Goal: Task Accomplishment & Management: Manage account settings

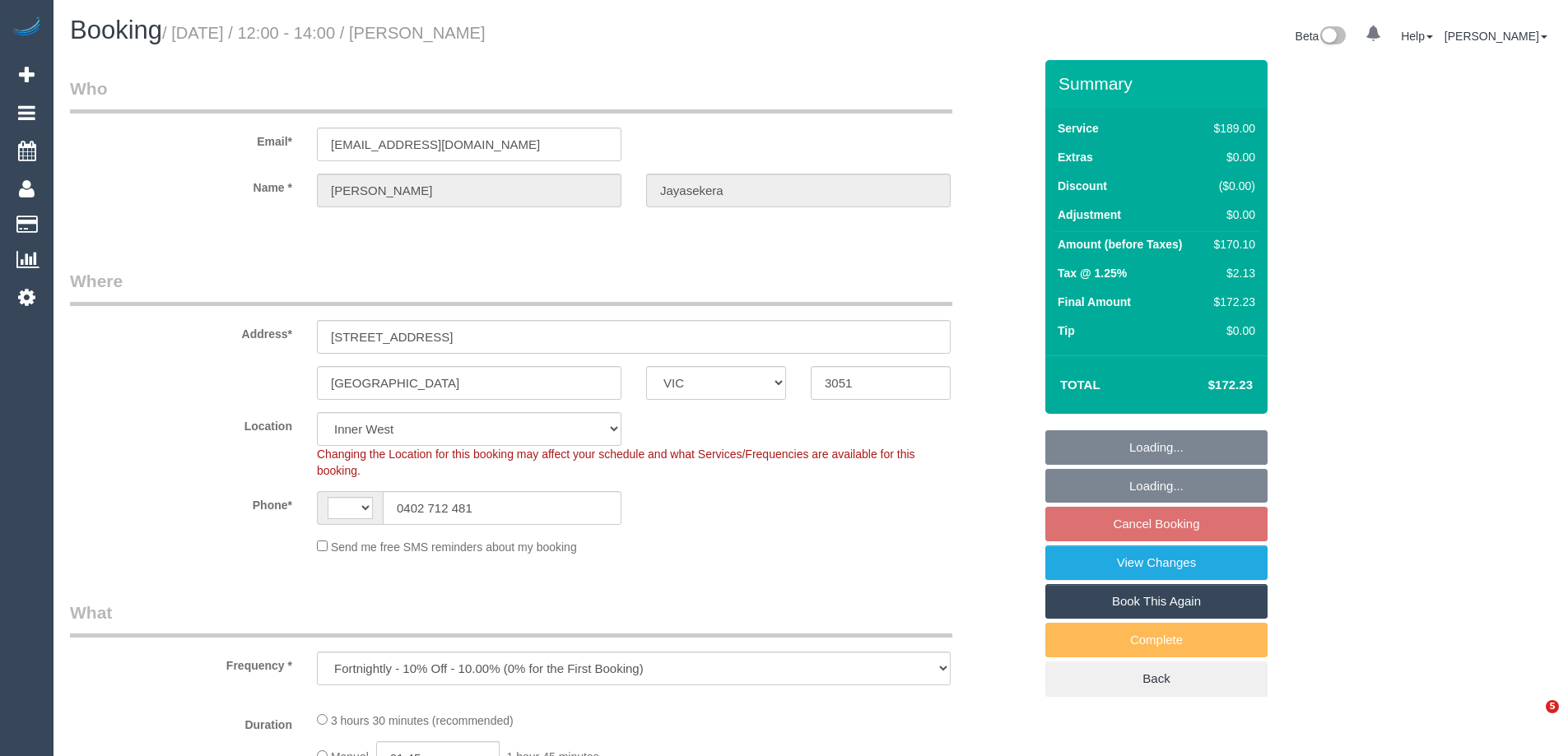
select select "VIC"
select select "string:AU"
select select "object:748"
select select "number:28"
select select "number:16"
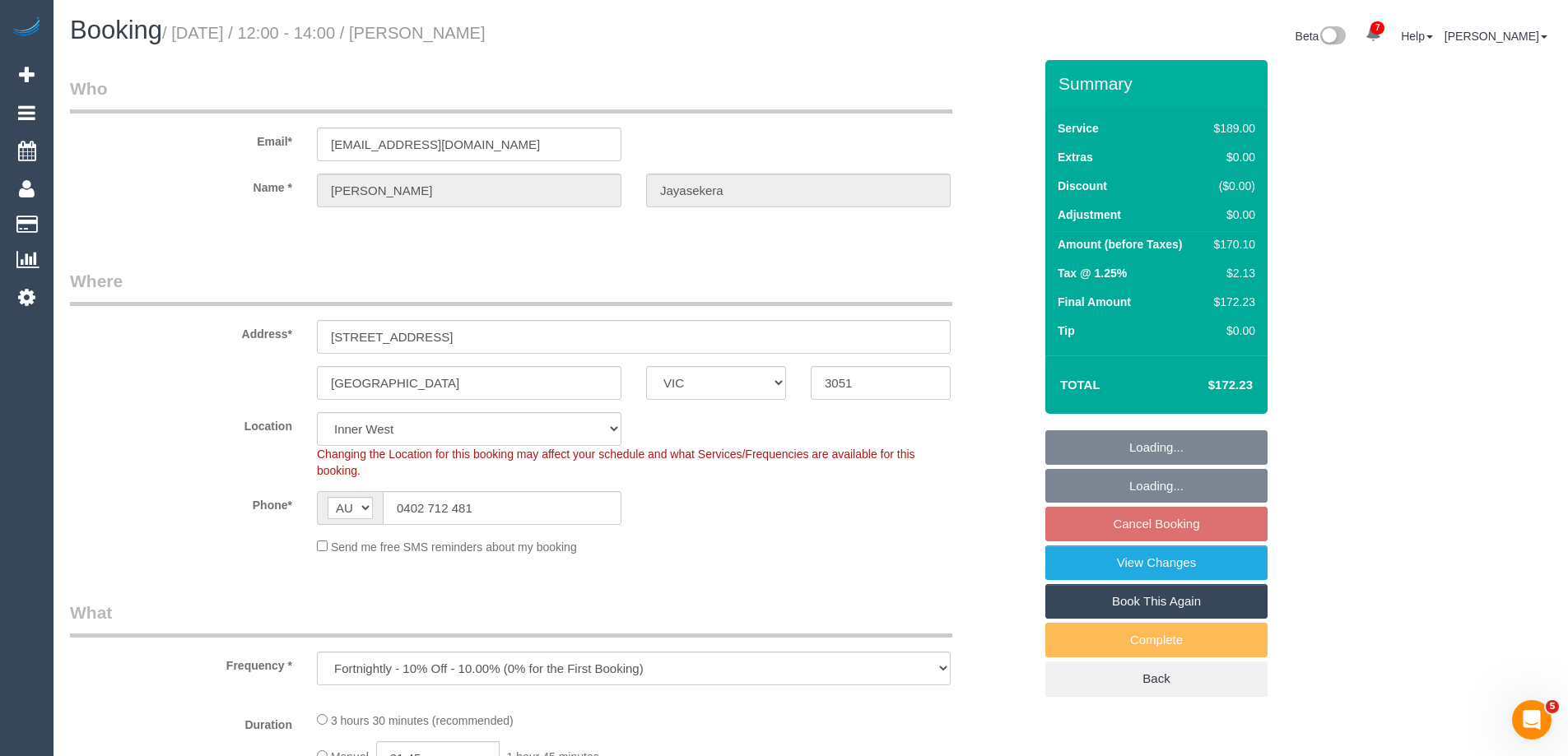
select select "number:19"
select select "number:22"
select select "number:35"
select select "number:13"
select select "string:stripe-pm_1RSr0w2GScqysDRVH3SAOKS0"
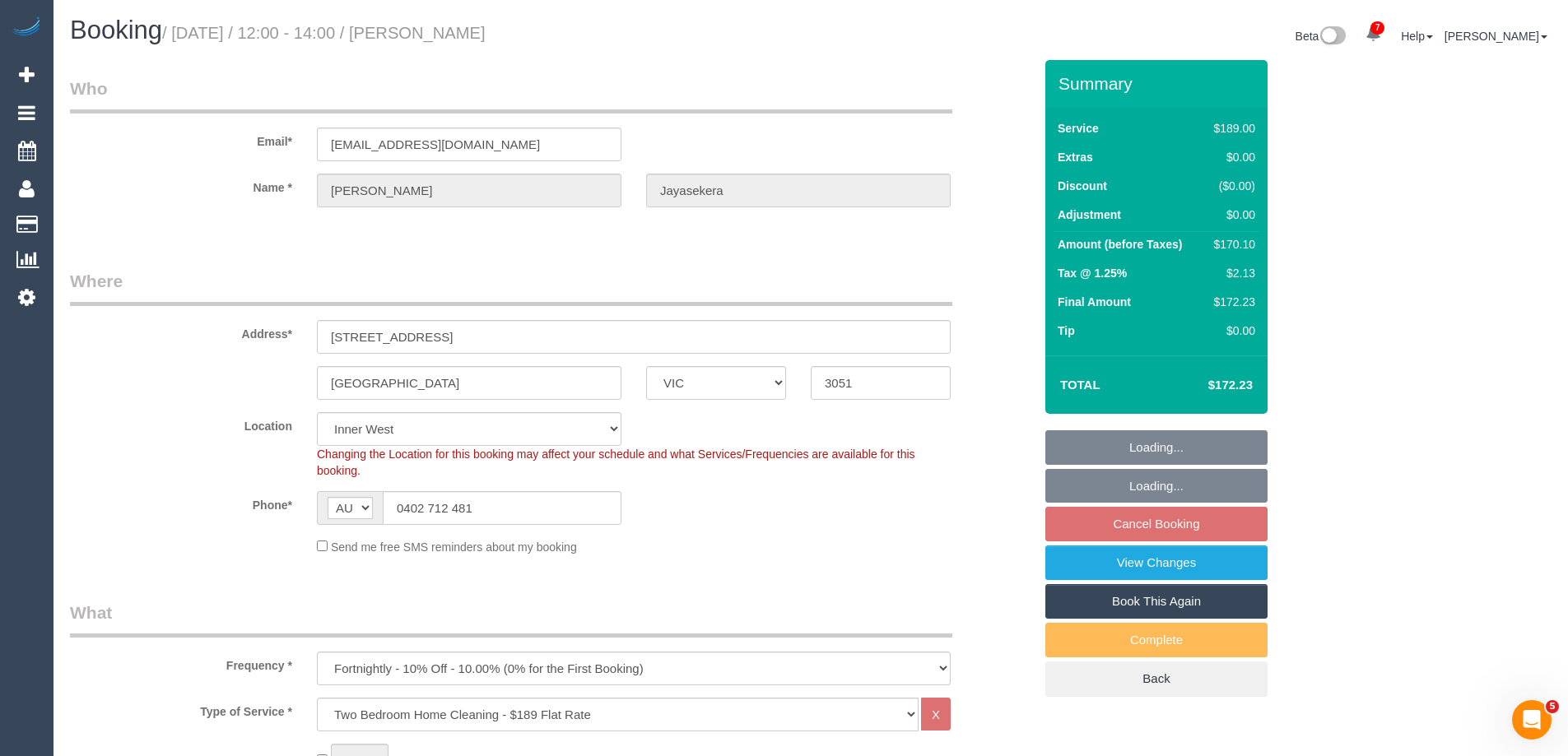
select select "spot1"
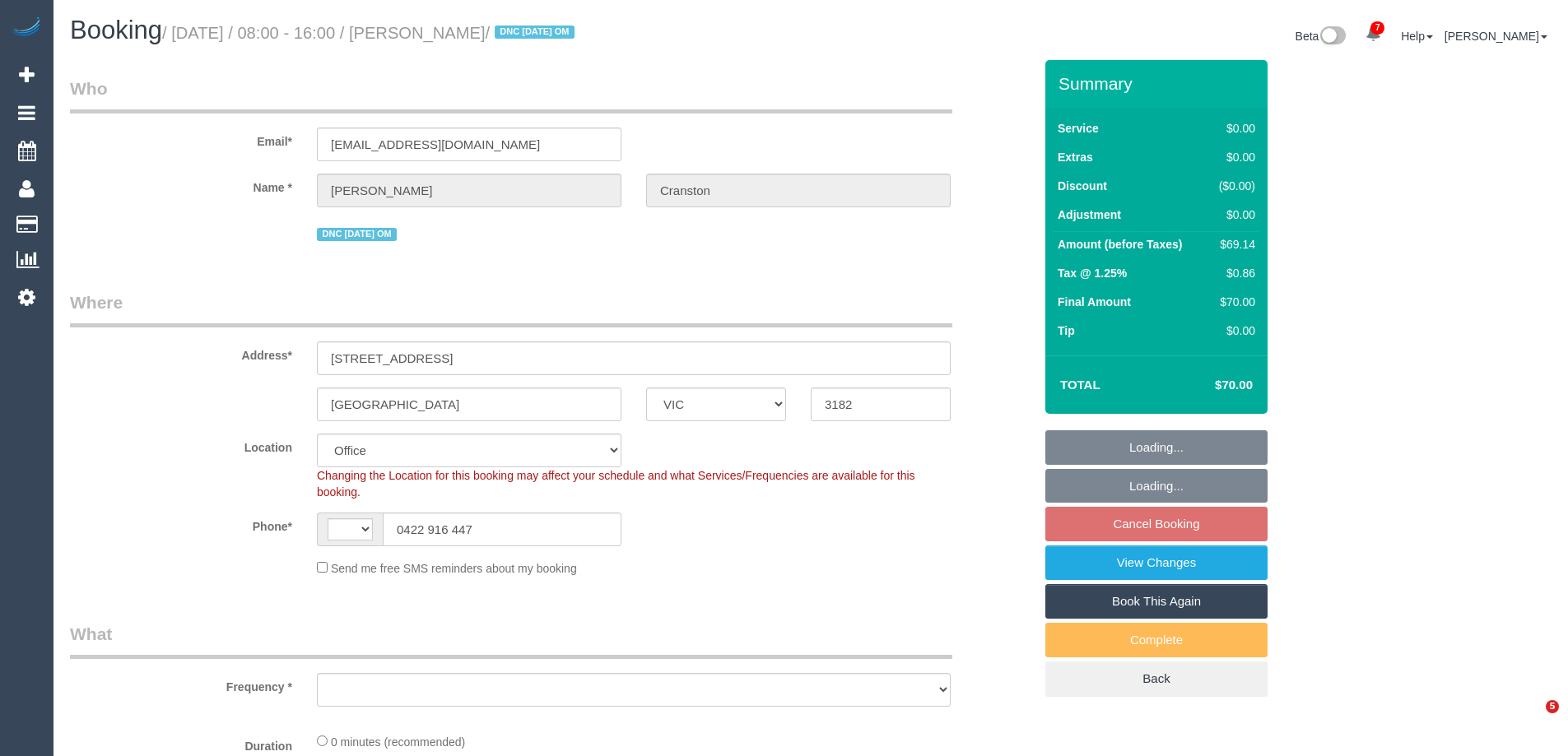
select select "VIC"
select select "string:stripe-pm_1S4vde2GScqysDRV2Izijv1z"
select select "string:AU"
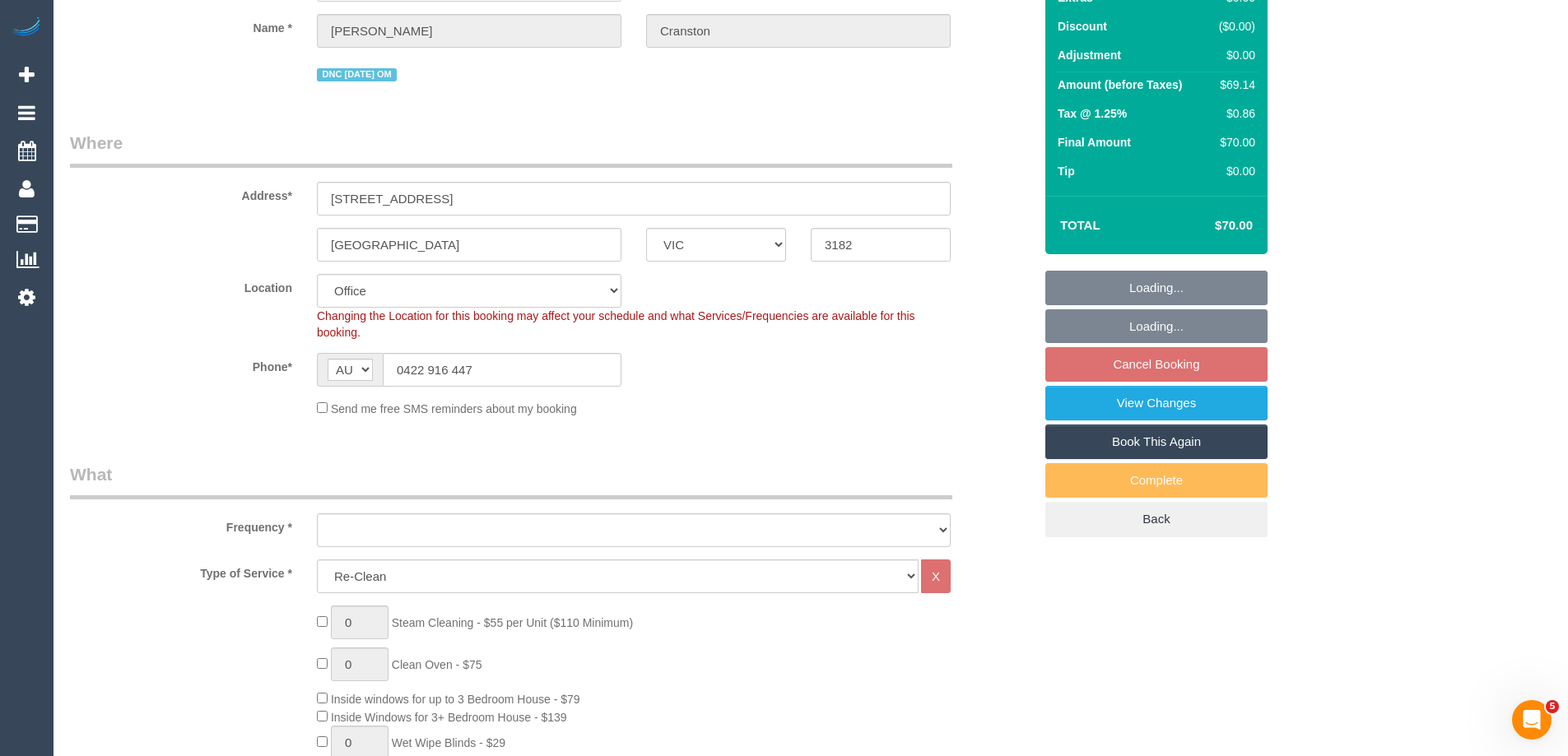
select select "object:674"
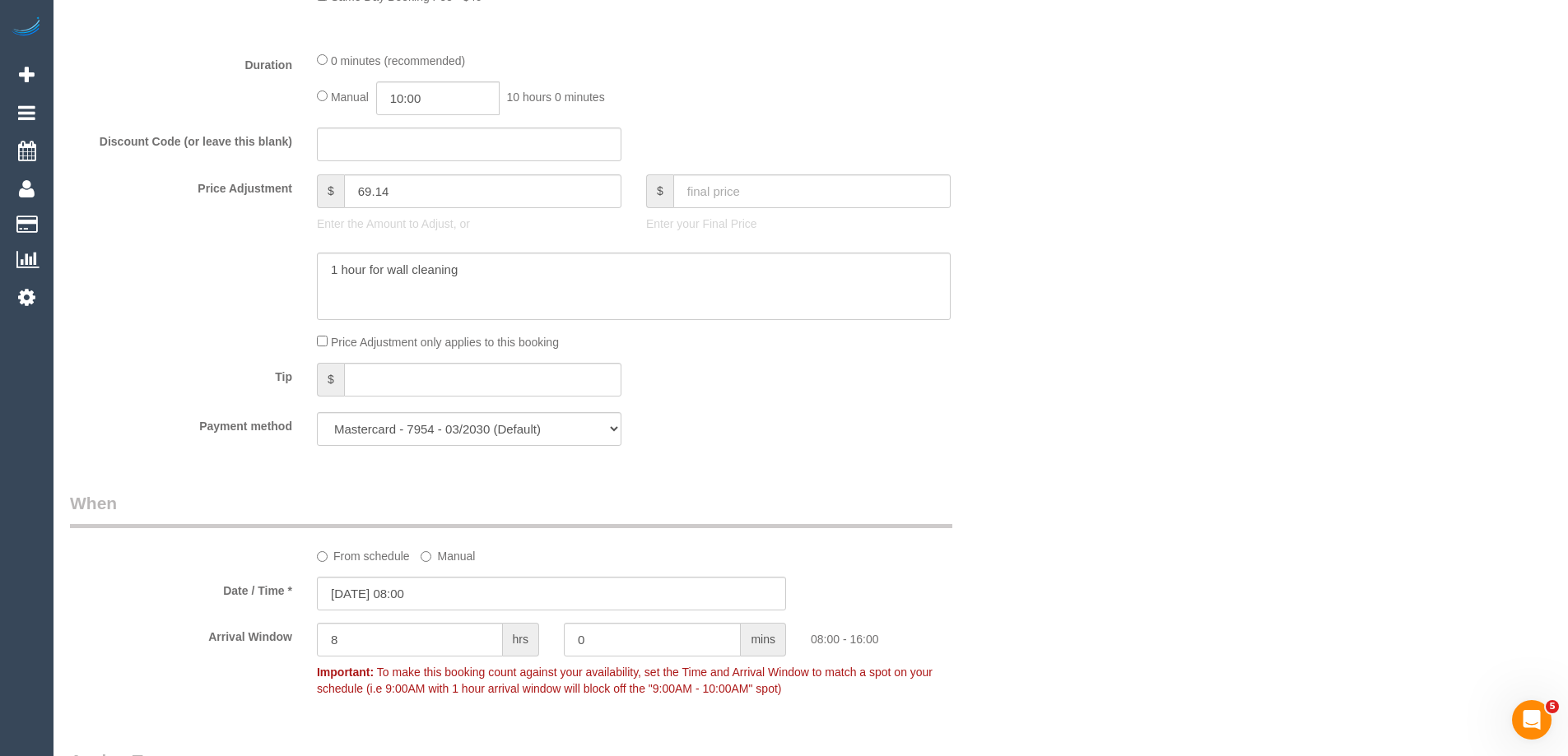
select select "number:28"
select select "number:14"
select select "object:2105"
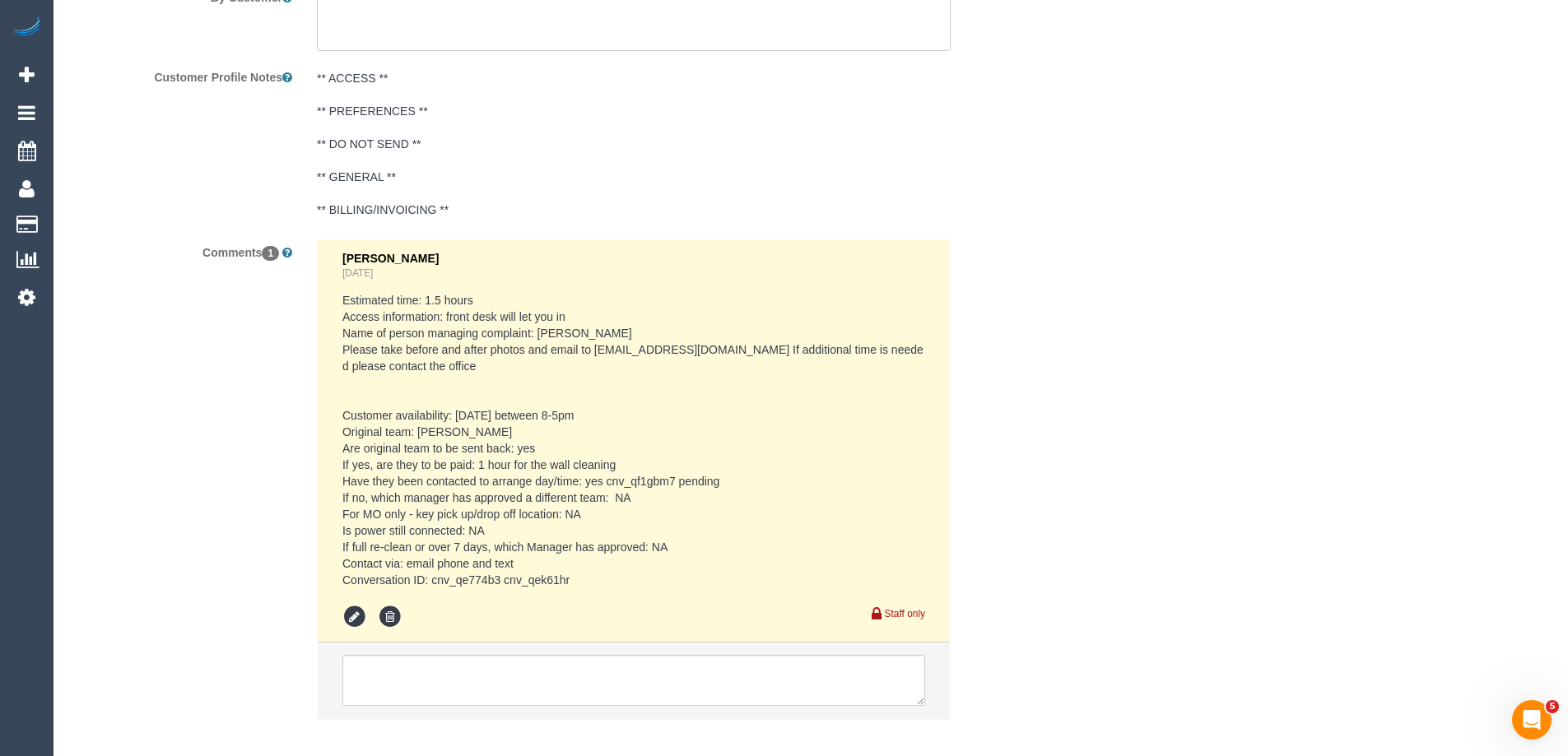
scroll to position [2282, 0]
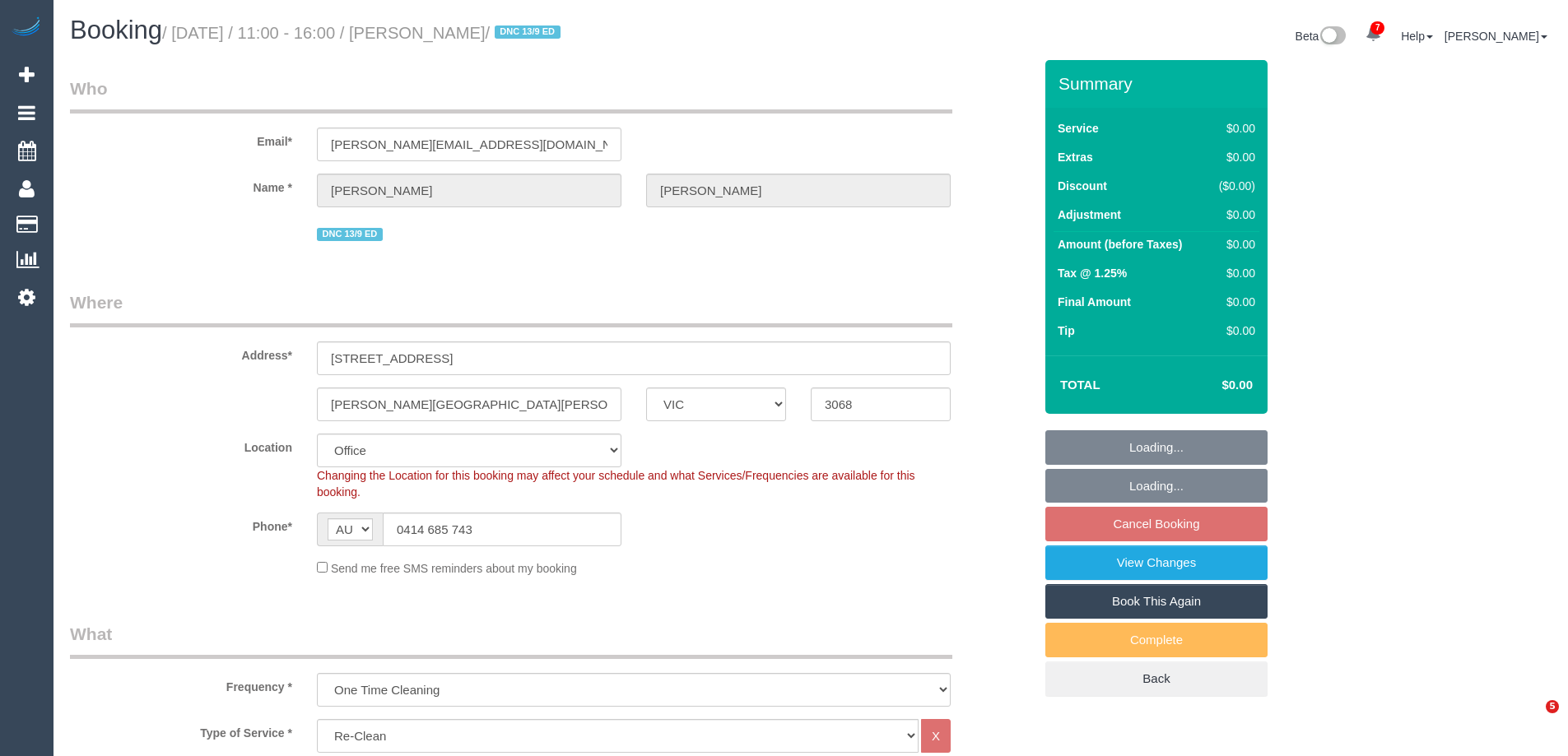
select select "VIC"
select select "number:28"
select select "number:14"
select select "number:19"
select select "number:22"
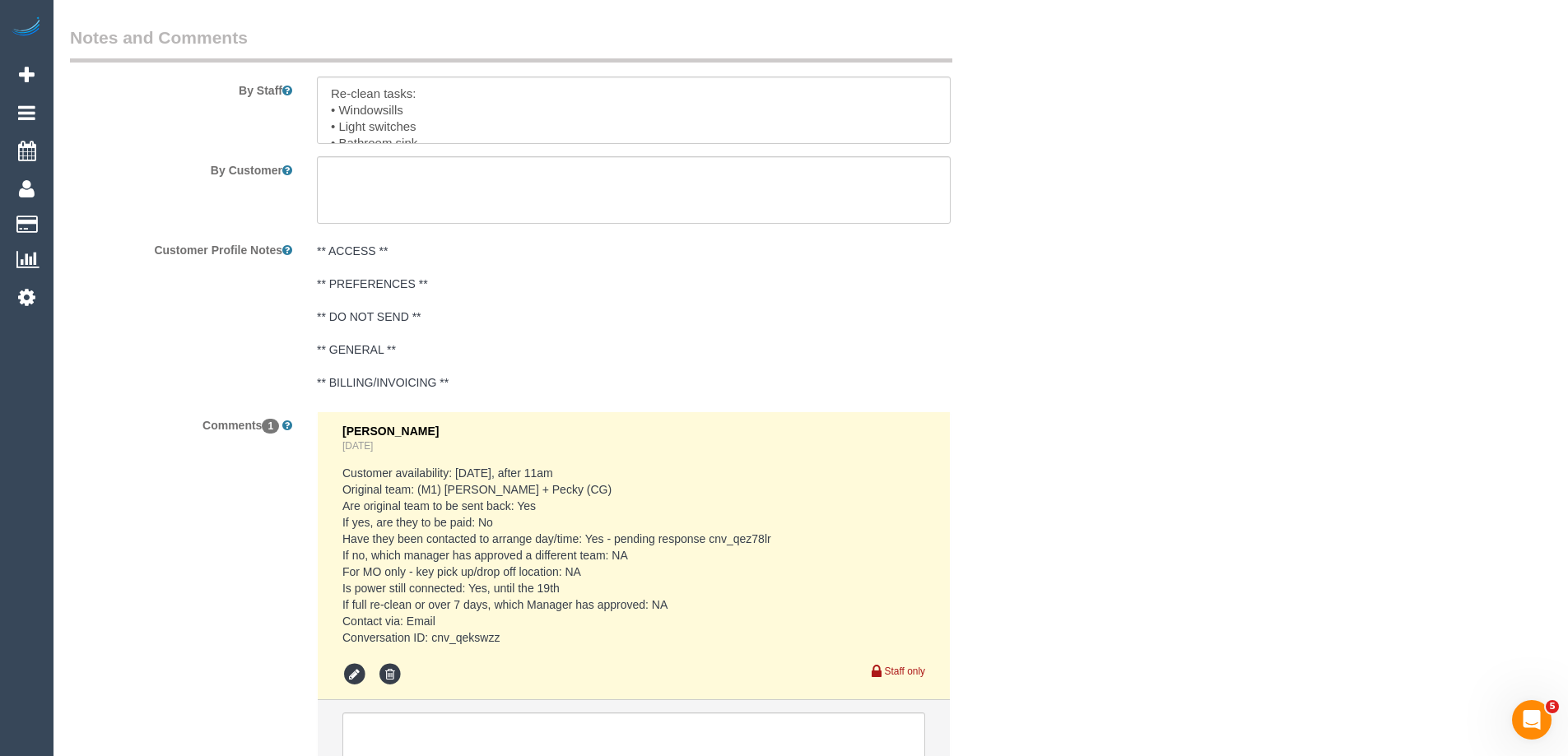
scroll to position [2552, 0]
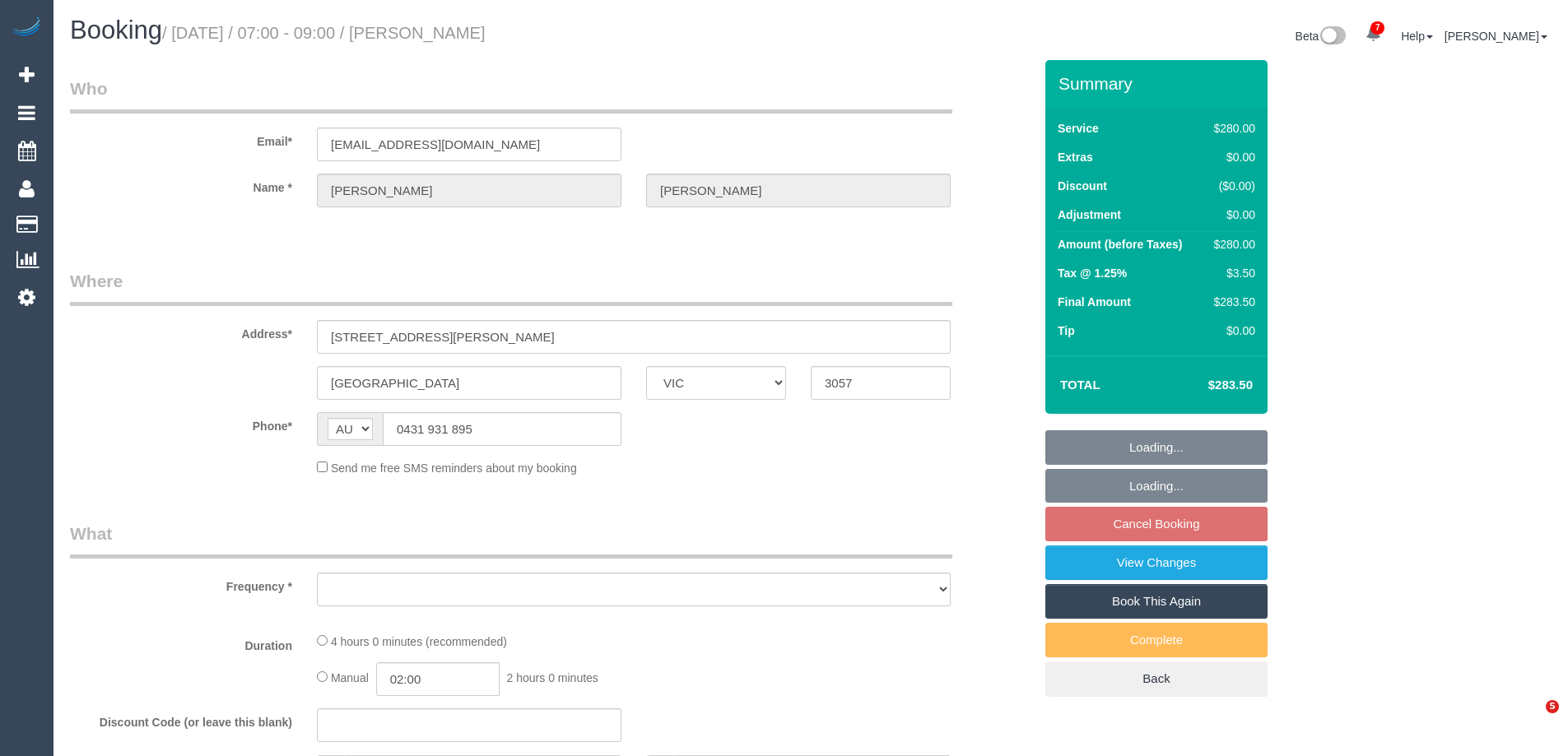
select select "VIC"
select select "object:595"
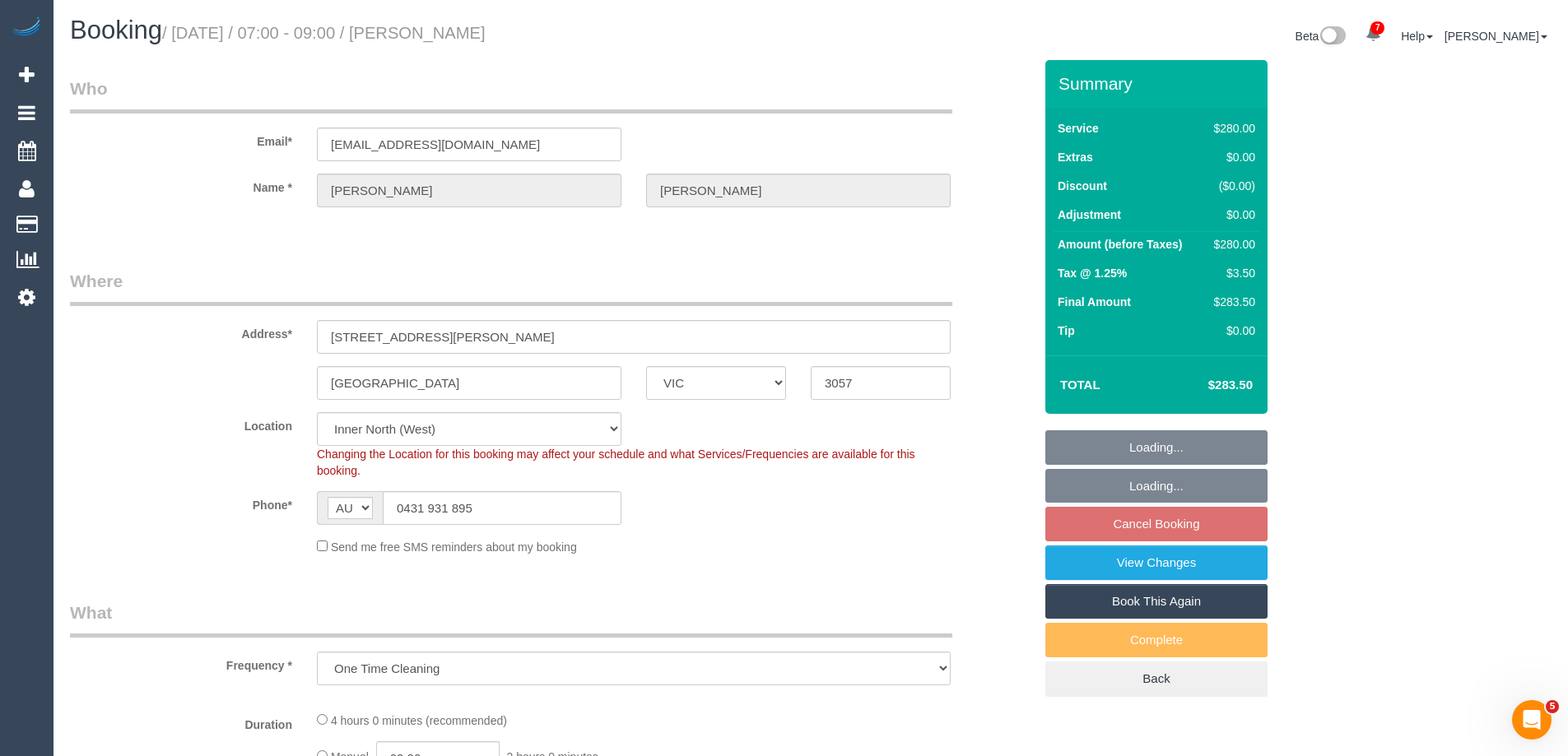
select select "240"
select select "number:28"
select select "number:14"
select select "number:21"
select select "number:22"
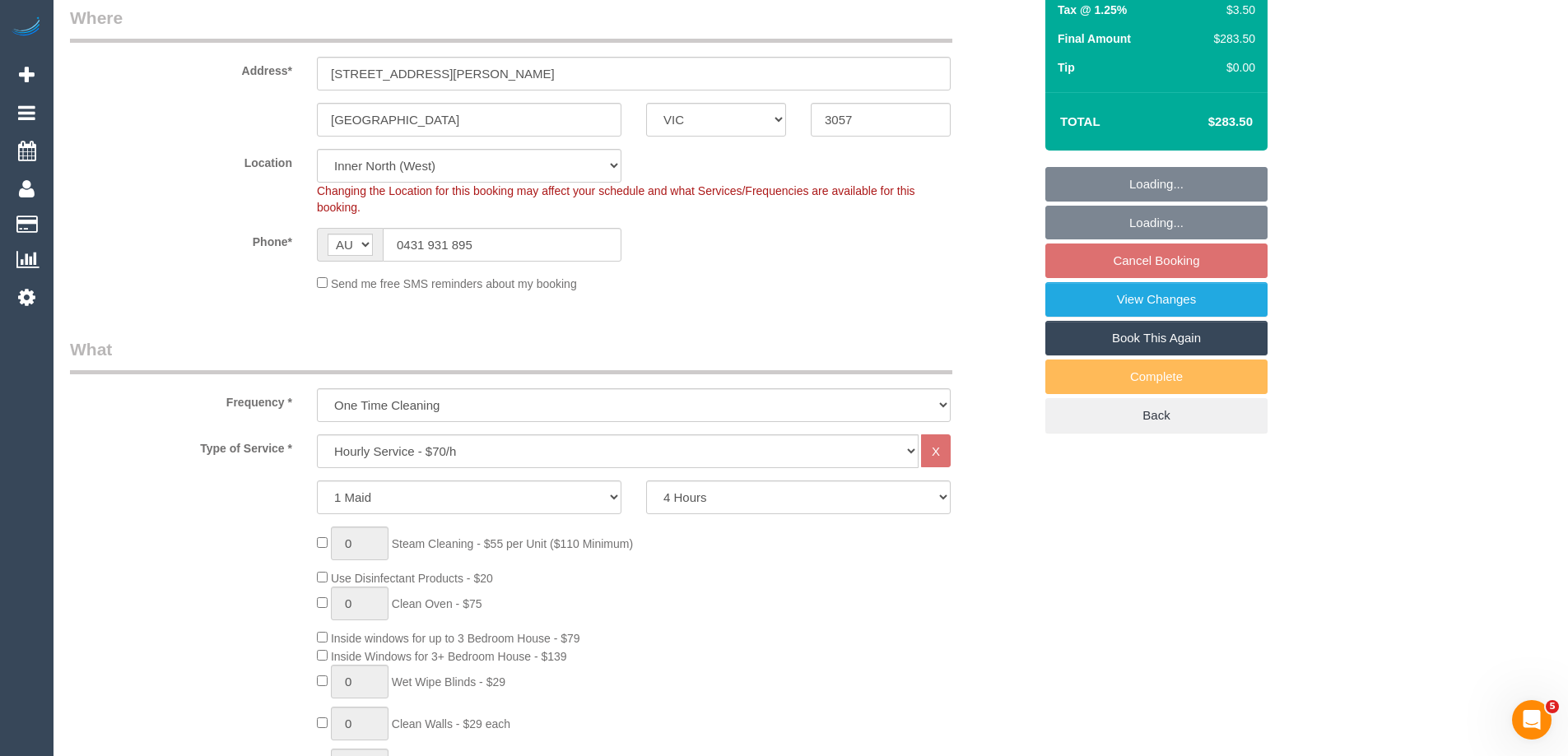
select select "object:1603"
select select "string:stripe-pm_1PbdM32GScqysDRV38oOqW04"
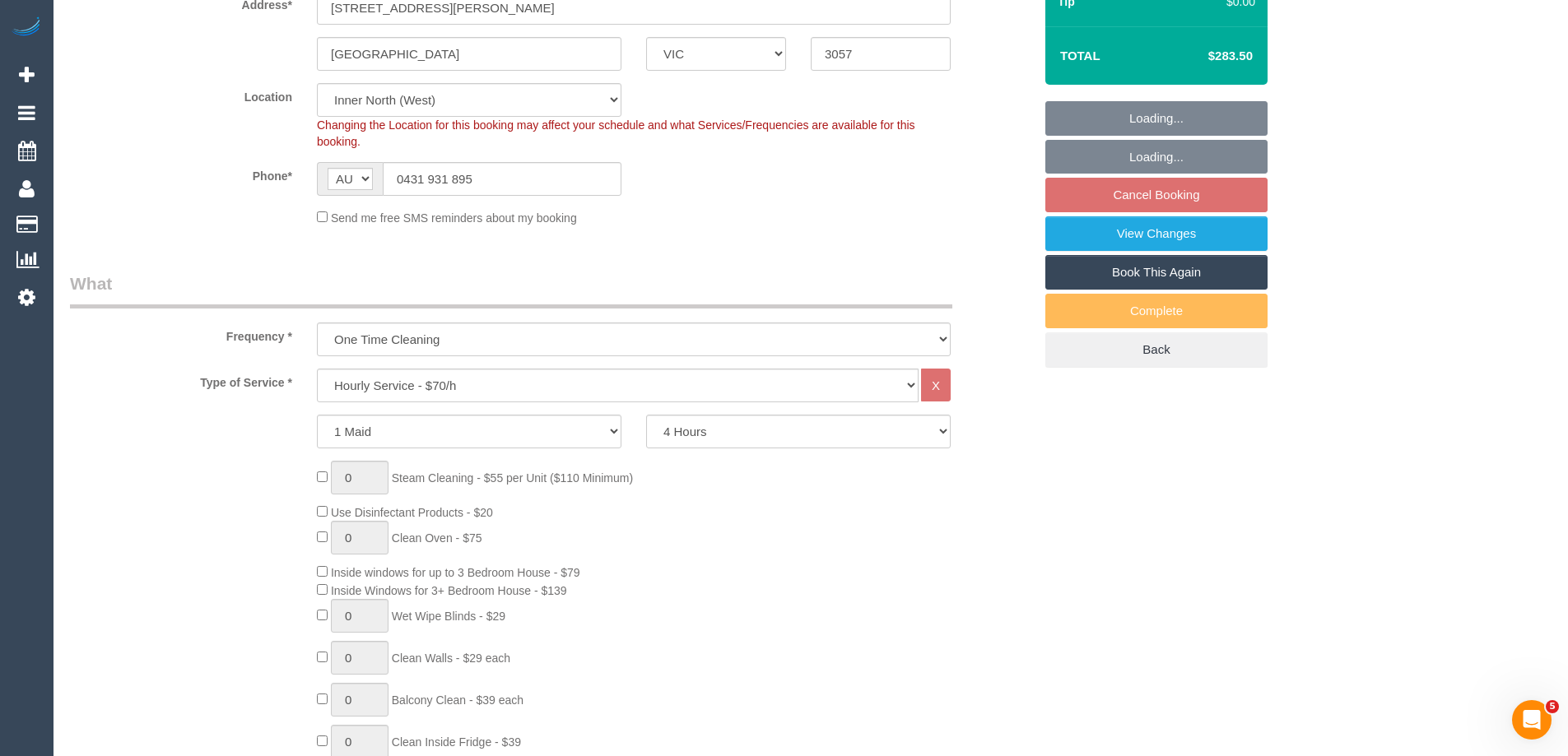
select select "spot1"
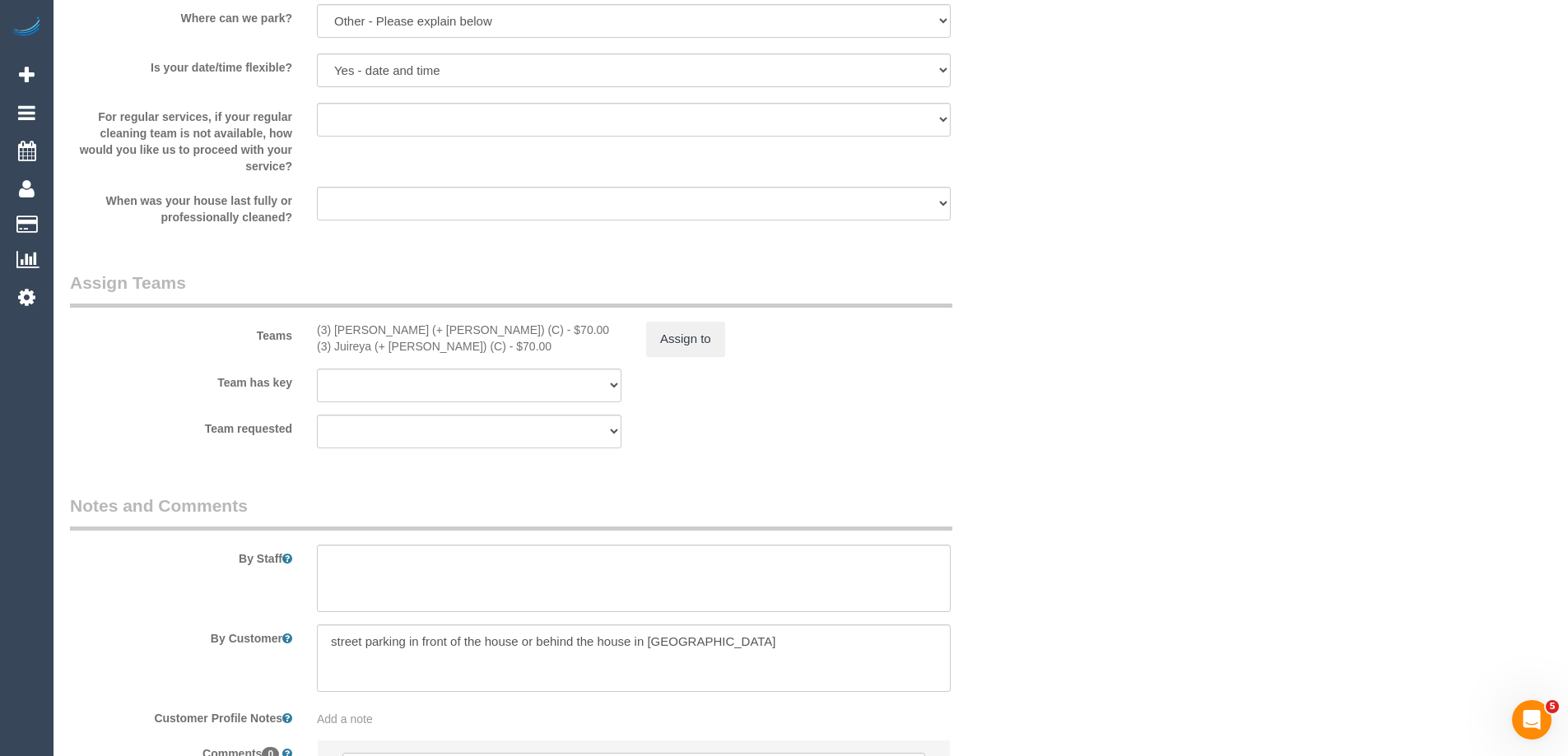
scroll to position [2304, 0]
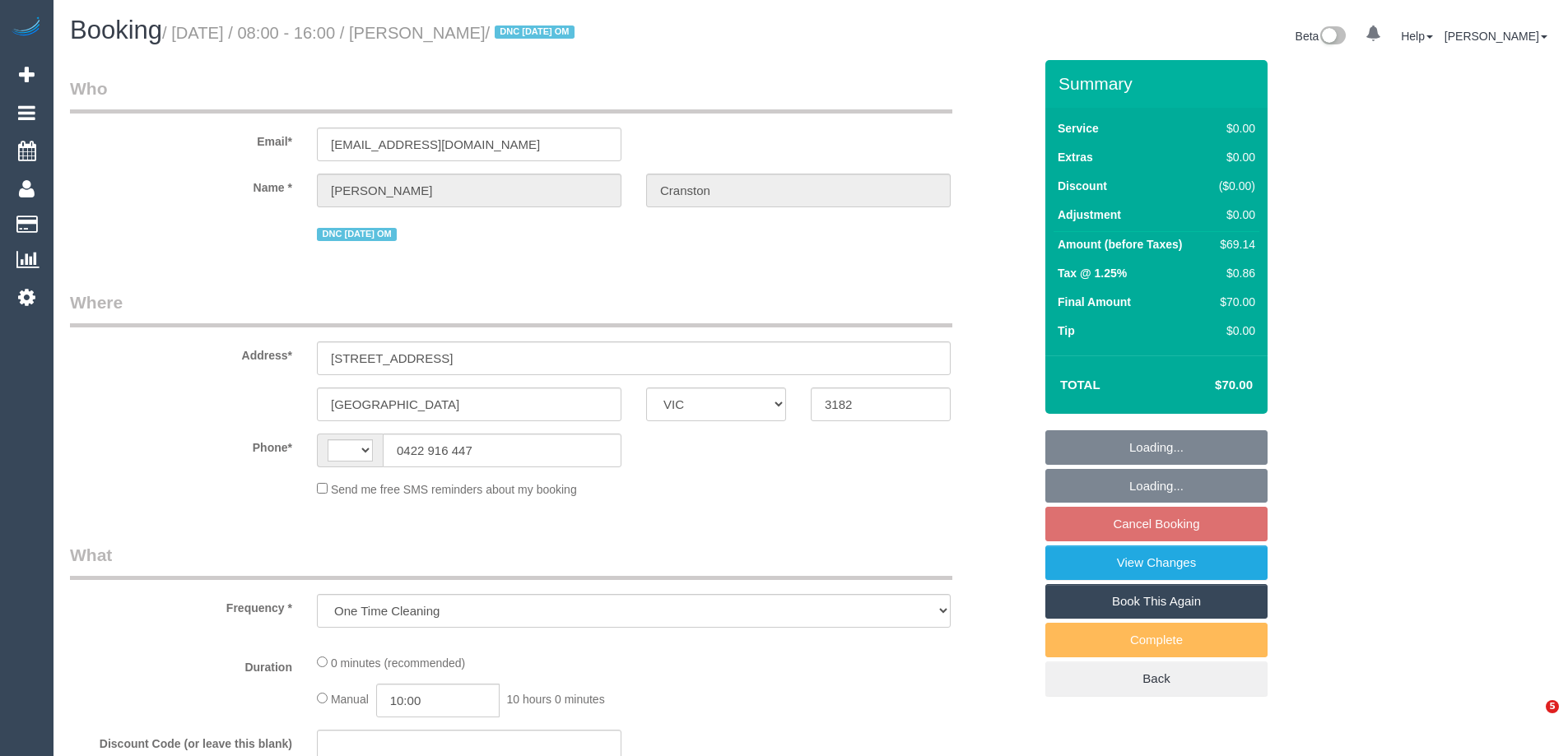
select select "VIC"
select select "string:AU"
select select "string:stripe-pm_1S4vde2GScqysDRV2Izijv1z"
select select "number:28"
select select "number:14"
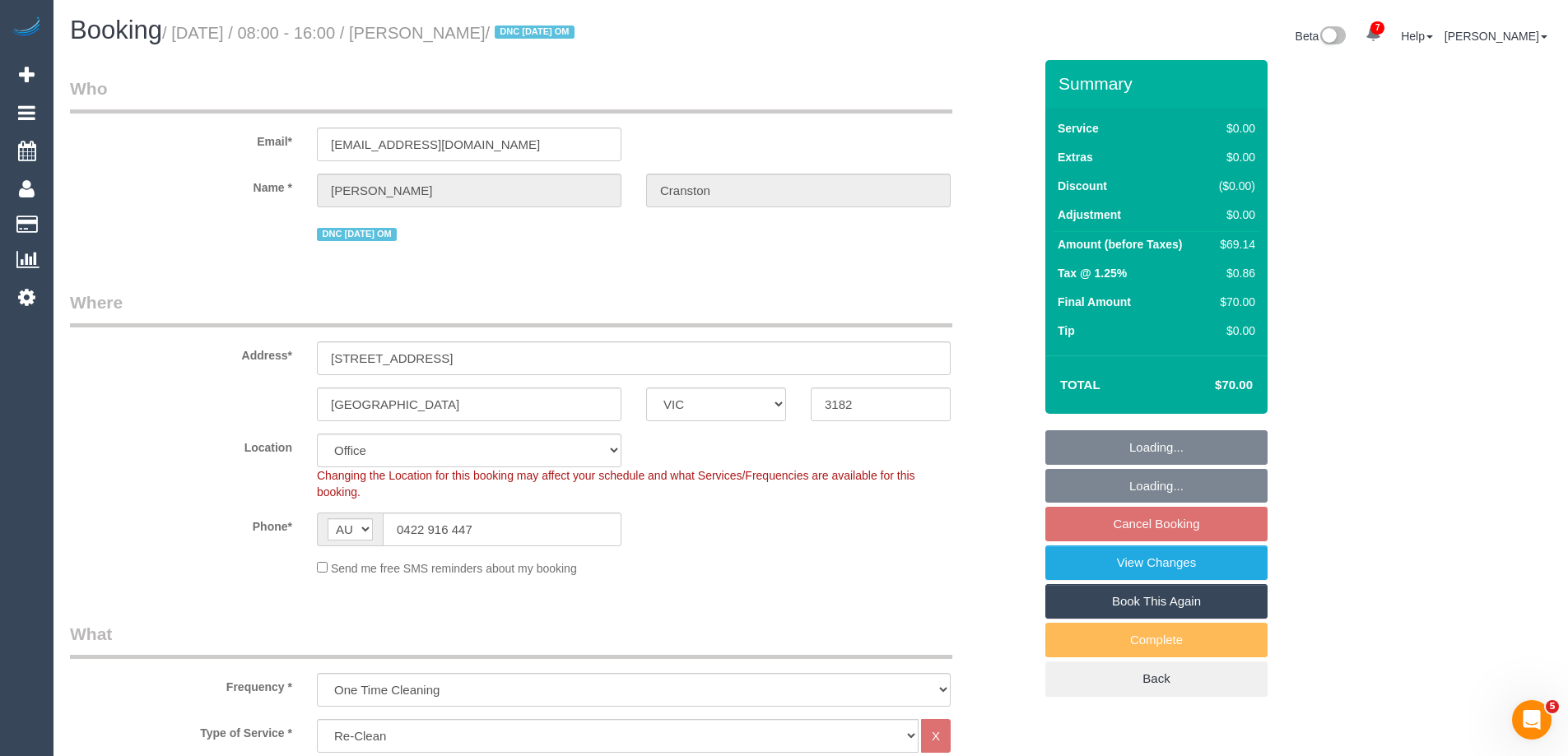
select select "object:2091"
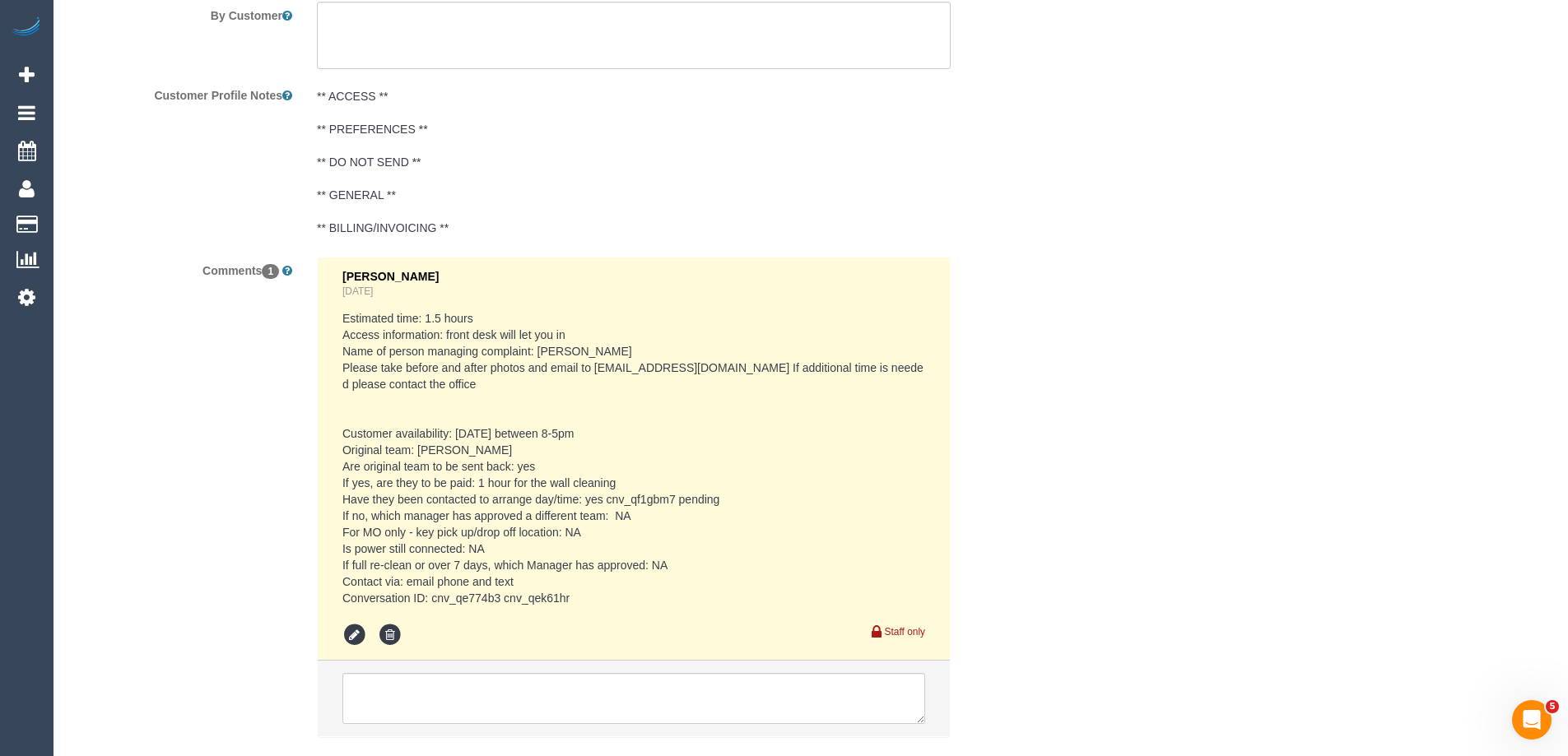
scroll to position [2705, 0]
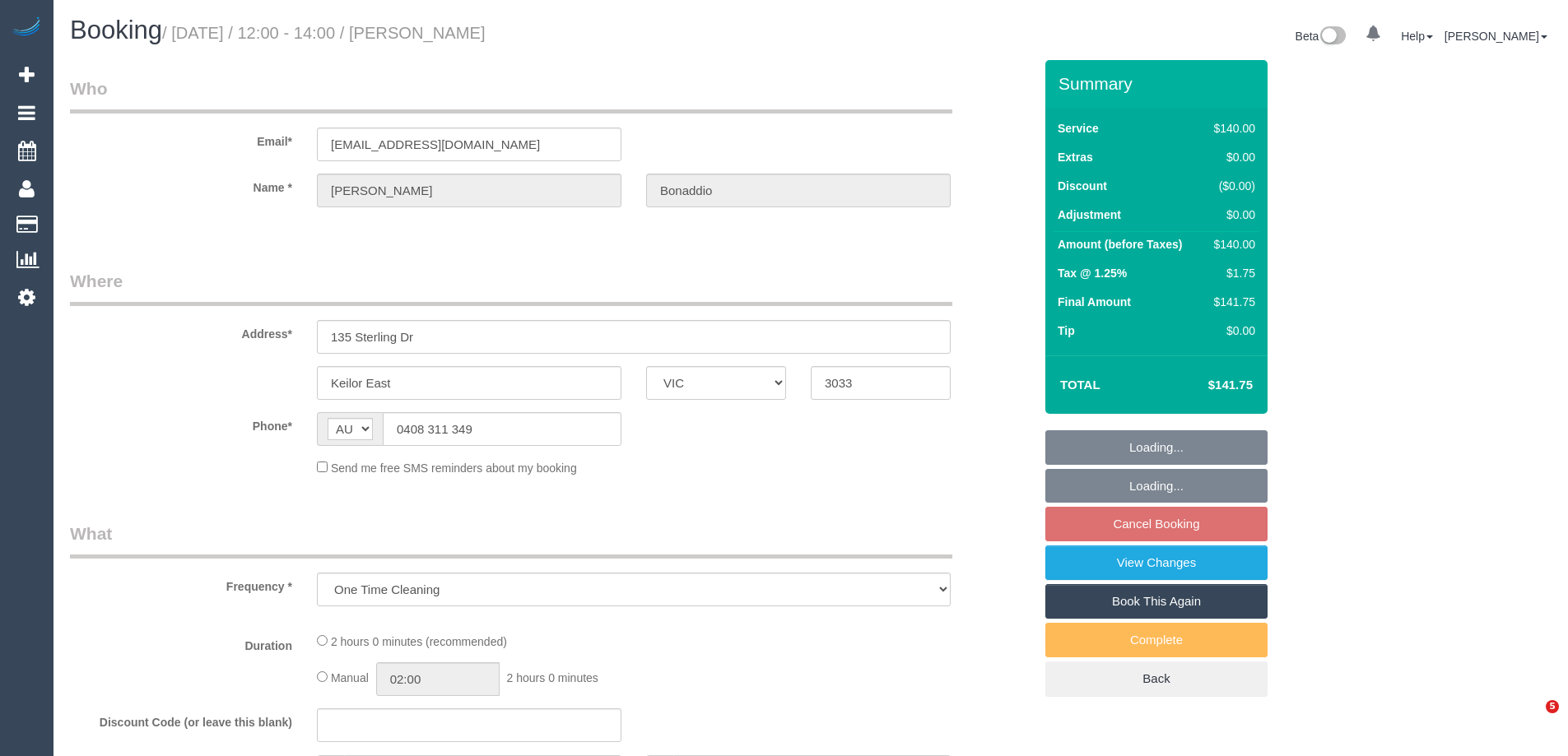
select select "VIC"
select select "string:stripe-pm_1S7Spm2GScqysDRVey5MOqOJ"
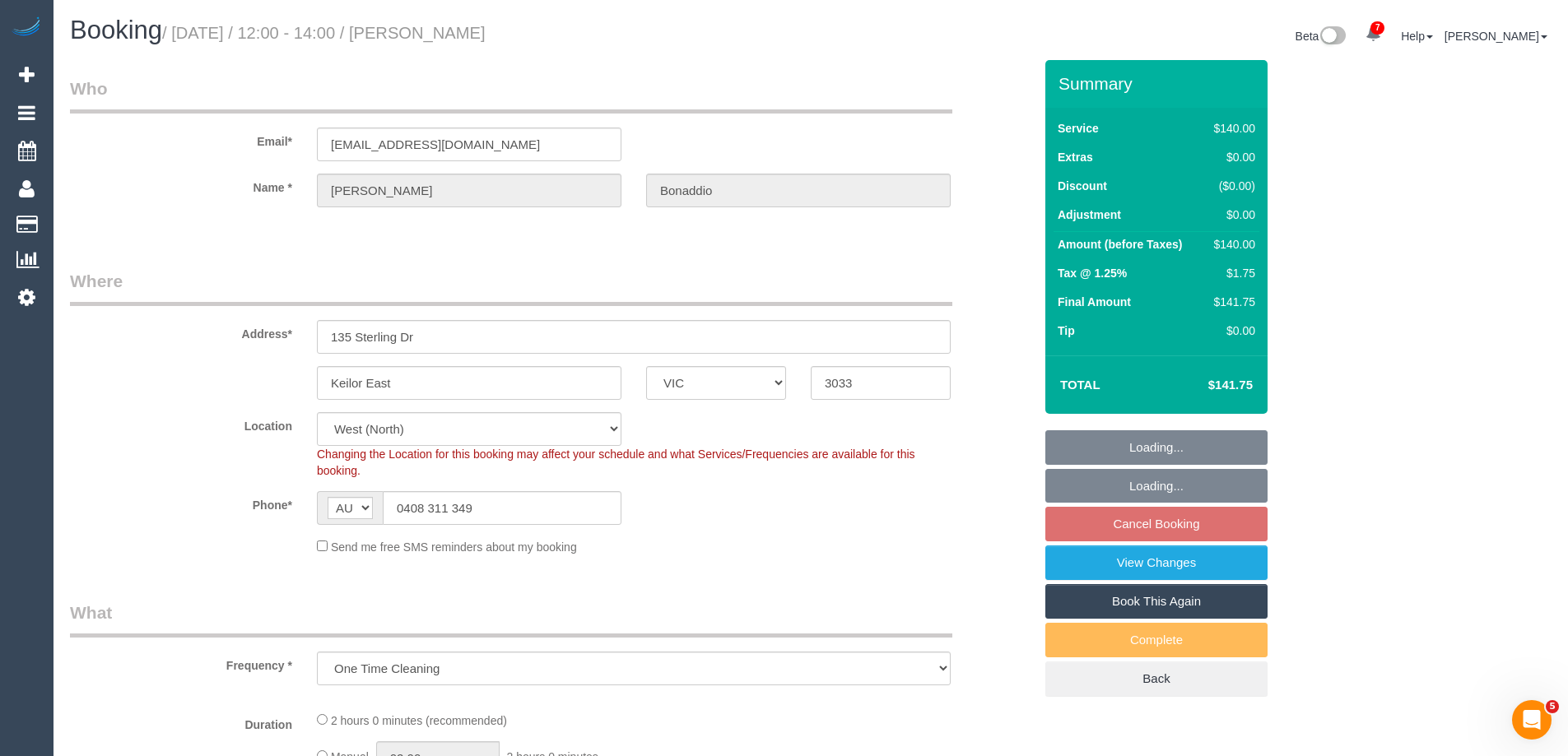
select select "number:28"
select select "number:14"
select select "number:19"
select select "number:35"
select select "number:11"
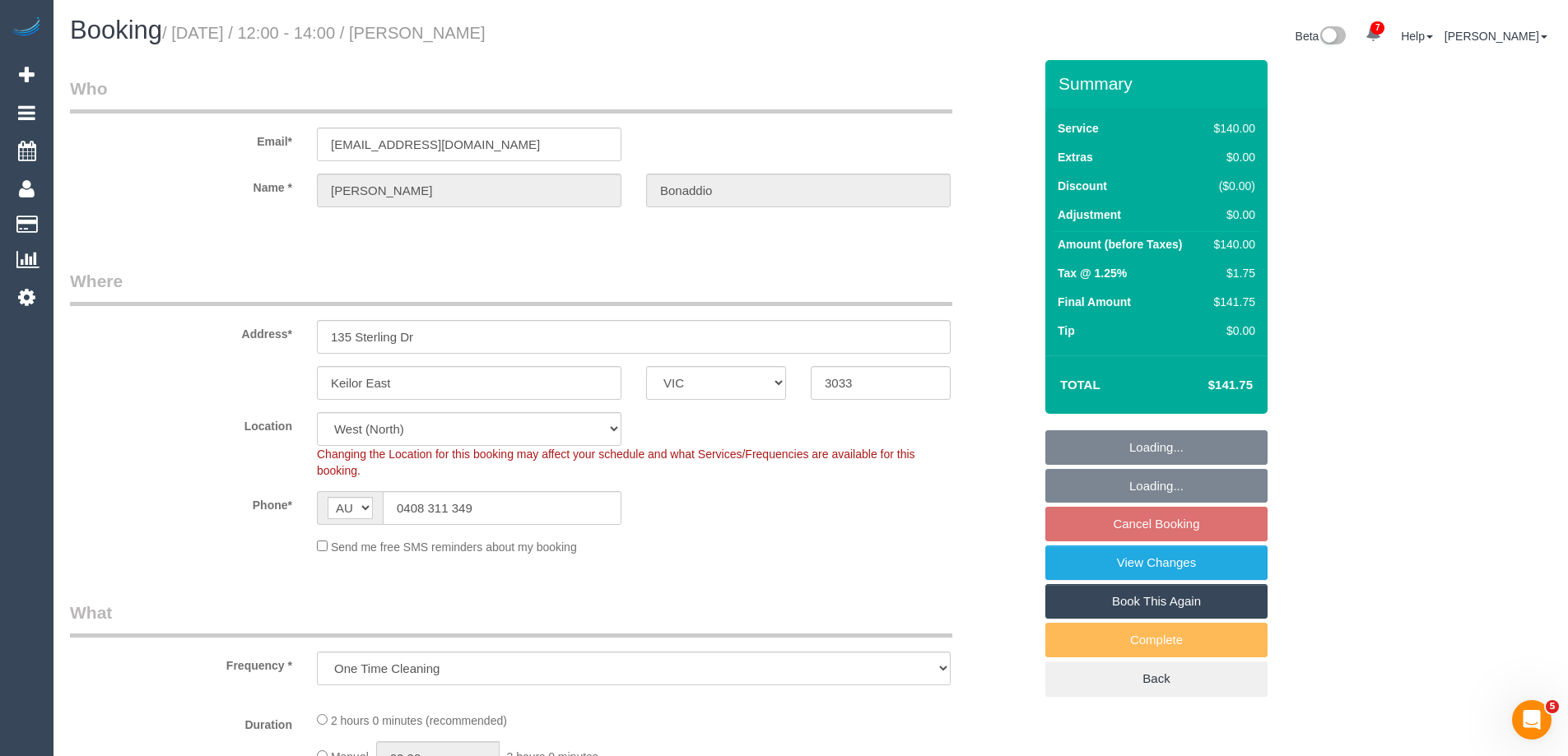
select select "object:913"
select select "spot1"
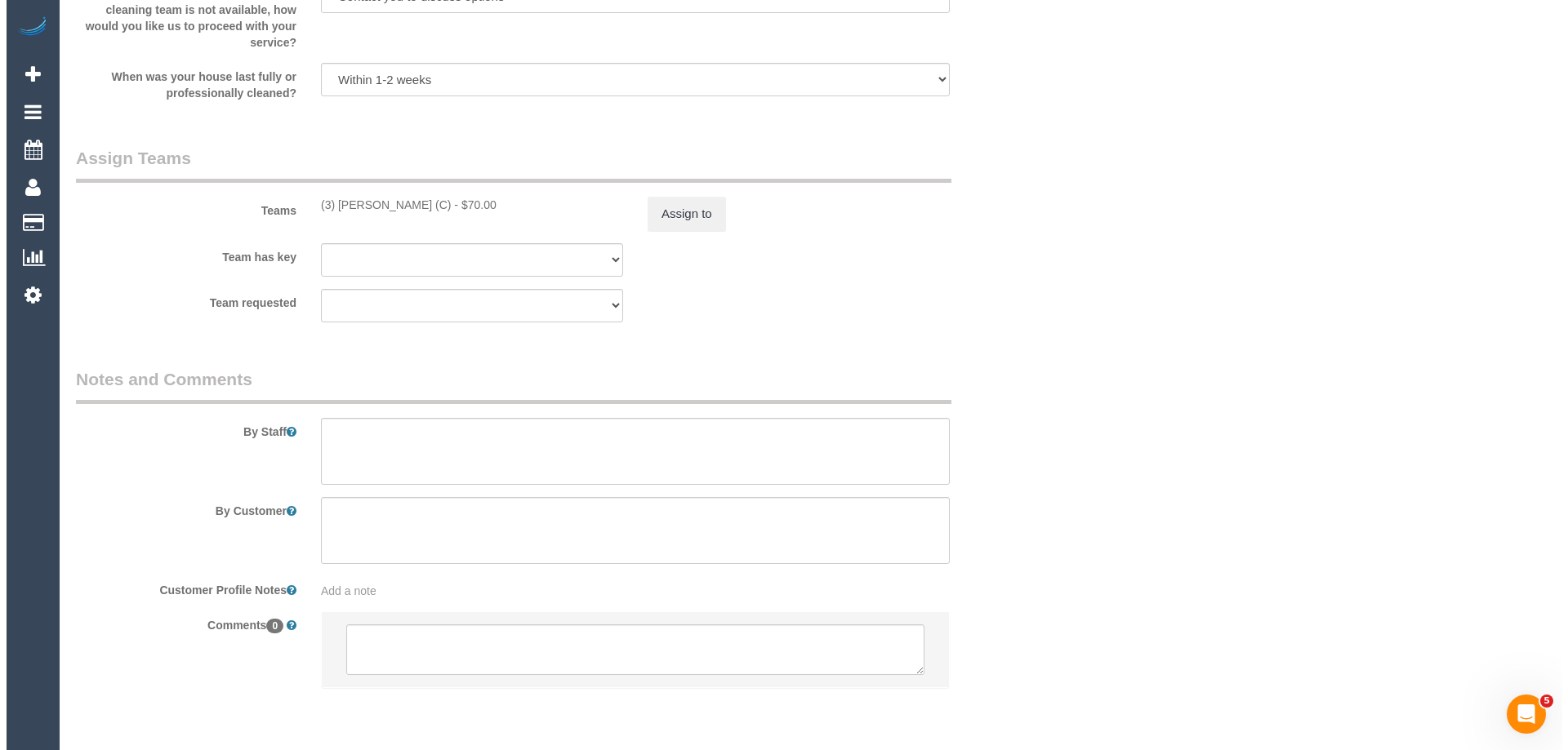
scroll to position [2286, 0]
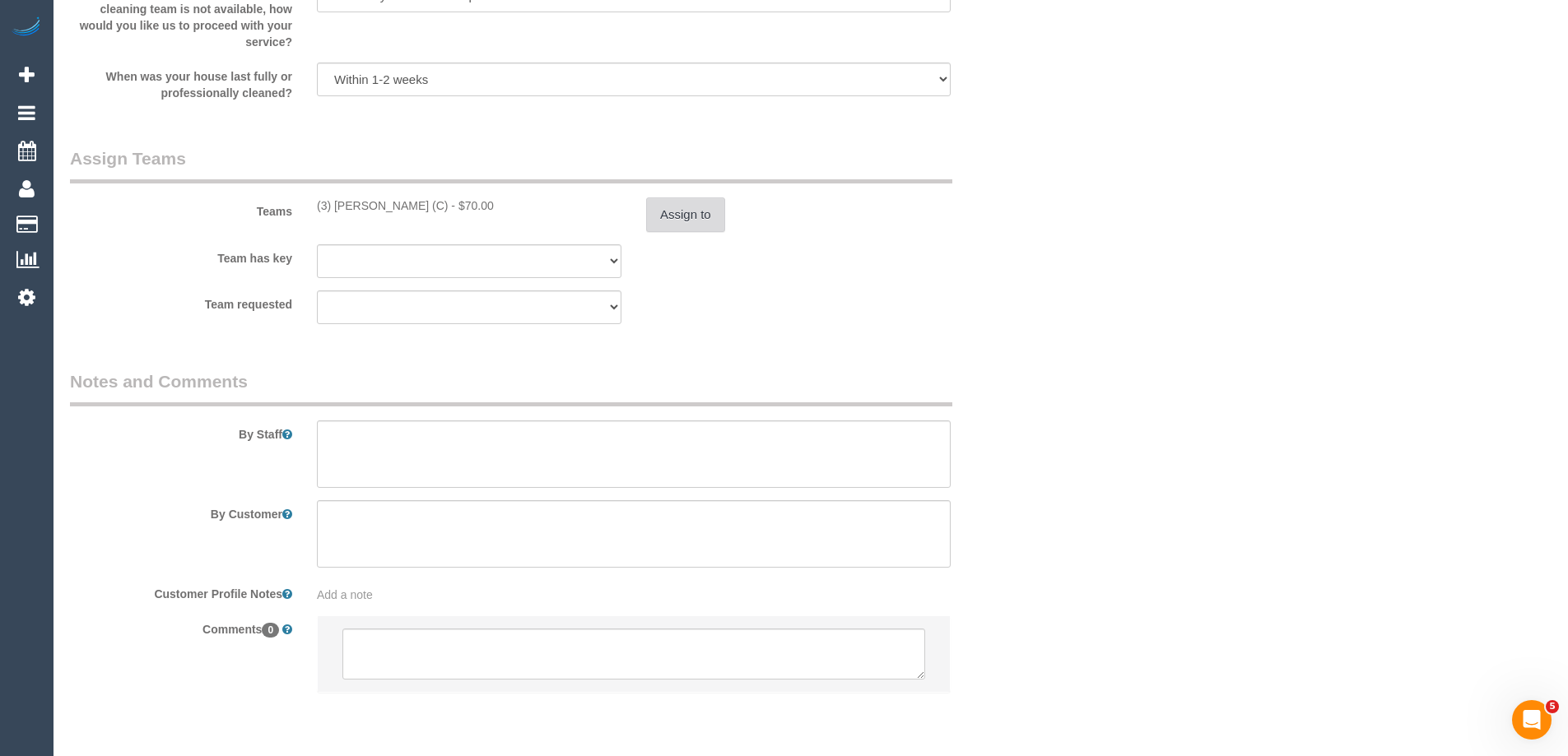
click at [695, 207] on button "Assign to" at bounding box center [685, 214] width 79 height 35
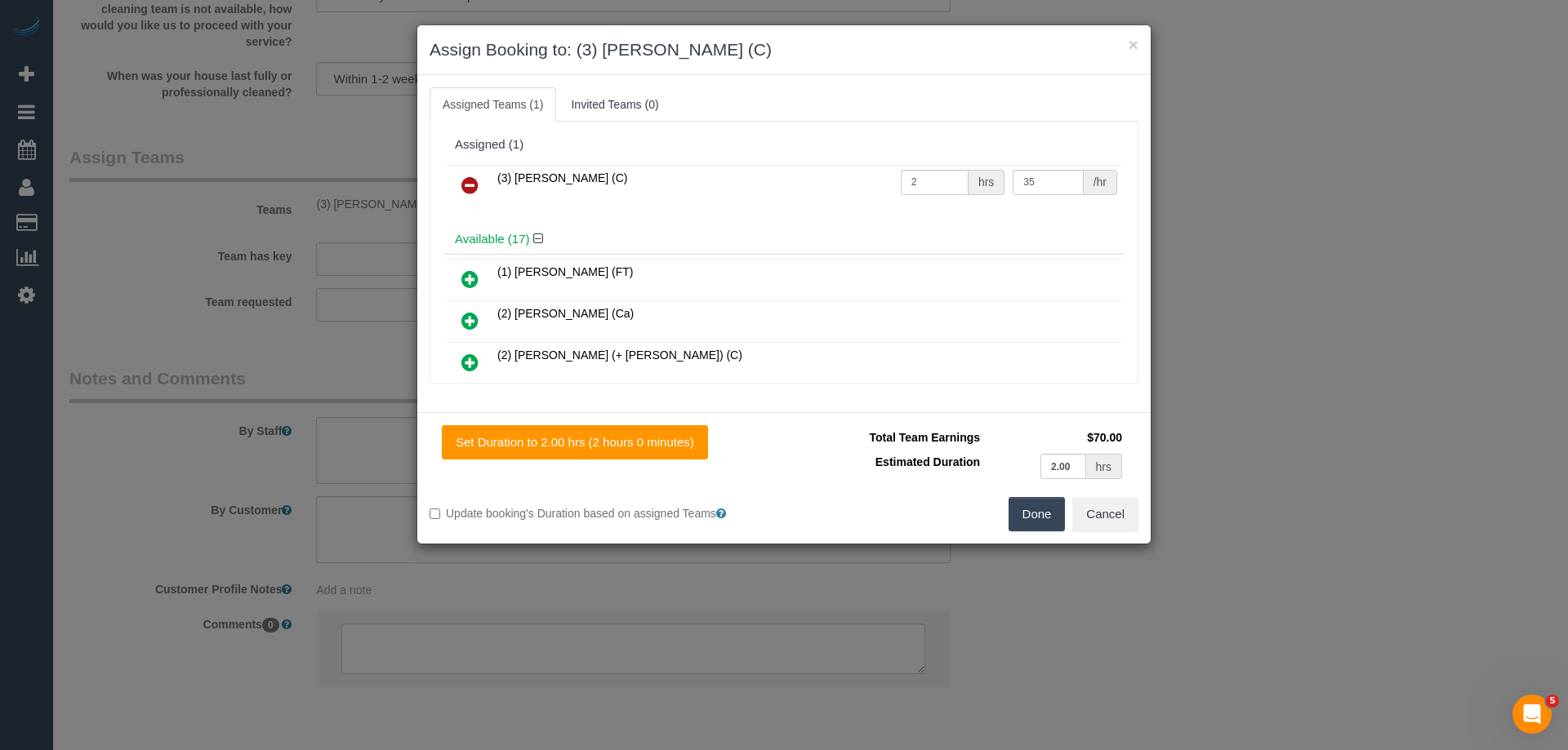
click at [467, 186] on icon at bounding box center [470, 186] width 18 height 19
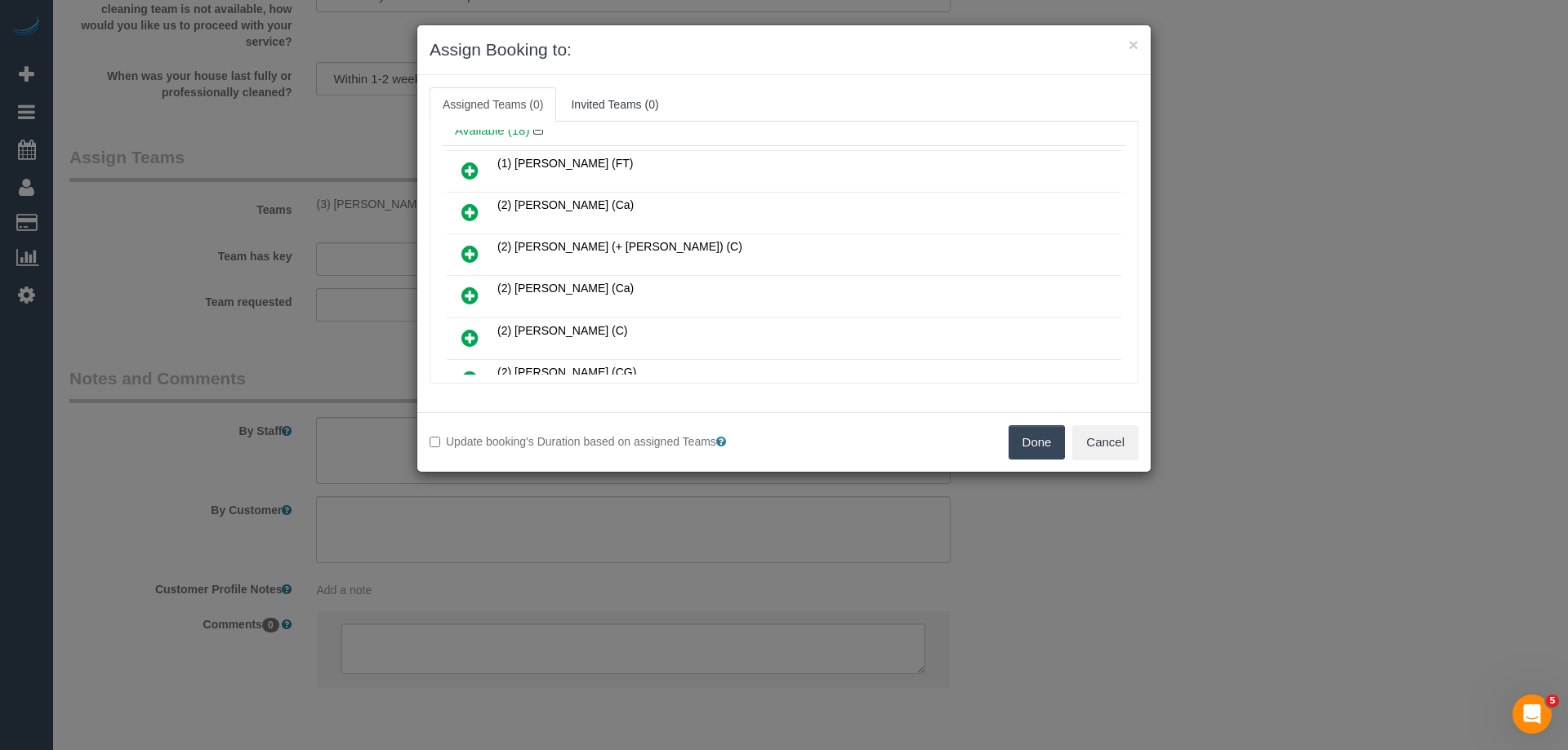
scroll to position [164, 0]
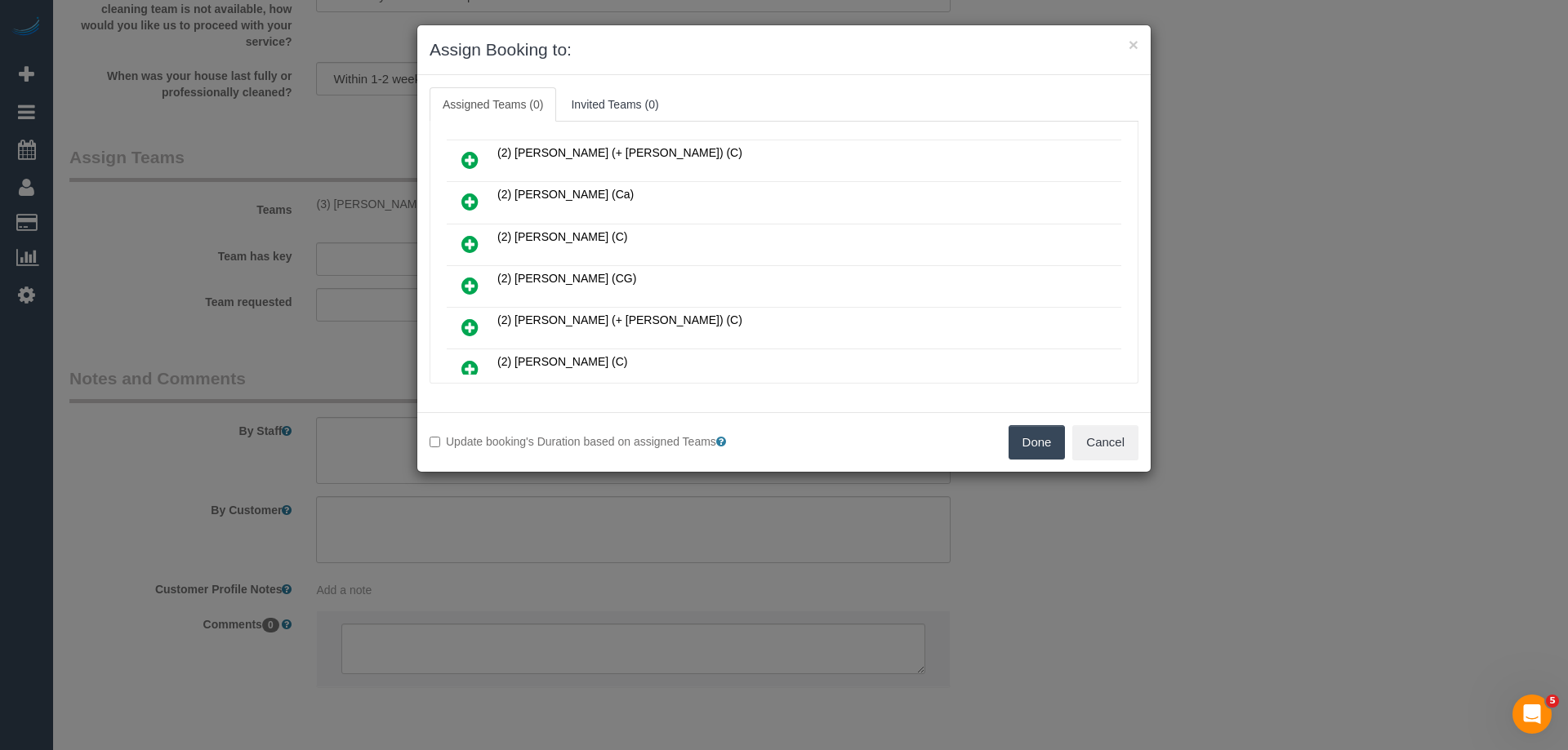
click at [472, 237] on icon at bounding box center [470, 244] width 18 height 19
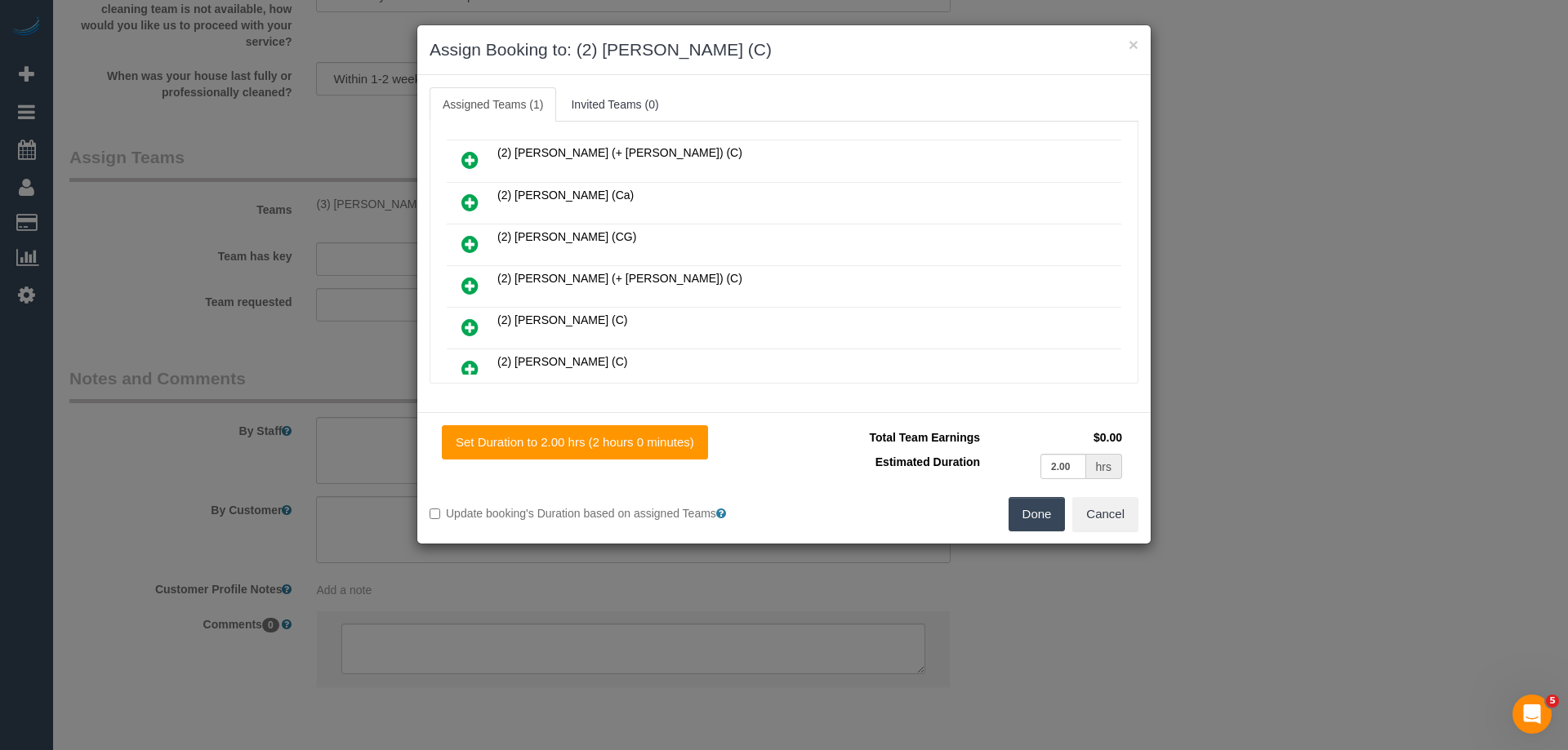
scroll to position [0, 0]
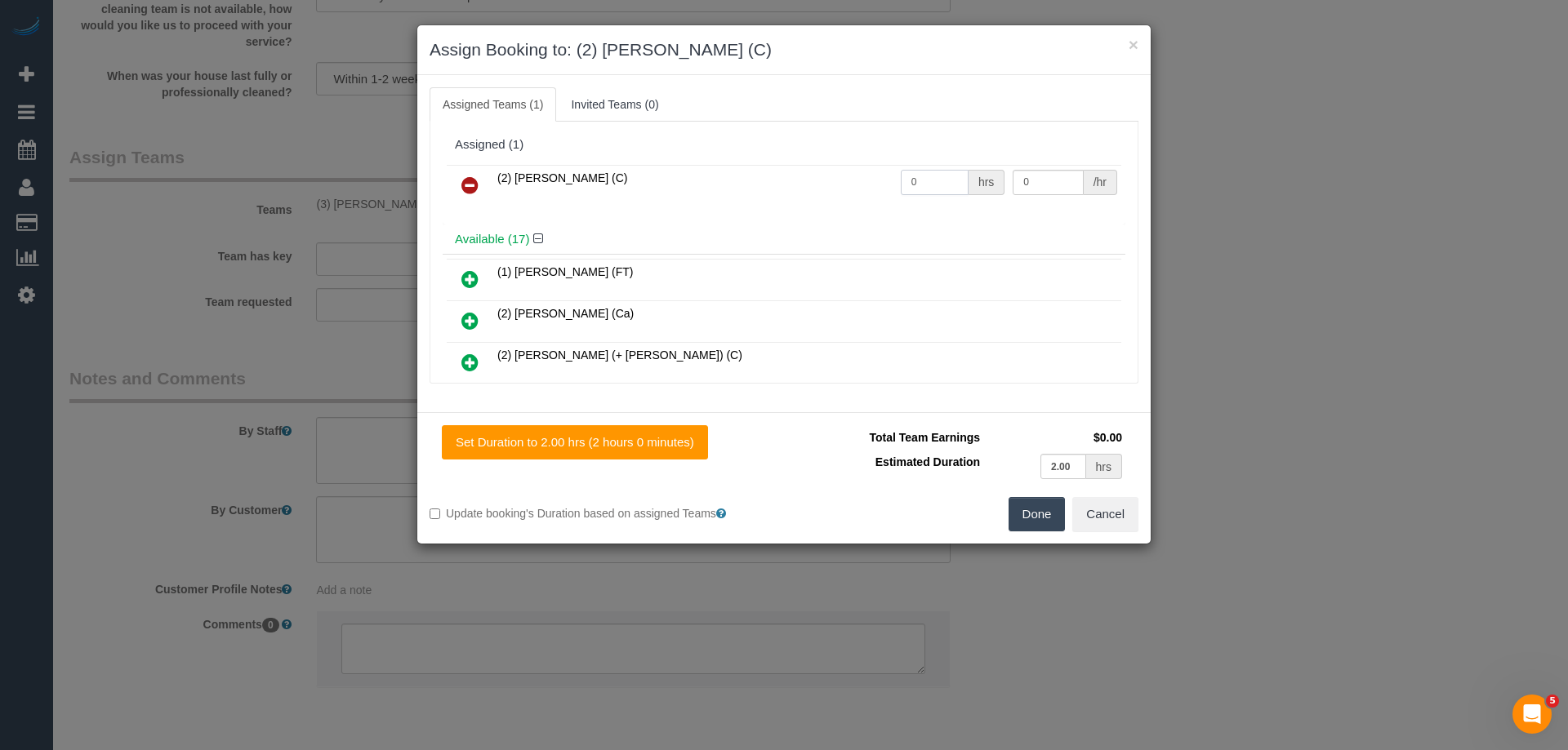
drag, startPoint x: 930, startPoint y: 178, endPoint x: 836, endPoint y: 166, distance: 94.8
click at [872, 170] on tr "(2) Eray Mertturk (C) 0 hrs 0 /hr" at bounding box center [784, 186] width 675 height 41
type input "2"
drag, startPoint x: 1032, startPoint y: 178, endPoint x: 916, endPoint y: 170, distance: 116.3
click at [917, 170] on tr "(2) Eray Mertturk (C) 2 hrs 0 /hr" at bounding box center [784, 186] width 675 height 41
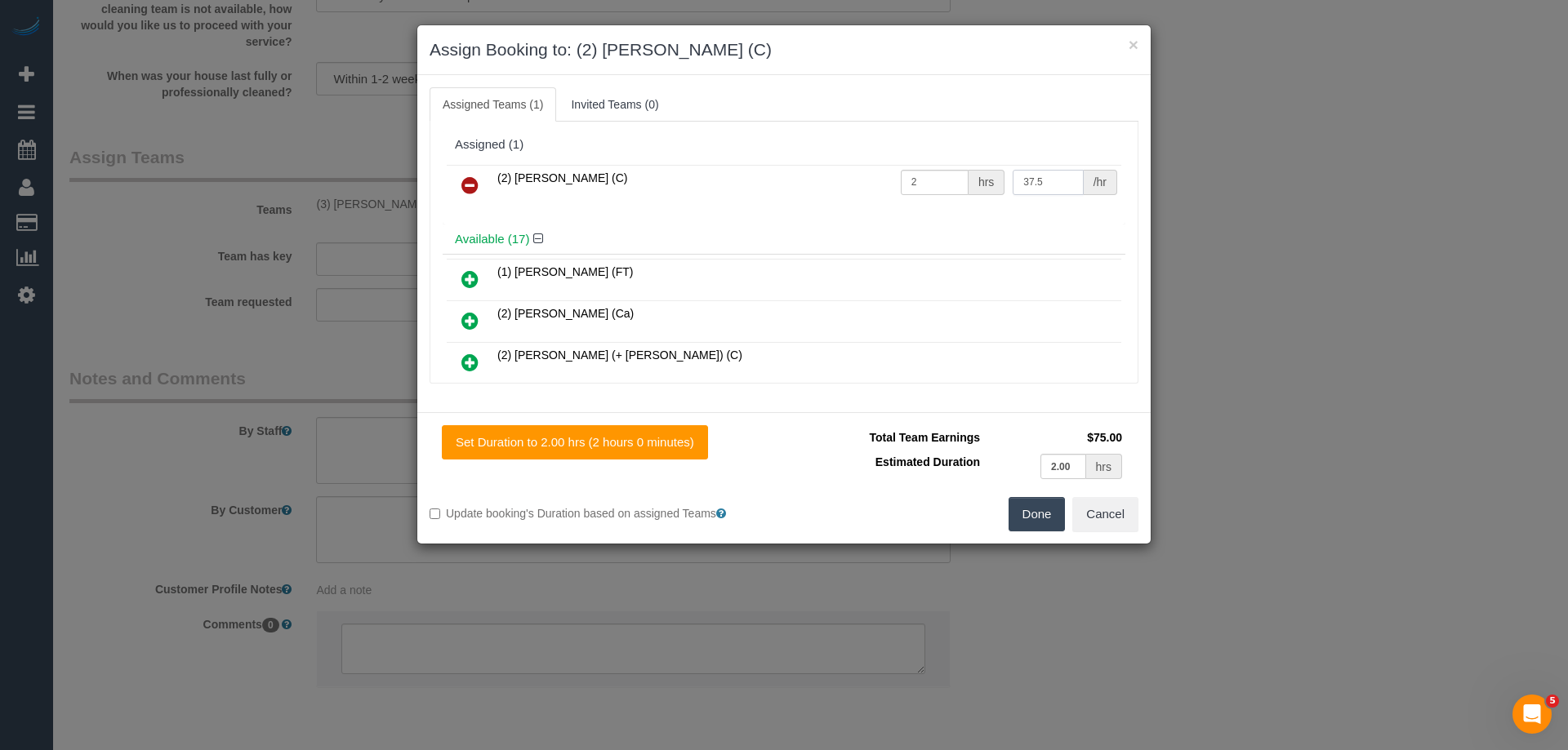
type input "37.5"
click at [1029, 515] on button "Done" at bounding box center [1037, 514] width 57 height 34
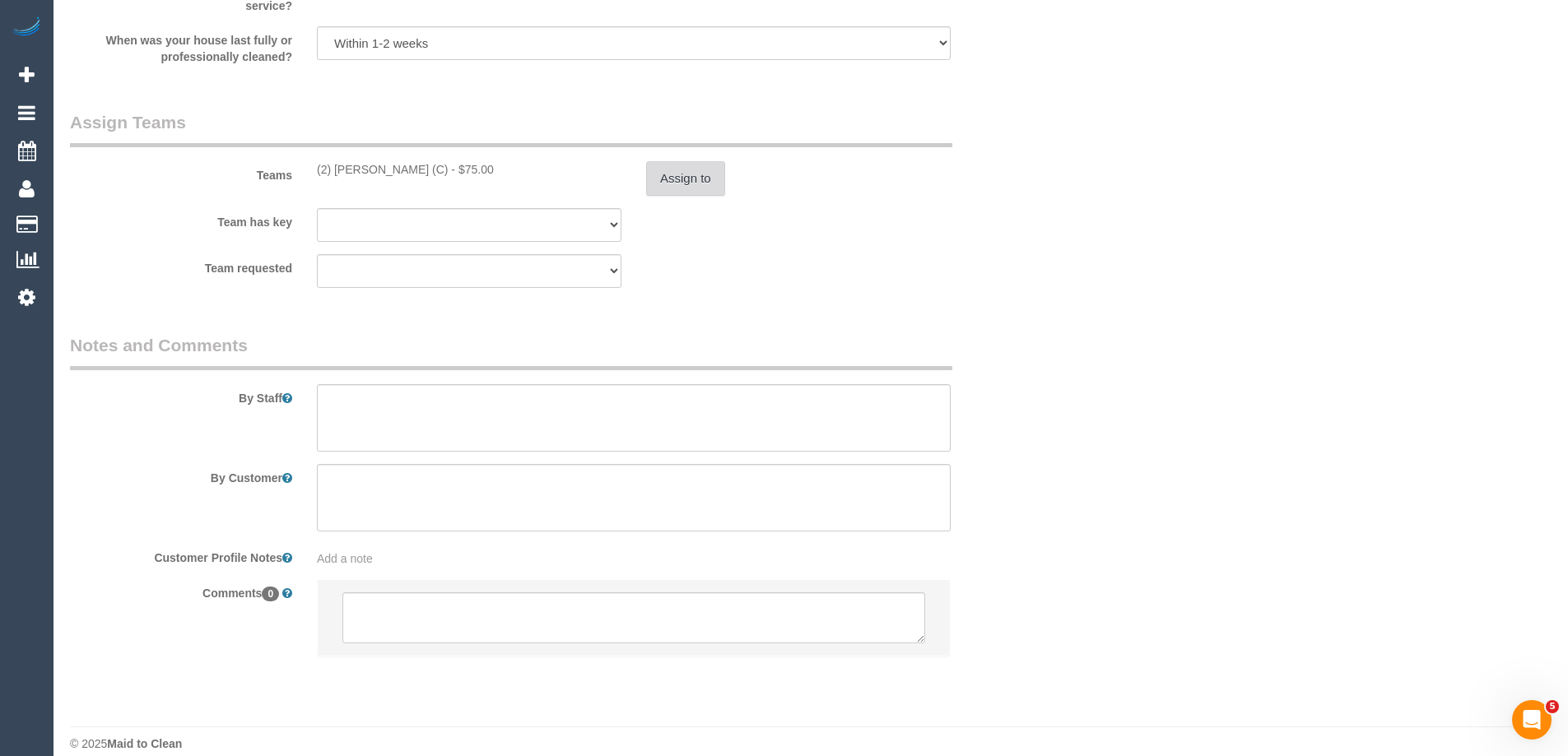
scroll to position [2360, 0]
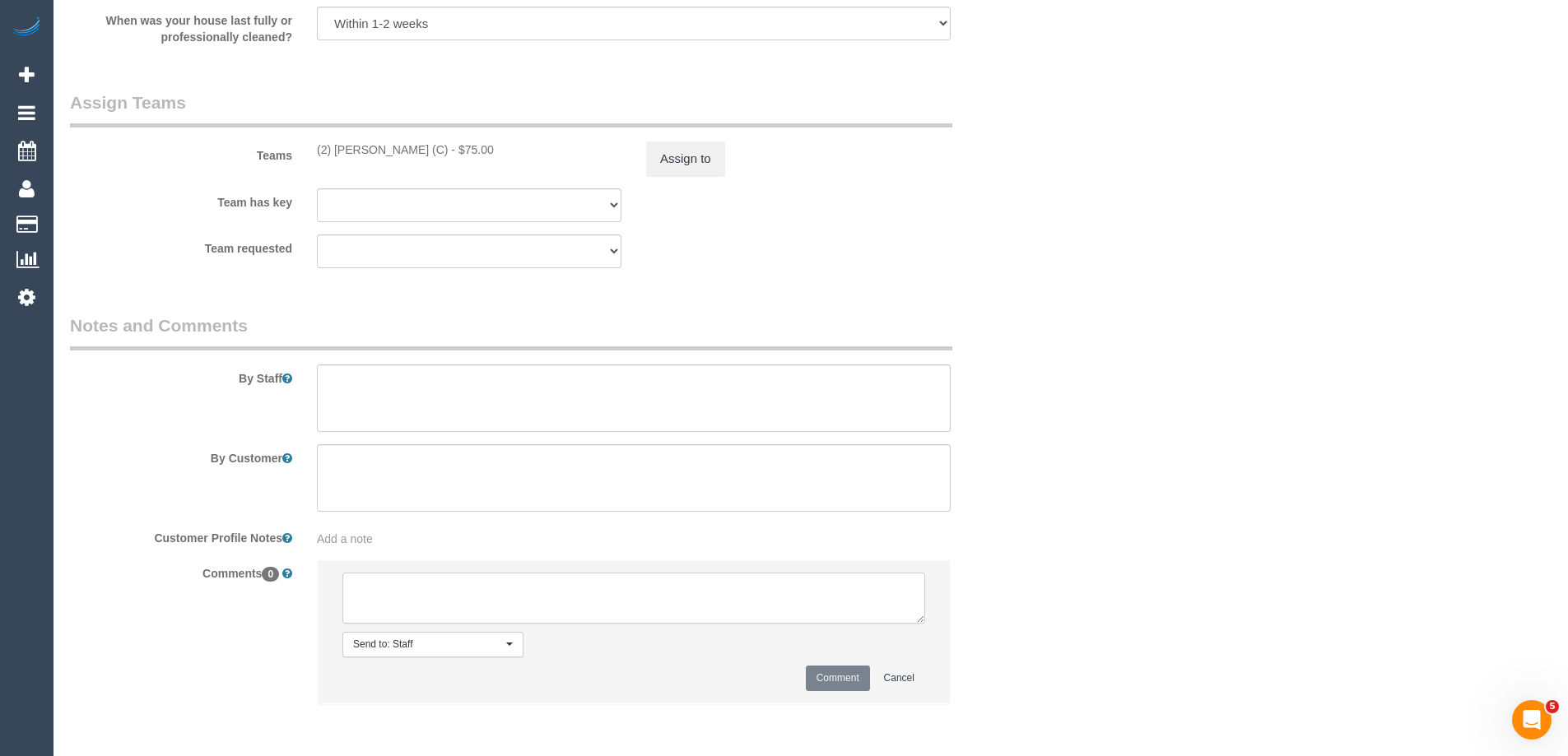
click at [386, 620] on textarea at bounding box center [633, 598] width 582 height 51
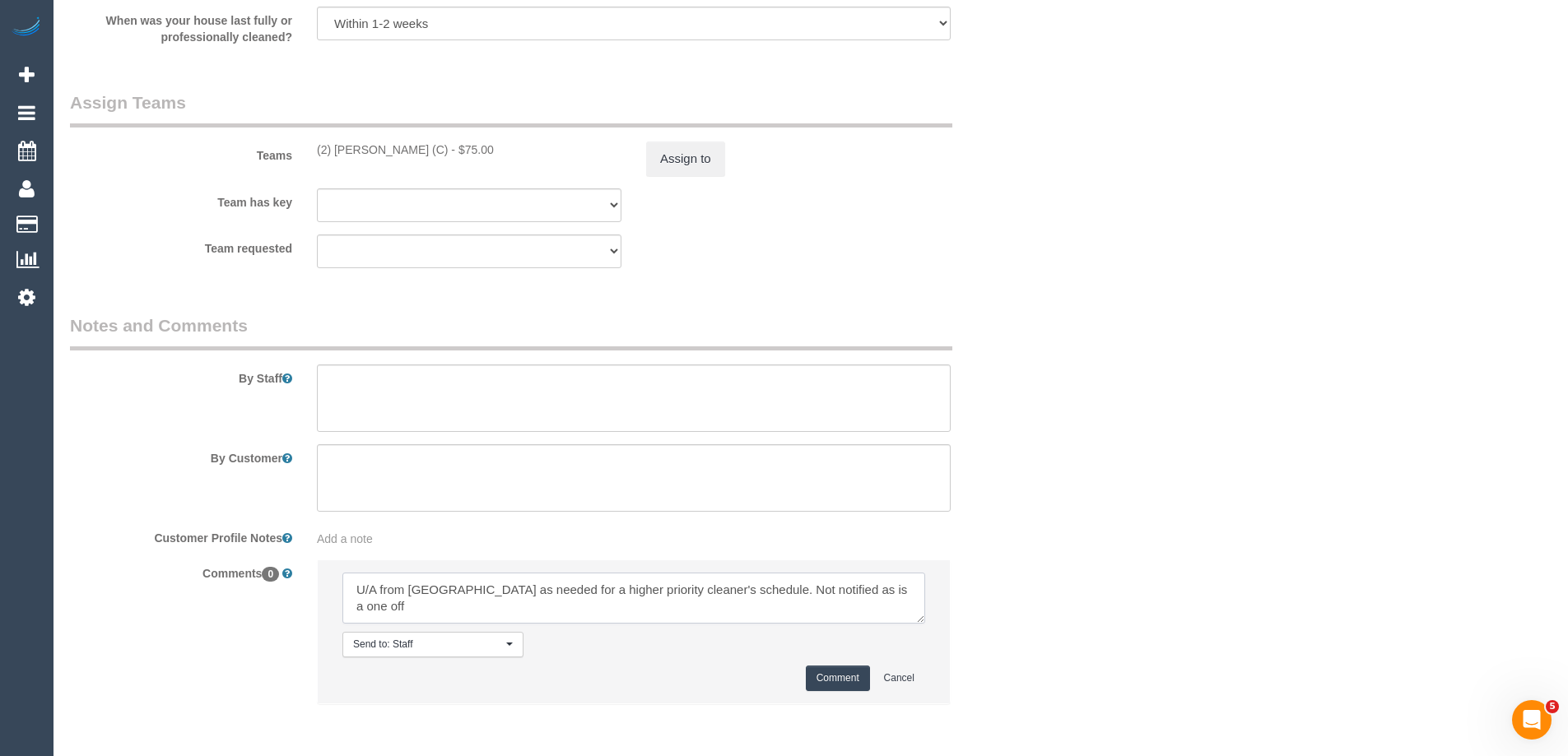
type textarea "U/A from Vishal as needed for a higher priority cleaner's schedule. Not notifie…"
click at [831, 680] on button "Comment" at bounding box center [838, 678] width 64 height 26
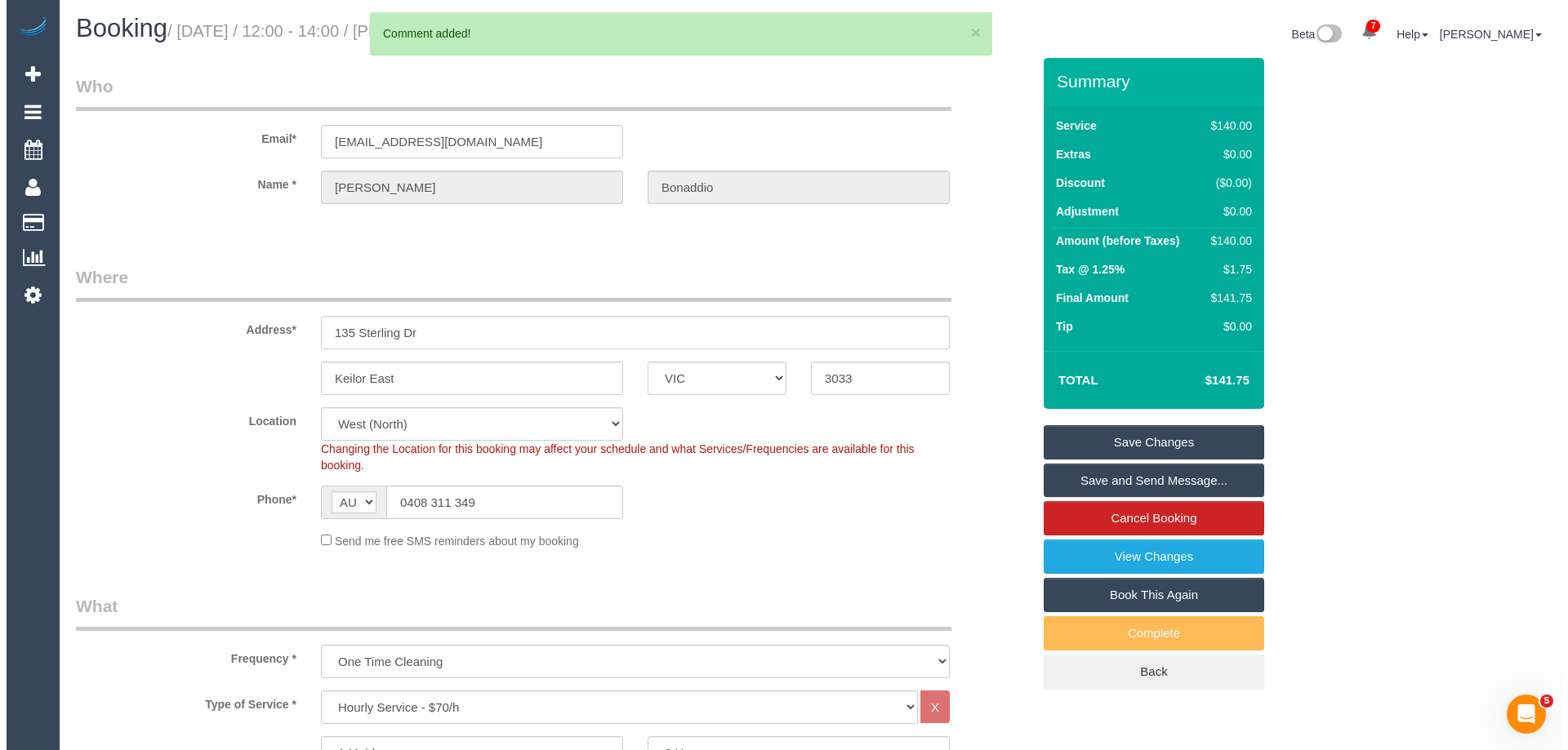
scroll to position [0, 0]
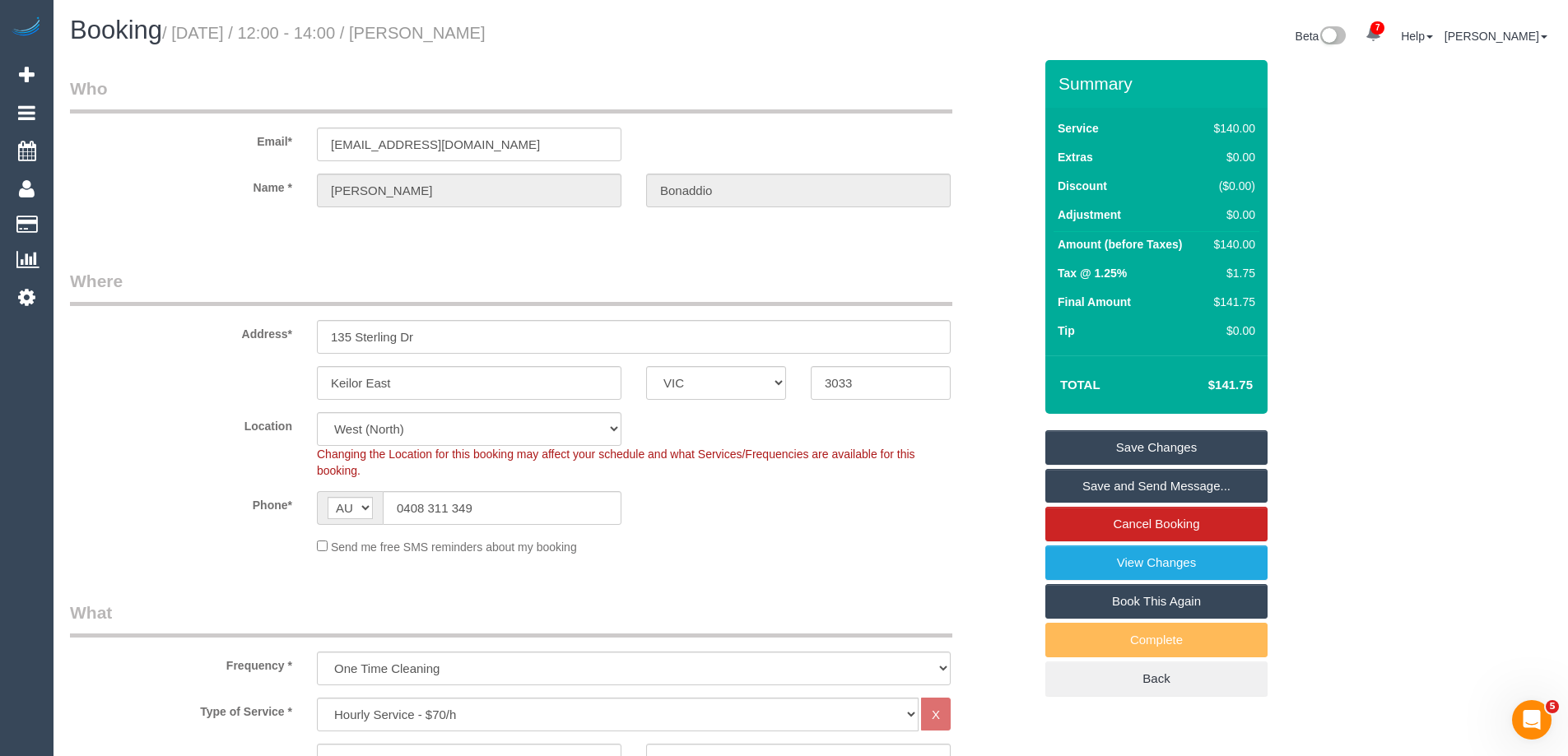
drag, startPoint x: 585, startPoint y: 29, endPoint x: 454, endPoint y: 32, distance: 131.0
click at [454, 32] on h1 "Booking / September 18, 2025 / 12:00 - 14:00 / Belinda Bonaddio" at bounding box center [434, 31] width 729 height 28
copy small "Belinda Bonaddio"
click at [1088, 451] on link "Save Changes" at bounding box center [1156, 448] width 222 height 35
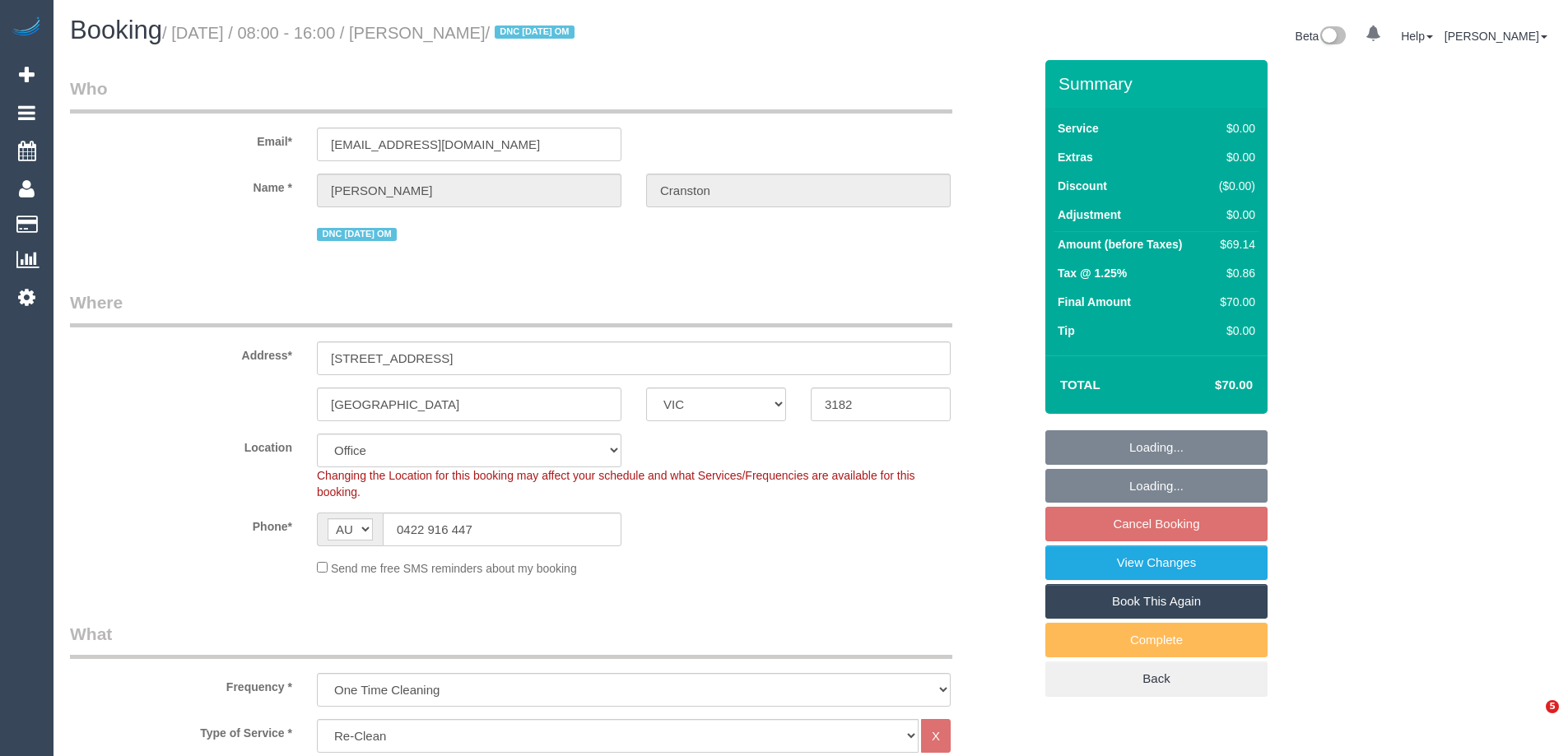
select select "VIC"
select select "number:28"
select select "number:14"
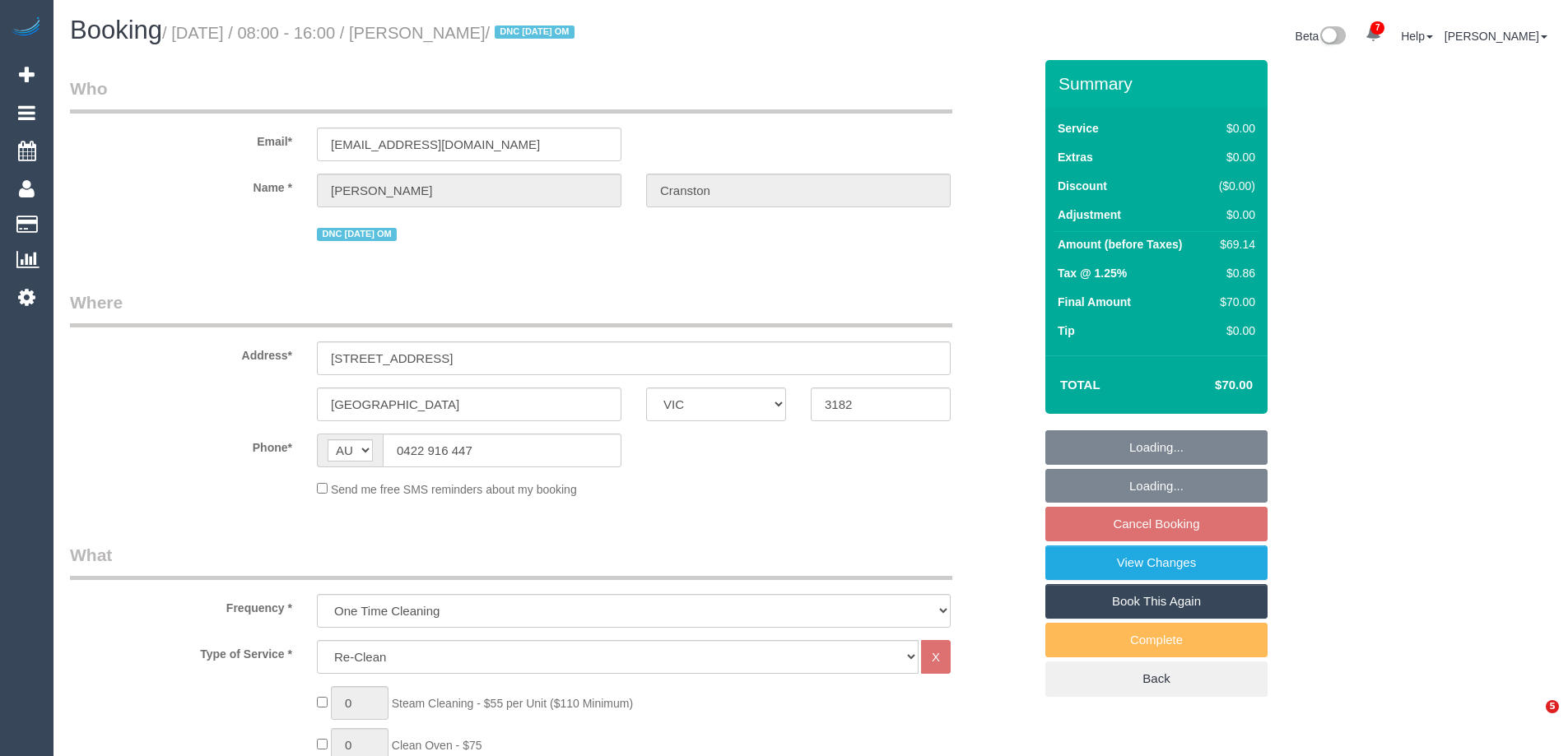
select select "VIC"
select select "number:28"
select select "number:14"
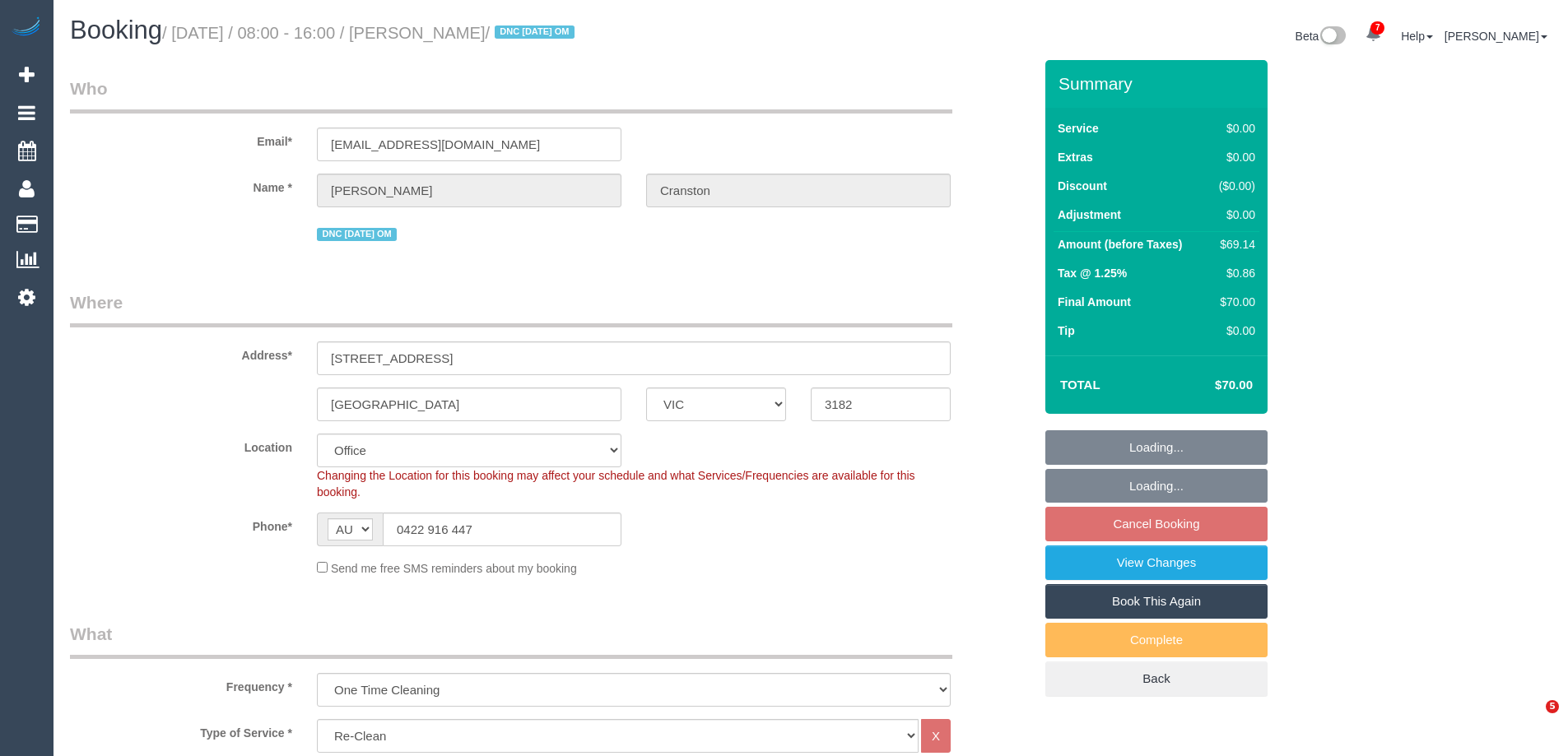
select select "object:2105"
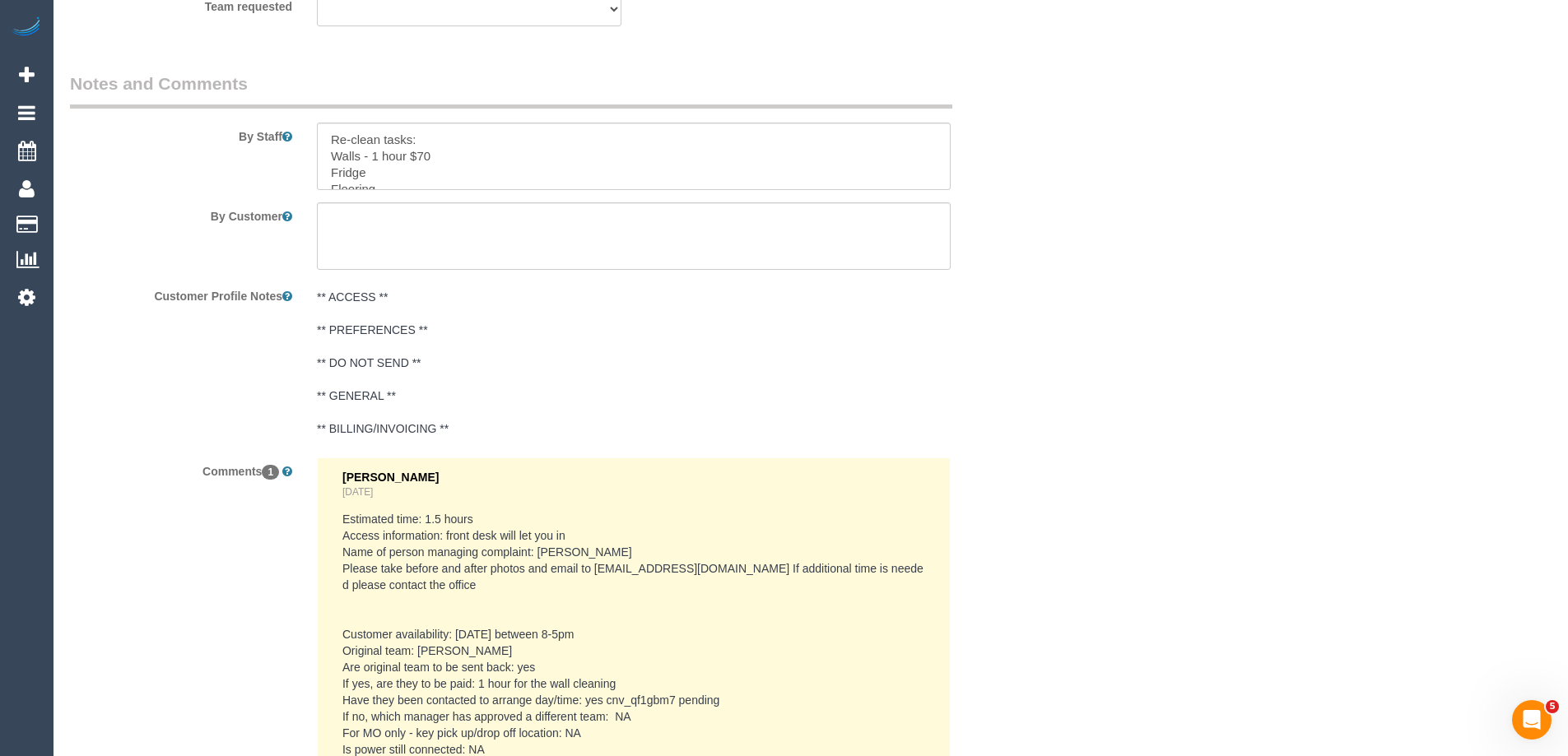
scroll to position [2629, 0]
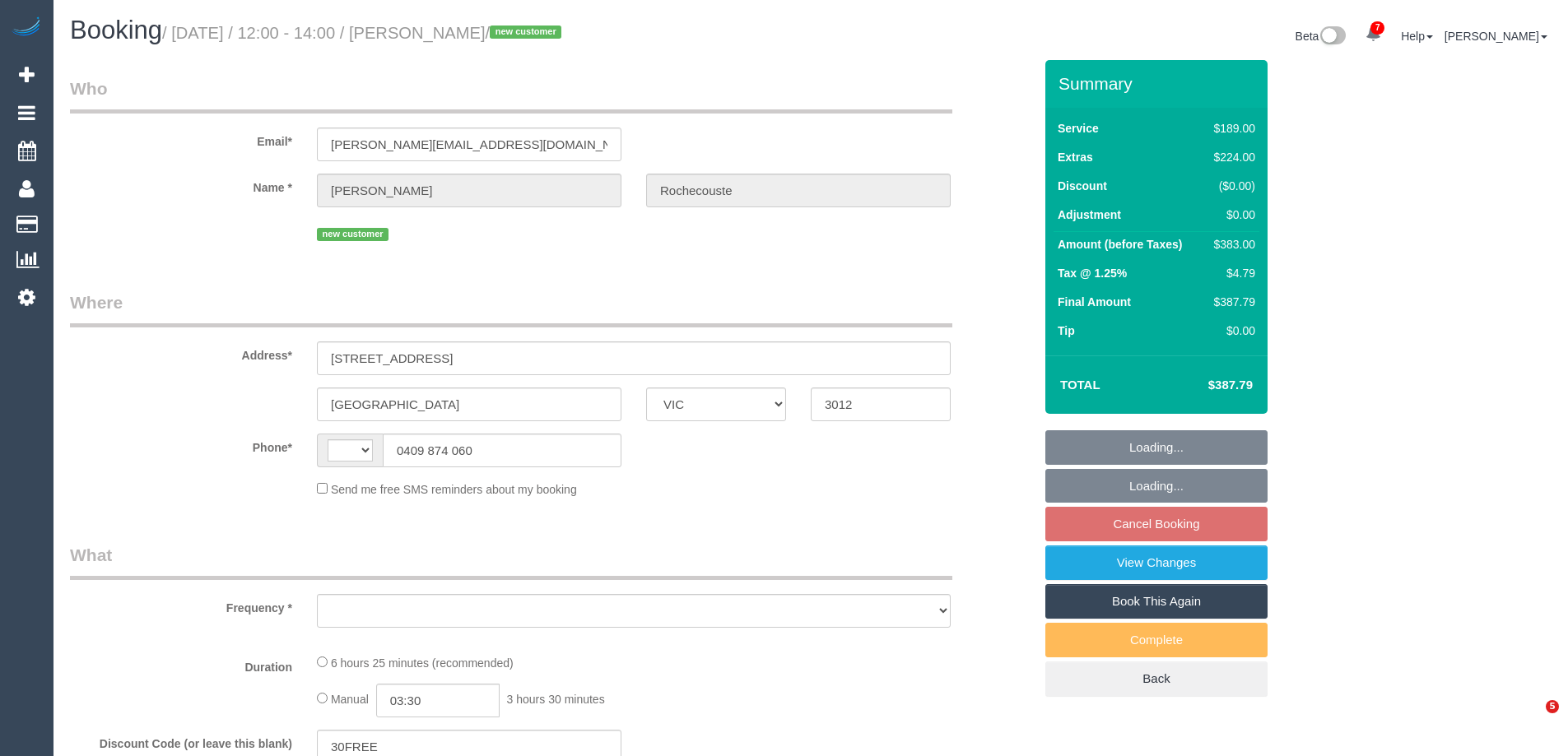
select select "VIC"
select select "string:AU"
select select "object:606"
select select "string:stripe-pm_1S7Au52GScqysDRV0L36EezQ"
select select "number:29"
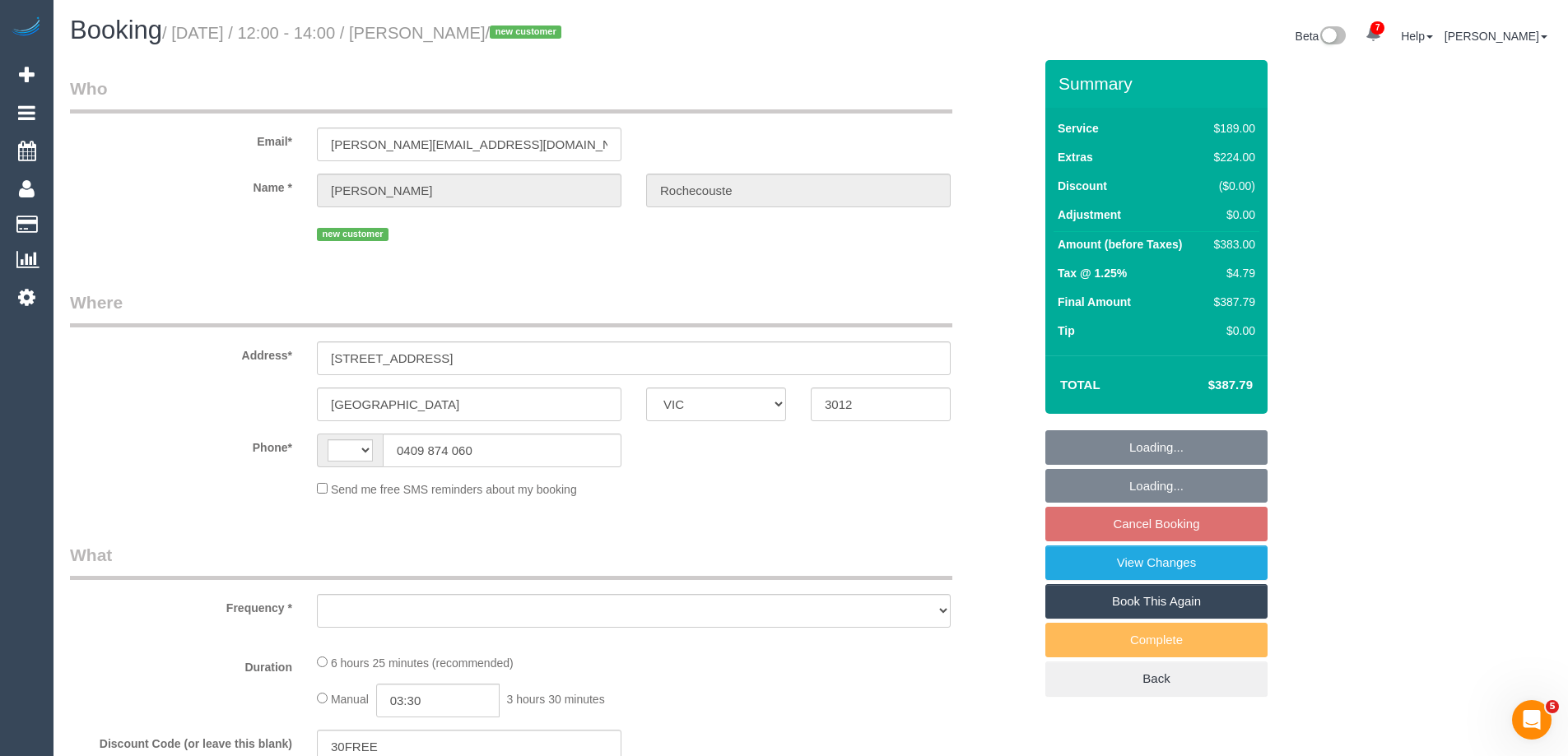
select select "number:14"
select select "number:19"
select select "number:24"
select select "number:26"
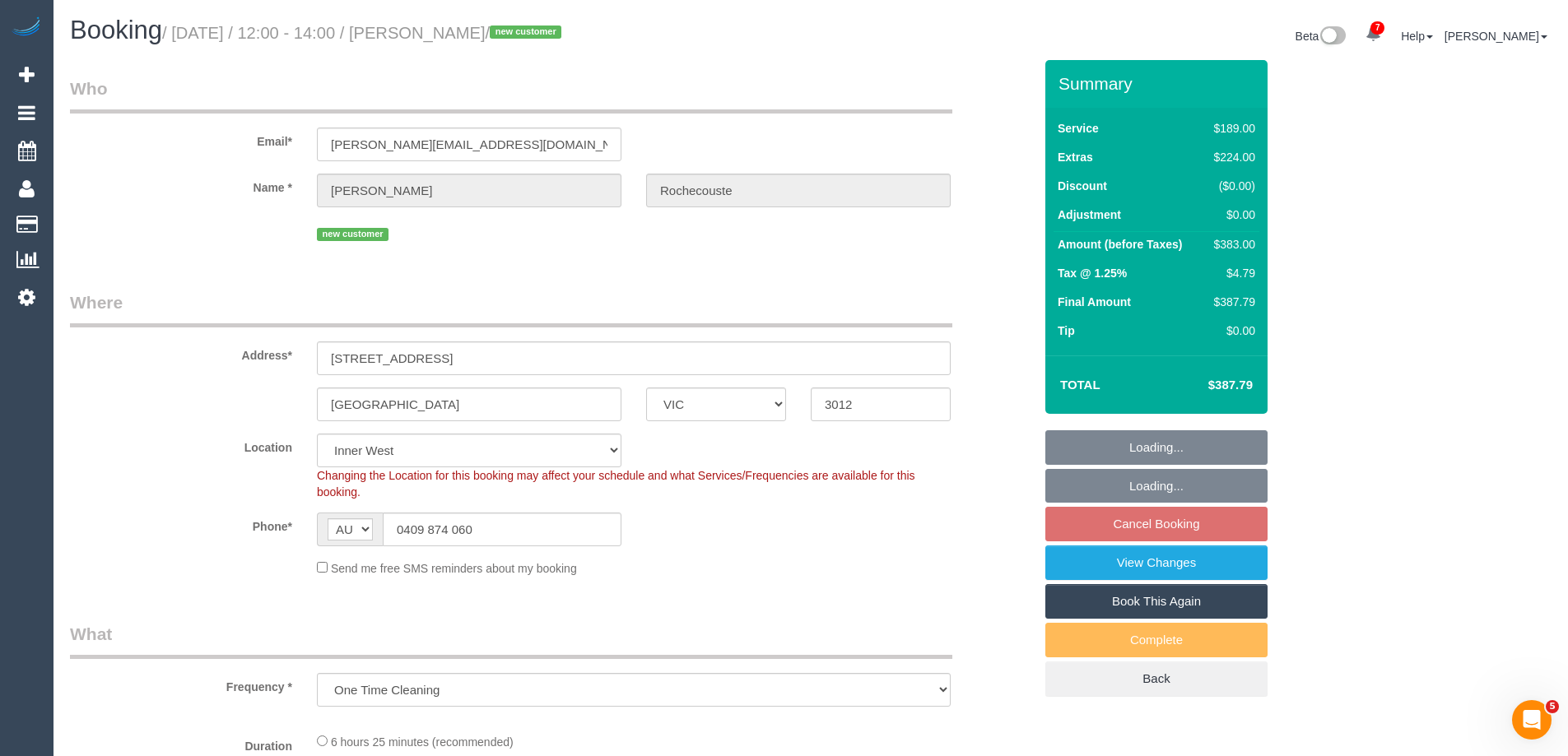
select select "spot1"
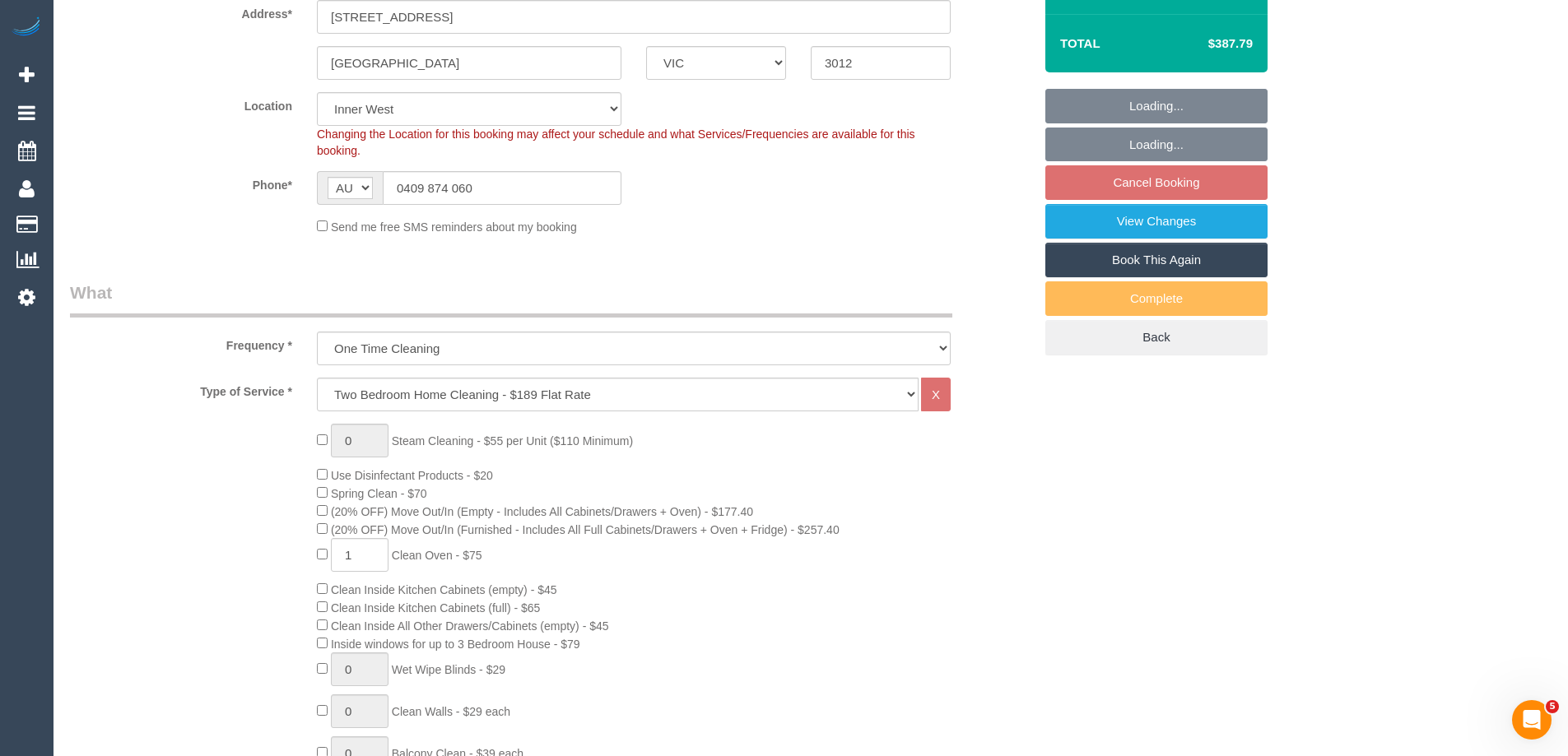
select select "object:1518"
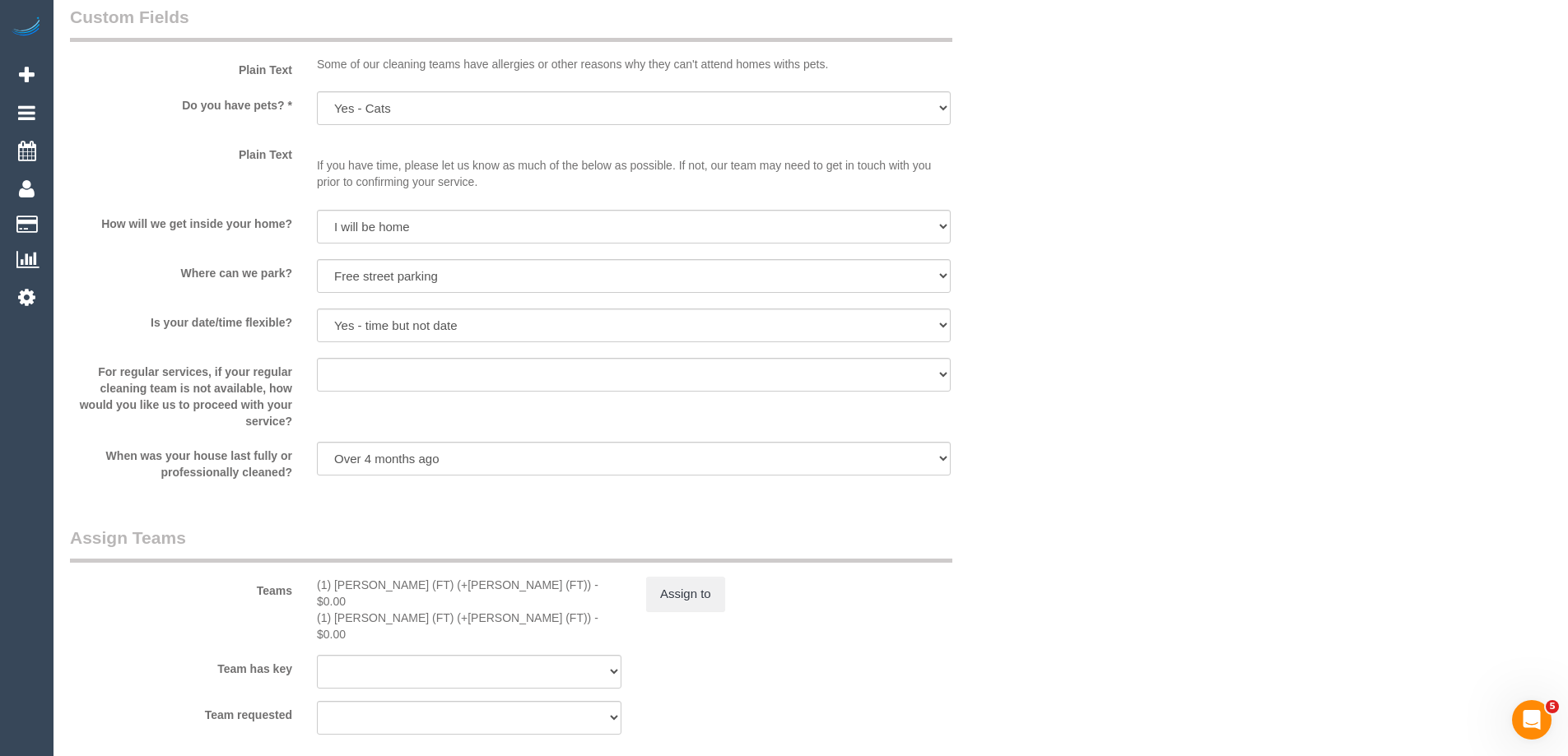
scroll to position [2222, 0]
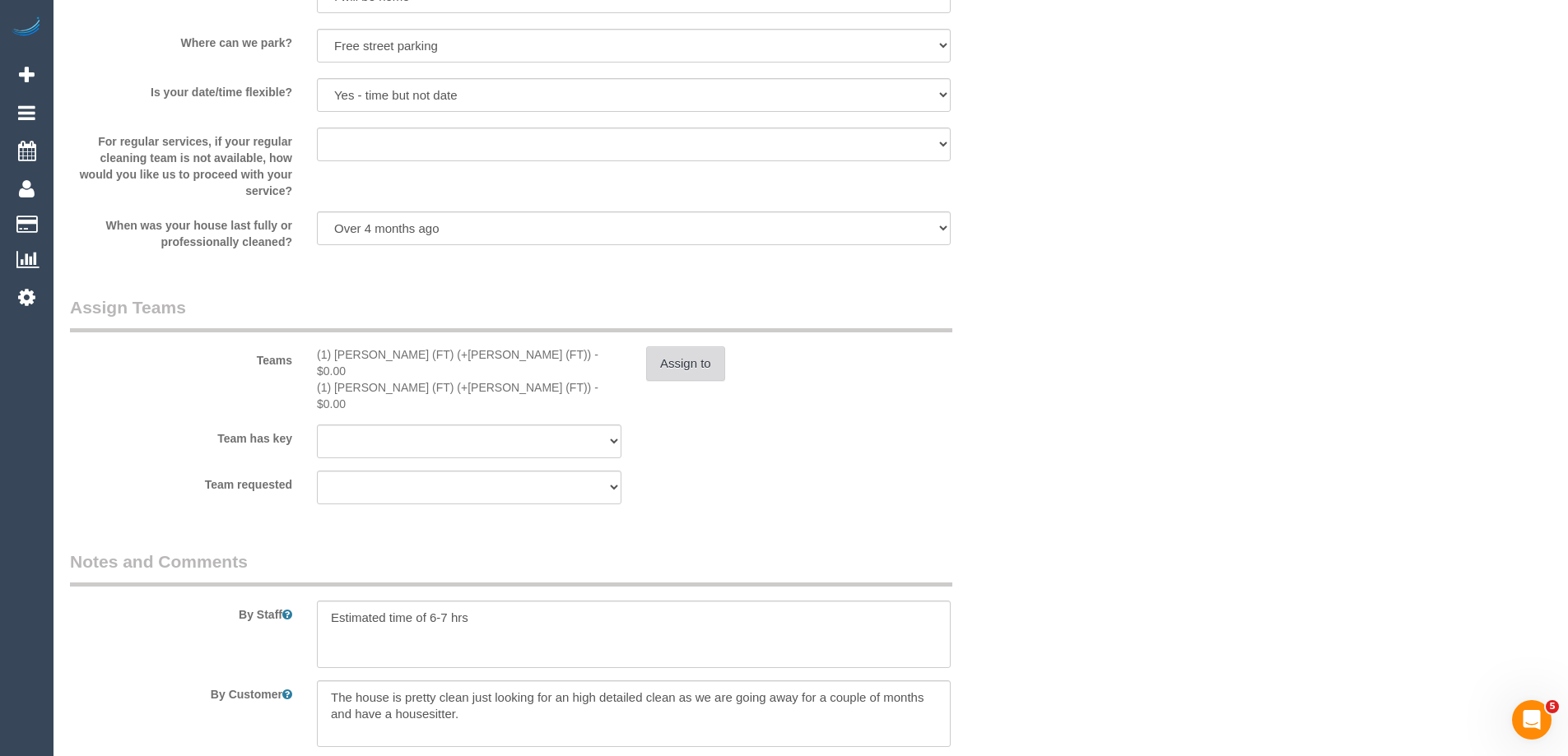
click at [699, 366] on button "Assign to" at bounding box center [685, 363] width 79 height 35
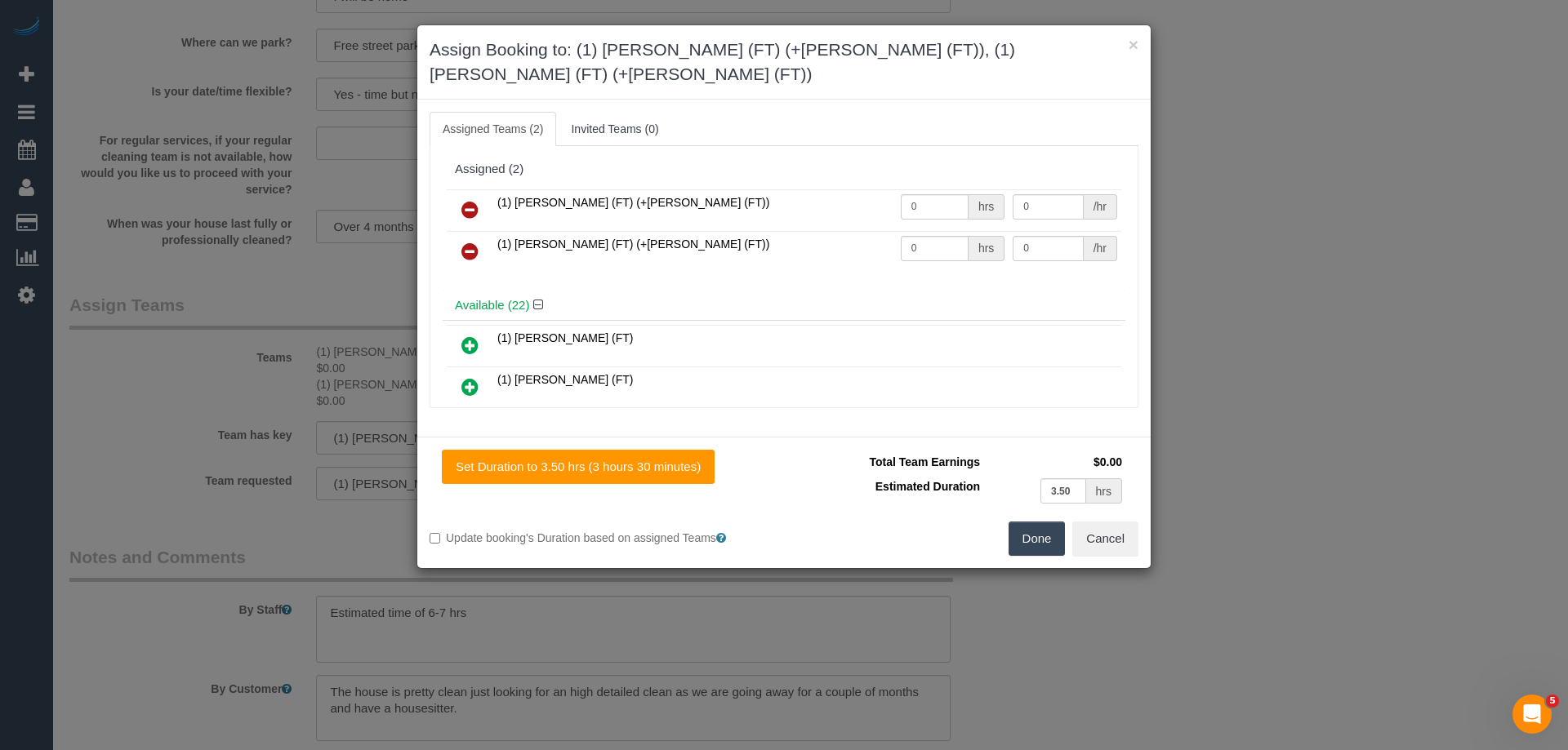
click at [469, 200] on icon at bounding box center [470, 210] width 18 height 19
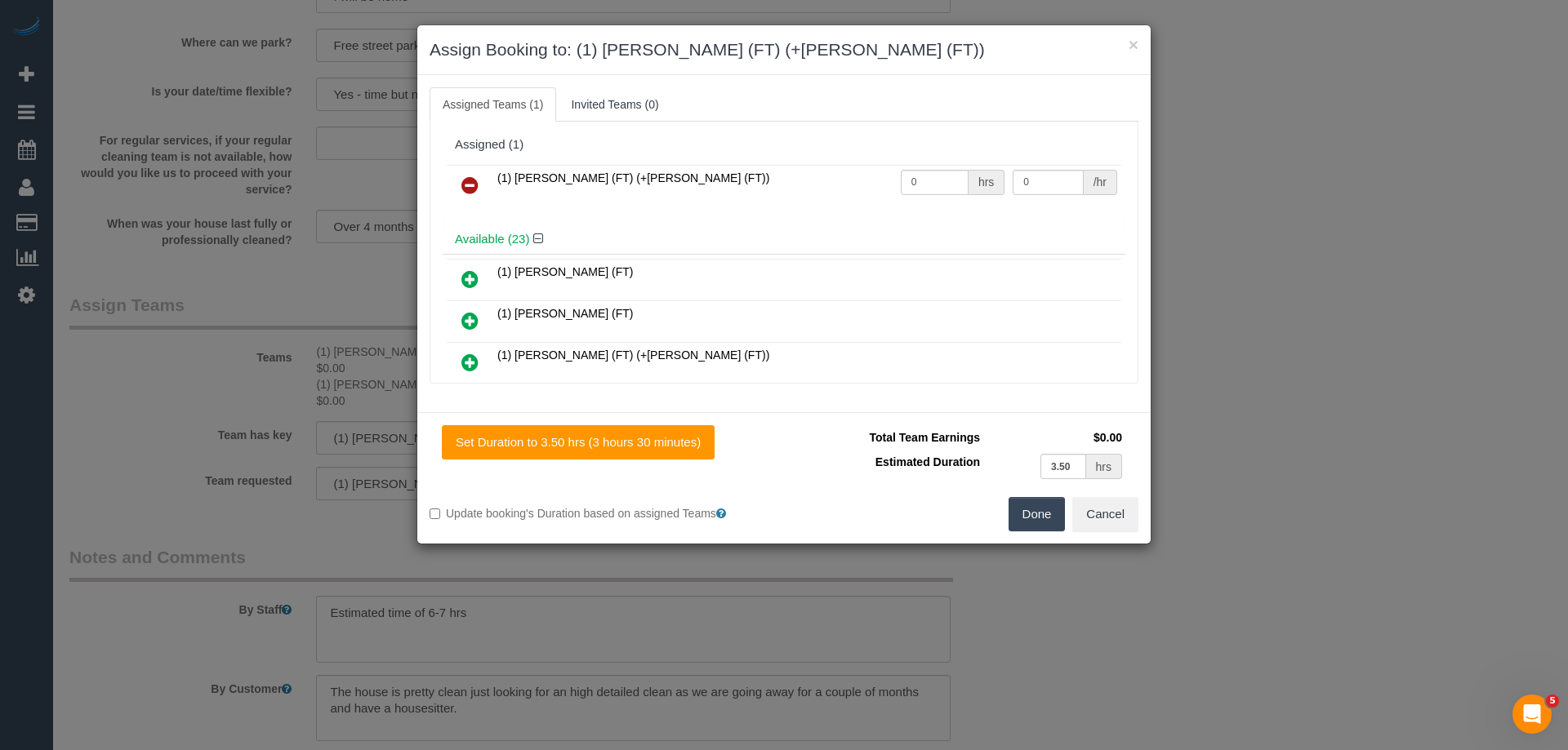
click at [469, 179] on icon at bounding box center [470, 186] width 18 height 19
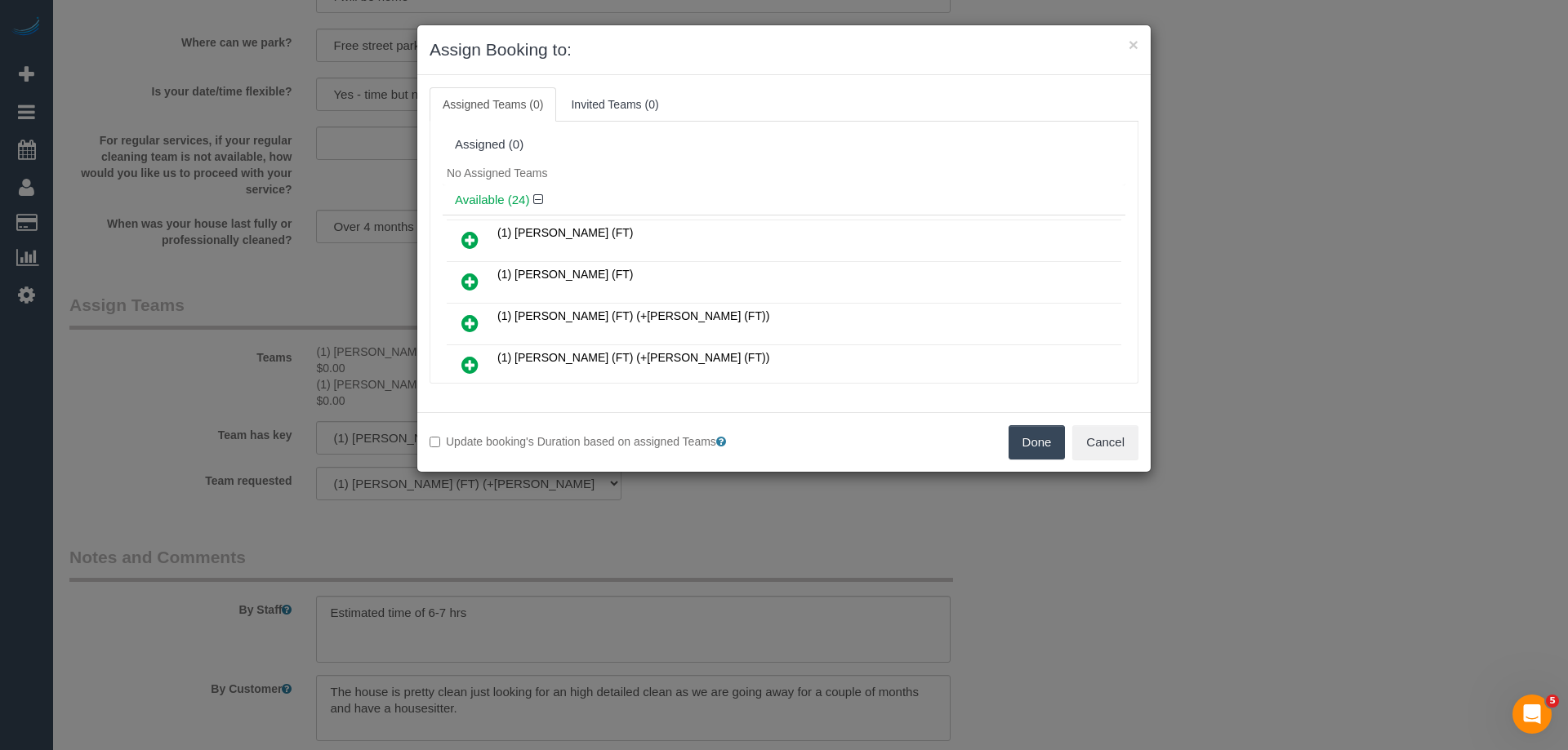
click at [1031, 431] on button "Done" at bounding box center [1037, 442] width 57 height 34
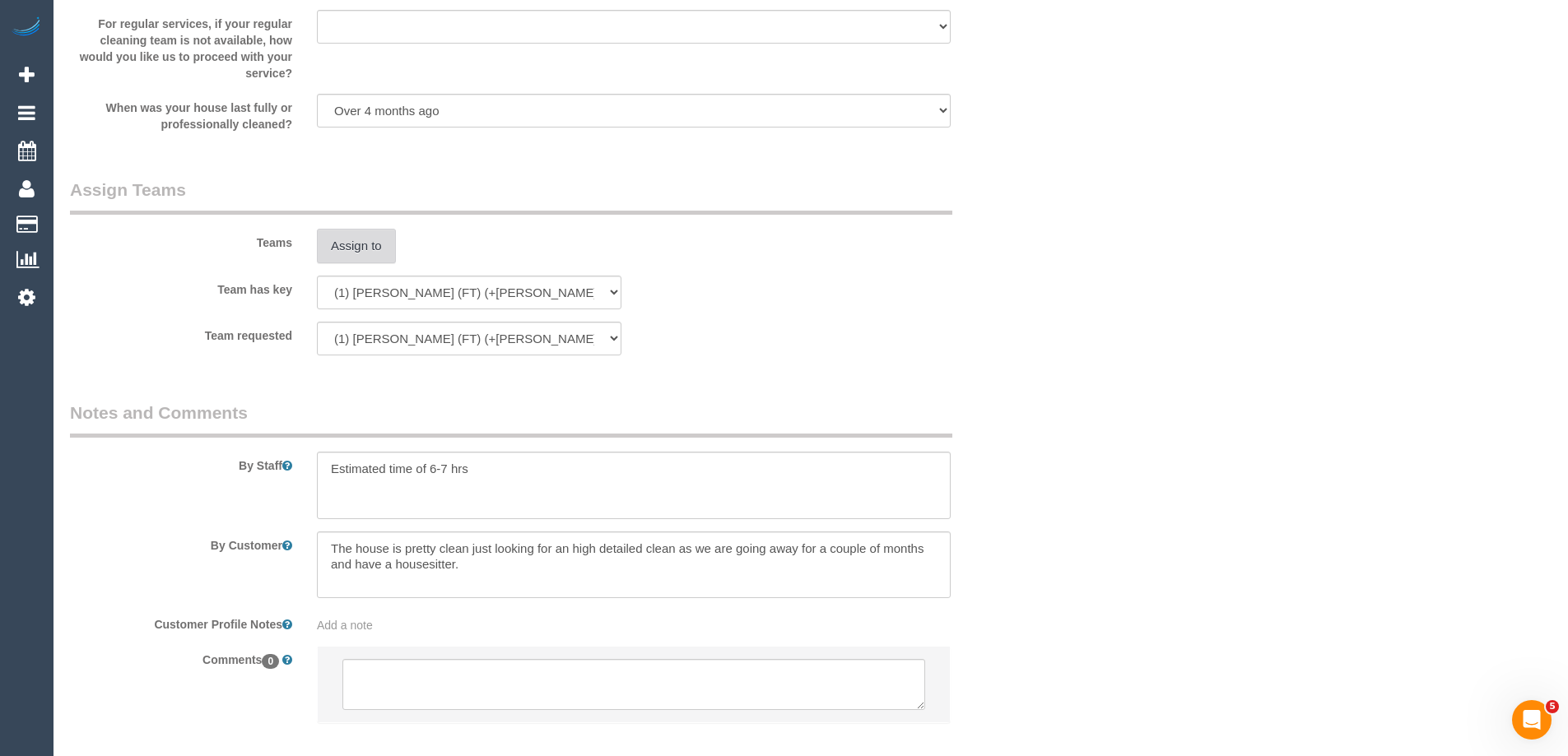
scroll to position [2427, 0]
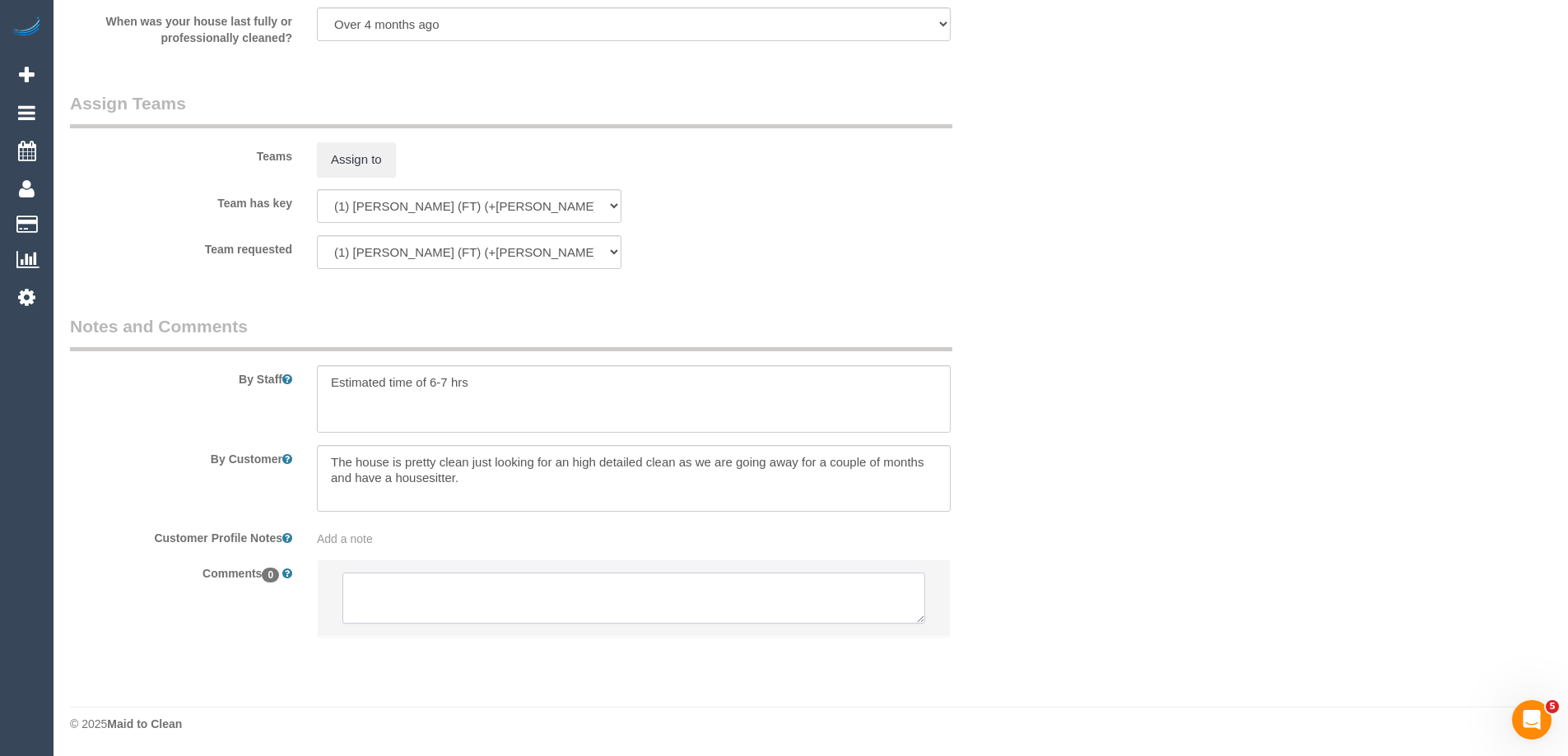
click at [394, 594] on textarea at bounding box center [633, 598] width 582 height 51
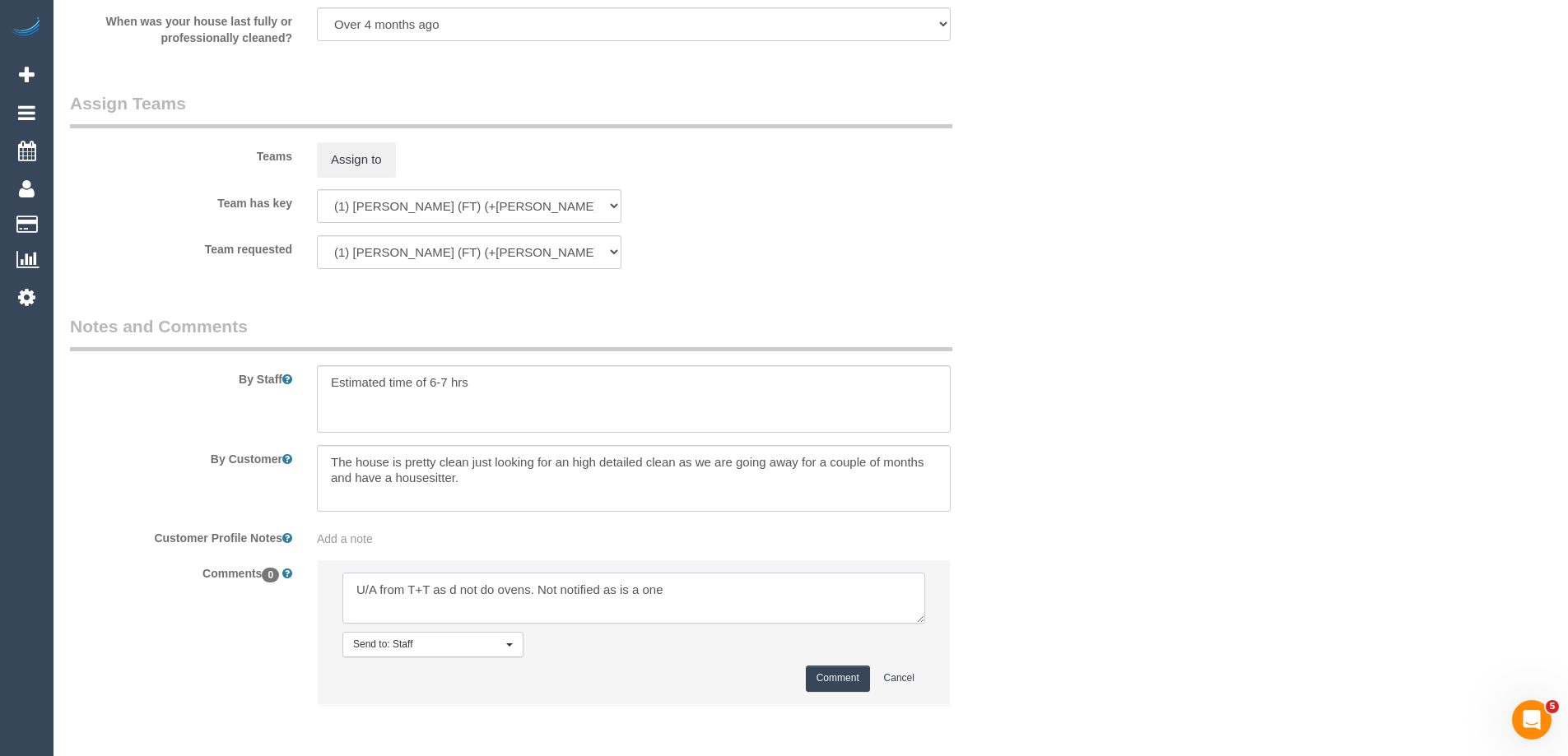
click at [455, 588] on textarea at bounding box center [633, 598] width 582 height 51
click at [675, 596] on textarea at bounding box center [633, 598] width 582 height 51
type textarea "U/A from T+T as do not do ovens. Not notified as is a one off"
click at [844, 684] on button "Comment" at bounding box center [838, 678] width 64 height 26
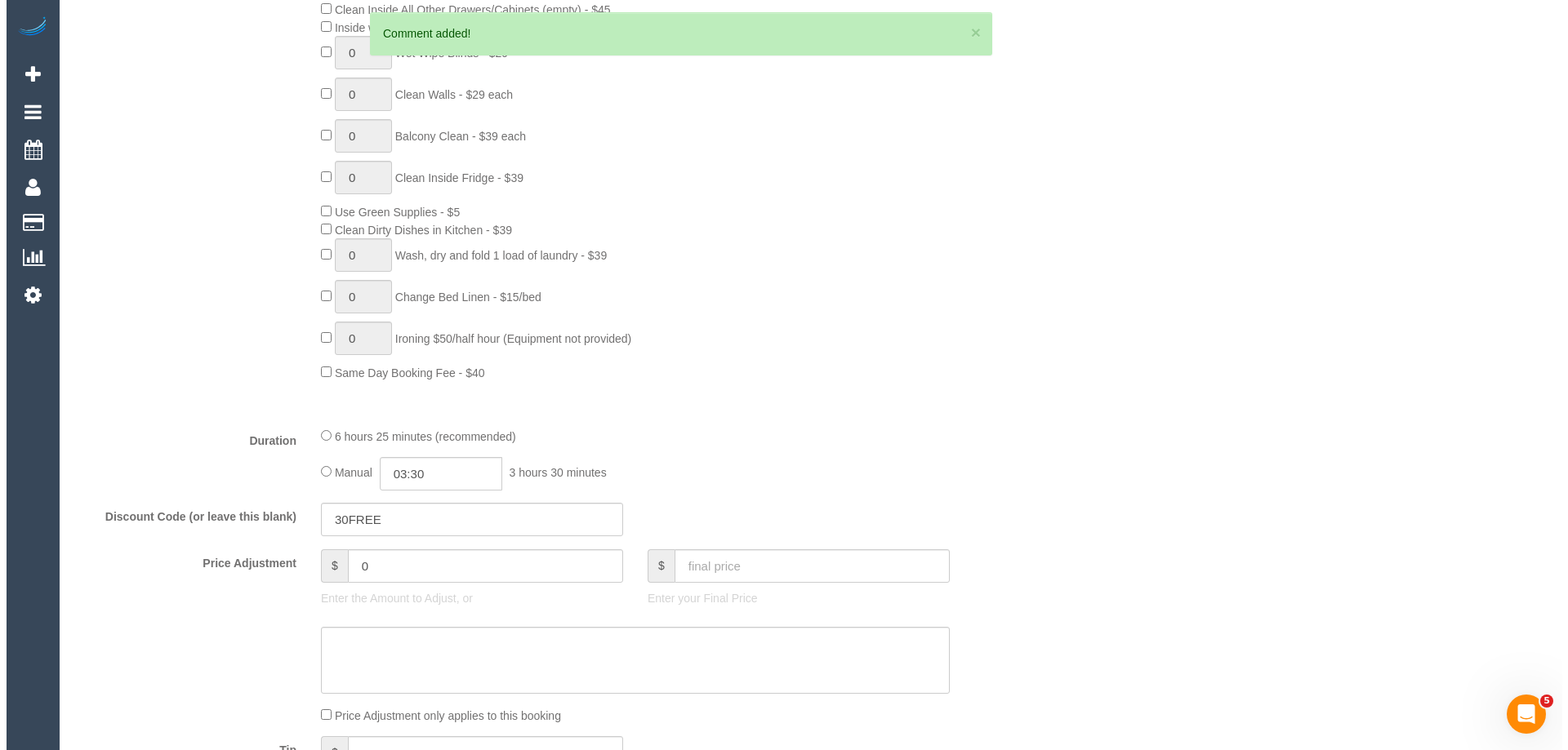
scroll to position [0, 0]
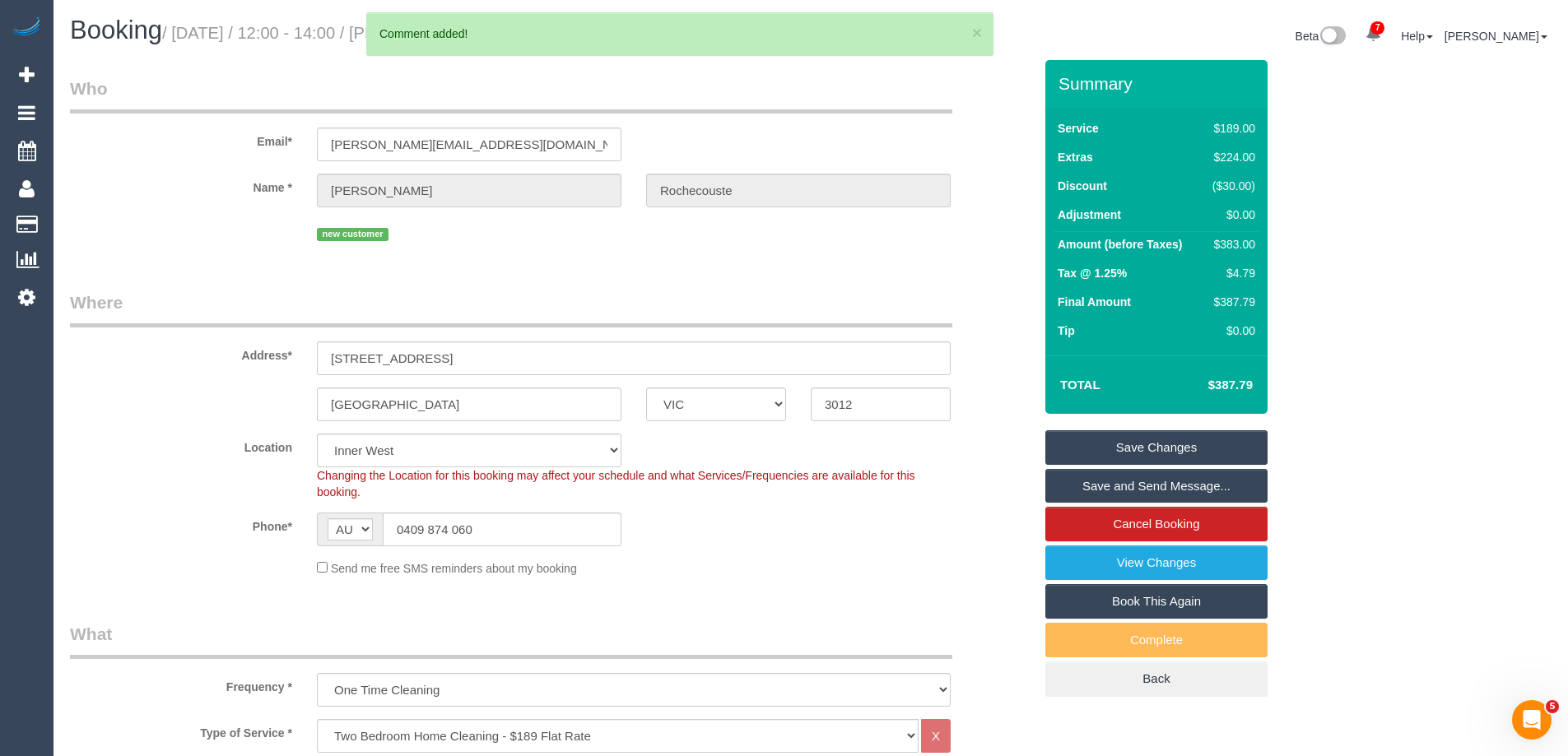
click at [1080, 445] on link "Save Changes" at bounding box center [1156, 448] width 222 height 35
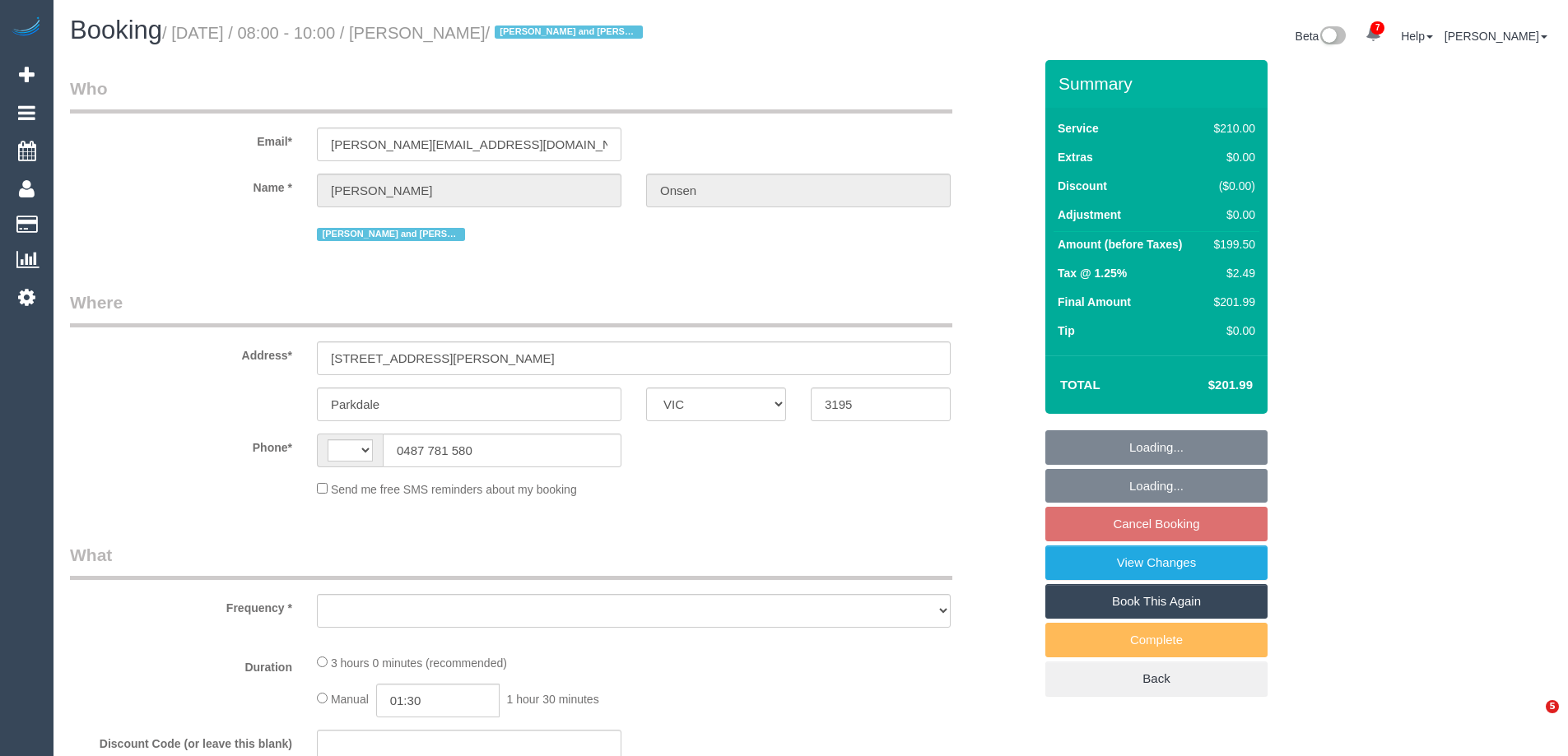
select select "VIC"
select select "string:stripe-pm_1Qq1ok2GScqysDRVxxQqaWk4"
select select "string:AU"
select select "object:604"
select select "number:32"
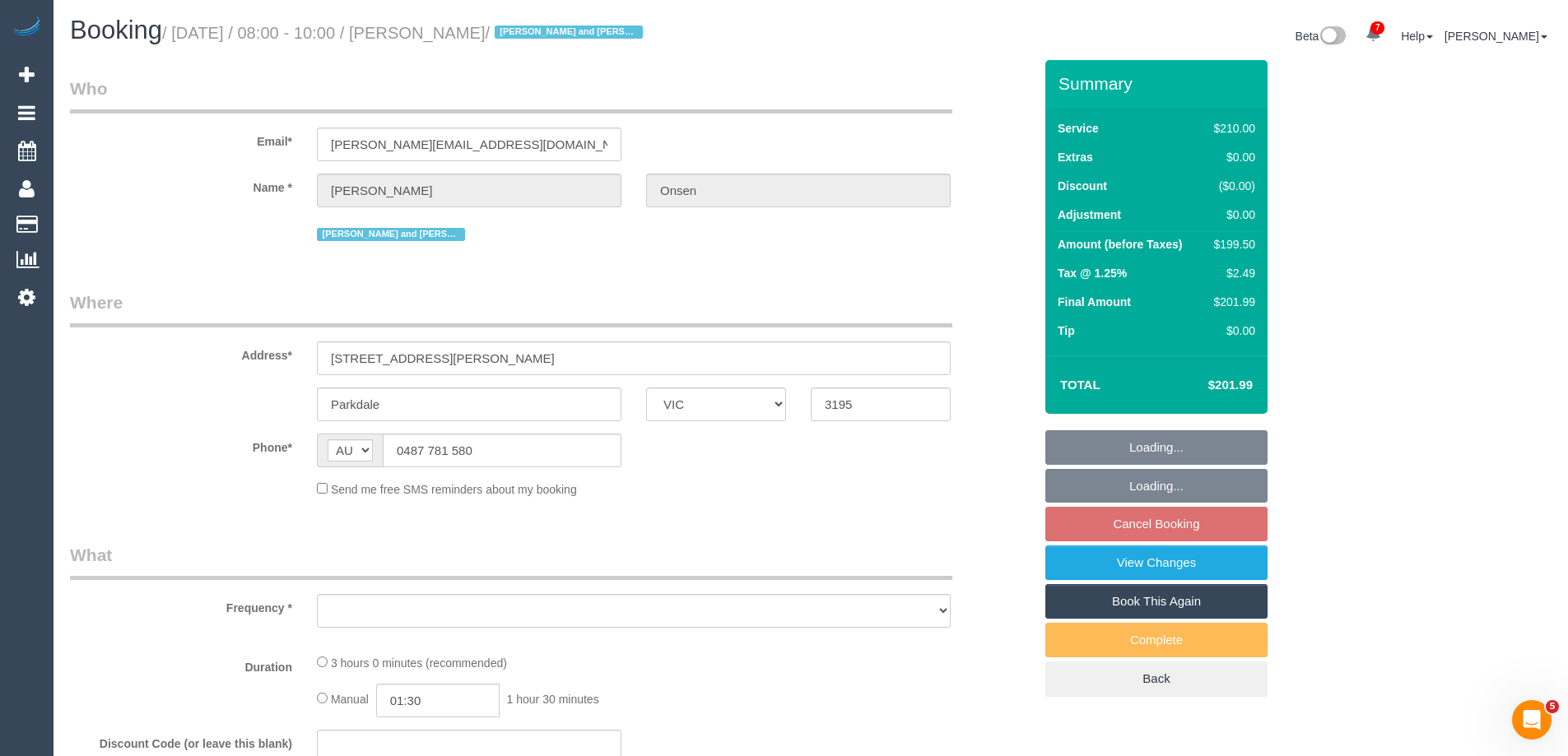
select select "number:14"
select select "number:18"
select select "number:25"
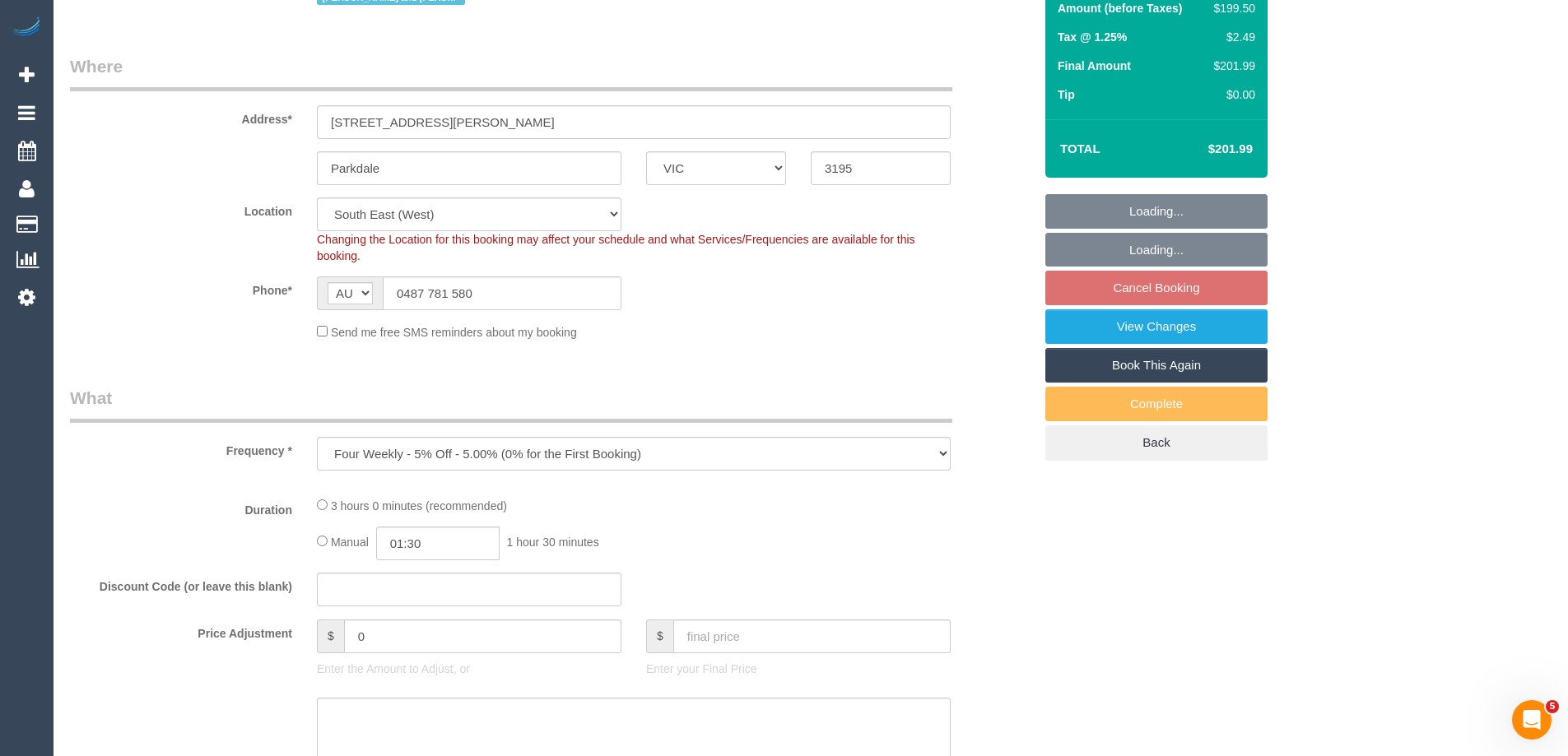
select select "180"
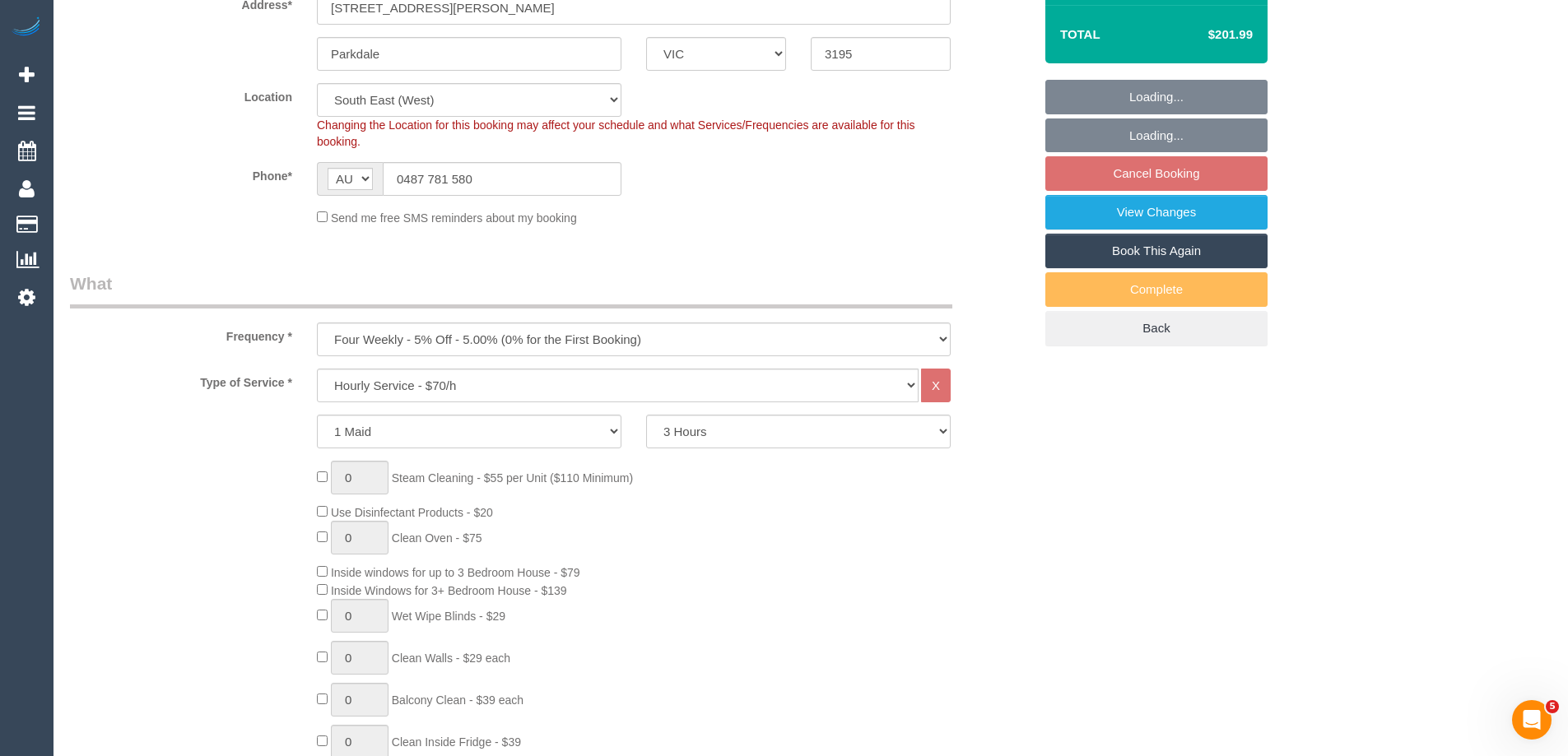
select select "object:1426"
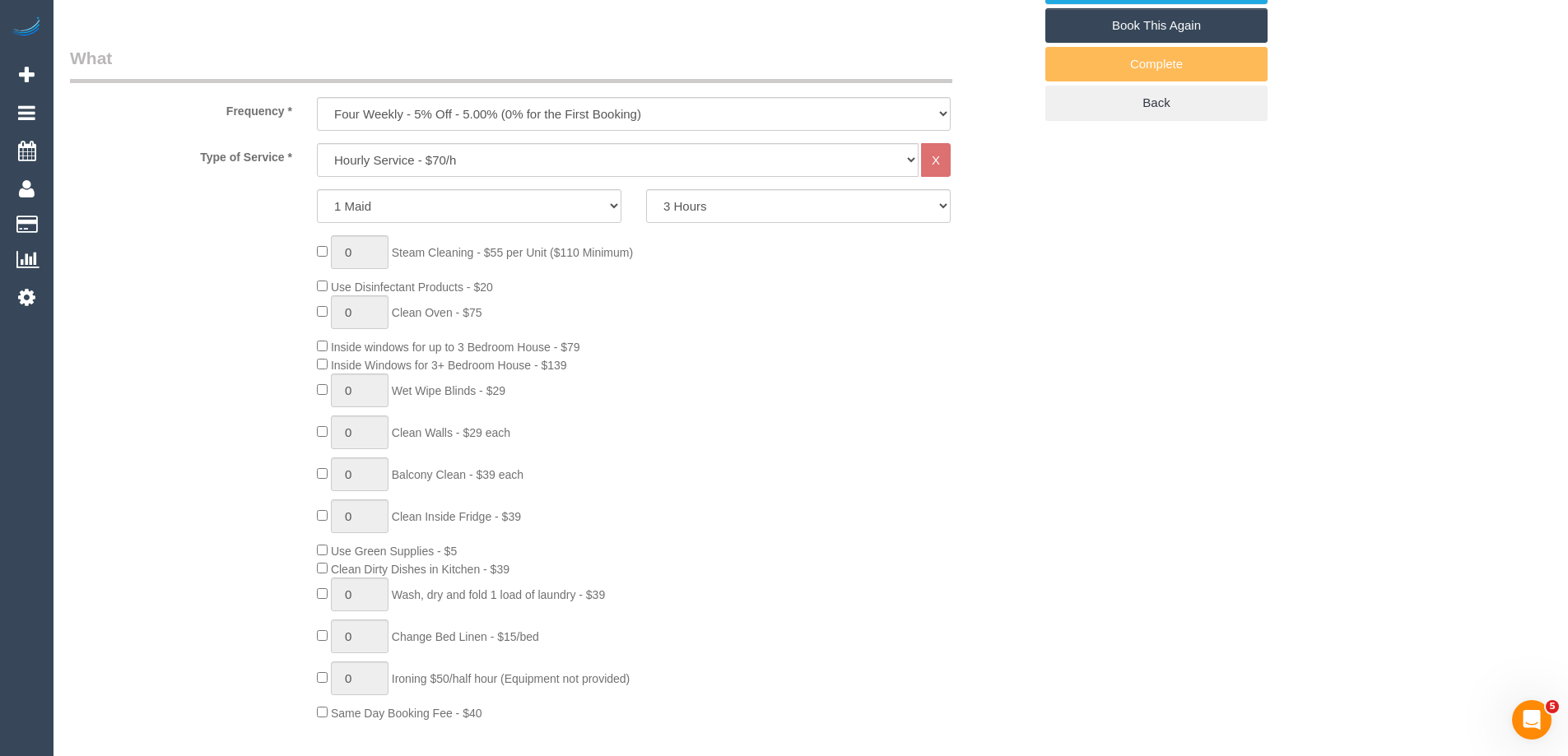
select select "spot2"
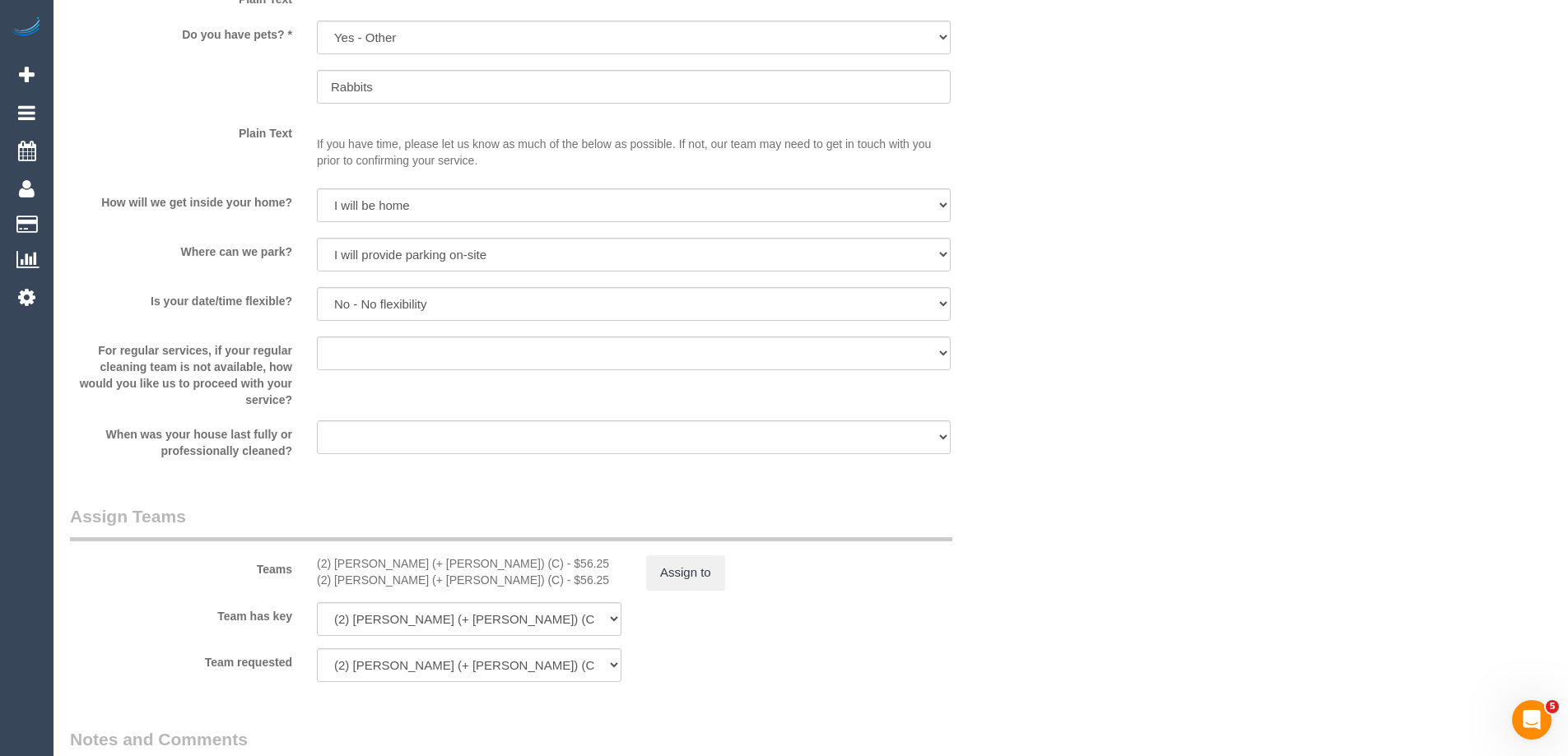
scroll to position [2011, 0]
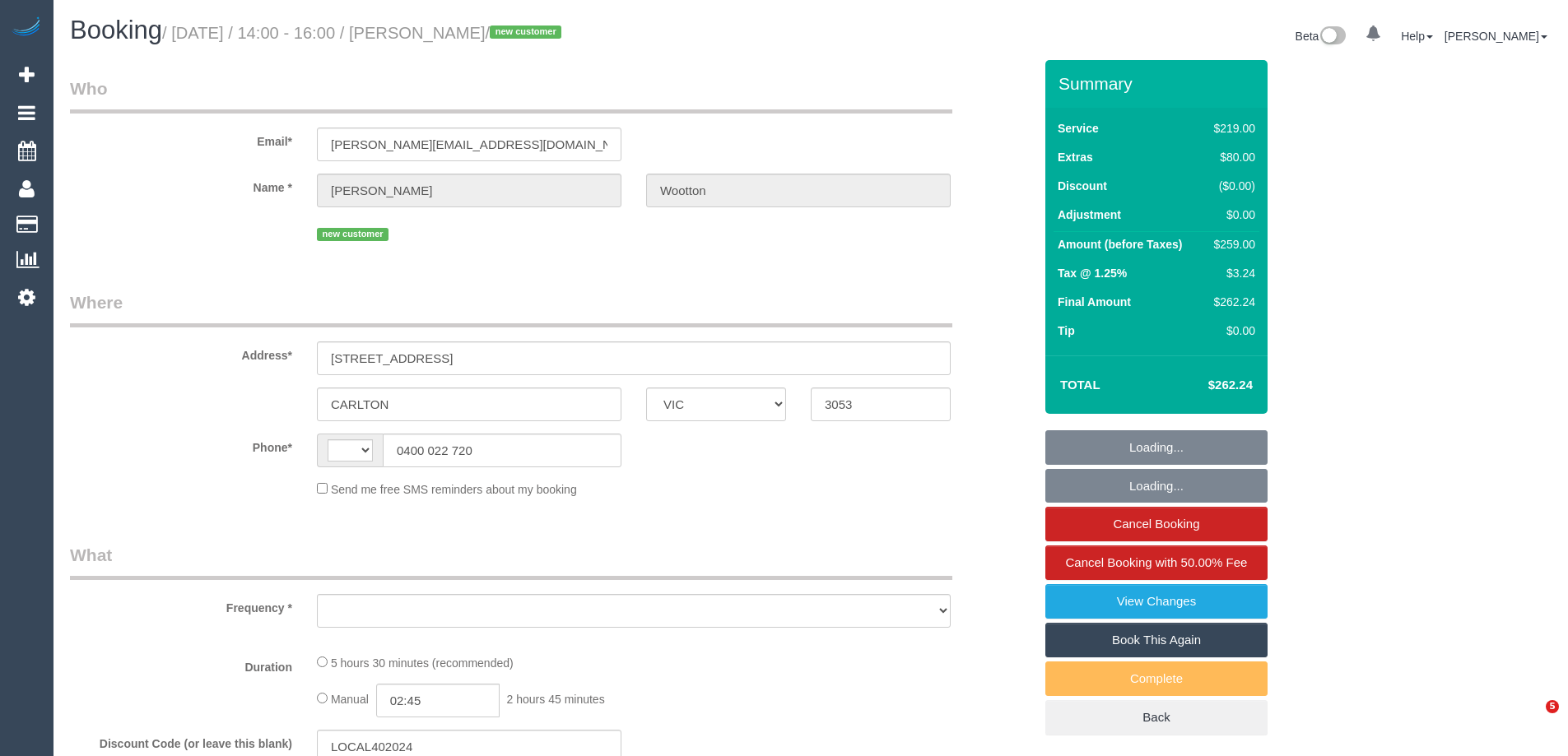
select select "VIC"
select select "string:AU"
select select "string:stripe-pm_1S4Kbm2GScqysDRVcY7WpnZ2"
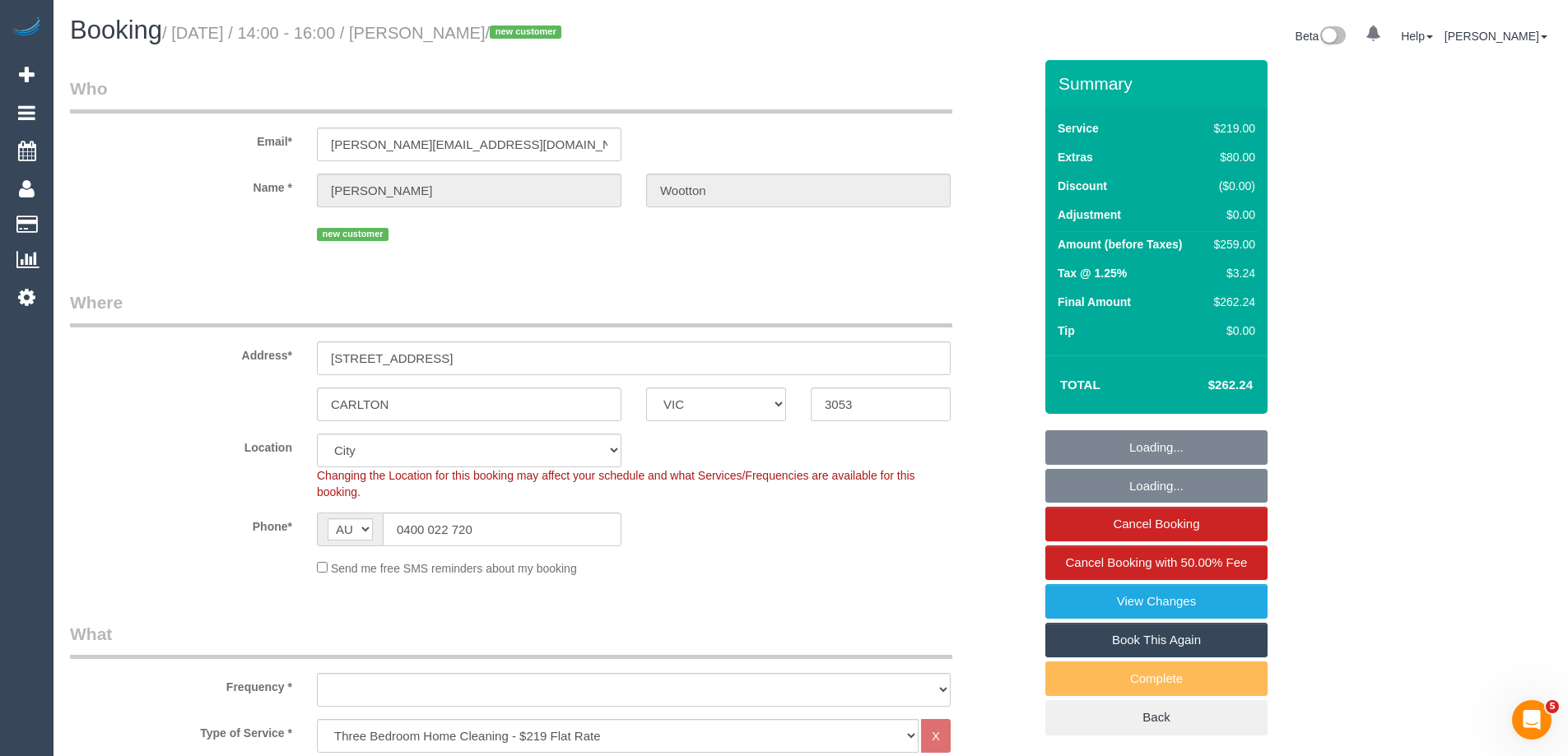
select select "object:836"
select select "number:28"
select select "number:14"
select select "number:21"
select select "number:22"
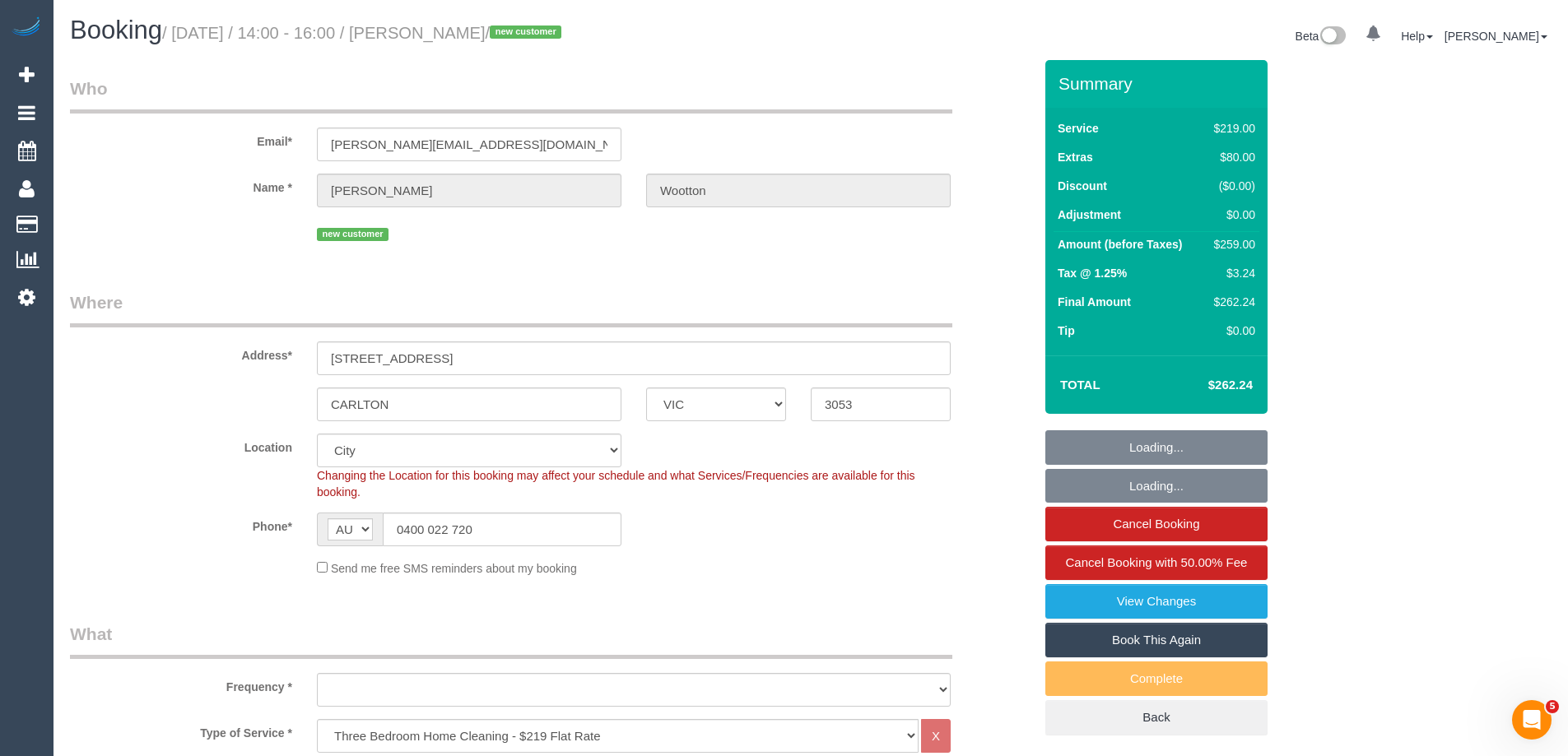
select select "number:13"
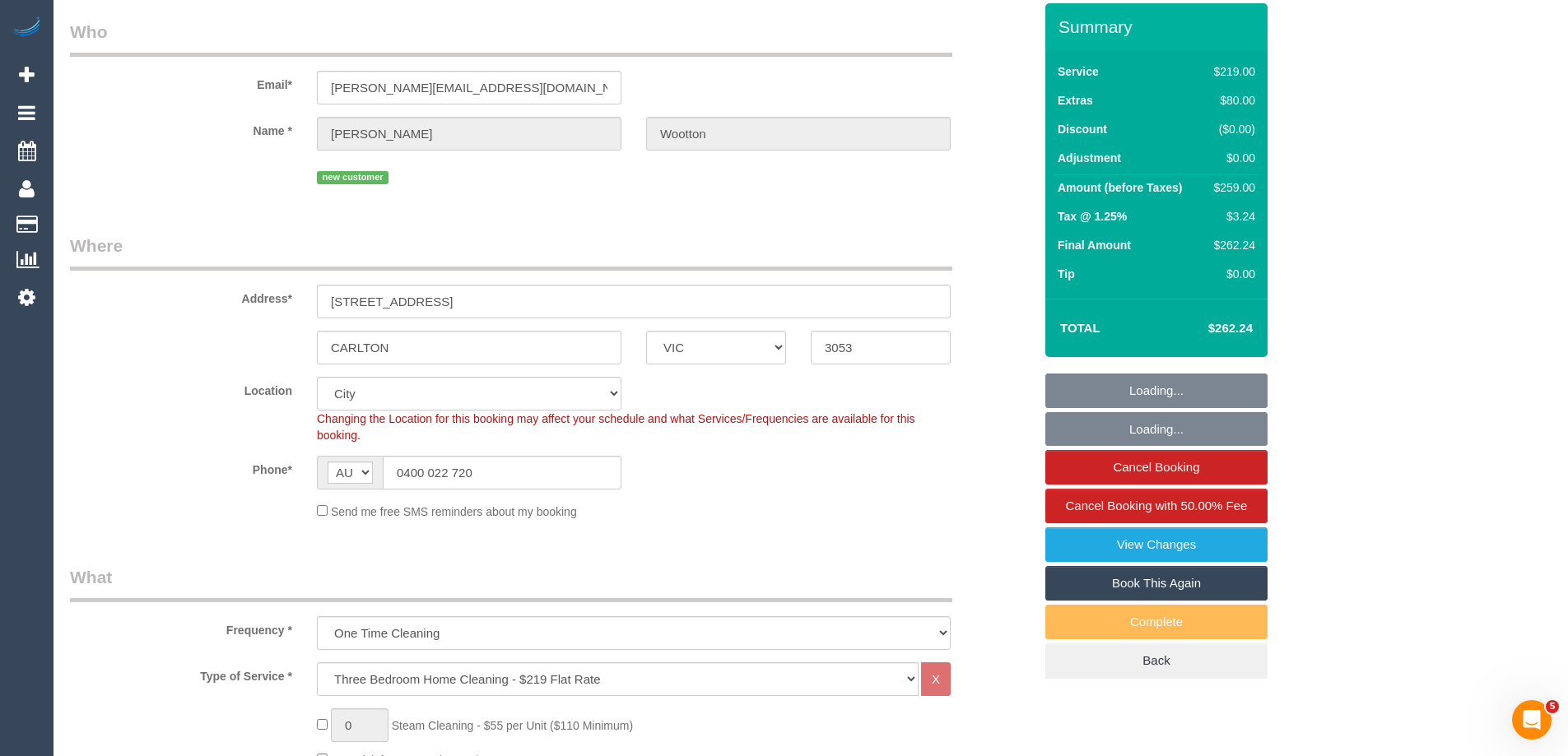
select select "object:1242"
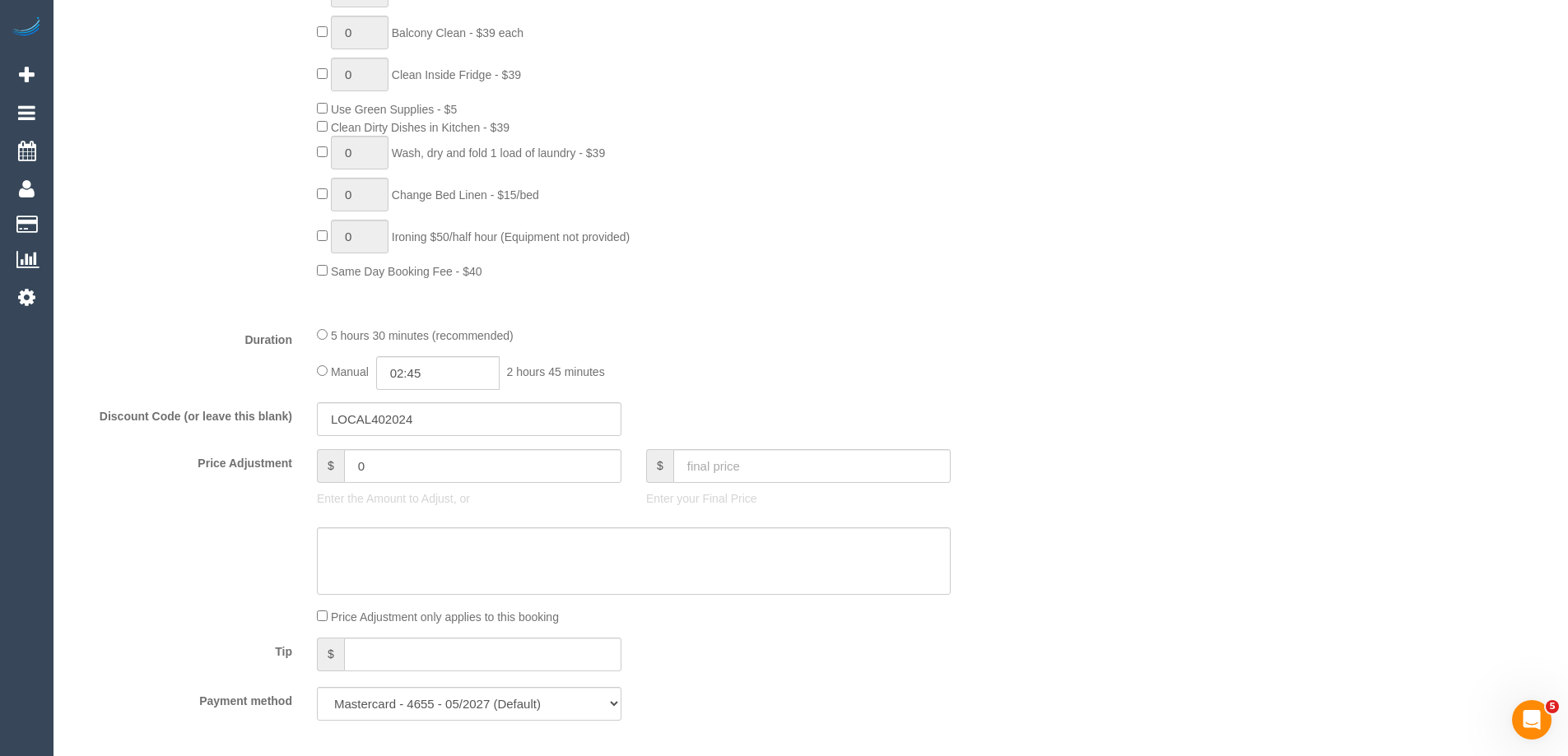
scroll to position [1235, 0]
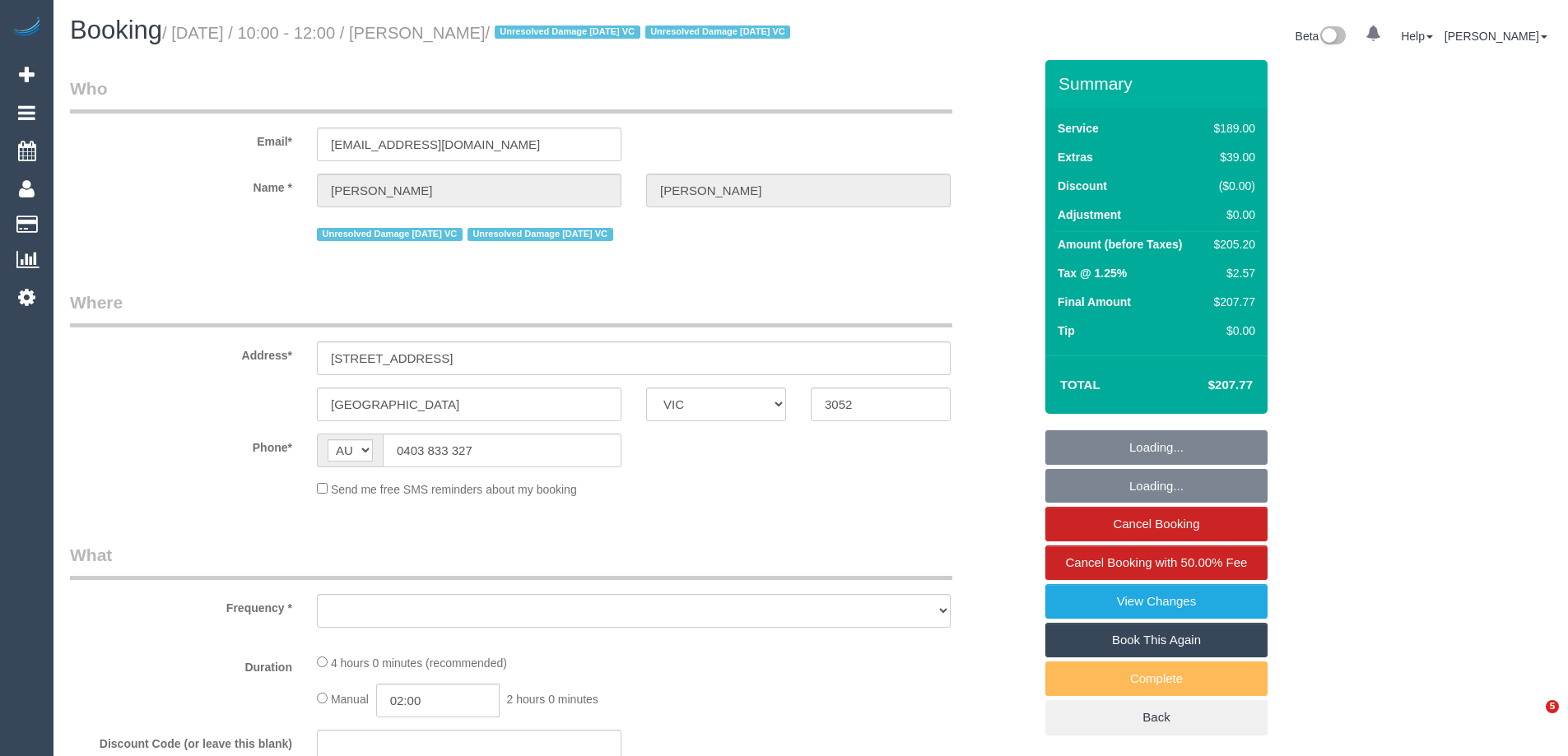
select select "VIC"
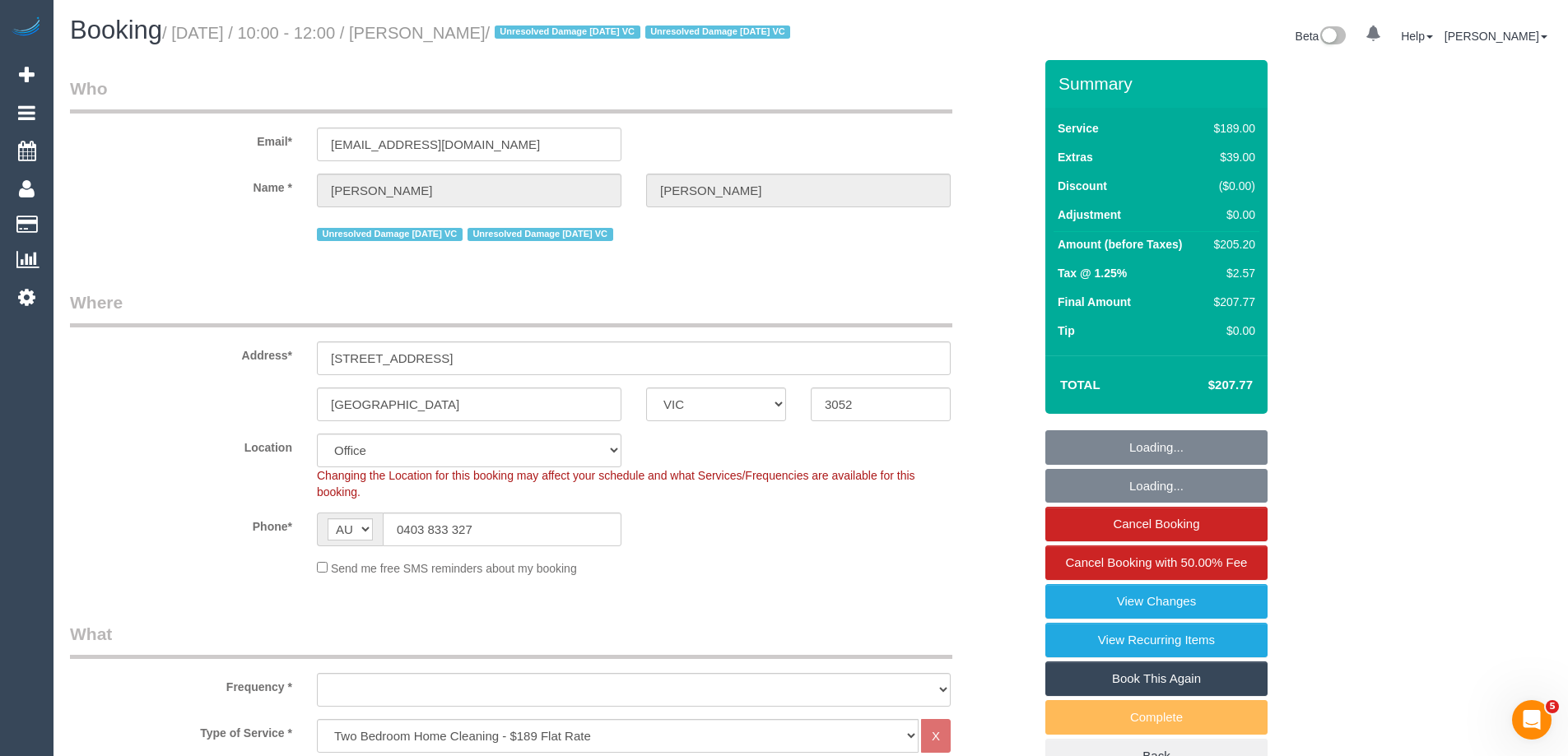
select select "object:2113"
select select "string:stripe-pm_1PvTZw2GScqysDRVe0SddR0N"
select select "number:29"
select select "number:14"
select select "number:21"
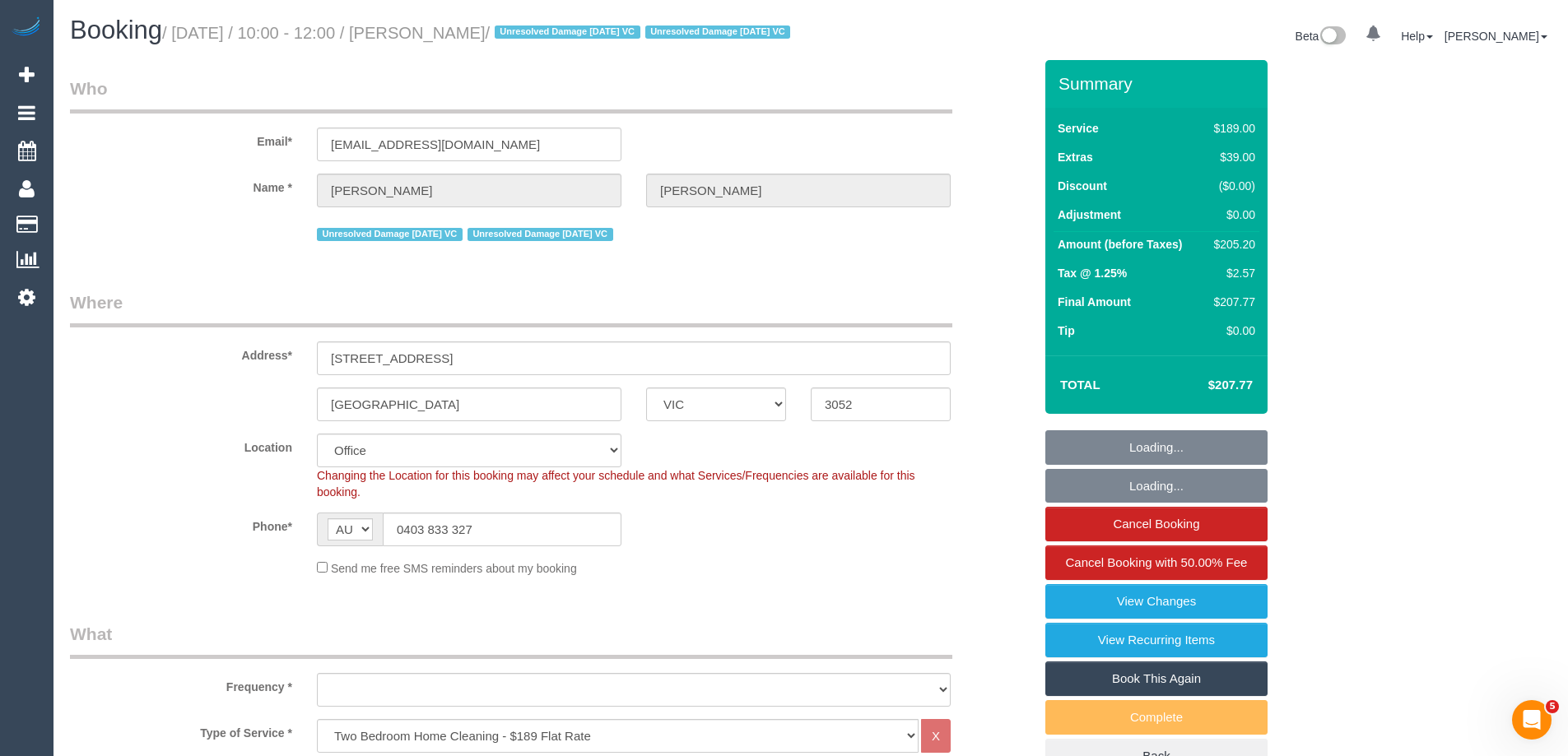
select select "number:36"
select select "number:34"
select select "number:13"
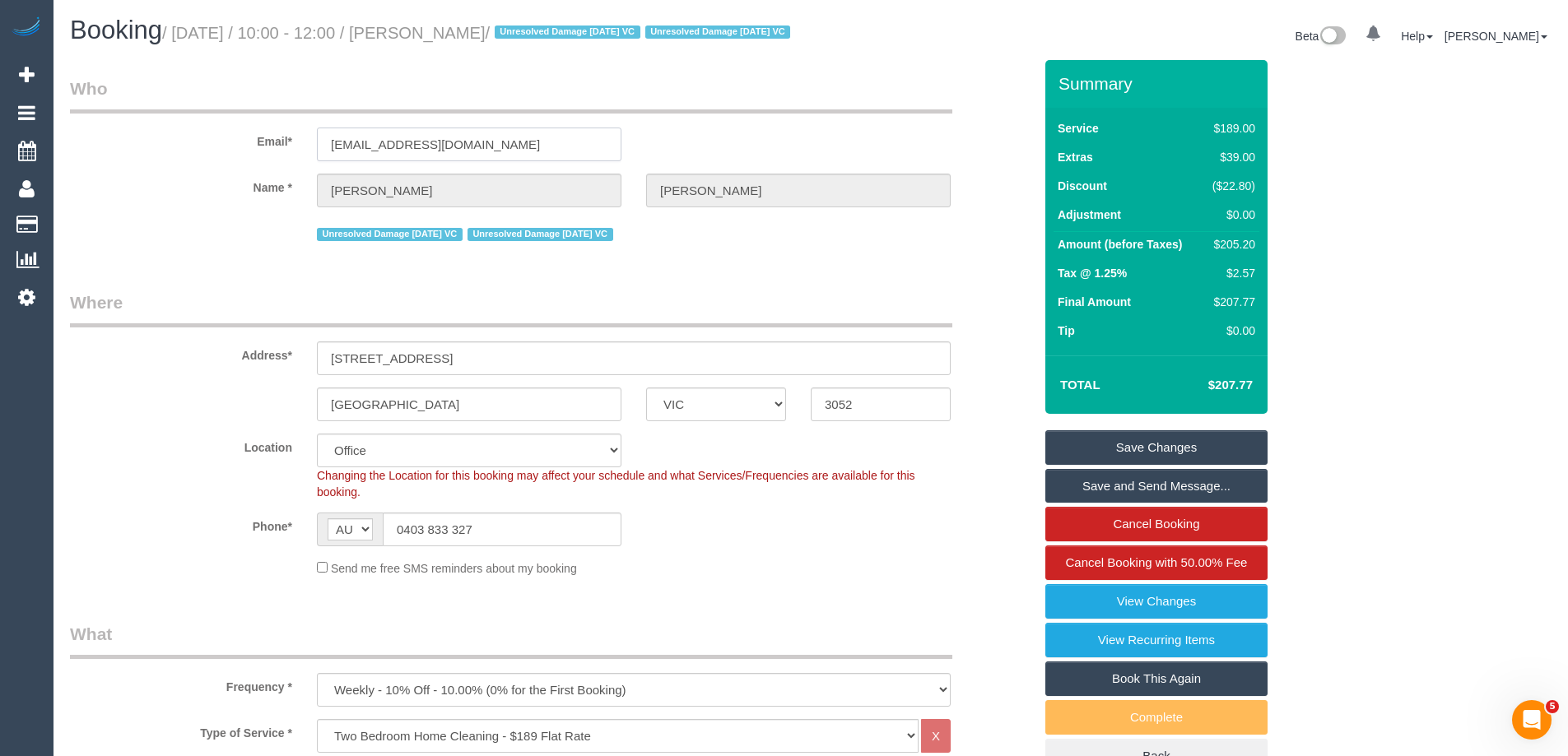
drag, startPoint x: 503, startPoint y: 167, endPoint x: 125, endPoint y: 174, distance: 378.1
click at [126, 161] on div "Email* [EMAIL_ADDRESS][DOMAIN_NAME]" at bounding box center [551, 119] width 987 height 85
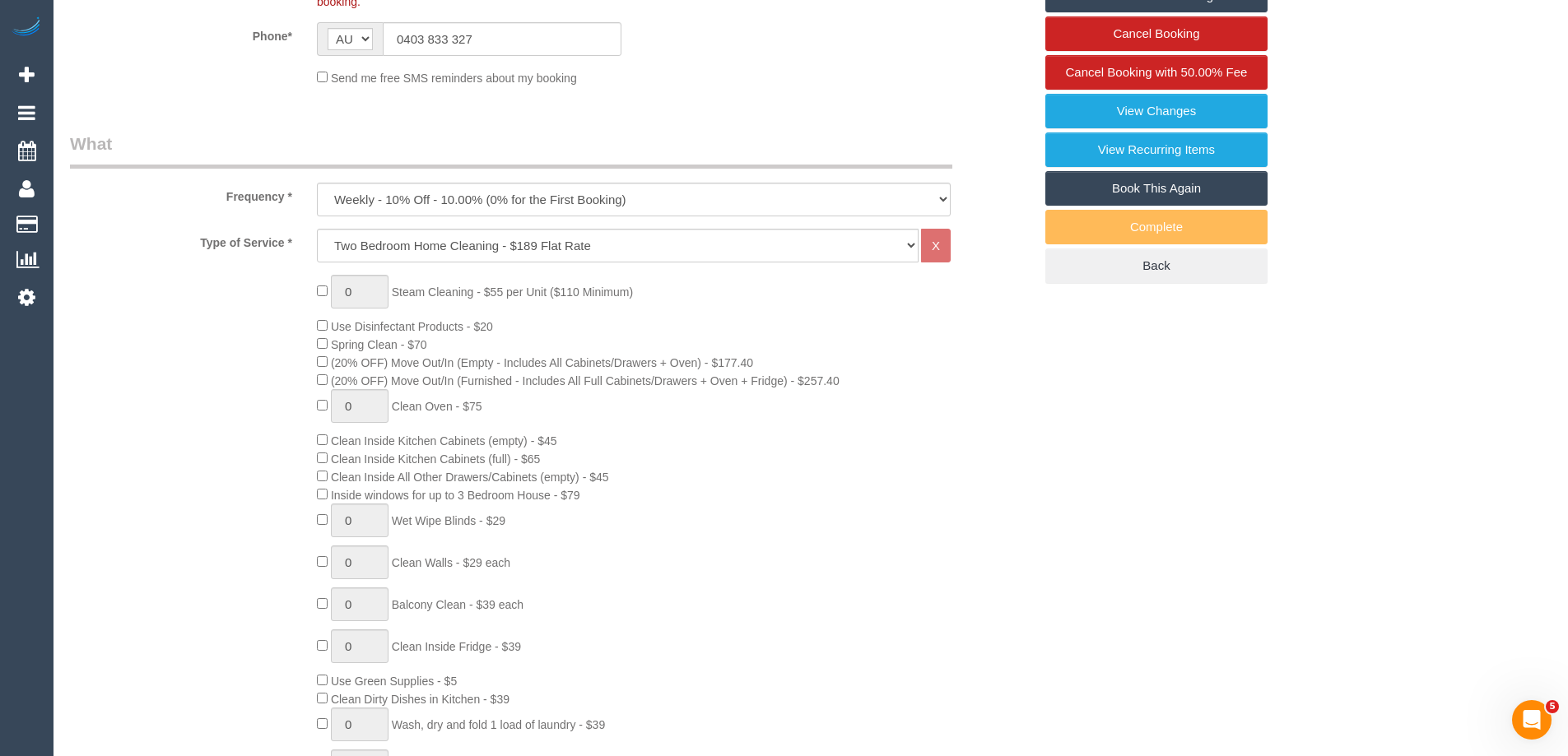
scroll to position [410, 0]
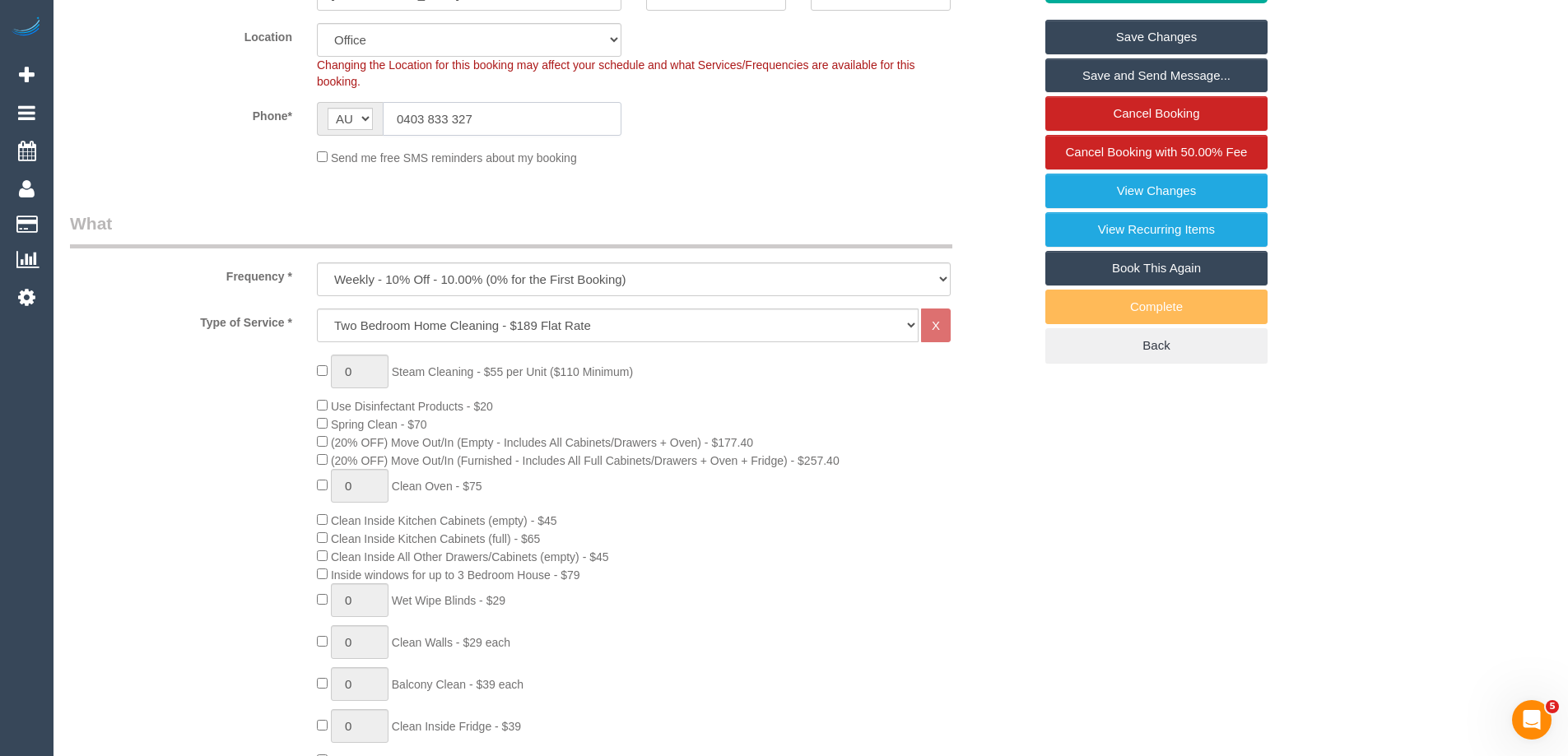
drag, startPoint x: 491, startPoint y: 137, endPoint x: 230, endPoint y: 142, distance: 261.0
click at [230, 136] on div "Phone* AF AL DZ AD AO AI AQ AG AR AM AW AU AT AZ BS BH BD BB BY BE BZ BJ BM BT …" at bounding box center [551, 119] width 987 height 34
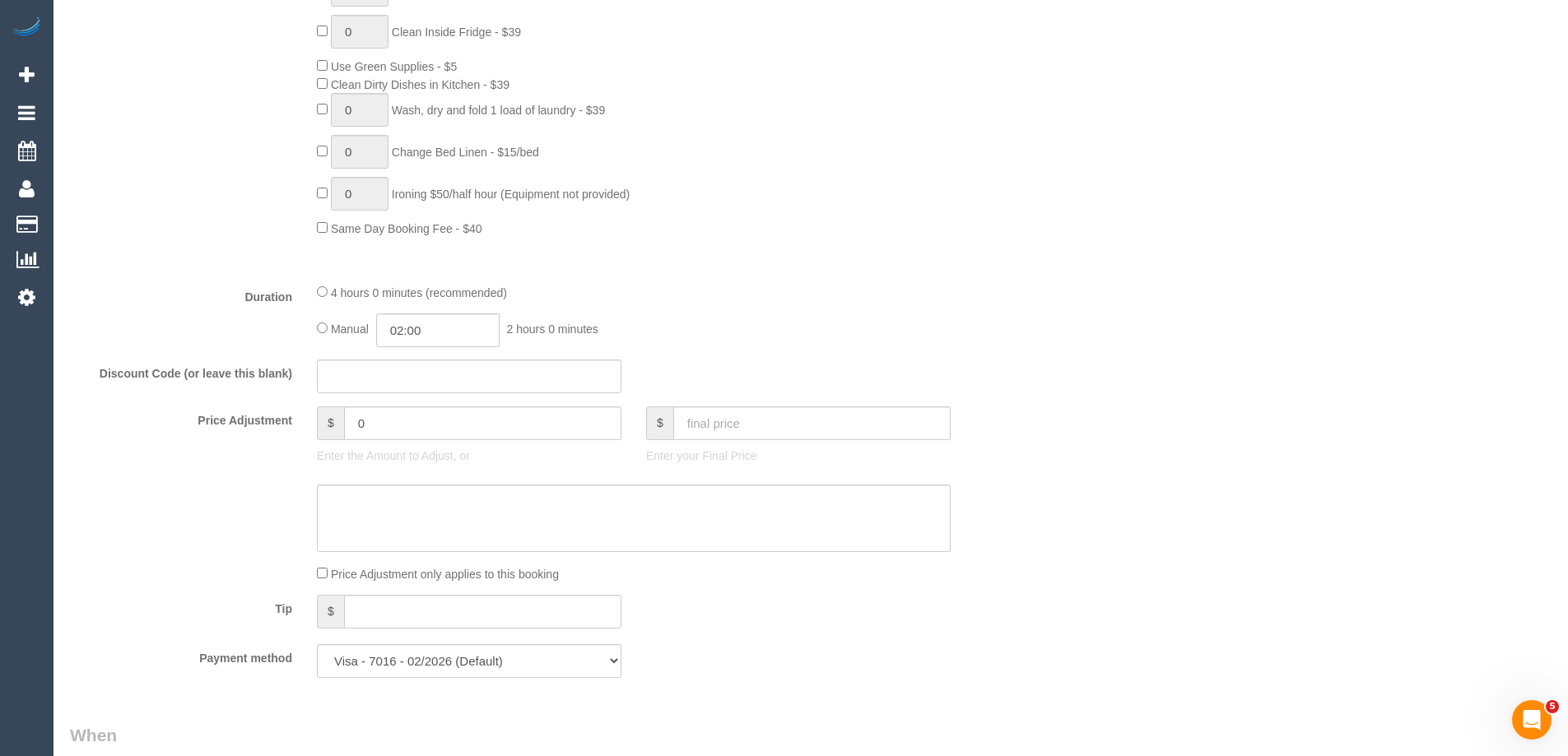
scroll to position [987, 0]
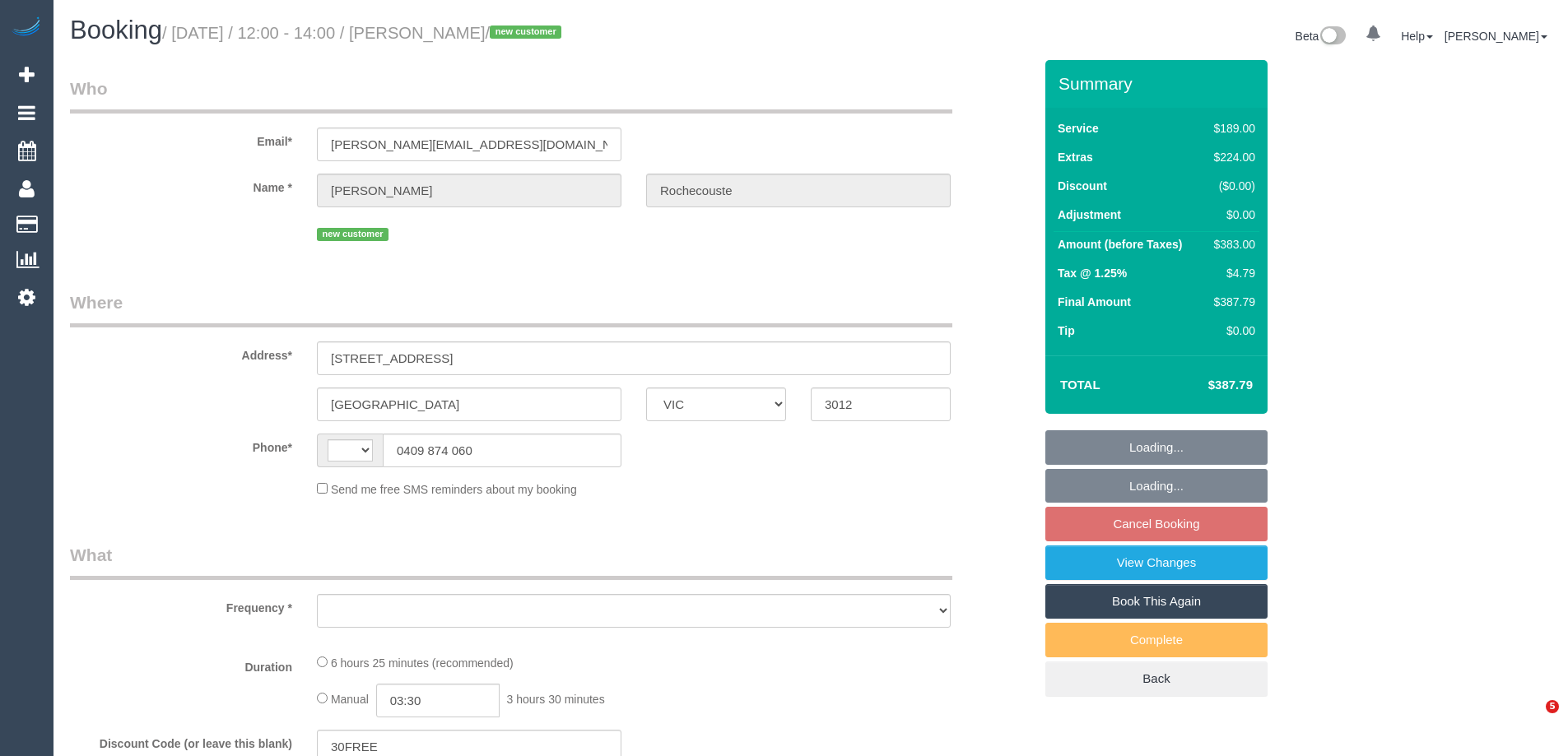
select select "VIC"
select select "string:AU"
select select "object:552"
select select "string:stripe-pm_1S7Au52GScqysDRV0L36EezQ"
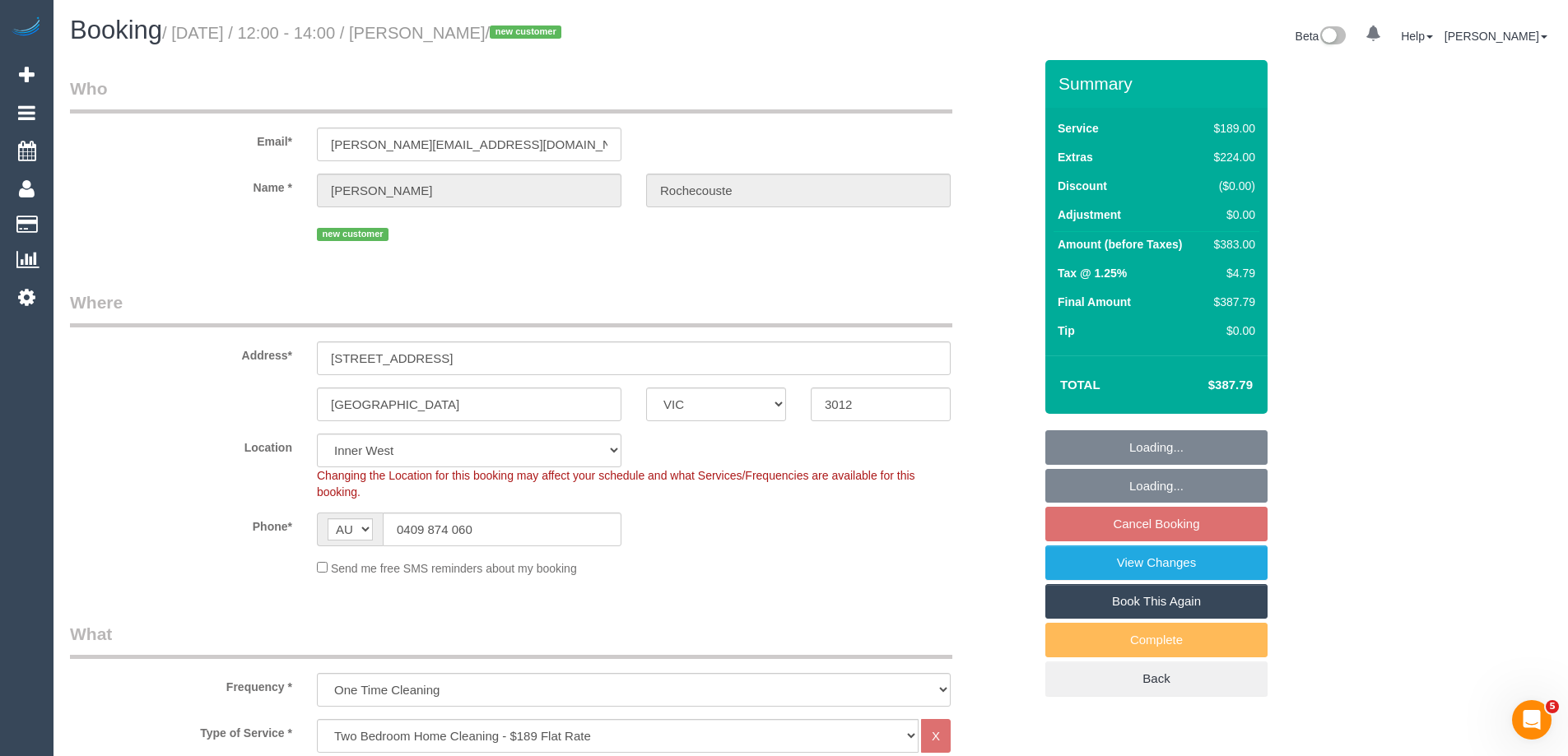
select select "spot1"
select select "number:29"
select select "number:14"
select select "number:19"
select select "number:24"
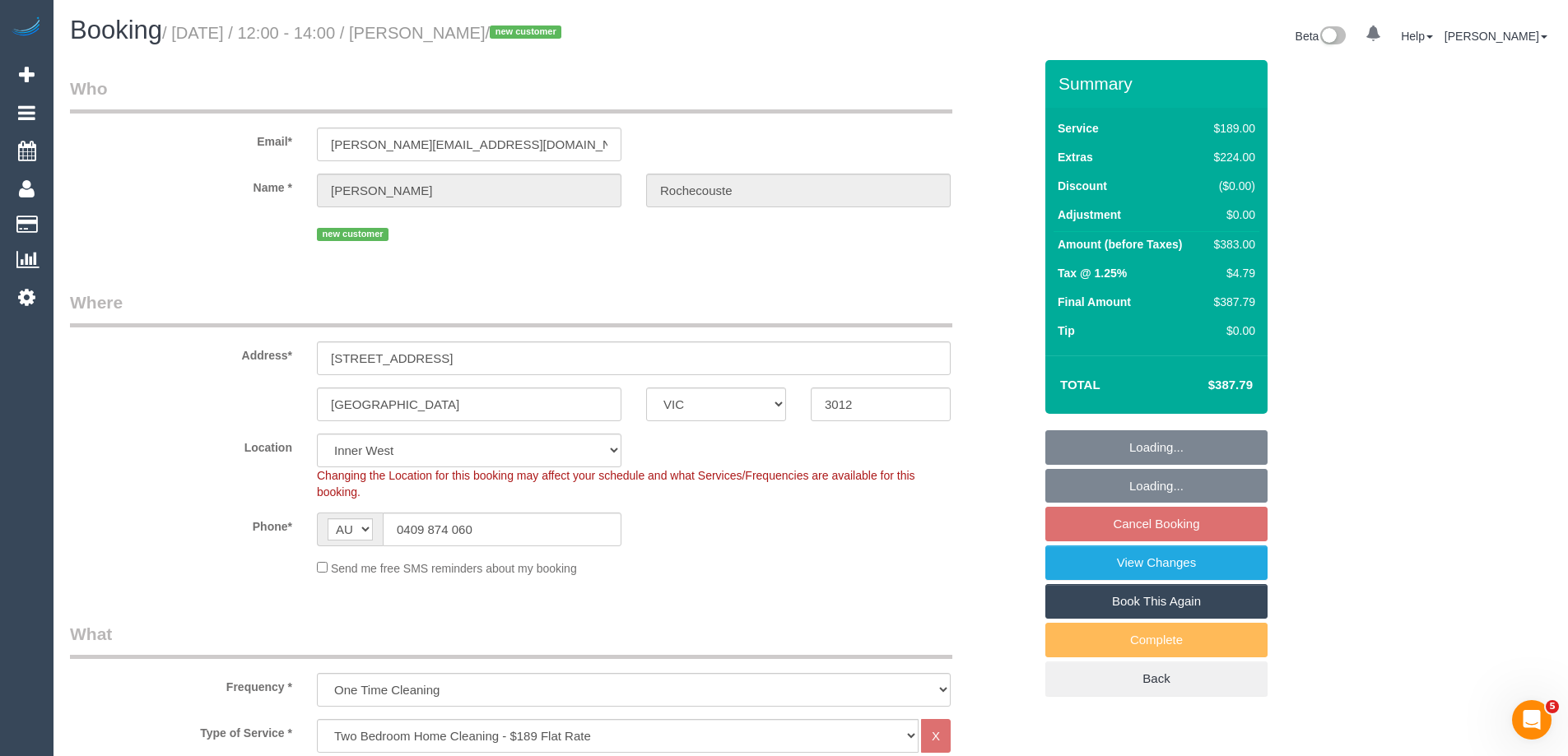
select select "number:26"
select select "object:1462"
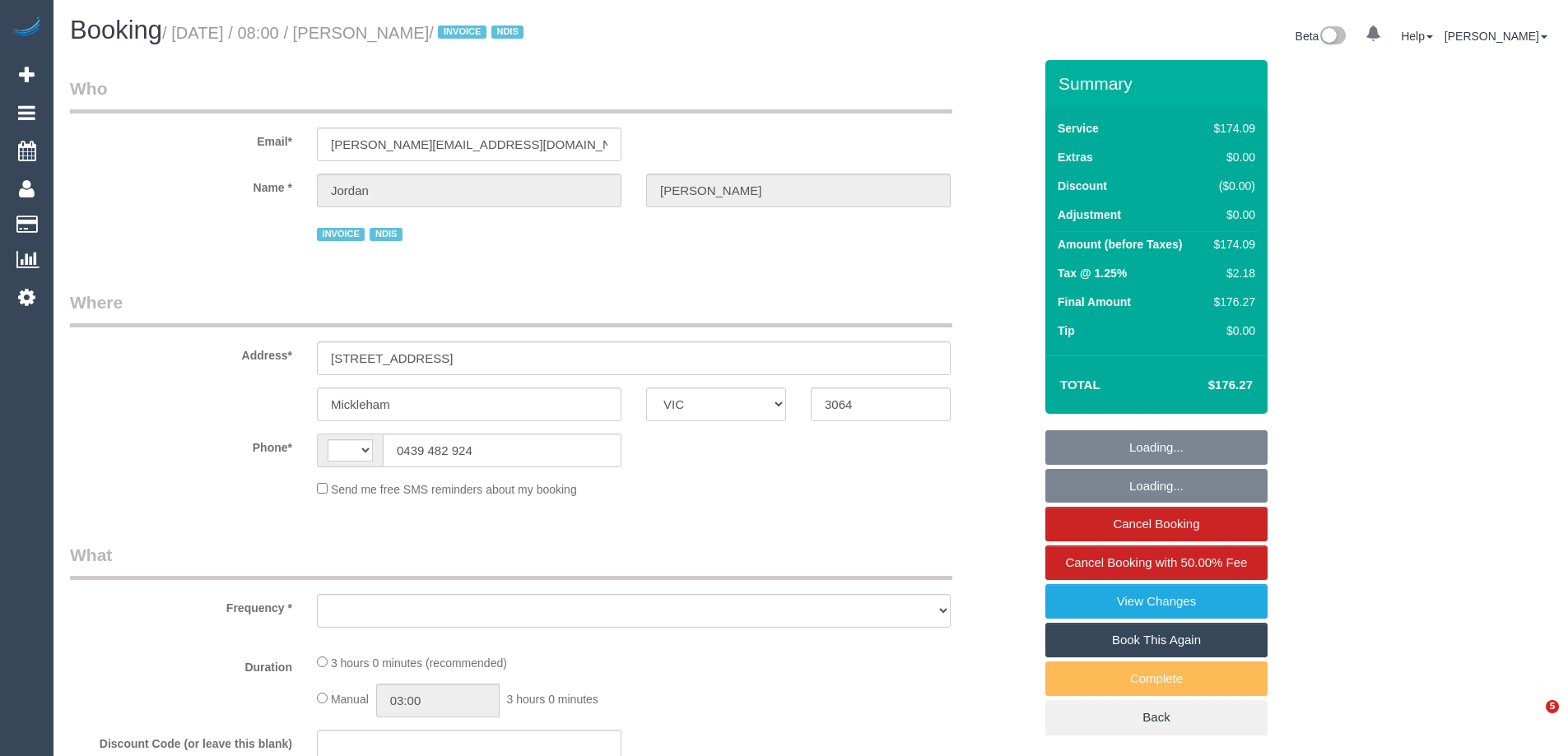
select select "VIC"
select select "string:AU"
select select "object:523"
select select "180"
select select "number:27"
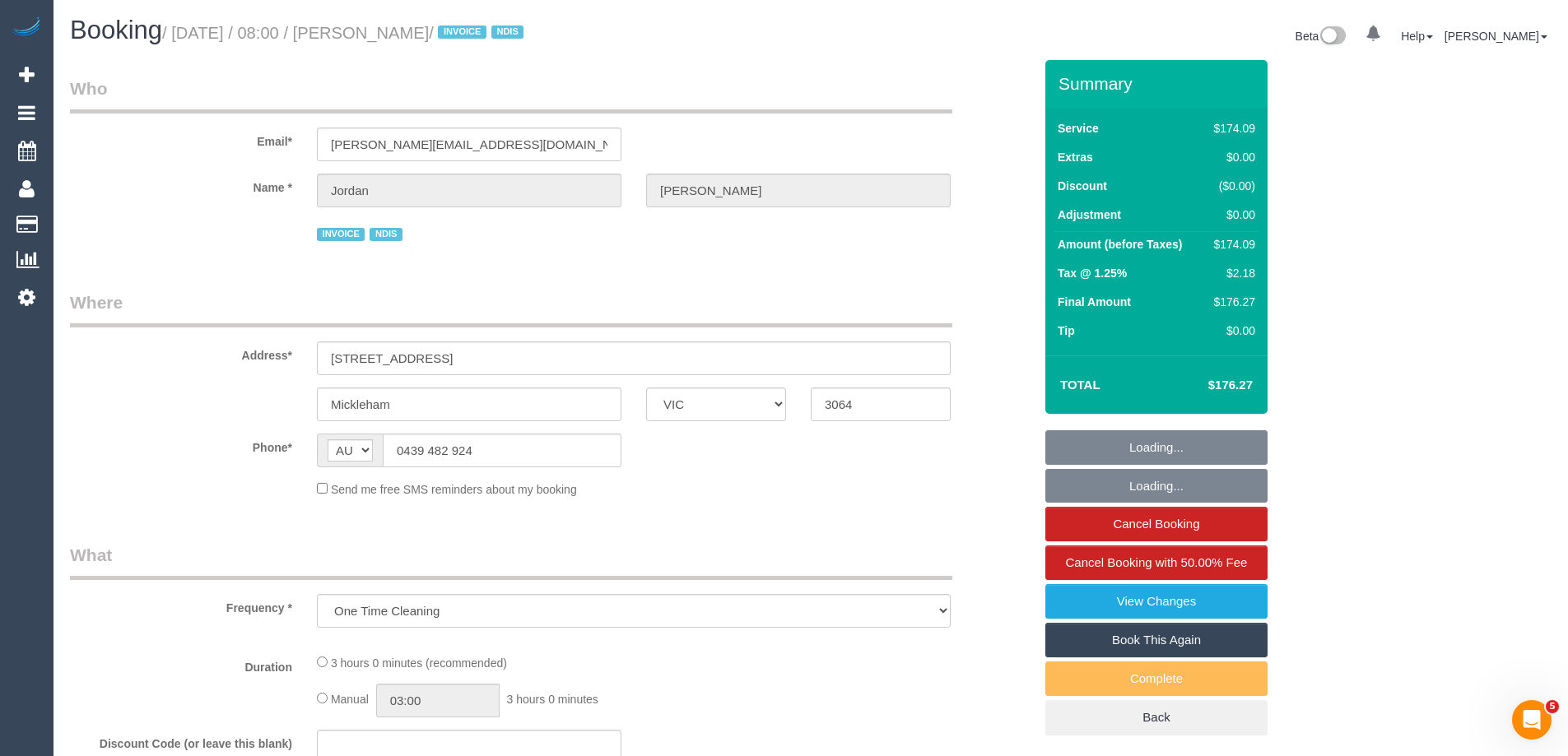
select select "number:14"
select select "number:19"
select select "number:36"
select select "number:33"
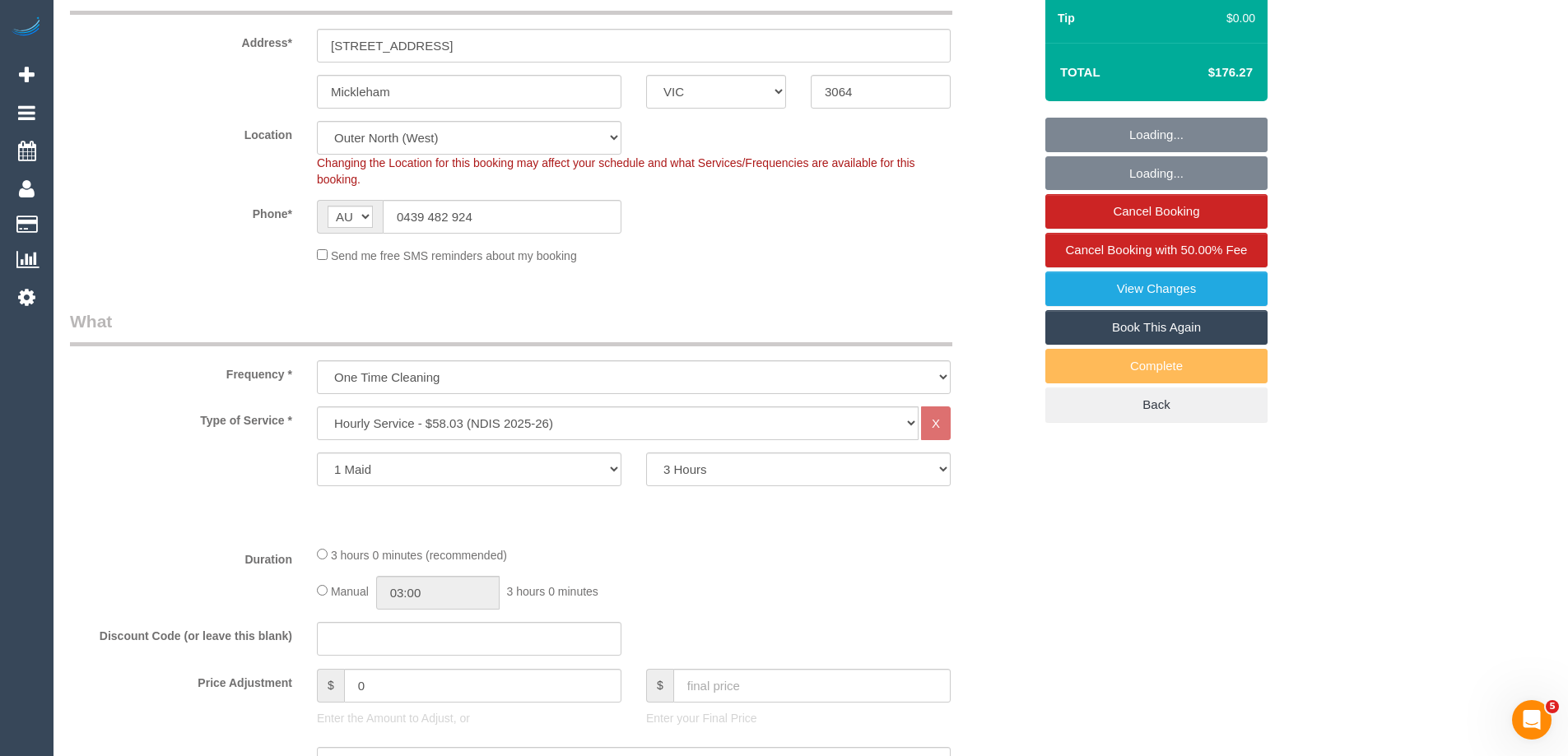
select select "object:1142"
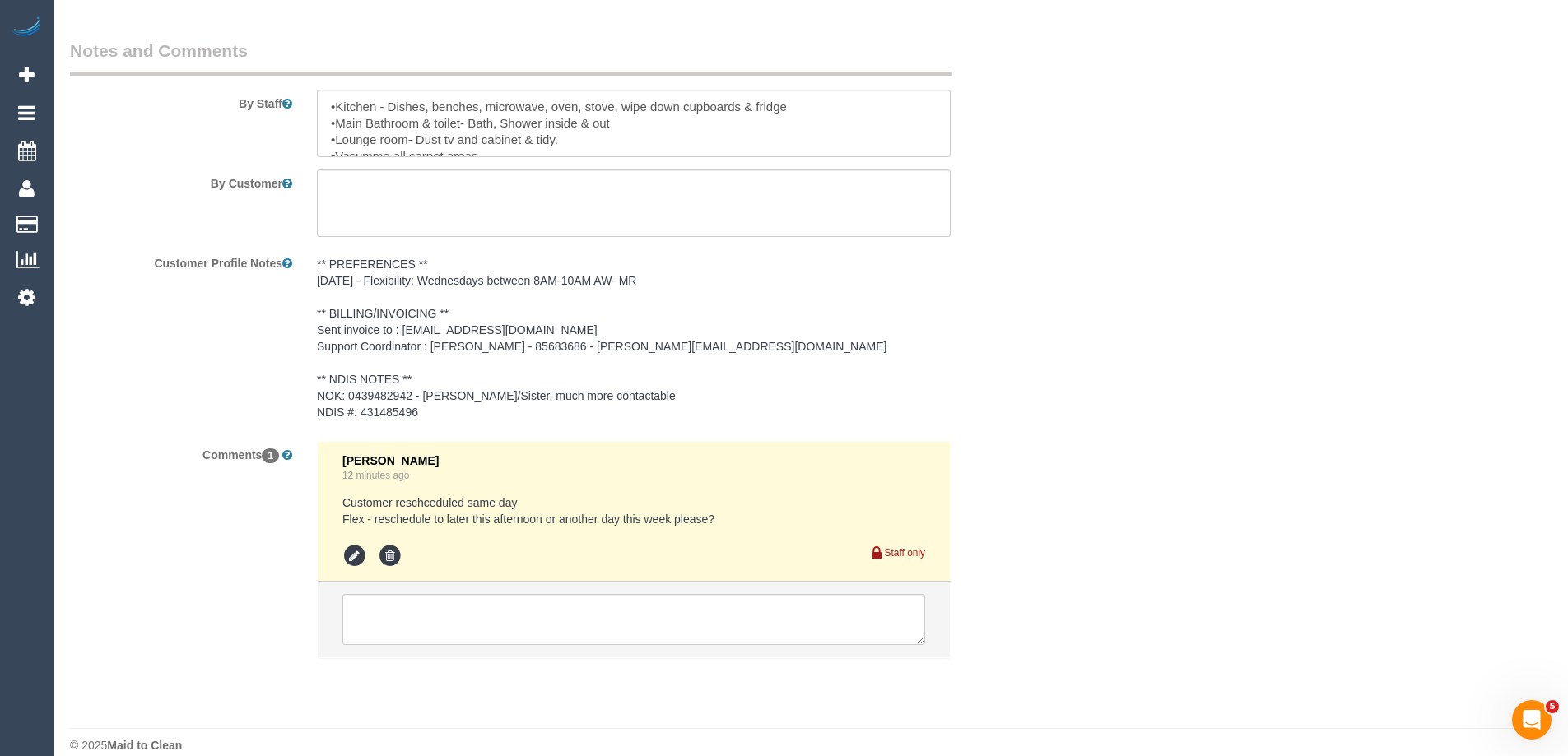
scroll to position [2283, 0]
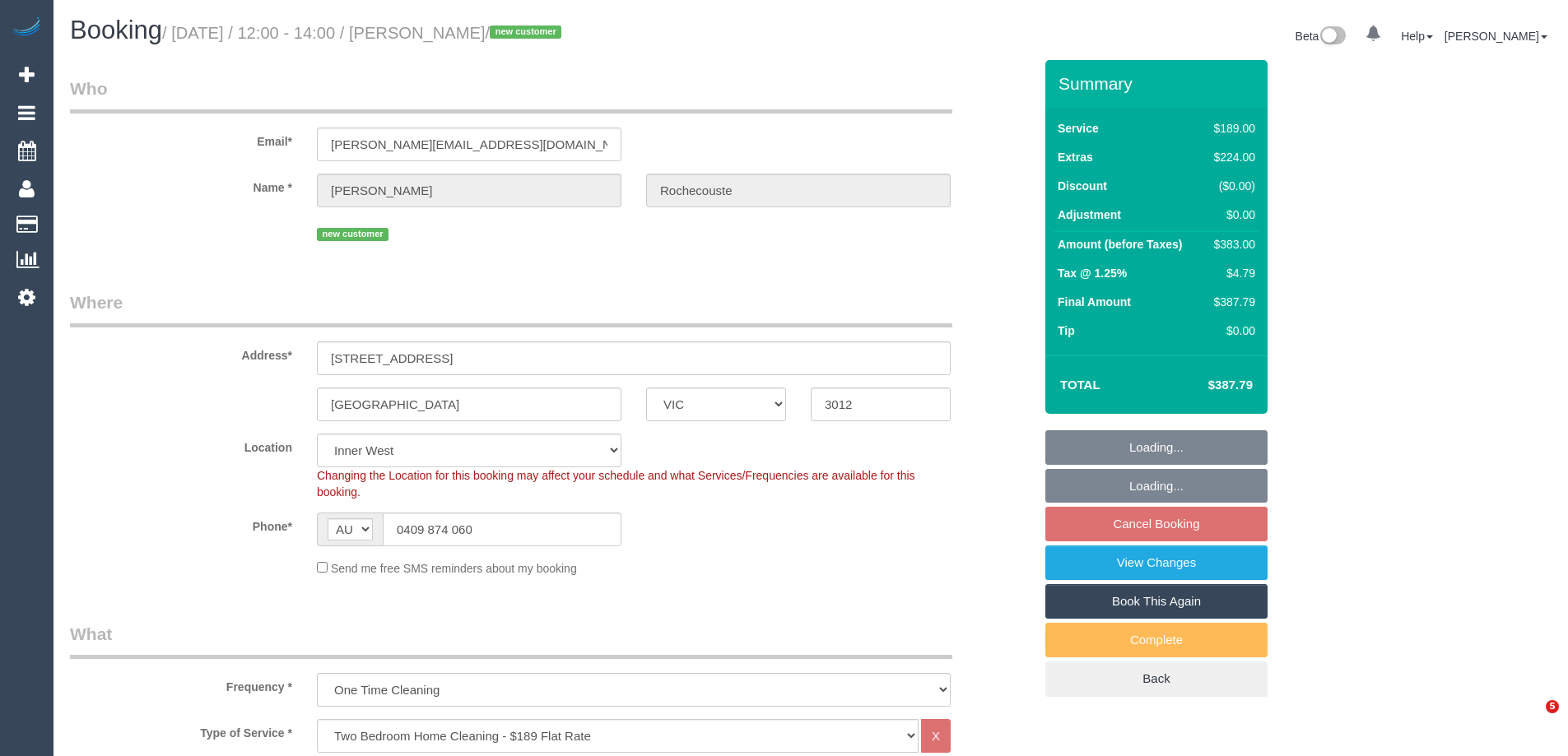
select select "VIC"
select select "spot1"
select select "number:29"
select select "number:14"
select select "number:19"
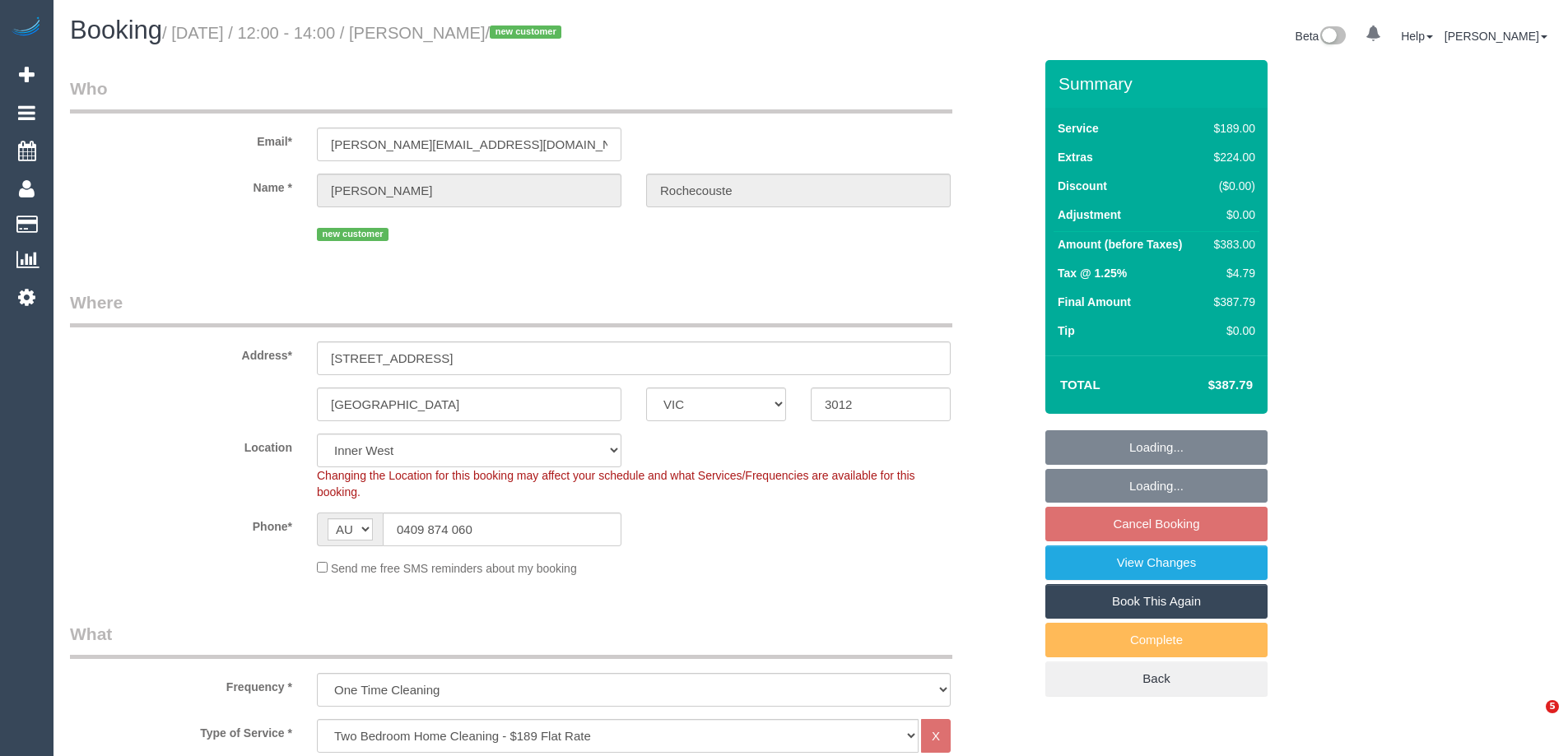
select select "number:24"
select select "number:26"
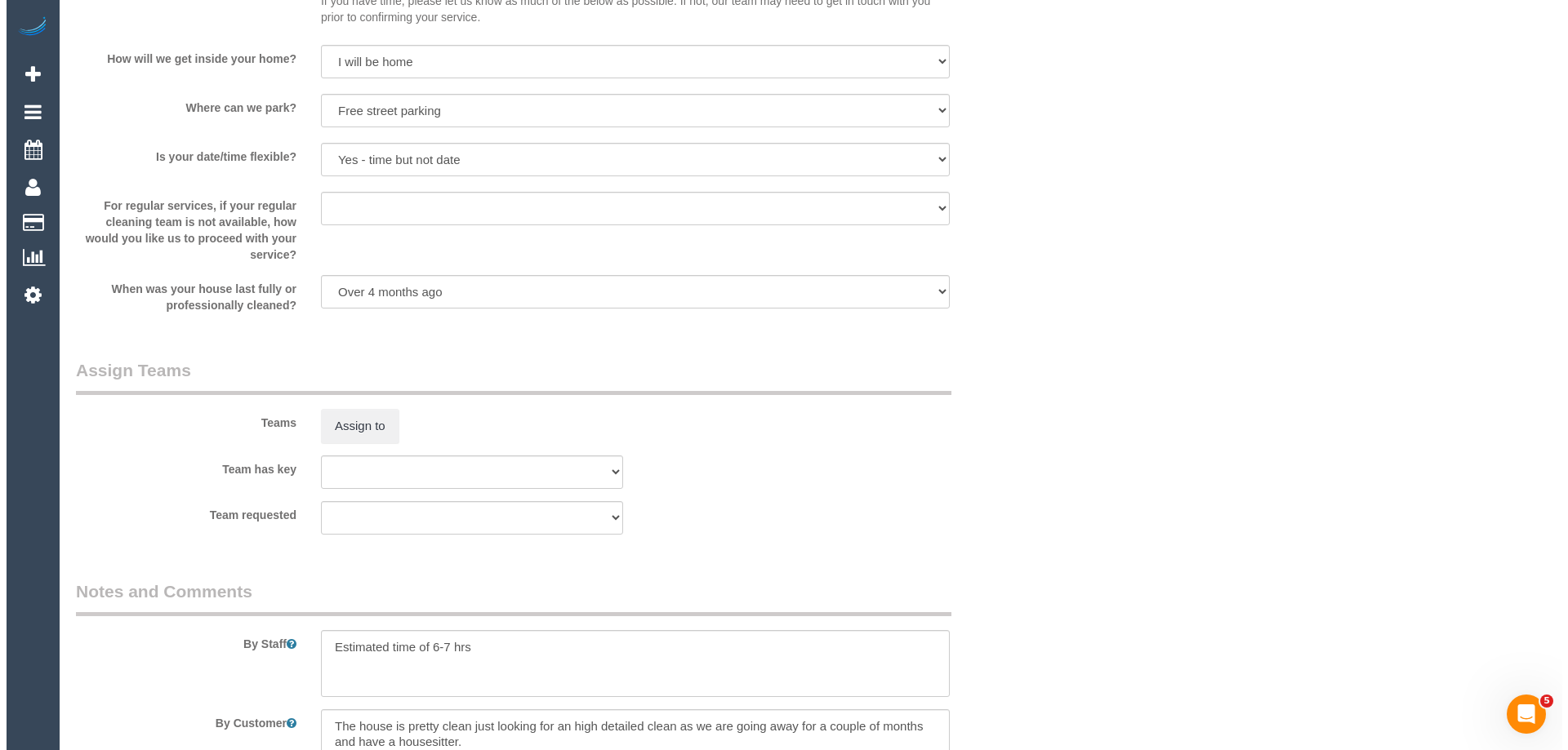
scroll to position [2368, 0]
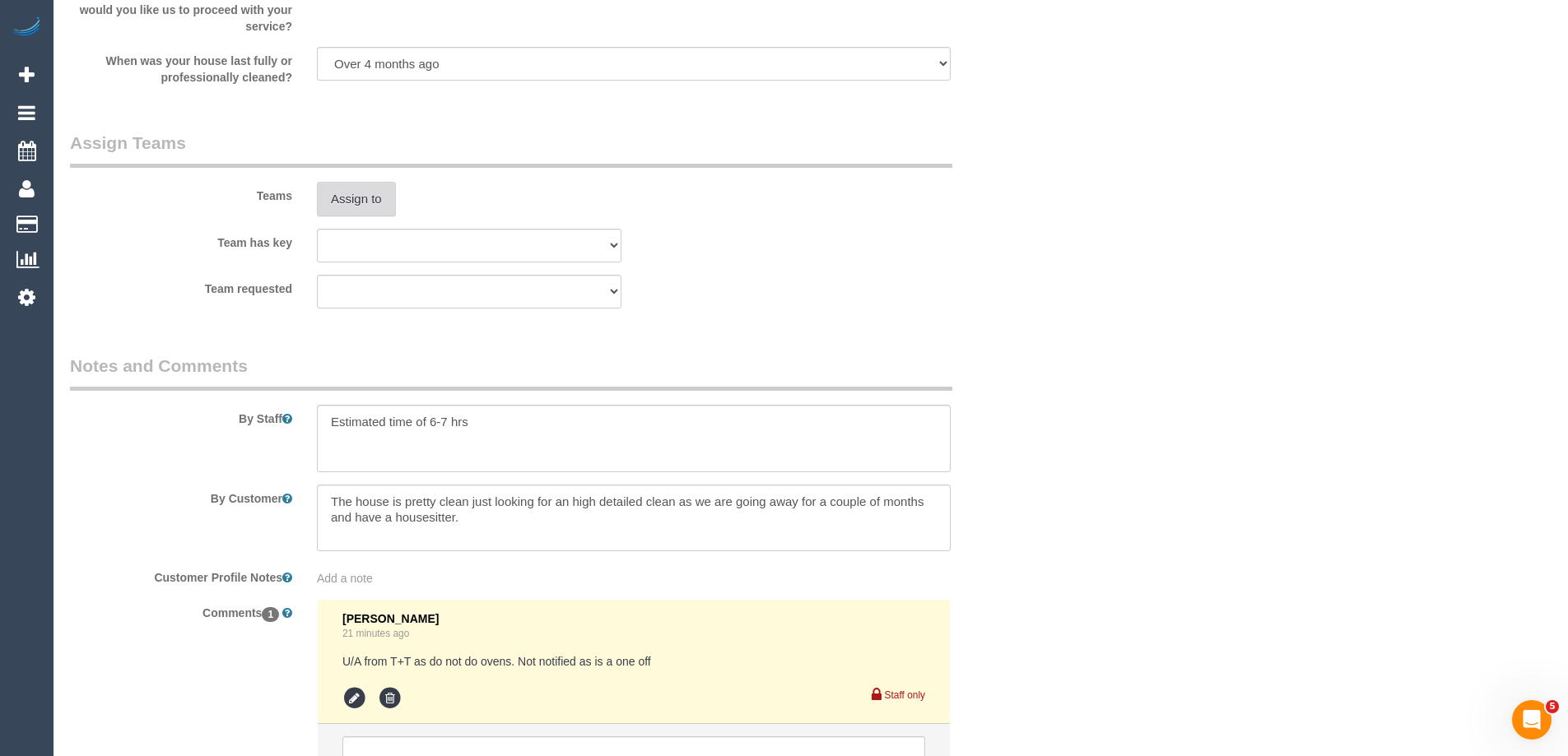
click at [364, 191] on button "Assign to" at bounding box center [356, 199] width 79 height 35
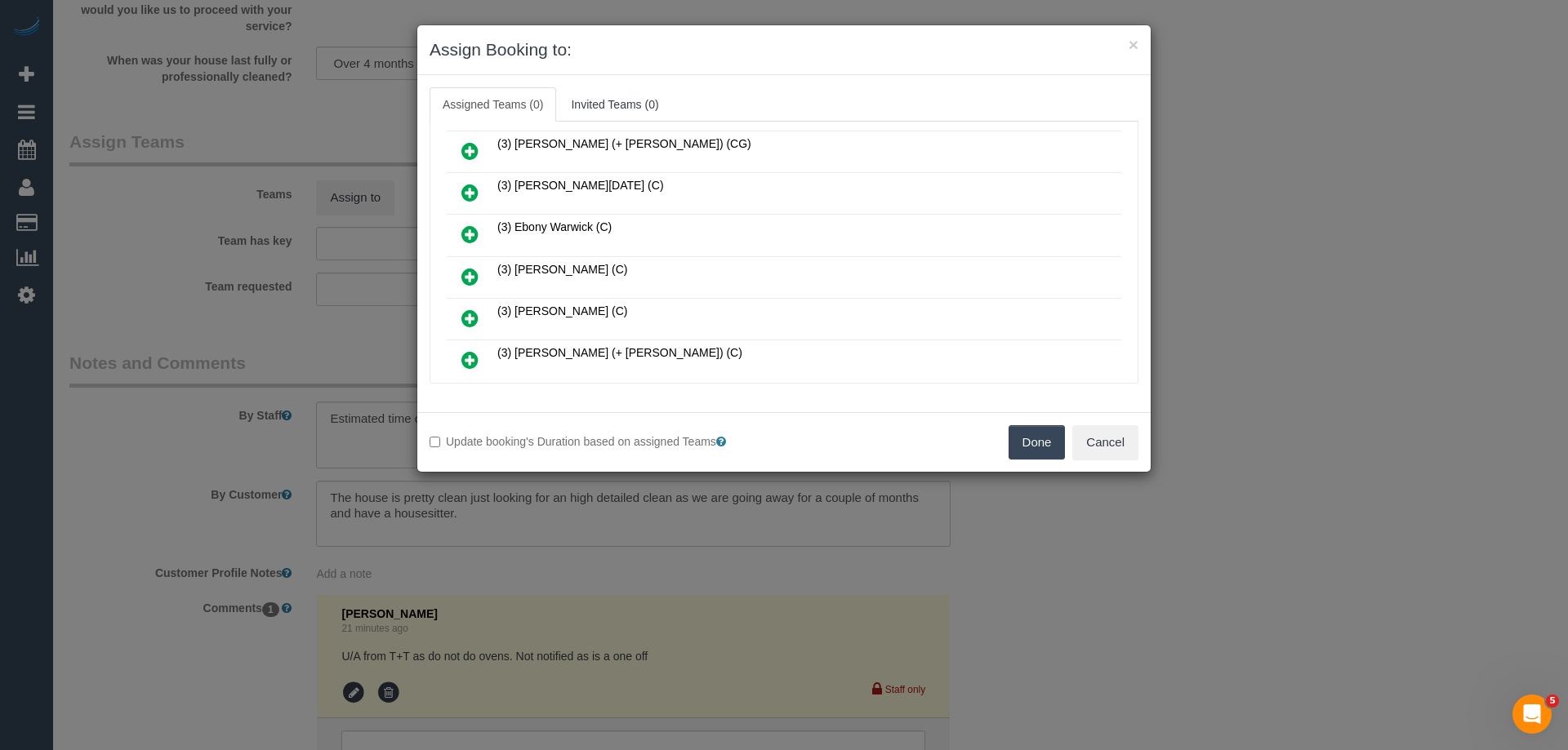
scroll to position [673, 0]
click at [473, 188] on icon at bounding box center [470, 193] width 18 height 19
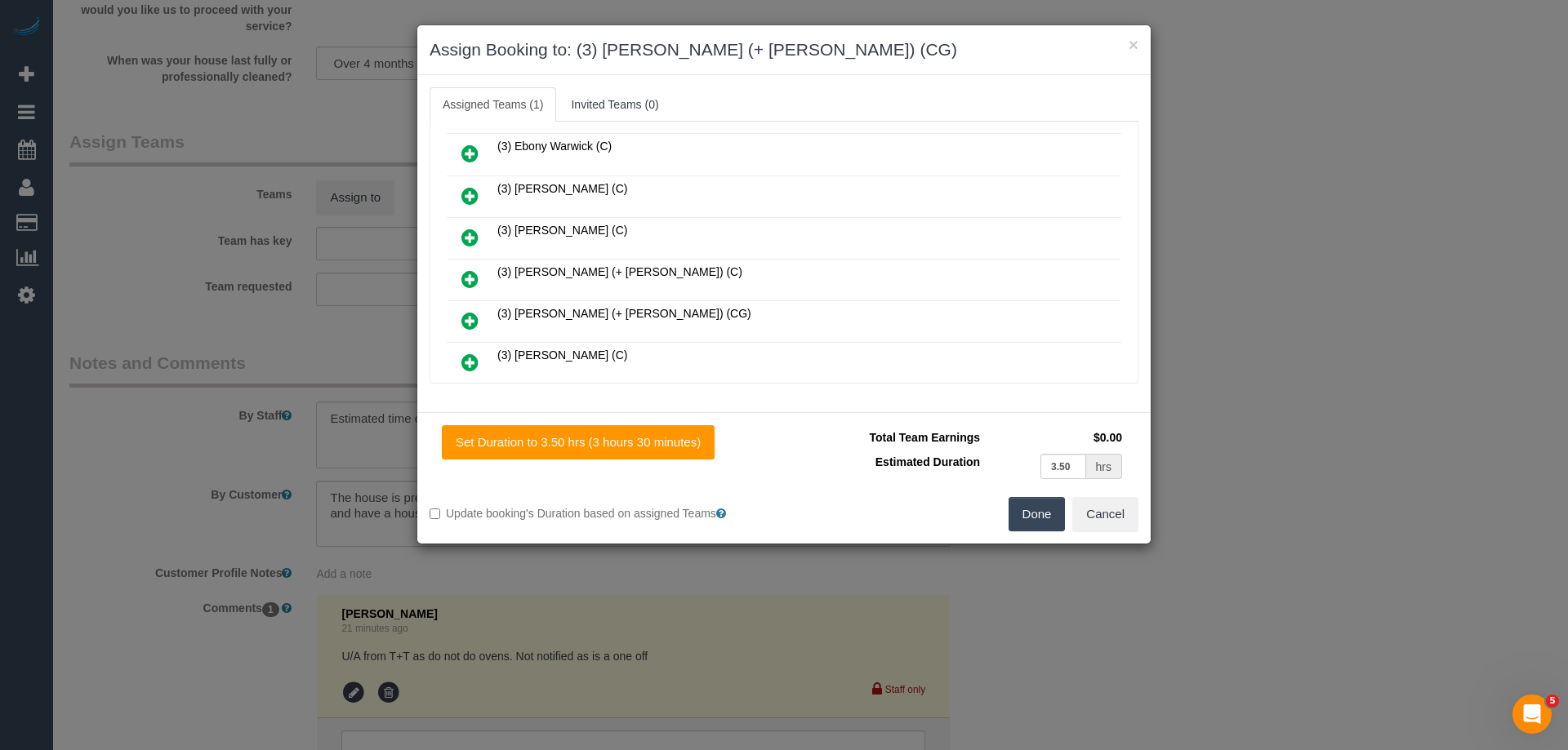
click at [467, 309] on link at bounding box center [470, 321] width 39 height 33
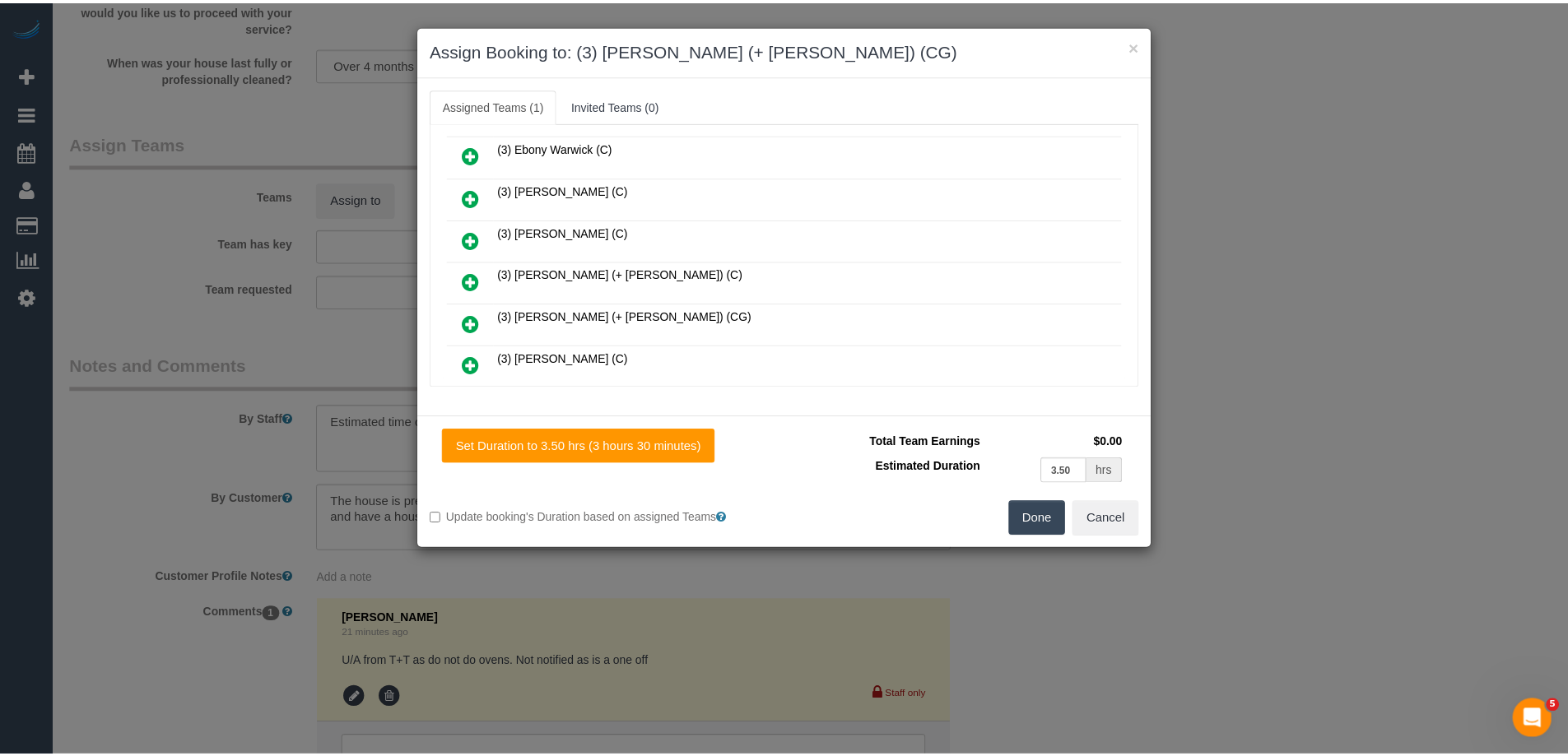
scroll to position [842, 0]
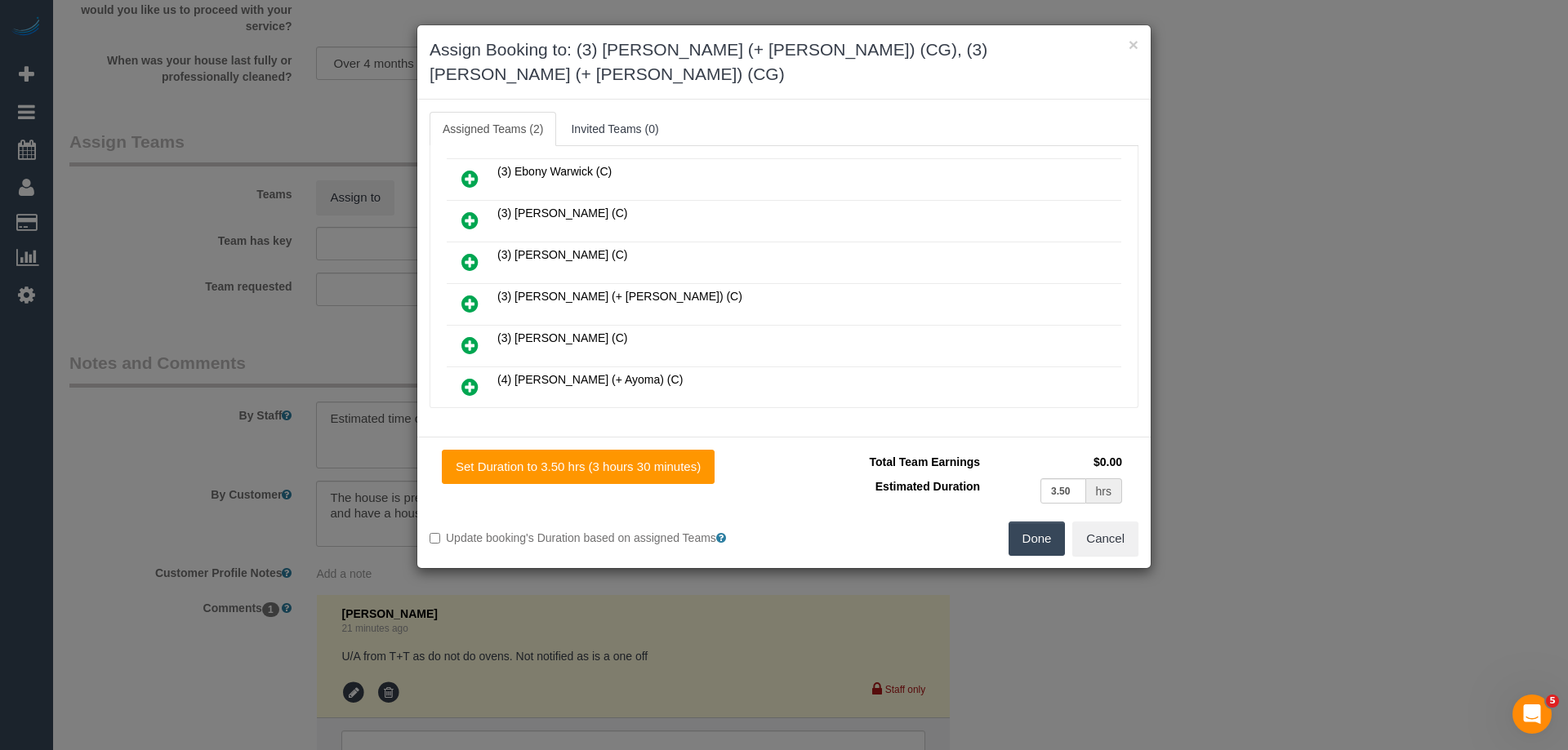
click at [1047, 521] on button "Done" at bounding box center [1037, 538] width 57 height 34
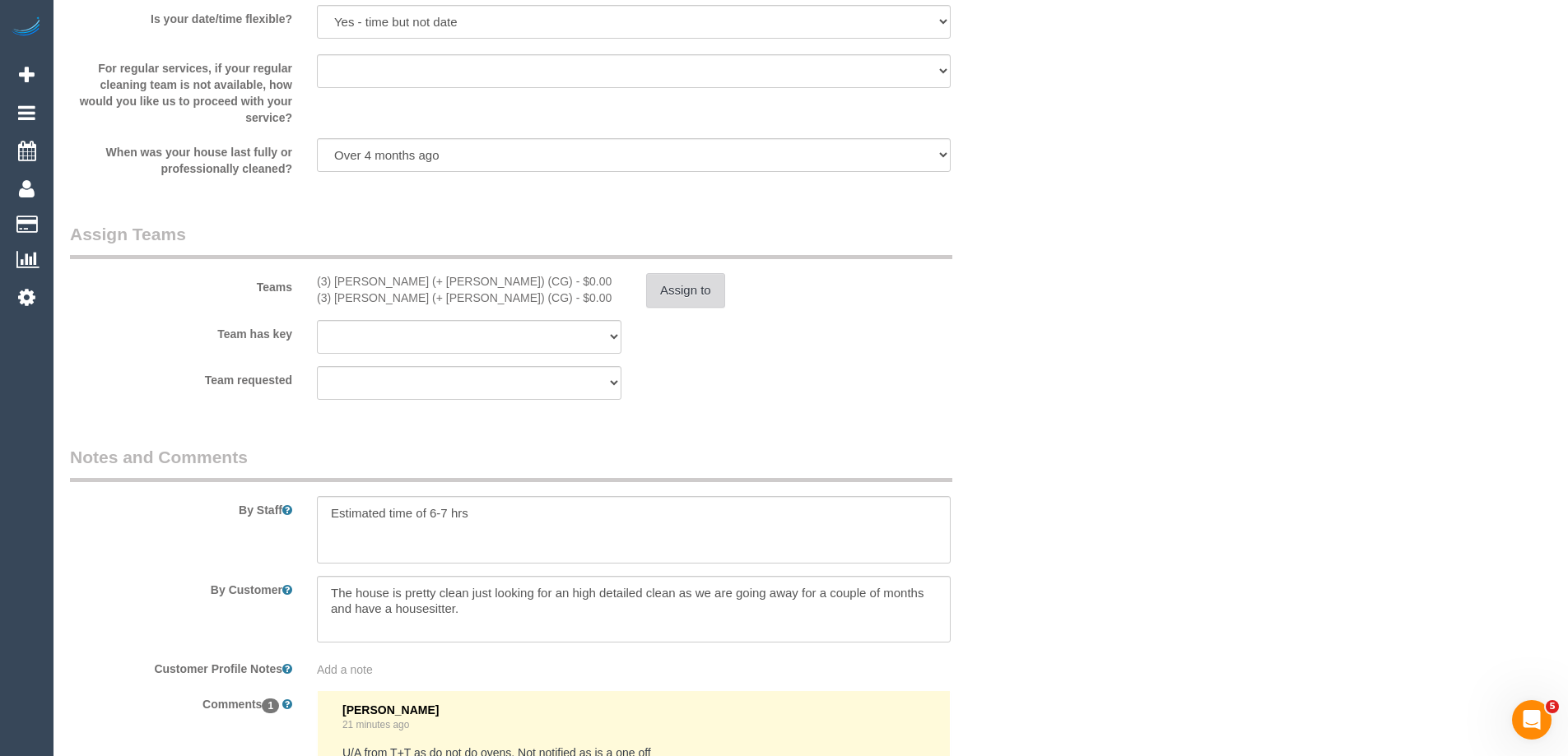
scroll to position [2304, 0]
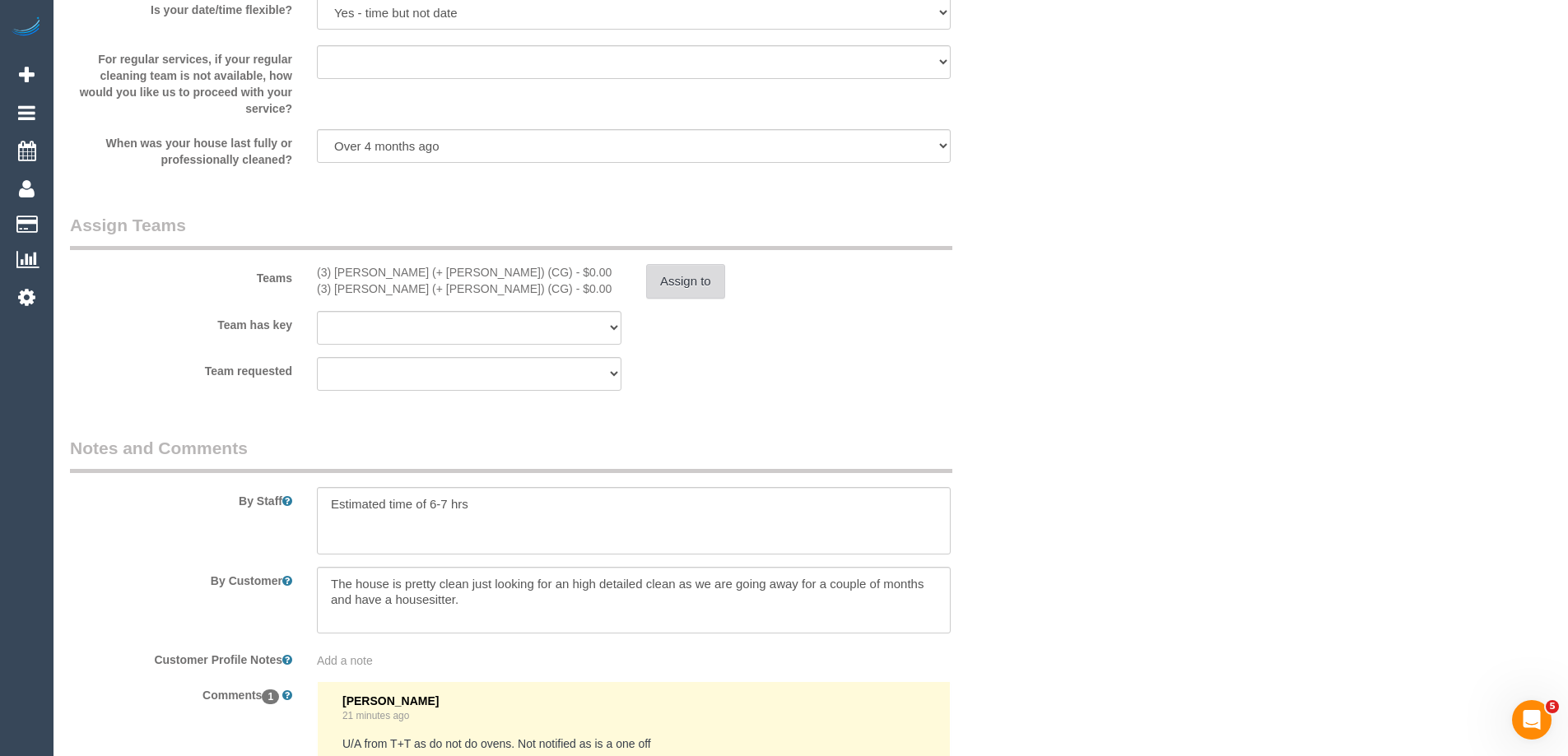
click at [691, 297] on button "Assign to" at bounding box center [685, 281] width 79 height 35
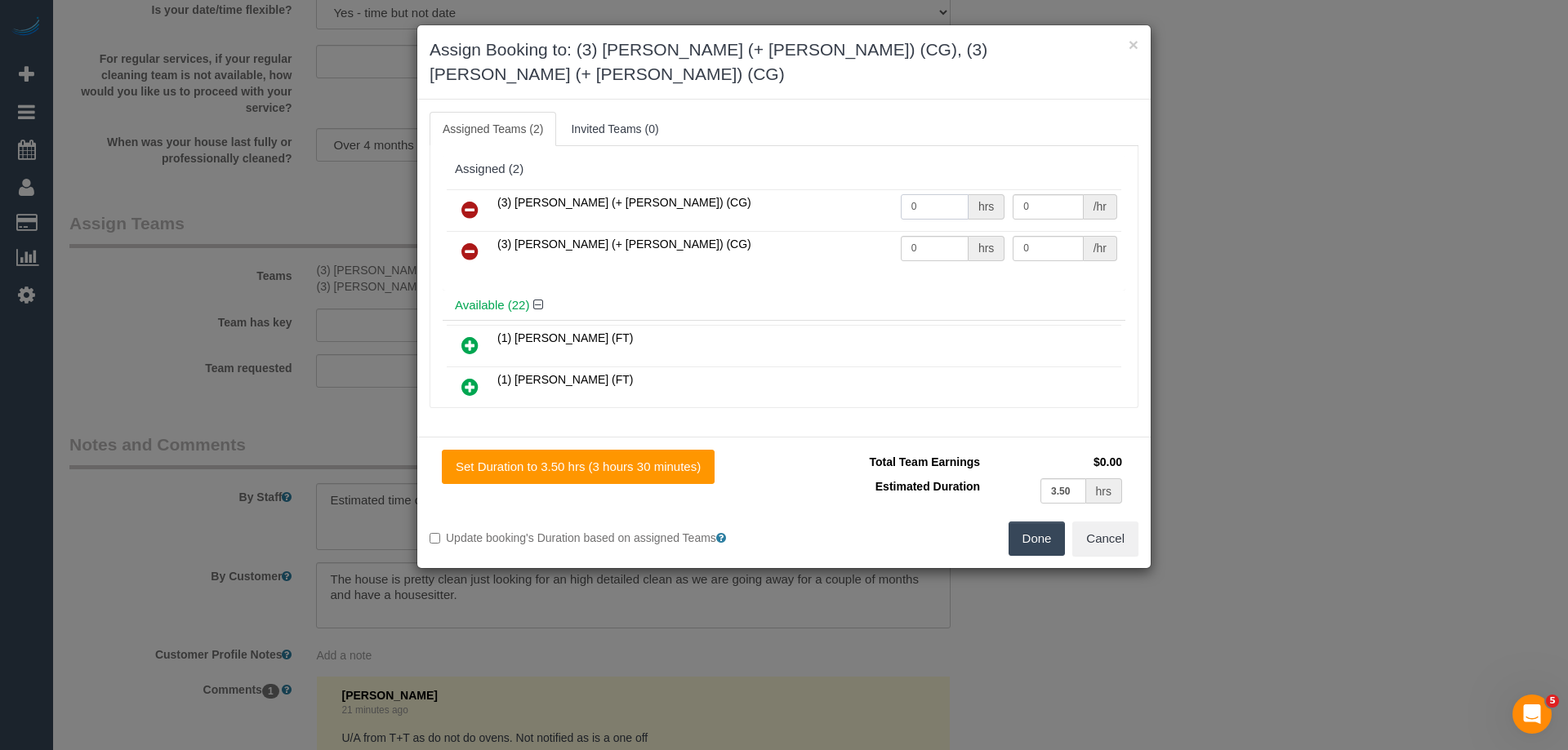
drag, startPoint x: 936, startPoint y: 181, endPoint x: 761, endPoint y: 177, distance: 175.0
click at [756, 189] on tr "(3) Amninder (+ Sohail) (CG) 0 hrs 0 /hr" at bounding box center [784, 209] width 675 height 41
type input "1"
drag, startPoint x: 919, startPoint y: 223, endPoint x: 772, endPoint y: 206, distance: 148.0
click at [768, 206] on tbody "(3) Amninder (+ Sohail) (CG) 1 hrs 0 /hr (3) Sohail (+ Amninder) (CG) 0 hrs 0 /…" at bounding box center [784, 230] width 675 height 84
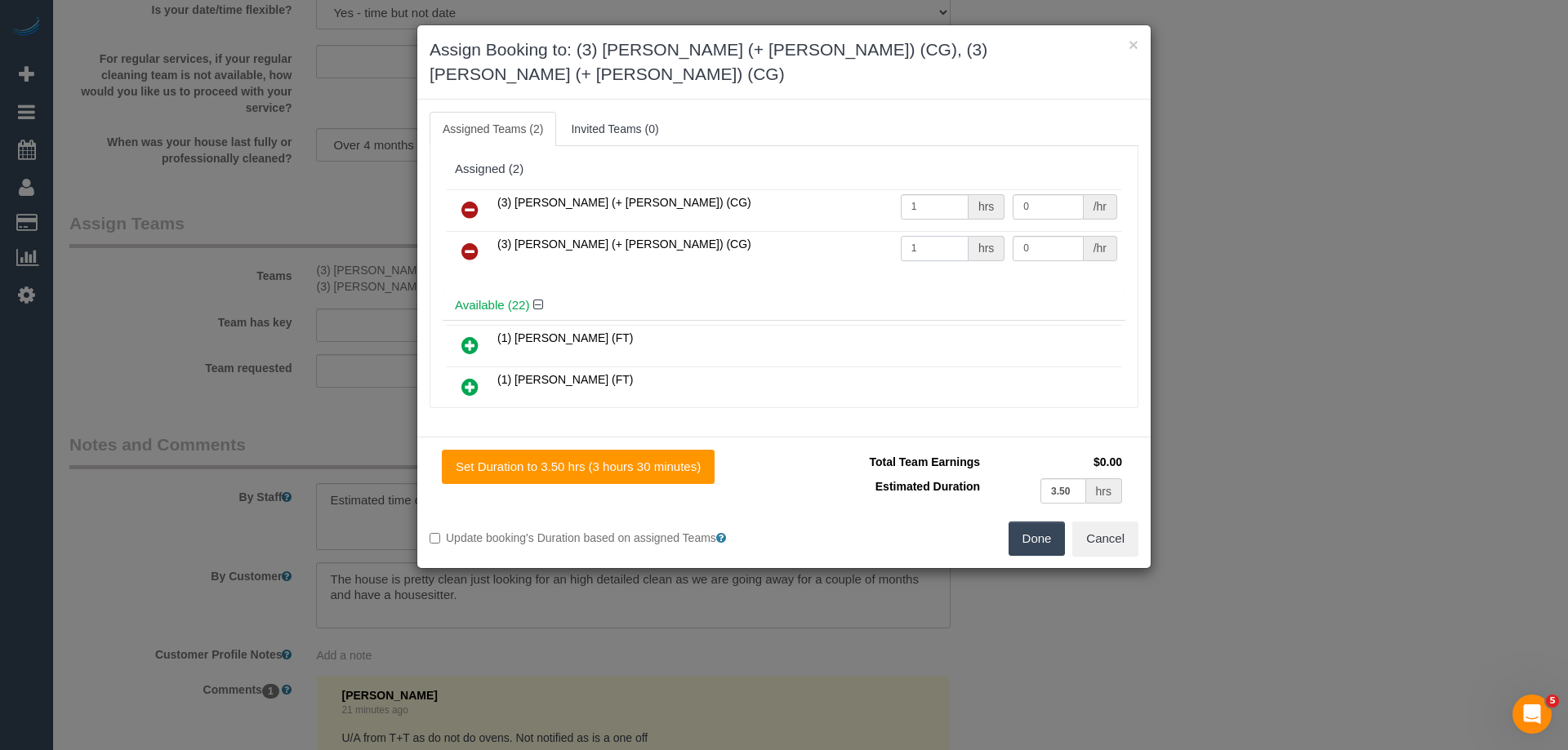
type input "1"
drag, startPoint x: 1044, startPoint y: 185, endPoint x: 899, endPoint y: 178, distance: 145.2
click at [899, 189] on tr "(3) Amninder (+ Sohail) (CG) 1 hrs 0 /hr" at bounding box center [784, 209] width 675 height 41
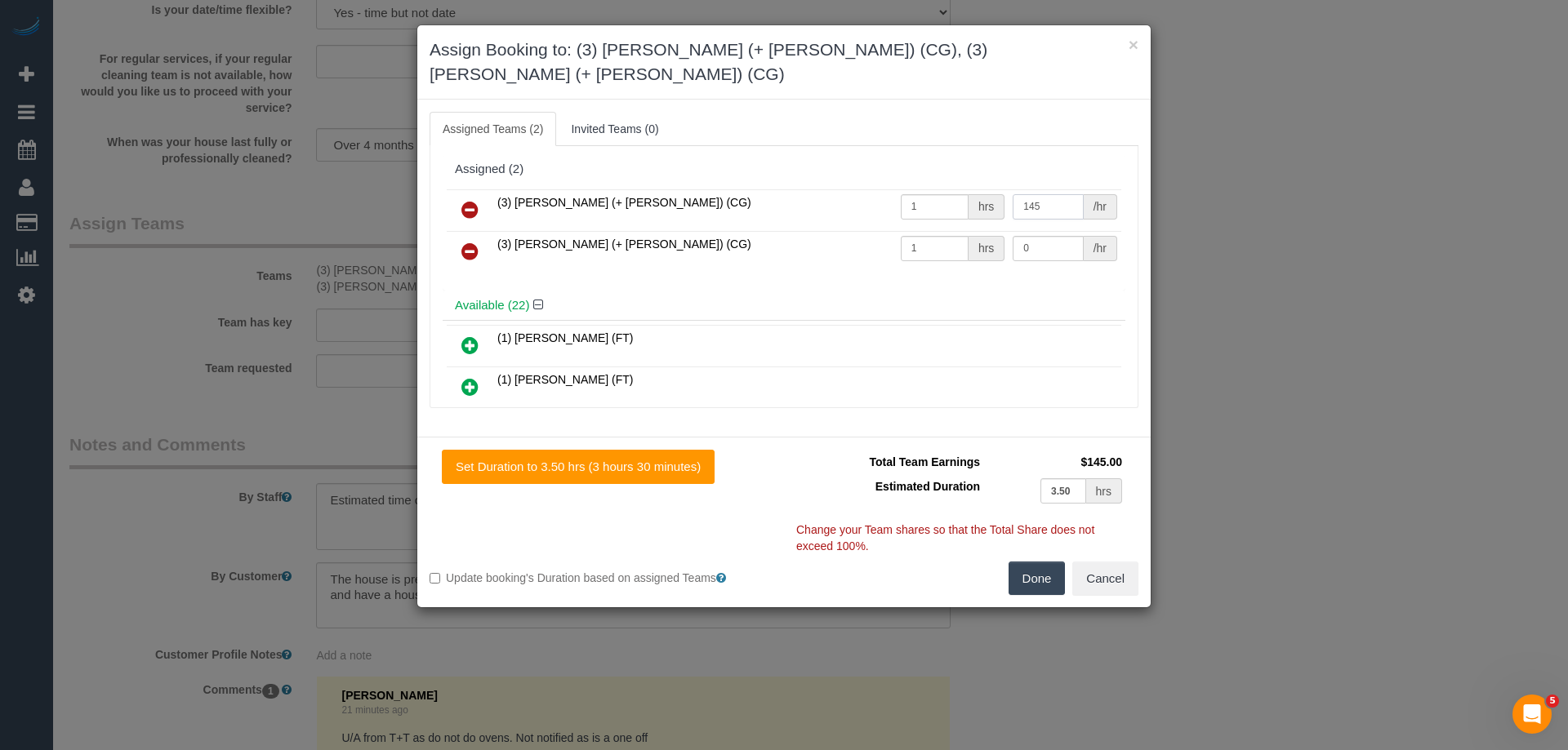
type input "145"
drag, startPoint x: 999, startPoint y: 224, endPoint x: 884, endPoint y: 210, distance: 115.8
click at [882, 231] on tr "(3) Sohail (+ Amninder) (CG) 1 hrs 0 /hr" at bounding box center [784, 251] width 675 height 41
type input "145"
click at [1040, 562] on button "Done" at bounding box center [1037, 579] width 57 height 34
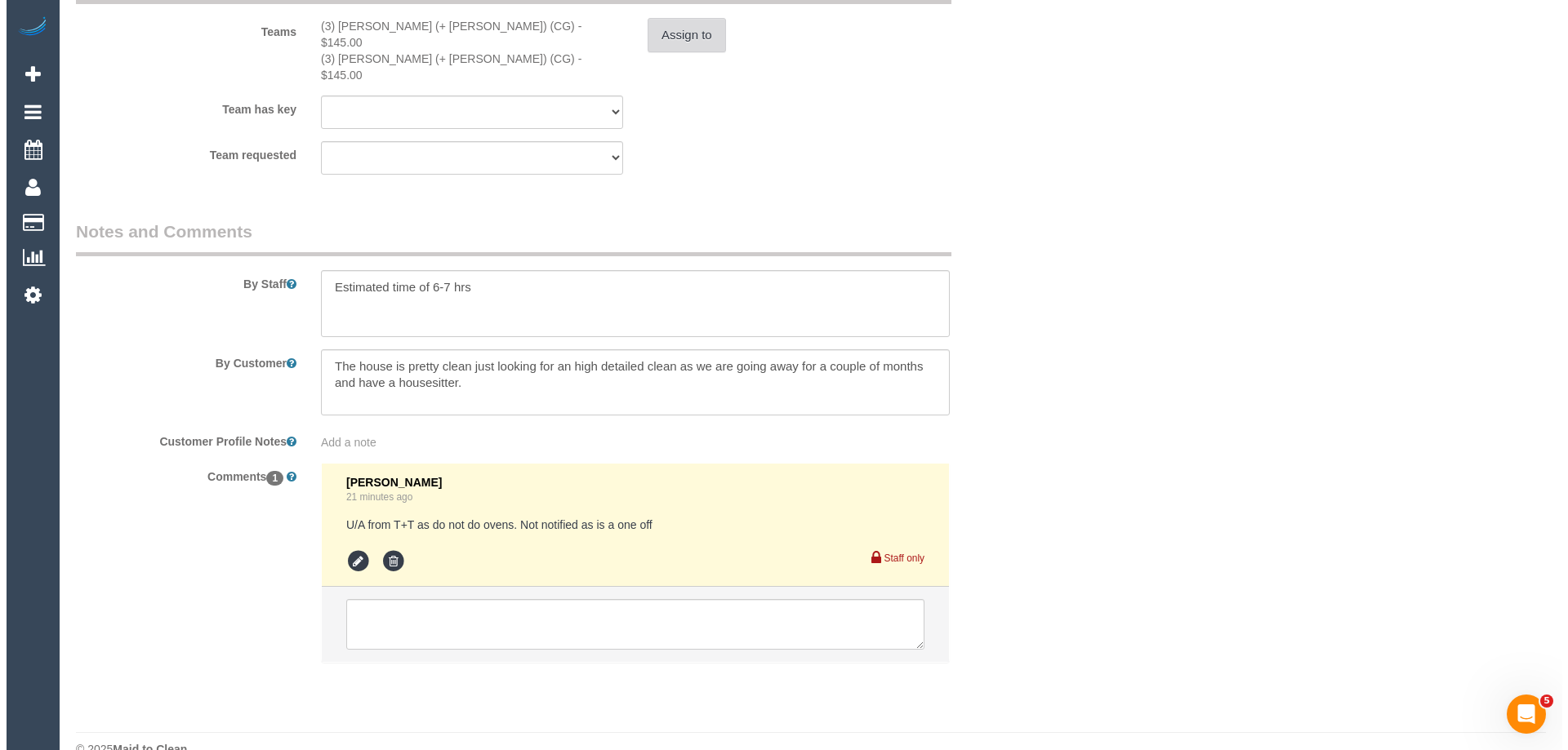
scroll to position [0, 0]
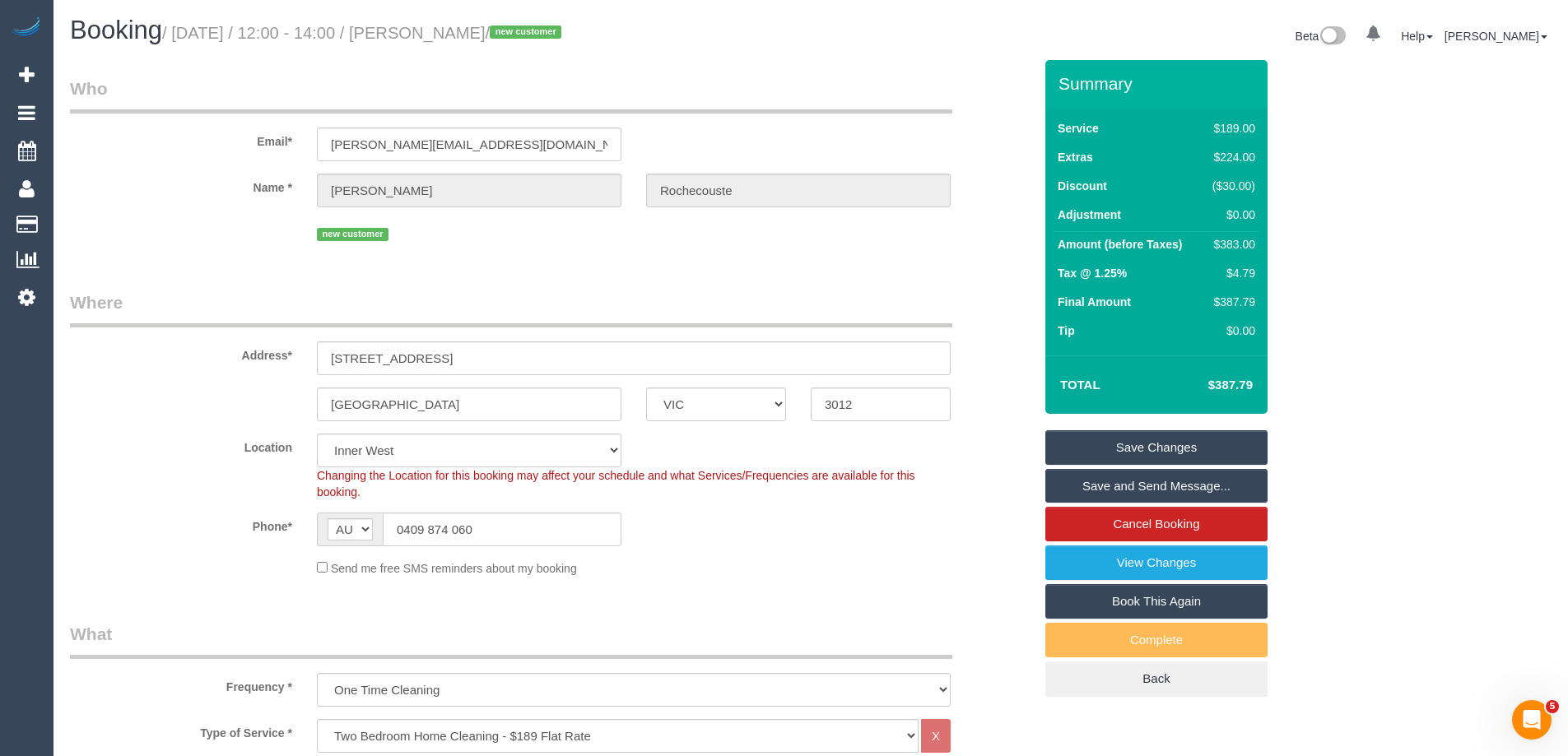
drag, startPoint x: 596, startPoint y: 30, endPoint x: 454, endPoint y: 29, distance: 142.0
click at [454, 29] on small "/ September 18, 2025 / 12:00 - 14:00 / Philip Rochecouste / new customer" at bounding box center [364, 33] width 404 height 18
copy small "Philip Rochecouste"
click at [1107, 439] on link "Save Changes" at bounding box center [1156, 448] width 222 height 35
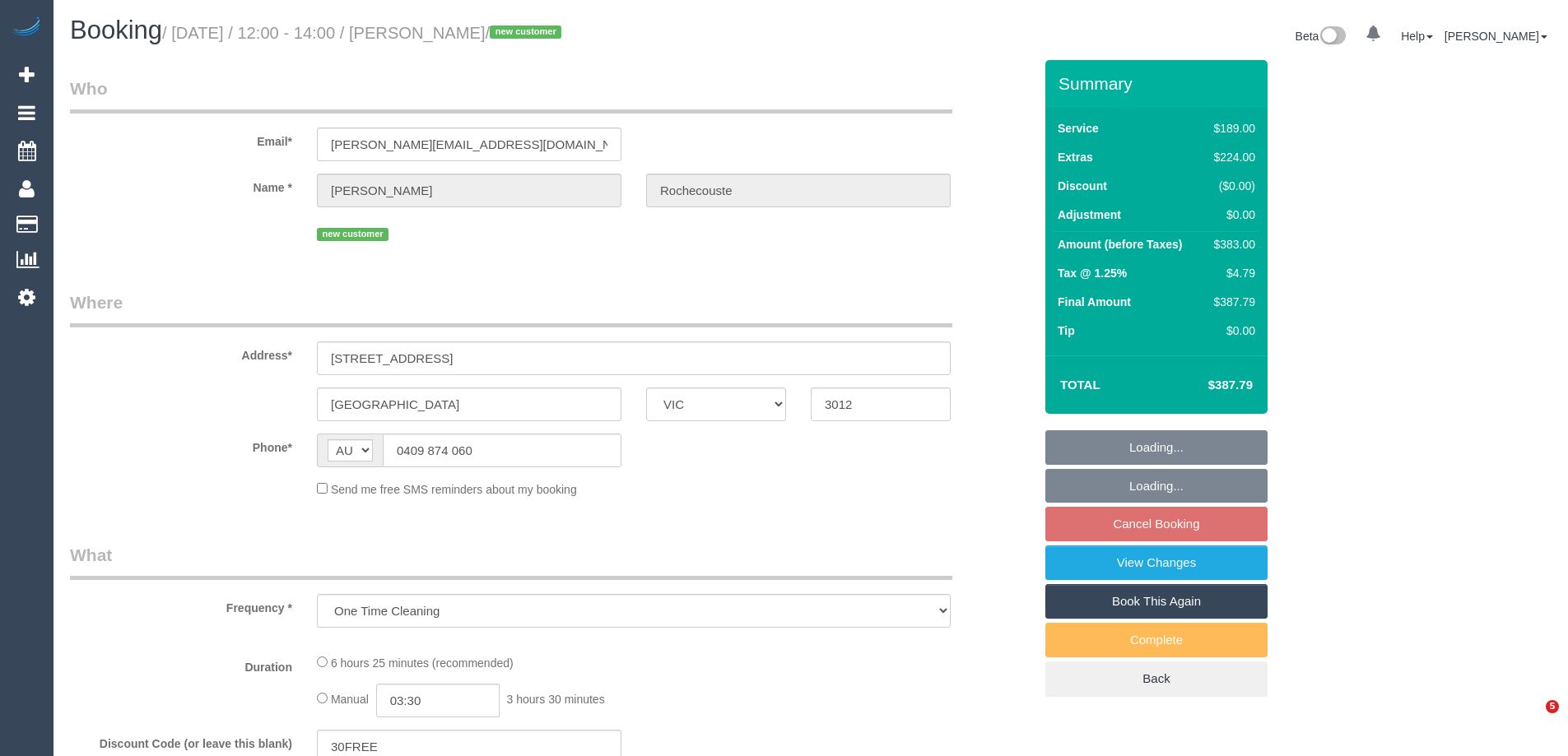
select select "VIC"
select select "string:stripe-pm_1S7Au52GScqysDRV0L36EezQ"
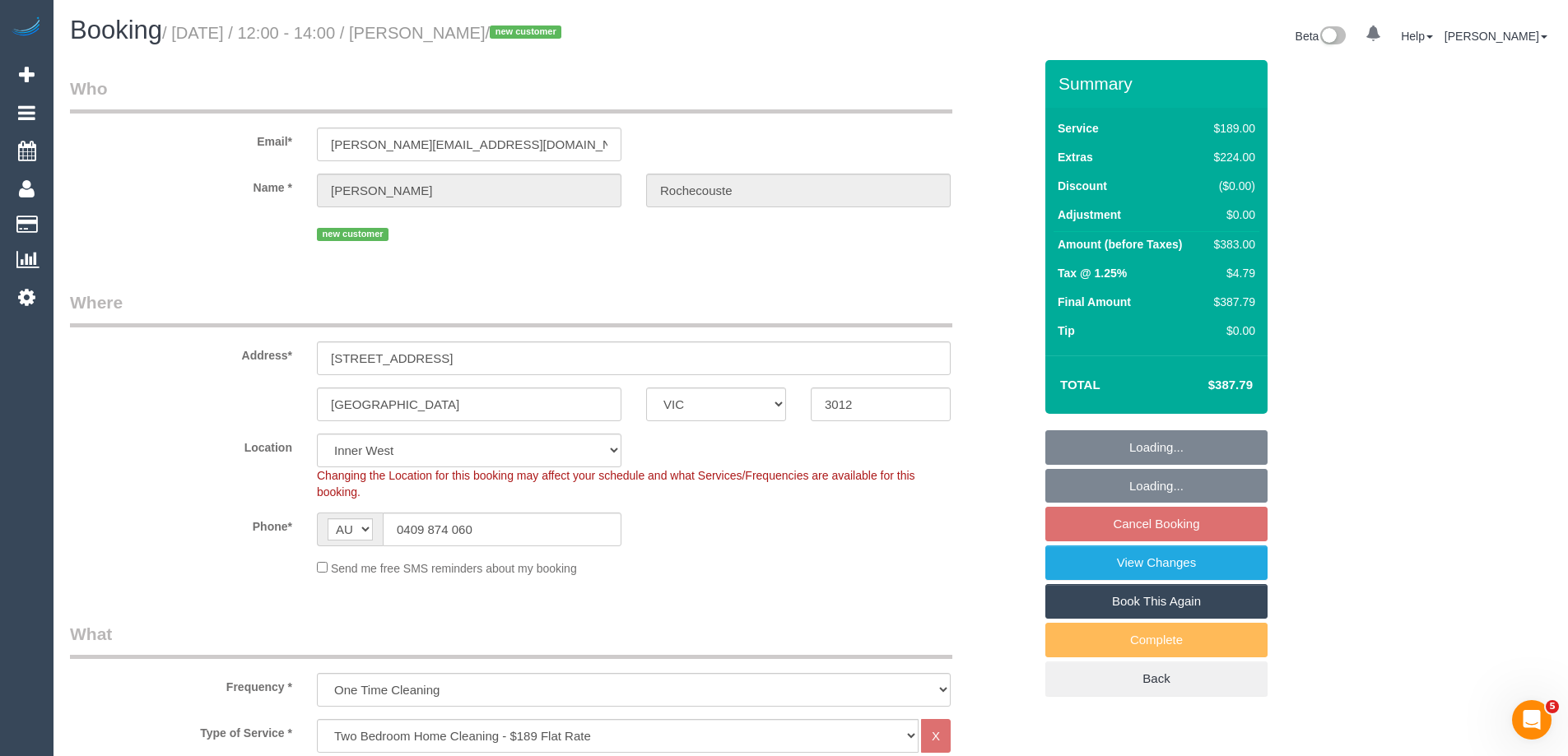
select select "object:670"
select select "spot1"
select select "number:29"
select select "number:14"
select select "number:19"
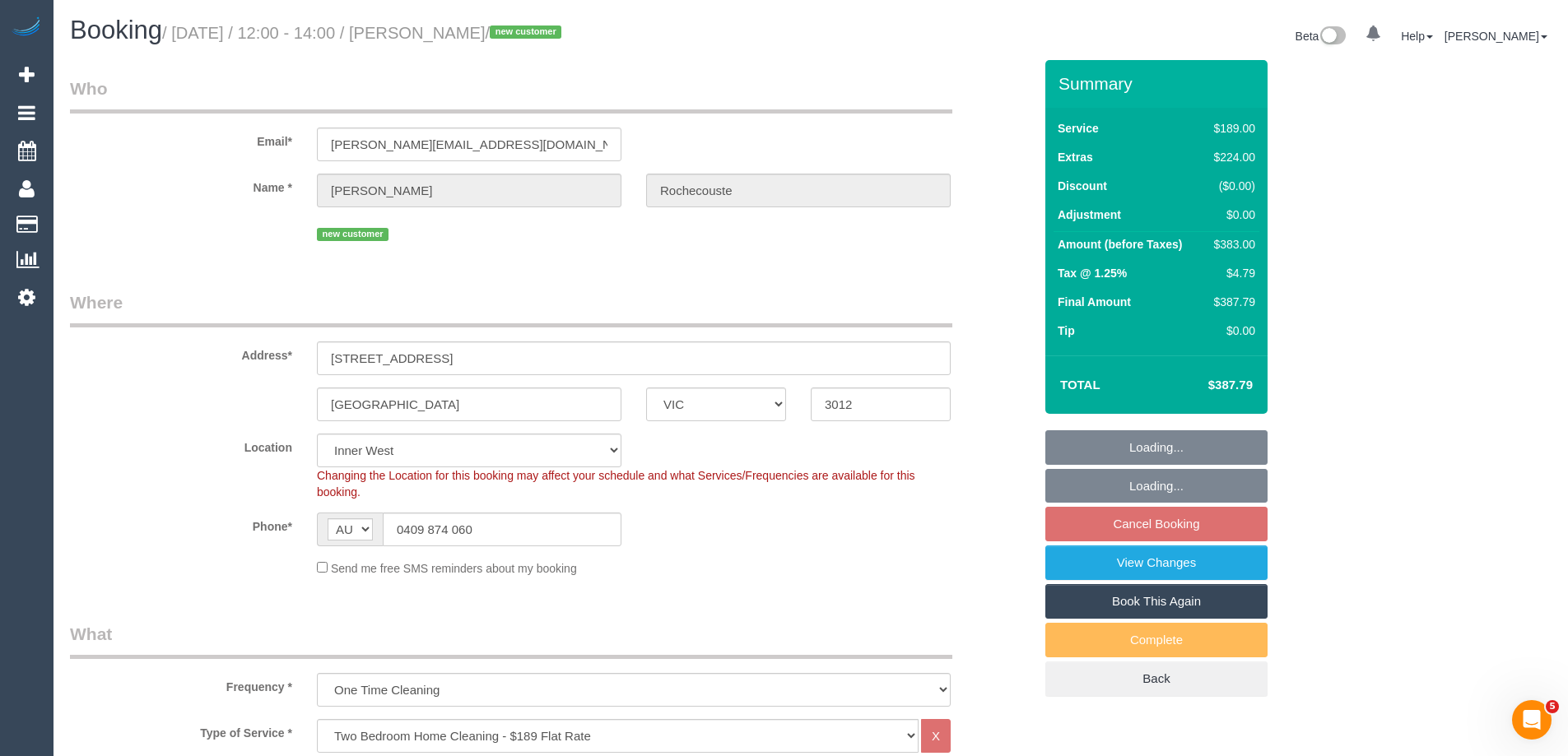
select select "number:24"
select select "number:26"
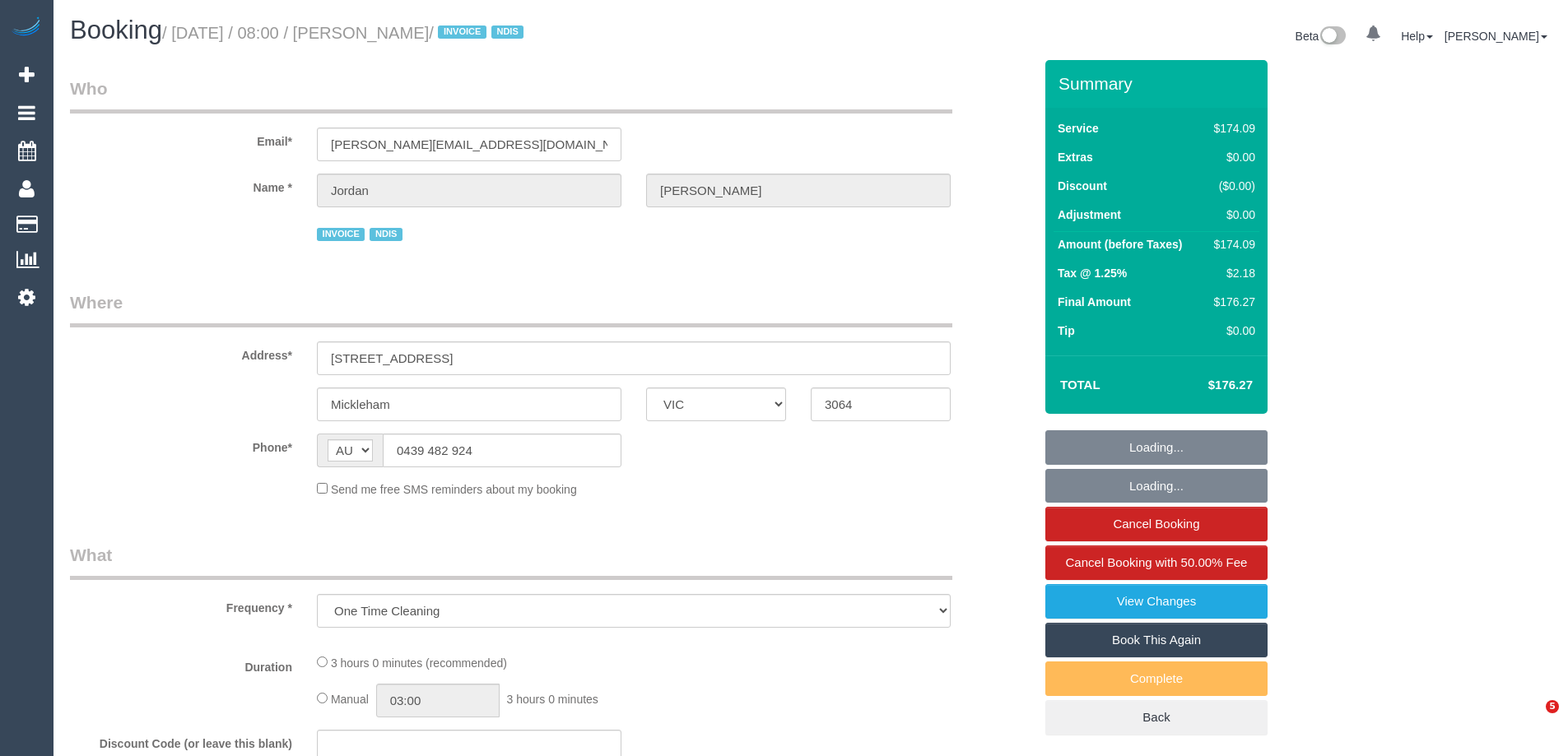
select select "VIC"
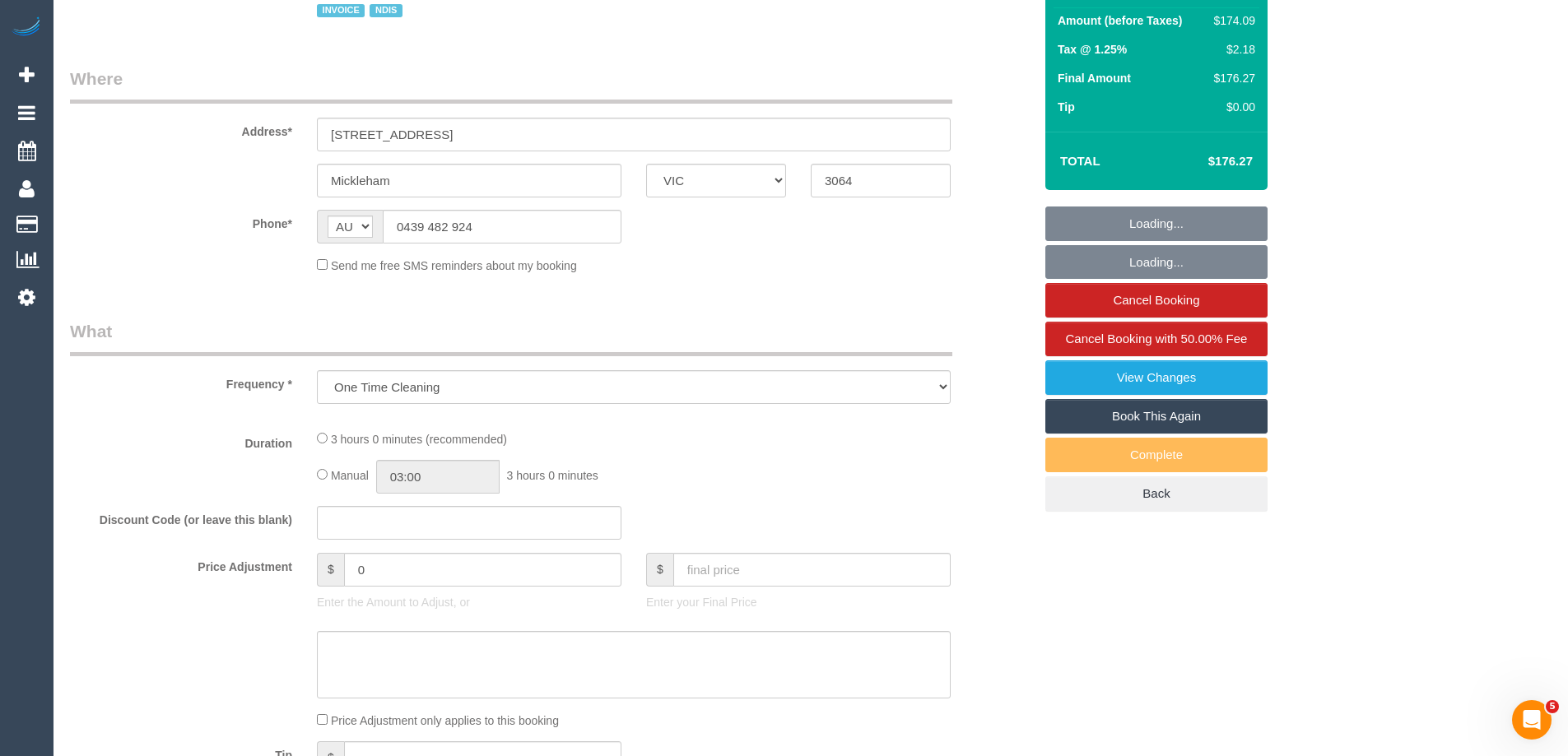
scroll to position [472, 0]
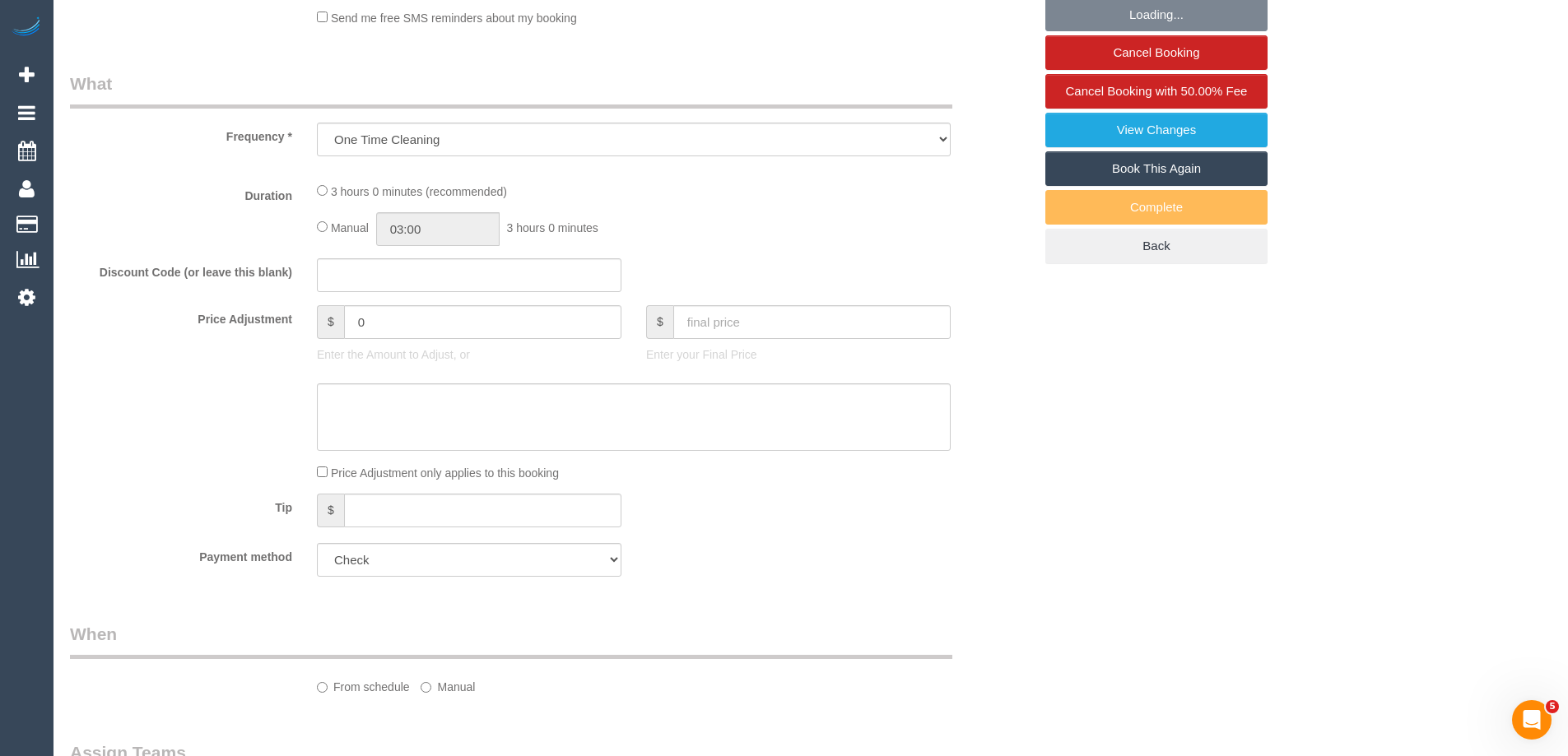
select select "180"
select select "number:27"
select select "number:14"
select select "number:19"
select select "number:36"
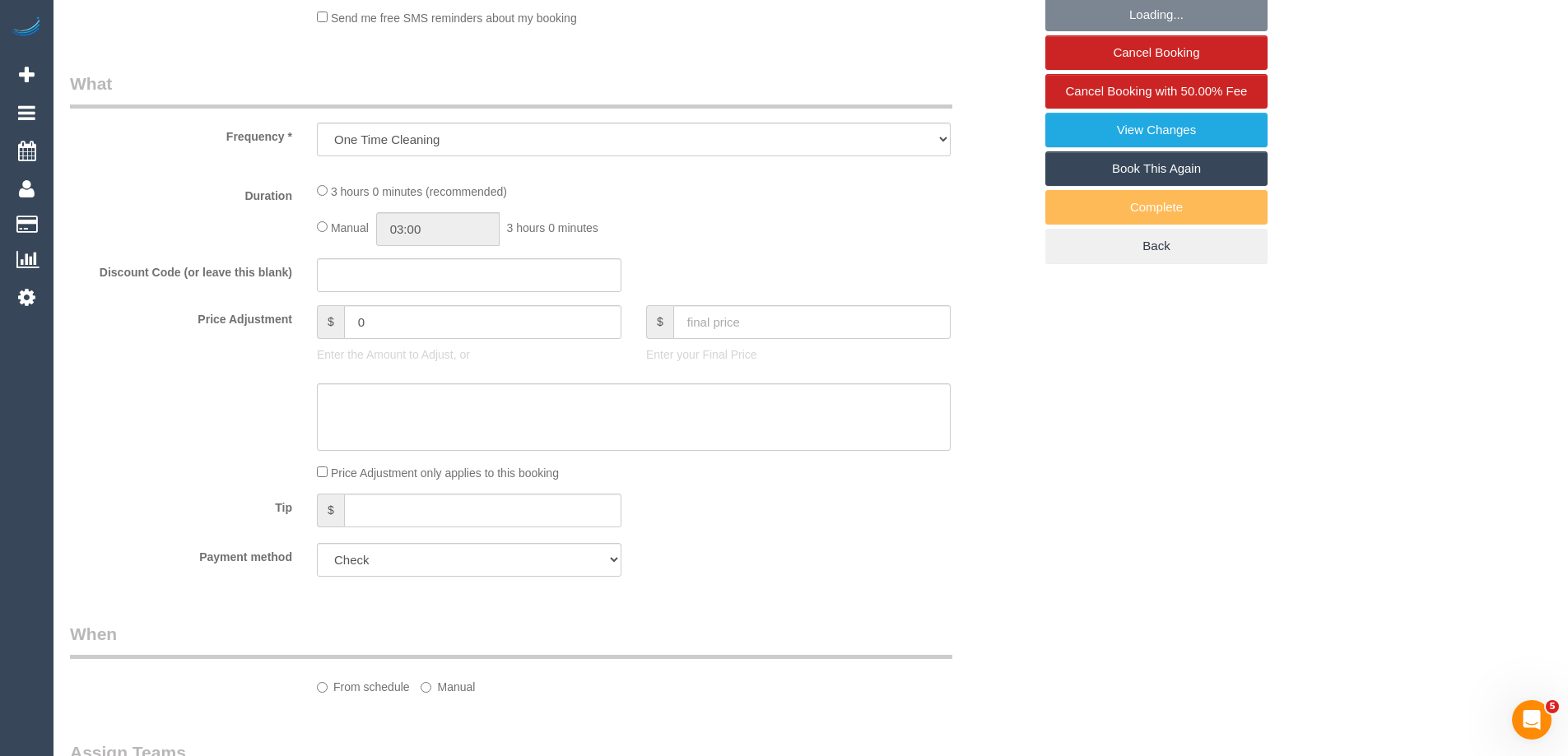
select select "number:33"
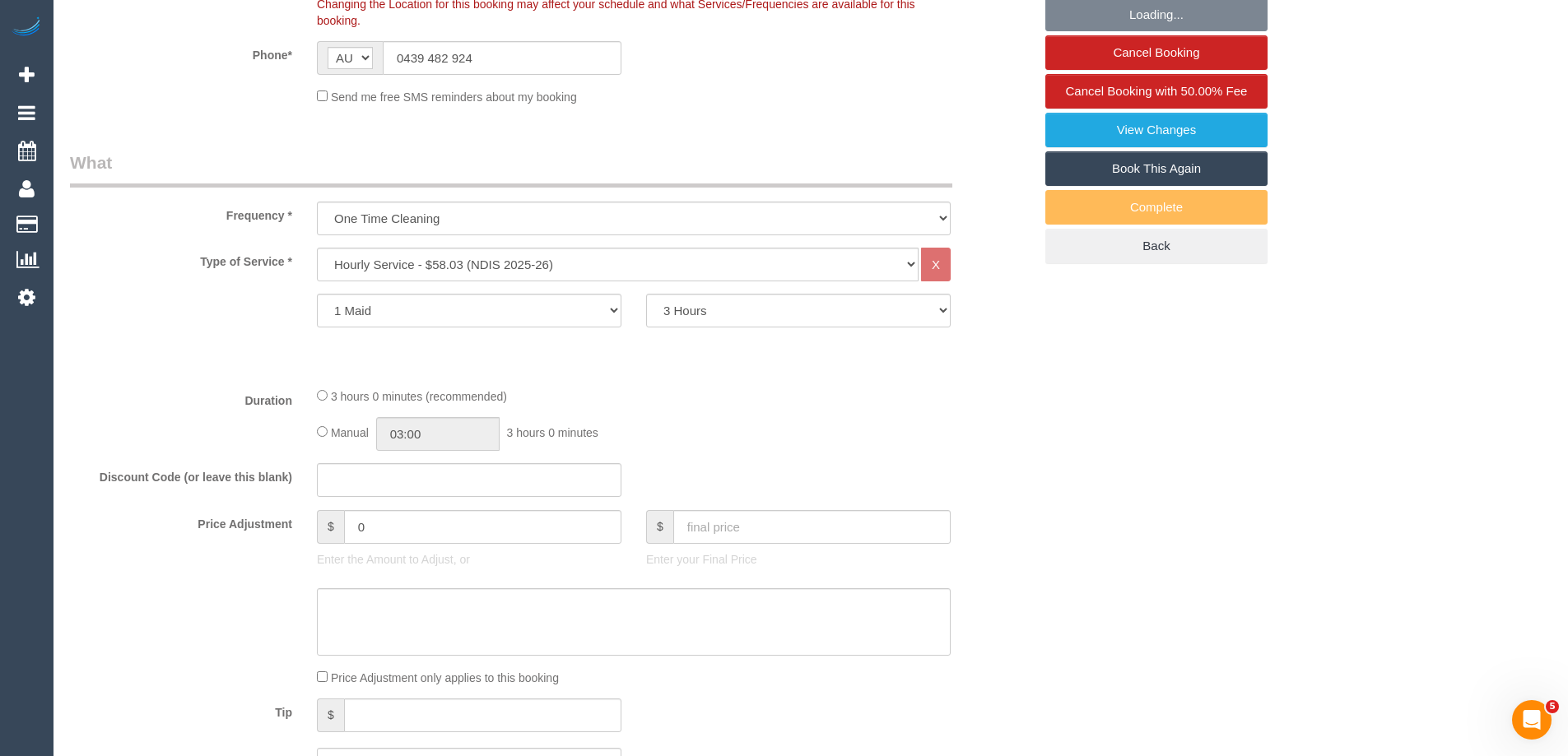
select select "object:1156"
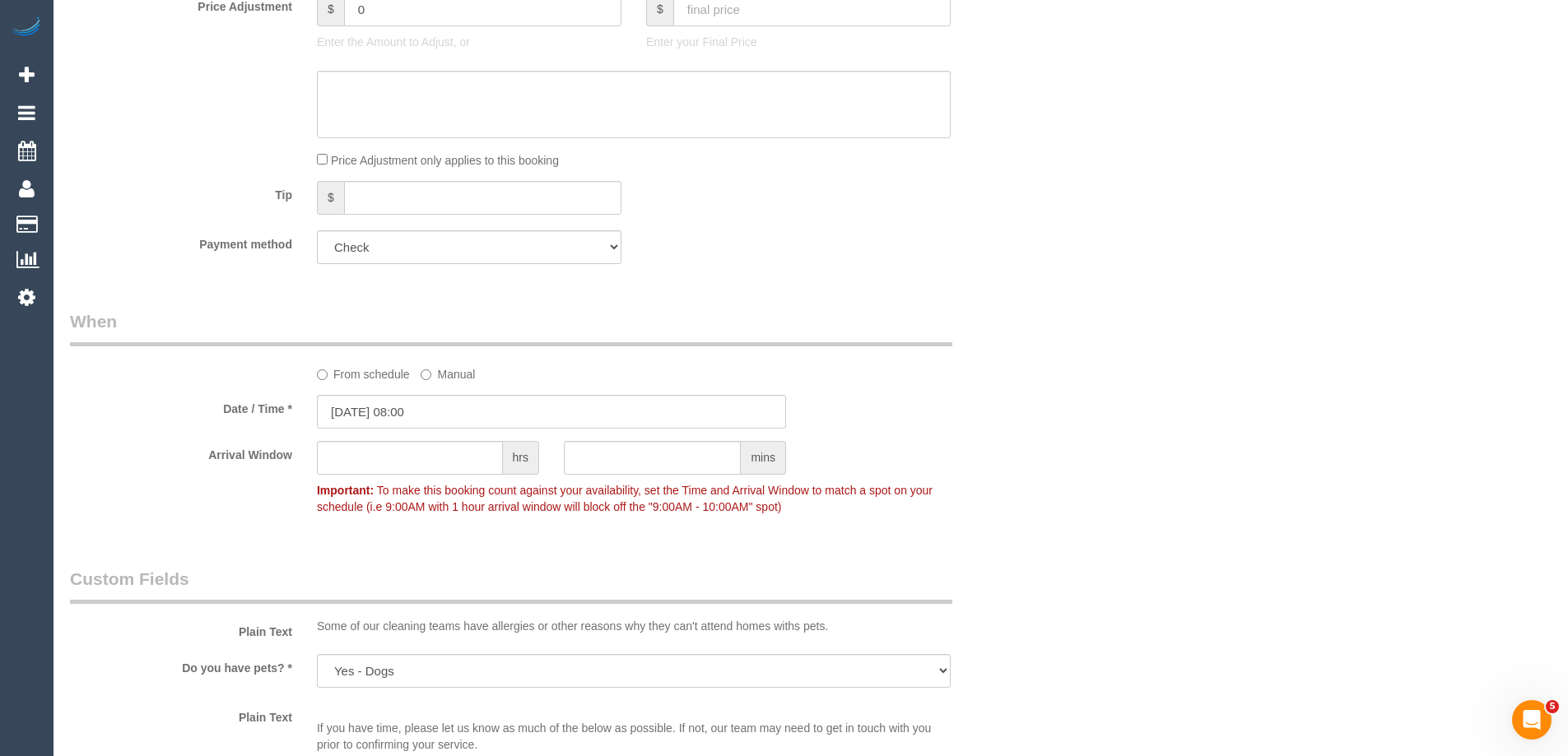
scroll to position [801, 0]
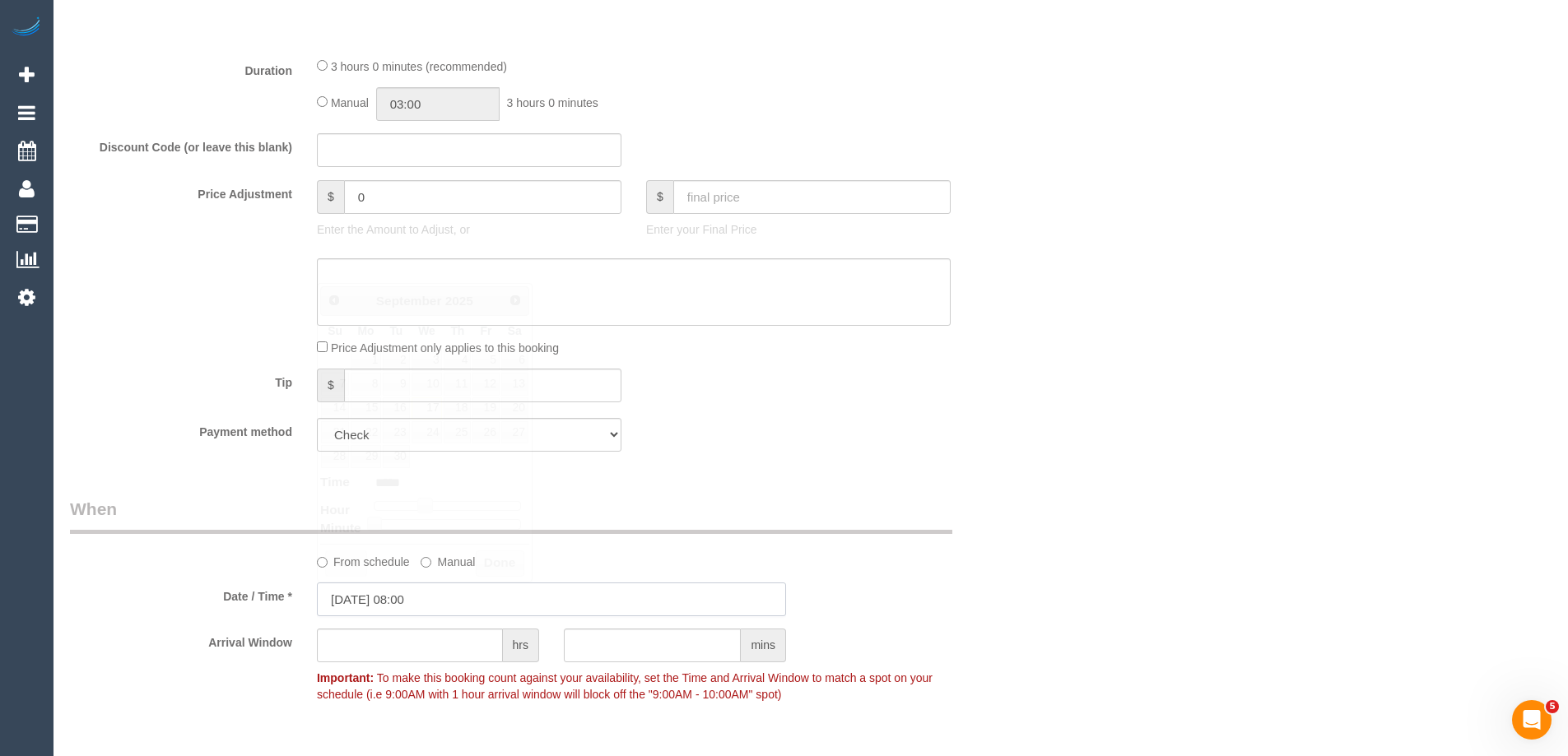
click at [363, 594] on input "[DATE] 08:00" at bounding box center [551, 599] width 469 height 34
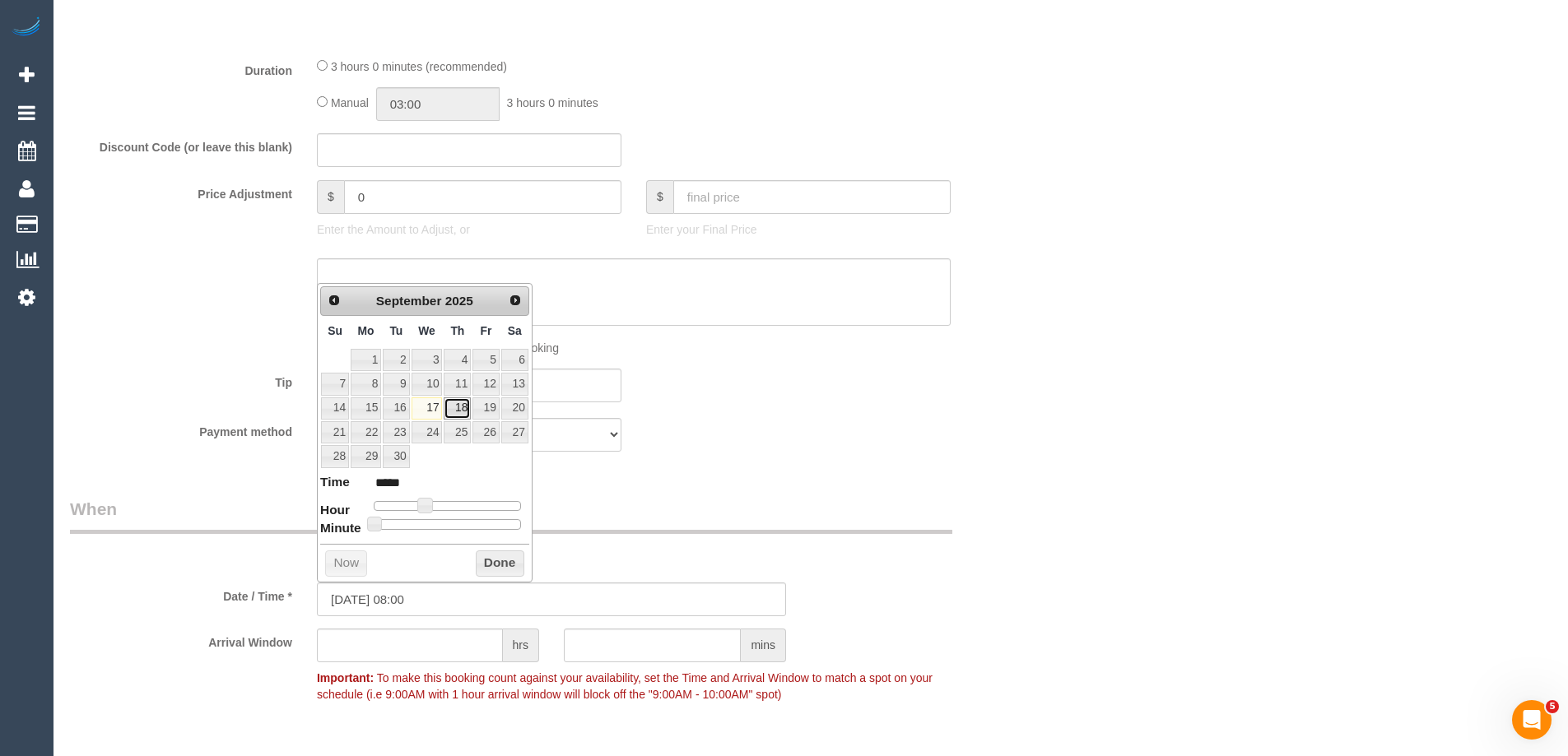
click at [456, 408] on link "18" at bounding box center [457, 409] width 27 height 22
type input "[DATE] 08:00"
click at [495, 561] on button "Done" at bounding box center [500, 564] width 49 height 27
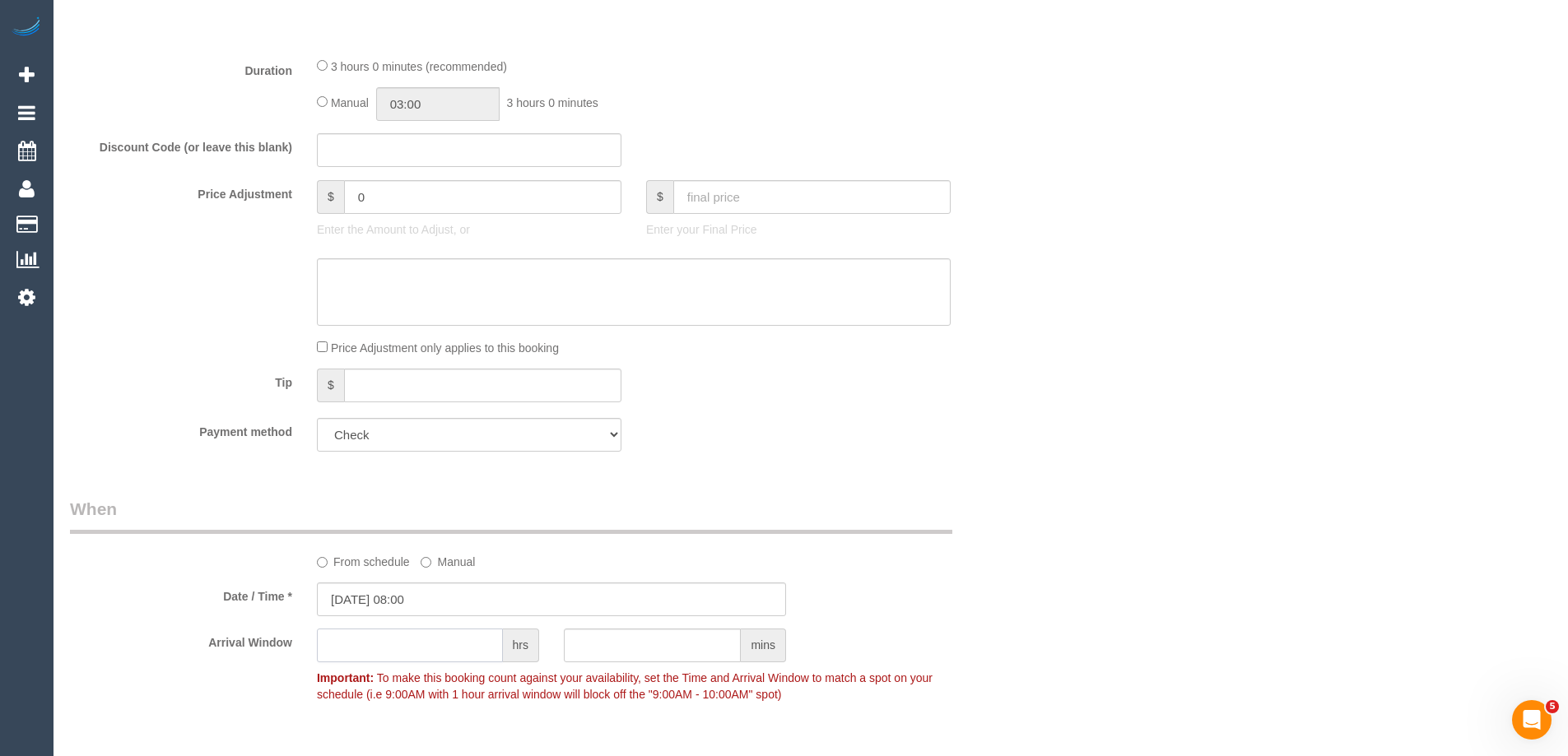
click at [372, 645] on input "text" at bounding box center [410, 645] width 186 height 34
type input "2"
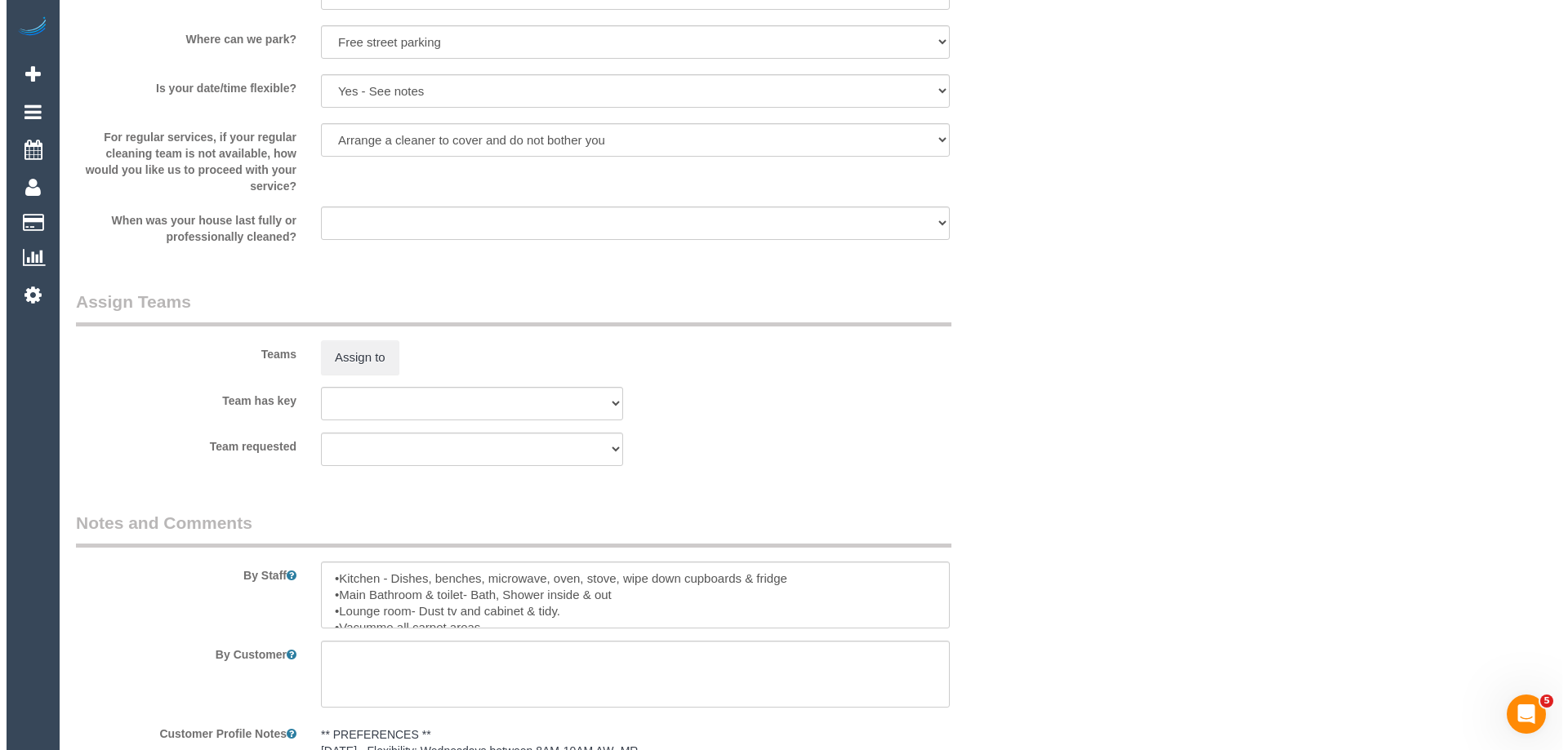
scroll to position [1775, 0]
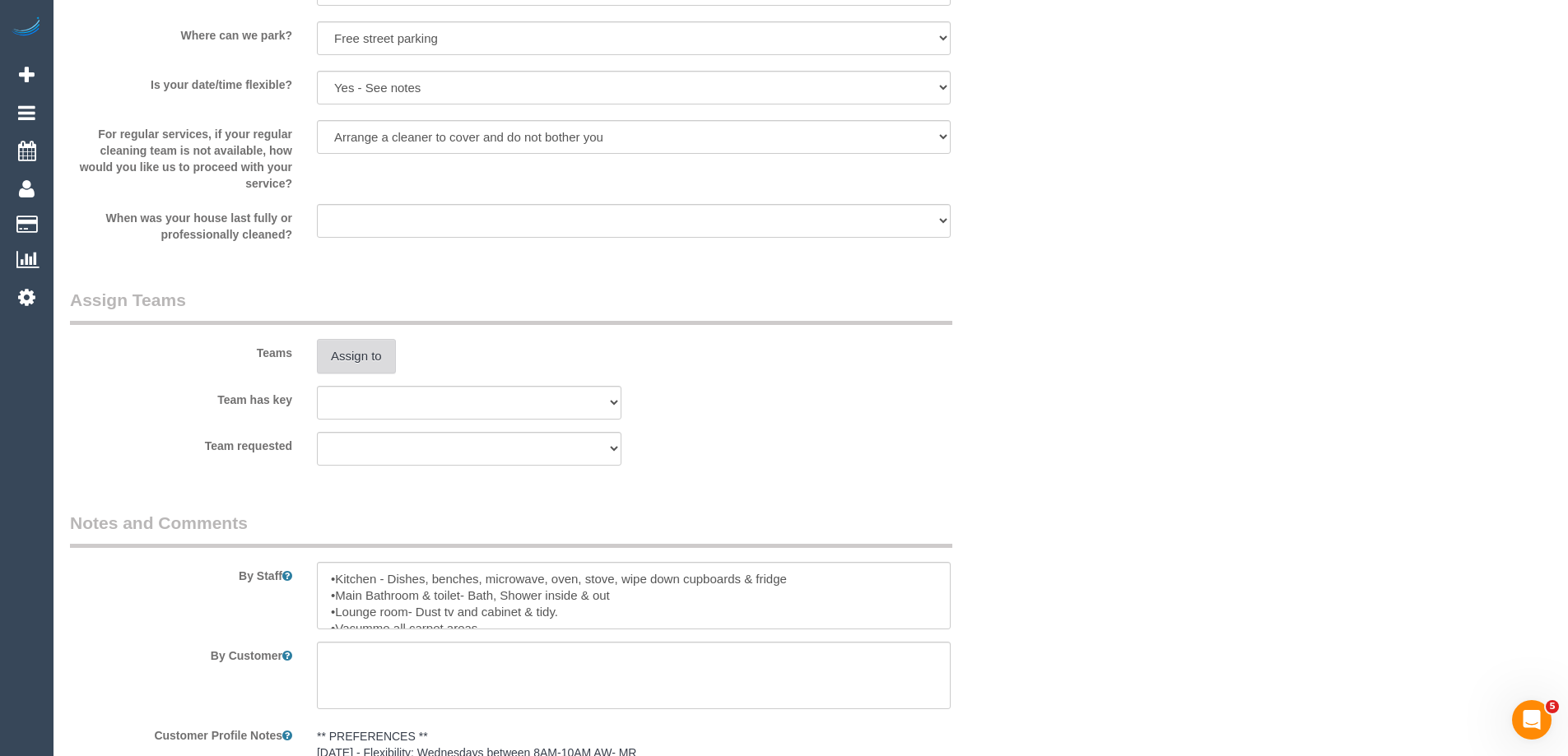
click at [352, 352] on button "Assign to" at bounding box center [356, 356] width 79 height 35
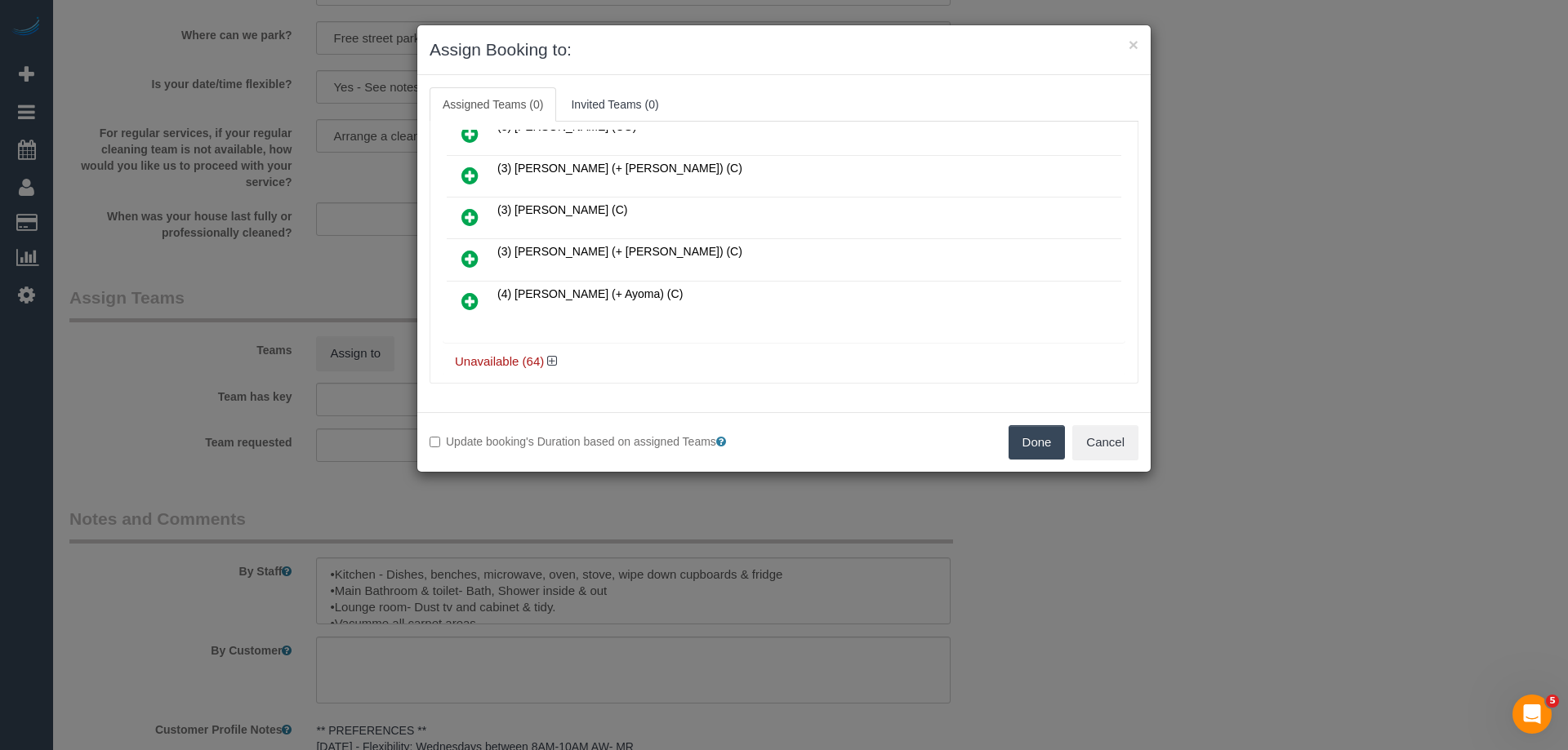
scroll to position [408, 0]
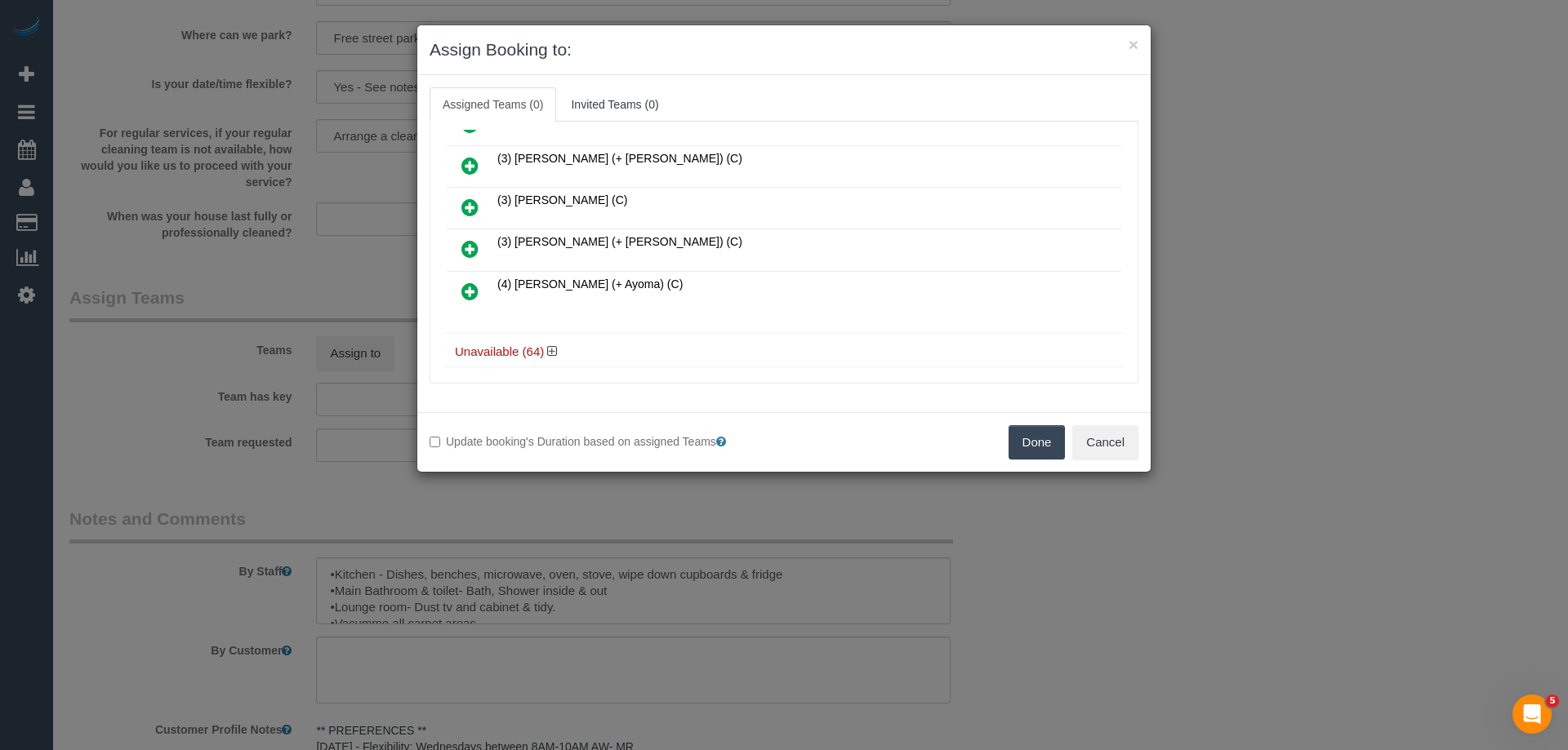
click at [474, 288] on icon at bounding box center [470, 291] width 18 height 19
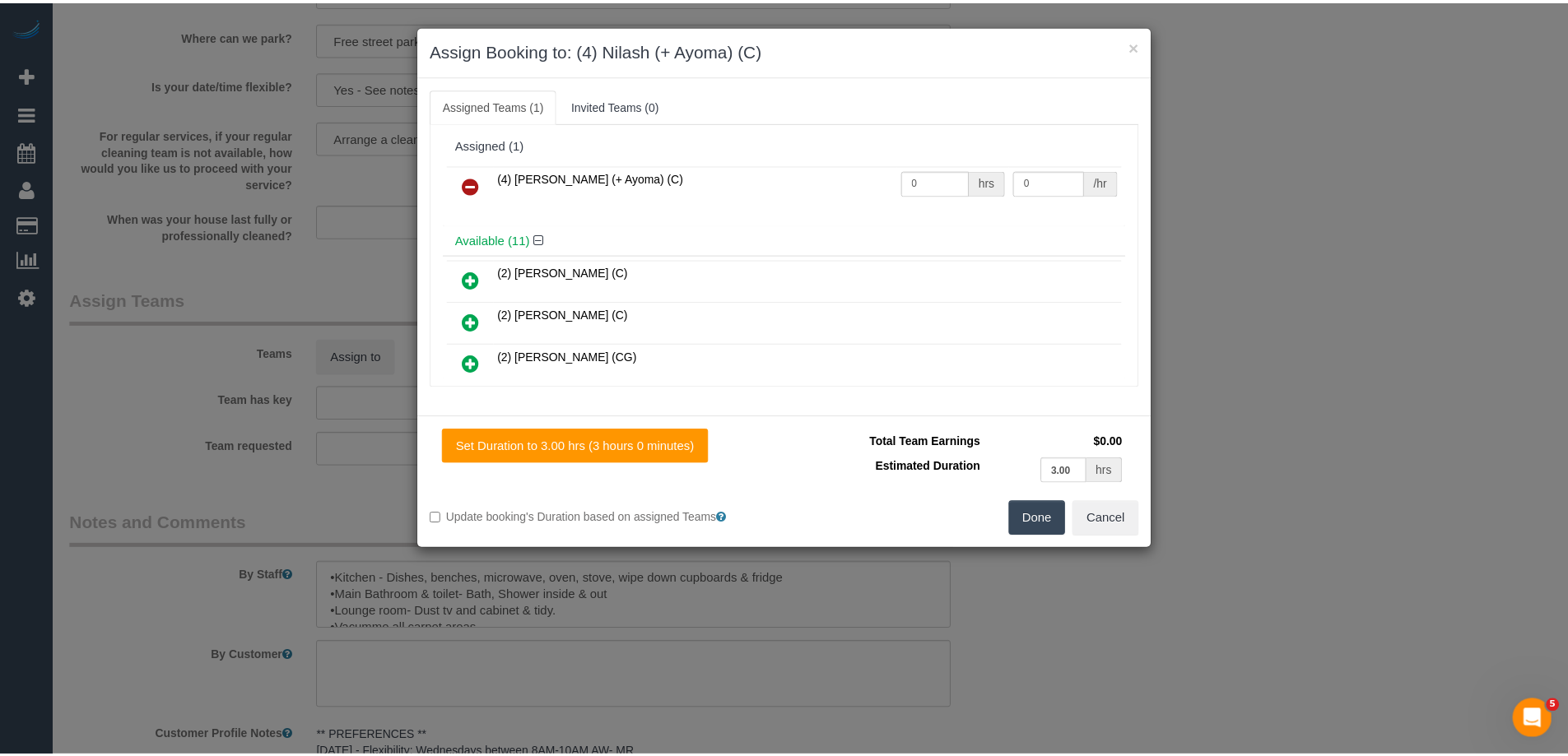
scroll to position [0, 0]
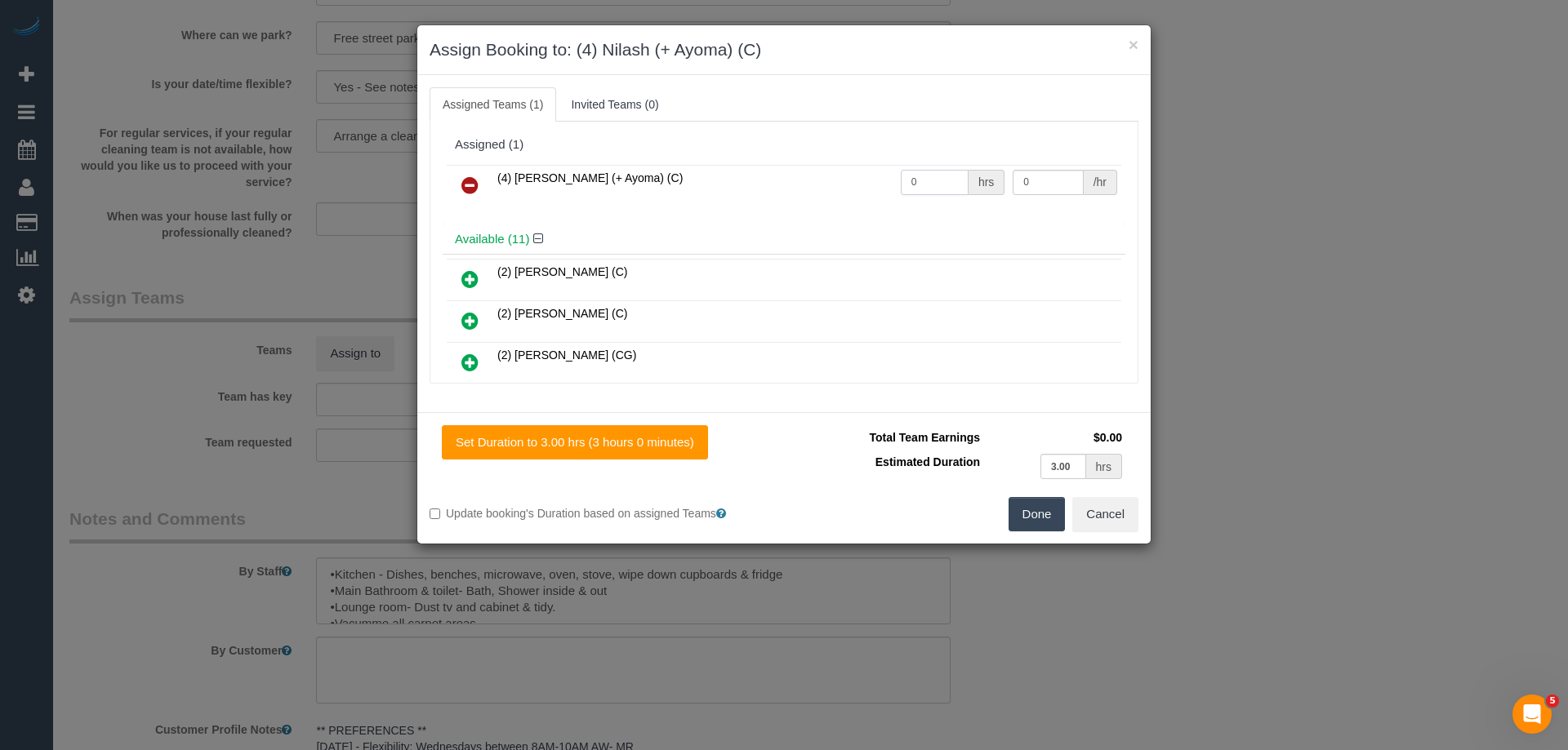
drag, startPoint x: 944, startPoint y: 178, endPoint x: 745, endPoint y: 181, distance: 199.0
click at [762, 181] on tr "(4) Nilash (+ Ayoma) (C) 0 hrs 0 /hr" at bounding box center [784, 186] width 675 height 41
type input "3"
drag, startPoint x: 1024, startPoint y: 167, endPoint x: 998, endPoint y: 168, distance: 26.0
click at [1024, 167] on td "0 /hr" at bounding box center [1065, 186] width 113 height 41
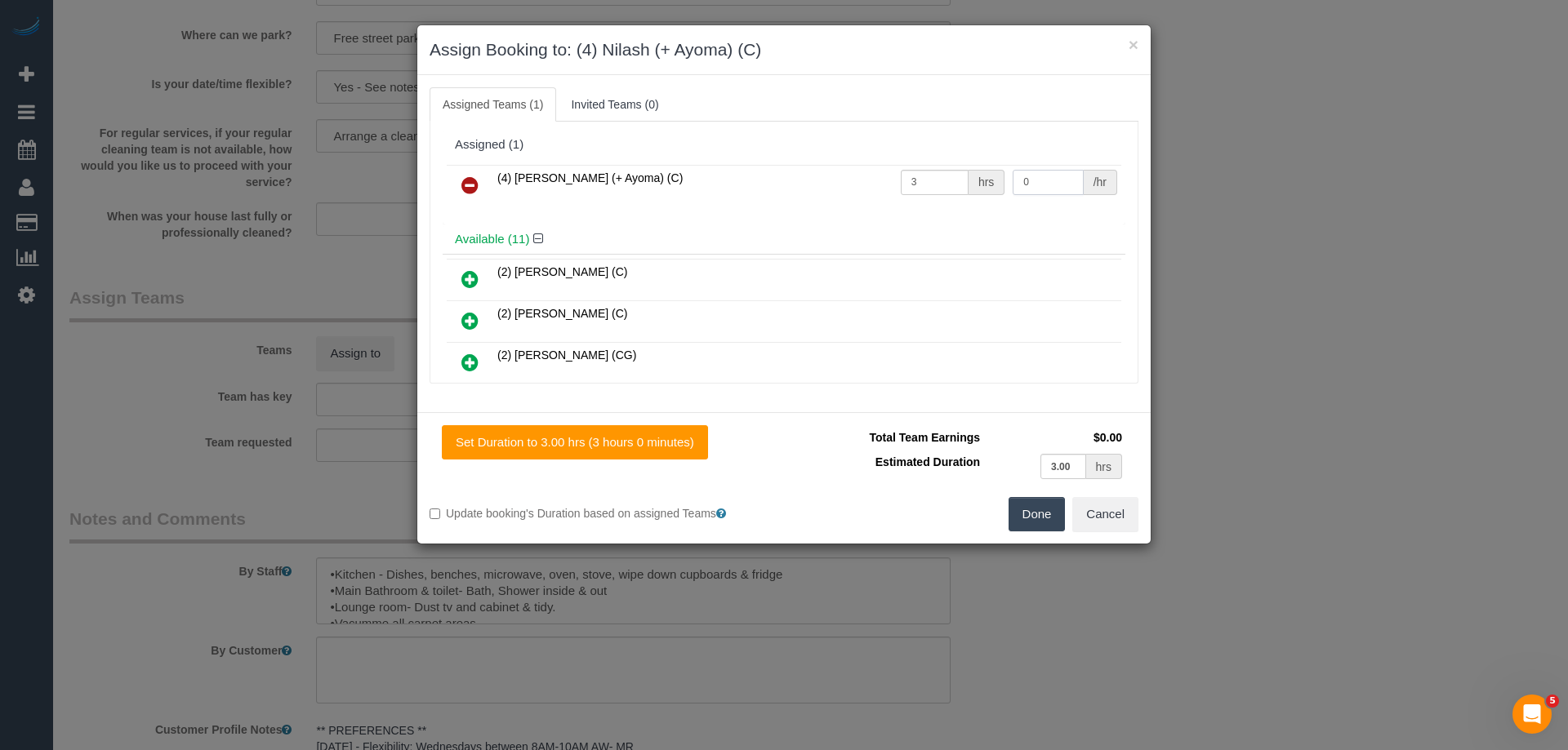
drag, startPoint x: 1032, startPoint y: 180, endPoint x: 927, endPoint y: 170, distance: 105.5
click at [974, 175] on tr "(4) Nilash (+ Ayoma) (C) 3 hrs 0 /hr" at bounding box center [784, 186] width 675 height 41
type input "35"
click at [1035, 512] on button "Done" at bounding box center [1037, 514] width 57 height 34
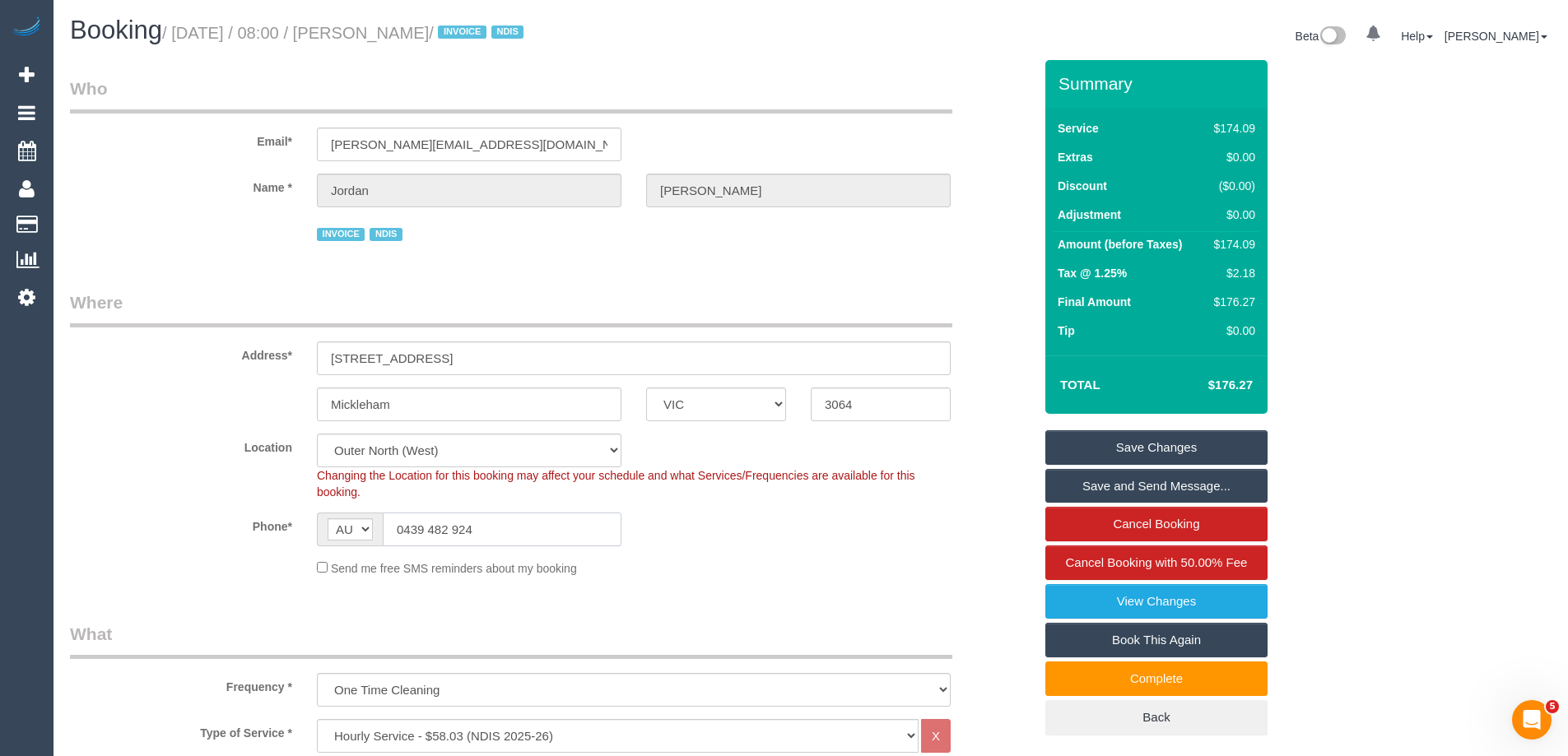
drag, startPoint x: 490, startPoint y: 529, endPoint x: 236, endPoint y: 516, distance: 254.3
click at [236, 517] on div "Phone* AF AL DZ AD AO AI AQ AG AR AM AW AU AT AZ BS BH BD BB BY BE BZ BJ BM BT …" at bounding box center [551, 530] width 987 height 34
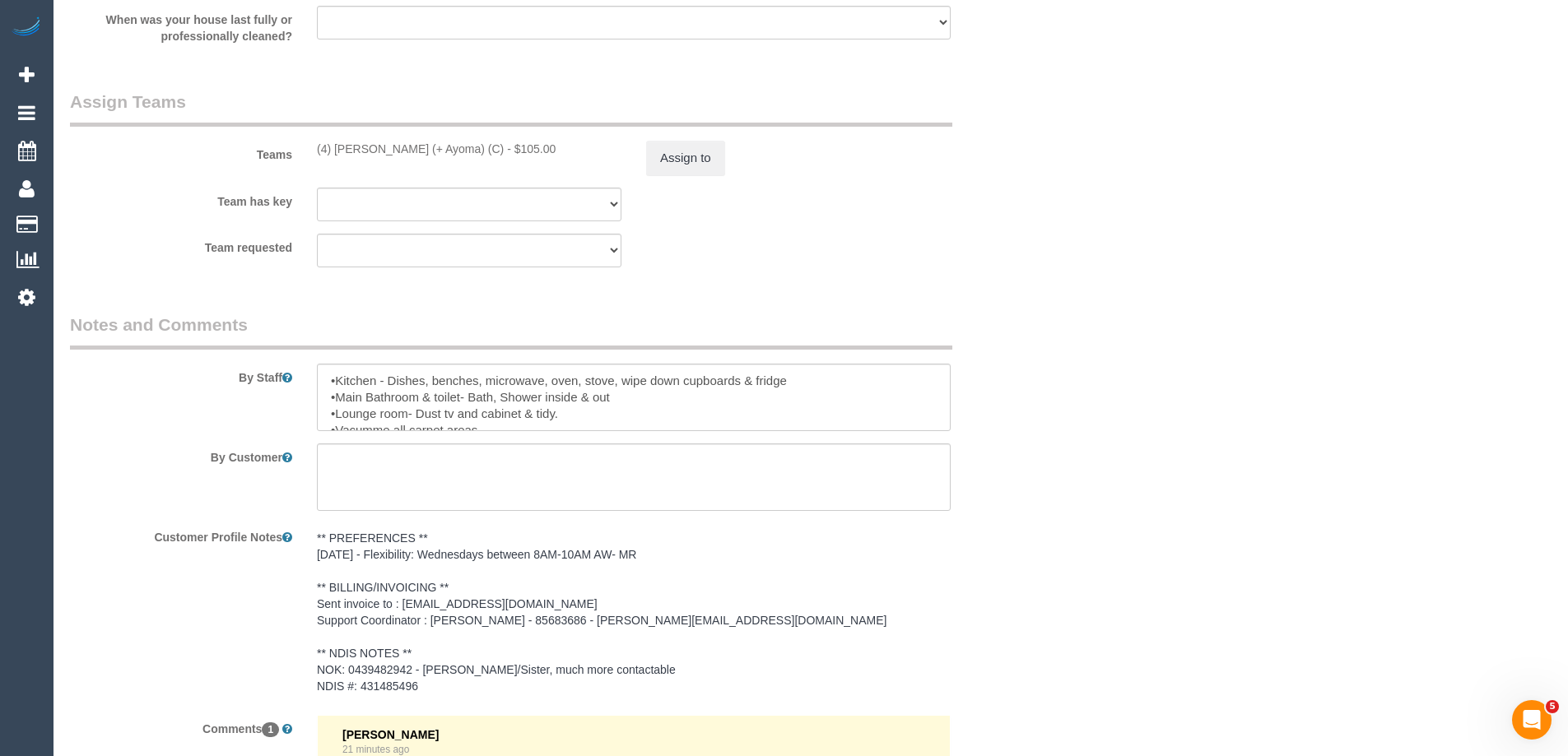
scroll to position [2283, 0]
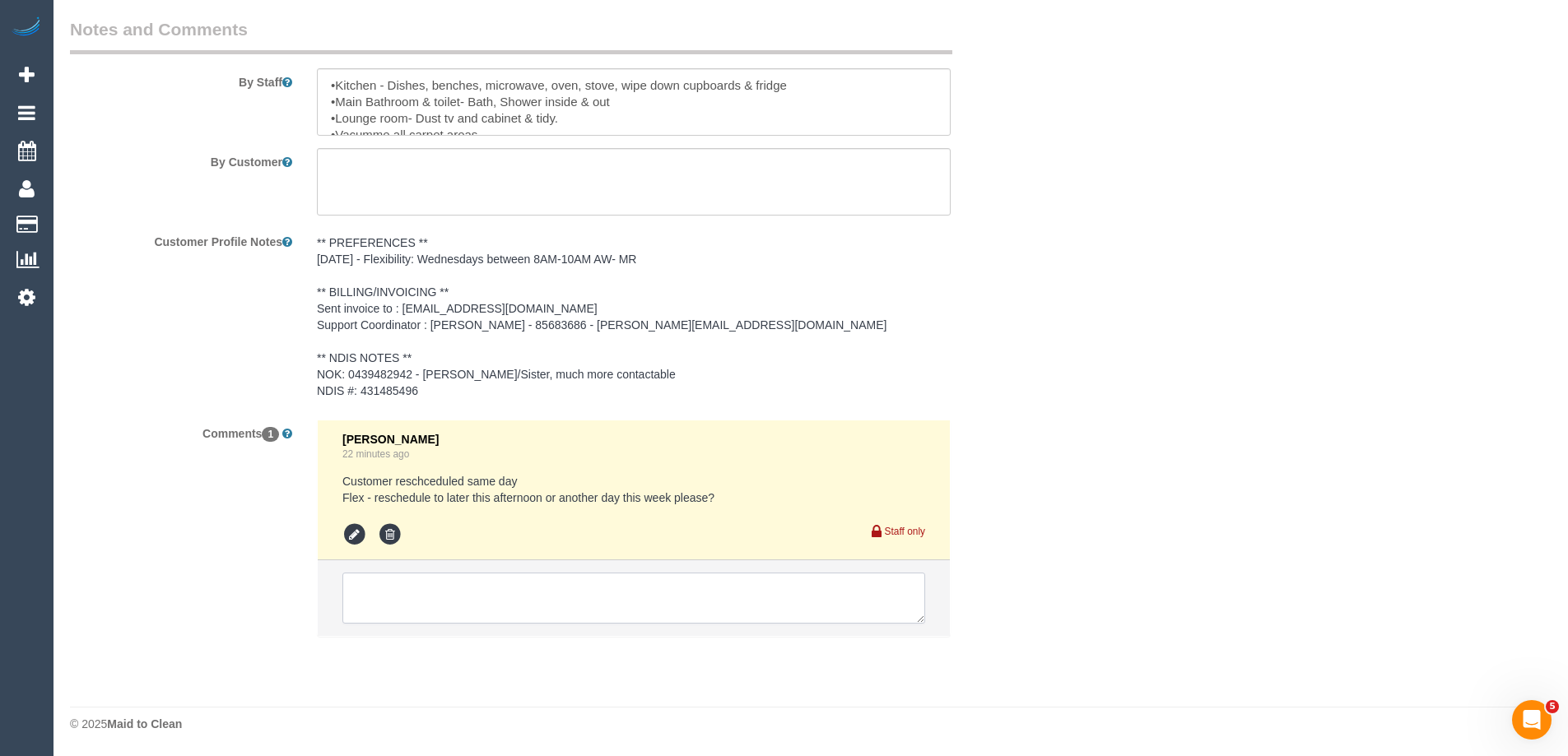
click at [380, 593] on textarea at bounding box center [633, 598] width 582 height 51
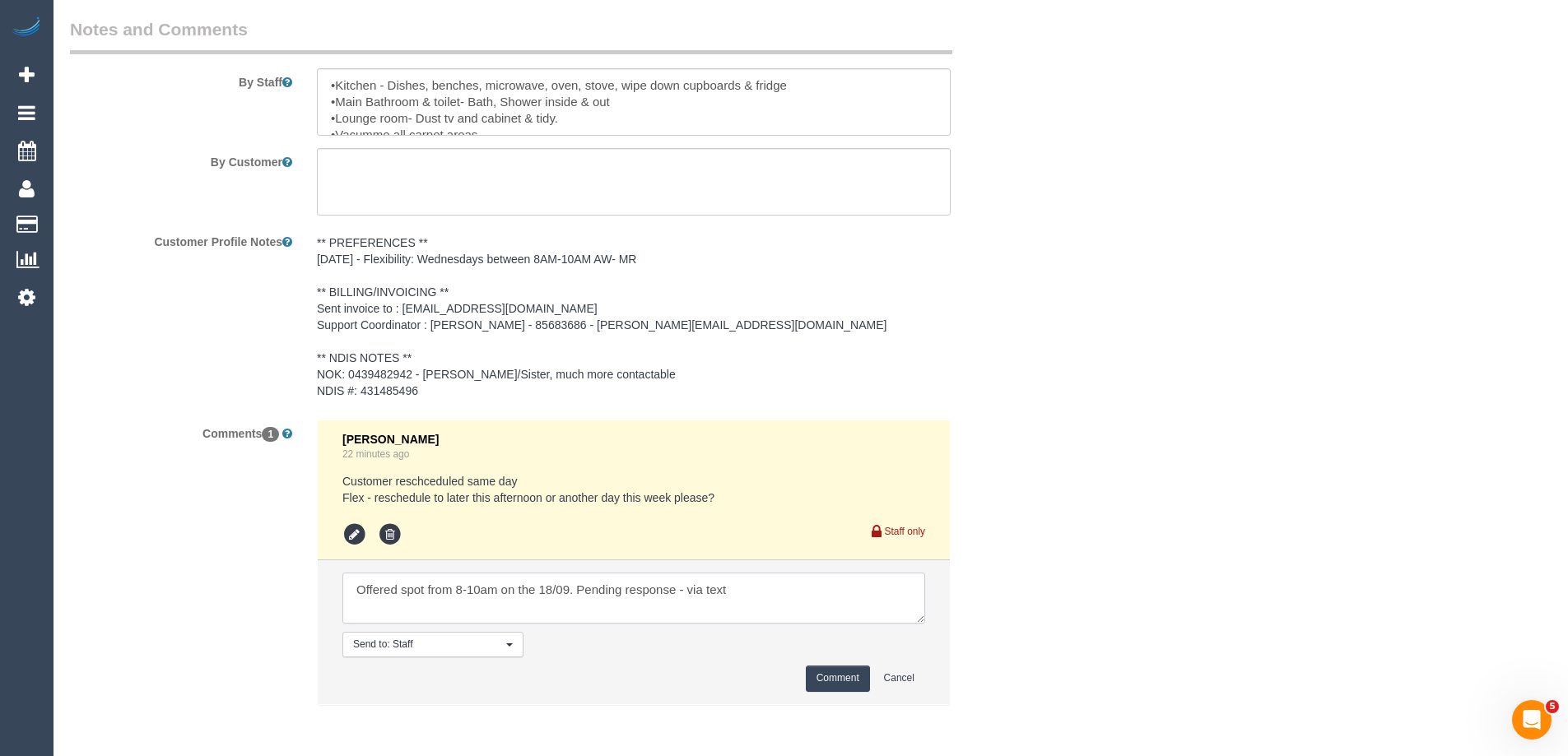
type textarea "Offered spot from 8-10am on the 18/09. Pending response - via text"
click at [829, 673] on button "Comment" at bounding box center [838, 678] width 64 height 26
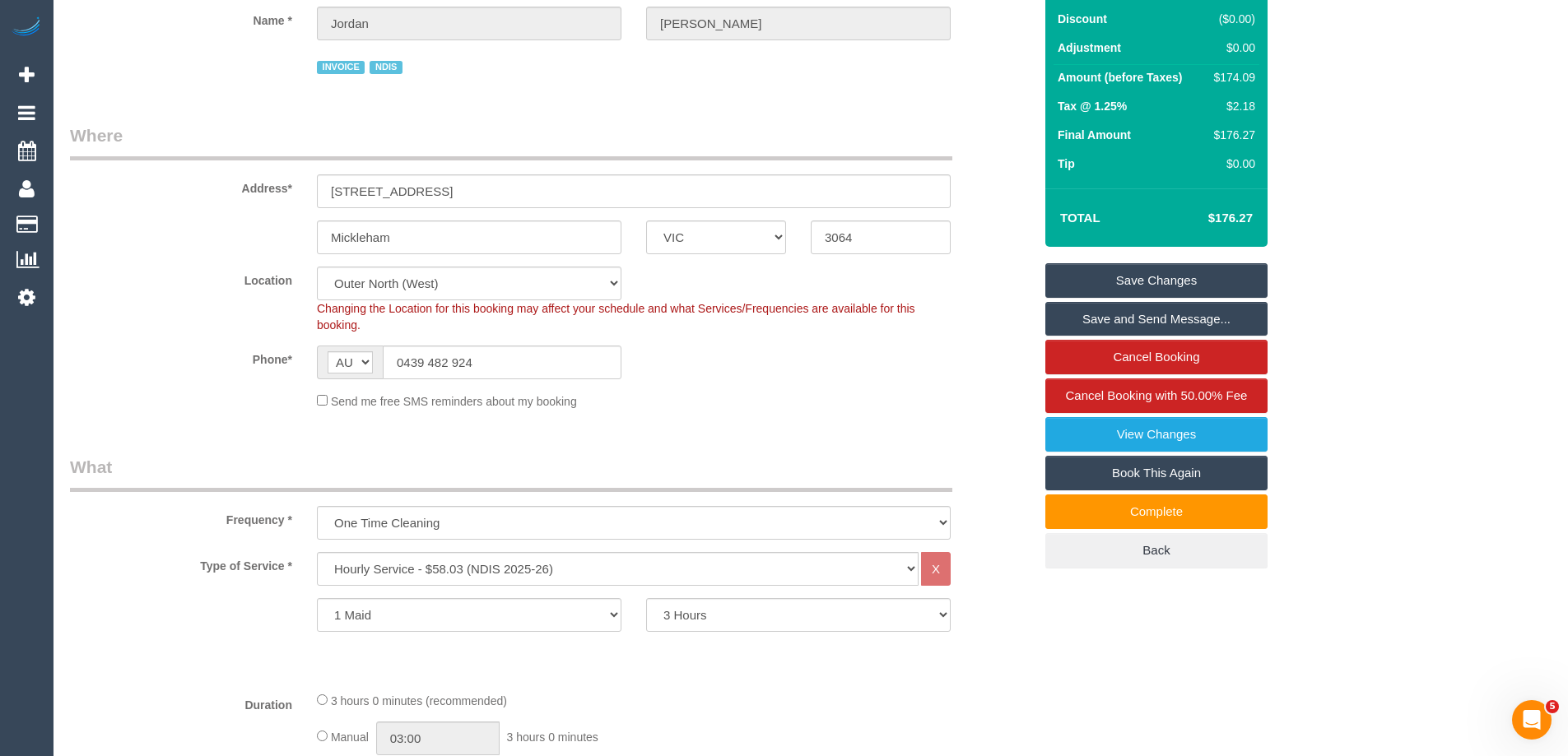
scroll to position [0, 0]
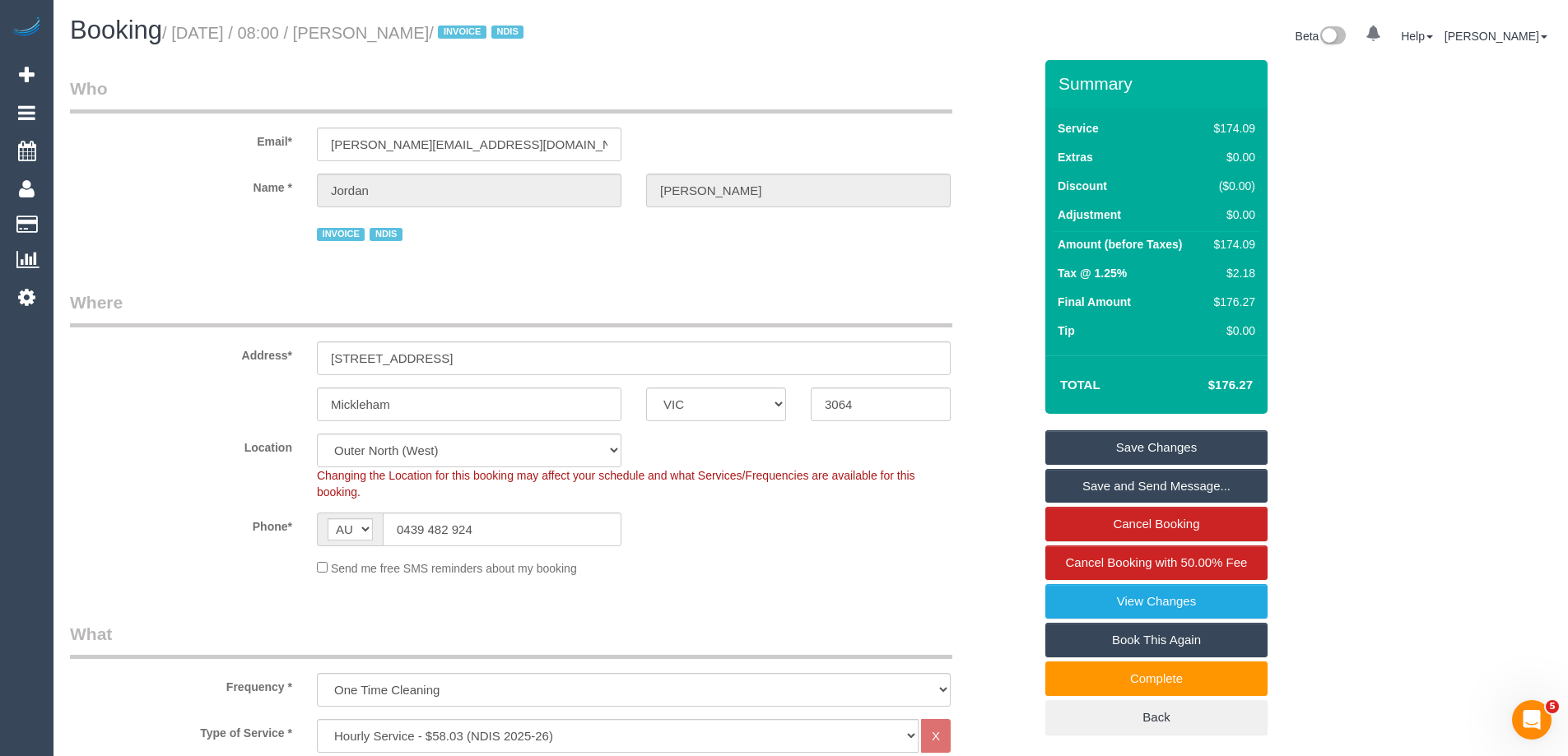
drag, startPoint x: 503, startPoint y: 35, endPoint x: 400, endPoint y: 35, distance: 103.0
click at [400, 35] on small "/ September 17, 2025 / 08:00 / Jordan Guerra / INVOICE NDIS" at bounding box center [345, 33] width 366 height 18
copy small "Jordan Guerra"
click at [1105, 450] on link "Save Changes" at bounding box center [1156, 448] width 222 height 35
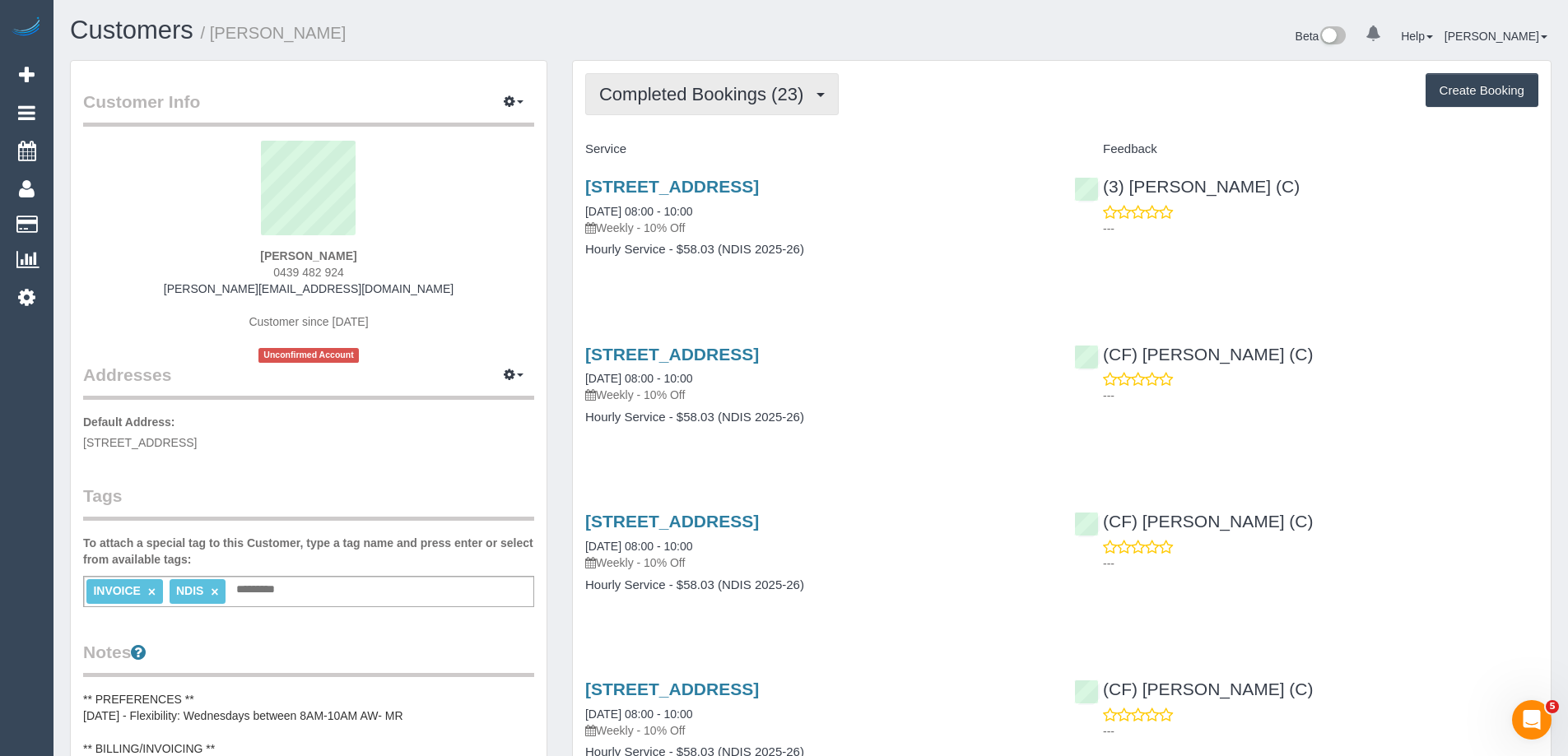
click at [690, 100] on span "Completed Bookings (23)" at bounding box center [706, 94] width 213 height 20
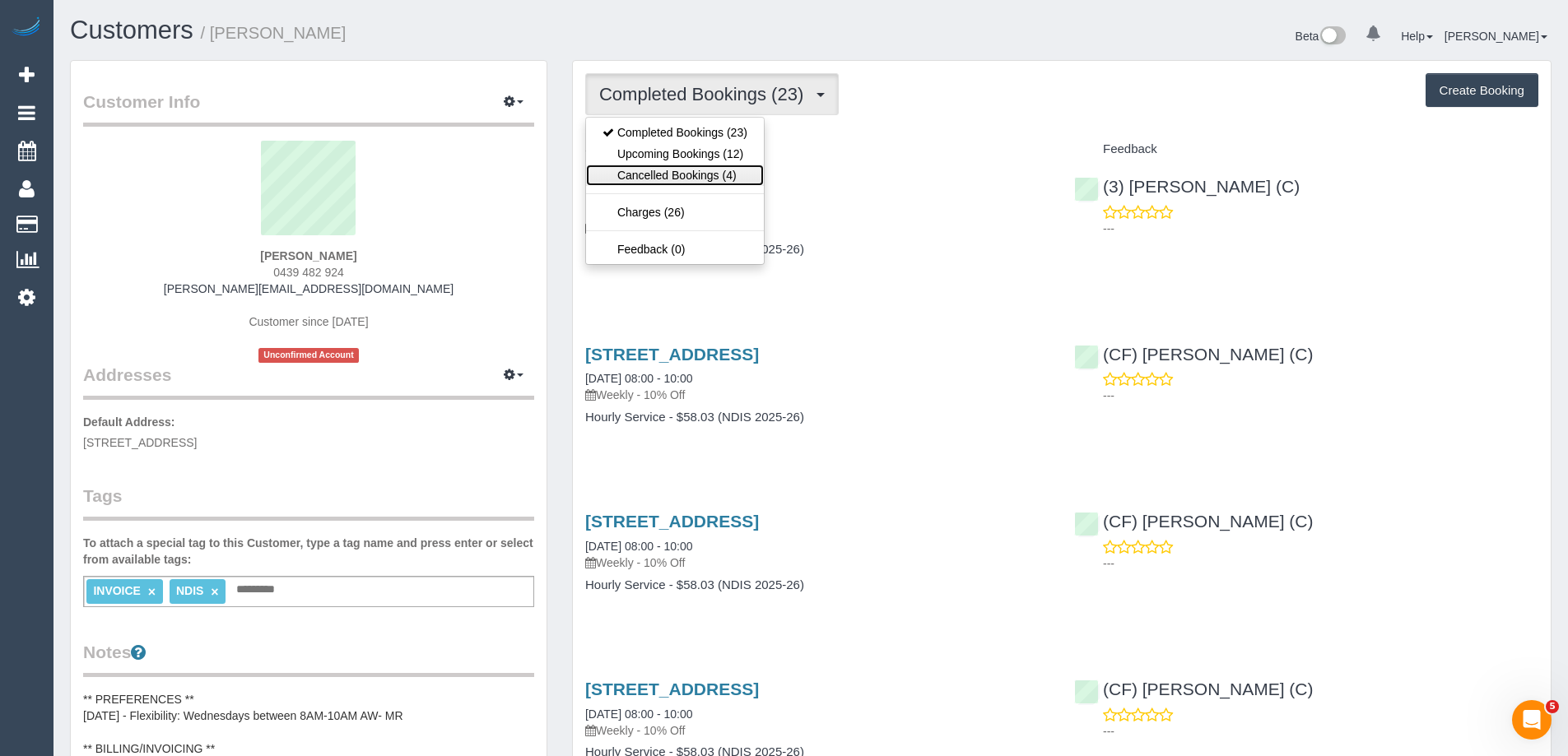
click at [676, 170] on link "Cancelled Bookings (4)" at bounding box center [675, 175] width 178 height 21
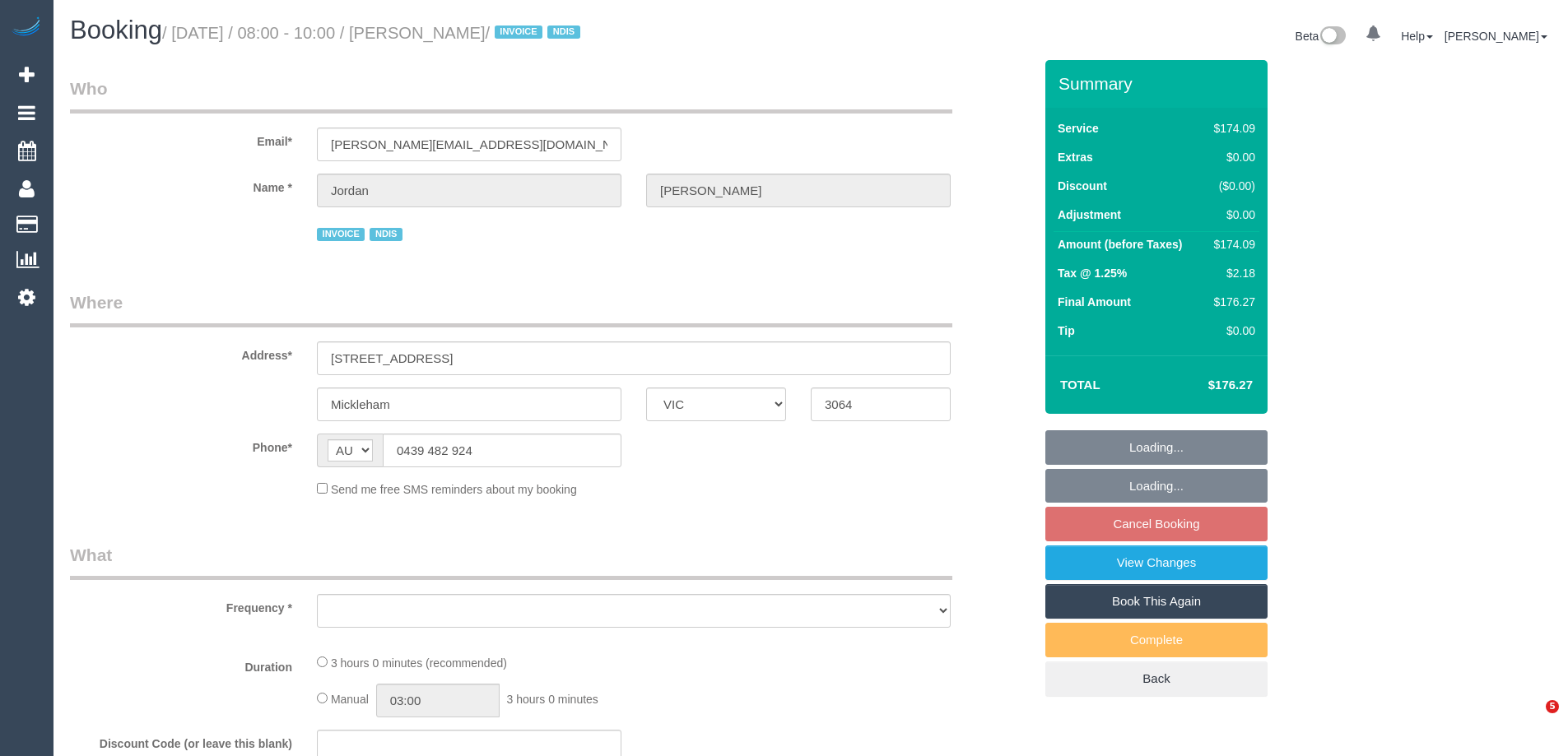
select select "VIC"
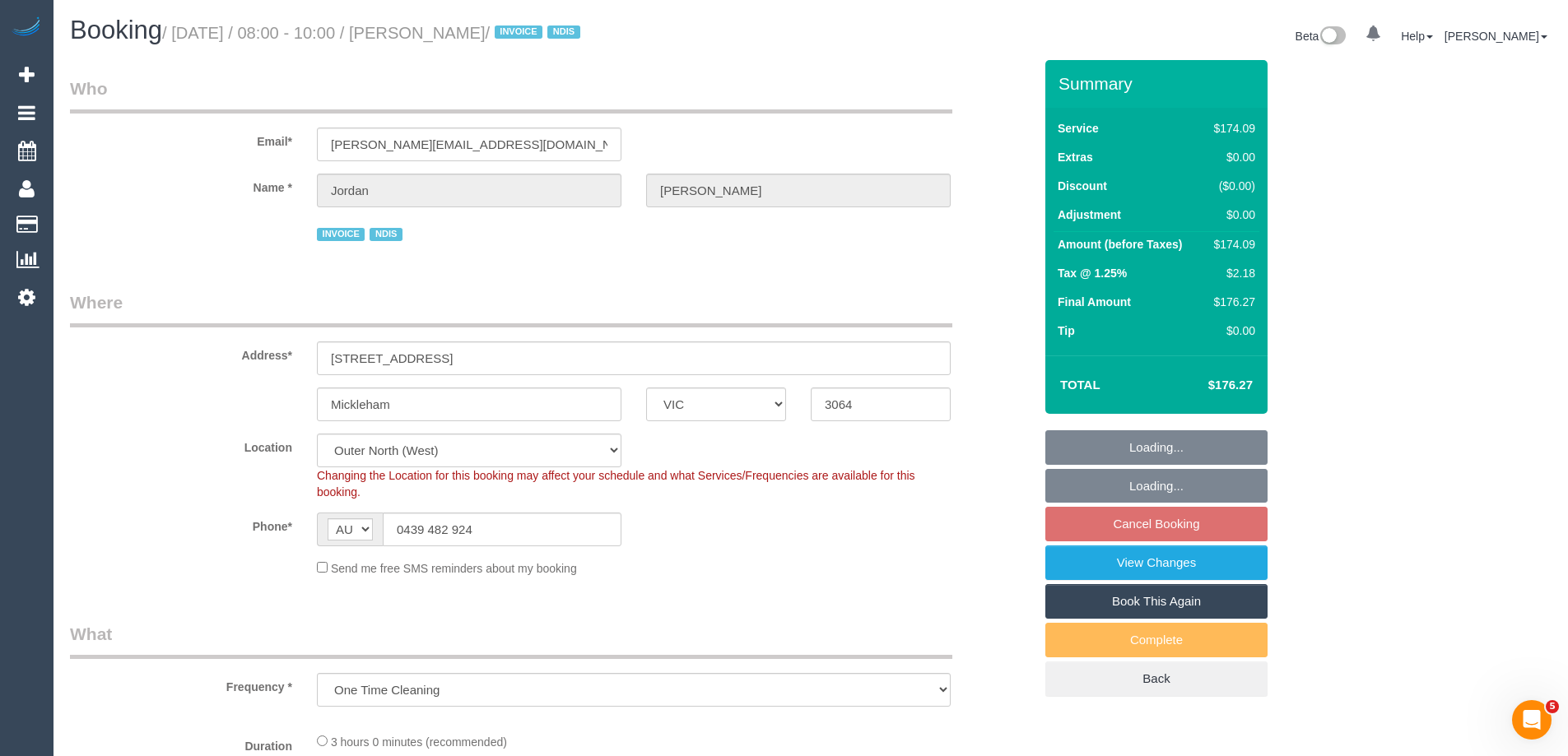
select select "object:571"
select select "180"
select select "spot1"
select select "number:27"
select select "number:14"
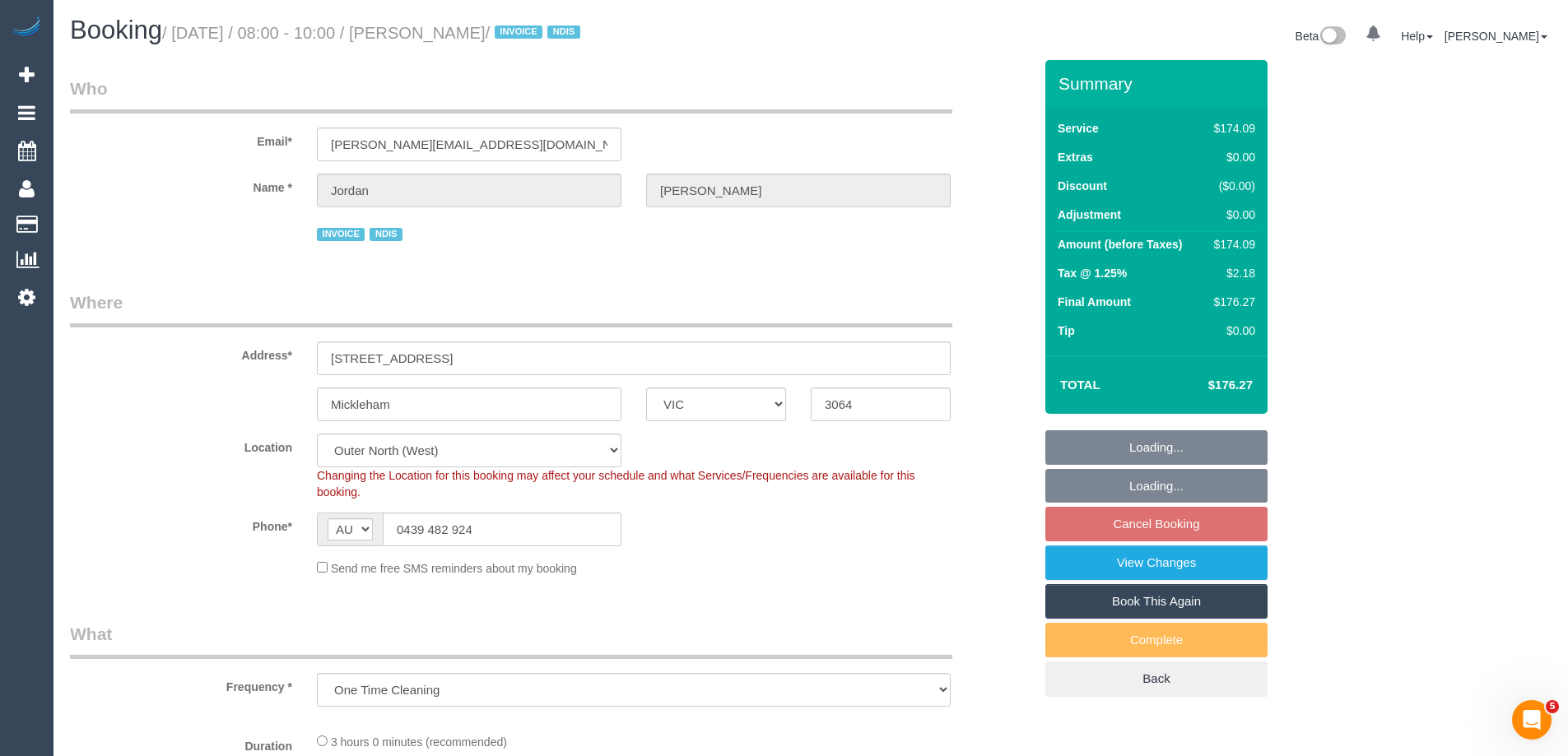
select select "number:19"
select select "number:36"
select select "number:33"
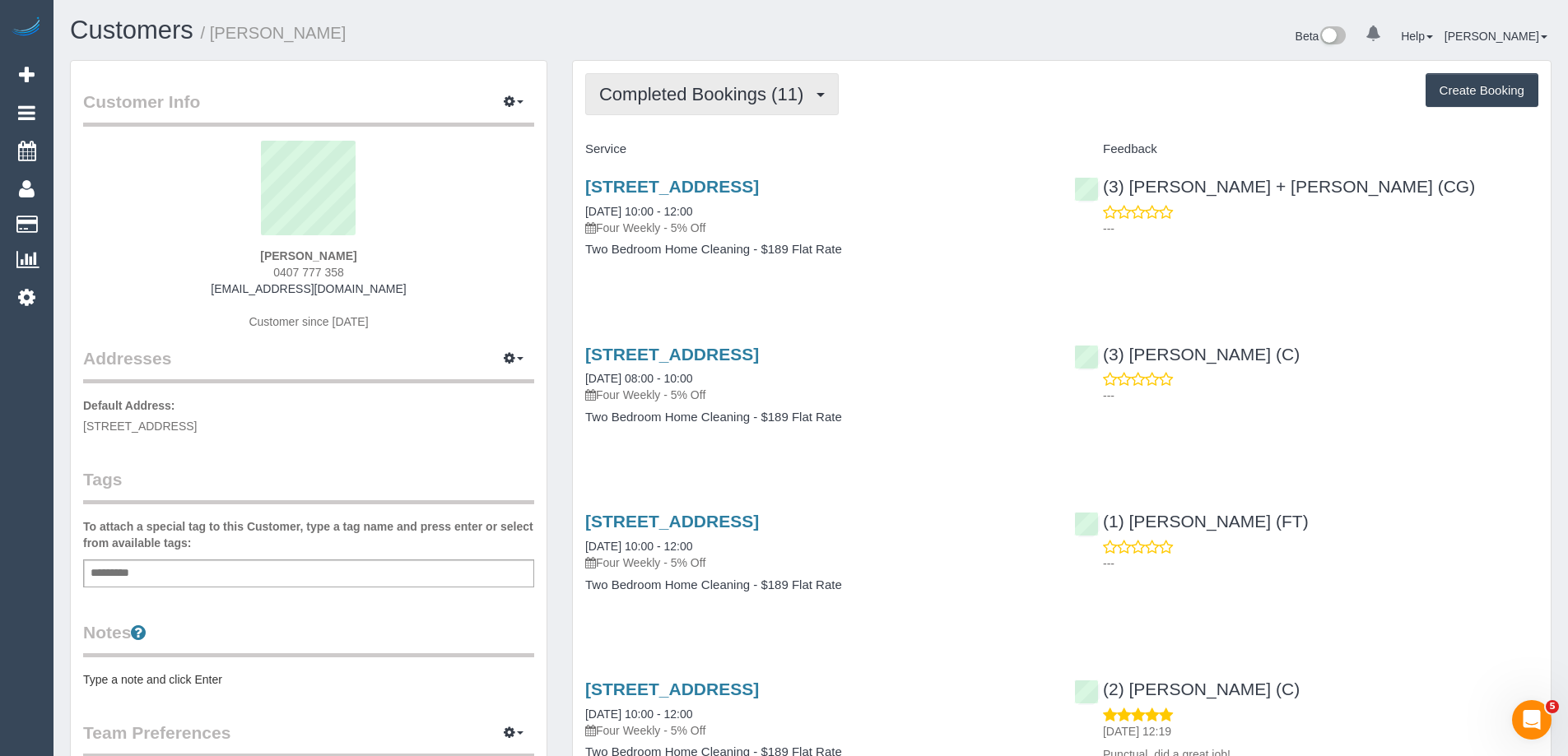
click at [709, 90] on span "Completed Bookings (11)" at bounding box center [706, 94] width 213 height 20
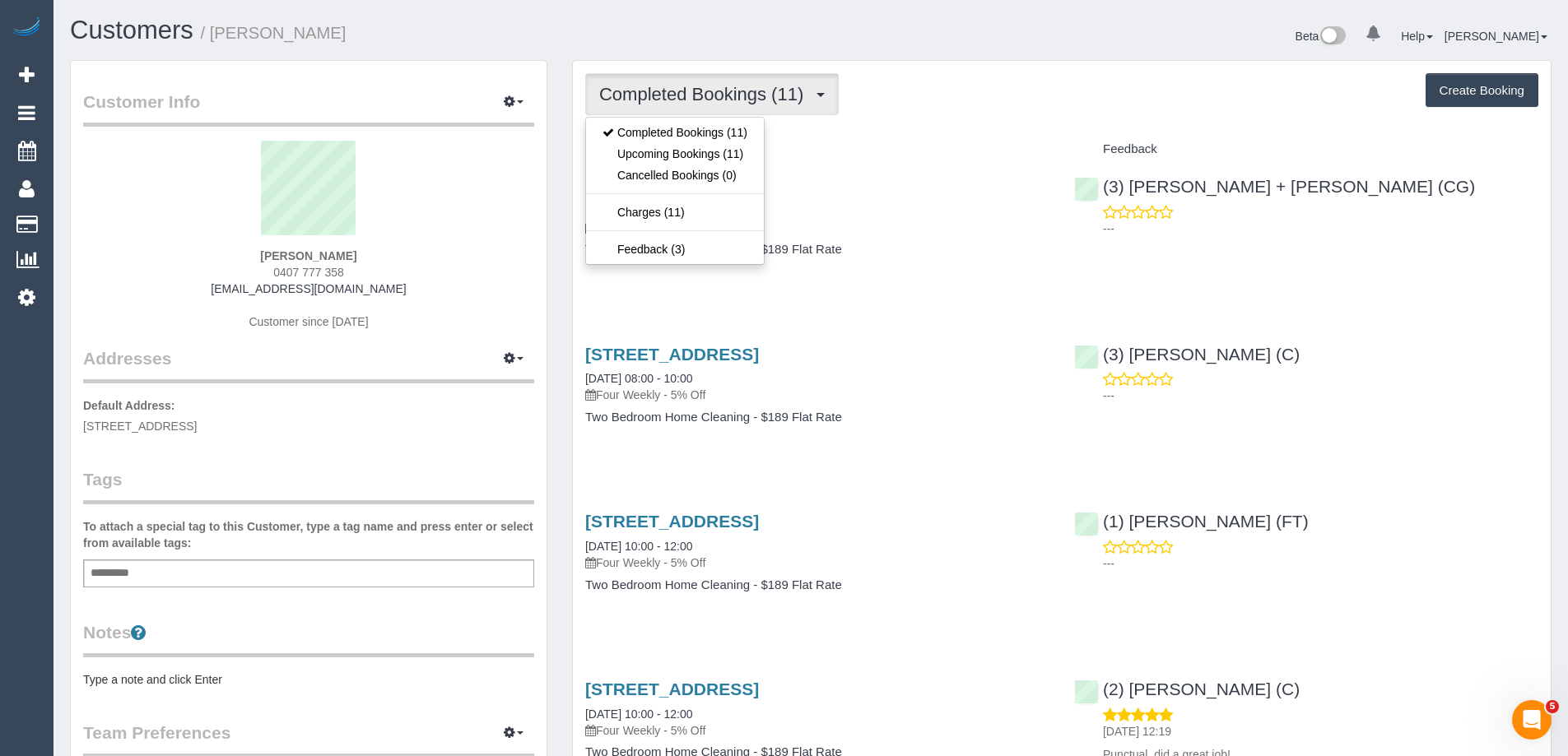
click at [889, 145] on h4 "Service" at bounding box center [817, 150] width 464 height 14
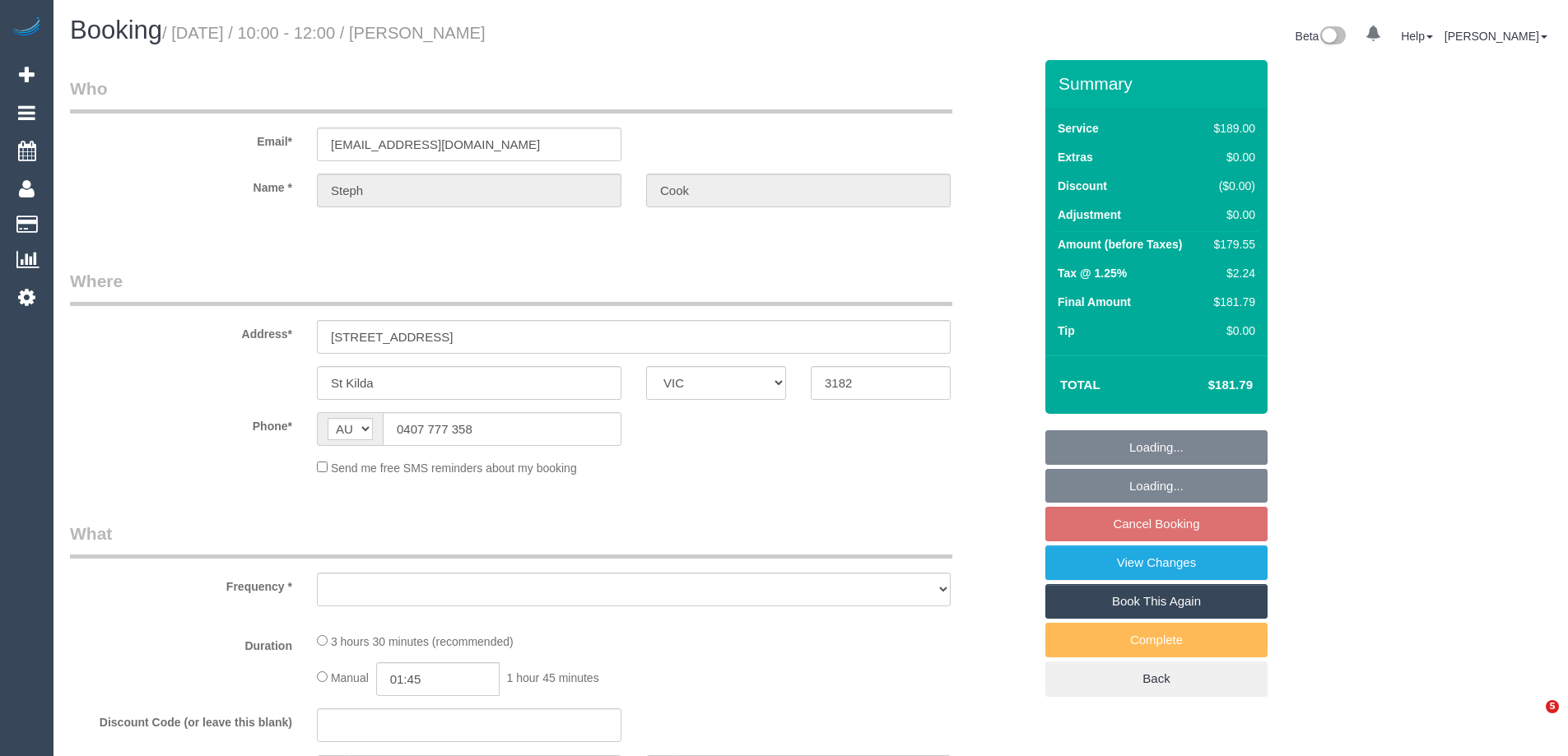
select select "VIC"
select select "string:stripe-pm_1QKBBV2GScqysDRVtuoP8T4B"
select select "number:29"
select select "number:14"
select select "number:18"
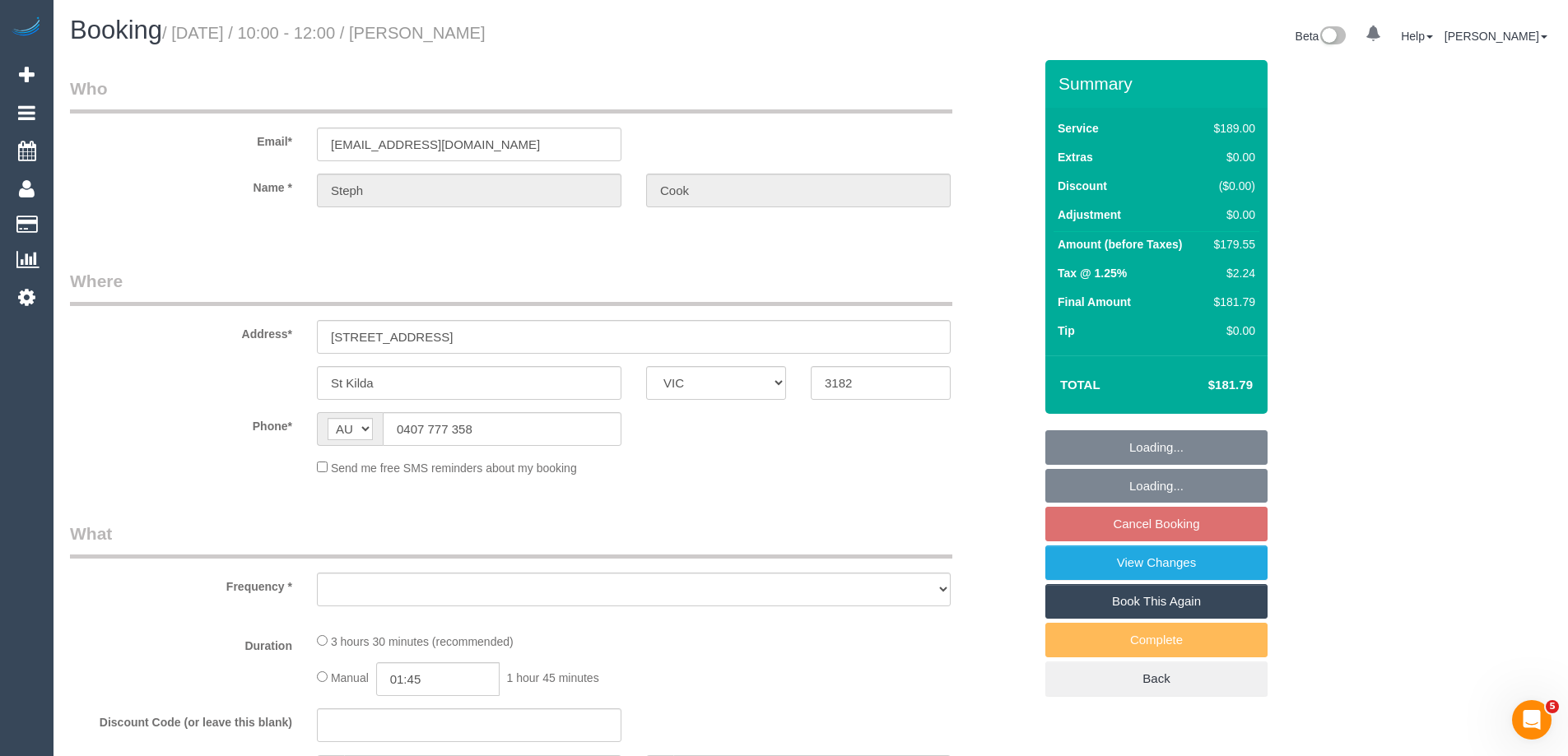
select select "number:22"
select select "number:34"
select select "number:13"
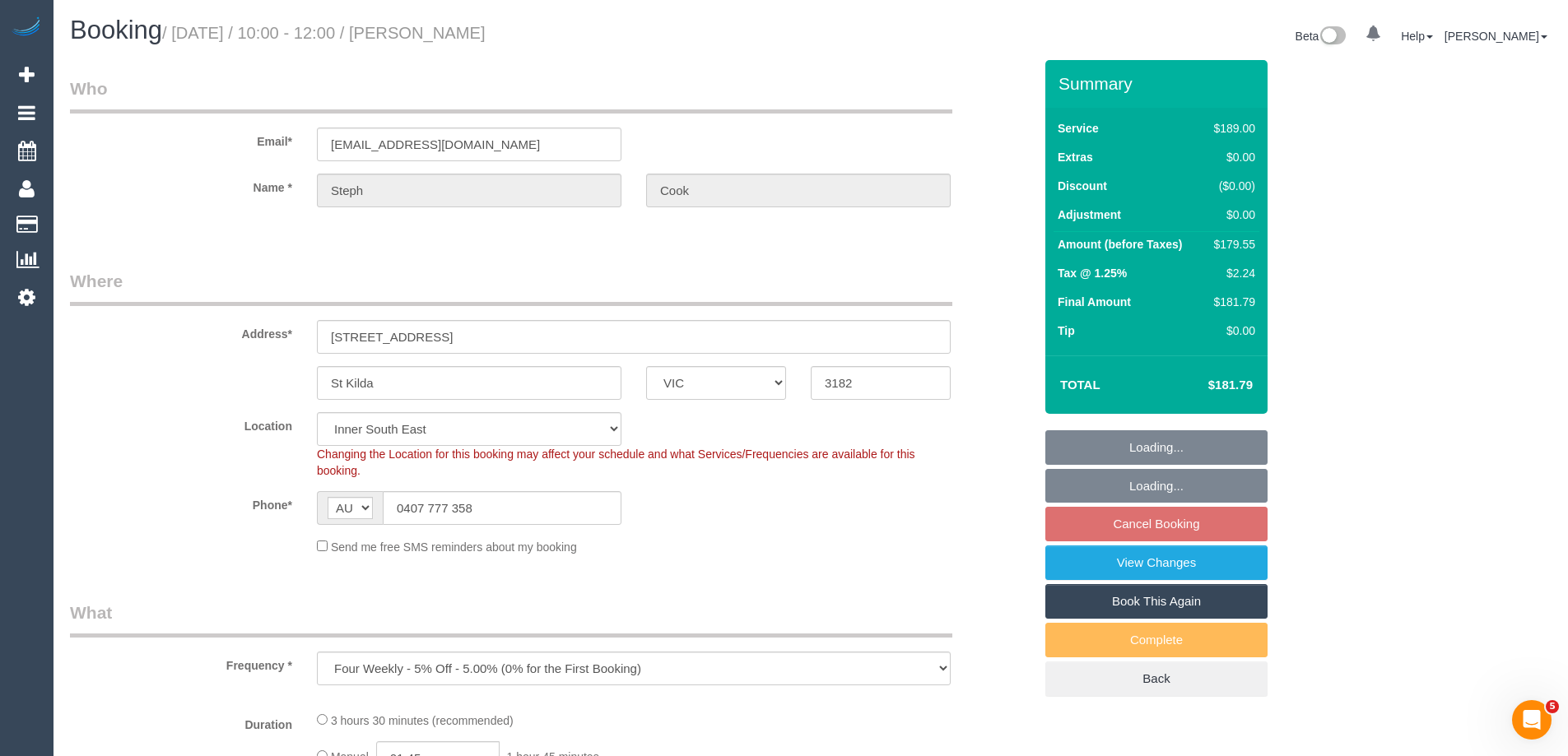
select select "object:1249"
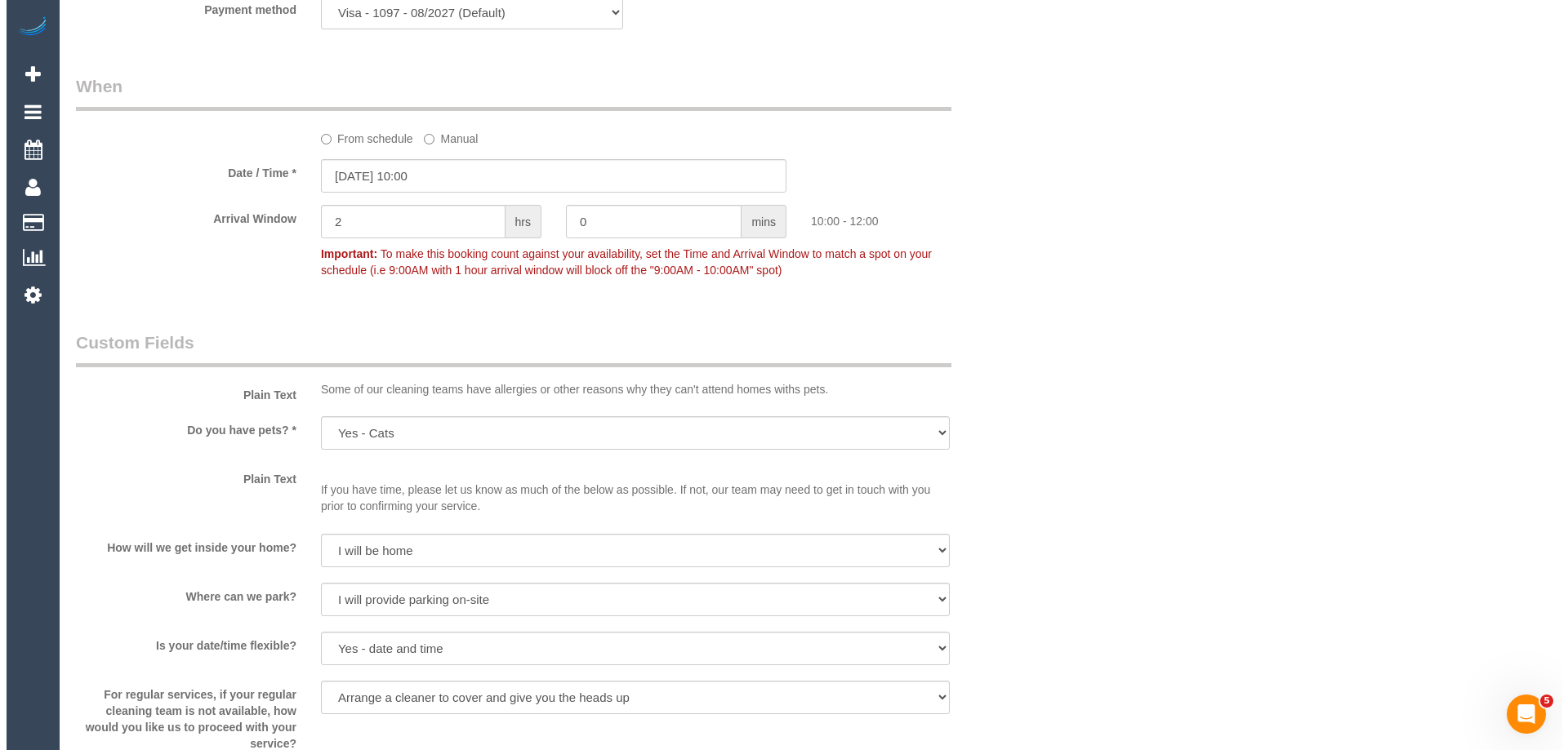
scroll to position [1960, 0]
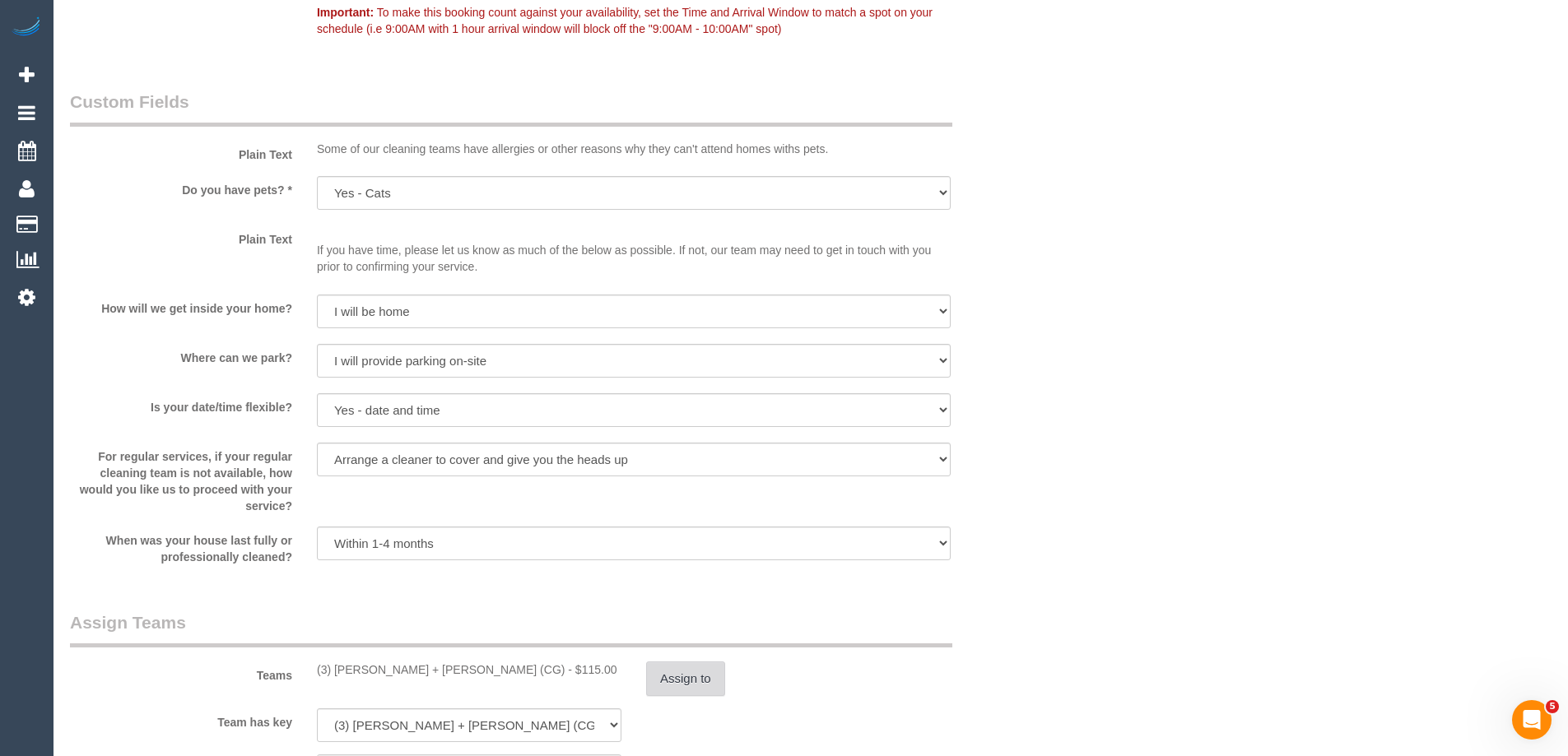
click at [706, 689] on button "Assign to" at bounding box center [685, 679] width 79 height 35
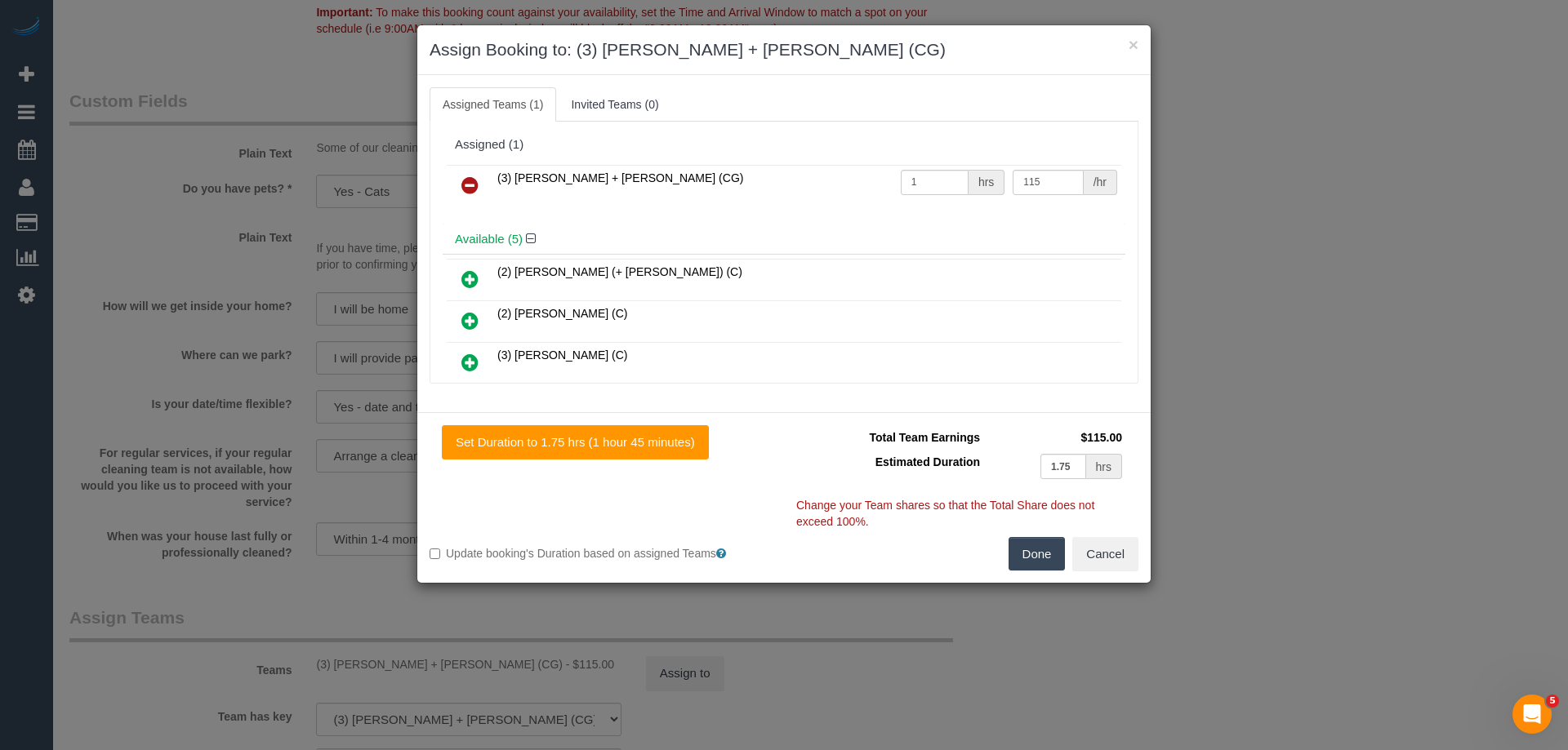
click at [458, 190] on link at bounding box center [470, 186] width 39 height 33
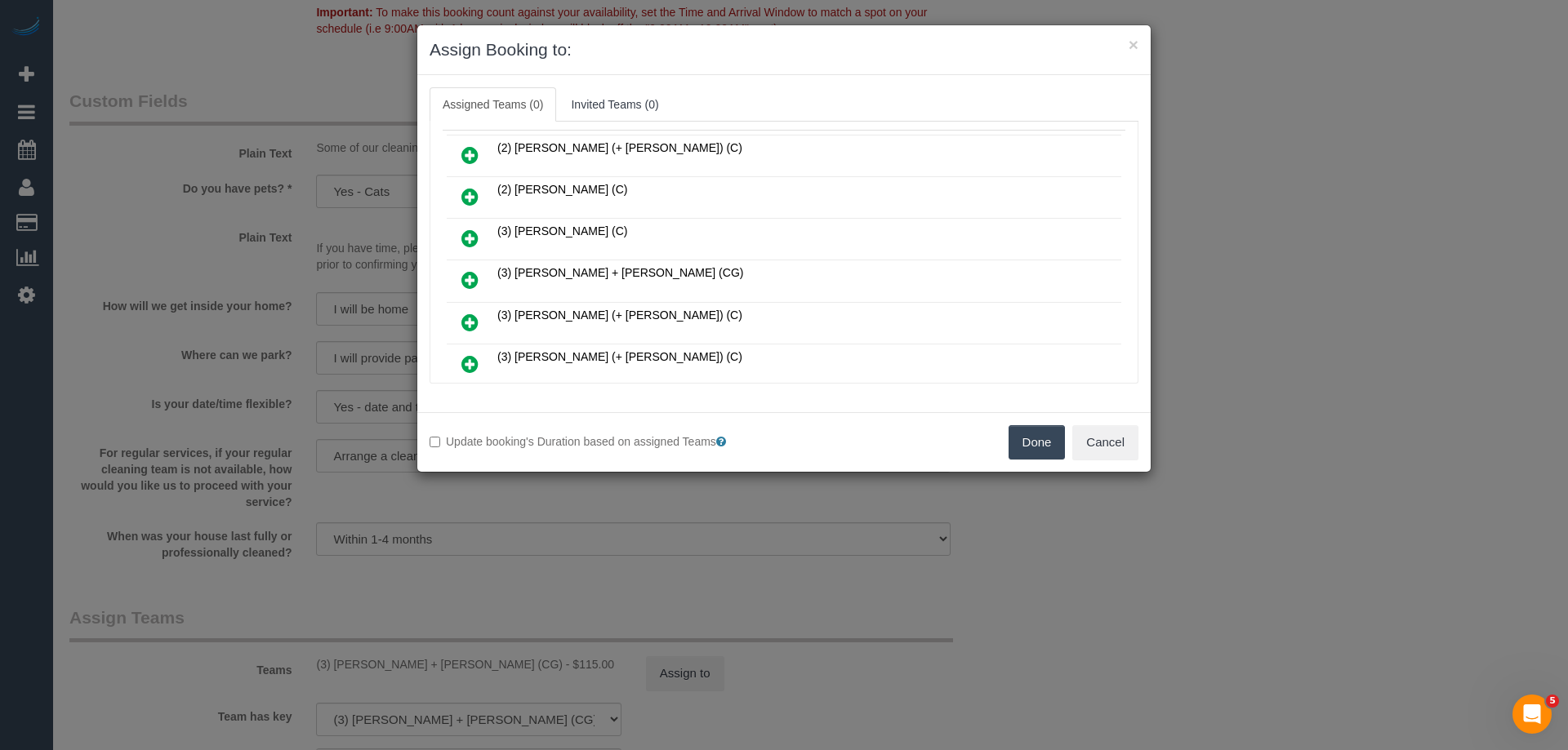
scroll to position [166, 0]
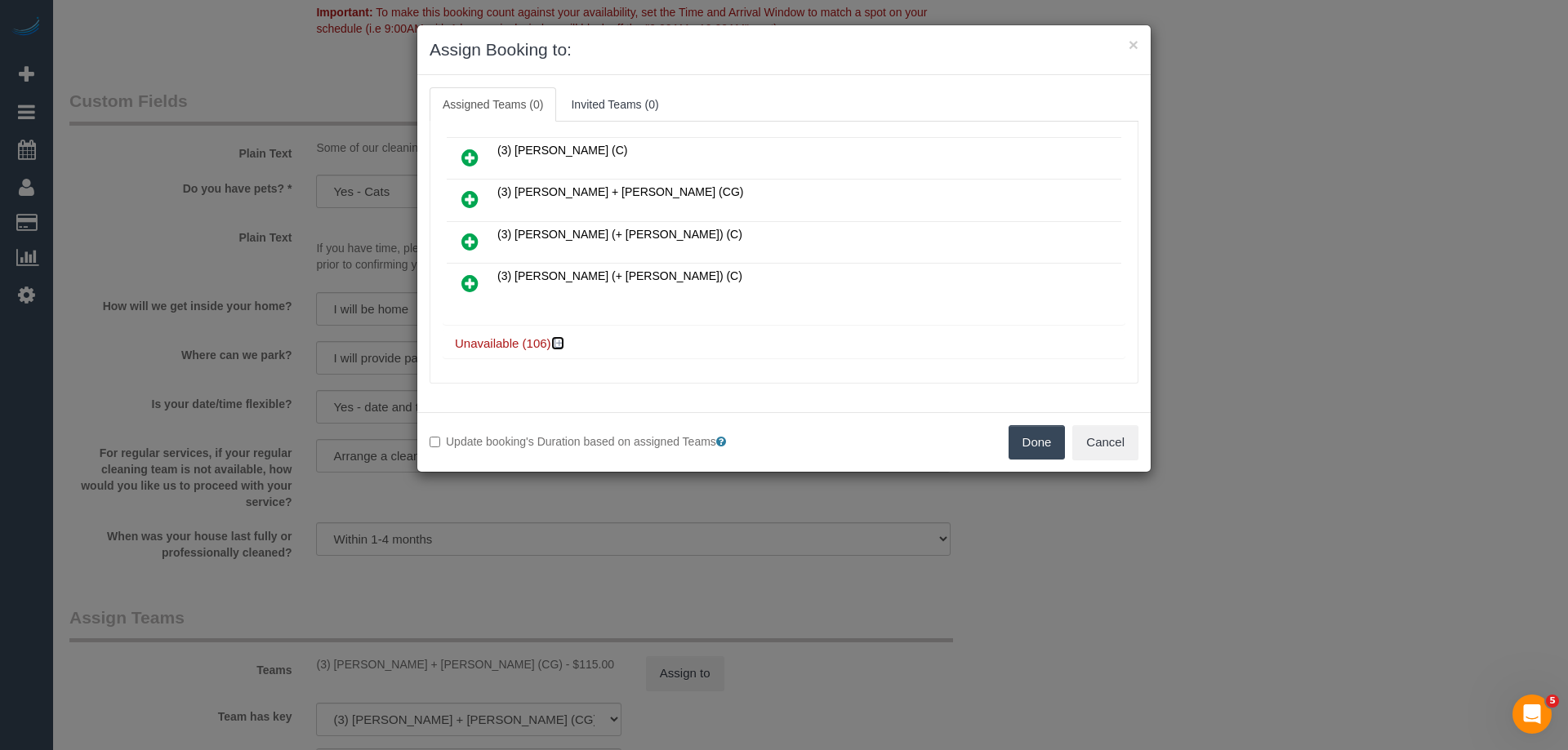
click at [555, 340] on icon at bounding box center [559, 344] width 10 height 12
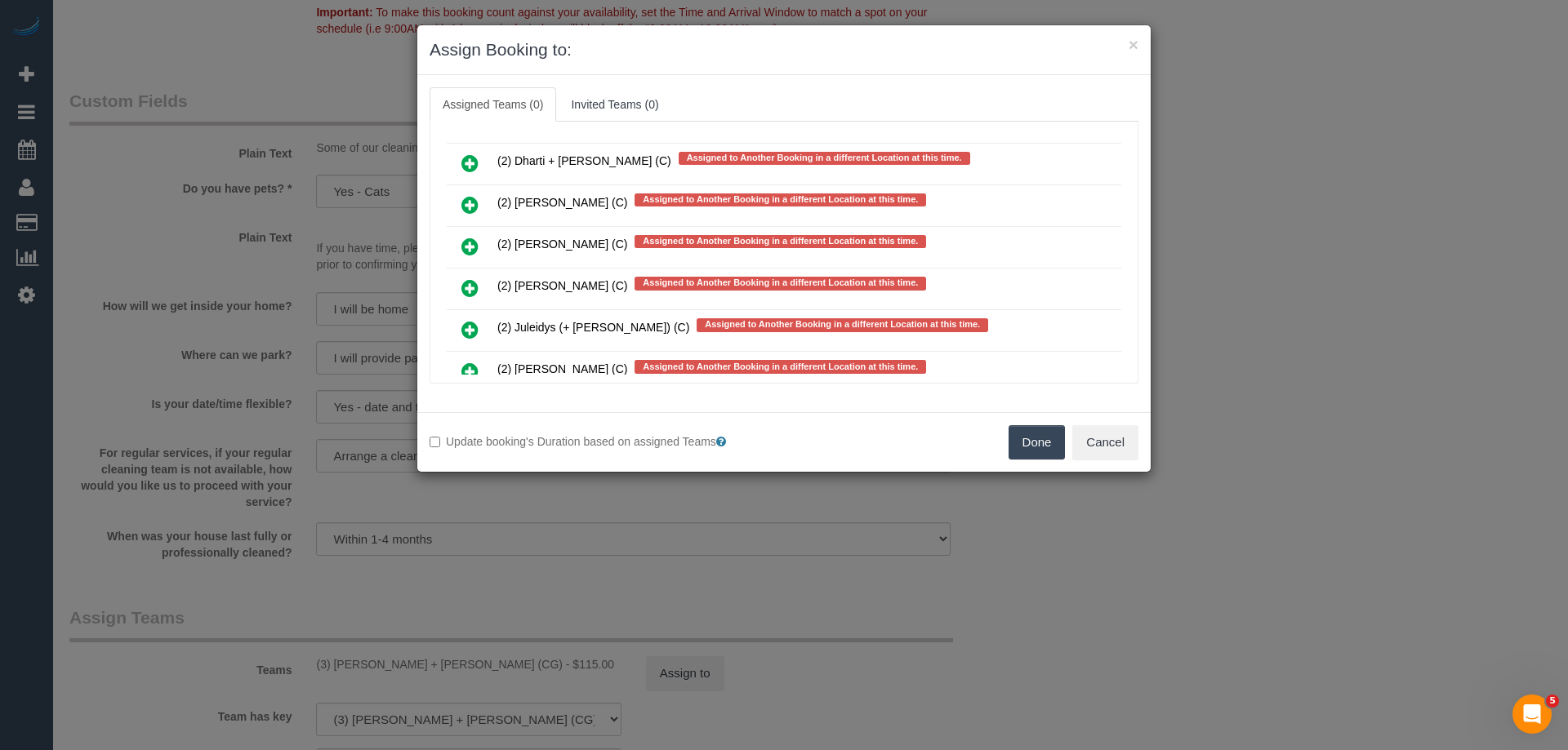
scroll to position [3513, 0]
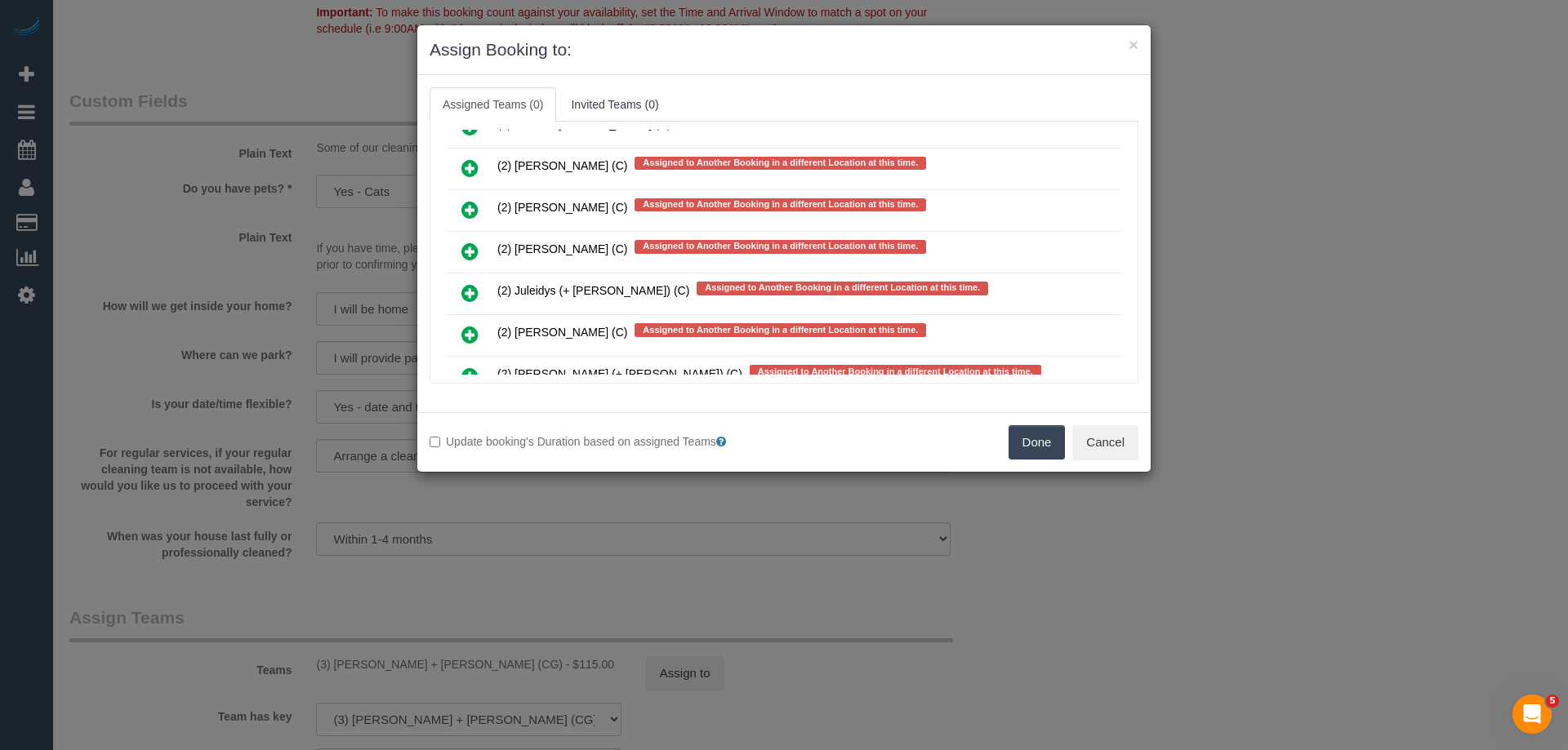
click at [463, 291] on icon at bounding box center [470, 293] width 18 height 19
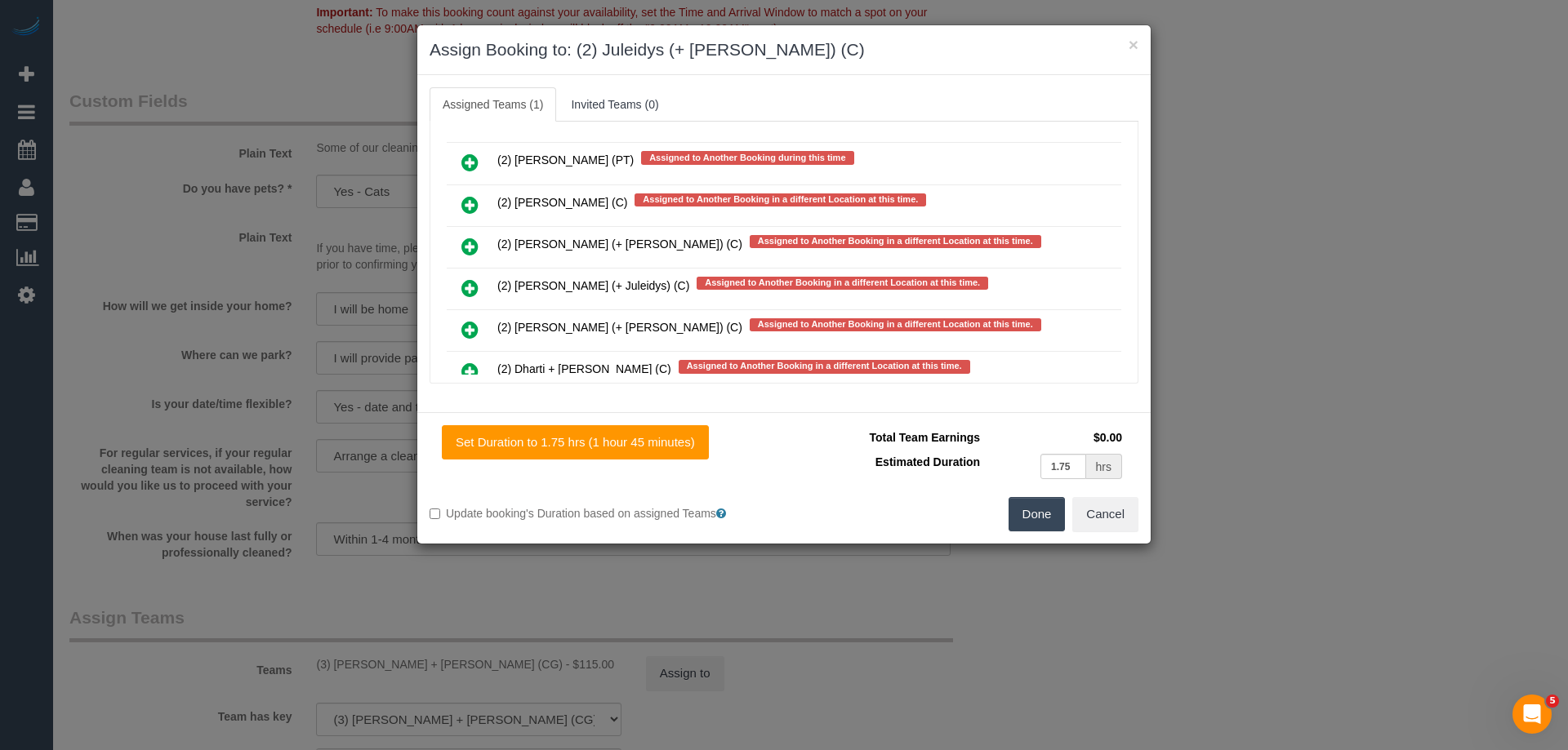
click at [470, 289] on icon at bounding box center [470, 288] width 18 height 19
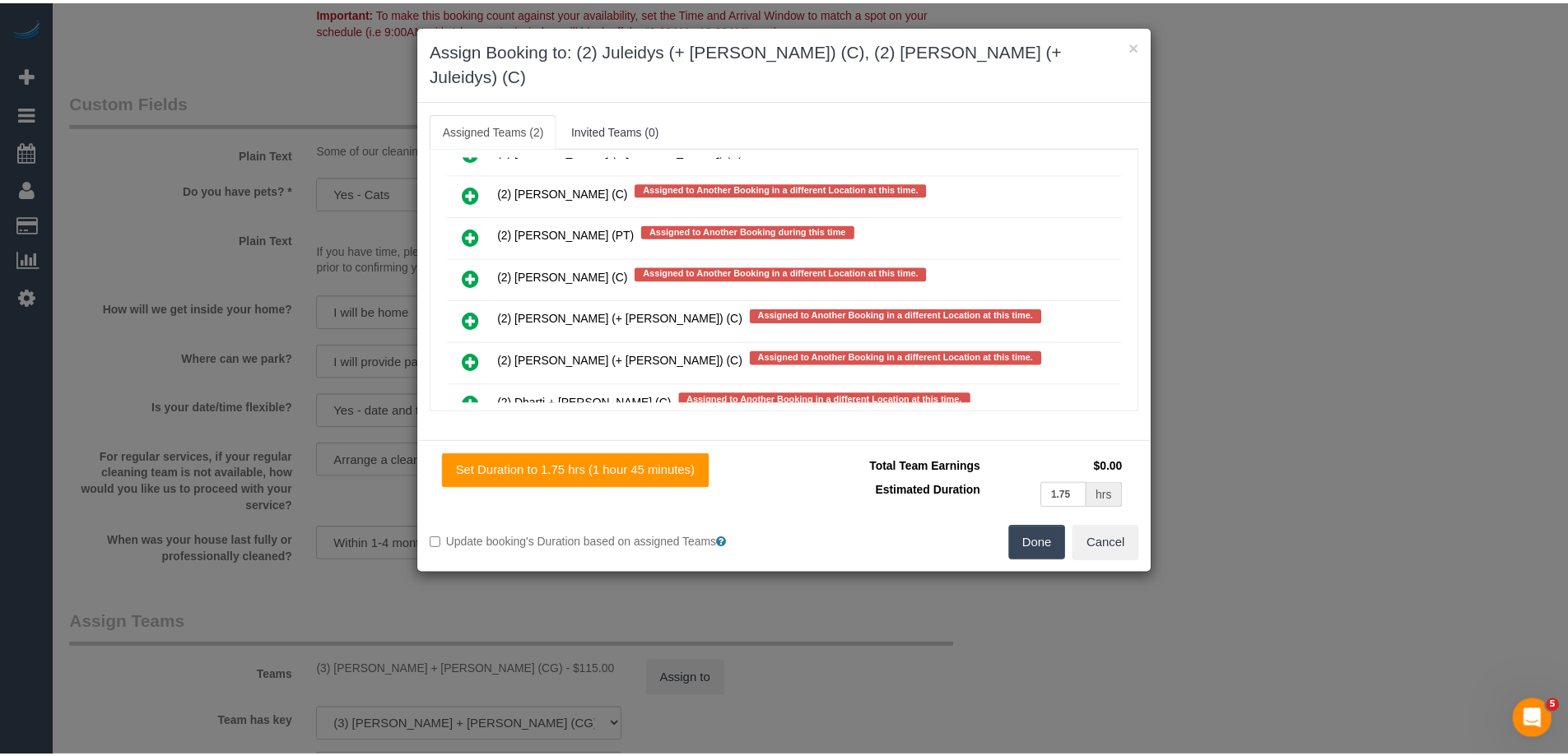
scroll to position [3386, 0]
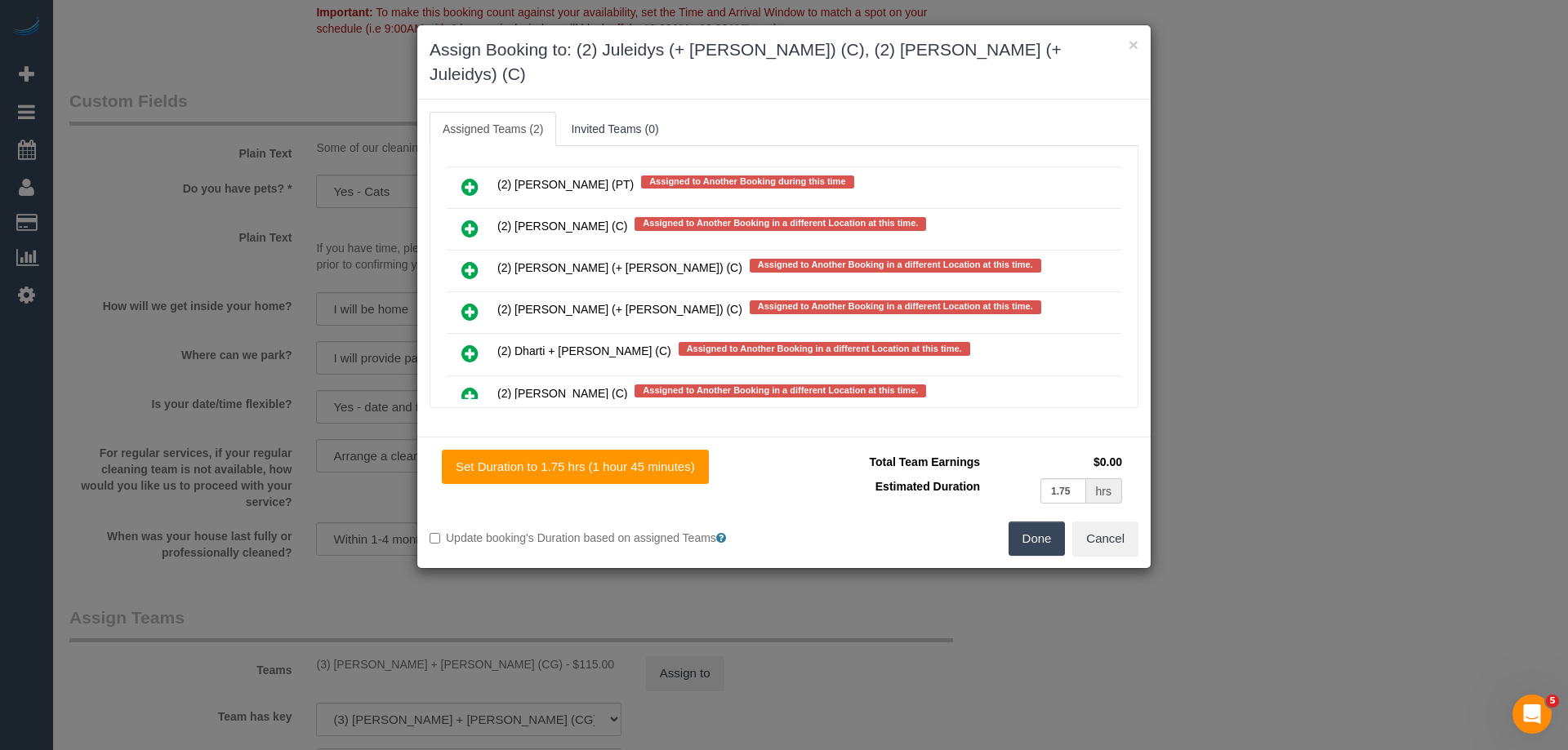
click at [1045, 521] on button "Done" at bounding box center [1037, 538] width 57 height 34
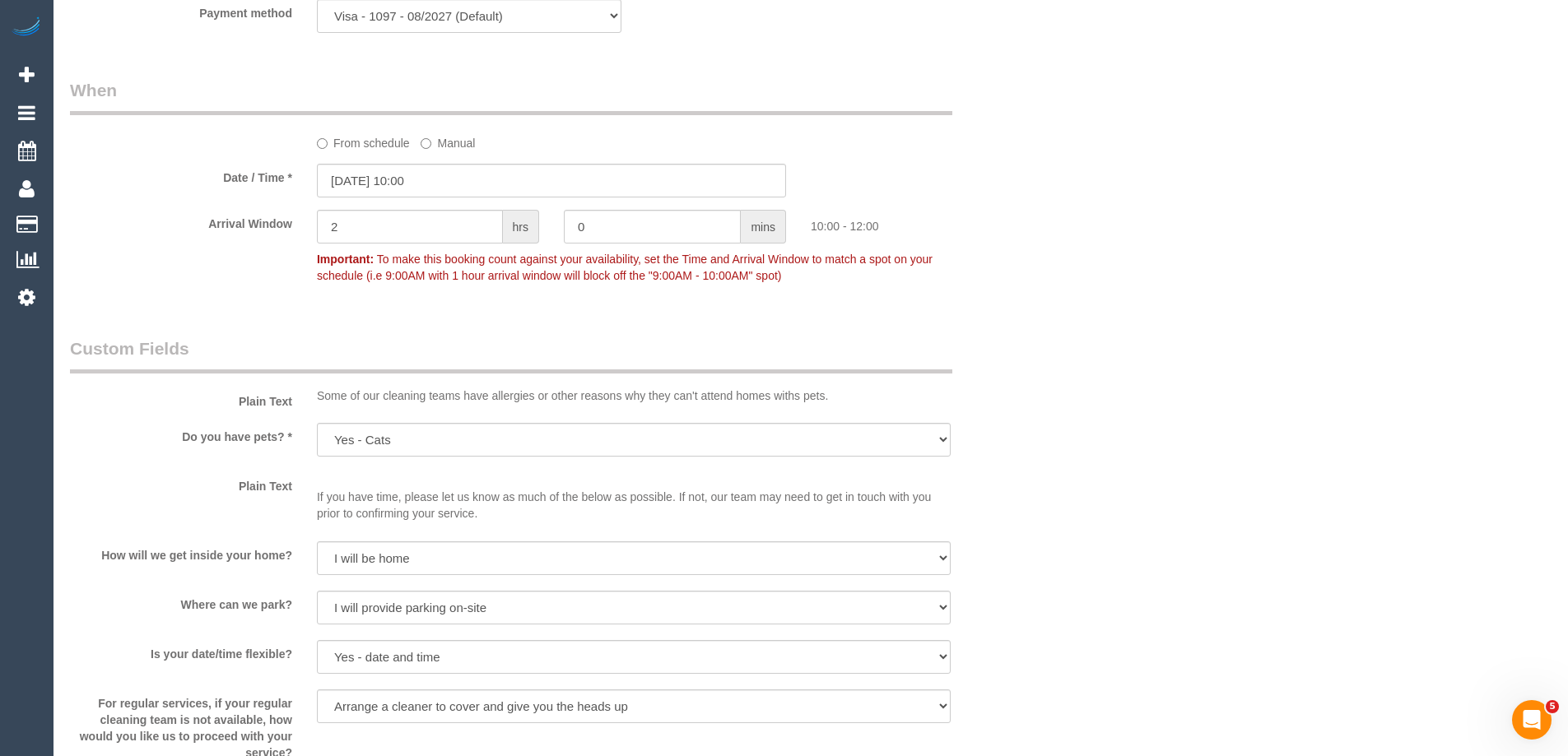
scroll to position [2304, 0]
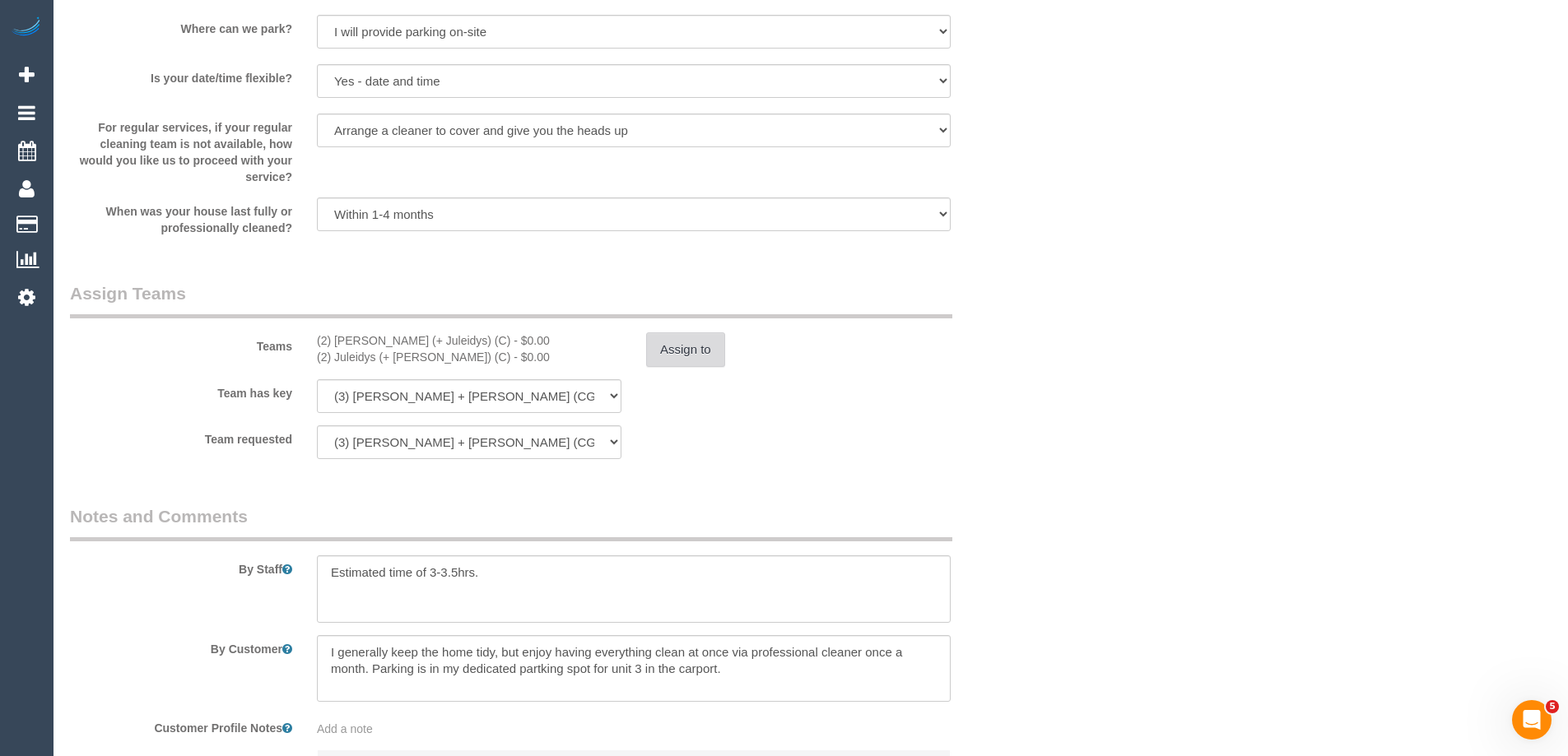
click at [695, 332] on button "Assign to" at bounding box center [685, 349] width 79 height 35
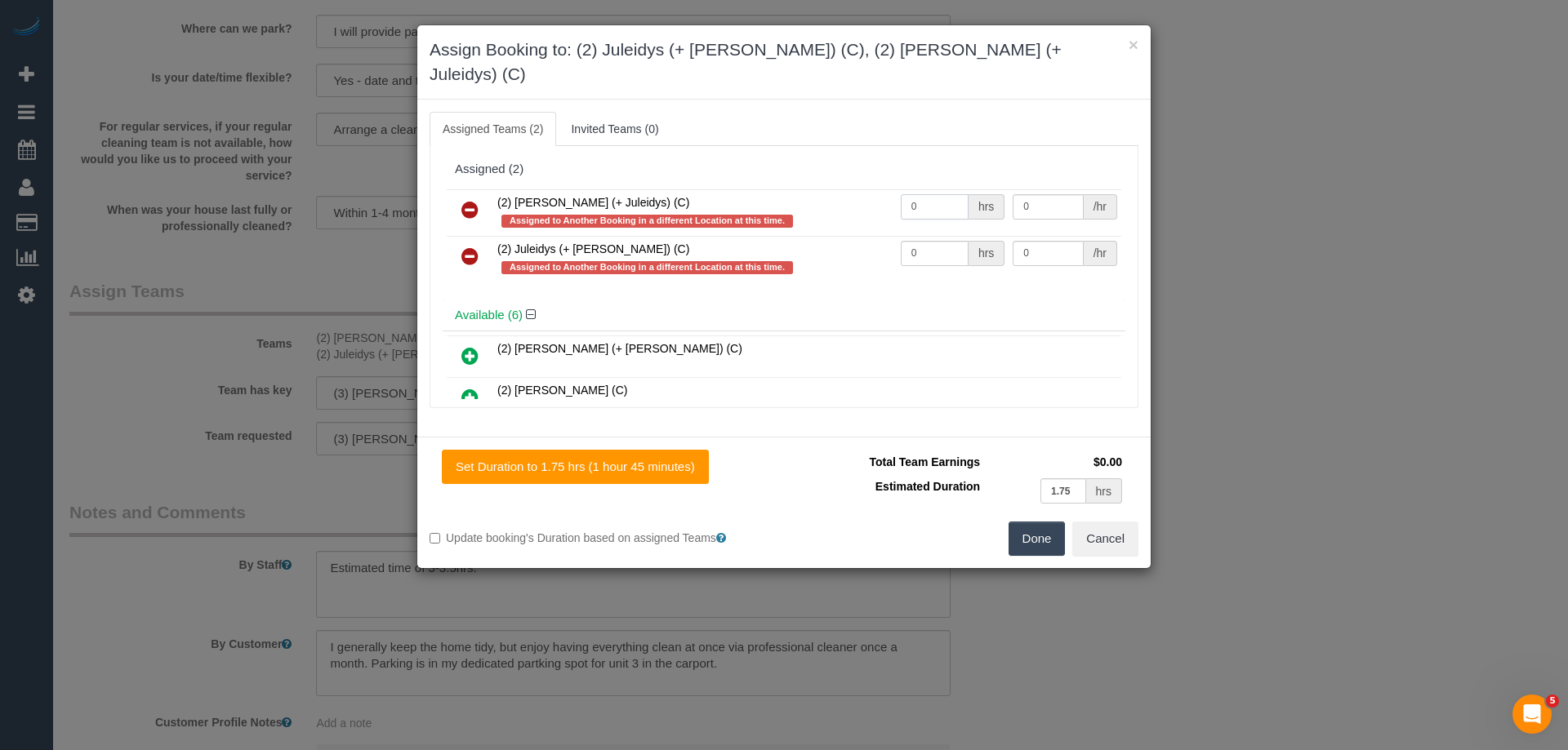
drag, startPoint x: 935, startPoint y: 188, endPoint x: 880, endPoint y: 189, distance: 55.0
click at [870, 189] on tr "(2) Cris (+ Juleidys) (C) Assigned to Another Booking in a different Location a…" at bounding box center [784, 212] width 675 height 47
type input "1"
drag, startPoint x: 909, startPoint y: 229, endPoint x: 882, endPoint y: 214, distance: 30.9
click at [879, 236] on tr "(2) Juleidys (+ Cris) (C) Assigned to Another Booking in a different Location a…" at bounding box center [784, 258] width 675 height 47
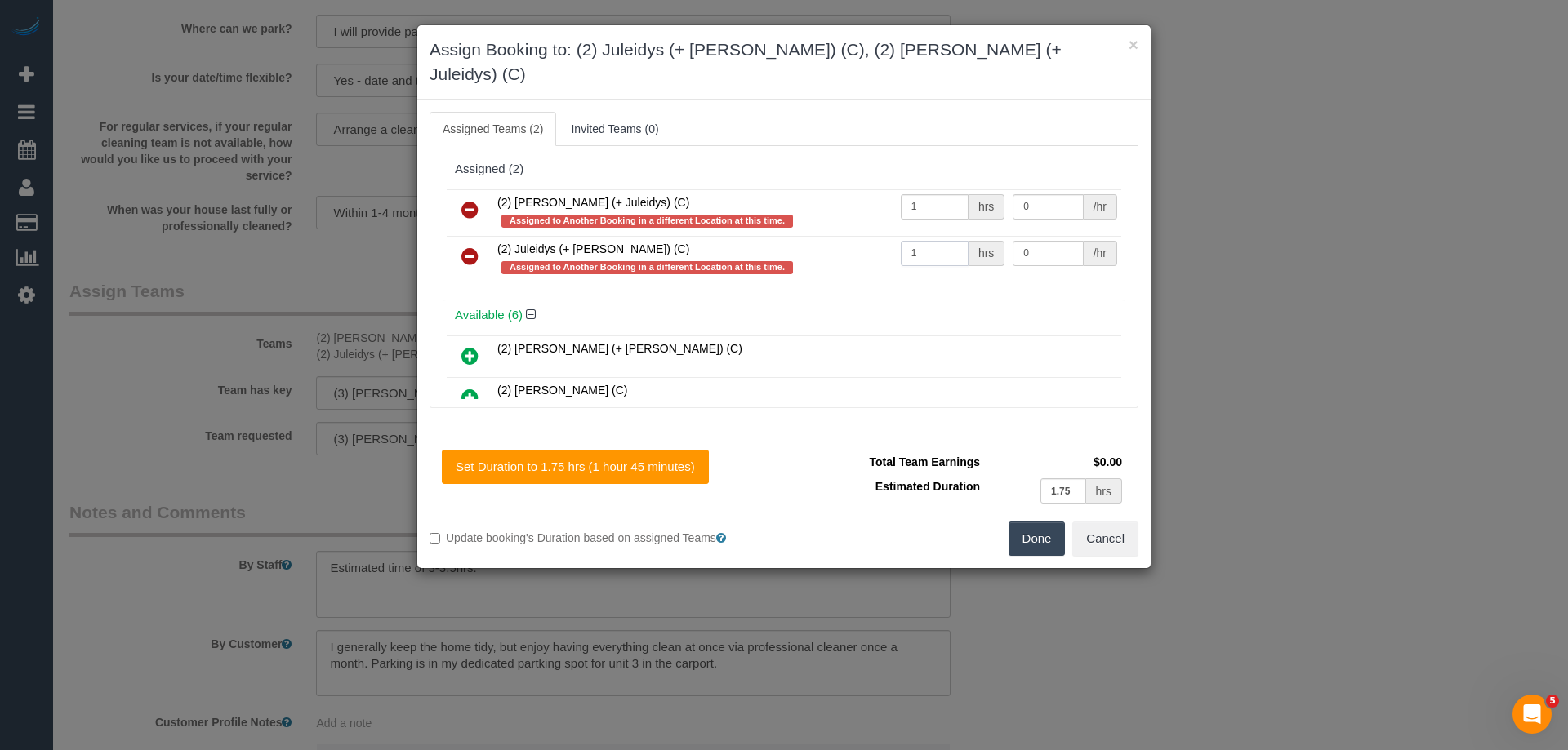
type input "1"
drag, startPoint x: 1016, startPoint y: 188, endPoint x: 1035, endPoint y: 178, distance: 21.5
click at [1017, 194] on input "0" at bounding box center [1047, 207] width 70 height 25
type input "57.5"
drag, startPoint x: 1041, startPoint y: 229, endPoint x: 838, endPoint y: 205, distance: 204.4
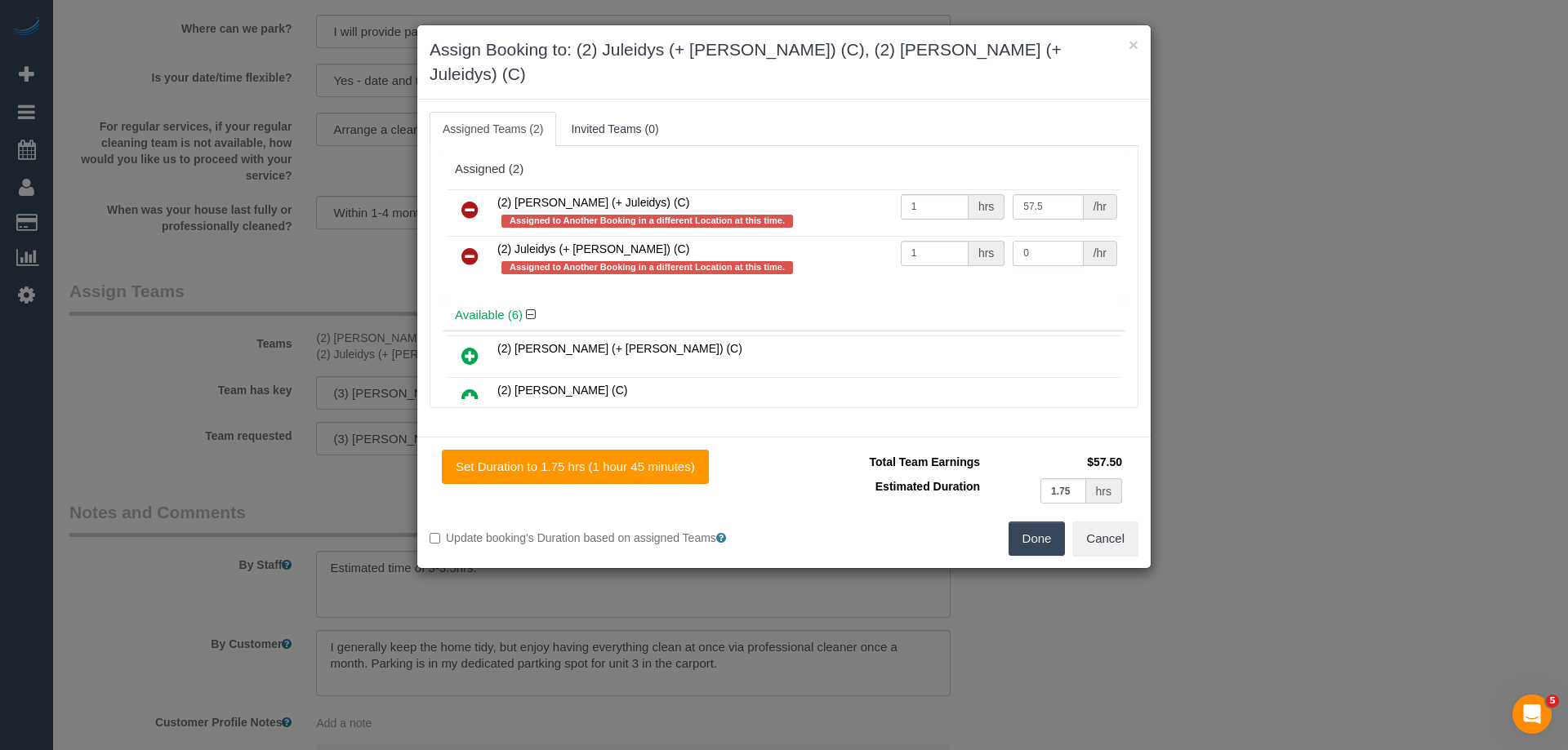
click at [855, 208] on tbody "(2) Cris (+ Juleidys) (C) Assigned to Another Booking in a different Location a…" at bounding box center [784, 236] width 675 height 93
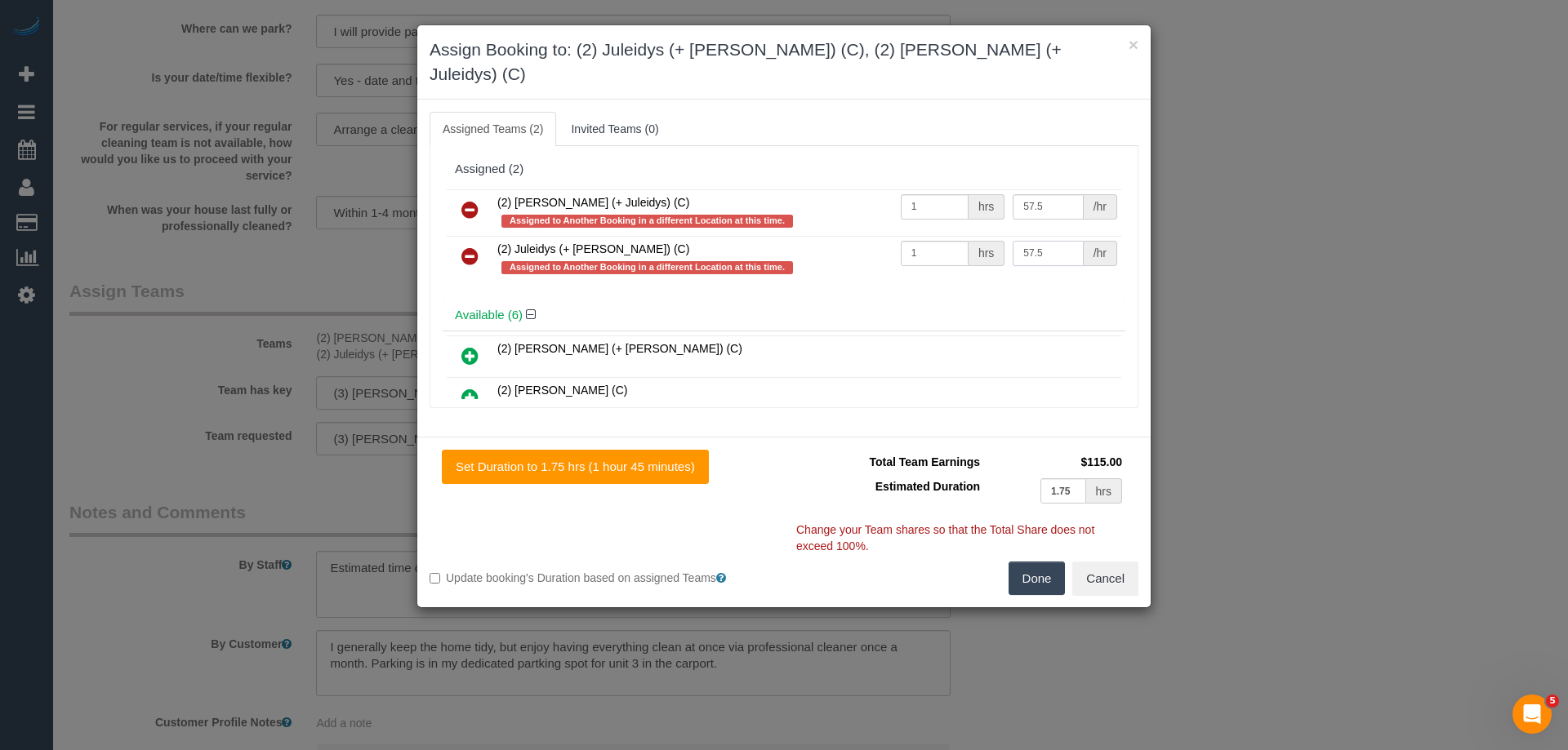
type input "57.5"
click at [1033, 562] on button "Done" at bounding box center [1037, 579] width 57 height 34
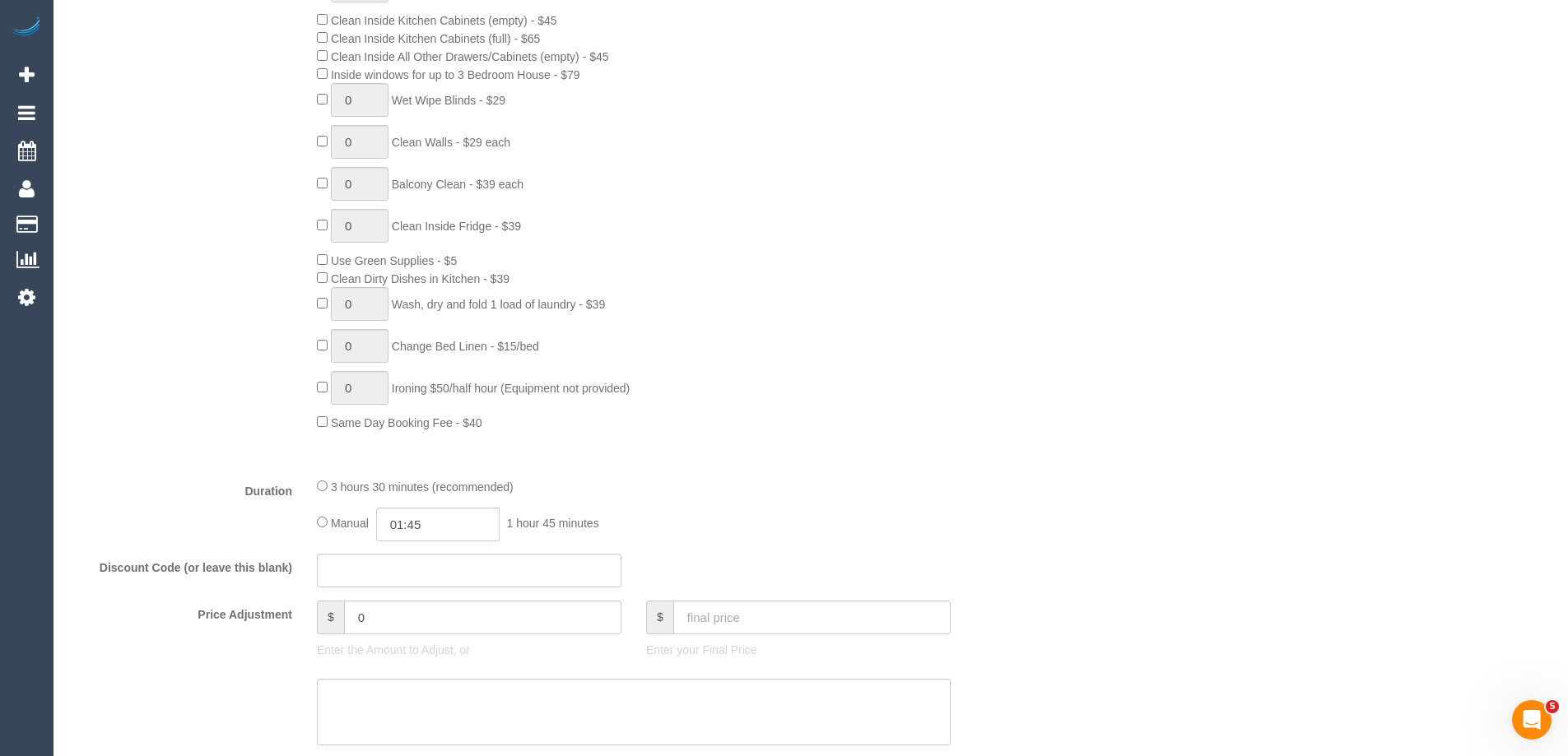
scroll to position [0, 0]
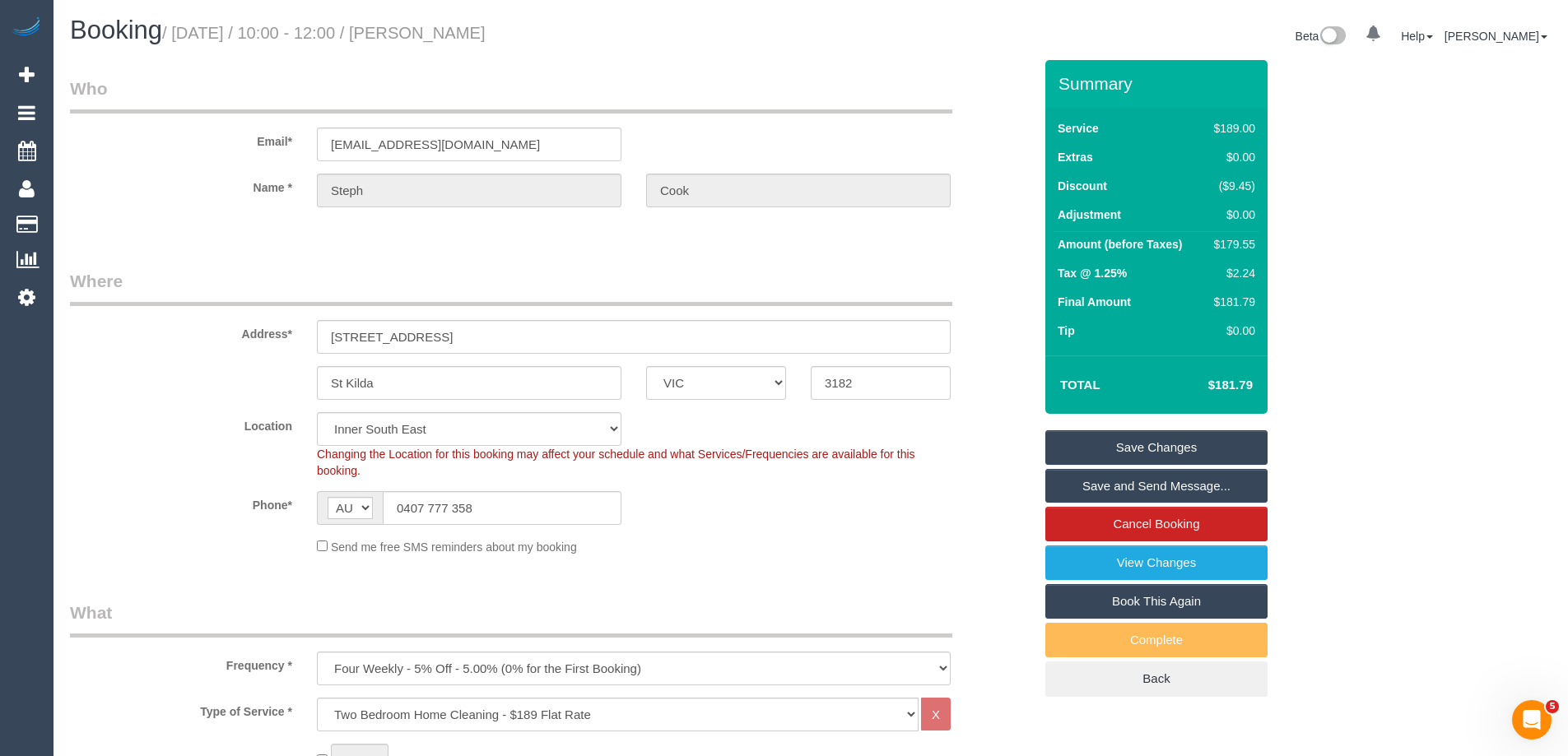
drag, startPoint x: 563, startPoint y: 27, endPoint x: 455, endPoint y: 33, distance: 108.2
click at [455, 33] on h1 "Booking / September 18, 2025 / 10:00 - 12:00 / Steph Cook" at bounding box center [434, 31] width 729 height 28
copy small "Steph Cook"
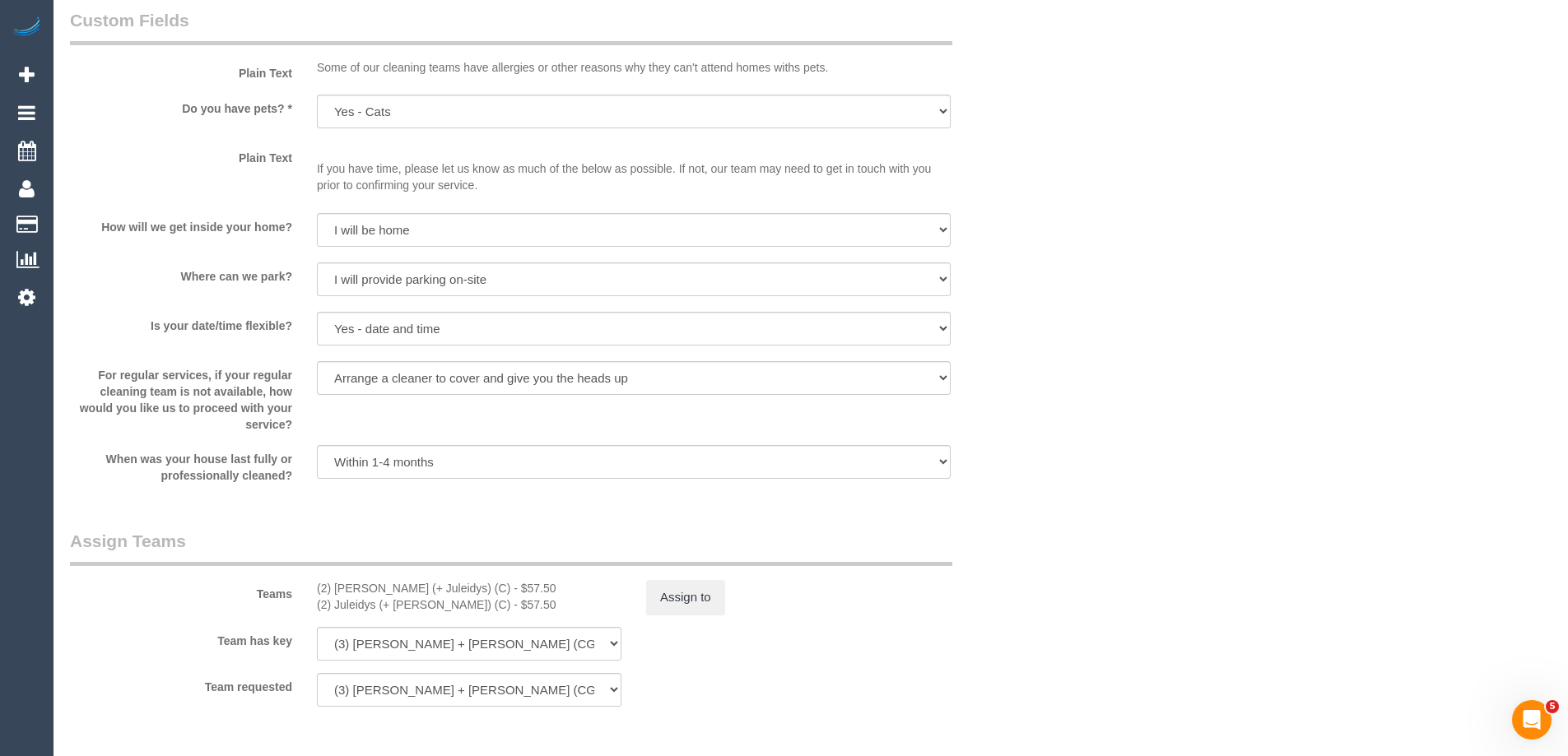
scroll to position [2495, 0]
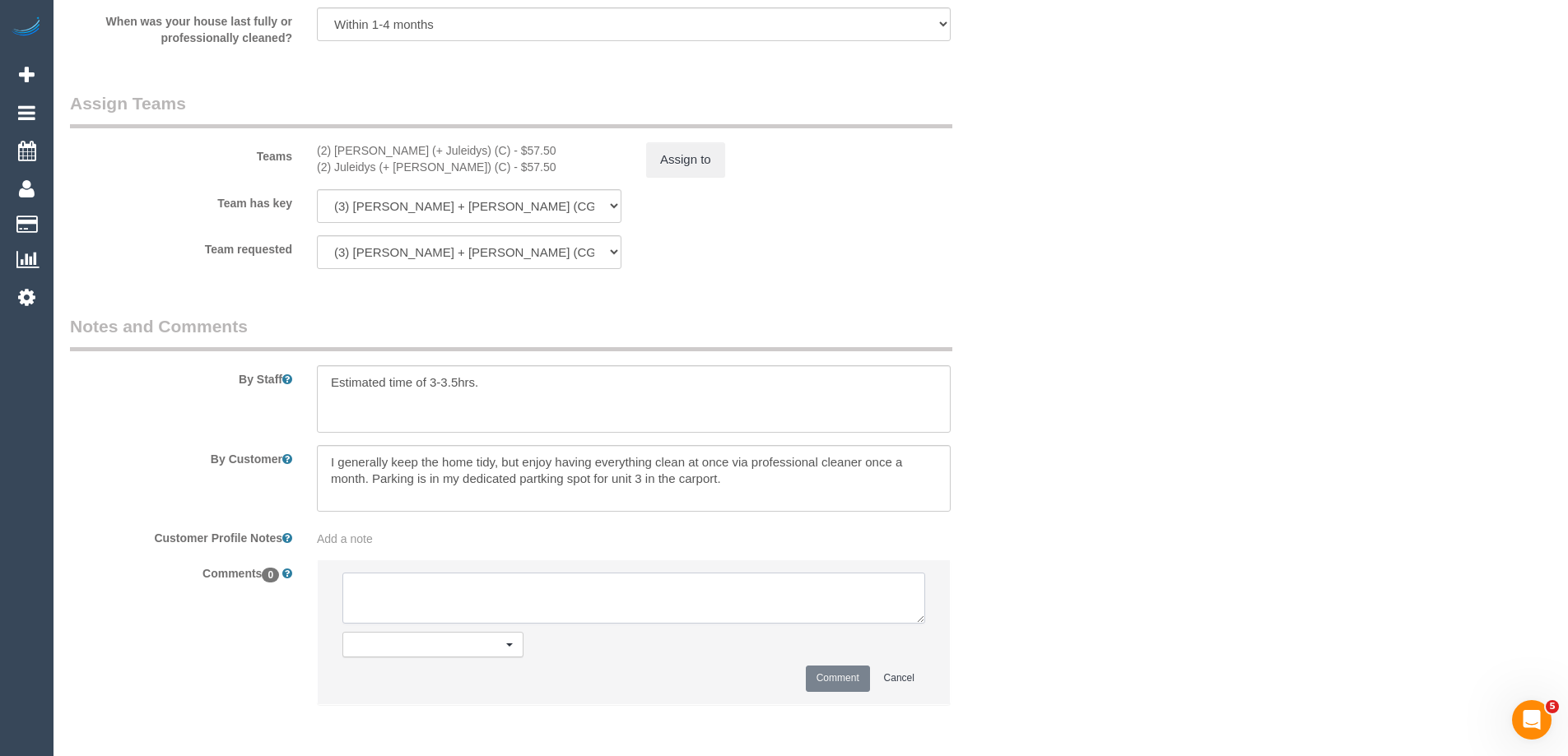
click at [371, 604] on textarea at bounding box center [633, 598] width 582 height 51
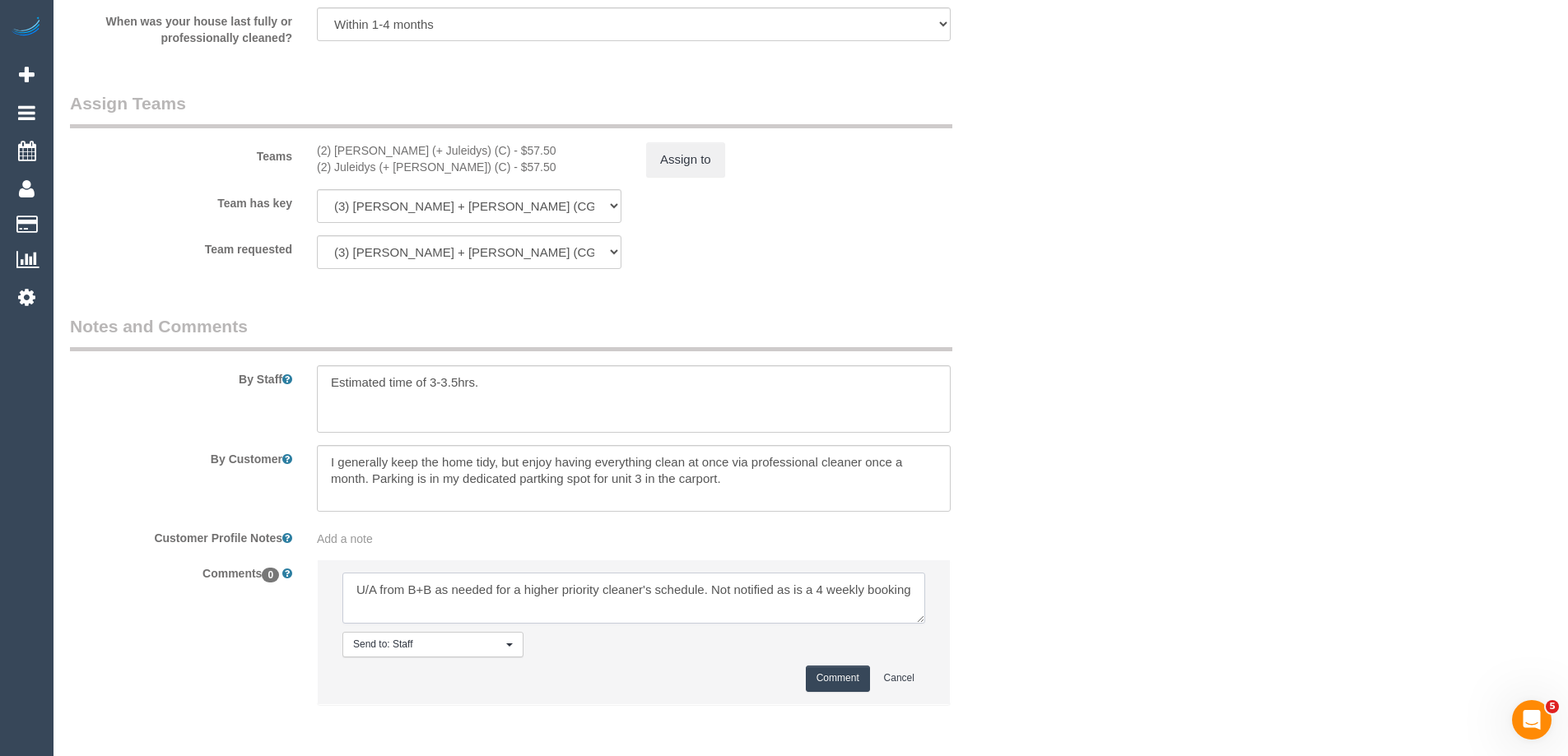
type textarea "U/A from B+B as needed for a higher priority cleaner's schedule. Not notified a…"
click at [829, 679] on button "Comment" at bounding box center [838, 678] width 64 height 26
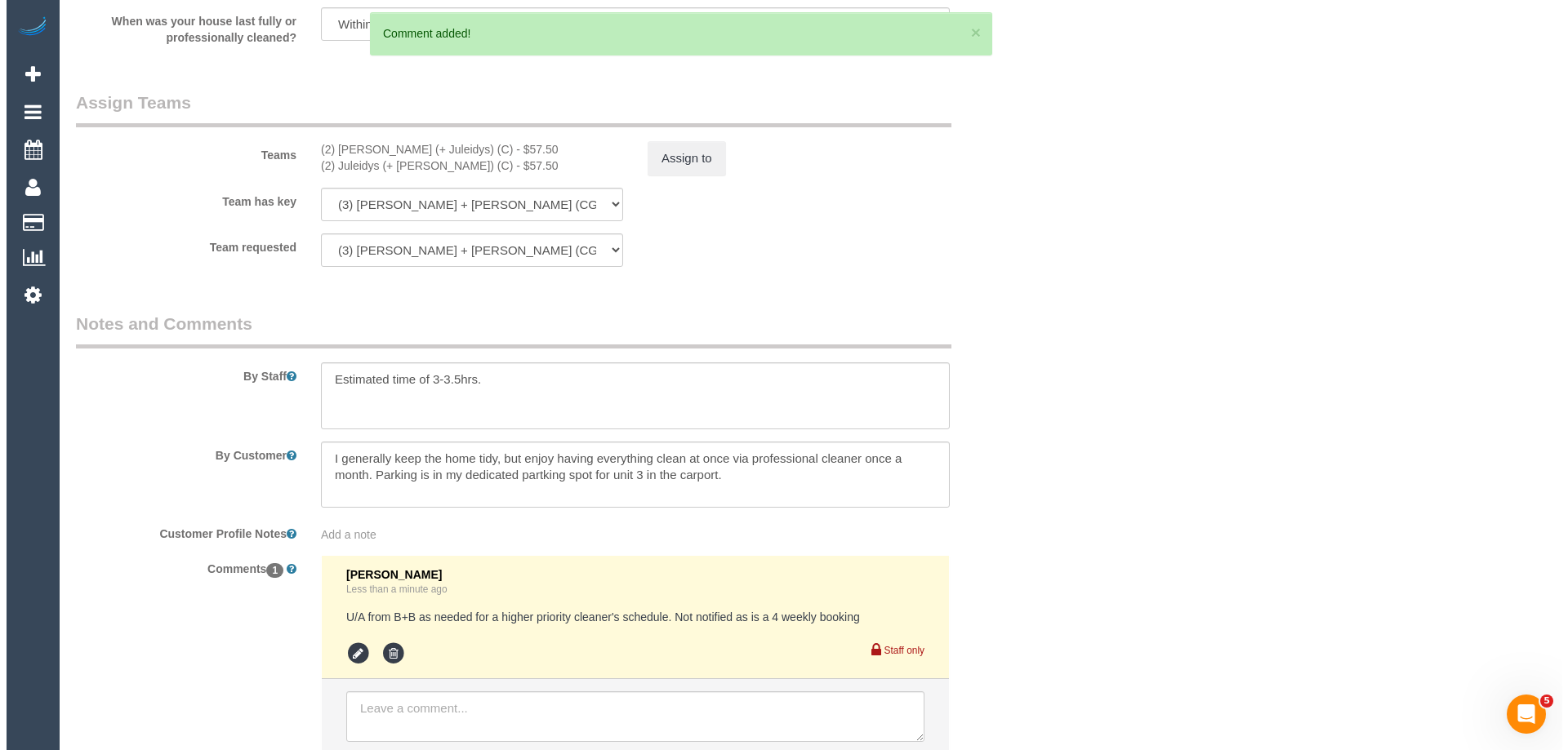
scroll to position [0, 0]
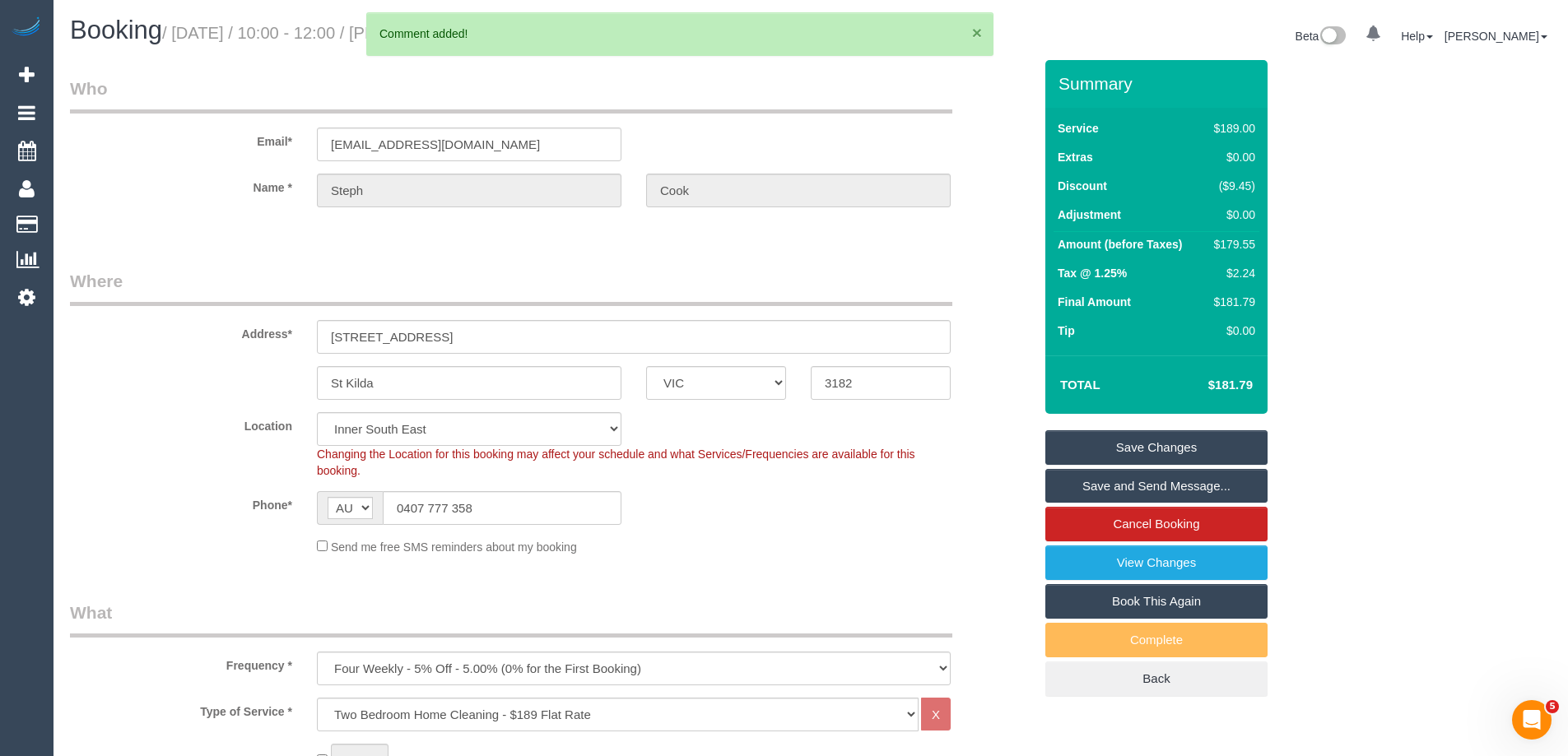
click at [974, 34] on button "×" at bounding box center [977, 33] width 10 height 18
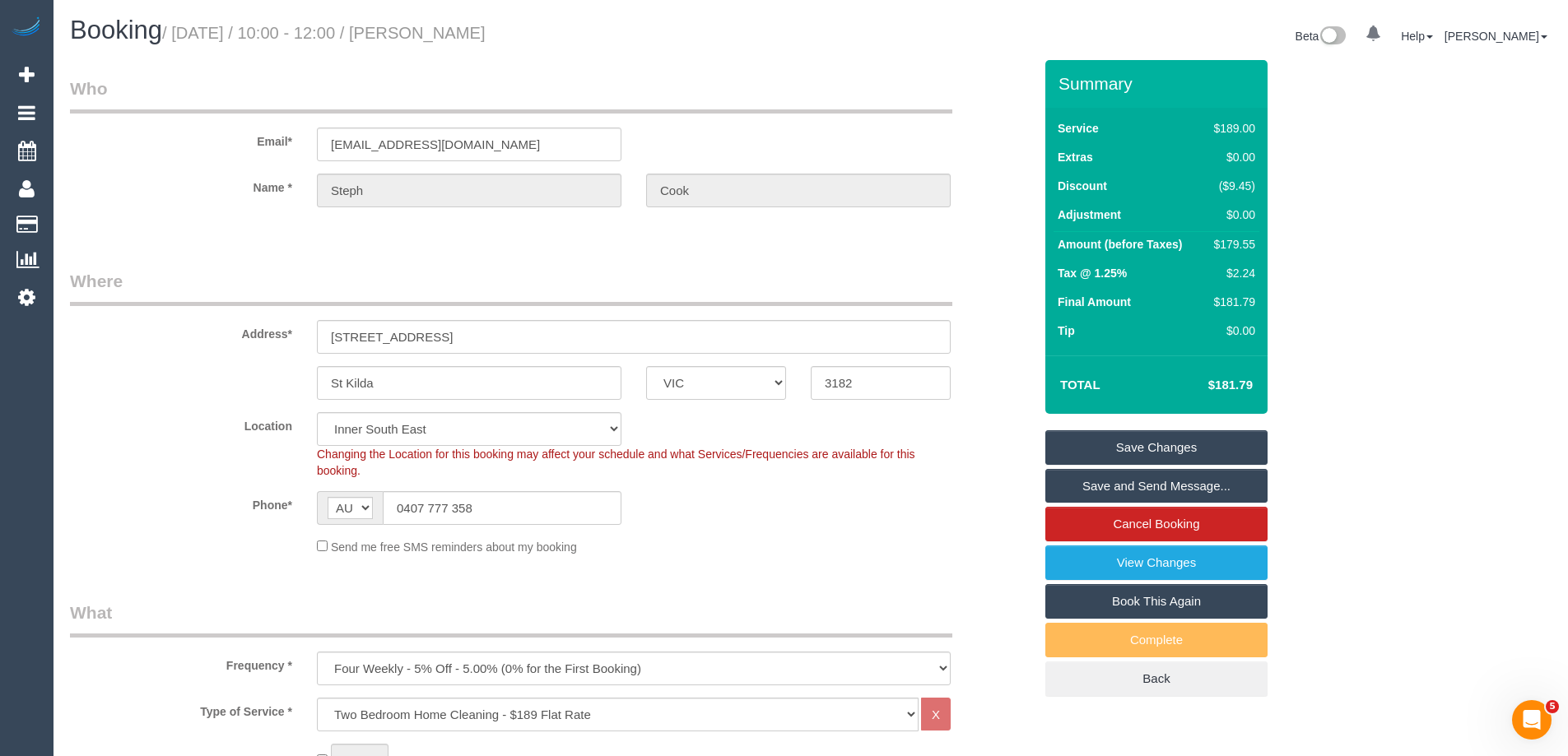
drag, startPoint x: 558, startPoint y: 32, endPoint x: 456, endPoint y: 43, distance: 102.6
click at [456, 43] on h1 "Booking / September 18, 2025 / 10:00 - 12:00 / Steph Cook" at bounding box center [434, 31] width 729 height 28
copy small "Steph Cook"
click at [1106, 440] on link "Save Changes" at bounding box center [1156, 448] width 222 height 35
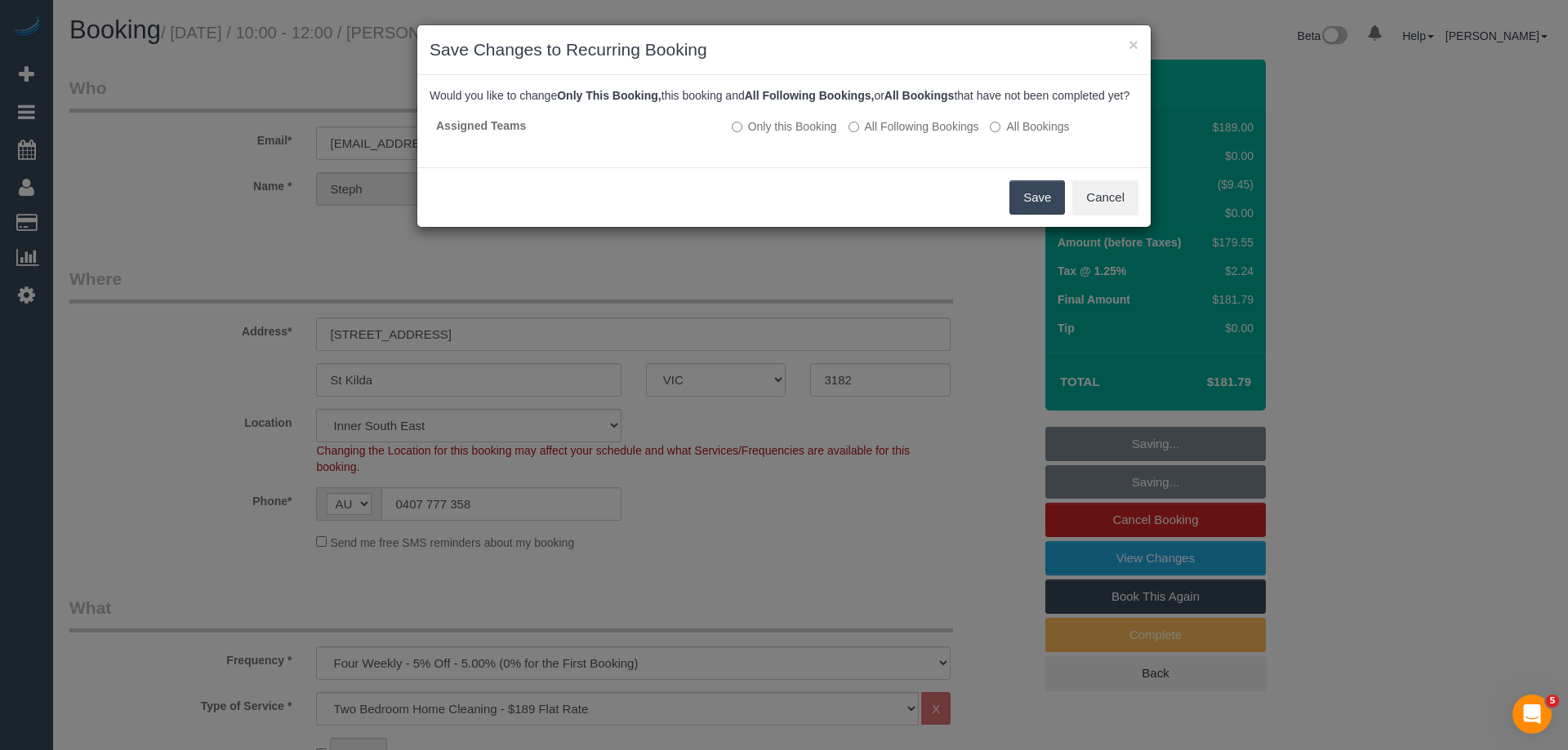
click at [1033, 210] on button "Save" at bounding box center [1037, 197] width 55 height 34
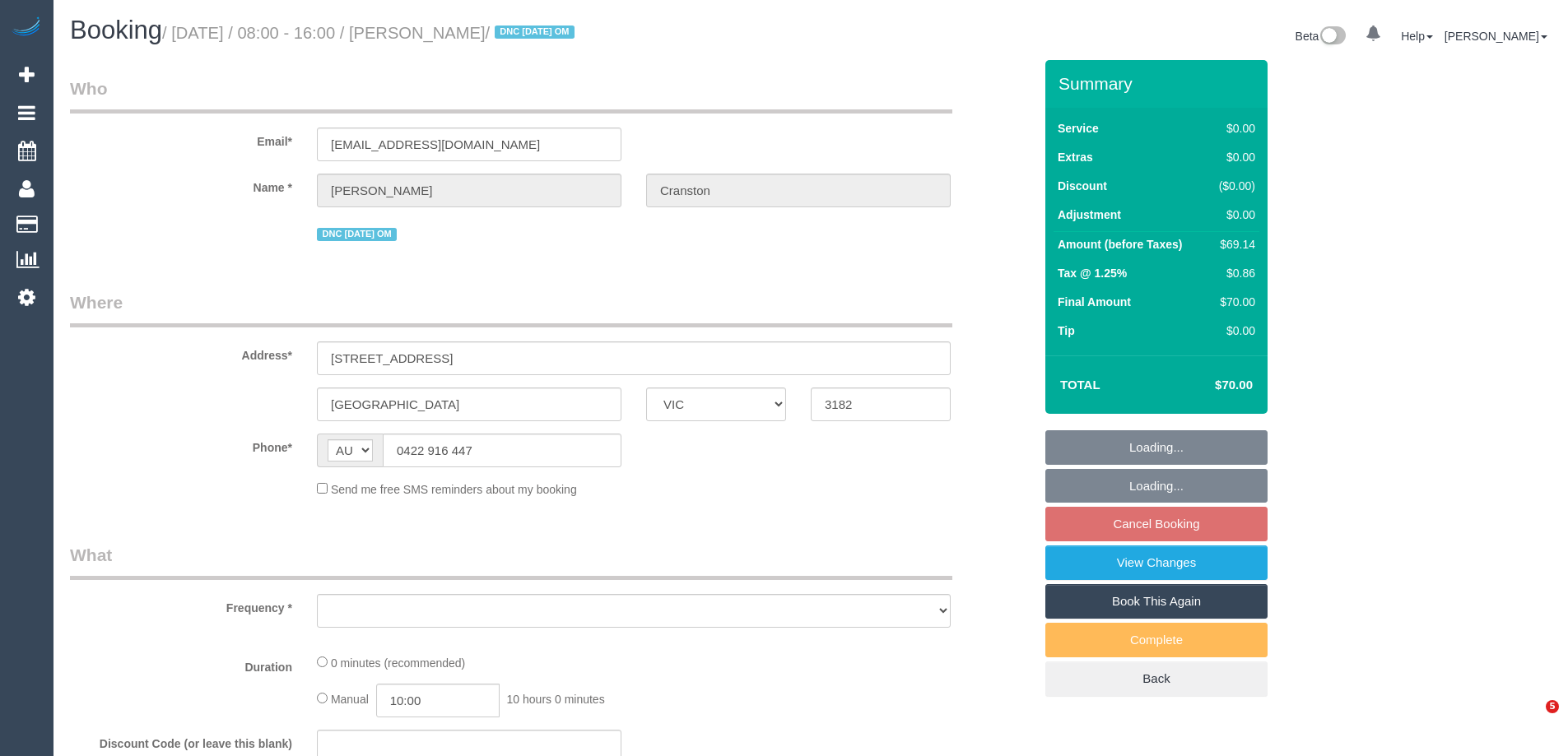
select select "VIC"
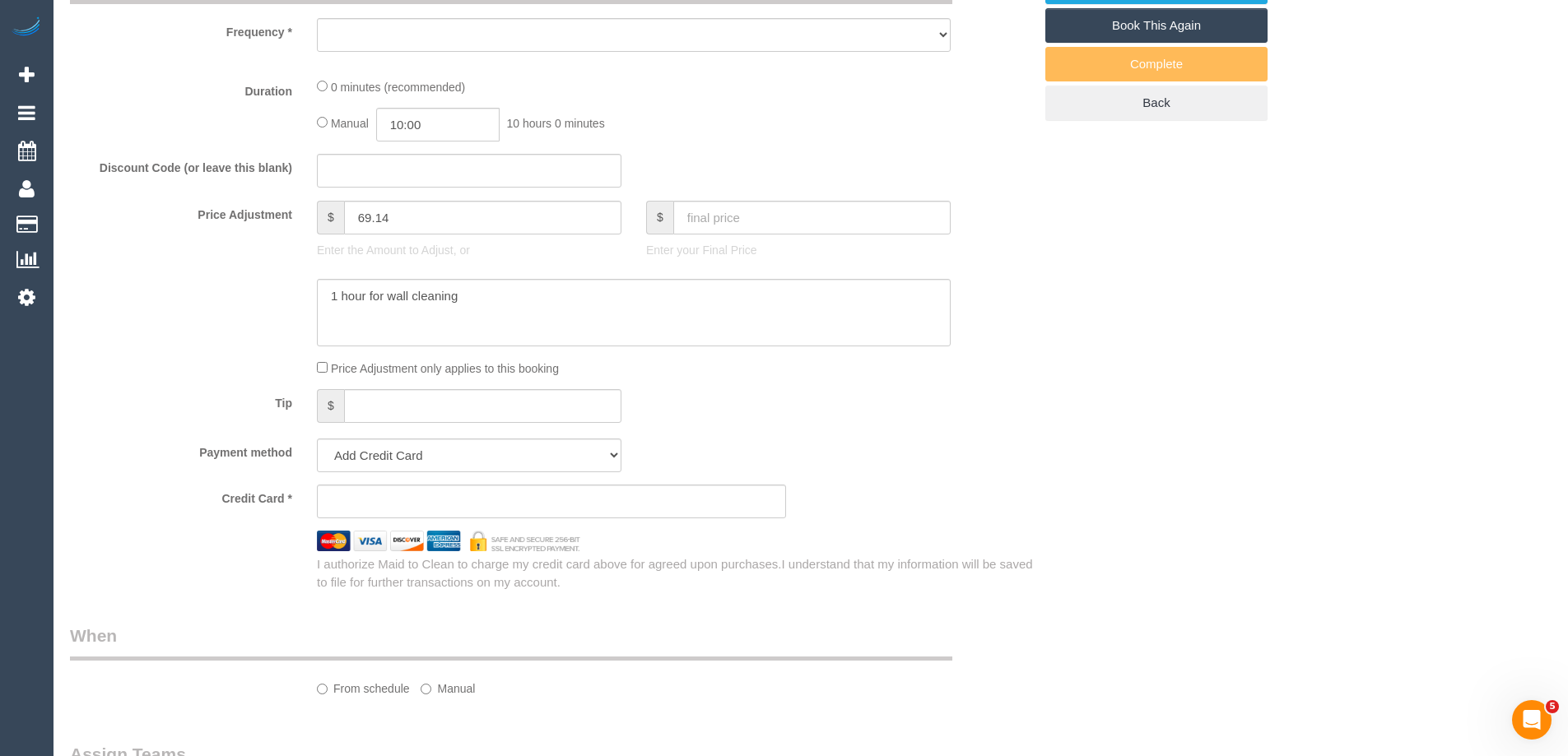
select select "object:531"
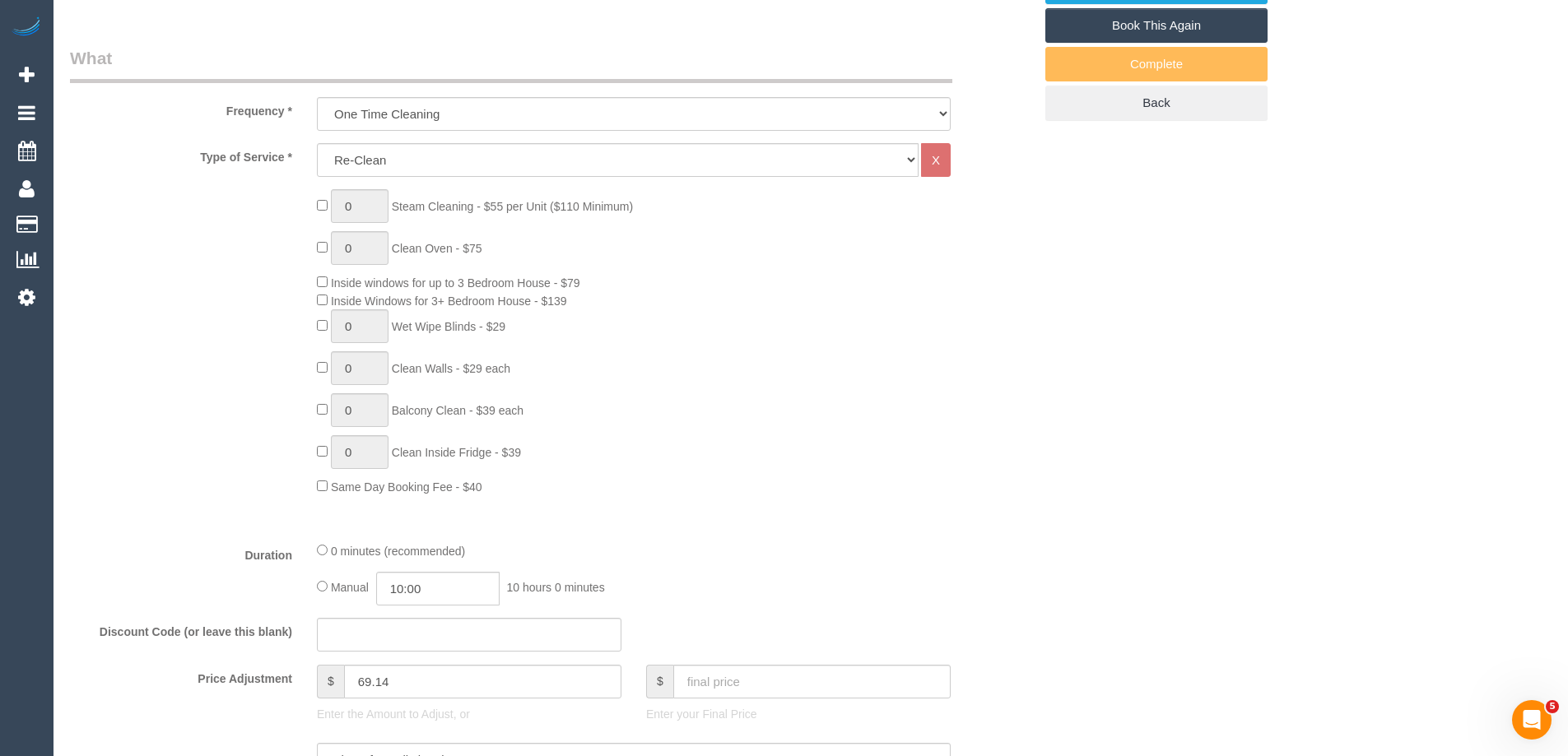
select select "string:stripe-pm_1S4vde2GScqysDRV2Izijv1z"
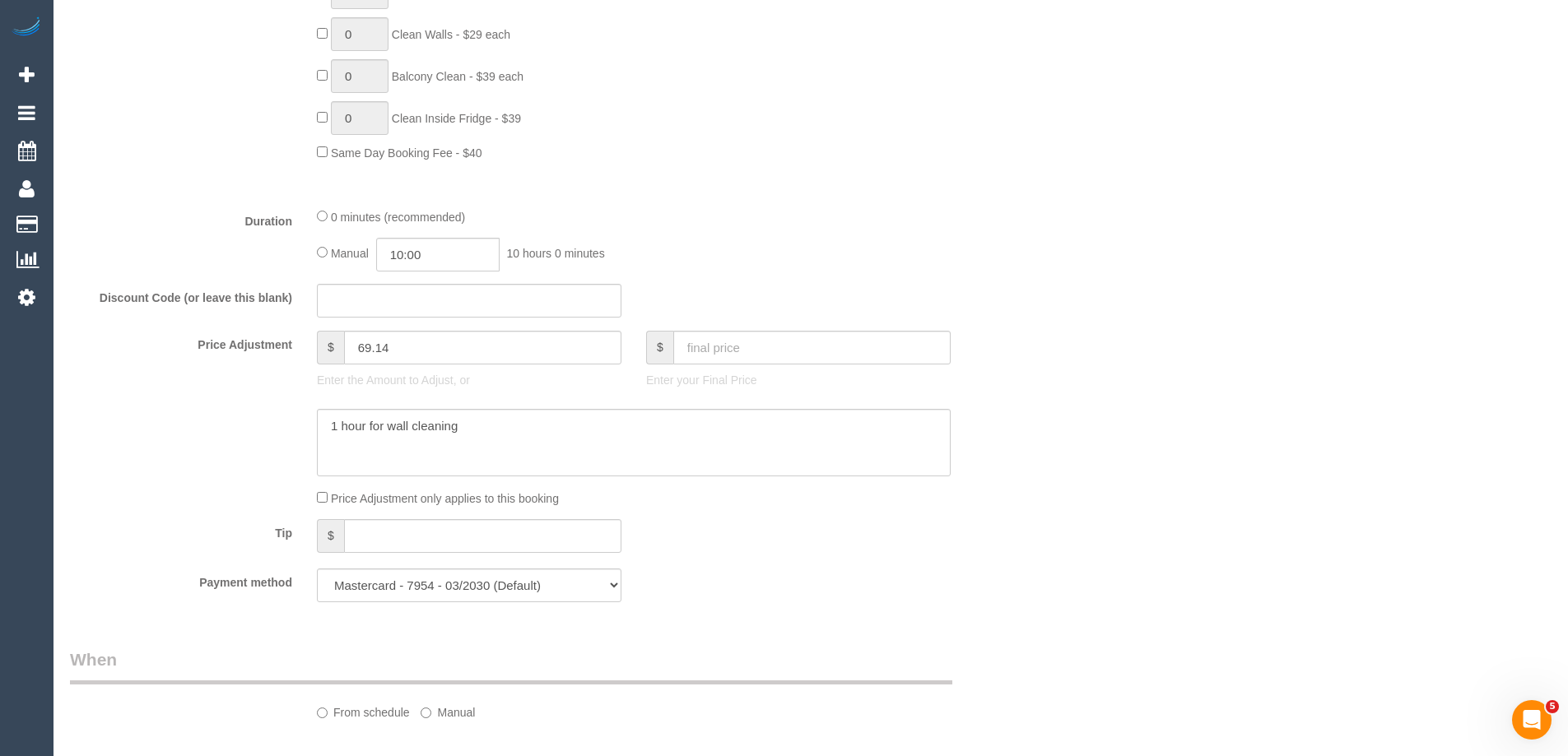
select select "object:762"
select select "number:28"
select select "number:14"
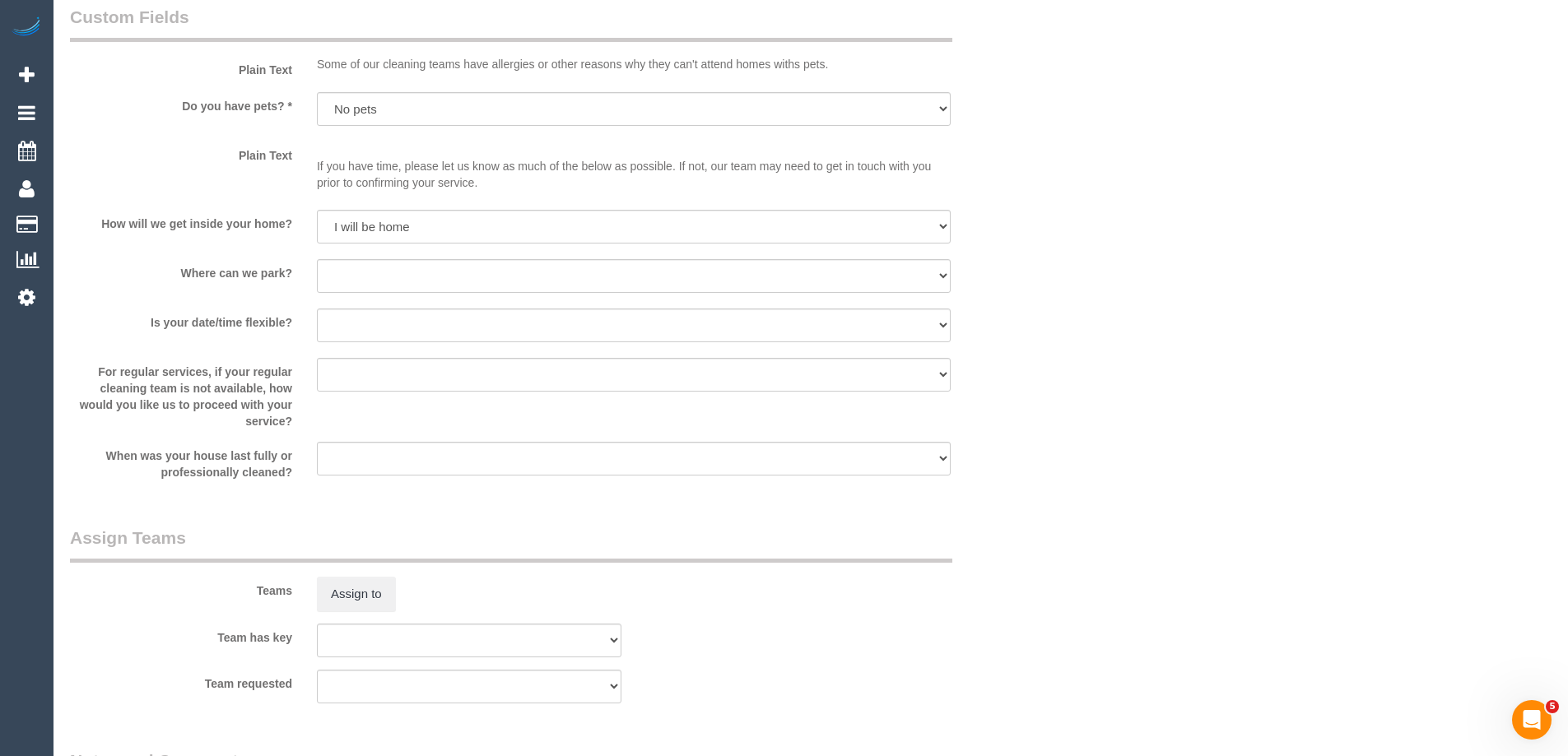
scroll to position [741, 0]
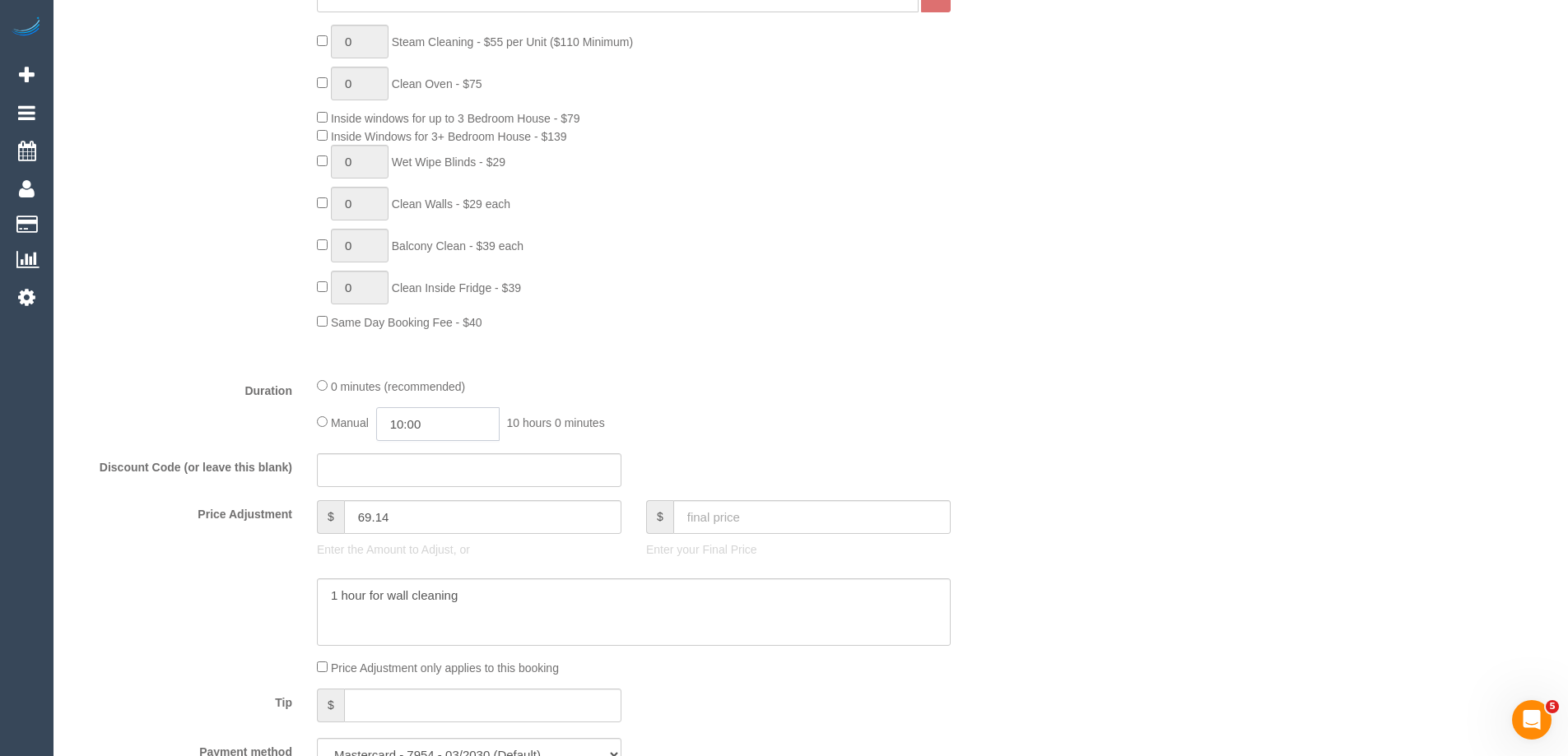
click at [431, 427] on input "10:00" at bounding box center [437, 425] width 123 height 34
click at [411, 471] on li "00:30" at bounding box center [419, 474] width 74 height 21
drag, startPoint x: 433, startPoint y: 421, endPoint x: 417, endPoint y: 421, distance: 16.0
click at [417, 421] on input "00:30" at bounding box center [437, 425] width 123 height 34
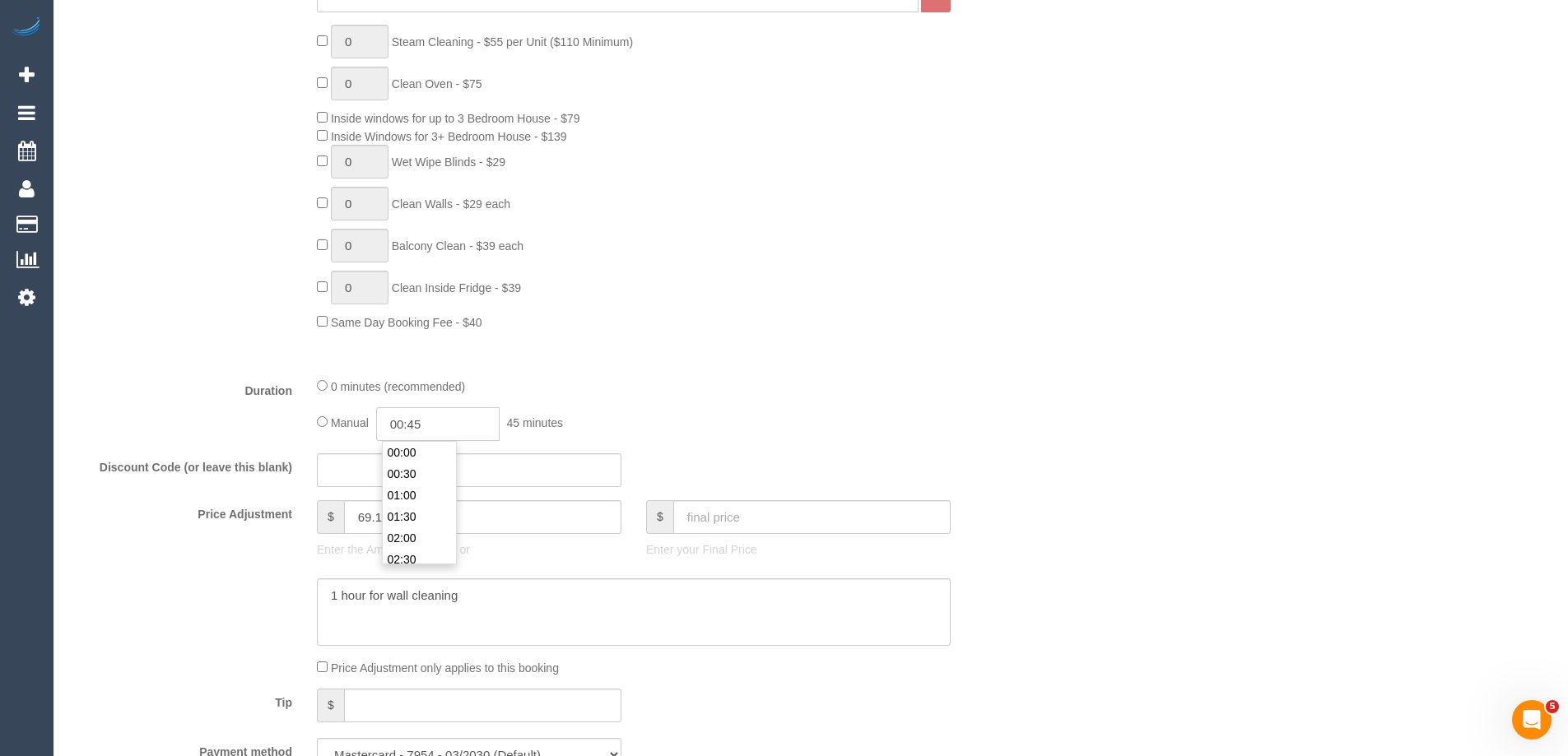
type input "00:45"
click at [1027, 159] on div "0 Steam Cleaning - $55 per Unit ($110 Minimum) 0 Clean Oven - $75 Inside window…" at bounding box center [675, 177] width 741 height 306
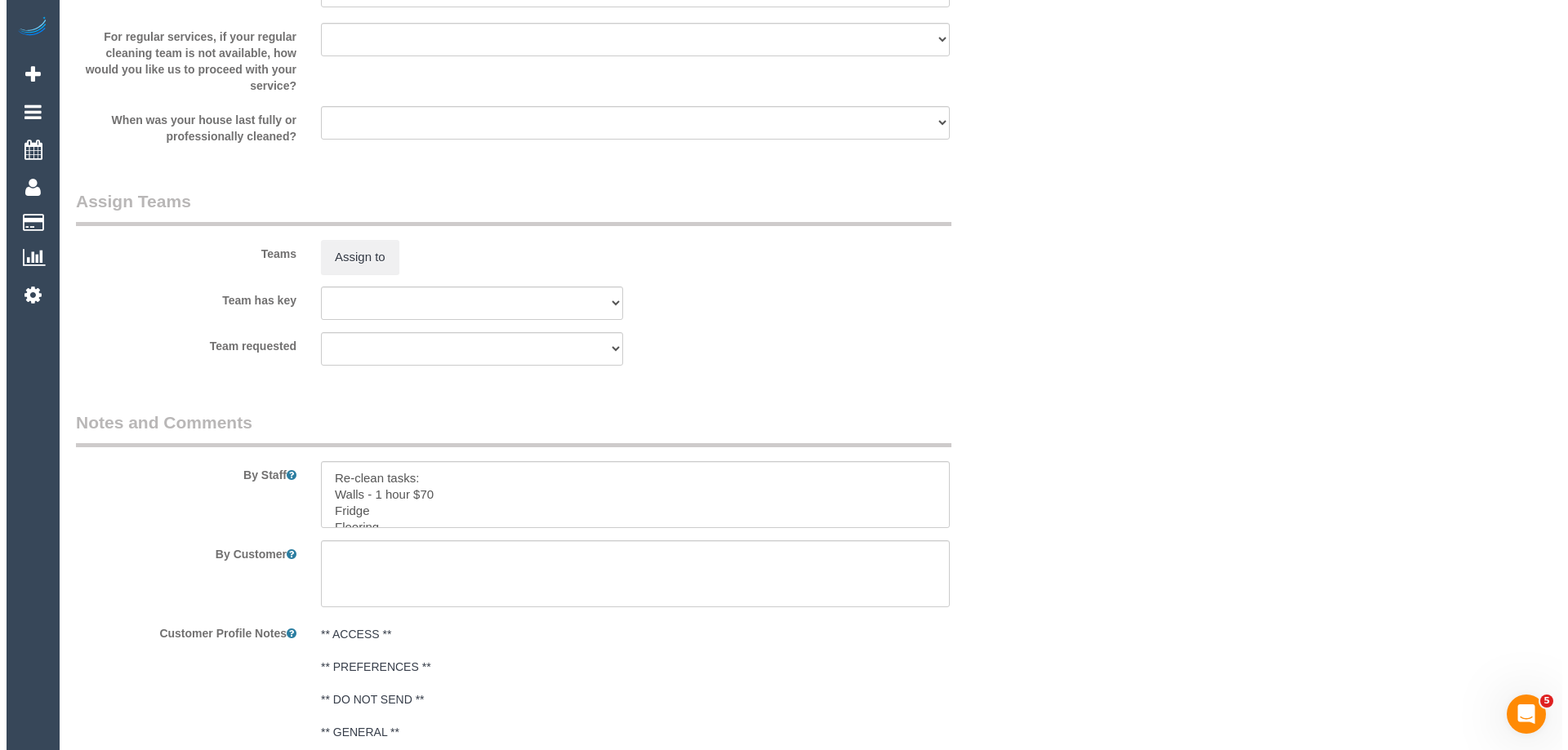
scroll to position [2123, 0]
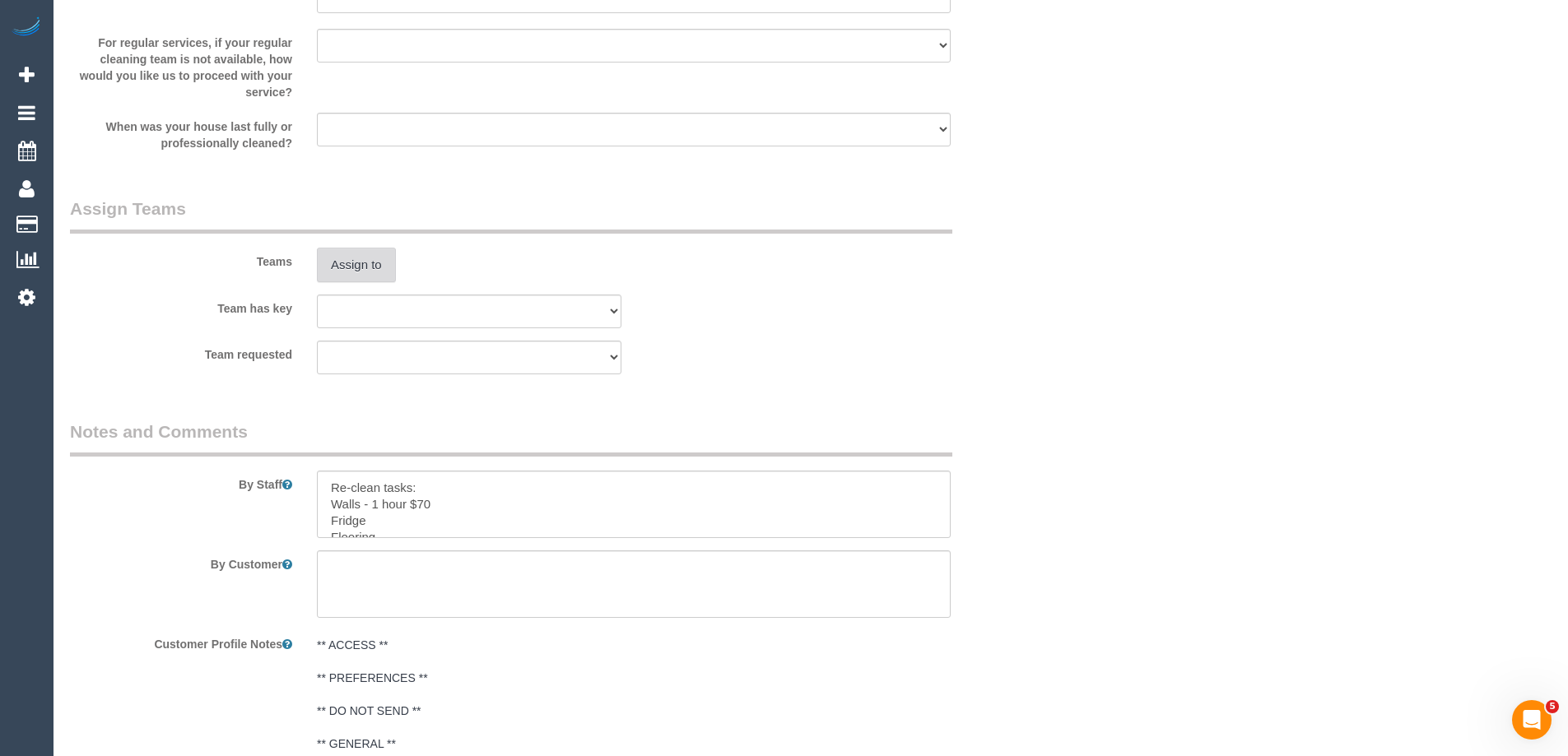
click at [367, 261] on button "Assign to" at bounding box center [356, 265] width 79 height 35
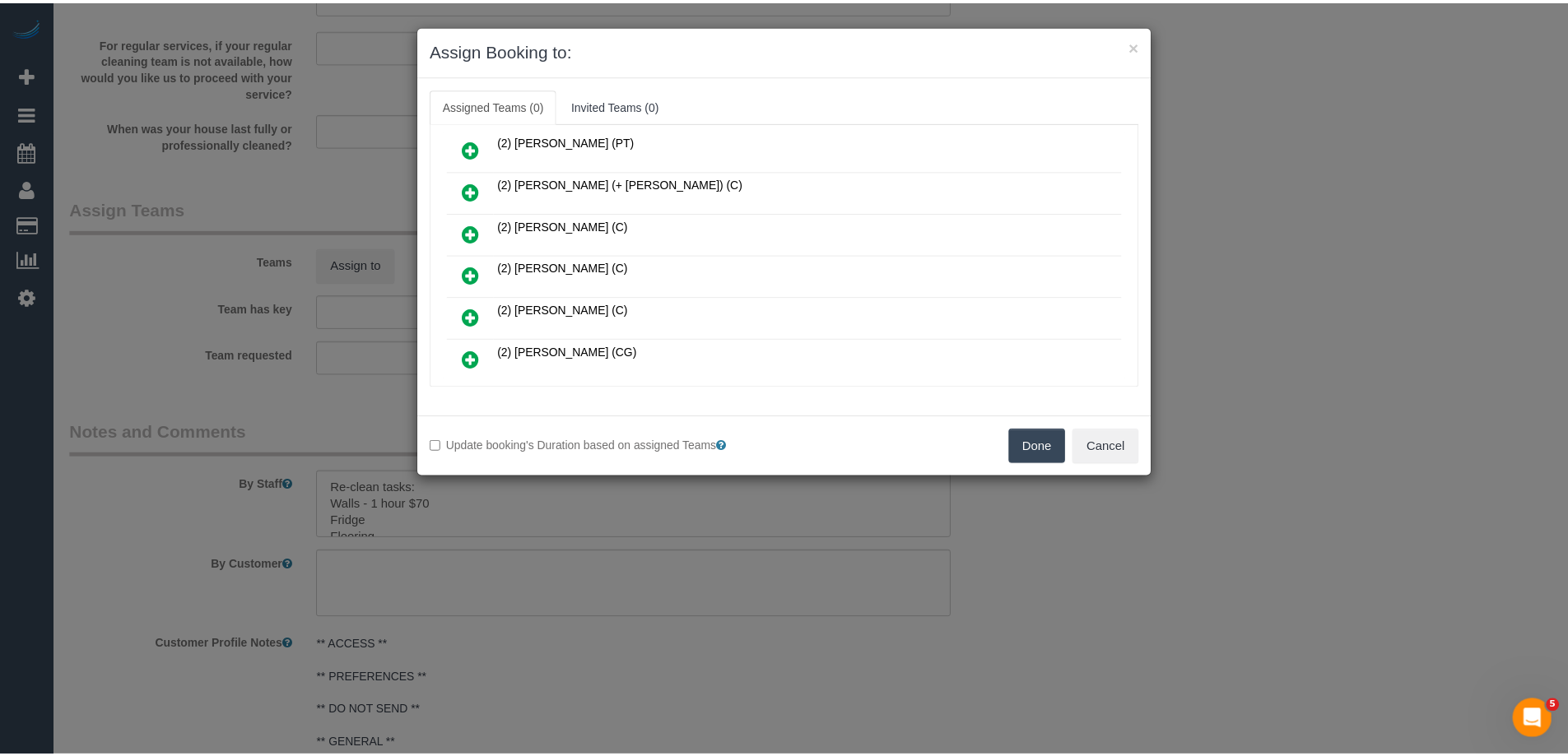
scroll to position [247, 0]
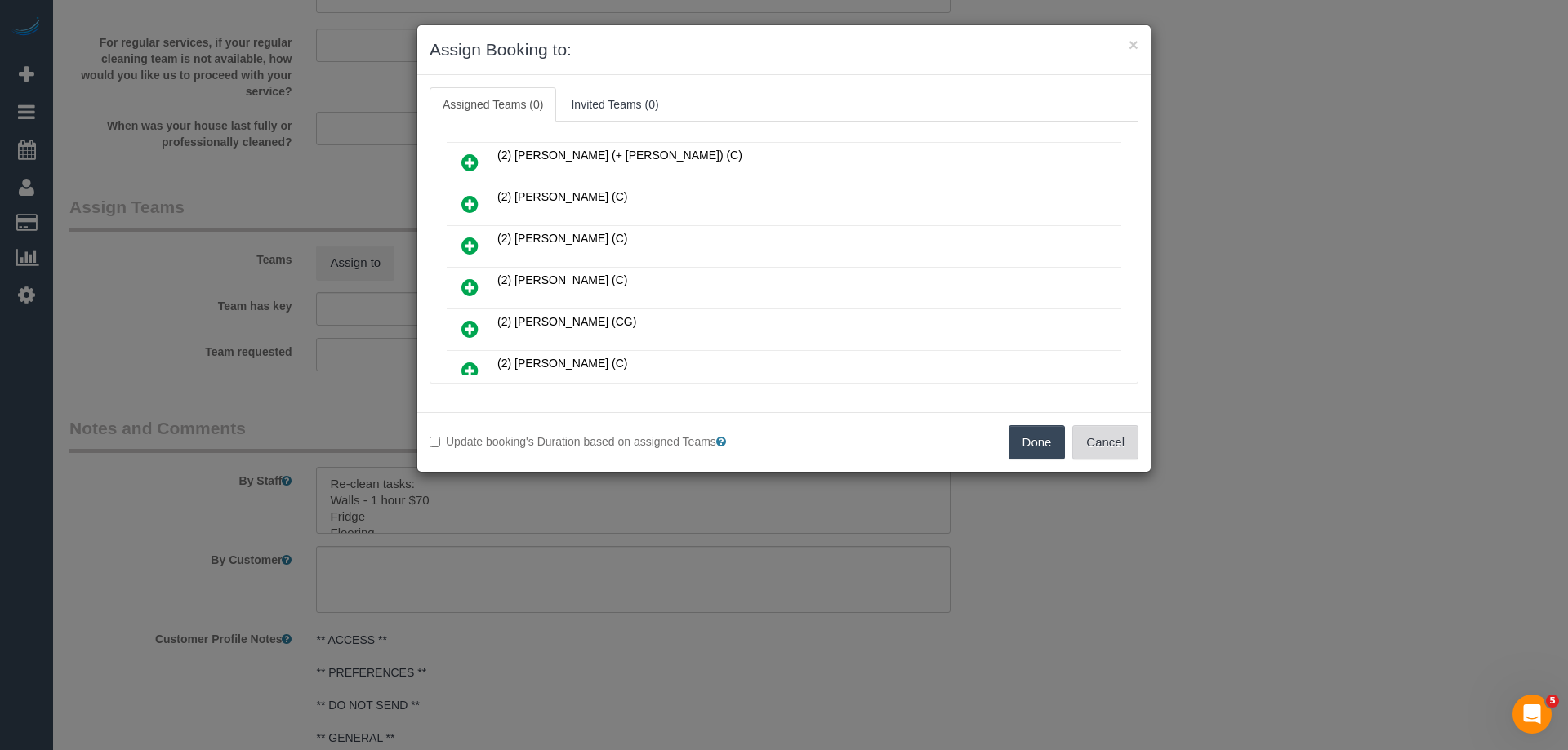
click at [1114, 445] on button "Cancel" at bounding box center [1105, 442] width 66 height 34
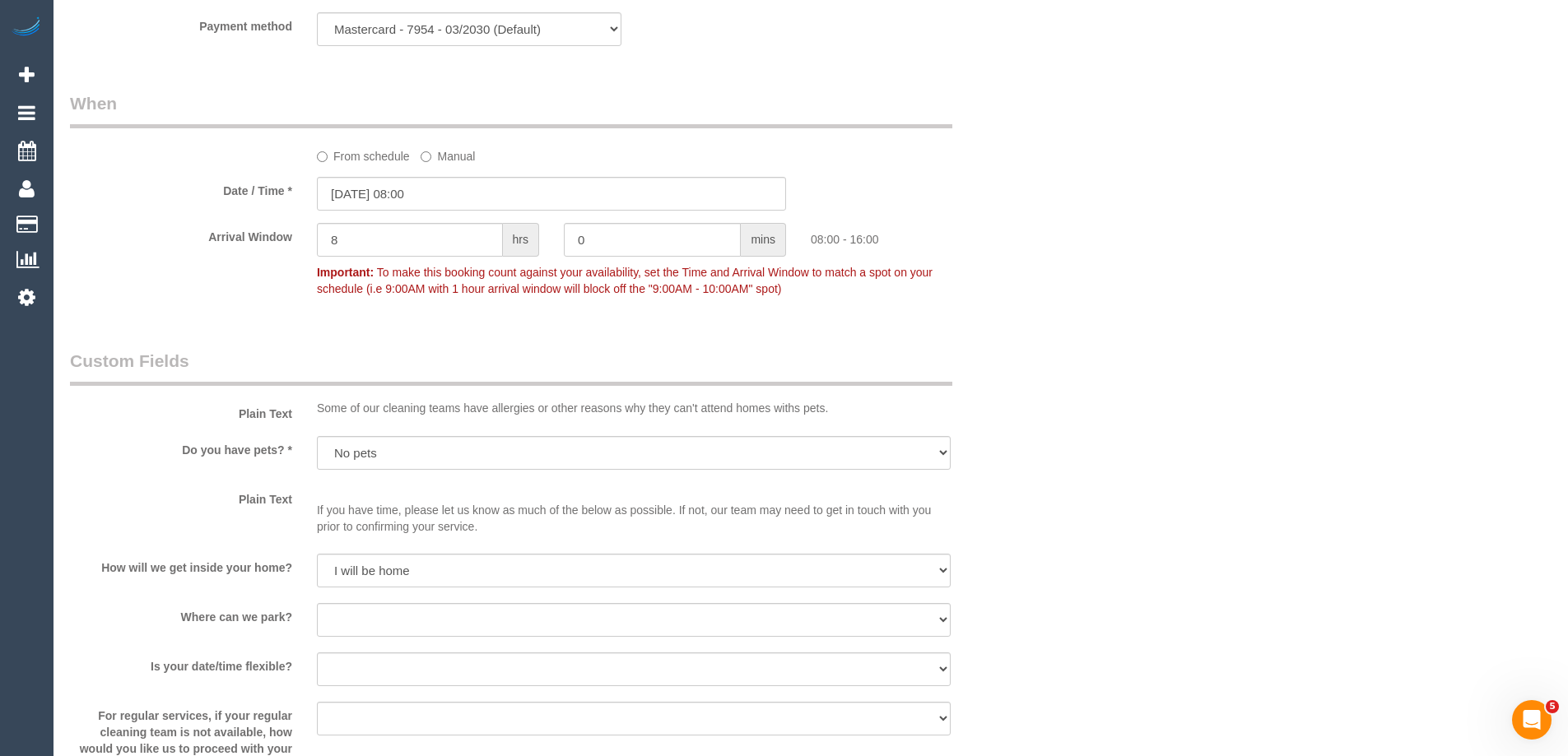
scroll to position [1235, 0]
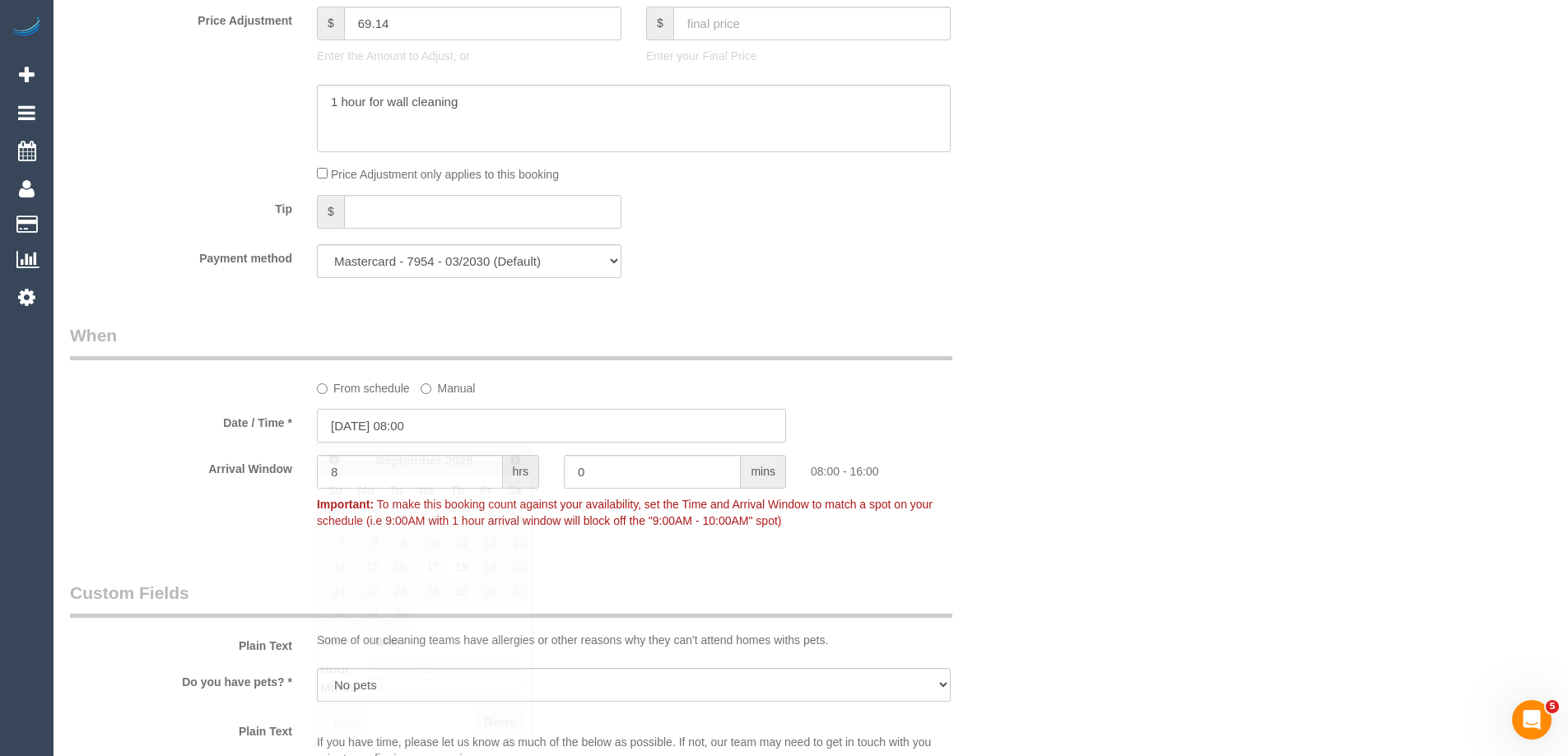
click at [411, 421] on input "18/09/2025 08:00" at bounding box center [551, 426] width 469 height 34
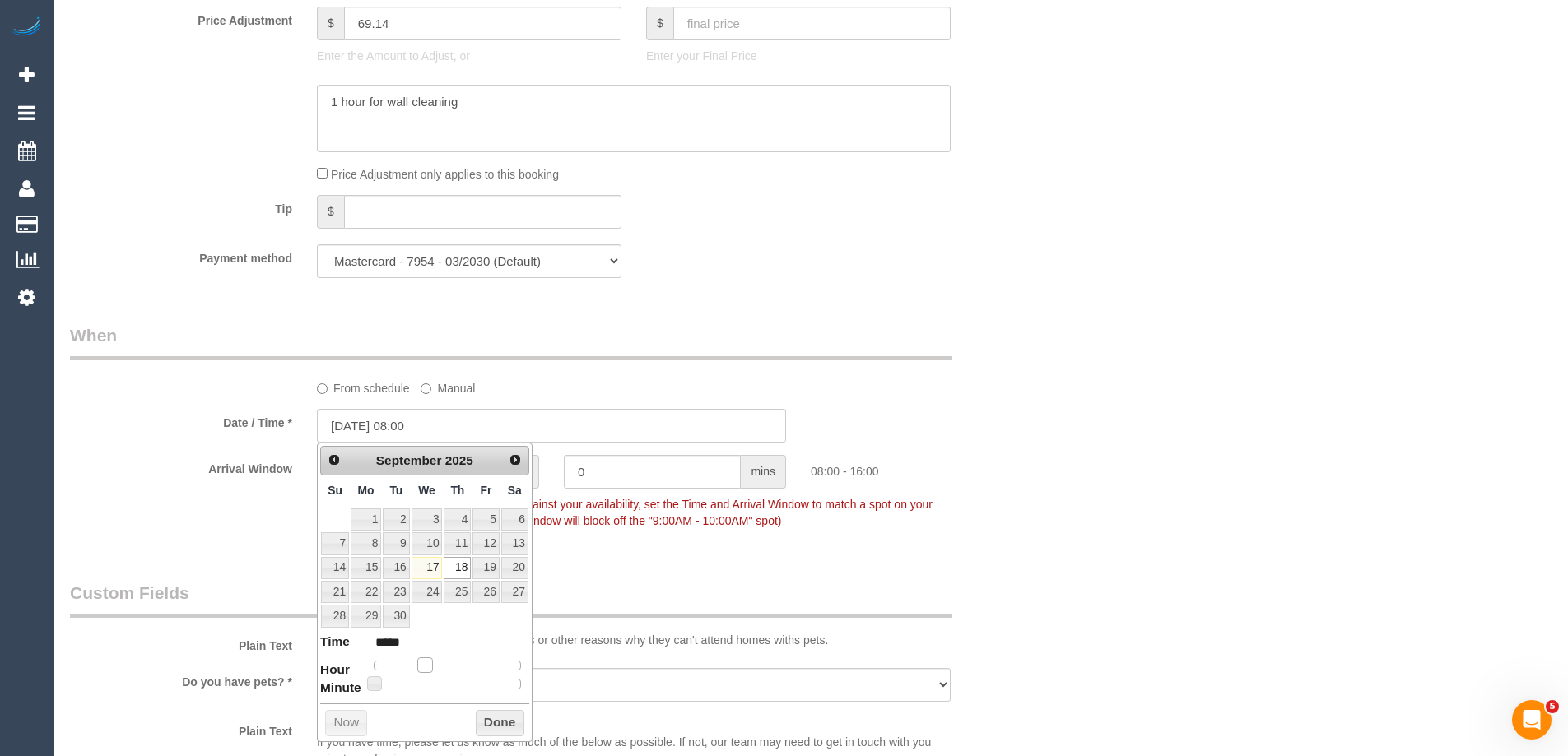
type input "[DATE] 09:00"
type input "*****"
type input "18/09/2025 10:00"
type input "*****"
type input "18/09/2025 11:00"
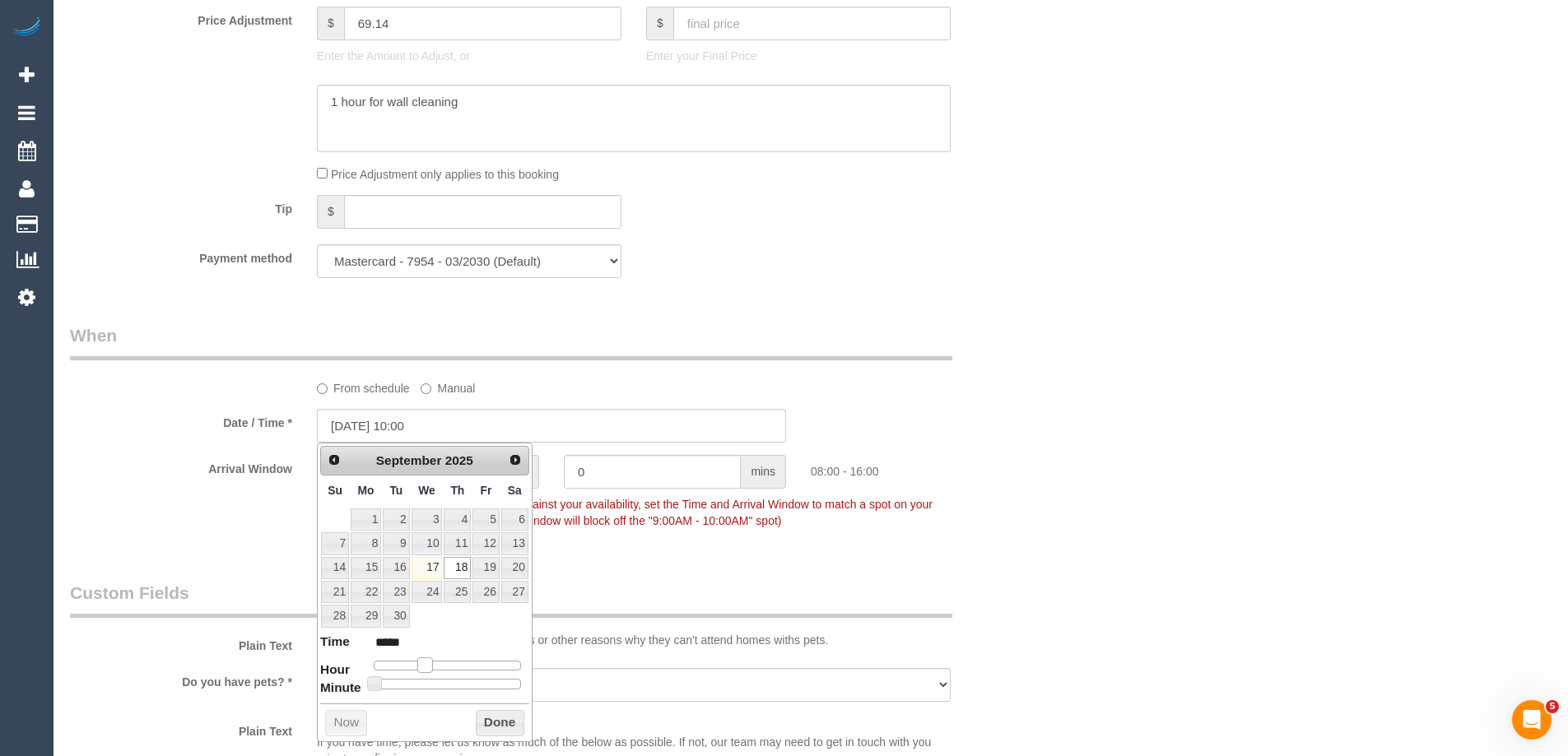
type input "*****"
type input "18/09/2025 12:00"
type input "*****"
type input "18/09/2025 13:00"
type input "*****"
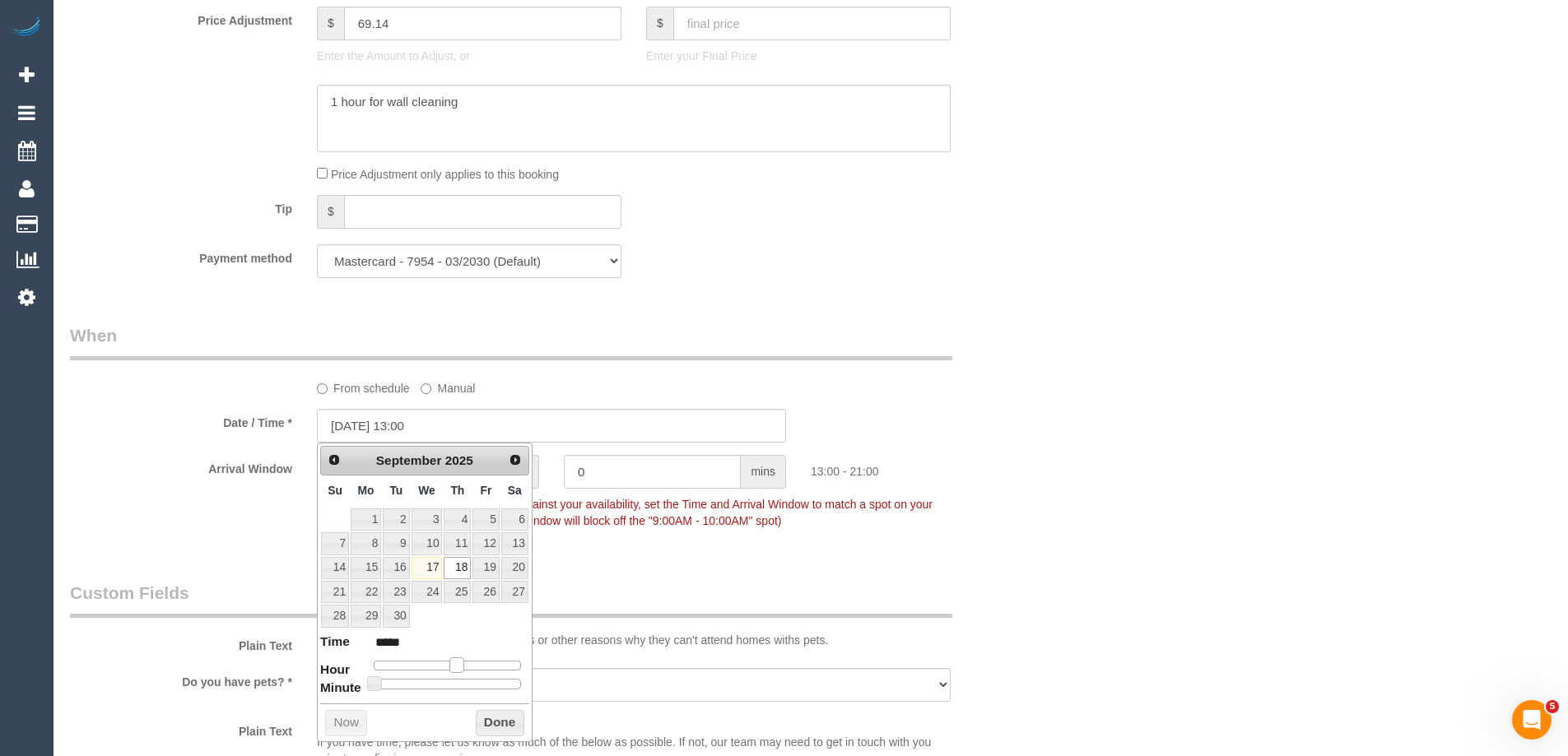
drag, startPoint x: 424, startPoint y: 668, endPoint x: 457, endPoint y: 674, distance: 33.5
click at [457, 674] on dl "Time ***** Hour Minute Second Millisecond Microsecond Time Zone ***** ***** ***…" at bounding box center [425, 661] width 209 height 57
click at [492, 722] on button "Done" at bounding box center [500, 723] width 49 height 27
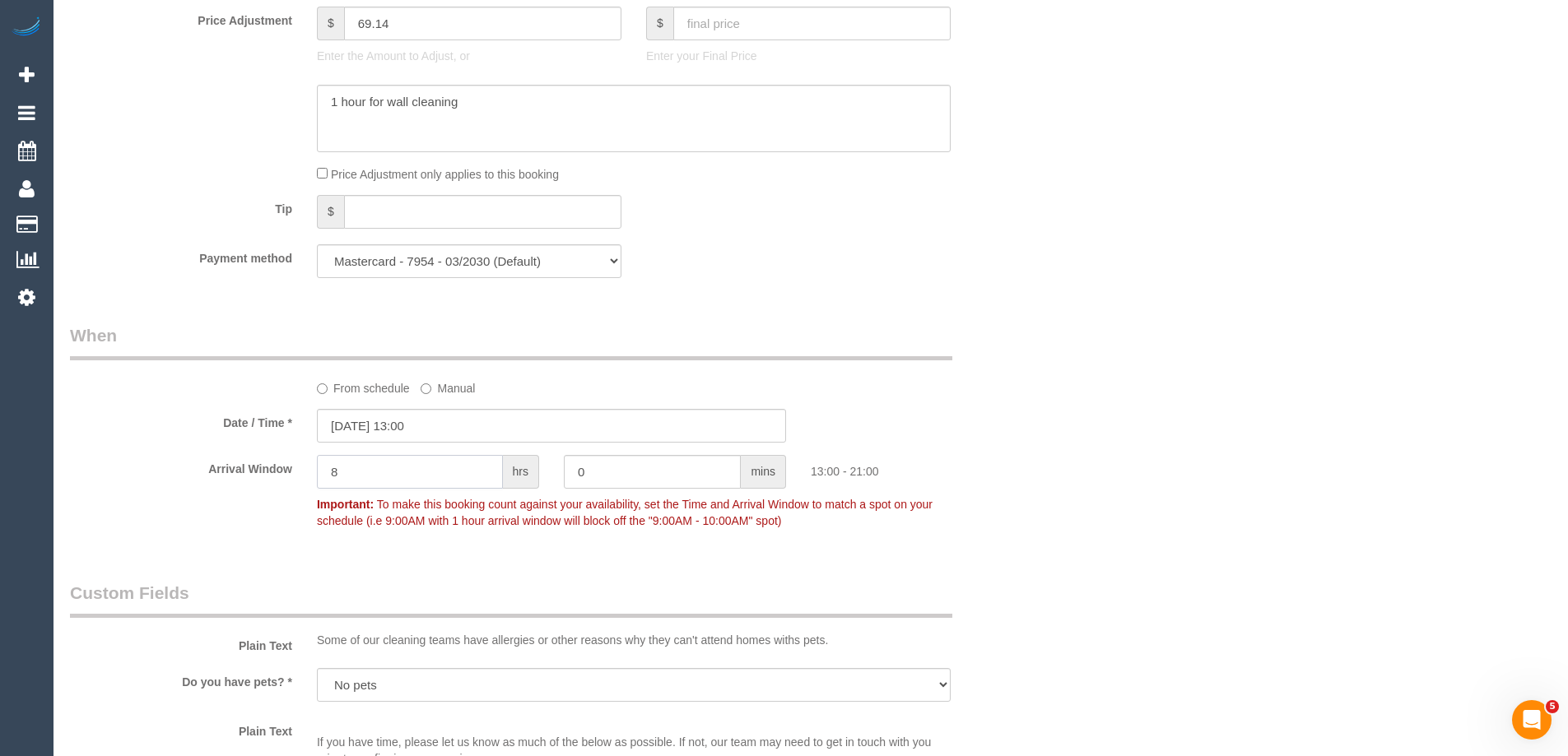
click at [305, 467] on div "8 hrs" at bounding box center [428, 474] width 247 height 37
type input "1"
click at [456, 428] on input "18/09/2025 13:00" at bounding box center [551, 426] width 469 height 34
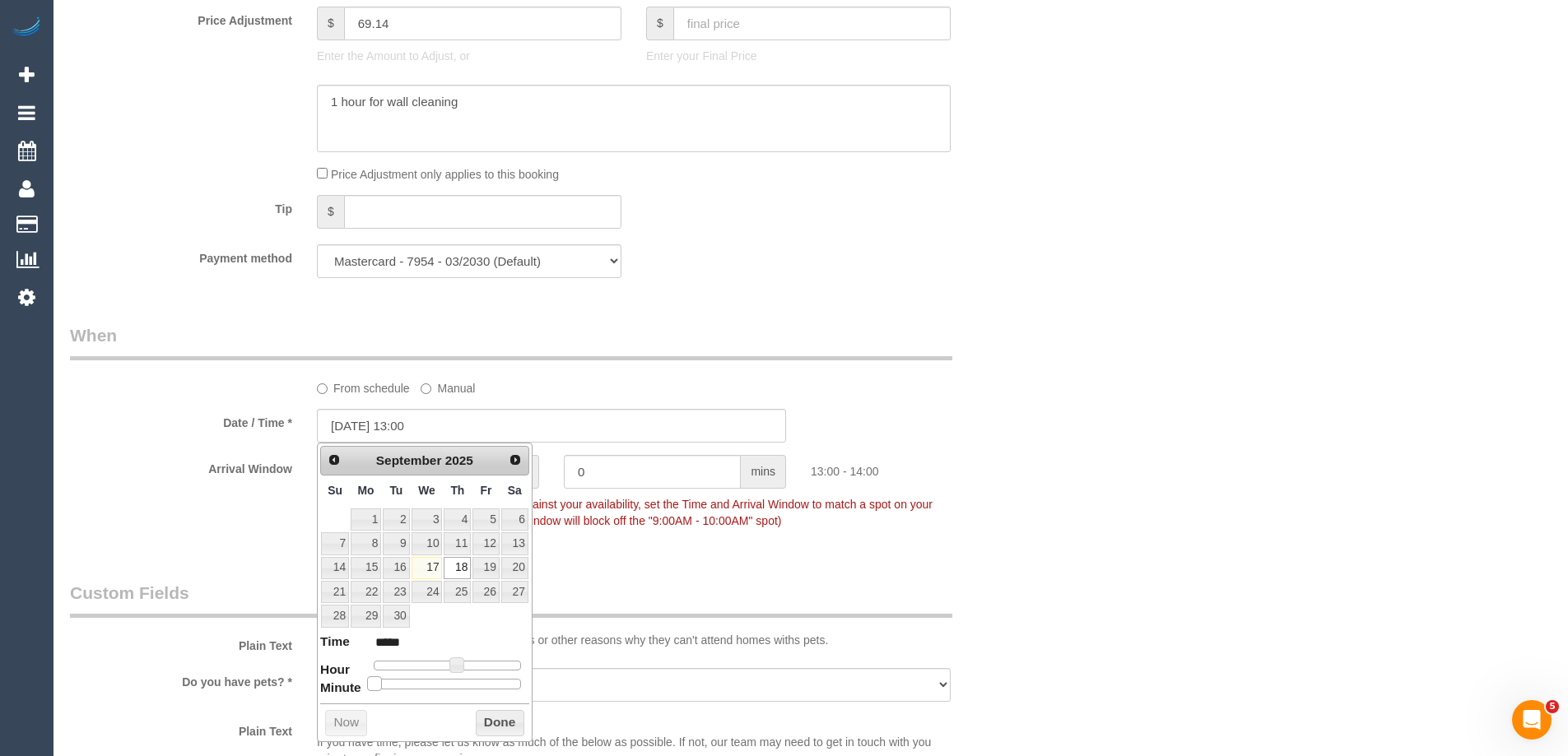
type input "18/09/2025 13:05"
type input "*****"
type input "18/09/2025 13:10"
type input "*****"
type input "18/09/2025 13:15"
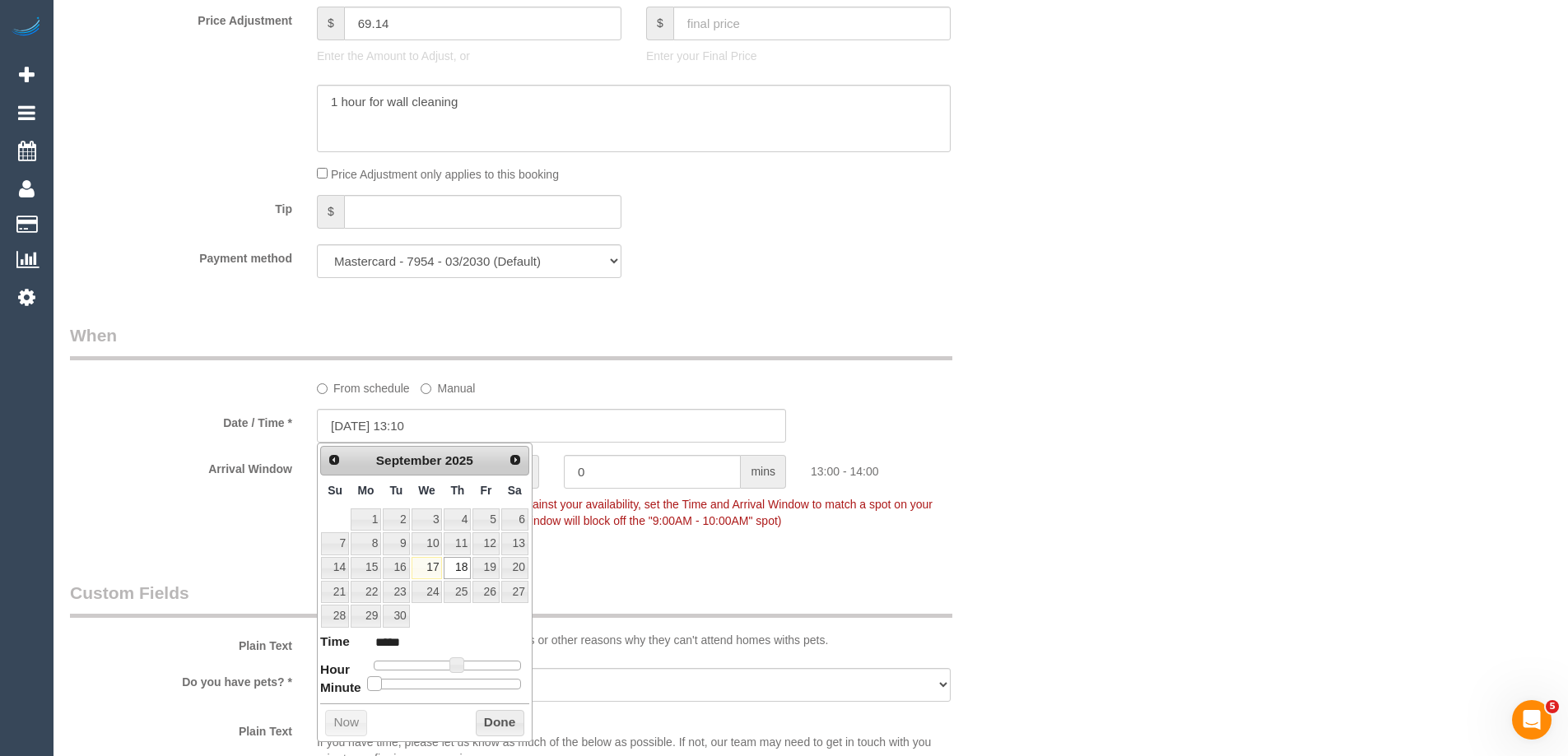
type input "*****"
type input "18/09/2025 13:20"
type input "*****"
type input "18/09/2025 13:25"
type input "*****"
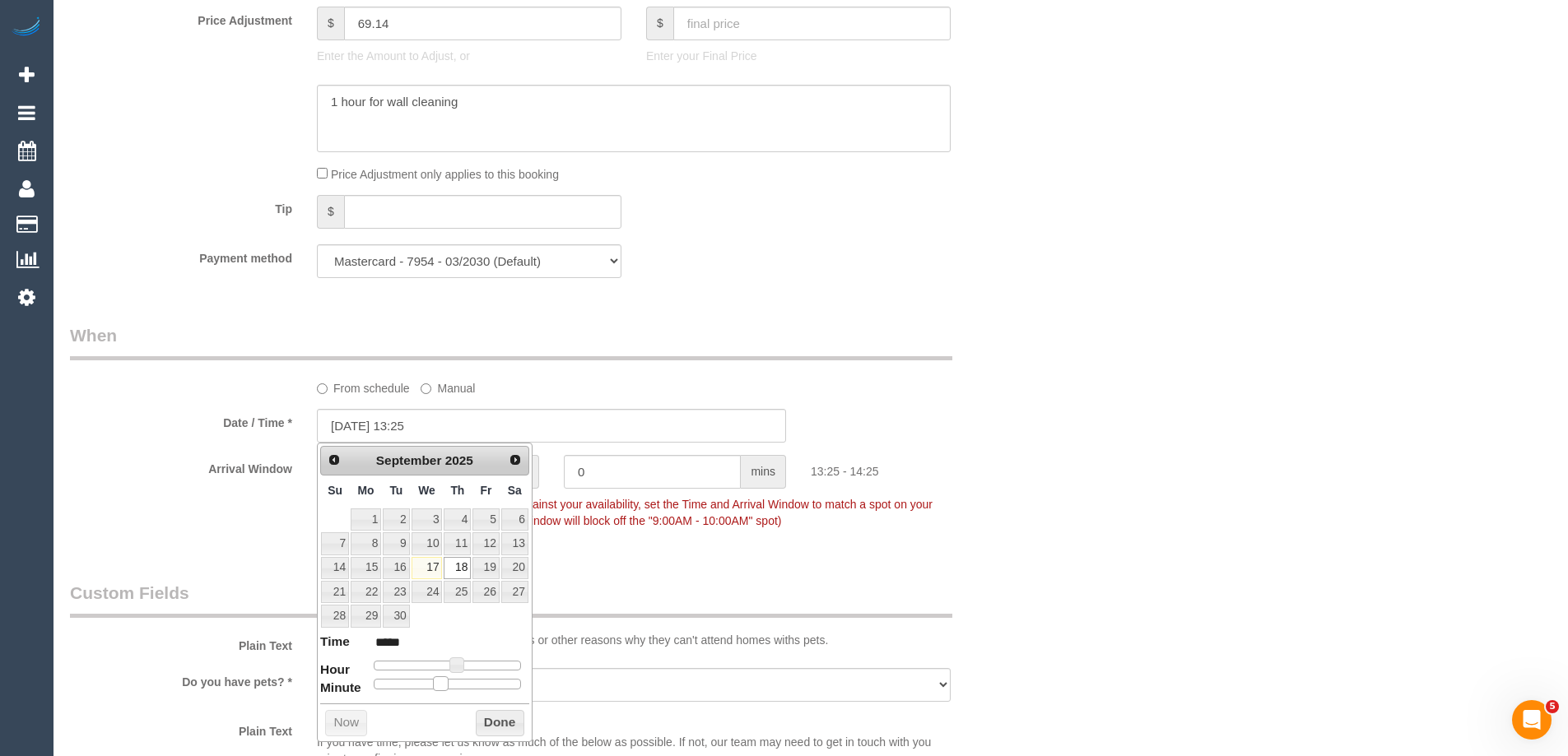
type input "18/09/2025 13:30"
type input "*****"
drag, startPoint x: 381, startPoint y: 684, endPoint x: 492, endPoint y: 718, distance: 116.1
click at [460, 695] on div "Prev Next September 2025 Su Mo Tu We Th Fr Sa 1 2 3 4 5 6 7 8 9 10 11 12 13 14 …" at bounding box center [425, 593] width 215 height 300
click at [492, 726] on button "Done" at bounding box center [500, 723] width 49 height 27
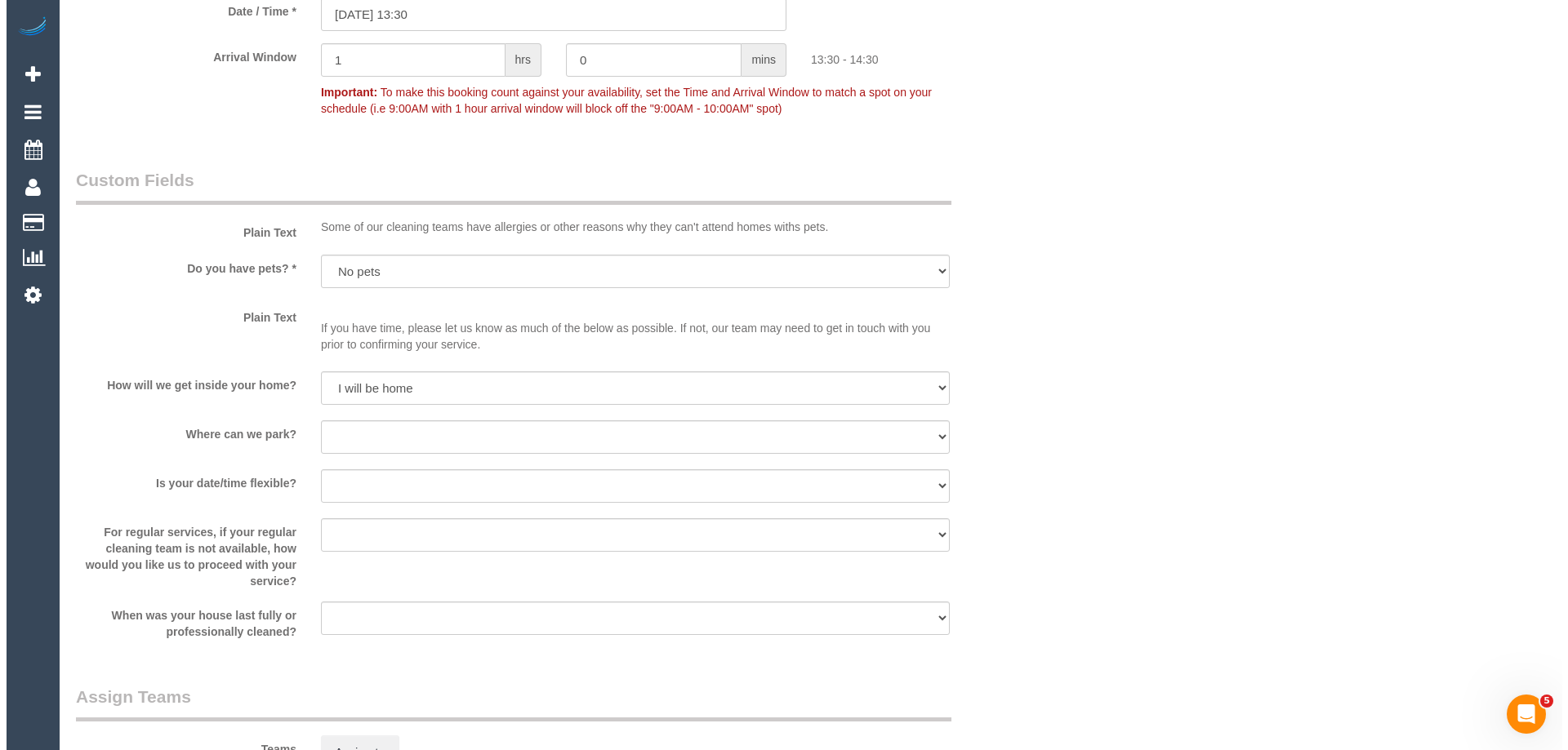
scroll to position [2123, 0]
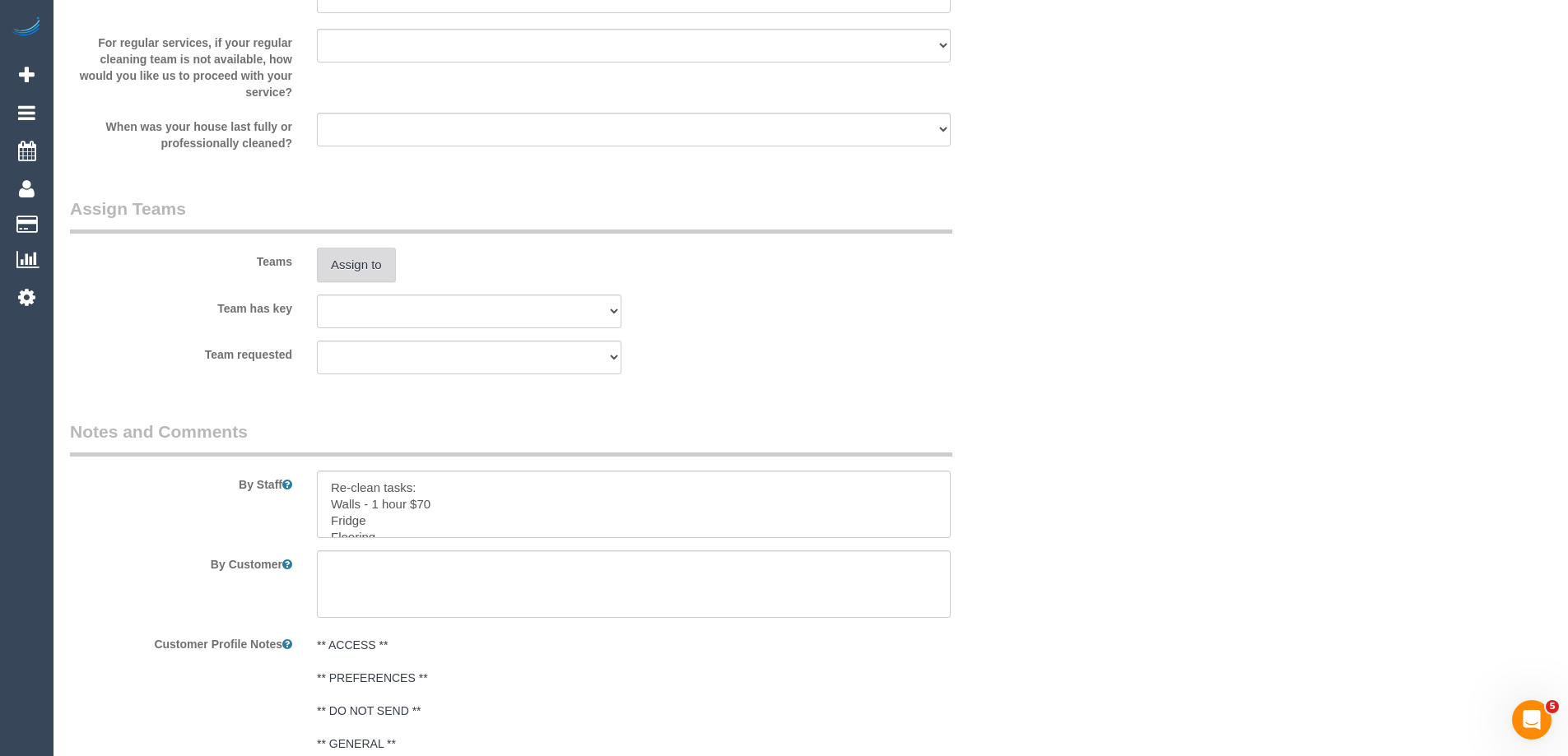
click at [356, 263] on button "Assign to" at bounding box center [356, 265] width 79 height 35
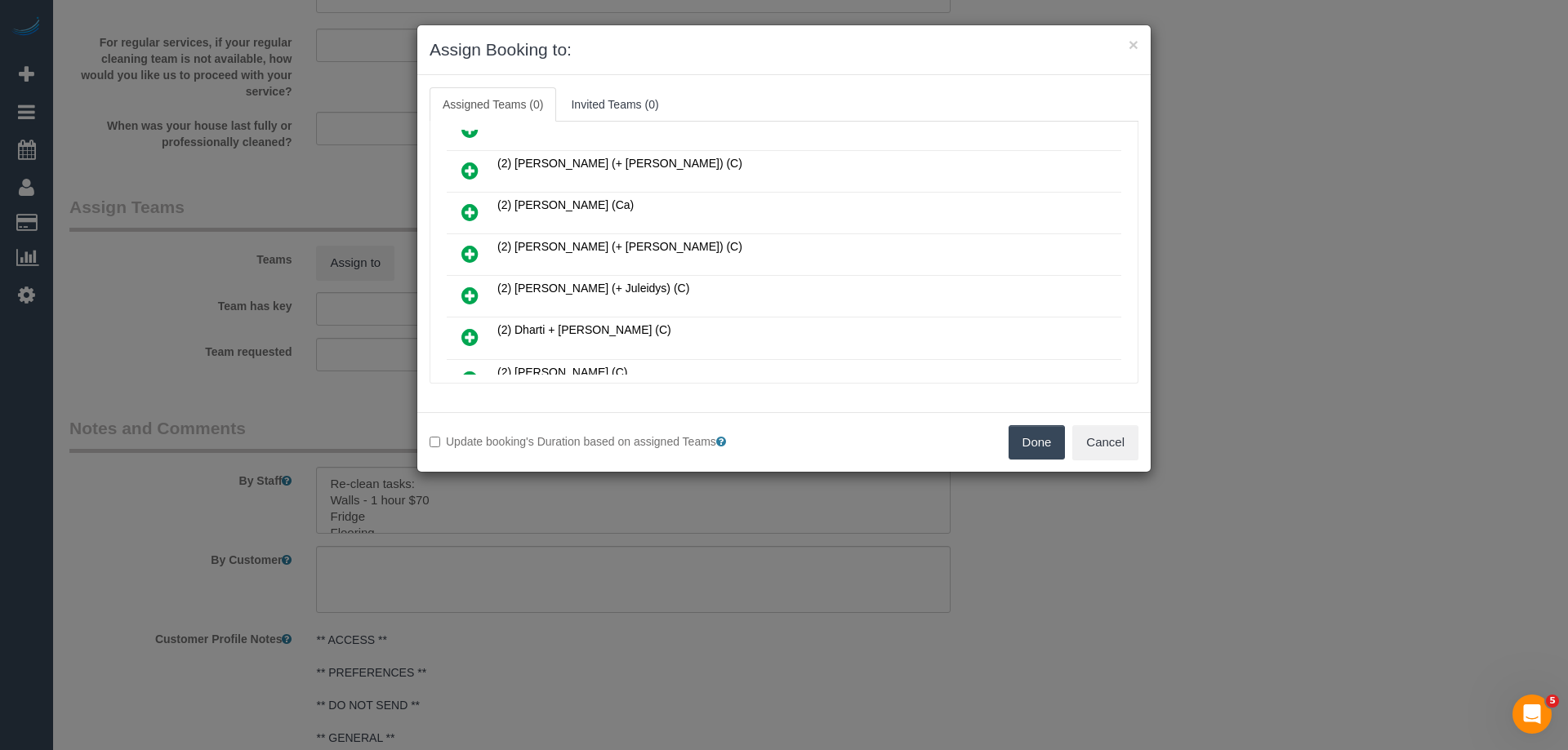
scroll to position [326, 0]
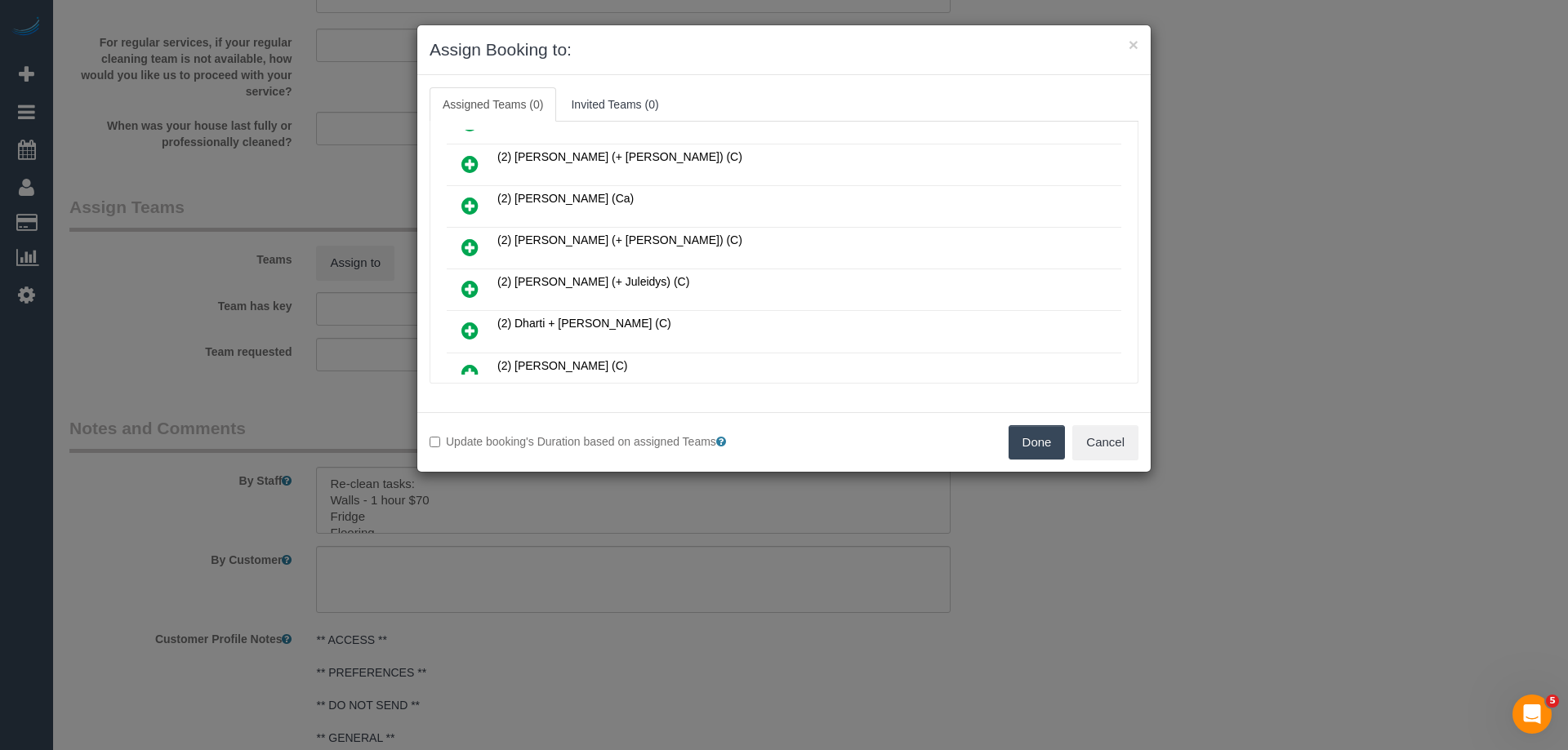
click at [479, 288] on link at bounding box center [470, 289] width 39 height 33
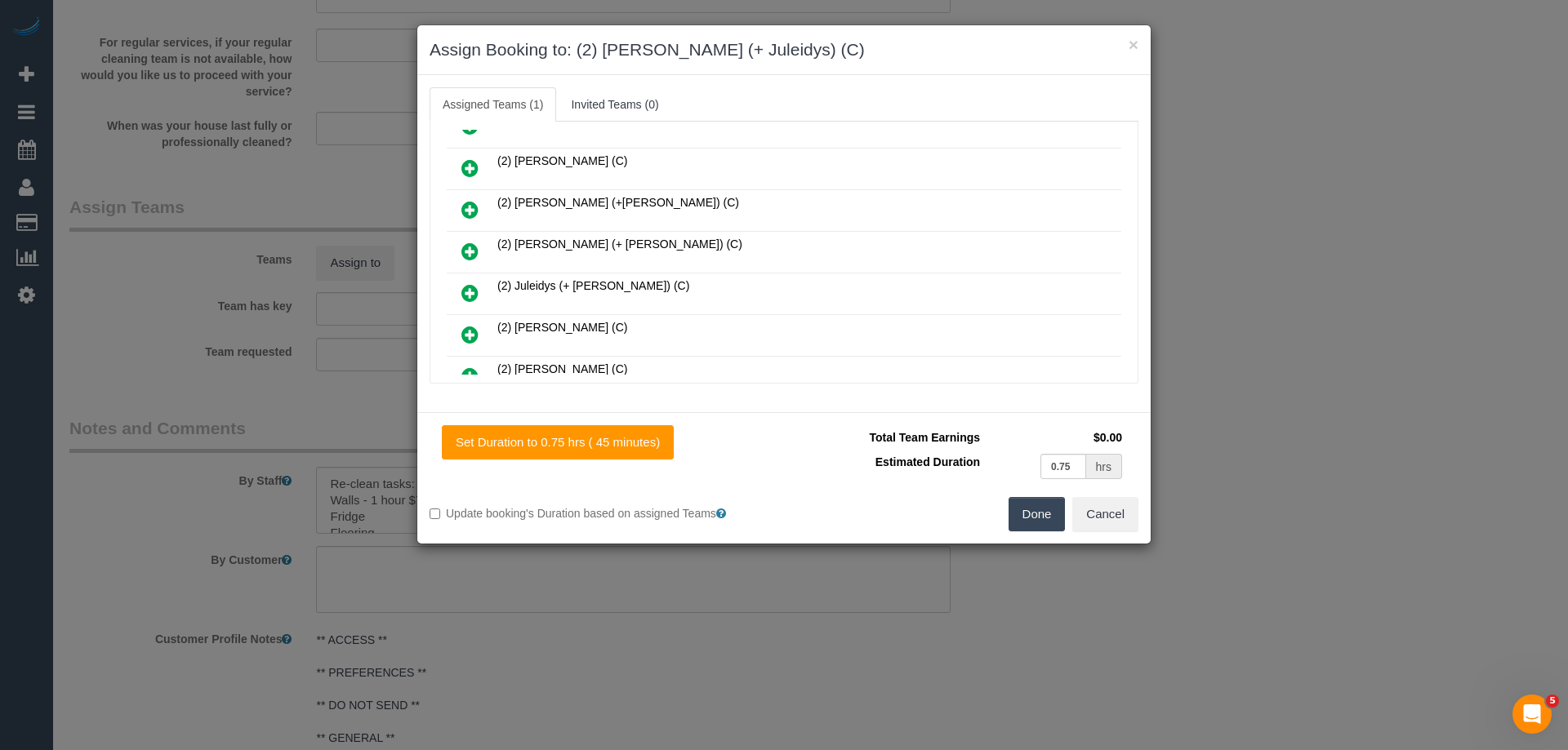
click at [464, 290] on icon at bounding box center [470, 293] width 18 height 19
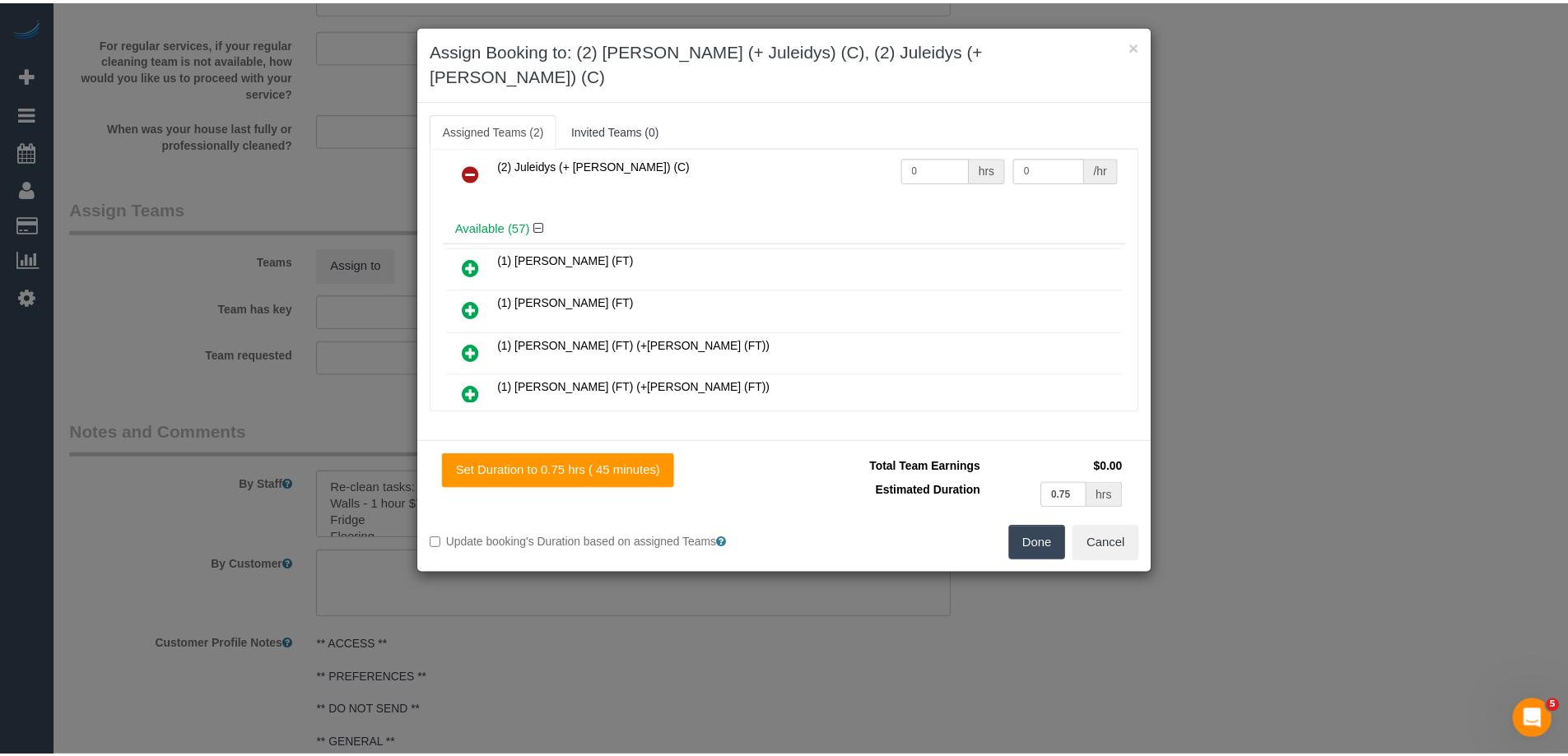
scroll to position [0, 0]
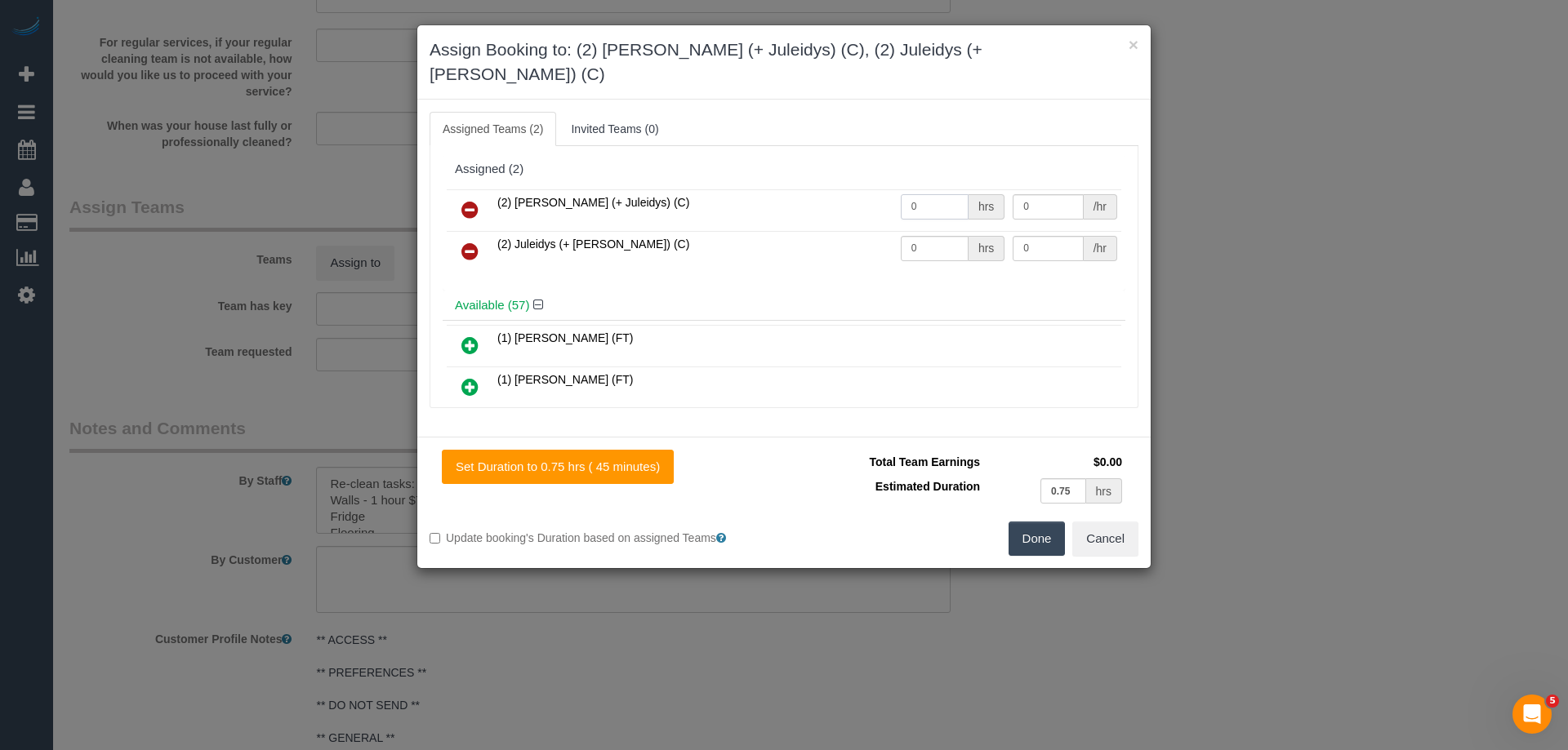
drag, startPoint x: 925, startPoint y: 178, endPoint x: 797, endPoint y: 183, distance: 128.1
click at [851, 189] on tr "(2) Cris (+ Juleidys) (C) 0 hrs 0 /hr" at bounding box center [784, 209] width 675 height 41
drag, startPoint x: 870, startPoint y: 182, endPoint x: 836, endPoint y: 178, distance: 34.2
click at [837, 189] on tr "(2) Cris (+ Juleidys) (C) 1.75 hrs 0 /hr" at bounding box center [784, 209] width 675 height 41
type input "0.75"
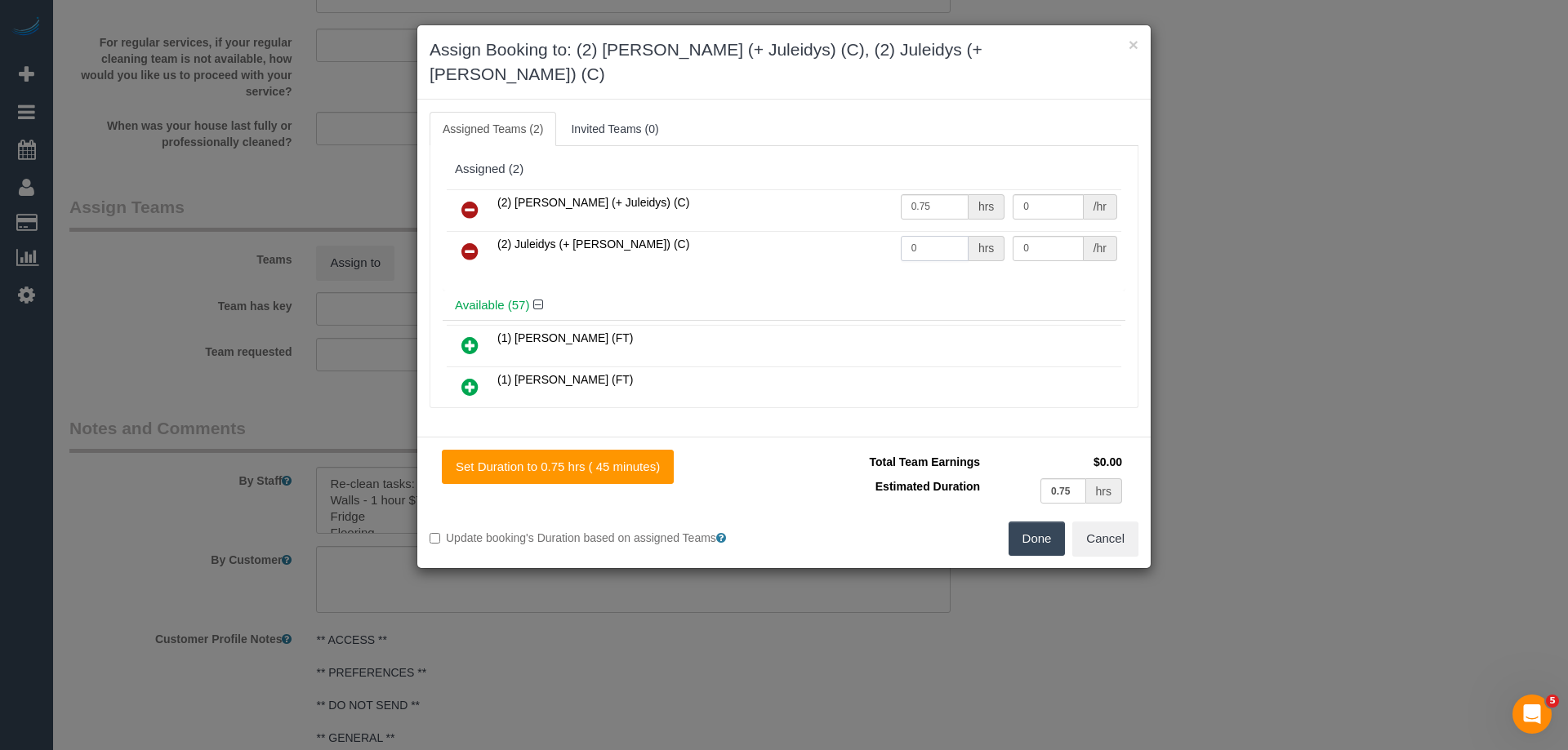
drag, startPoint x: 866, startPoint y: 217, endPoint x: 819, endPoint y: 210, distance: 47.5
click at [825, 231] on tr "(2) Juleidys (+ Cris) (C) 0 hrs 0 /hr" at bounding box center [784, 251] width 675 height 41
type input "0.75"
drag, startPoint x: 1048, startPoint y: 178, endPoint x: 924, endPoint y: 173, distance: 124.1
click at [924, 189] on tr "(2) Cris (+ Juleidys) (C) 0.75 hrs 0 /hr" at bounding box center [784, 209] width 675 height 41
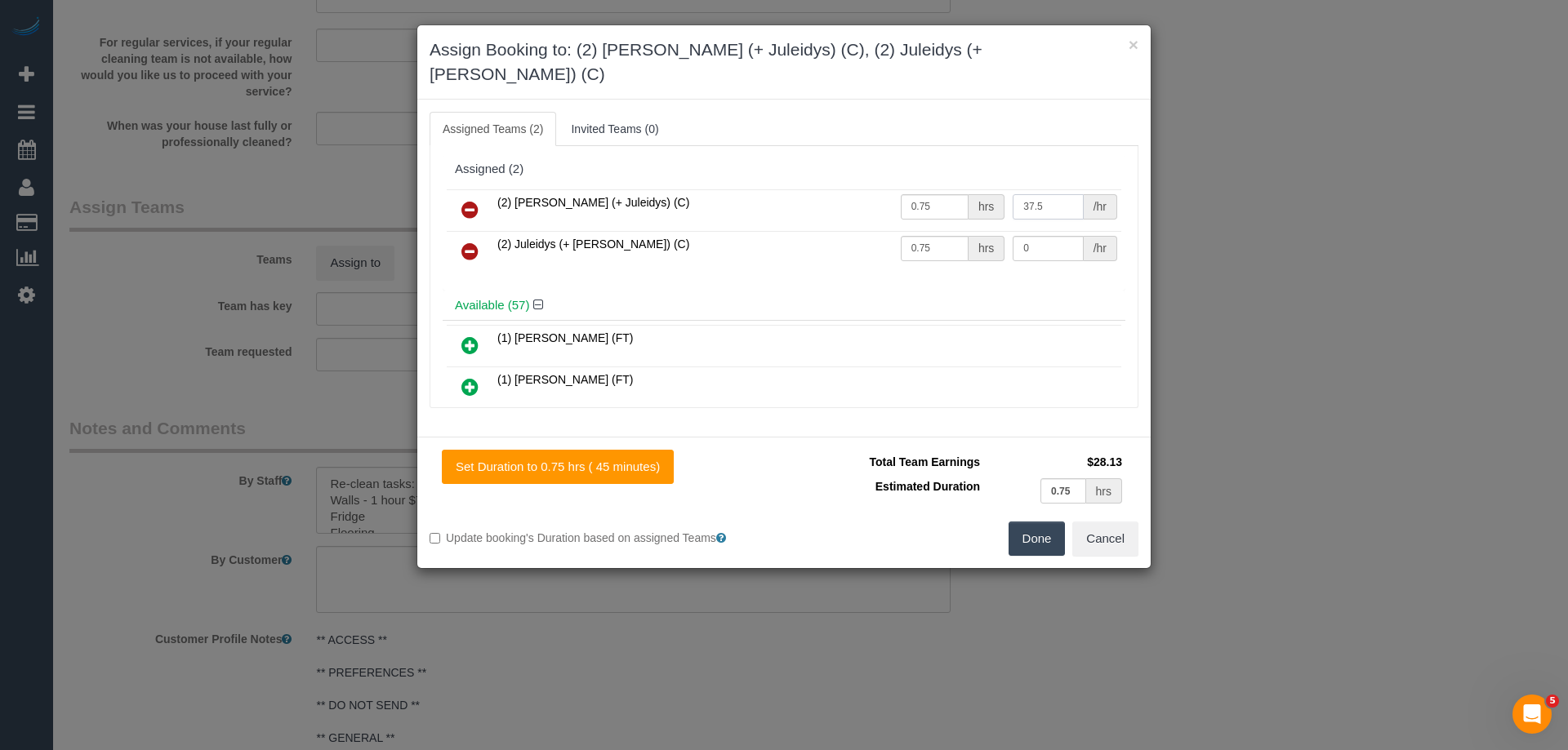
type input "37.5"
drag, startPoint x: 1042, startPoint y: 224, endPoint x: 937, endPoint y: 222, distance: 105.0
click at [939, 231] on tr "(2) Juleidys (+ Cris) (C) 0.75 hrs 0 /hr" at bounding box center [784, 251] width 675 height 41
type input "37.5"
click at [1040, 521] on button "Done" at bounding box center [1037, 538] width 57 height 34
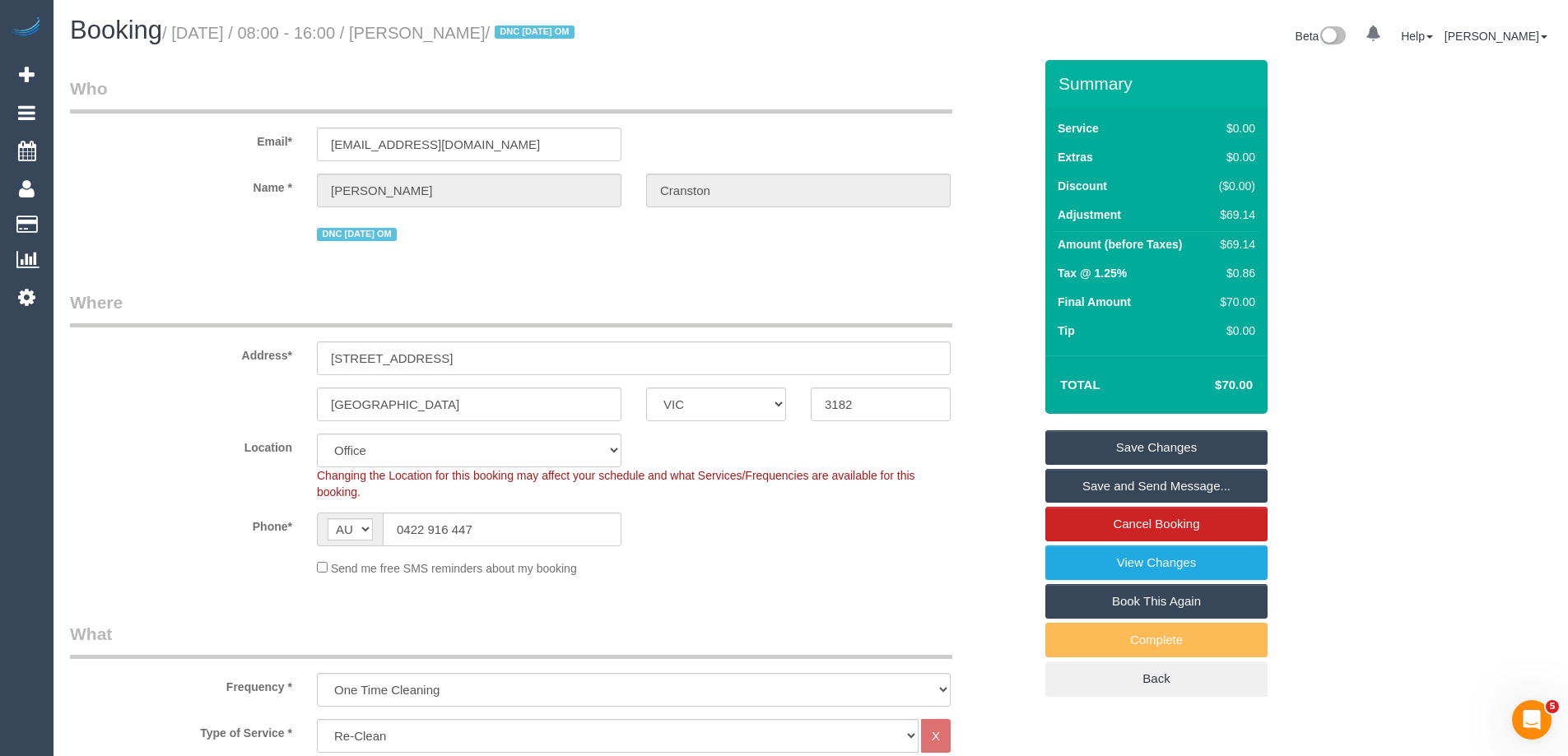
drag, startPoint x: 571, startPoint y: 33, endPoint x: 456, endPoint y: 26, distance: 115.2
click at [456, 26] on small "/ September 18, 2025 / 08:00 - 16:00 / Alison Cranston / DNC 12/09/25 OM" at bounding box center [371, 33] width 417 height 18
copy small "Alison Cranston"
click at [1104, 439] on link "Save Changes" at bounding box center [1156, 448] width 222 height 35
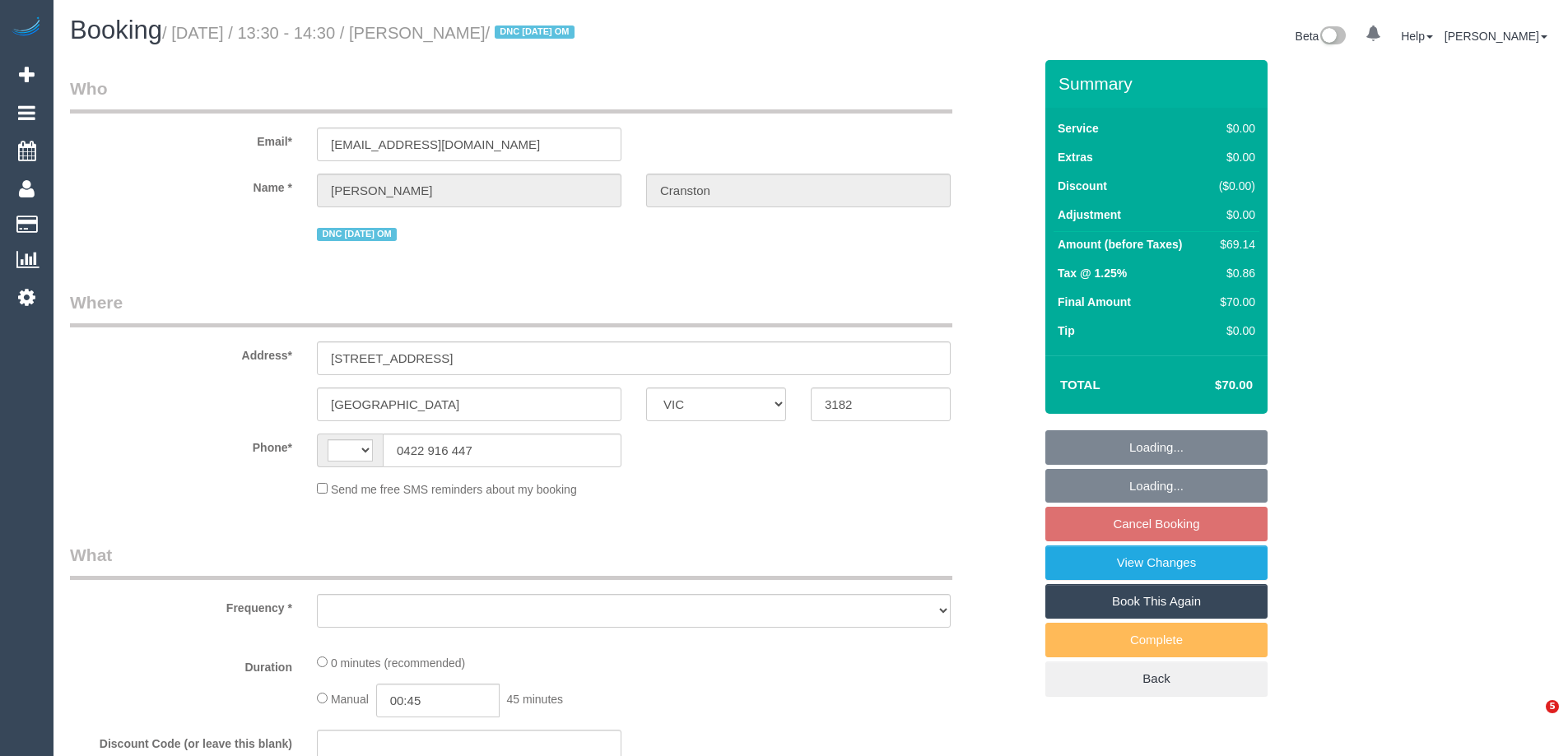
select select "VIC"
select select "string:AU"
select select "object:576"
select select "string:stripe-pm_1S4vde2GScqysDRV2Izijv1z"
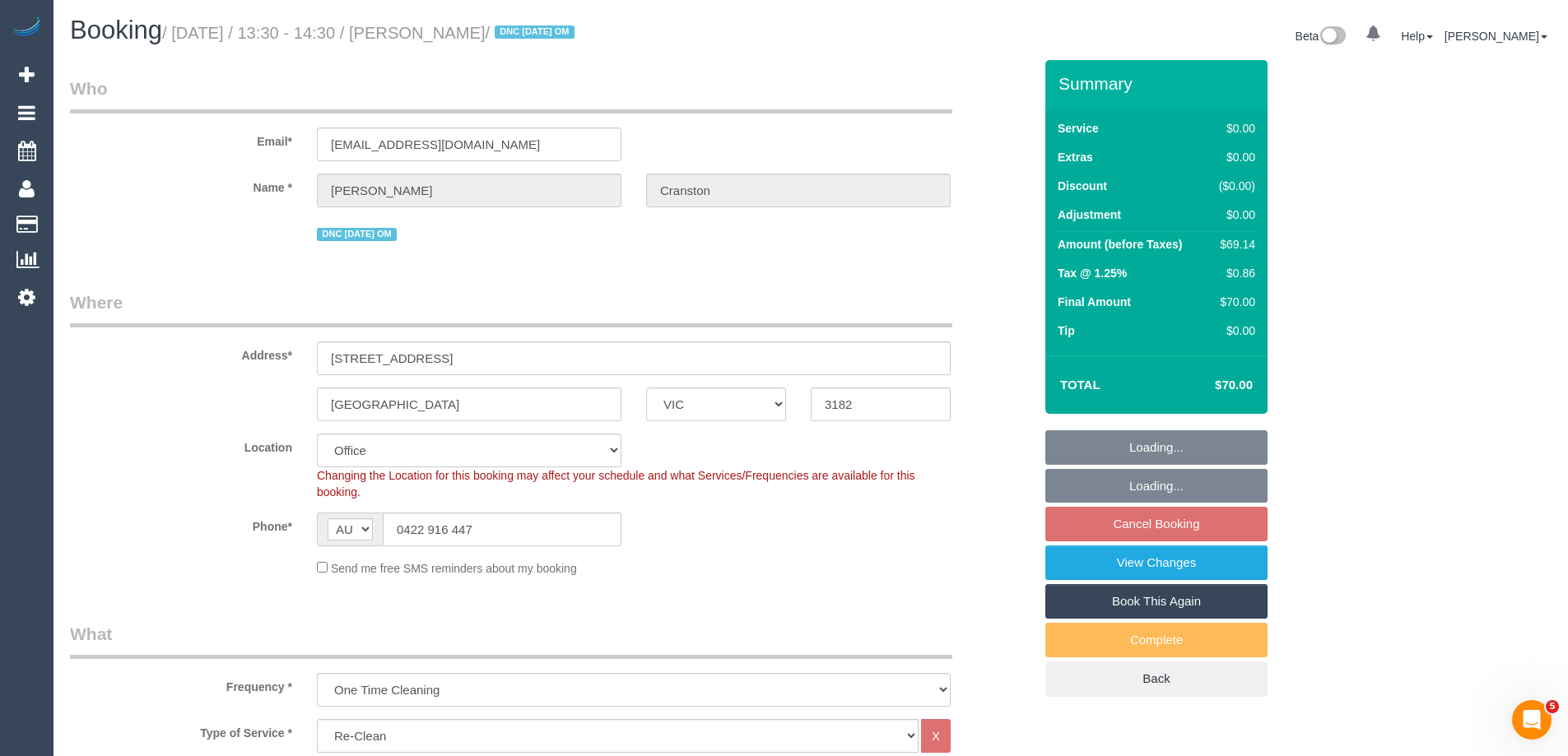
select select "object:786"
select select "number:28"
select select "number:14"
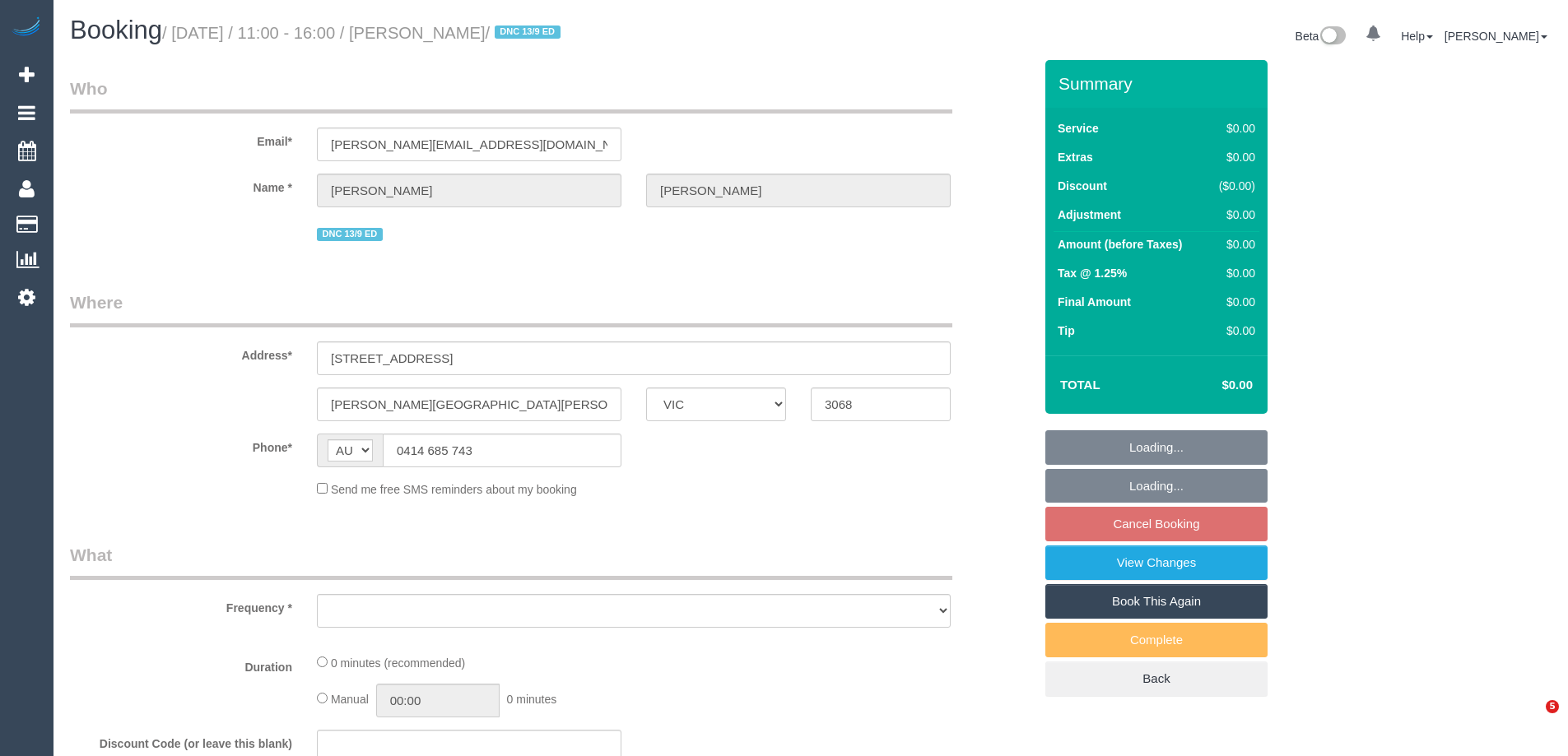
select select "VIC"
select select "object:609"
select select "string:stripe-pm_1S28jq2GScqysDRVyxyi8L60"
select select "number:28"
select select "number:14"
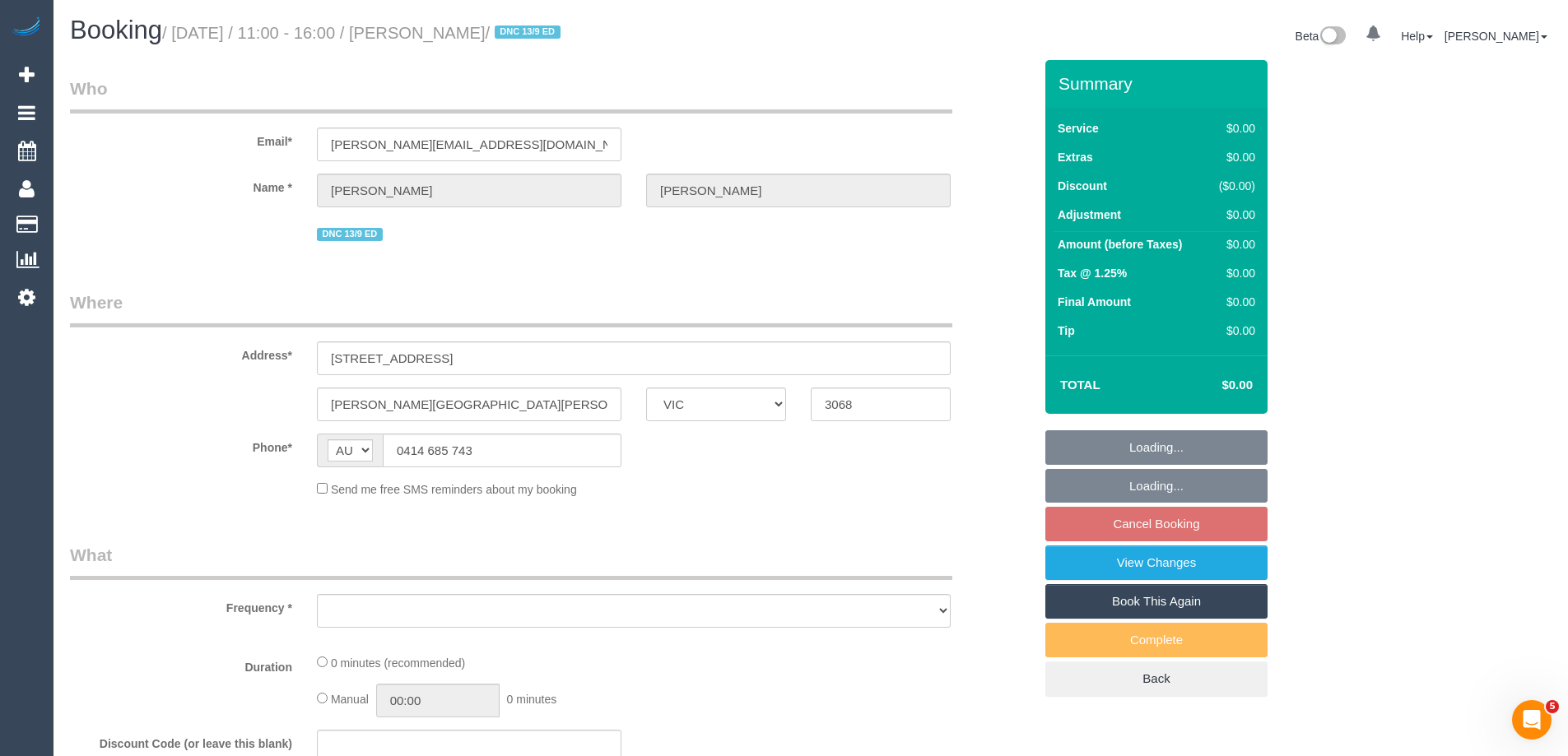
select select "number:19"
select select "number:22"
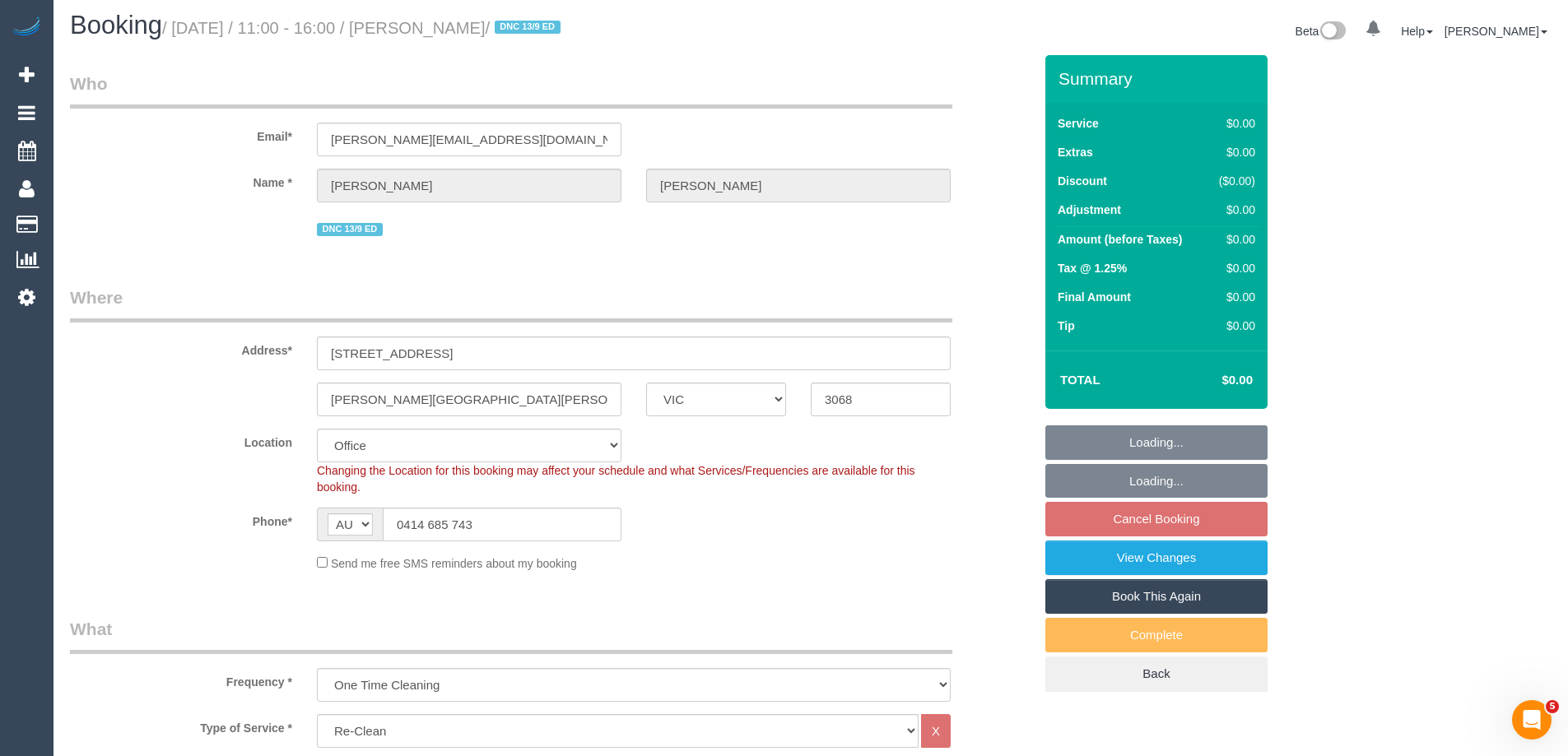
select select "object:2042"
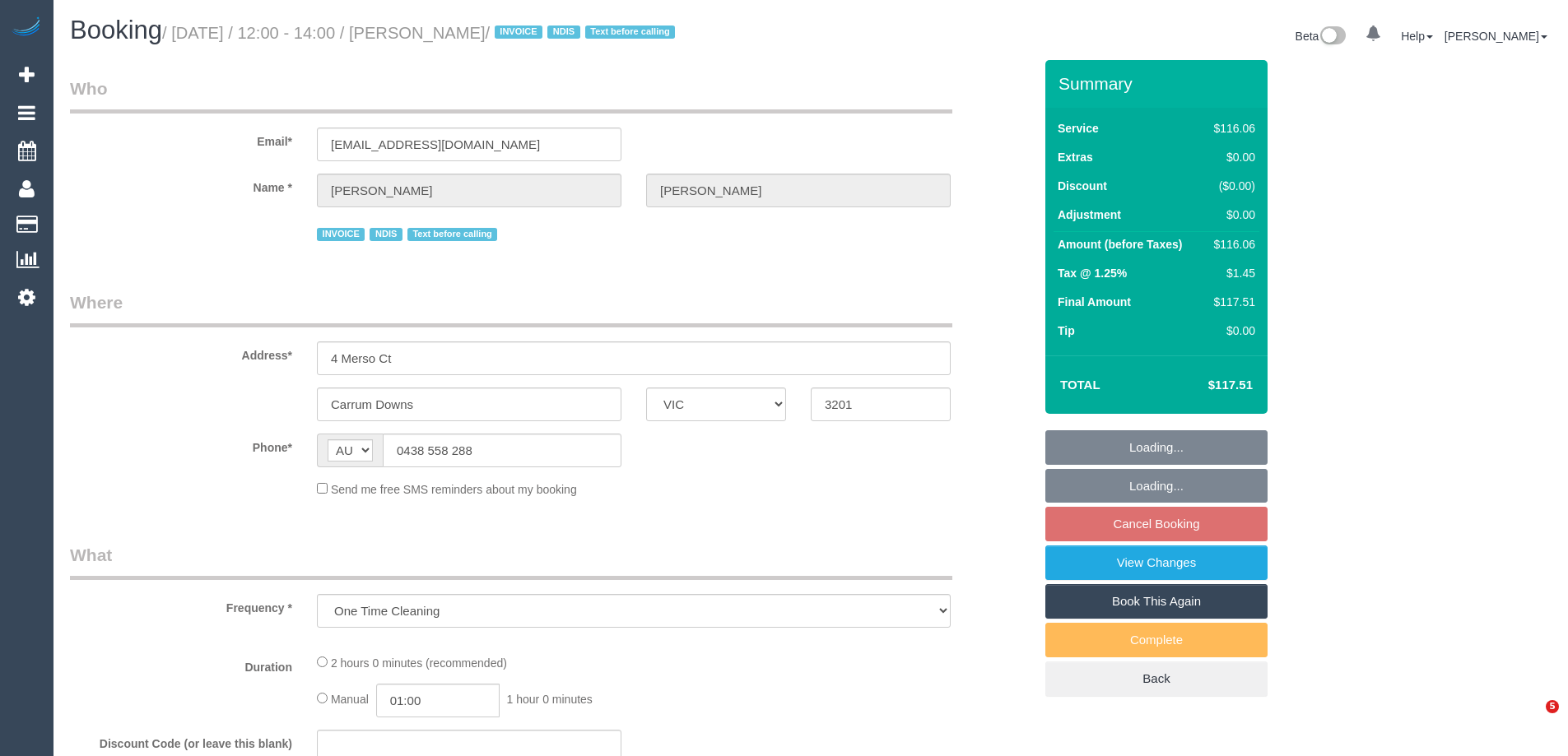
select select "VIC"
select select "number:27"
select select "number:14"
select select "number:18"
select select "number:36"
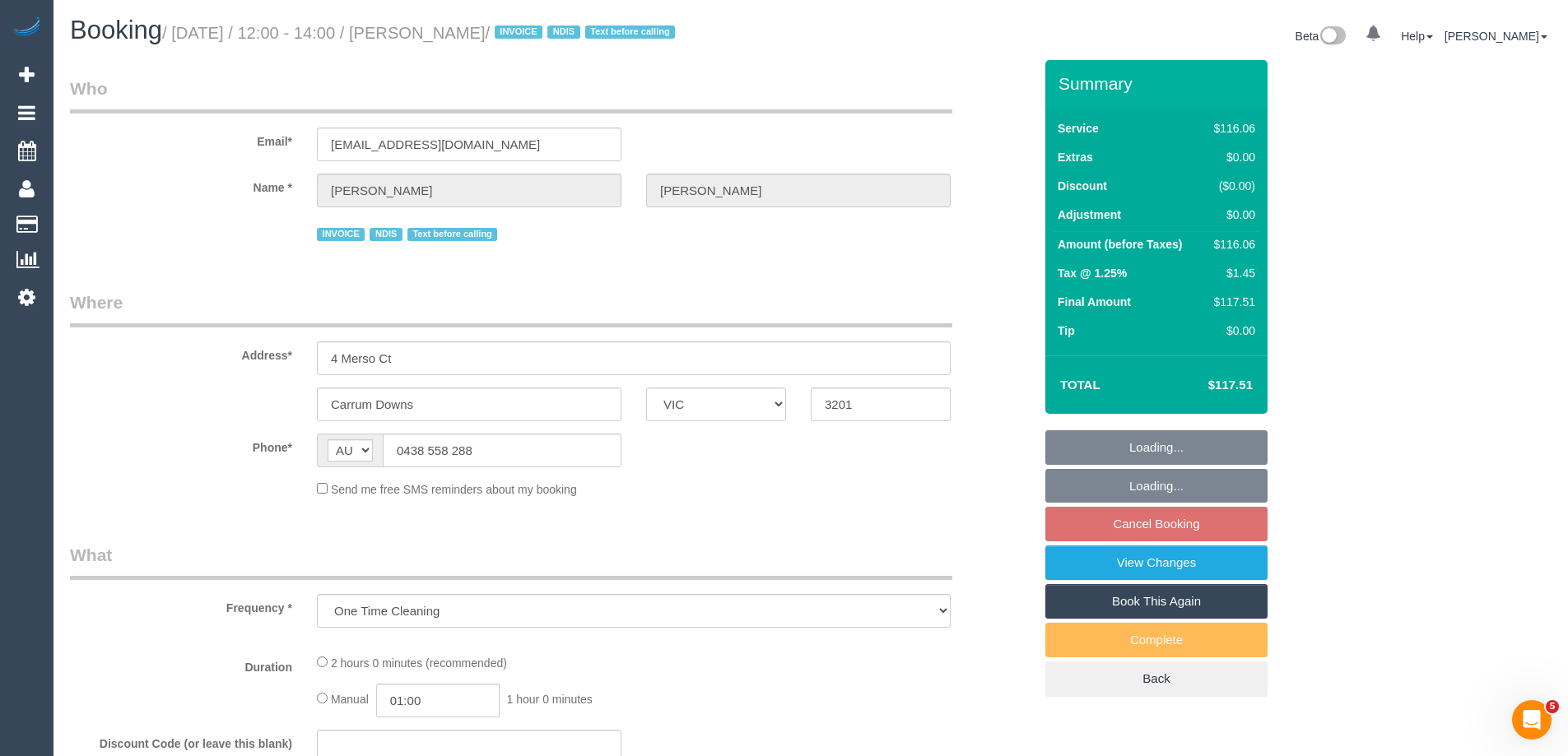
select select "number:34"
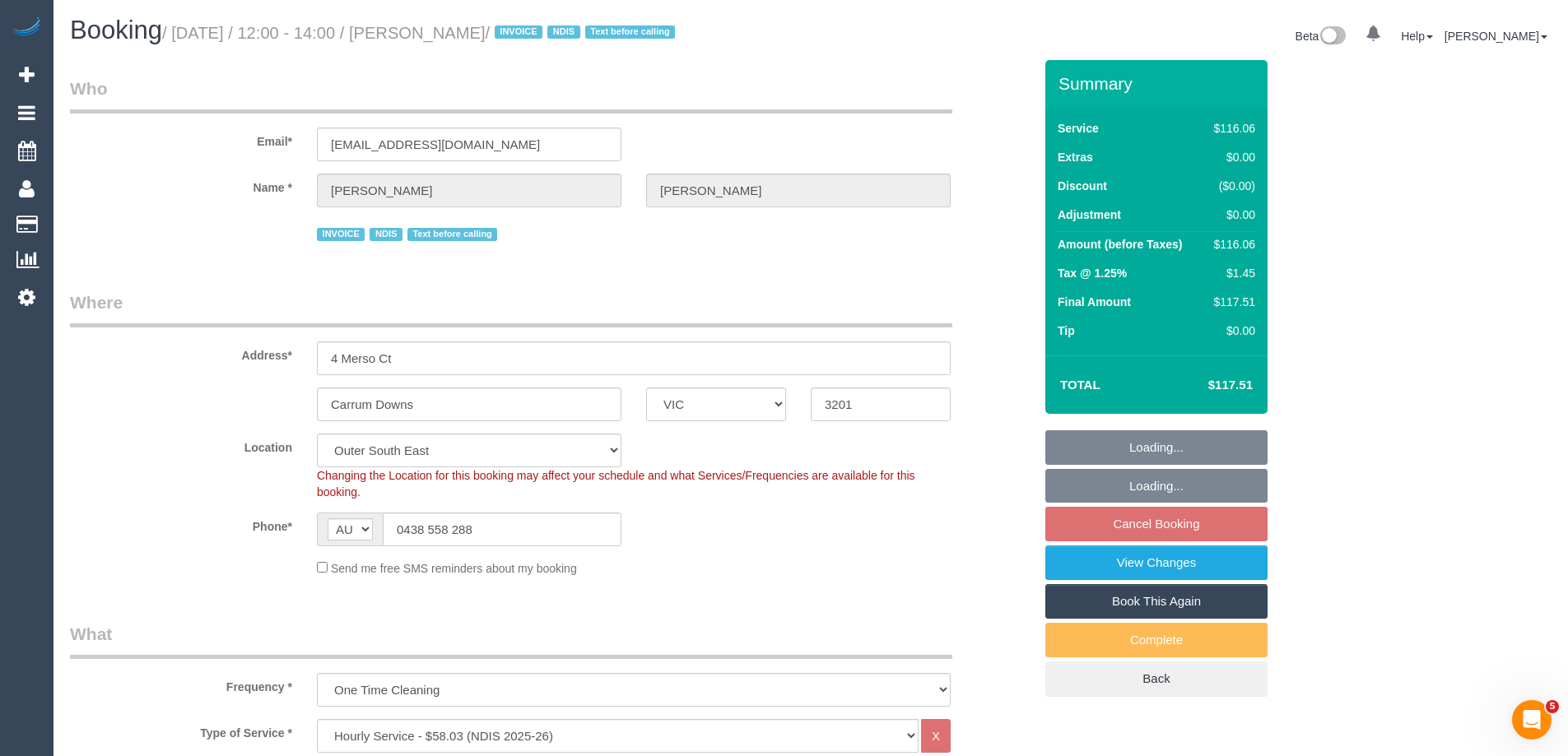
select select "object:1042"
select select "spot1"
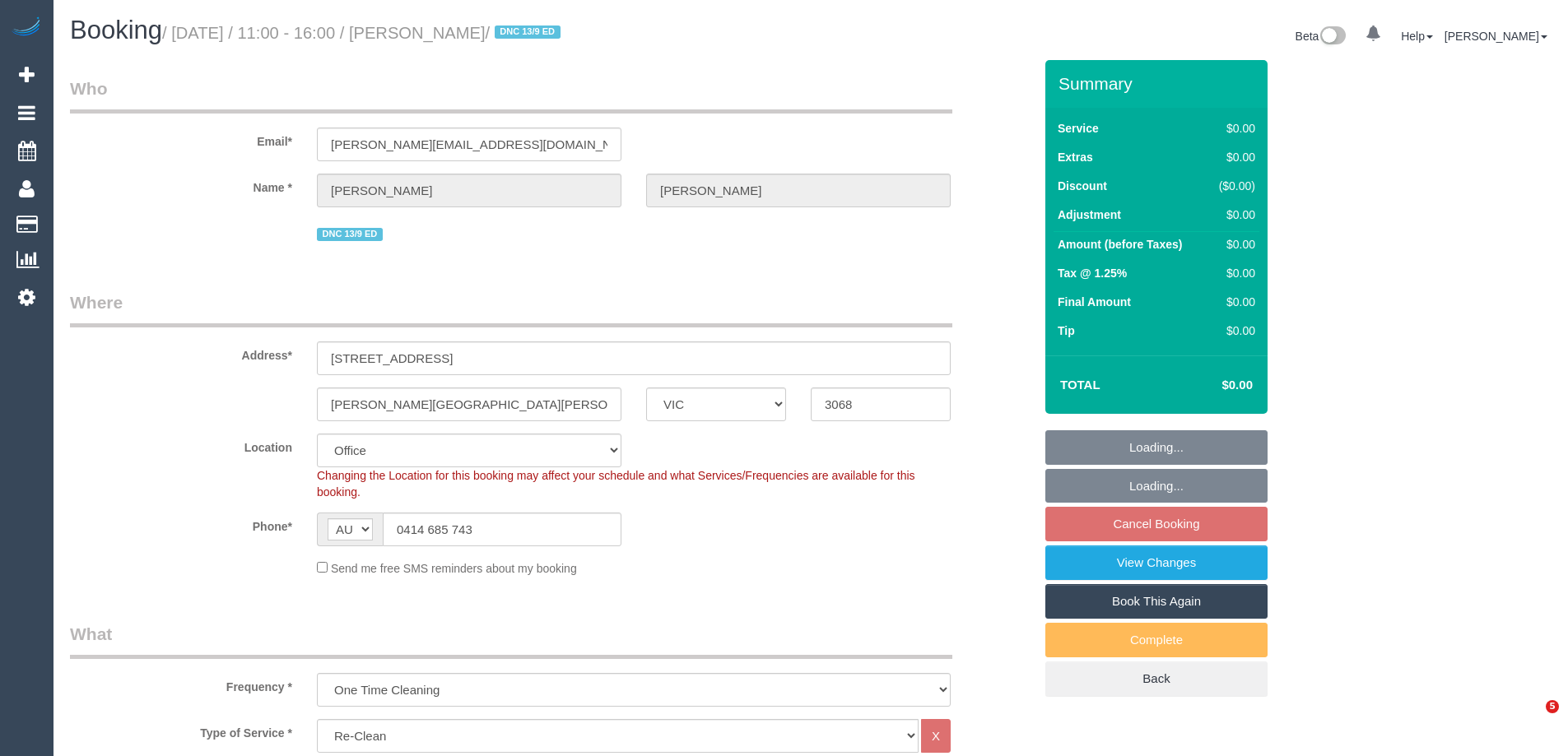
select select "VIC"
select select "number:28"
select select "number:14"
select select "number:19"
select select "number:22"
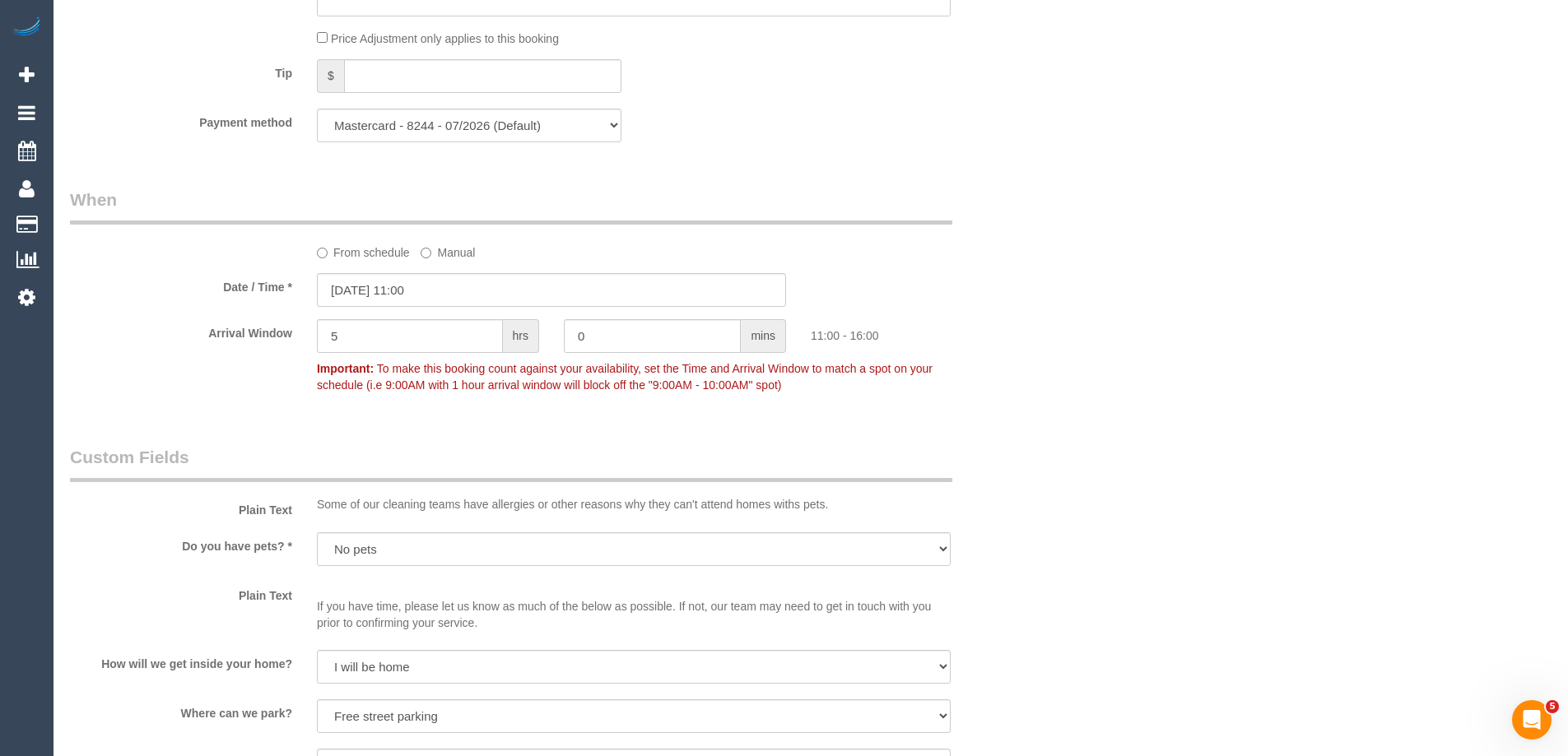
scroll to position [1399, 0]
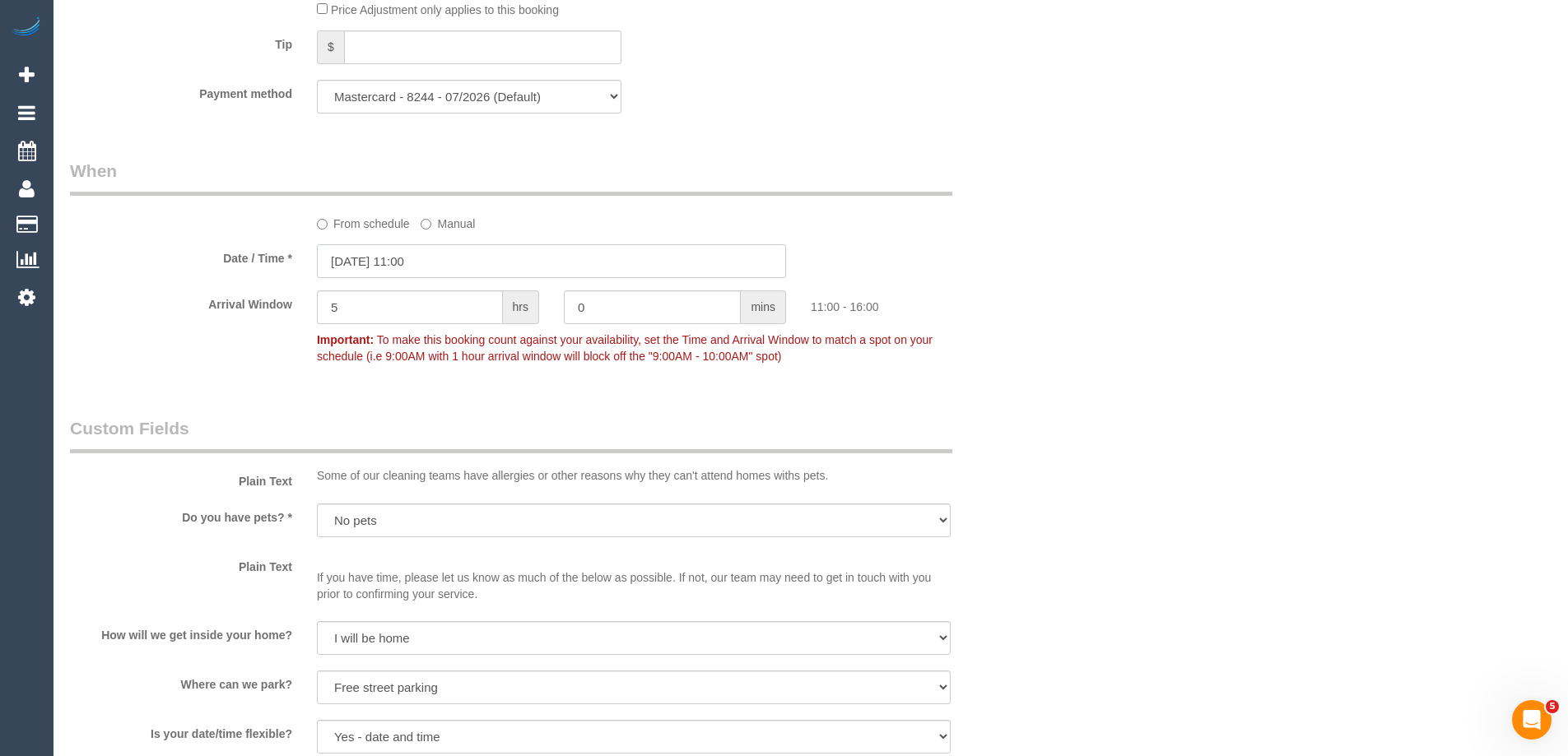
click at [364, 265] on input "18/09/2025 11:00" at bounding box center [551, 261] width 469 height 34
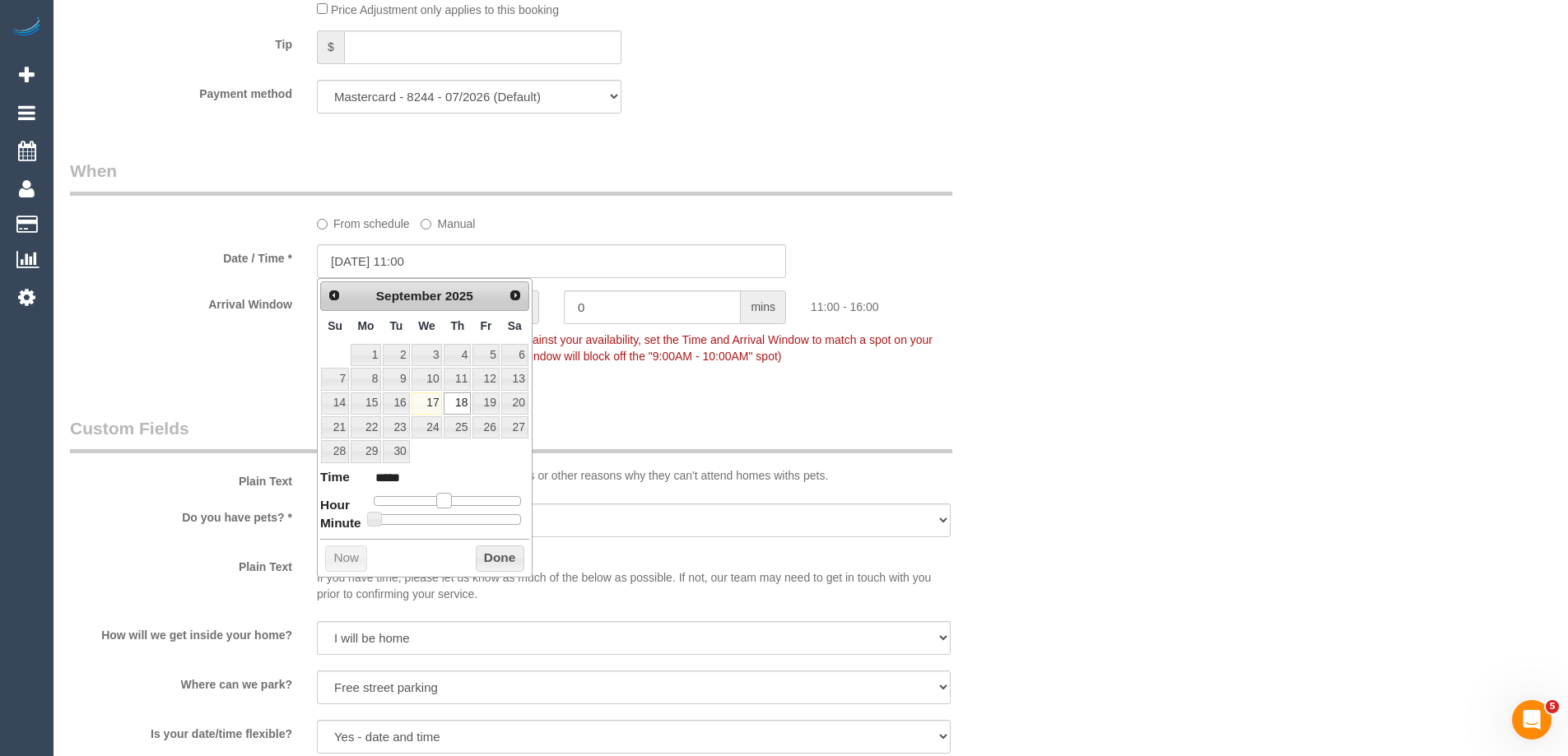
type input "18/09/2025 12:00"
type input "*****"
type input "18/09/2025 13:00"
type input "*****"
type input "18/09/2025 14:00"
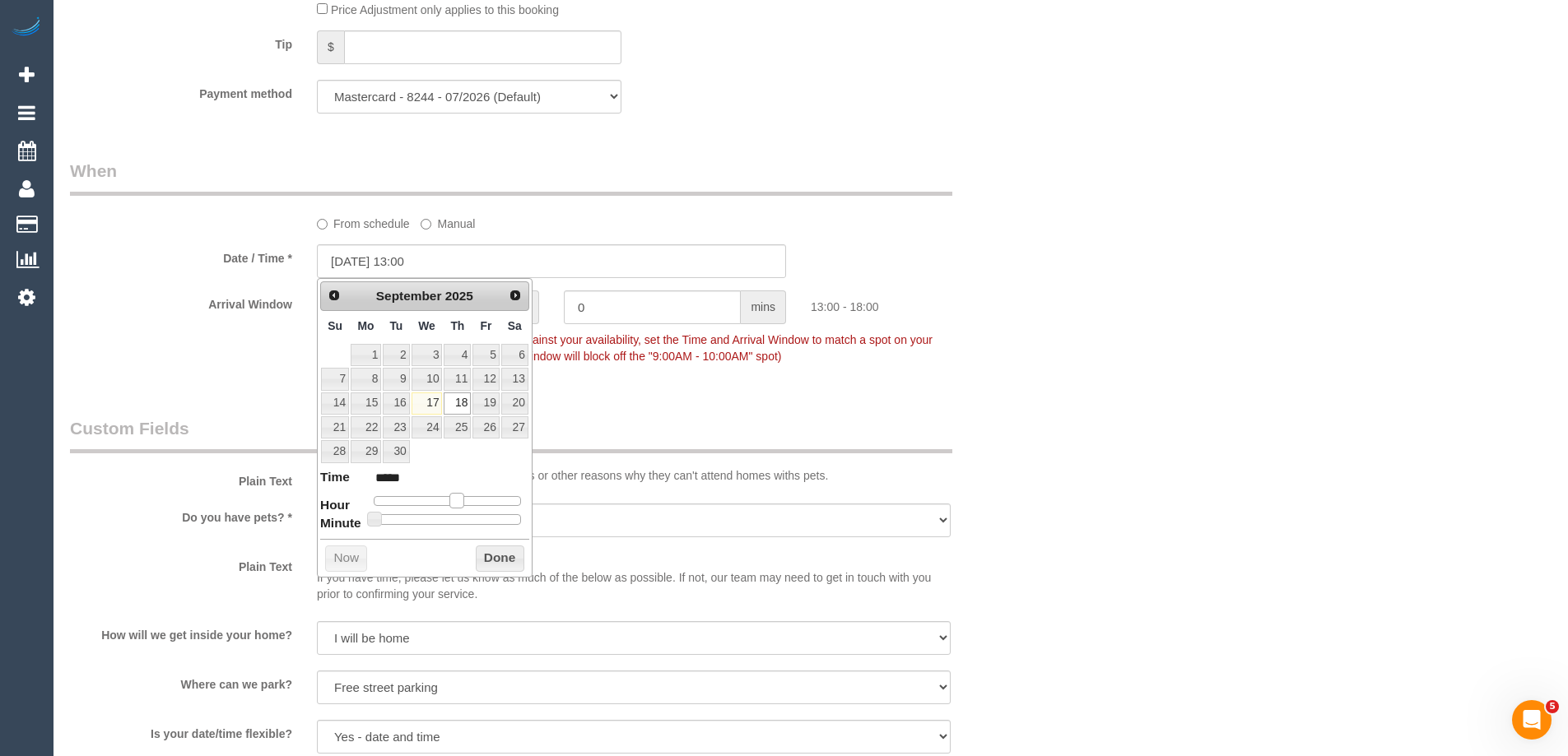
type input "*****"
drag, startPoint x: 444, startPoint y: 502, endPoint x: 464, endPoint y: 506, distance: 20.4
click at [464, 506] on span at bounding box center [463, 500] width 15 height 15
click at [491, 553] on button "Done" at bounding box center [500, 559] width 49 height 27
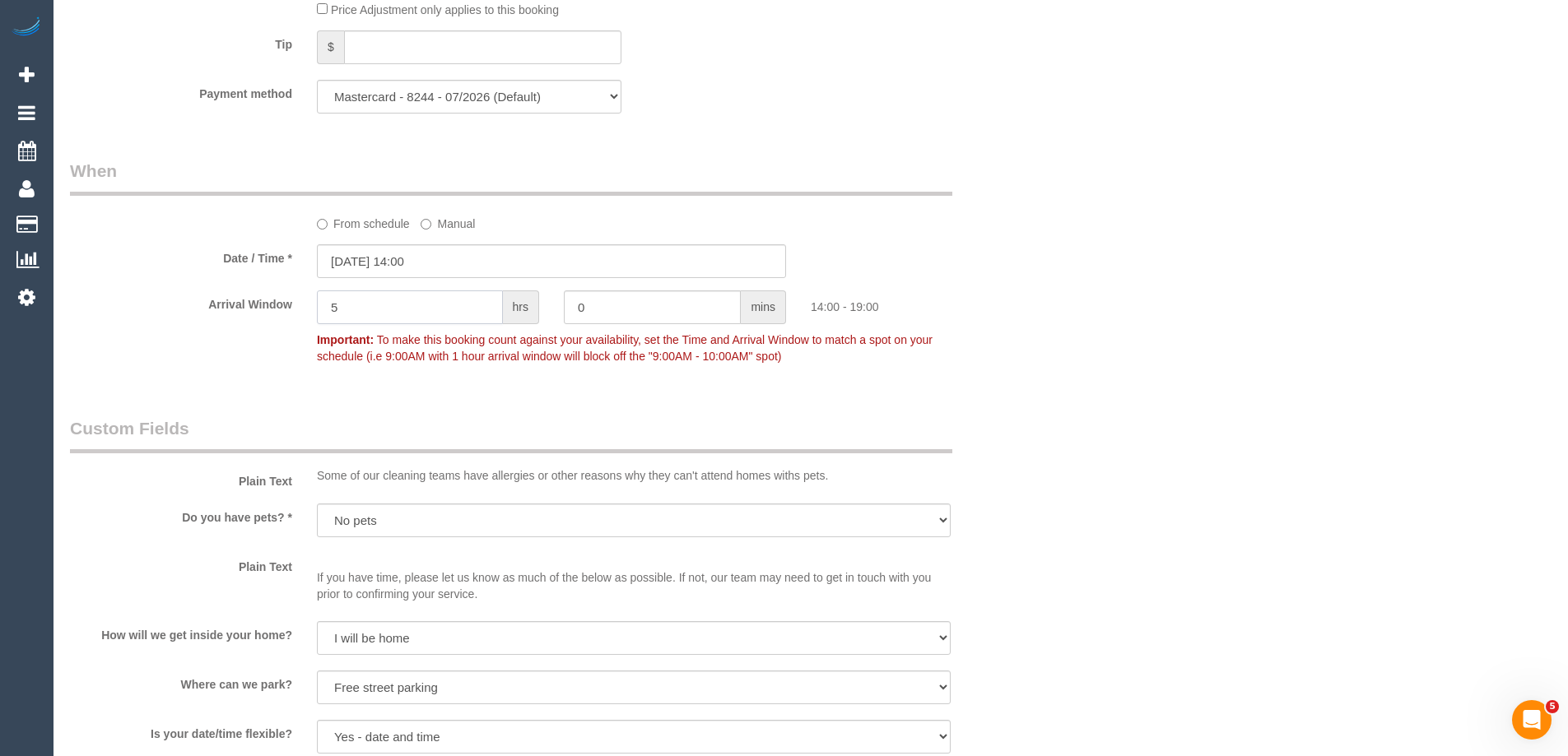
drag, startPoint x: 355, startPoint y: 301, endPoint x: 259, endPoint y: 294, distance: 96.3
click at [259, 294] on div "Arrival Window 5 hrs 0 mins 14:00 - 19:00 Important: To make this booking count…" at bounding box center [551, 331] width 987 height 82
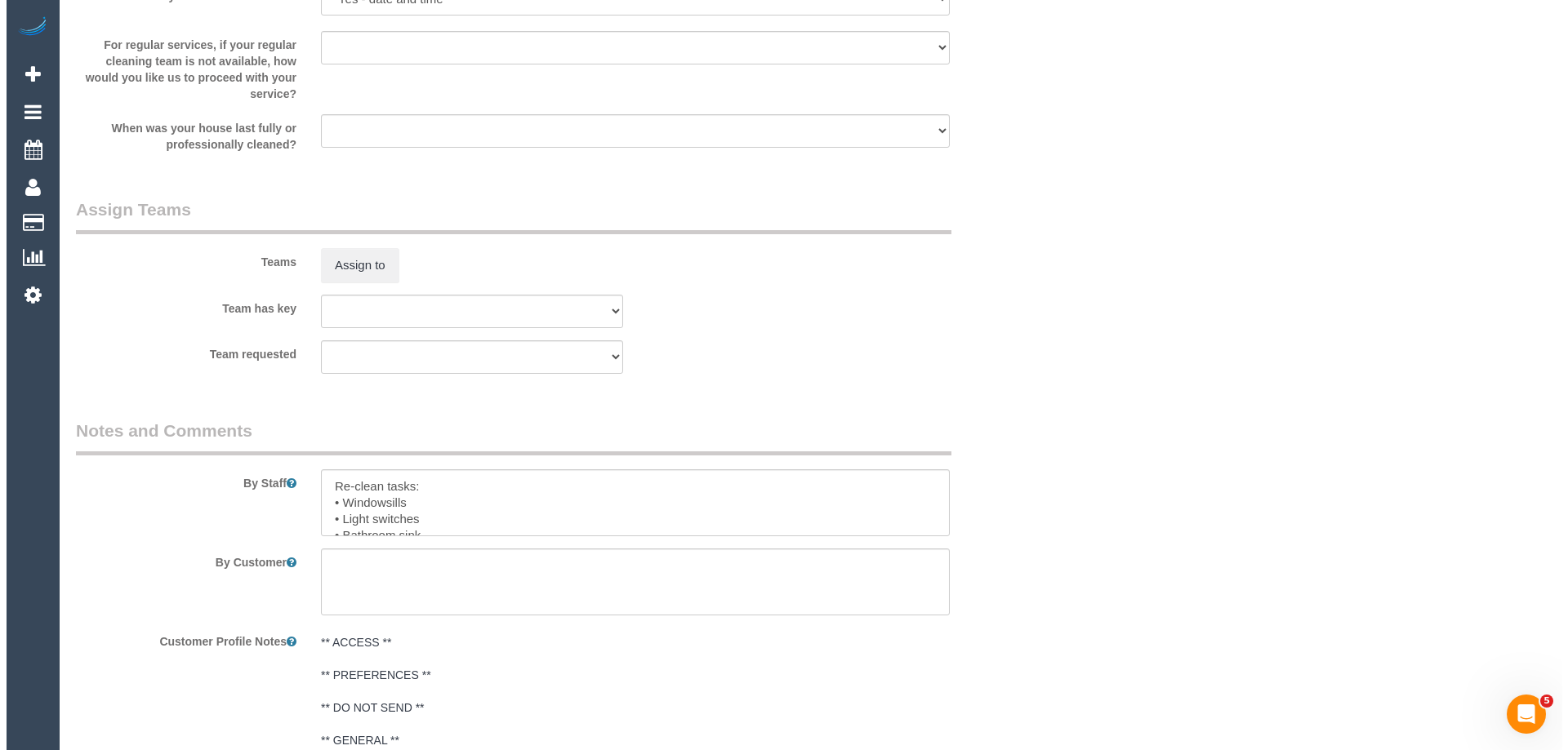
scroll to position [2081, 0]
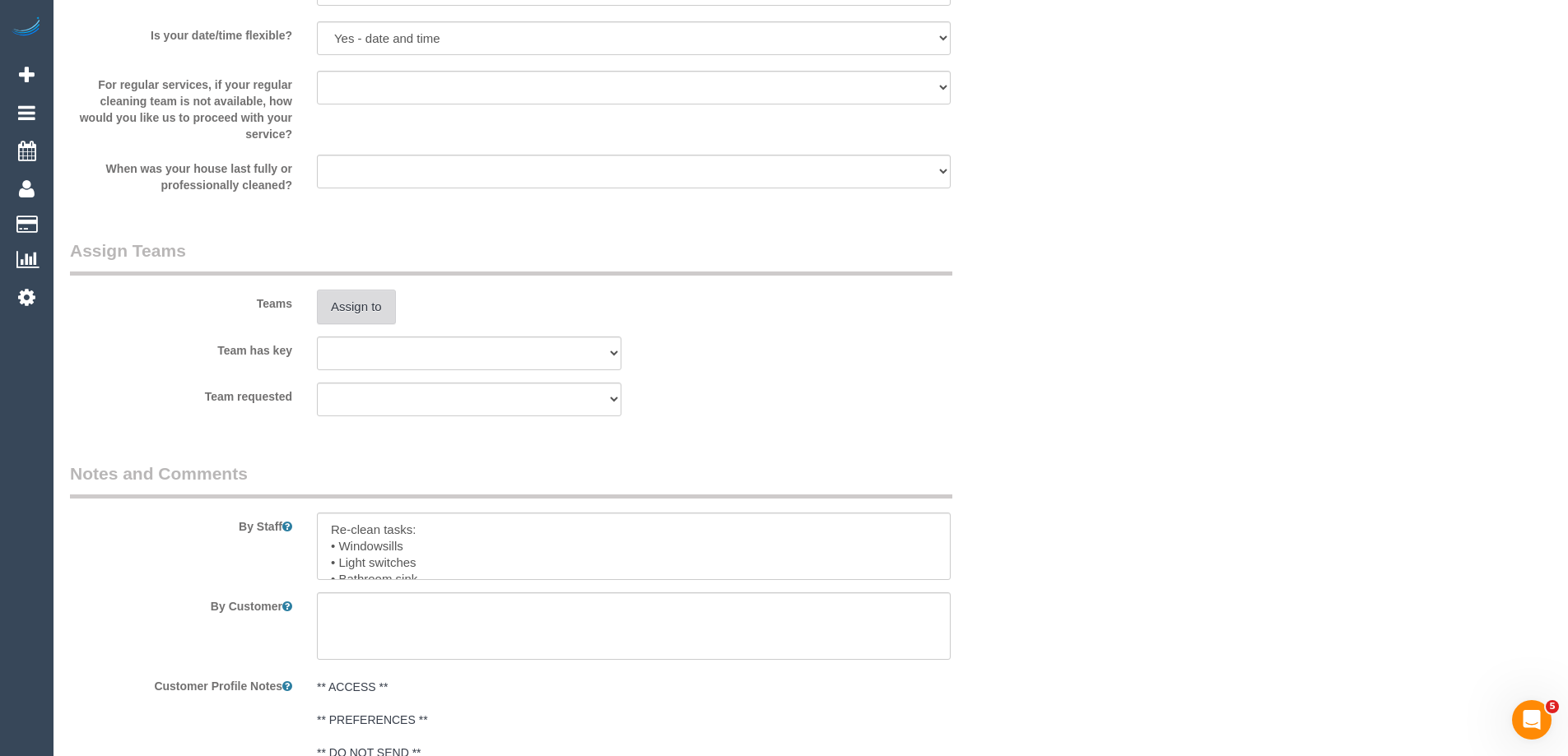
type input "1"
click at [360, 309] on button "Assign to" at bounding box center [356, 307] width 79 height 35
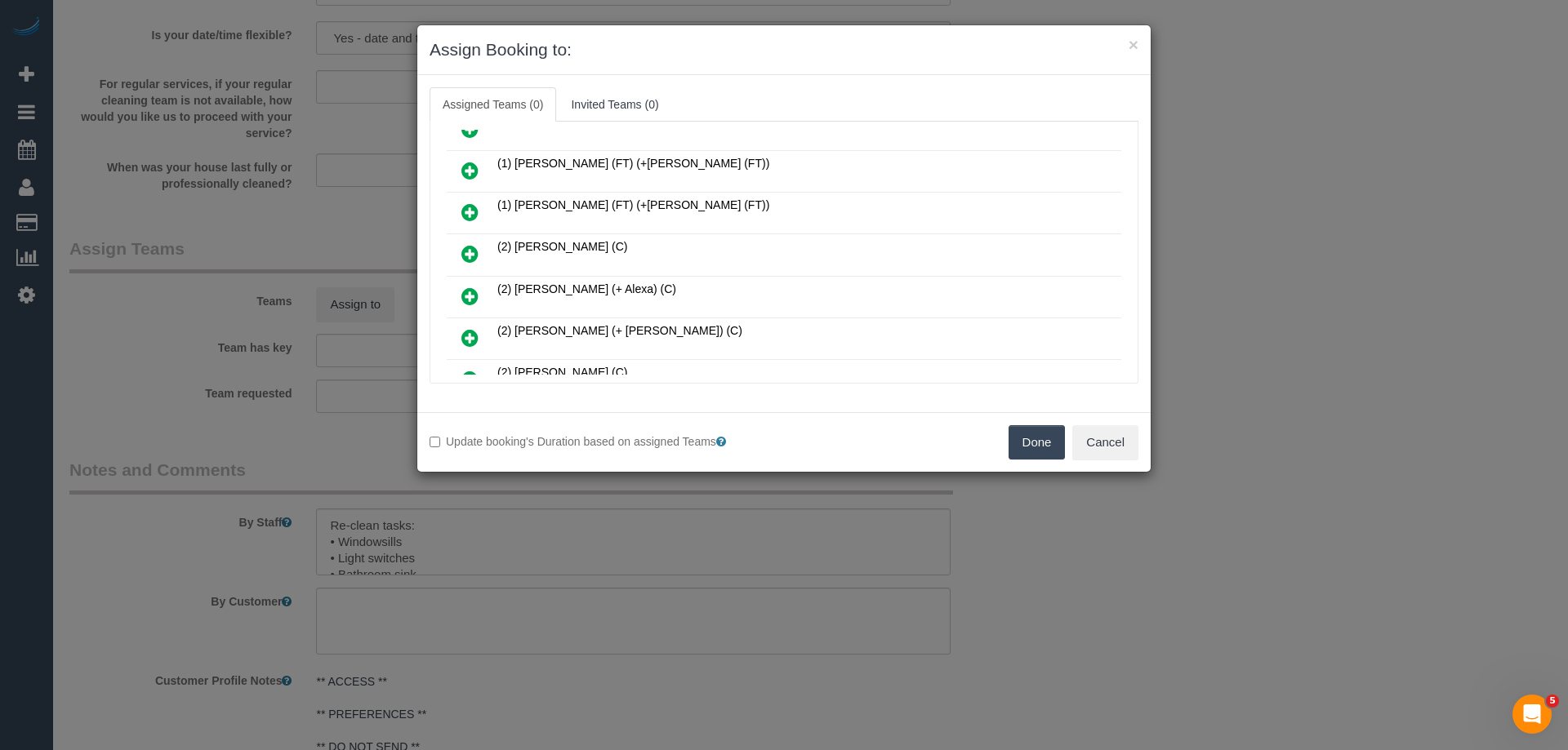
scroll to position [82, 0]
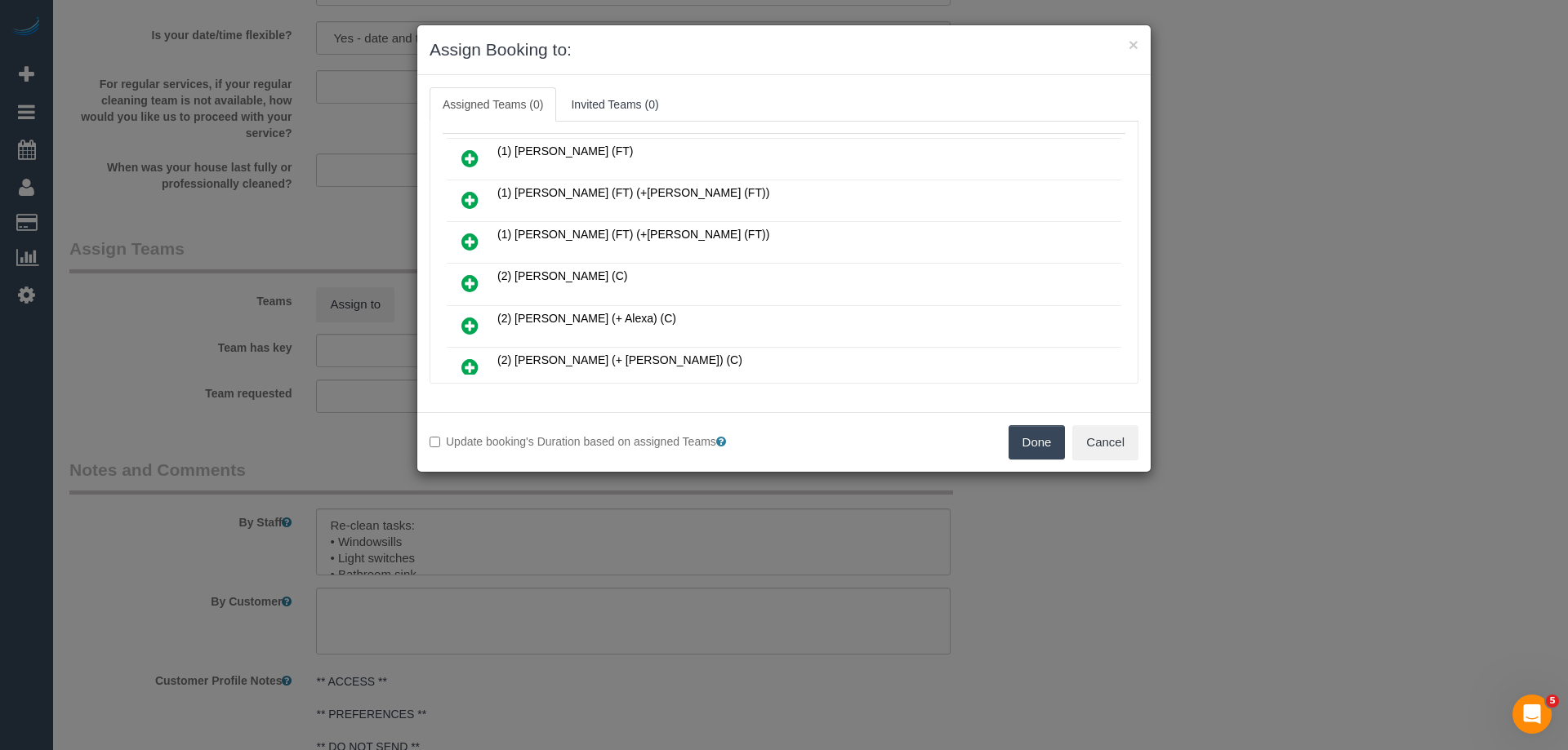
click at [474, 319] on icon at bounding box center [470, 325] width 18 height 19
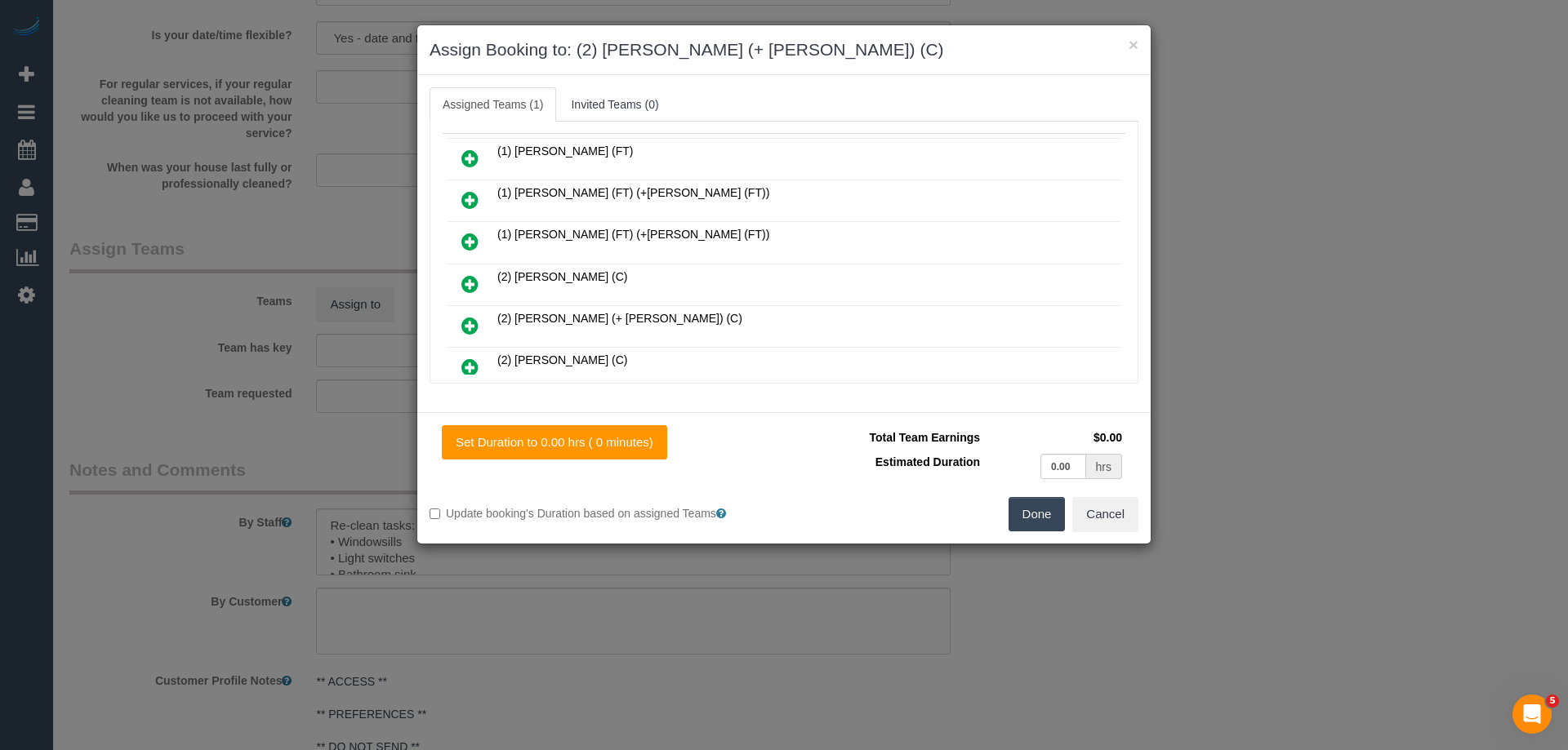
click at [474, 319] on icon at bounding box center [470, 325] width 18 height 19
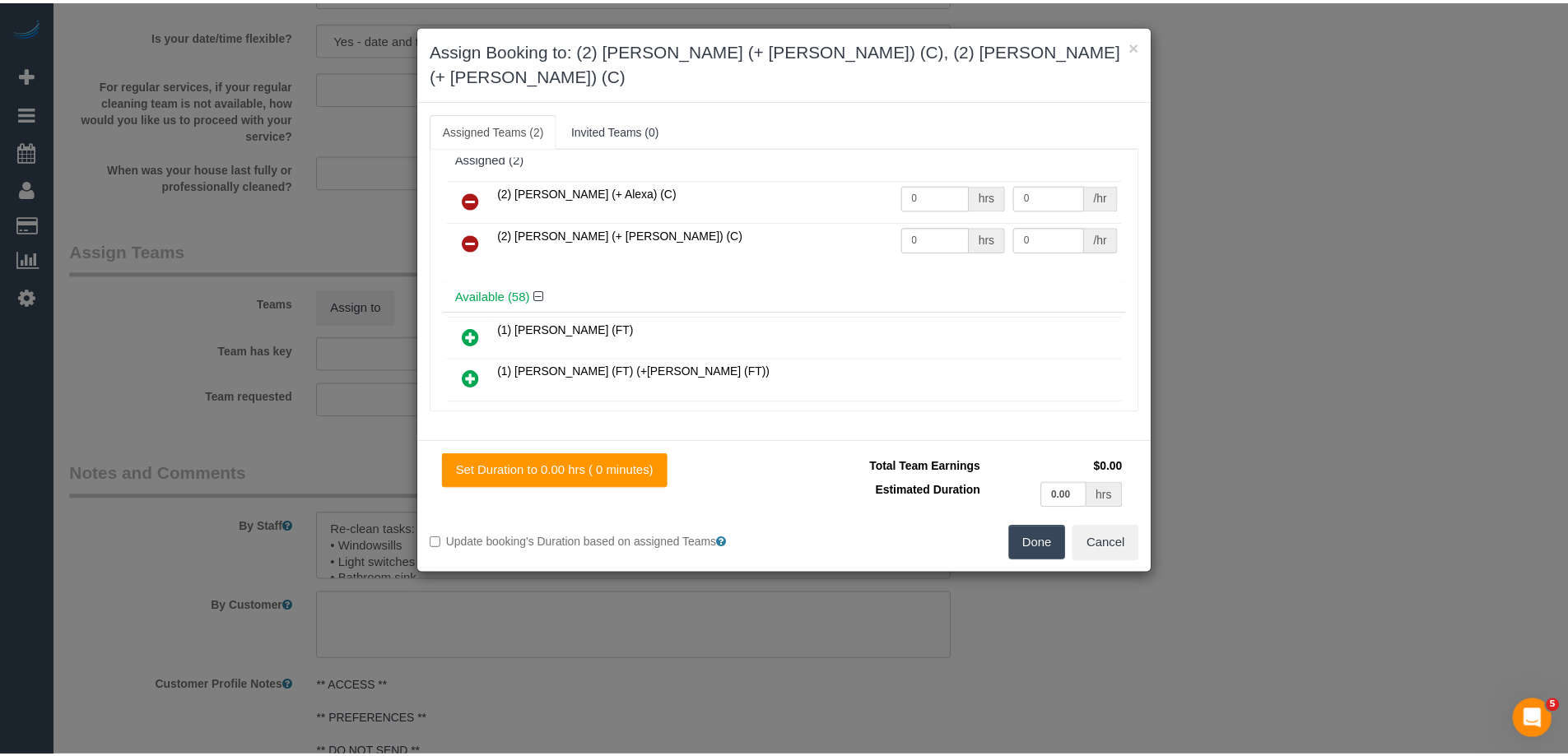
scroll to position [0, 0]
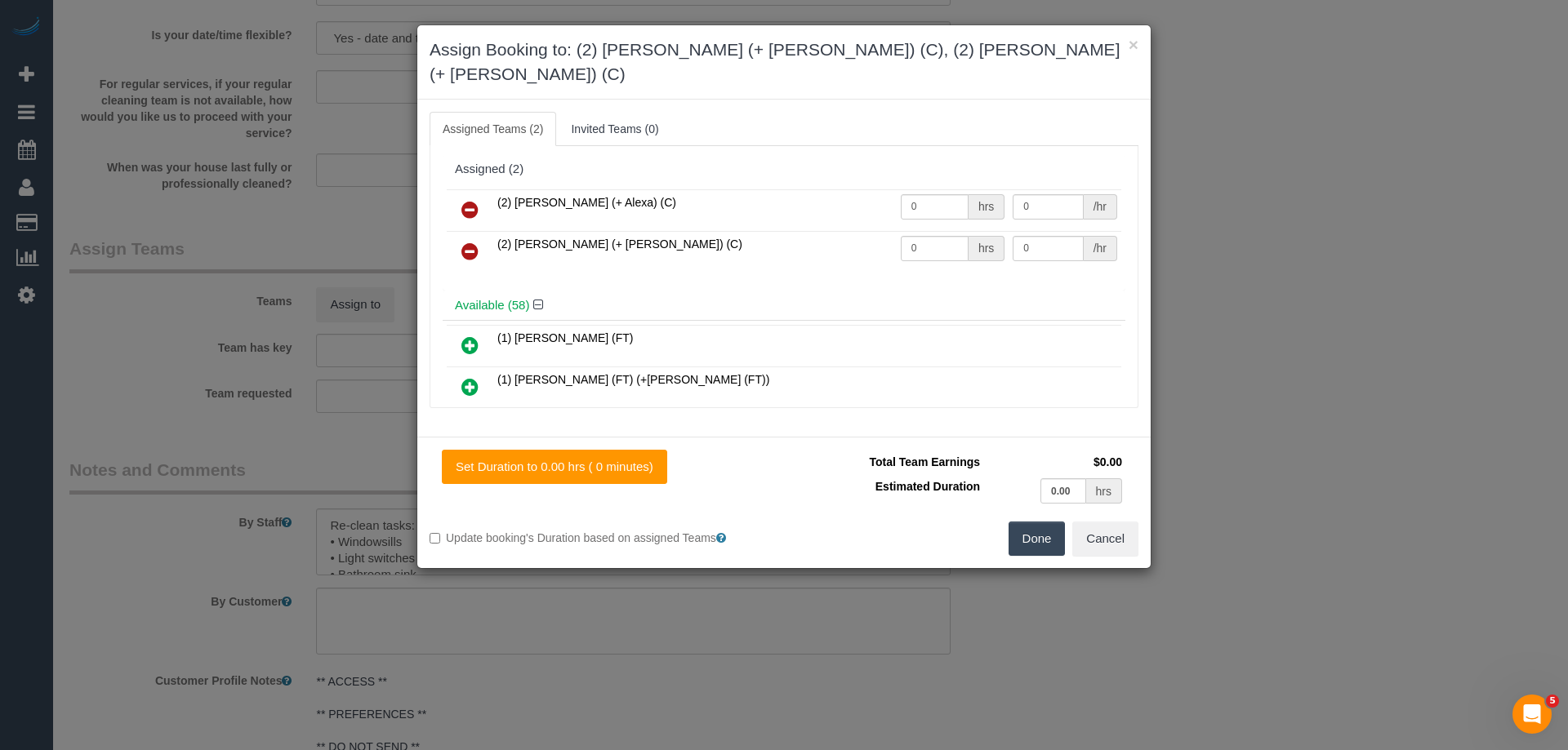
click at [1039, 521] on button "Done" at bounding box center [1037, 538] width 57 height 34
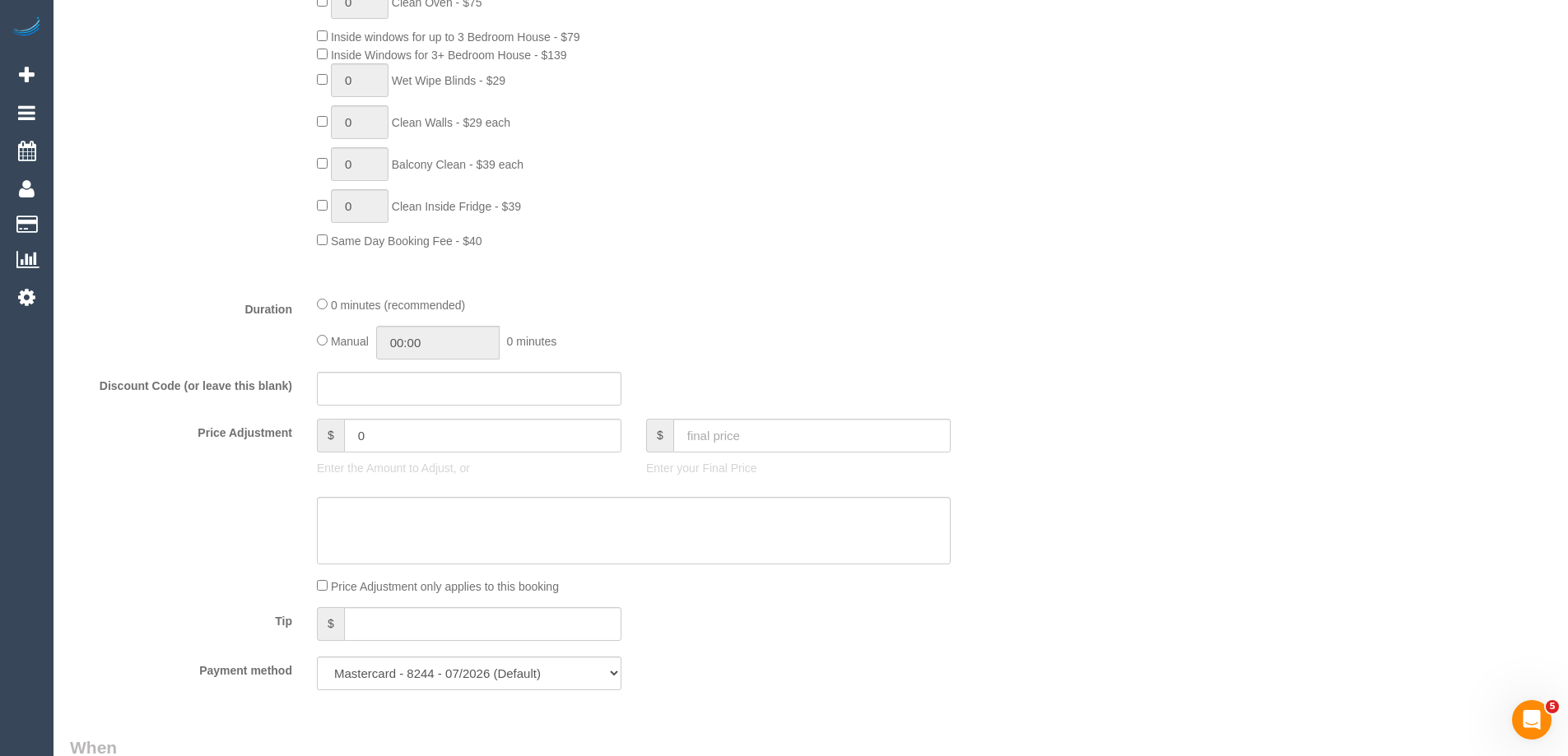
scroll to position [781, 0]
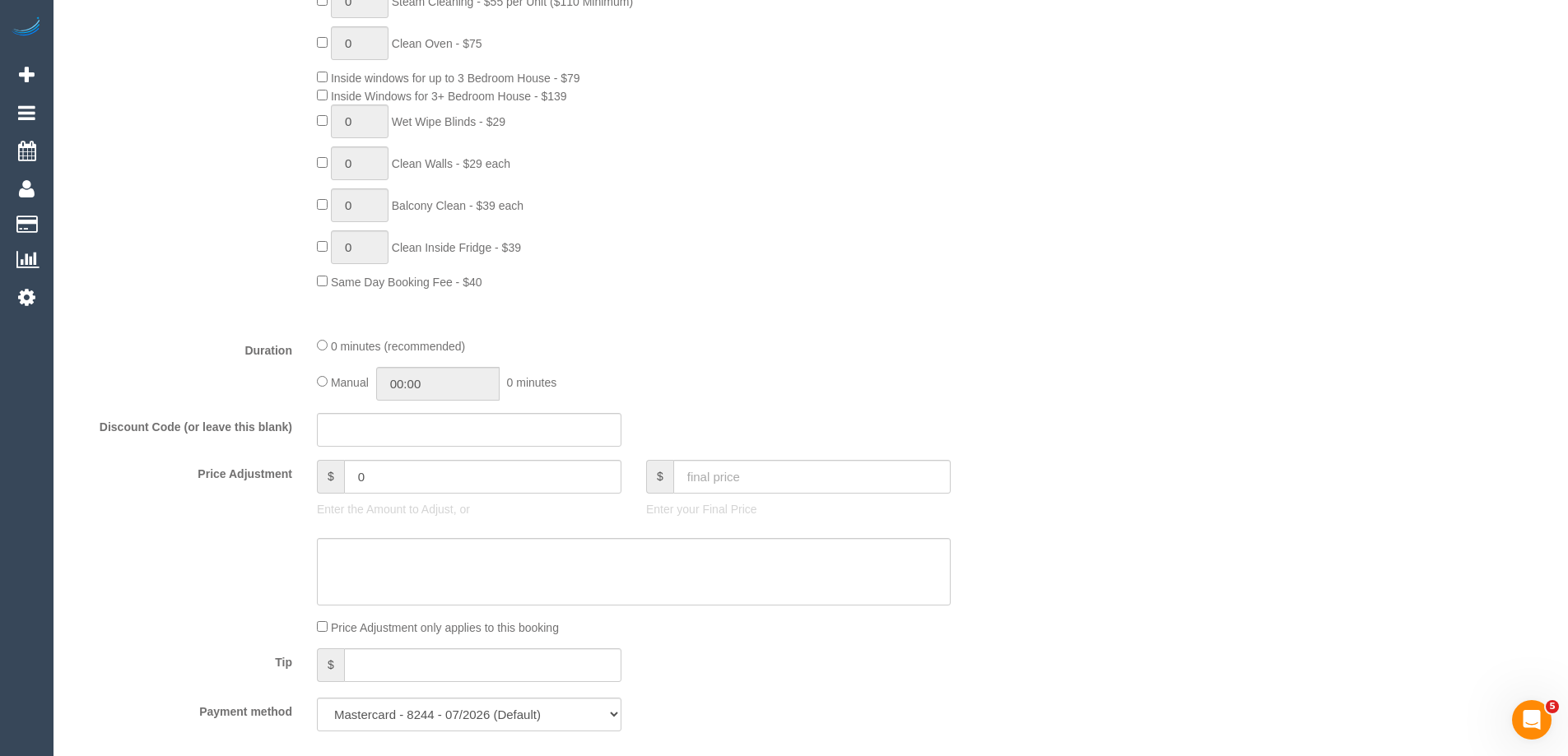
click at [316, 386] on div "0 minutes (recommended) Manual 00:00 0 minutes" at bounding box center [634, 369] width 659 height 64
click at [433, 389] on input "00:00" at bounding box center [437, 384] width 123 height 34
type input "00:30"
click at [410, 433] on li "00:30" at bounding box center [419, 433] width 74 height 21
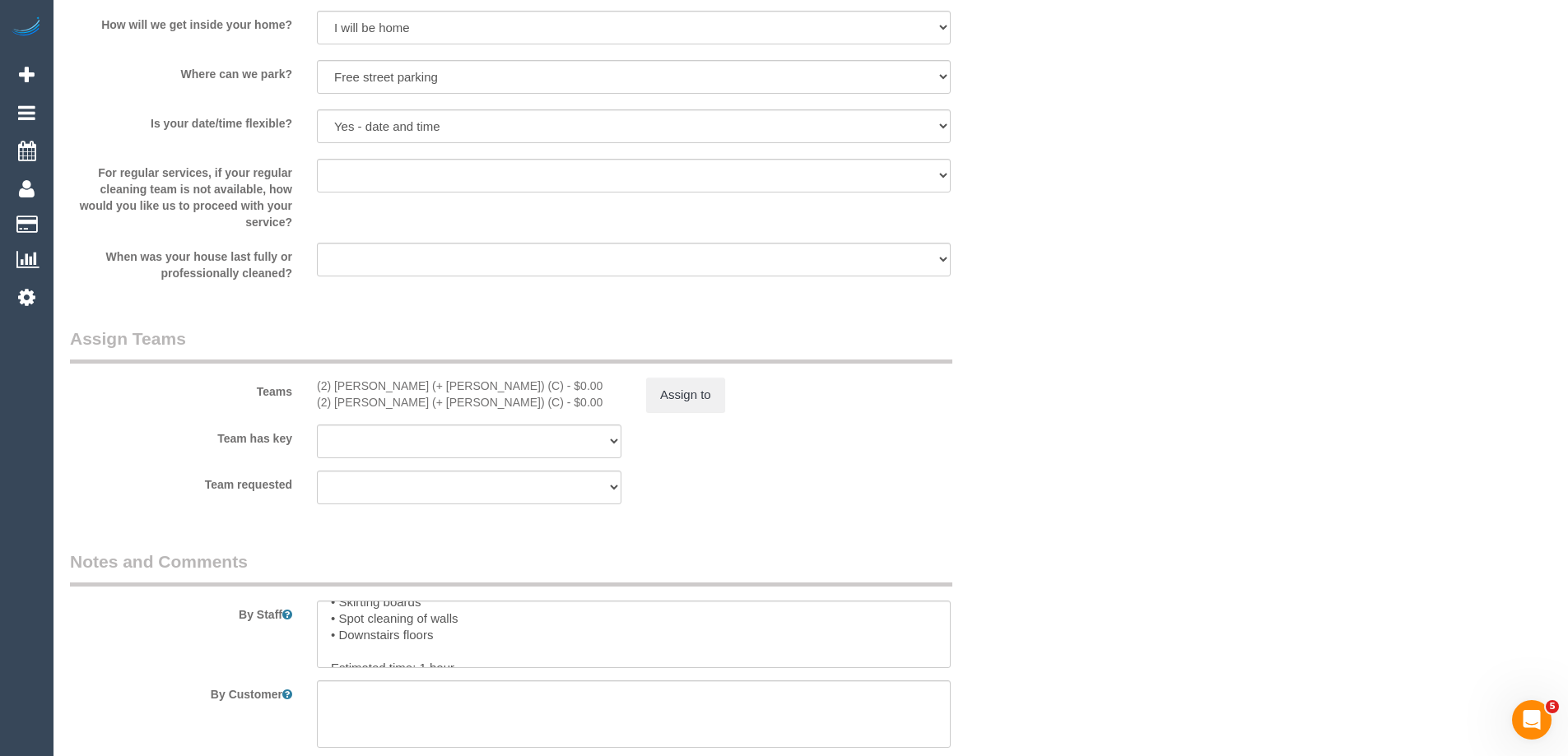
scroll to position [2015, 0]
click at [677, 378] on button "Assign to" at bounding box center [685, 389] width 79 height 35
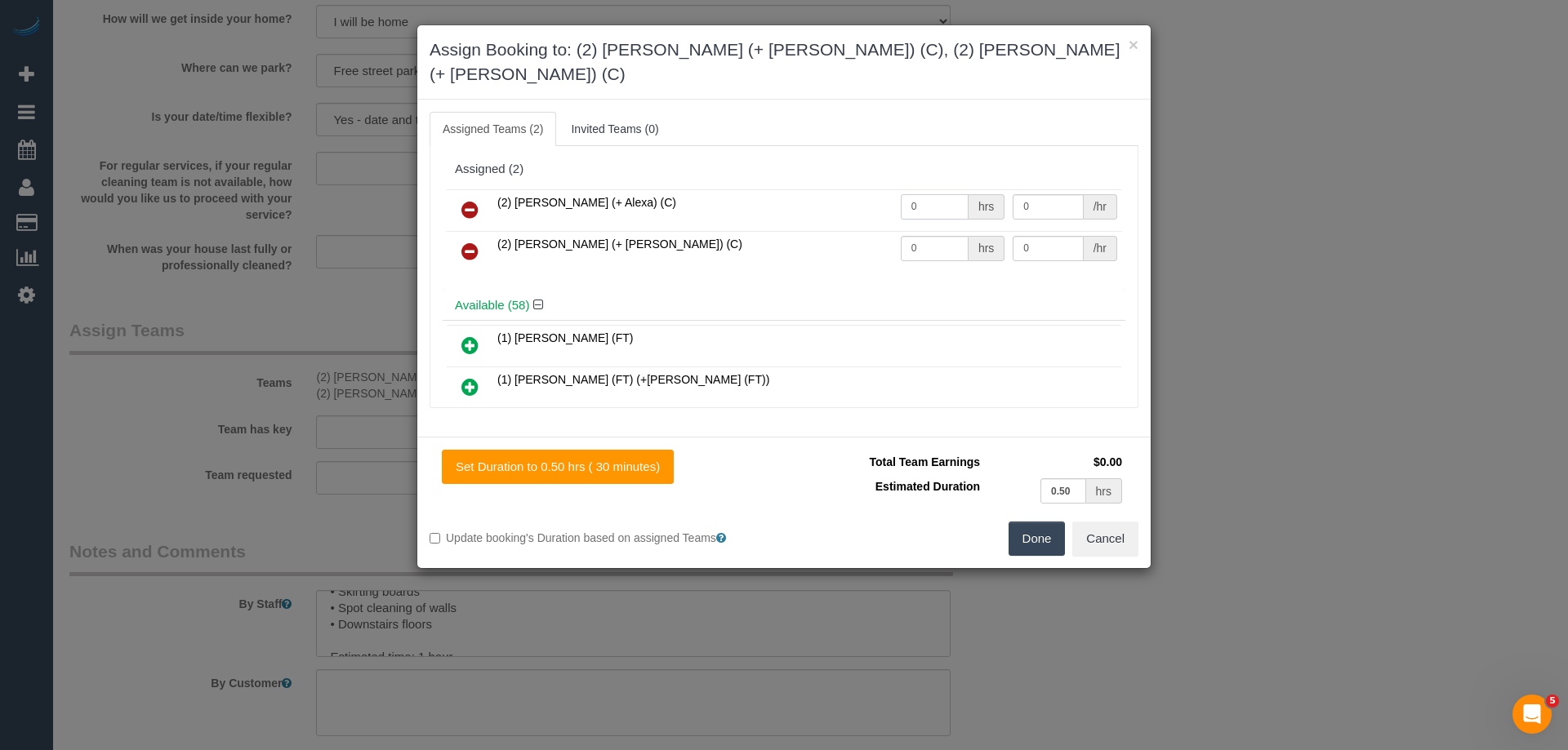
drag, startPoint x: 934, startPoint y: 183, endPoint x: 767, endPoint y: 183, distance: 167.0
click at [767, 189] on tr "(2) Alejandro (+ Alexa) (C) 0 hrs 0 /hr" at bounding box center [784, 209] width 675 height 41
type input "1"
drag, startPoint x: 915, startPoint y: 222, endPoint x: 841, endPoint y: 215, distance: 74.3
click at [841, 231] on tr "(2) Alexa (+ Alejandro) (C) 0 hrs 0 /hr" at bounding box center [784, 251] width 675 height 41
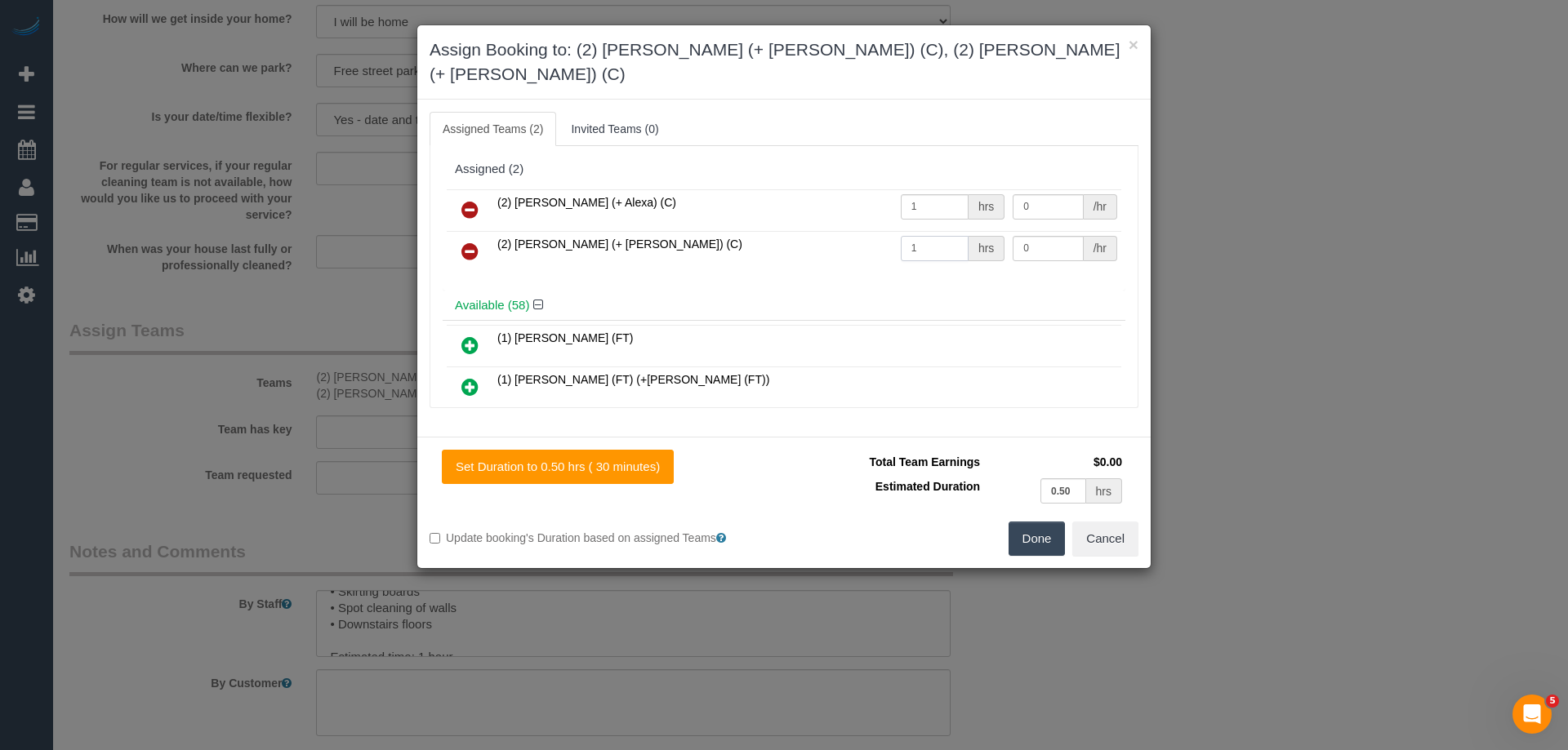
type input "1"
drag, startPoint x: 1027, startPoint y: 177, endPoint x: 986, endPoint y: 175, distance: 41.0
click at [986, 189] on tr "(2) Alejandro (+ Alexa) (C) 1 hrs 0 /hr" at bounding box center [784, 209] width 675 height 41
drag, startPoint x: 944, startPoint y: 182, endPoint x: 747, endPoint y: 178, distance: 197.0
click at [747, 189] on tr "(2) Alejandro (+ Alexa) (C) 1 hrs 0 /hr" at bounding box center [784, 209] width 675 height 41
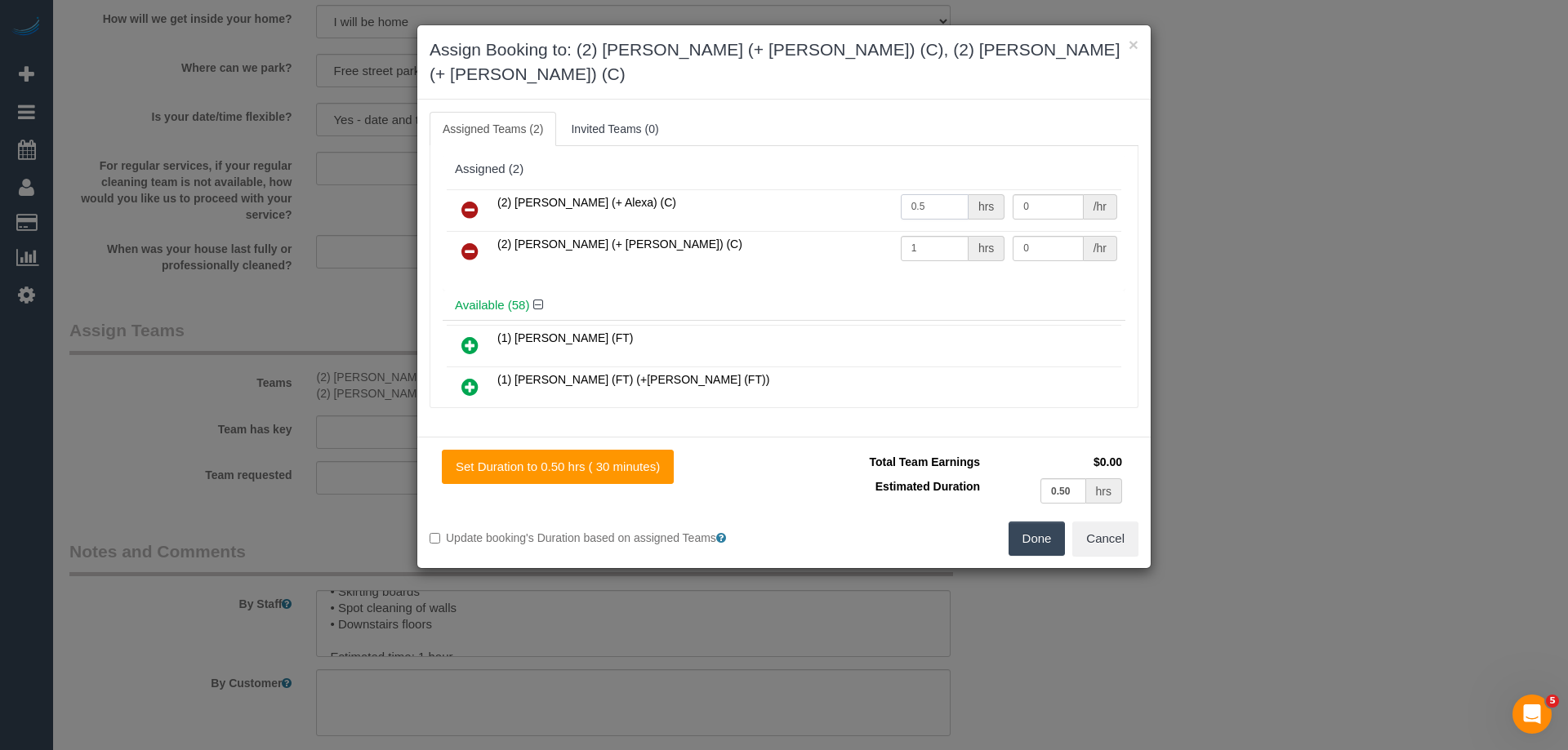
type input "0.5"
drag, startPoint x: 929, startPoint y: 213, endPoint x: 841, endPoint y: 213, distance: 88.0
click at [841, 231] on tr "(2) Alexa (+ Alejandro) (C) 1 hrs 0 /hr" at bounding box center [784, 251] width 675 height 41
type input "0.5"
drag, startPoint x: 982, startPoint y: 222, endPoint x: 784, endPoint y: 213, distance: 198.2
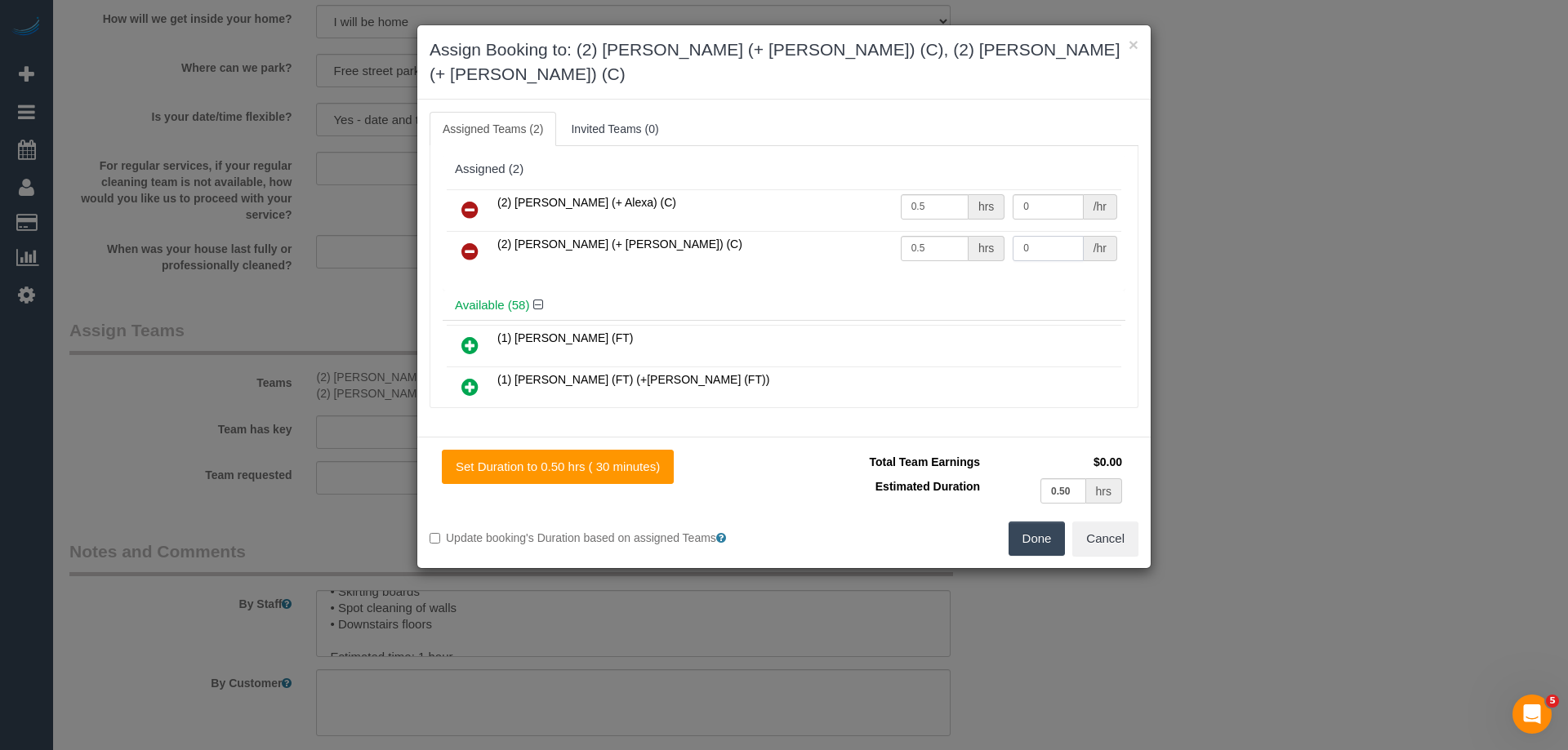
click at [784, 231] on tr "(2) Alexa (+ Alejandro) (C) 0.5 hrs 0 /hr" at bounding box center [784, 251] width 675 height 41
type input "37.5"
drag, startPoint x: 995, startPoint y: 181, endPoint x: 905, endPoint y: 171, distance: 90.6
click at [975, 189] on tr "(2) Alejandro (+ Alexa) (C) 0.5 hrs 0 /hr" at bounding box center [784, 209] width 675 height 41
drag, startPoint x: 1045, startPoint y: 179, endPoint x: 872, endPoint y: 178, distance: 173.0
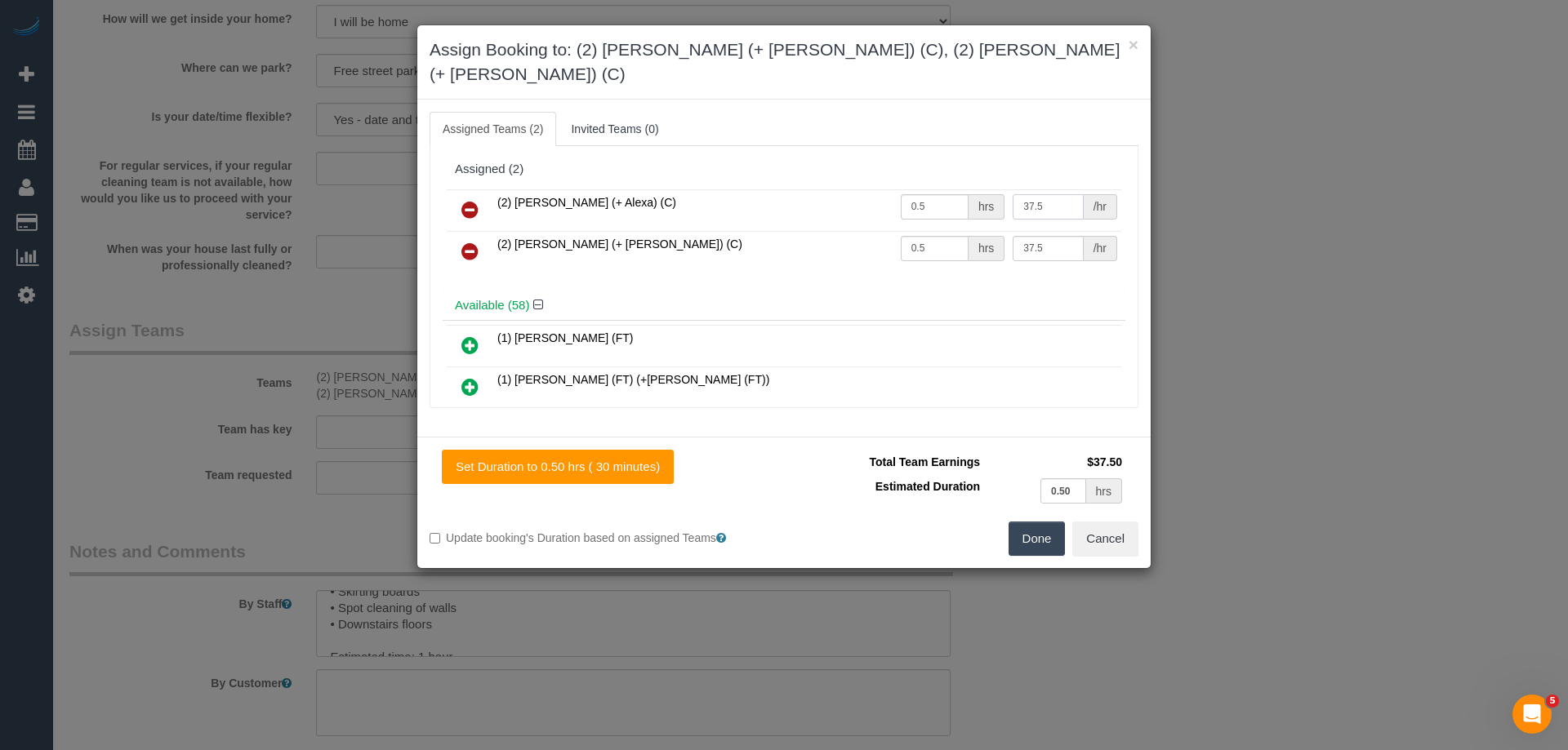
click at [872, 189] on tr "(2) Alejandro (+ Alexa) (C) 0.5 hrs 37.5 /hr" at bounding box center [784, 209] width 675 height 41
type input "25"
drag, startPoint x: 1060, startPoint y: 228, endPoint x: 962, endPoint y: 225, distance: 98.0
click at [963, 231] on tr "(2) Alexa (+ Alejandro) (C) 0.5 hrs 37.5 /hr" at bounding box center [784, 251] width 675 height 41
type input "25"
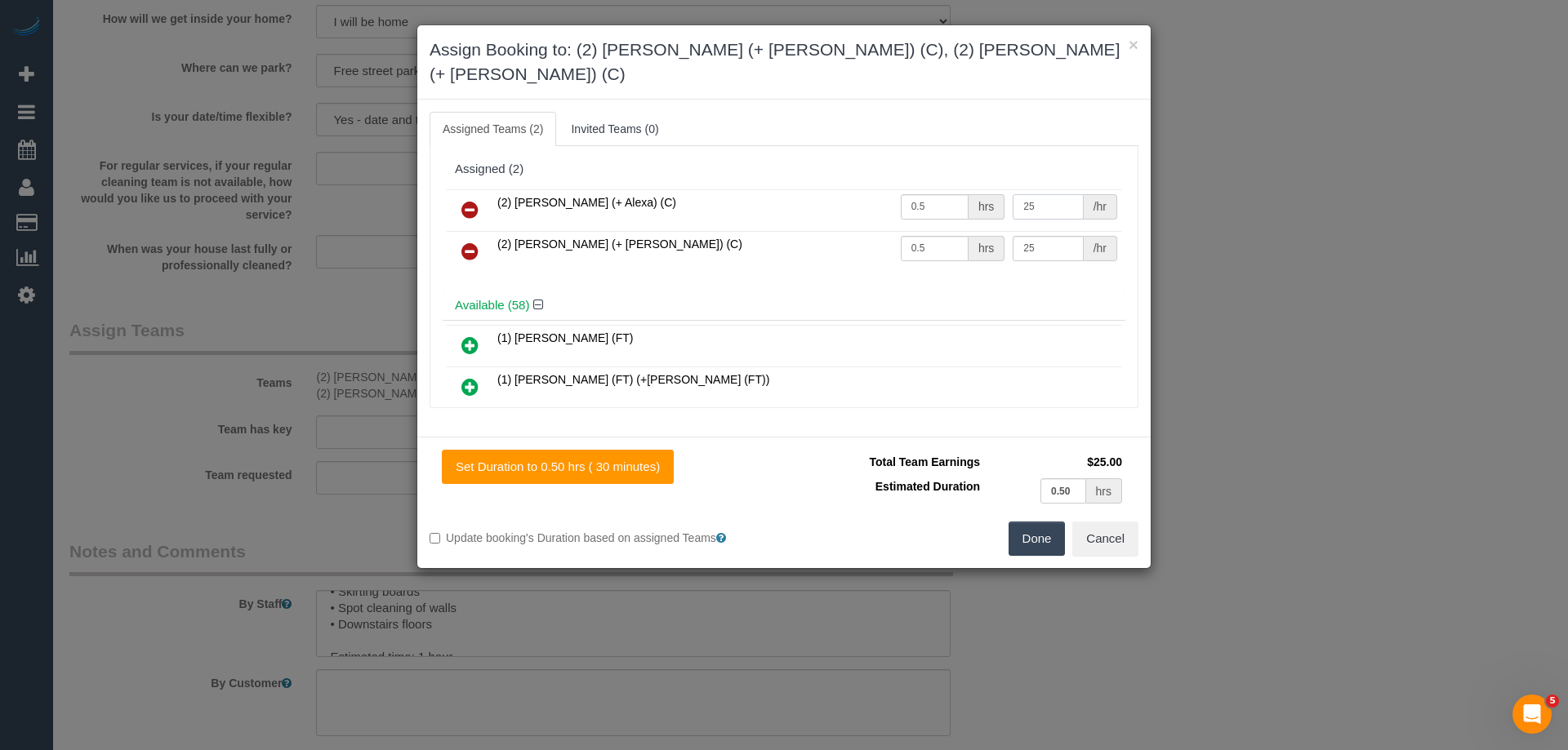
drag, startPoint x: 1035, startPoint y: 183, endPoint x: 951, endPoint y: 178, distance: 84.1
click at [951, 189] on tr "(2) Alejandro (+ Alexa) (C) 0.5 hrs 25 /hr" at bounding box center [784, 209] width 675 height 41
type input "50"
drag, startPoint x: 1034, startPoint y: 227, endPoint x: 944, endPoint y: 229, distance: 90.0
click at [944, 231] on tr "(2) Alexa (+ Alejandro) (C) 0.5 hrs 25 /hr" at bounding box center [784, 251] width 675 height 41
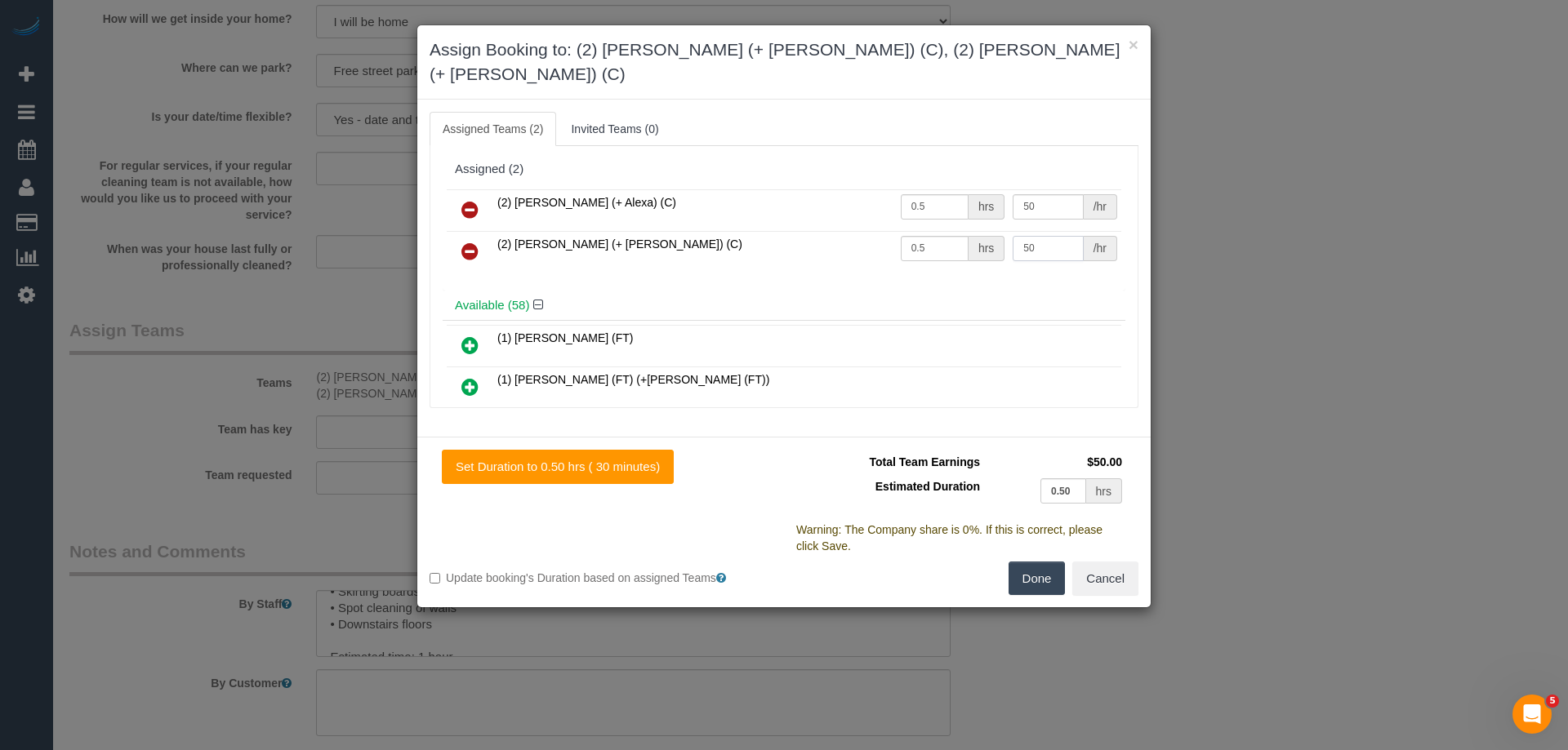
type input "50"
click at [1037, 562] on button "Done" at bounding box center [1037, 579] width 57 height 34
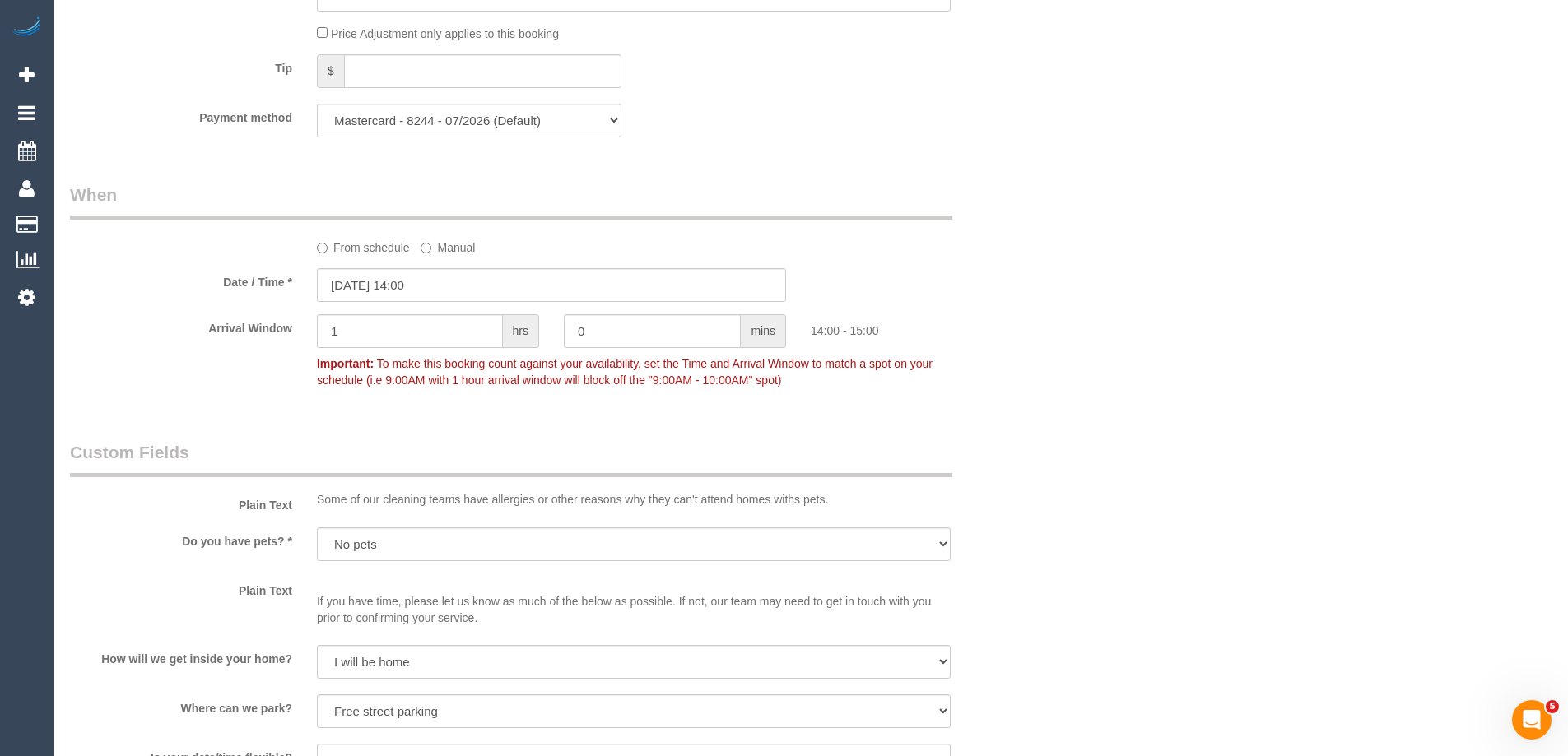
scroll to position [1399, 0]
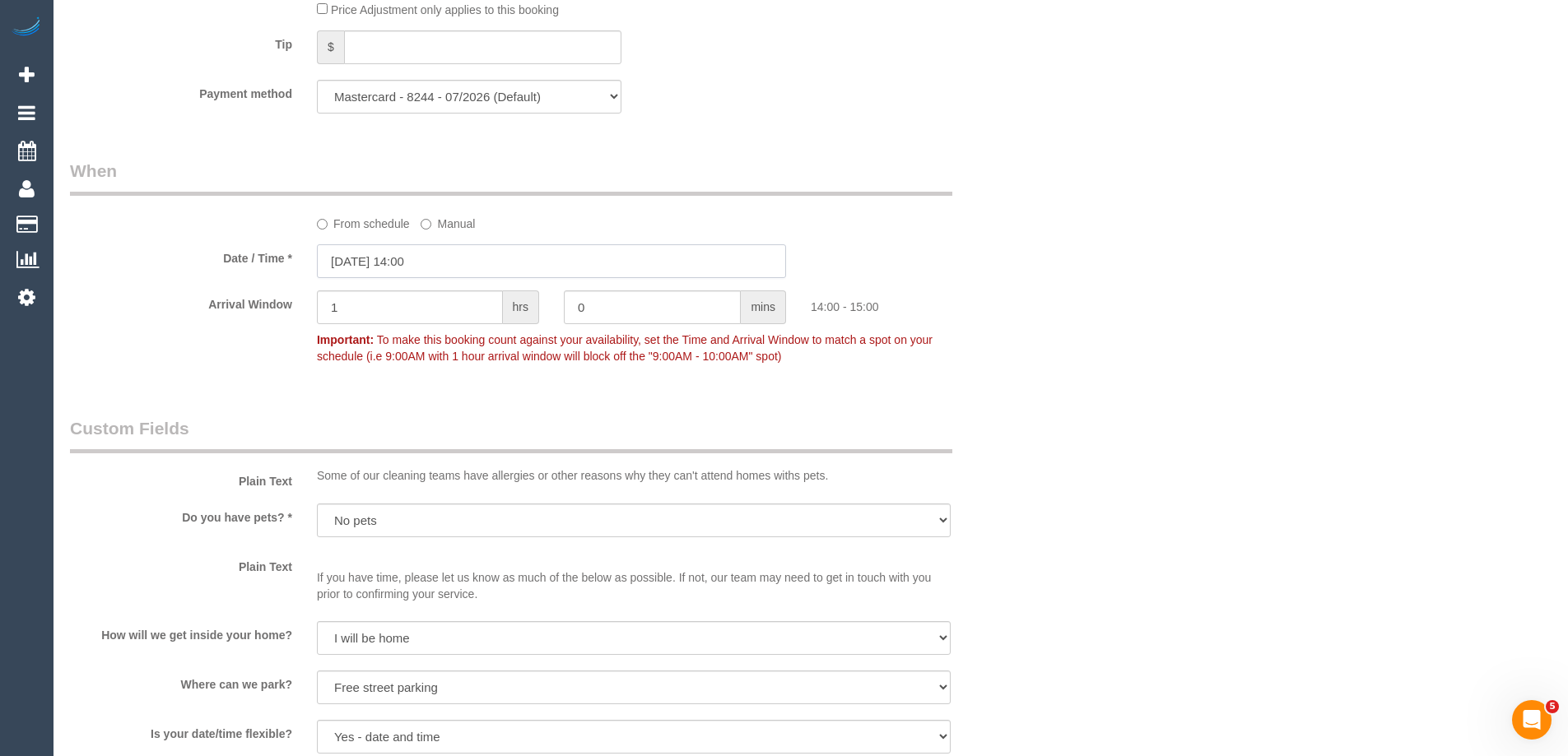
click at [409, 258] on input "18/09/2025 14:00" at bounding box center [551, 261] width 469 height 34
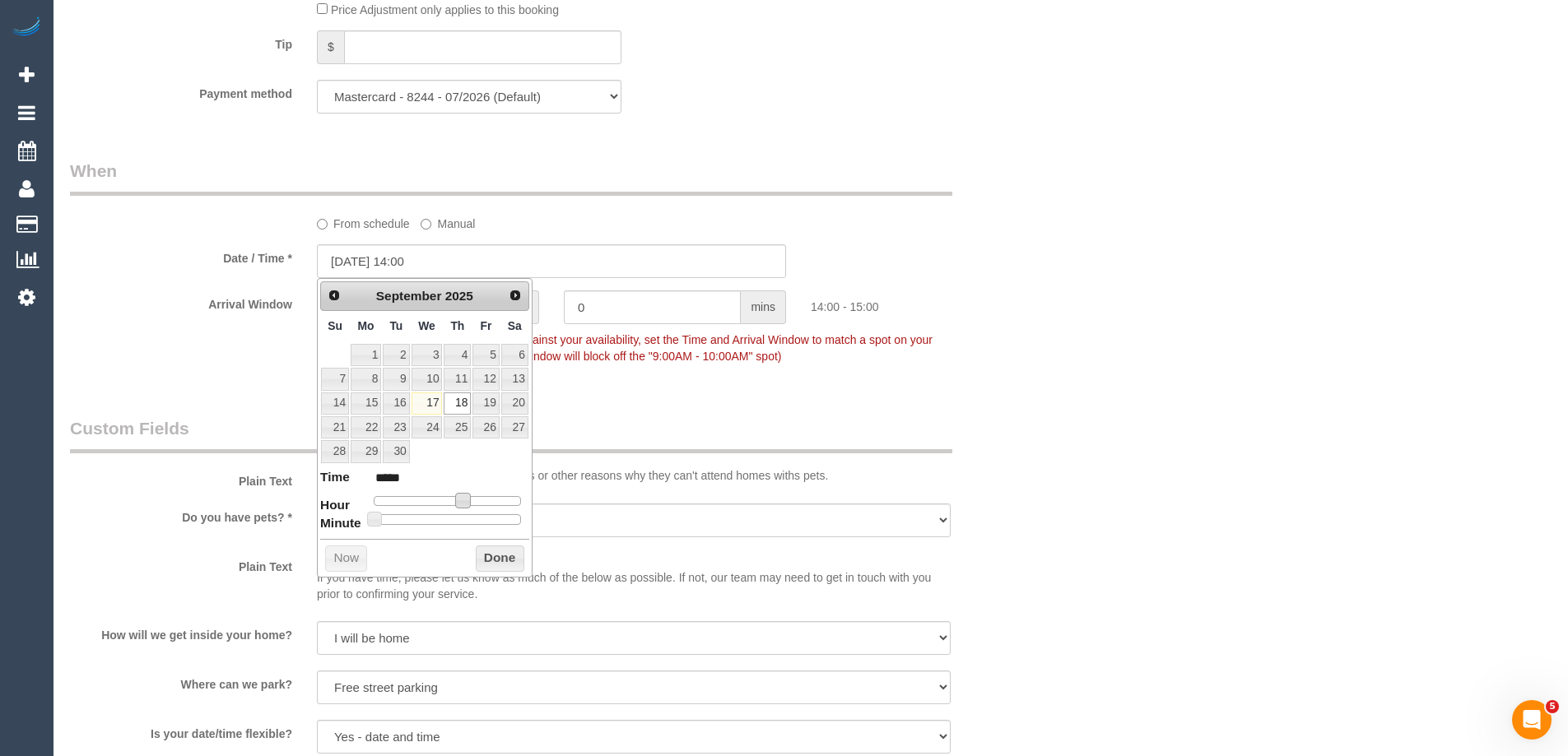
type input "18/09/2025 13:00"
type input "*****"
click at [462, 501] on span at bounding box center [456, 500] width 15 height 15
type input "18/09/2025 13:05"
type input "*****"
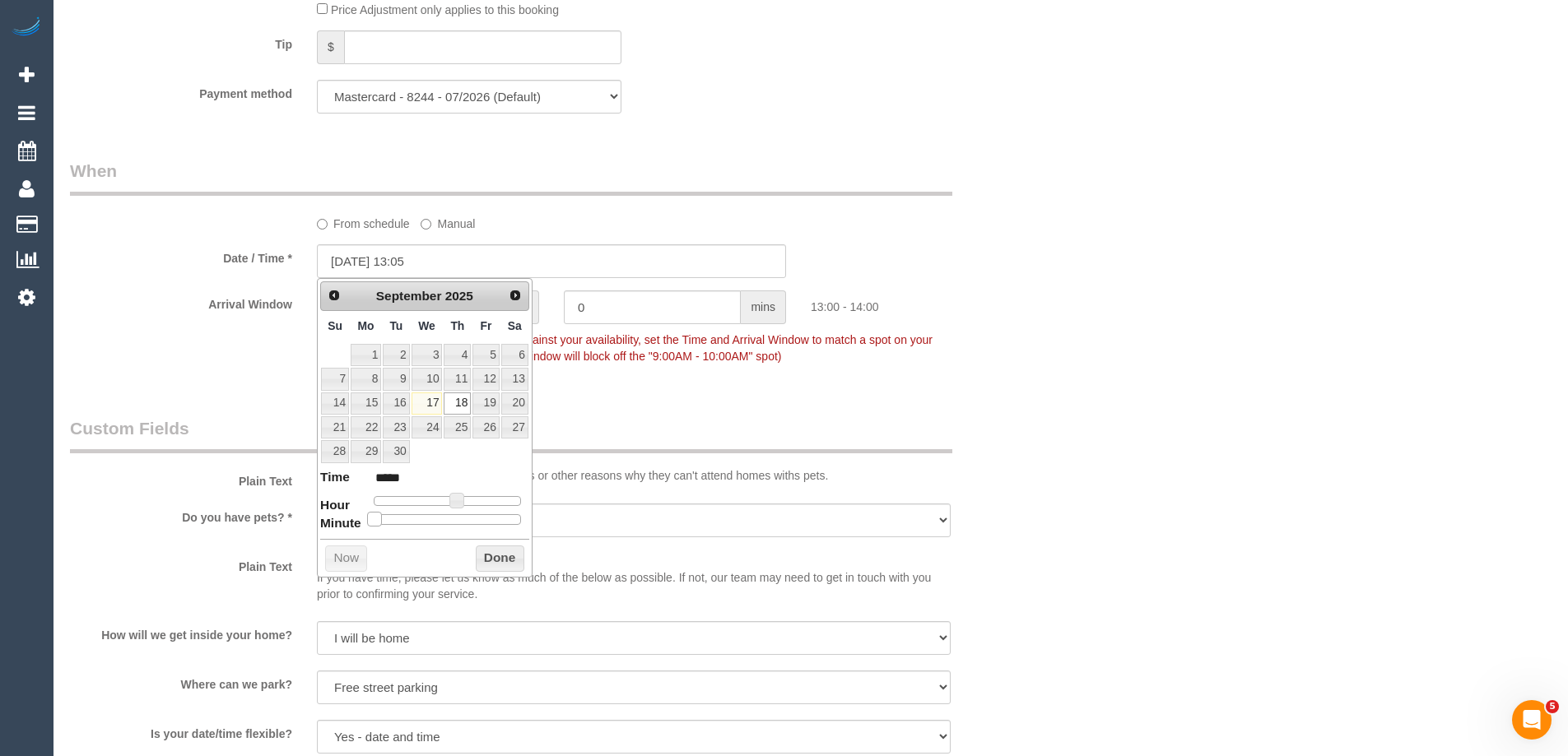
type input "18/09/2025 13:15"
type input "*****"
type input "18/09/2025 13:25"
type input "*****"
type input "18/09/2025 13:30"
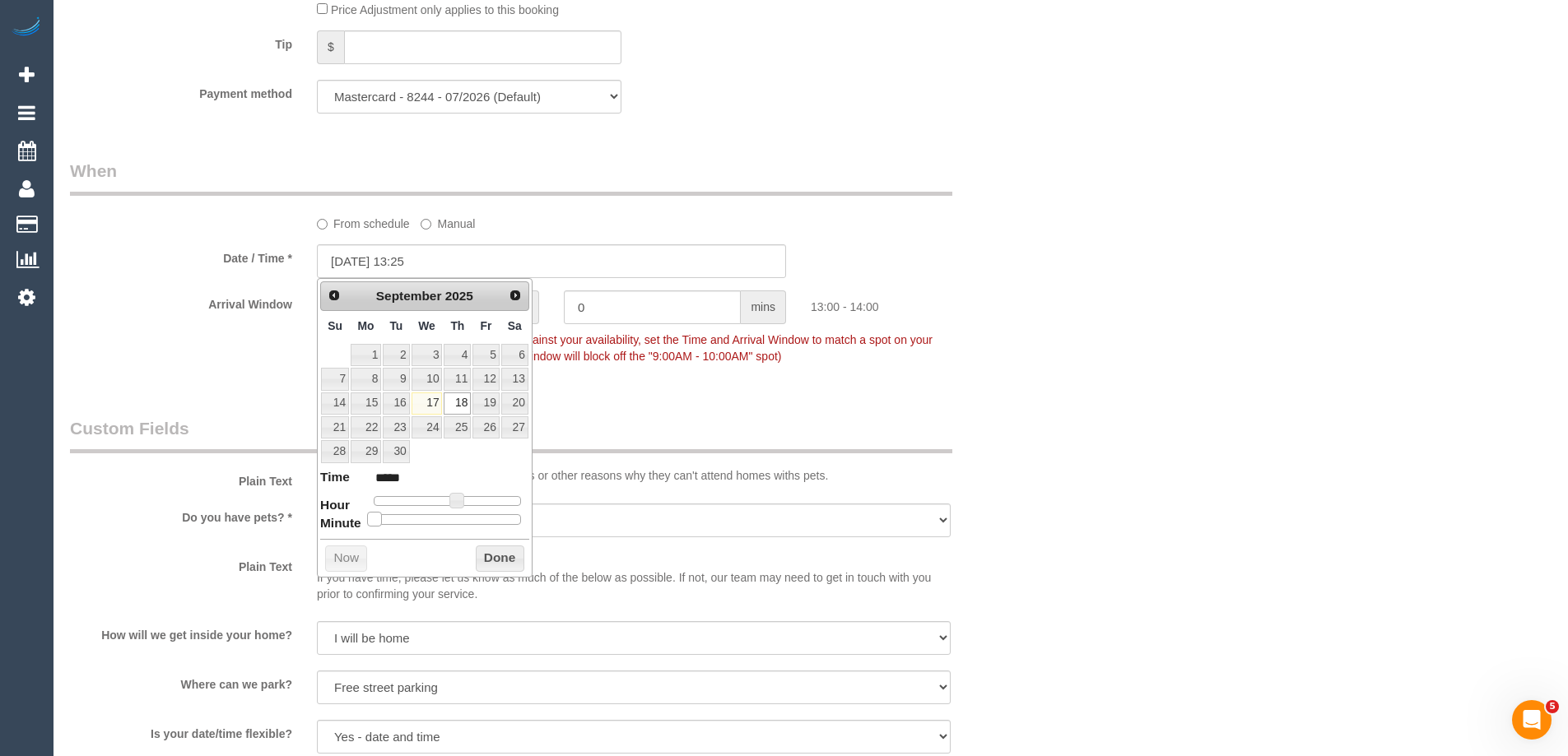
type input "*****"
type input "18/09/2025 13:40"
type input "*****"
type input "18/09/2025 13:35"
type input "*****"
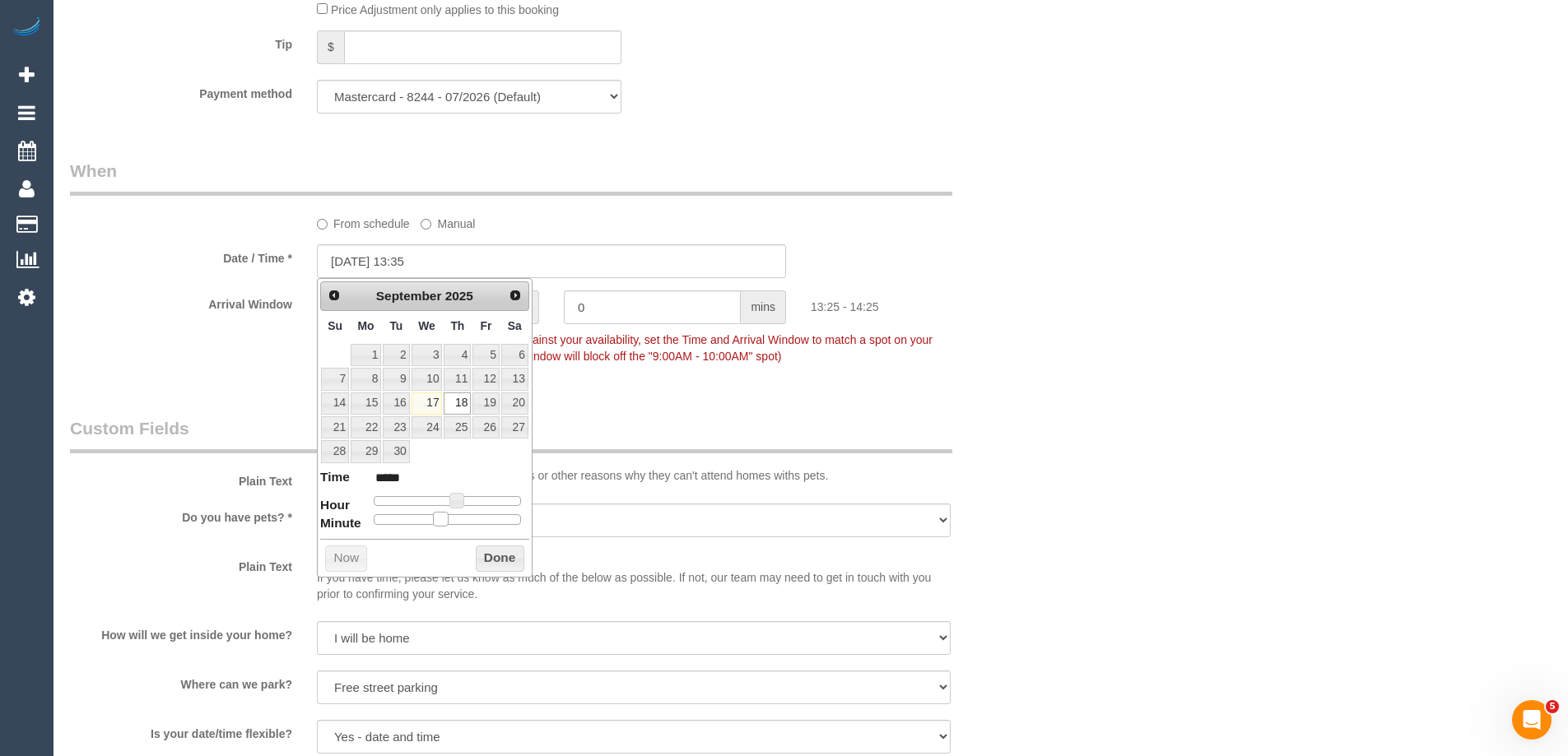
type input "18/09/2025 13:25"
type input "*****"
type input "18/09/2025 13:30"
type input "*****"
drag, startPoint x: 375, startPoint y: 517, endPoint x: 456, endPoint y: 517, distance: 81.0
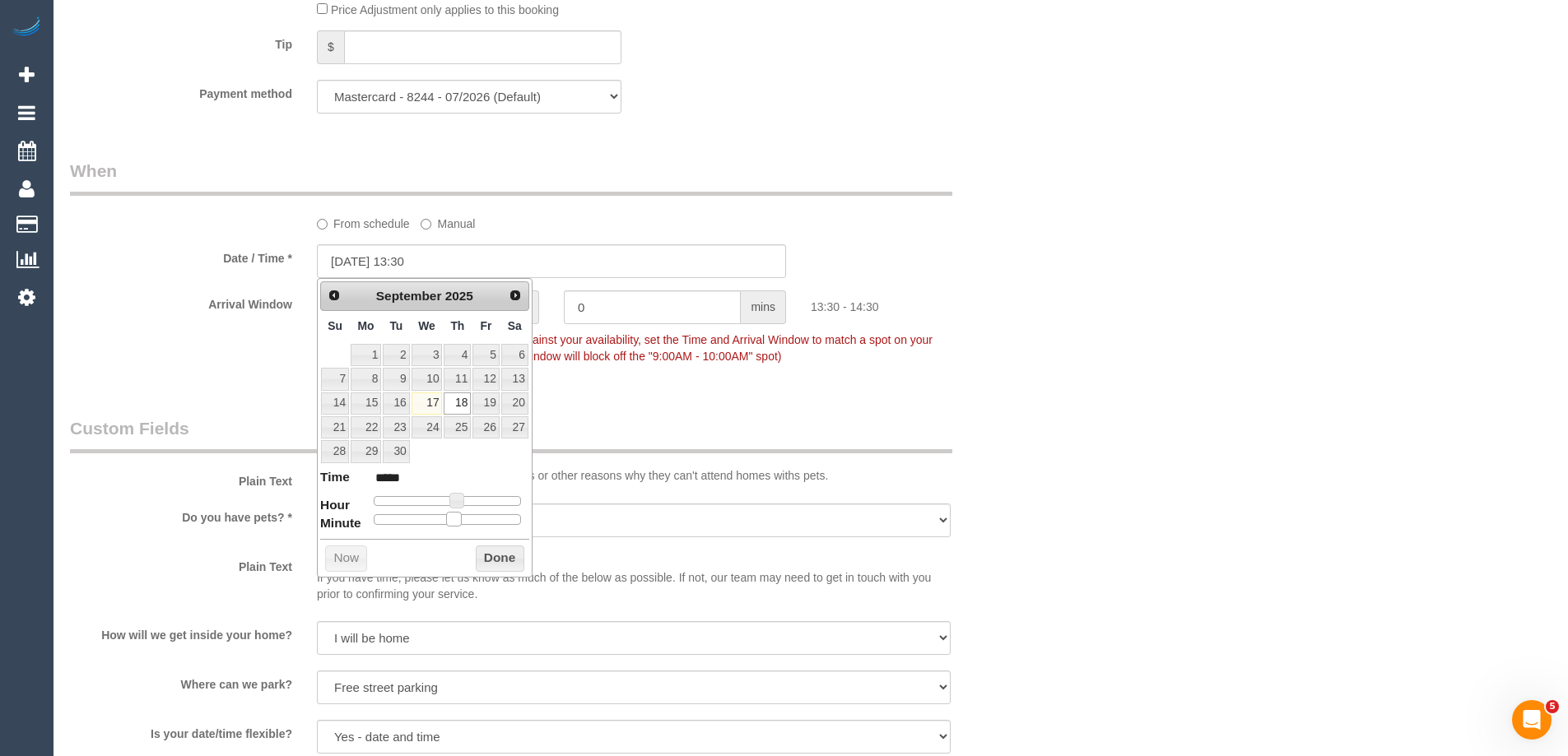
click at [456, 517] on span at bounding box center [453, 519] width 15 height 15
click at [497, 561] on button "Done" at bounding box center [500, 559] width 49 height 27
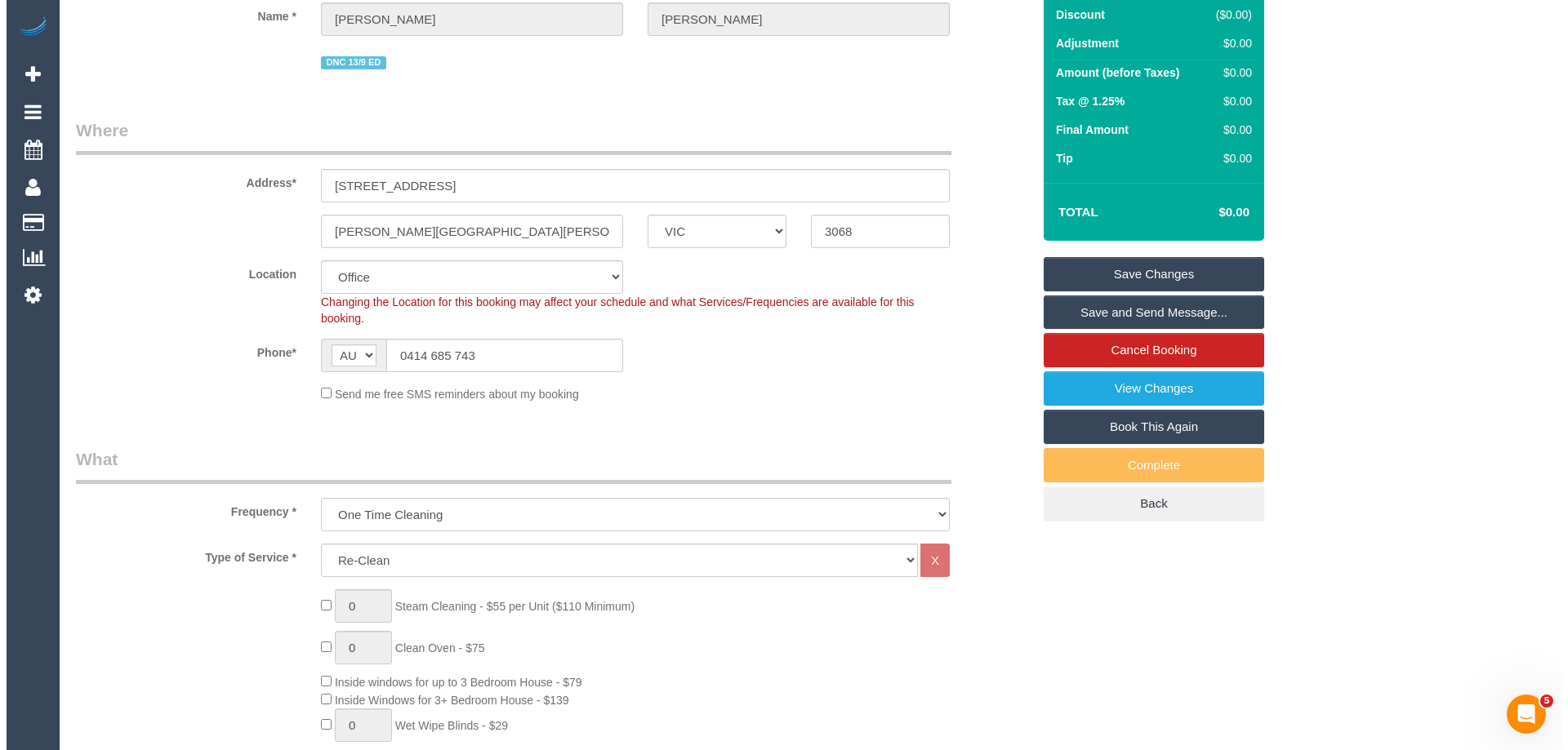
scroll to position [0, 0]
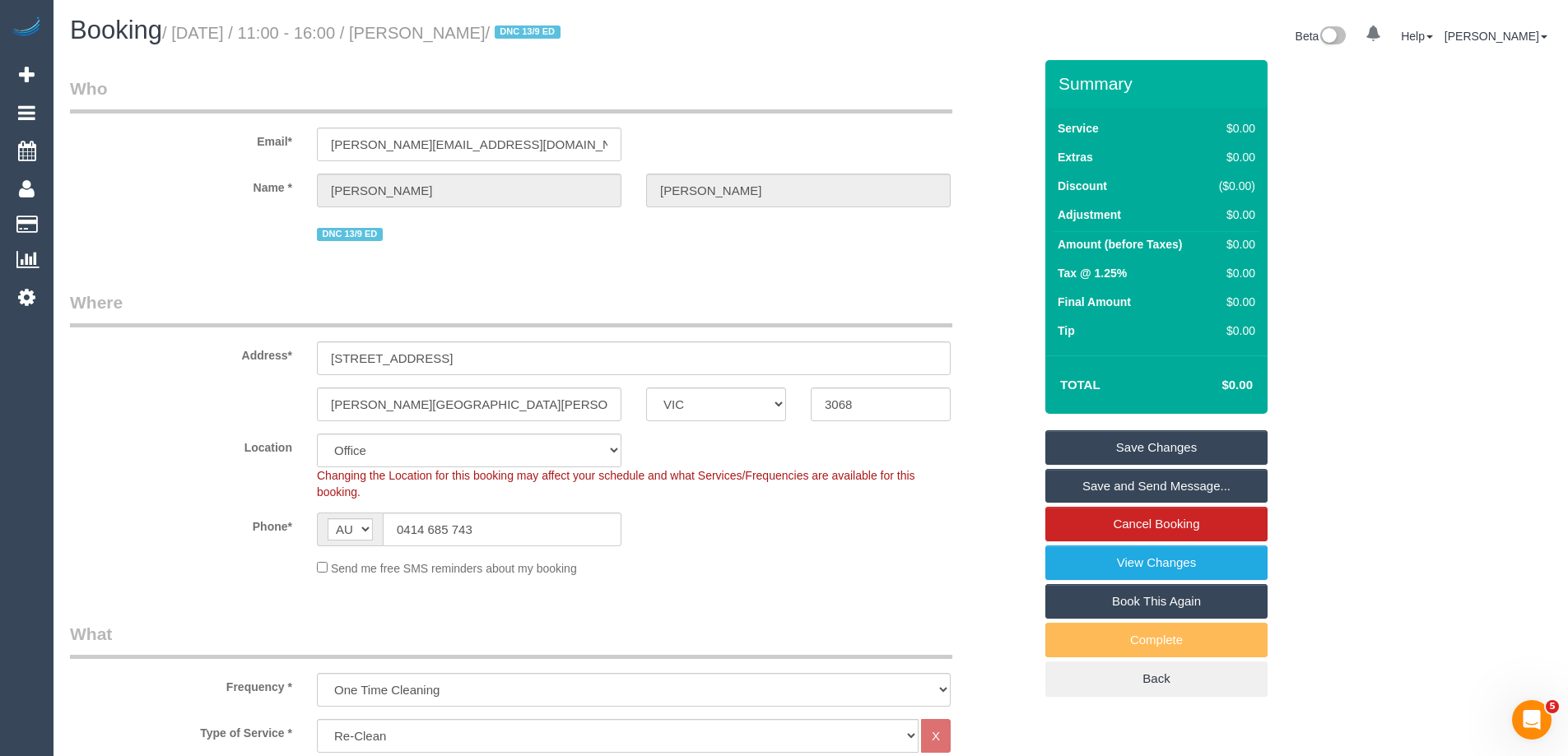
drag, startPoint x: 577, startPoint y: 32, endPoint x: 455, endPoint y: 35, distance: 122.0
click at [455, 35] on small "/ September 18, 2025 / 11:00 - 16:00 / Hannah Comans / DNC 13/9 ED" at bounding box center [363, 33] width 403 height 18
copy small "Hannah Comans"
click at [1088, 447] on link "Save Changes" at bounding box center [1156, 448] width 222 height 35
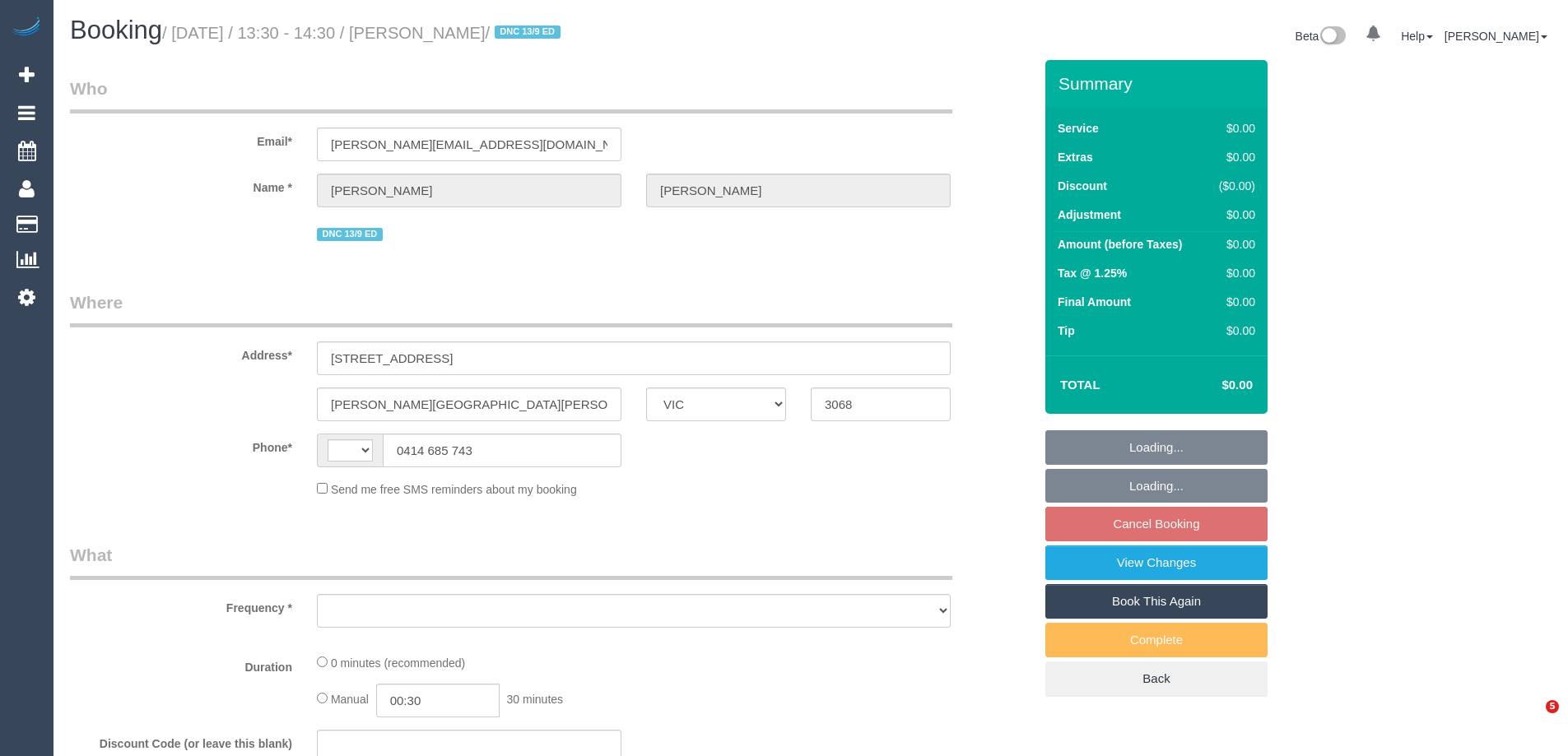
select select "VIC"
select select "string:AU"
select select "object:564"
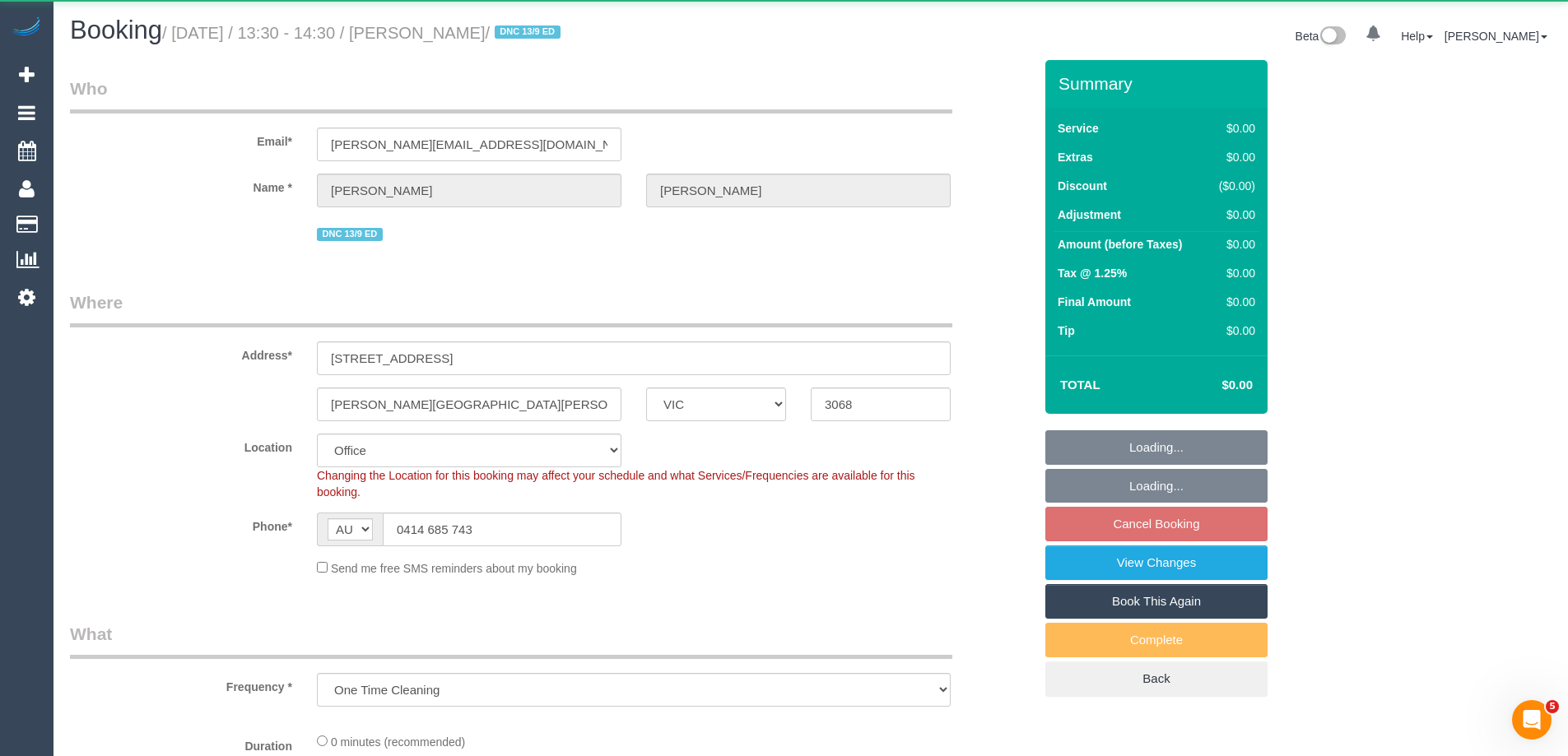
select select "string:stripe-pm_1S28jq2GScqysDRVyxyi8L60"
select select "object:569"
select select "number:28"
select select "number:14"
select select "number:19"
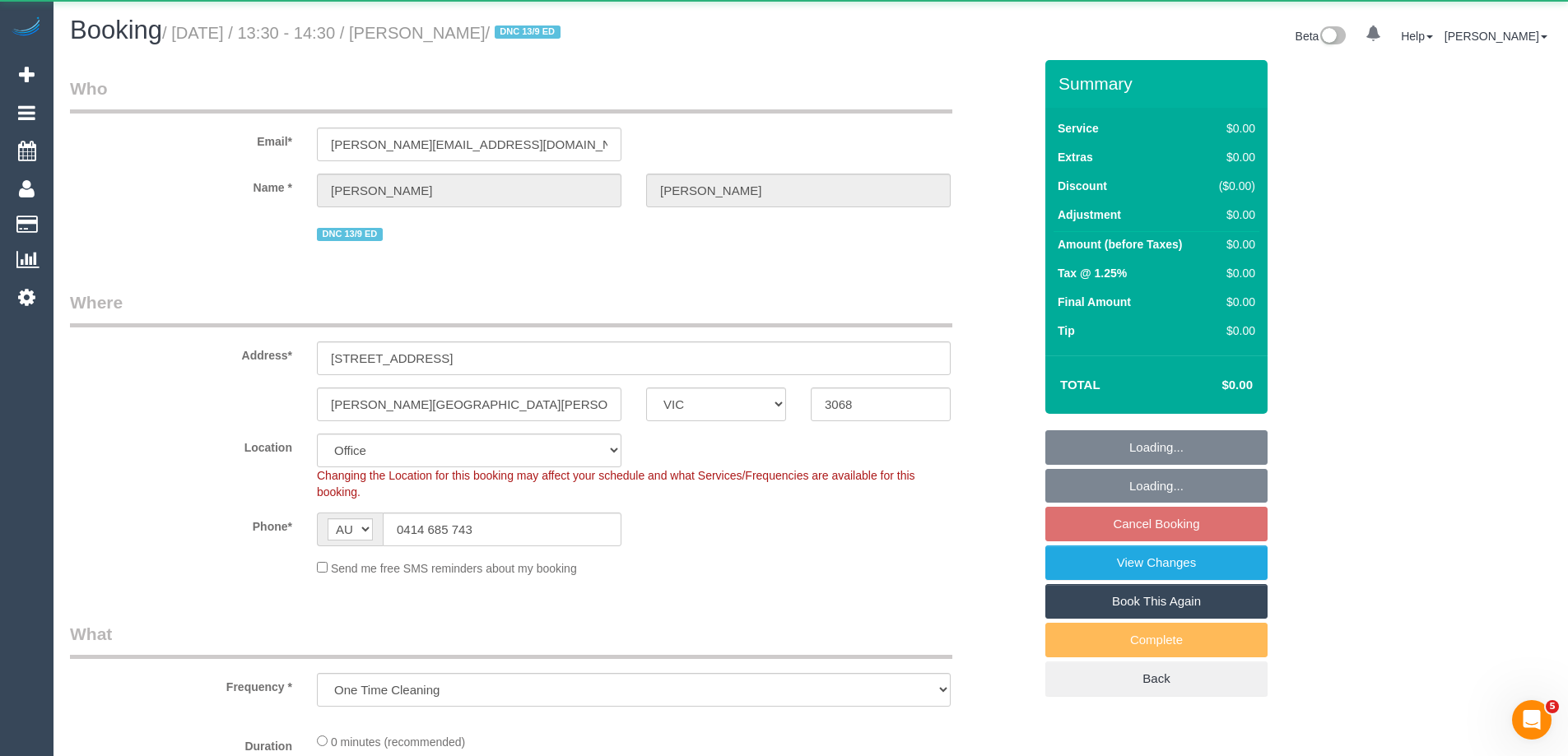
select select "number:22"
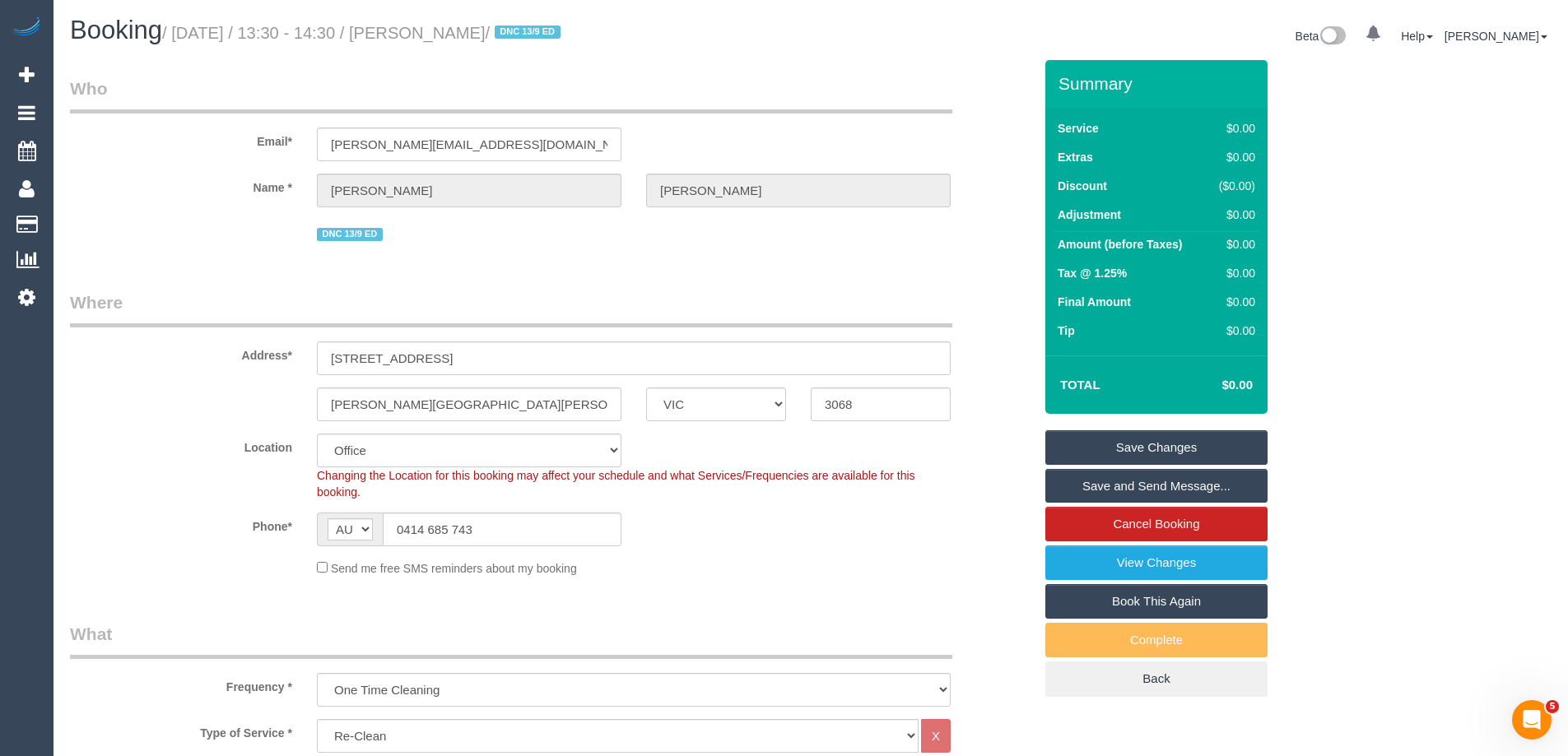
click at [1089, 452] on link "Save Changes" at bounding box center [1156, 448] width 222 height 35
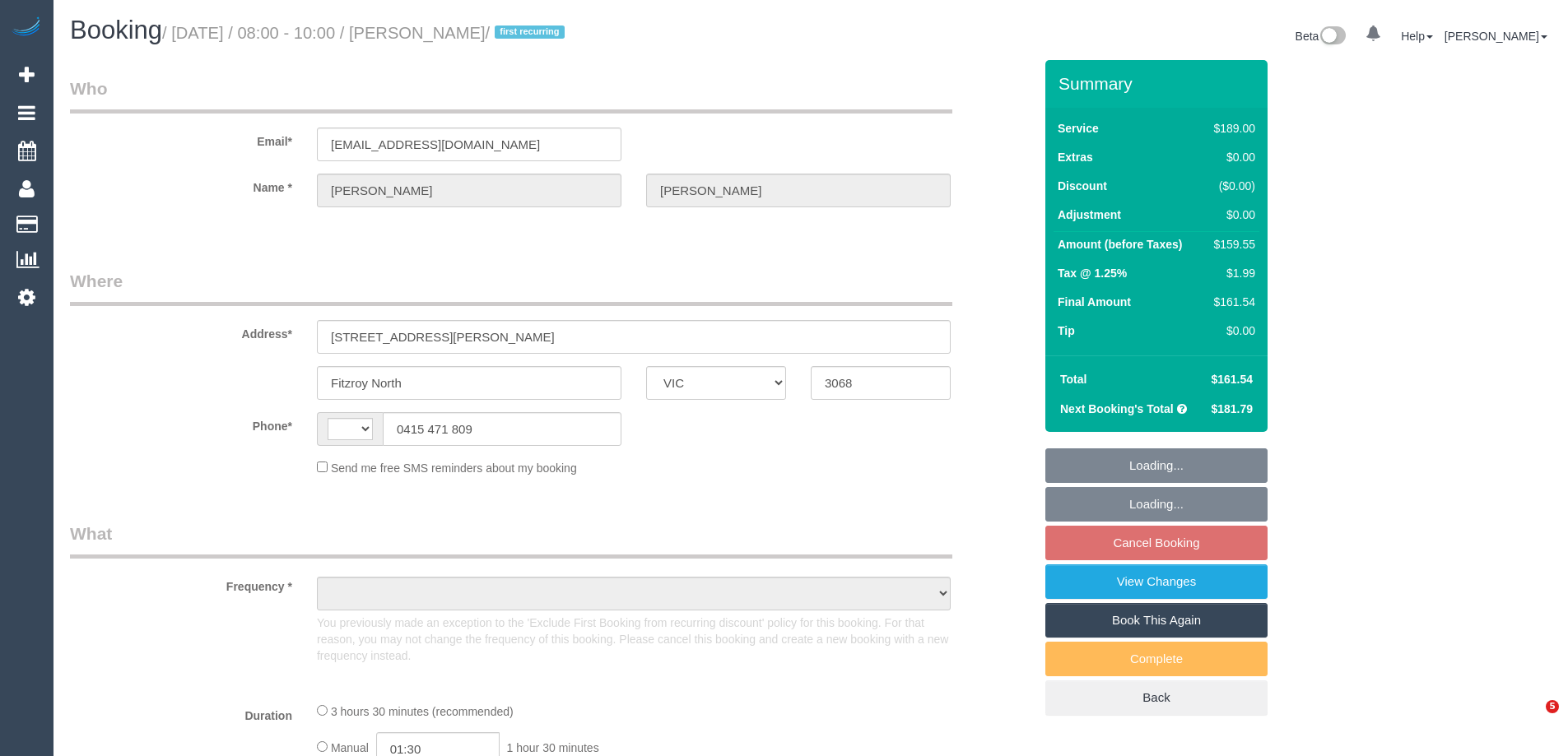
select select "VIC"
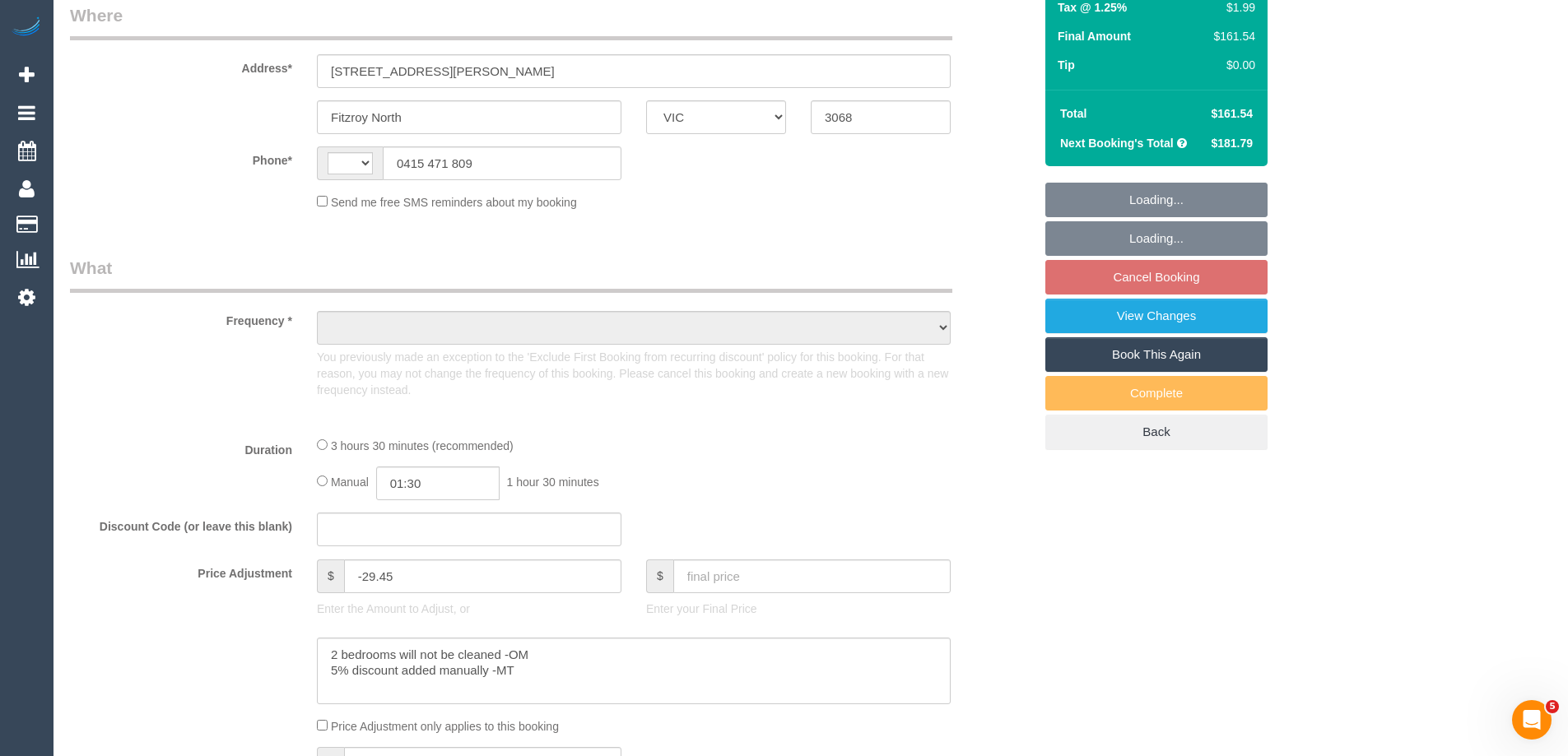
select select "string:AU"
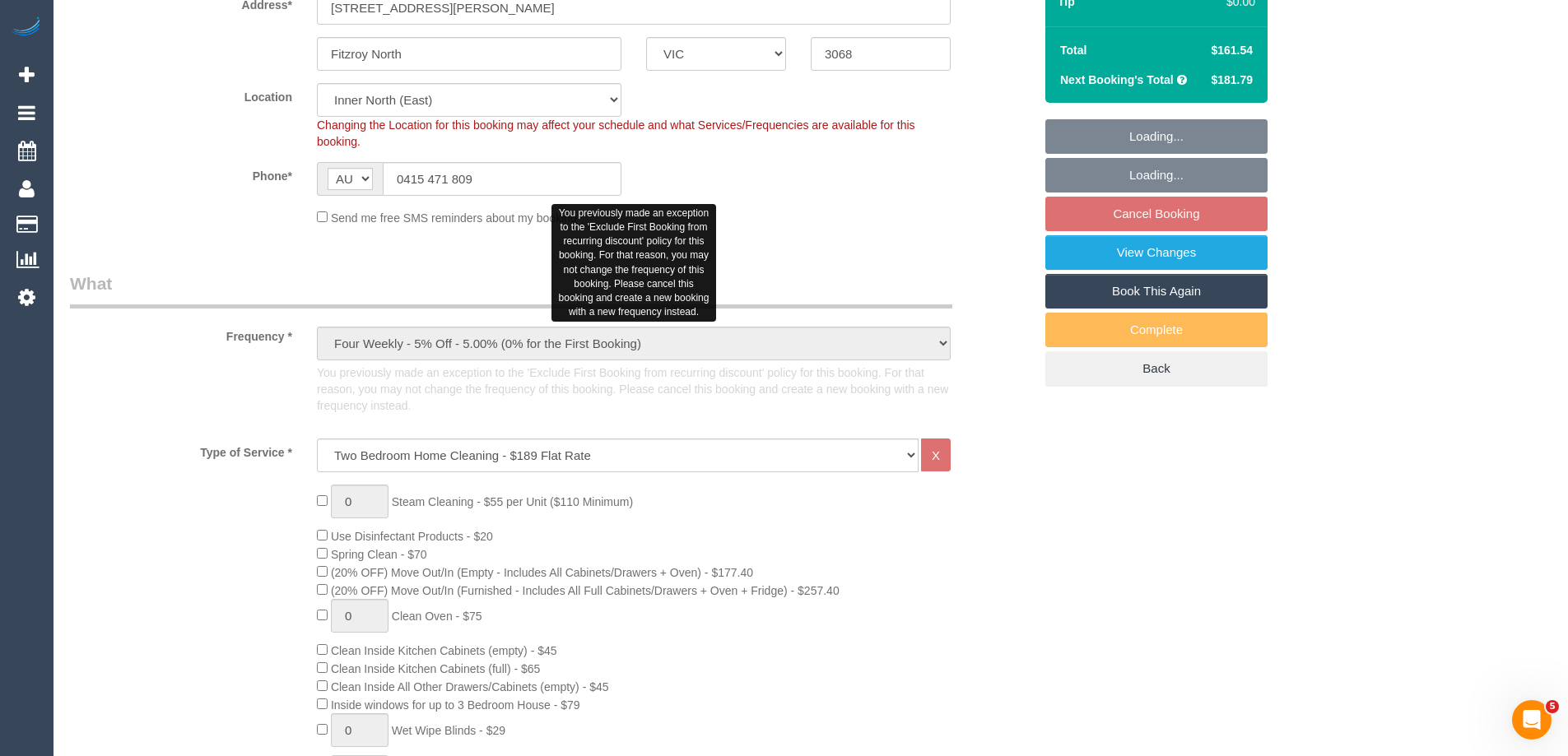
select select "object:796"
select select "string:stripe-pm_1RxPsu2GScqysDRVlmbv5yIl"
select select "number:28"
select select "number:14"
select select "number:19"
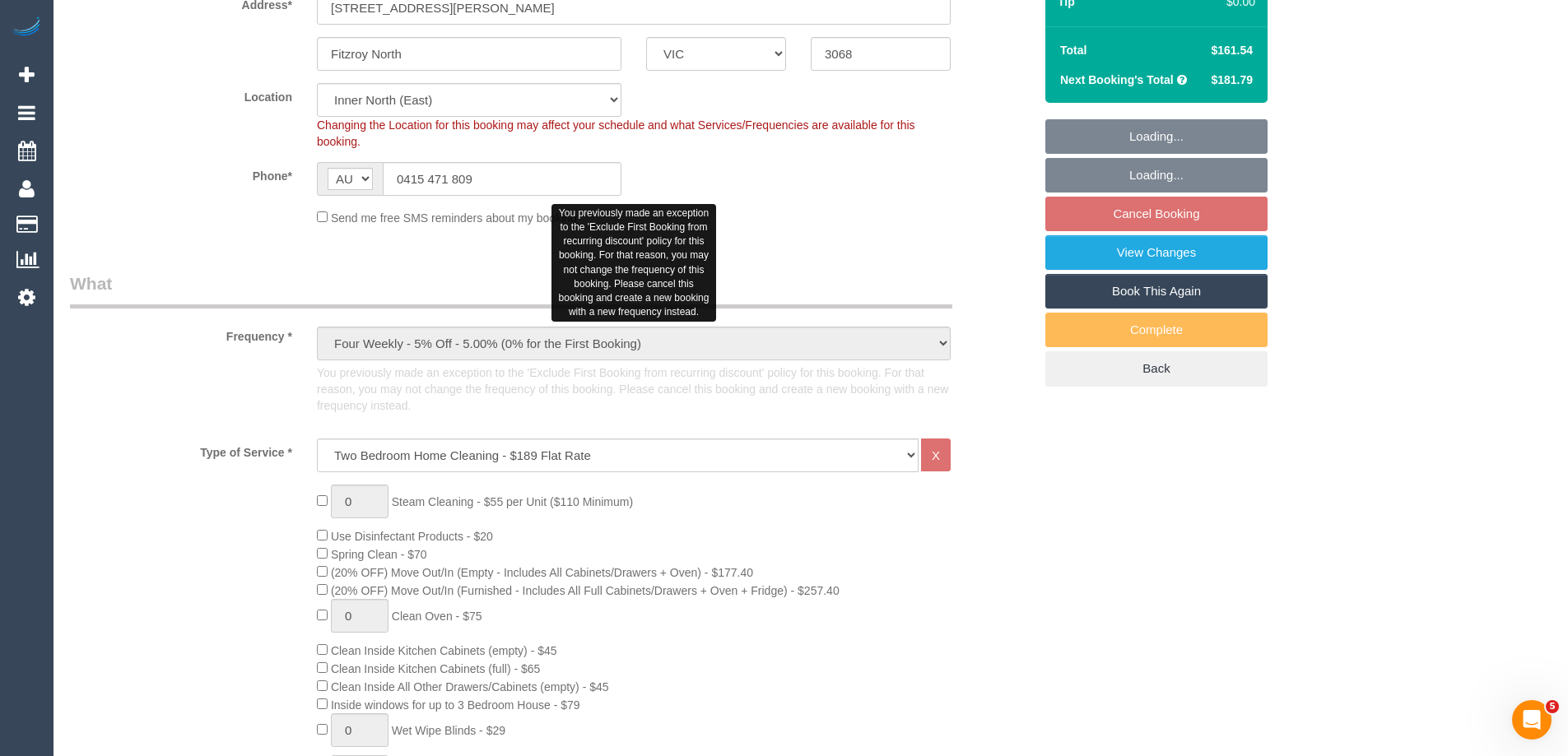
select select "number:24"
select select "number:26"
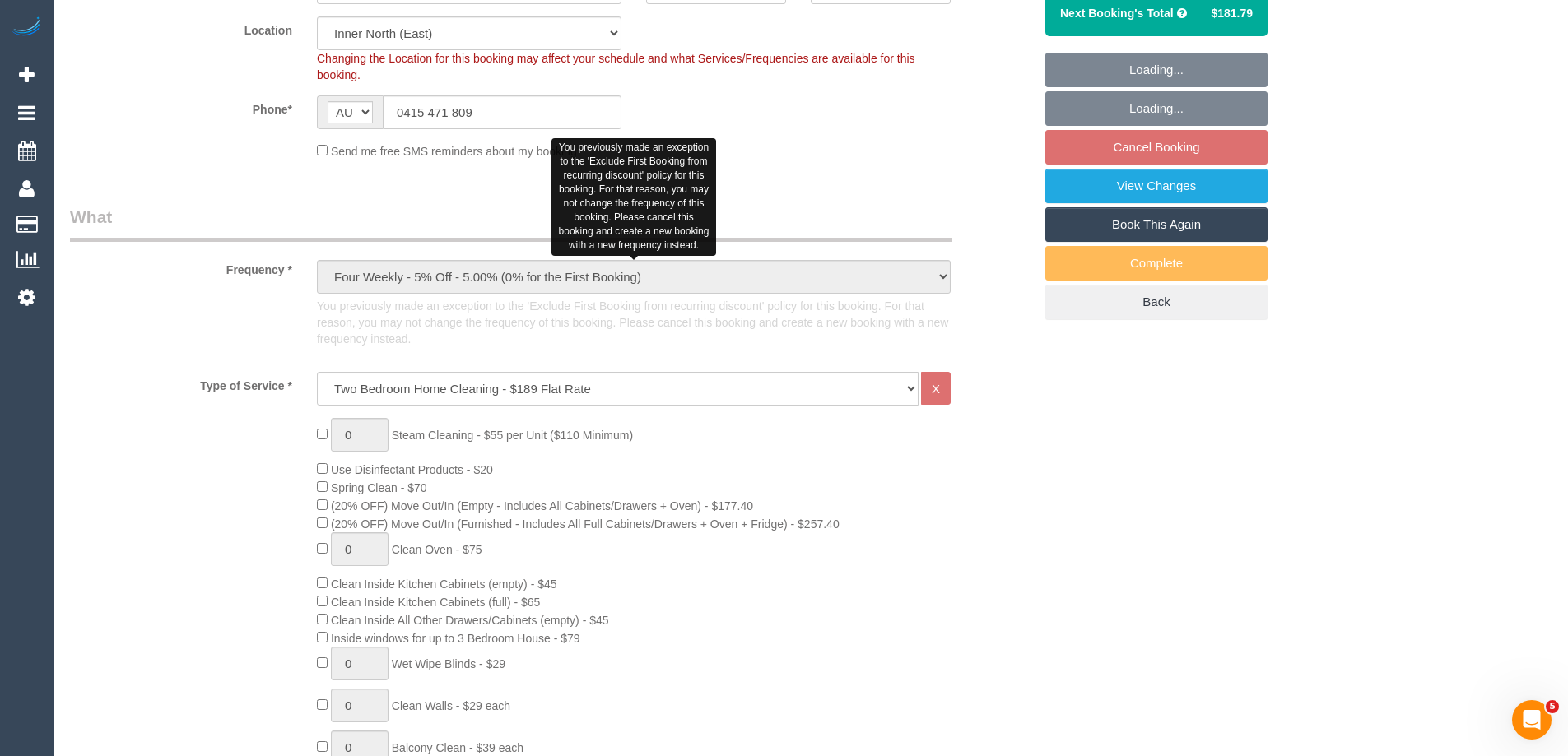
select select "spot1"
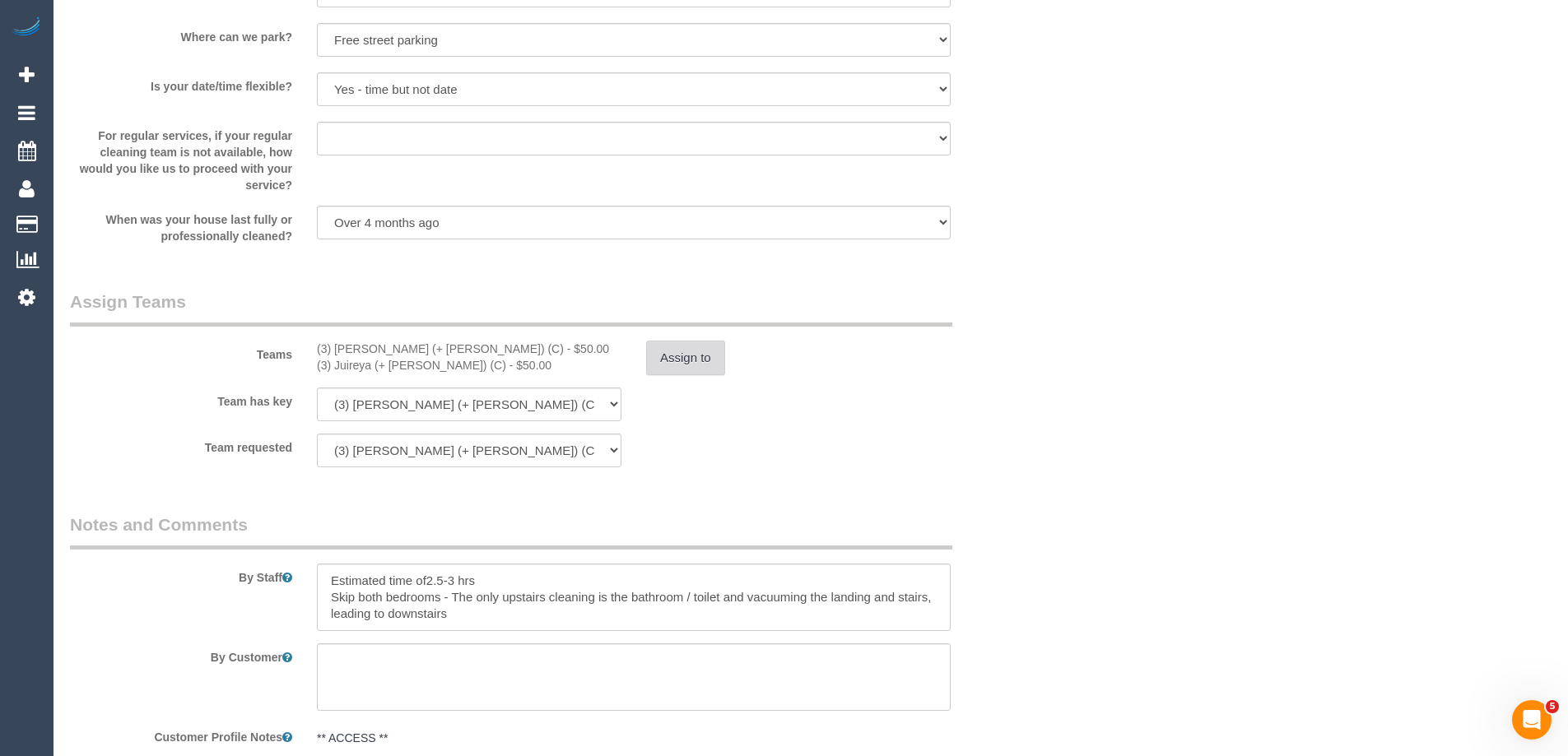
scroll to position [2469, 0]
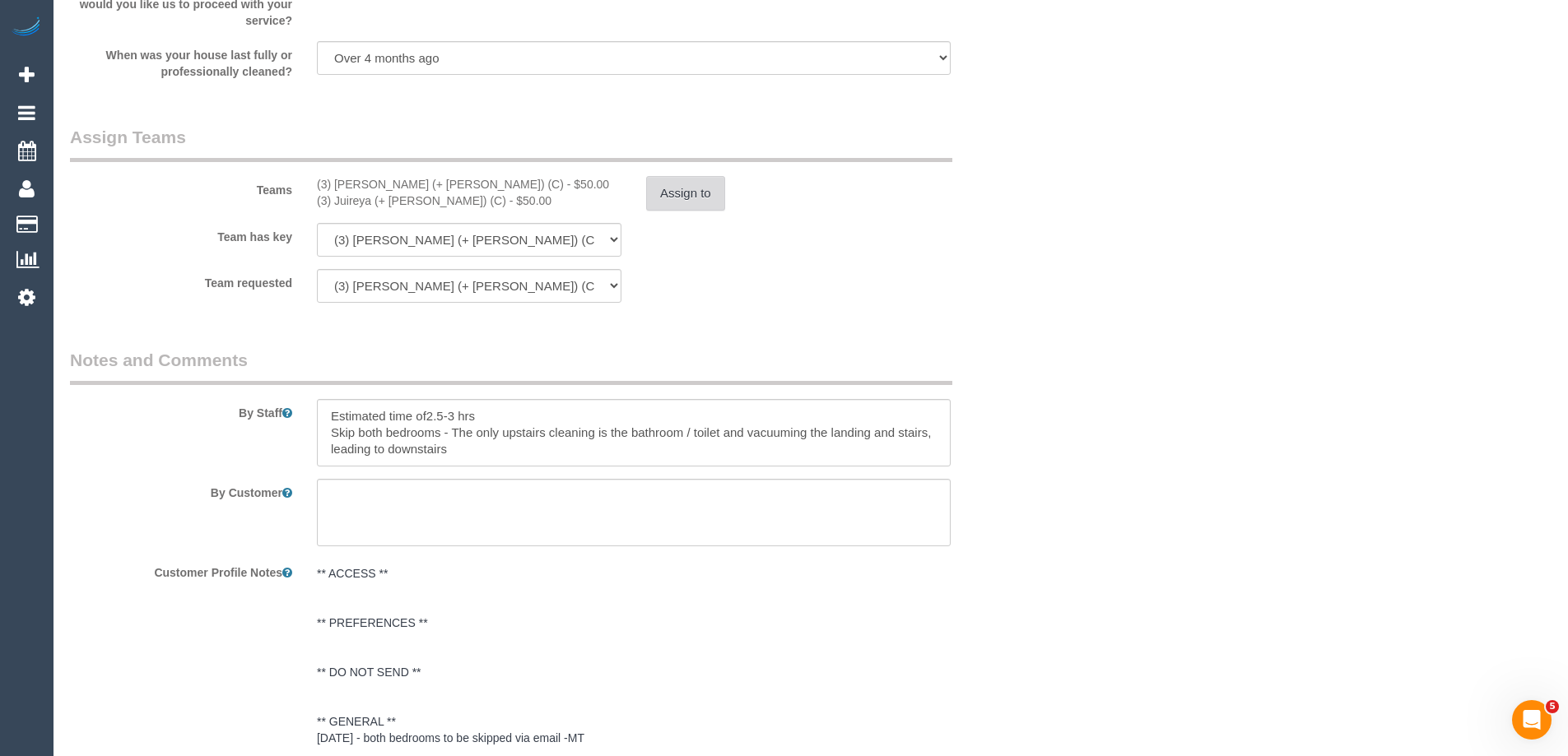
click at [688, 195] on button "Assign to" at bounding box center [685, 193] width 79 height 35
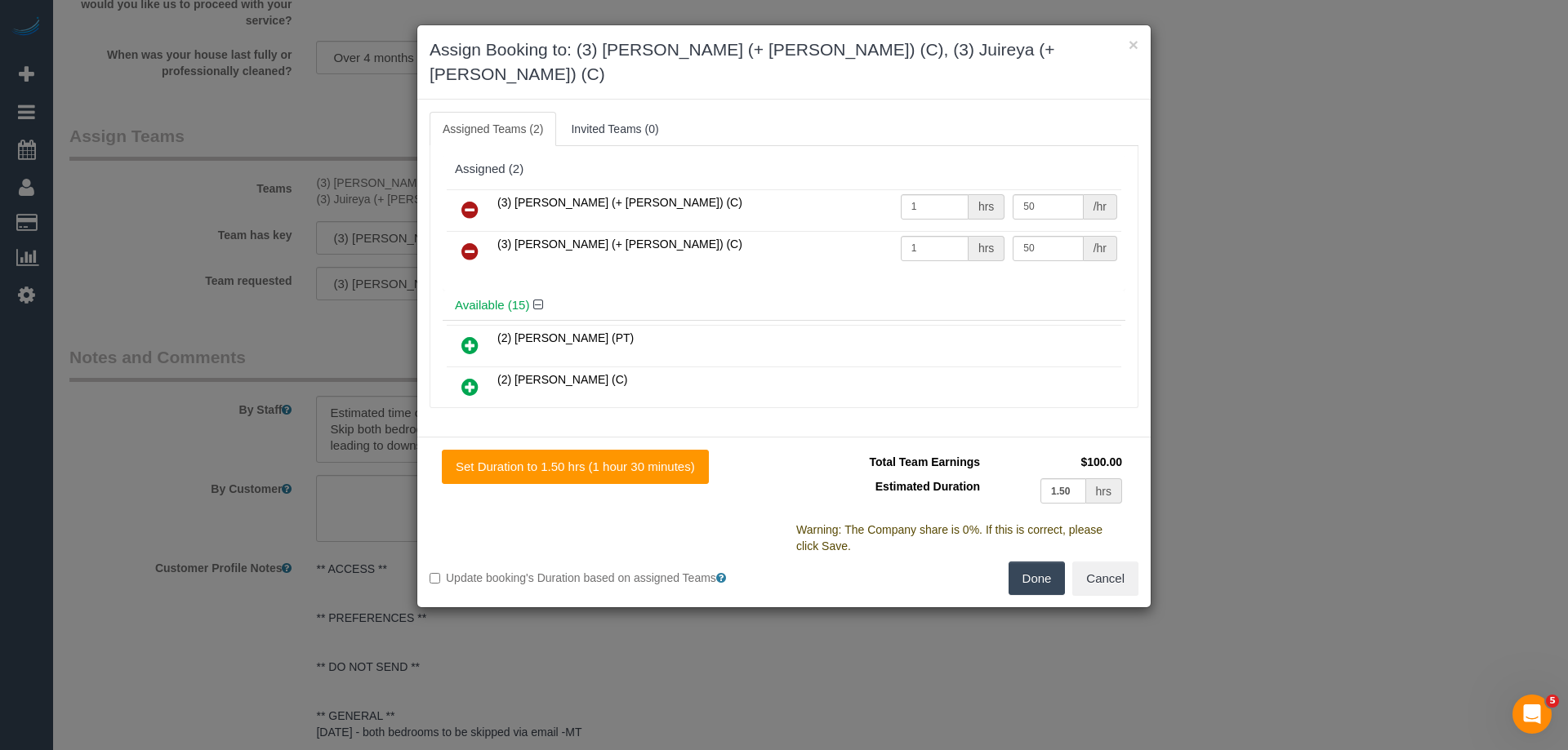
click at [483, 194] on link at bounding box center [470, 210] width 39 height 33
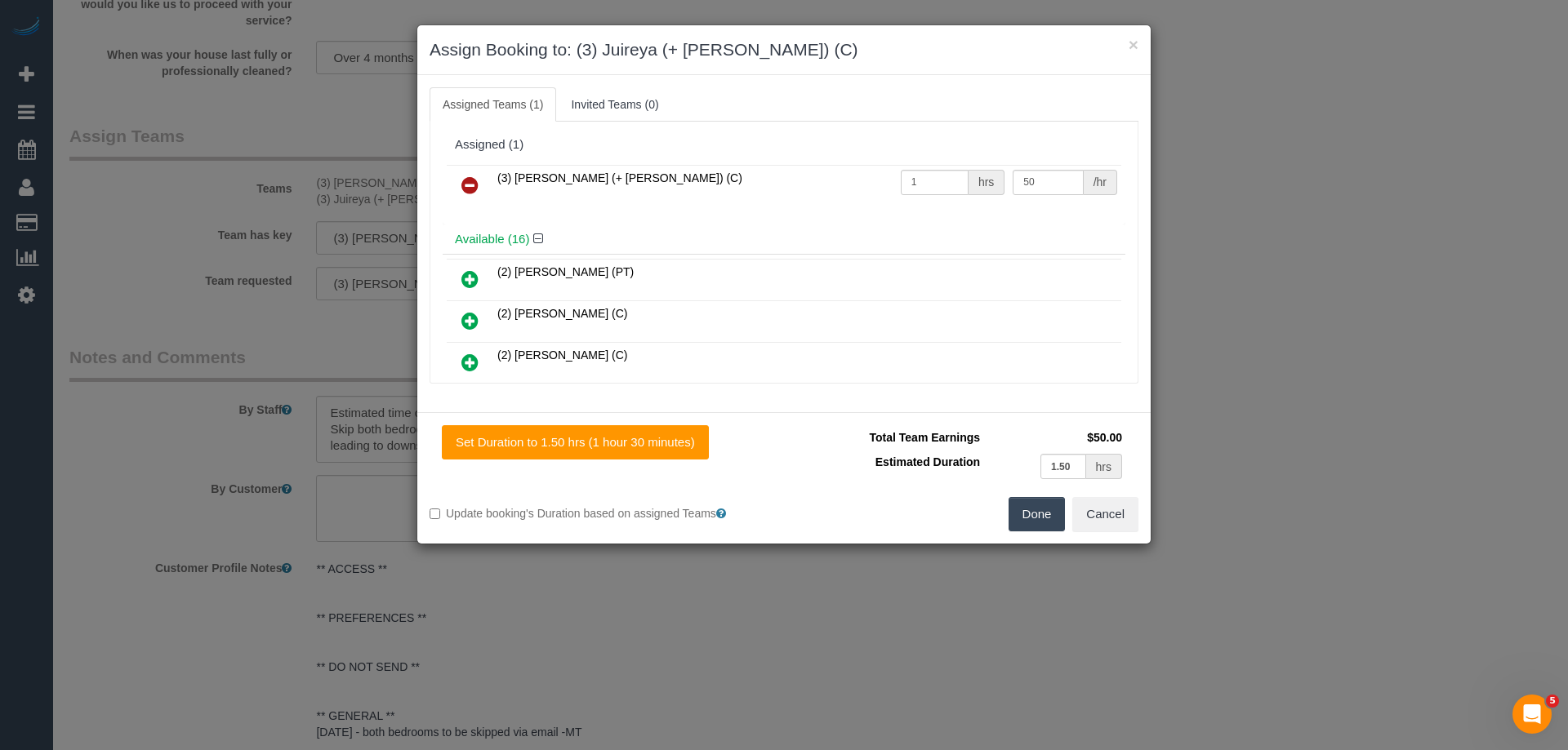
click at [477, 186] on icon at bounding box center [470, 186] width 18 height 19
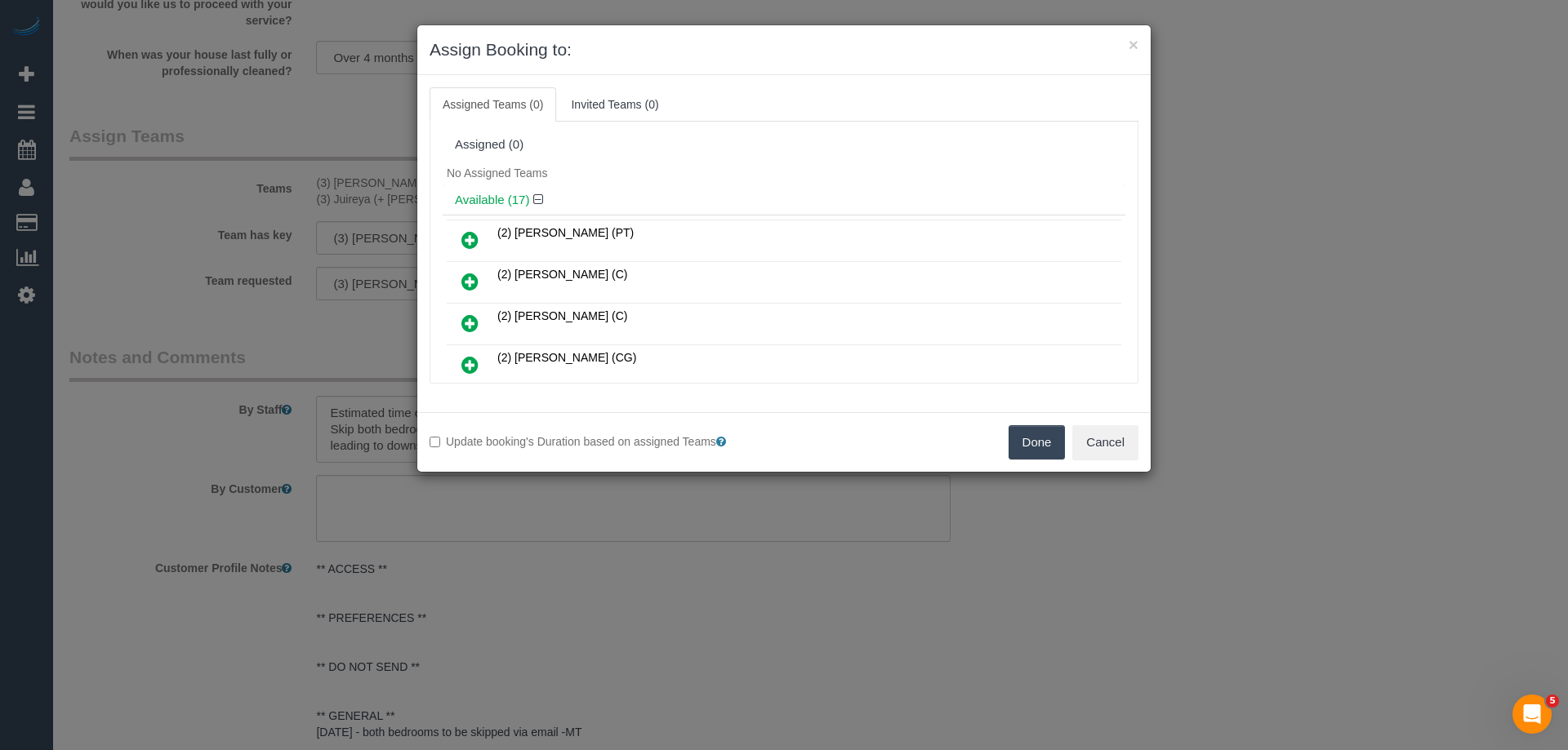
click at [1034, 449] on button "Done" at bounding box center [1037, 442] width 57 height 34
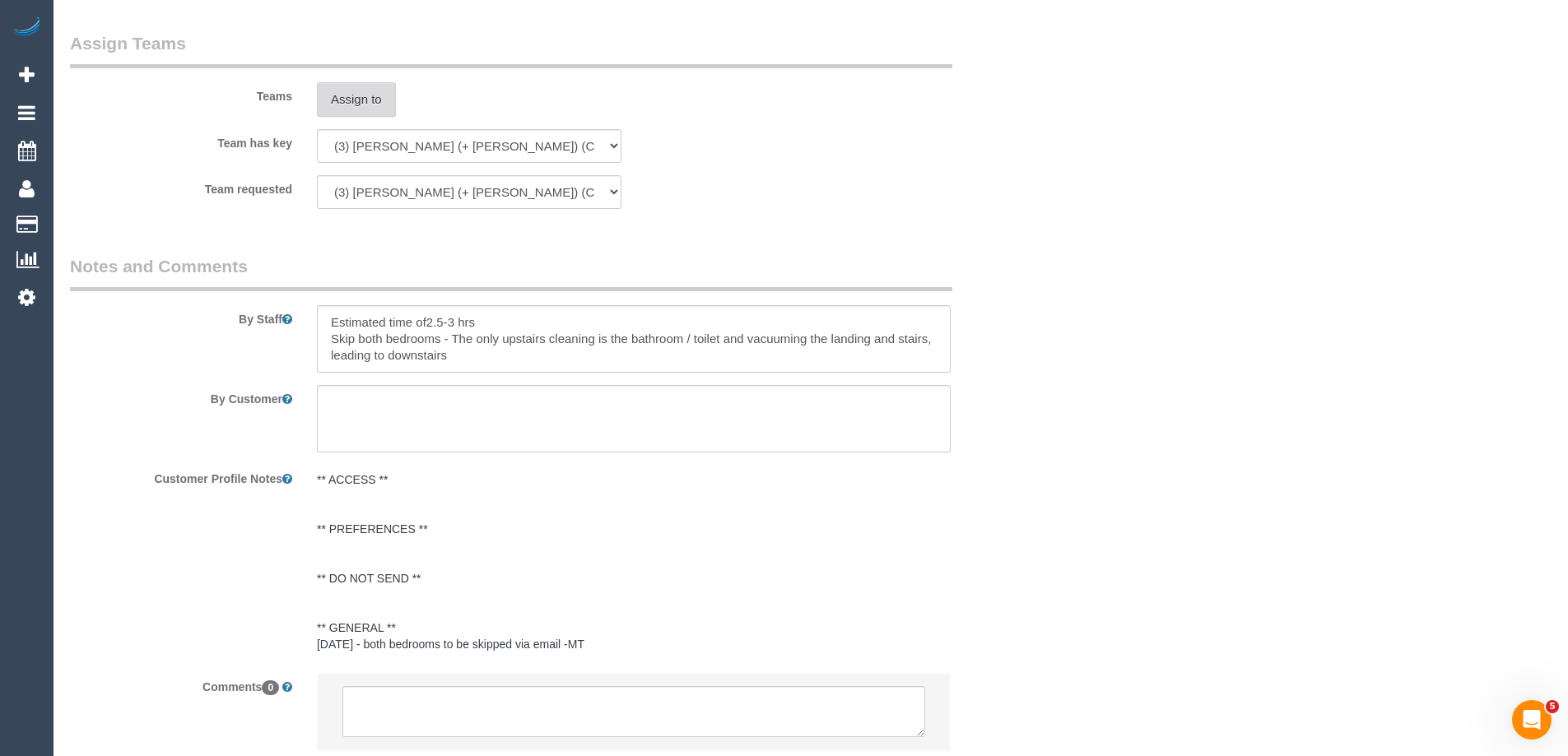
scroll to position [2677, 0]
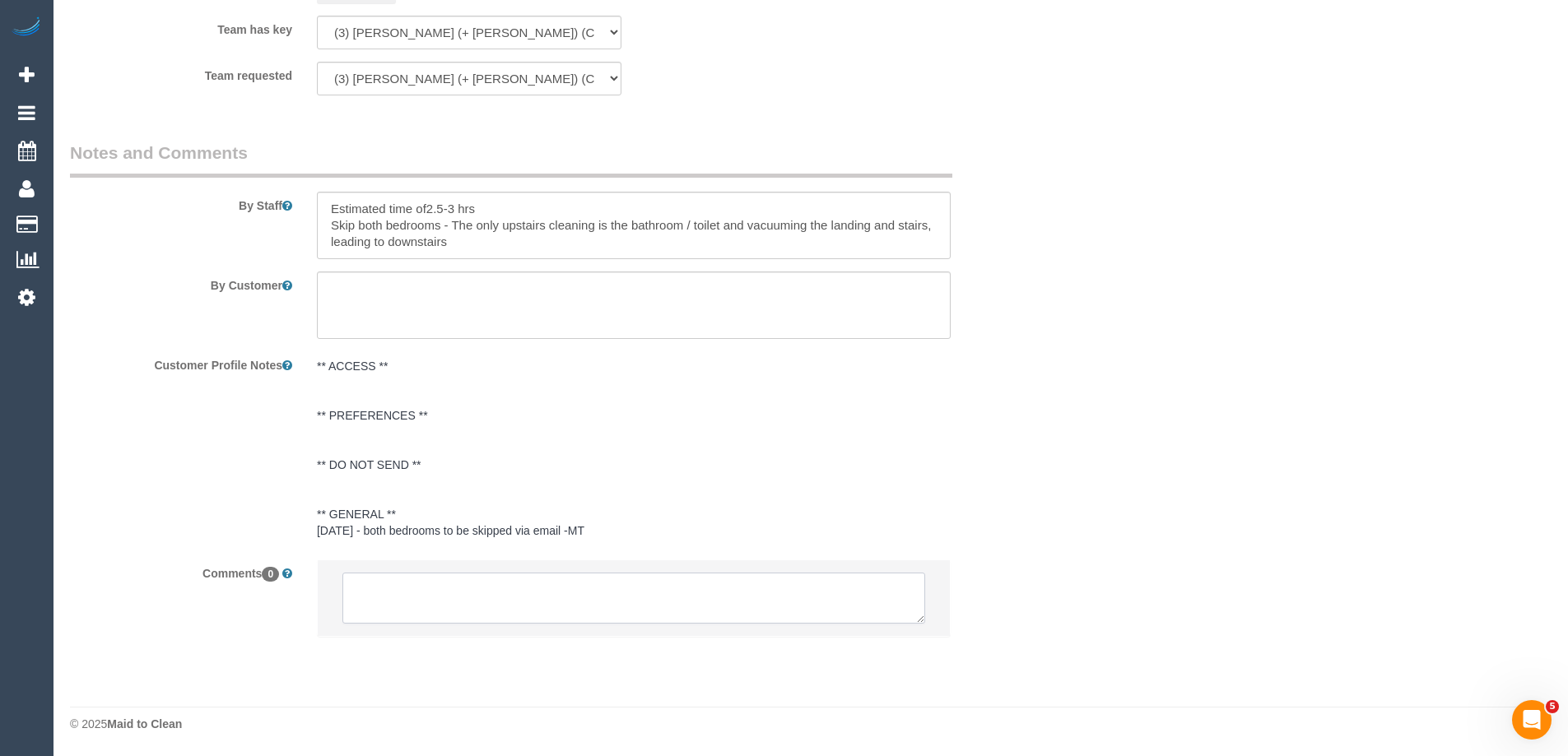
click at [401, 596] on textarea at bounding box center [633, 598] width 582 height 51
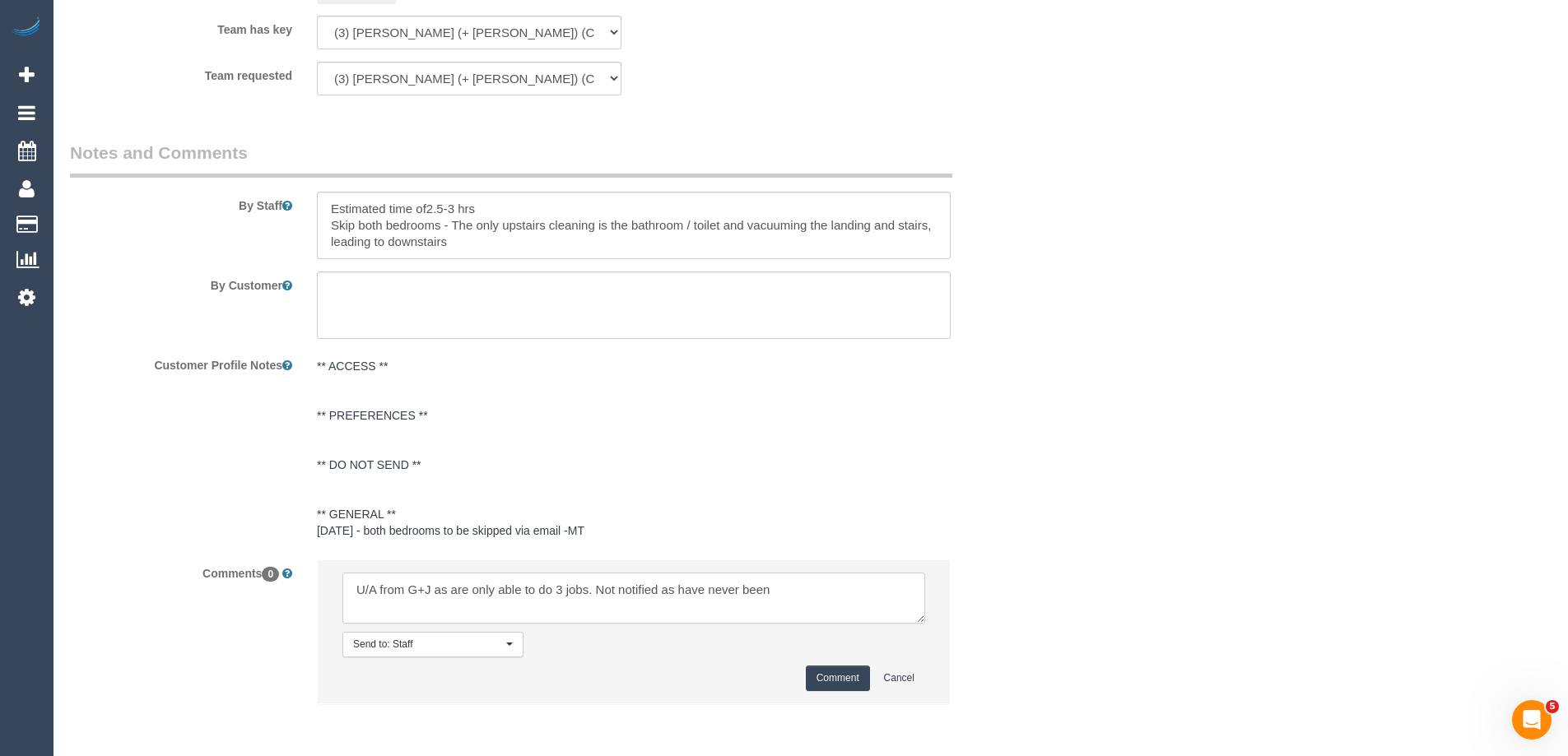
type textarea "U/A from G+J as are only able to do 3 jobs. Not notified as have never been"
click at [834, 675] on button "Comment" at bounding box center [838, 678] width 64 height 26
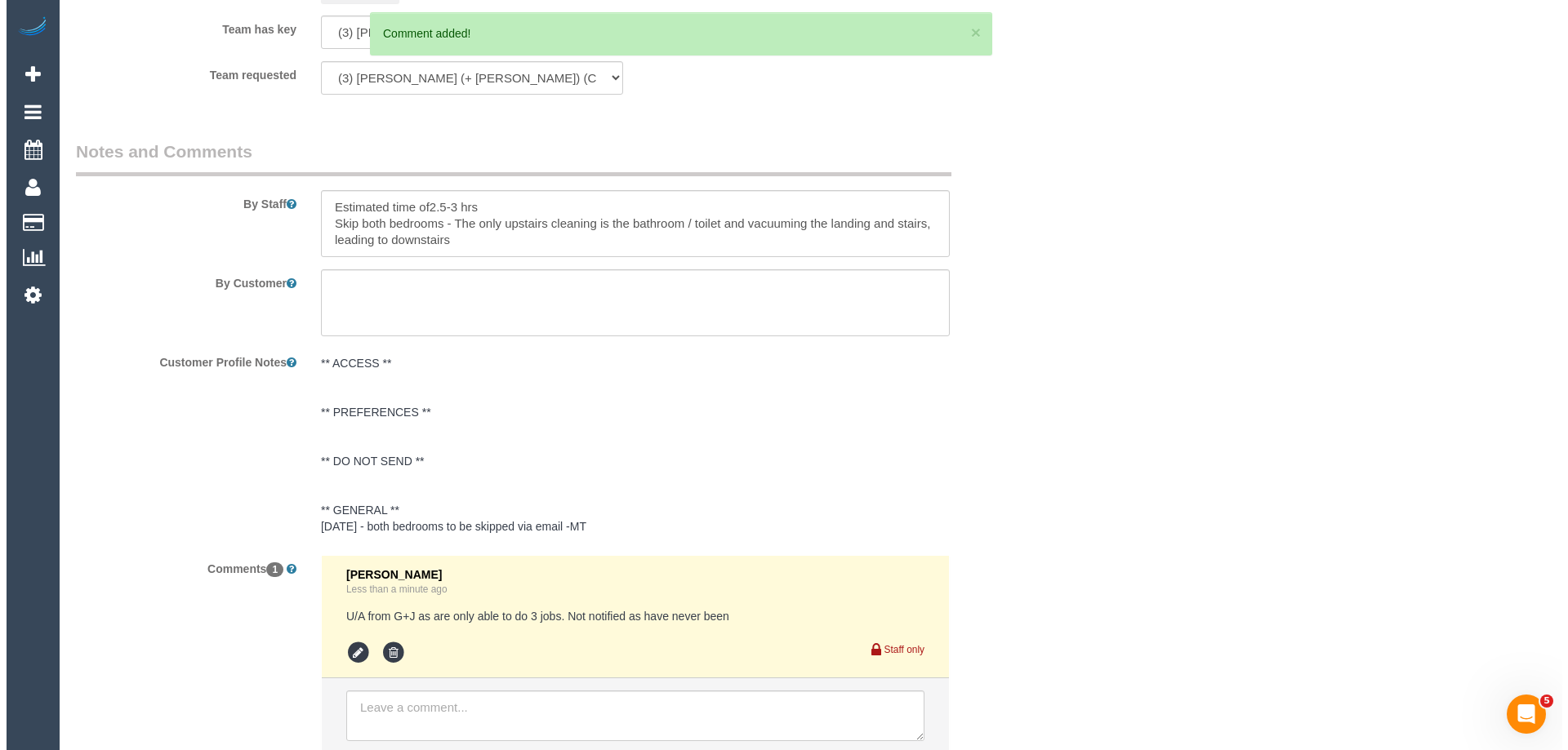
scroll to position [0, 0]
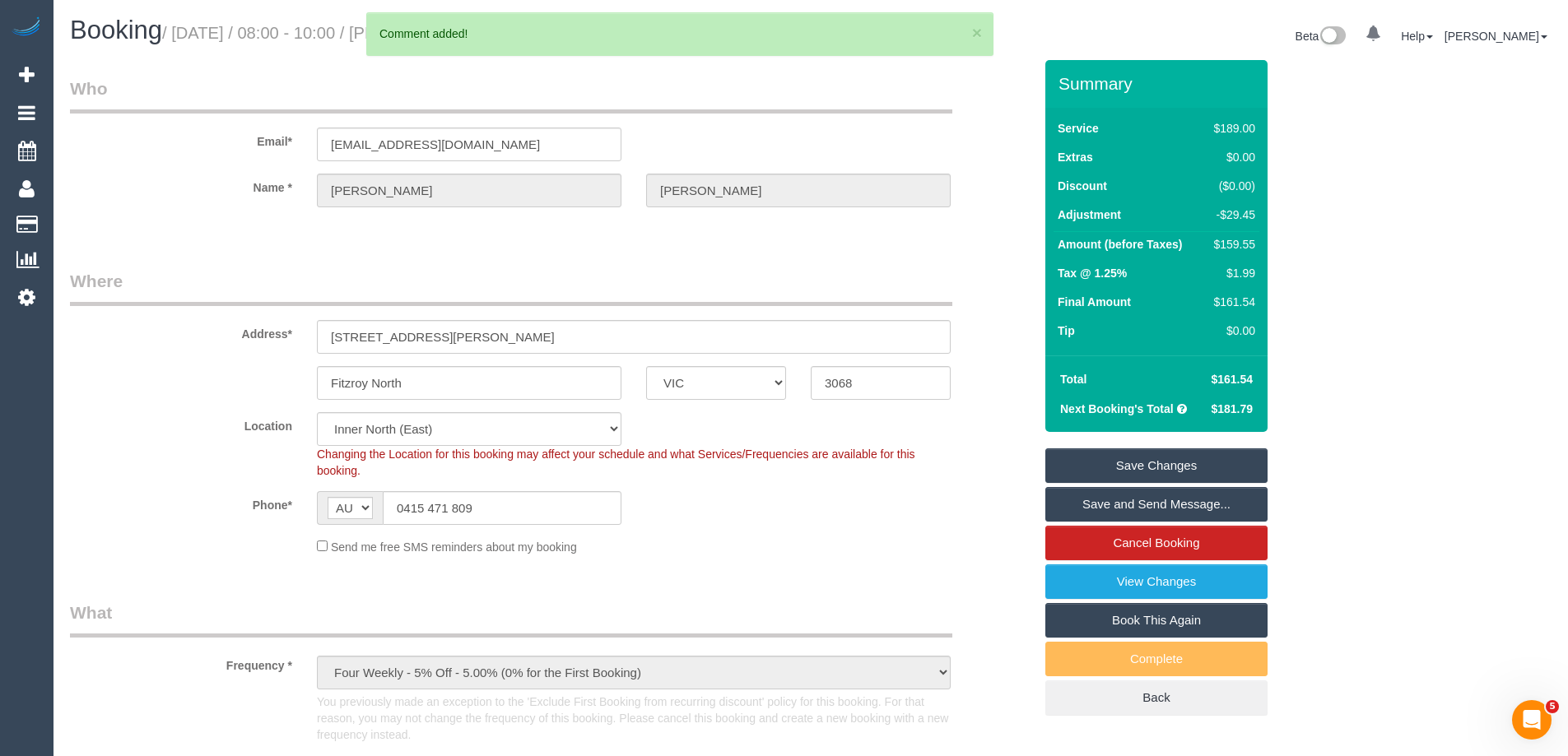
click at [1096, 469] on link "Save Changes" at bounding box center [1156, 465] width 222 height 35
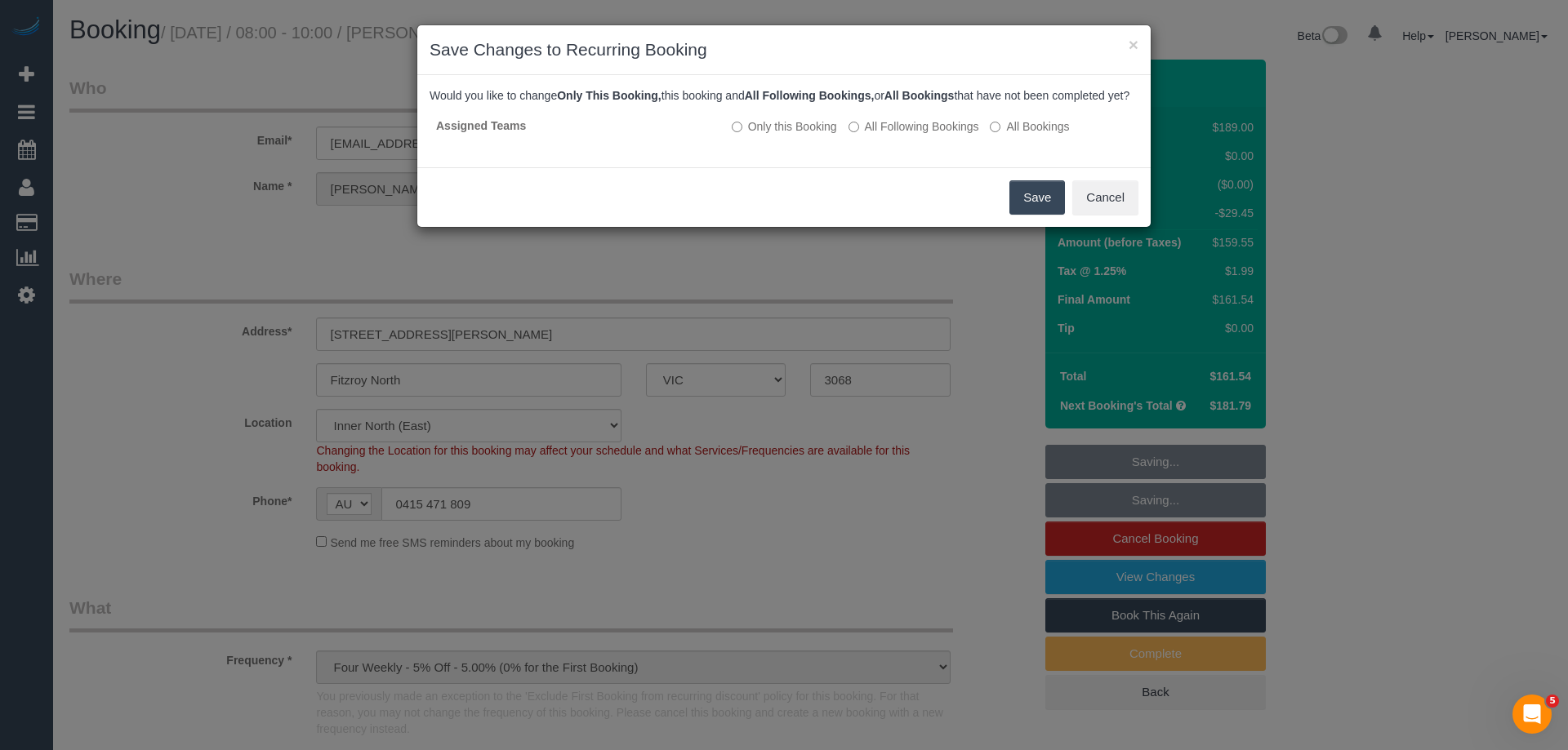
click at [1033, 208] on button "Save" at bounding box center [1037, 197] width 55 height 34
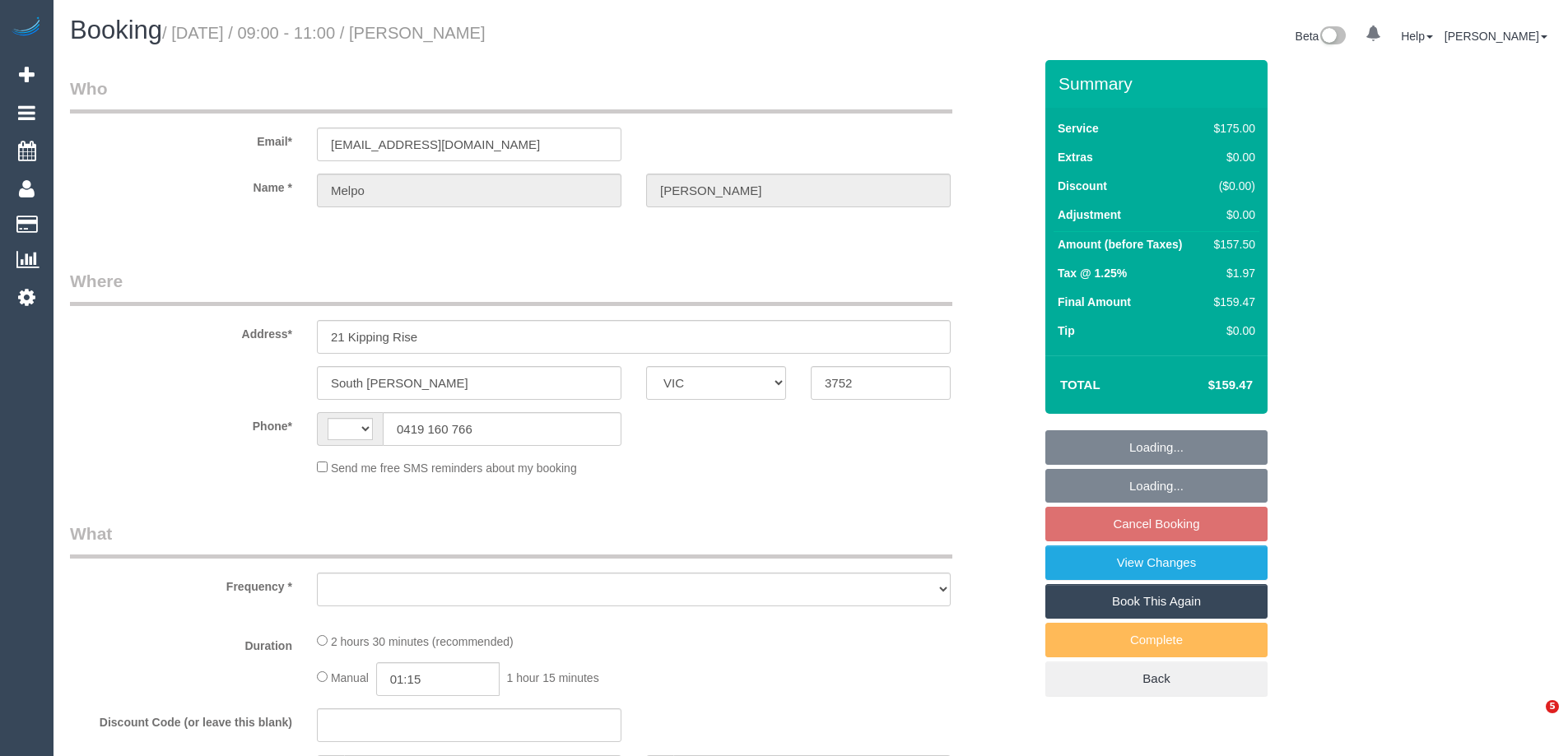
select select "VIC"
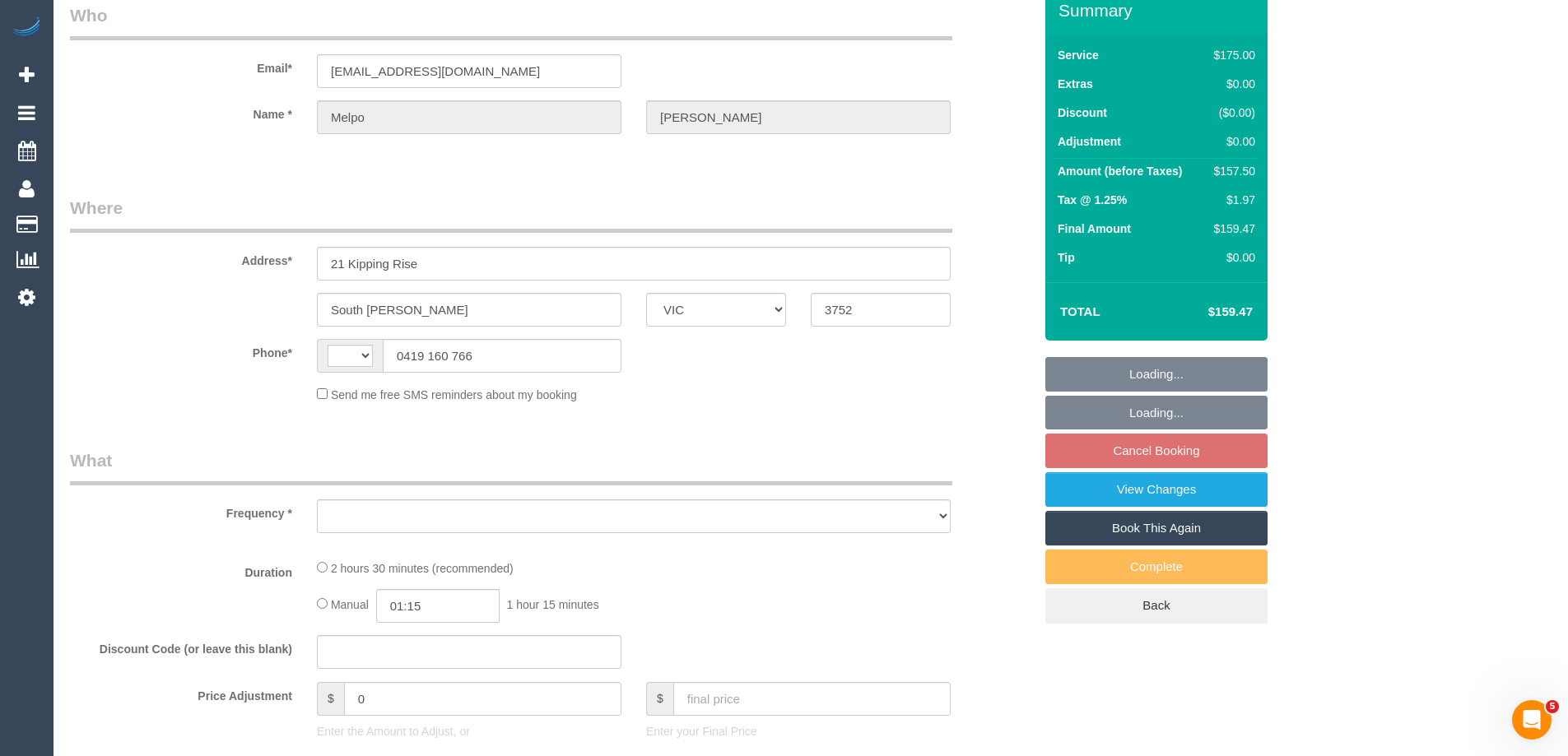
select select "string:AU"
select select "object:543"
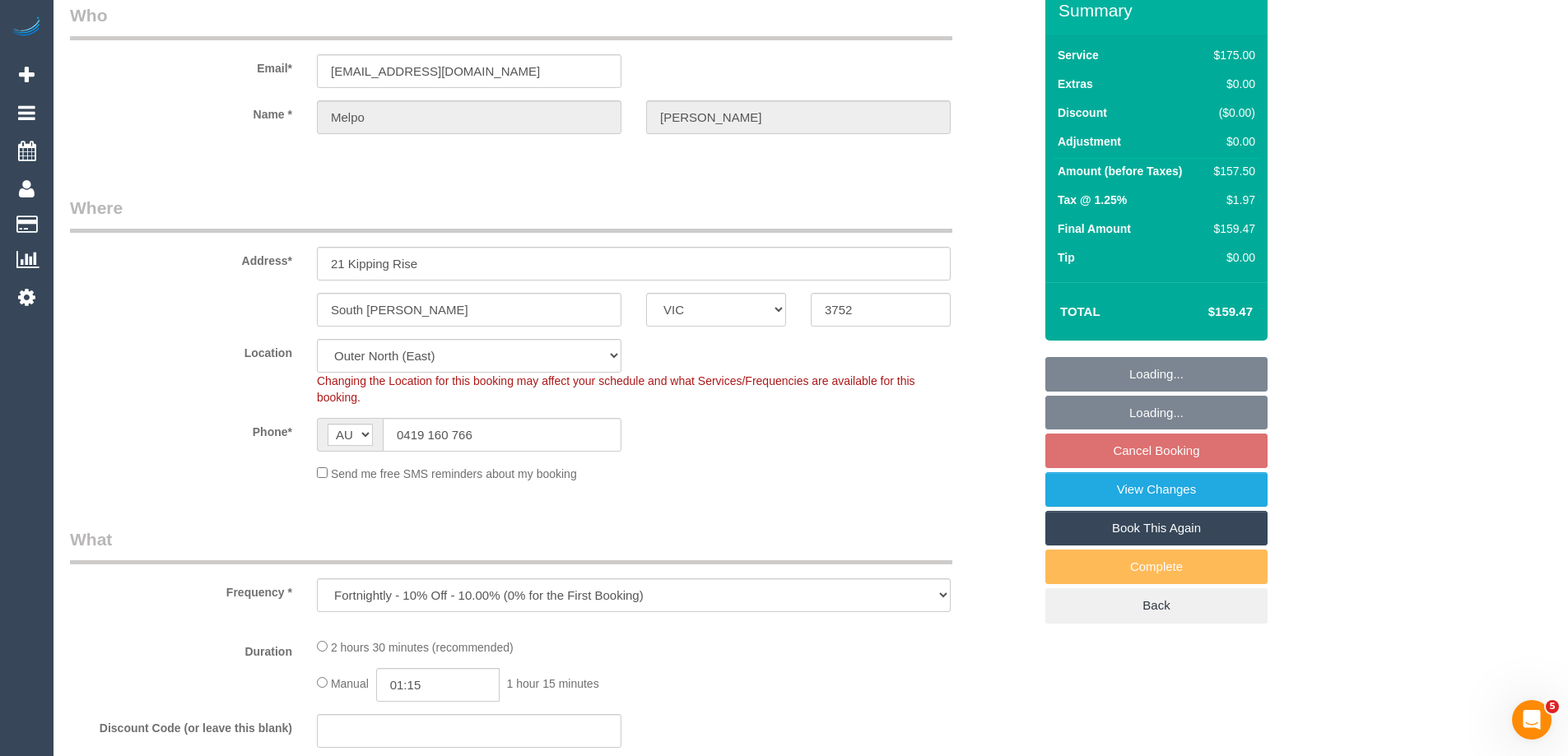
scroll to position [329, 0]
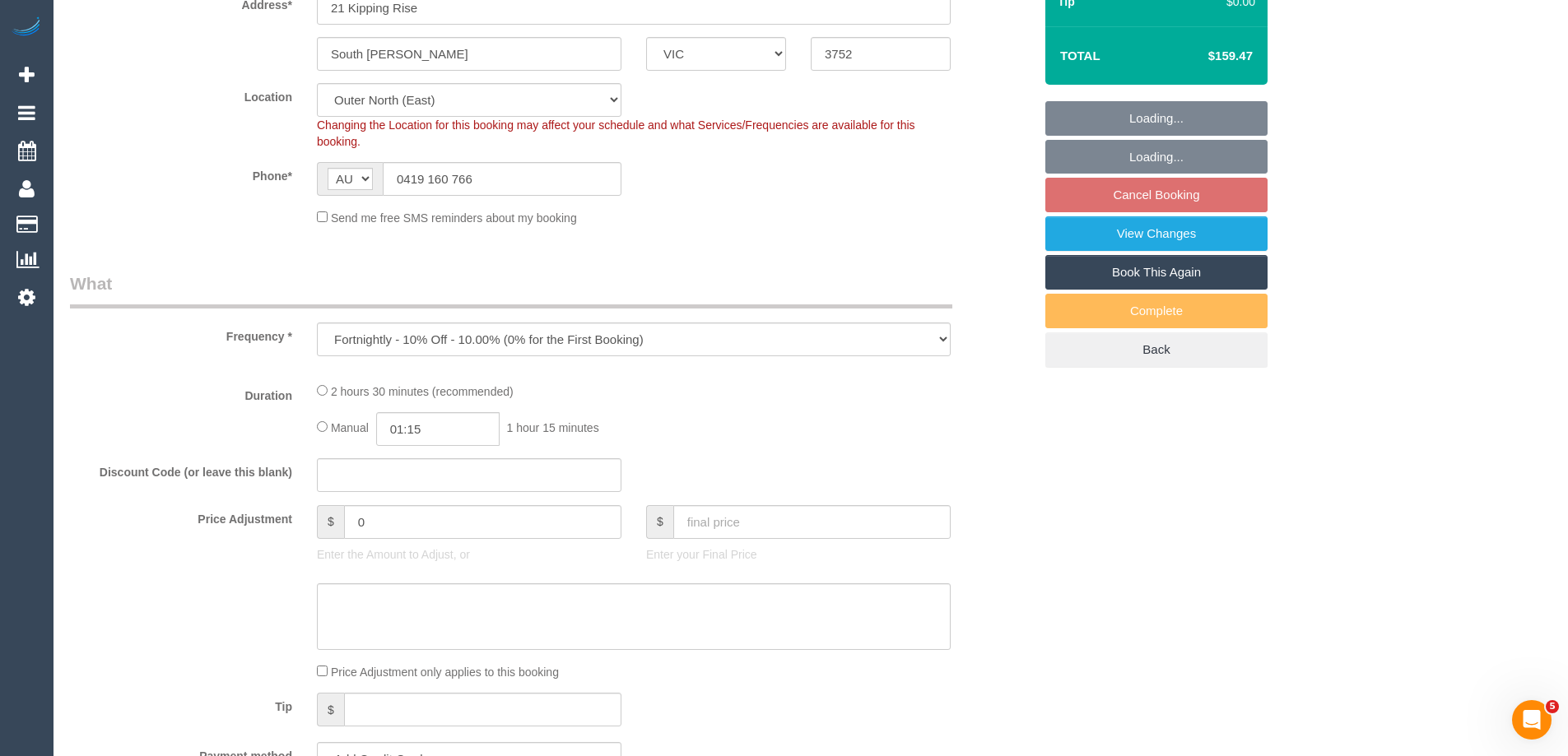
select select "string:stripe-pm_1QCAg32GScqysDRVi7vzTg8g"
select select "object:550"
select select "number:27"
select select "number:14"
select select "number:18"
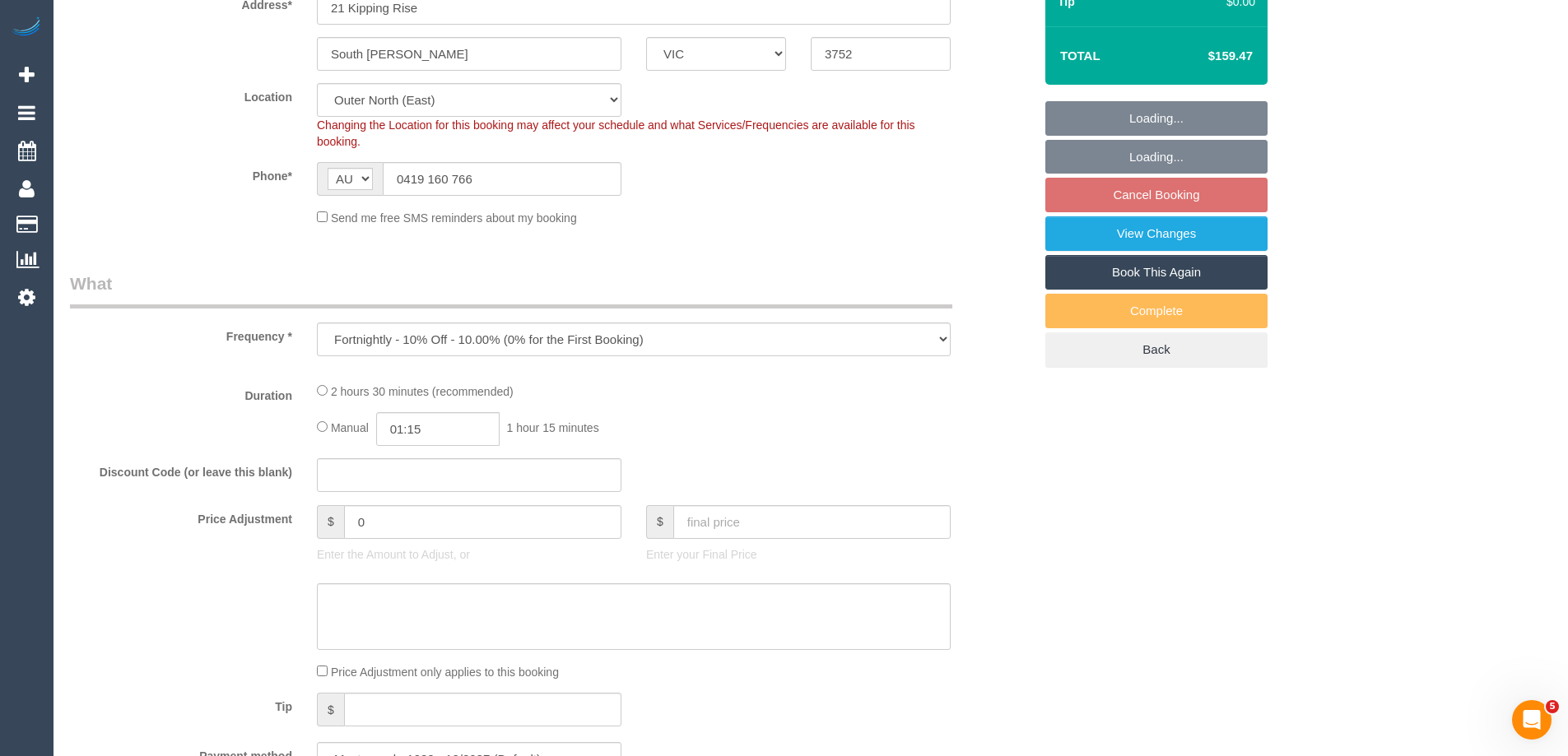
select select "number:22"
select select "number:34"
select select "number:12"
select select "150"
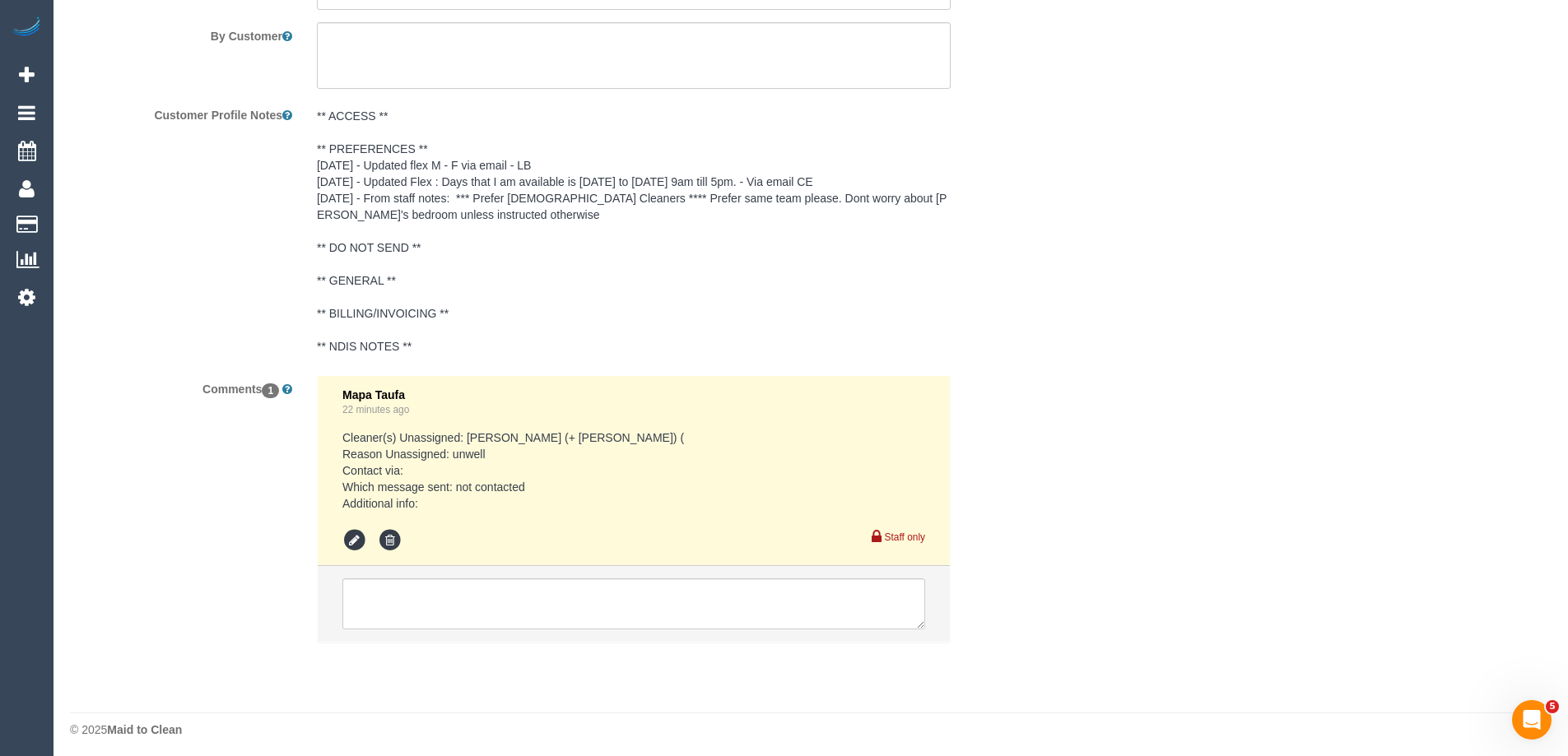
scroll to position [2908, 0]
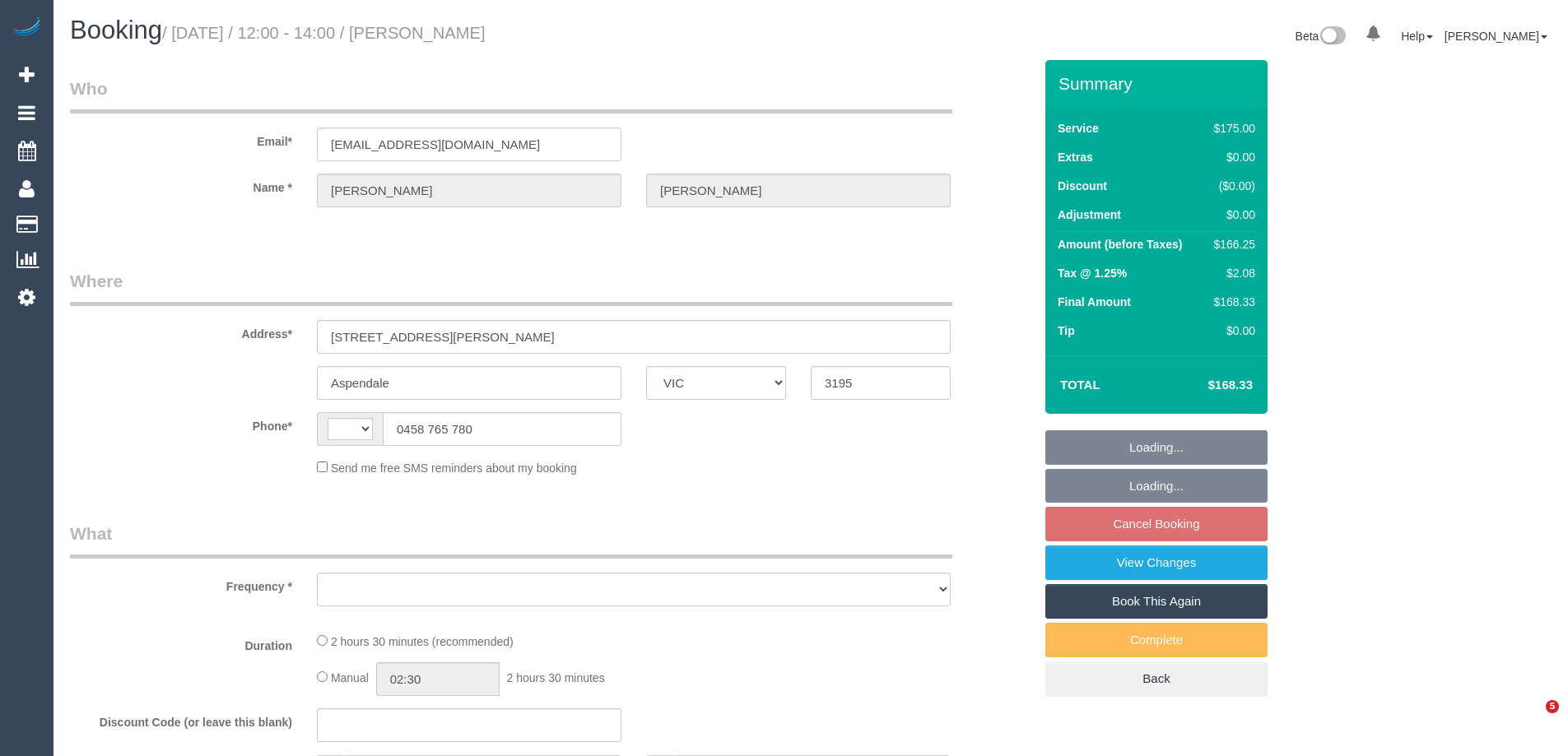
select select "VIC"
select select "object:281"
select select "string:AU"
select select "string:stripe-pm_1RRrkS2GScqysDRVV9CX4UcQ"
select select "150"
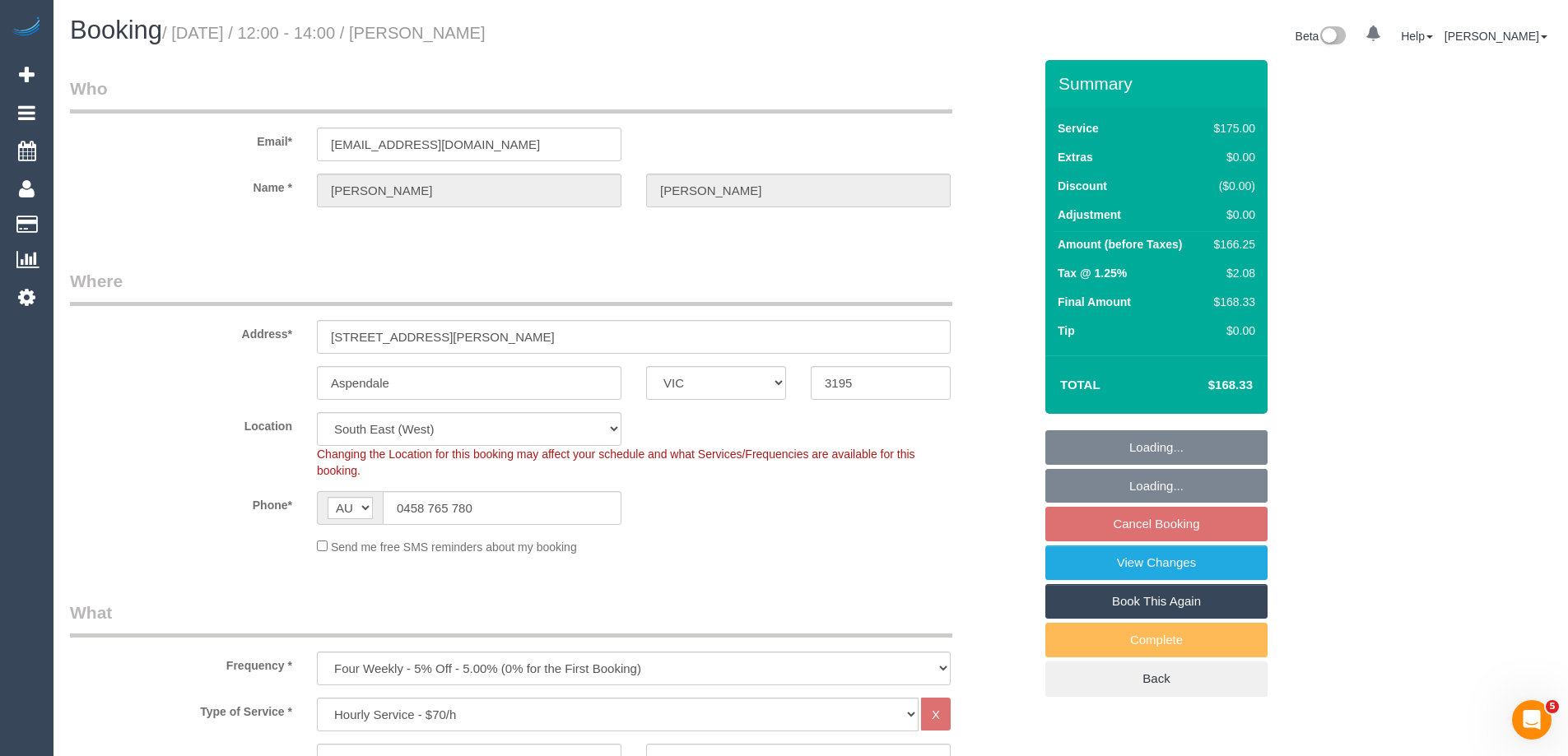
select select "number:30"
select select "number:14"
select select "number:19"
select select "number:22"
select select "number:34"
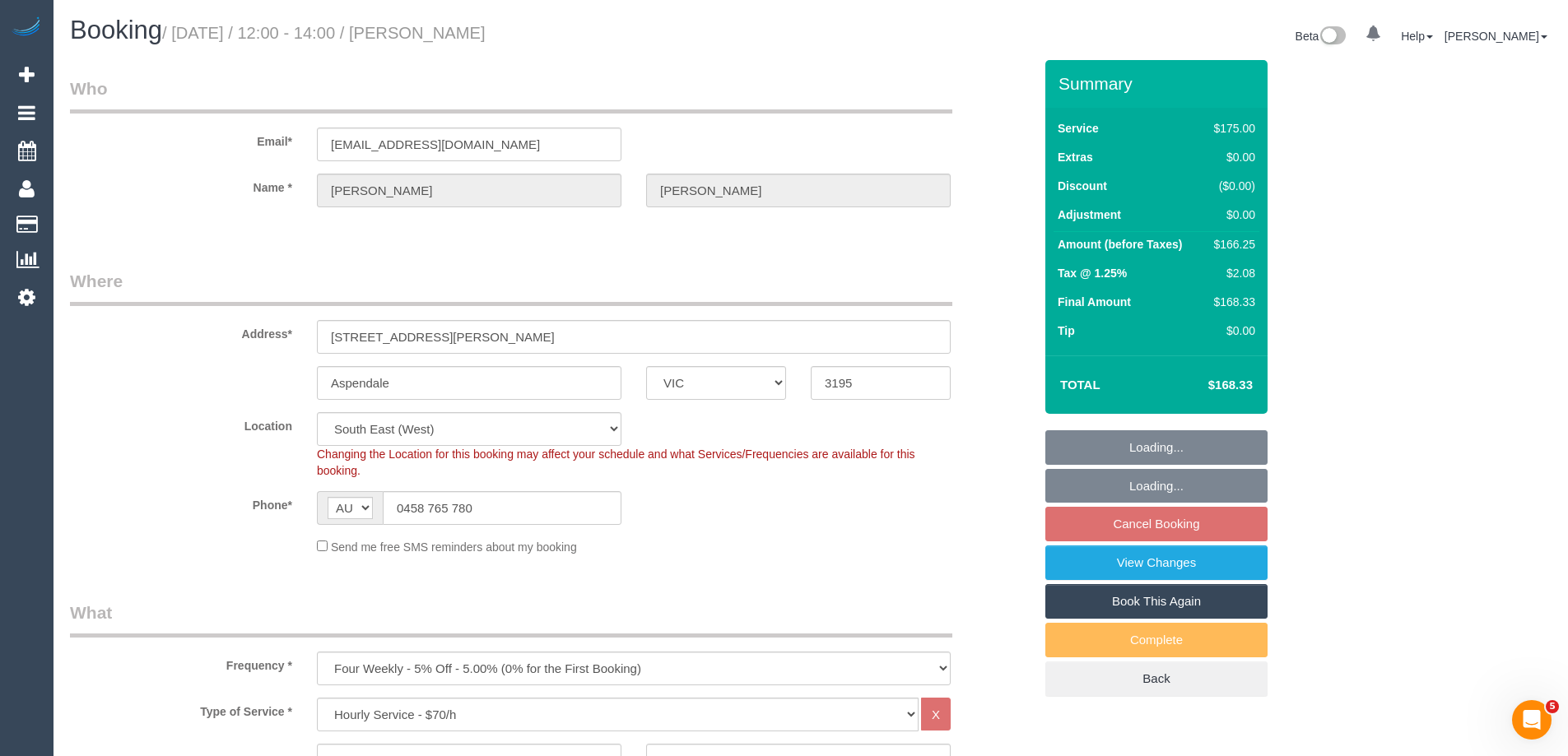
select select "number:13"
select select "object:1458"
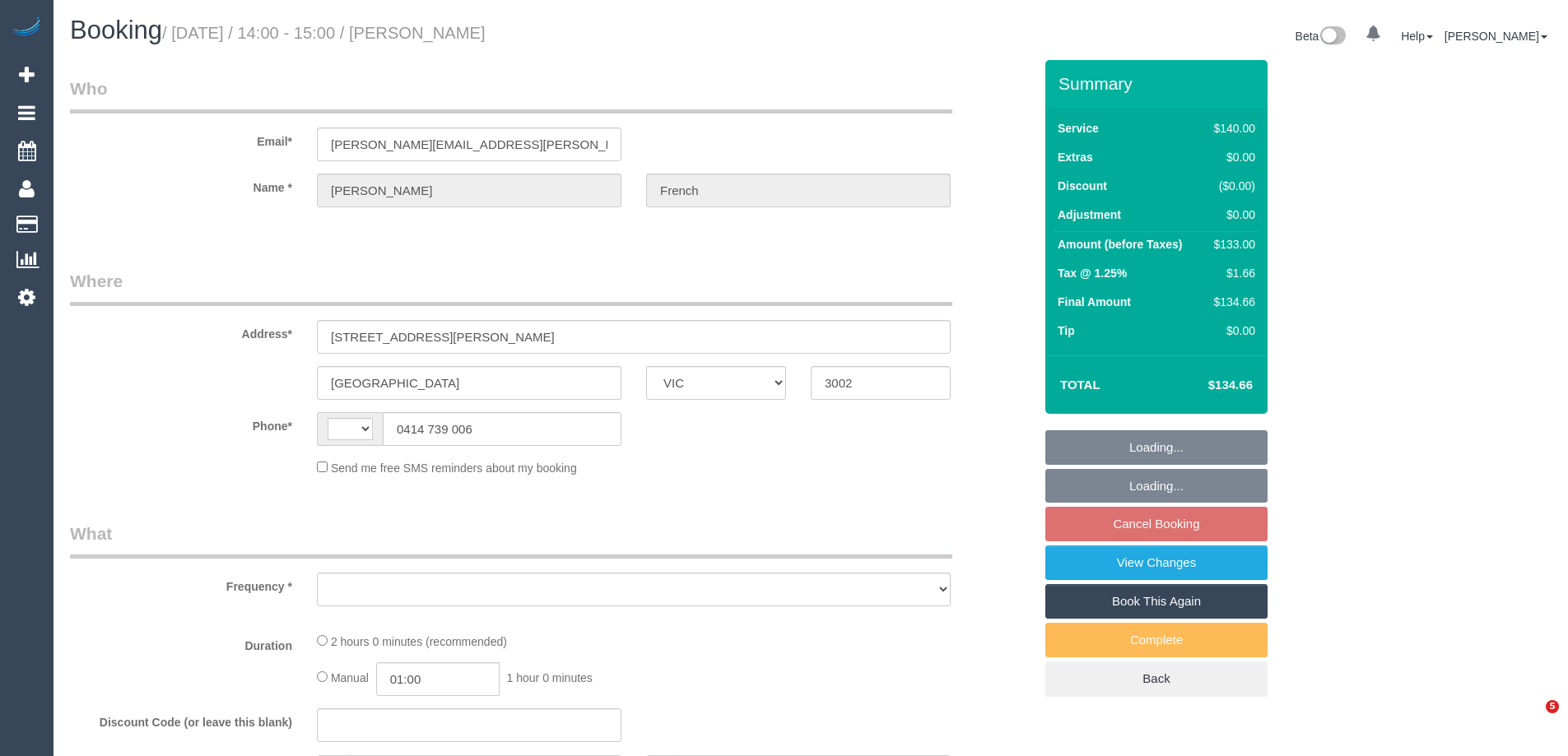
select select "VIC"
select select "string:AU"
select select "object:534"
select select "string:stripe-pm_1QreEl2GScqysDRVA3Q8zxxz"
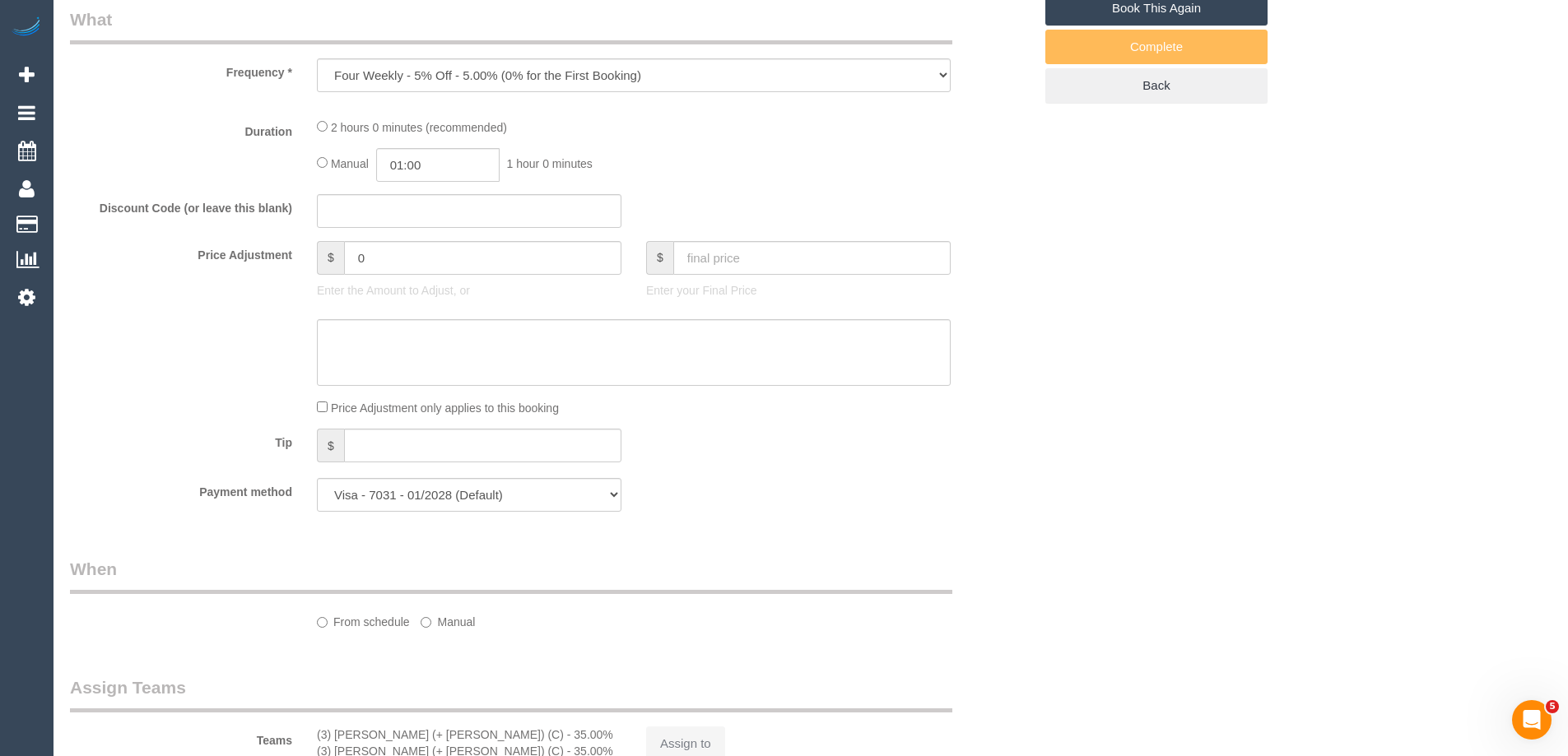
select select "object:539"
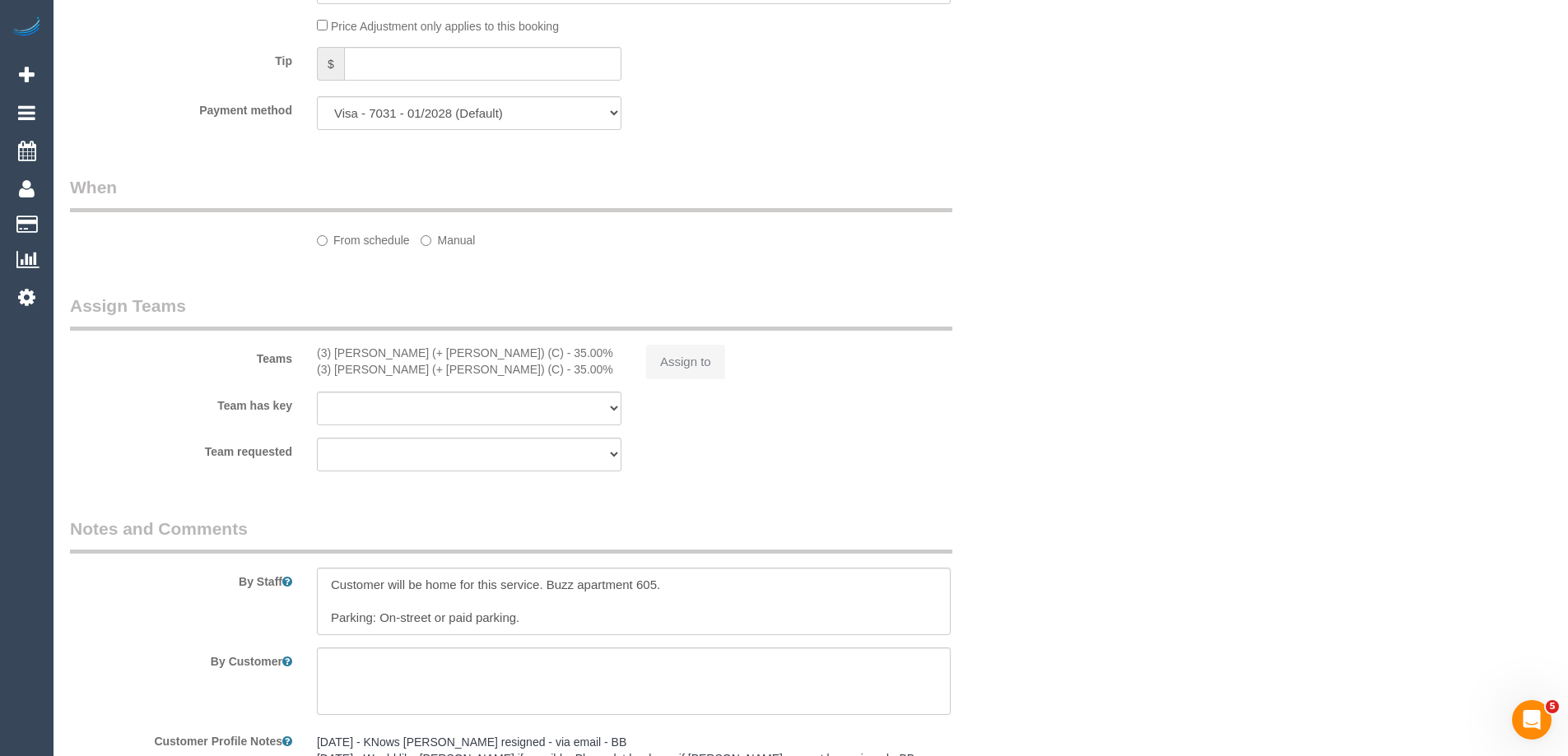
select select "number:28"
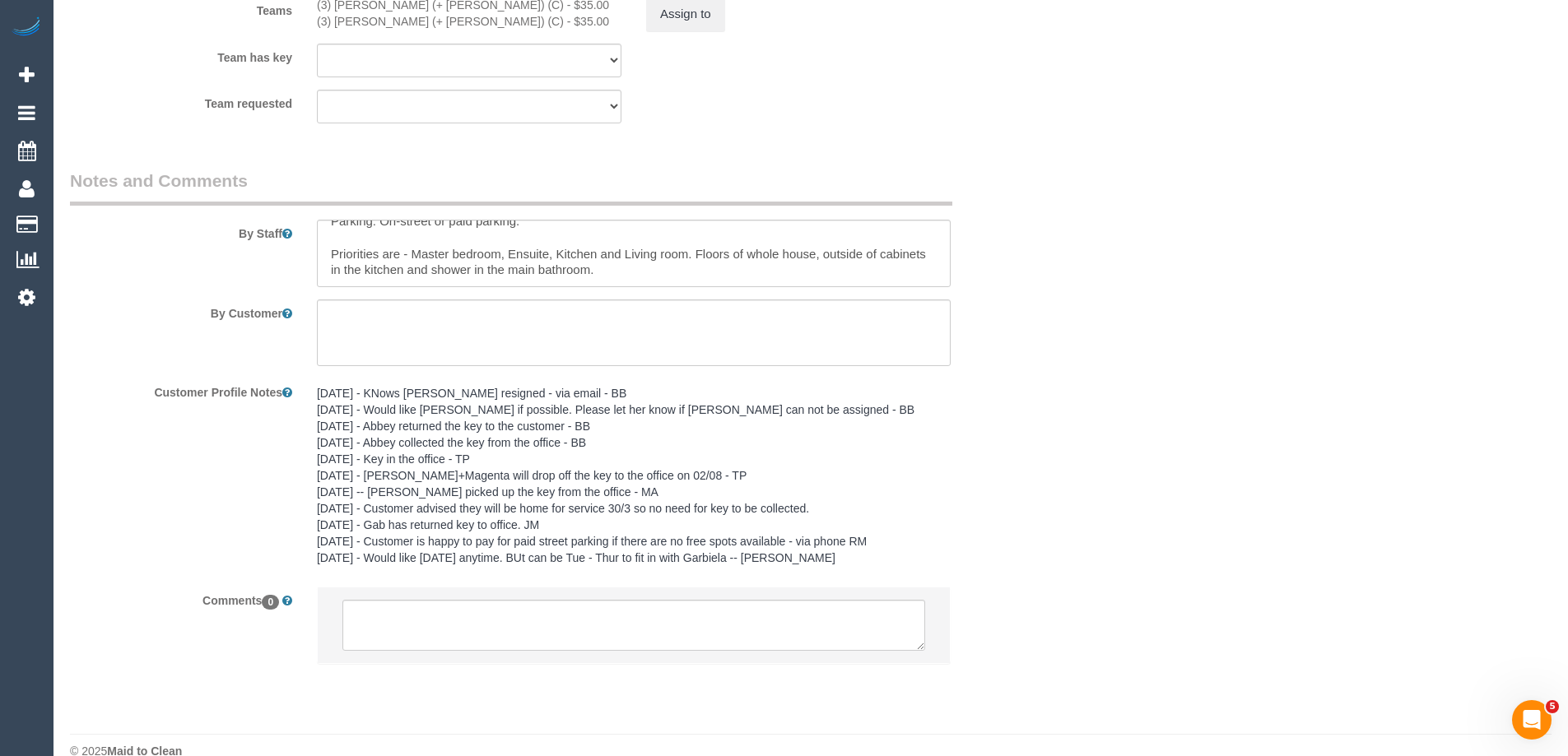
scroll to position [2623, 0]
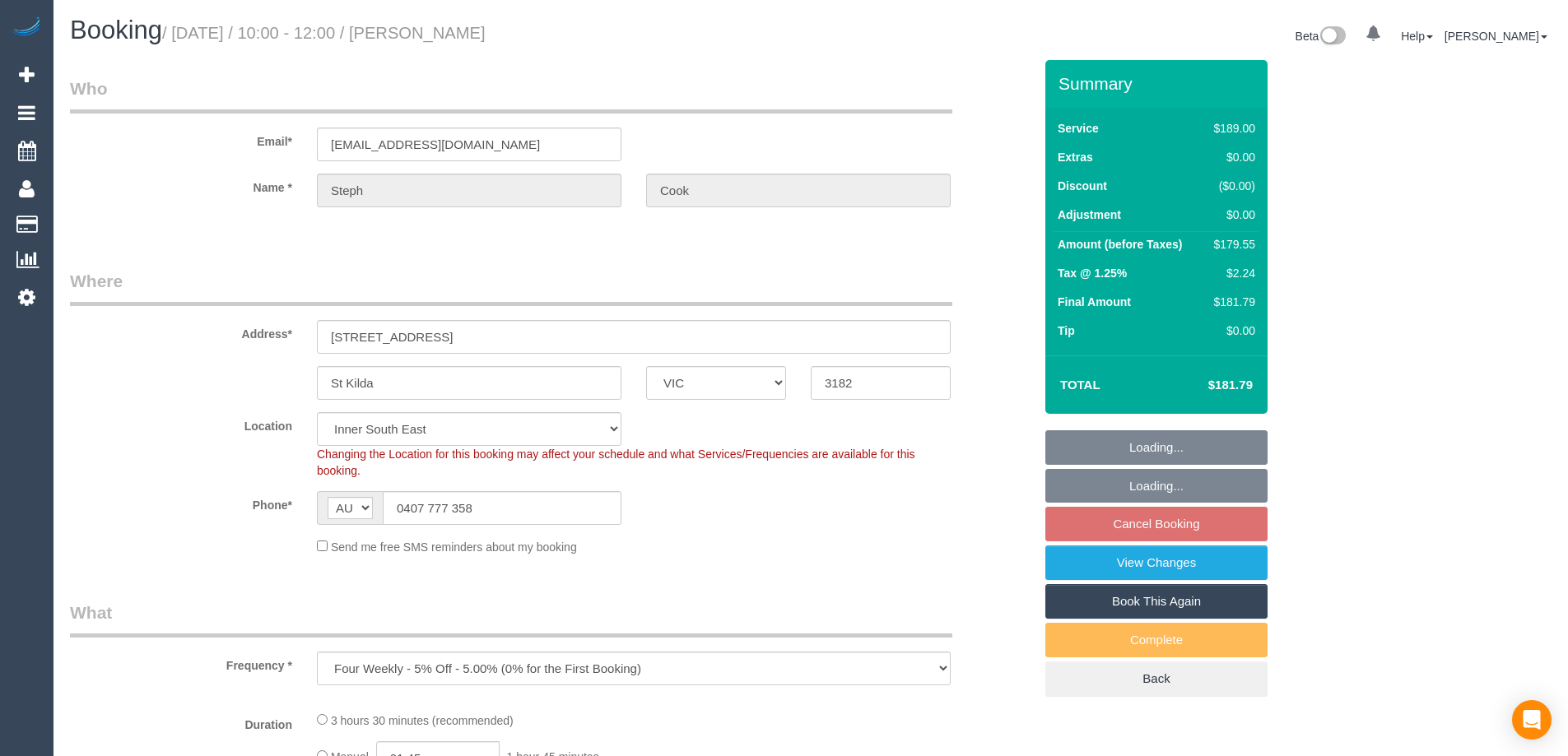
select select "VIC"
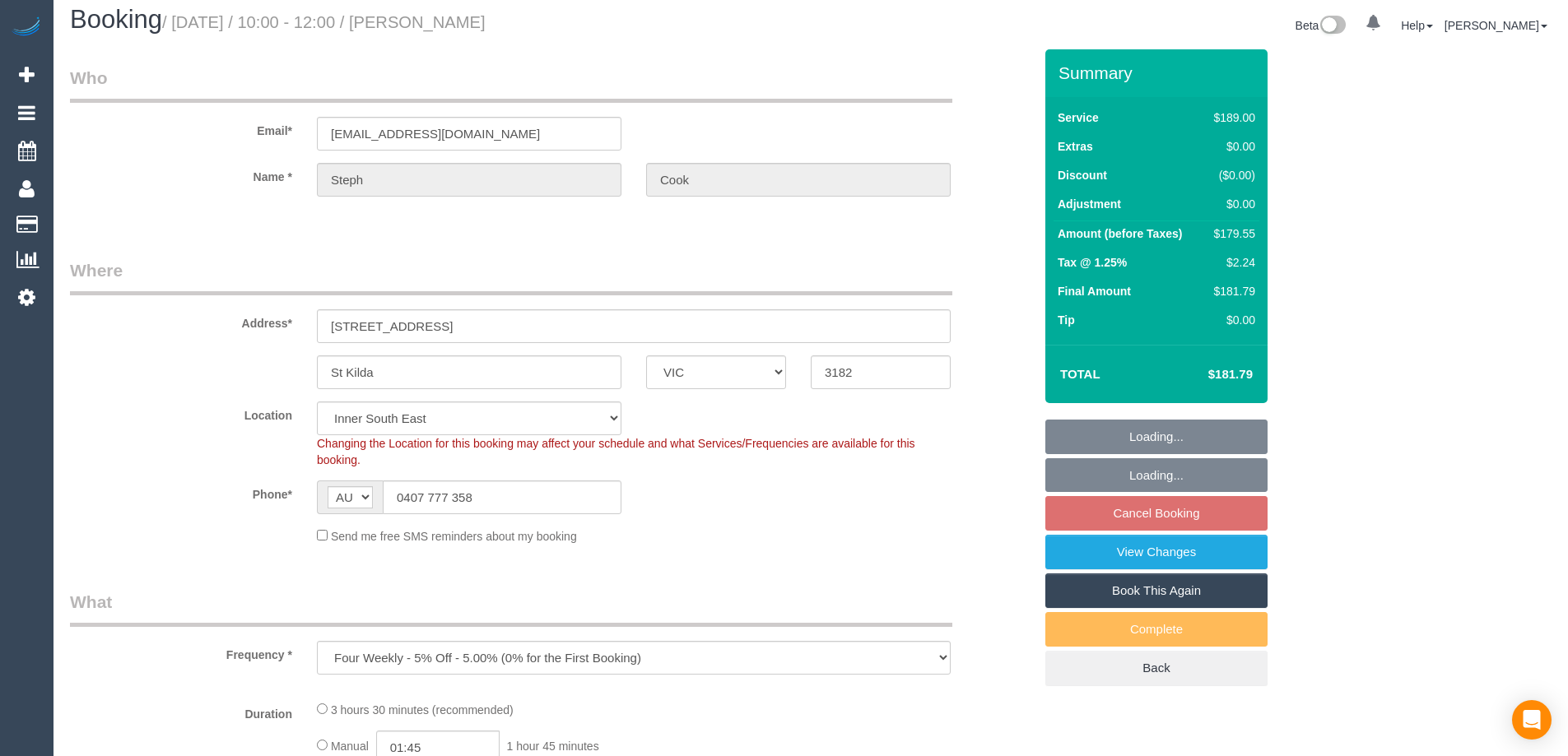
select select "object:1386"
select select "string:stripe-pm_1QKBBV2GScqysDRVtuoP8T4B"
select select "number:29"
select select "number:14"
select select "number:18"
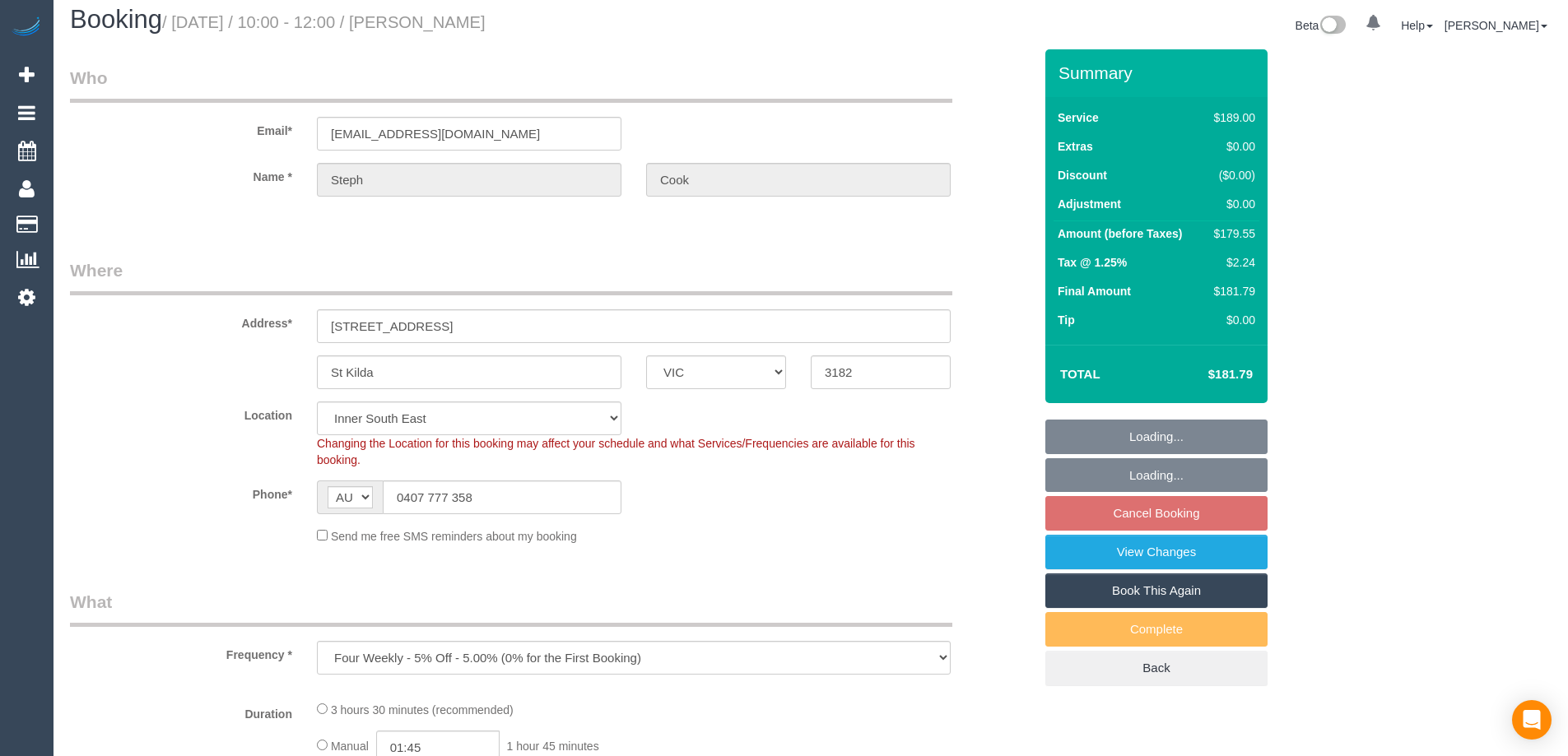
select select "number:22"
select select "number:34"
select select "number:13"
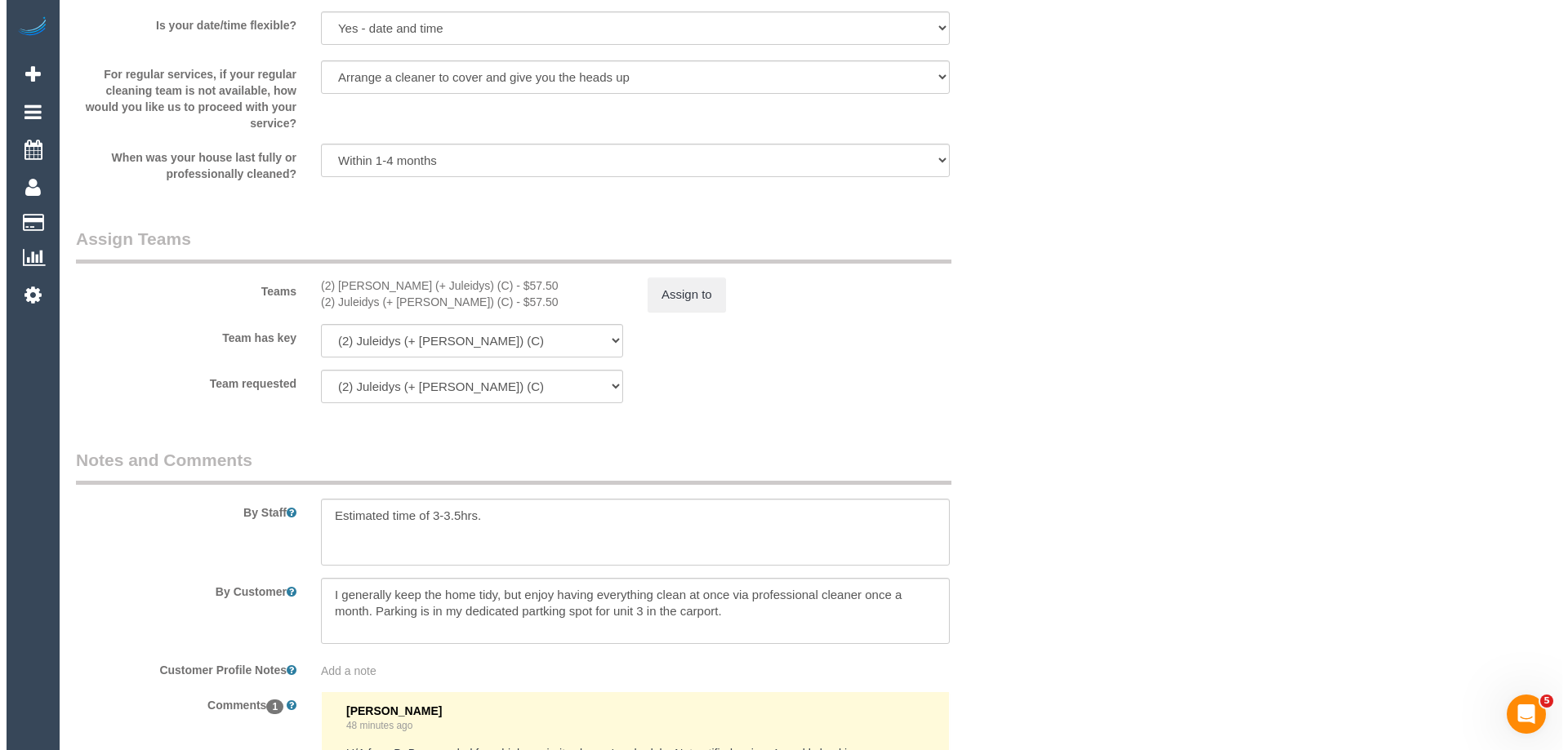
scroll to position [2368, 0]
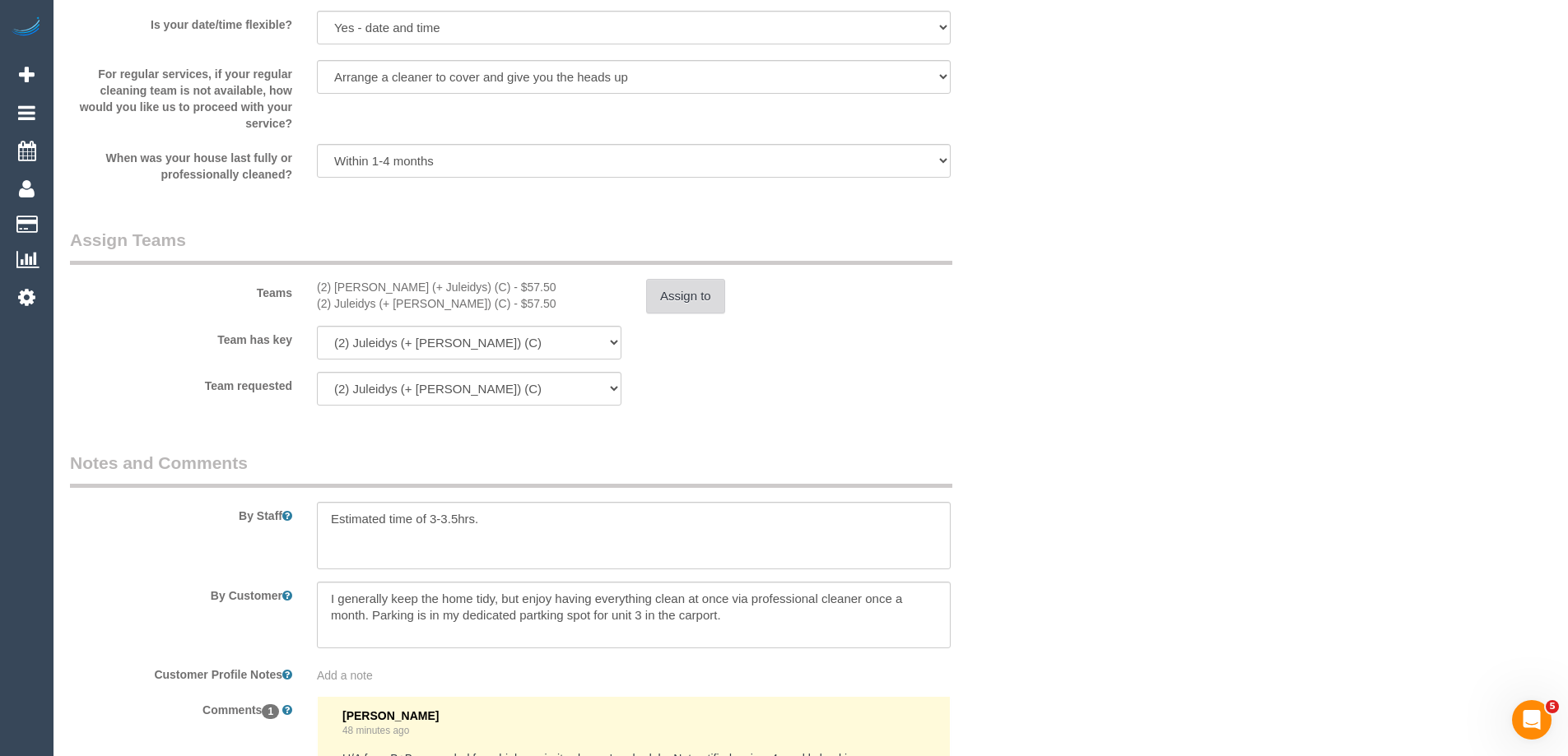
click at [684, 299] on button "Assign to" at bounding box center [685, 296] width 79 height 35
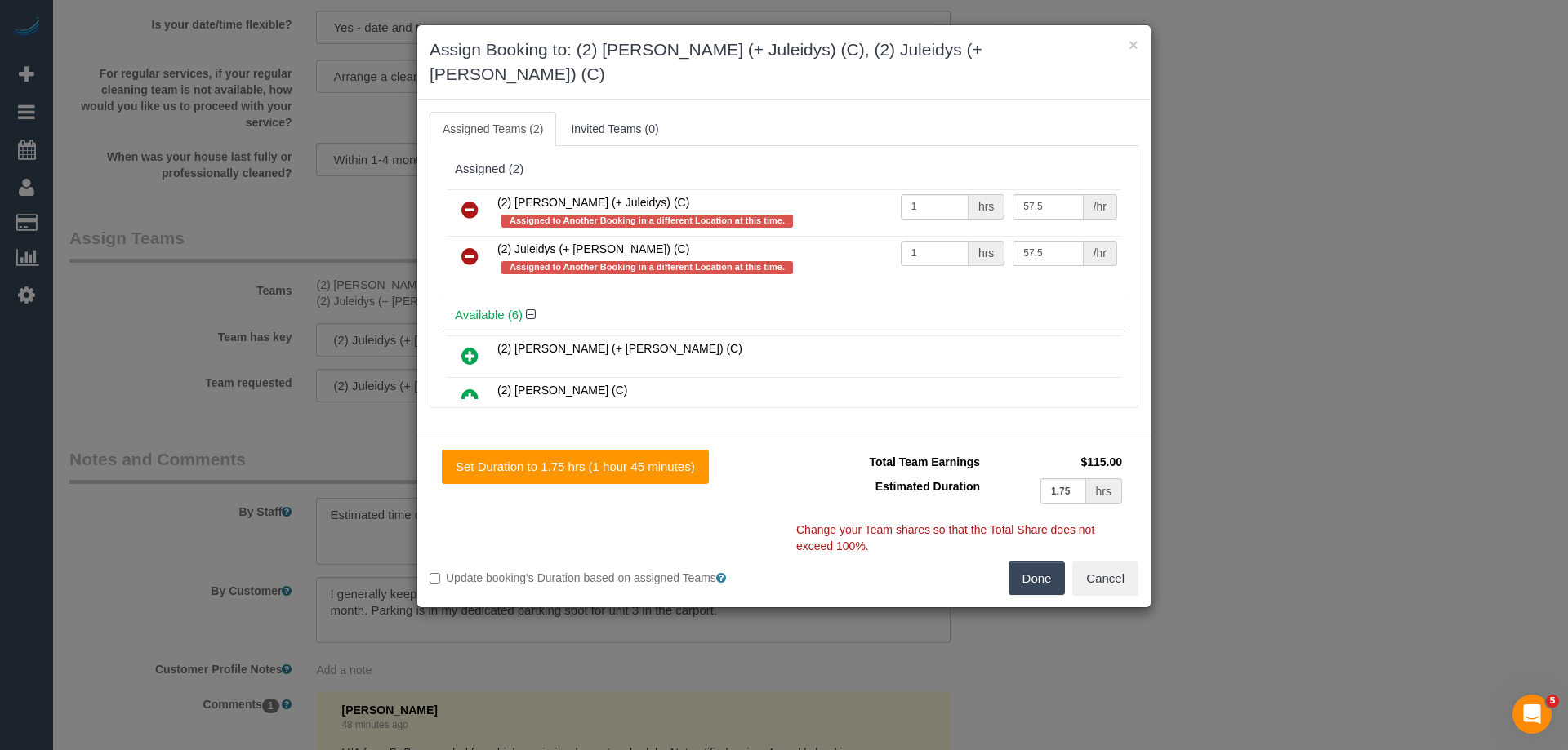
click at [473, 200] on icon at bounding box center [470, 210] width 18 height 19
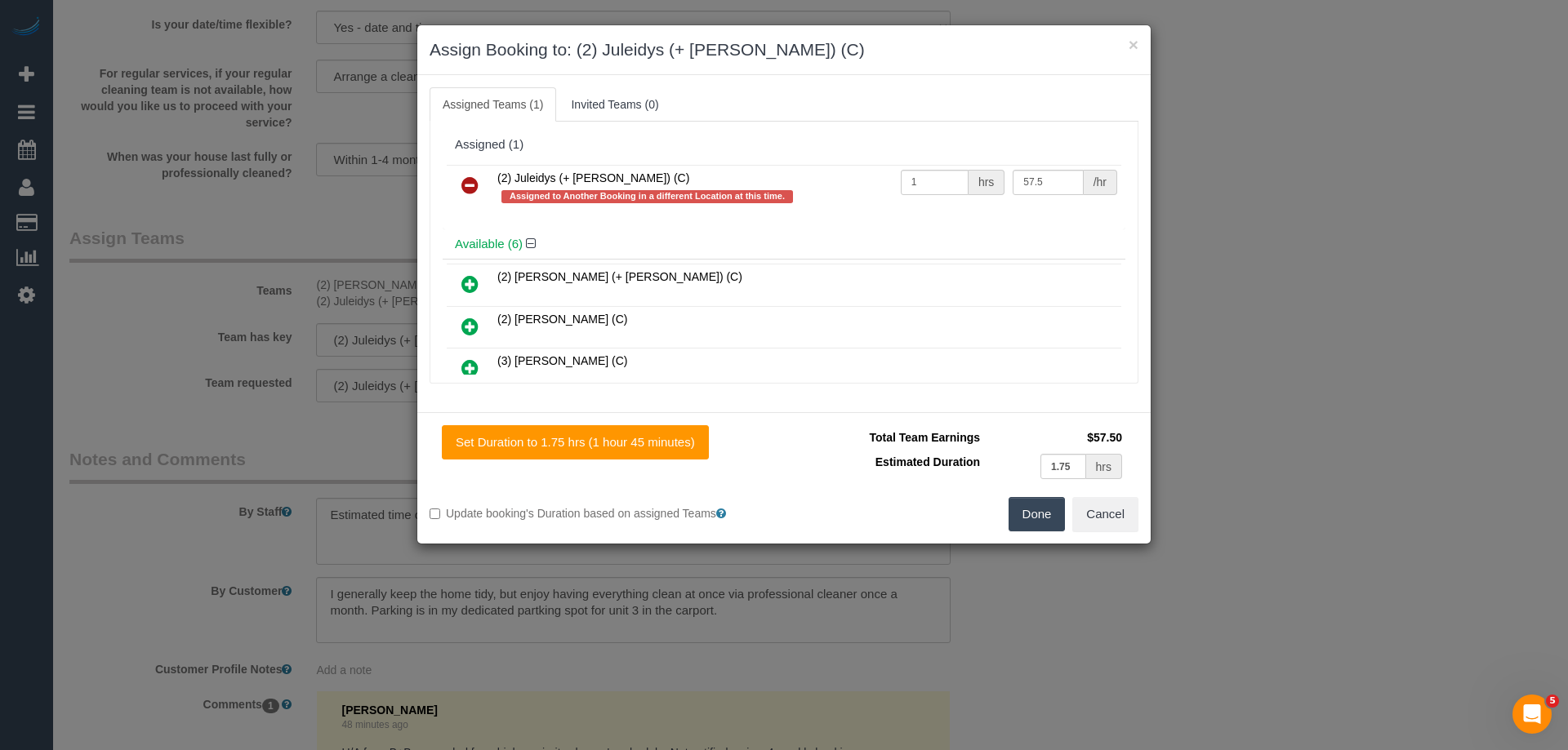
click at [473, 178] on icon at bounding box center [470, 186] width 18 height 19
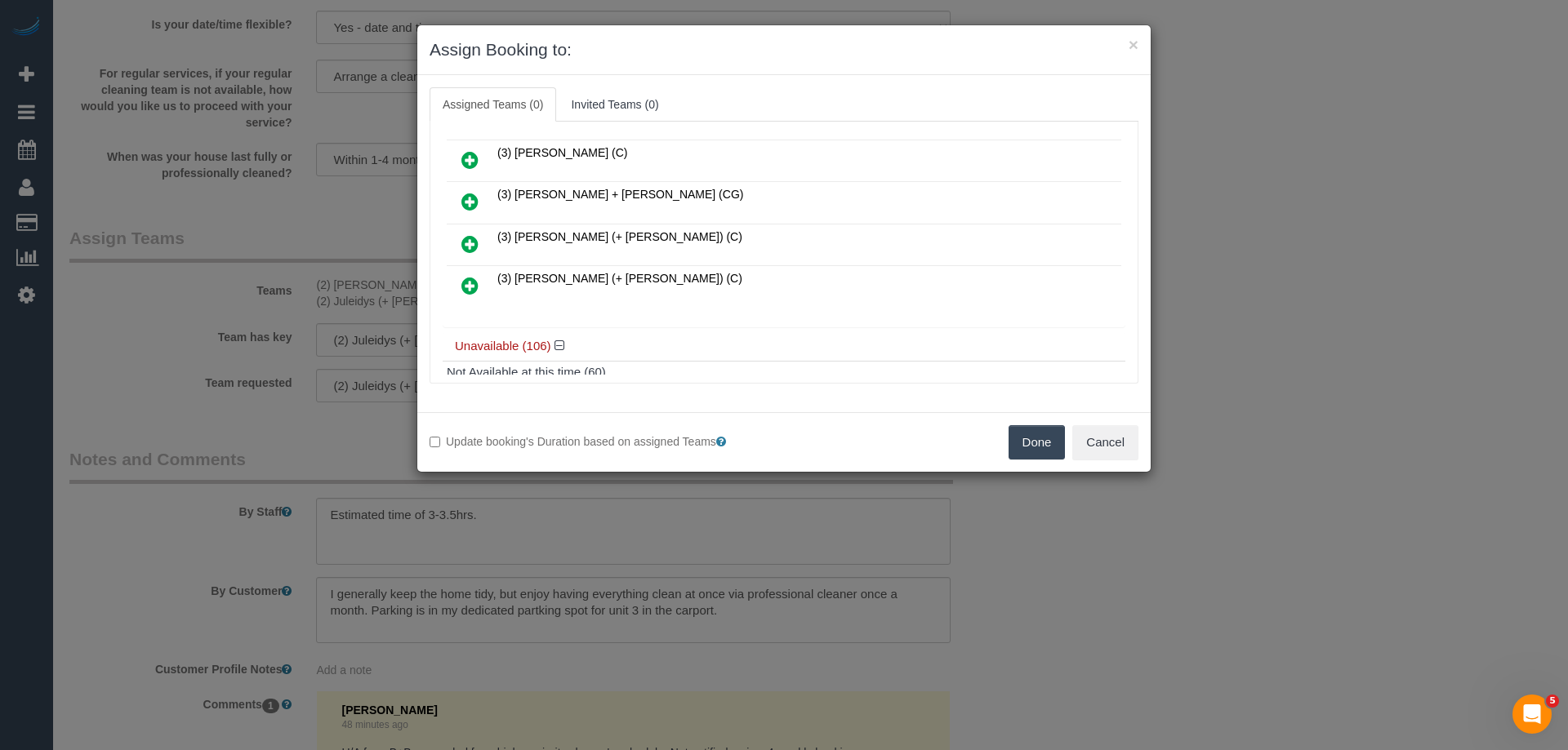
click at [482, 195] on link at bounding box center [470, 202] width 39 height 33
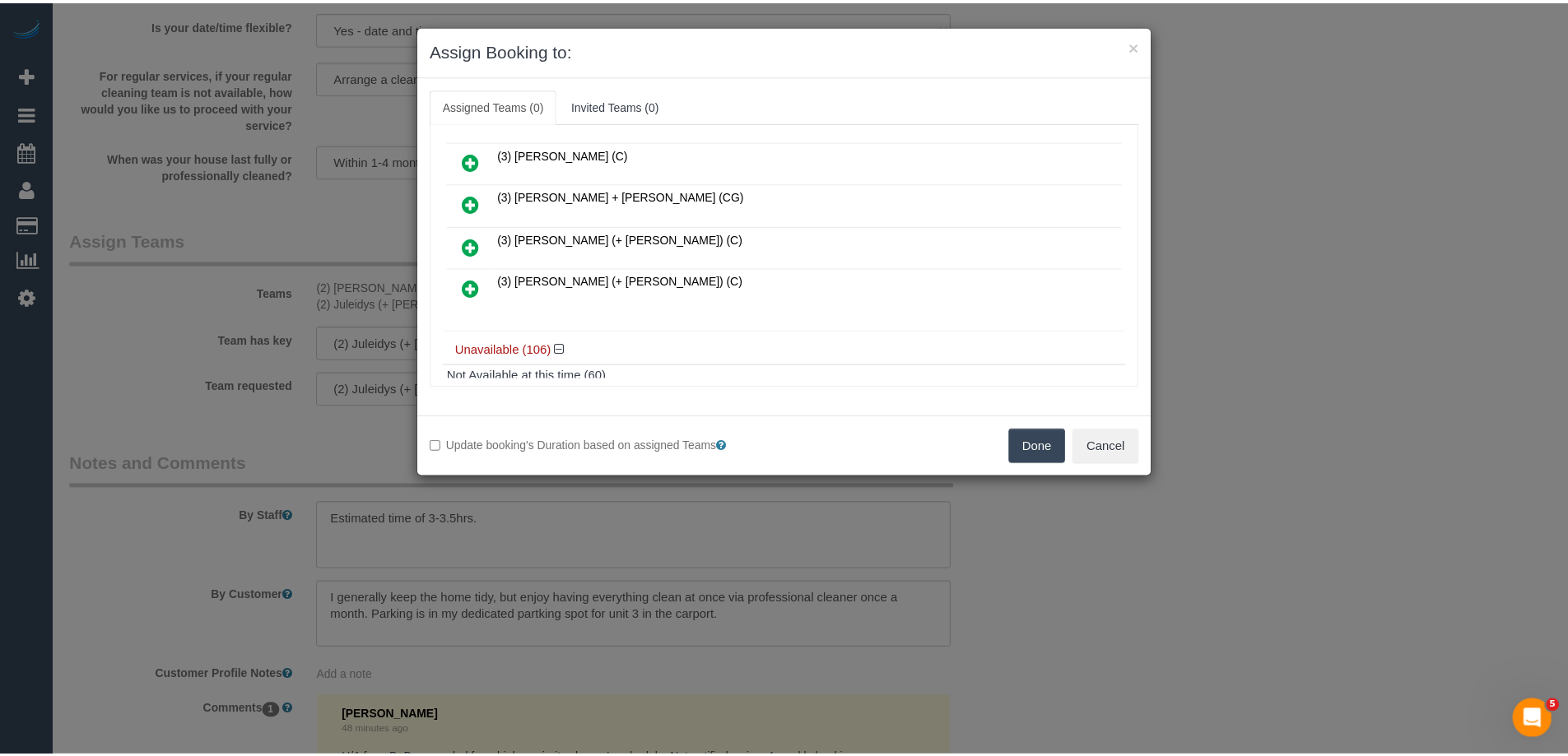
scroll to position [204, 0]
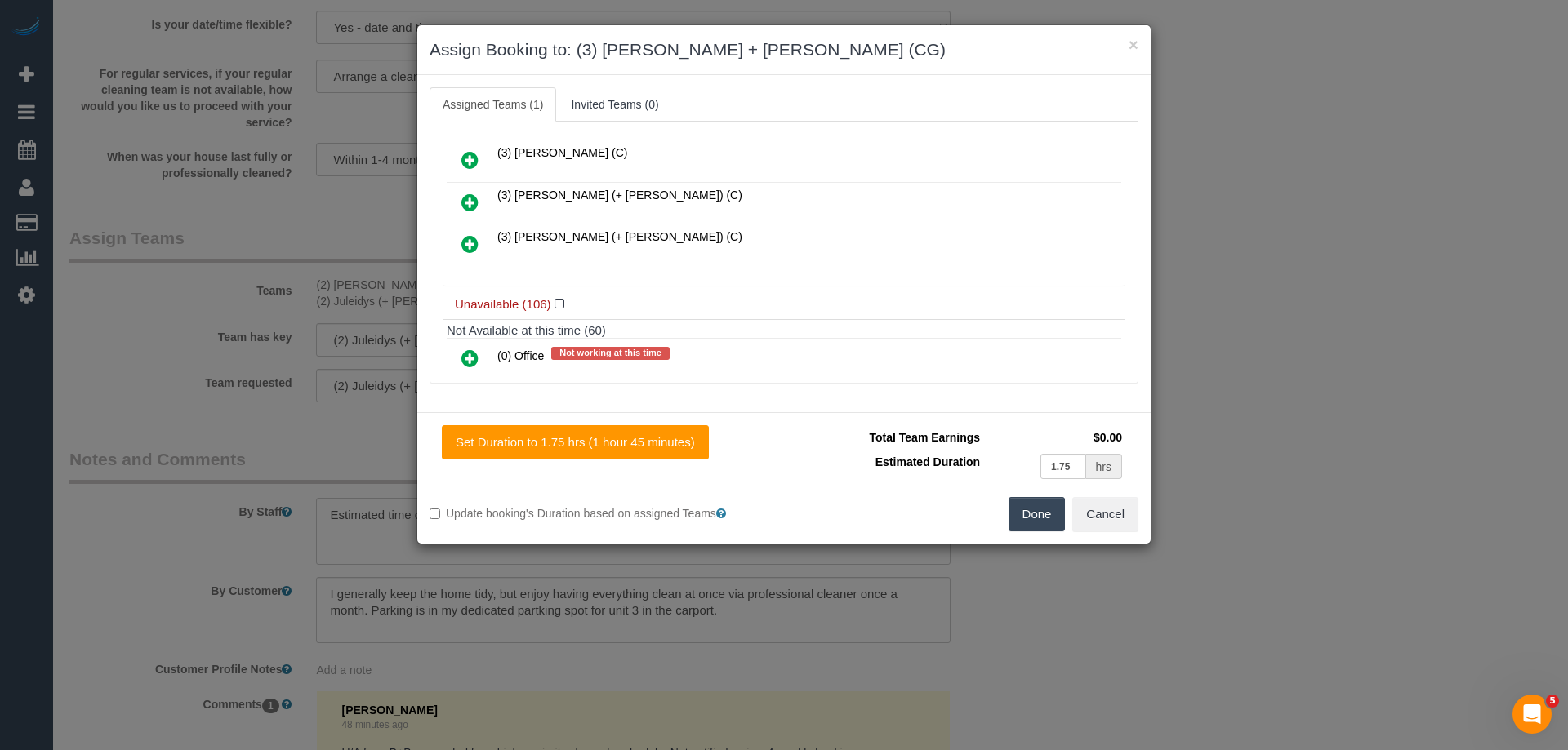
click at [1023, 506] on button "Done" at bounding box center [1037, 514] width 57 height 34
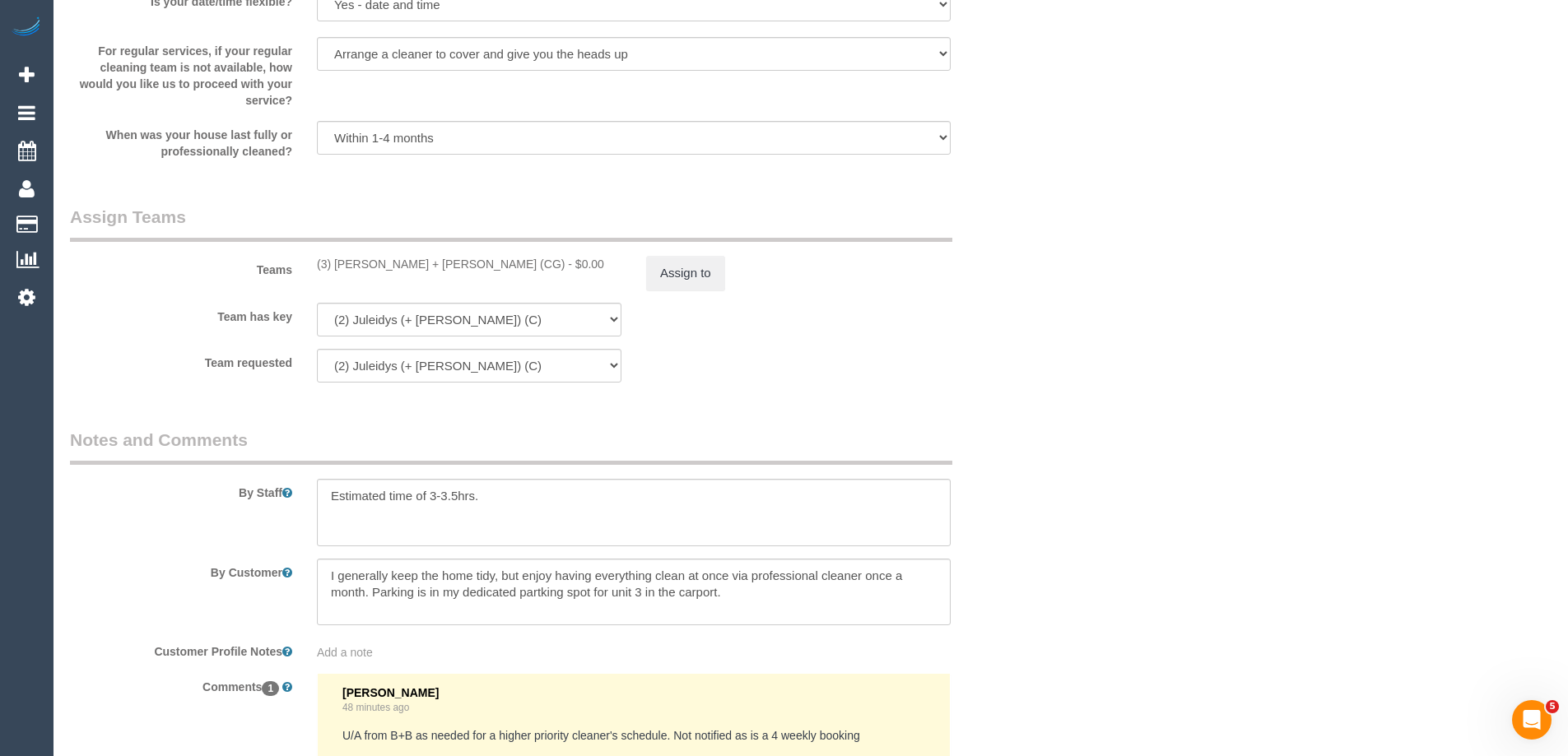
scroll to position [2469, 0]
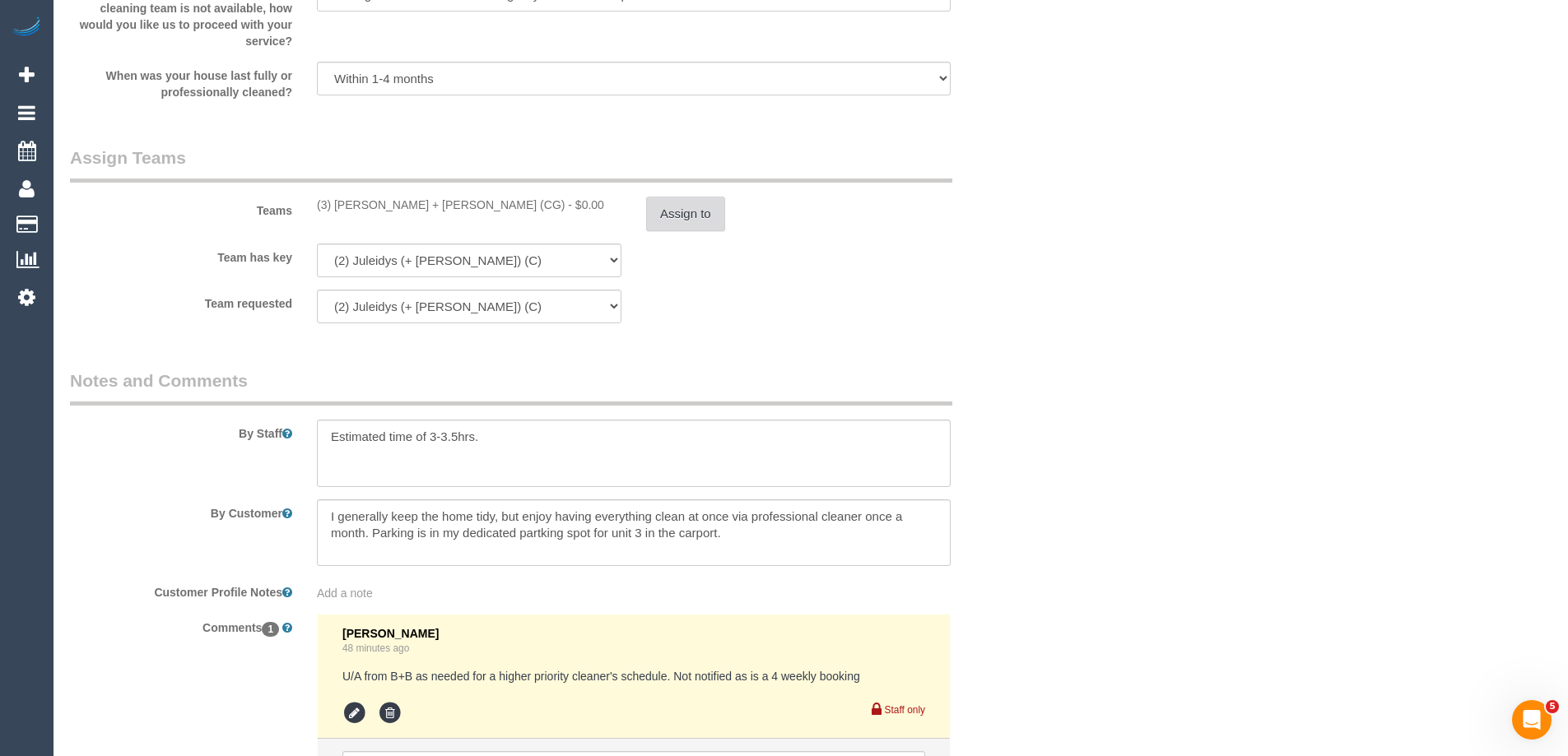
click at [692, 218] on button "Assign to" at bounding box center [685, 214] width 79 height 35
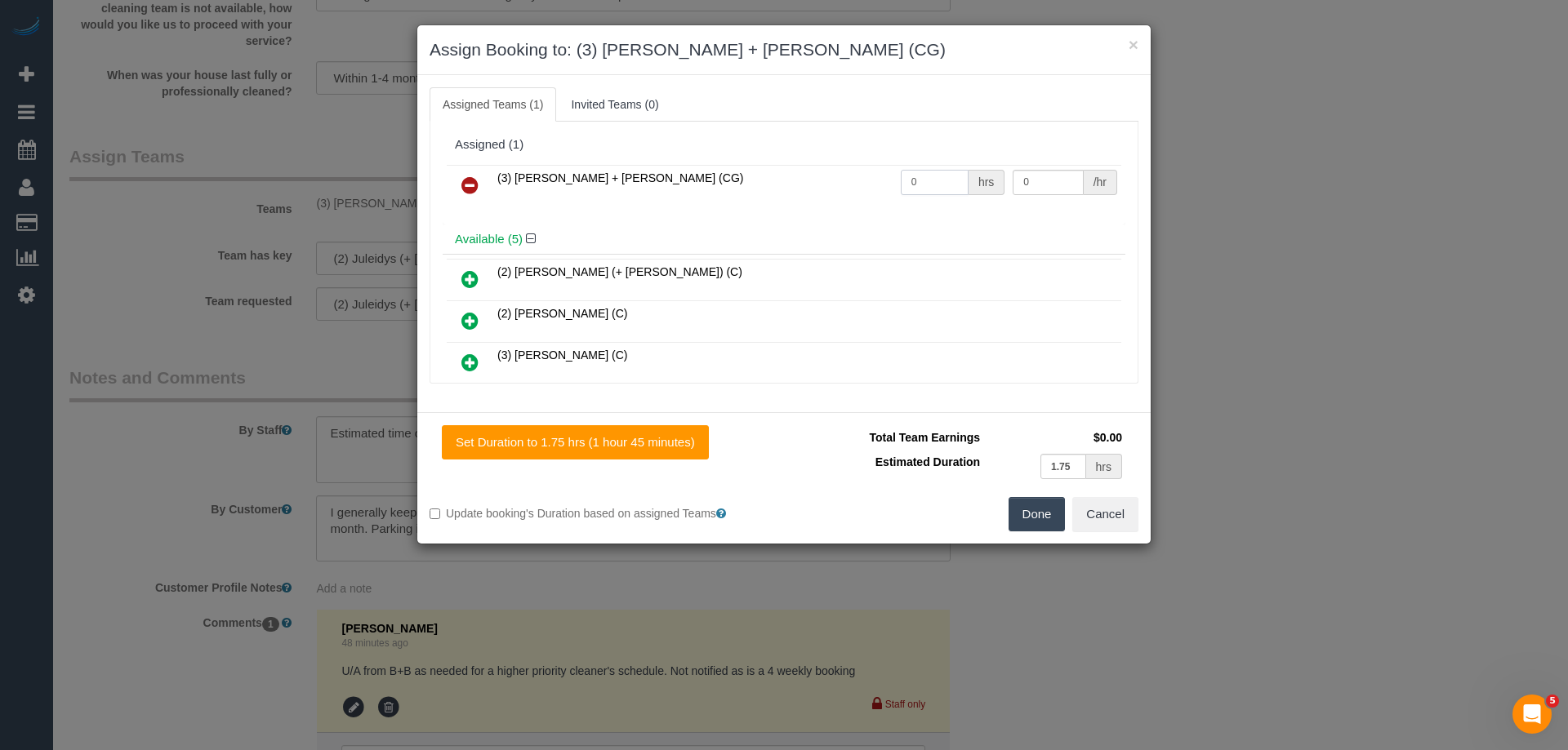
drag, startPoint x: 937, startPoint y: 183, endPoint x: 802, endPoint y: 172, distance: 135.4
click at [803, 172] on tr "(3) Bansari + Bhavesh (CG) 0 hrs 0 /hr" at bounding box center [784, 186] width 675 height 41
type input "1"
drag, startPoint x: 1052, startPoint y: 183, endPoint x: 854, endPoint y: 173, distance: 198.3
click at [854, 173] on tr "(3) Bansari + Bhavesh (CG) 1 hrs 0 /hr" at bounding box center [784, 186] width 675 height 41
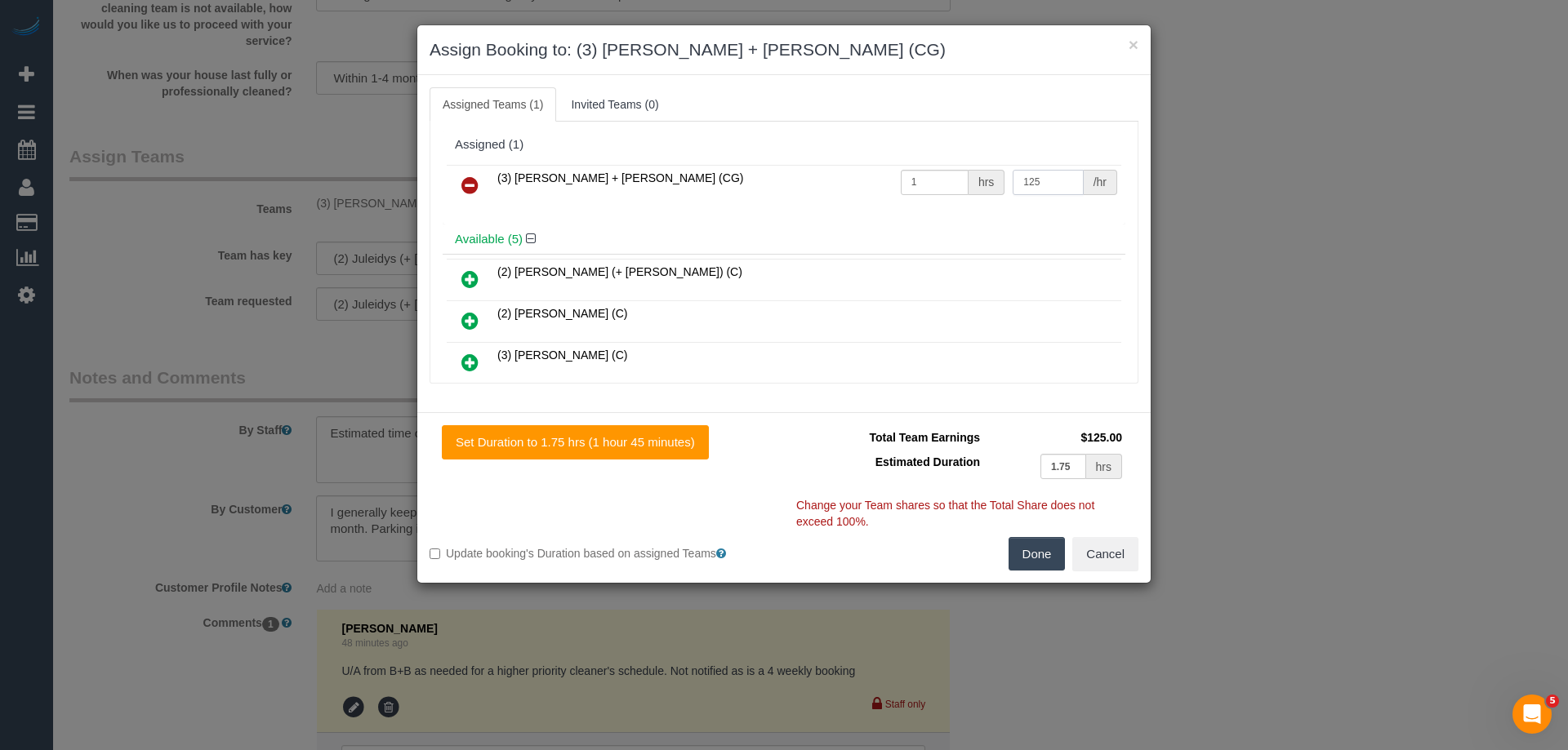
type input "125"
click at [1032, 558] on button "Done" at bounding box center [1037, 554] width 57 height 34
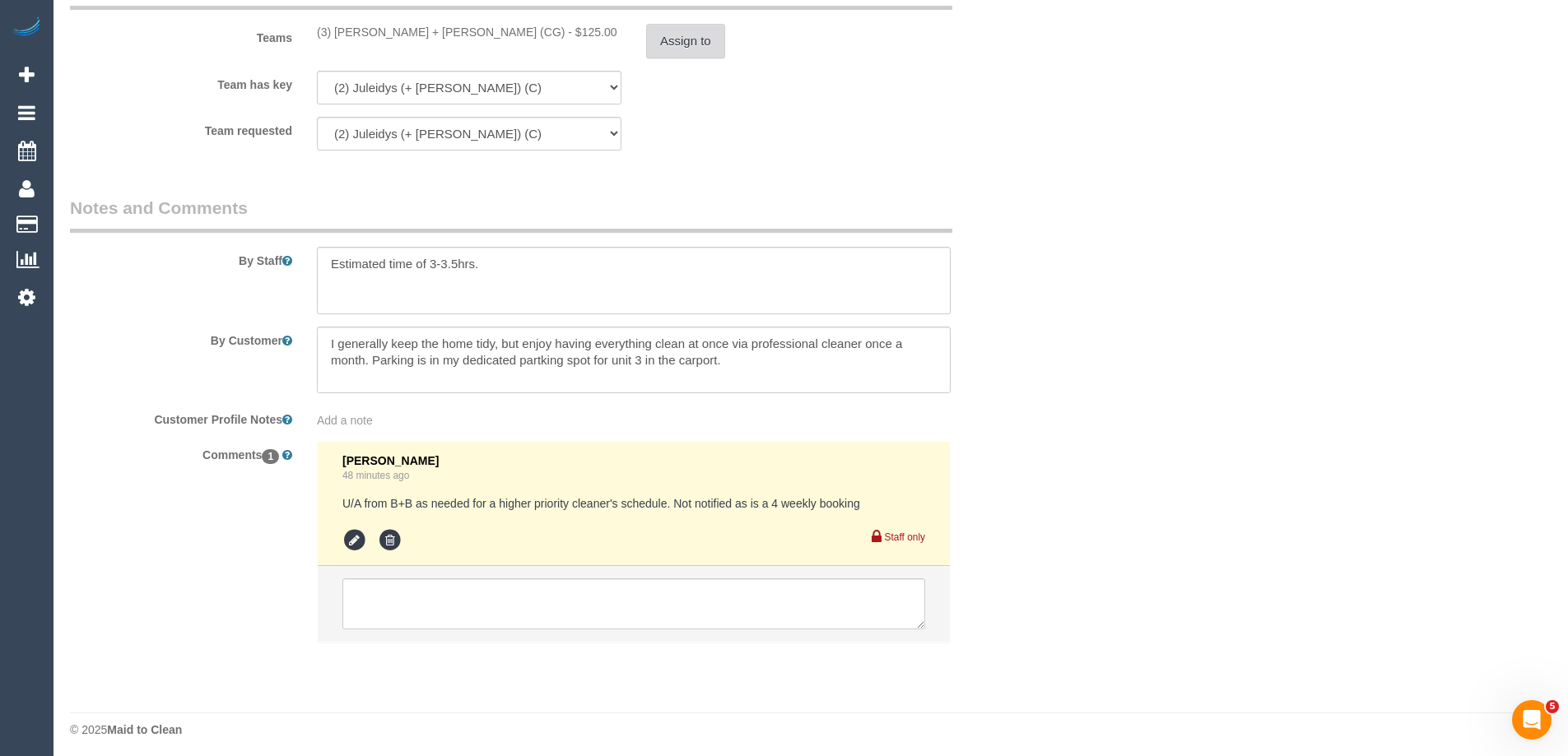
scroll to position [2647, 0]
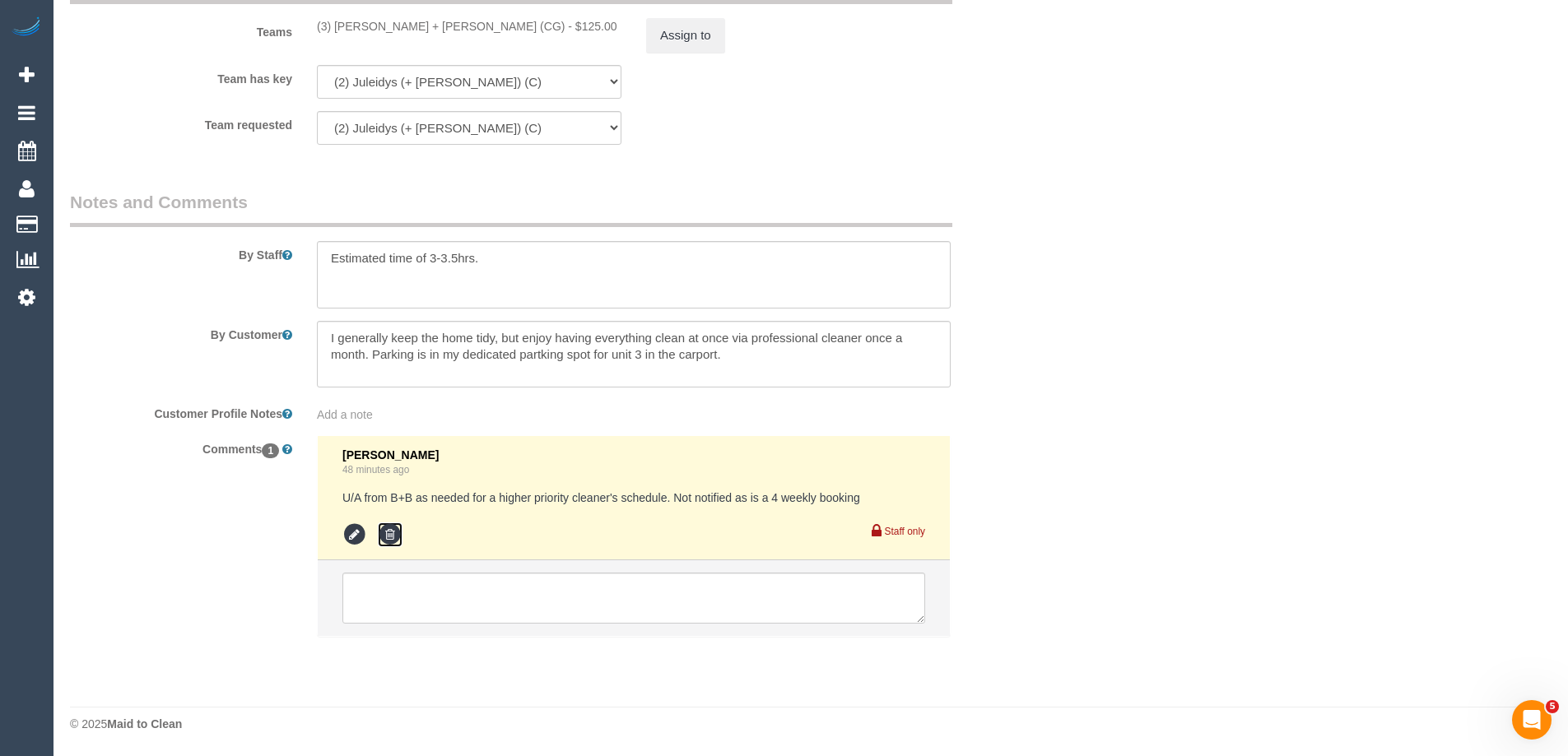
click at [394, 527] on icon at bounding box center [390, 535] width 25 height 25
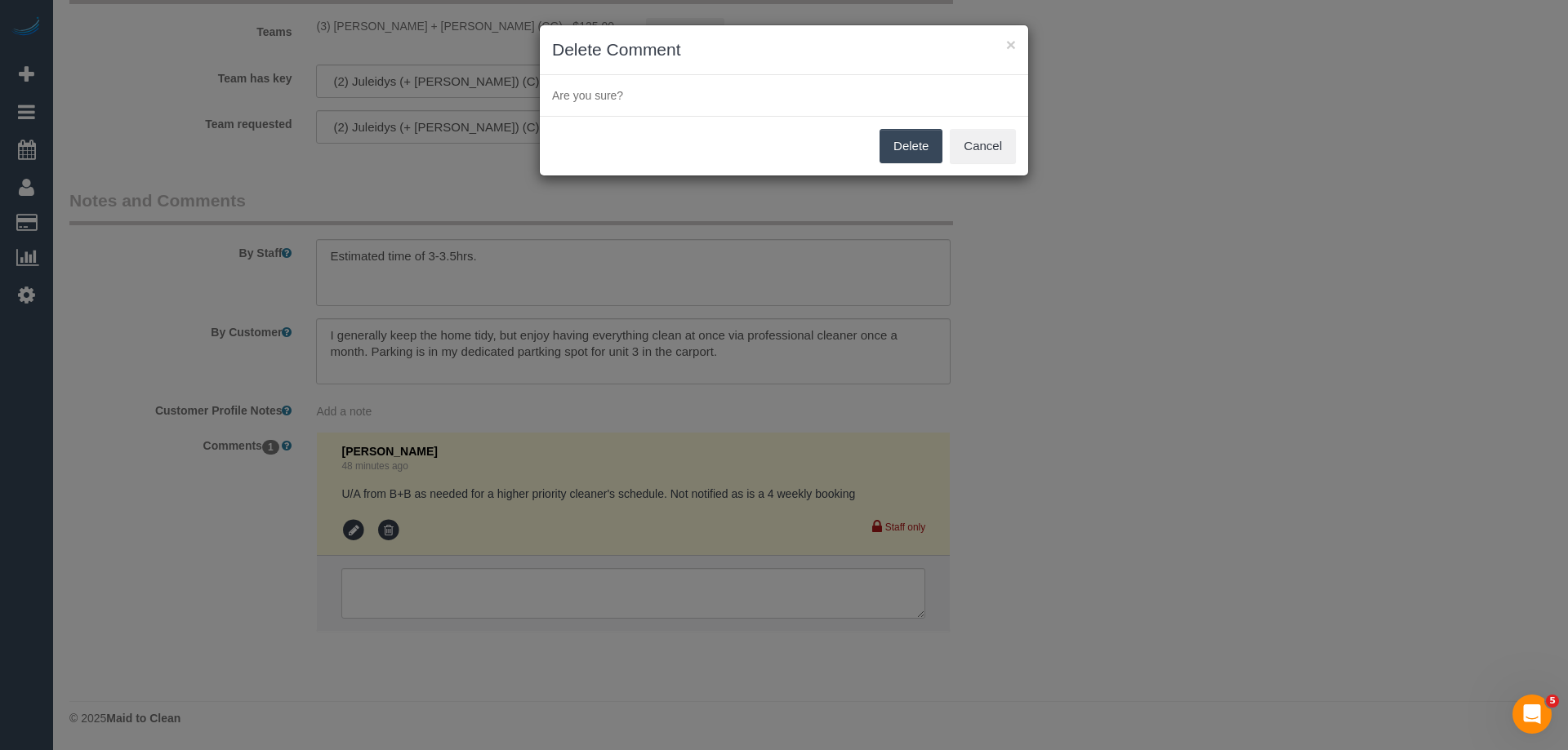
click at [926, 143] on button "Delete" at bounding box center [911, 146] width 63 height 34
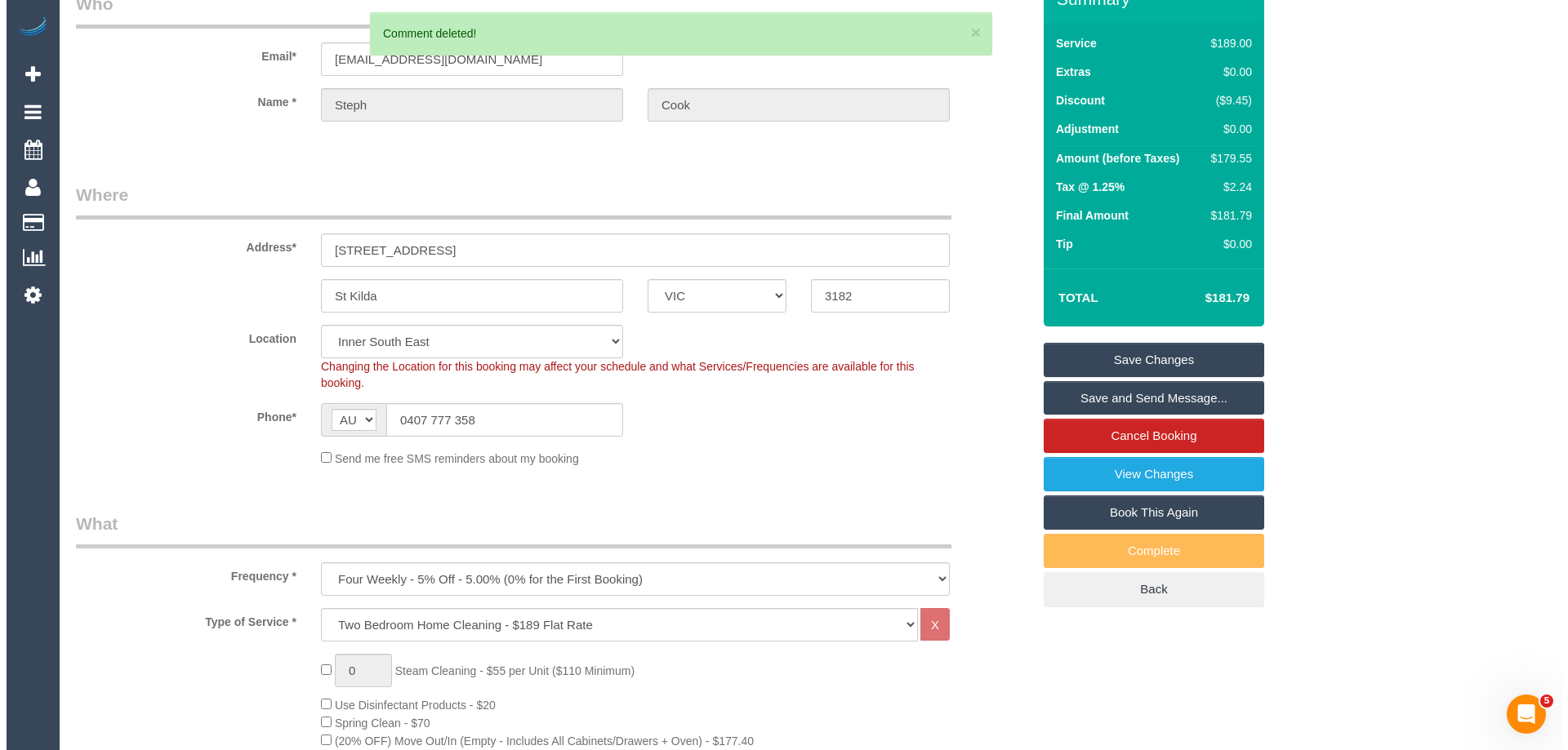
scroll to position [0, 0]
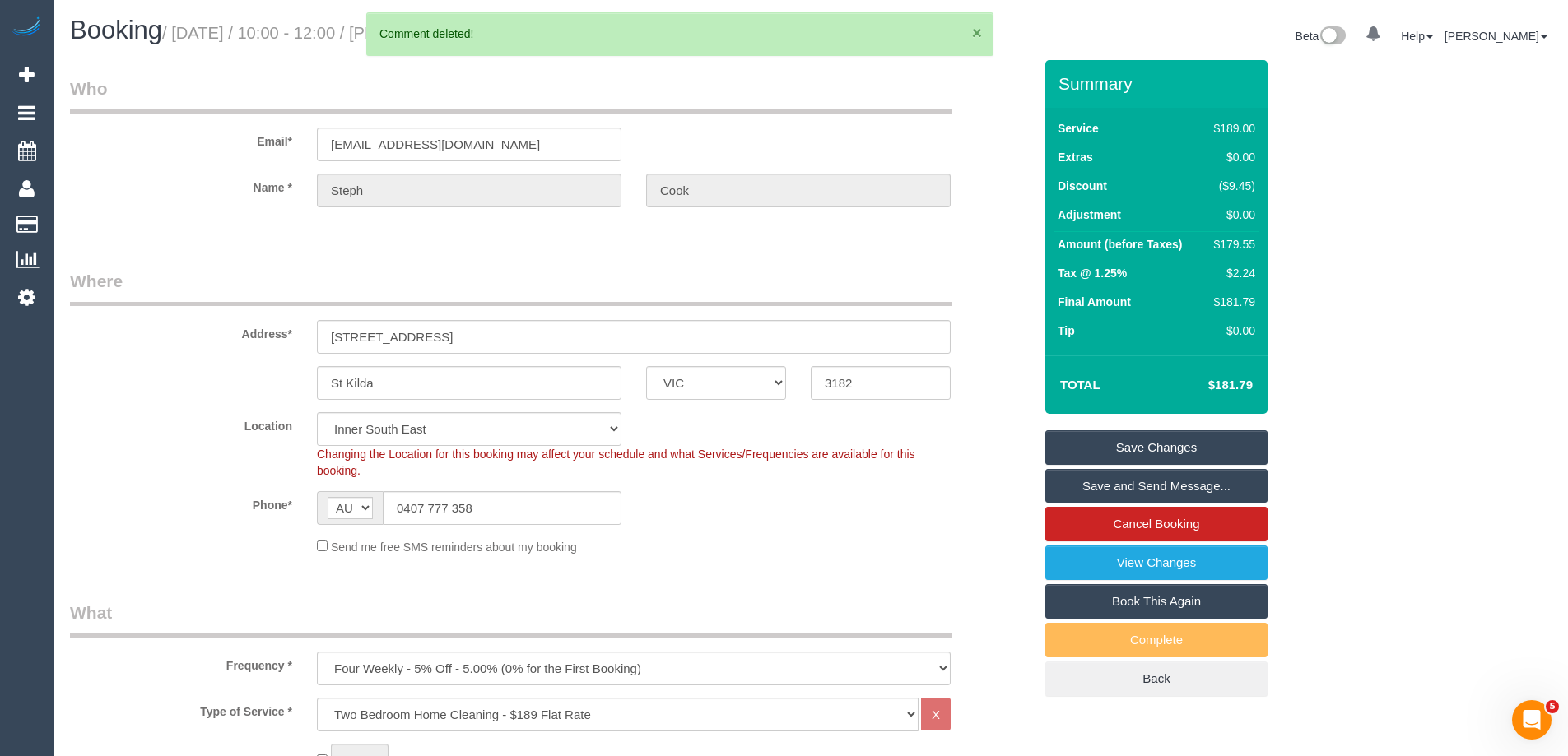
click at [972, 33] on button "×" at bounding box center [977, 33] width 10 height 18
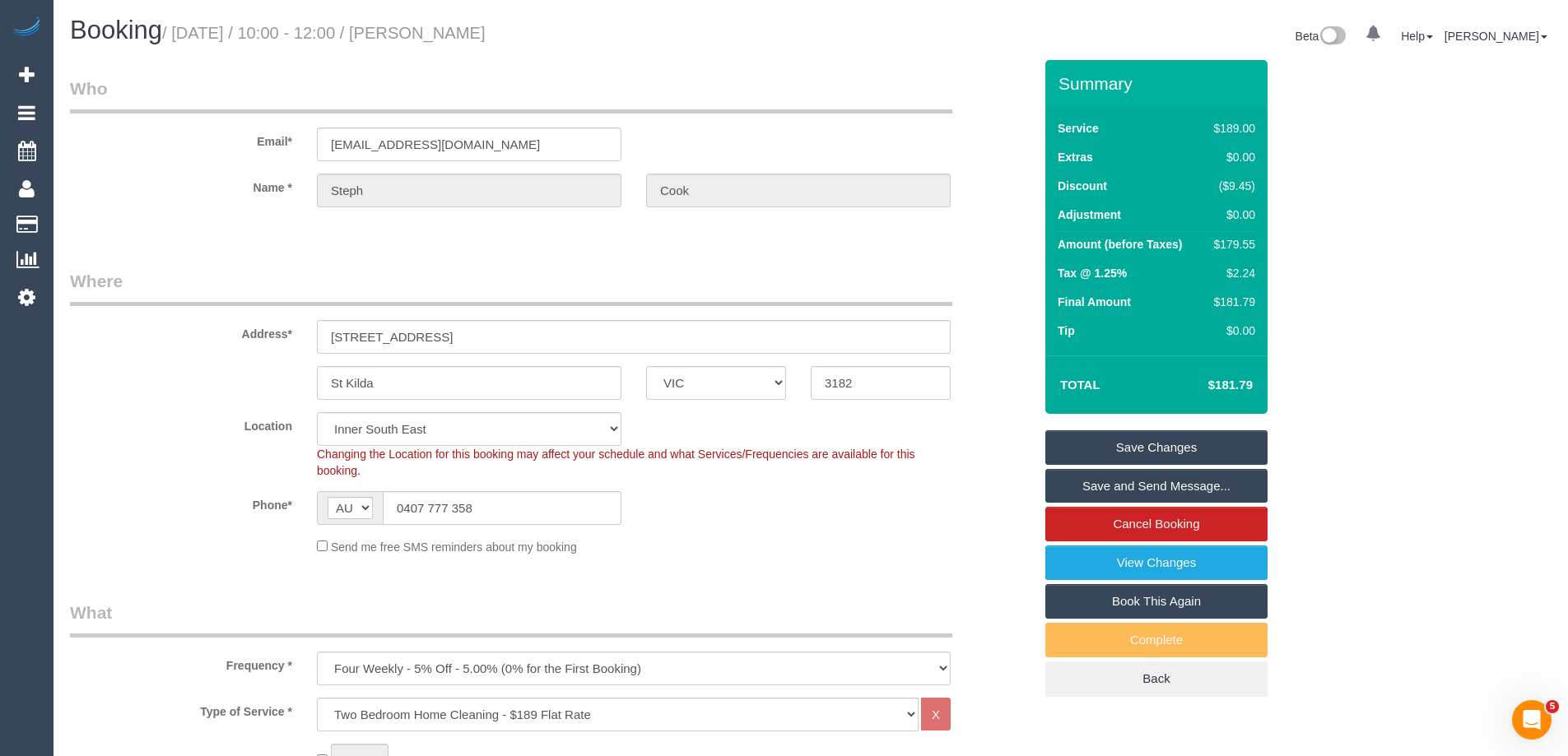
drag, startPoint x: 535, startPoint y: 36, endPoint x: 449, endPoint y: 36, distance: 86.0
click at [449, 36] on small "/ September 18, 2025 / 10:00 - 12:00 / Steph Cook" at bounding box center [324, 33] width 324 height 18
drag, startPoint x: 542, startPoint y: 35, endPoint x: 453, endPoint y: 29, distance: 89.2
click at [453, 29] on h1 "Booking / September 18, 2025 / 10:00 - 12:00 / Steph Cook" at bounding box center [434, 31] width 729 height 28
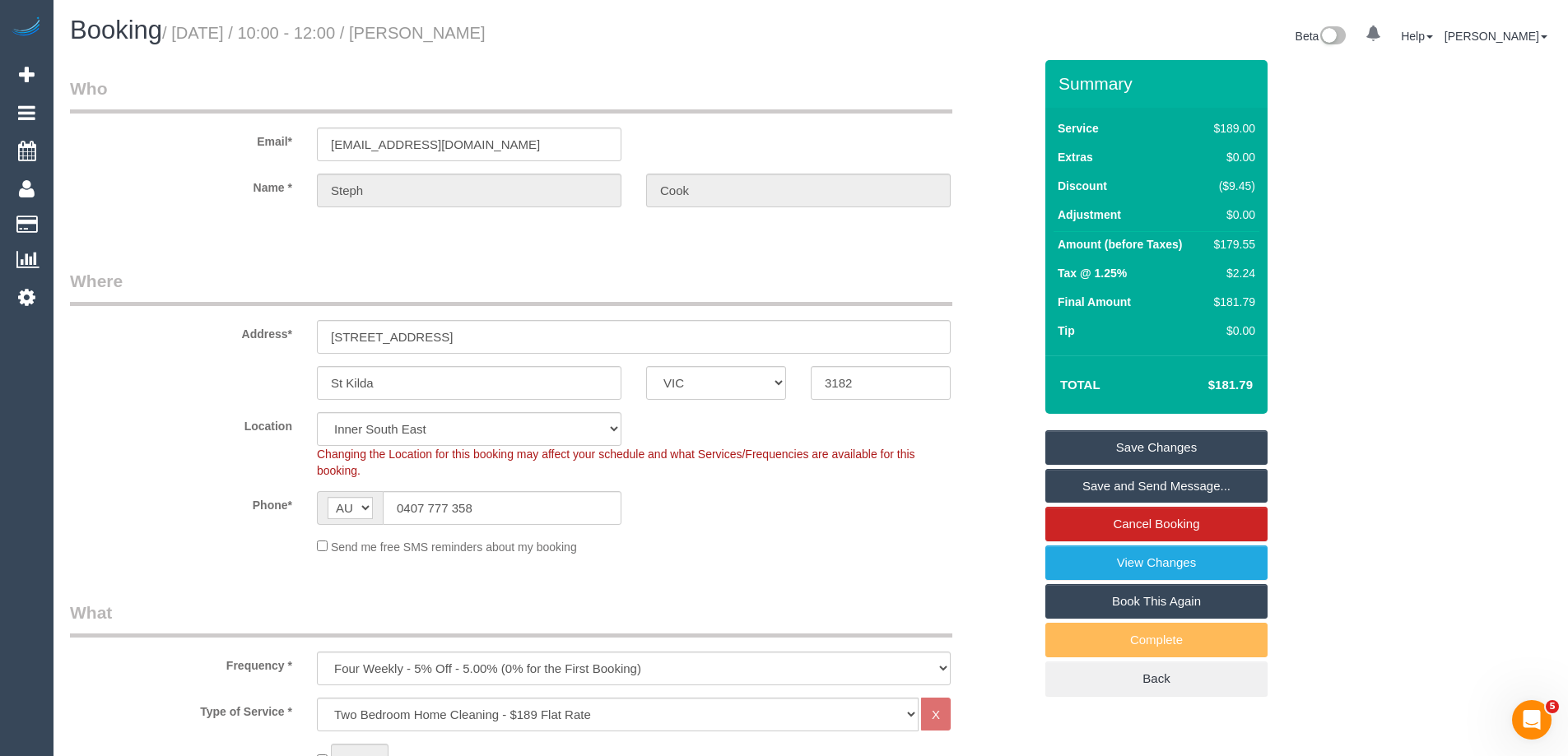
copy small "Steph Cook"
click at [1086, 449] on link "Save Changes" at bounding box center [1156, 448] width 222 height 35
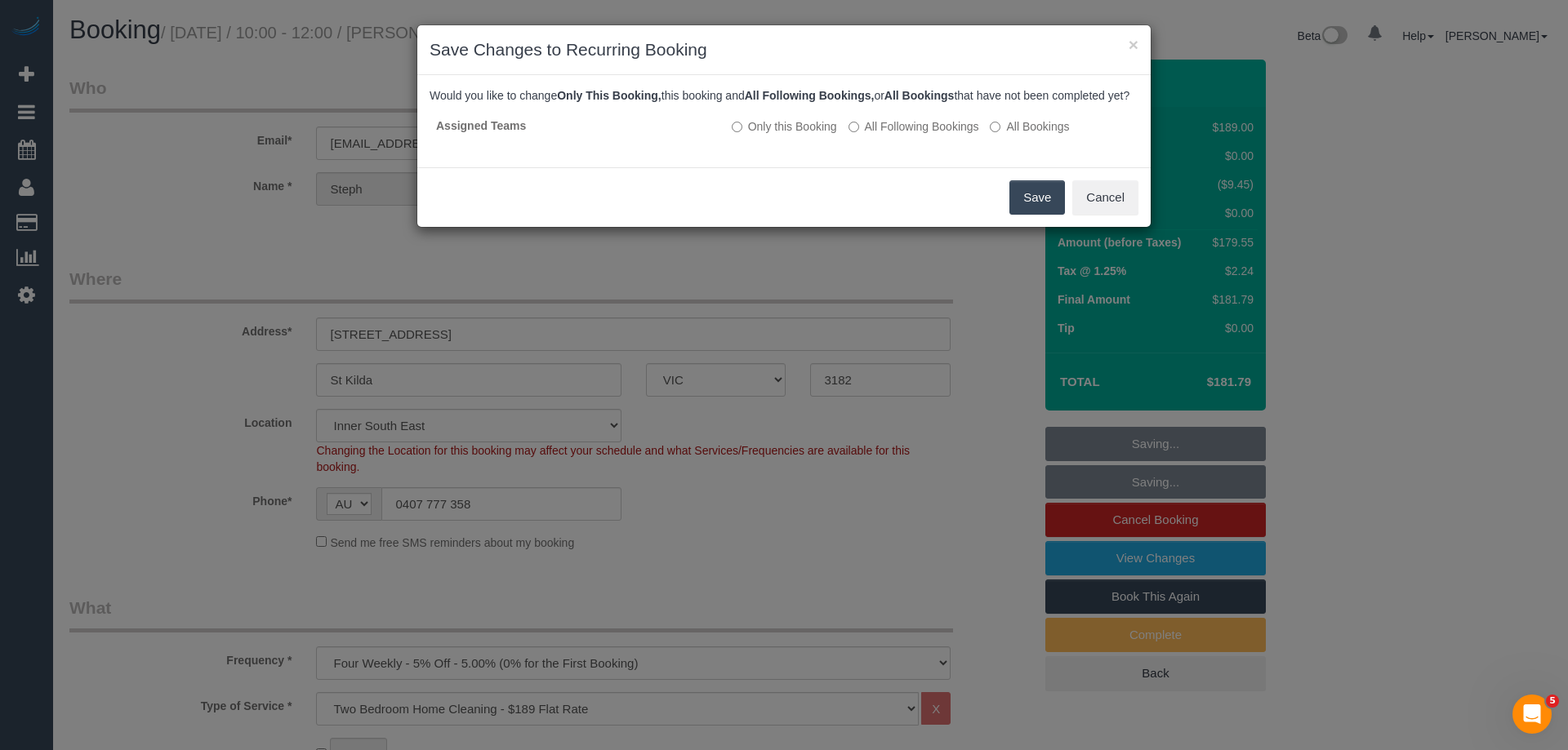
click at [1025, 215] on button "Save" at bounding box center [1037, 197] width 55 height 34
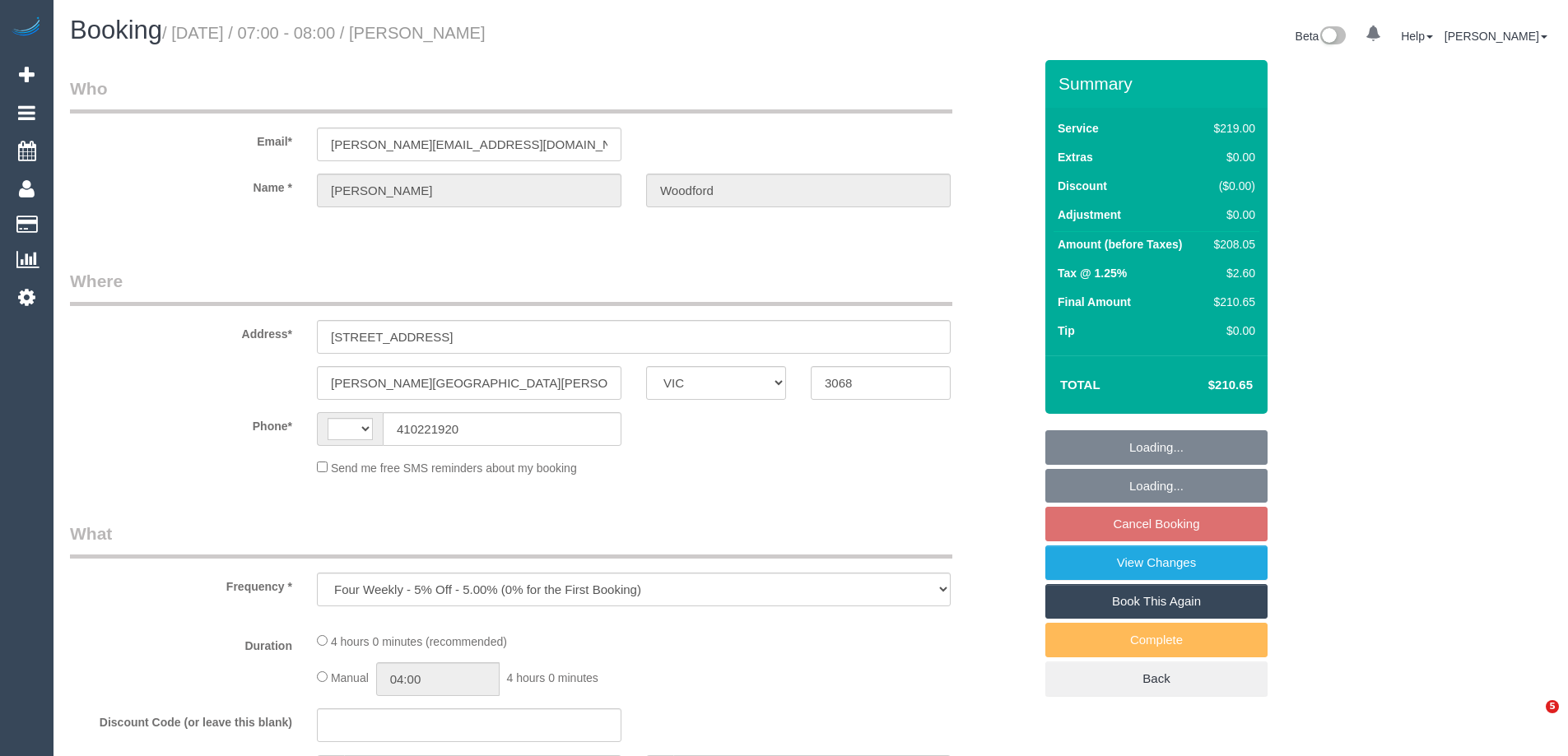
select select "VIC"
select select "string:AU"
select select "string:stripe-pm_1RBr5N2GScqysDRVJMNDFezK"
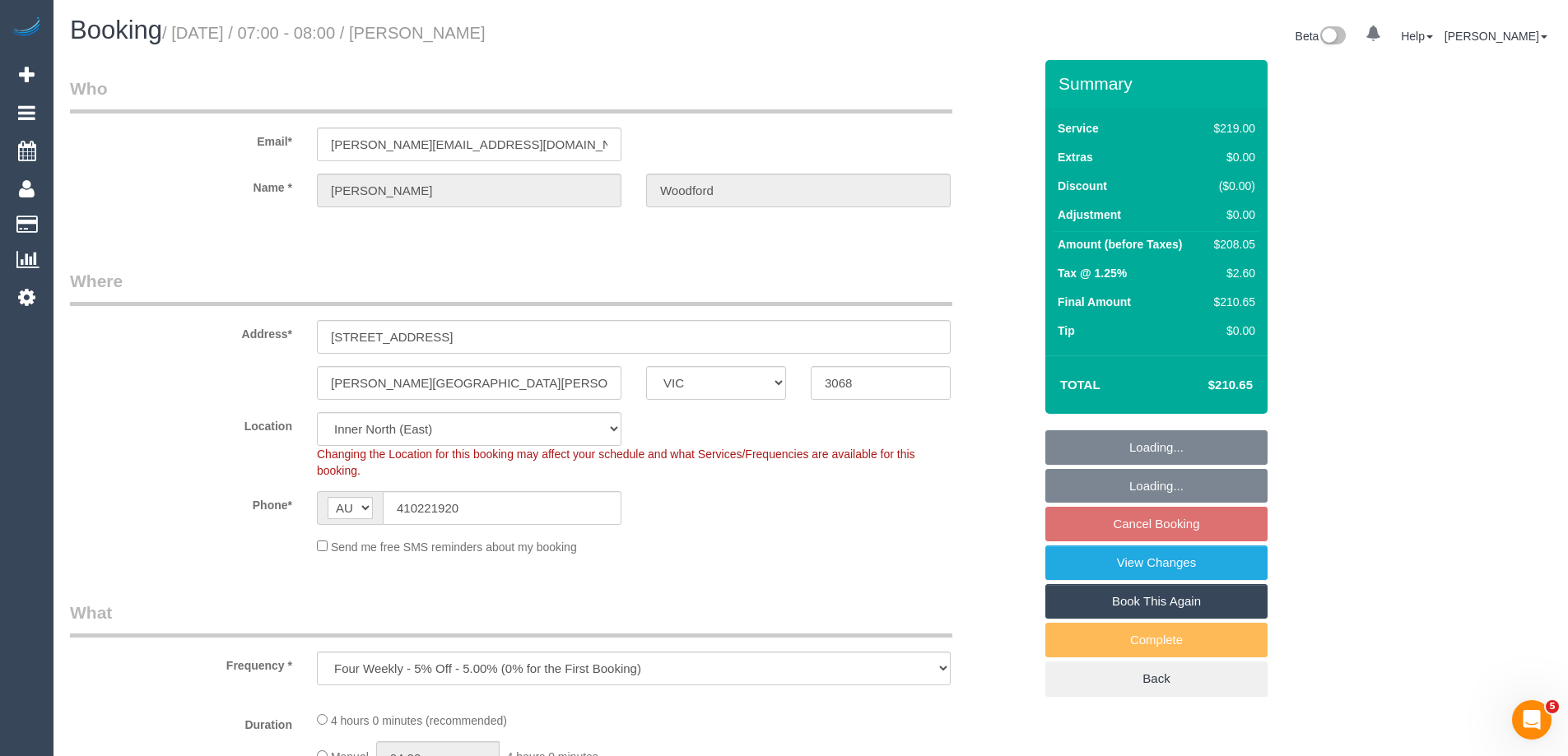
select select "object:670"
select select "number:28"
select select "number:14"
select select "number:19"
select select "number:25"
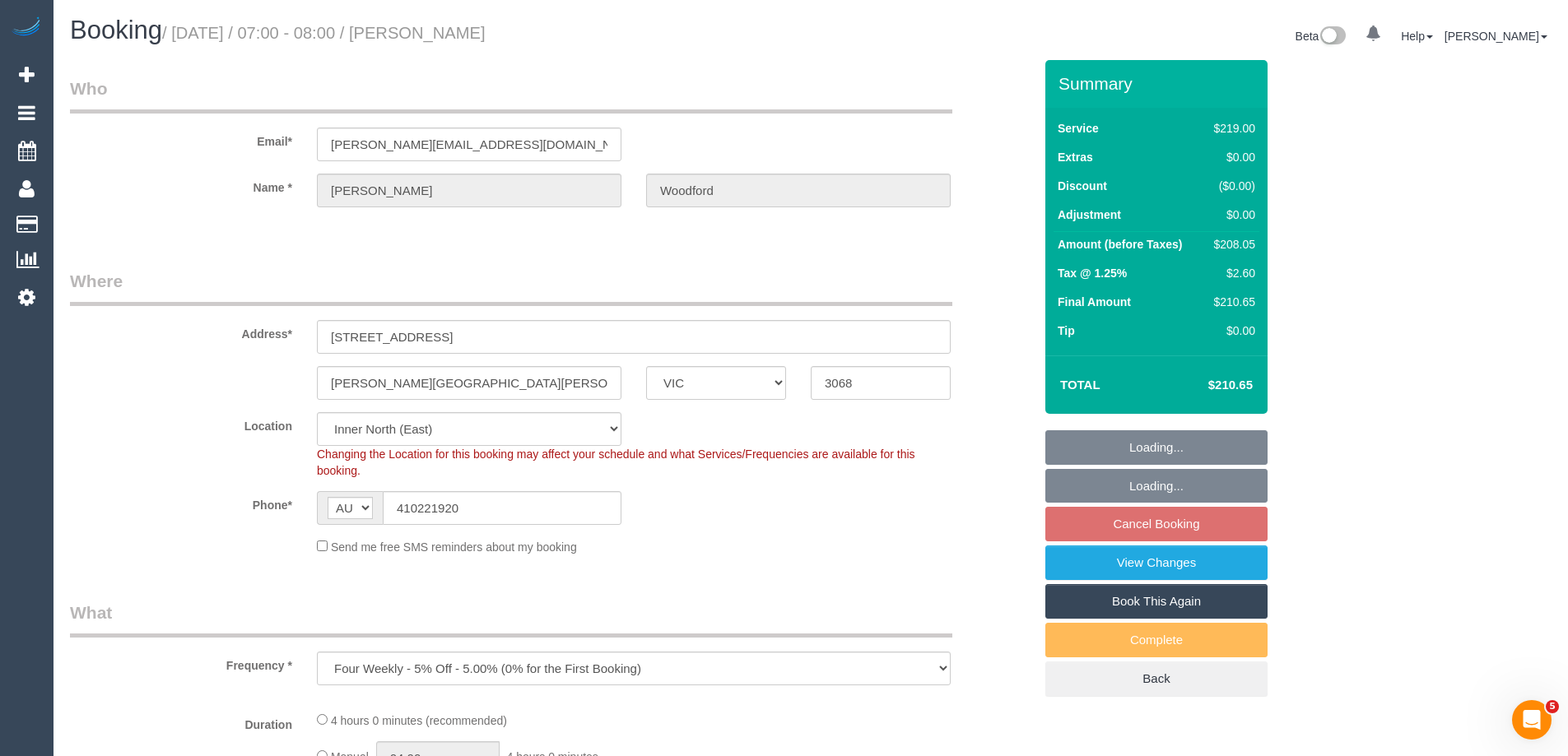
select select "number:34"
select select "number:26"
select select "spot1"
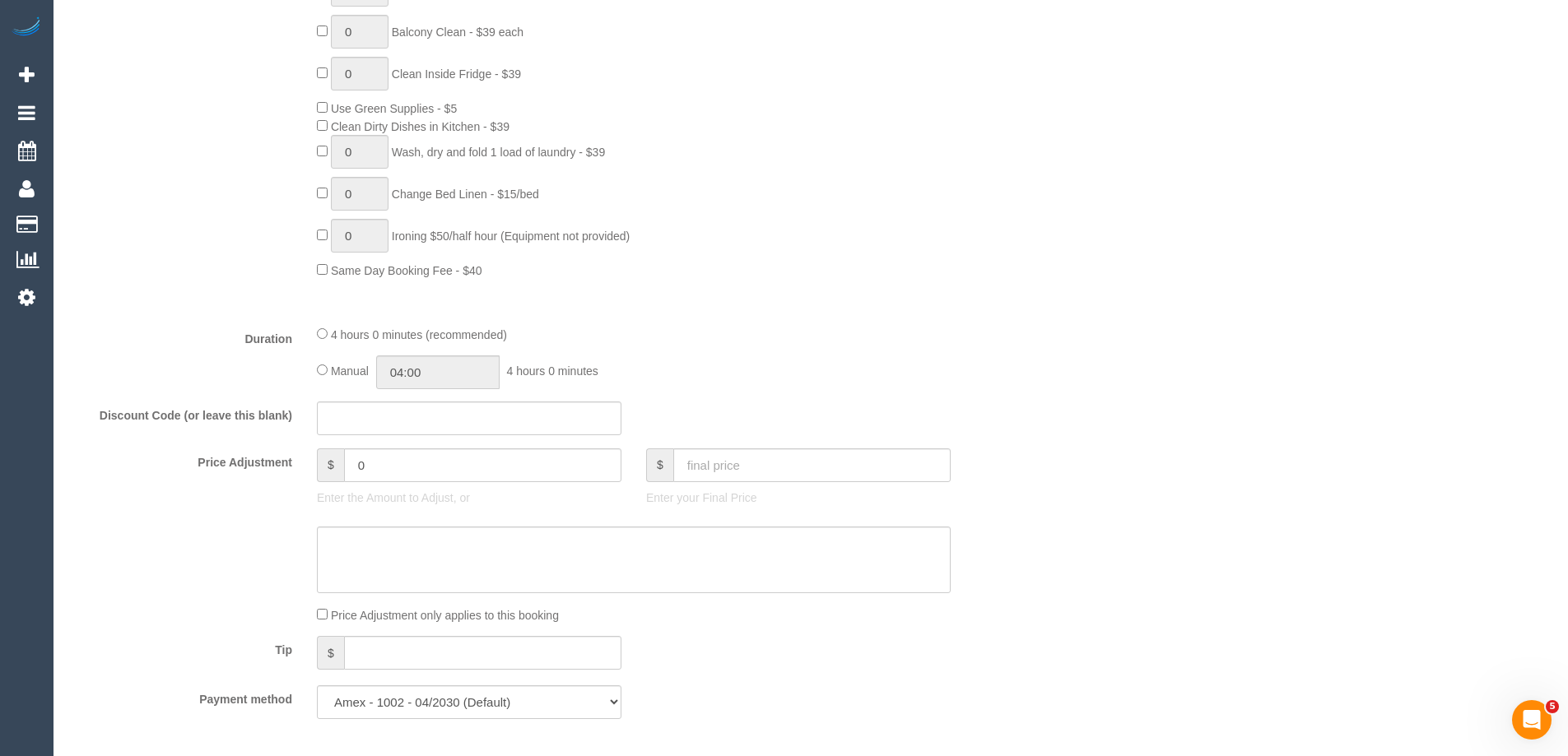
scroll to position [1070, 0]
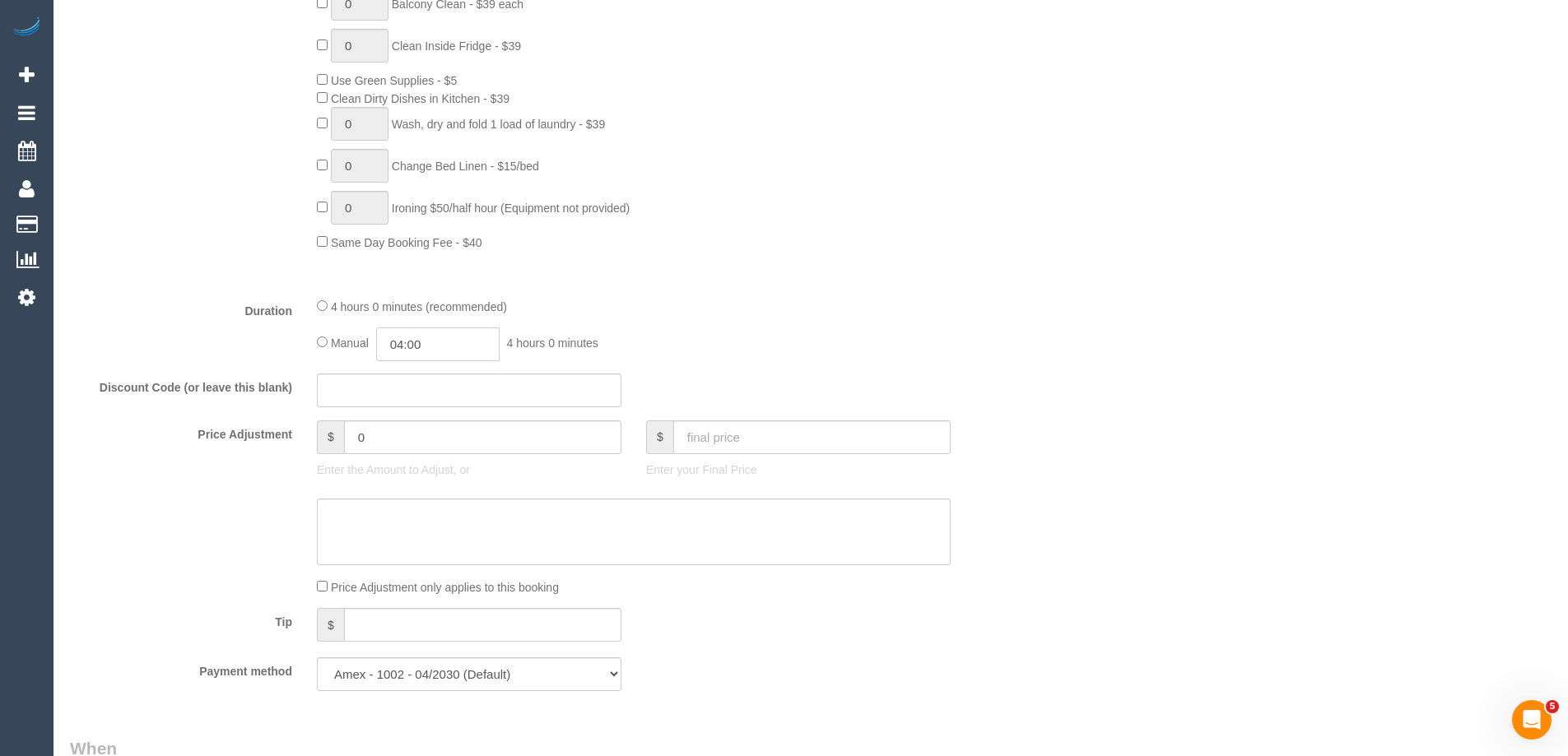
click at [488, 343] on input "04:00" at bounding box center [437, 345] width 123 height 34
type input "02:00"
click at [416, 416] on li "02:00" at bounding box center [419, 408] width 74 height 21
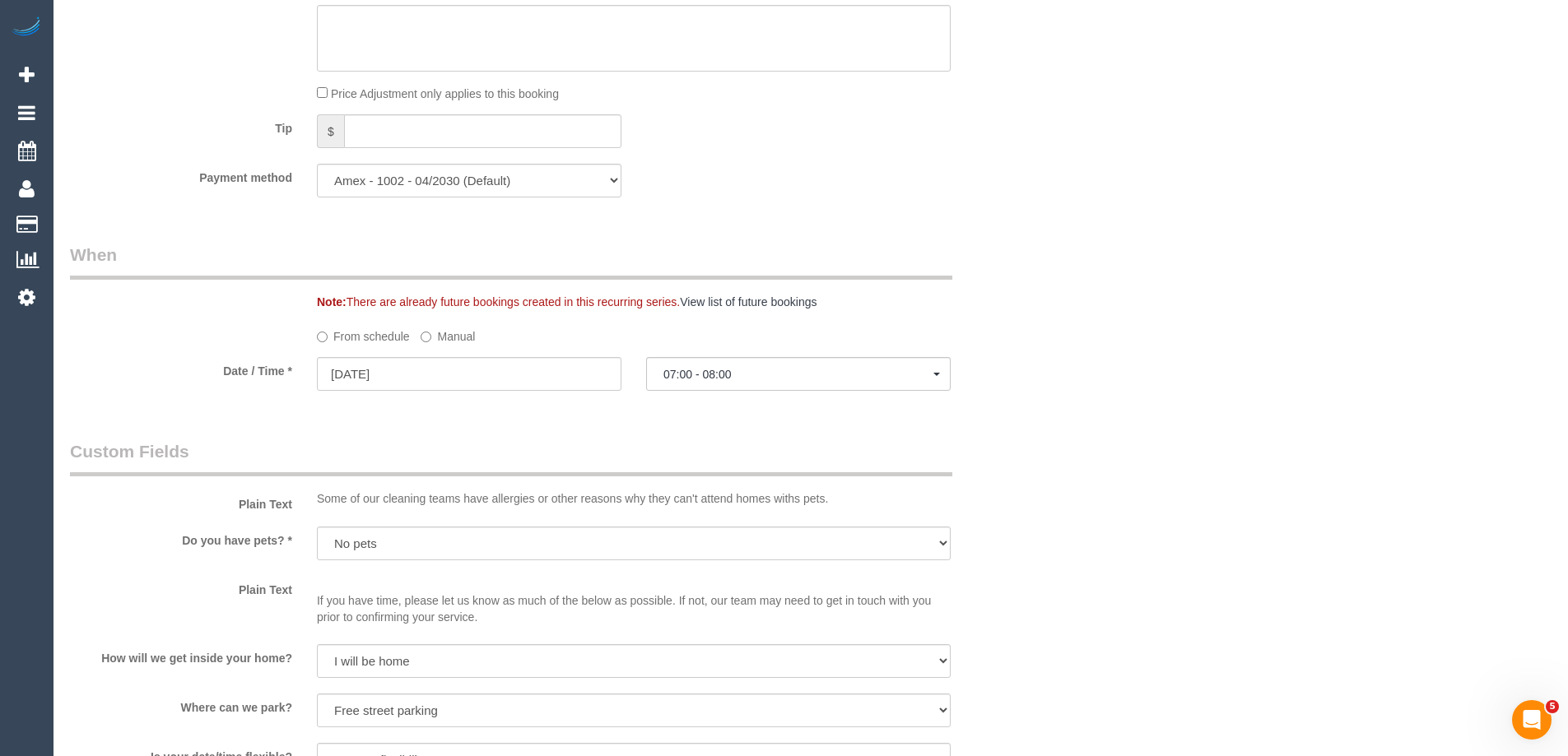
select select "spot10"
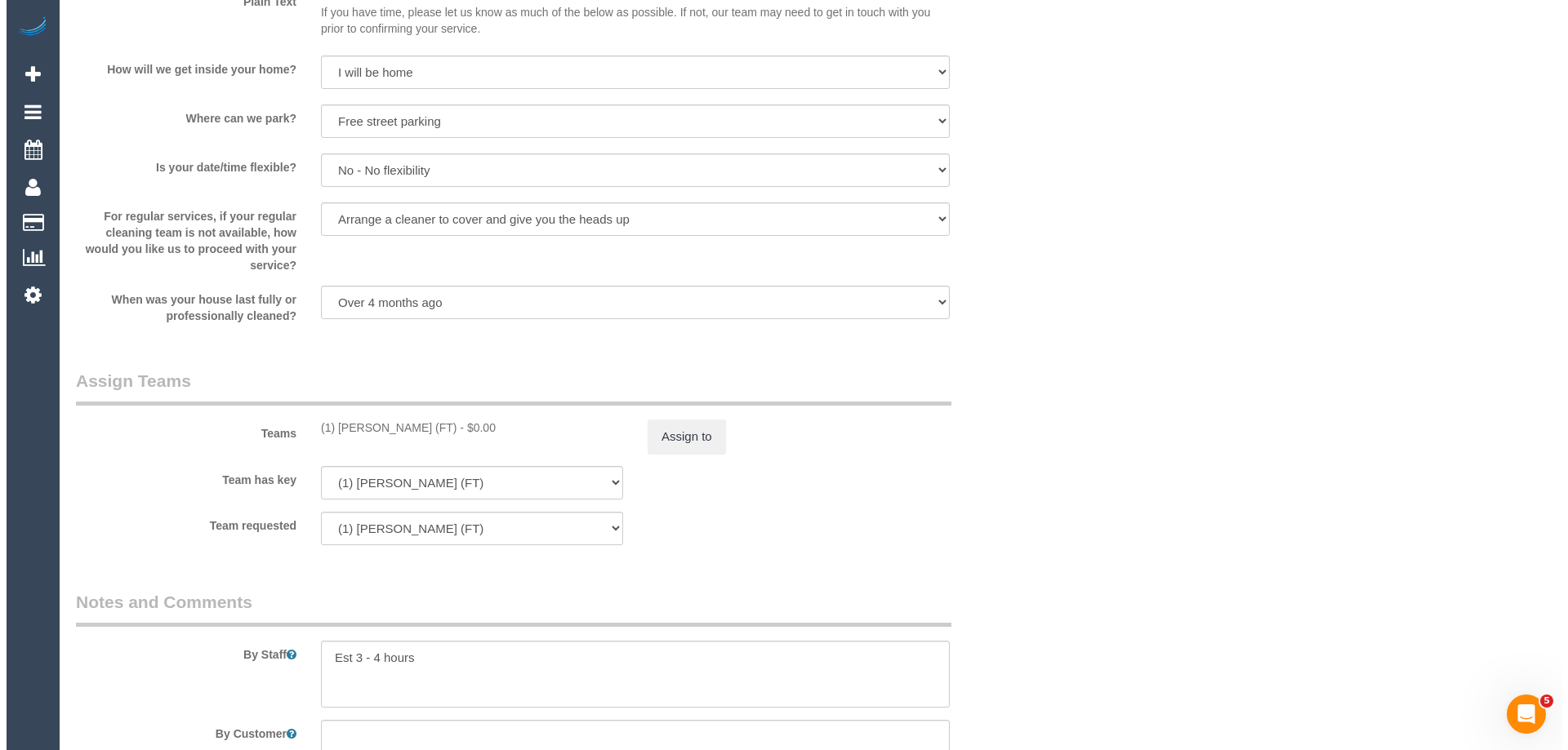
scroll to position [2450, 0]
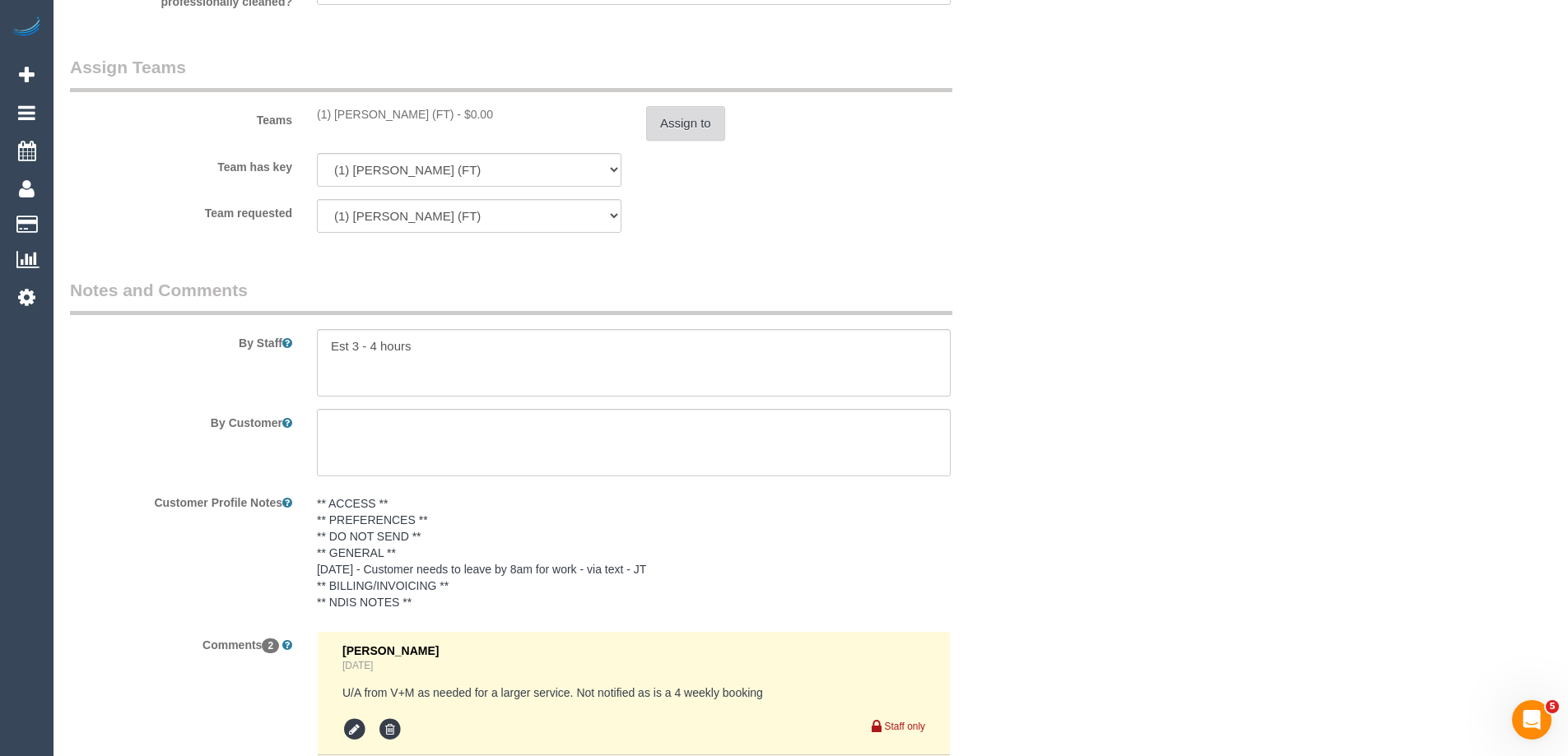
click at [696, 115] on button "Assign to" at bounding box center [685, 123] width 79 height 35
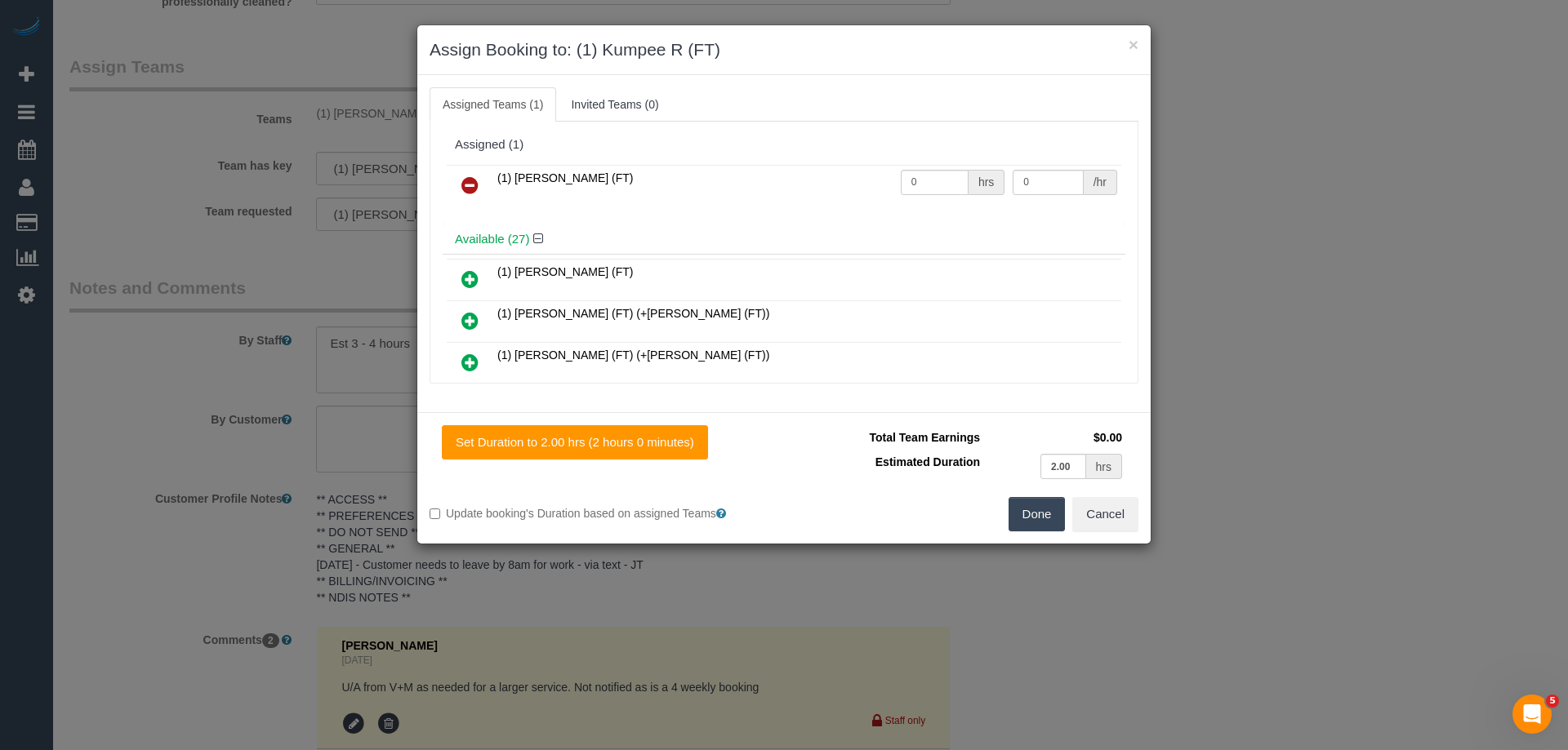
click at [474, 183] on icon at bounding box center [470, 186] width 18 height 19
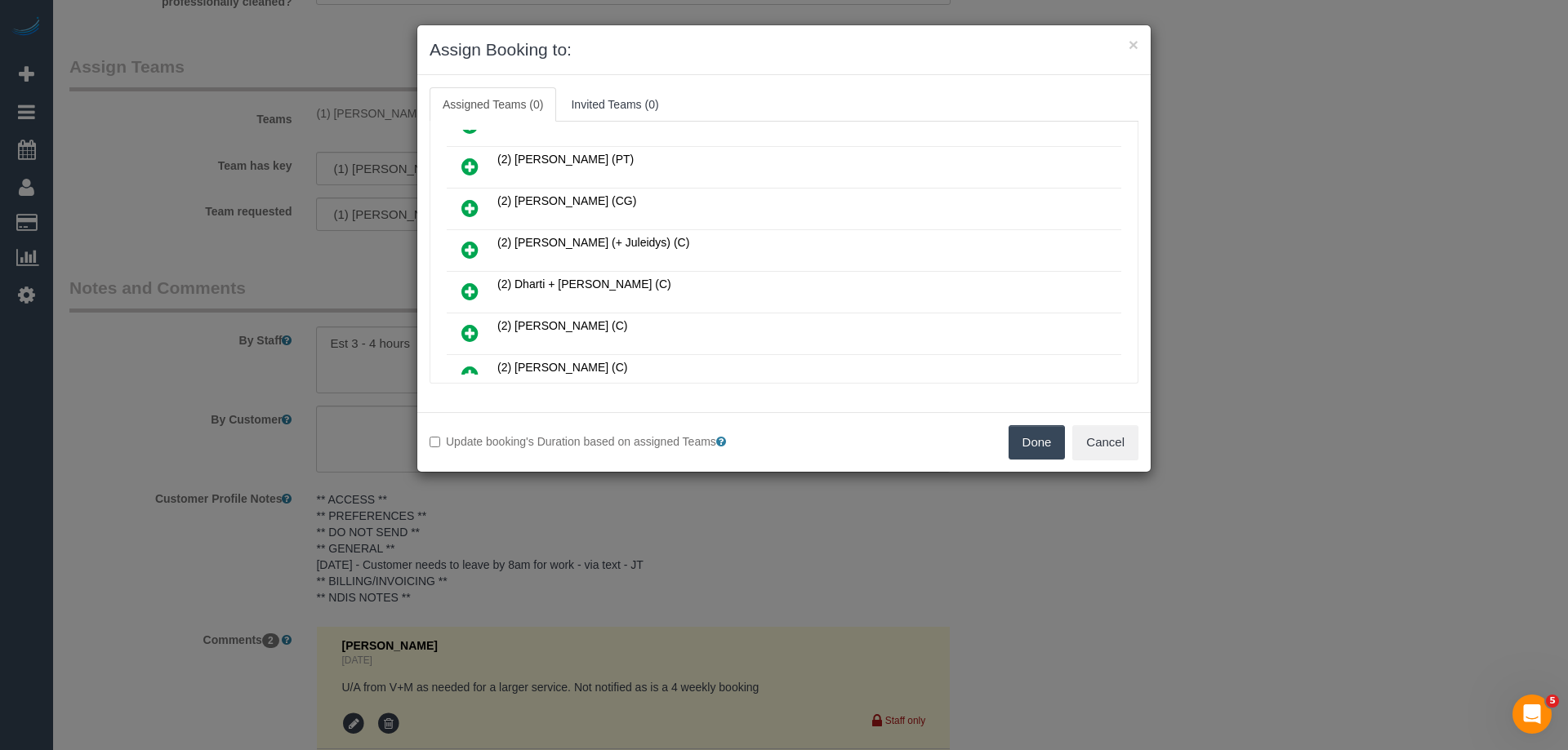
scroll to position [245, 0]
click at [463, 287] on icon at bounding box center [470, 288] width 18 height 19
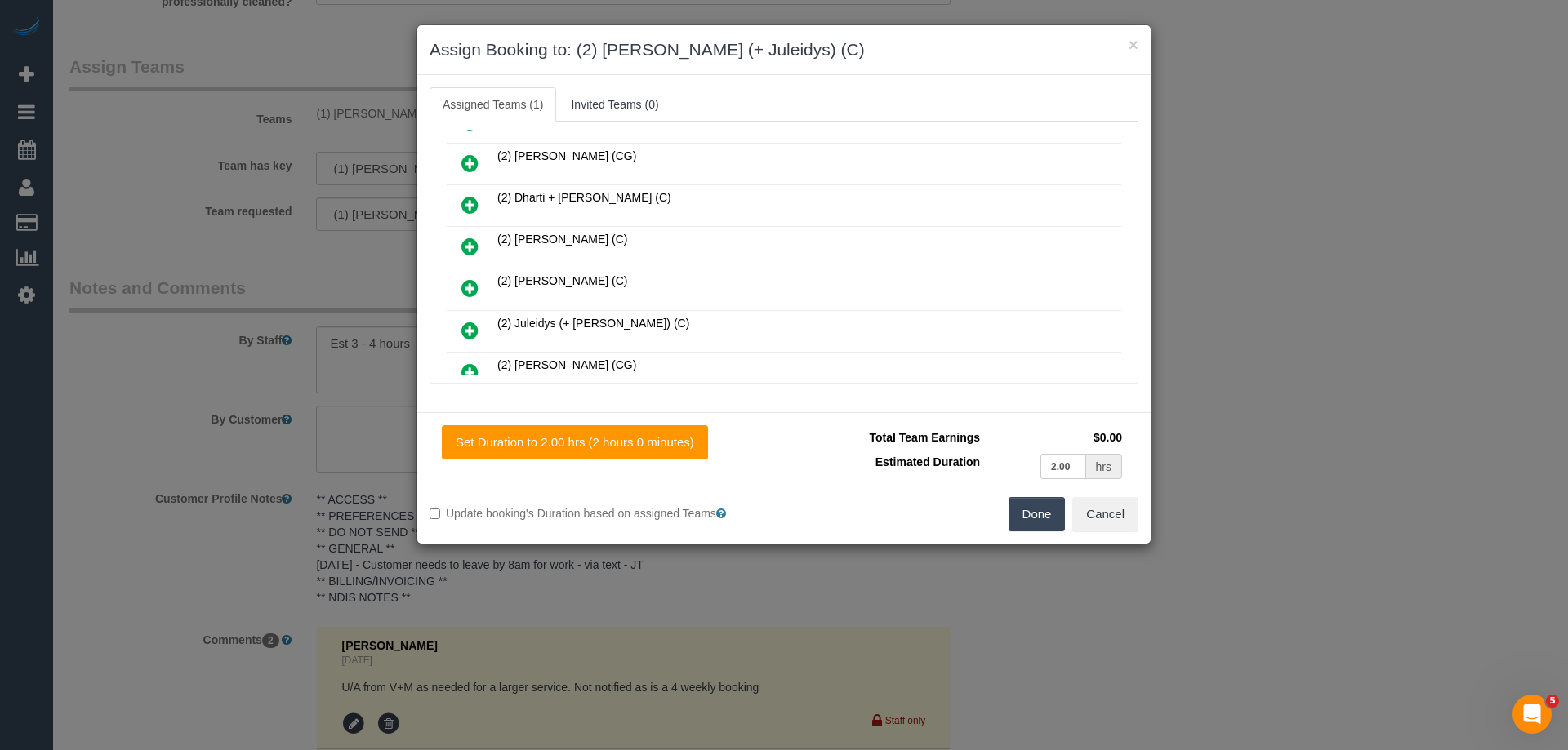
click at [468, 321] on icon at bounding box center [470, 331] width 18 height 19
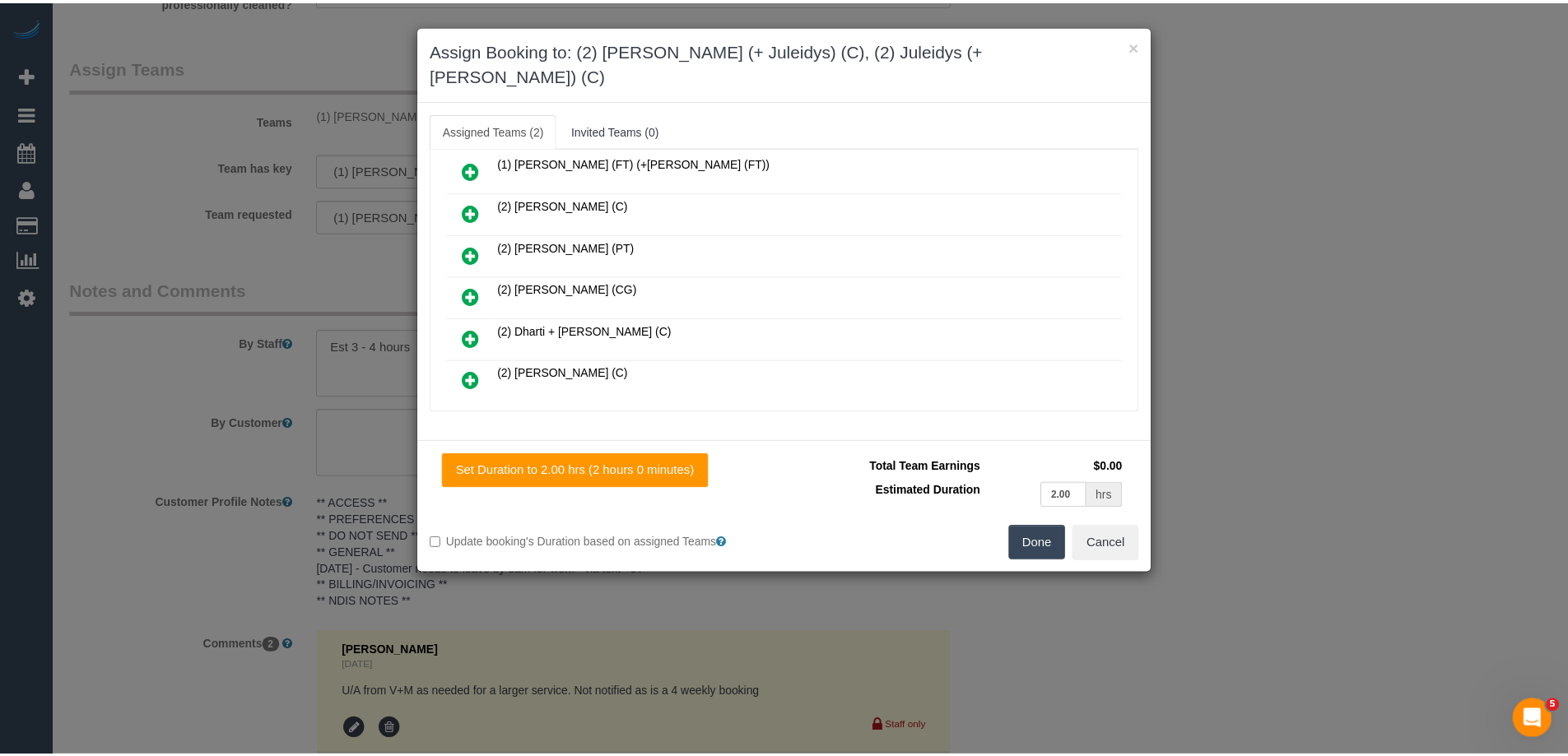
scroll to position [0, 0]
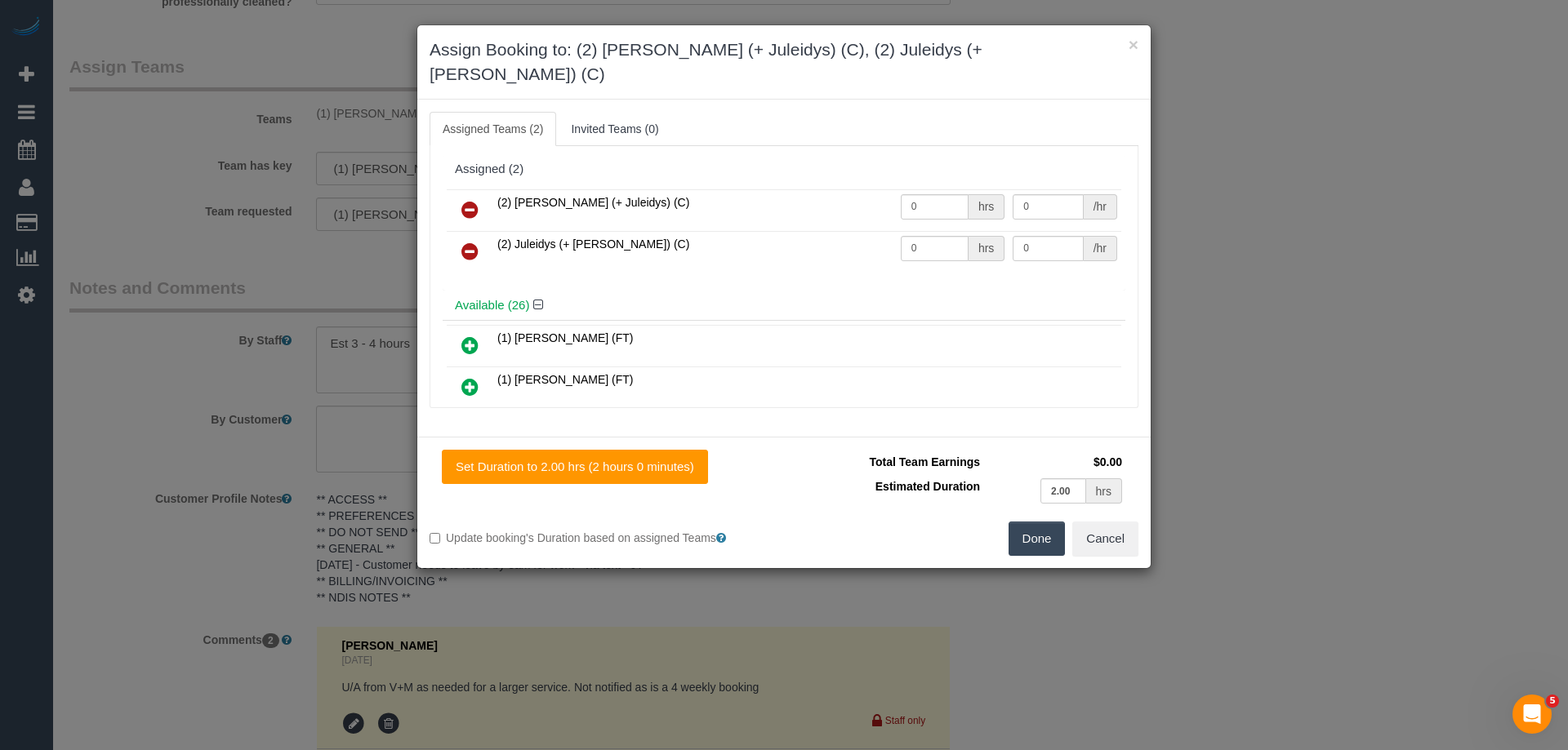
click at [1028, 521] on button "Done" at bounding box center [1037, 538] width 57 height 34
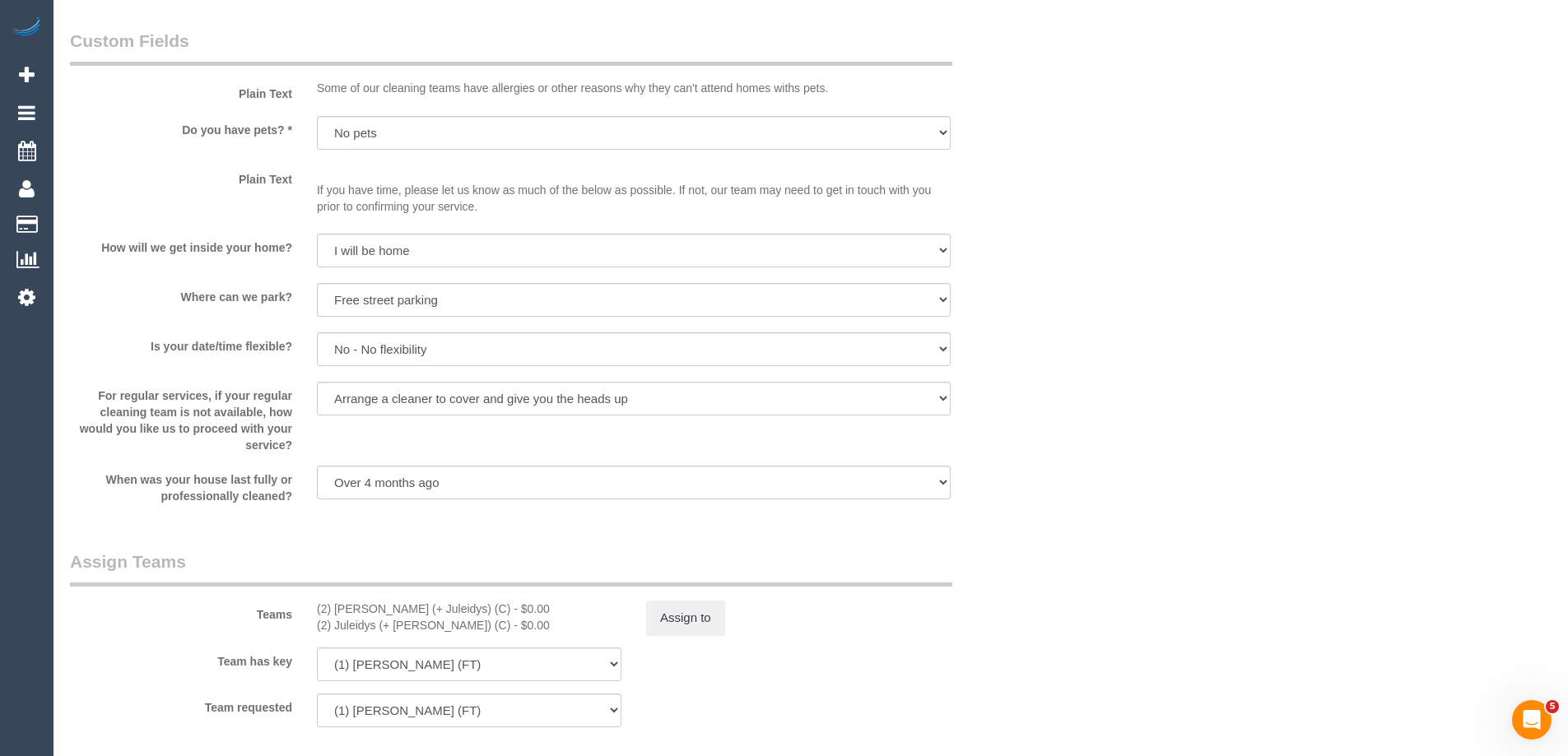
scroll to position [2222, 0]
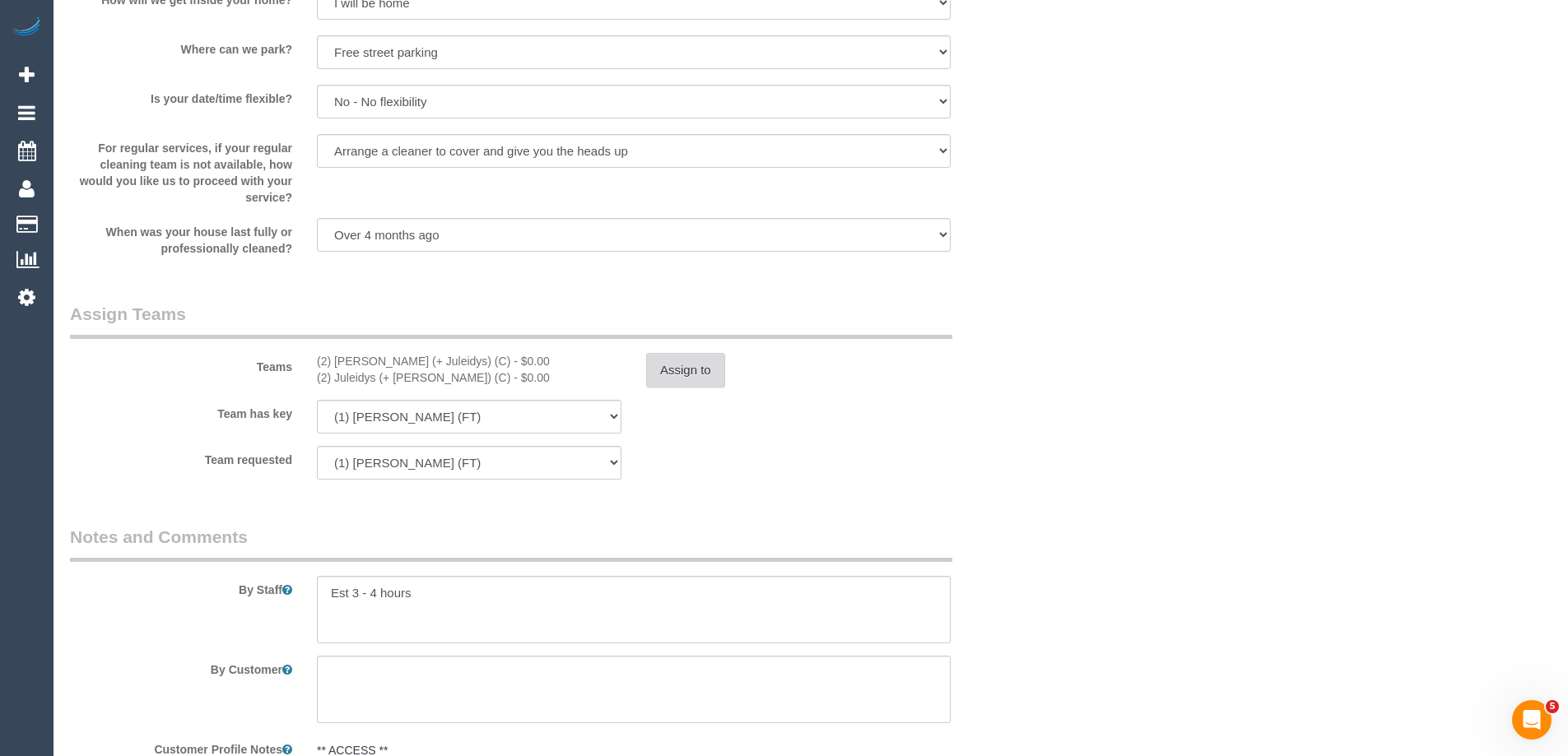
click at [682, 372] on button "Assign to" at bounding box center [685, 370] width 79 height 35
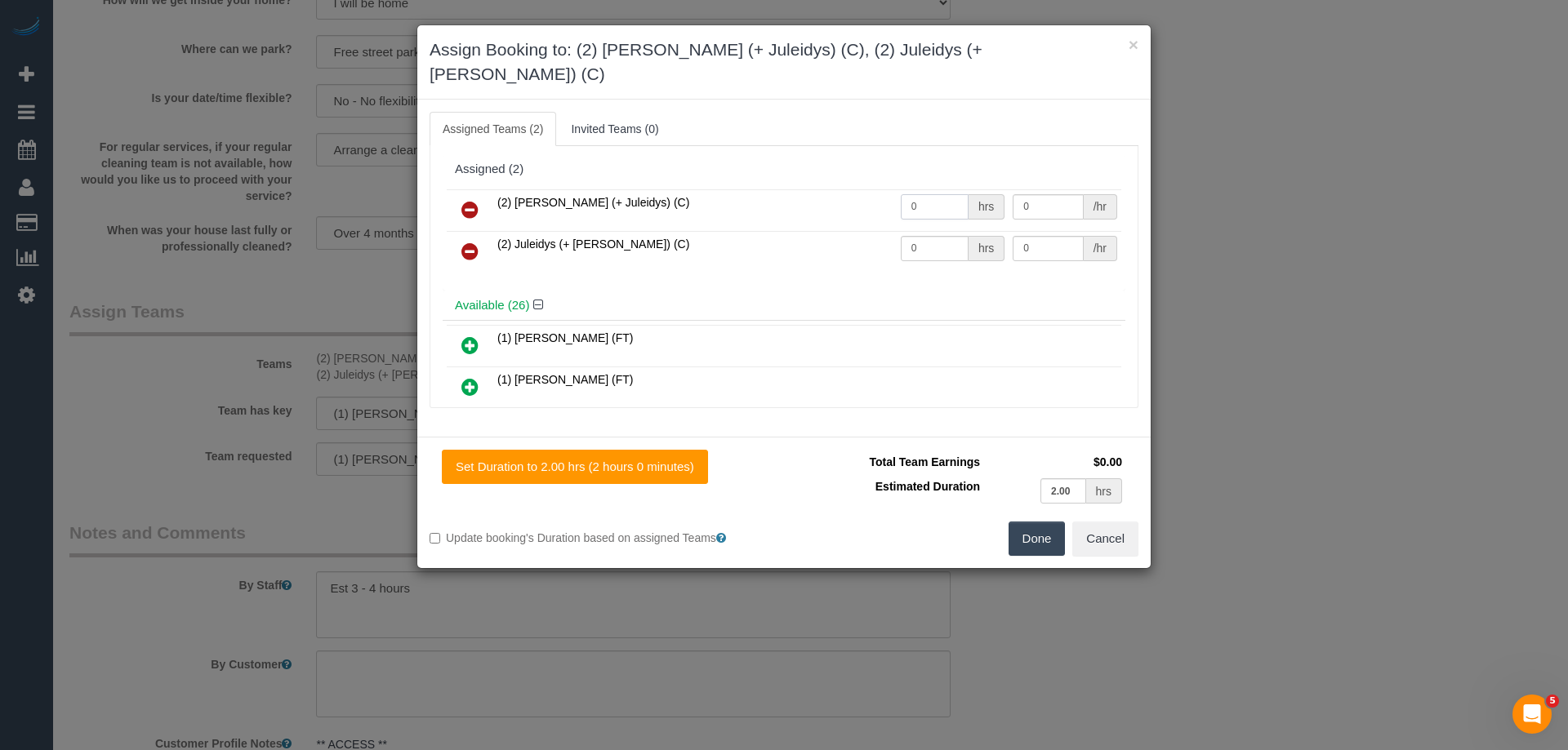
drag, startPoint x: 944, startPoint y: 174, endPoint x: 820, endPoint y: 183, distance: 124.3
click at [820, 189] on tr "(2) [PERSON_NAME] (+ Juleidys) (C) 0 hrs 0 /hr" at bounding box center [784, 209] width 675 height 41
type input "1"
drag, startPoint x: 941, startPoint y: 224, endPoint x: 820, endPoint y: 224, distance: 121.0
click at [820, 231] on tr "(2) Juleidys (+ [PERSON_NAME]) (C) 0 hrs 0 /hr" at bounding box center [784, 251] width 675 height 41
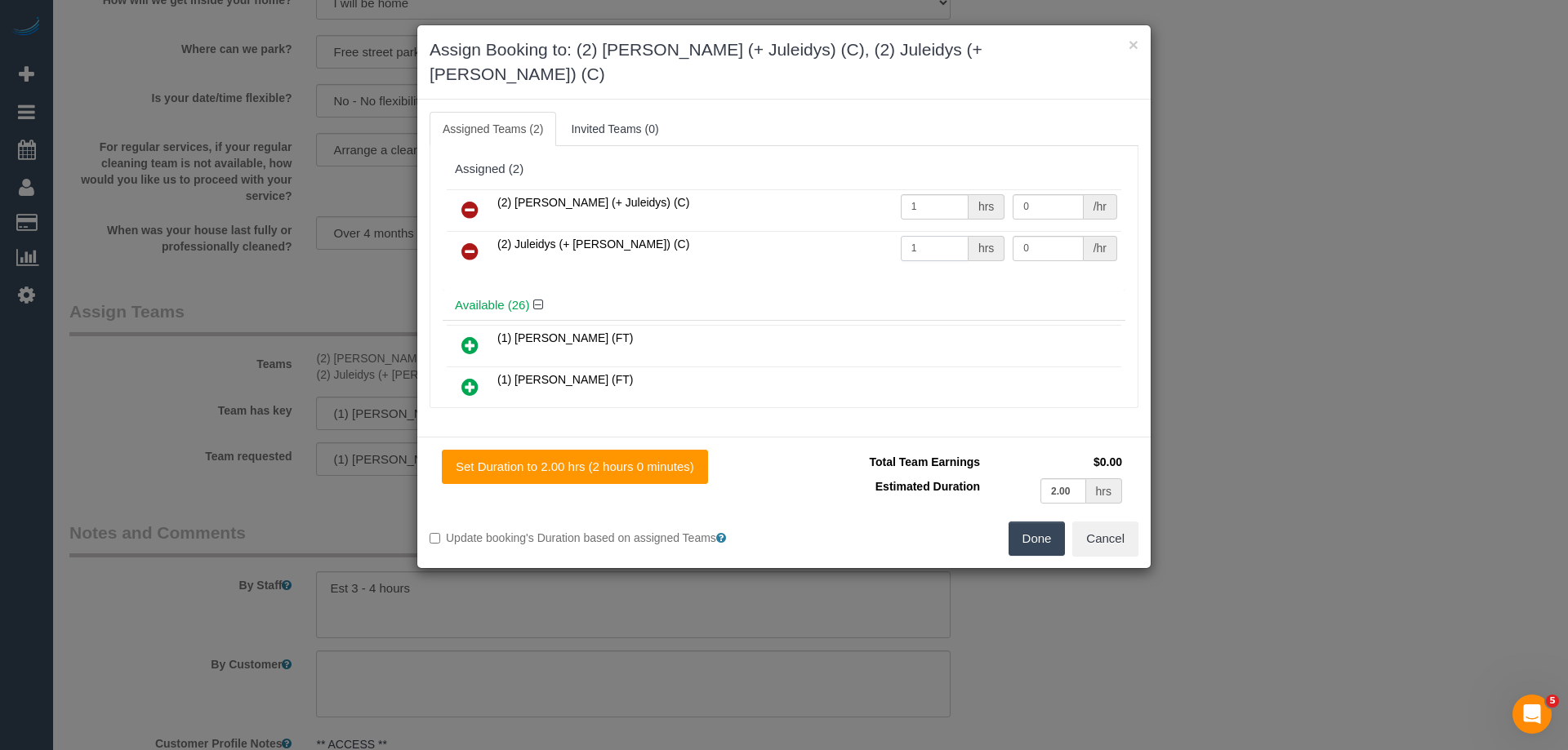
type input "1"
drag, startPoint x: 1047, startPoint y: 176, endPoint x: 877, endPoint y: 173, distance: 170.0
click at [878, 189] on tr "(2) [PERSON_NAME] (+ Juleidys) (C) 1 hrs 0 /hr" at bounding box center [784, 209] width 675 height 41
type input "65"
drag, startPoint x: 1034, startPoint y: 224, endPoint x: 932, endPoint y: 229, distance: 102.1
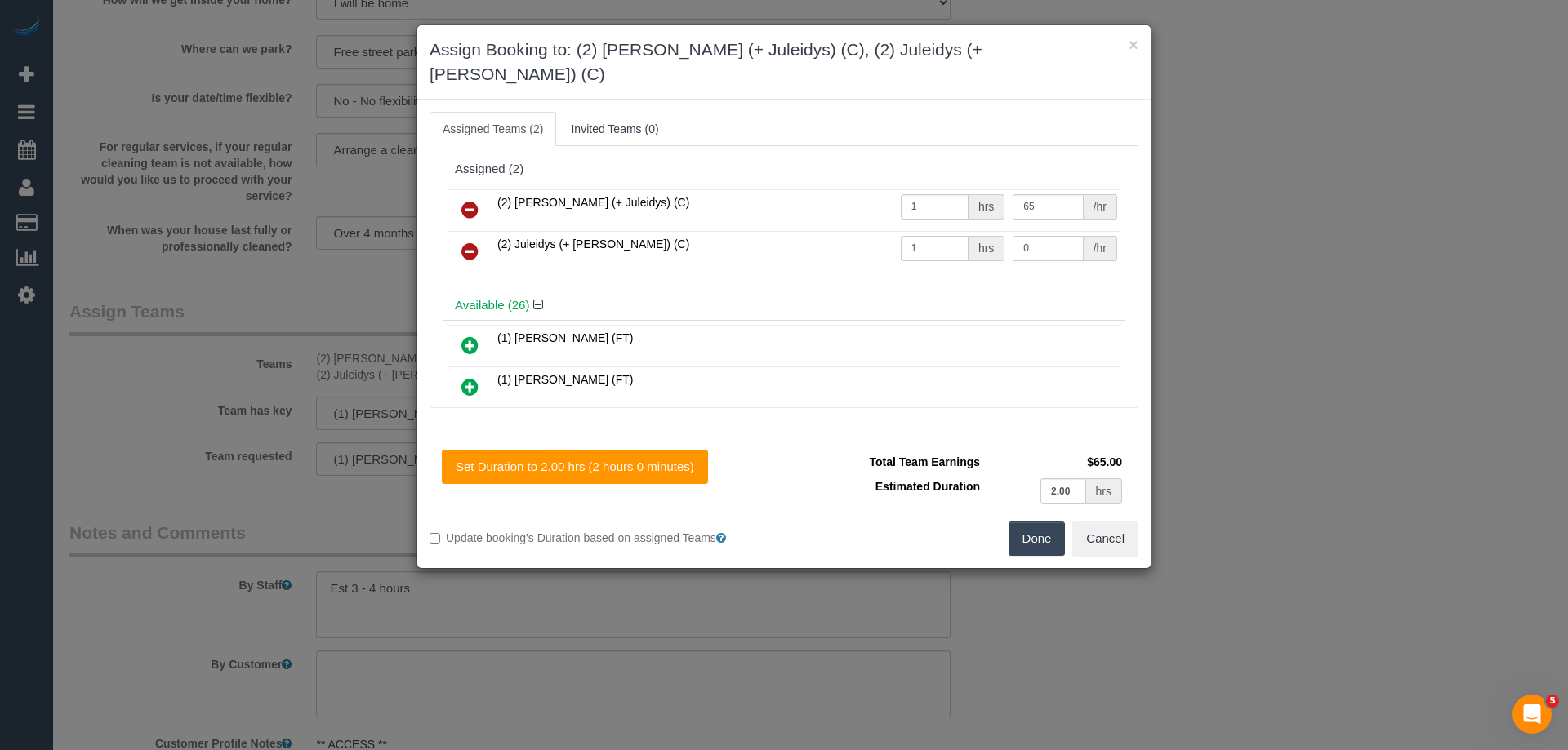
click at [994, 231] on tr "(2) Juleidys (+ [PERSON_NAME]) (C) 1 hrs 0 /hr" at bounding box center [784, 251] width 675 height 41
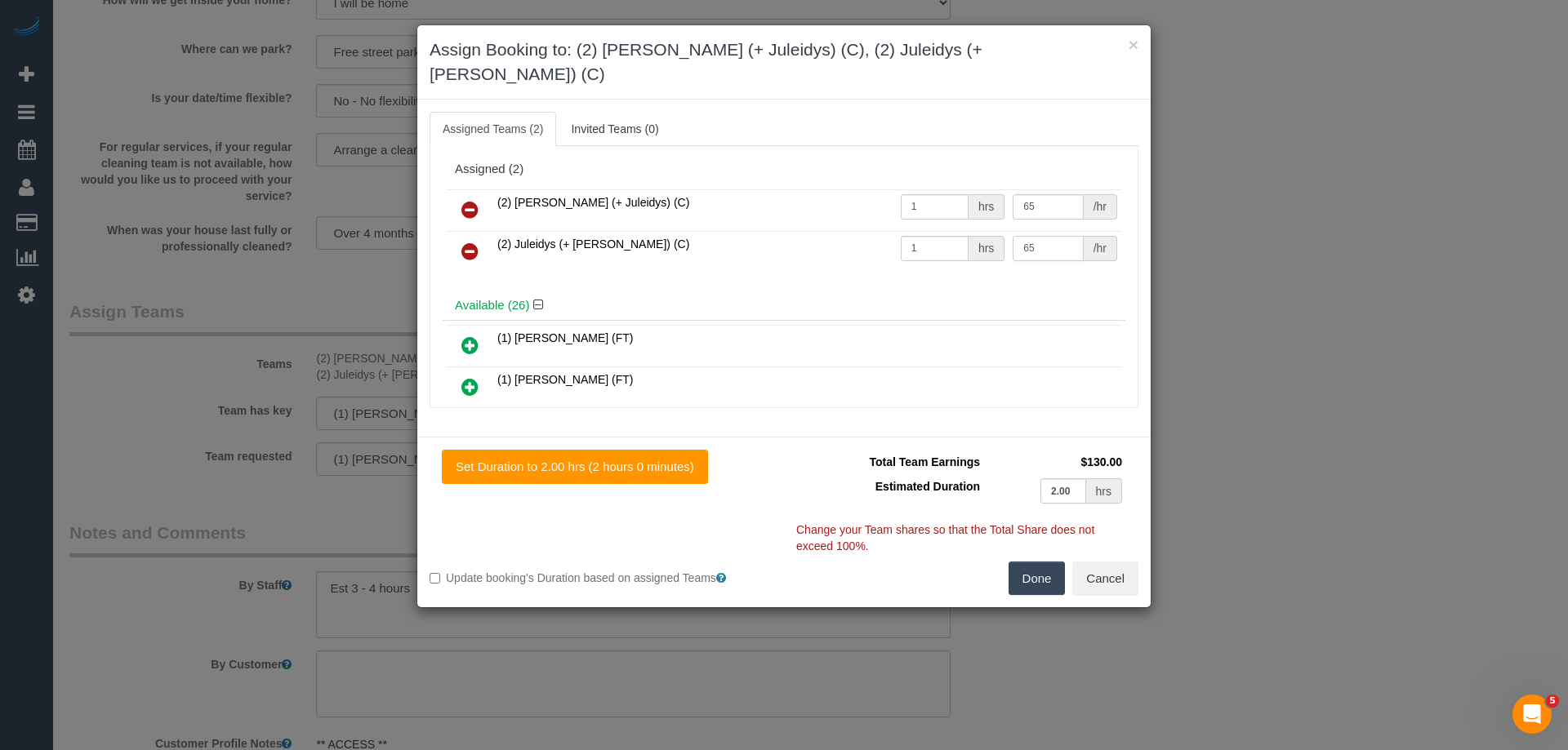
type input "65"
click at [1043, 562] on button "Done" at bounding box center [1037, 579] width 57 height 34
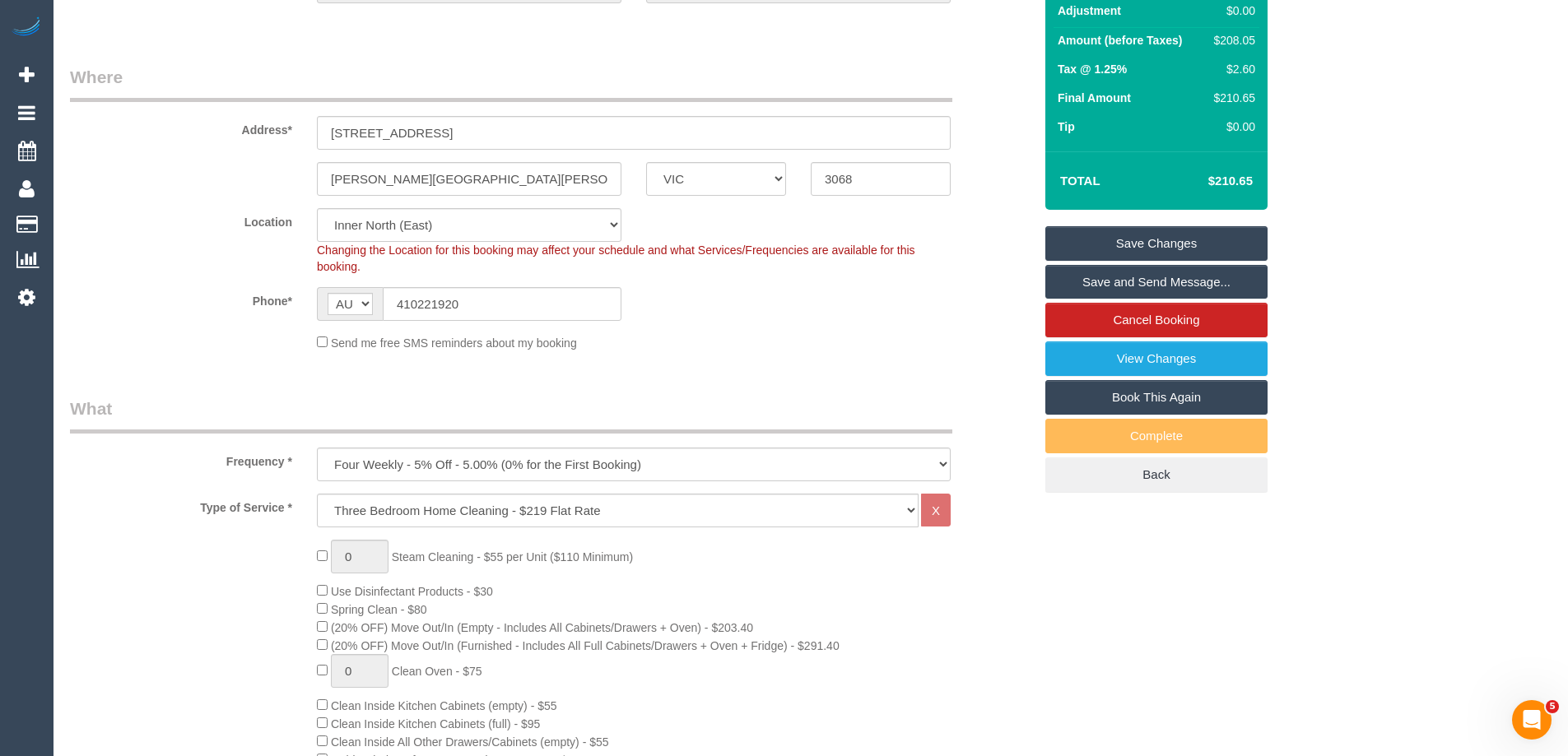
scroll to position [0, 0]
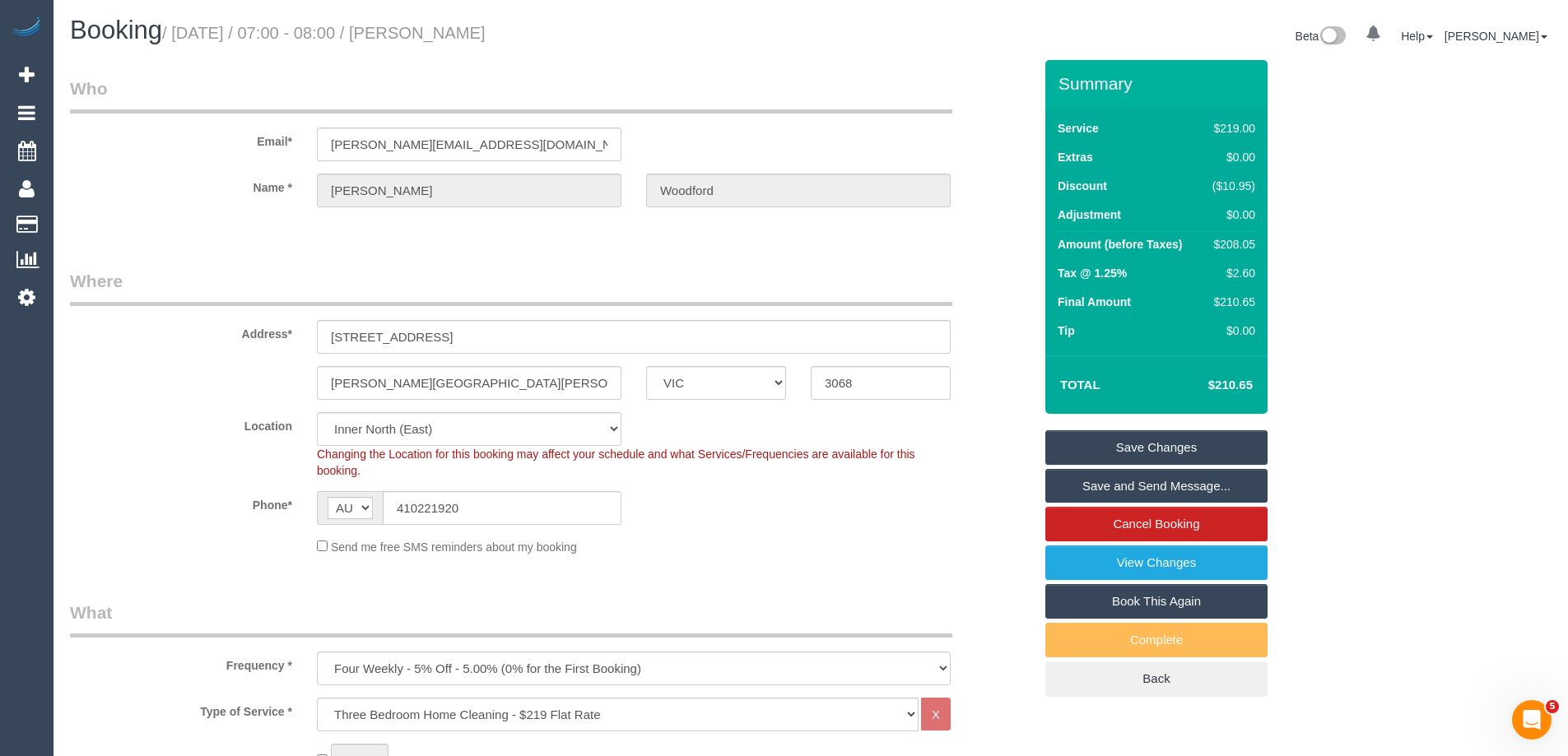
drag, startPoint x: 597, startPoint y: 29, endPoint x: 456, endPoint y: 29, distance: 141.0
click at [456, 29] on h1 "Booking / [DATE] / 07:00 - 08:00 / [PERSON_NAME]" at bounding box center [434, 31] width 729 height 28
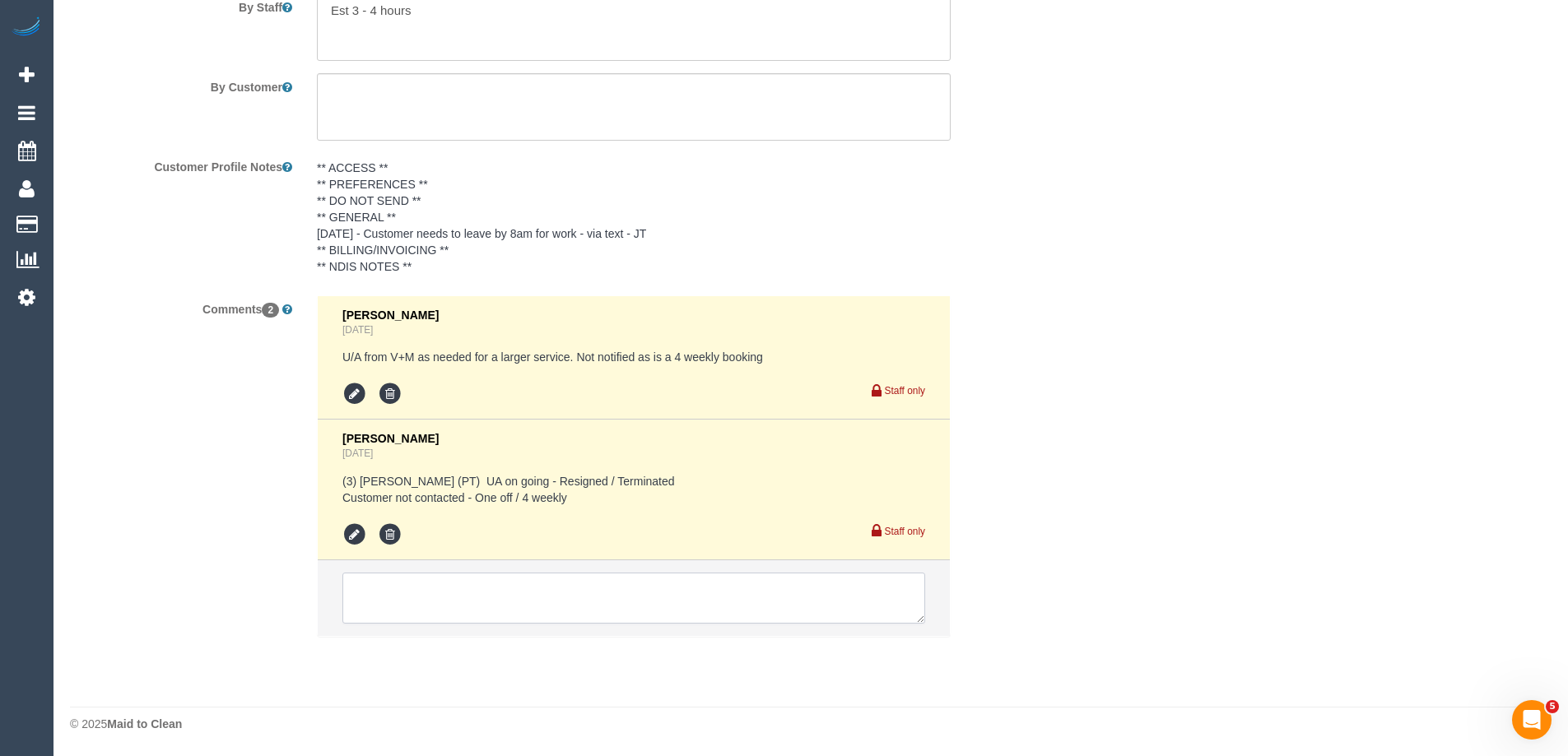
click at [397, 597] on textarea at bounding box center [633, 598] width 582 height 51
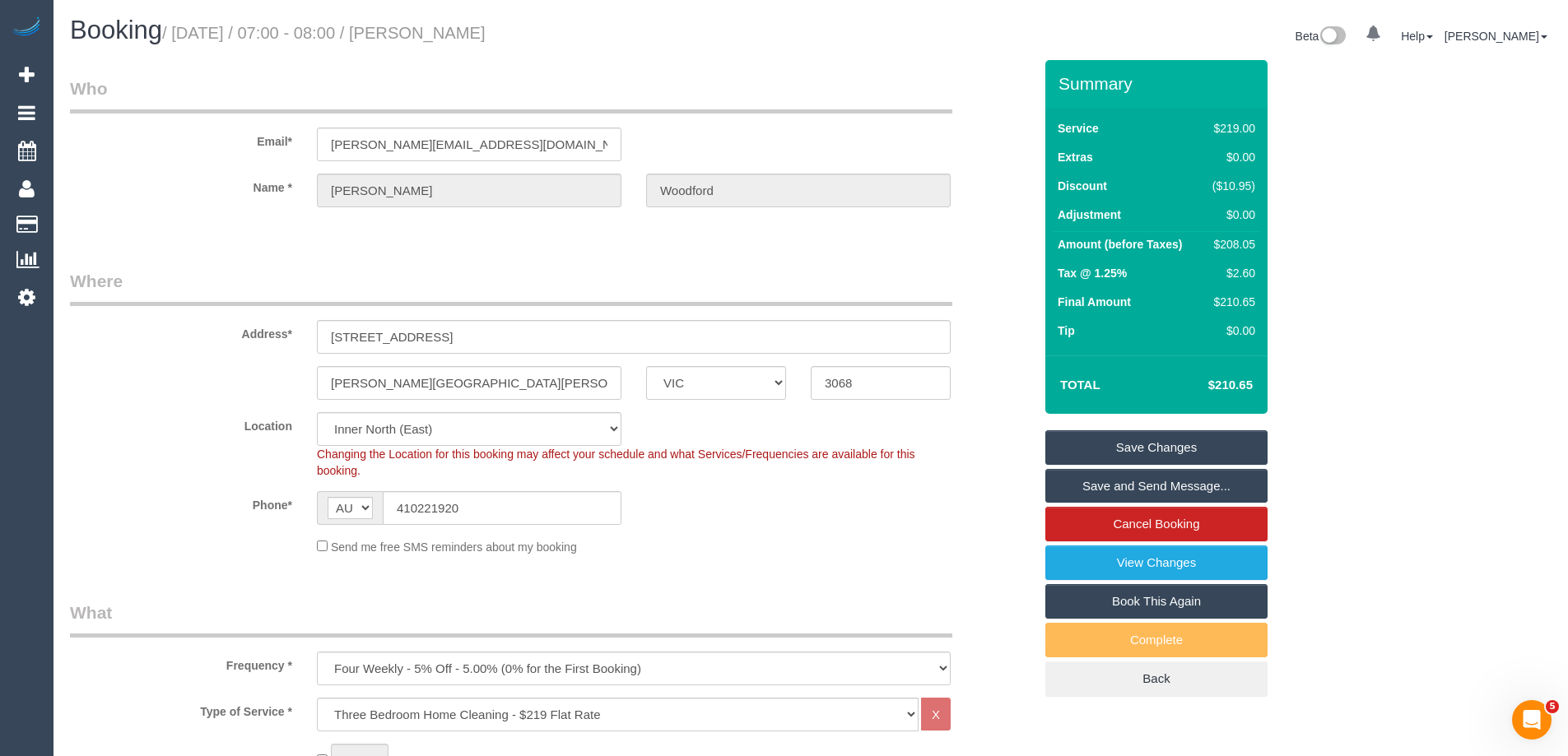
scroll to position [2872, 0]
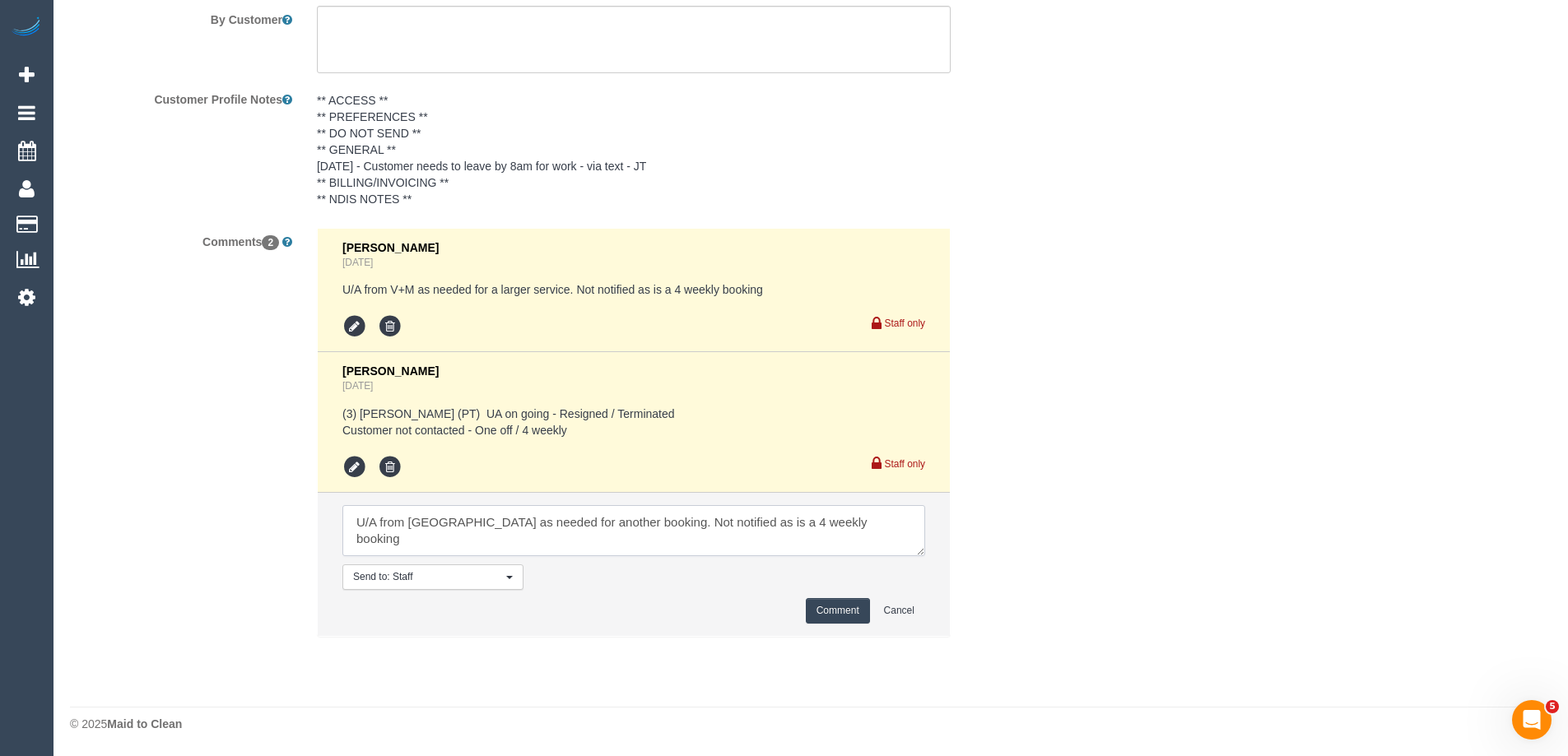
type textarea "U/A from [GEOGRAPHIC_DATA] as needed for another booking. Not notified as is a …"
click at [853, 612] on button "Comment" at bounding box center [838, 611] width 64 height 26
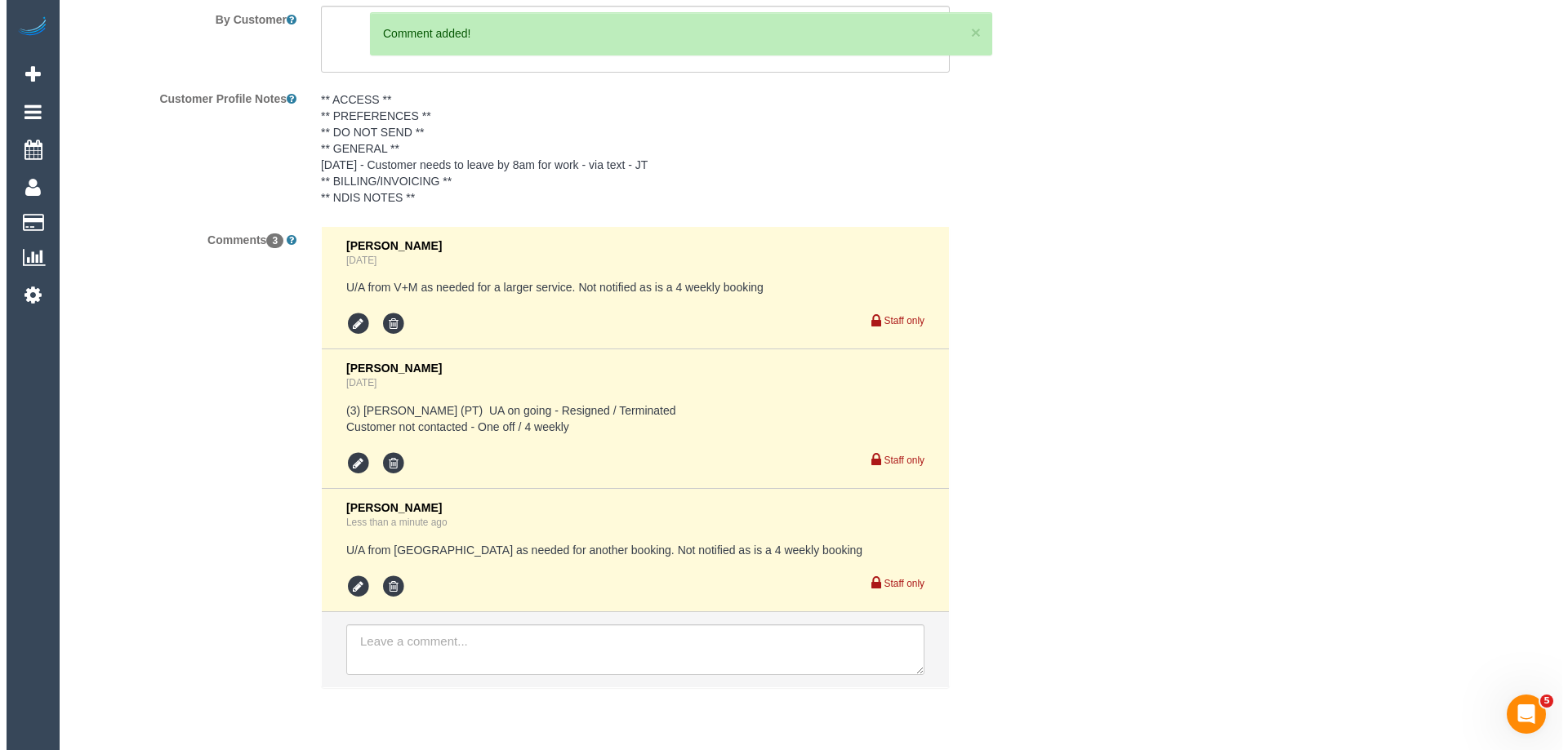
scroll to position [0, 0]
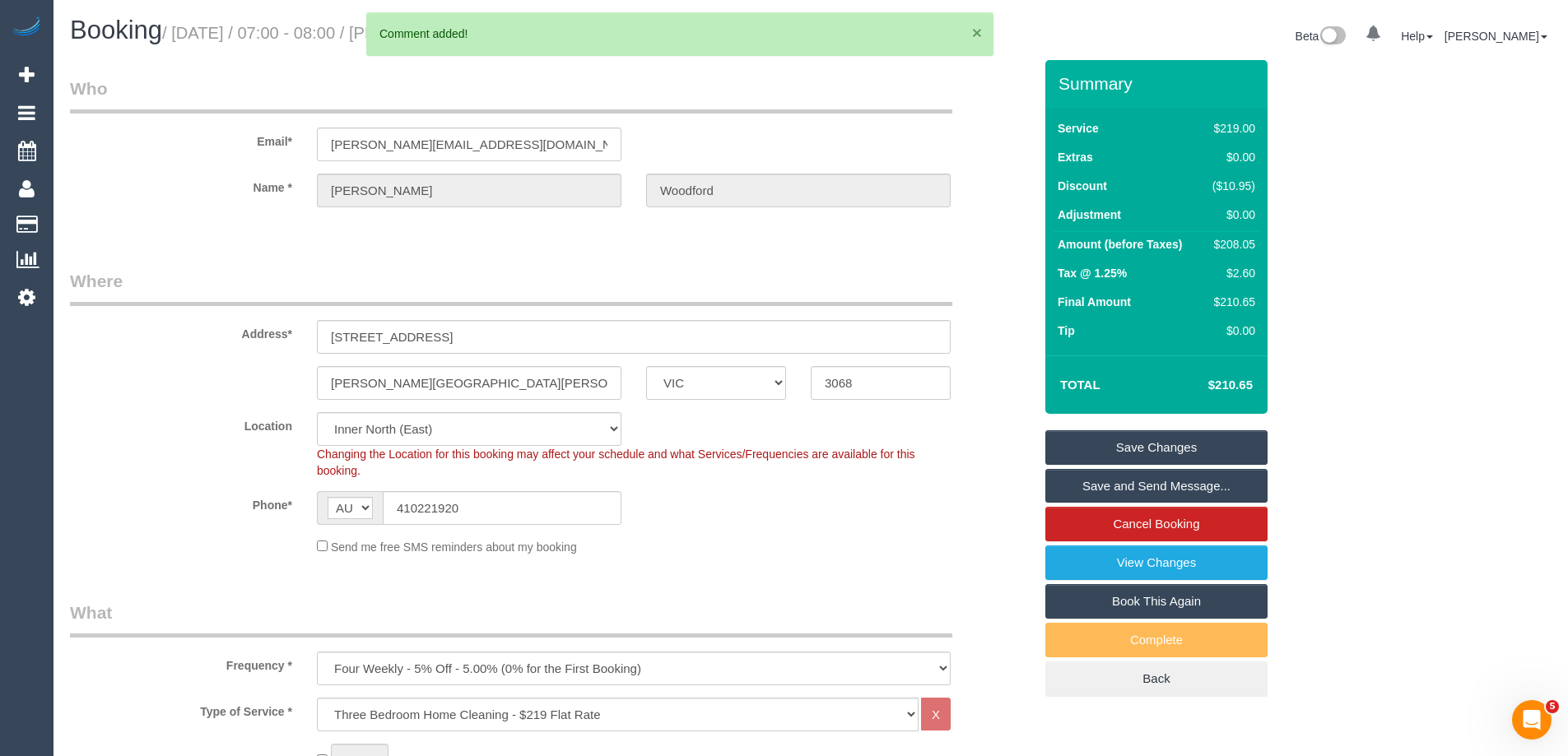
click at [975, 32] on button "×" at bounding box center [977, 33] width 10 height 18
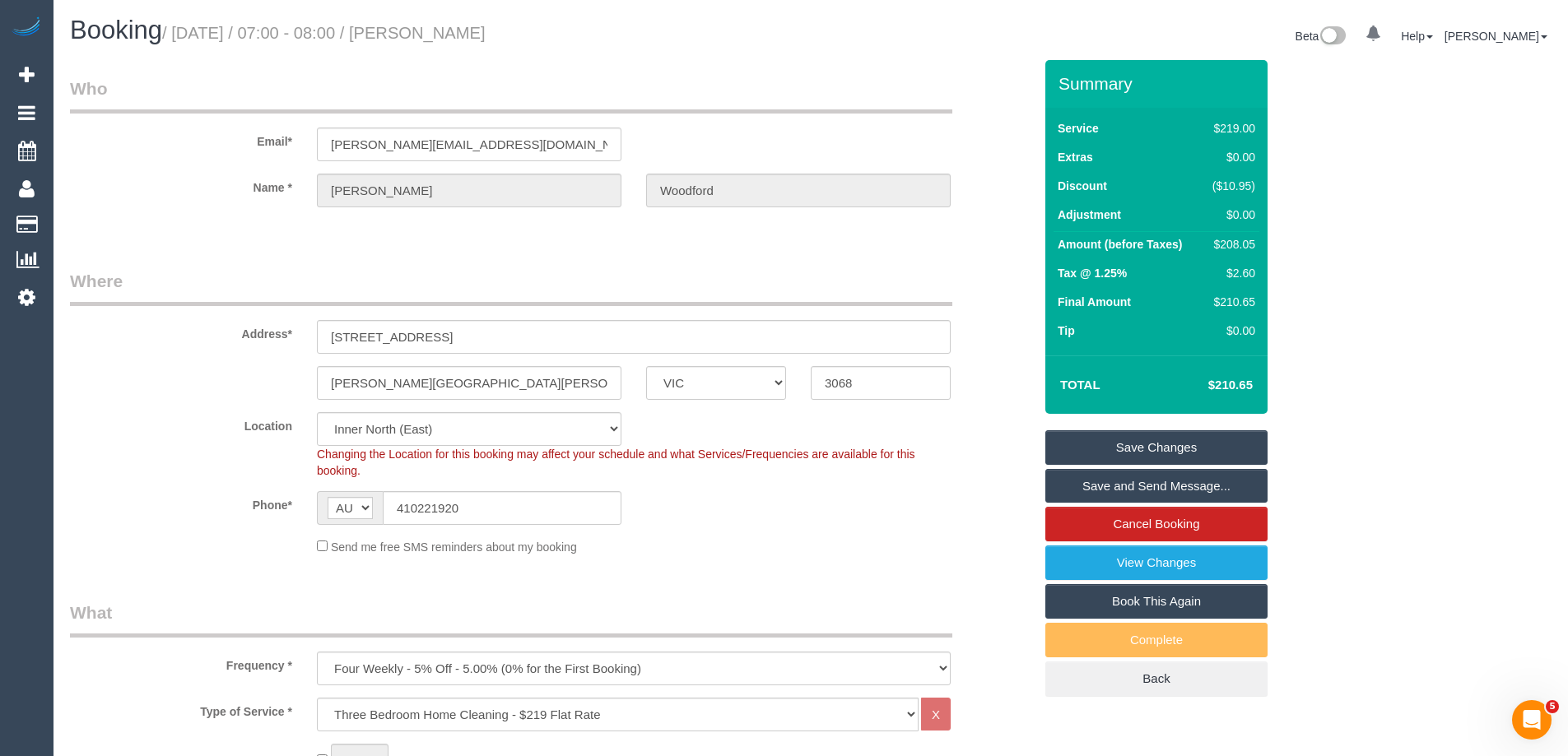
drag, startPoint x: 556, startPoint y: 35, endPoint x: 456, endPoint y: 29, distance: 100.2
click at [456, 29] on h1 "Booking / [DATE] / 07:00 - 08:00 / [PERSON_NAME]" at bounding box center [434, 31] width 729 height 28
copy small "[PERSON_NAME]"
click at [1098, 440] on link "Save Changes" at bounding box center [1156, 448] width 222 height 35
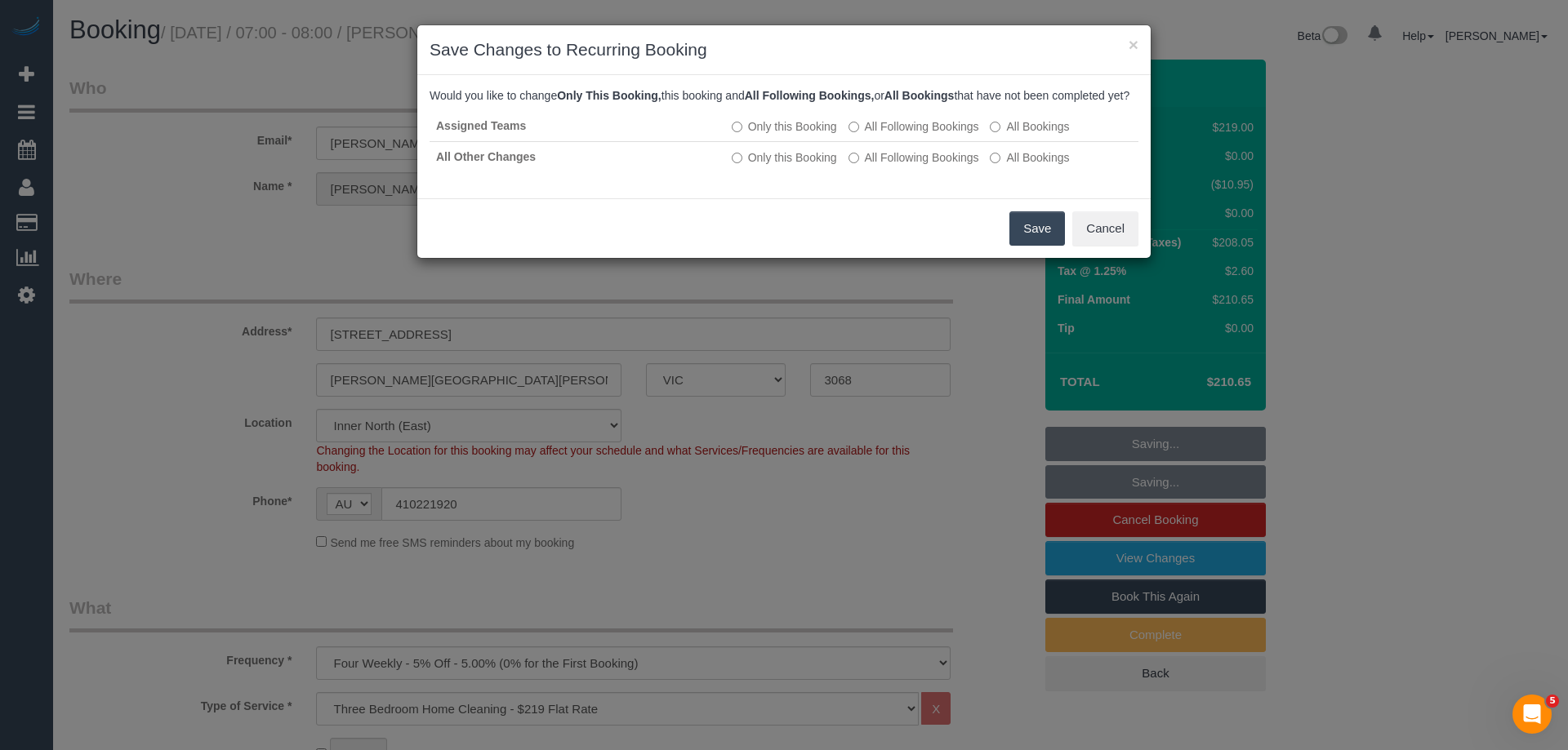
click at [1034, 241] on button "Save" at bounding box center [1037, 229] width 55 height 34
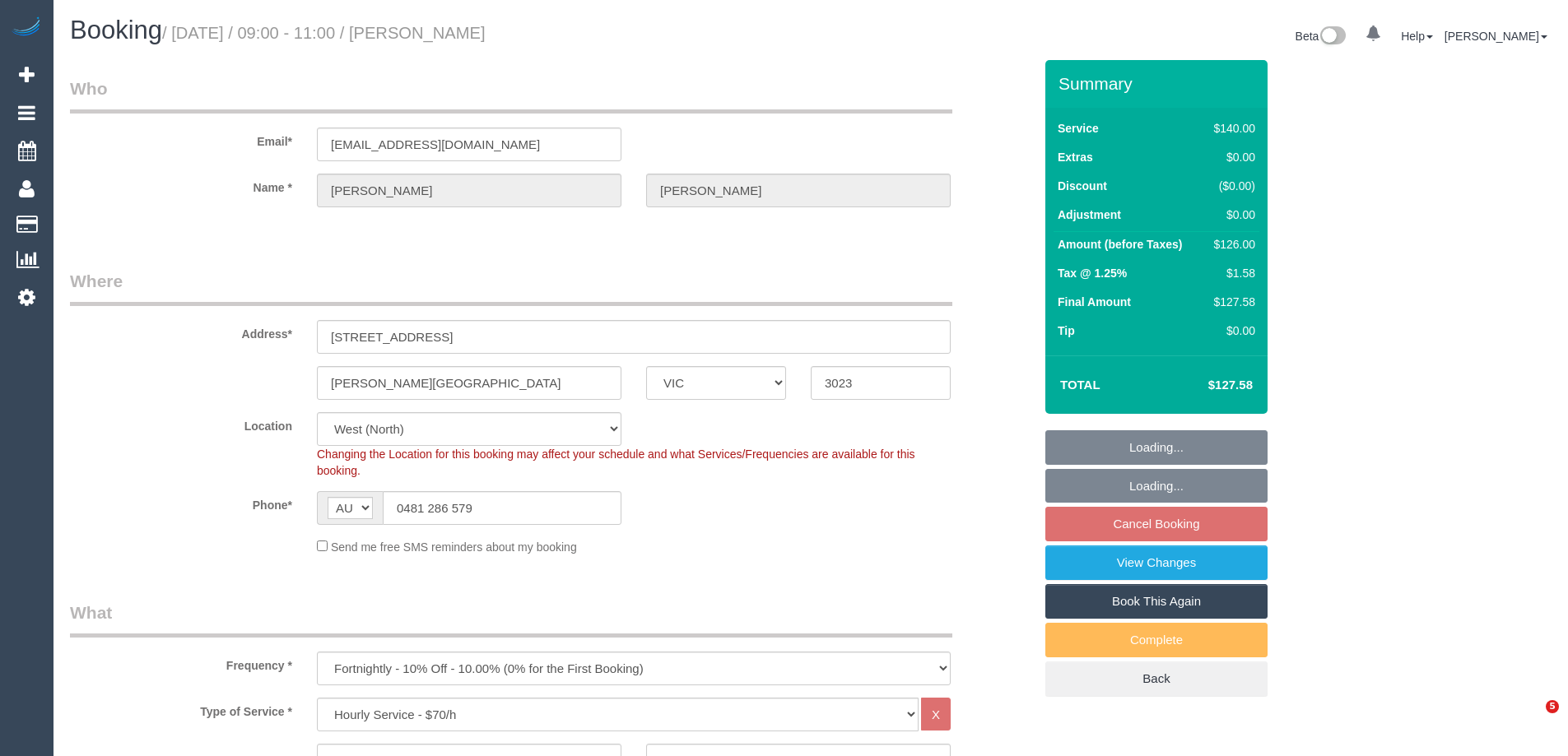
select select "VIC"
select select "number:28"
select select "number:14"
select select "number:19"
select select "number:25"
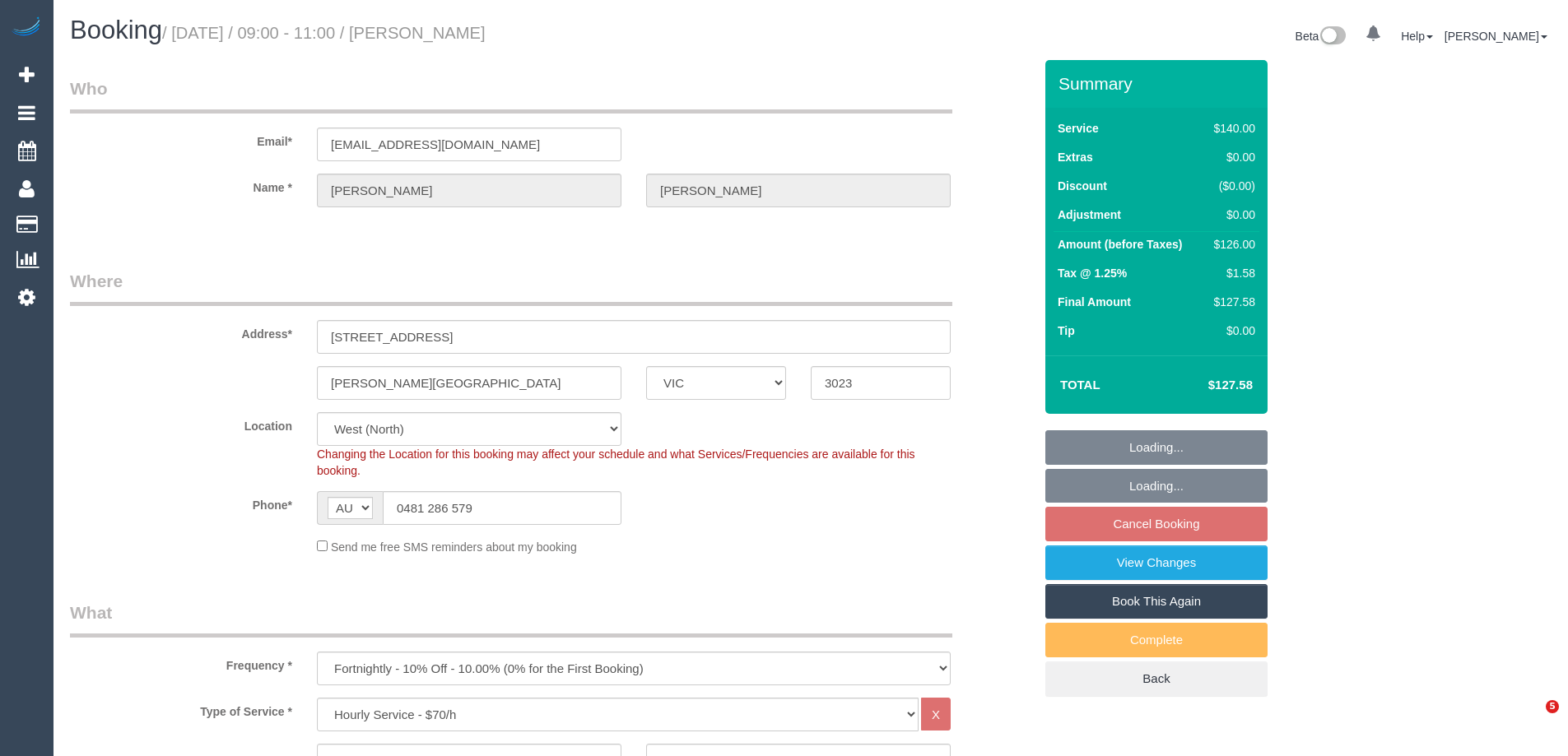
select select "number:34"
select select "number:13"
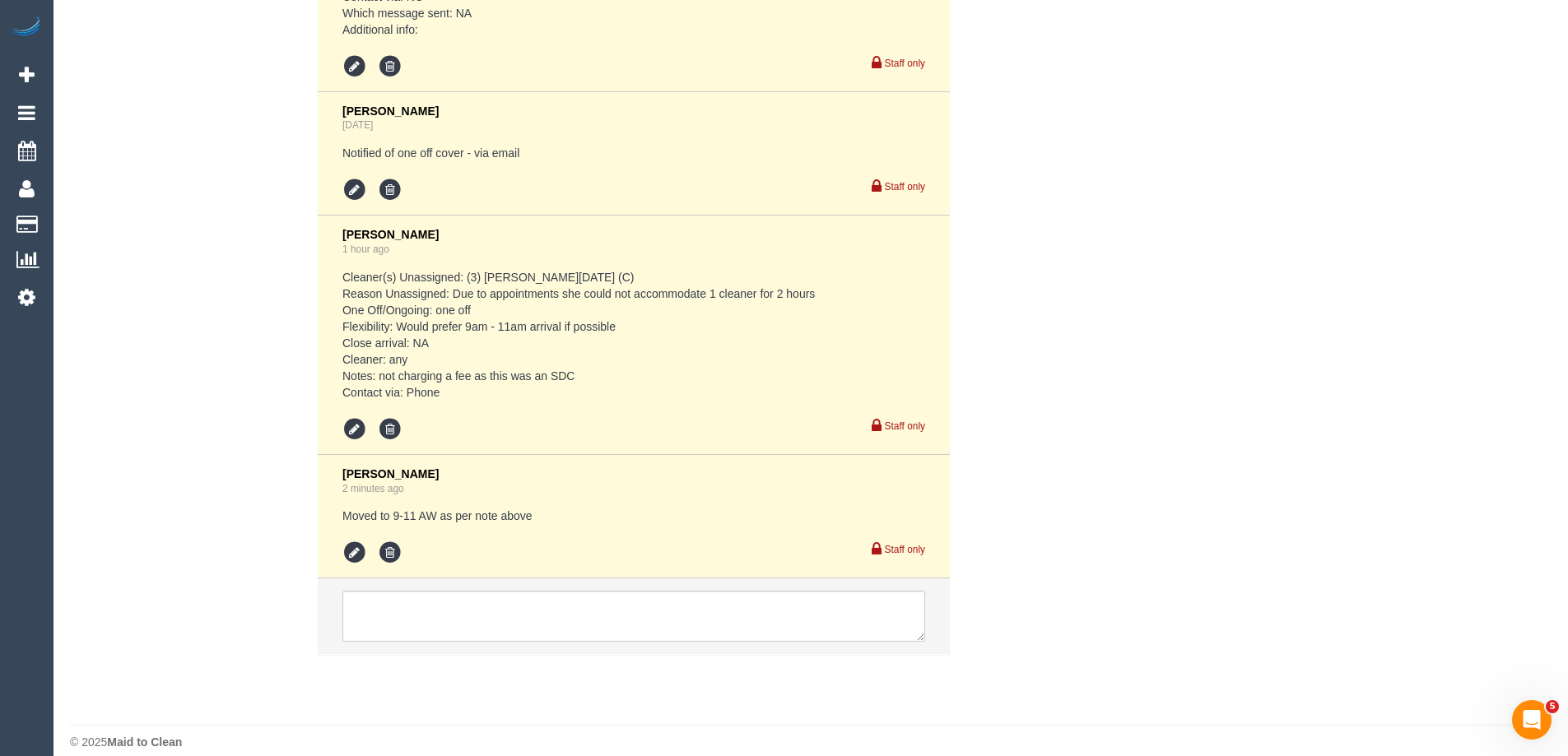
scroll to position [3279, 0]
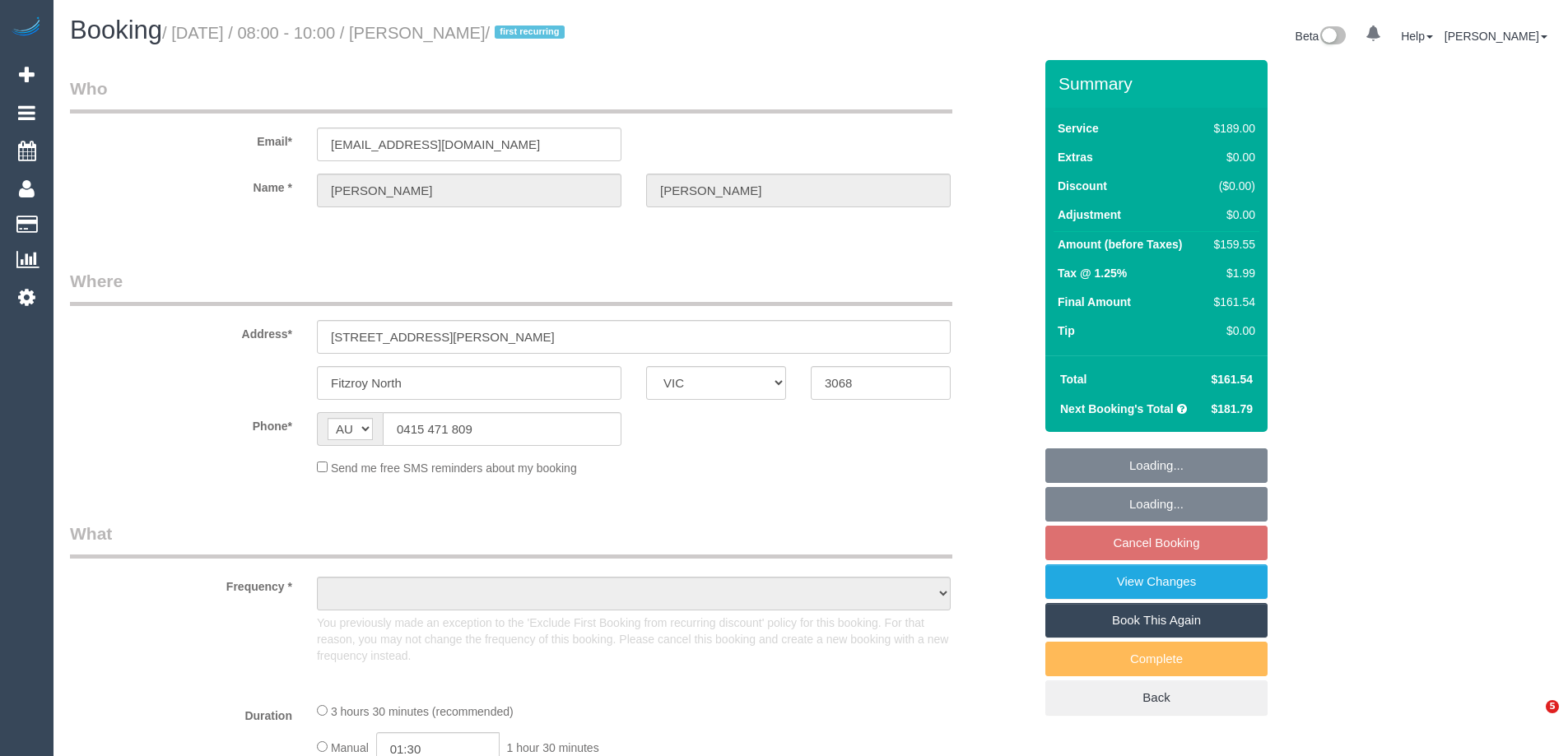
select select "VIC"
select select "object:534"
select select "string:stripe-pm_1RxPsu2GScqysDRVlmbv5yIl"
select select "number:28"
select select "number:14"
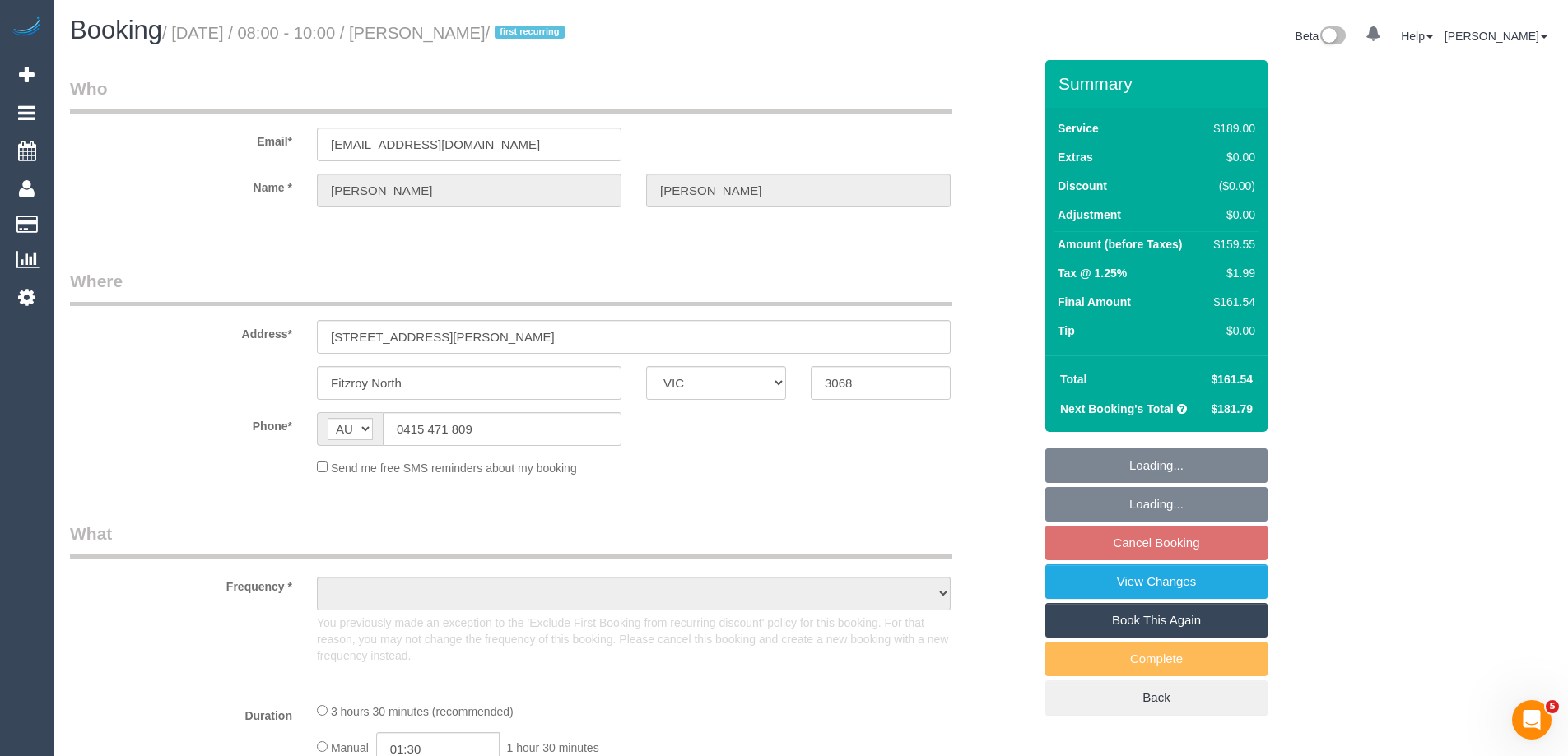
select select "number:19"
select select "number:24"
select select "number:26"
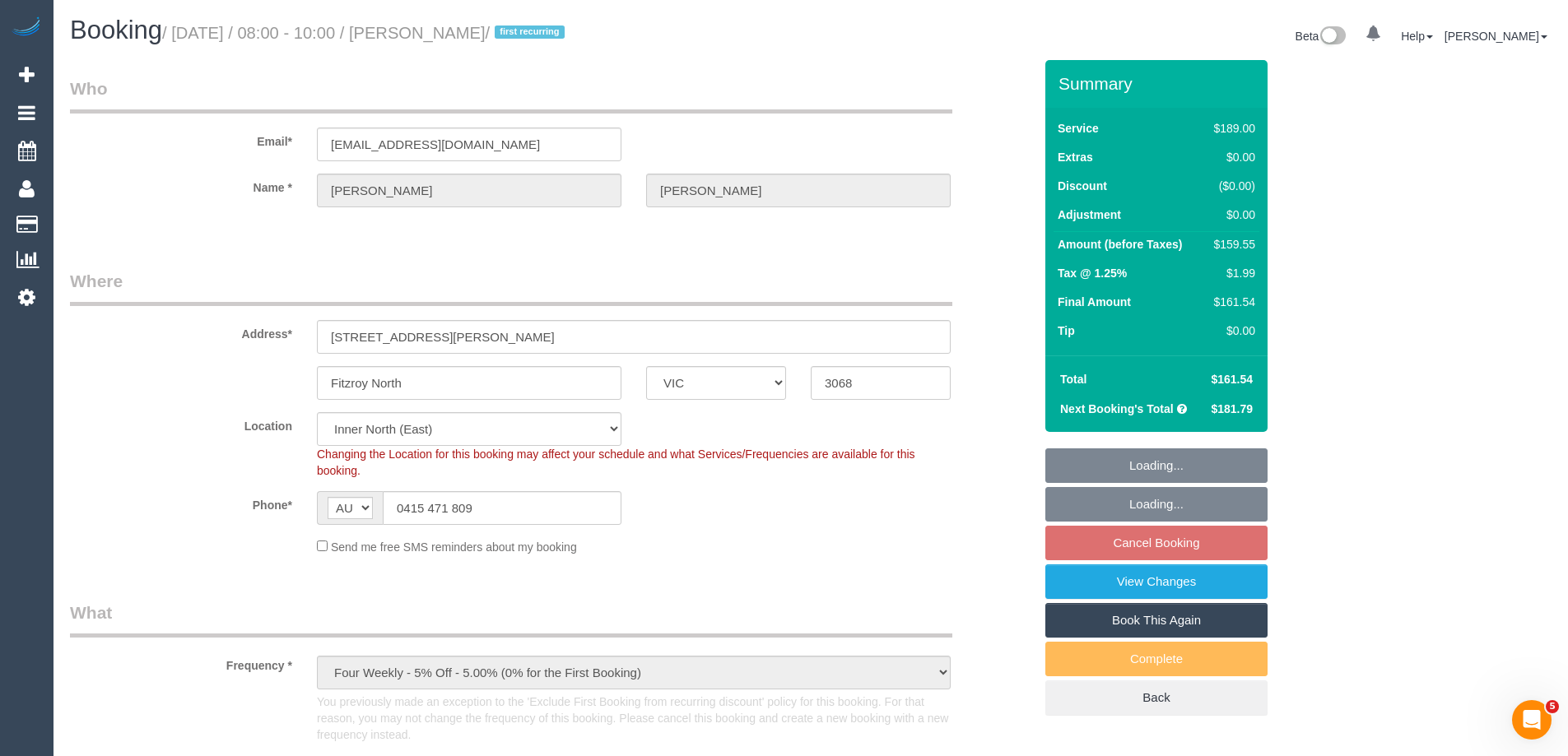
select select "object:804"
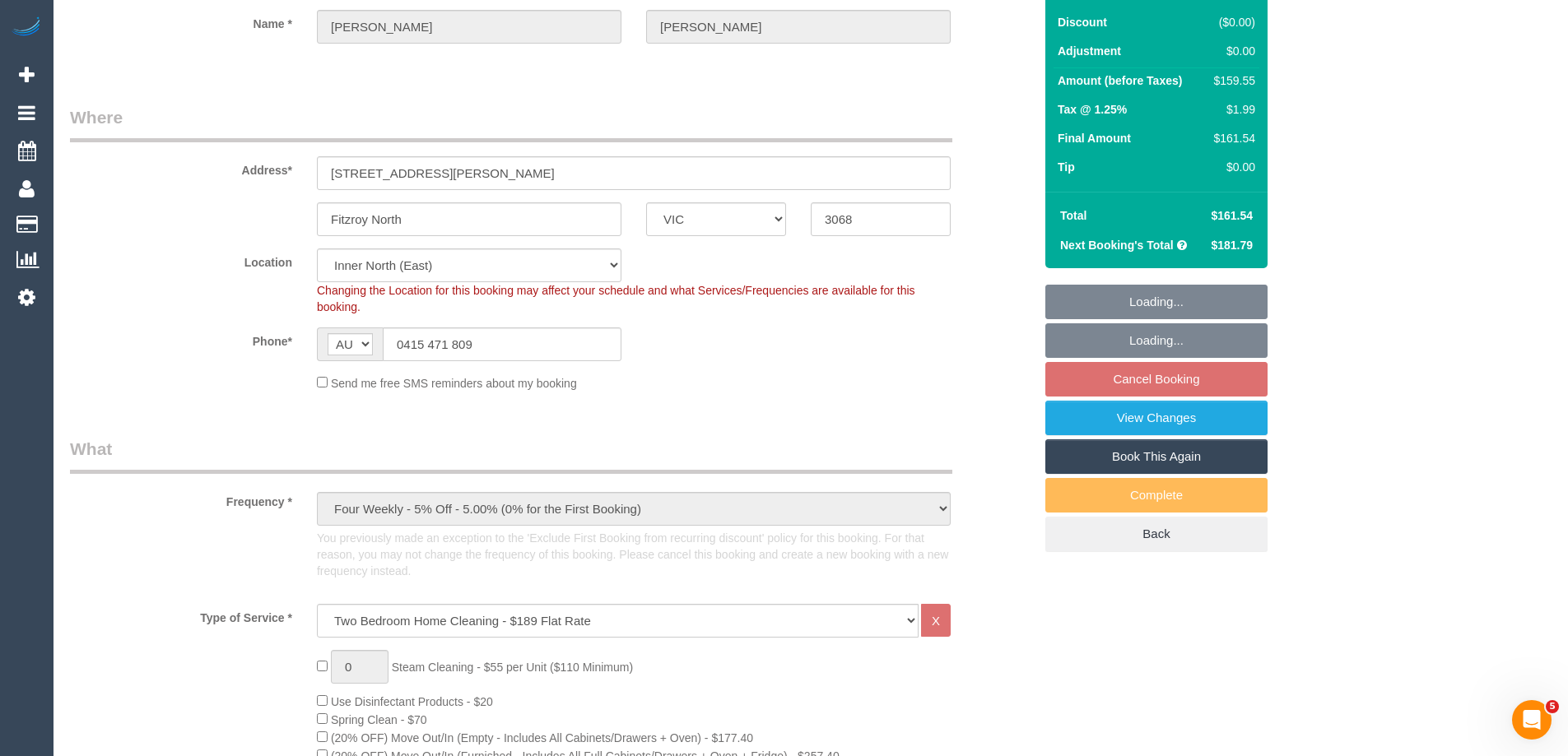
select select "spot1"
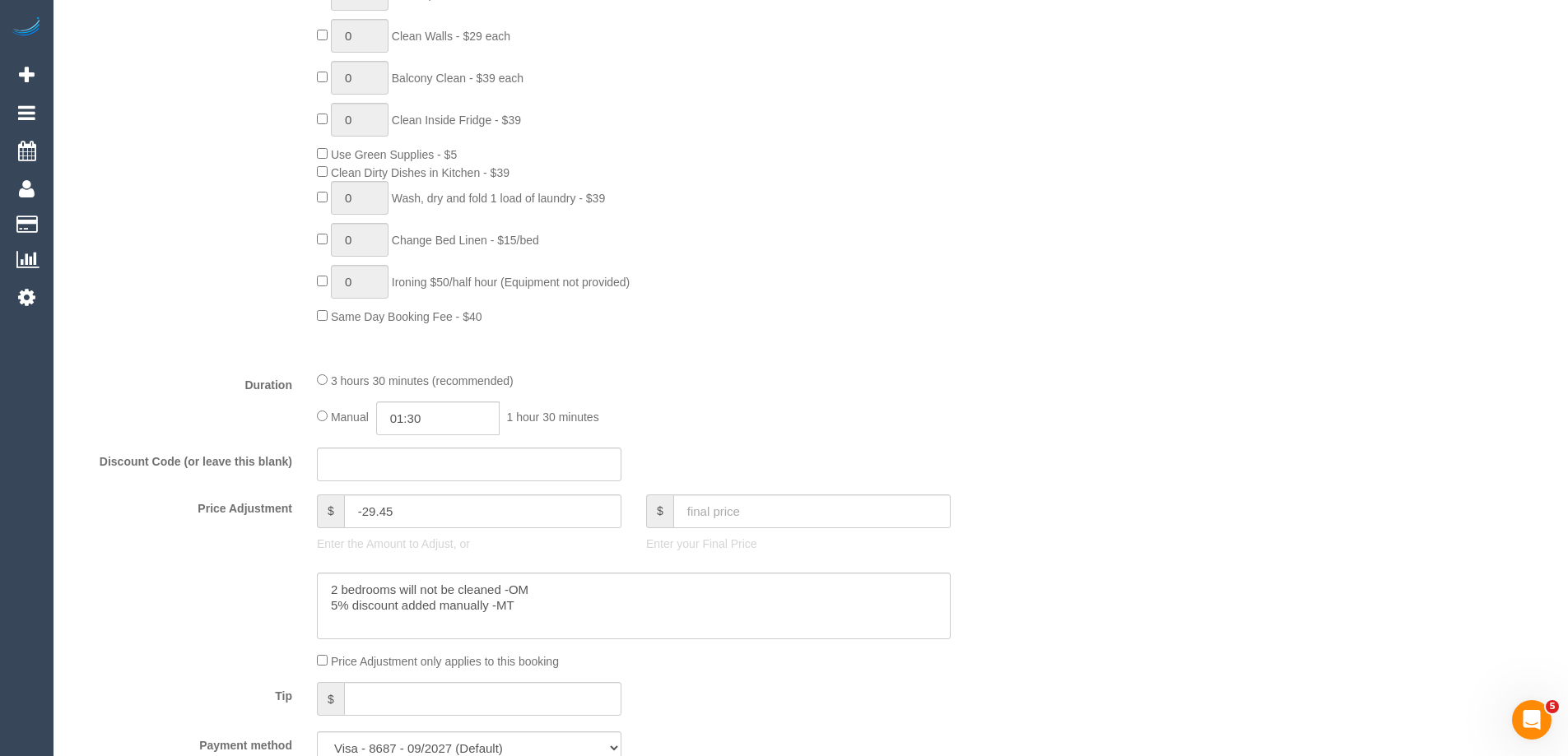
scroll to position [1070, 0]
click at [445, 409] on input "01:30" at bounding box center [437, 415] width 123 height 34
type input "03:00"
click at [414, 521] on li "03:00" at bounding box center [419, 528] width 74 height 21
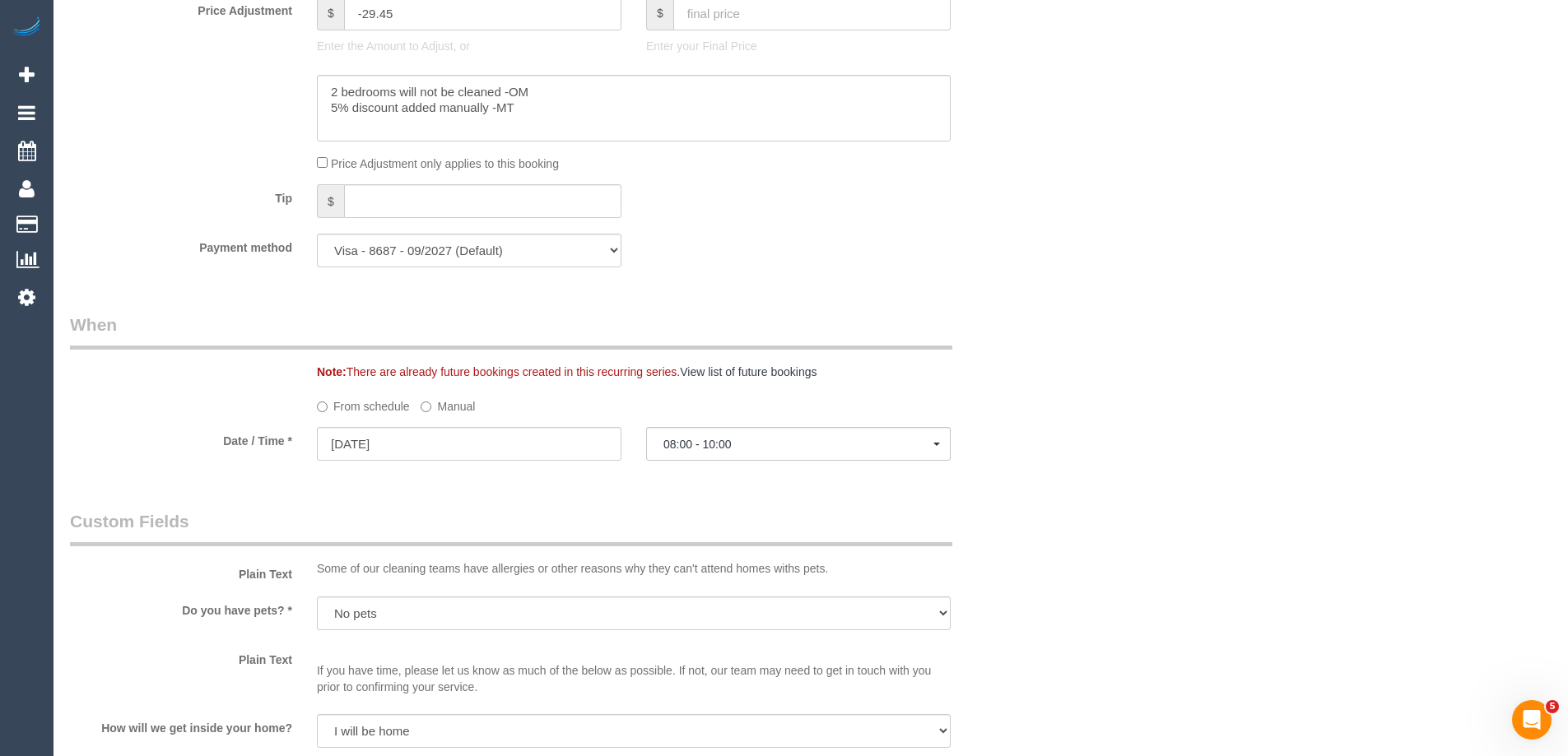
select select "spot10"
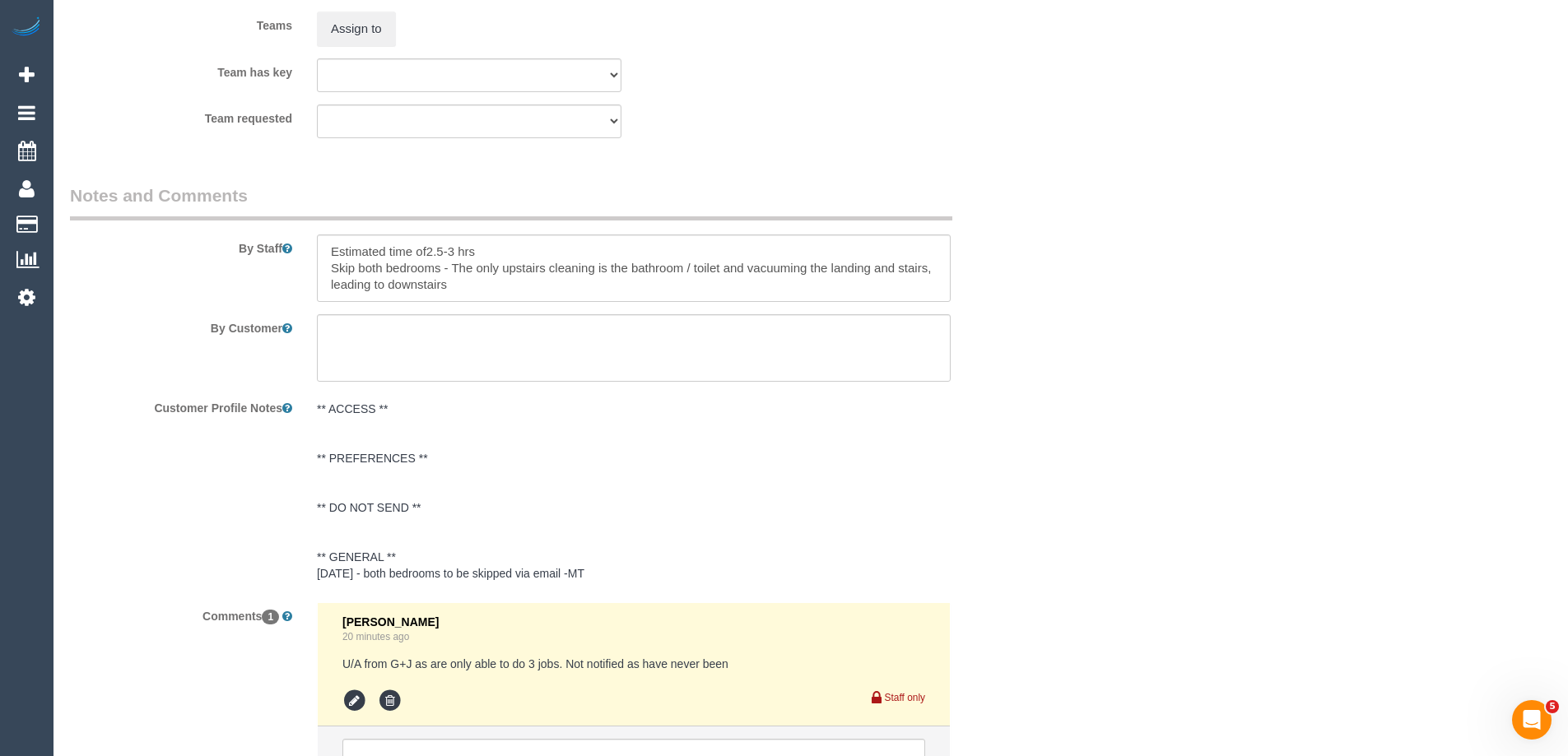
scroll to position [2469, 0]
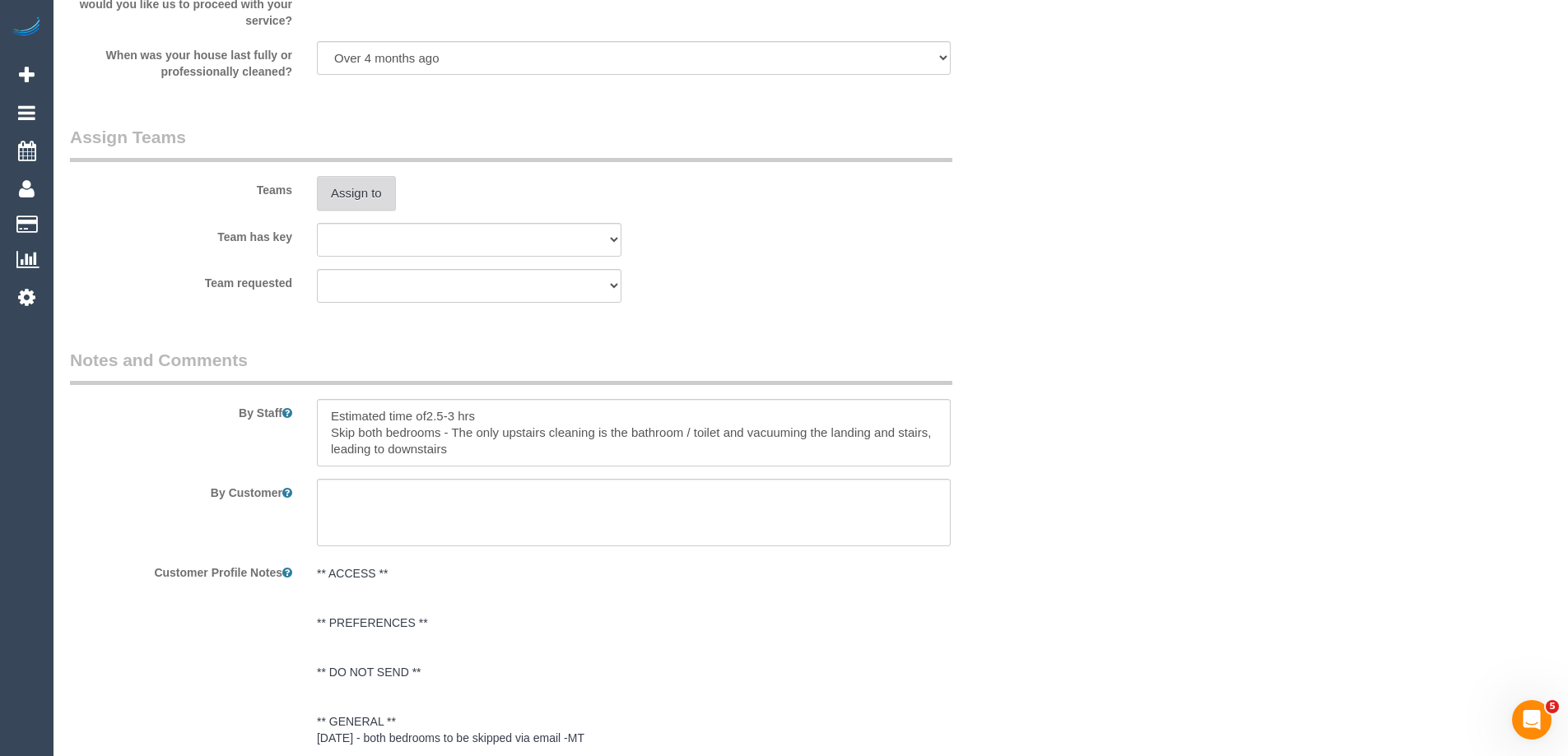
click at [370, 199] on button "Assign to" at bounding box center [356, 193] width 79 height 35
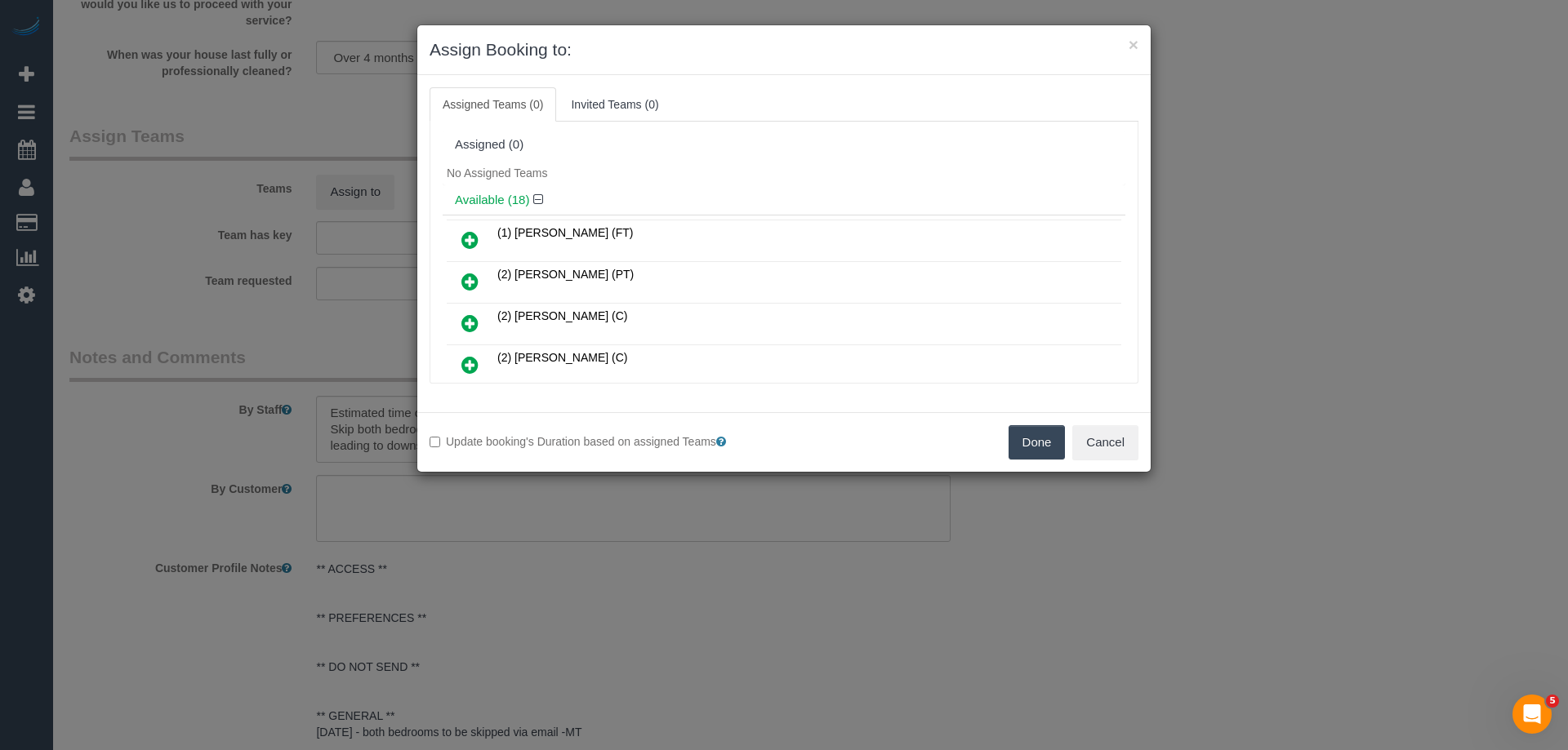
click at [472, 235] on icon at bounding box center [470, 240] width 18 height 19
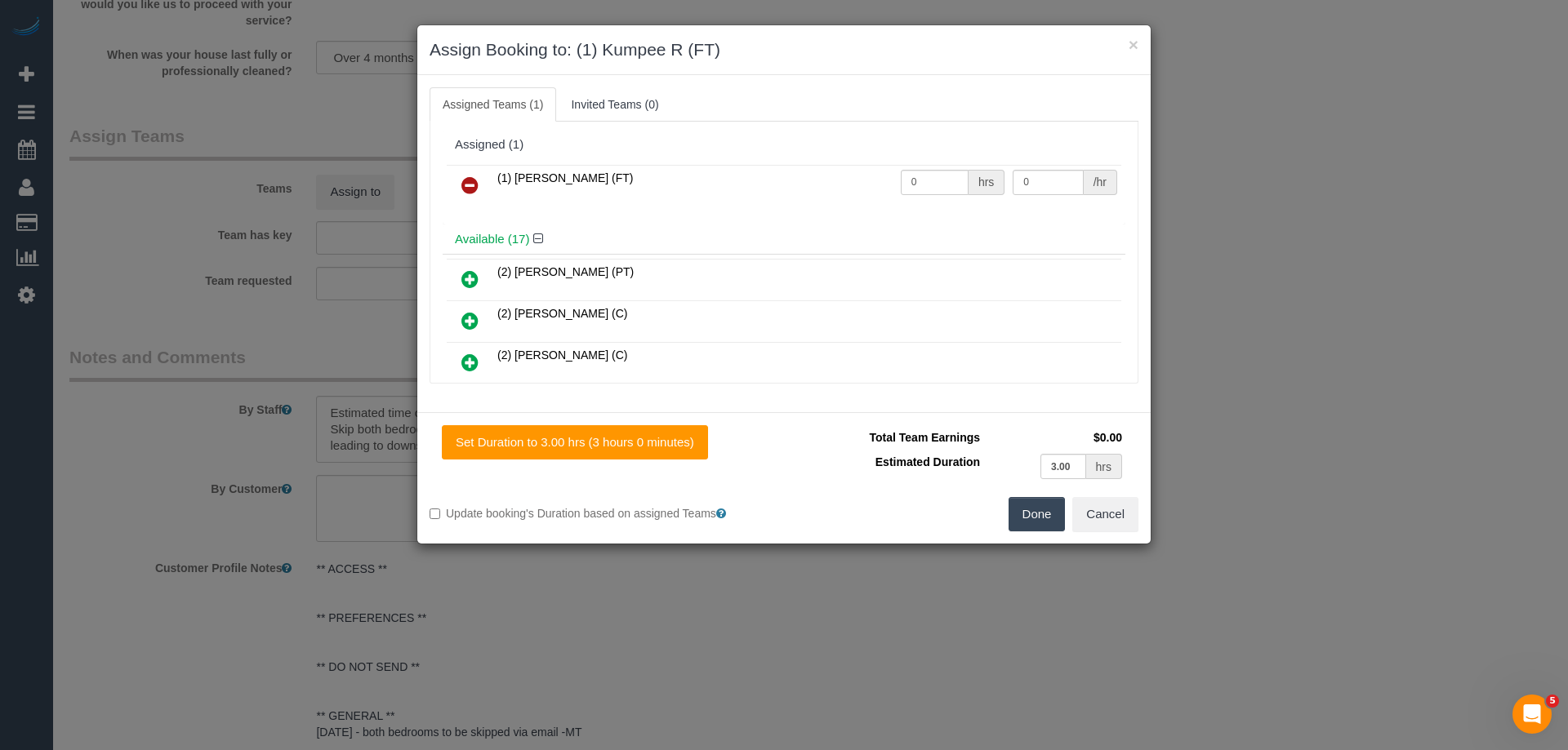
click at [1056, 528] on button "Done" at bounding box center [1037, 514] width 57 height 34
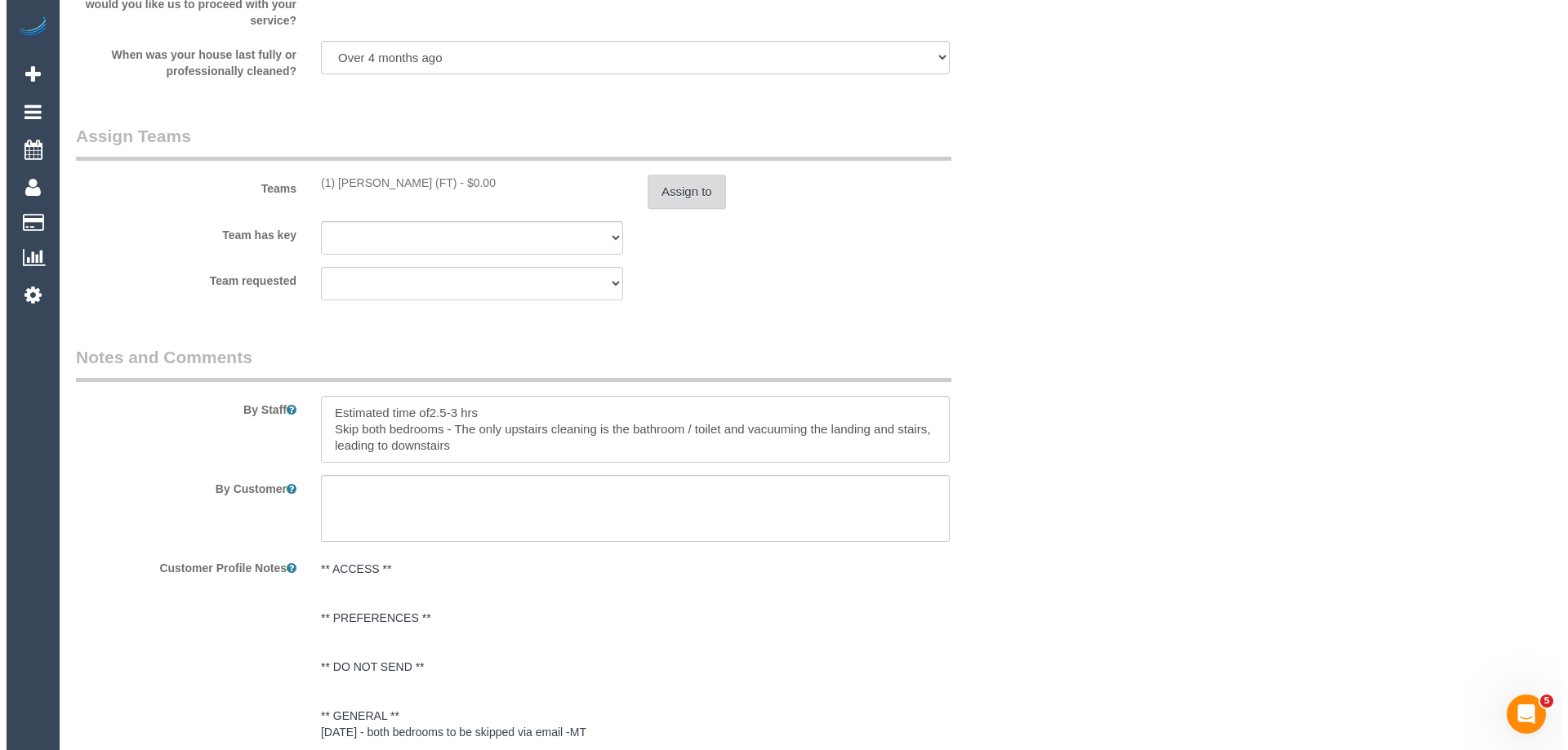
scroll to position [0, 0]
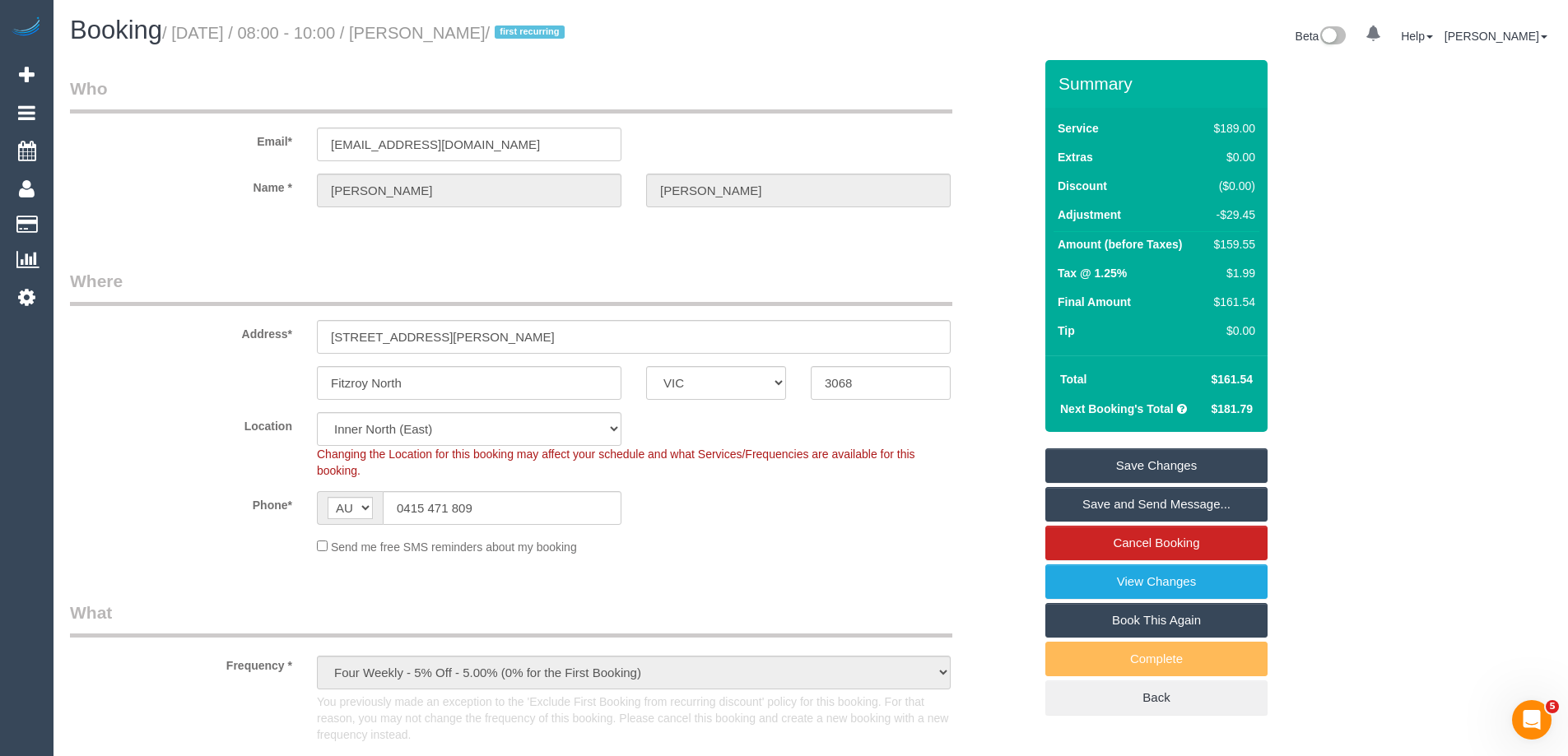
drag, startPoint x: 541, startPoint y: 28, endPoint x: 455, endPoint y: 33, distance: 86.1
click at [455, 33] on small "/ September 18, 2025 / 08:00 - 10:00 / Paul Mullan / first recurring" at bounding box center [366, 33] width 408 height 18
copy small "Paul Mullan"
click at [1101, 468] on link "Save Changes" at bounding box center [1156, 465] width 222 height 35
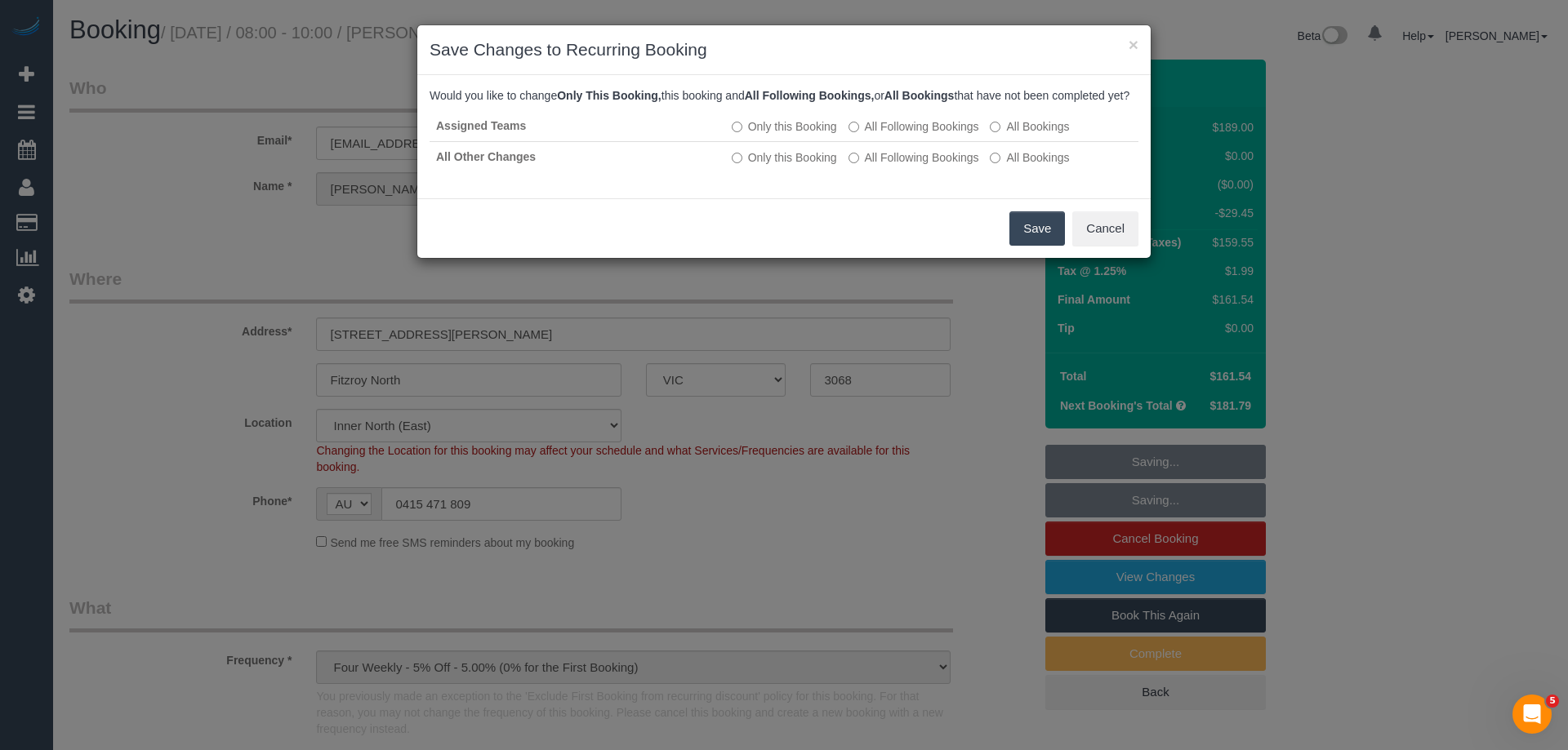
click at [1026, 246] on button "Save" at bounding box center [1037, 229] width 55 height 34
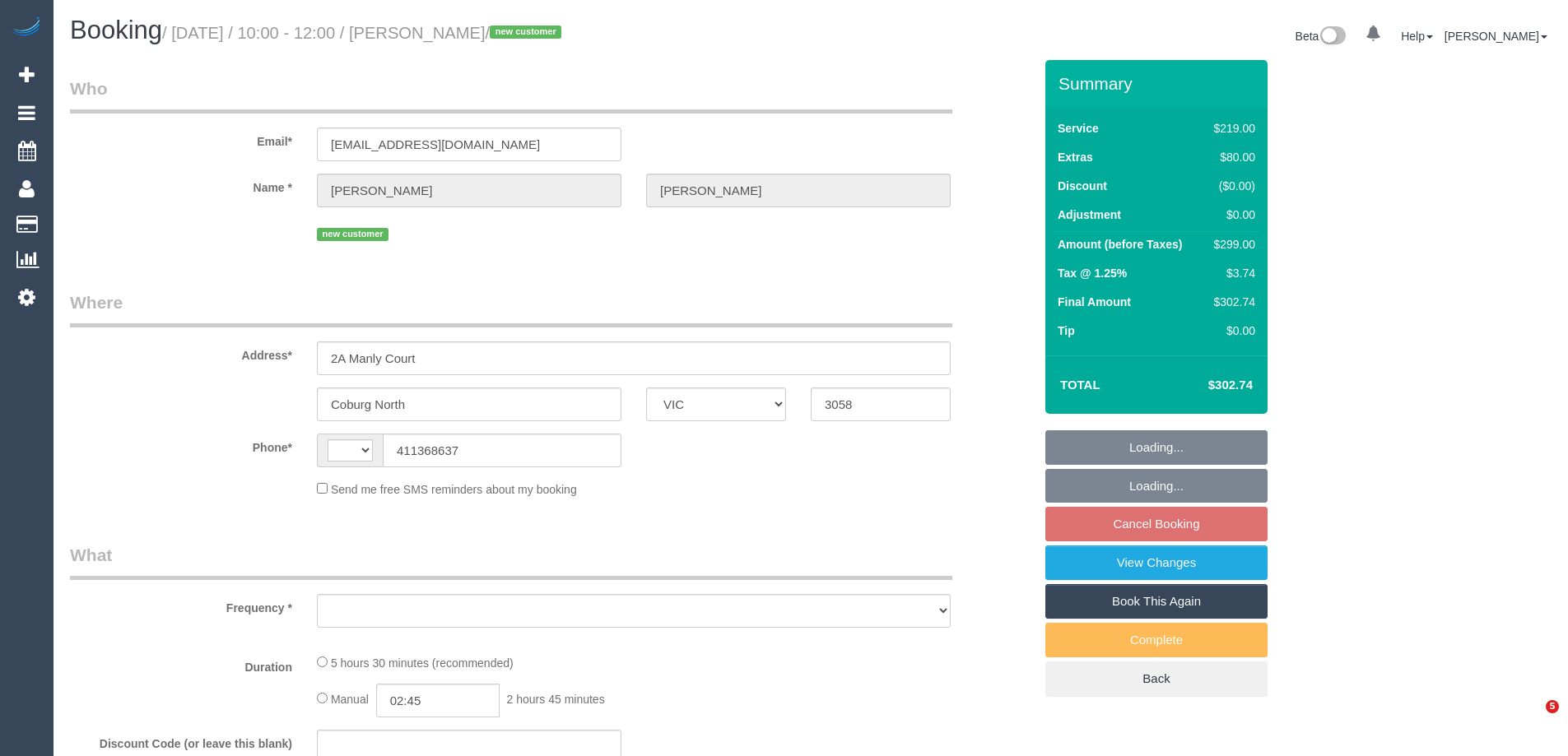
select select "VIC"
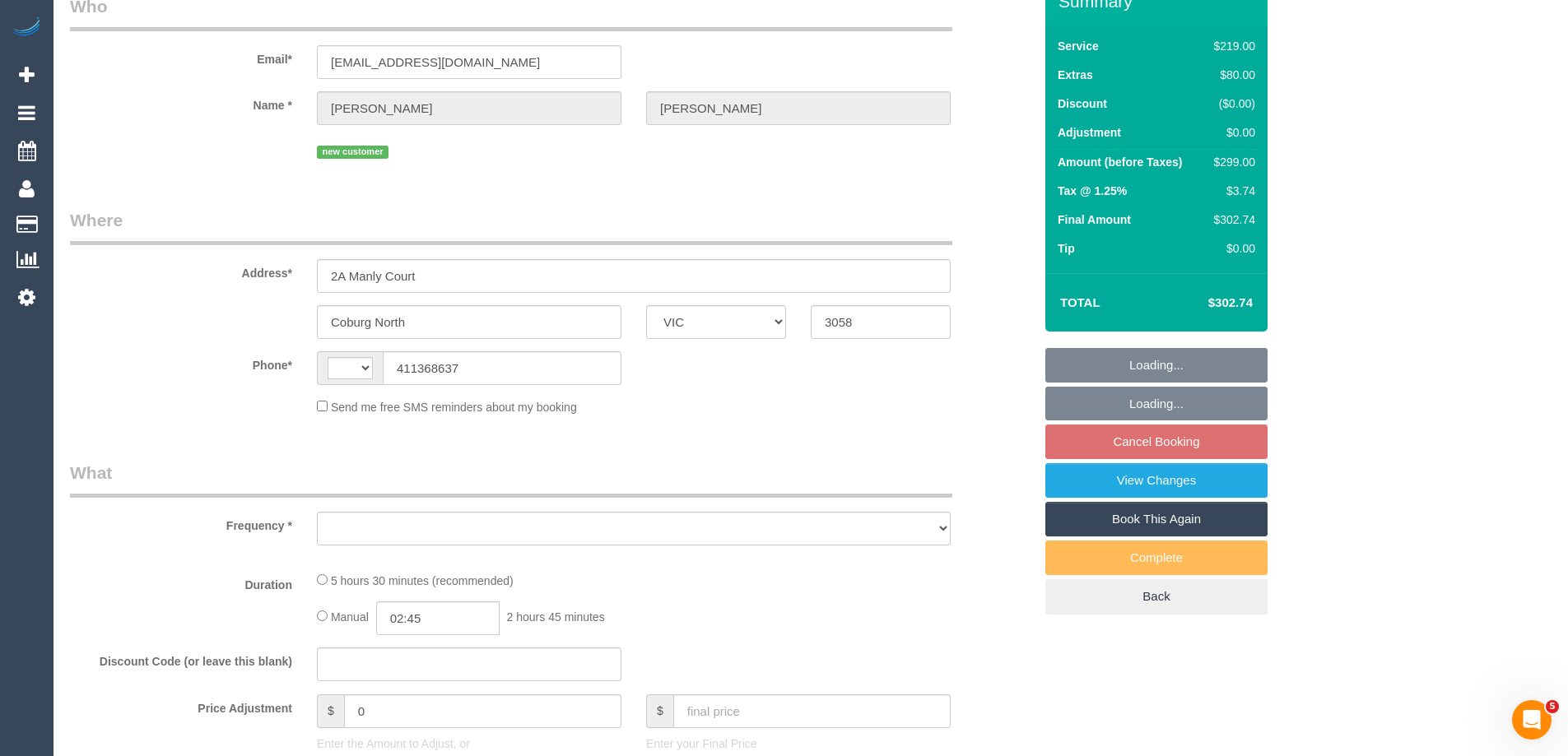
select select "string:AU"
select select "object:552"
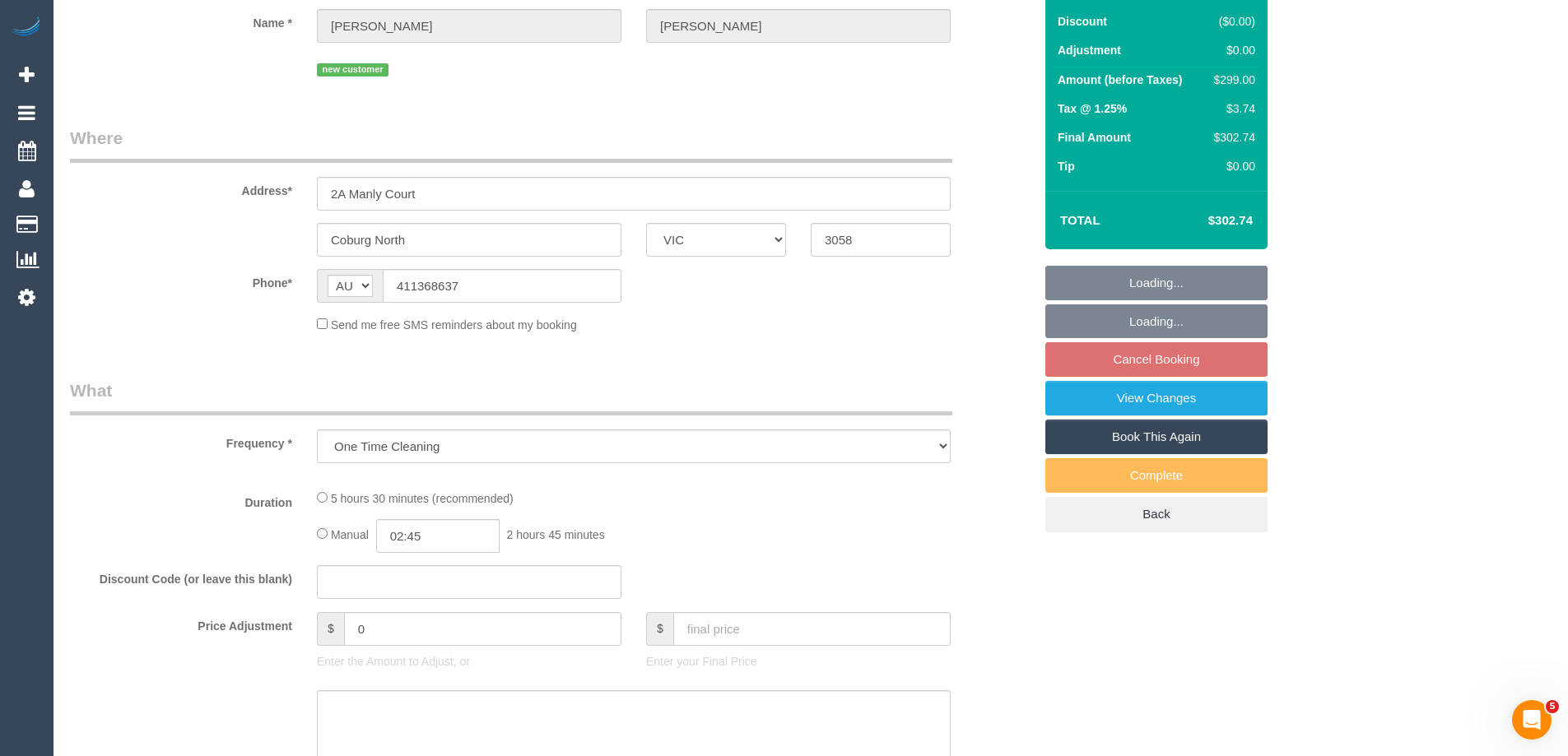
select select "string:stripe-pm_1S7GJx2GScqysDRV1Wr8SJUD"
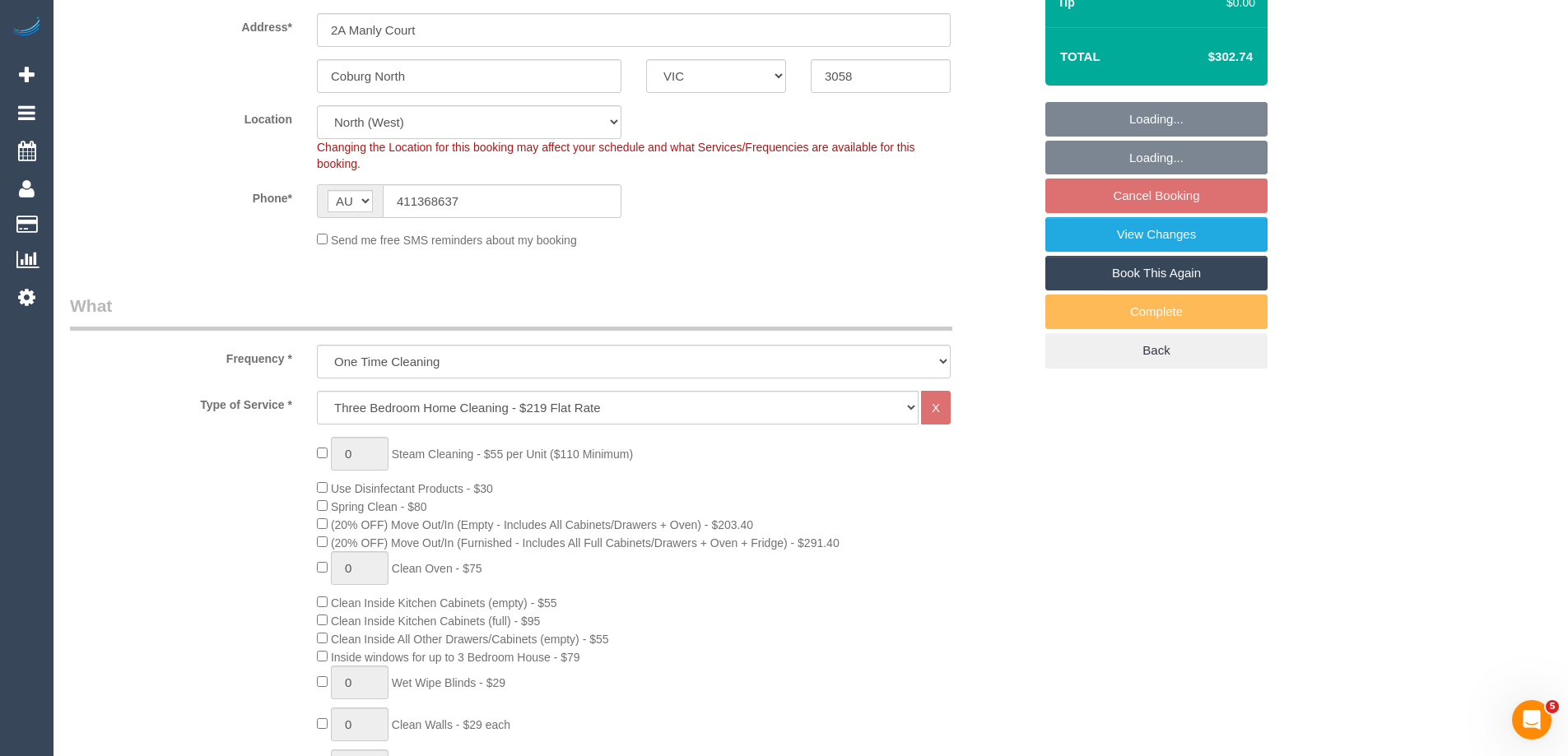
select select "object:660"
select select "spot1"
select select "number:27"
select select "number:14"
select select "number:19"
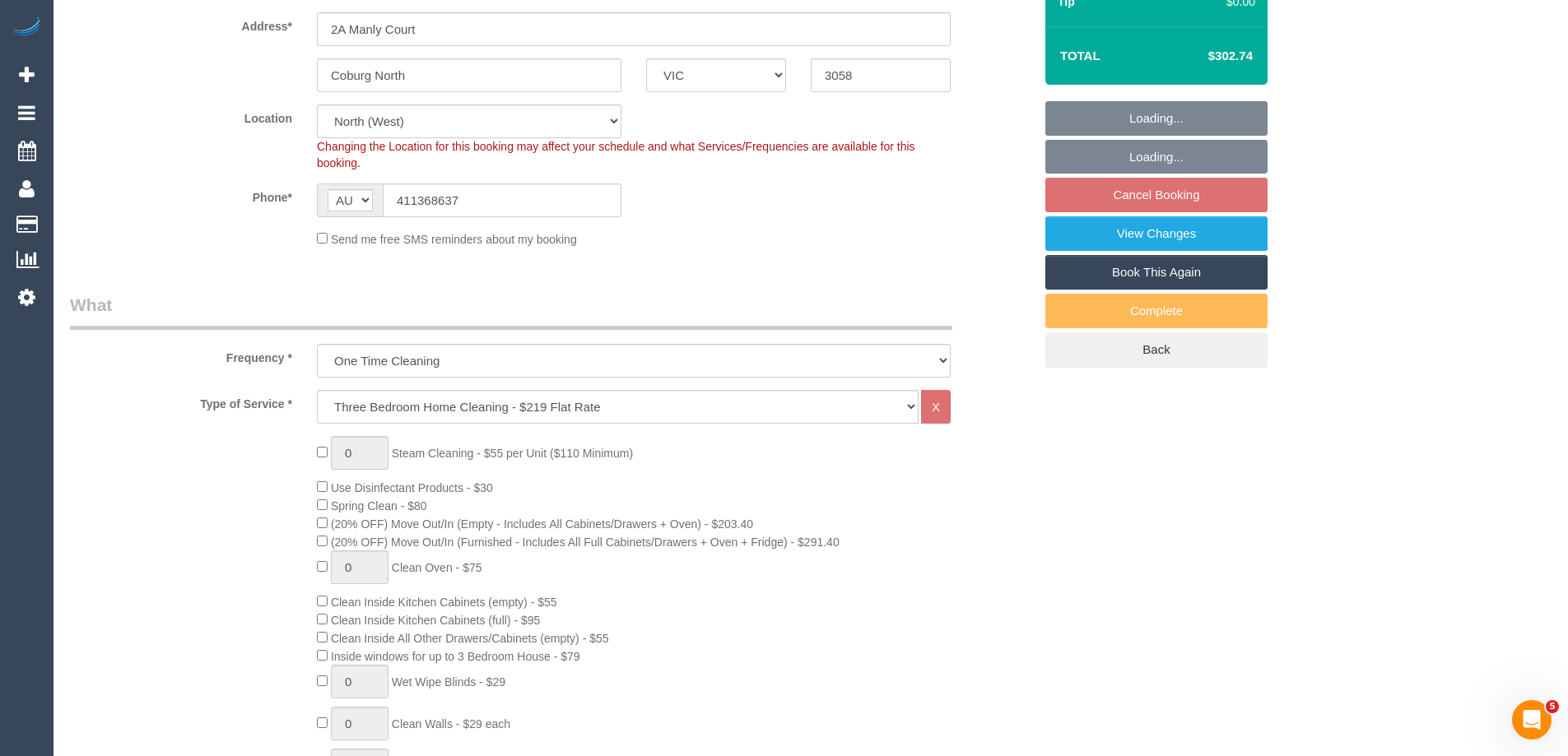
select select "number:22"
select select "number:26"
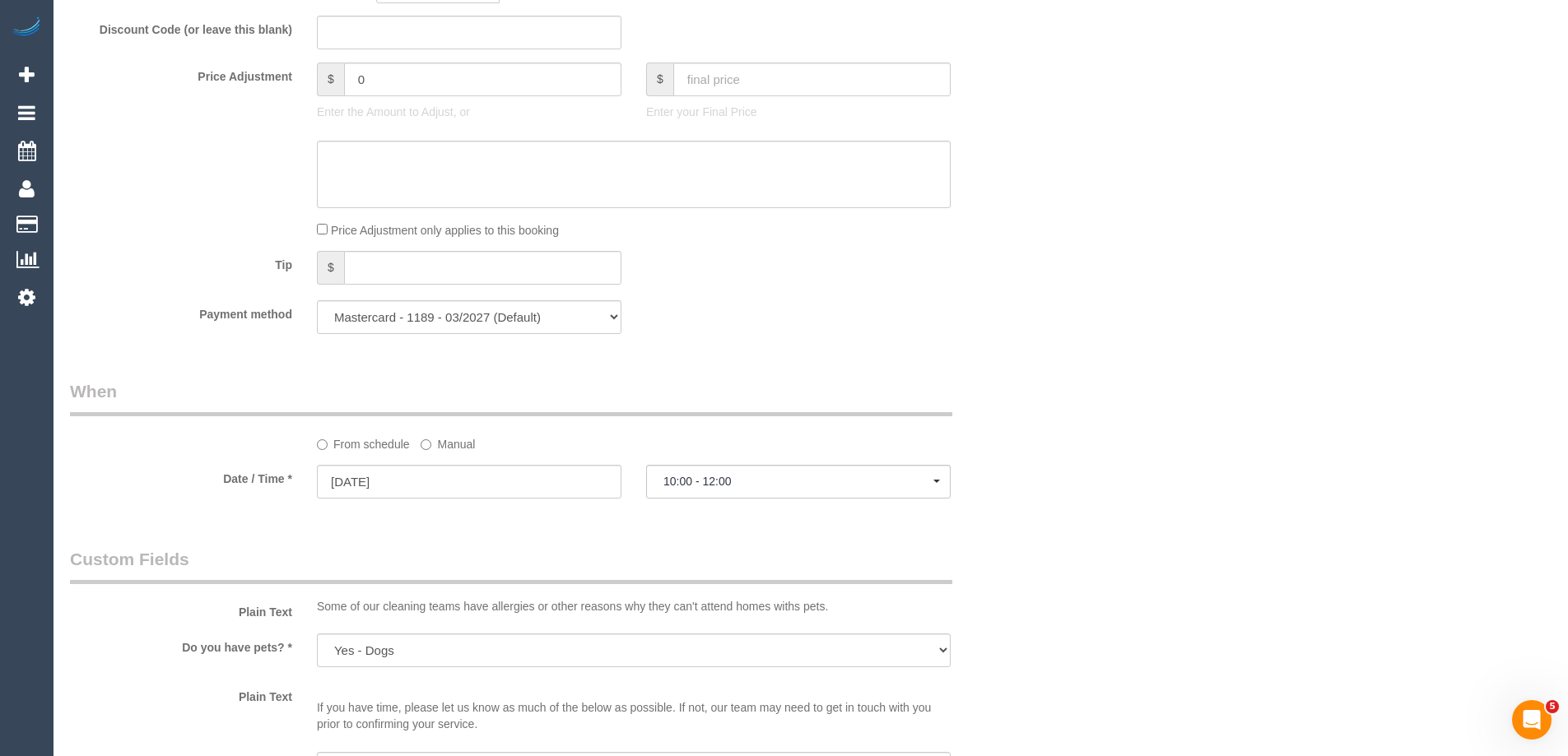
scroll to position [1563, 0]
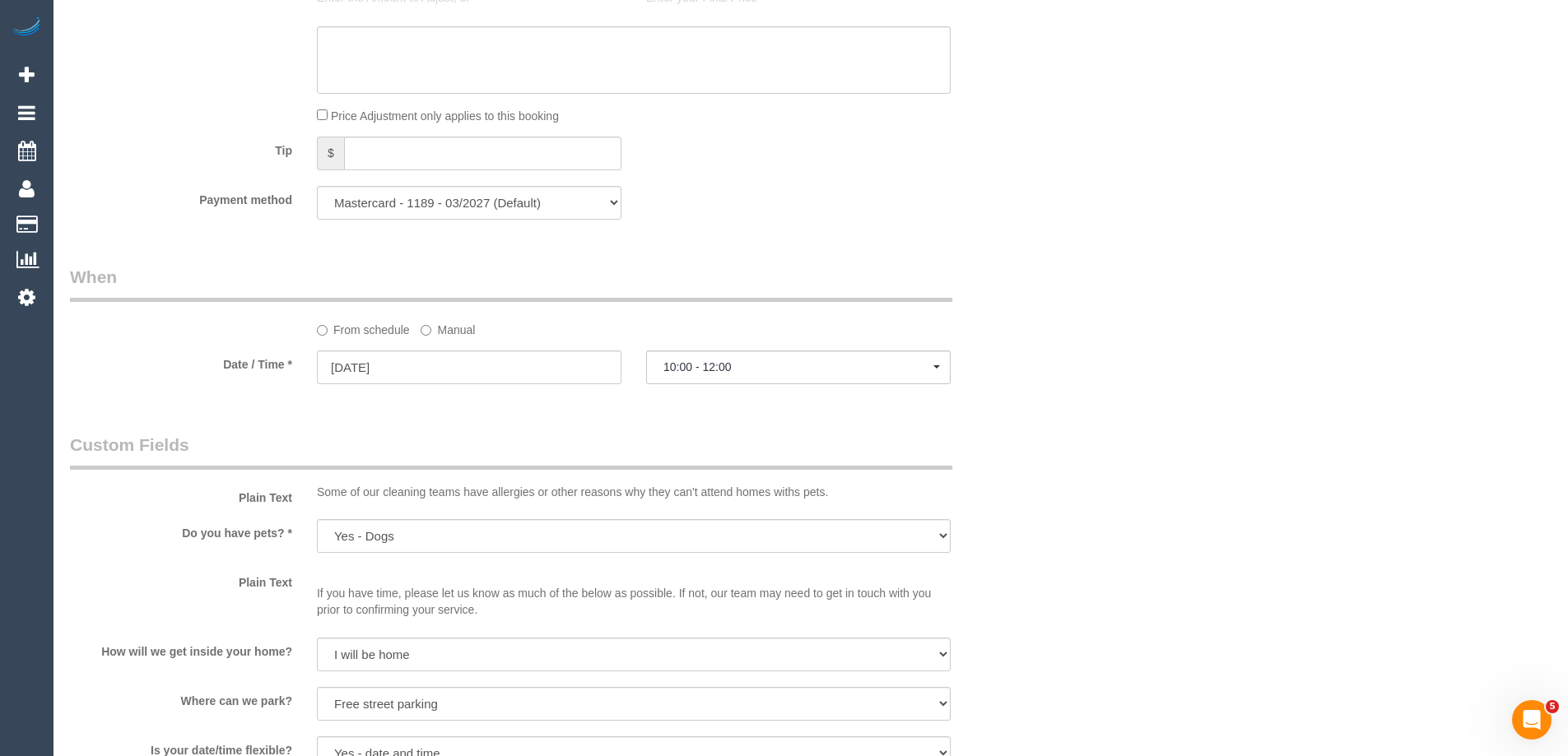
click at [452, 332] on label "Manual" at bounding box center [448, 327] width 54 height 22
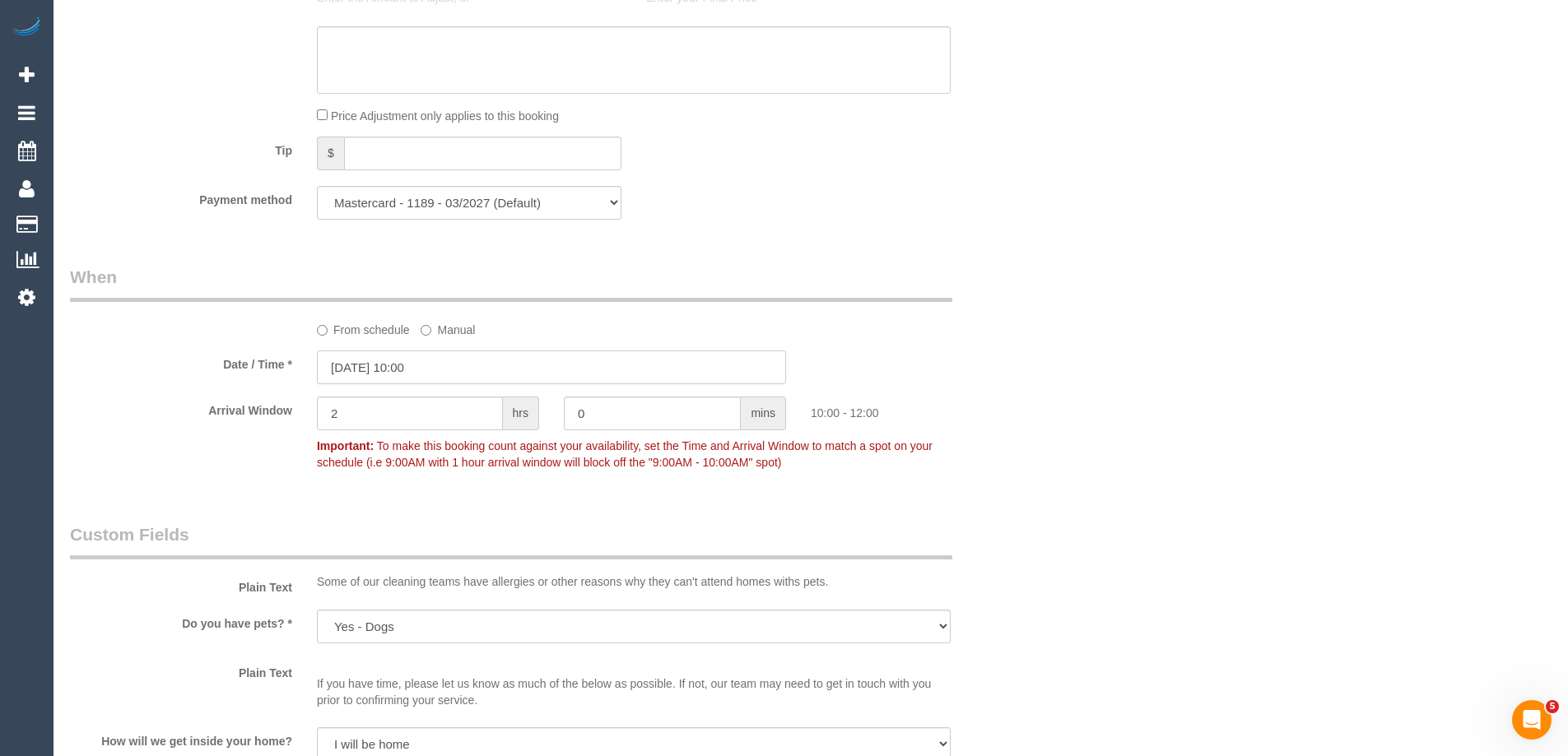
click at [410, 364] on input "18/09/2025 10:00" at bounding box center [551, 368] width 469 height 34
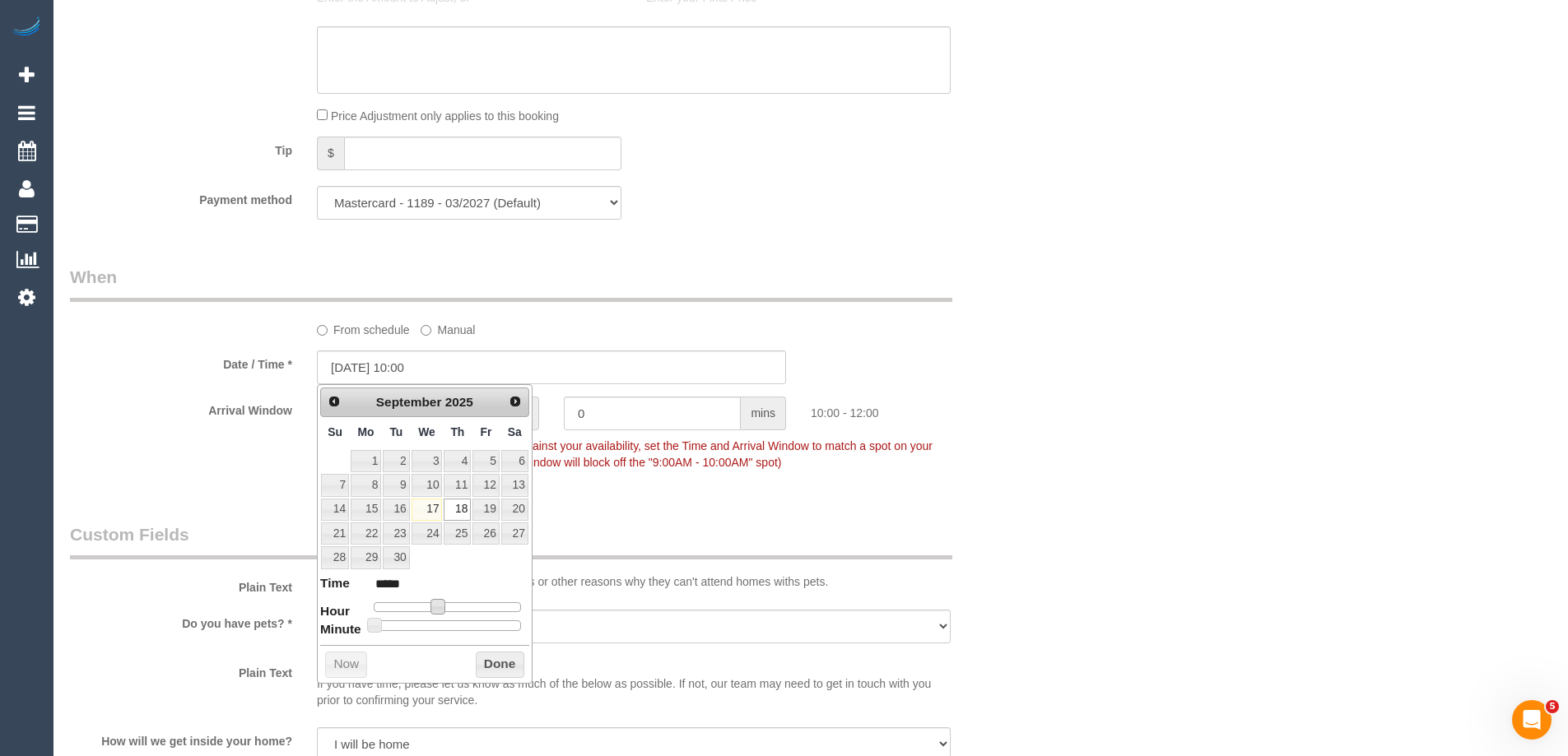
type input "18/09/2025 11:00"
type input "*****"
click at [442, 605] on span at bounding box center [443, 606] width 15 height 15
click at [502, 664] on button "Done" at bounding box center [500, 665] width 49 height 27
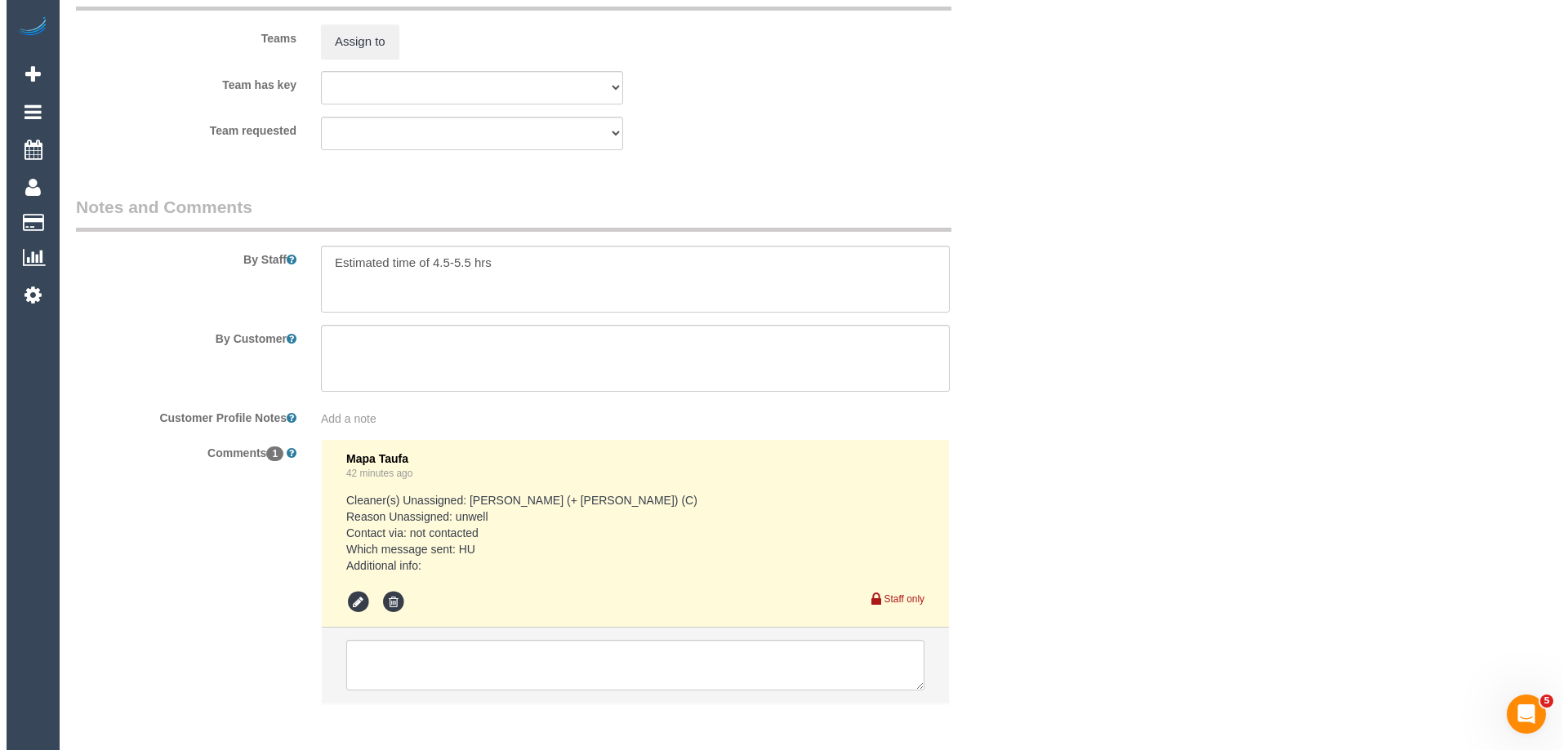
scroll to position [2450, 0]
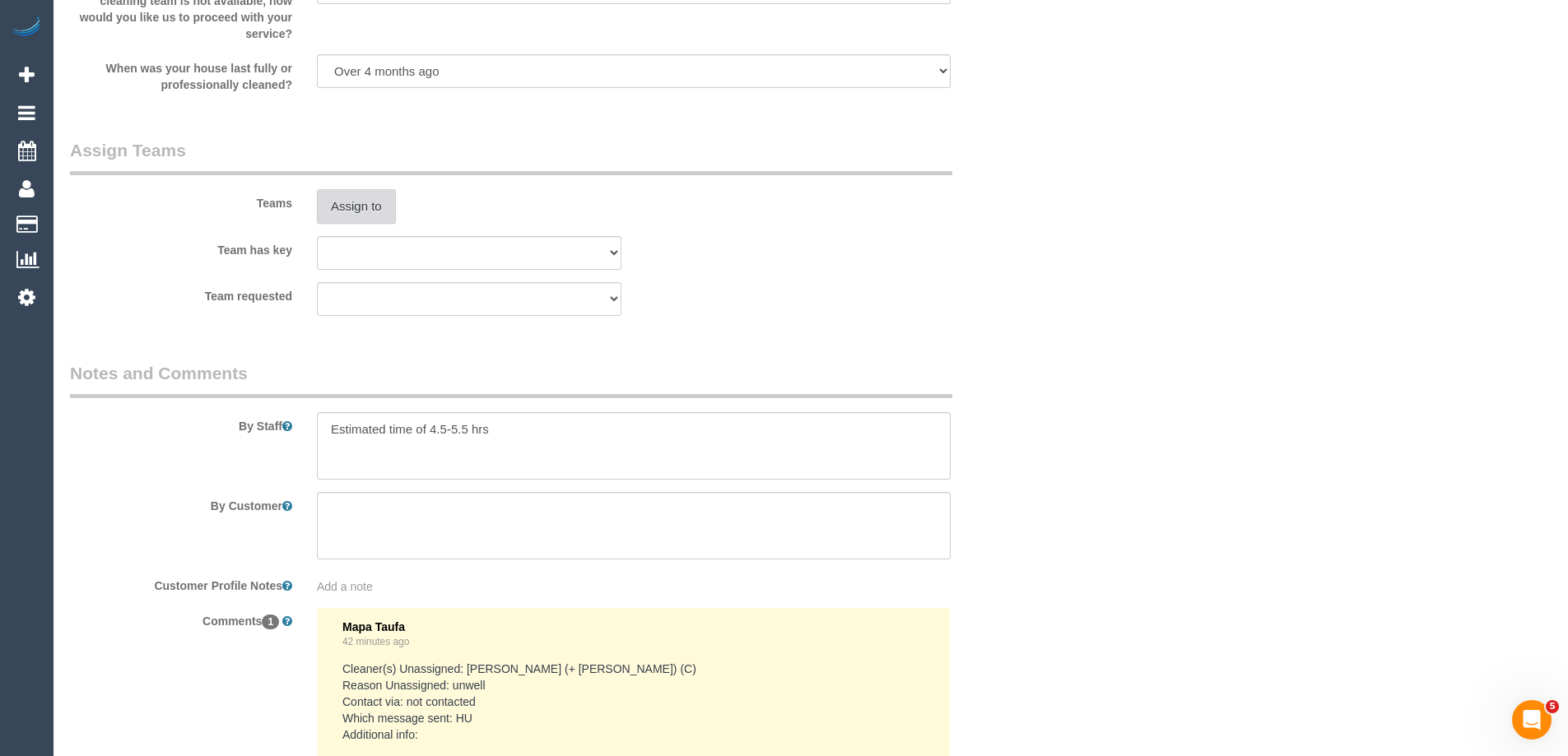
click at [376, 207] on button "Assign to" at bounding box center [356, 207] width 79 height 35
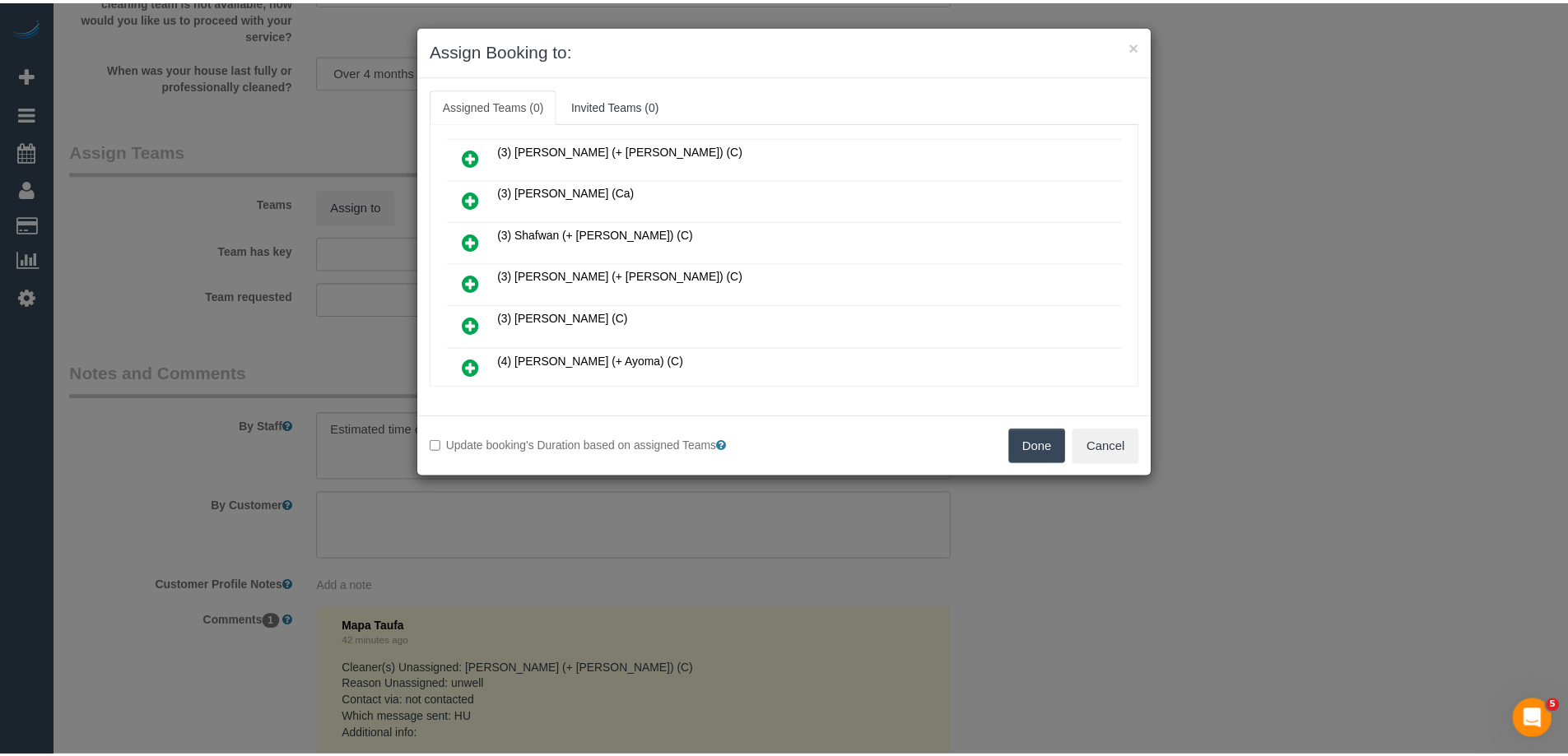
scroll to position [659, 0]
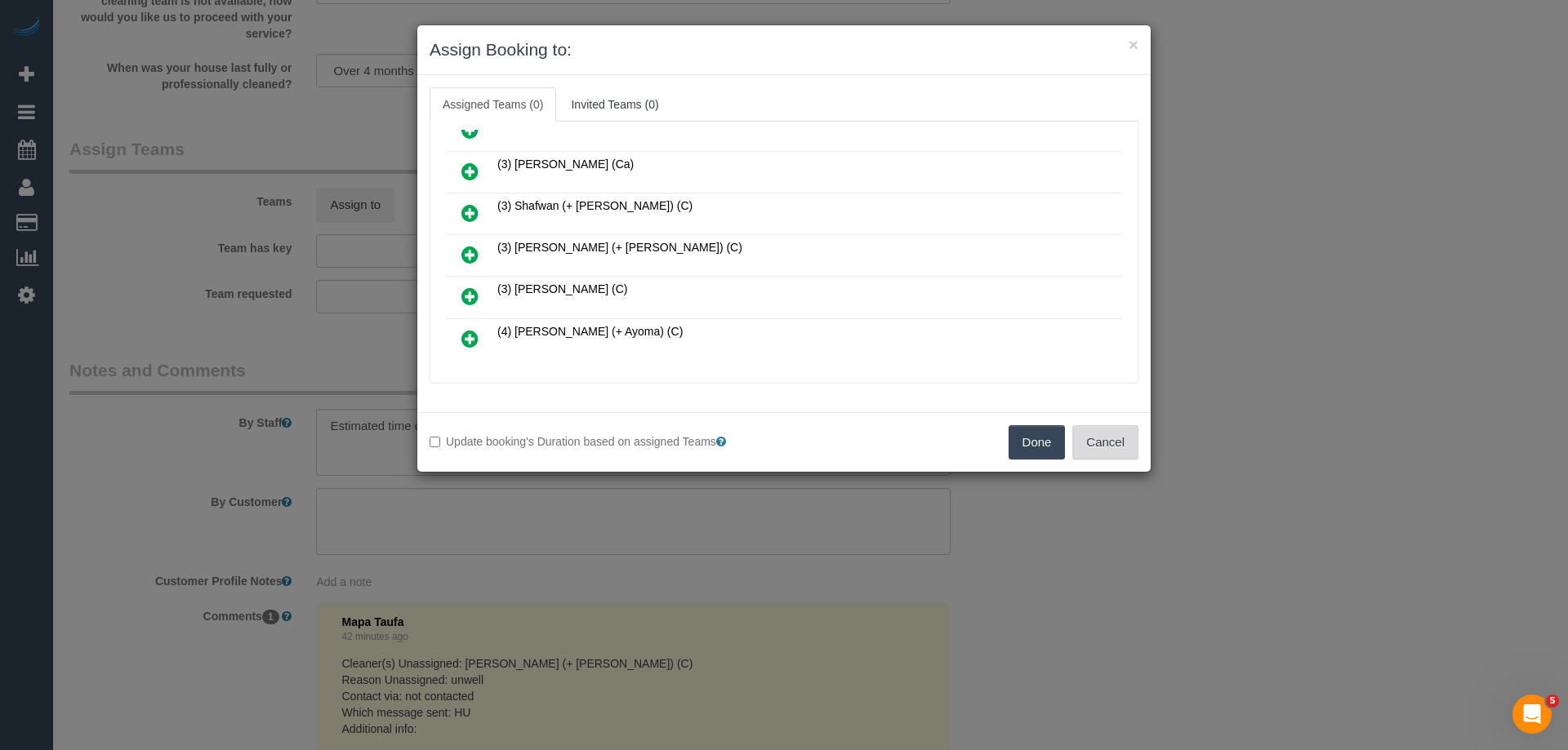
click at [1112, 440] on button "Cancel" at bounding box center [1105, 442] width 66 height 34
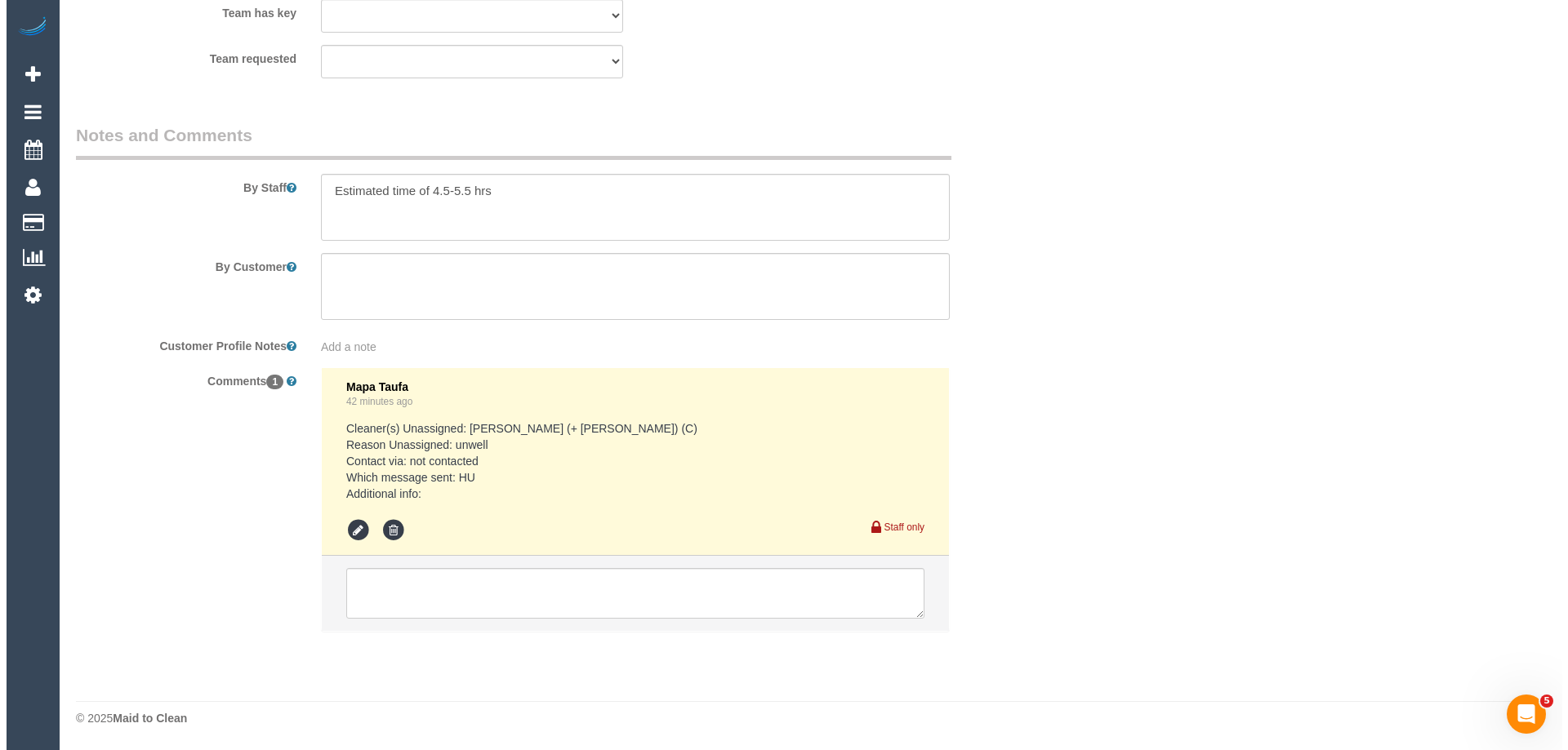
scroll to position [2358, 0]
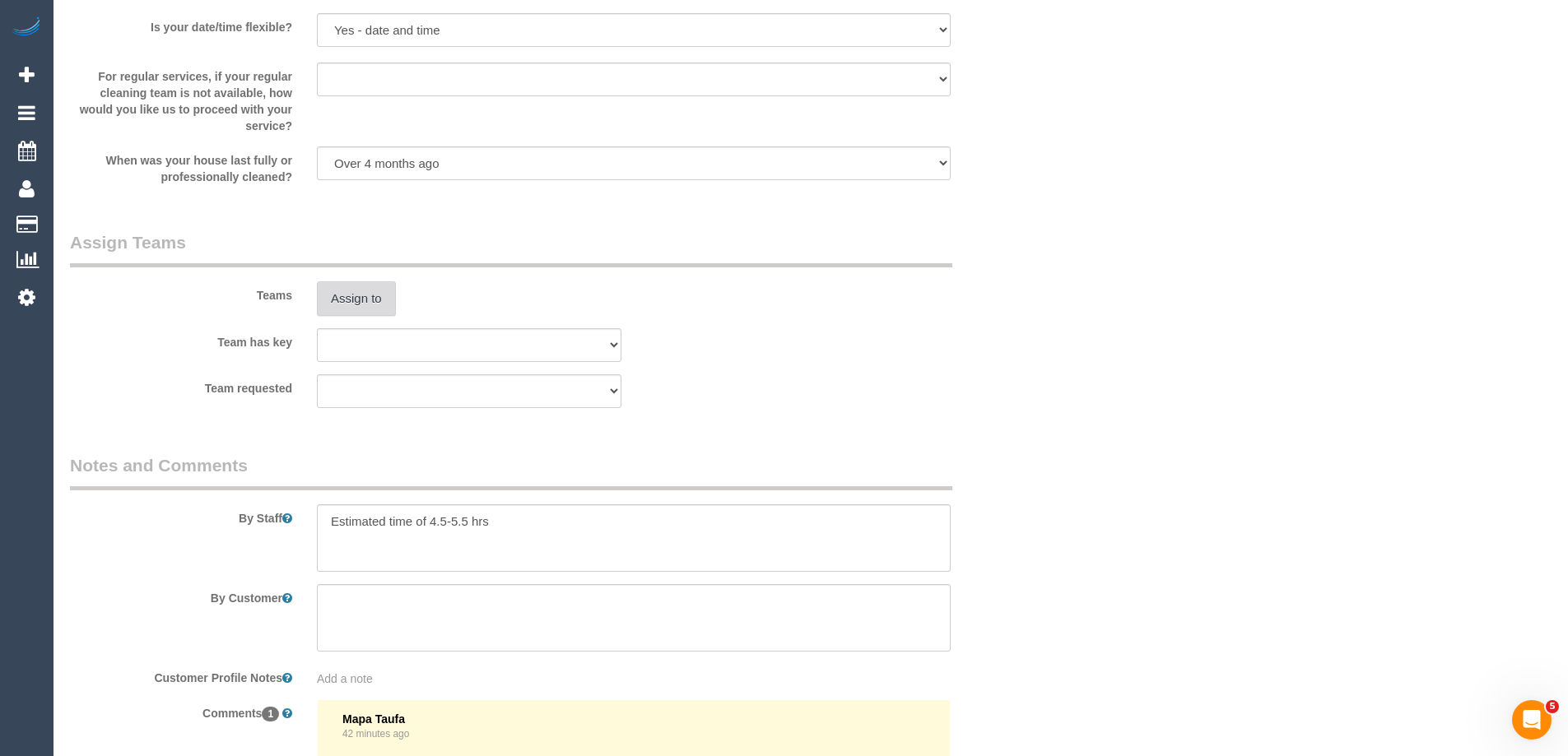
click at [364, 301] on button "Assign to" at bounding box center [356, 299] width 79 height 35
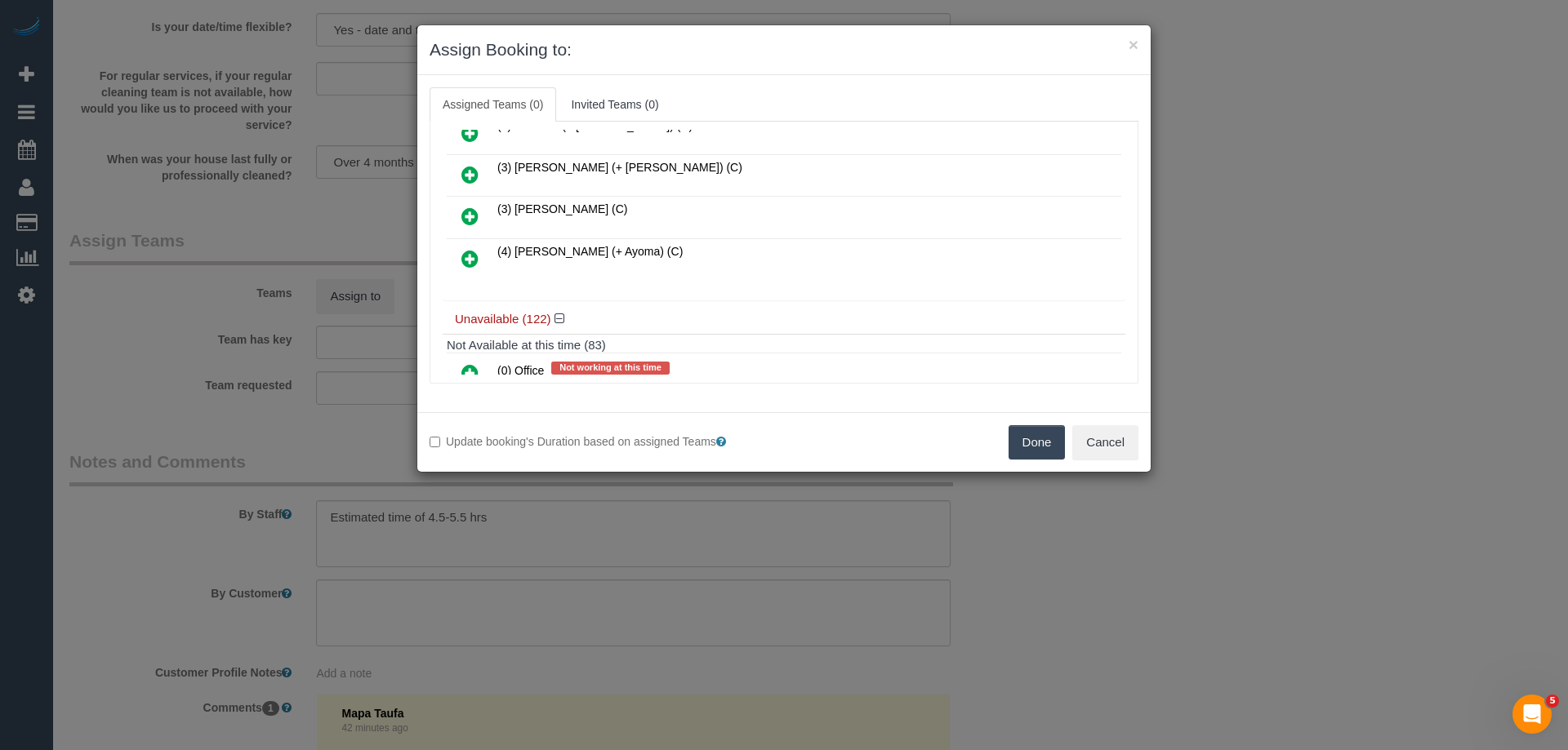
scroll to position [735, 0]
click at [474, 212] on icon at bounding box center [470, 215] width 18 height 19
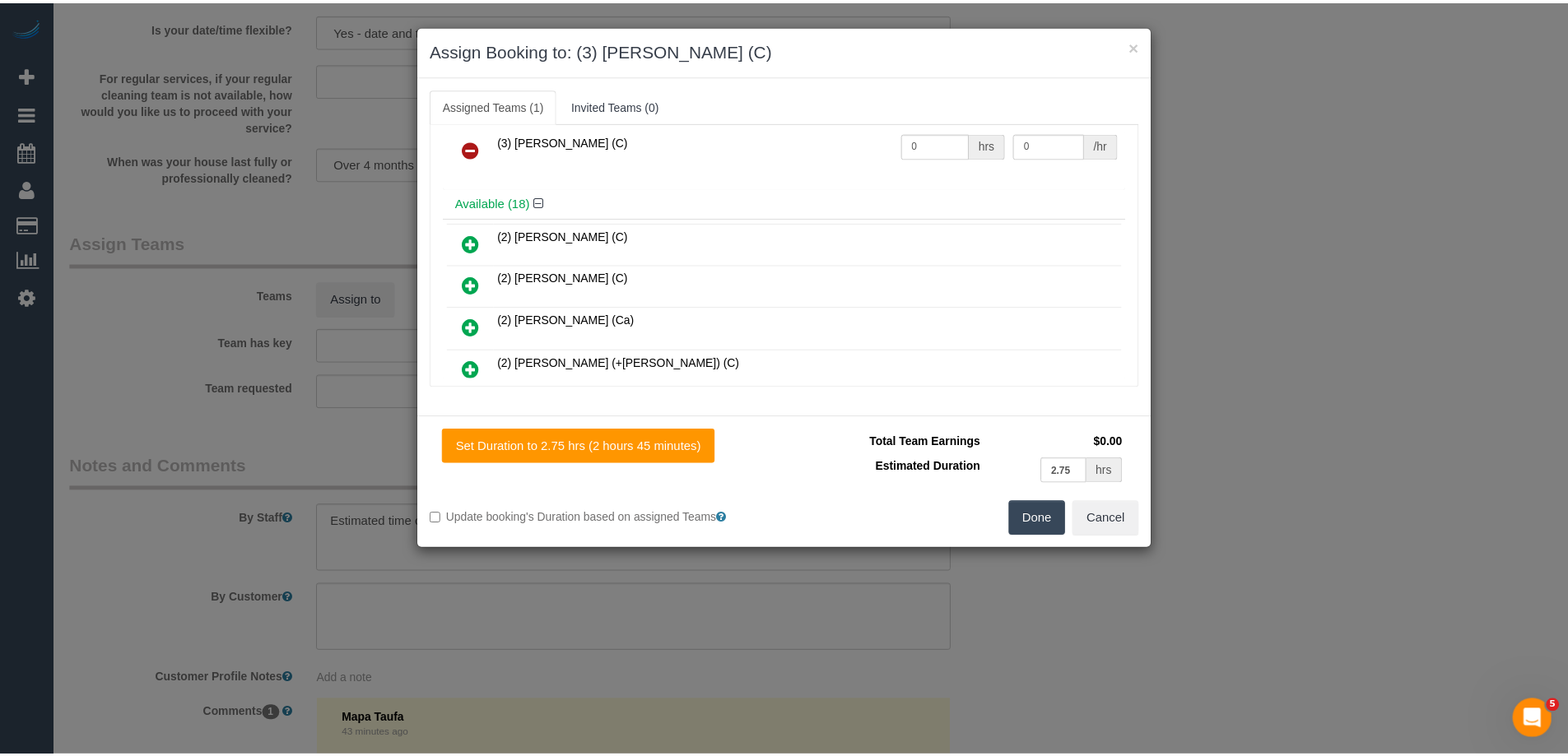
scroll to position [0, 0]
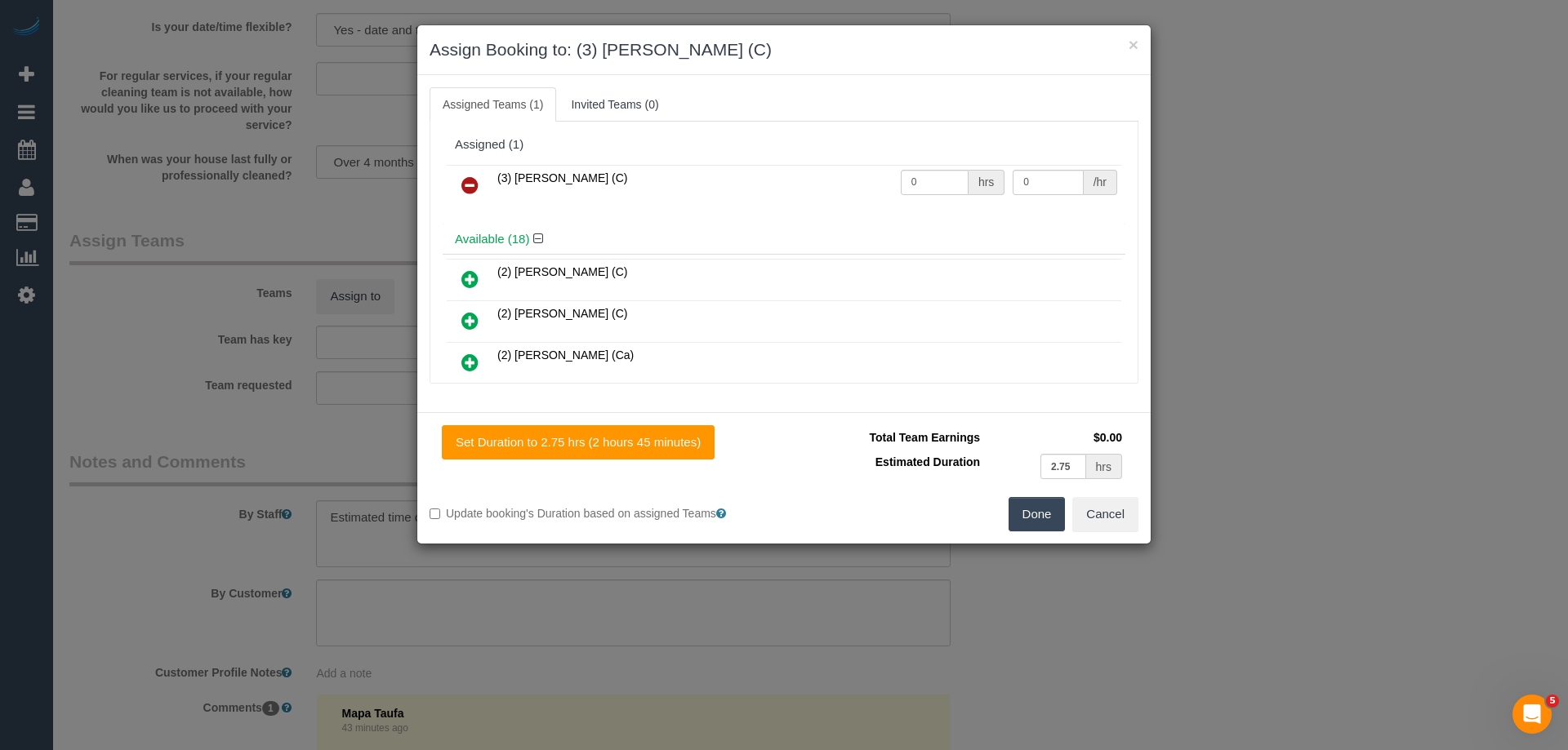
drag, startPoint x: 1041, startPoint y: 521, endPoint x: 1025, endPoint y: 515, distance: 17.1
click at [1041, 521] on button "Done" at bounding box center [1037, 514] width 57 height 34
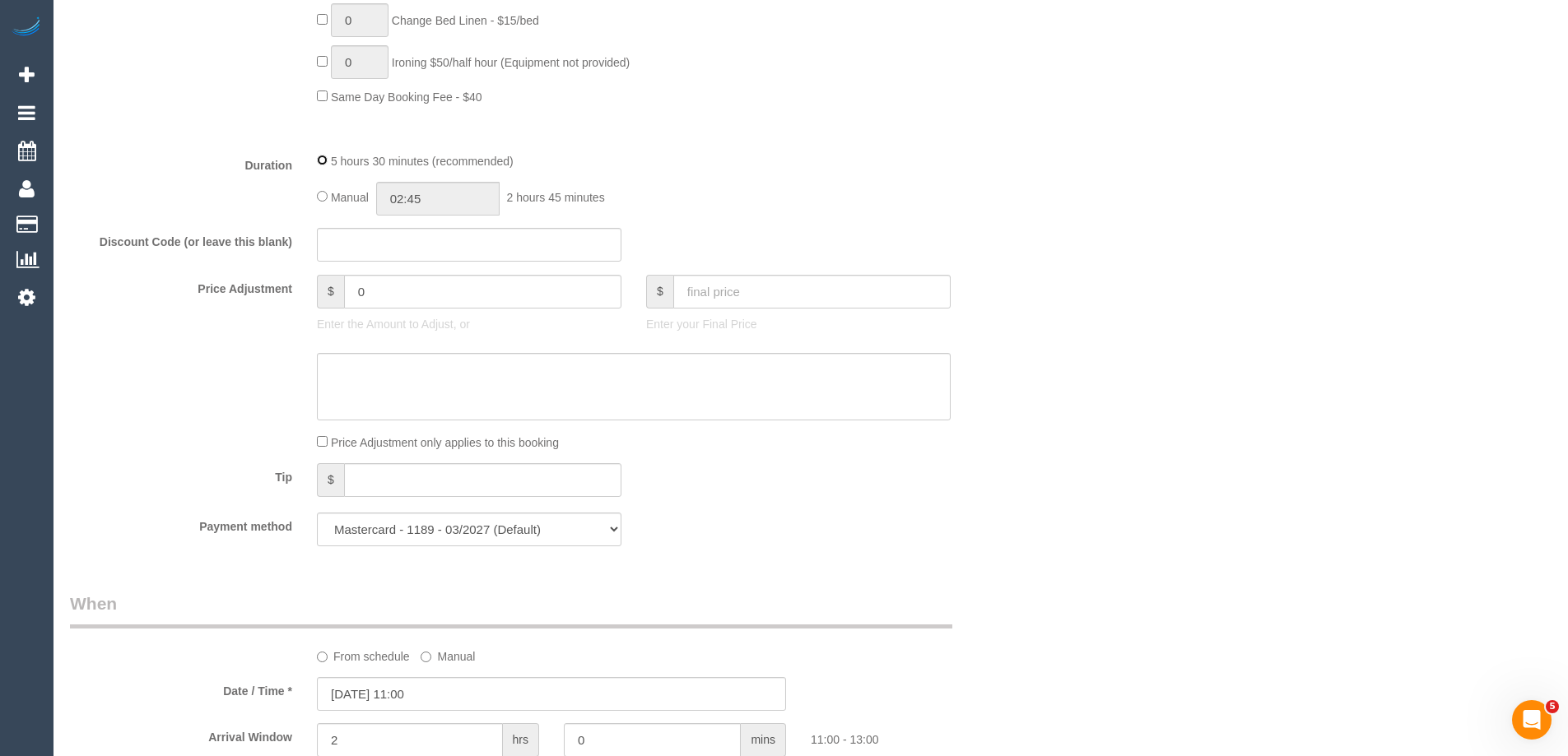
scroll to position [1225, 0]
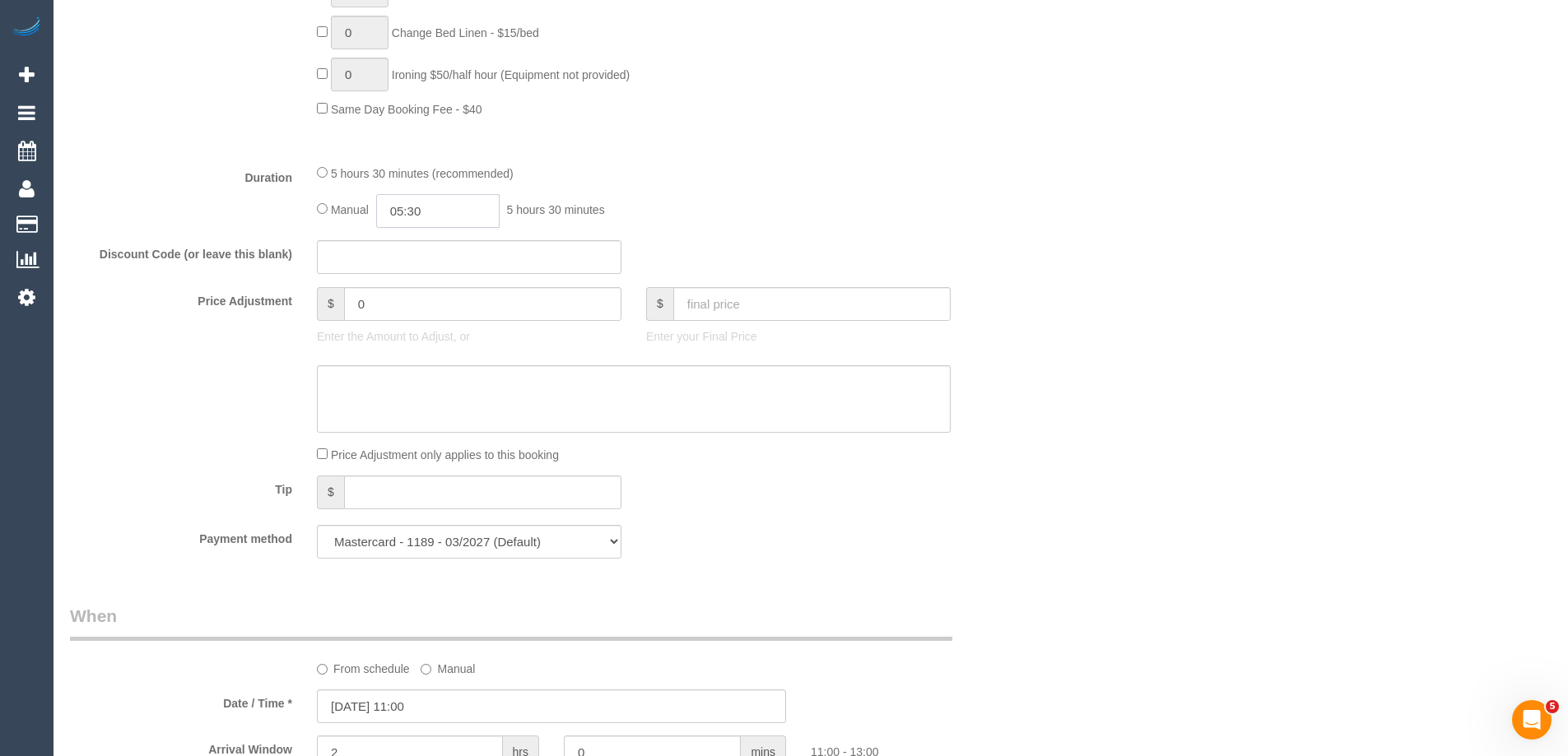
click at [427, 210] on input "05:30" at bounding box center [437, 211] width 123 height 34
type input "05:00"
click at [416, 237] on li "05:00" at bounding box center [419, 239] width 74 height 21
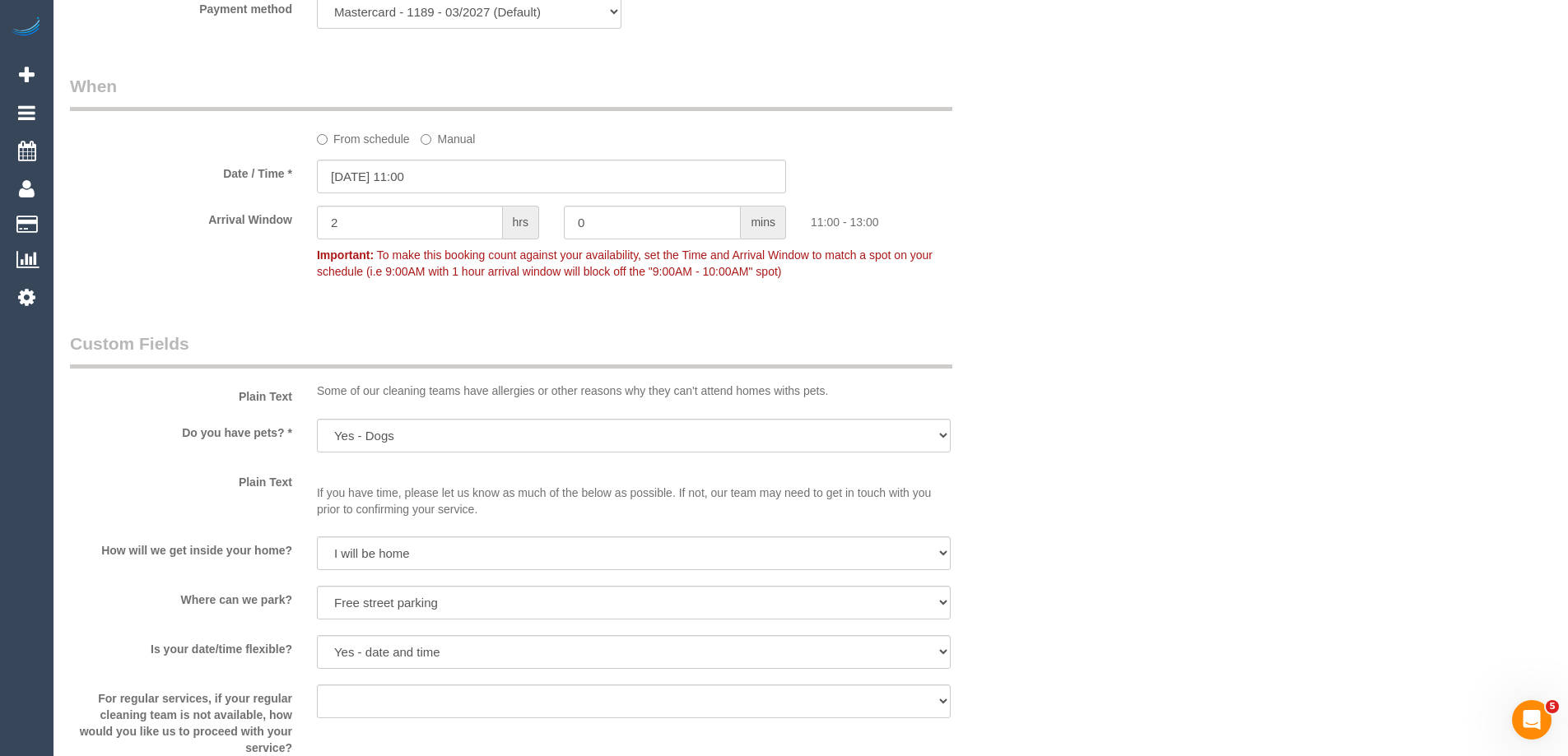
scroll to position [1883, 0]
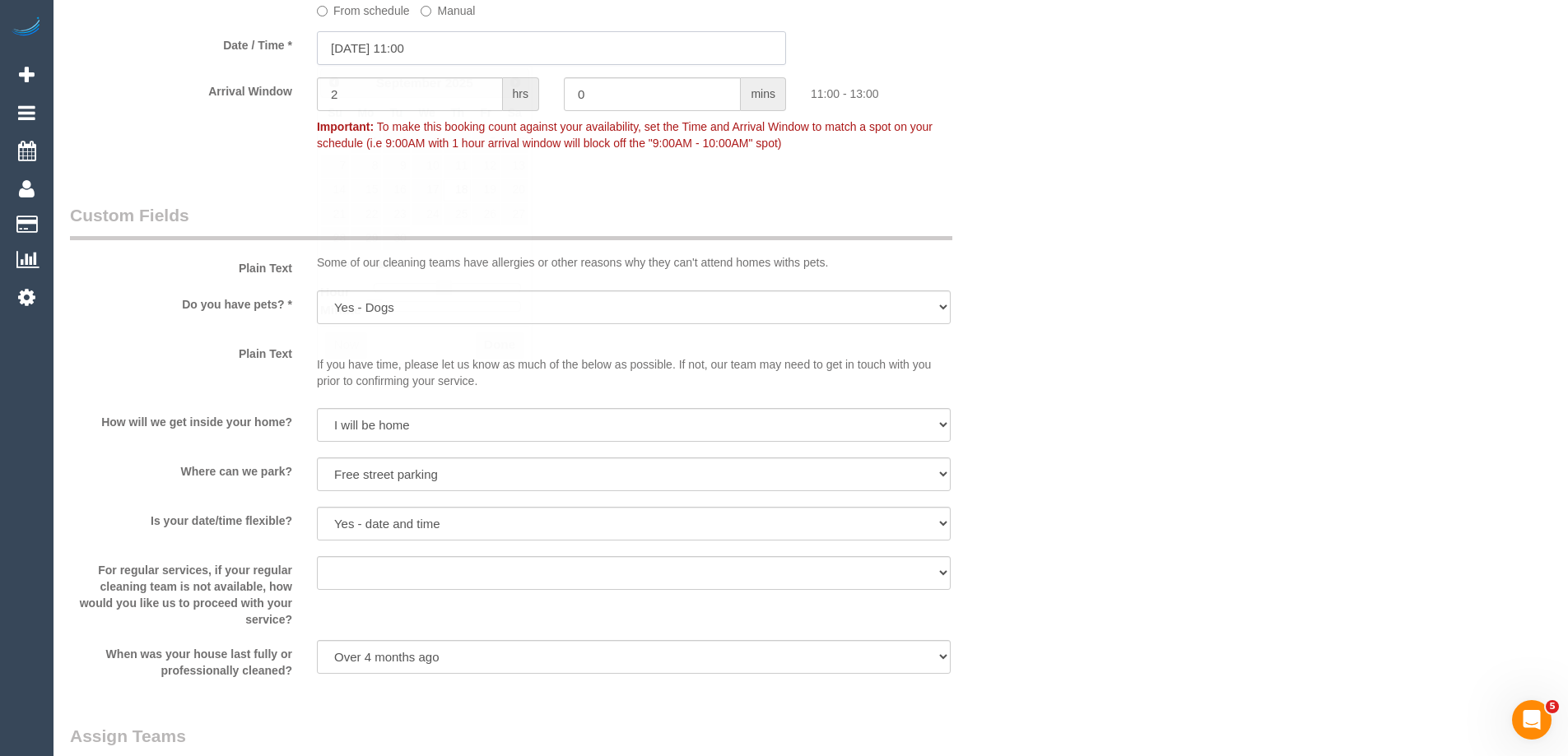
click at [413, 58] on input "18/09/2025 11:00" at bounding box center [551, 48] width 469 height 34
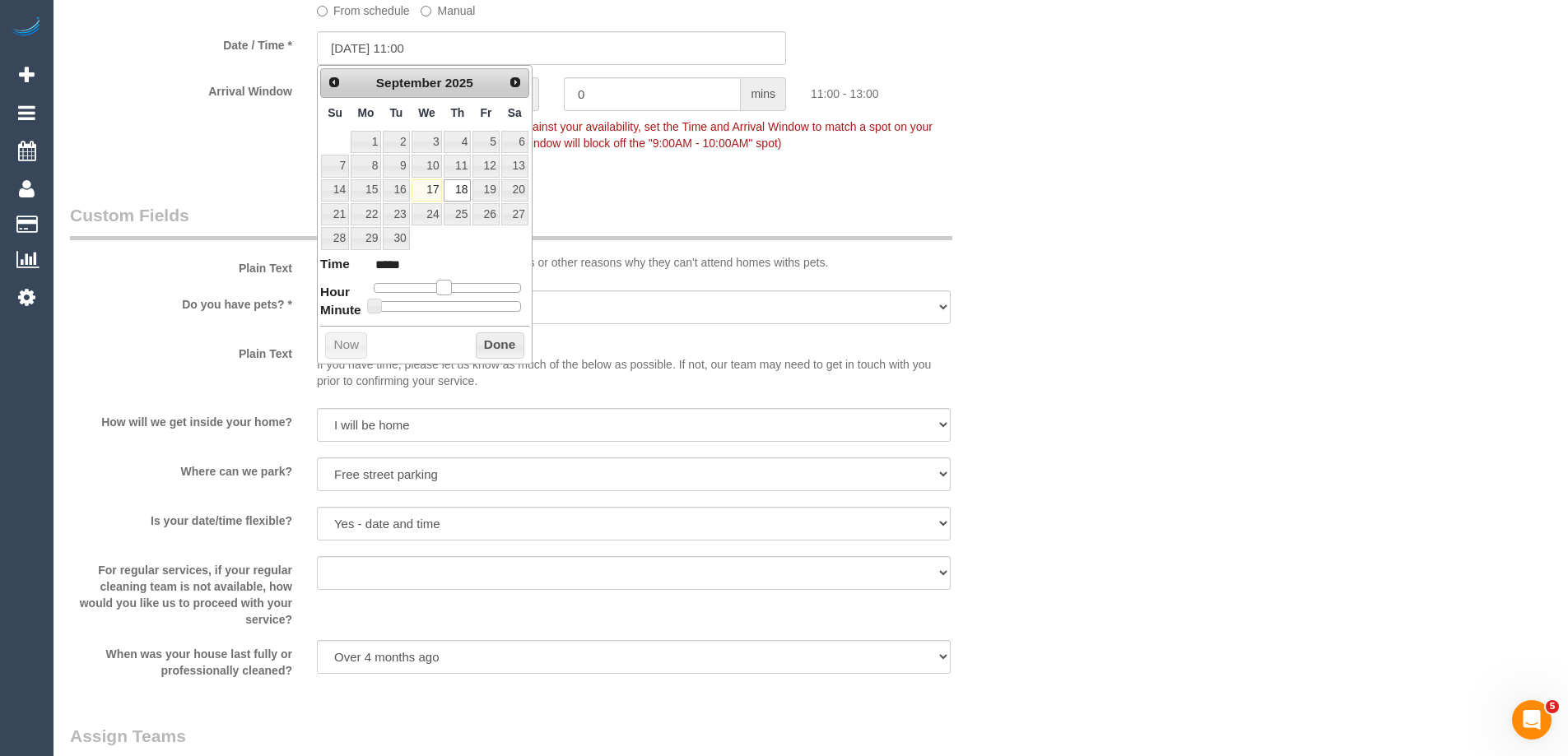
type input "18/09/2025 10:00"
type input "*****"
click at [444, 292] on span at bounding box center [438, 287] width 15 height 15
click at [502, 344] on button "Done" at bounding box center [500, 346] width 49 height 27
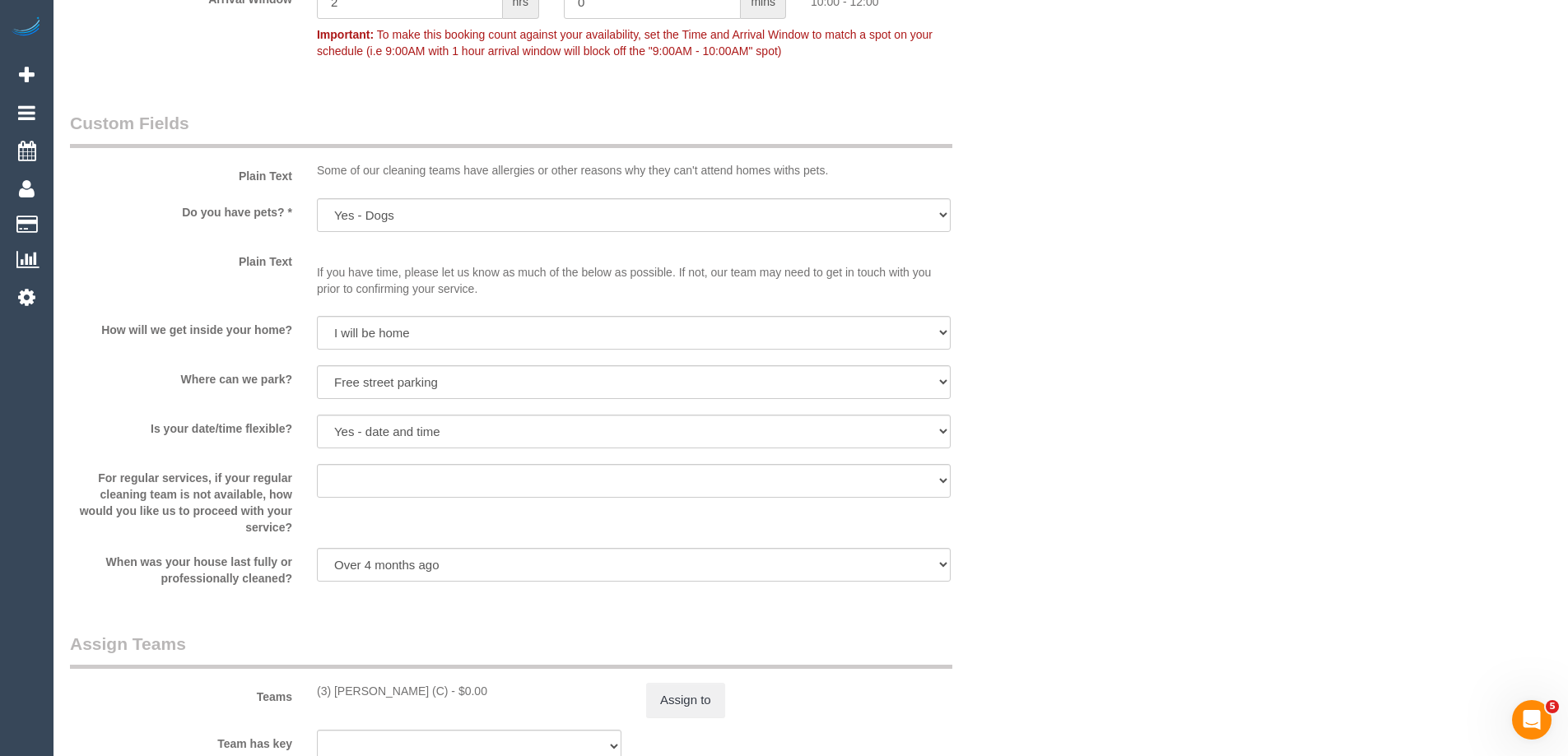
scroll to position [2304, 0]
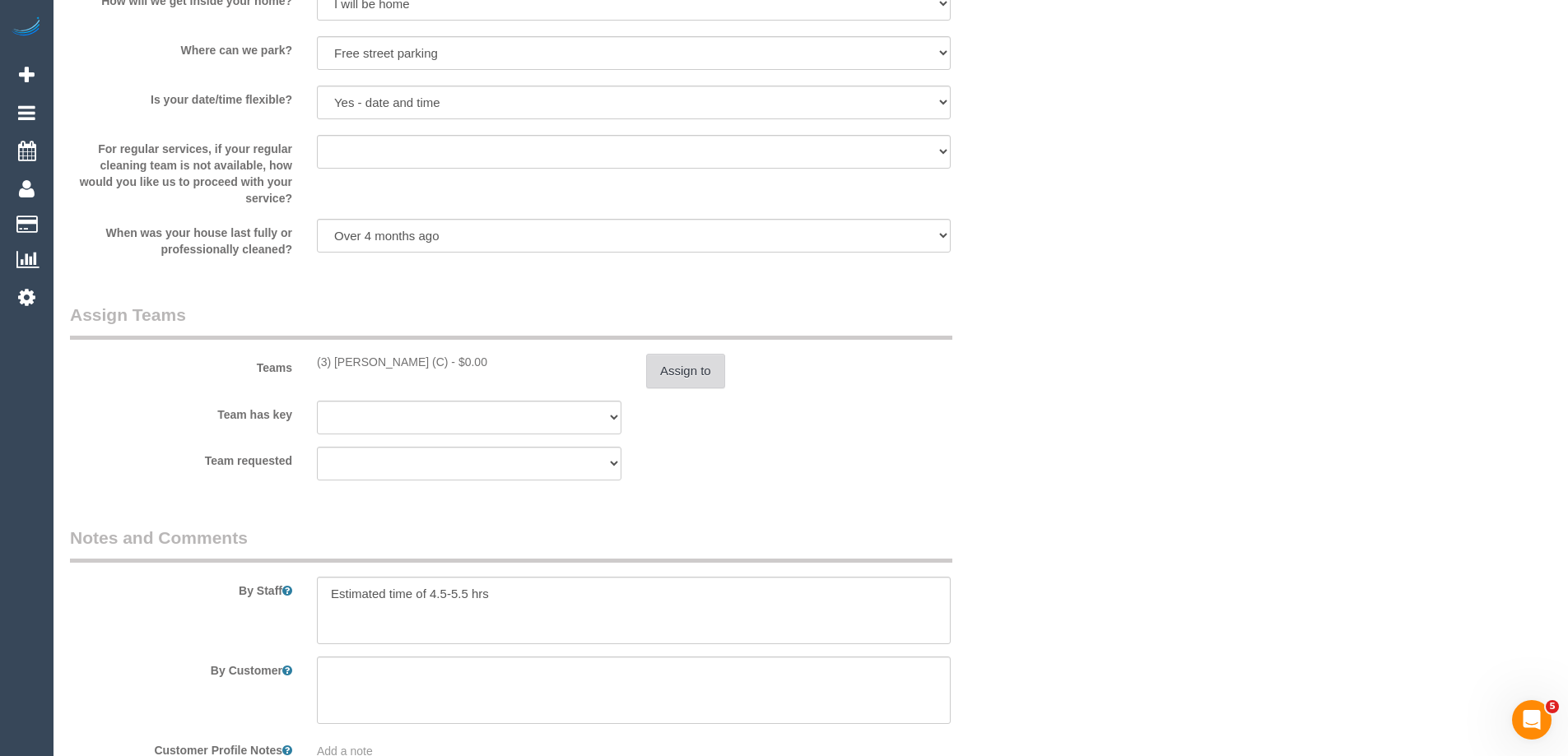
click at [698, 379] on button "Assign to" at bounding box center [685, 370] width 79 height 35
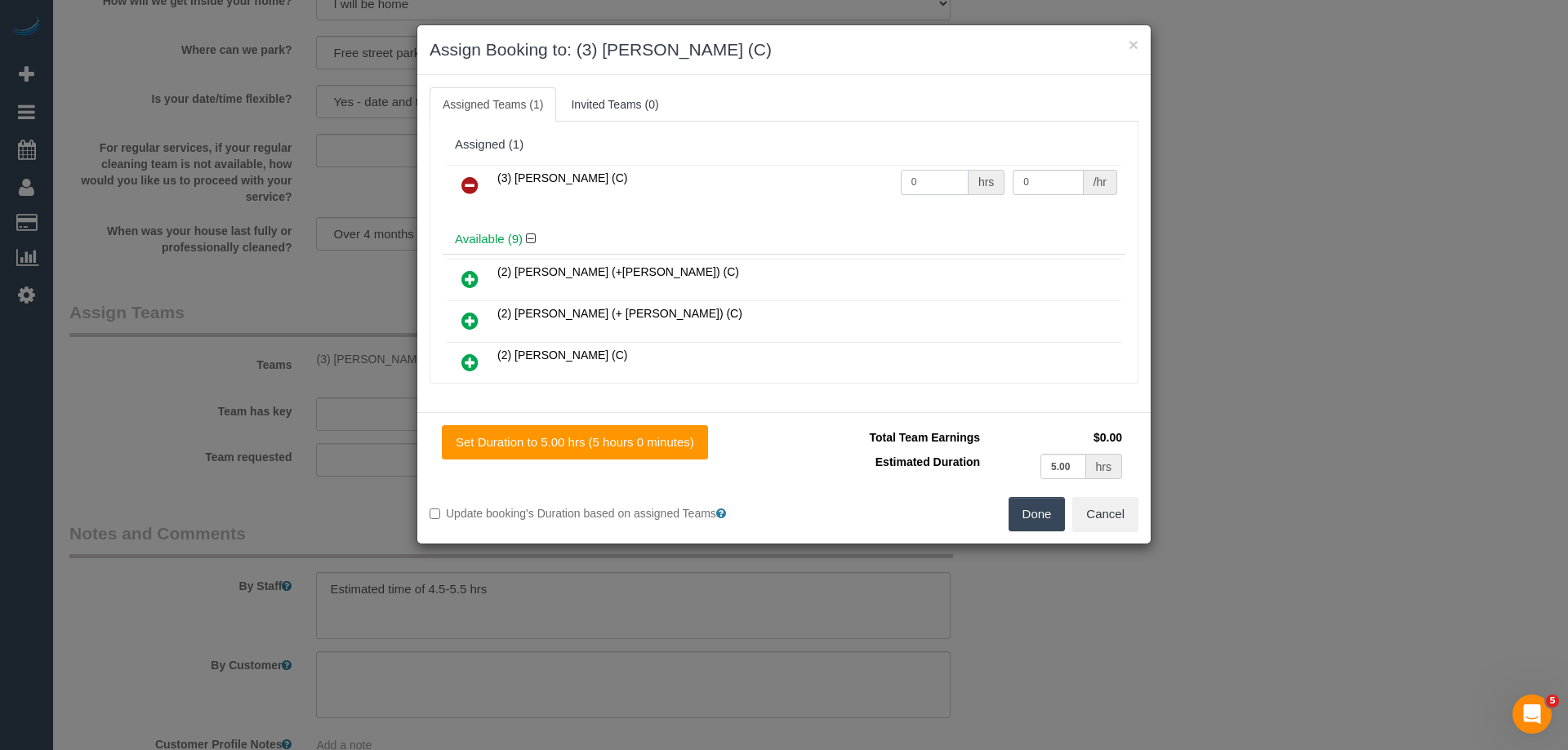
drag, startPoint x: 931, startPoint y: 174, endPoint x: 718, endPoint y: 178, distance: 213.0
click at [718, 178] on tr "(3) Vishal Kumar (C) 0 hrs 0 /hr" at bounding box center [784, 186] width 675 height 41
type input "1"
drag, startPoint x: 1029, startPoint y: 192, endPoint x: 925, endPoint y: 178, distance: 104.9
click at [934, 181] on tr "(3) Vishal Kumar (C) 1 hrs 0 /hr" at bounding box center [784, 186] width 675 height 41
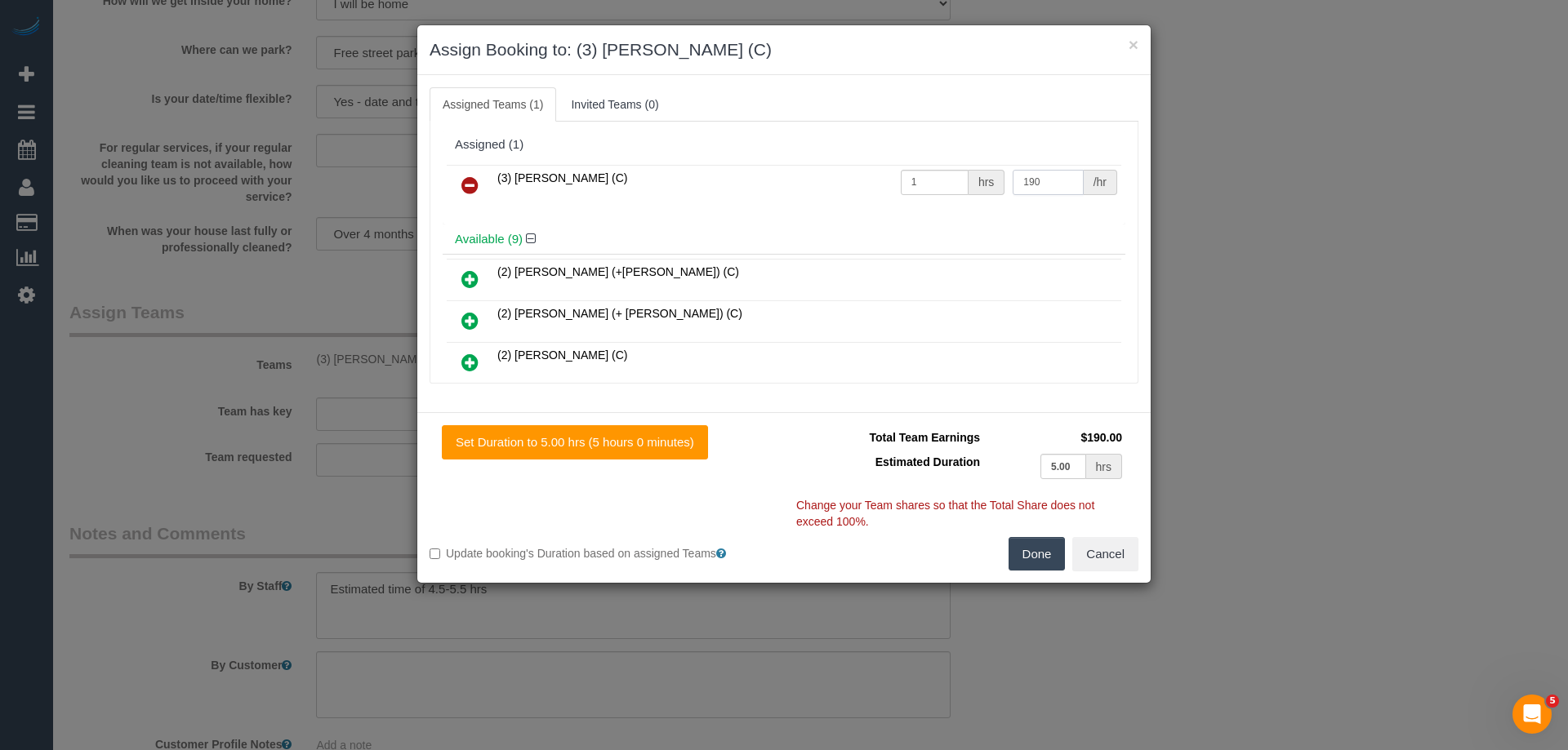
type input "190"
click at [1045, 545] on button "Done" at bounding box center [1037, 554] width 57 height 34
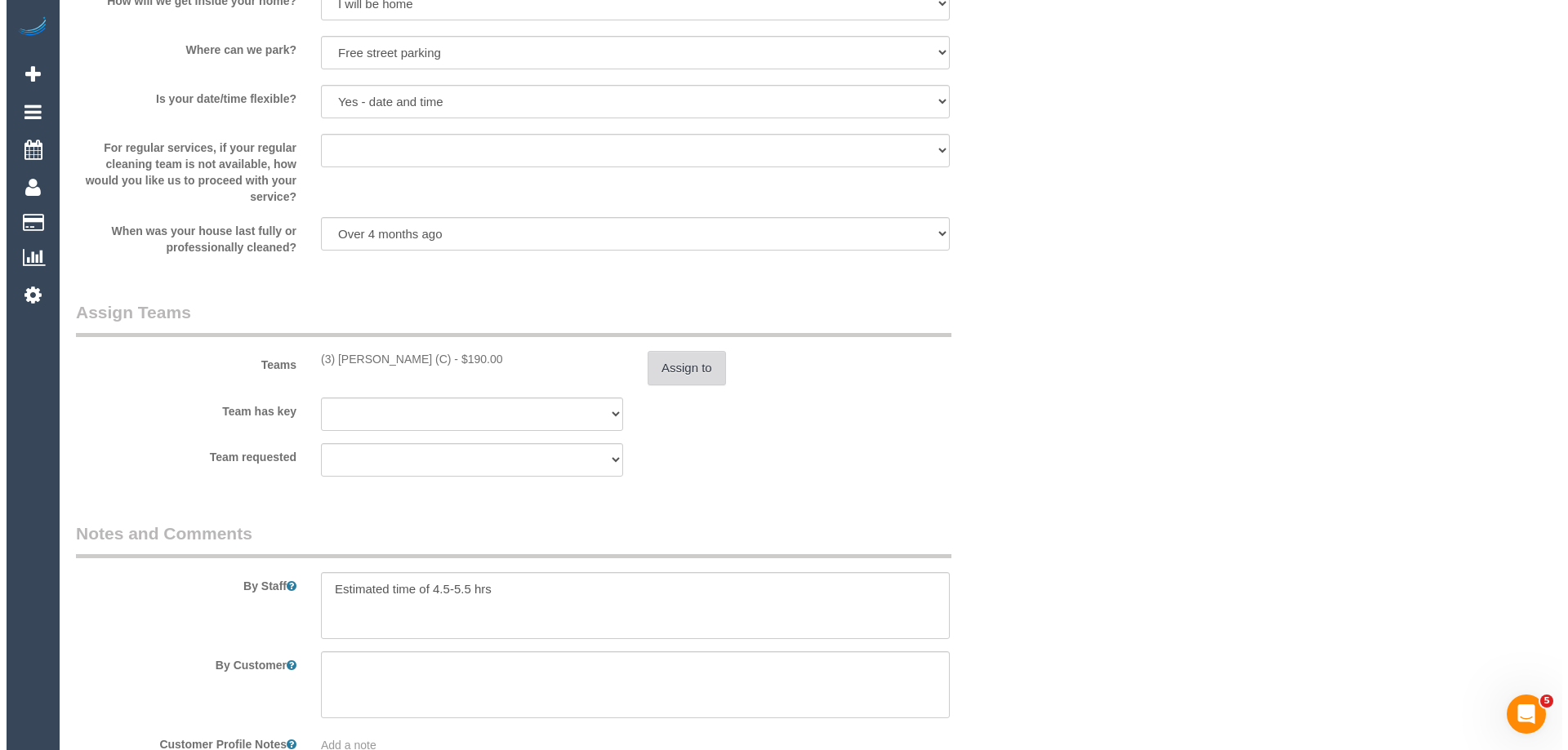
scroll to position [0, 0]
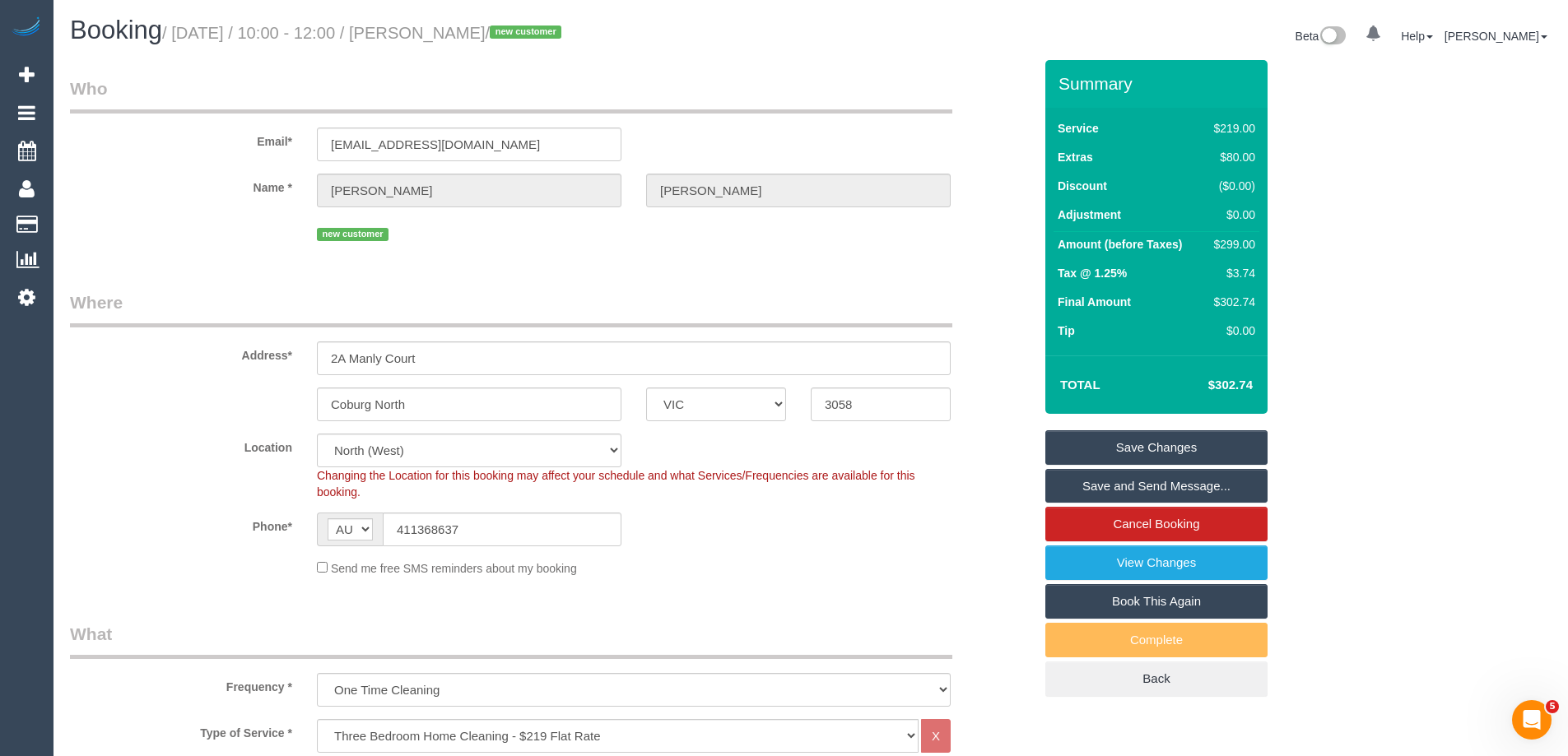
drag, startPoint x: 580, startPoint y: 36, endPoint x: 456, endPoint y: 28, distance: 124.3
click at [456, 28] on small "/ September 18, 2025 / 10:00 - 12:00 / Elizabeth Barber / new customer" at bounding box center [364, 33] width 404 height 18
copy small "Elizabeth Barber"
click at [1099, 451] on link "Save Changes" at bounding box center [1156, 448] width 222 height 35
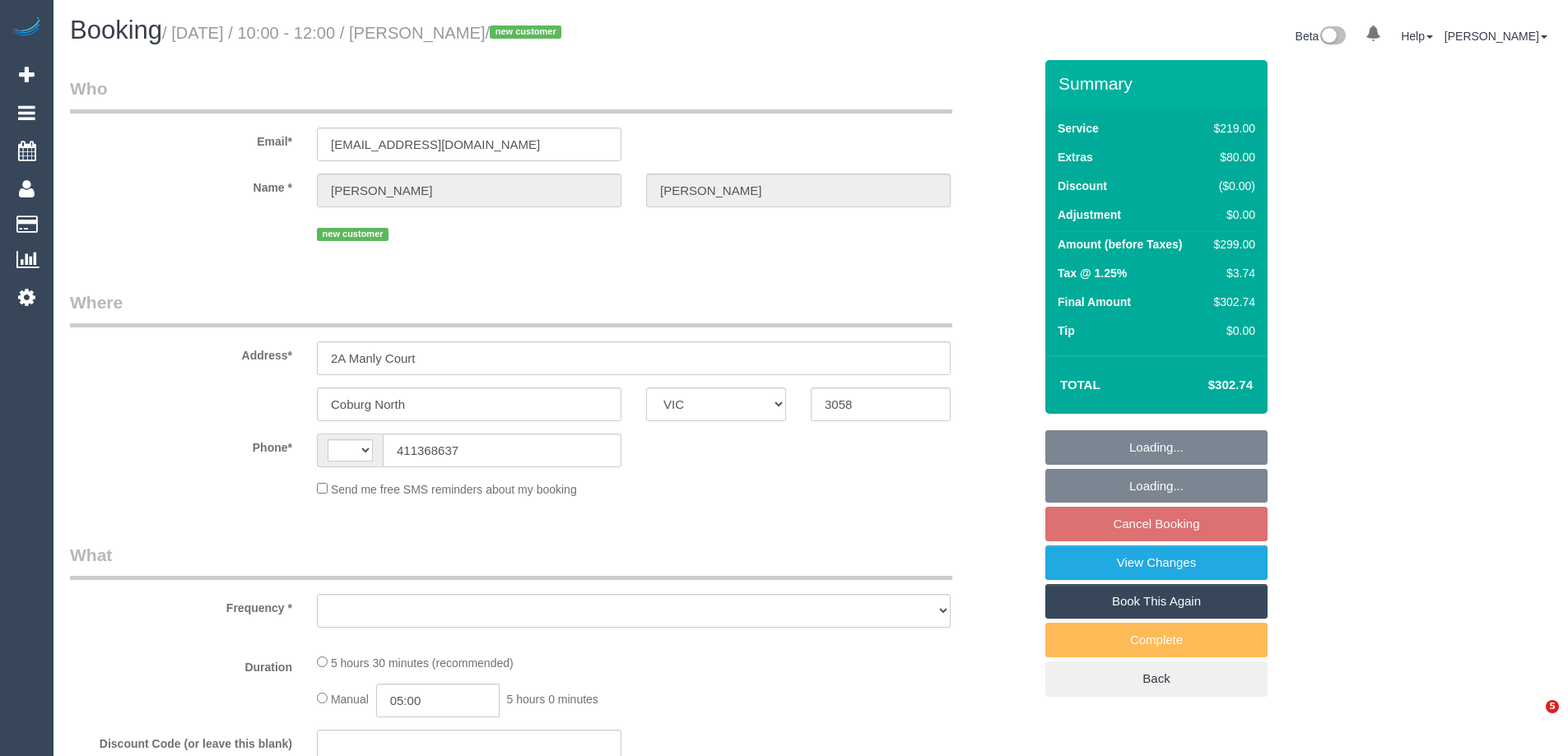
select select "VIC"
select select "string:AU"
select select "object:558"
select select "string:stripe-pm_1S7GJx2GScqysDRV1Wr8SJUD"
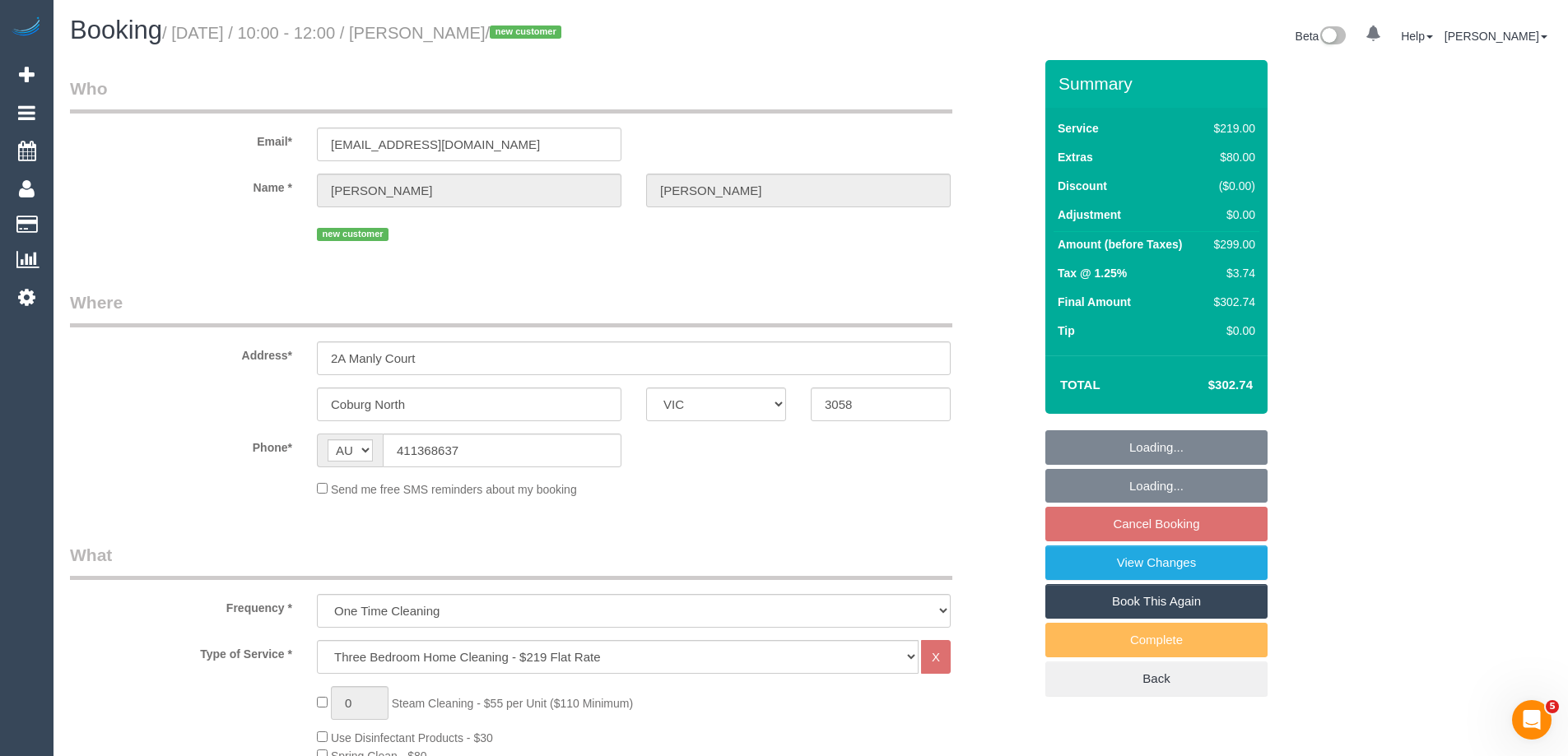
select select "number:27"
select select "number:14"
select select "number:19"
select select "number:22"
select select "number:26"
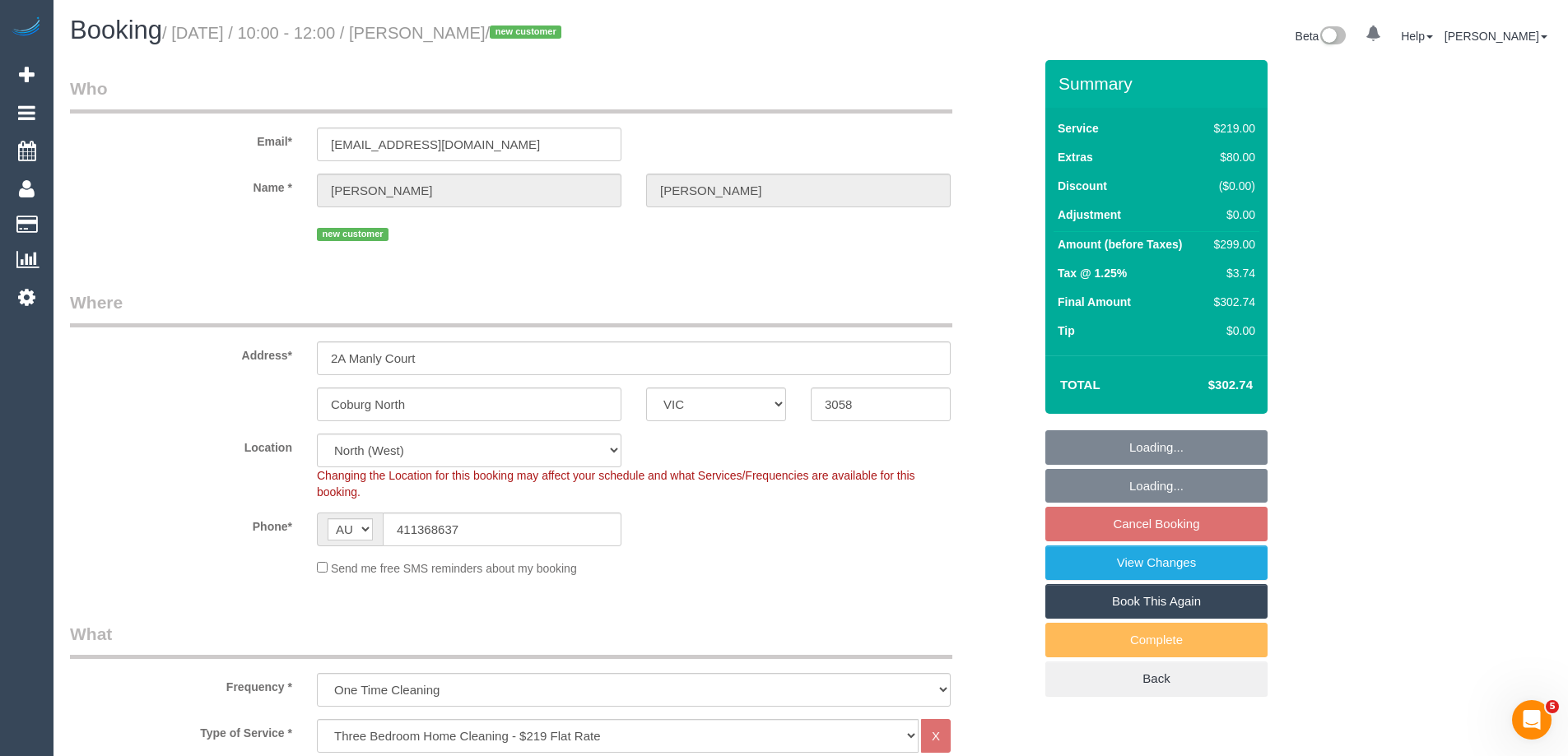
select select "object:812"
select select "spot1"
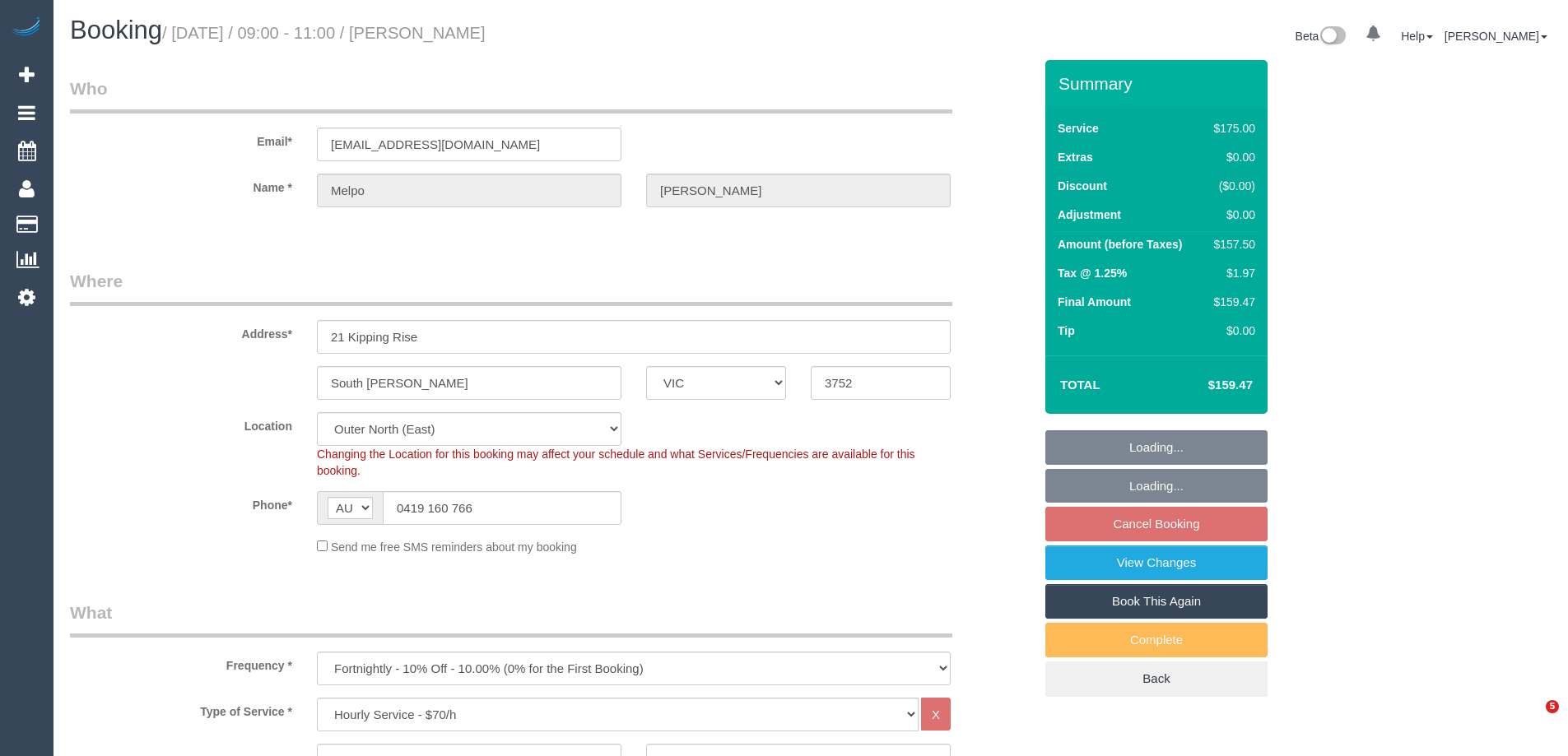
select select "VIC"
select select "150"
select select "string:stripe-pm_1QCAg32GScqysDRVi7vzTg8g"
select select "number:27"
select select "number:14"
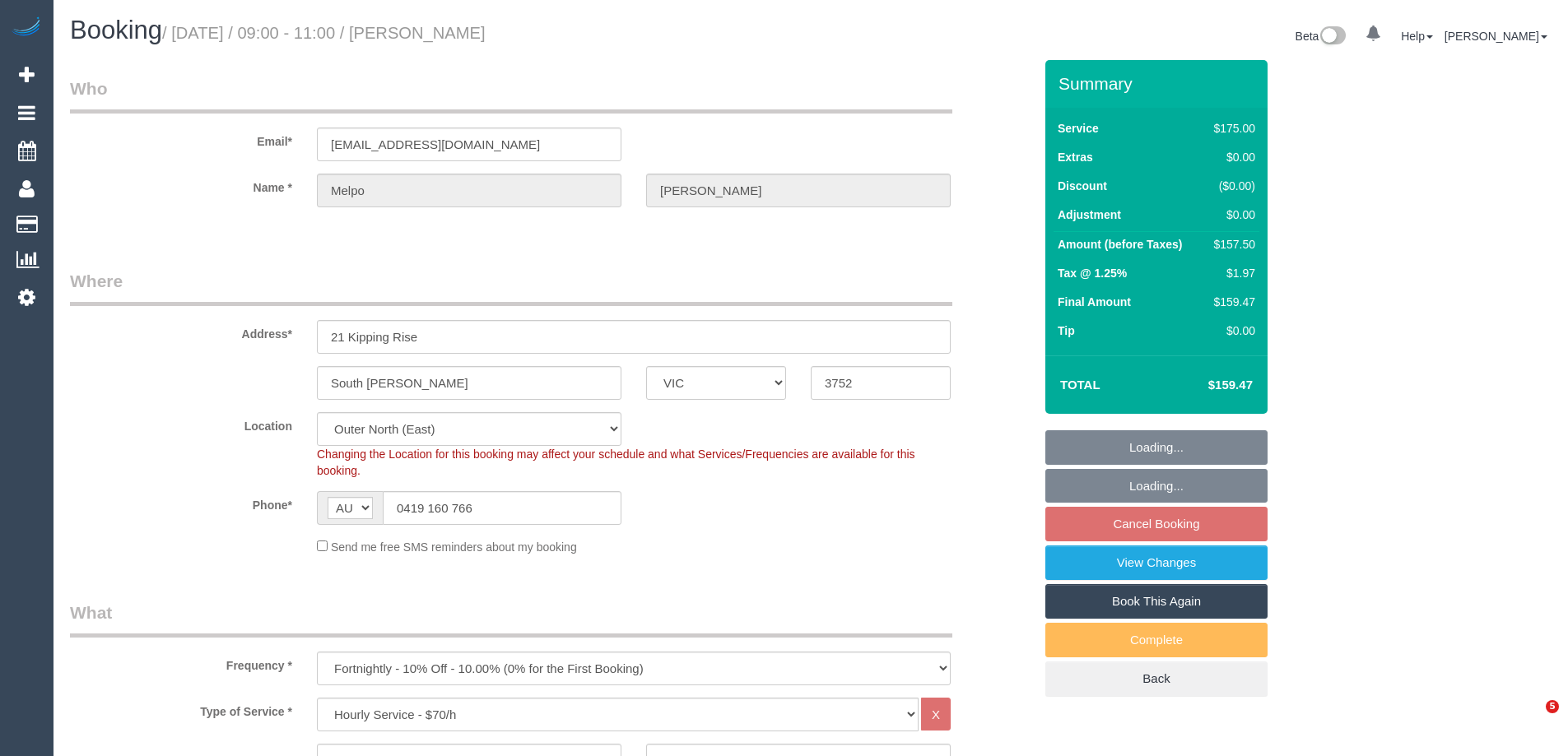
select select "number:18"
select select "number:22"
select select "number:34"
select select "number:12"
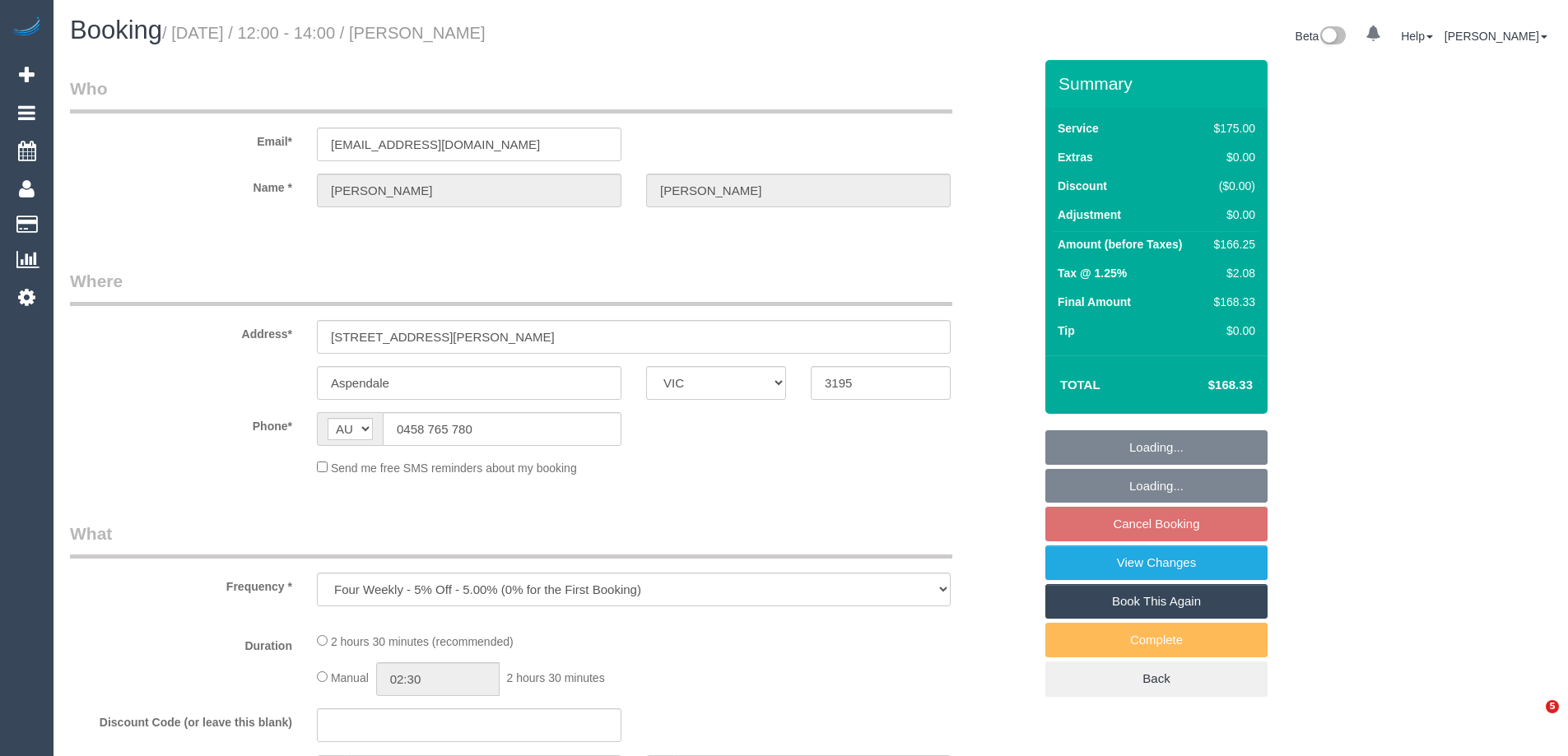
select select "VIC"
select select "string:stripe-pm_1RRrkS2GScqysDRVV9CX4UcQ"
select select "150"
select select "number:30"
select select "number:14"
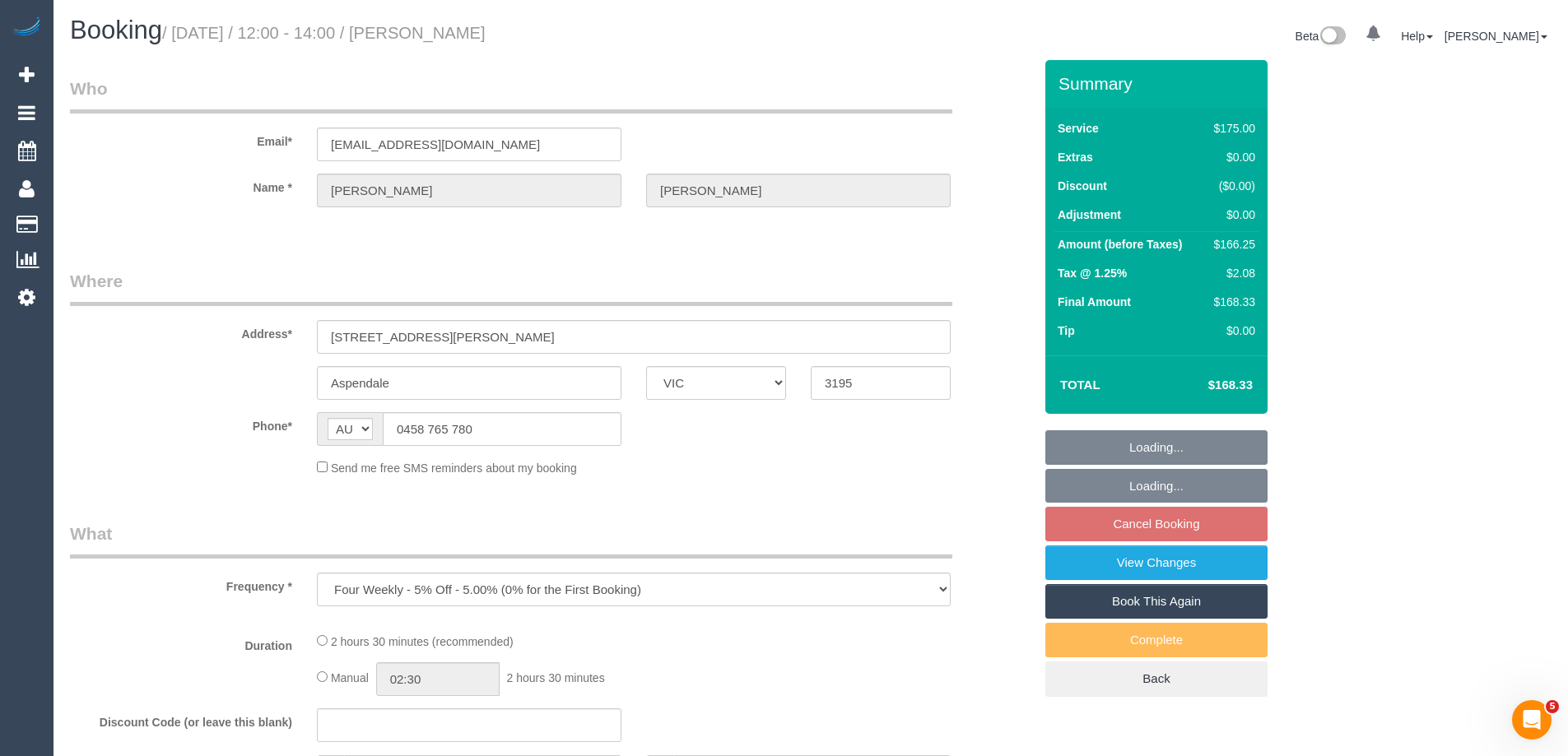
select select "number:19"
select select "number:22"
select select "number:34"
select select "number:13"
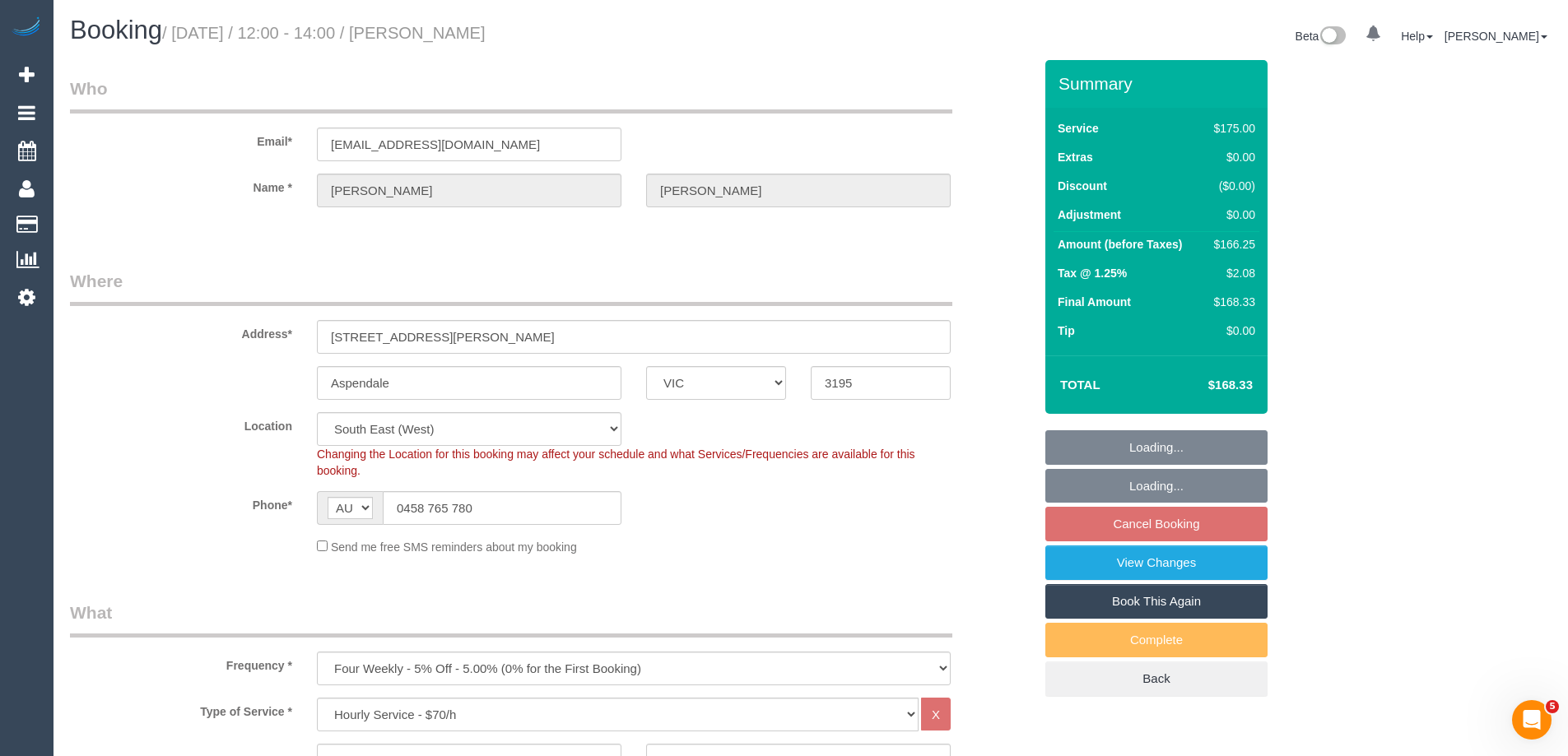
select select "object:938"
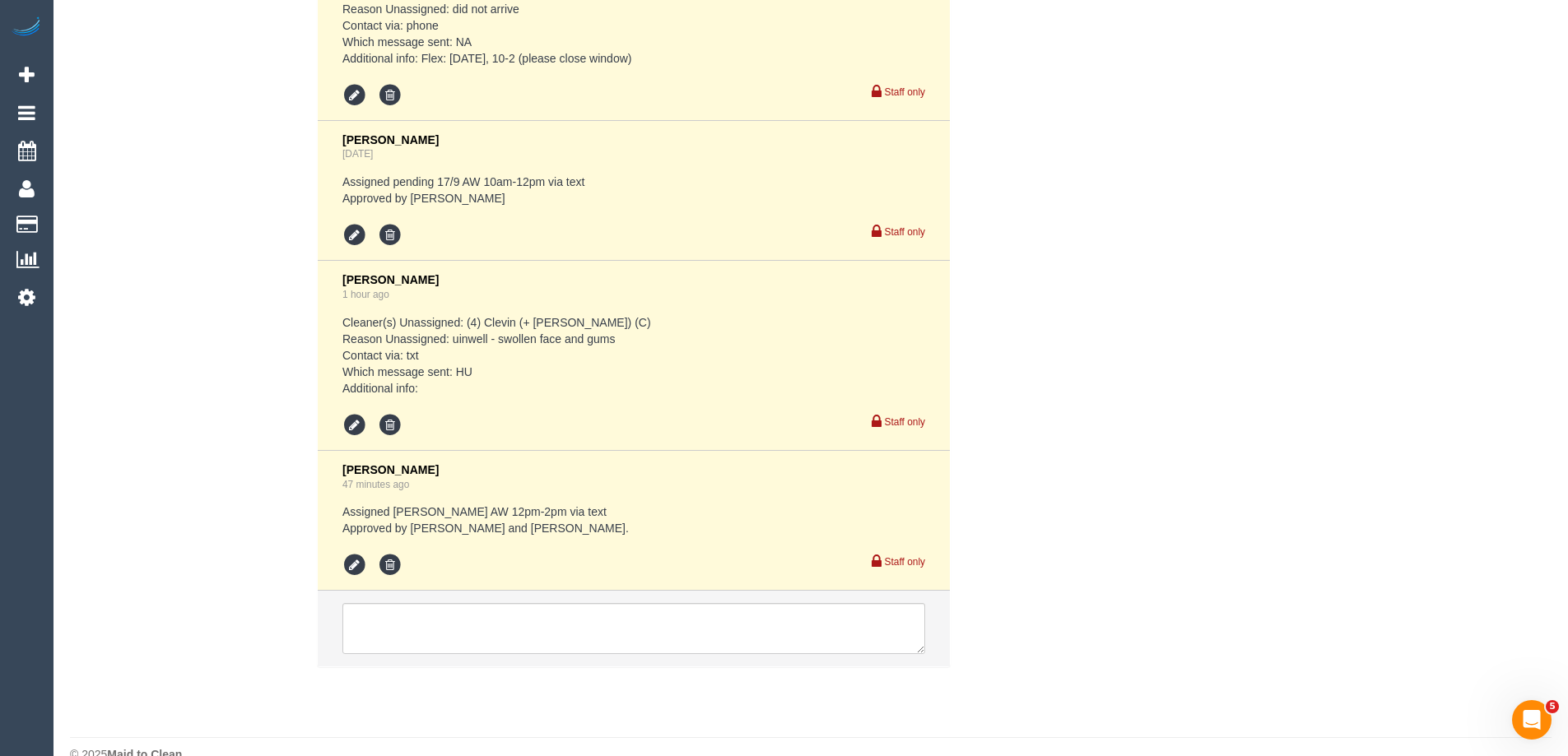
scroll to position [3374, 0]
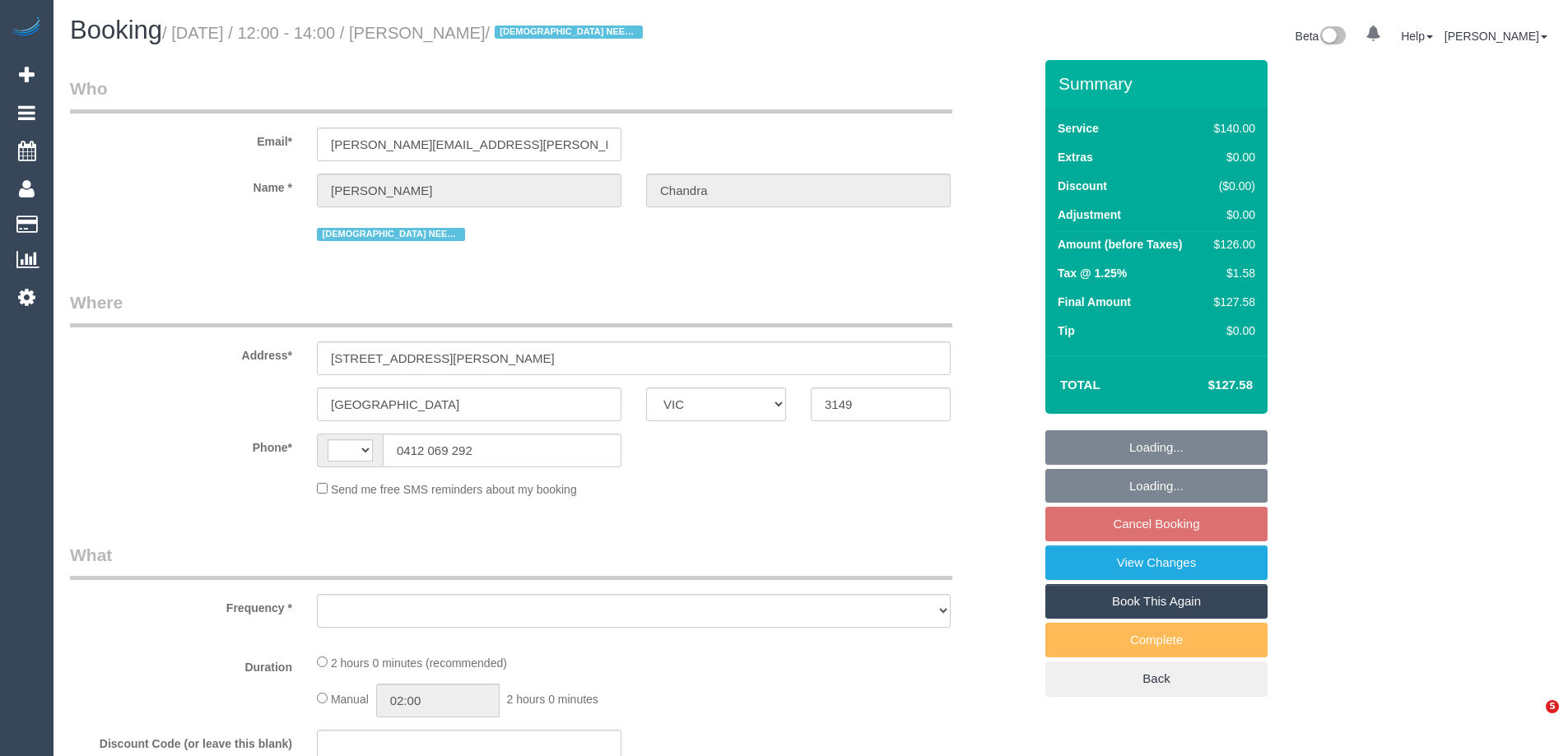
select select "VIC"
select select "string:AU"
select select "object:537"
select select "string:stripe-pm_1Pxgao2GScqysDRVaEuchflB"
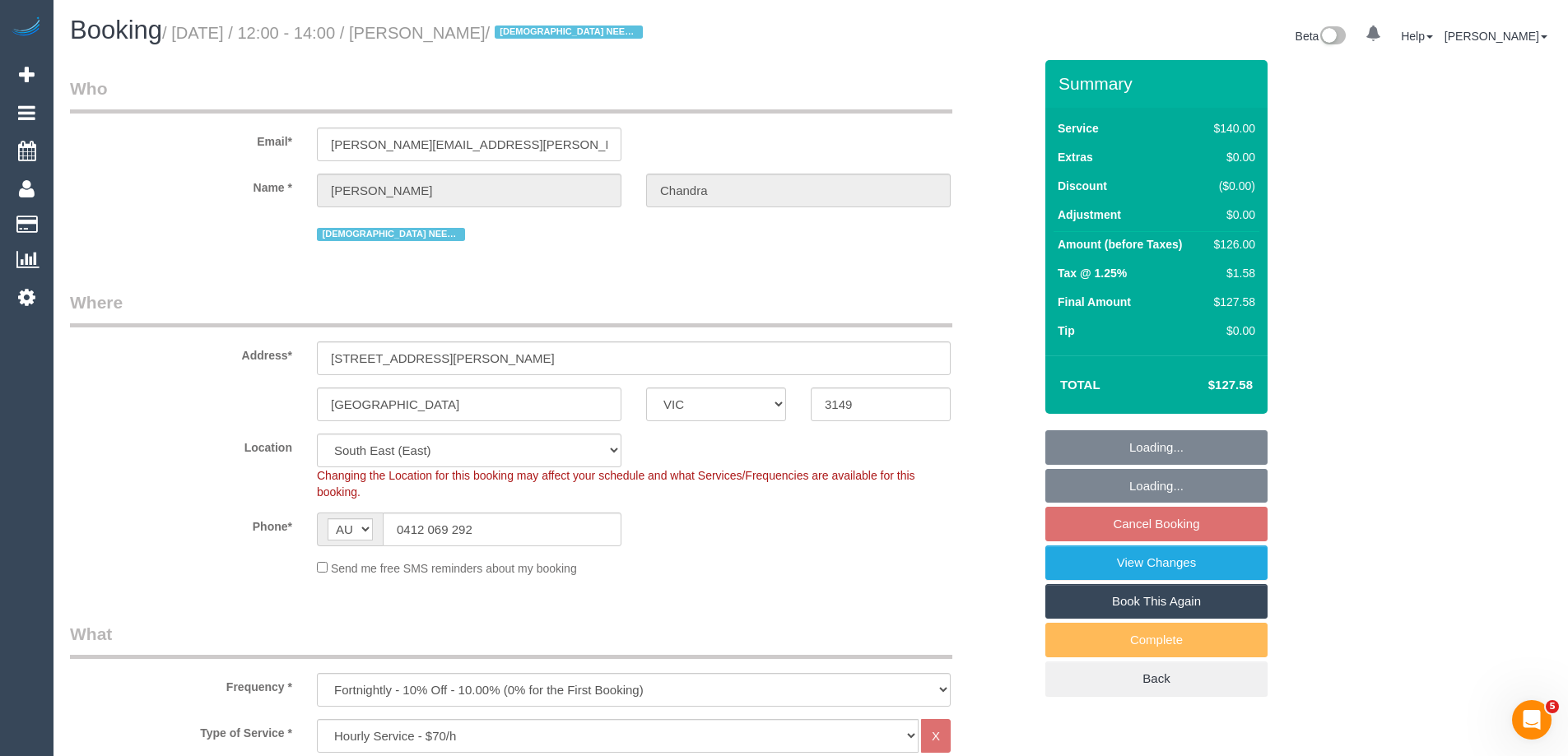
select select "object:708"
select select "number:27"
select select "number:14"
select select "number:21"
select select "number:25"
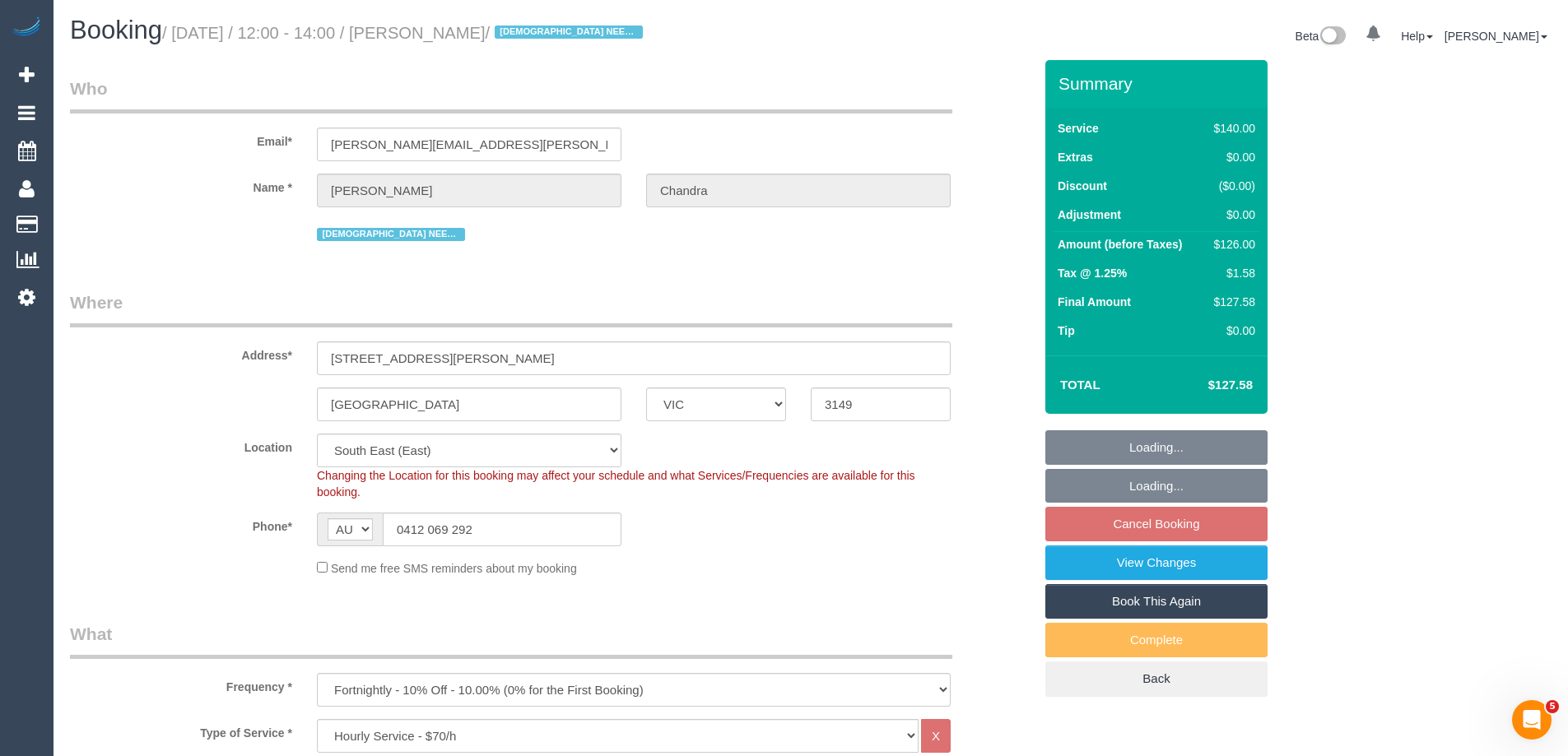
select select "number:35"
select select "number:13"
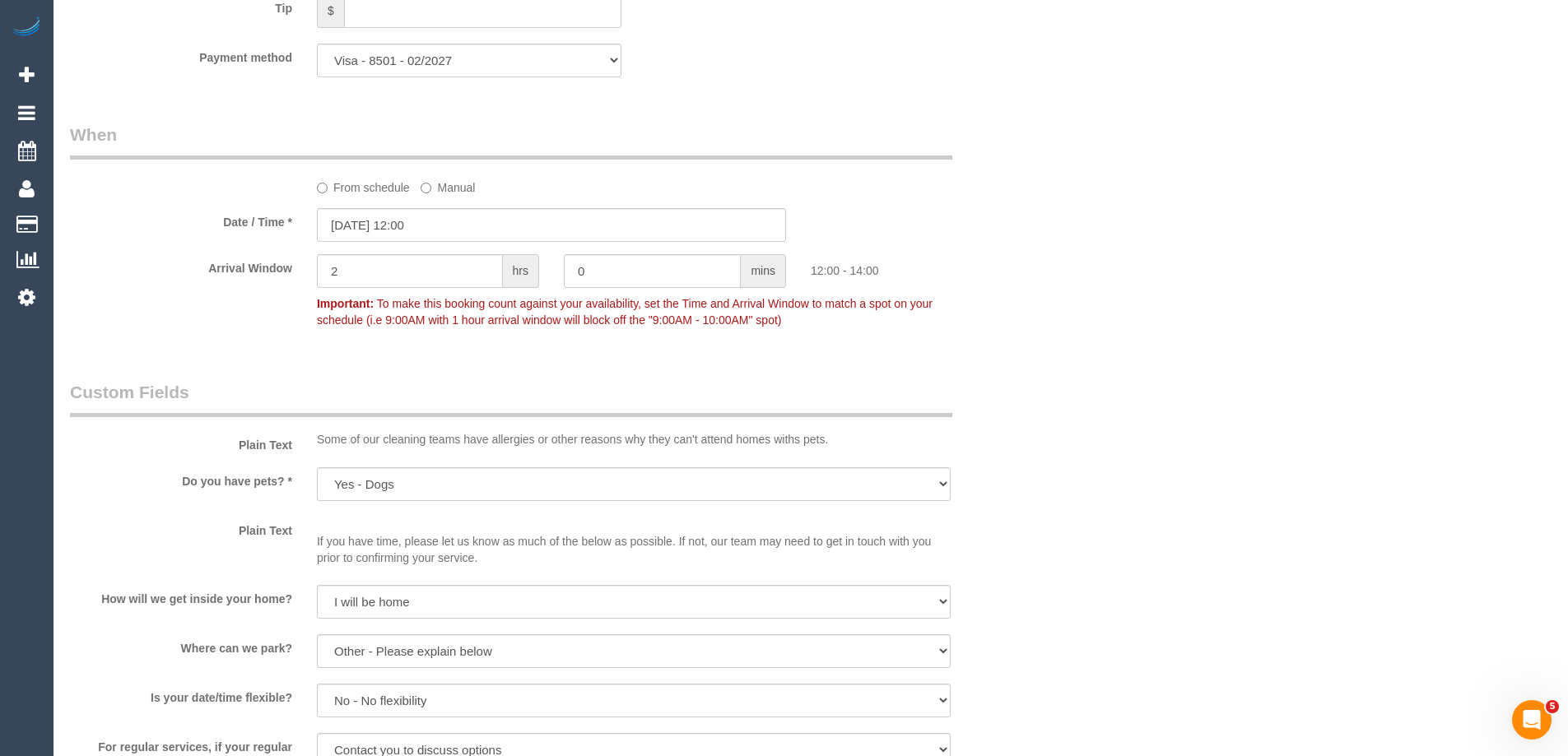
scroll to position [1987, 0]
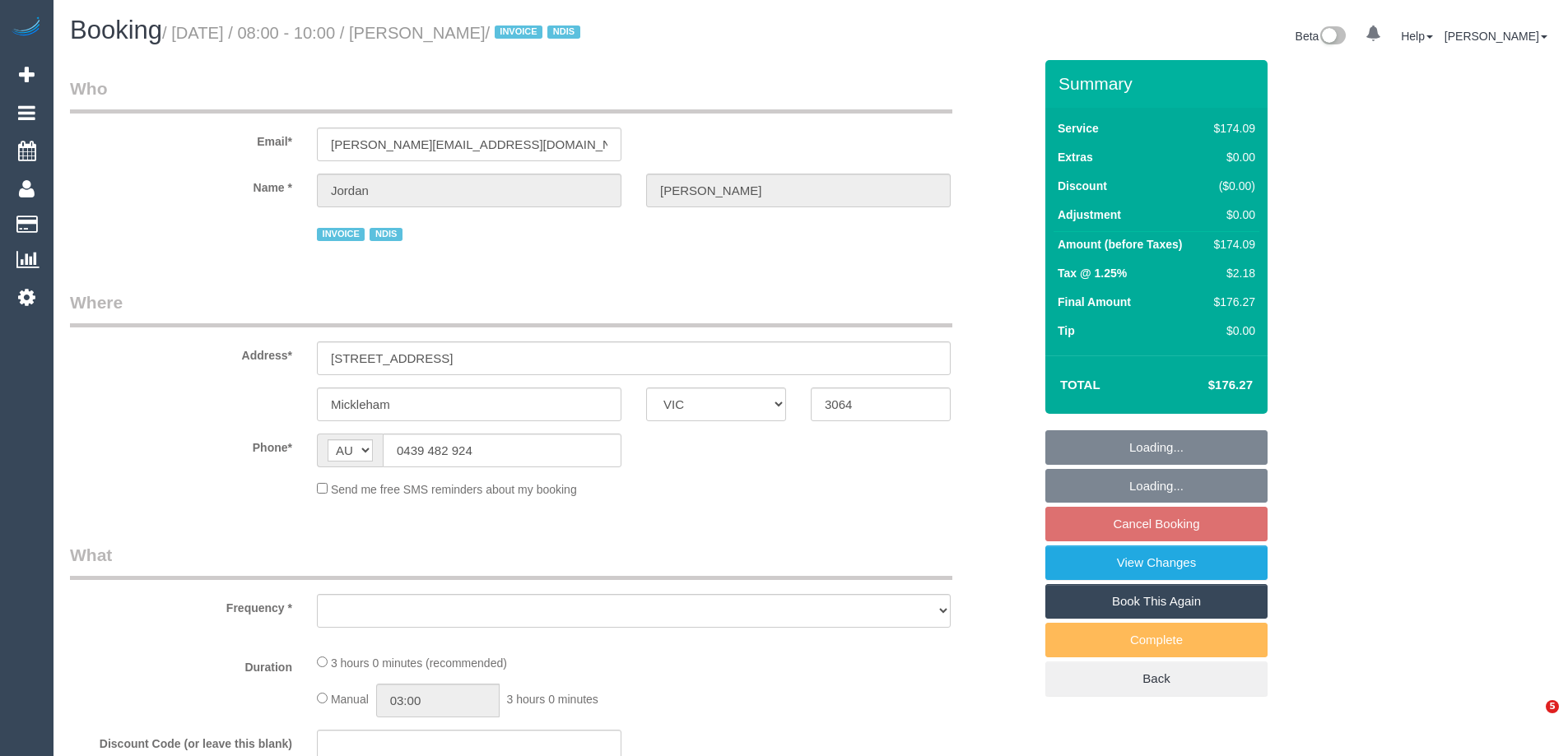
select select "VIC"
select select "object:564"
select select "180"
select select "number:27"
select select "number:14"
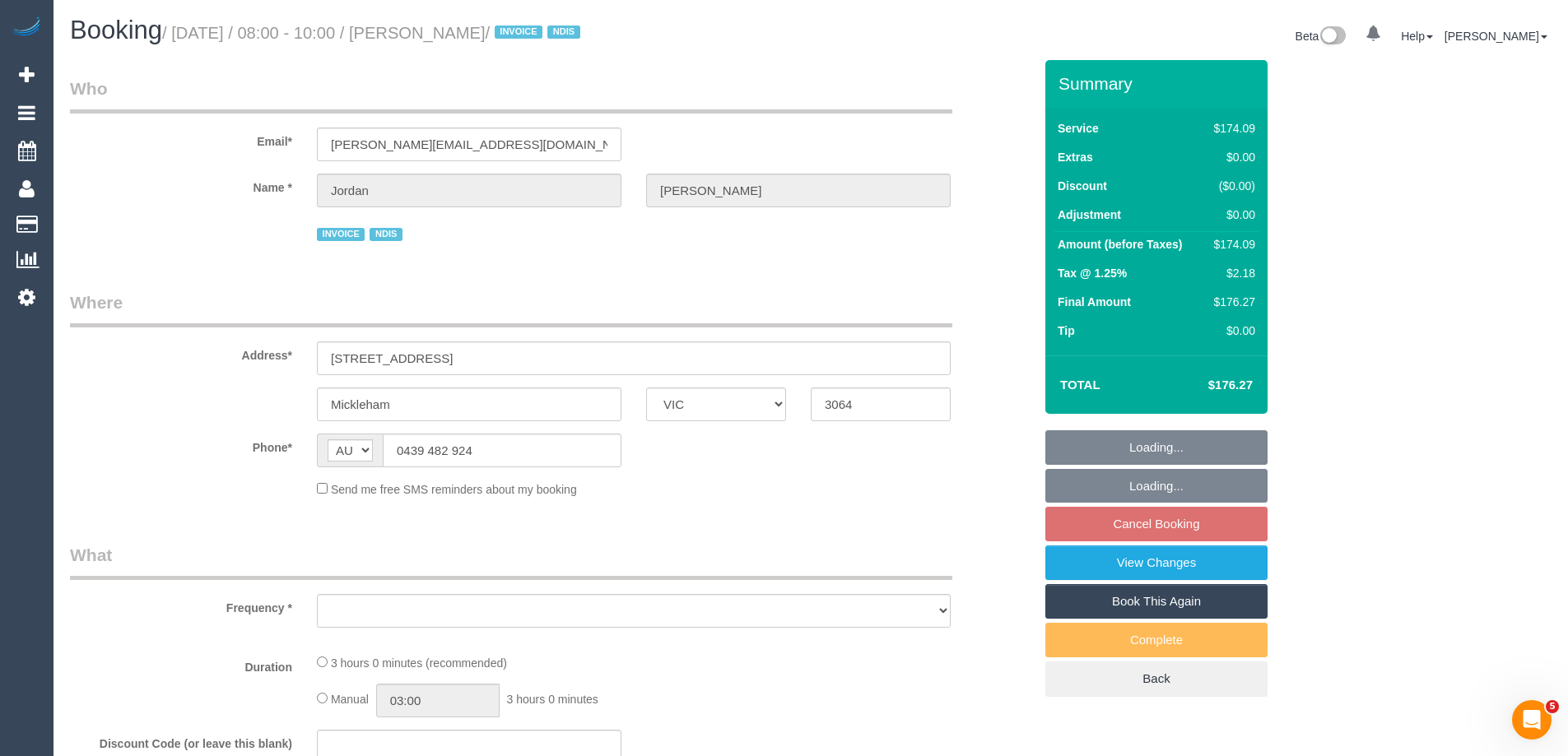
select select "number:19"
select select "number:36"
select select "number:33"
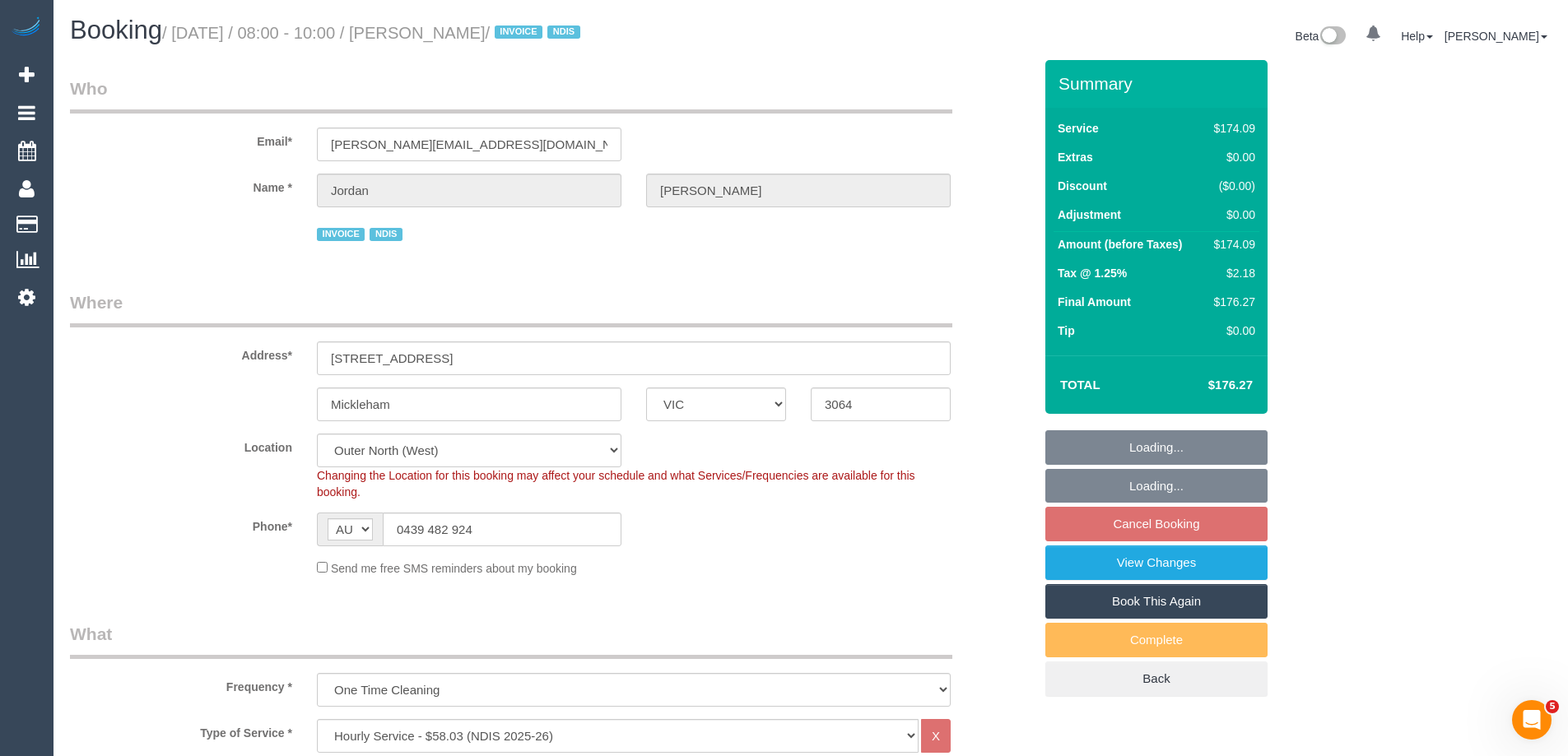
select select "object:1164"
select select "spot1"
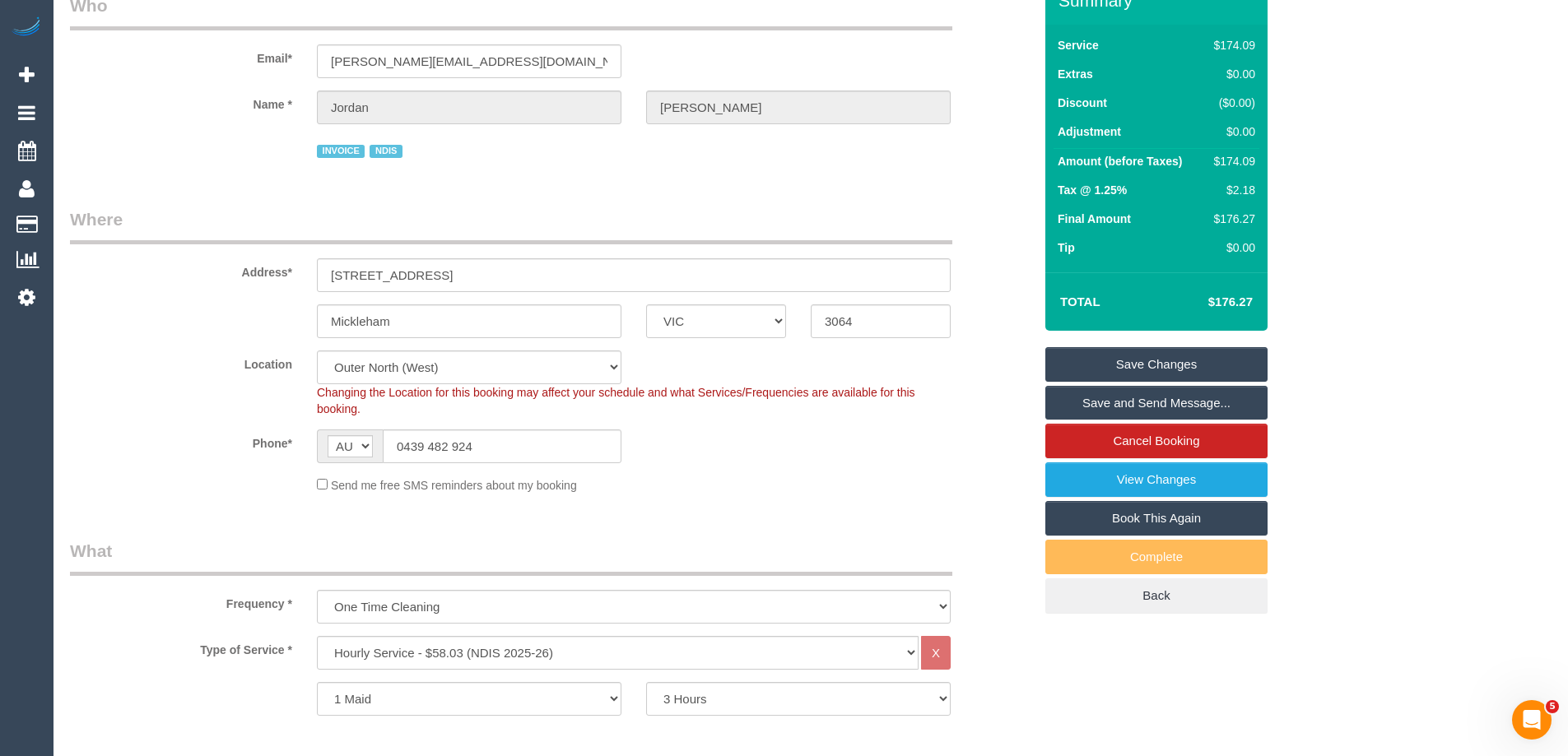
scroll to position [2317, 0]
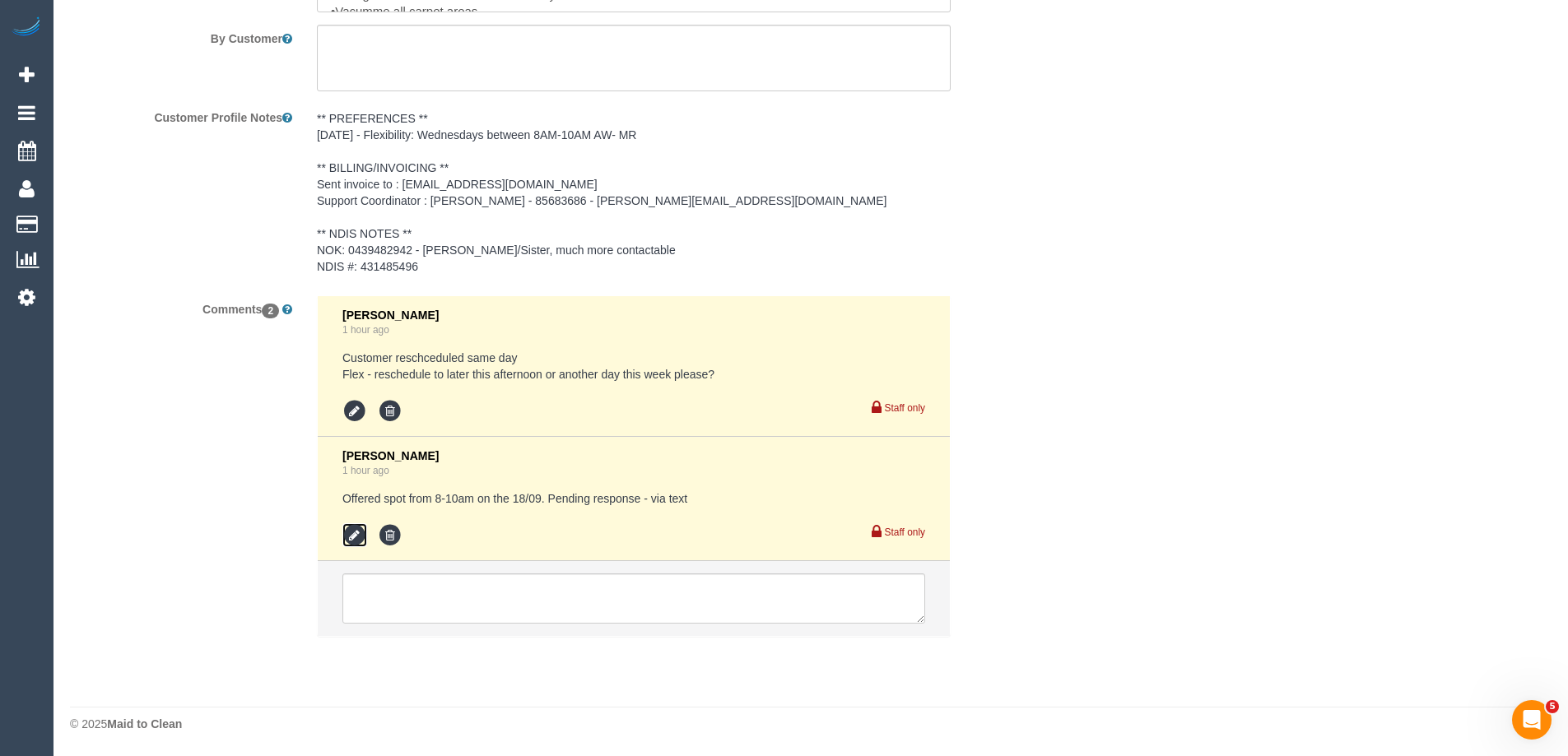
click at [356, 531] on icon at bounding box center [355, 536] width 25 height 25
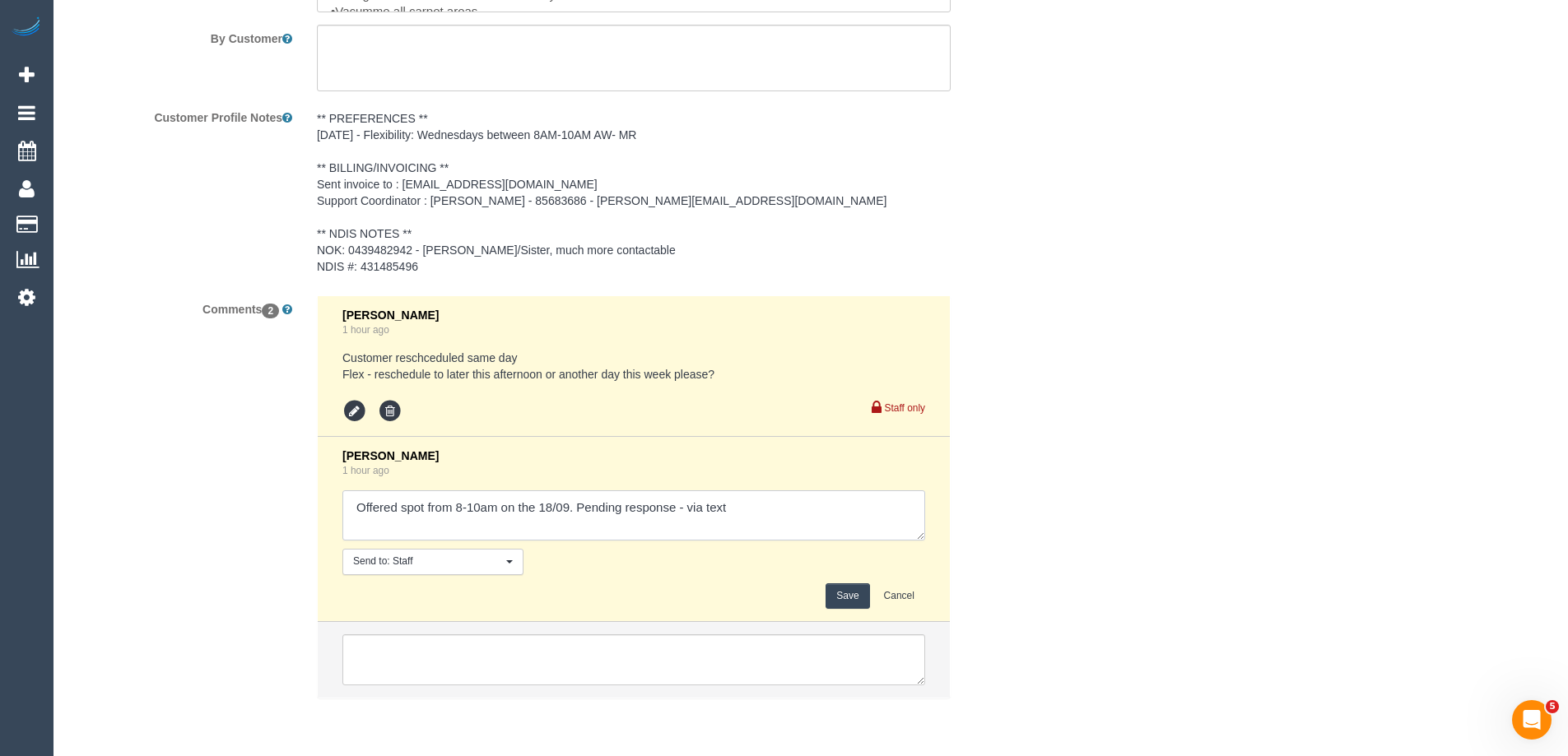
click at [690, 509] on textarea at bounding box center [633, 516] width 582 height 51
type textarea "Offered spot from 8-10am on the 18/09. Pending response - confirmed via text"
click at [850, 596] on button "Save" at bounding box center [846, 596] width 43 height 26
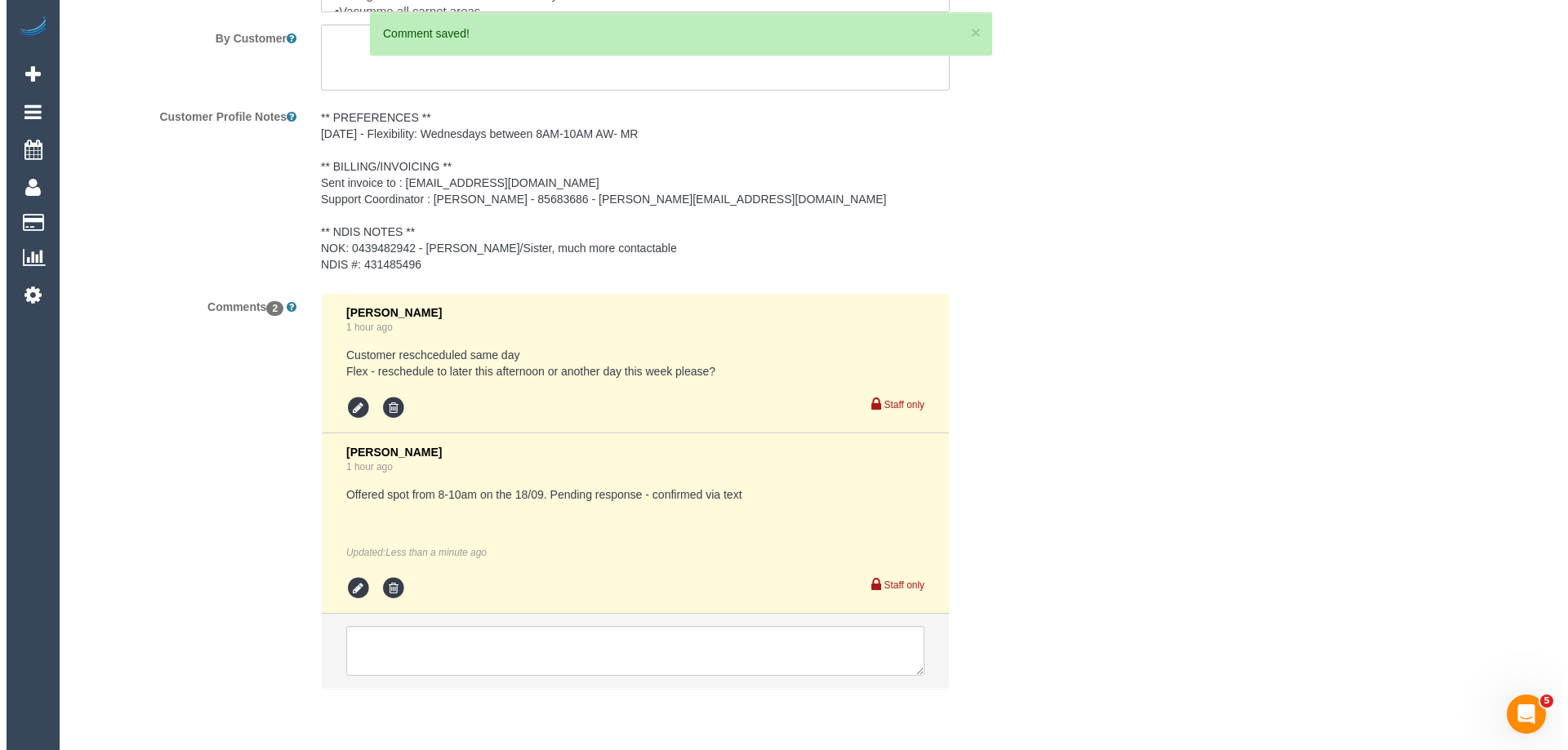
scroll to position [0, 0]
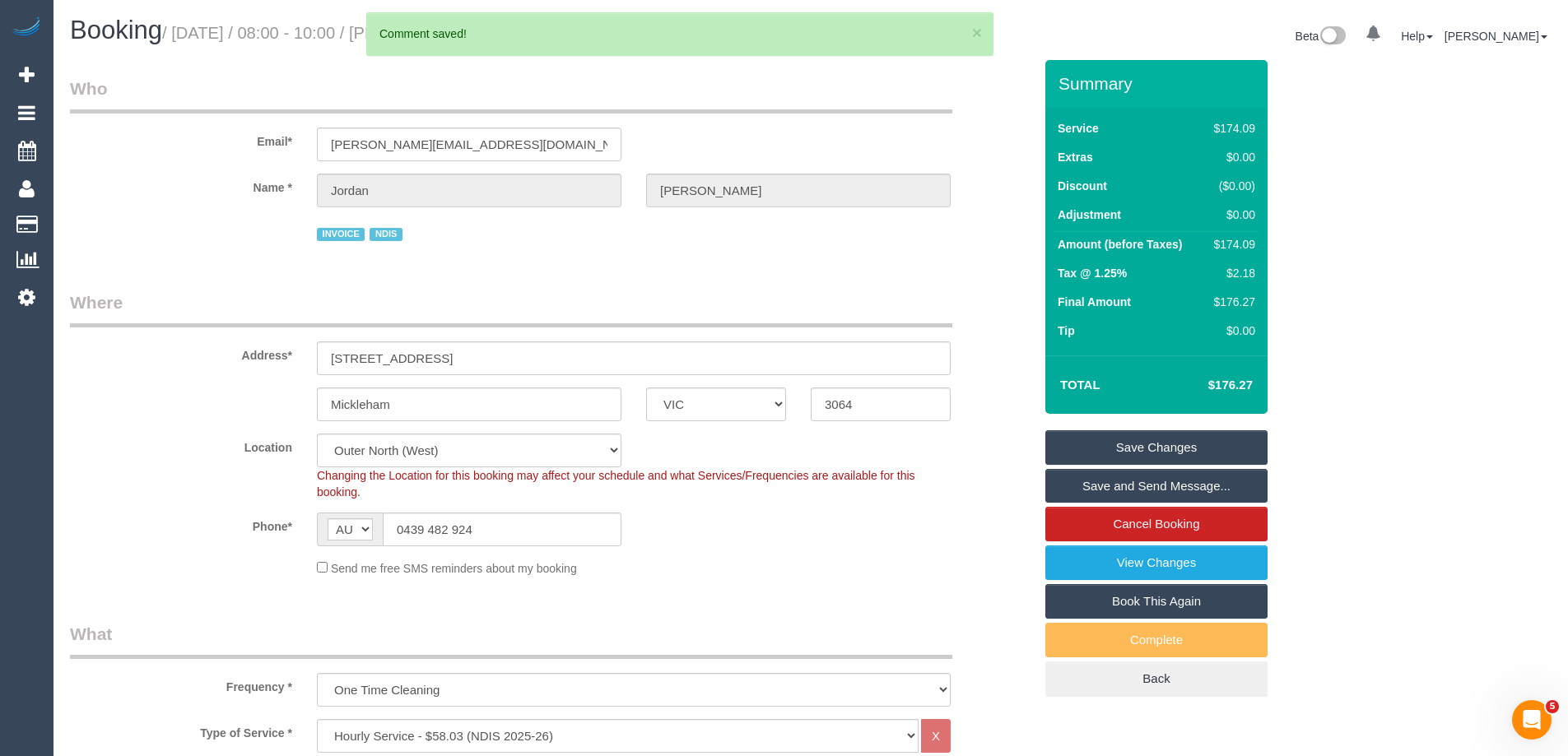
click at [1098, 483] on link "Save and Send Message..." at bounding box center [1156, 486] width 222 height 35
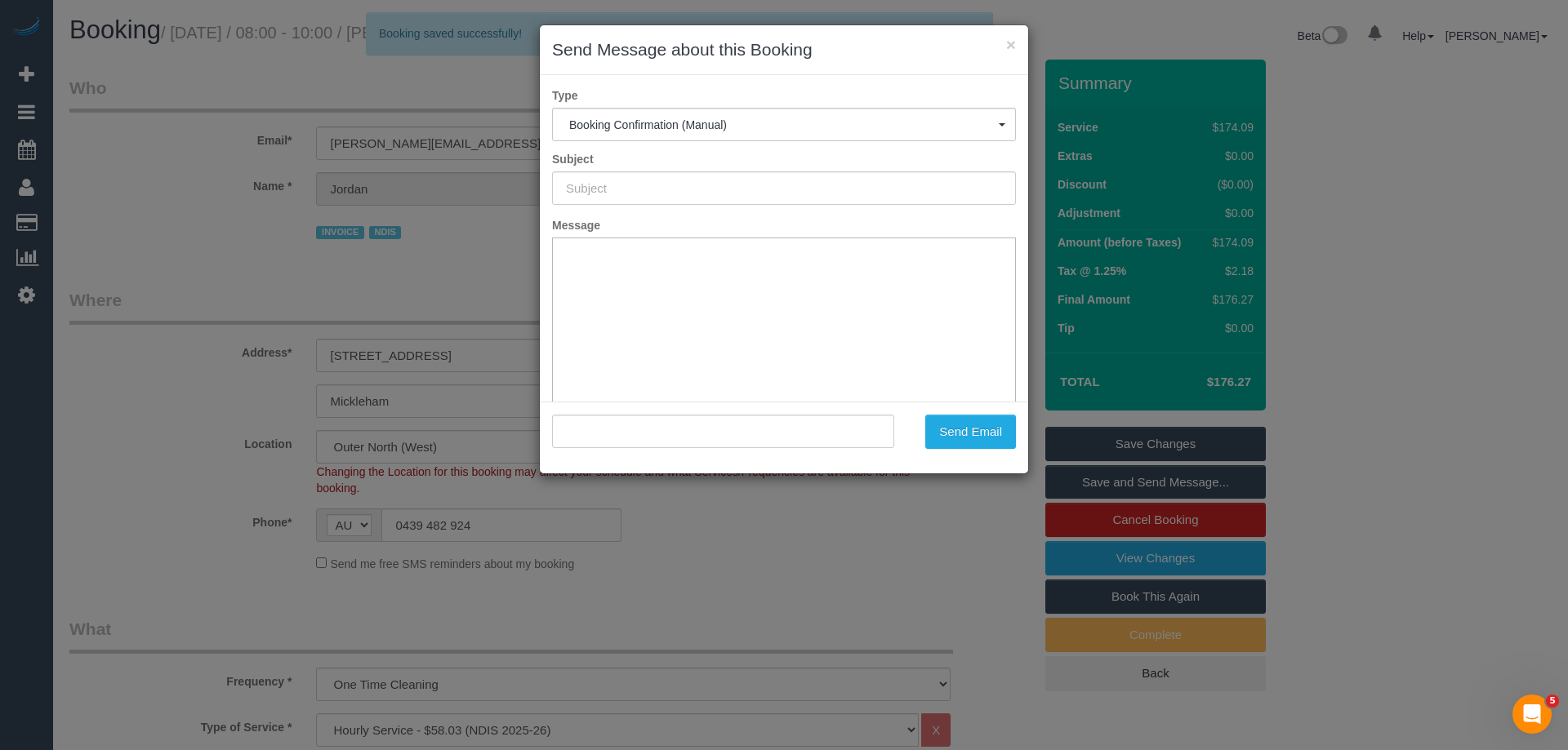
type input "Booking Confirmed"
type input ""Jordan Guerra" <tiffany.guerra2011@hotmail.com>"
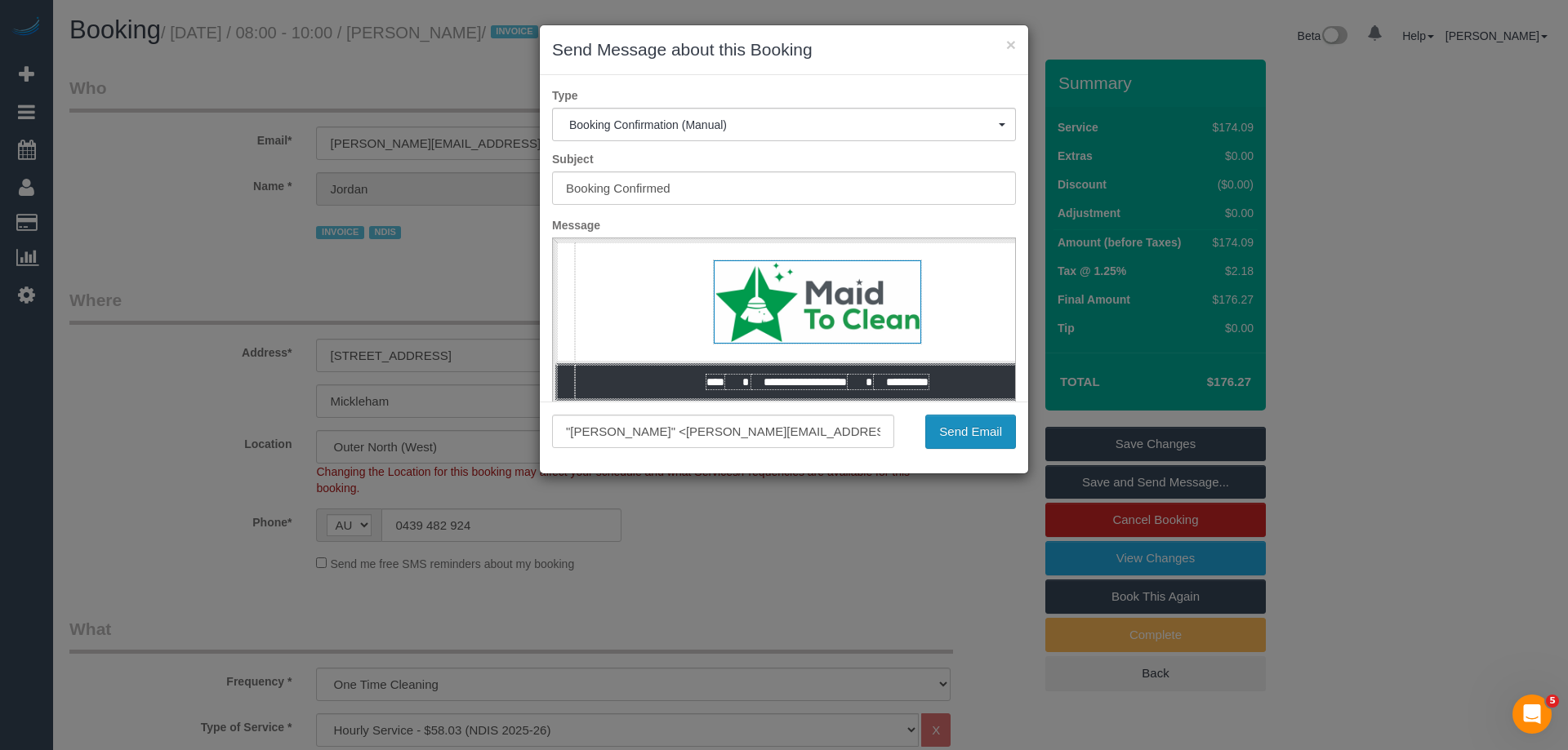
click at [986, 429] on button "Send Email" at bounding box center [970, 432] width 91 height 34
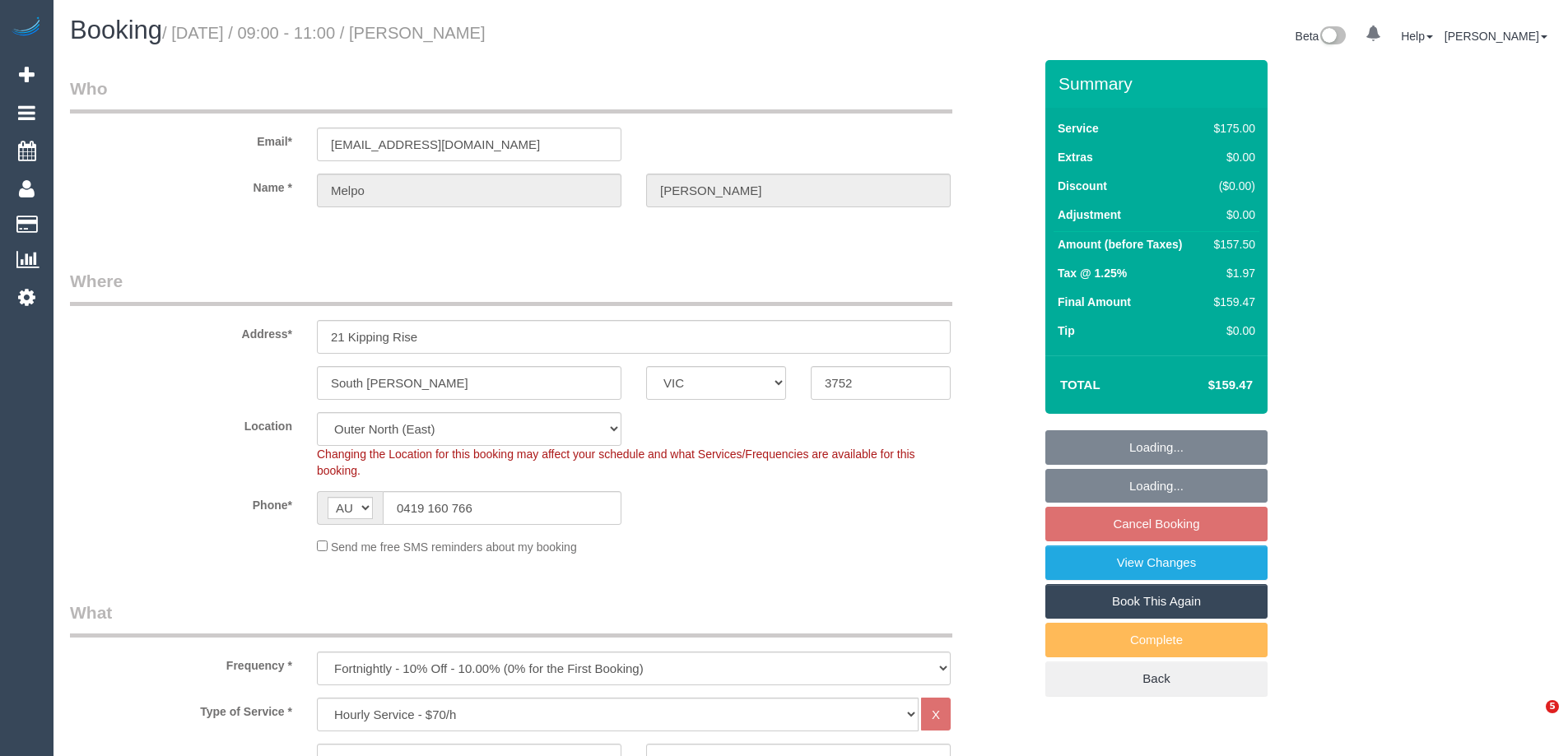
select select "VIC"
select select "150"
select select "string:stripe-pm_1QCAg32GScqysDRVi7vzTg8g"
select select "number:27"
select select "number:14"
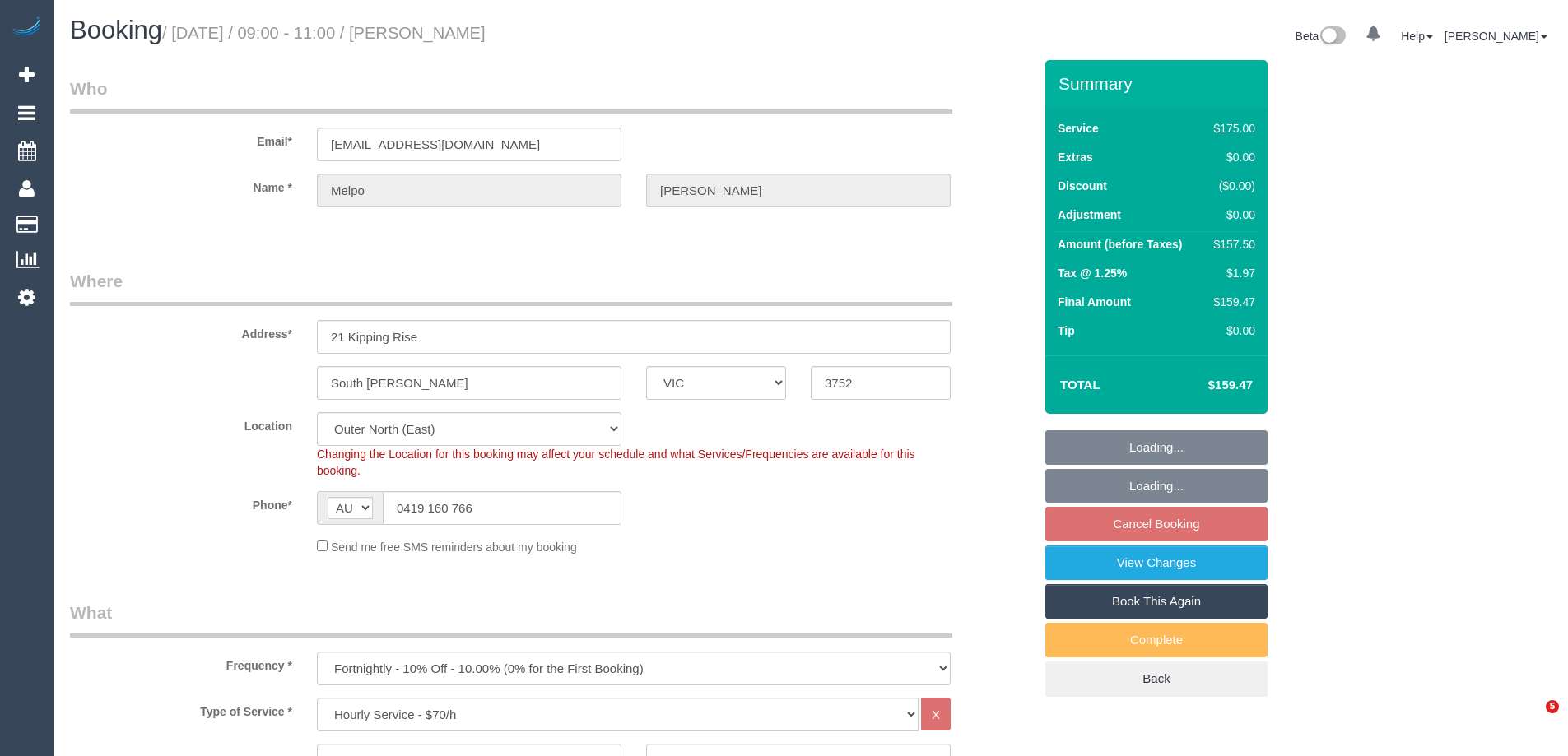
select select "number:18"
select select "number:22"
select select "number:34"
select select "number:12"
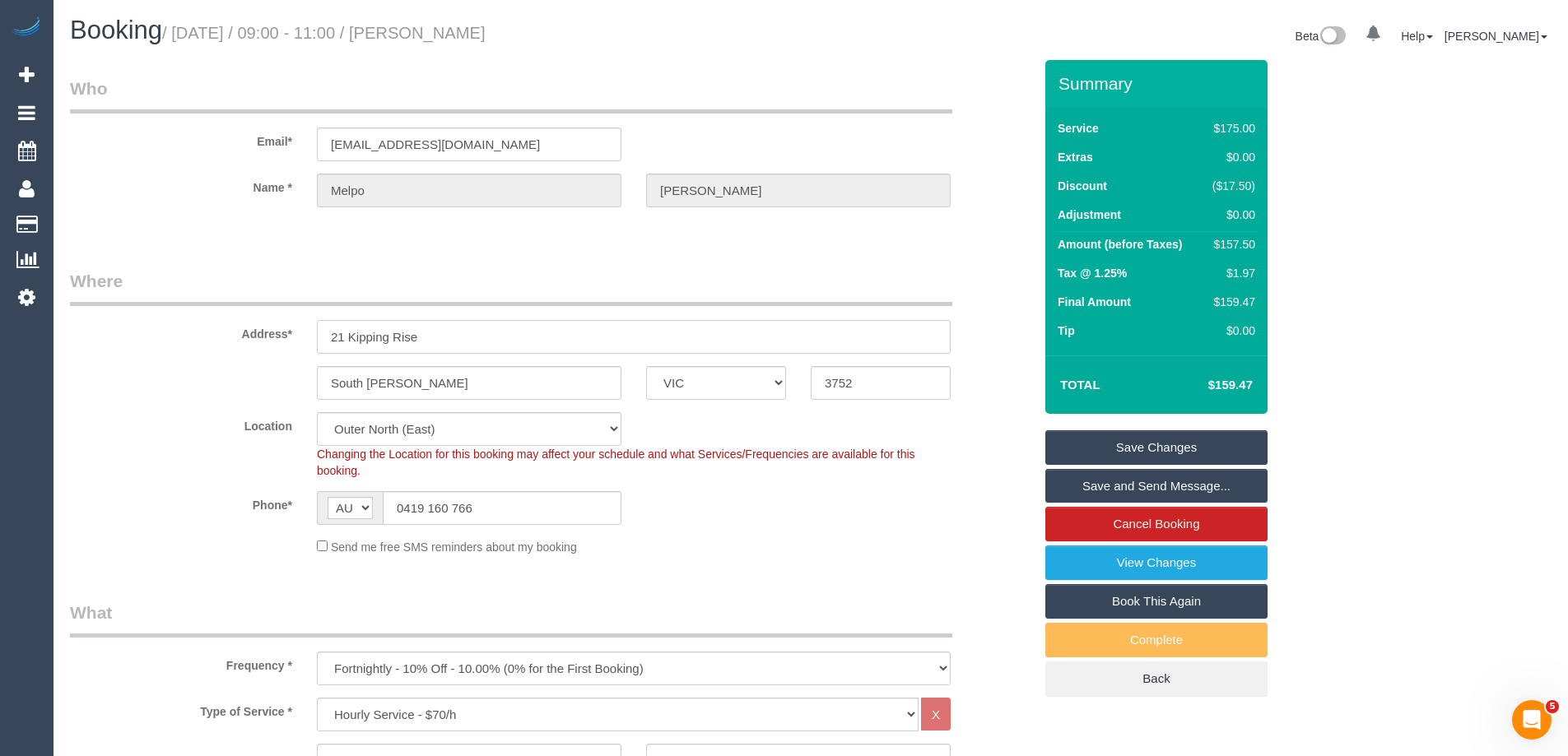
drag, startPoint x: 449, startPoint y: 335, endPoint x: 247, endPoint y: 322, distance: 202.4
click at [248, 323] on div "Address* [STREET_ADDRESS]" at bounding box center [551, 312] width 987 height 85
drag, startPoint x: 498, startPoint y: 144, endPoint x: 173, endPoint y: 160, distance: 325.4
click at [173, 160] on div "Email* [EMAIL_ADDRESS][DOMAIN_NAME]" at bounding box center [551, 119] width 987 height 85
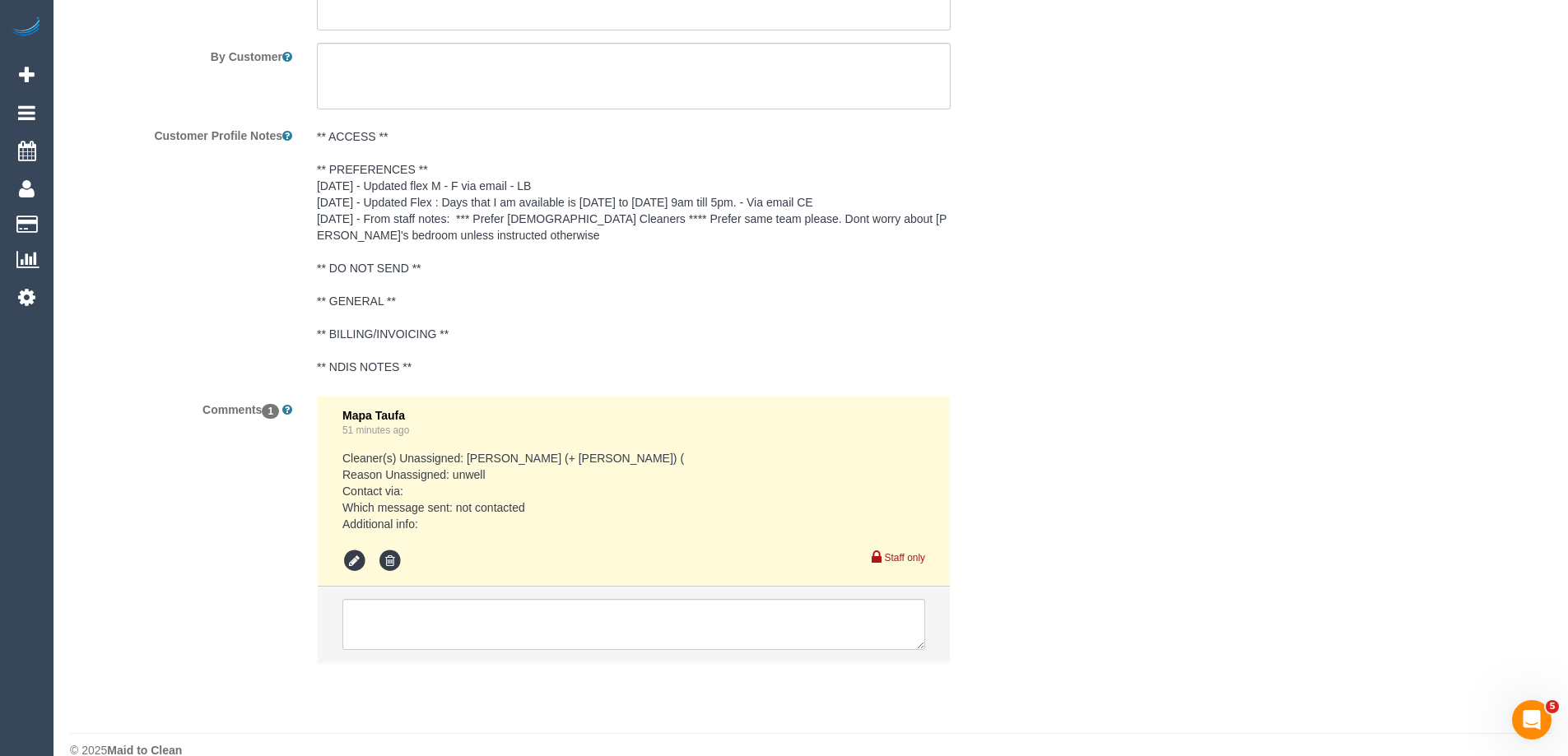
scroll to position [2882, 0]
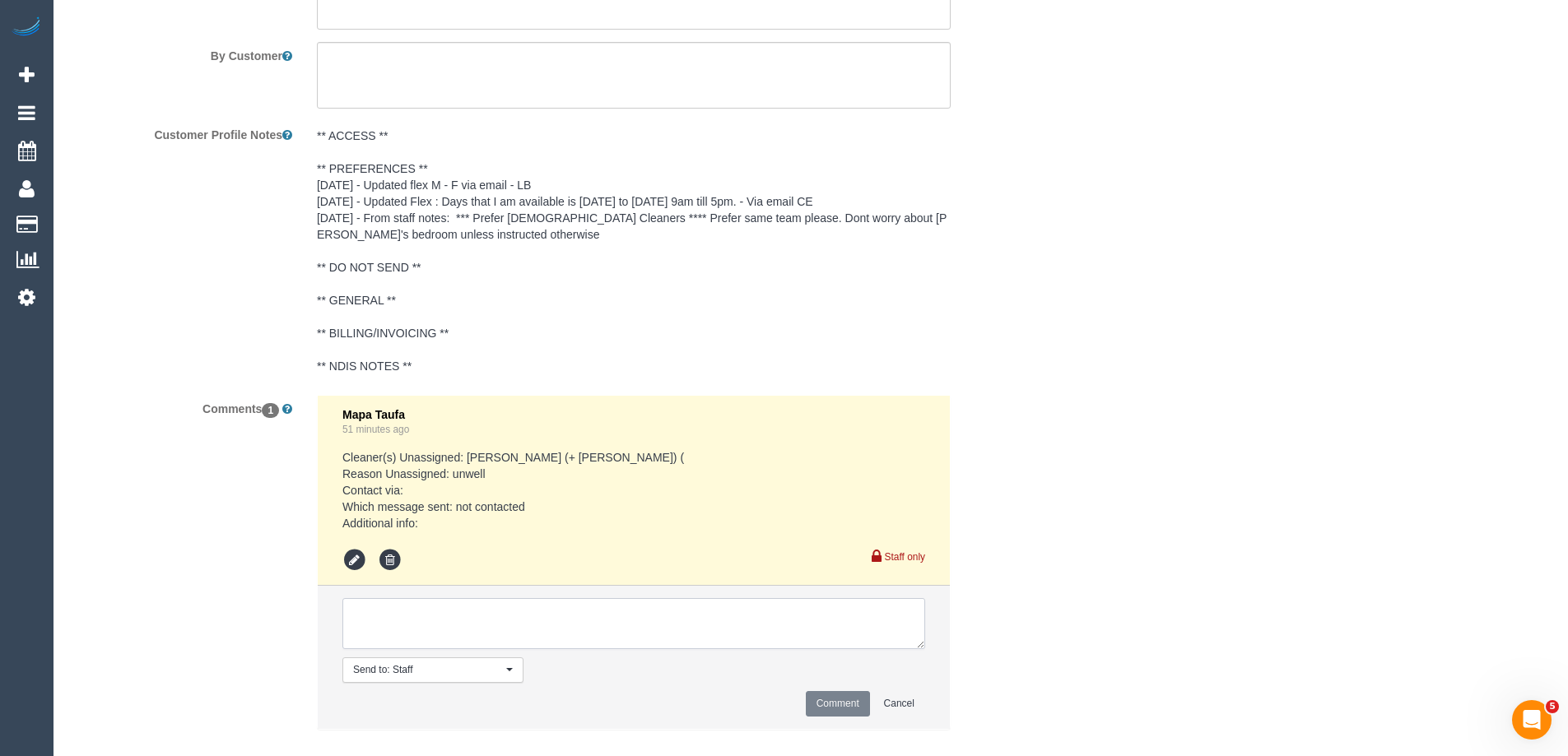
click at [426, 617] on textarea at bounding box center [633, 624] width 582 height 51
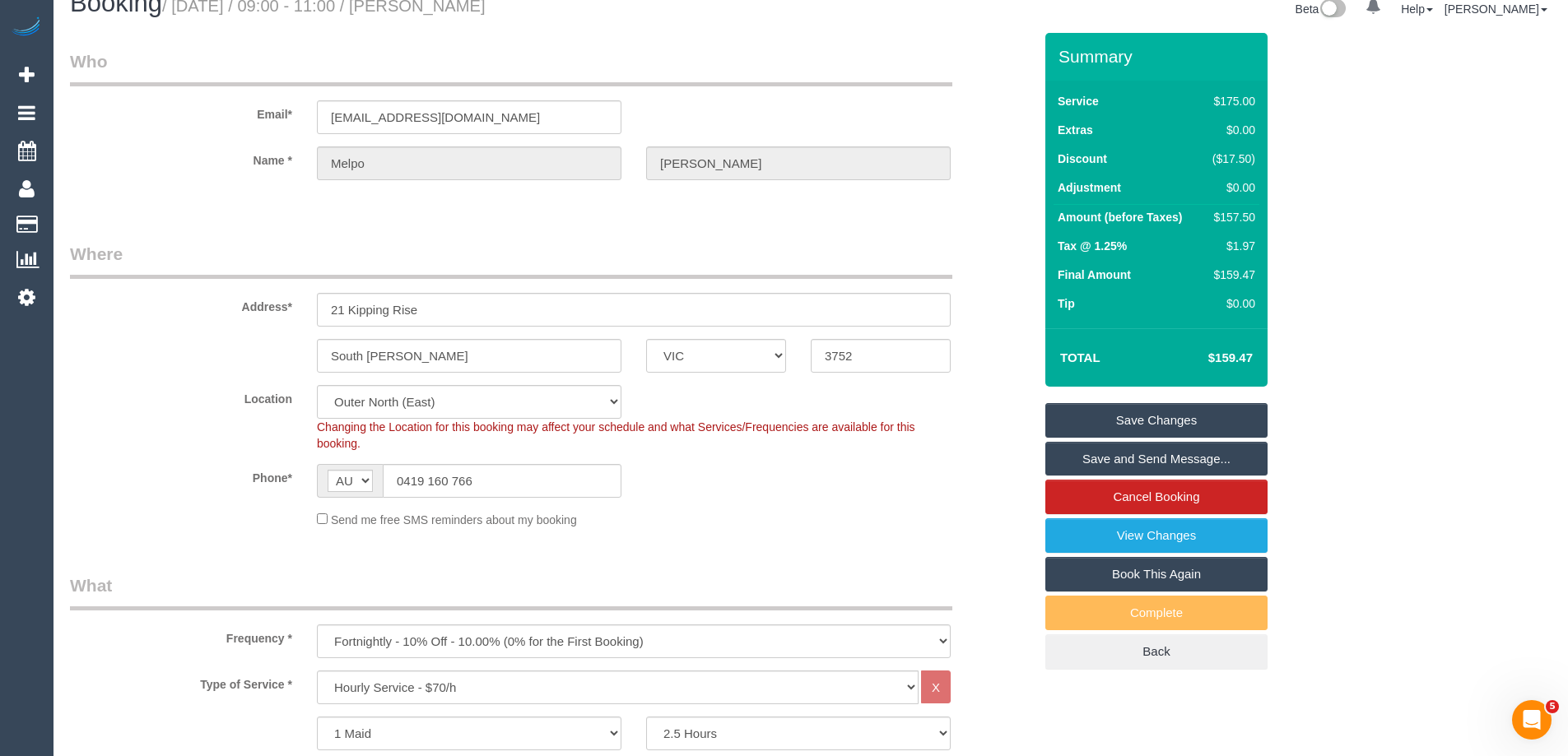
scroll to position [0, 0]
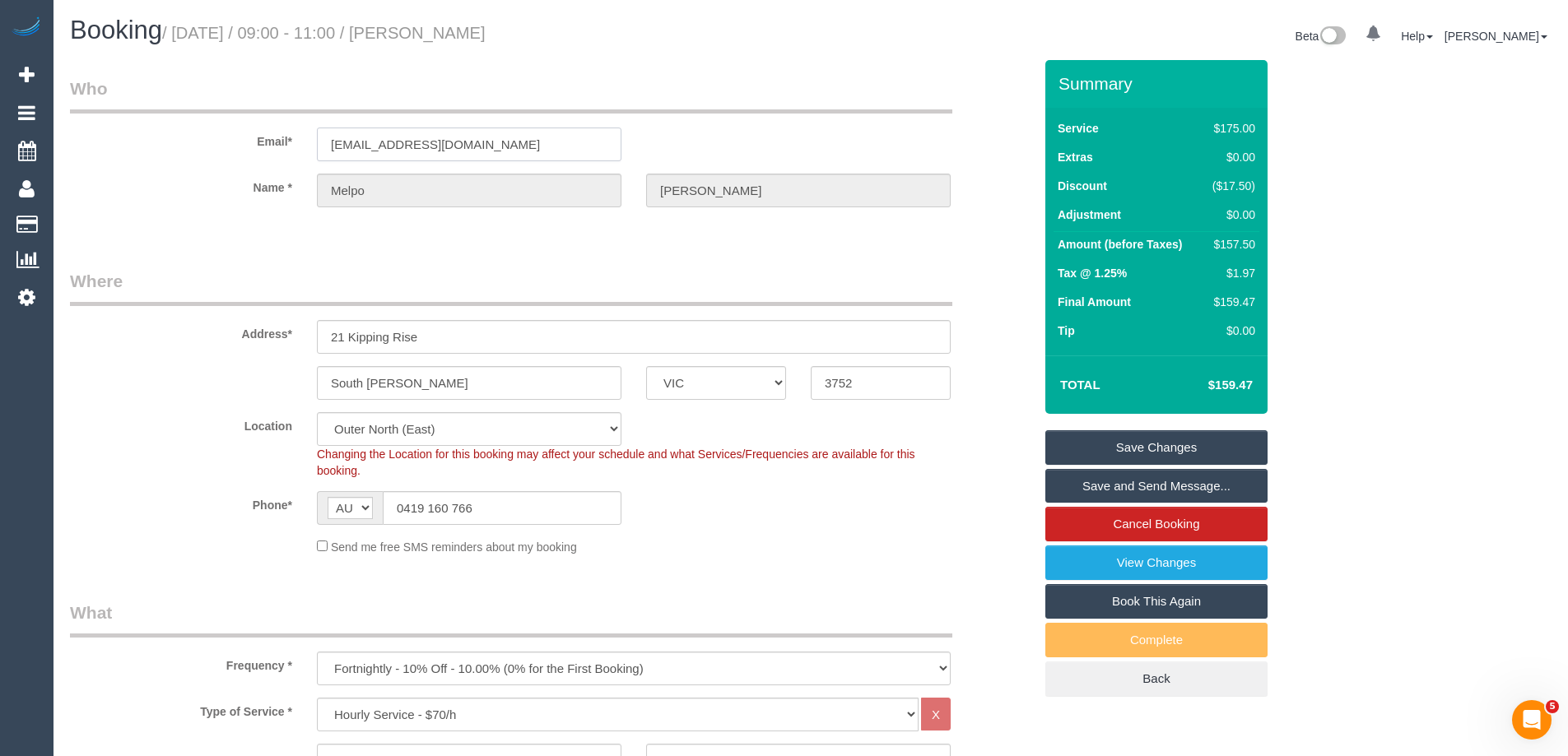
drag, startPoint x: 490, startPoint y: 144, endPoint x: 191, endPoint y: 151, distance: 299.1
click at [191, 151] on div "Email* [EMAIL_ADDRESS][DOMAIN_NAME]" at bounding box center [551, 119] width 987 height 85
drag, startPoint x: 547, startPoint y: 121, endPoint x: 151, endPoint y: 173, distance: 399.4
click at [151, 173] on sui-booking-customer "Email* [EMAIL_ADDRESS][DOMAIN_NAME] Name * [GEOGRAPHIC_DATA][PERSON_NAME]" at bounding box center [551, 150] width 963 height 147
drag, startPoint x: 479, startPoint y: 143, endPoint x: -57, endPoint y: 141, distance: 536.0
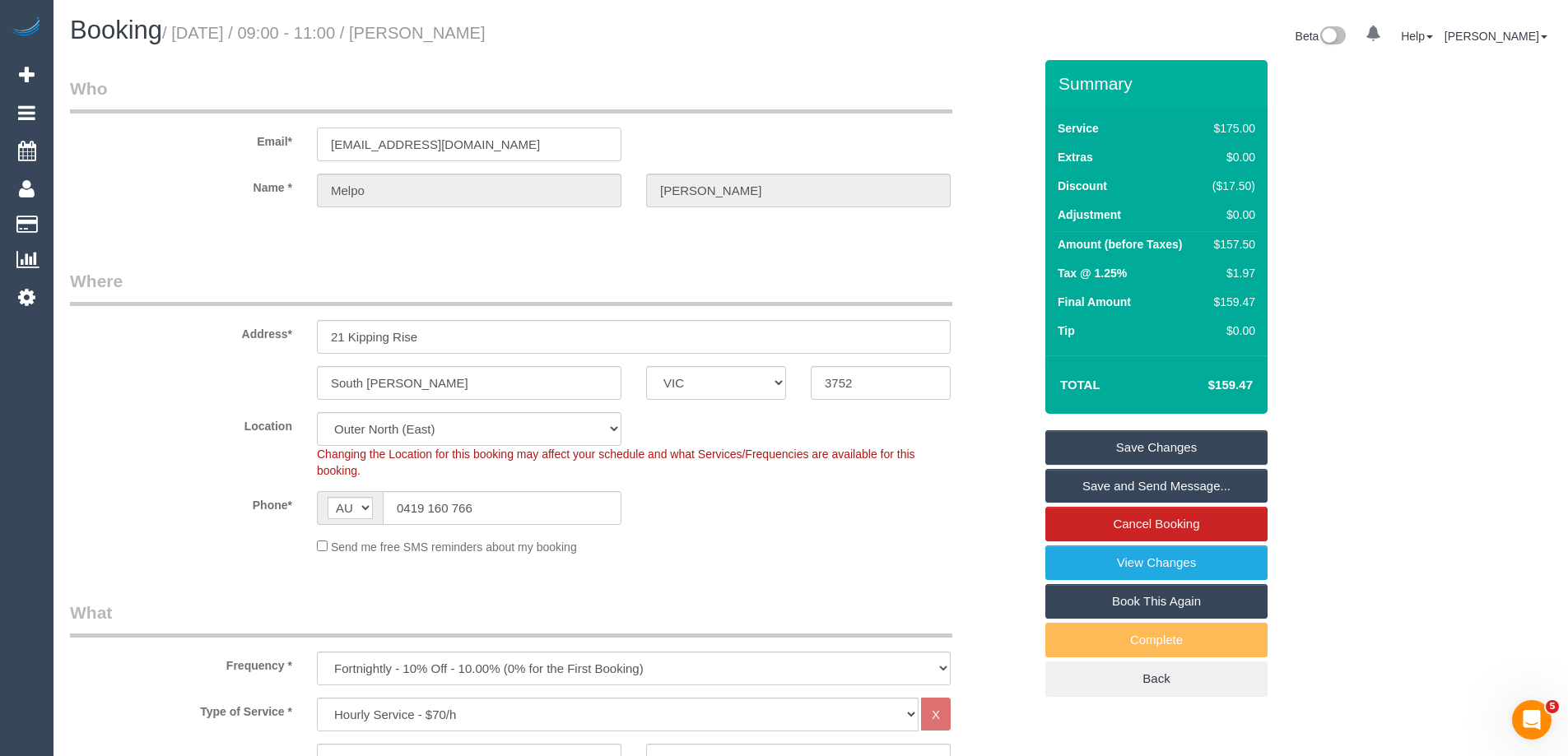
click at [0, 141] on html "0 Beta Your Notifications You have 0 alerts Add Booking Bookings Active Booking…" at bounding box center [784, 378] width 1568 height 756
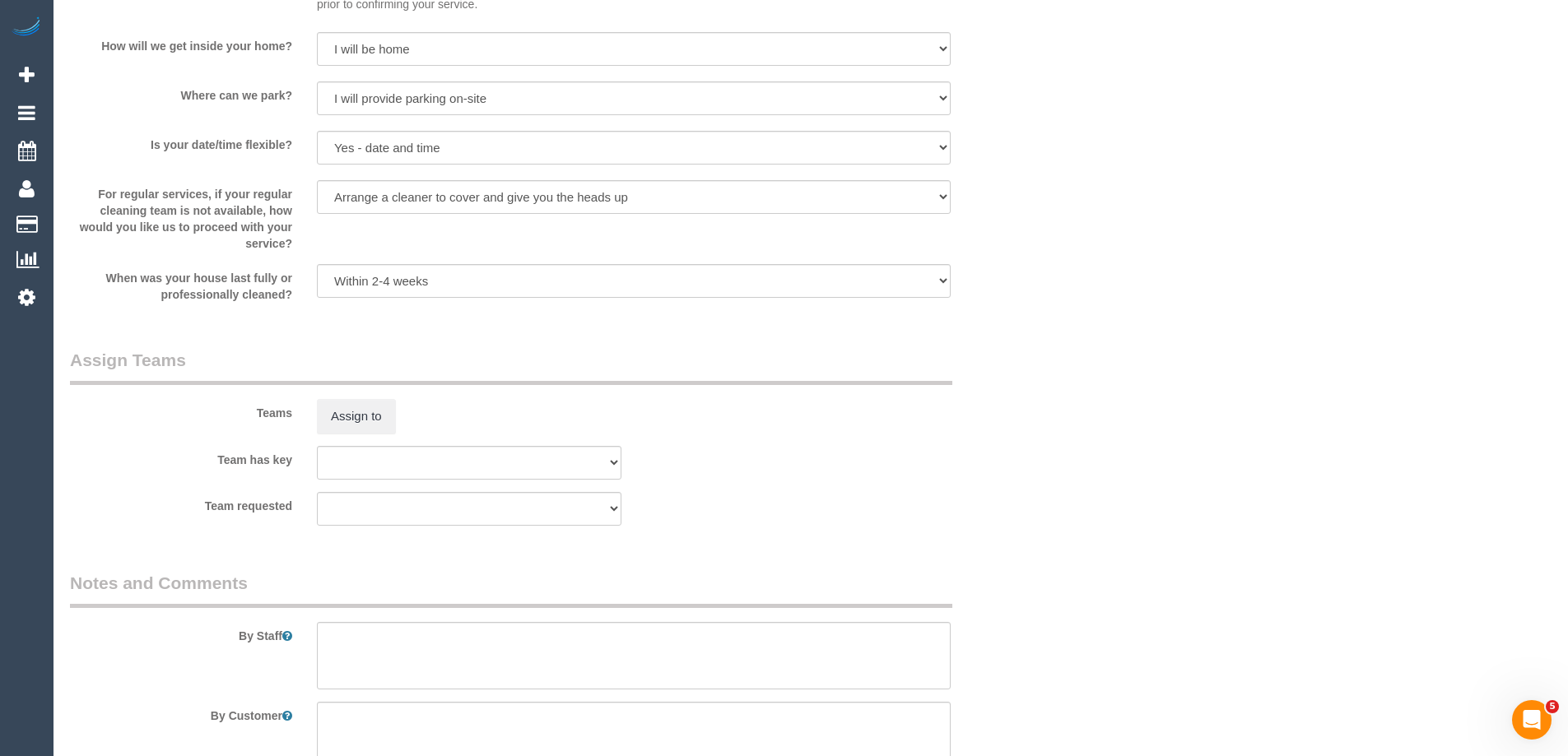
scroll to position [2552, 0]
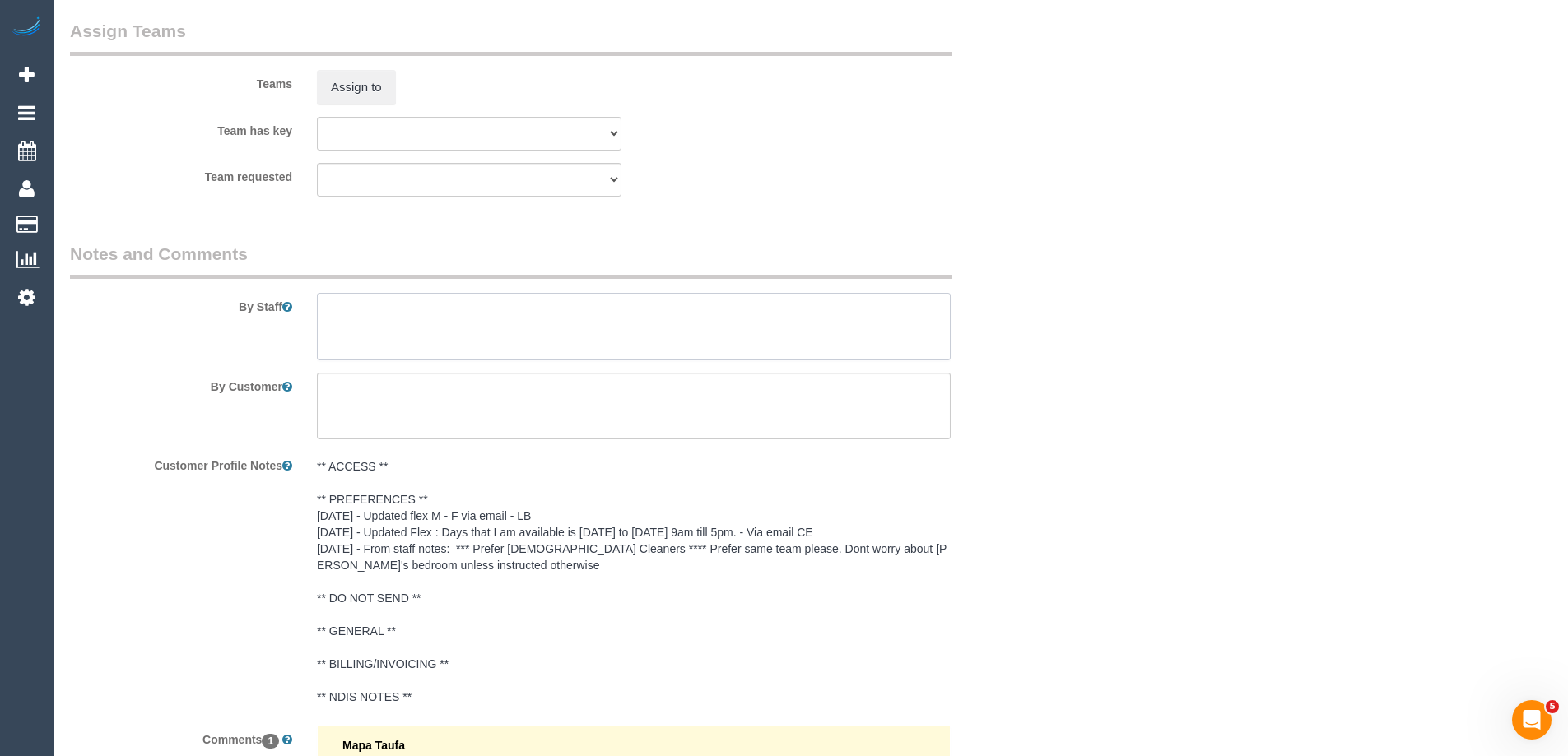
click at [346, 323] on textarea at bounding box center [634, 327] width 634 height 67
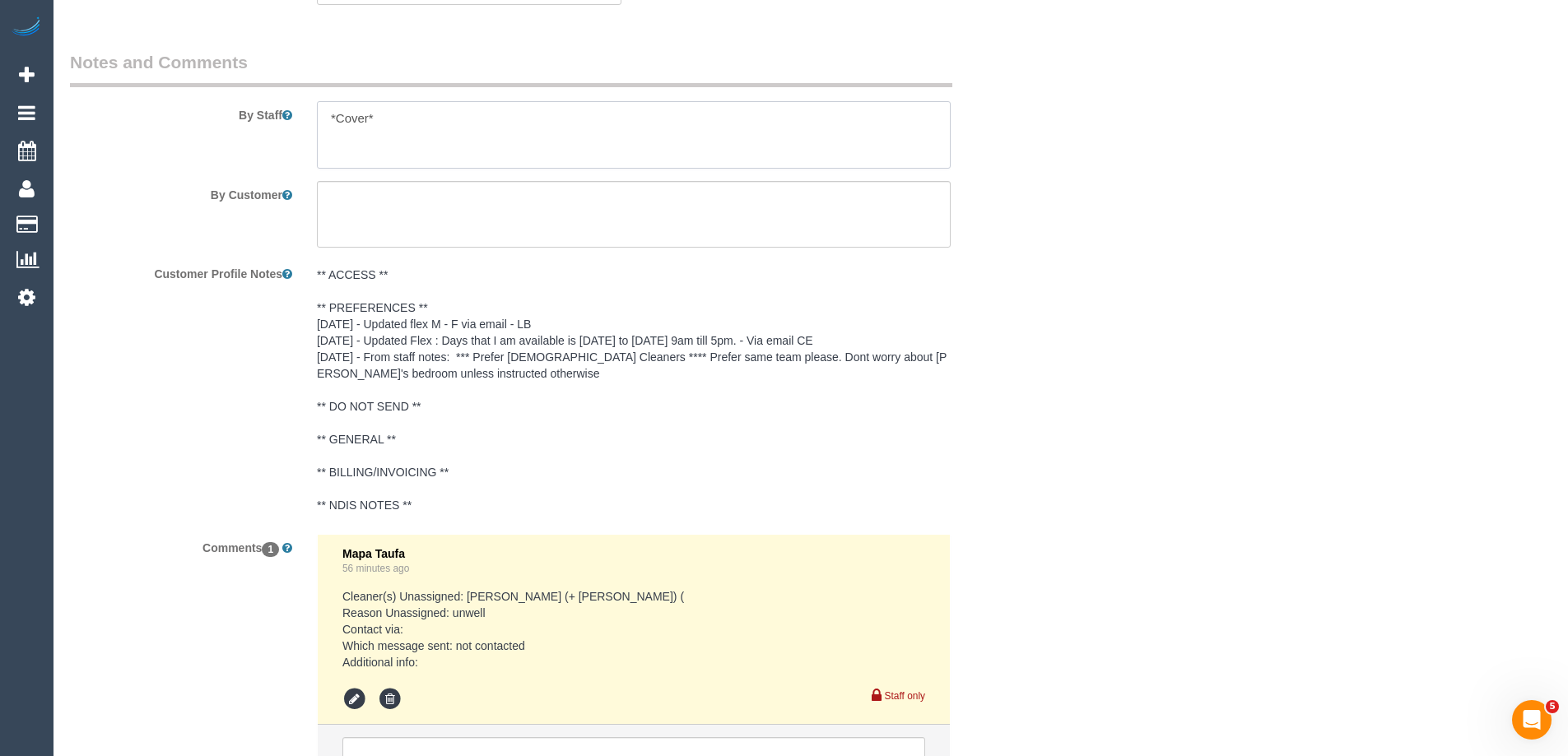
scroll to position [2975, 0]
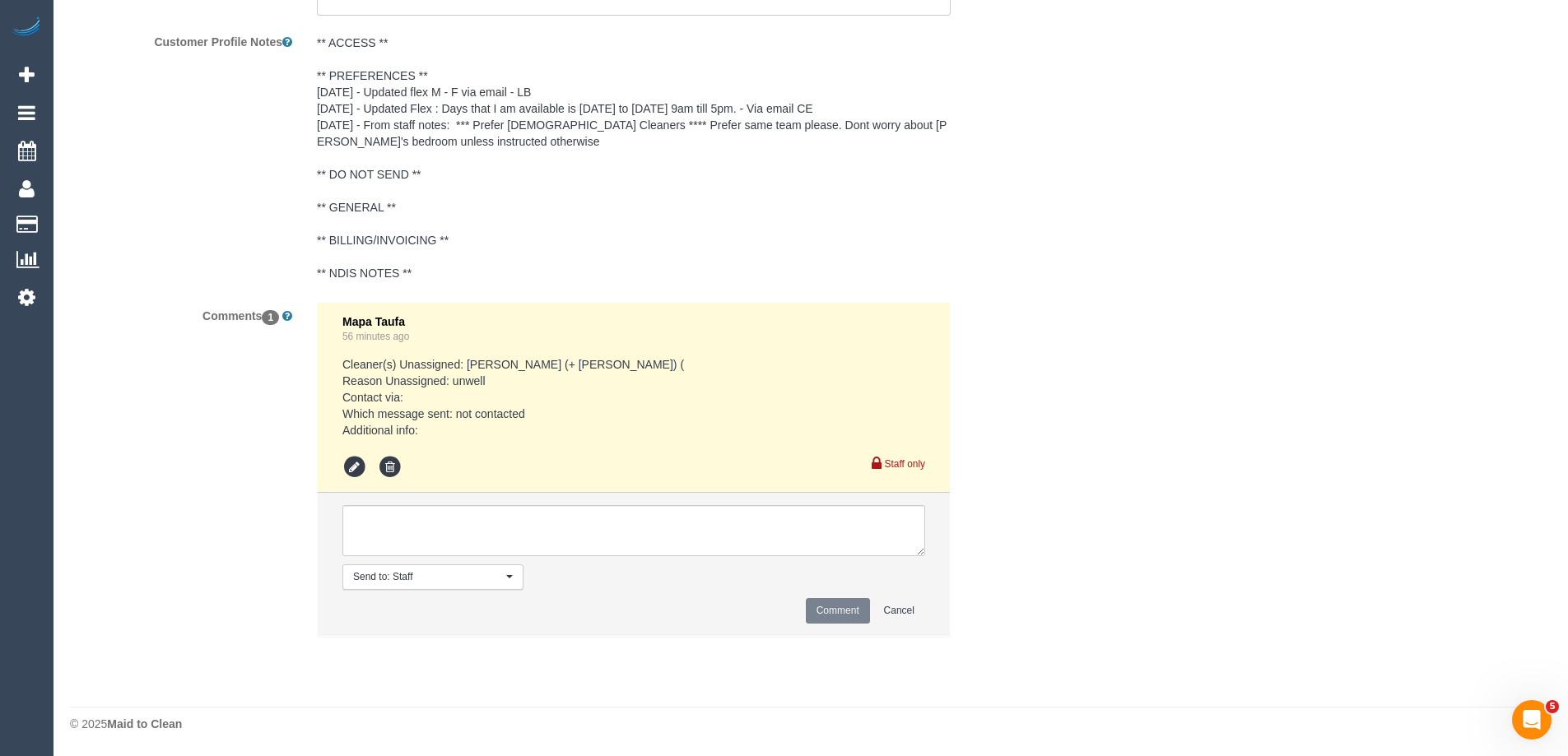
type textarea "*Cover*"
click at [430, 527] on textarea at bounding box center [633, 531] width 582 height 51
type textarea "Notified of one off cover cleaner - via email"
drag, startPoint x: 831, startPoint y: 621, endPoint x: 829, endPoint y: 613, distance: 8.2
click at [831, 620] on button "Comment" at bounding box center [838, 611] width 64 height 26
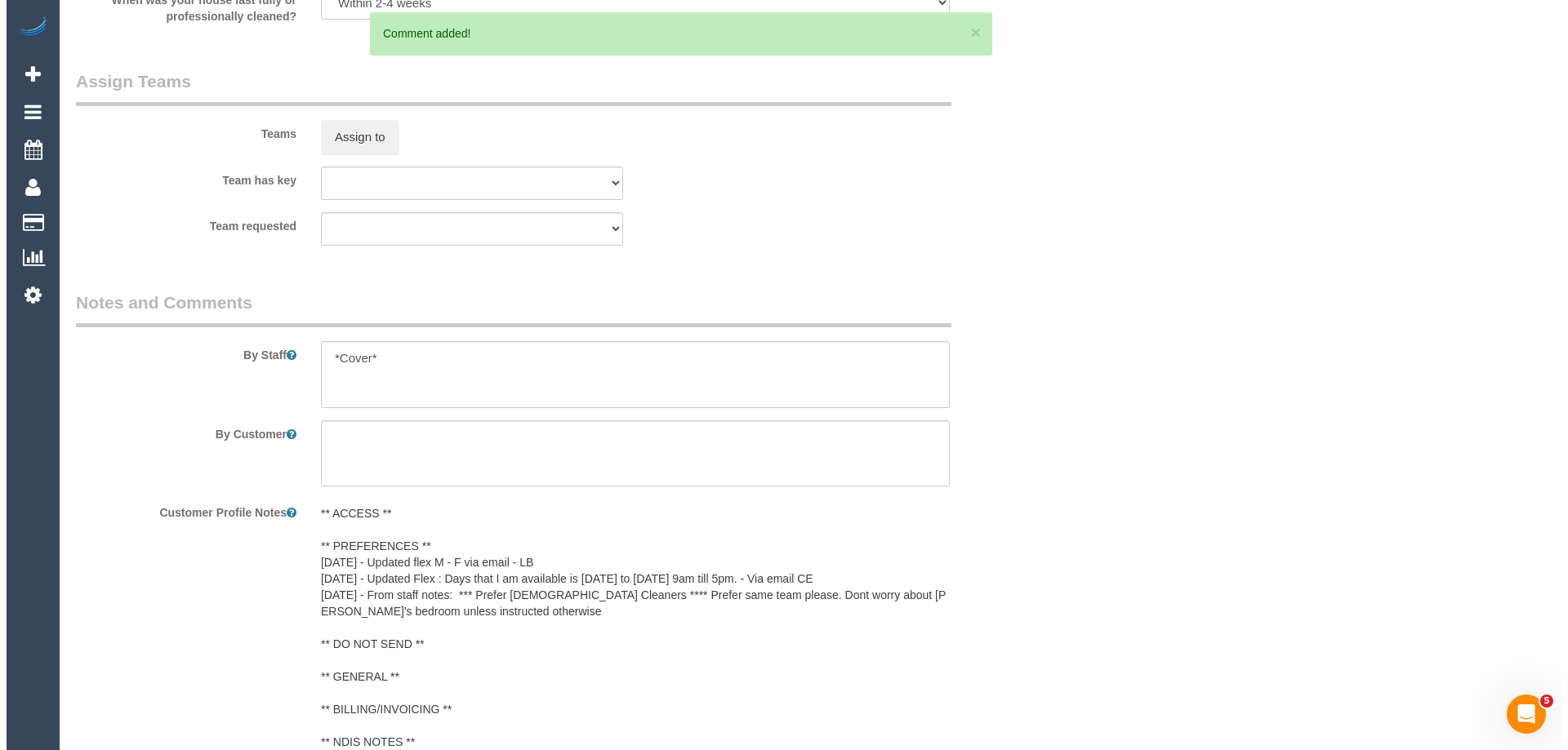
scroll to position [2462, 0]
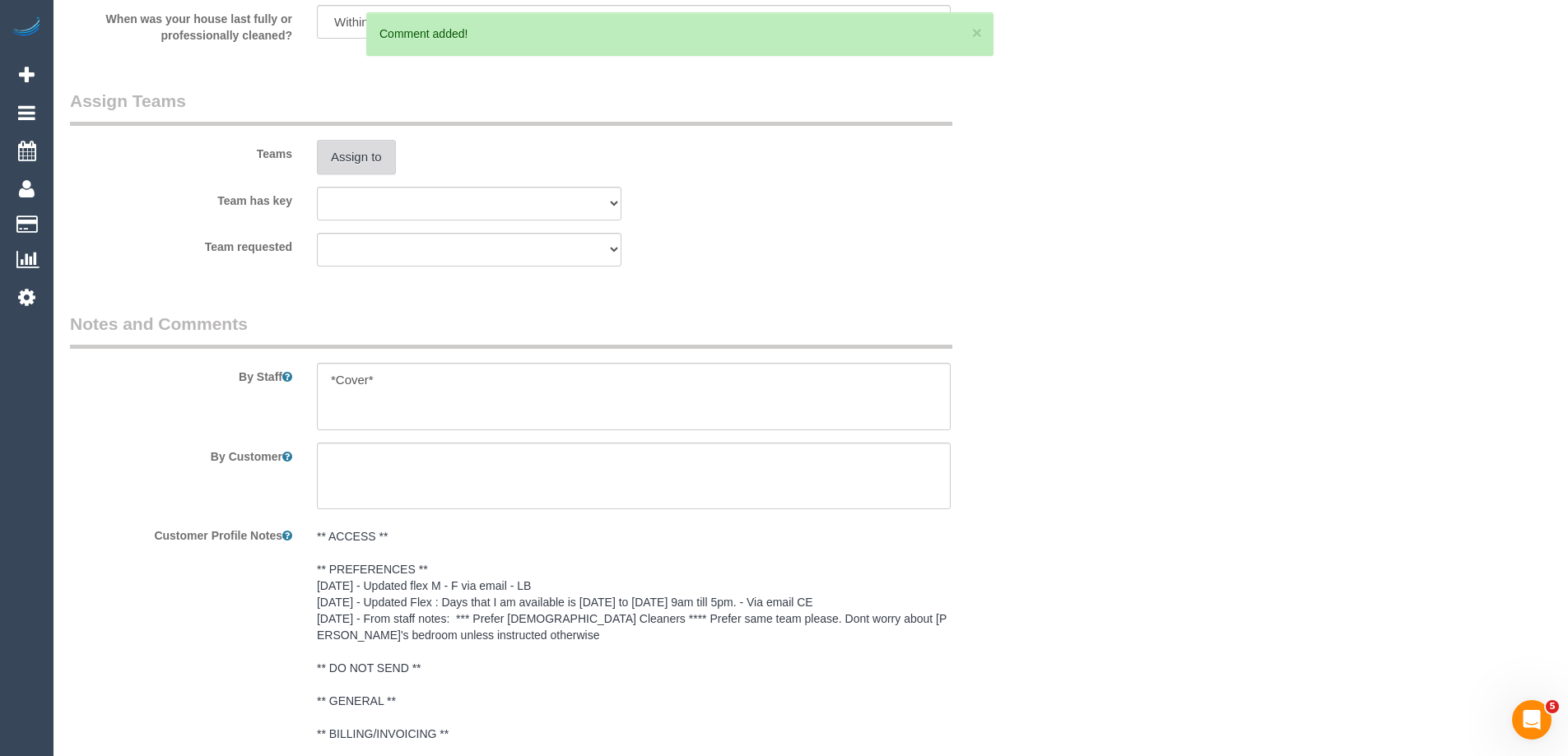
click at [378, 157] on button "Assign to" at bounding box center [356, 157] width 79 height 35
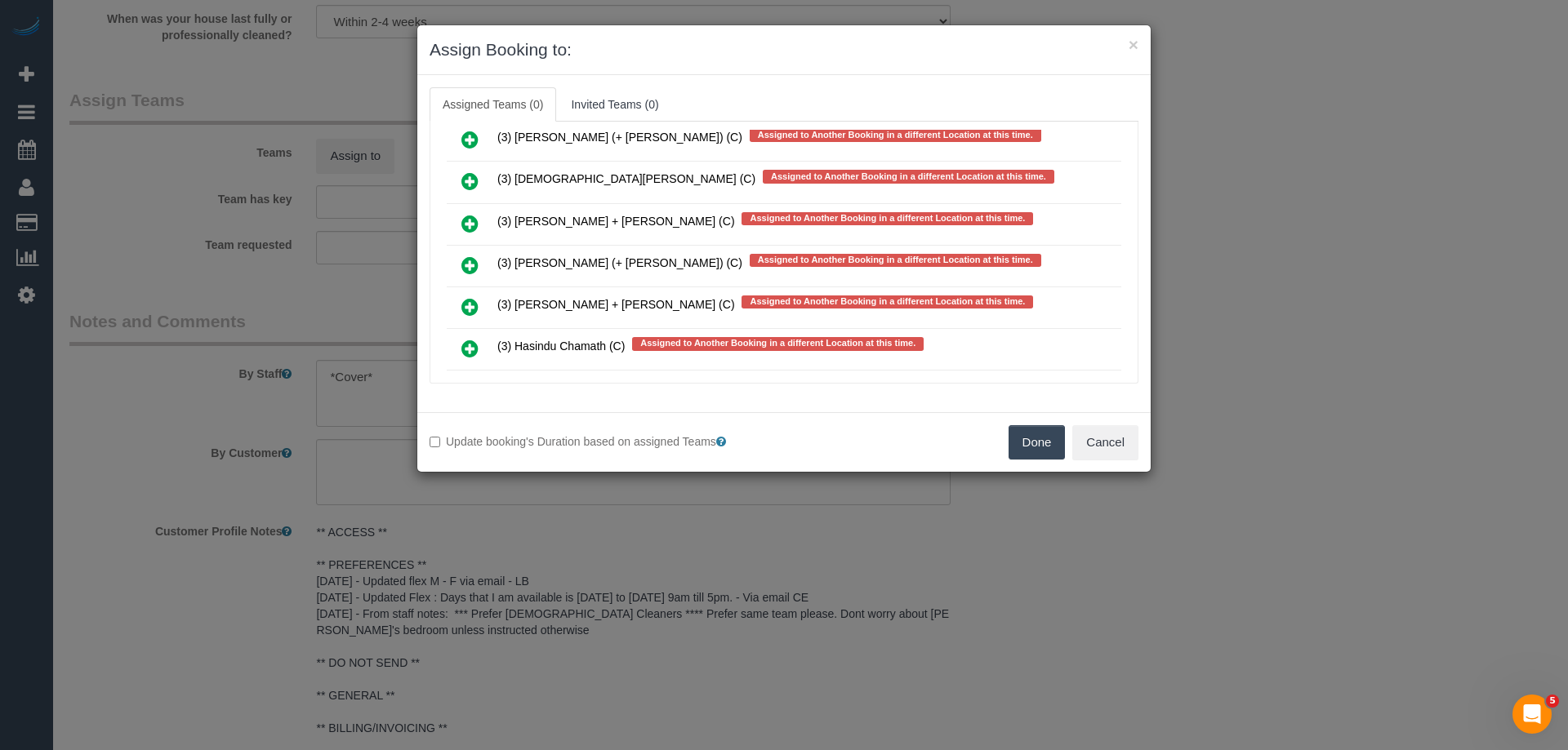
scroll to position [3196, 0]
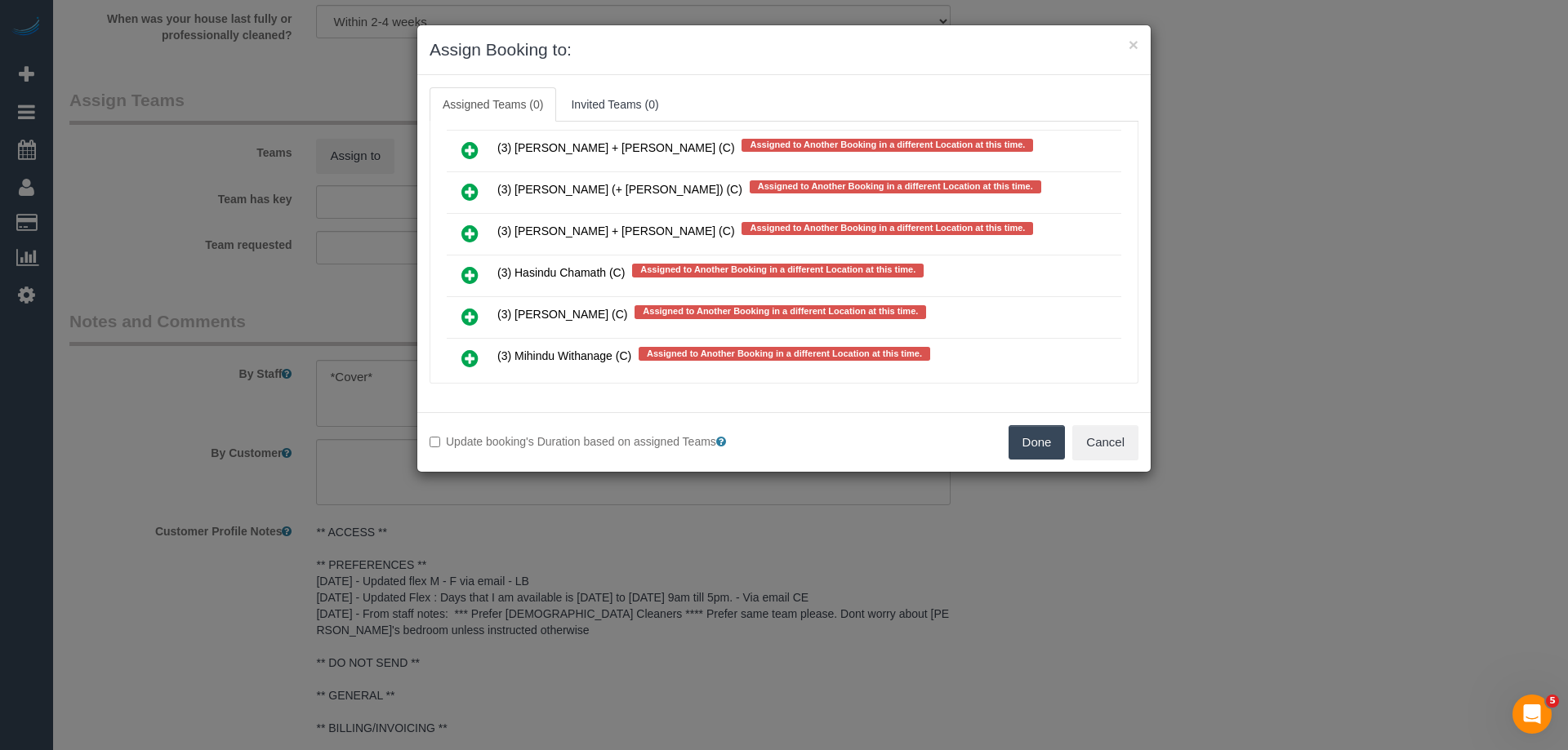
click at [456, 269] on link at bounding box center [470, 275] width 39 height 33
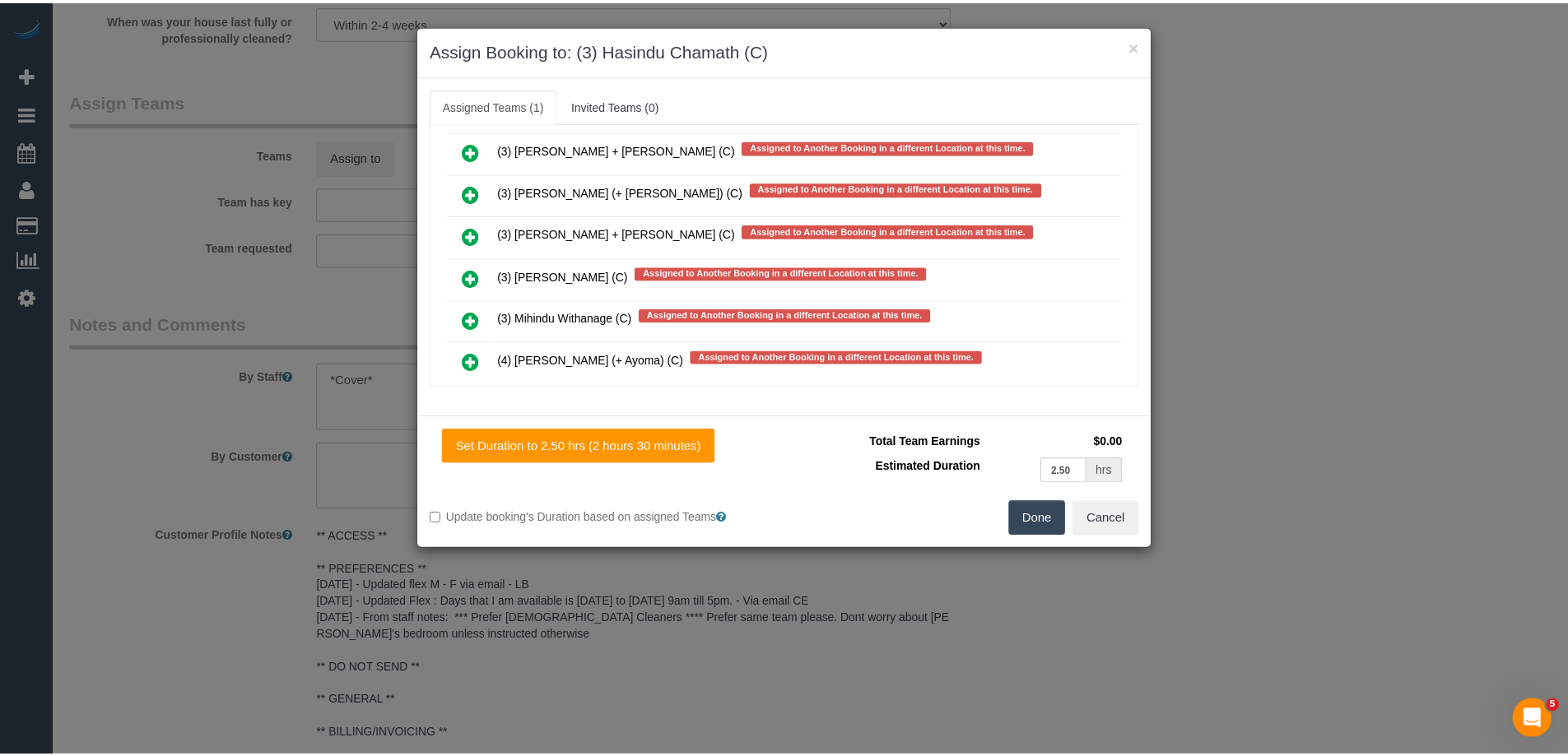
scroll to position [0, 0]
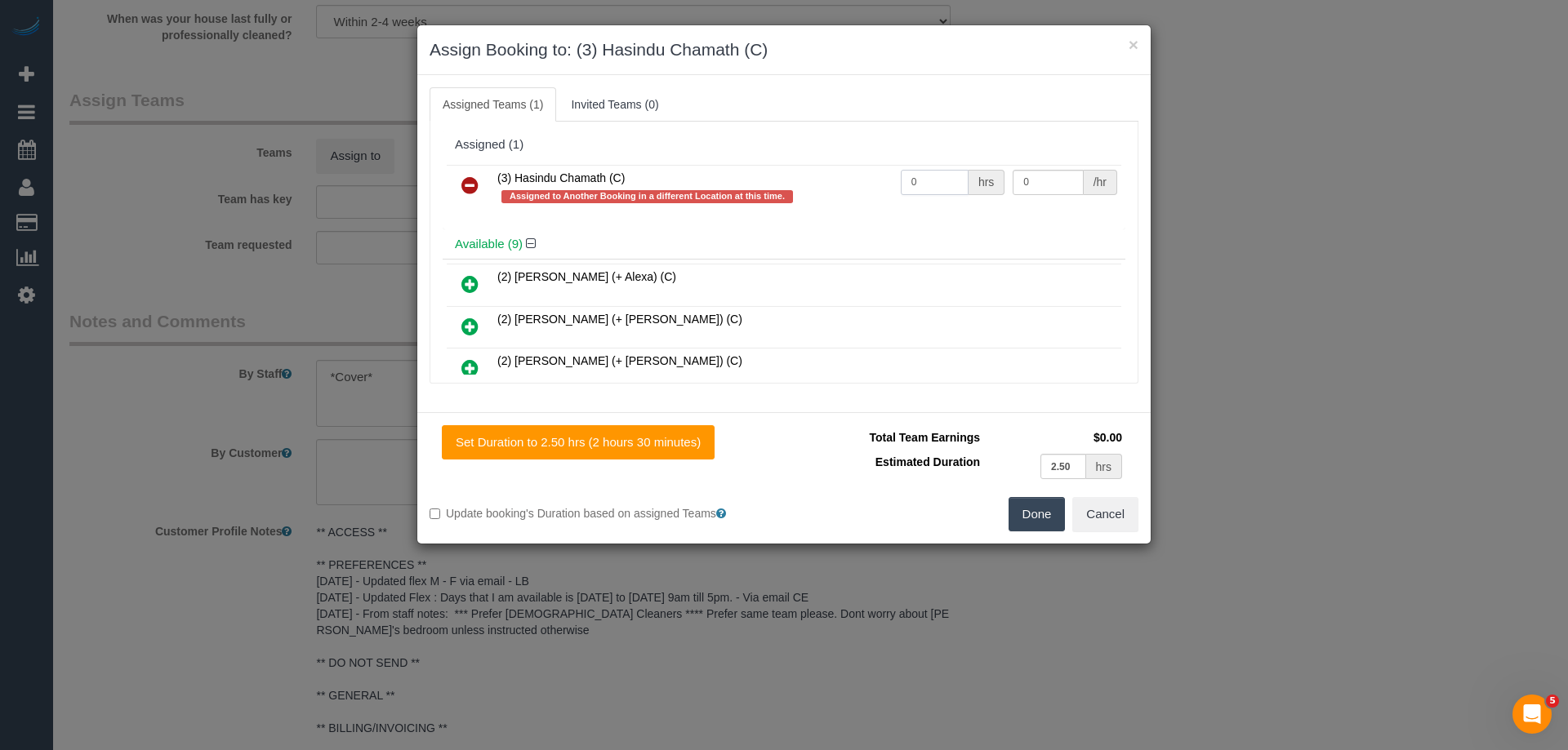
drag, startPoint x: 945, startPoint y: 182, endPoint x: 852, endPoint y: 178, distance: 93.1
click at [852, 178] on tr "(3) Hasindu Chamath (C) Assigned to Another Booking in a different Location at …" at bounding box center [784, 188] width 675 height 47
type input "2.5"
click at [942, 171] on tr "(3) Hasindu Chamath (C) Assigned to Another Booking in a different Location at …" at bounding box center [784, 188] width 675 height 47
type input "35"
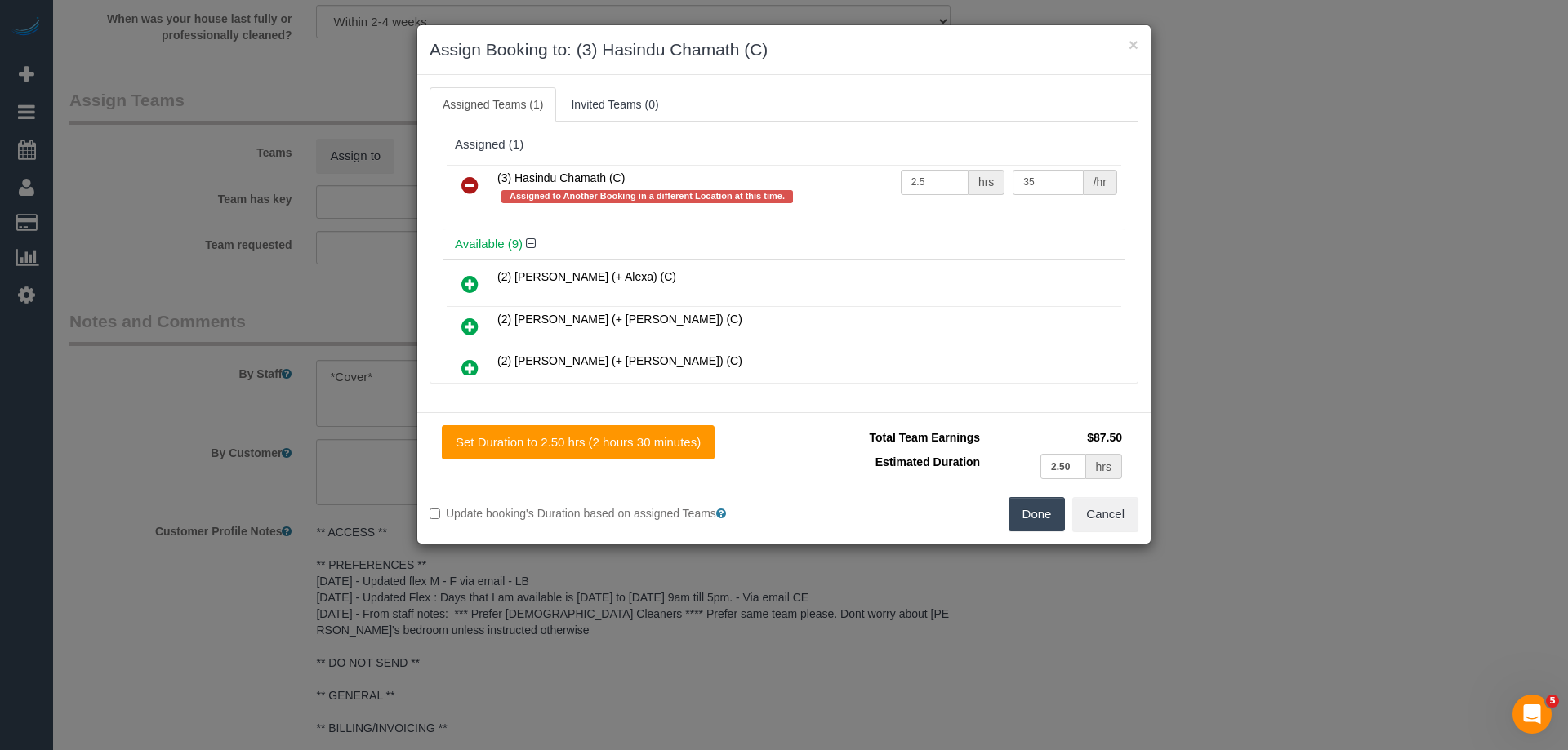
click at [1035, 509] on button "Done" at bounding box center [1037, 514] width 57 height 34
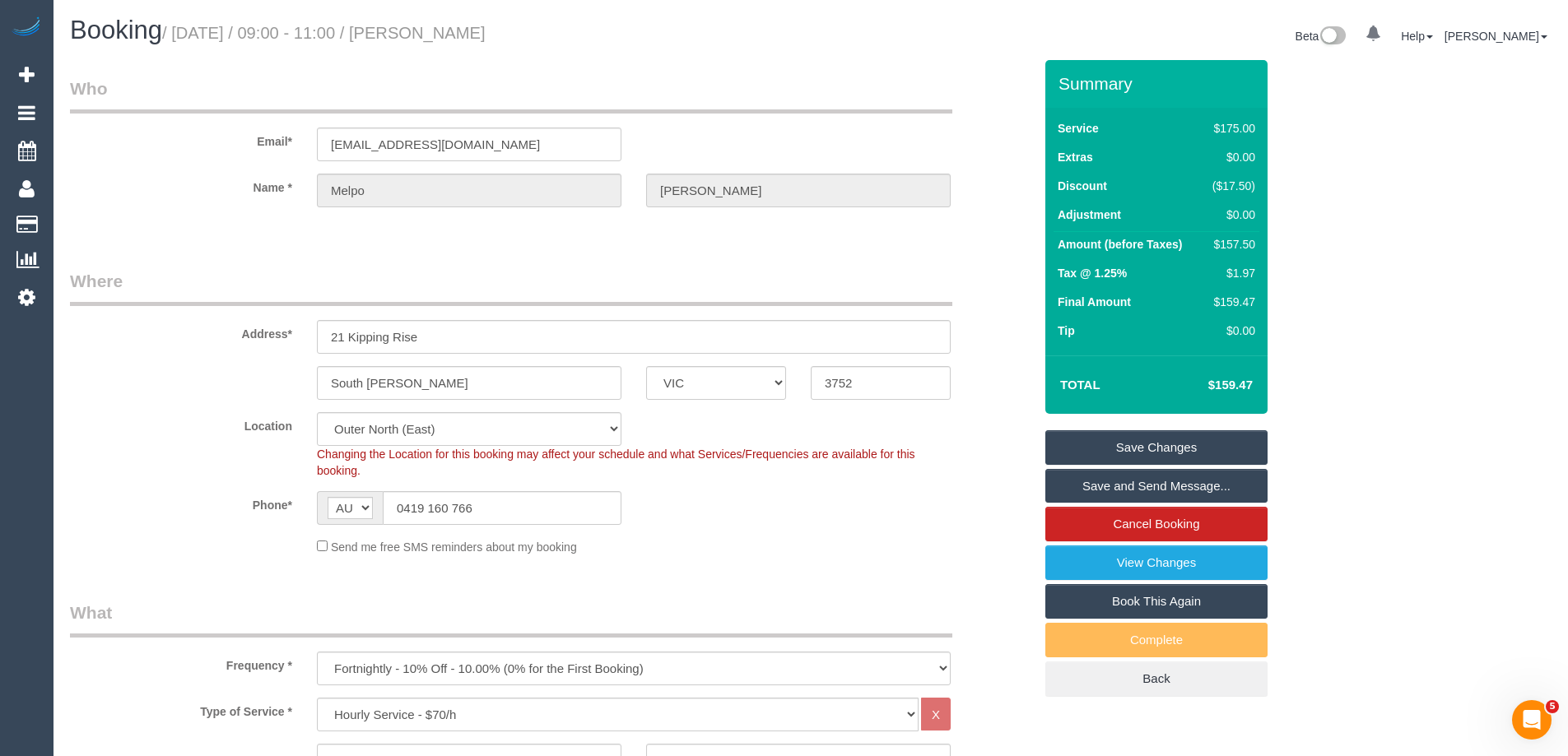
drag, startPoint x: 561, startPoint y: 41, endPoint x: 456, endPoint y: 42, distance: 105.0
click at [456, 42] on h1 "Booking / September 18, 2025 / 09:00 - 11:00 / Melpo Amadio" at bounding box center [434, 31] width 729 height 28
copy small "Melpo Amadio"
click at [1101, 490] on link "Save and Send Message..." at bounding box center [1156, 486] width 222 height 35
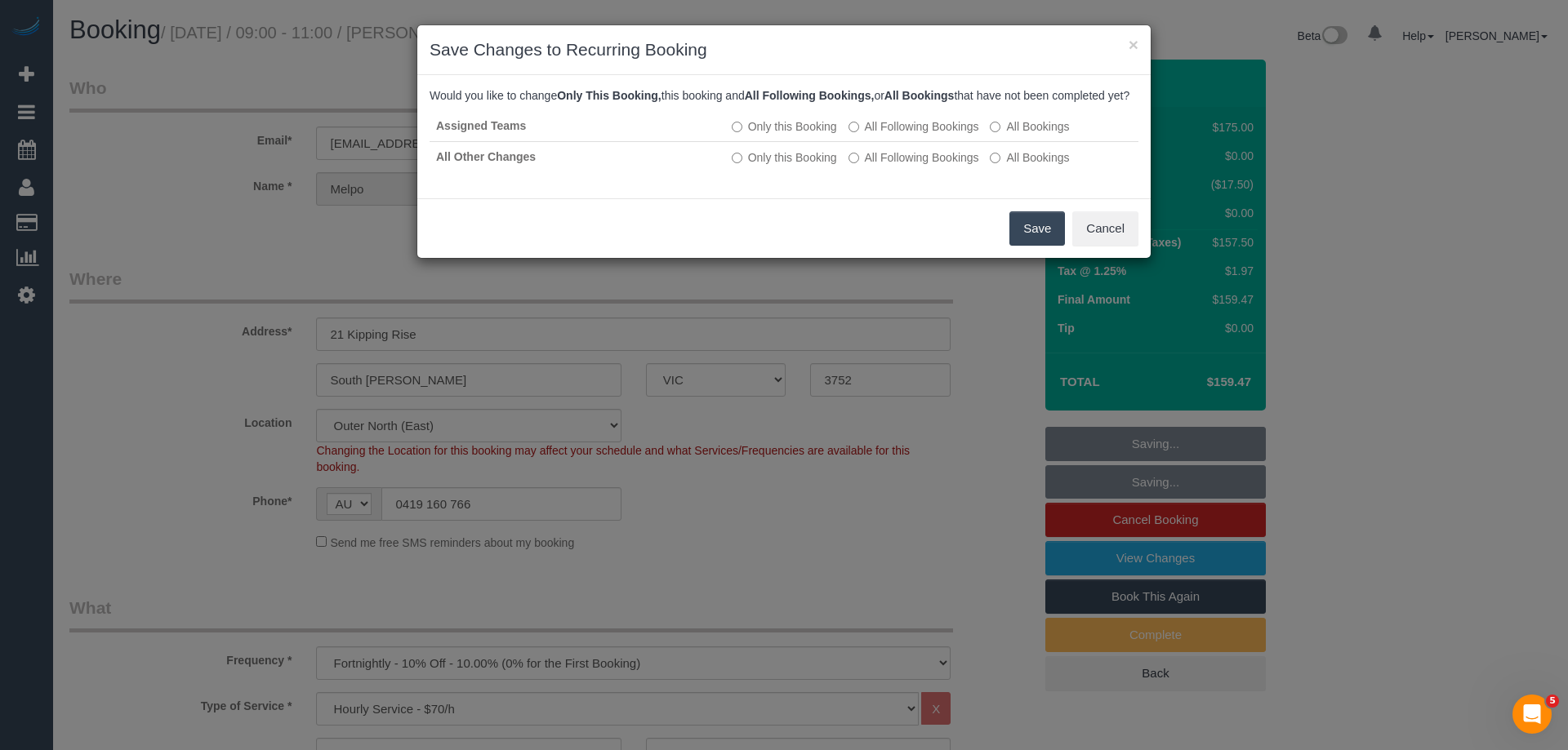
click at [1029, 246] on button "Save" at bounding box center [1037, 229] width 55 height 34
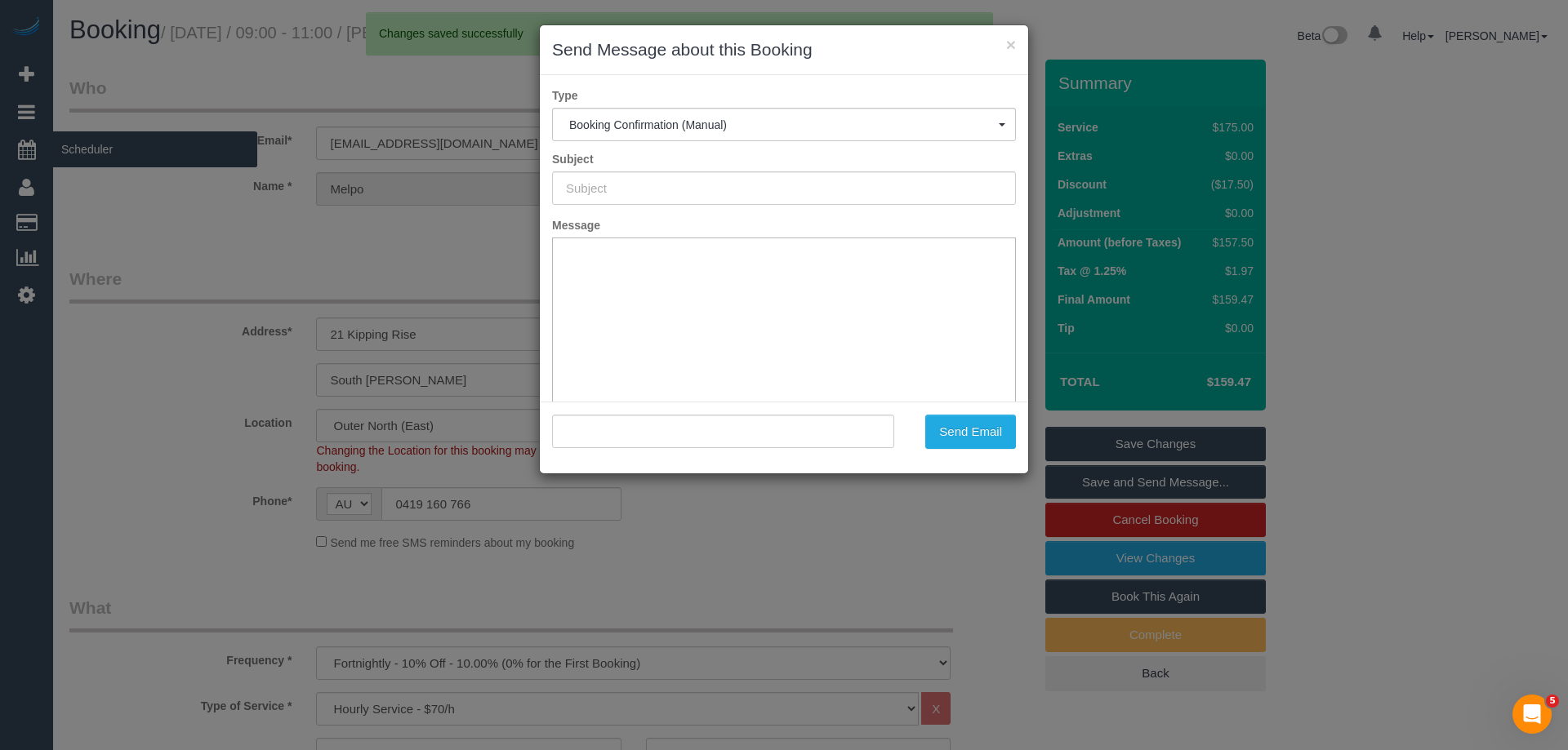
type input "Booking Confirmed"
type input ""Melpo Amadio" <melpo66@icloud.com>"
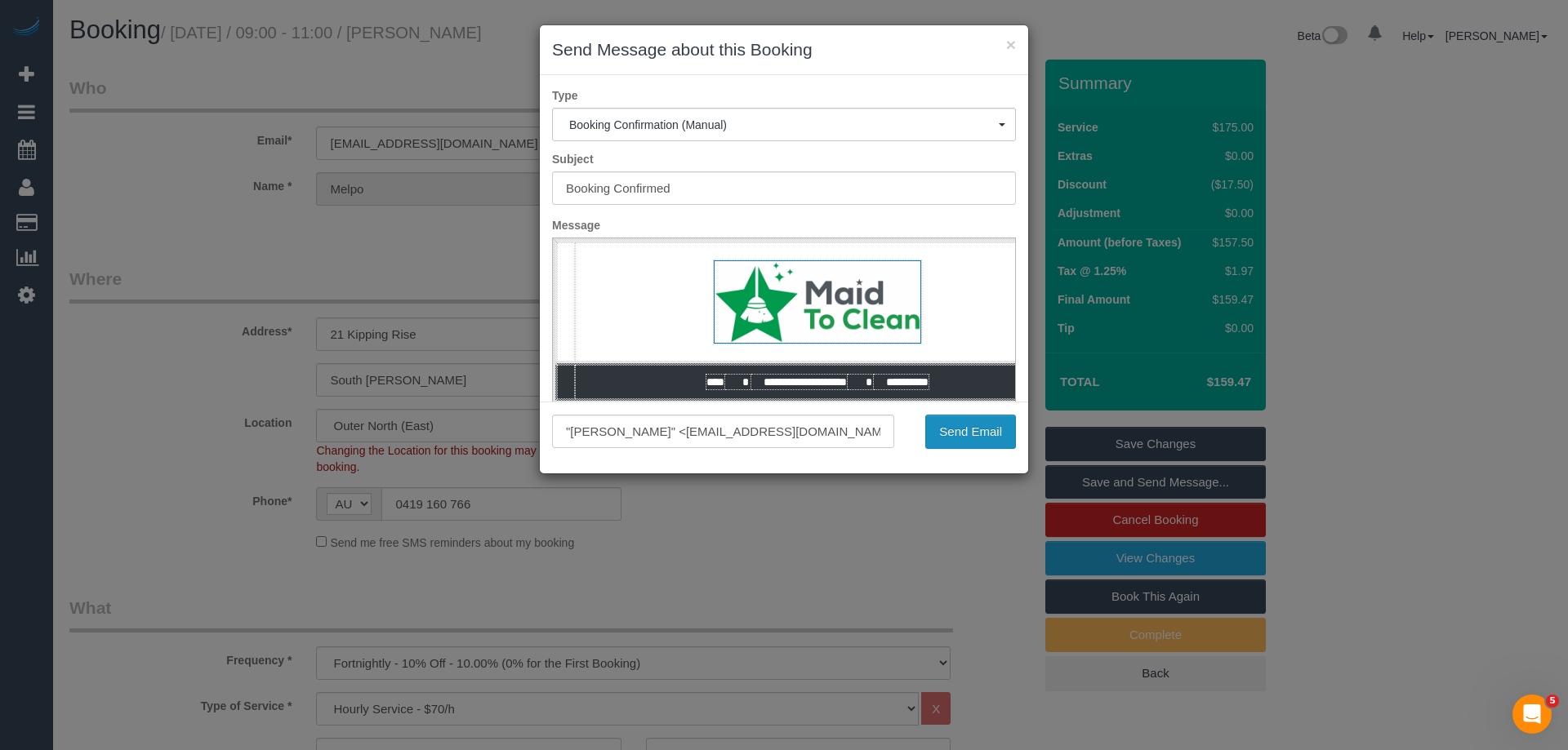
click at [970, 442] on button "Send Email" at bounding box center [970, 432] width 91 height 34
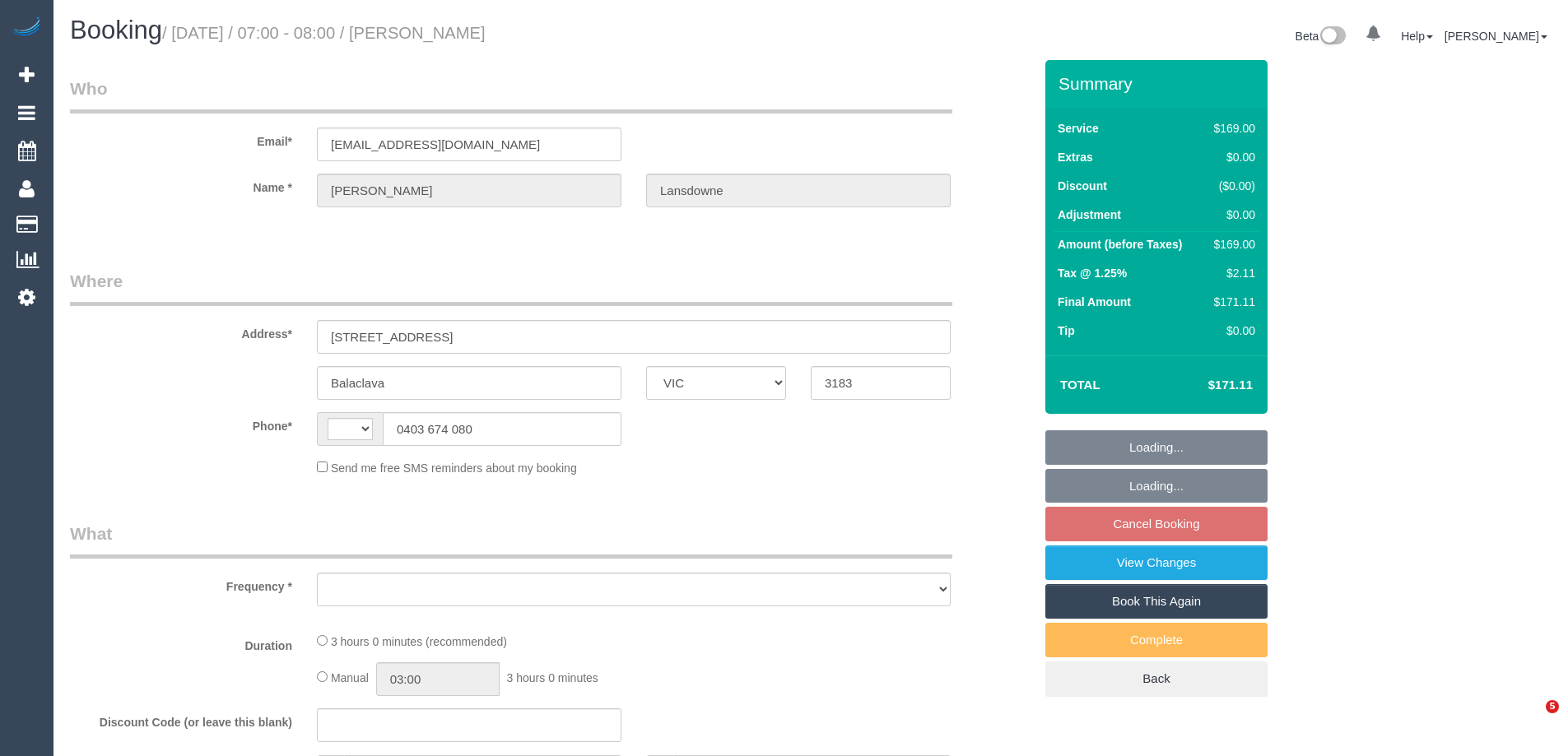
select select "VIC"
select select "string:AU"
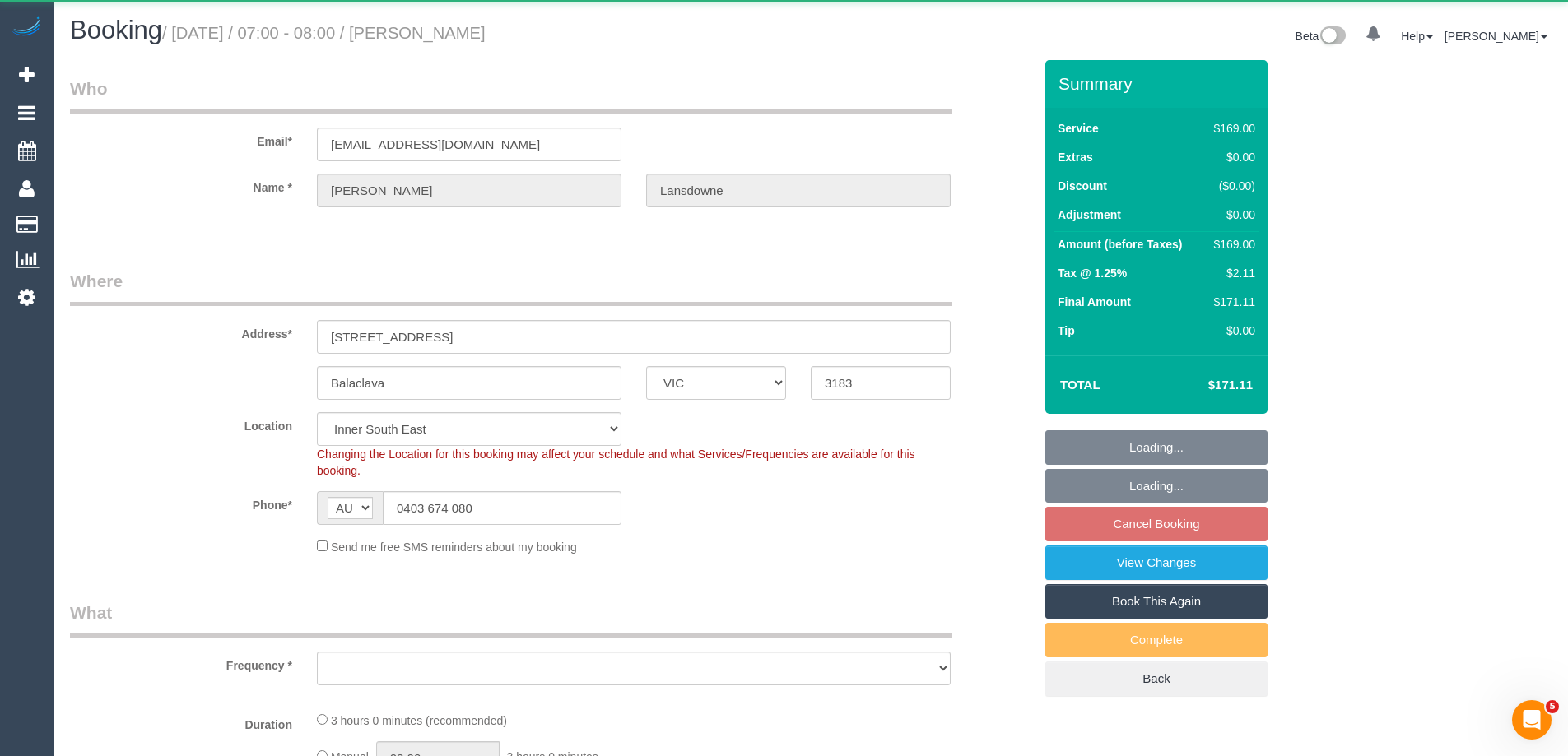
select select "object:524"
select select "string:stripe-pm_1Qztwu2GScqysDRVUhfKvK9h"
select select "spot1"
select select "number:29"
select select "number:14"
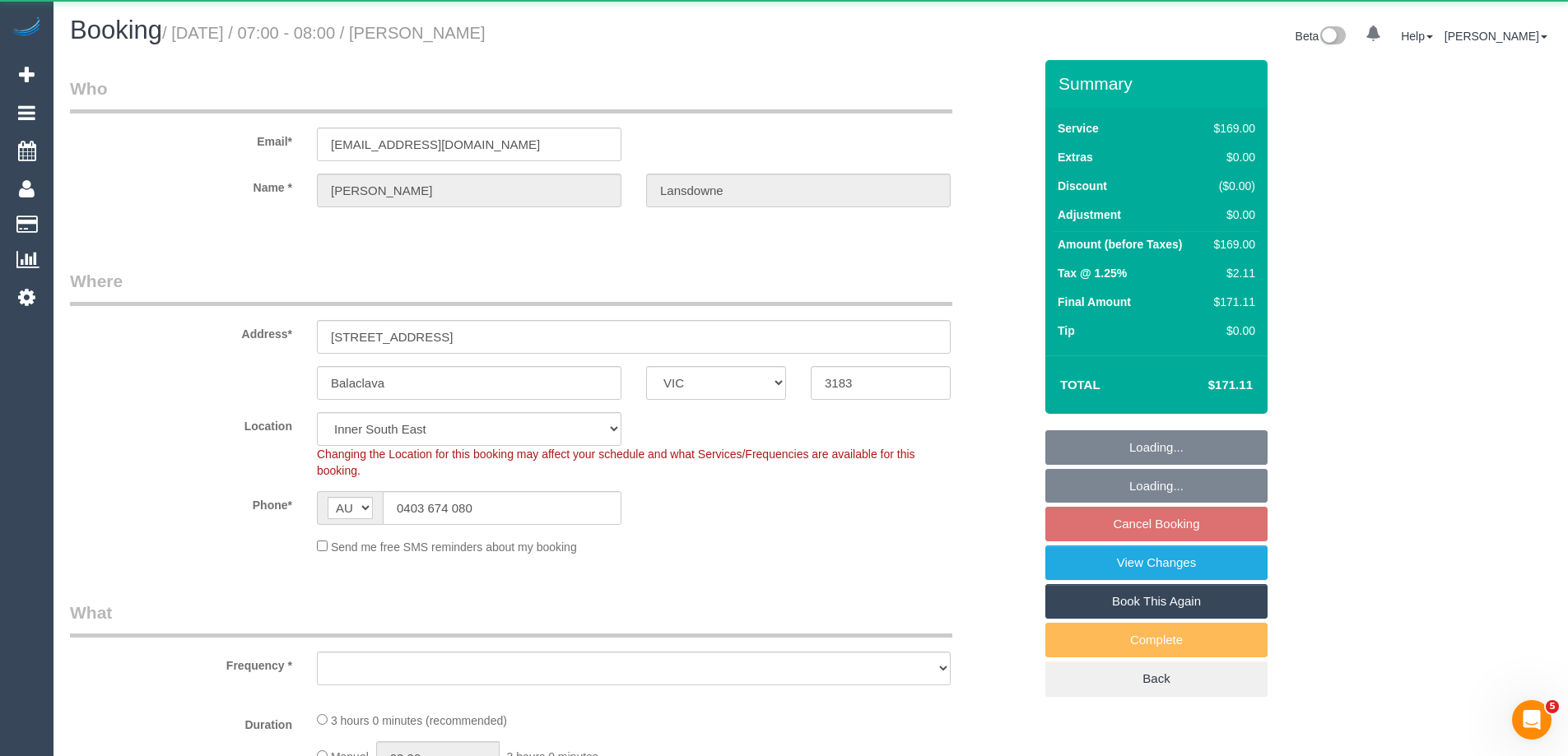
select select "number:19"
select select "number:36"
select select "number:34"
select select "number:13"
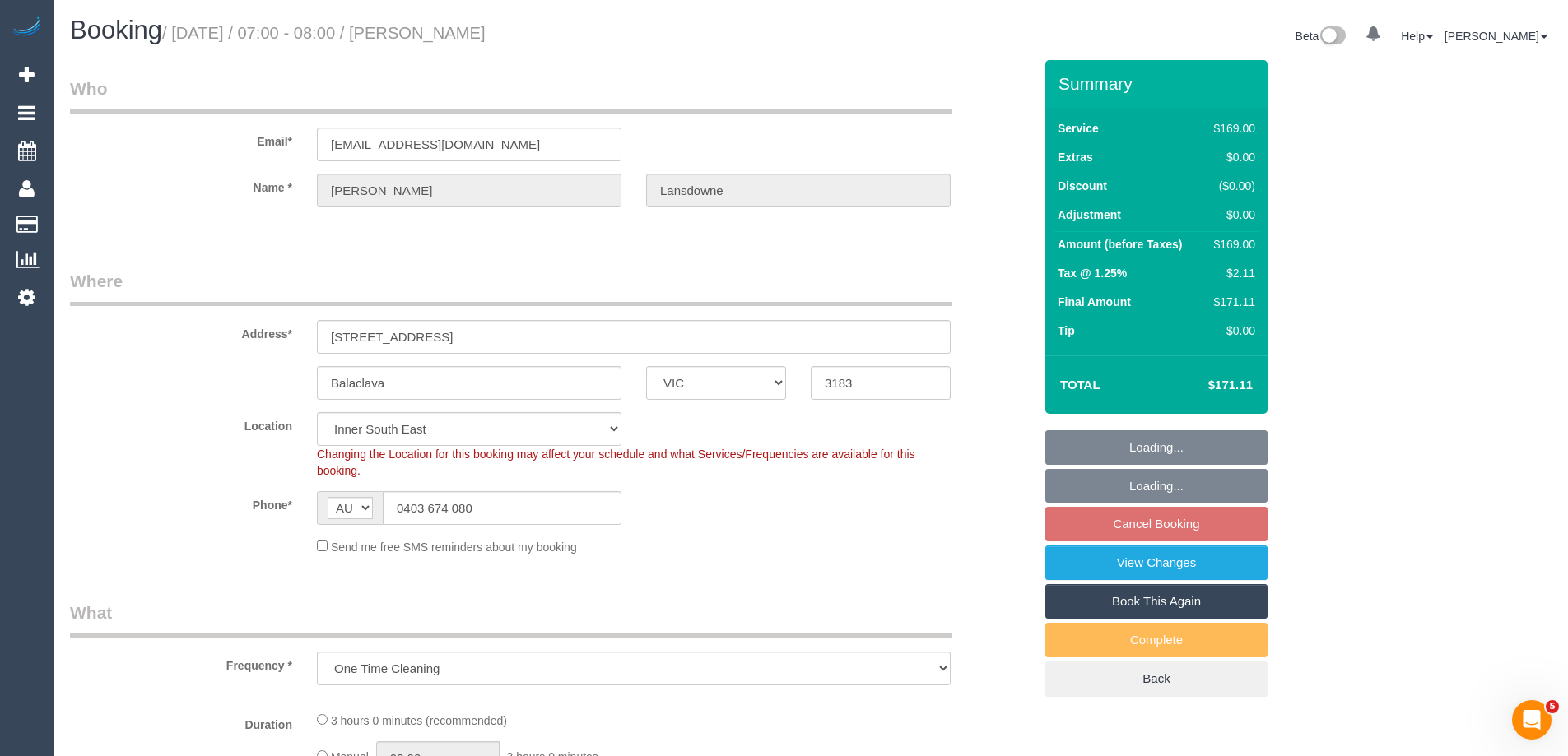
select select "object:680"
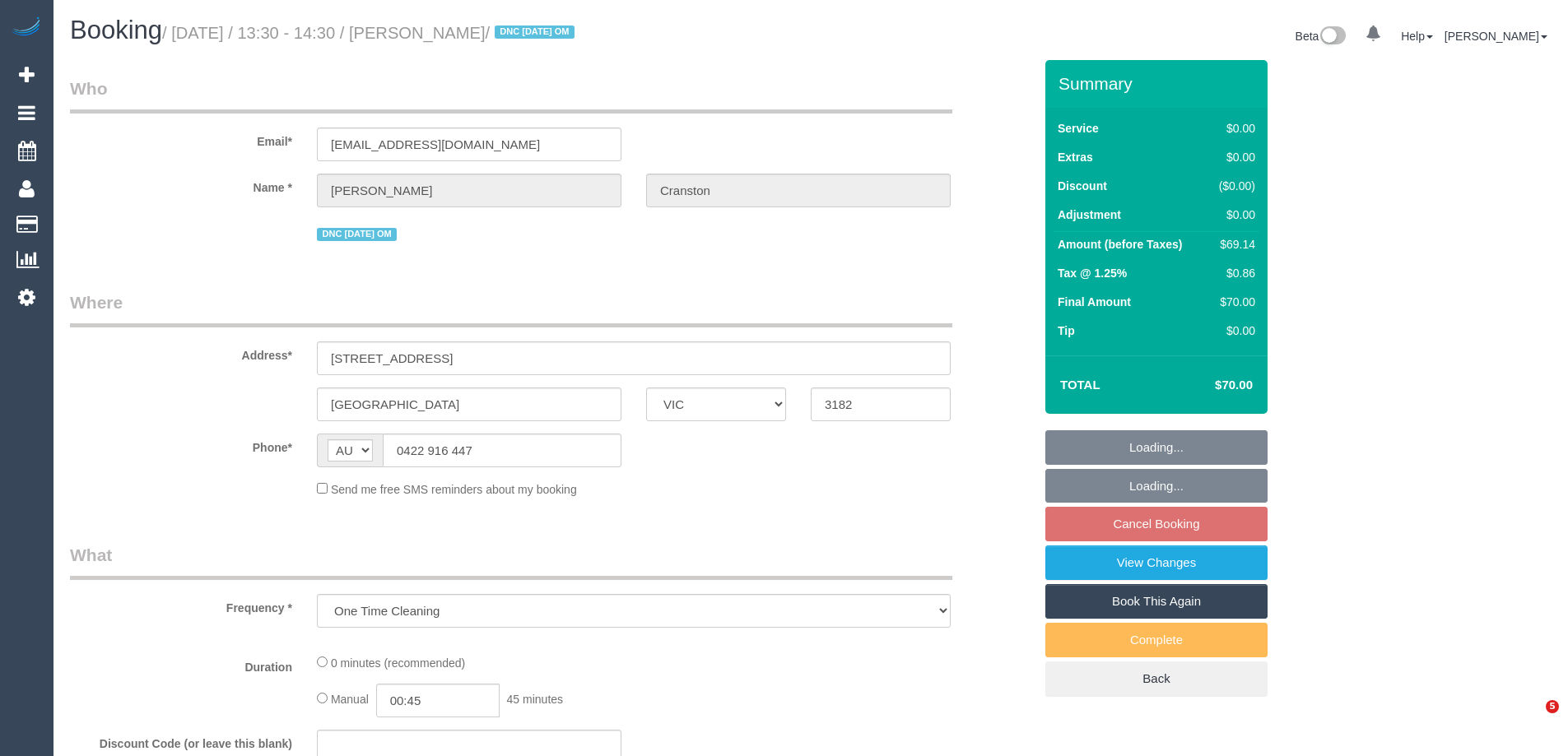
select select "VIC"
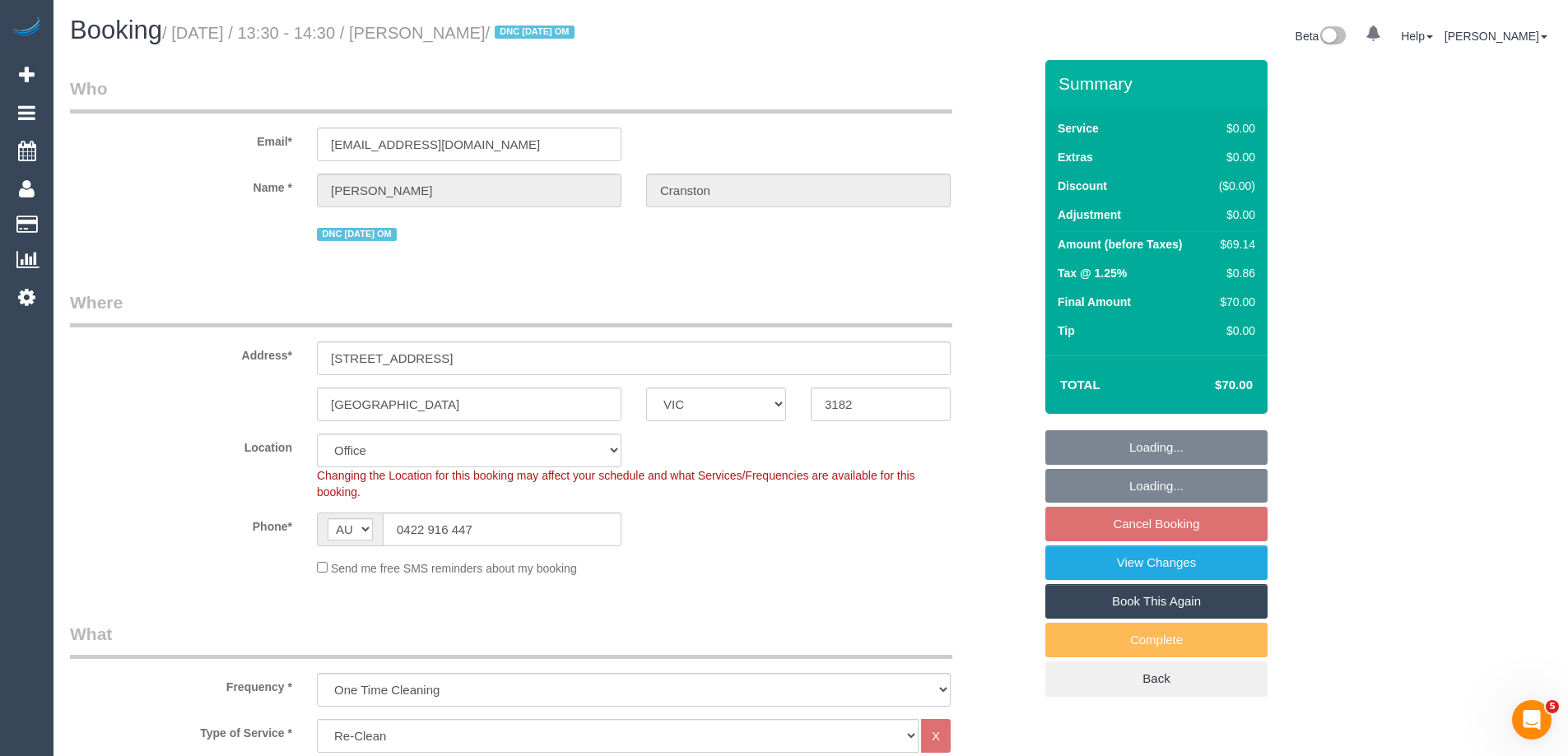
select select "string:stripe-pm_1S4vde2GScqysDRV2Izijv1z"
select select "number:28"
select select "number:14"
select select "object:772"
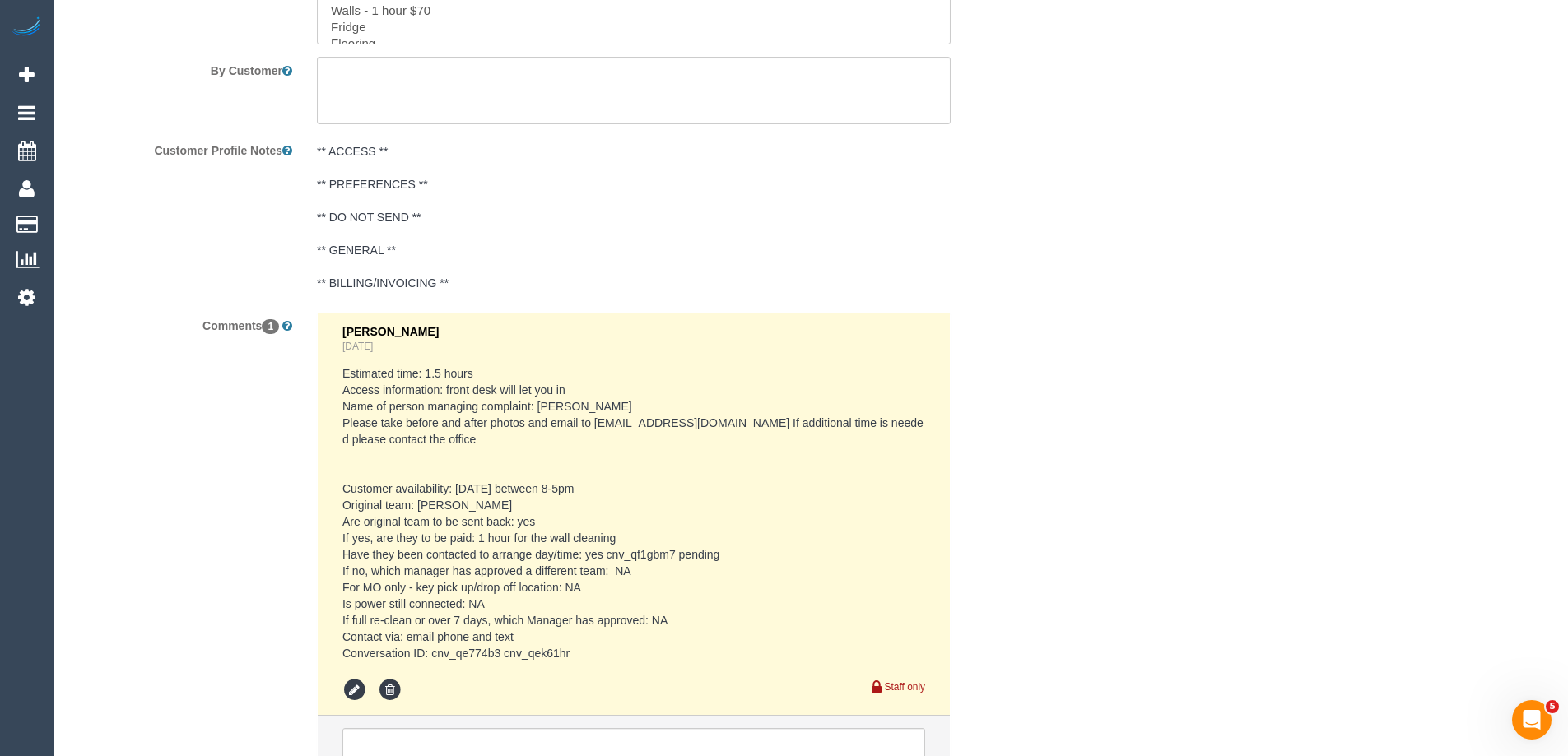
scroll to position [2789, 0]
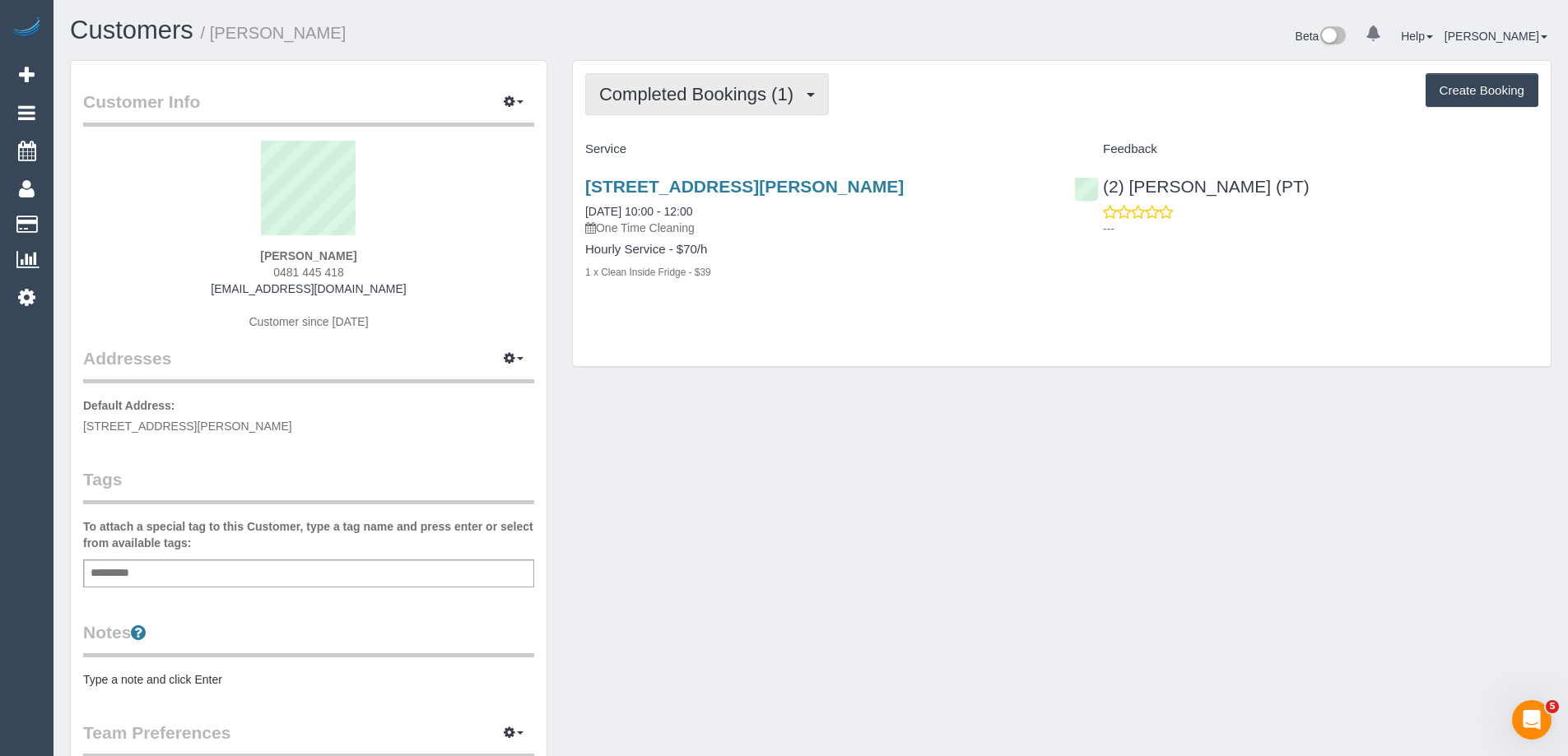
click at [671, 87] on span "Completed Bookings (1)" at bounding box center [700, 94] width 202 height 20
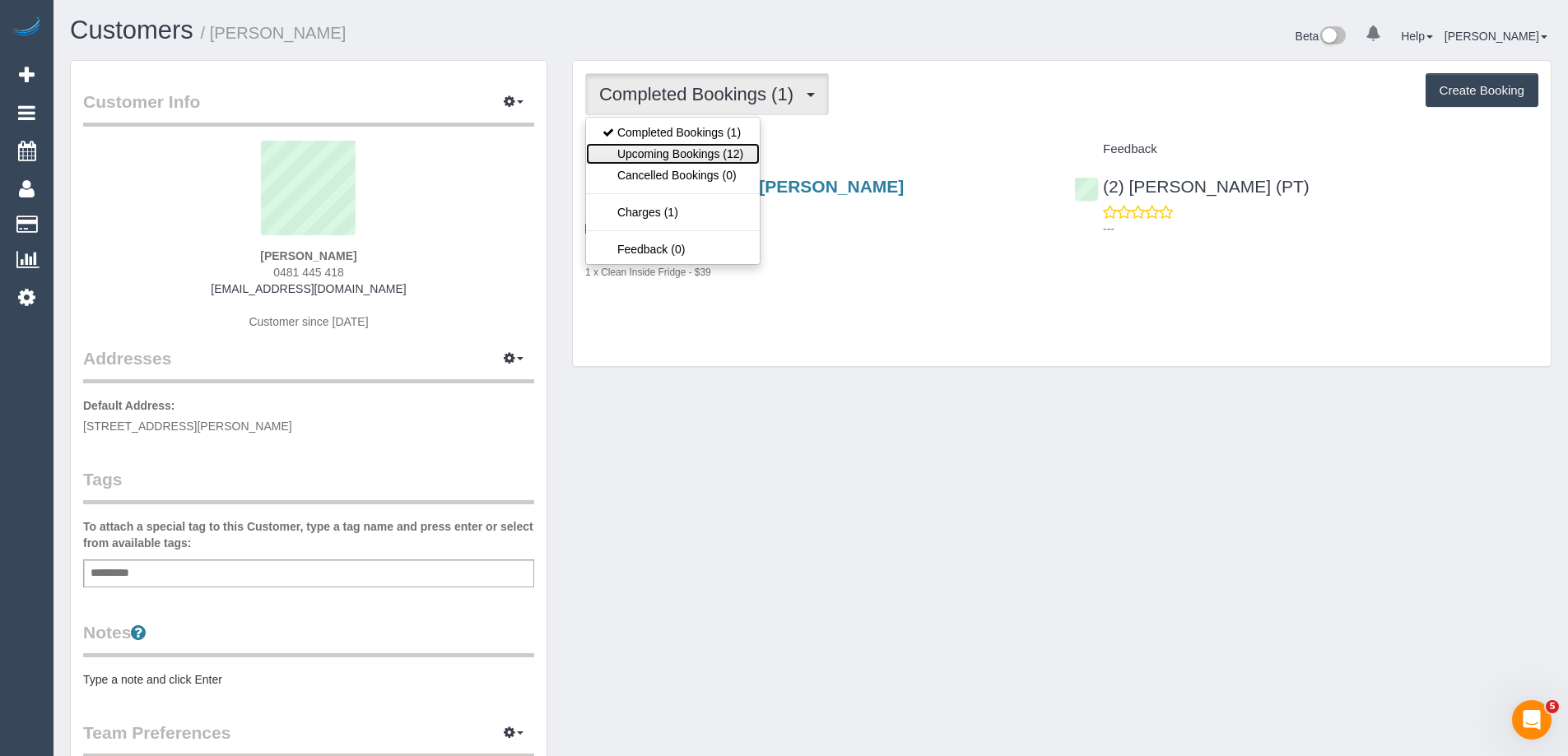
click at [696, 155] on link "Upcoming Bookings (12)" at bounding box center [673, 154] width 174 height 21
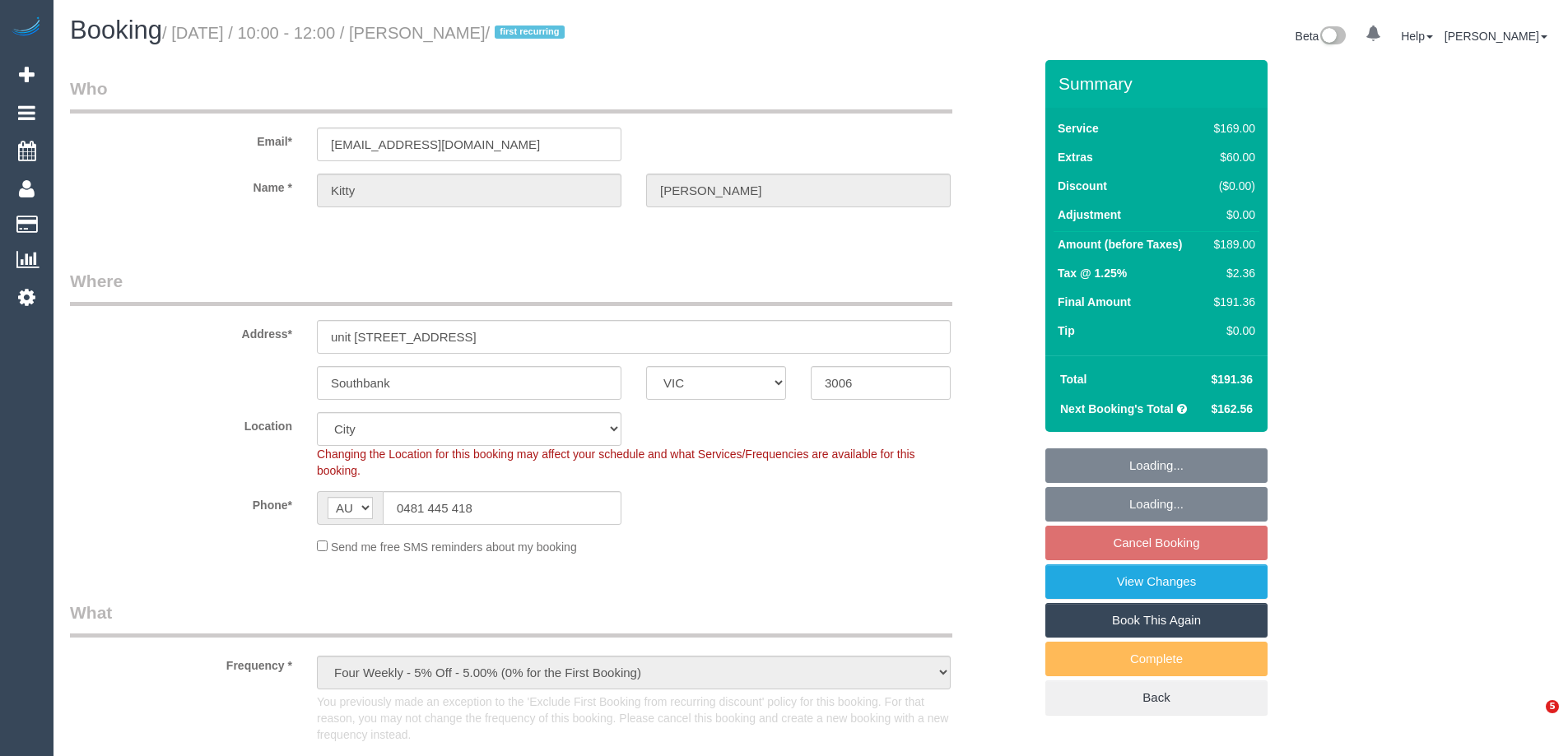
select select "VIC"
select select "string:stripe-pm_1S7ppe2GScqysDRVvnDUY56n"
select select "number:28"
select select "number:15"
select select "number:20"
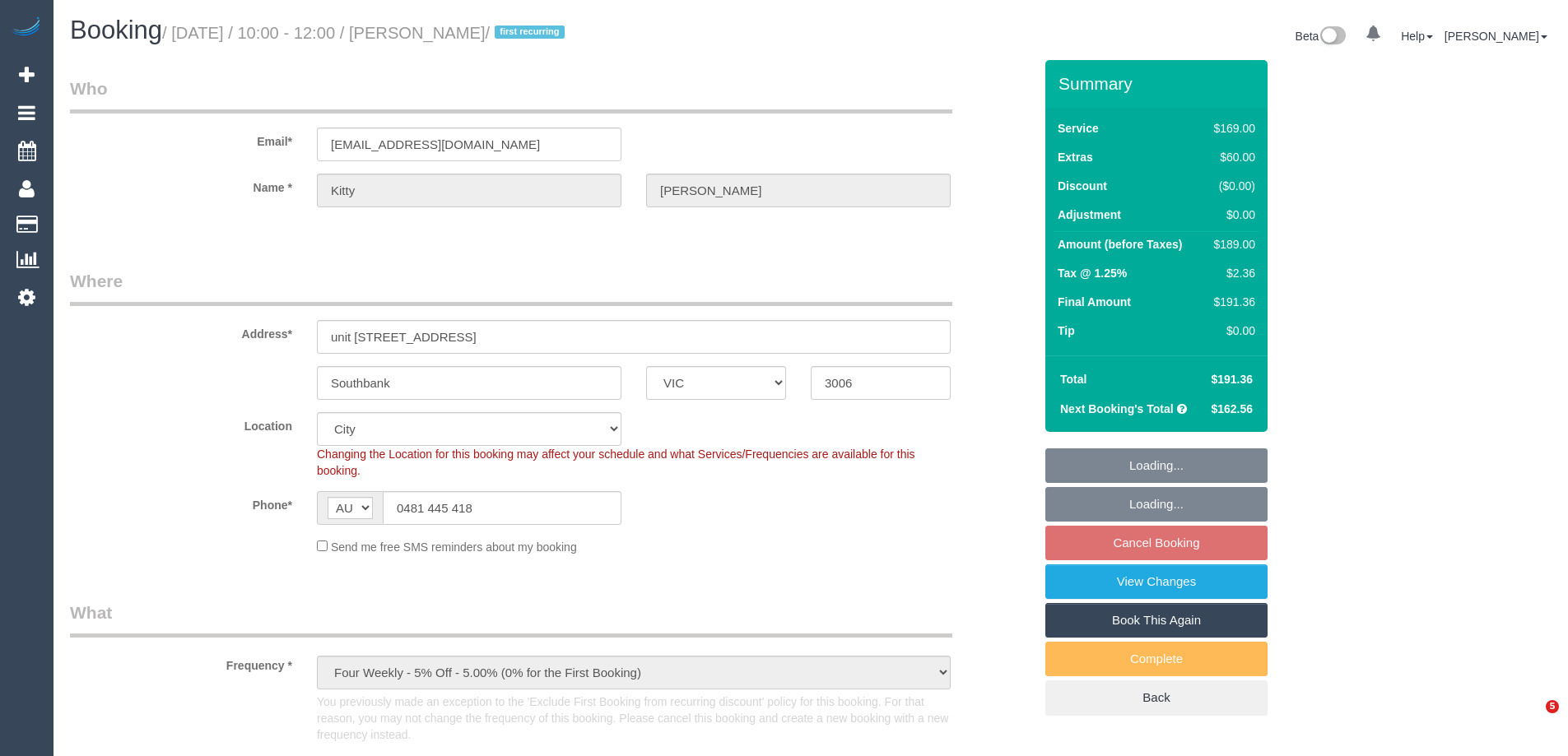
select select "number:24"
select select "number:34"
select select "number:13"
select select "object:1124"
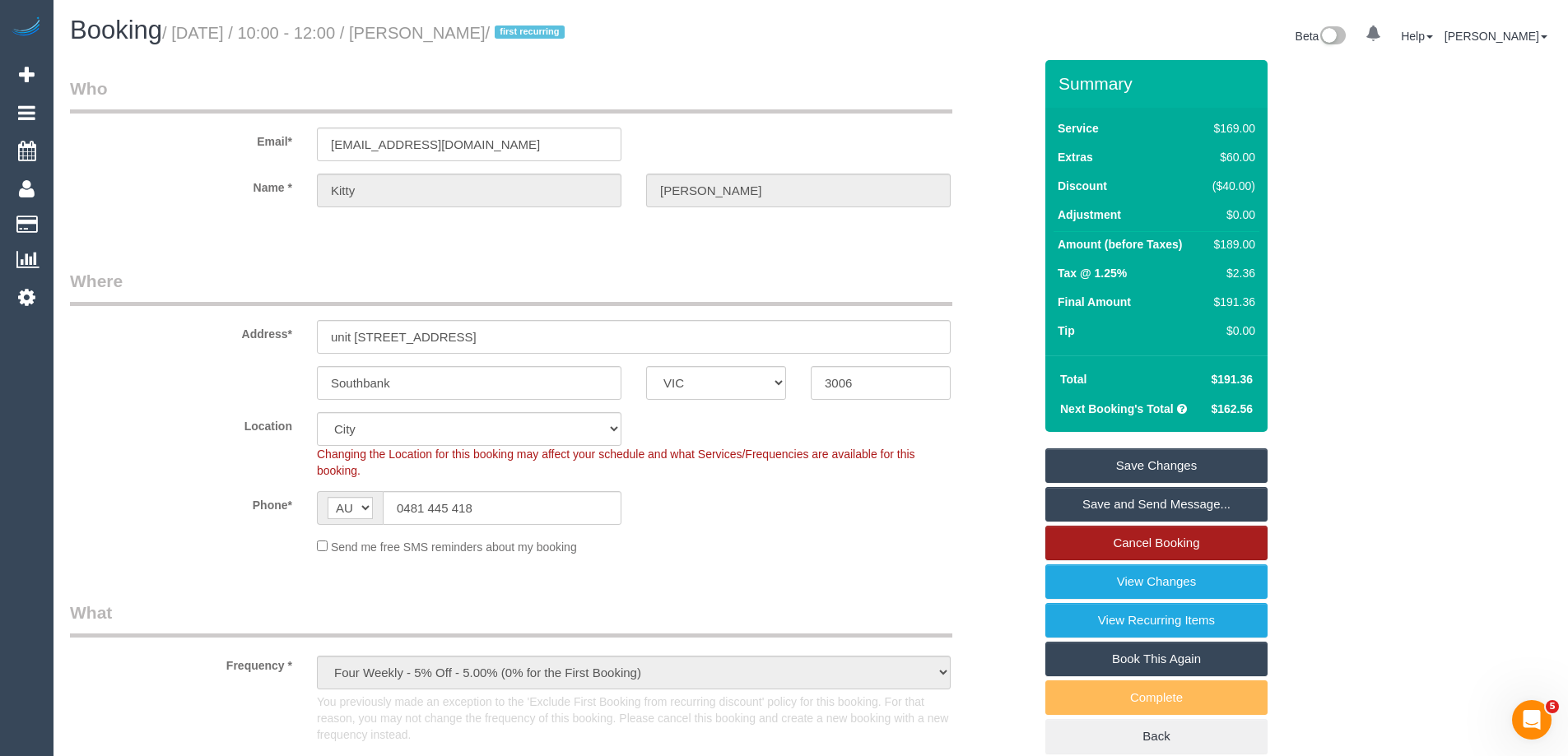
click at [1102, 553] on link "Cancel Booking" at bounding box center [1156, 542] width 222 height 35
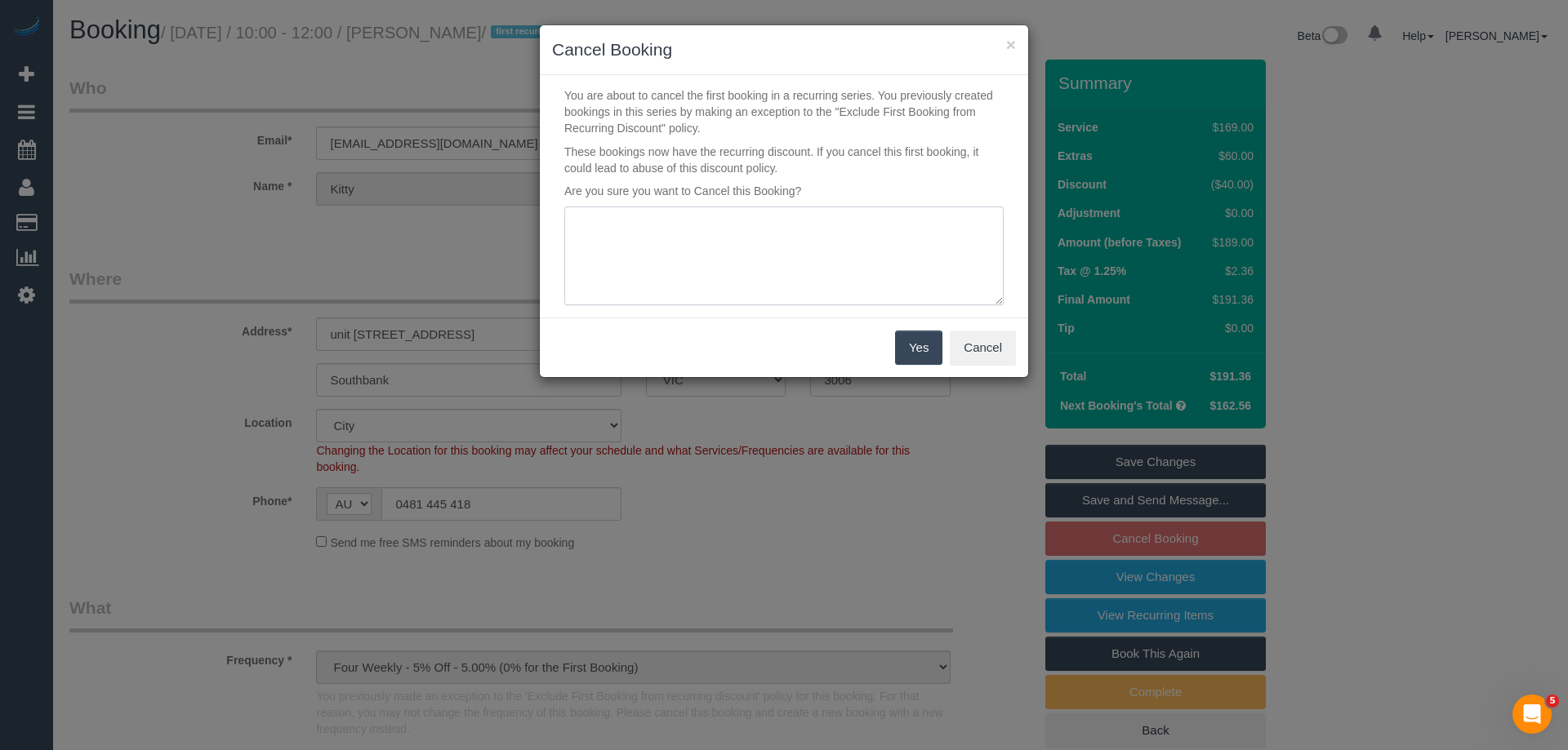
click at [656, 258] on textarea at bounding box center [784, 256] width 440 height 99
type textarea "Customer requested to cancel all ongoing services - via email SC"
click at [924, 342] on button "Yes" at bounding box center [919, 347] width 47 height 34
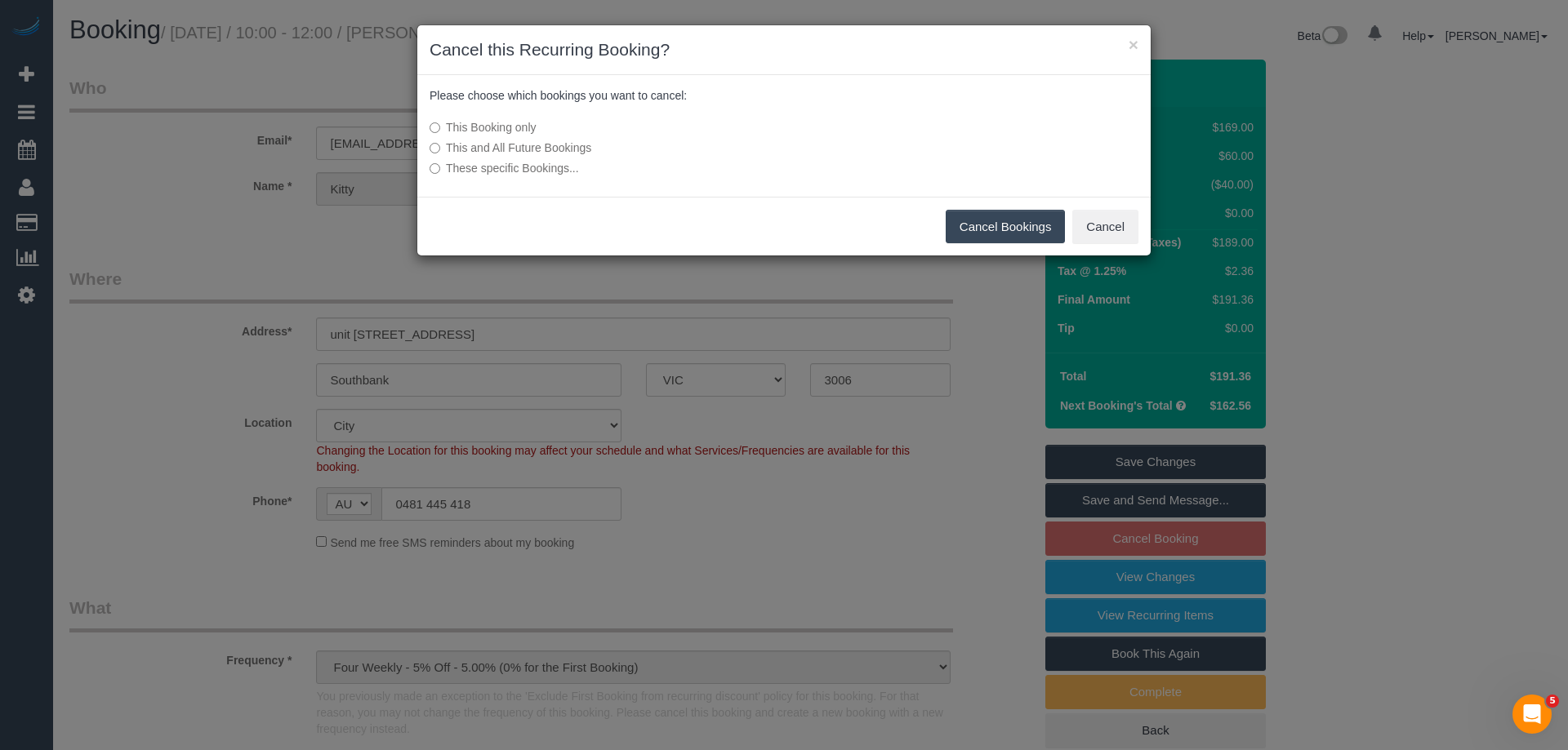
click at [495, 144] on label "This and All Future Bookings" at bounding box center [661, 148] width 464 height 17
click at [977, 215] on button "Cancel Bookings" at bounding box center [1005, 227] width 120 height 34
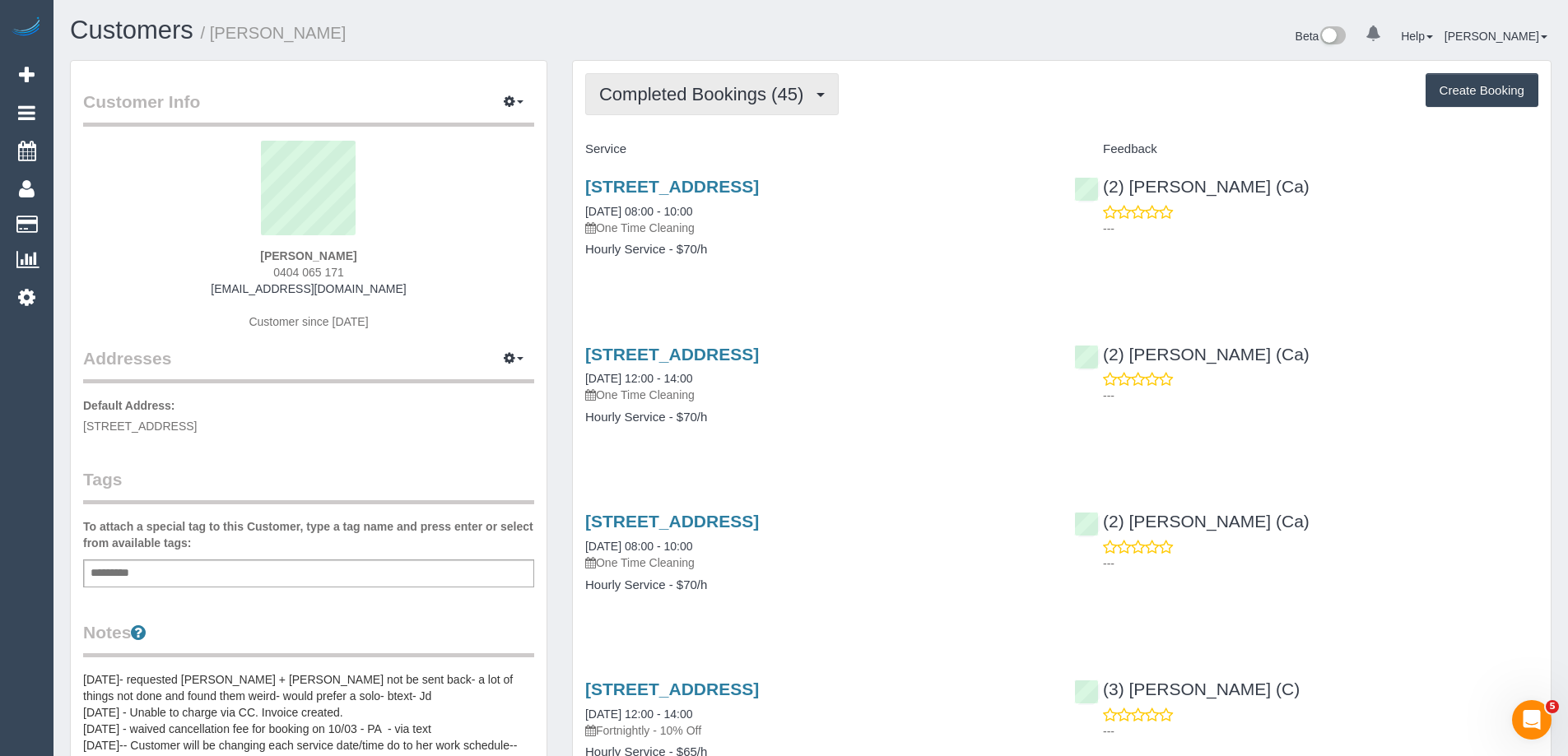
click at [732, 87] on span "Completed Bookings (45)" at bounding box center [706, 94] width 213 height 20
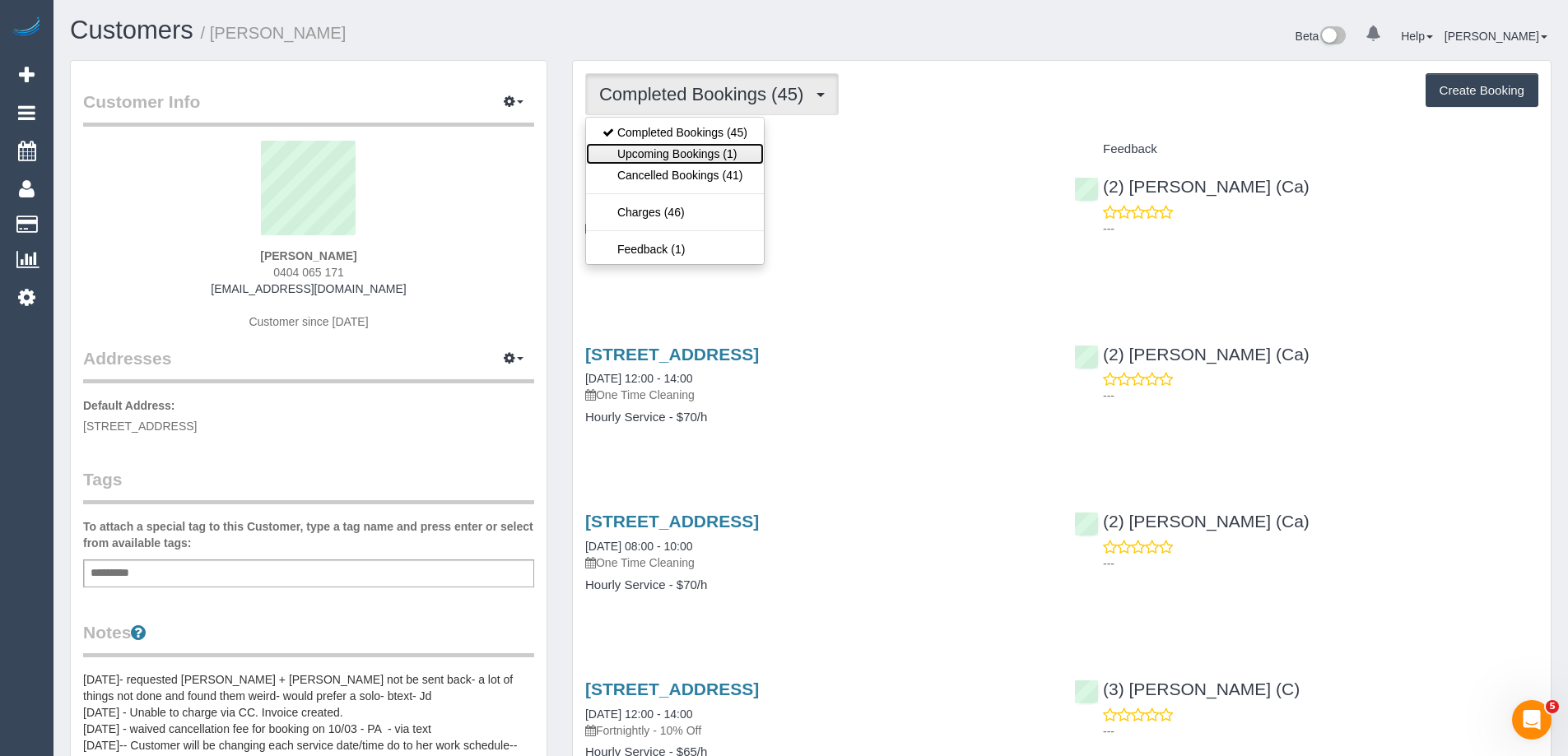
click at [704, 156] on link "Upcoming Bookings (1)" at bounding box center [675, 154] width 178 height 21
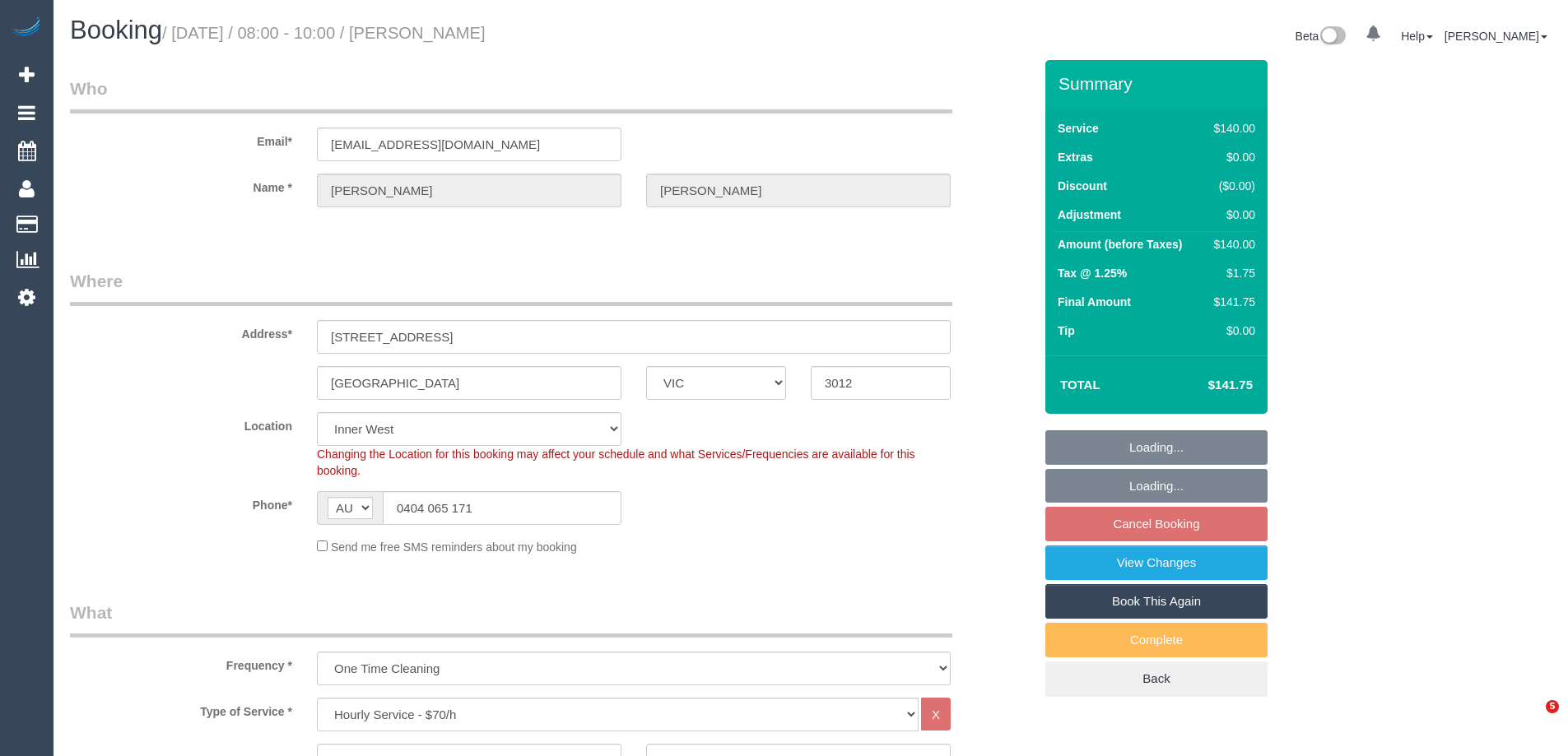
select select "VIC"
select select "spot1"
select select "number:27"
select select "number:14"
select select "number:19"
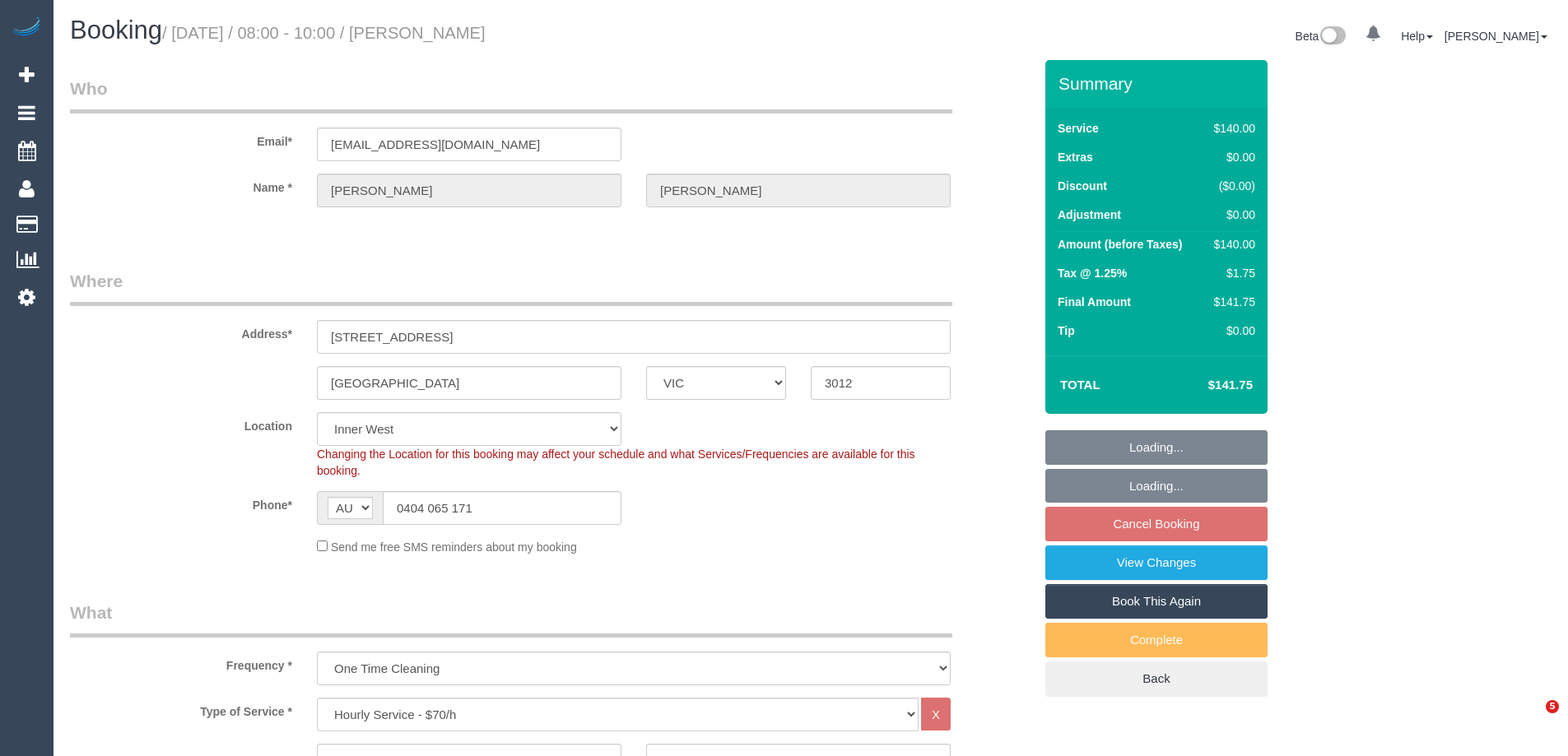
select select "number:36"
select select "object:1508"
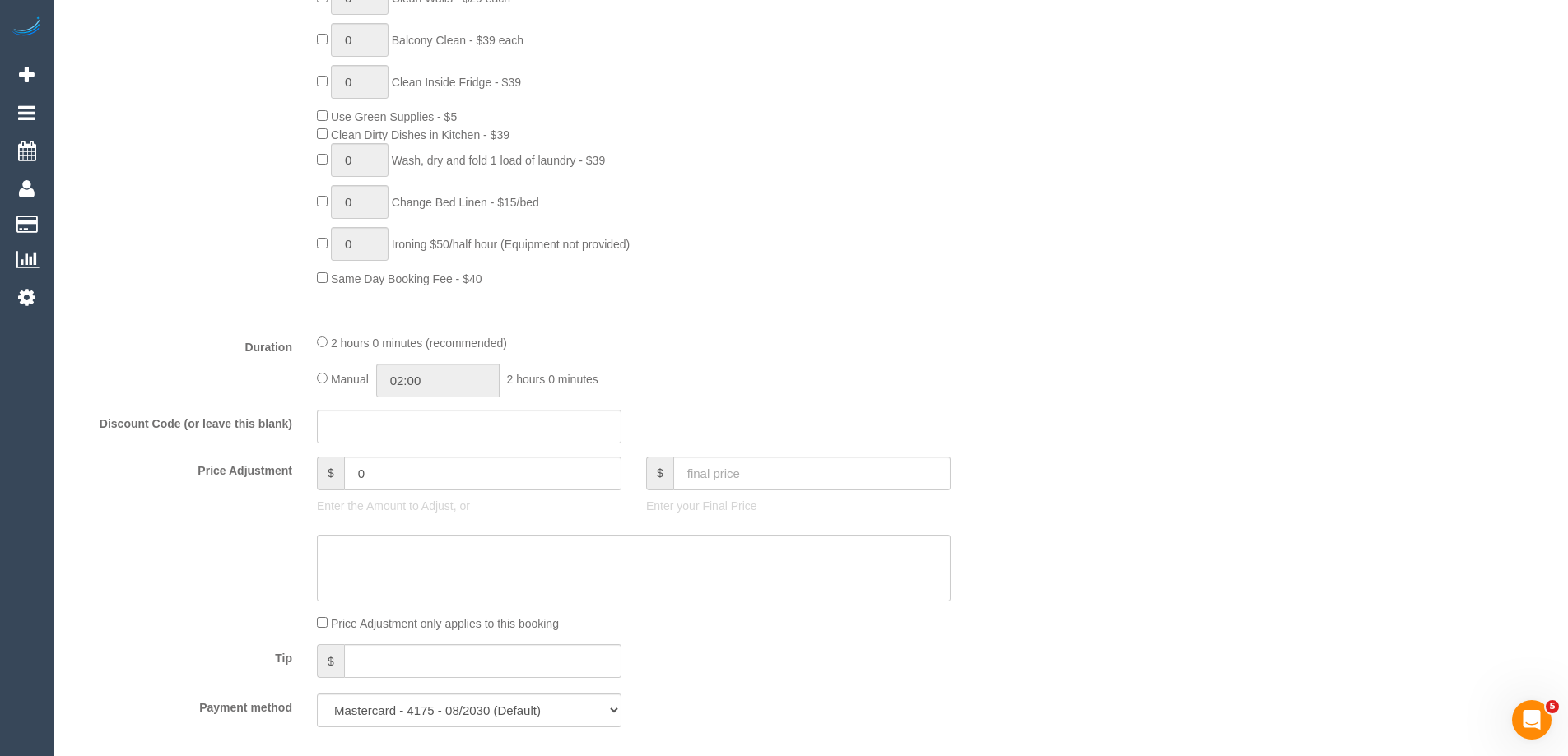
scroll to position [1070, 0]
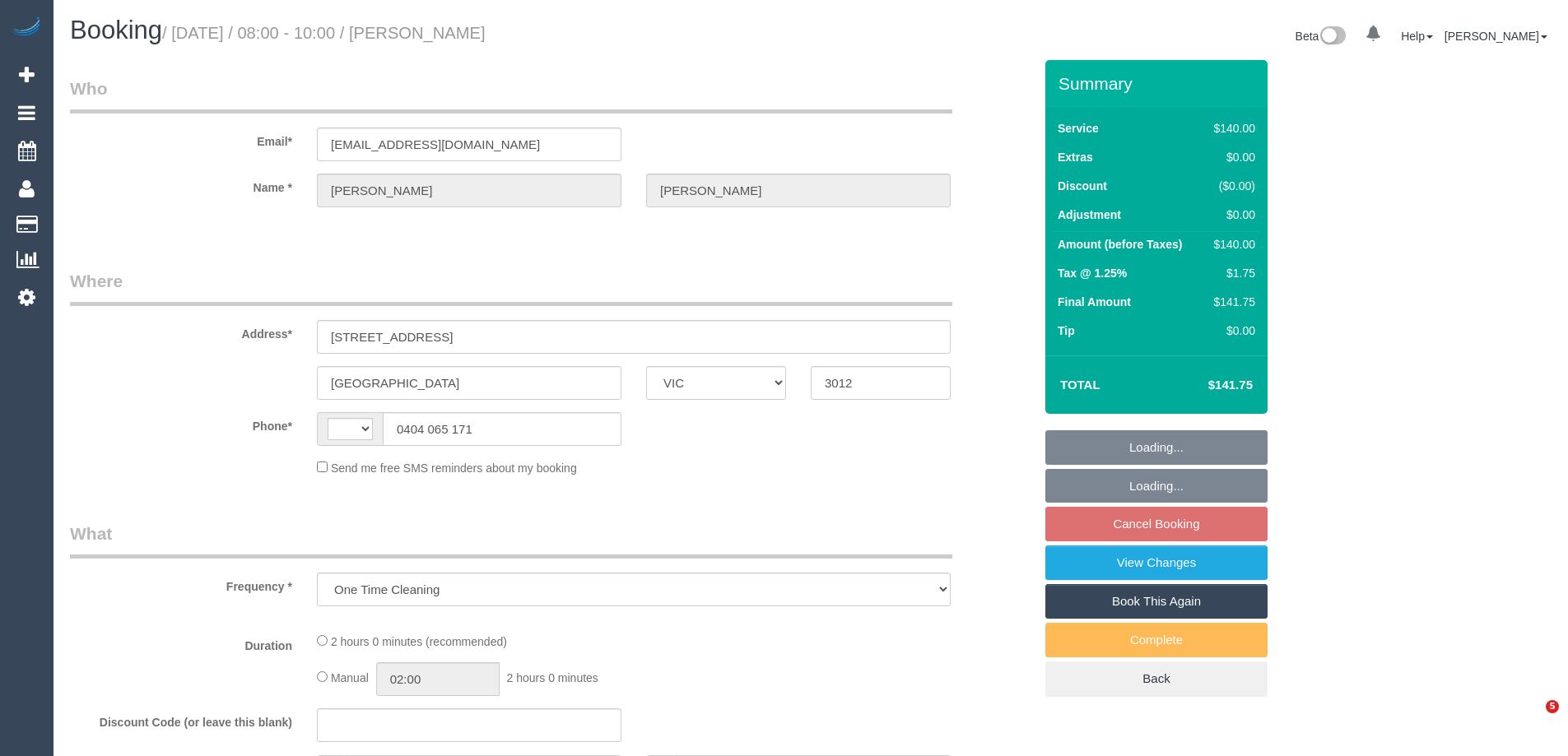
select select "VIC"
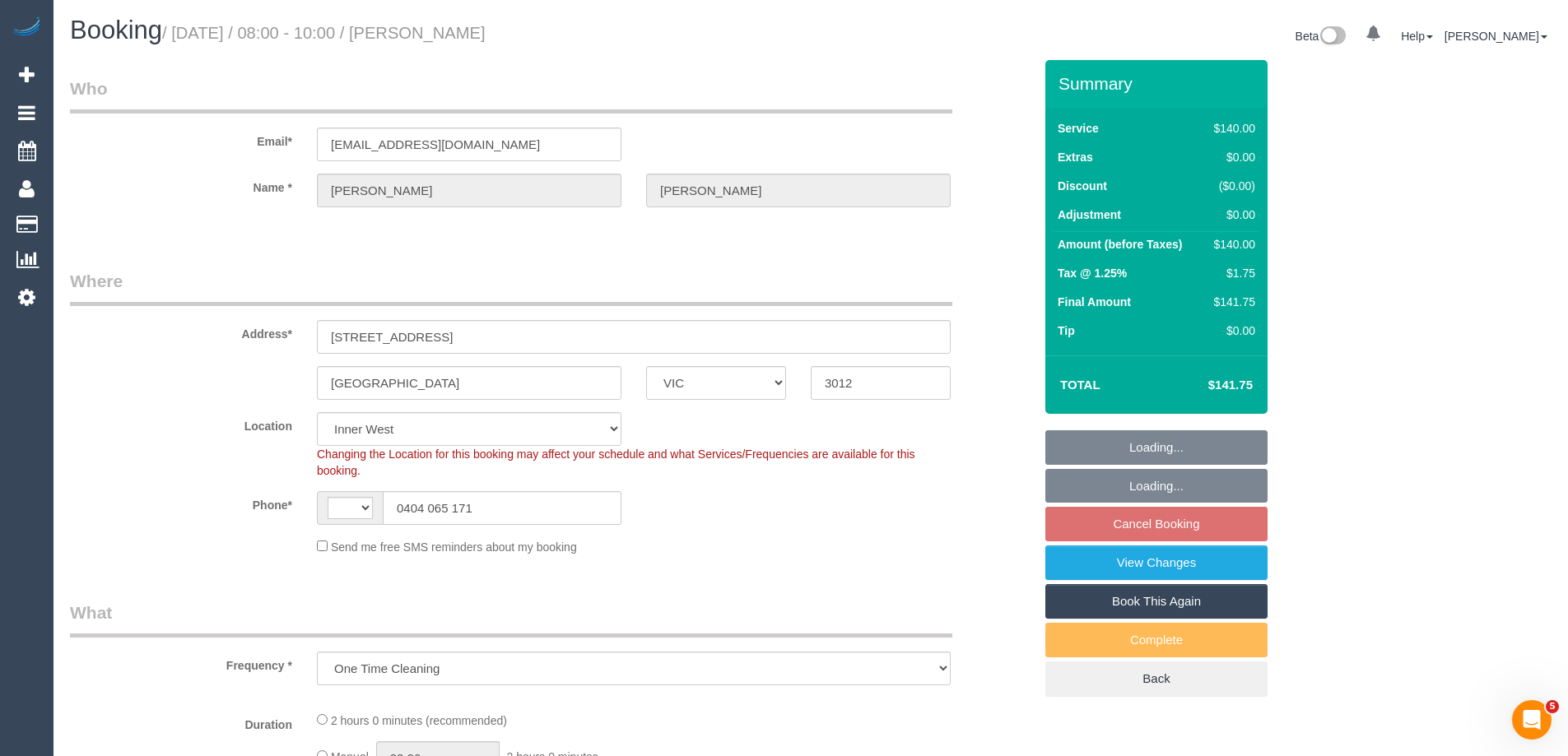
select select "string:AU"
select select "string:stripe-pm_1QrXxg2GScqysDRVcGyTrEqc"
select select "number:27"
select select "number:14"
select select "number:19"
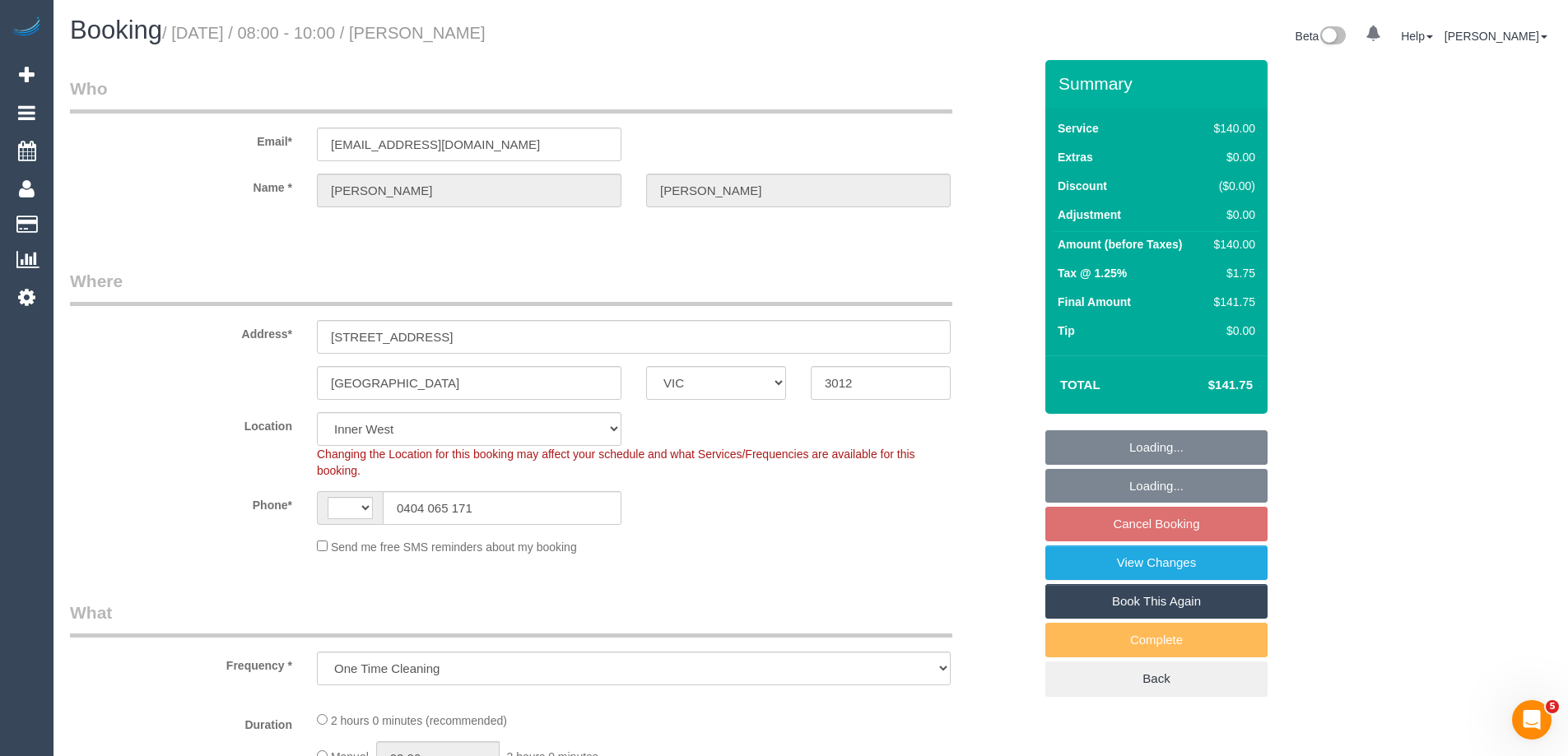
select select "number:36"
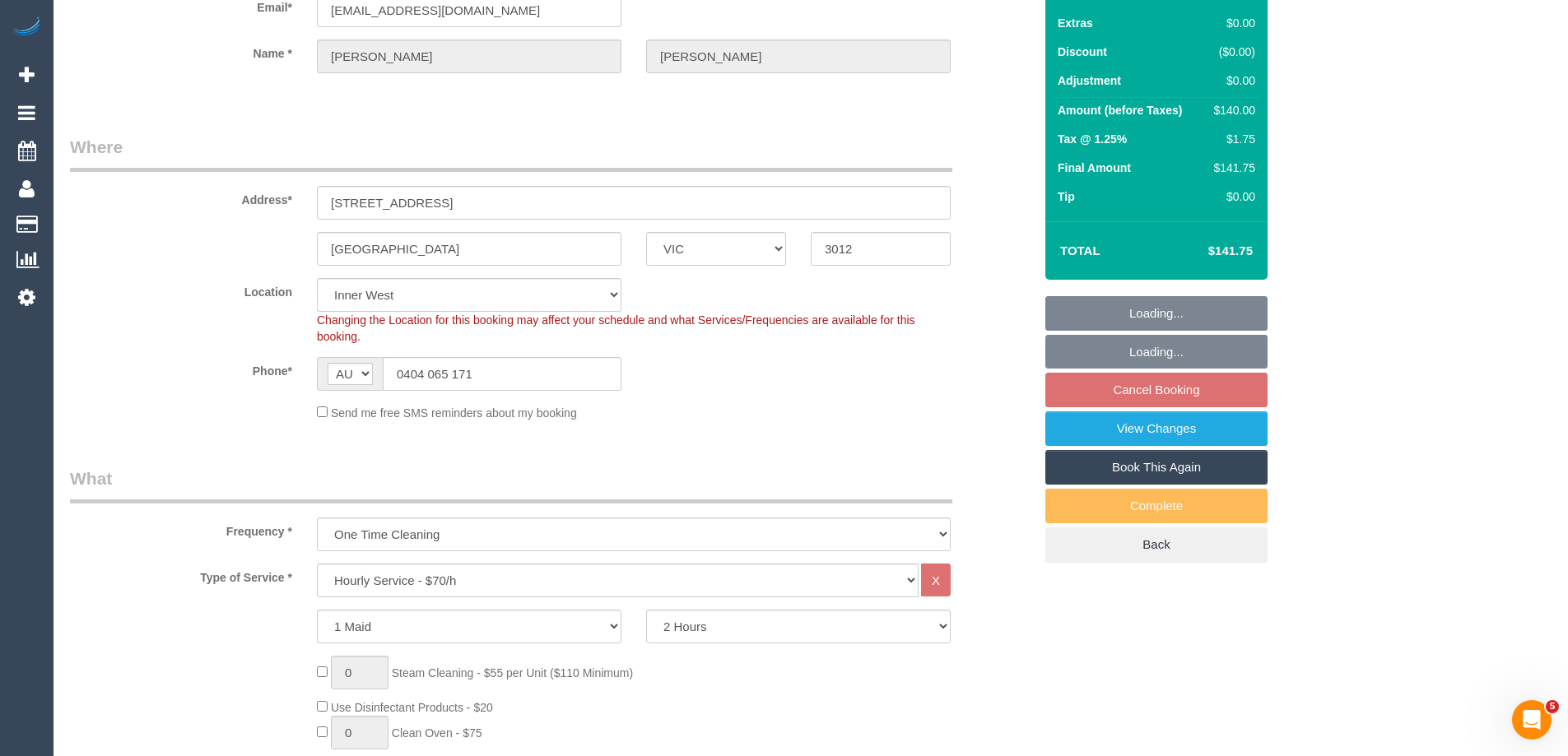
select select "object:1503"
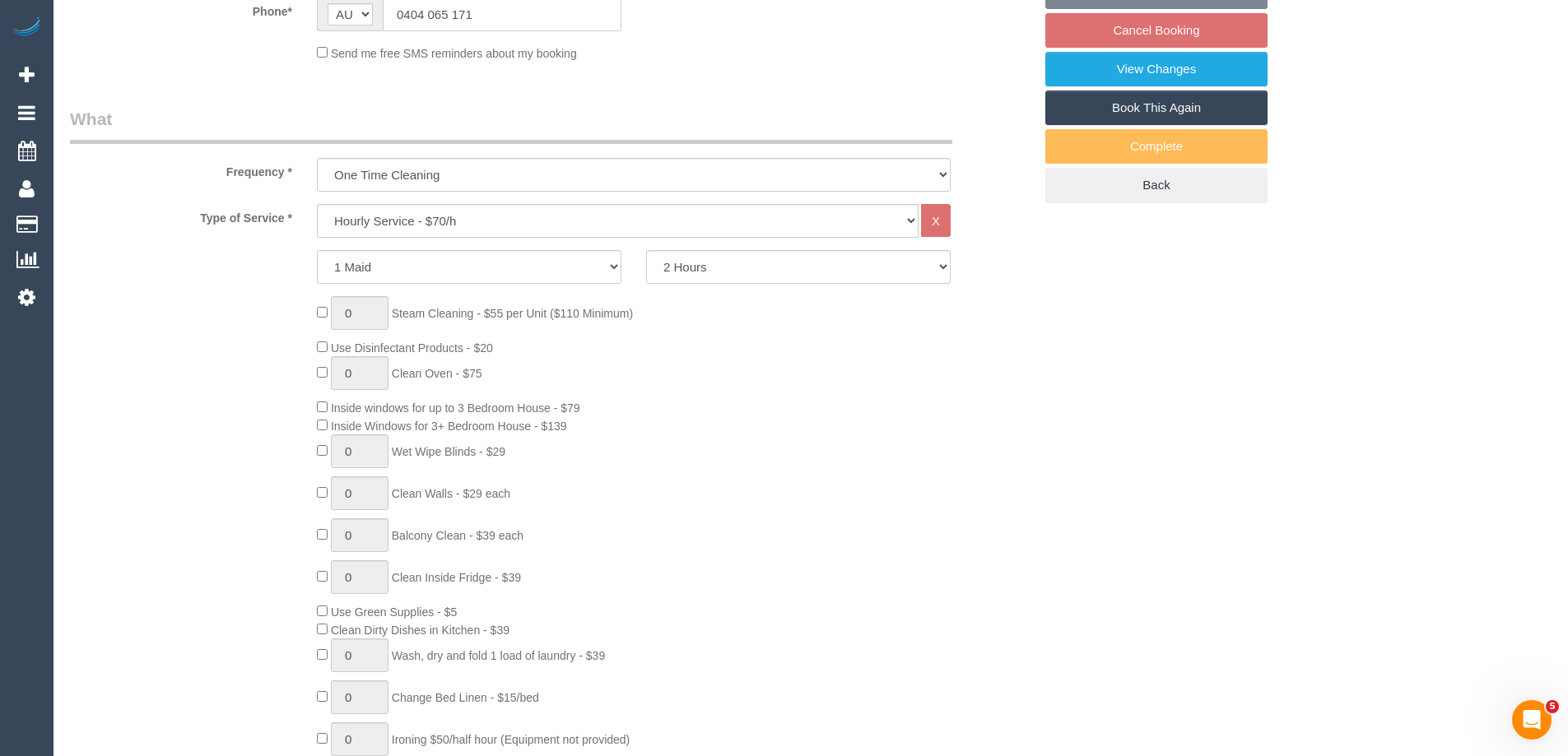
select select "spot1"
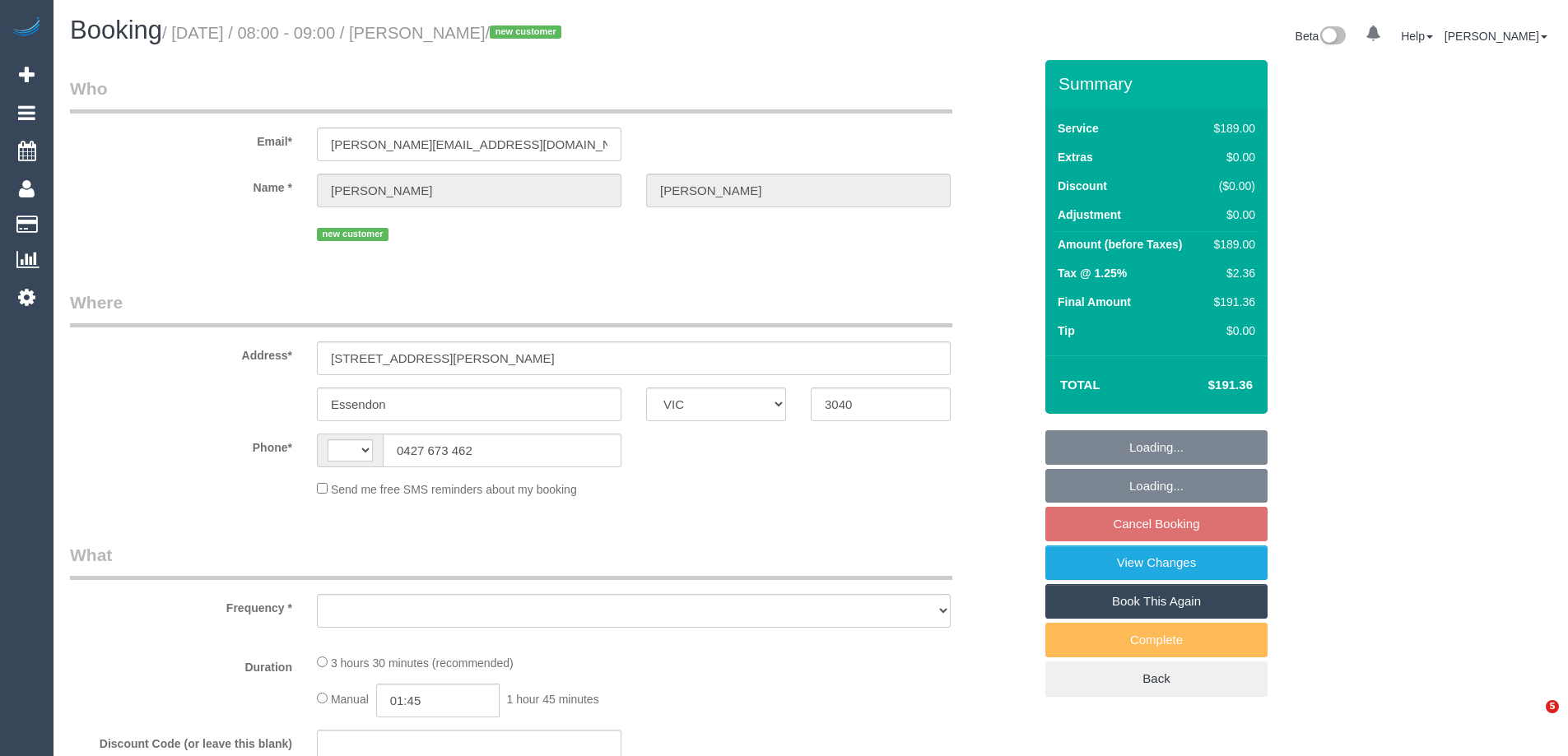
select select "VIC"
select select "string:AU"
select select "object:541"
select select "string:stripe-pm_1S72Wq2GScqysDRVQsyQYfiJ"
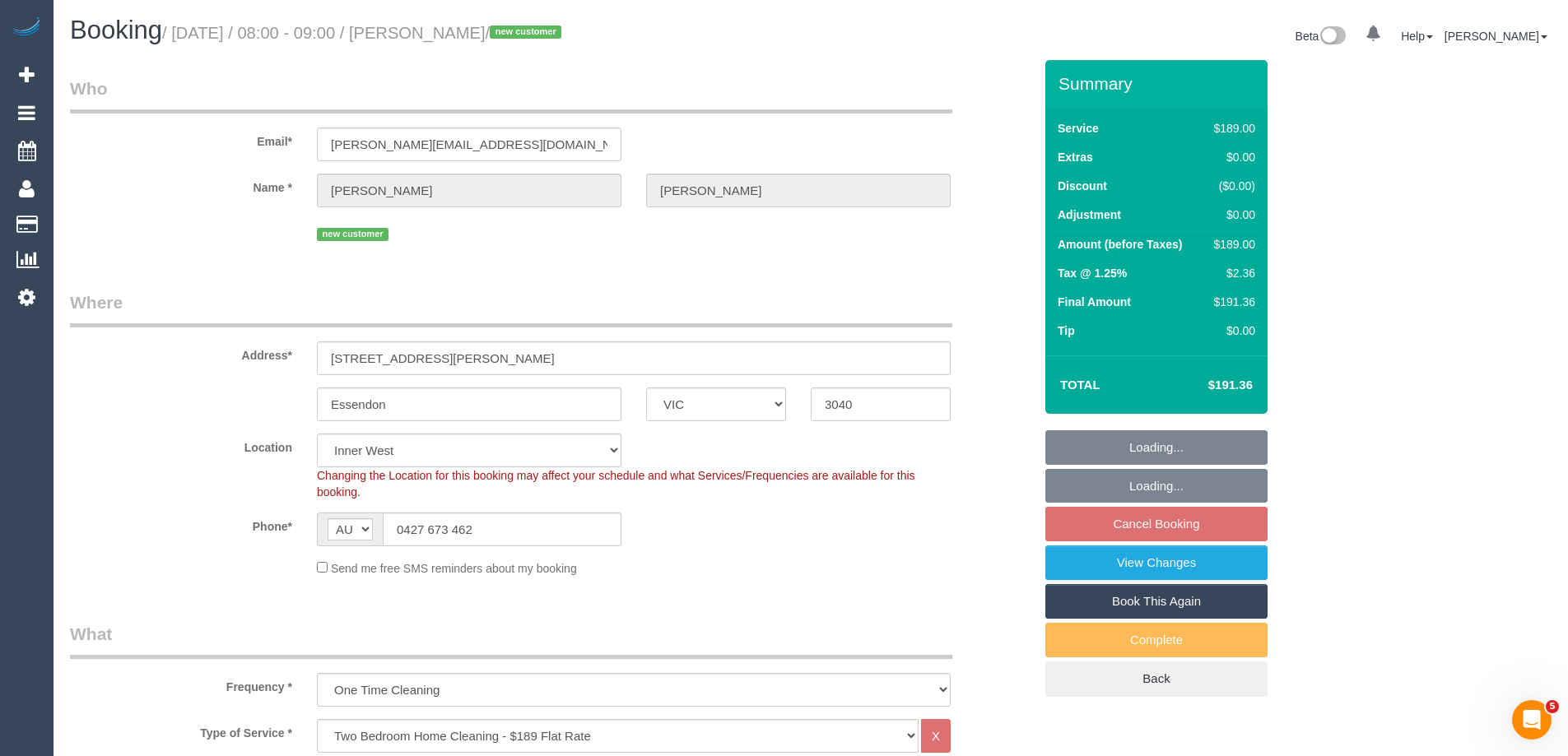
select select "number:28"
select select "number:14"
select select "number:19"
select select "number:22"
select select "number:26"
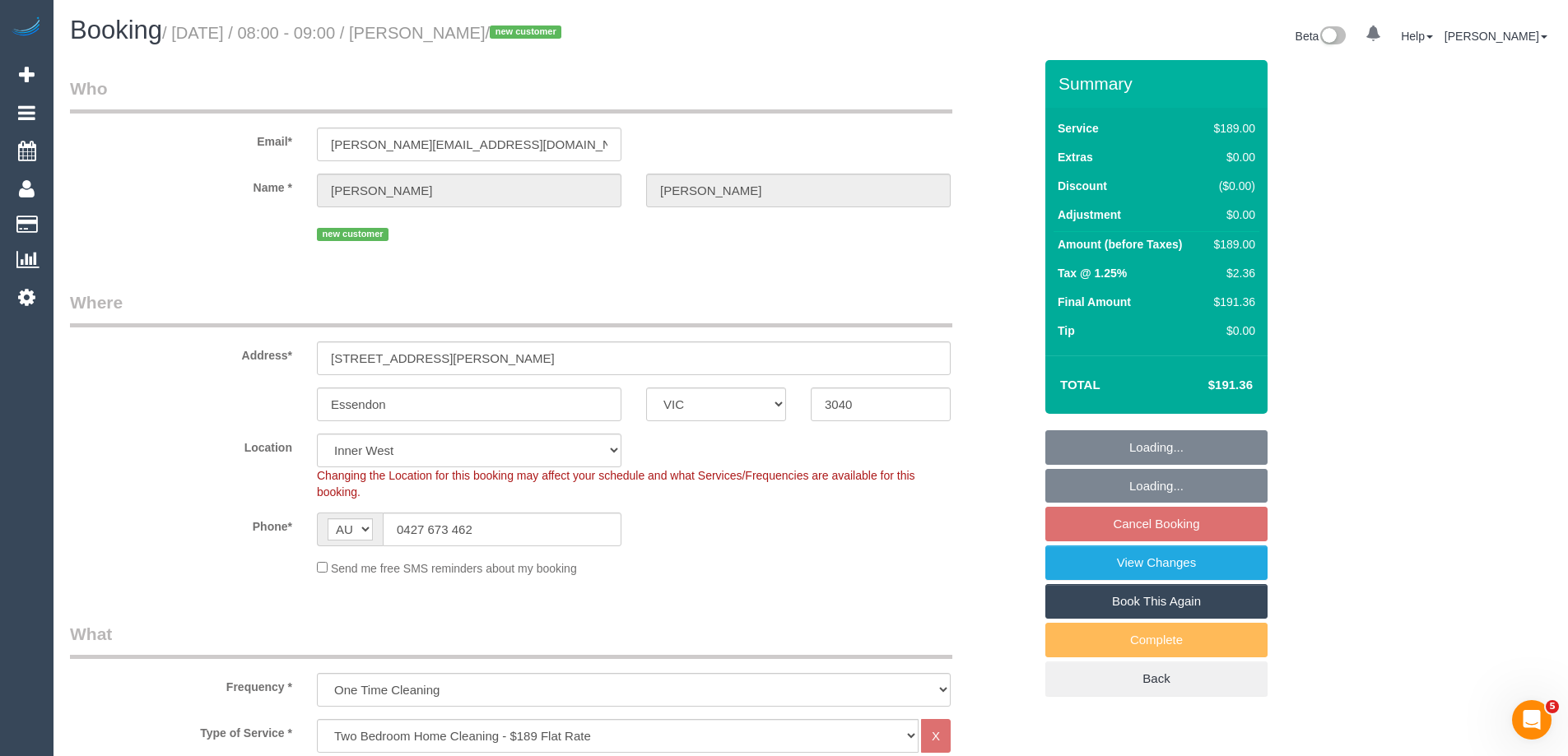
select select "object:1485"
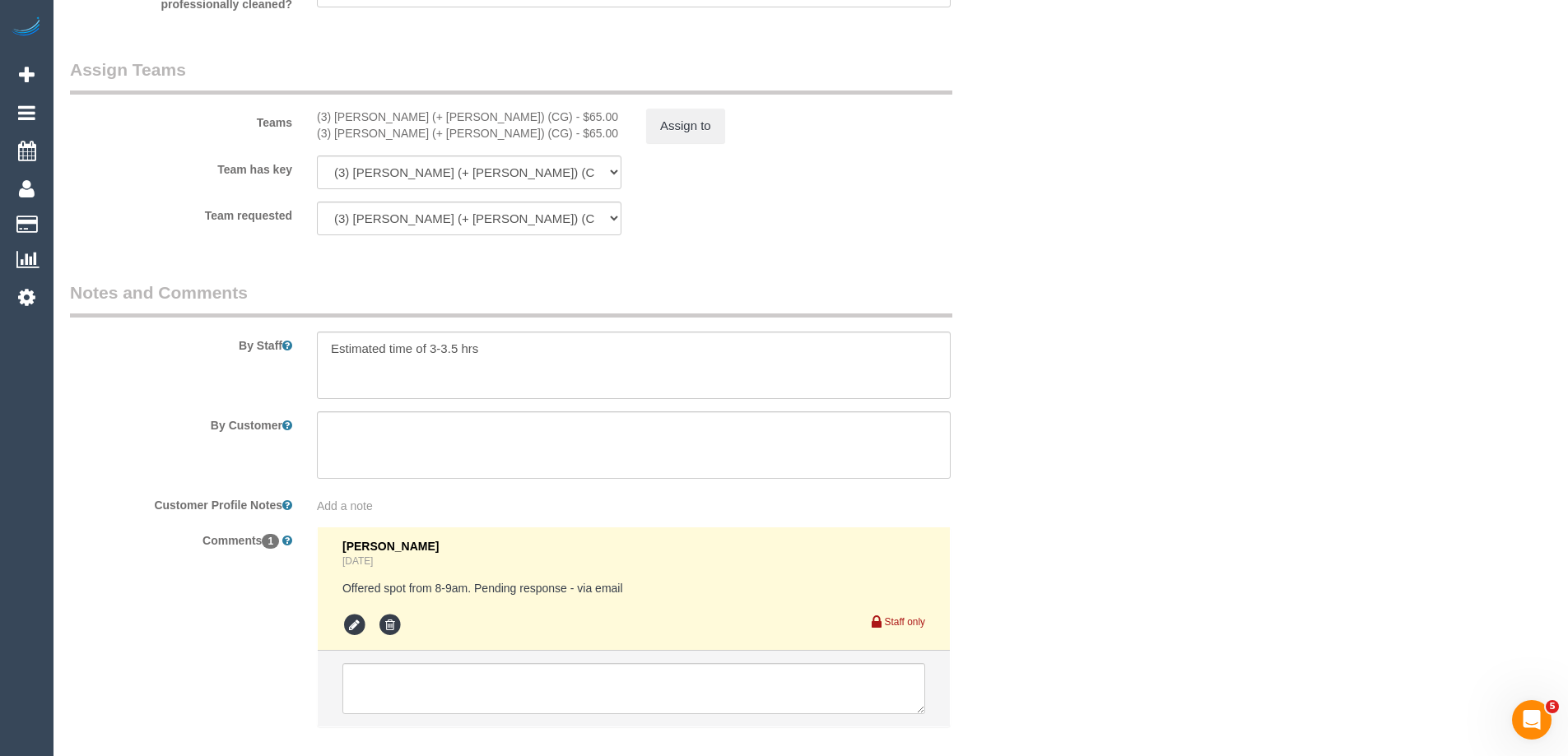
scroll to position [2640, 0]
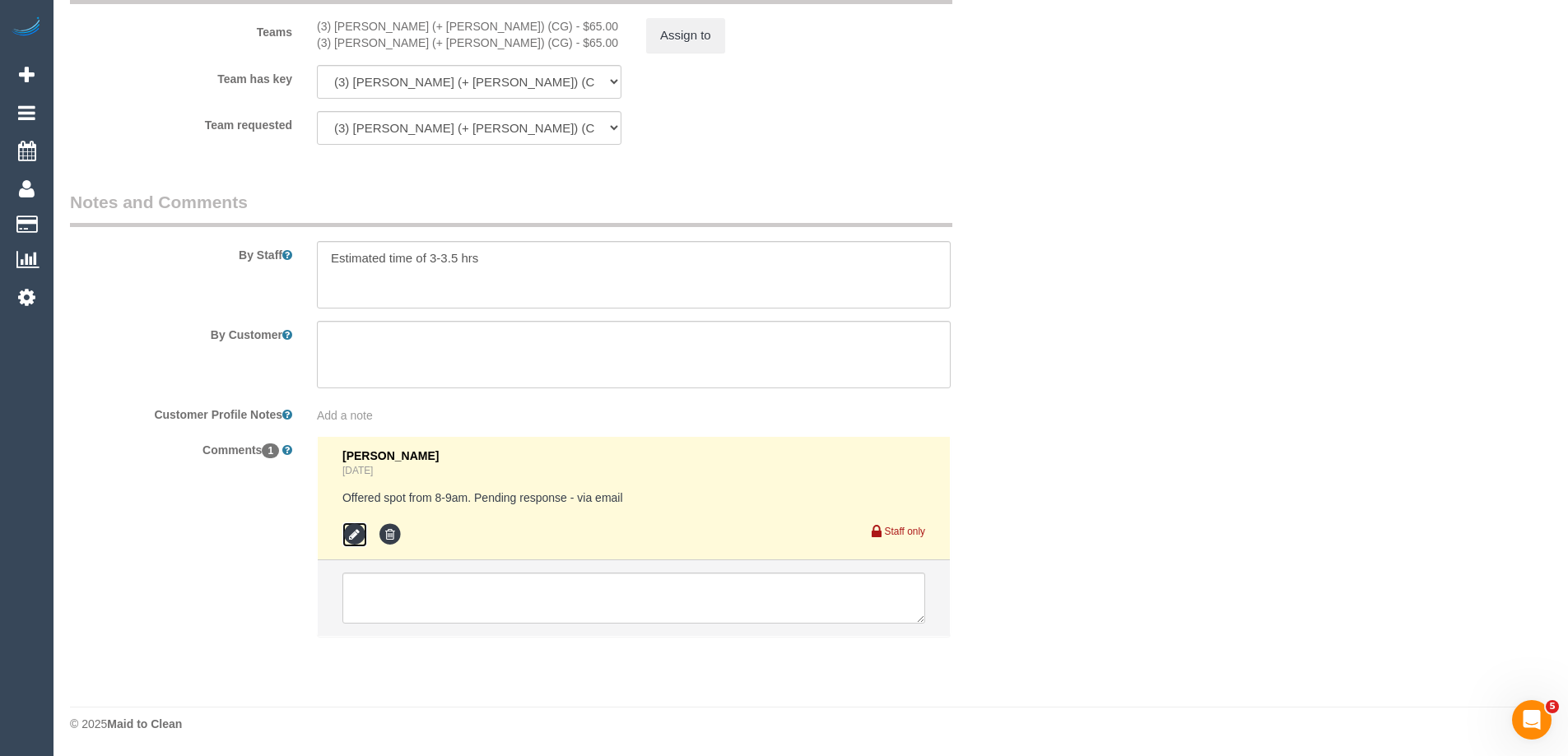
click at [353, 536] on icon at bounding box center [355, 535] width 25 height 25
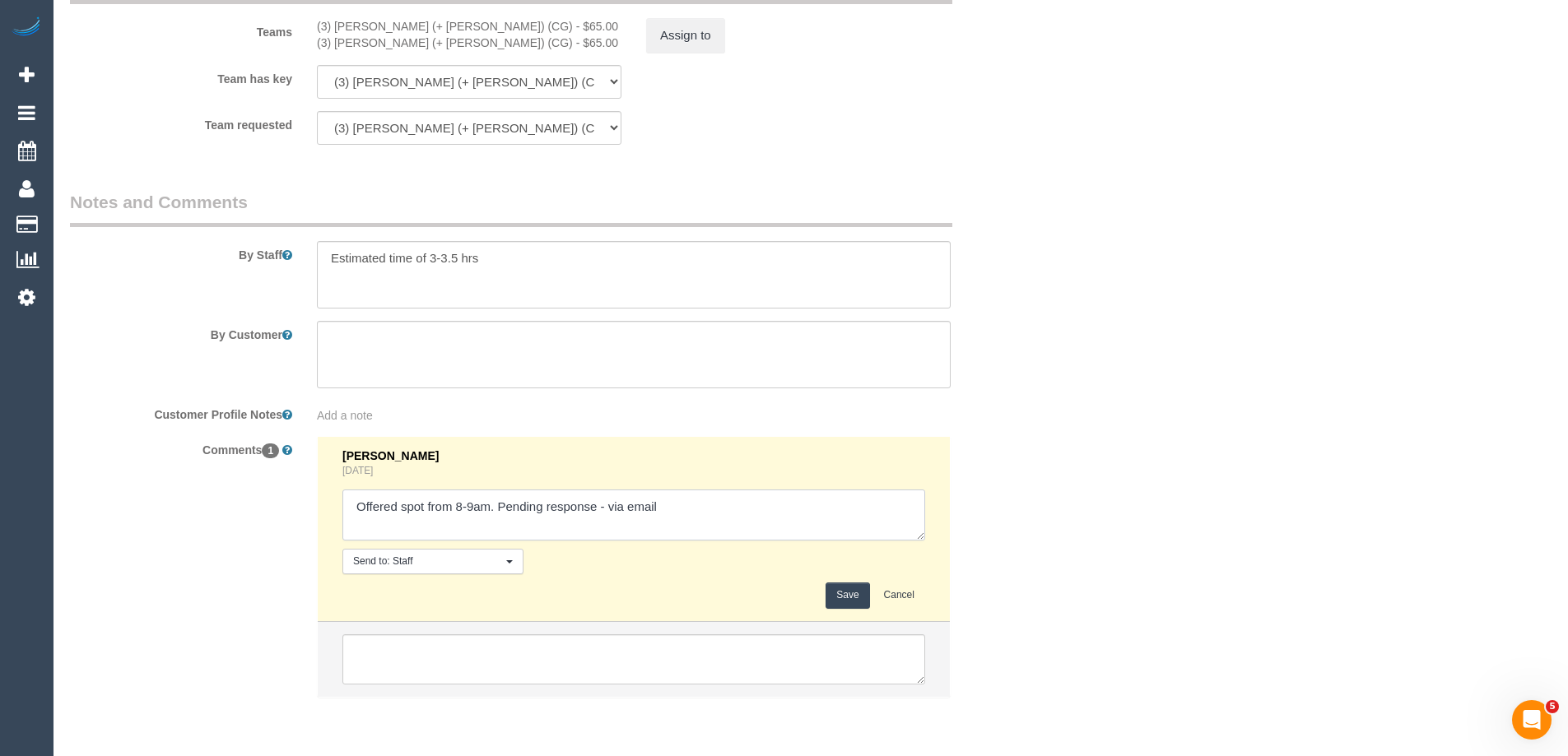
click at [615, 507] on textarea at bounding box center [633, 516] width 582 height 51
type textarea "Offered spot from 8-9am. Pending response - confirmed via email"
click at [861, 581] on div "Steve Cranston 1 day ago Send to: Staff Nothing selected Send to: Staff Send to…" at bounding box center [633, 529] width 582 height 160
click at [848, 596] on button "Save" at bounding box center [846, 595] width 43 height 26
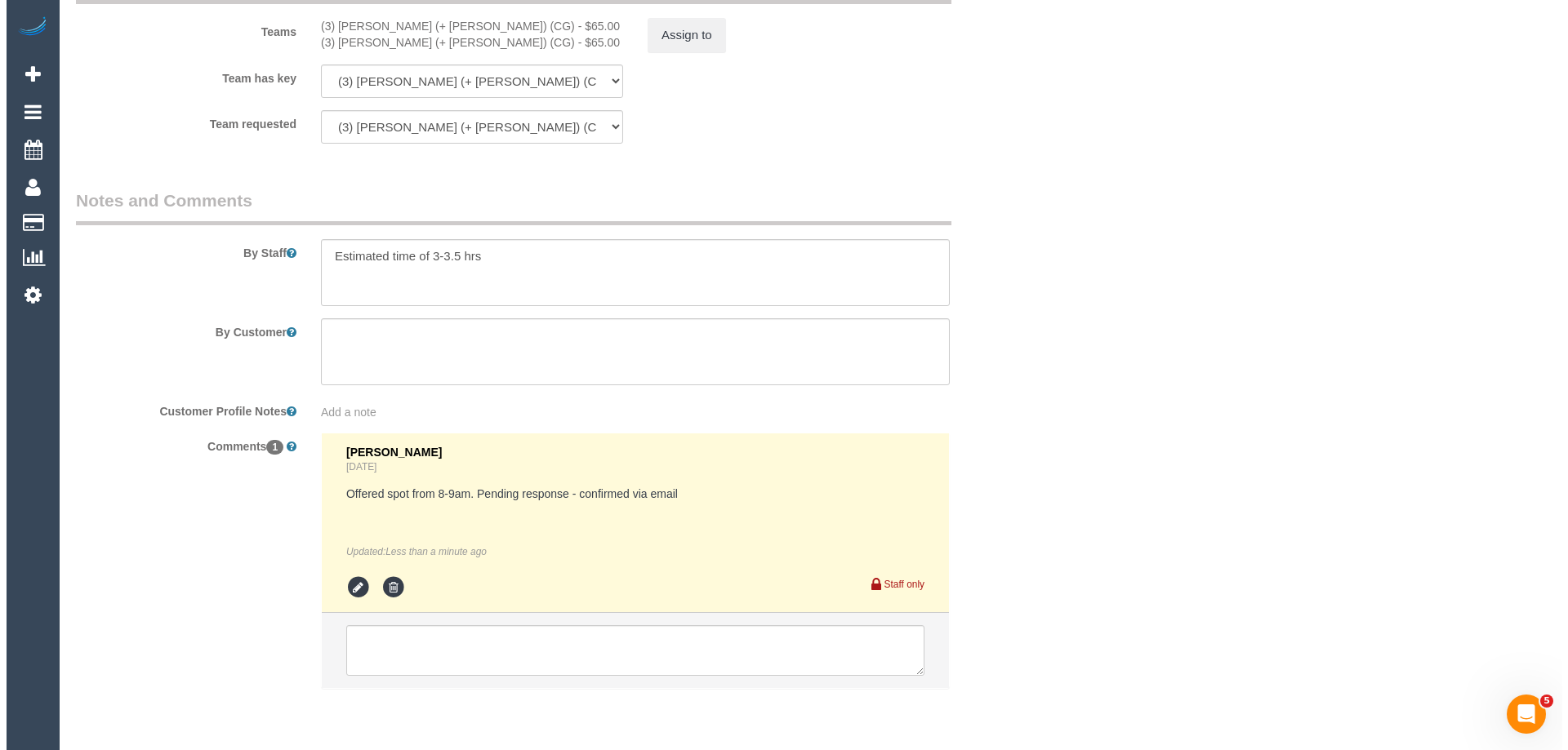
scroll to position [0, 0]
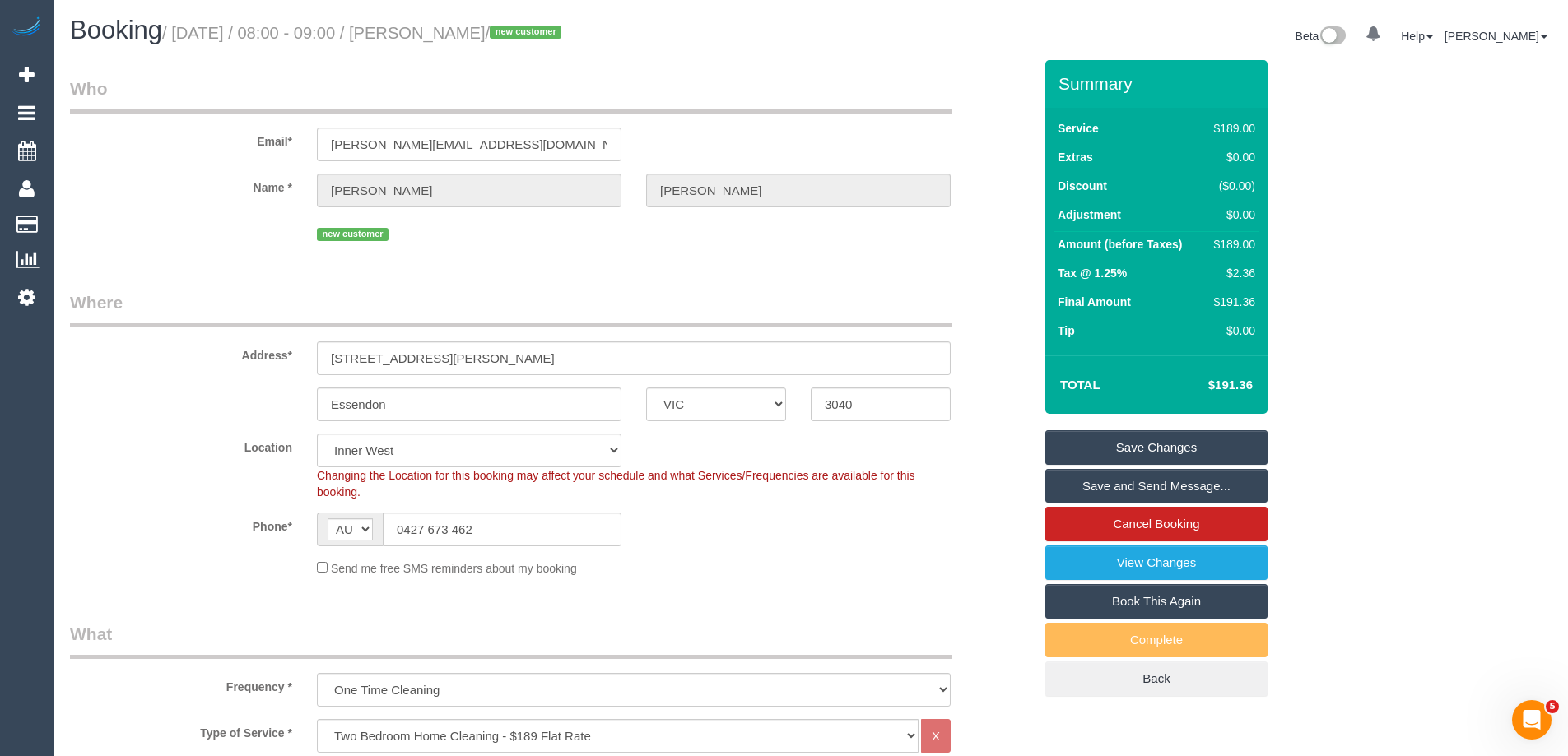
click at [1103, 490] on link "Save and Send Message..." at bounding box center [1156, 486] width 222 height 35
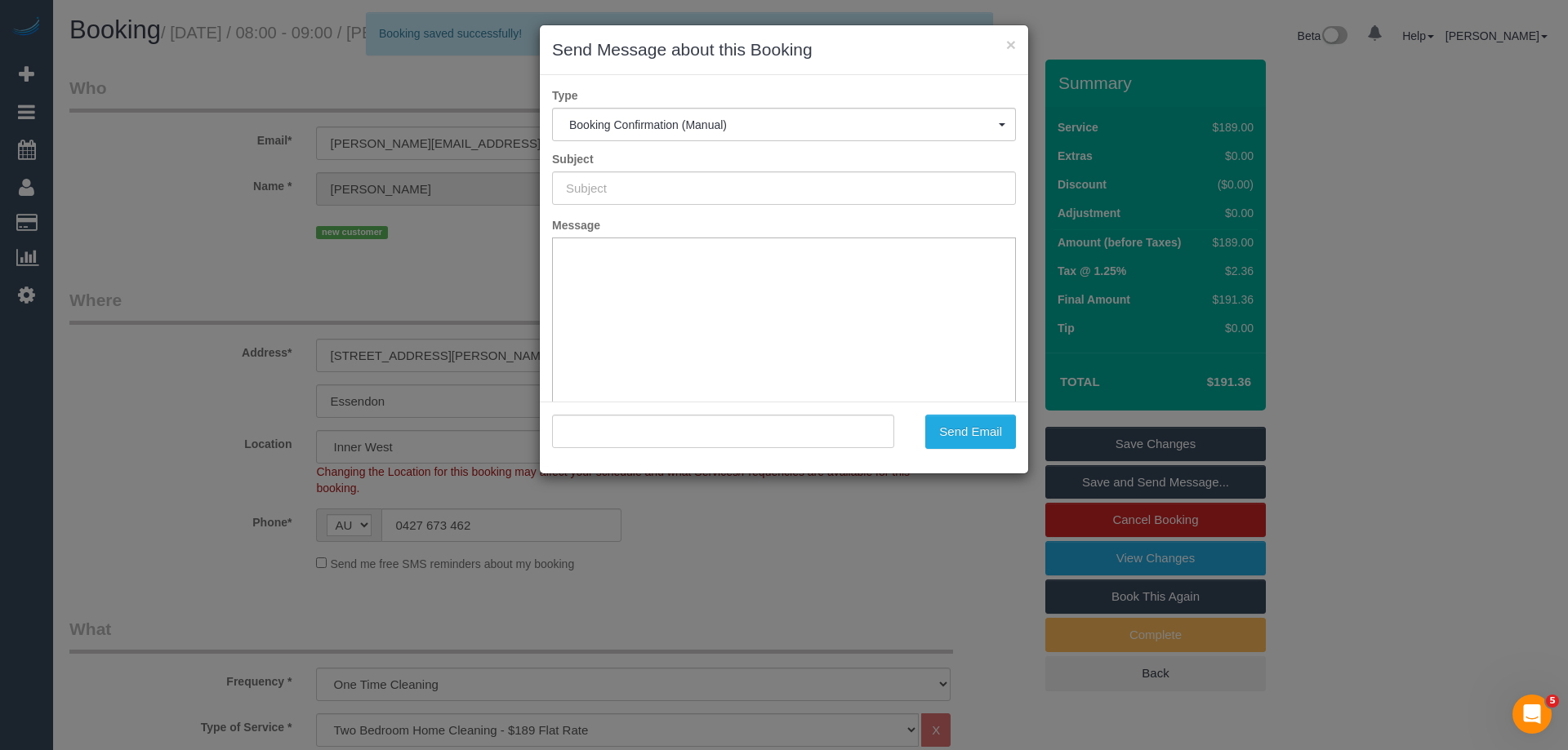
type input "Booking Confirmed"
type input ""Mardie Hamilton" <mardie@hamiltonsjerilderie.com.au>"
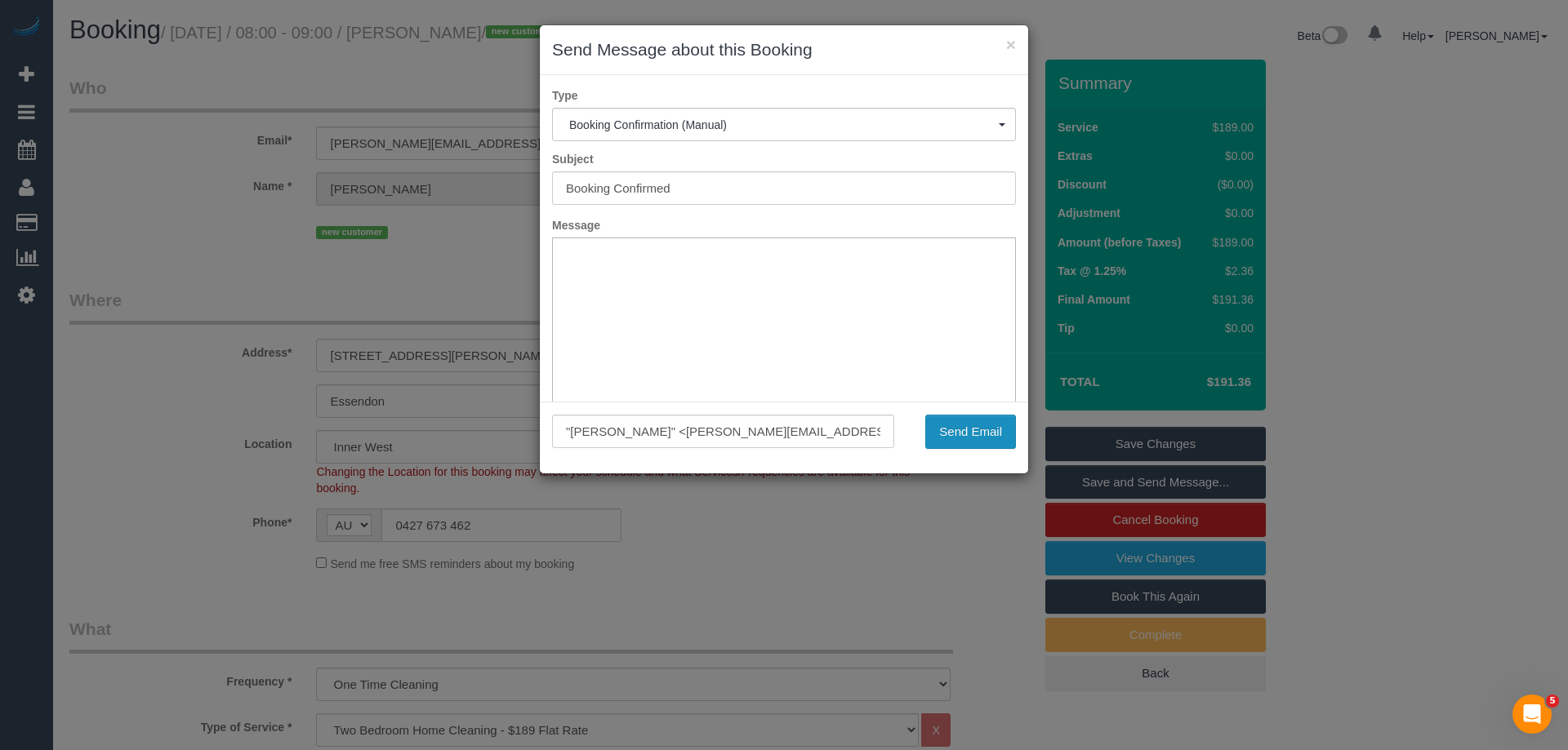
click at [950, 421] on button "Send Email" at bounding box center [970, 432] width 91 height 34
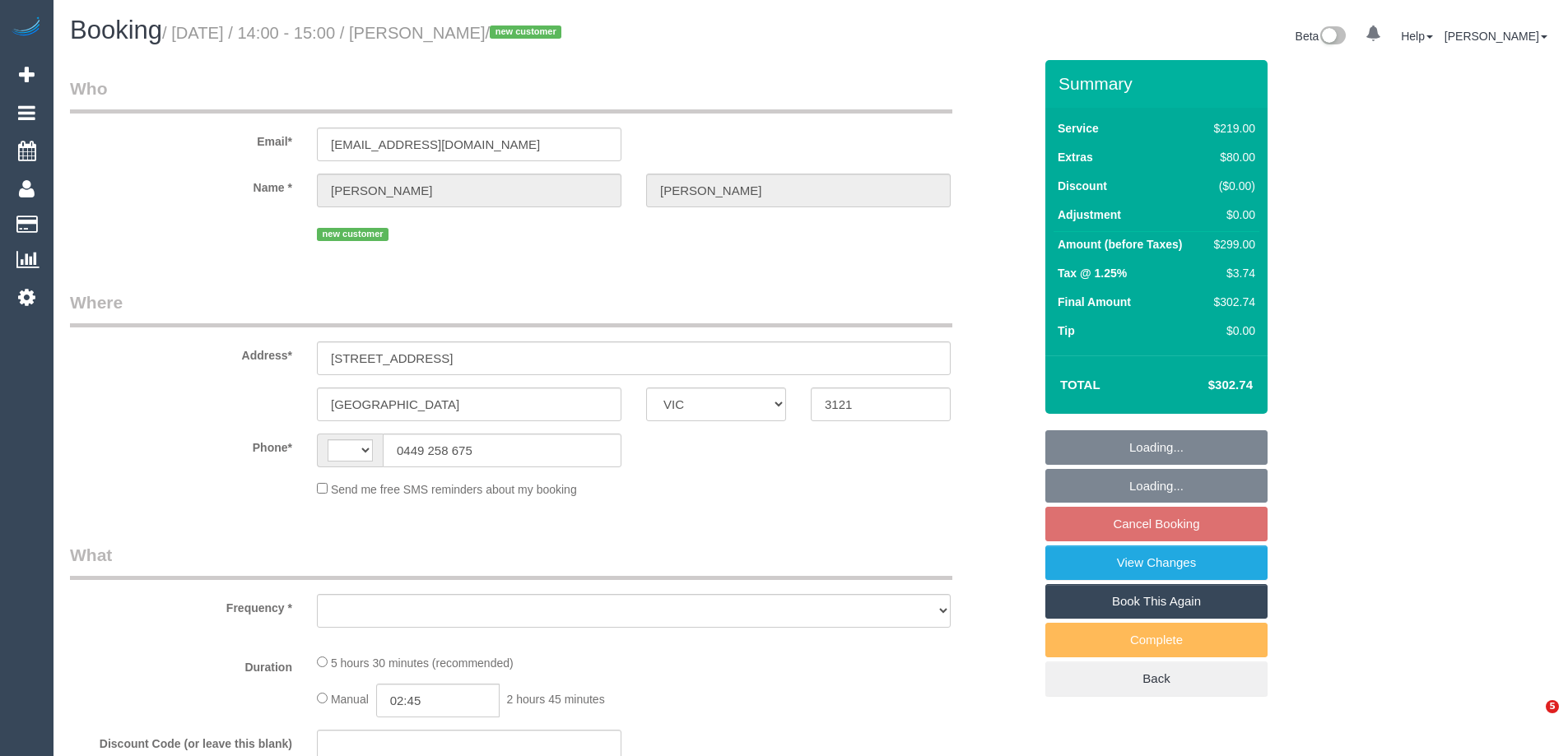
select select "VIC"
select select "string:stripe-pm_1S6ONT2GScqysDRV3UJ9n5N5"
select select "string:AU"
select select "object:704"
select select "number:30"
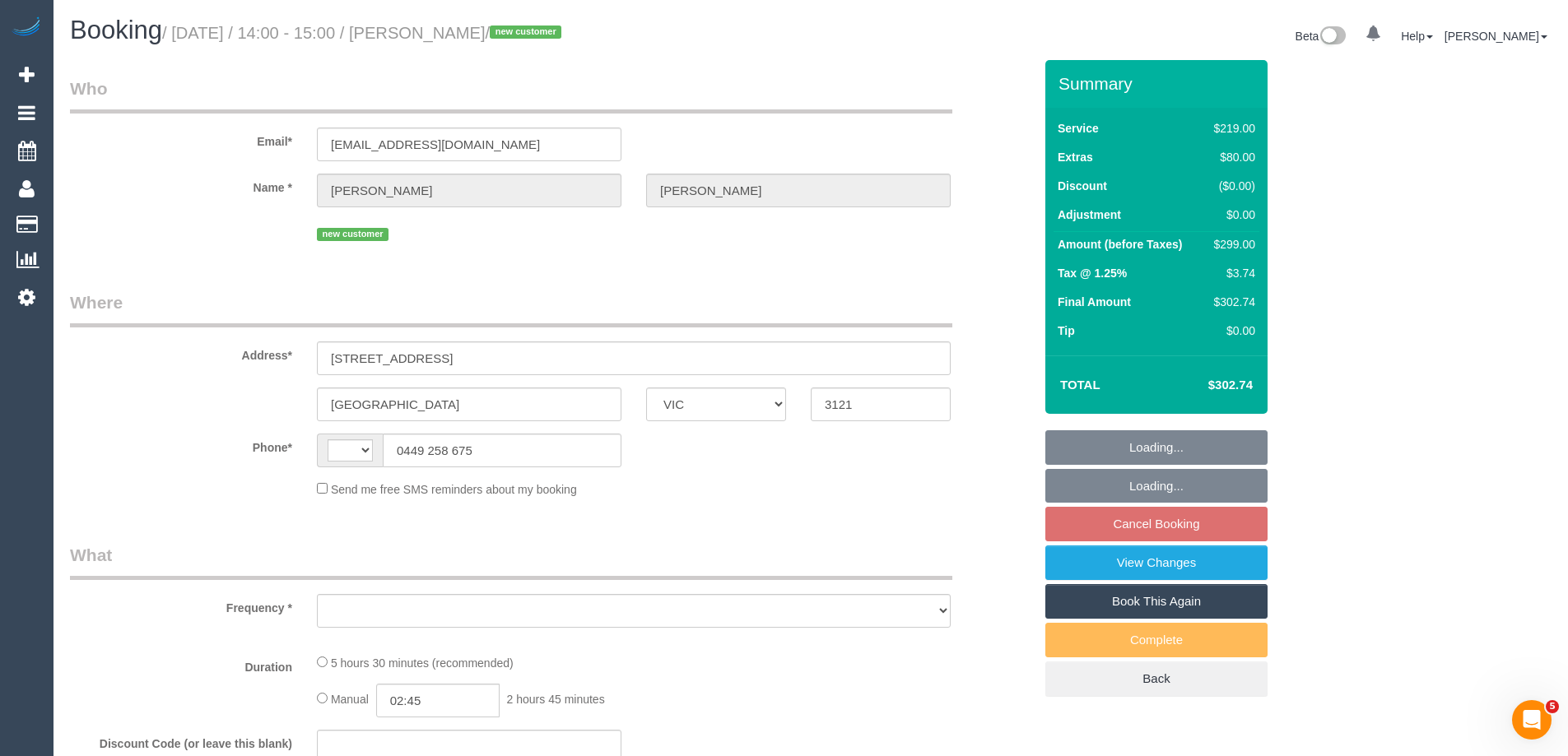
select select "number:14"
select select "number:19"
select select "number:24"
select select "number:13"
drag, startPoint x: 492, startPoint y: 461, endPoint x: 22, endPoint y: 413, distance: 472.4
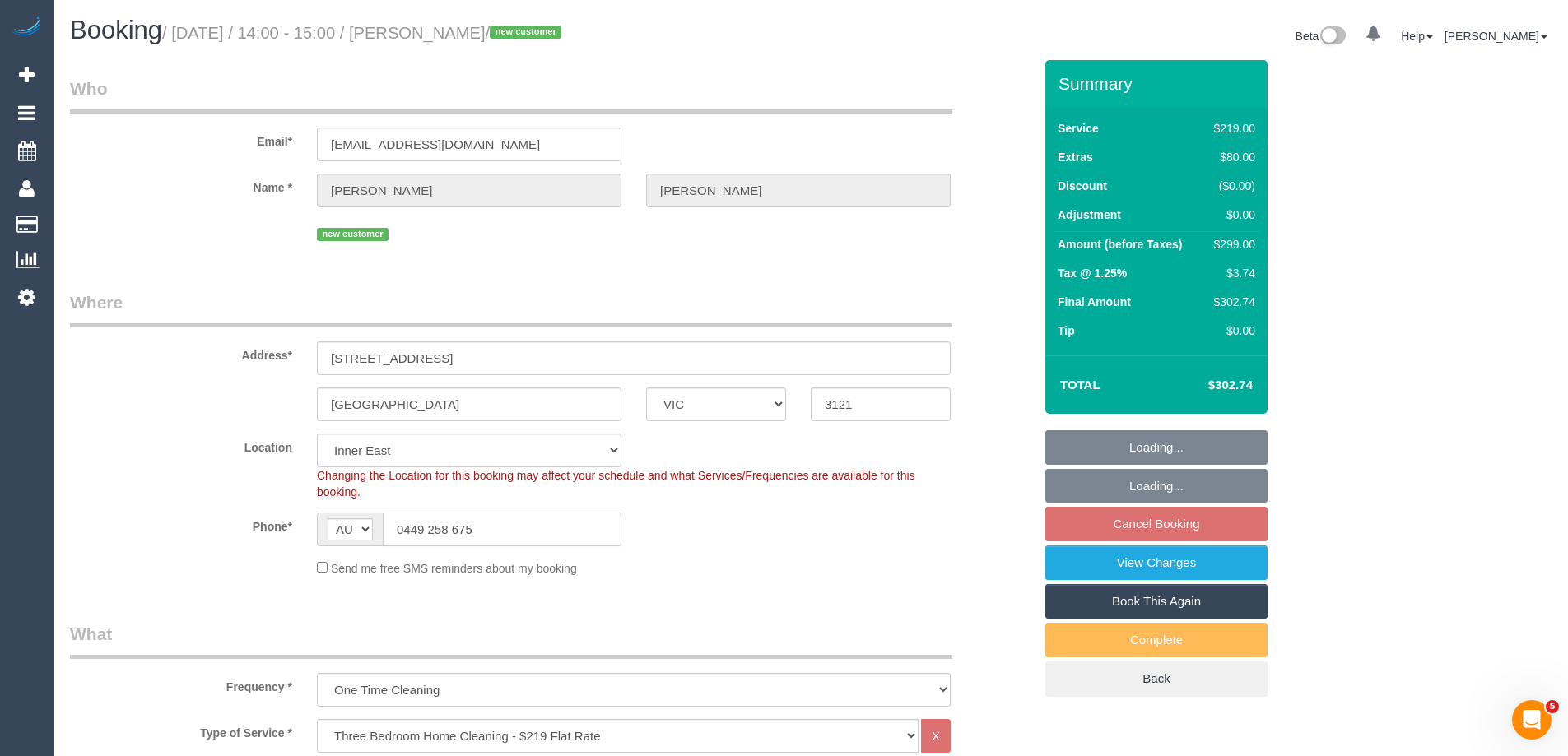
select select "object:807"
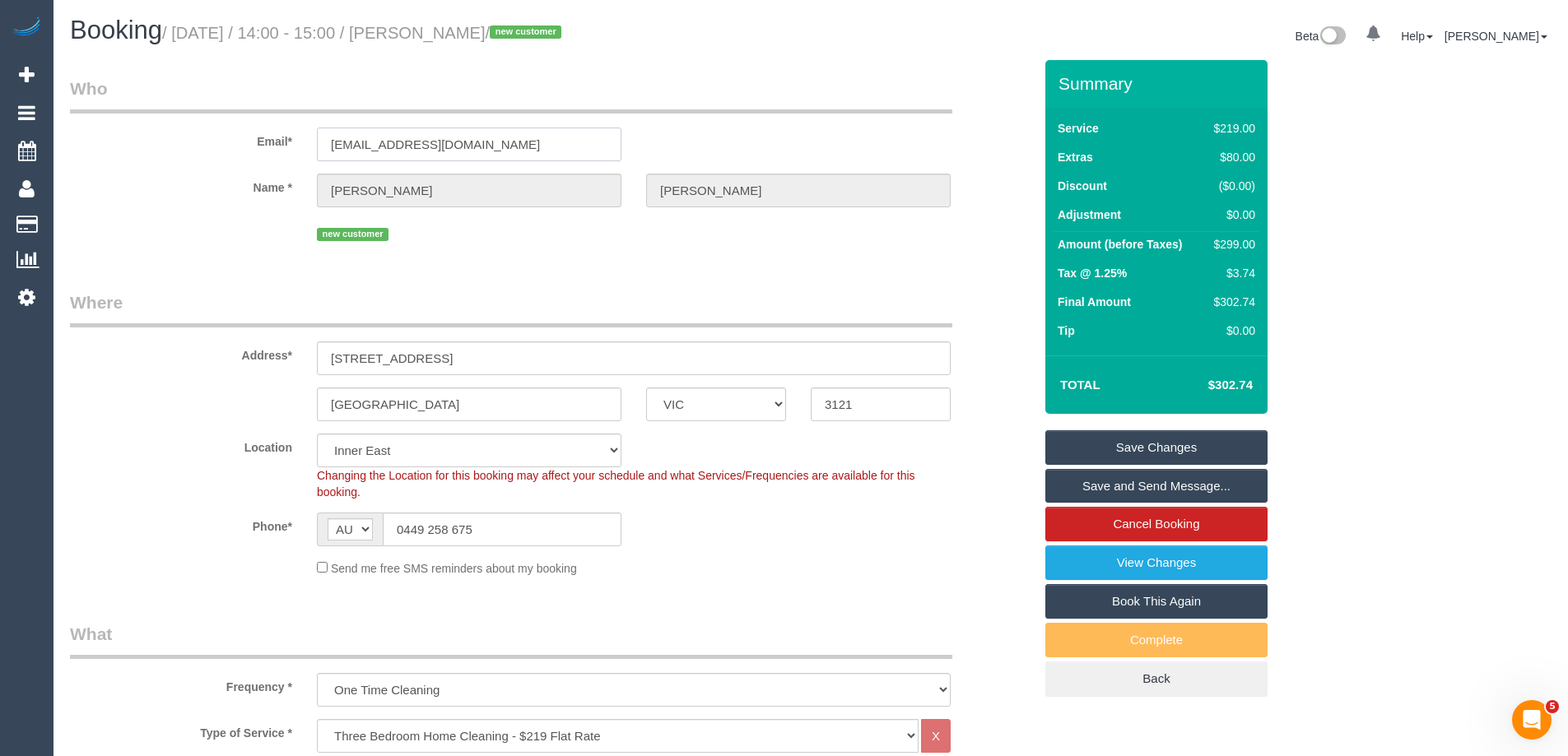
drag, startPoint x: 518, startPoint y: 142, endPoint x: 308, endPoint y: 138, distance: 210.0
click at [308, 138] on div "mcmanusleesaj@gmail.com" at bounding box center [469, 144] width 329 height 34
drag, startPoint x: 511, startPoint y: 525, endPoint x: 147, endPoint y: 518, distance: 364.1
click at [192, 526] on div "Phone* AF AL DZ AD AO AI AQ AG AR AM AW AU AT AZ BS BH BD BB BY BE BZ BJ BM BT …" at bounding box center [551, 530] width 987 height 34
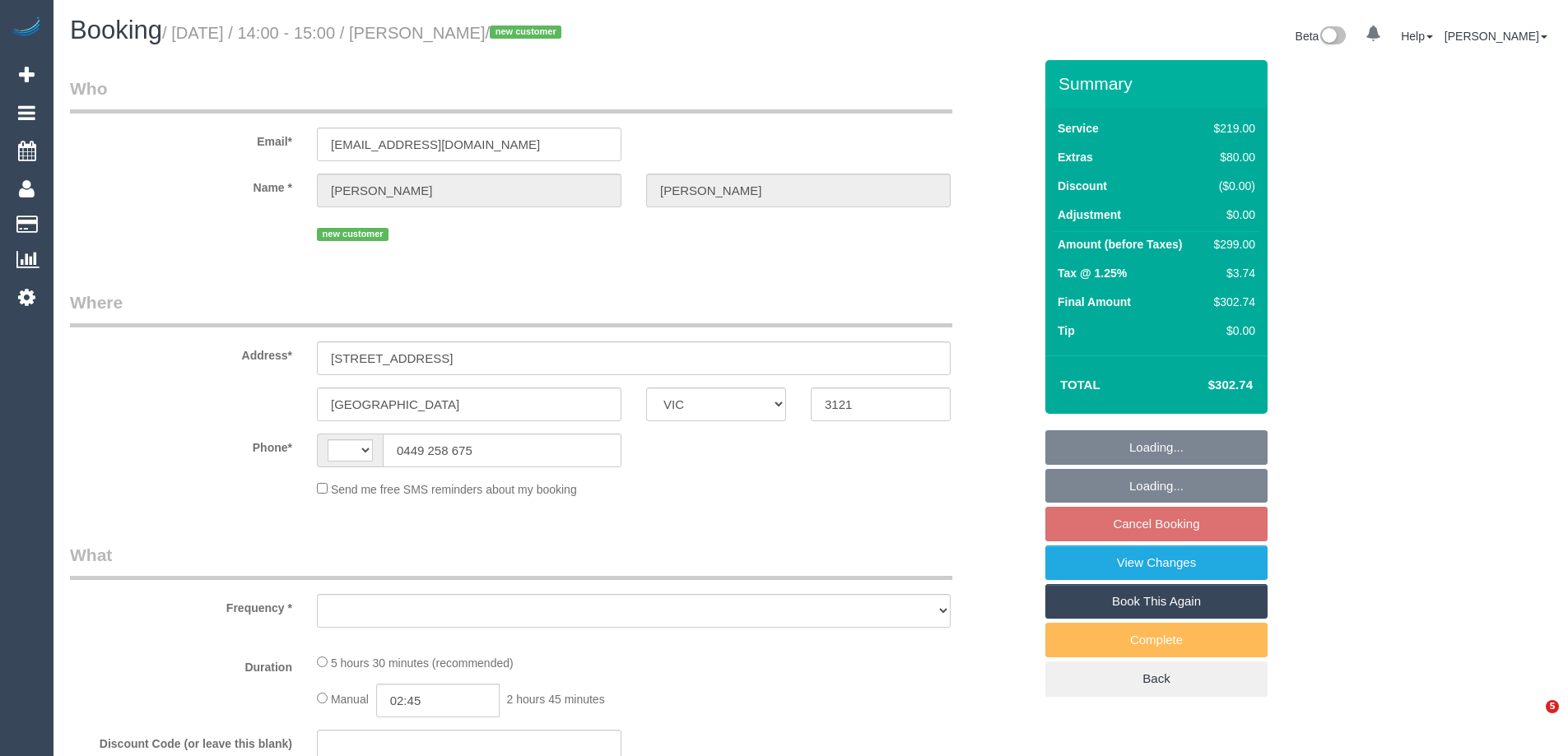
select select "VIC"
select select "string:AU"
select select "object:537"
select select "string:stripe-pm_1S6ONT2GScqysDRV3UJ9n5N5"
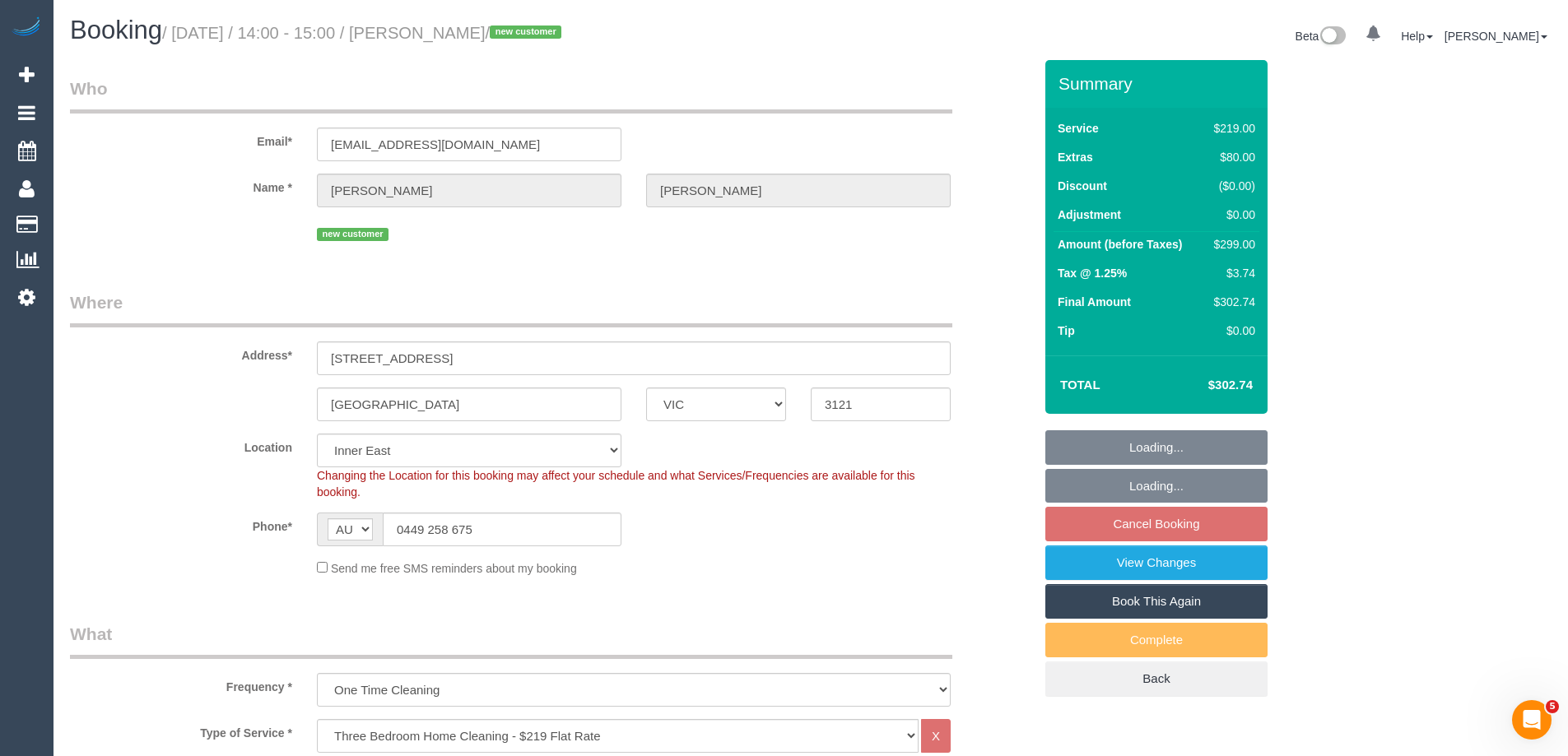
select select "number:30"
select select "number:14"
select select "number:19"
select select "number:24"
select select "number:13"
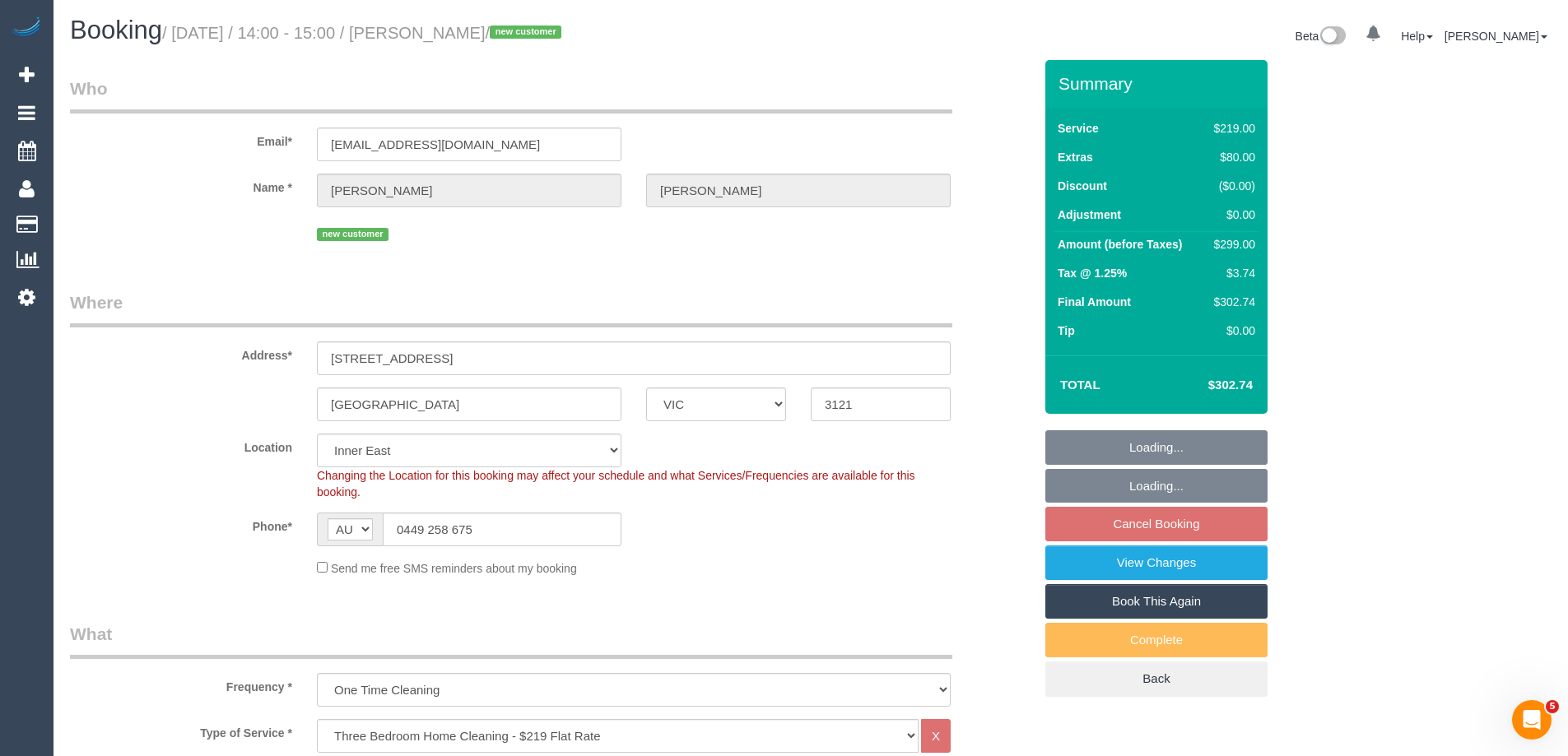
select select "object:1429"
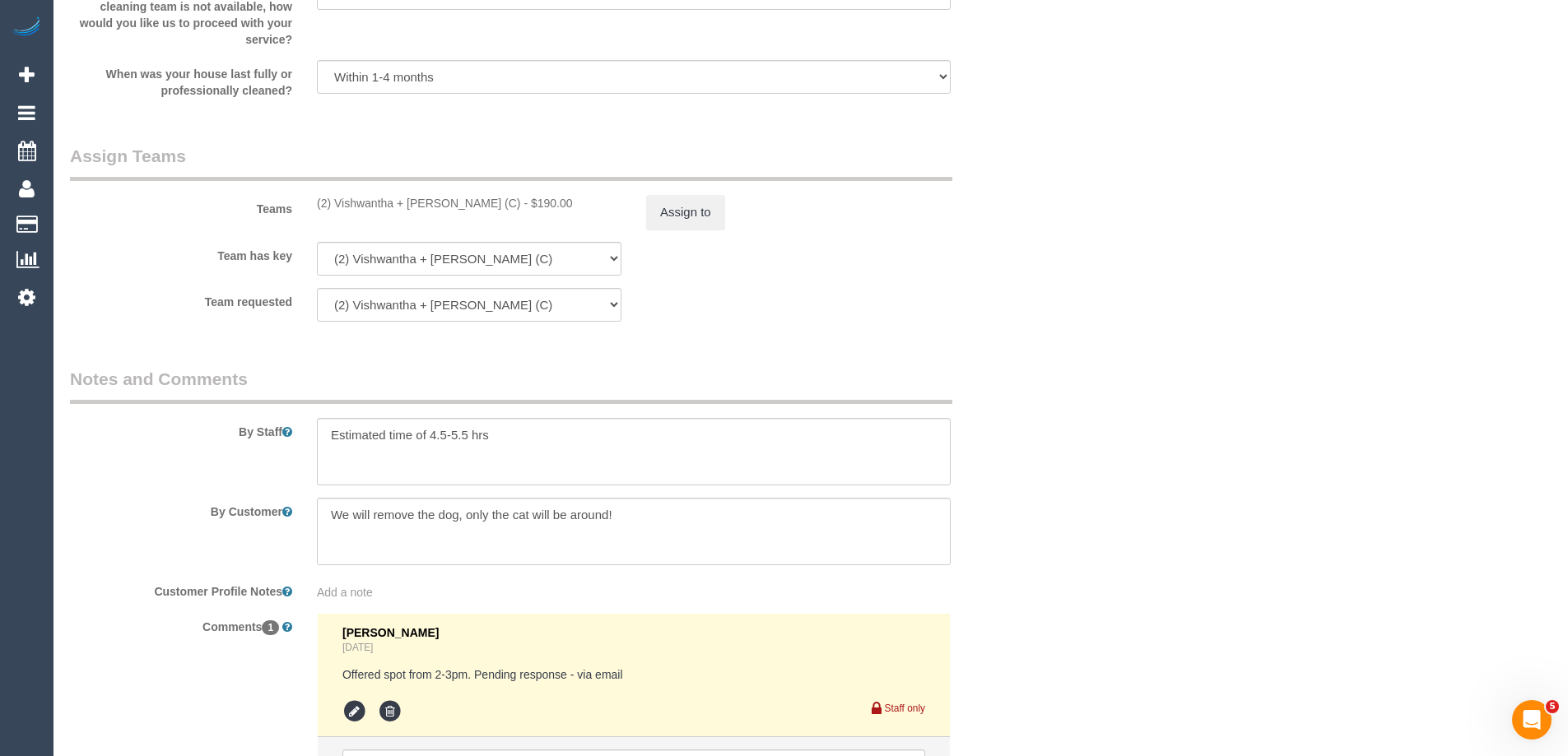
scroll to position [2640, 0]
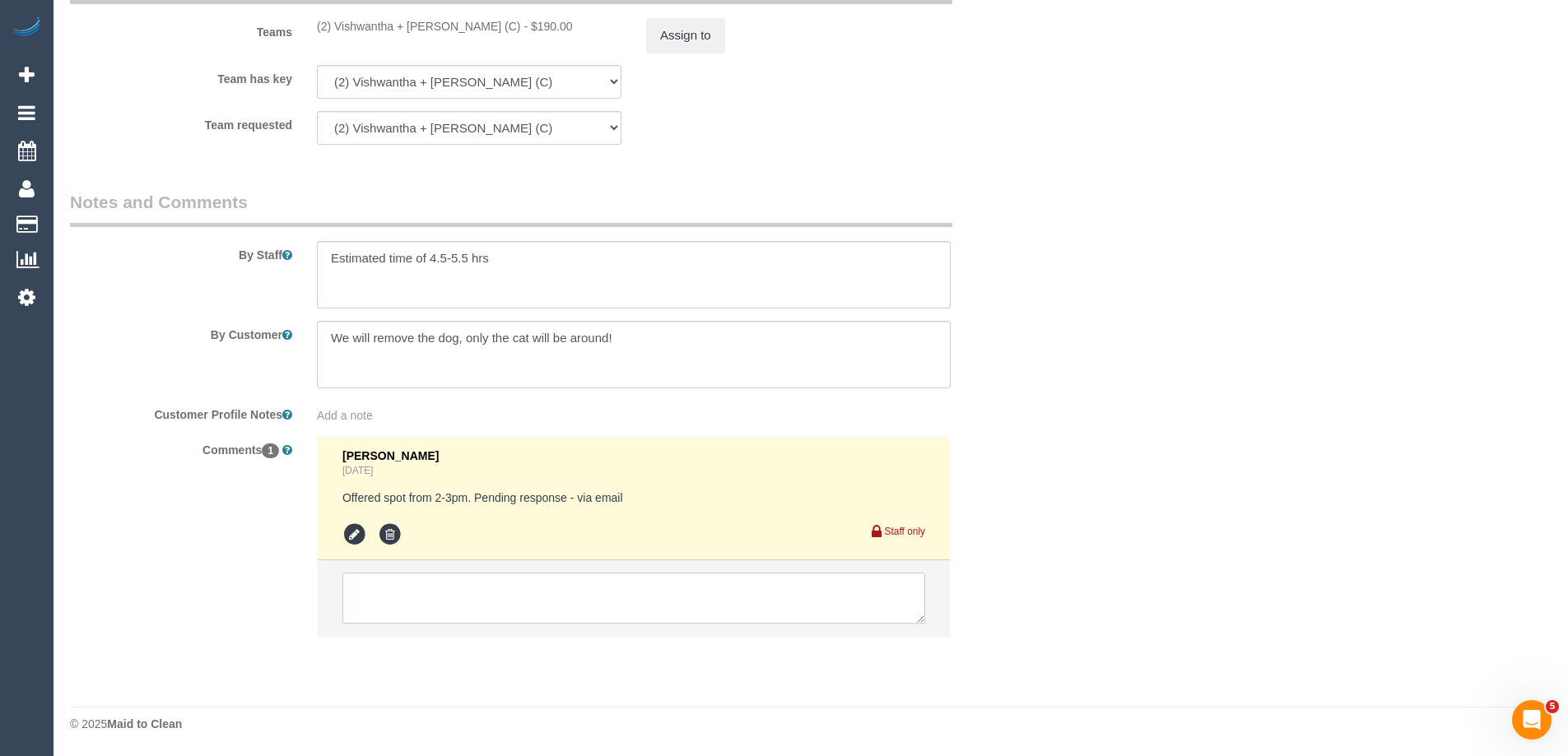
click at [371, 588] on textarea at bounding box center [633, 598] width 582 height 51
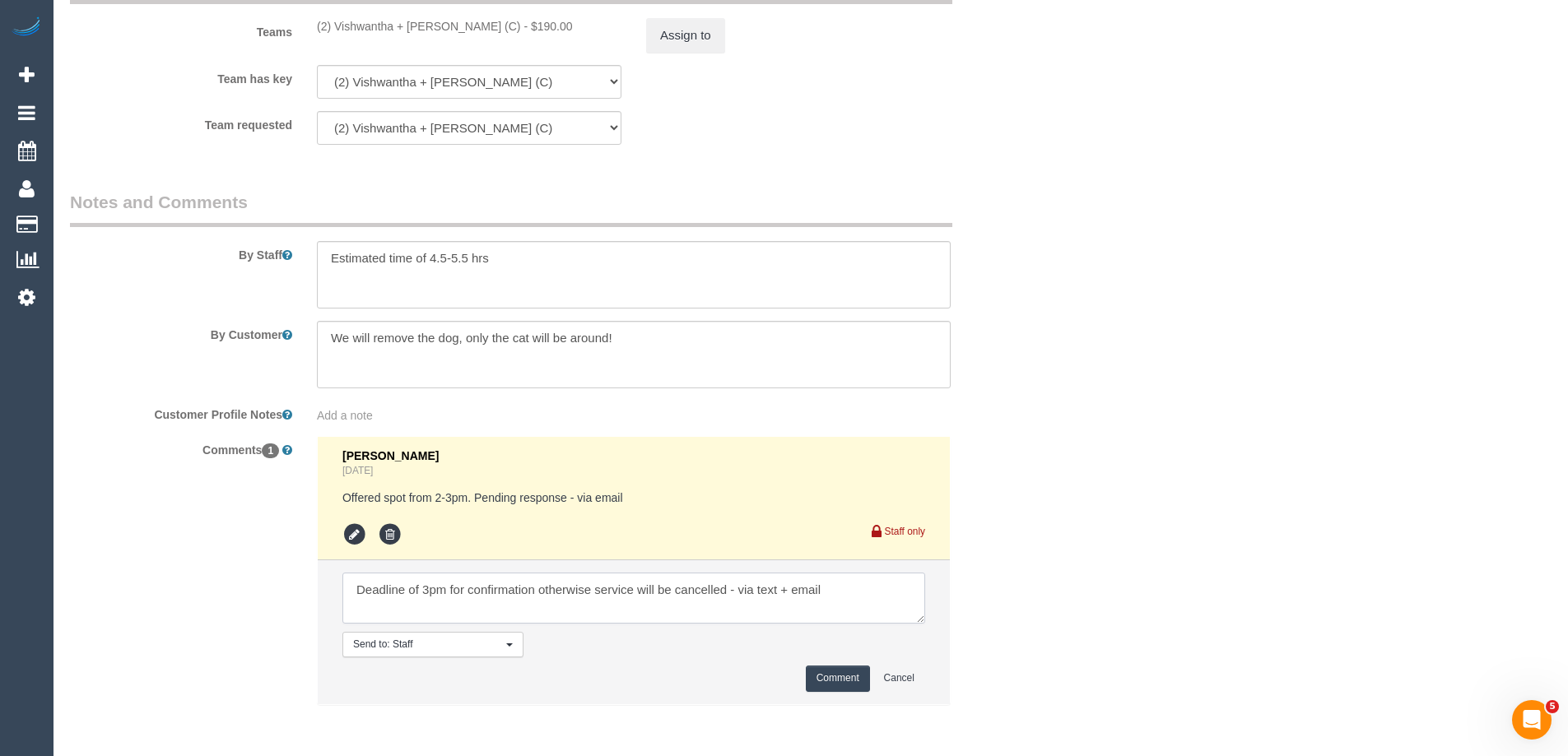
type textarea "Deadline of 3pm for confirmation otherwise service will be cancelled - via text…"
click at [825, 682] on button "Comment" at bounding box center [838, 678] width 64 height 26
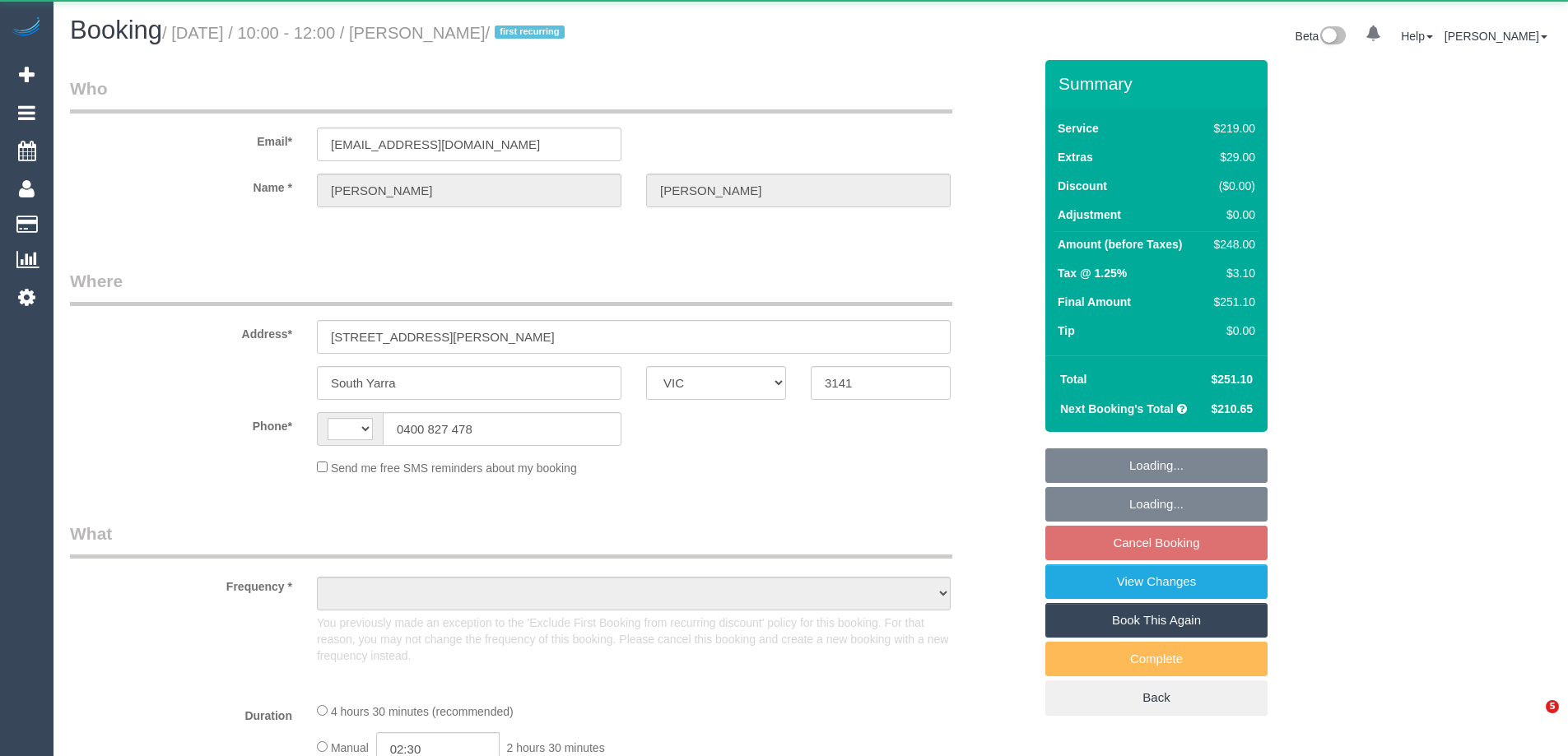
select select "VIC"
select select "string:AU"
select select "object:561"
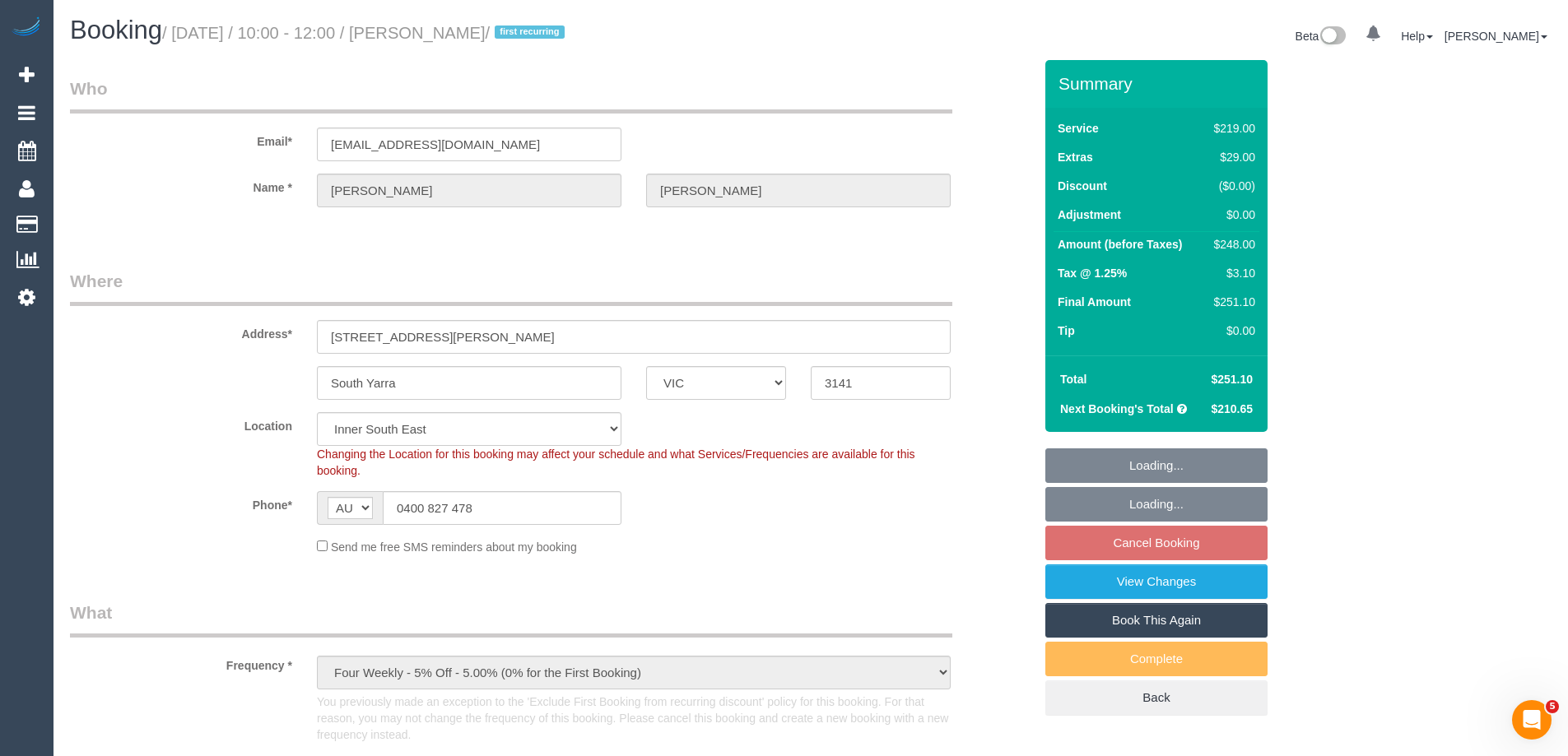
select select "string:stripe-pm_1Q8x5z2GScqysDRVcDCigGY4"
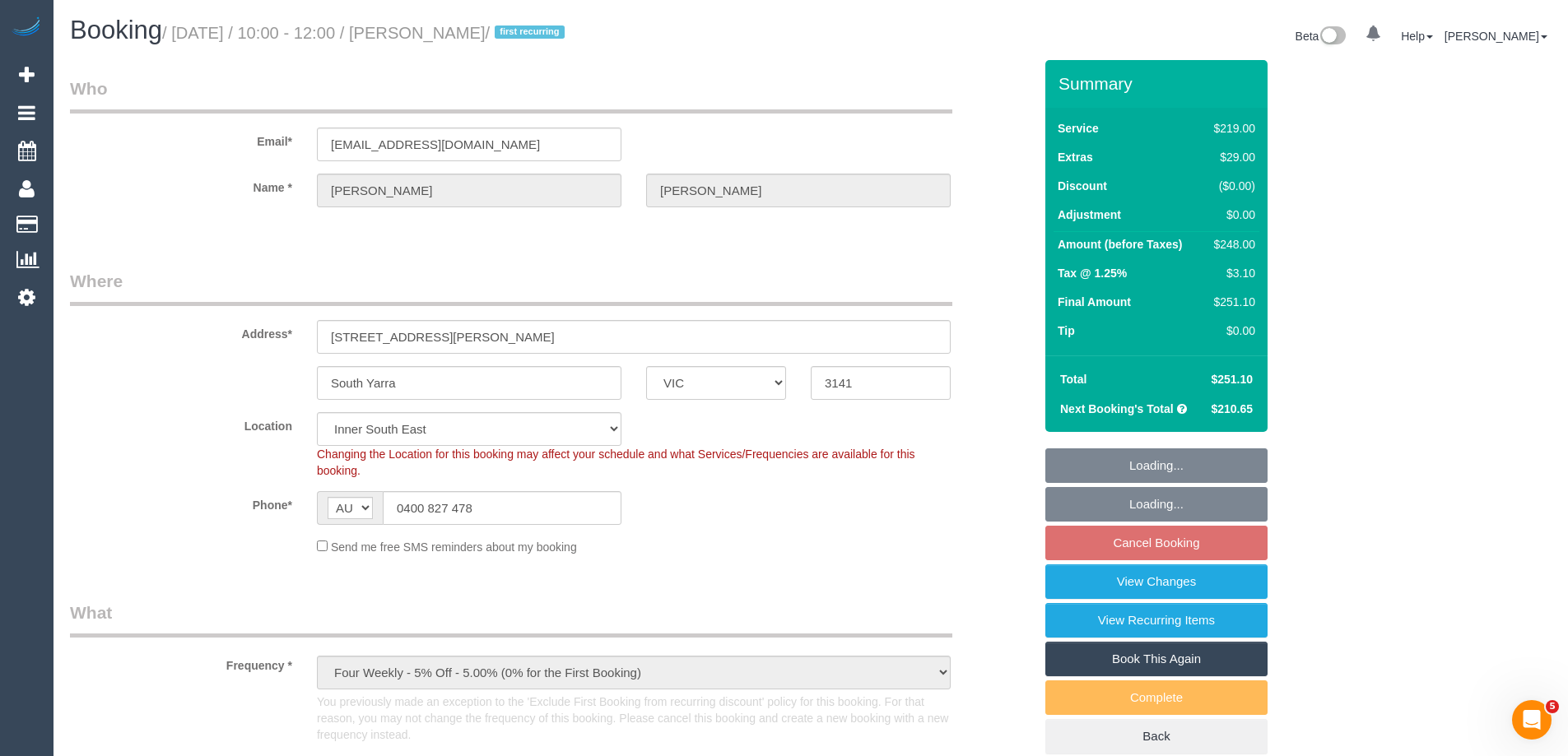
select select "number:28"
select select "number:14"
select select "number:19"
select select "number:25"
select select "number:34"
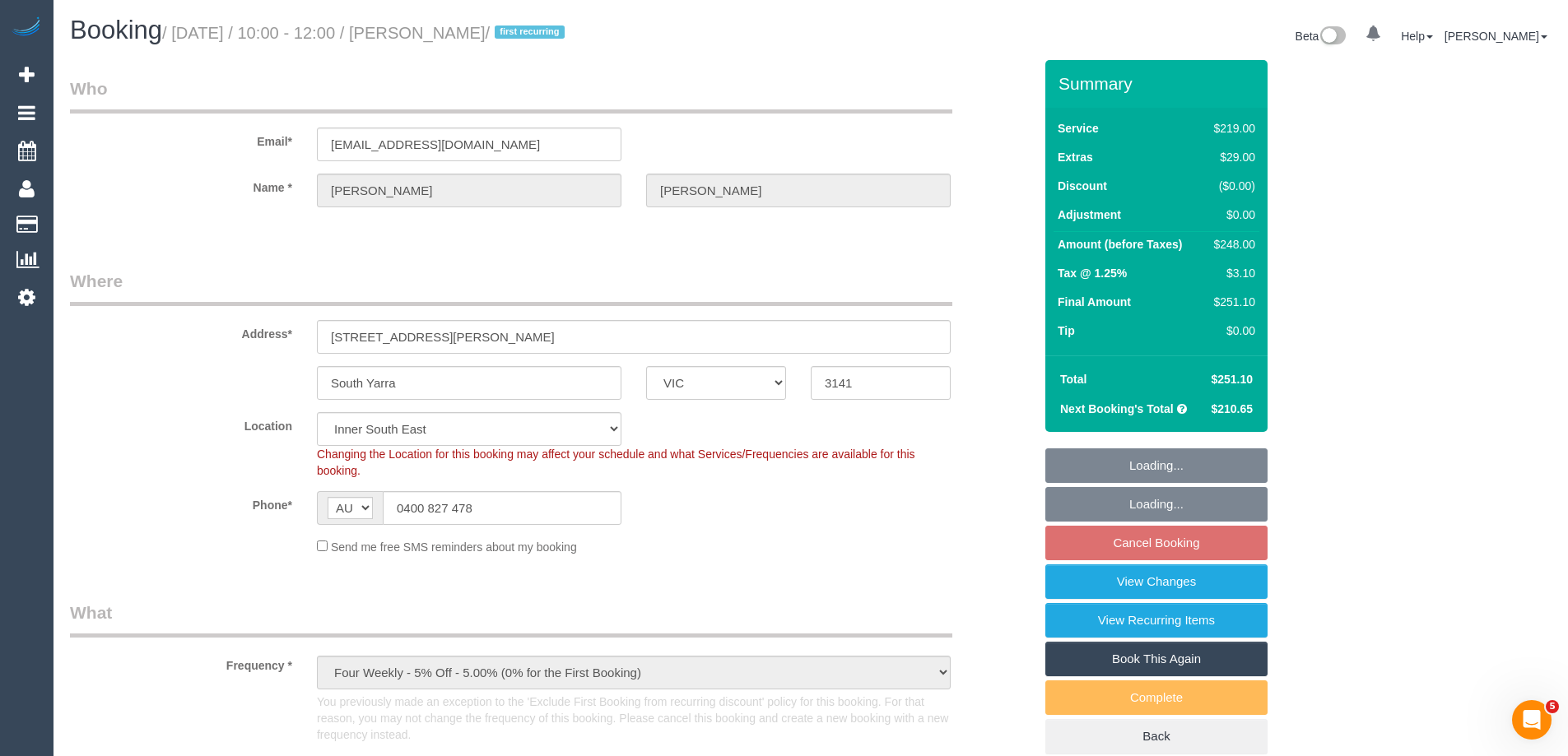
select select "number:13"
select select "object:1384"
drag, startPoint x: 535, startPoint y: 141, endPoint x: 144, endPoint y: 139, distance: 391.0
click at [144, 139] on div "Email* martin_karpowicz@yahoo.com" at bounding box center [551, 119] width 987 height 85
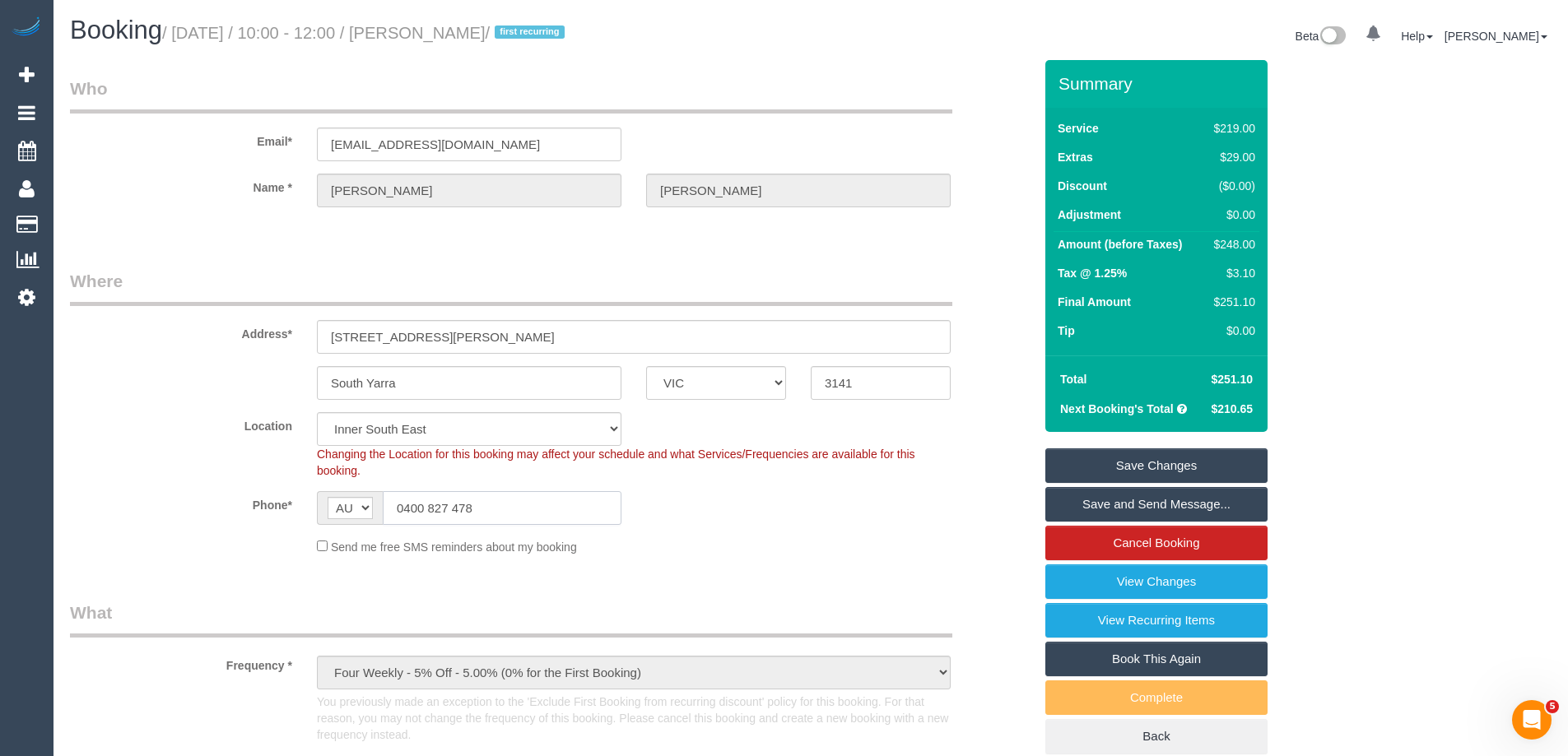
drag, startPoint x: 501, startPoint y: 511, endPoint x: 161, endPoint y: 495, distance: 340.4
click at [161, 495] on div "Phone* AF AL DZ AD AO AI AQ AG AR AM AW AU AT AZ BS BH BD BB BY BE BZ BJ BM BT …" at bounding box center [551, 508] width 987 height 34
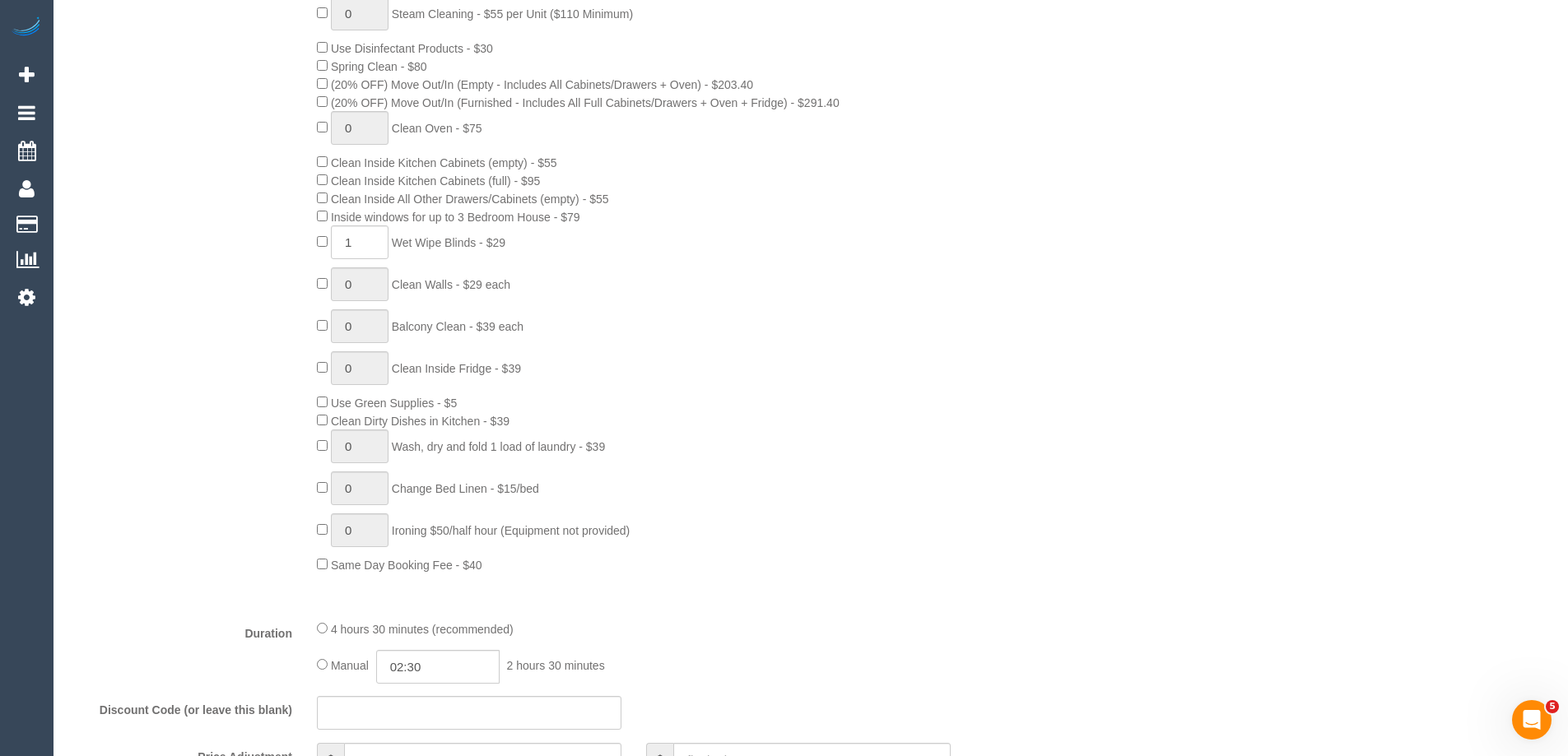
scroll to position [2890, 0]
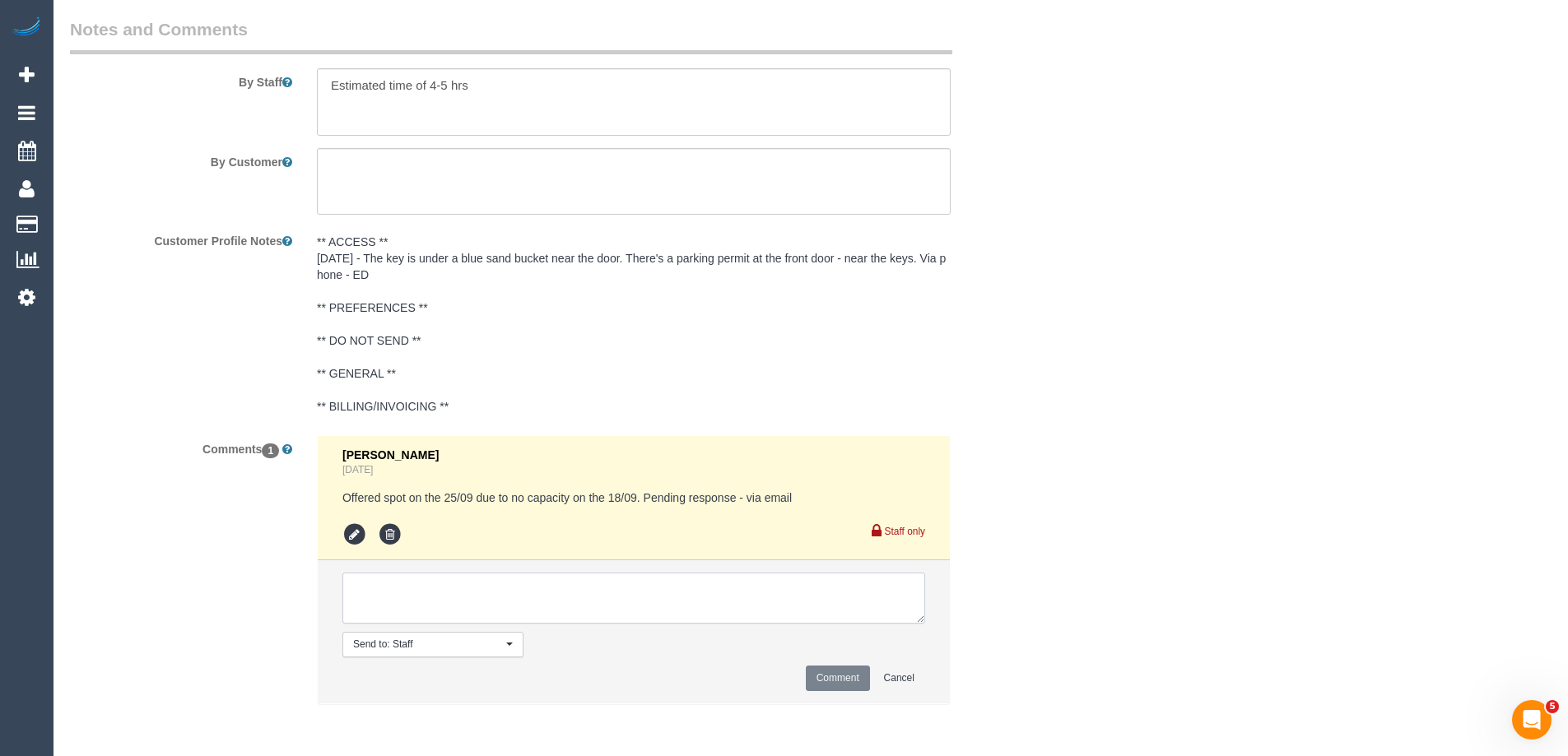
click at [384, 613] on textarea at bounding box center [633, 598] width 582 height 51
click at [1022, 573] on div "Comments 1 Steve Cranston 1 day ago Offered spot on the 25/09 due to no capacit…" at bounding box center [551, 578] width 987 height 285
click at [673, 596] on textarea at bounding box center [633, 598] width 582 height 51
type textarea "Deadline of 3pm otherwise service will be skipped - via email + text"
click at [839, 675] on button "Comment" at bounding box center [838, 678] width 64 height 26
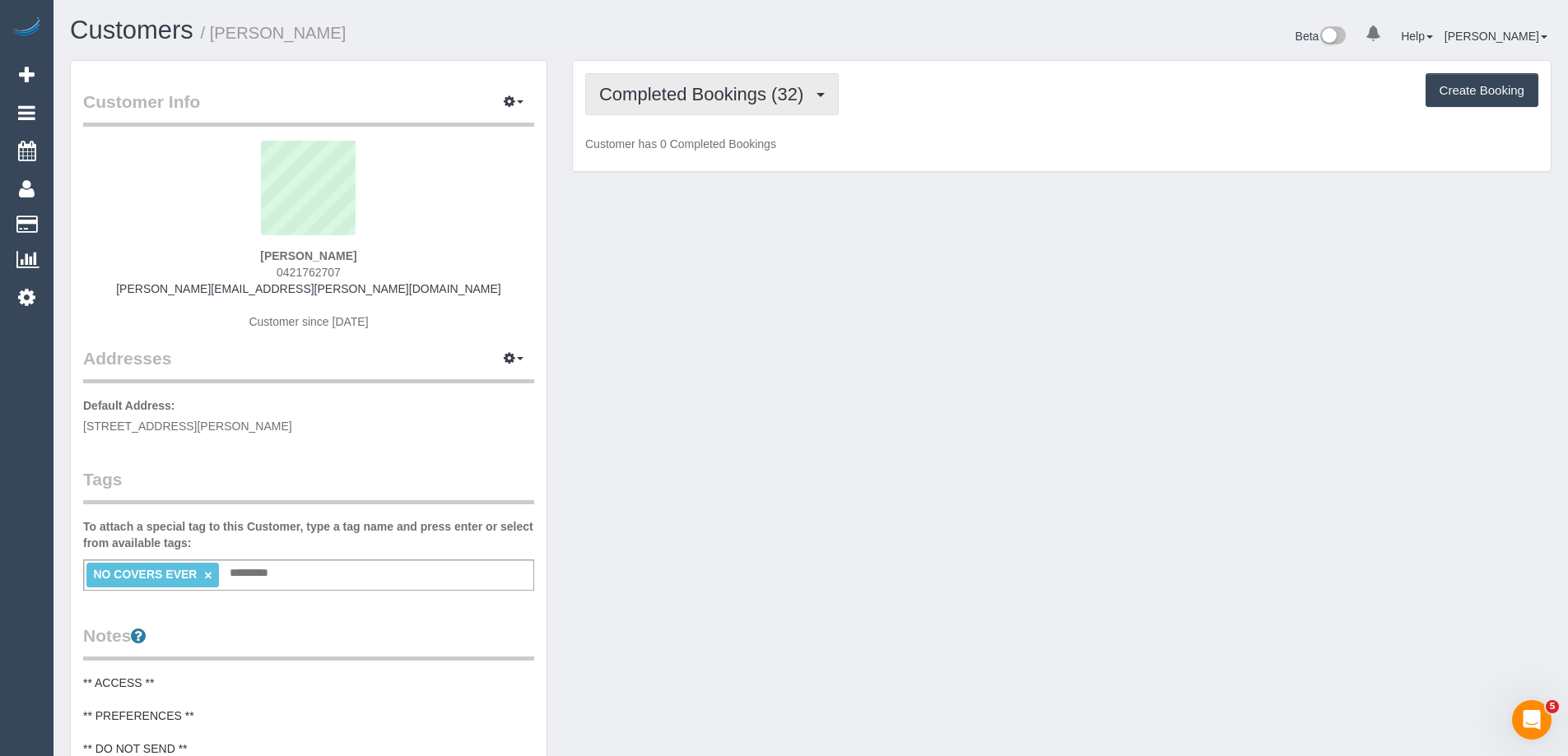
click at [635, 98] on span "Completed Bookings (32)" at bounding box center [706, 94] width 213 height 20
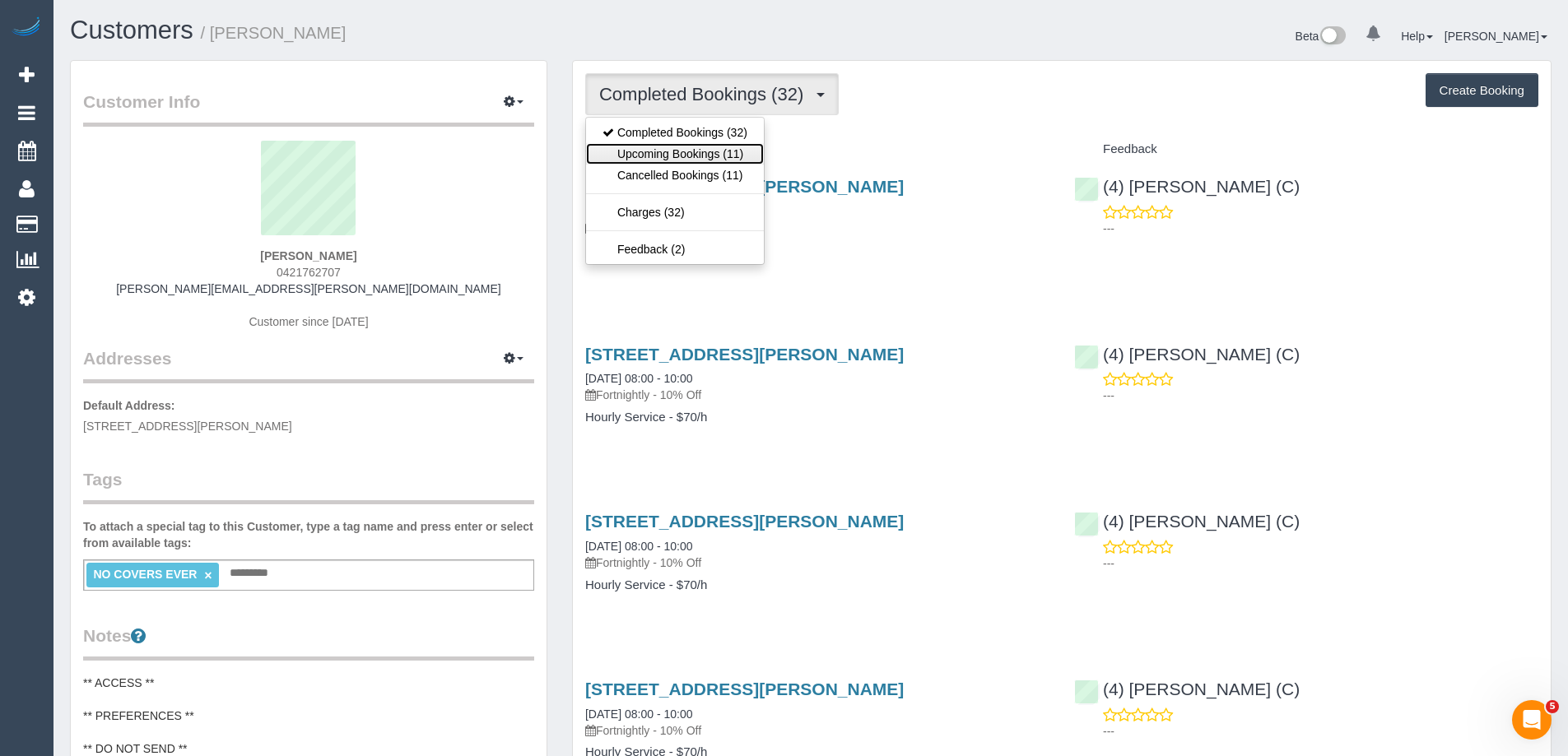
click at [670, 147] on link "Upcoming Bookings (11)" at bounding box center [675, 154] width 178 height 21
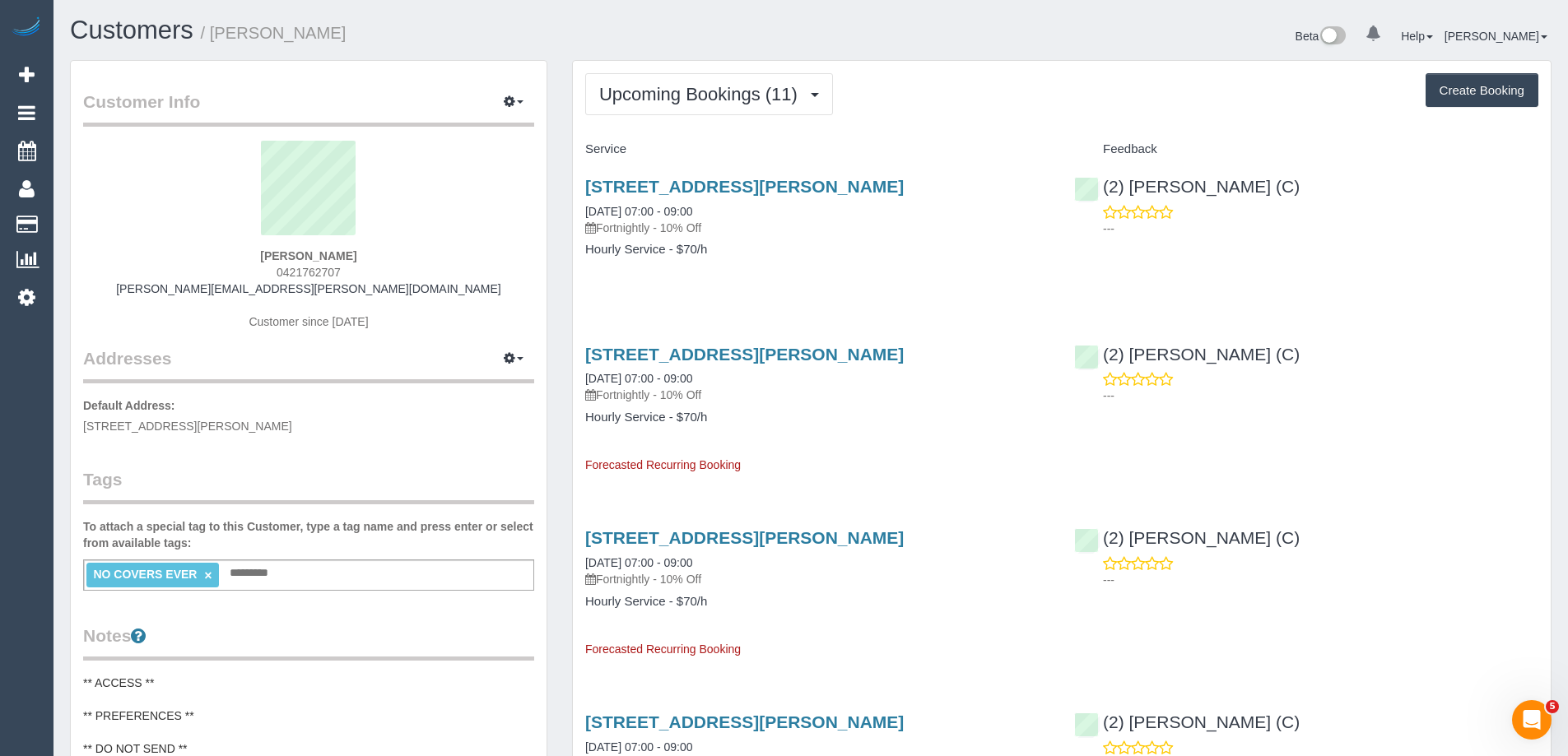
click at [951, 460] on div "[STREET_ADDRESS][PERSON_NAME] [DATE] 07:00 - 09:00 Fortnightly - 10% Off Hourly…" at bounding box center [817, 402] width 489 height 144
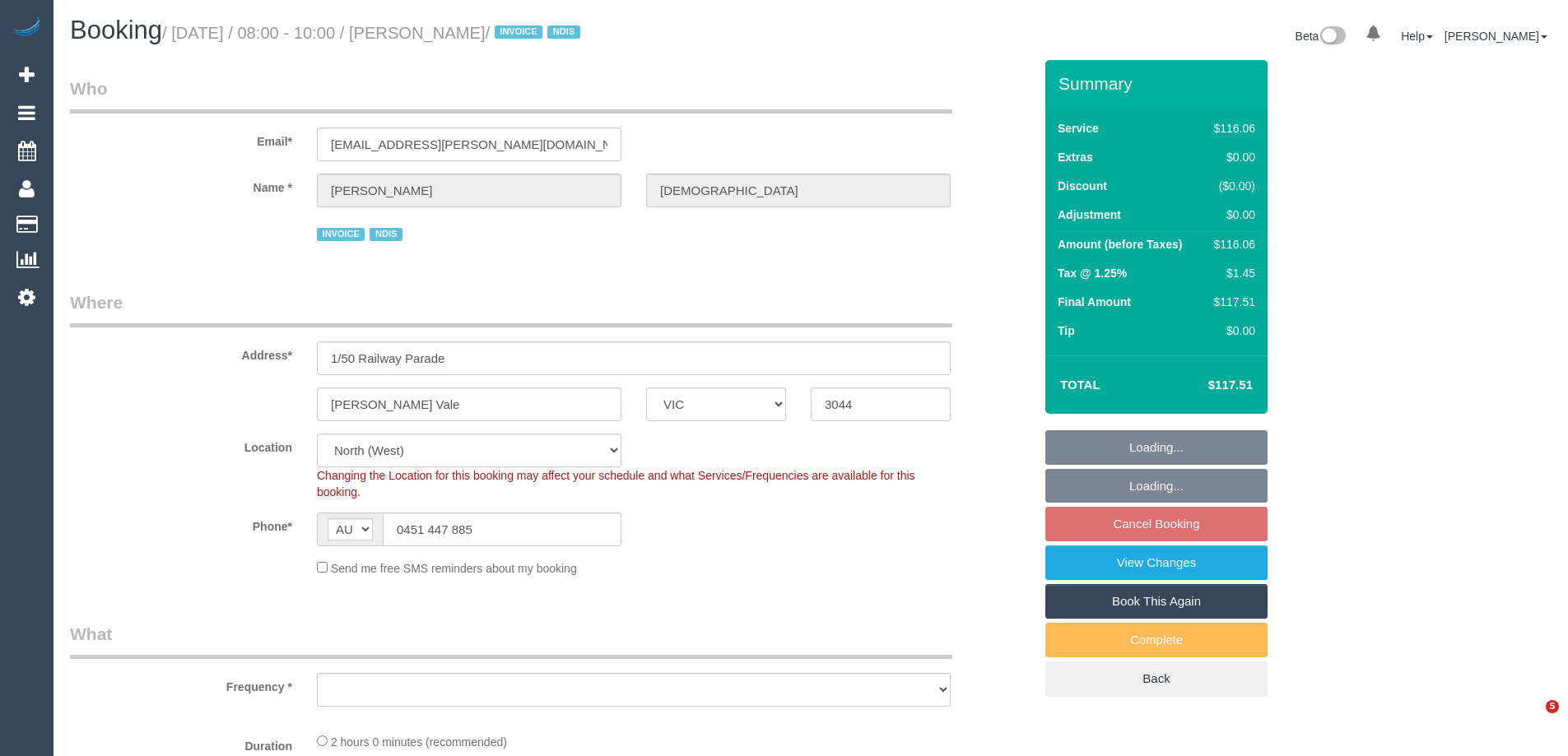
select select "VIC"
select select "number:27"
select select "number:14"
select select "number:19"
select select "number:36"
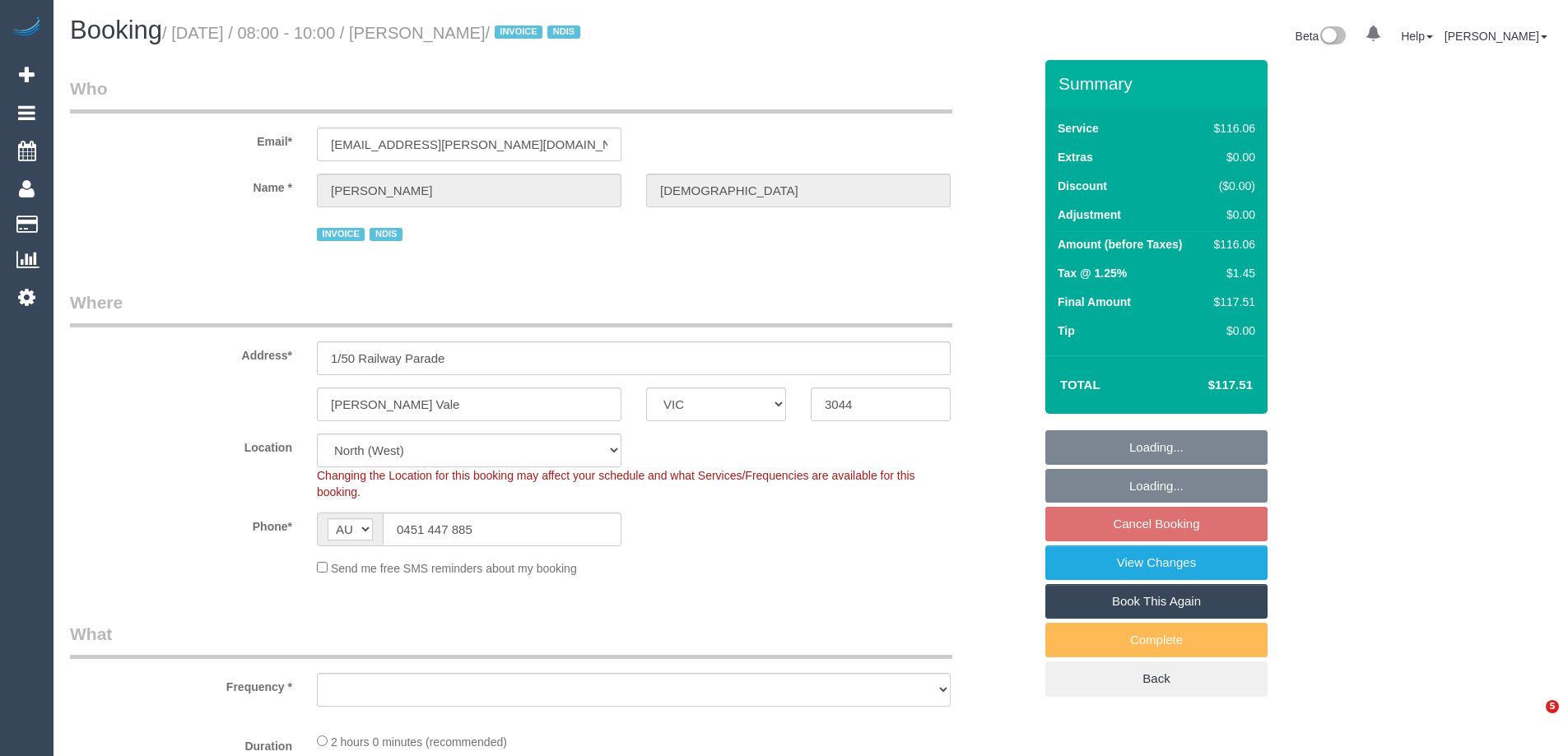
select select "number:35"
select select "number:12"
select select "object:721"
select select "spot2"
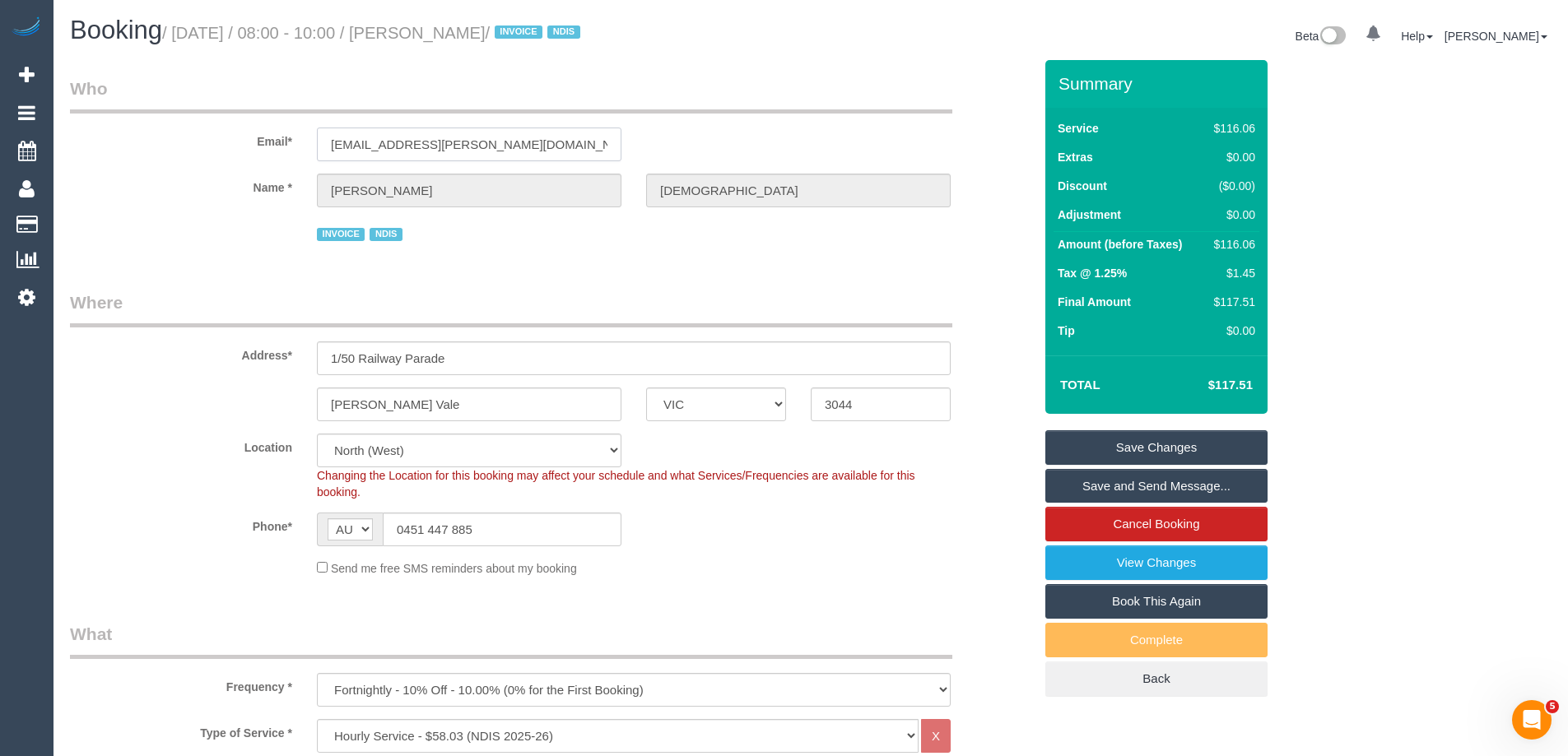
drag, startPoint x: 542, startPoint y: 146, endPoint x: 305, endPoint y: 139, distance: 237.1
click at [305, 139] on div "[EMAIL_ADDRESS][PERSON_NAME][DOMAIN_NAME]" at bounding box center [469, 144] width 329 height 34
drag, startPoint x: 502, startPoint y: 536, endPoint x: 180, endPoint y: 505, distance: 323.5
click at [180, 505] on sui-booking-location "Location Office City East (North) East (South) Inner East Inner North (East) In…" at bounding box center [551, 505] width 963 height 144
drag, startPoint x: 529, startPoint y: 146, endPoint x: 332, endPoint y: 139, distance: 197.1
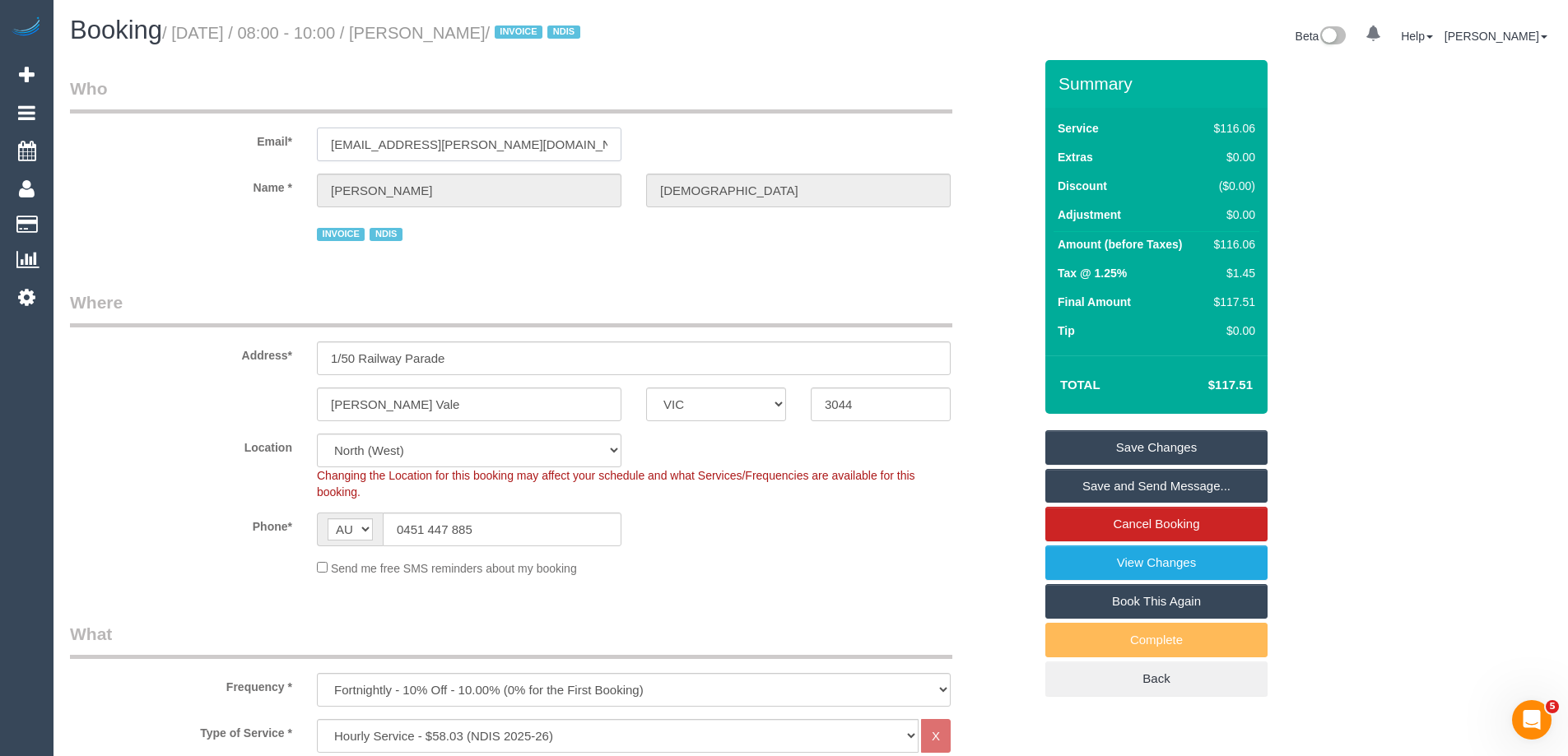
click at [332, 139] on input "cheyenne.s.rufatt@gmail.com" at bounding box center [470, 144] width 305 height 34
drag, startPoint x: 506, startPoint y: 527, endPoint x: 283, endPoint y: 500, distance: 224.6
click at [284, 500] on sui-booking-location "Location Office City East (North) East (South) Inner East Inner North (East) In…" at bounding box center [551, 505] width 963 height 144
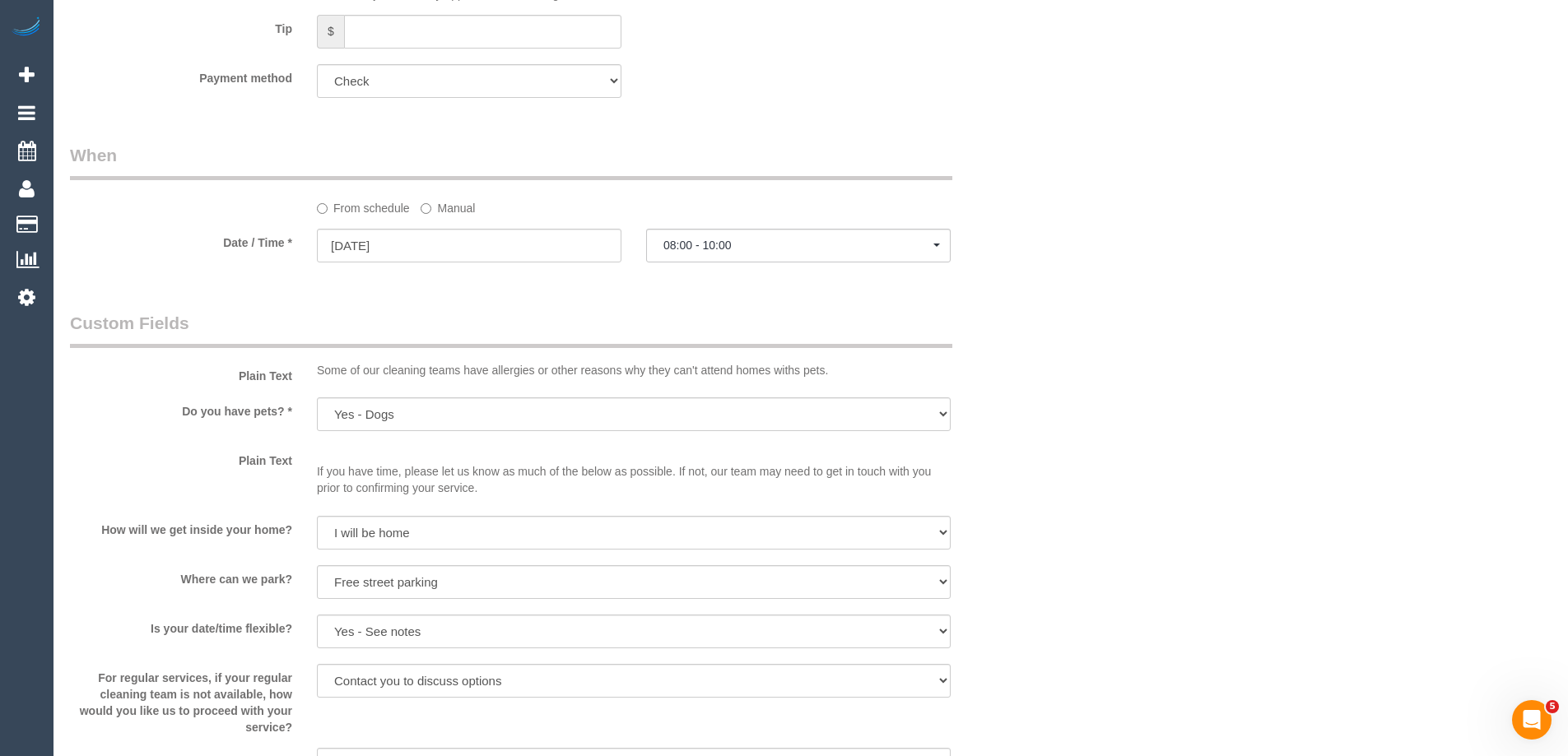
scroll to position [1148, 0]
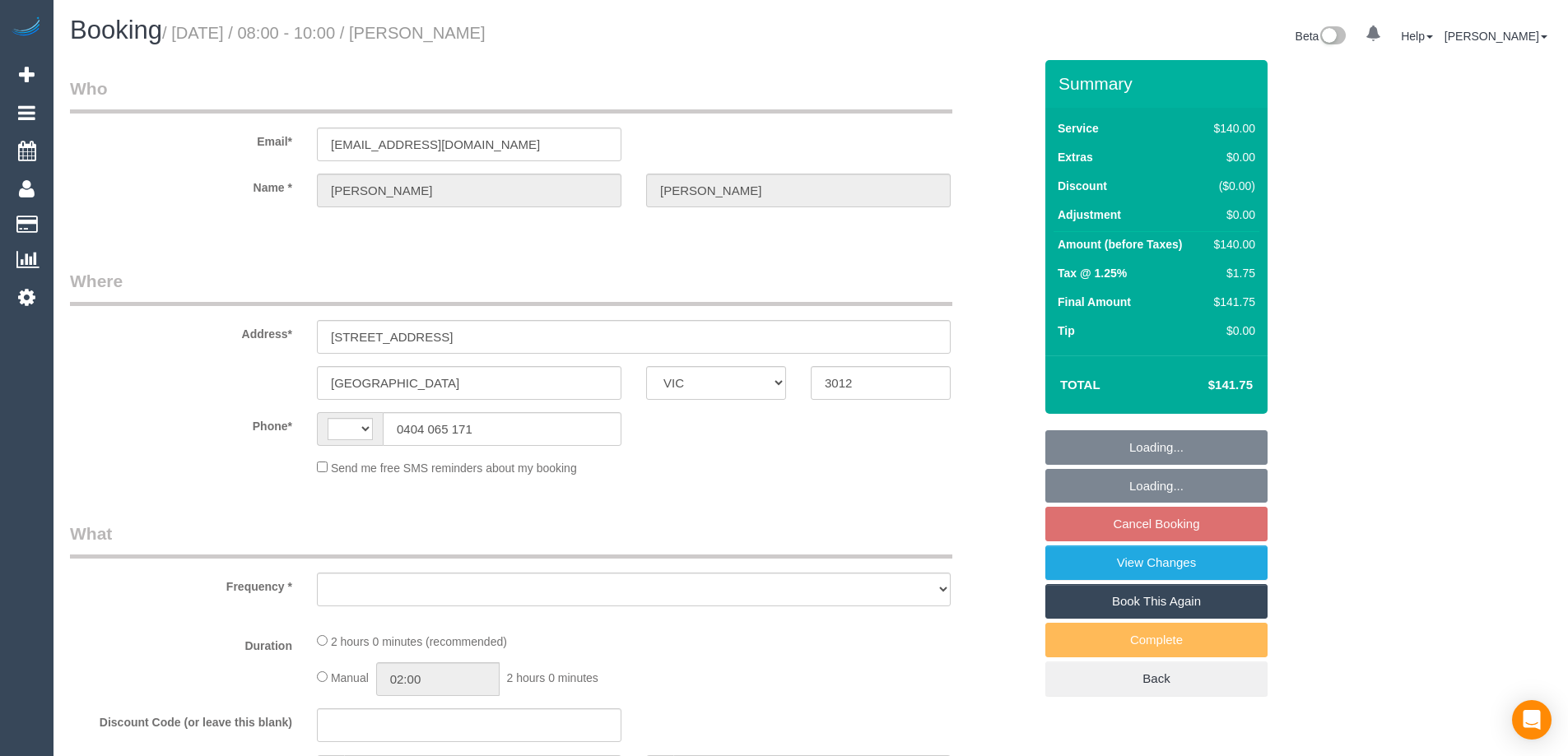
select select "VIC"
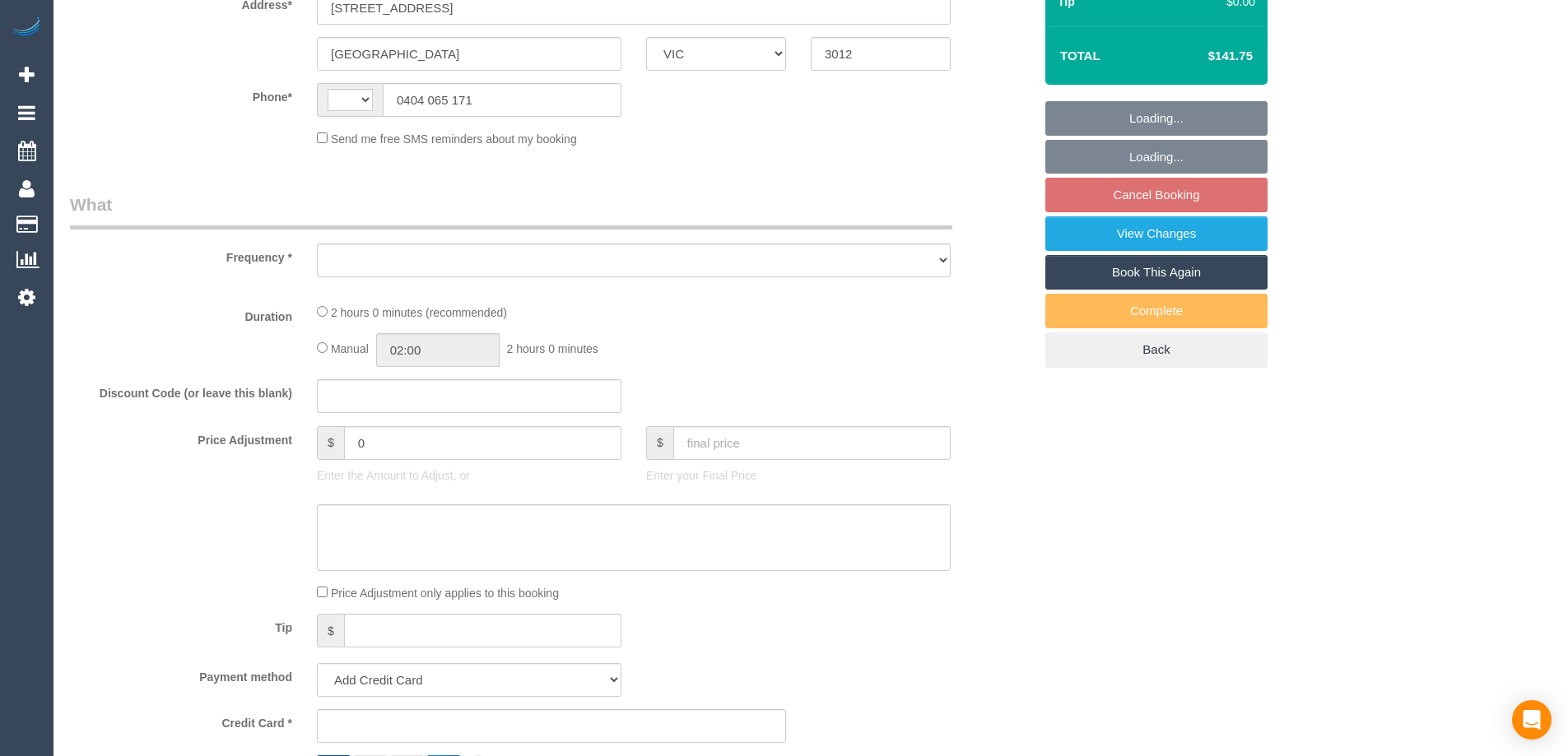
select select "string:AU"
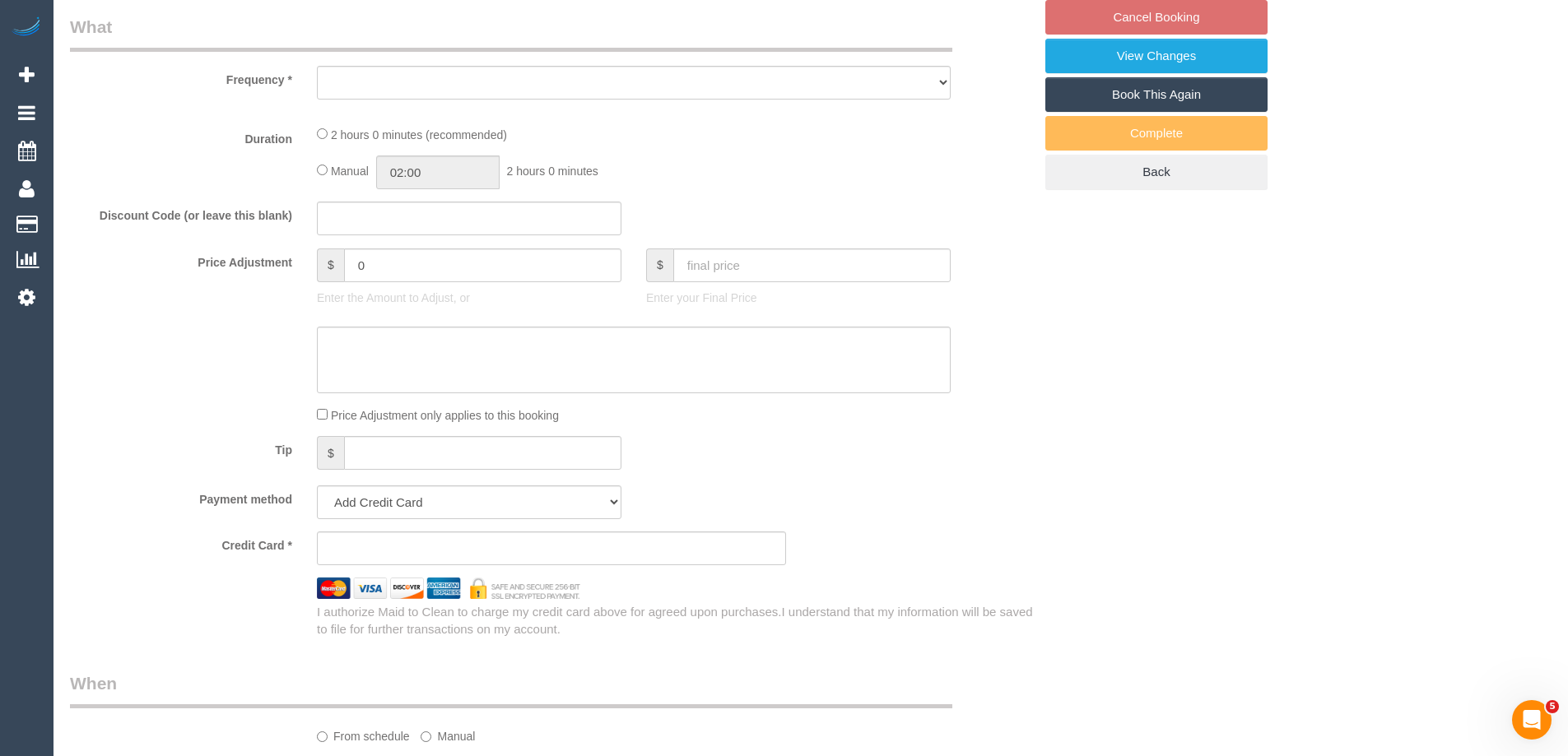
select select "object:528"
select select "string:stripe-pm_1QrXxg2GScqysDRVcGyTrEqc"
select select "spot1"
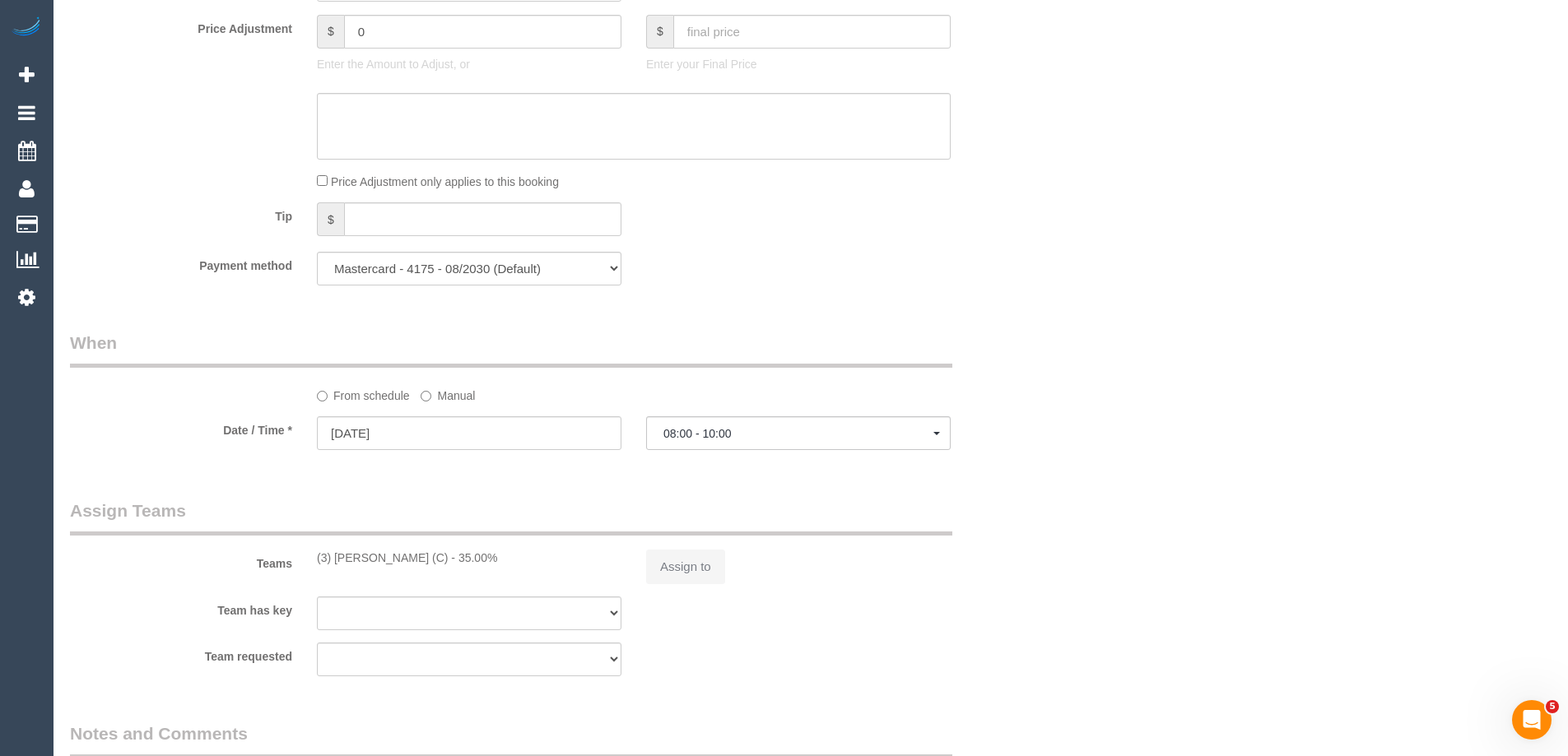
scroll to position [1431, 0]
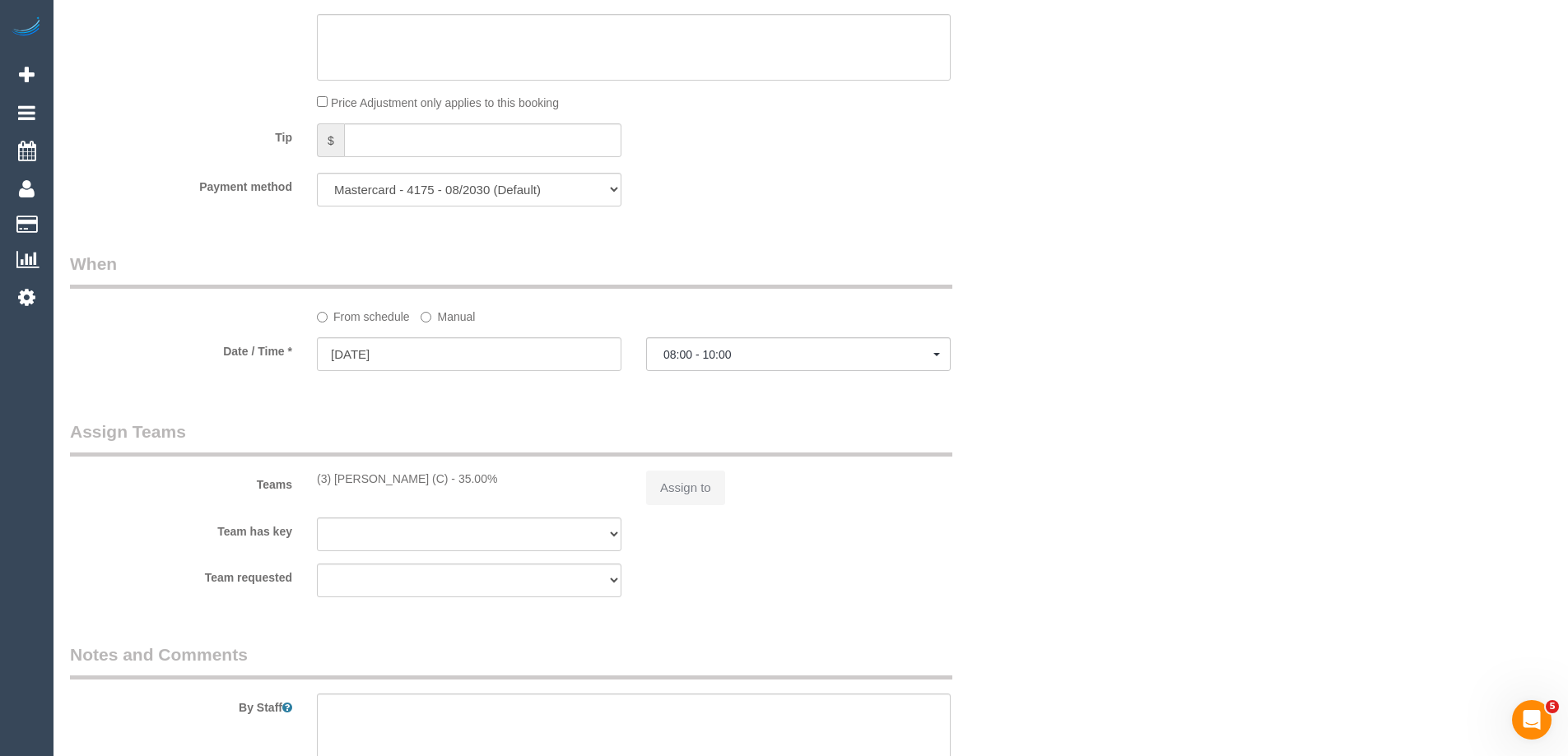
select select "number:27"
select select "number:14"
select select "number:19"
select select "number:36"
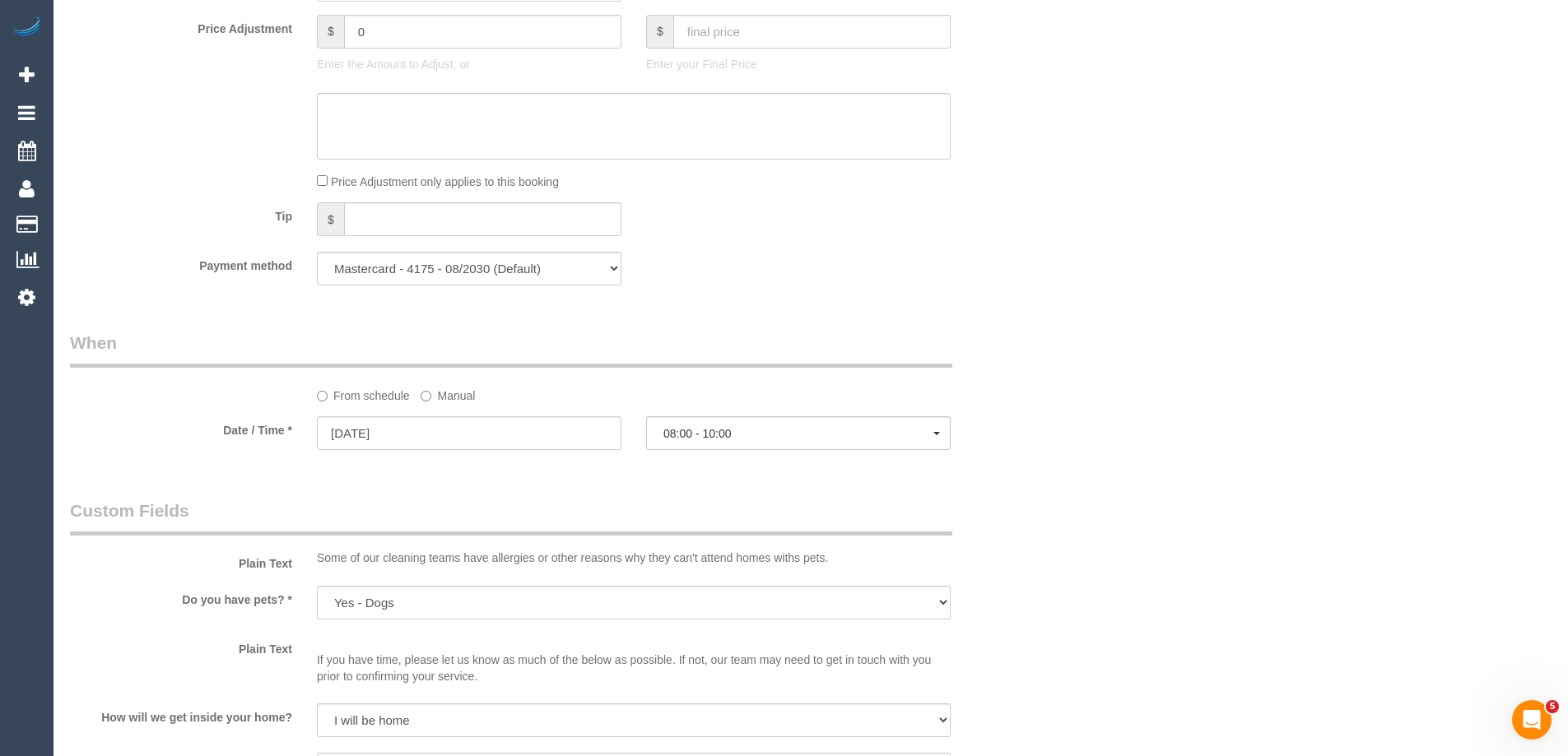
select select "object:1508"
select select "spot7"
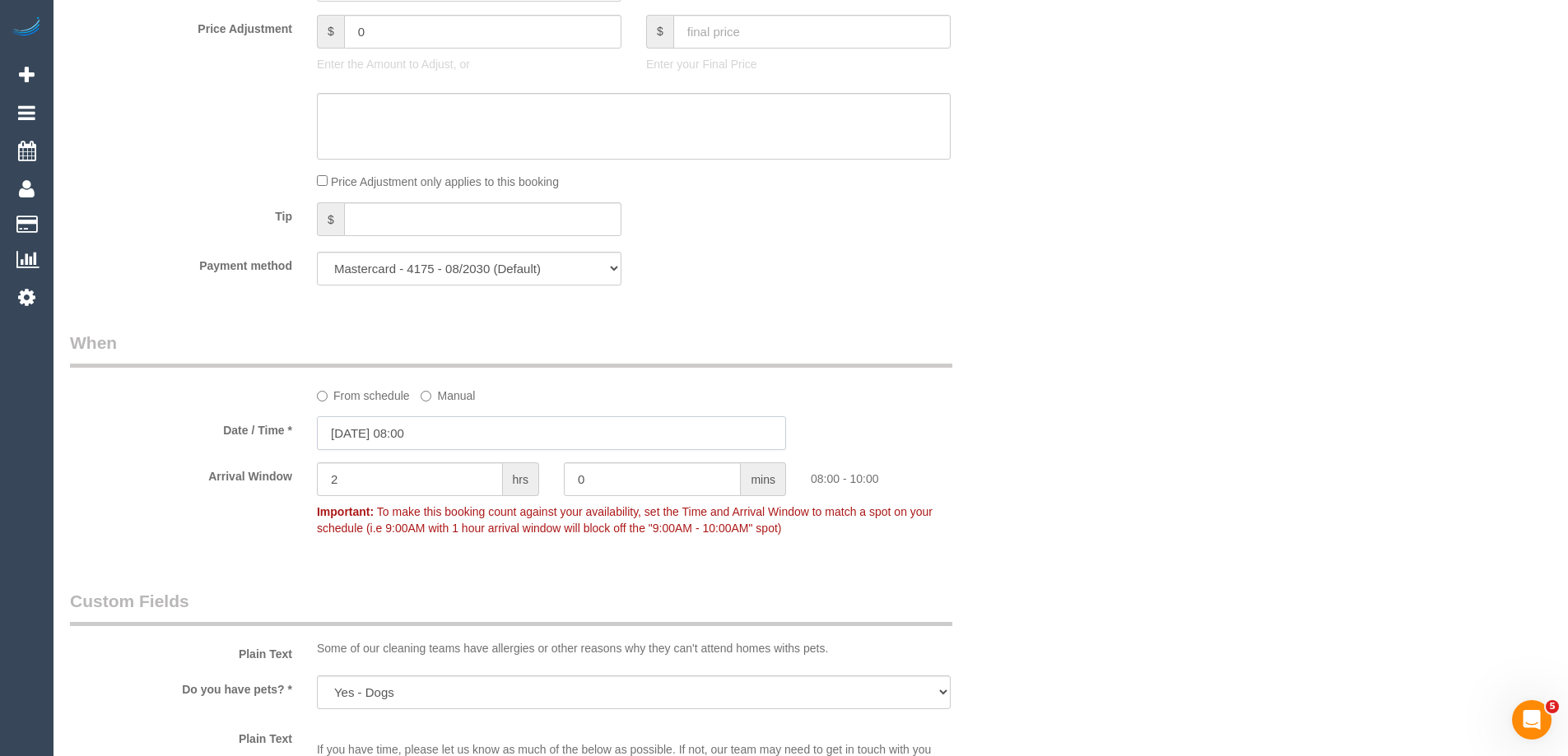
click at [393, 436] on input "[DATE] 08:00" at bounding box center [551, 433] width 469 height 34
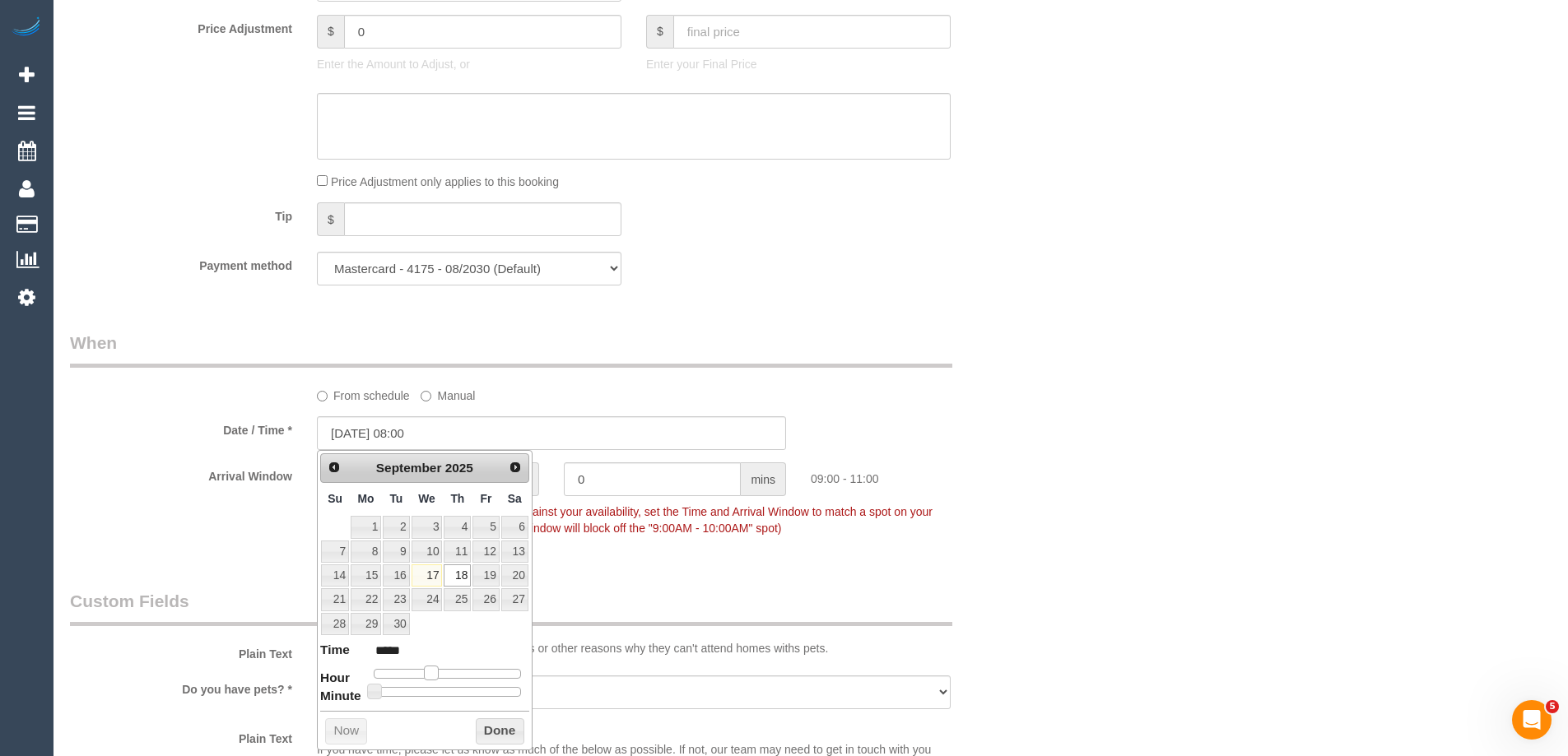
type input "[DATE] 09:00"
type input "*****"
type input "[DATE] 10:00"
type input "*****"
type input "[DATE] 11:00"
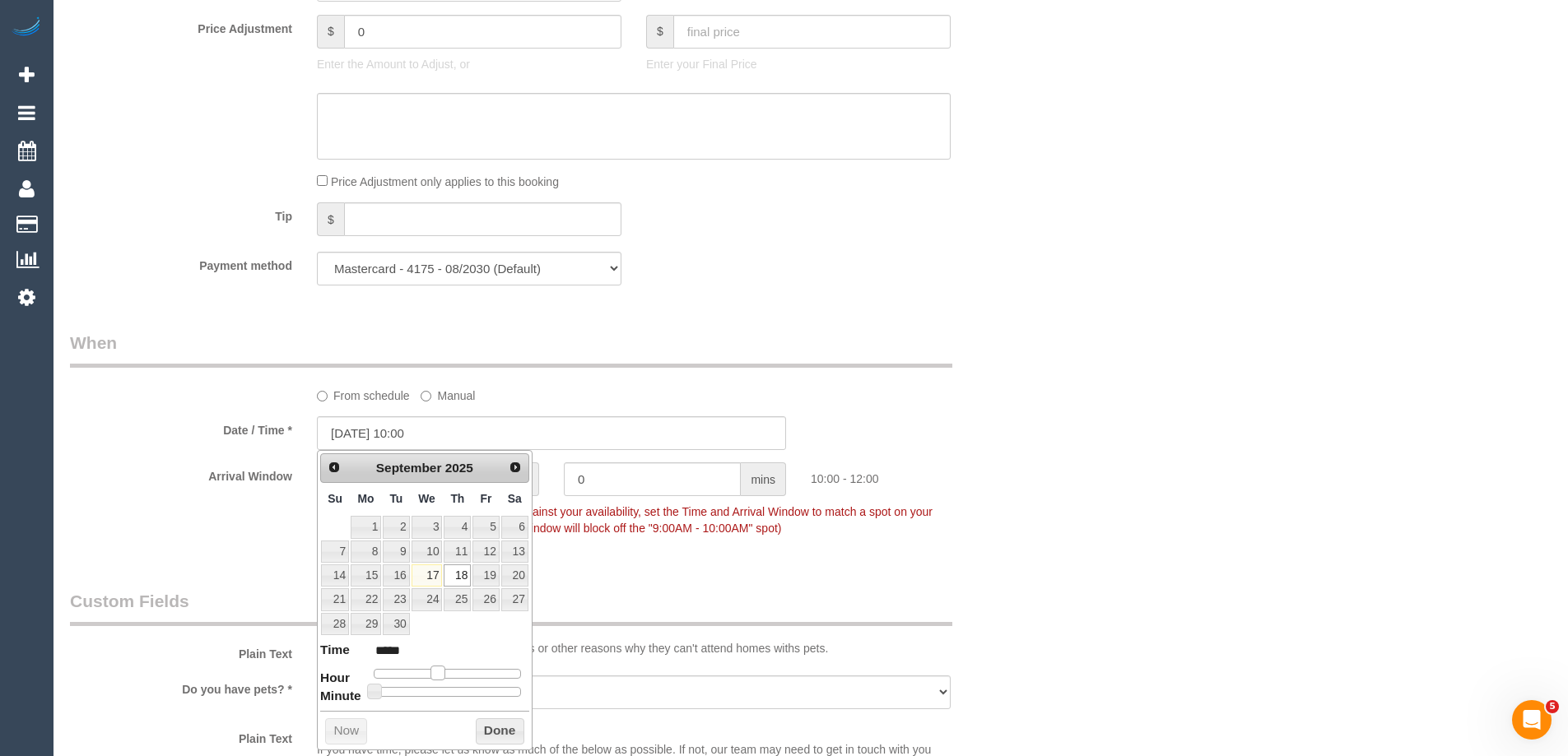
type input "*****"
drag, startPoint x: 426, startPoint y: 674, endPoint x: 441, endPoint y: 674, distance: 15.0
click at [441, 674] on span at bounding box center [443, 673] width 15 height 15
click at [492, 724] on button "Done" at bounding box center [500, 732] width 49 height 27
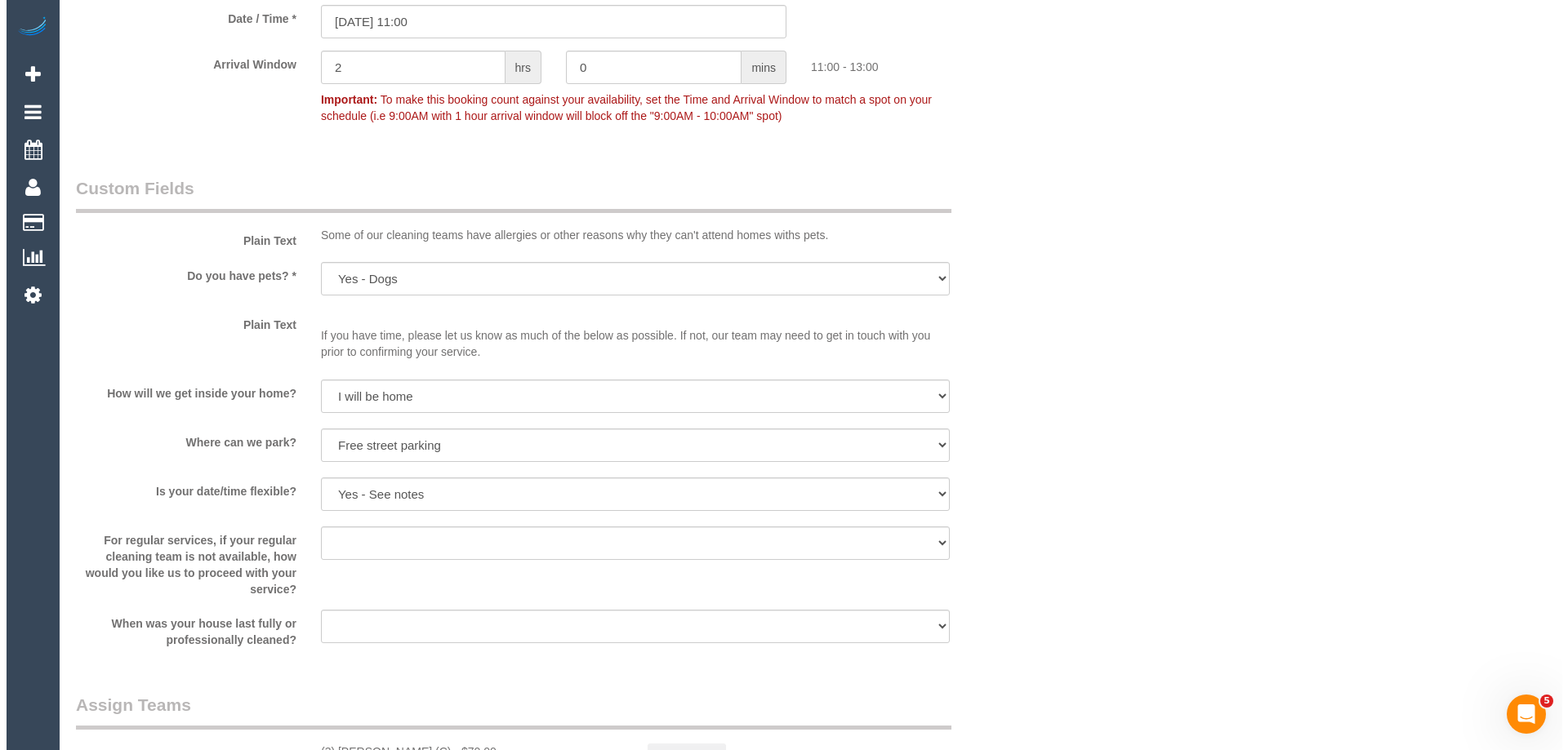
scroll to position [2236, 0]
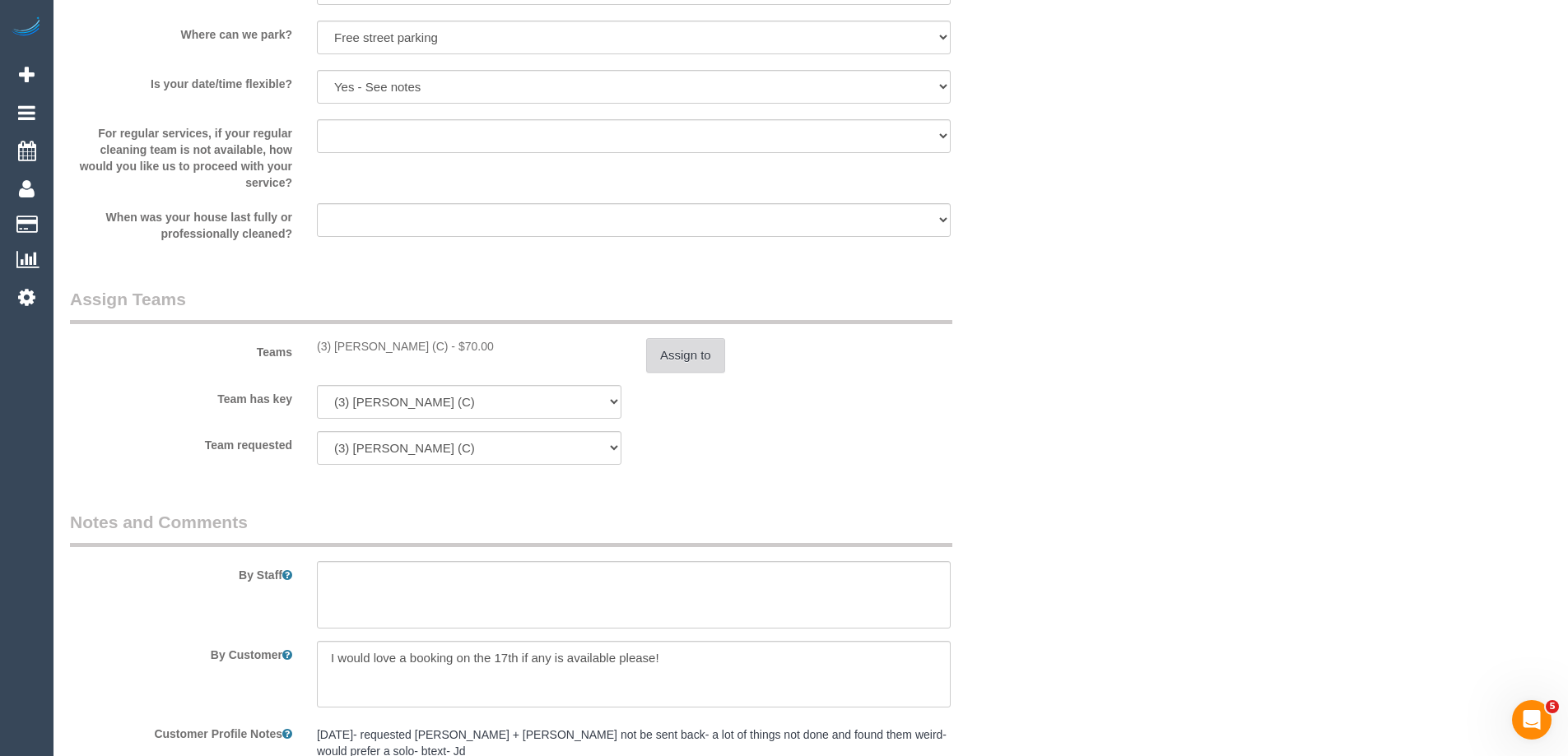
click at [713, 367] on button "Assign to" at bounding box center [685, 355] width 79 height 35
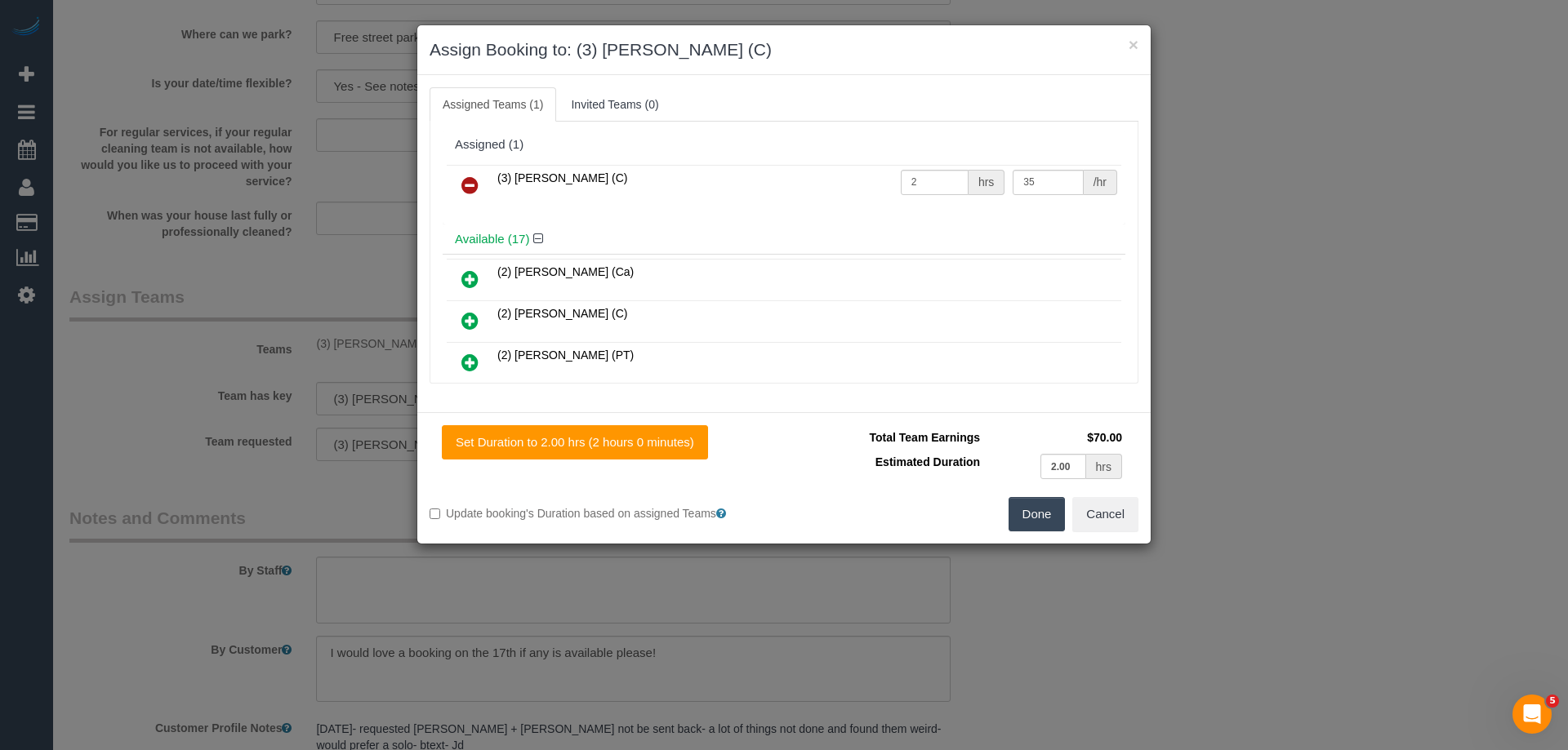
click at [463, 178] on icon at bounding box center [470, 186] width 18 height 19
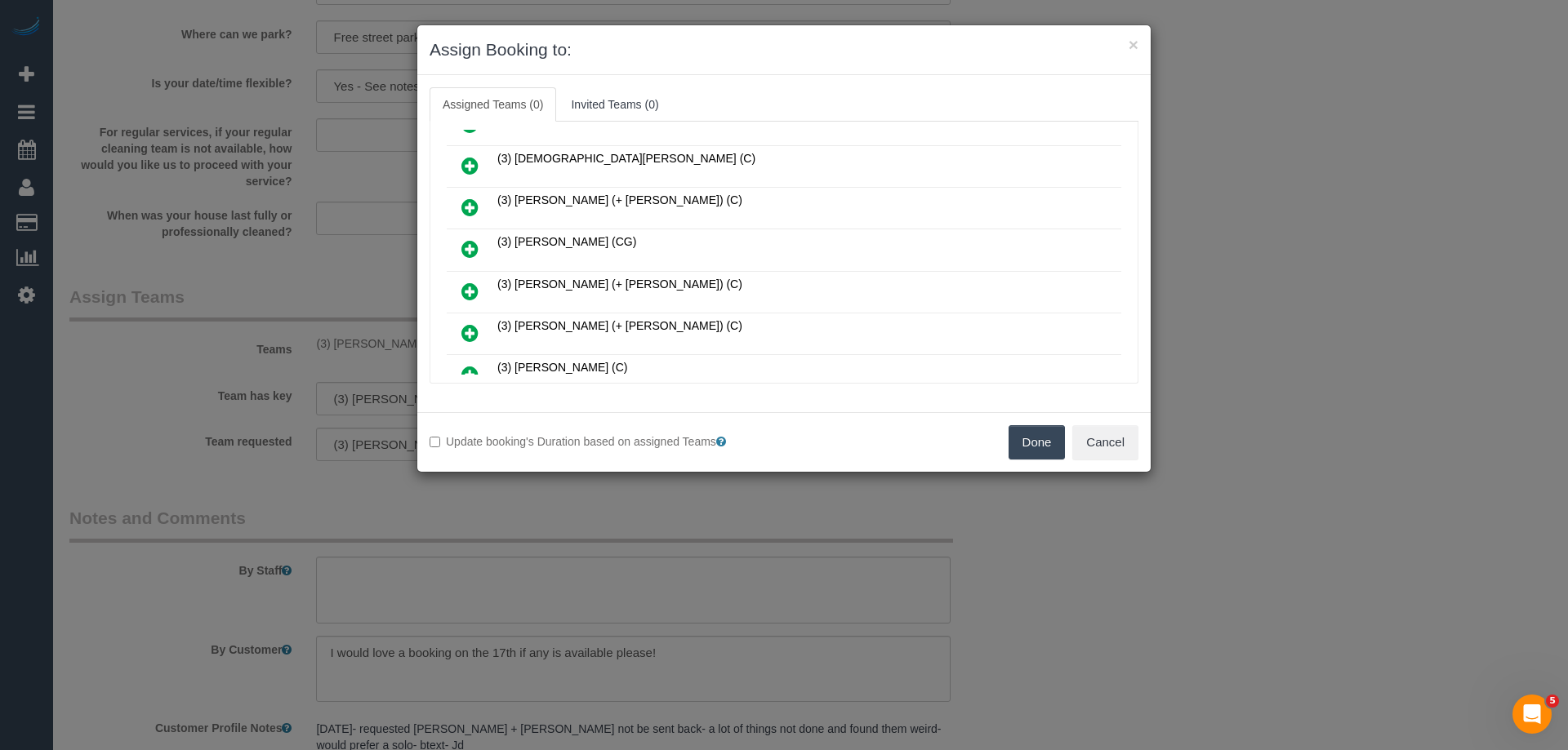
scroll to position [490, 0]
click at [1098, 441] on button "Cancel" at bounding box center [1105, 442] width 66 height 34
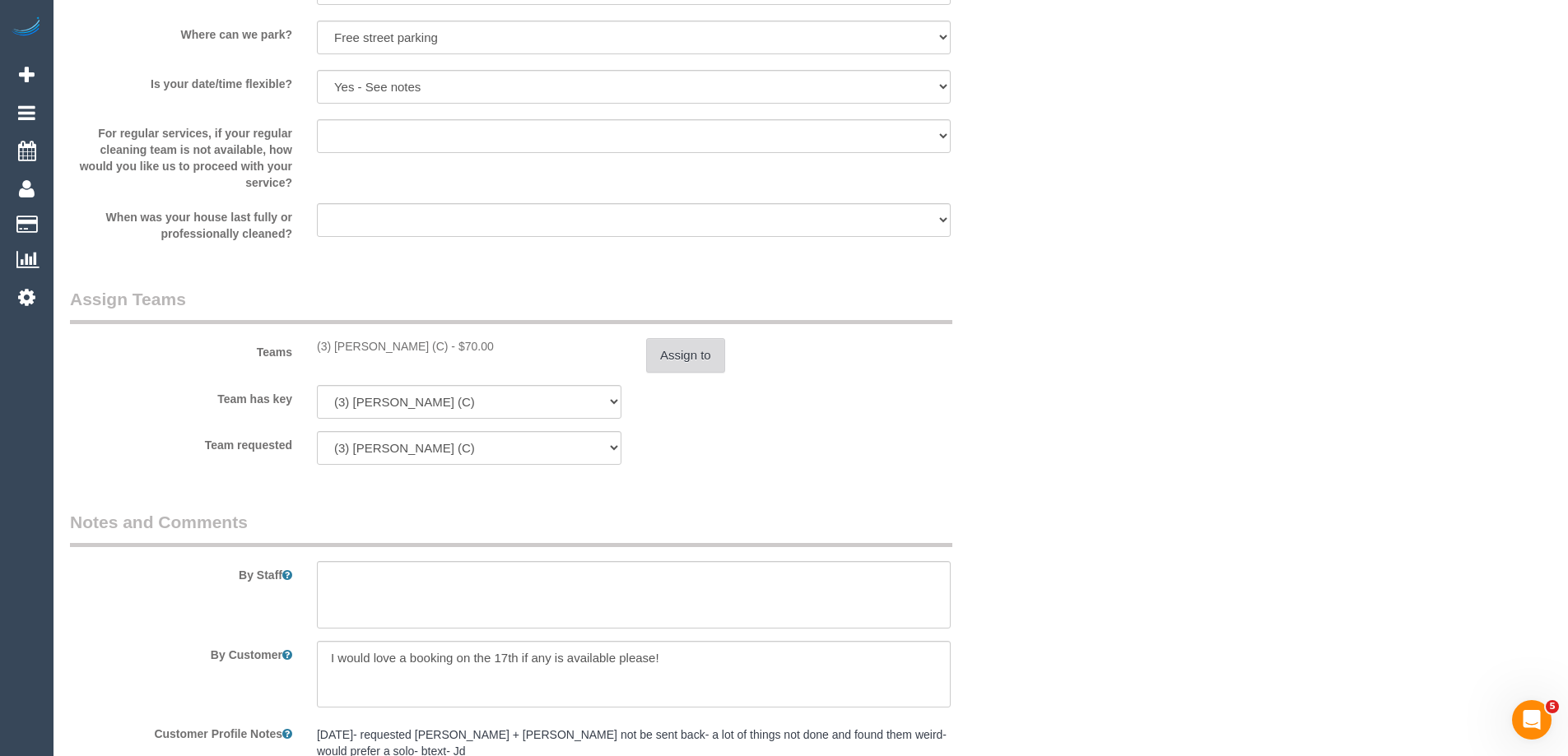
click at [688, 360] on button "Assign to" at bounding box center [685, 355] width 79 height 35
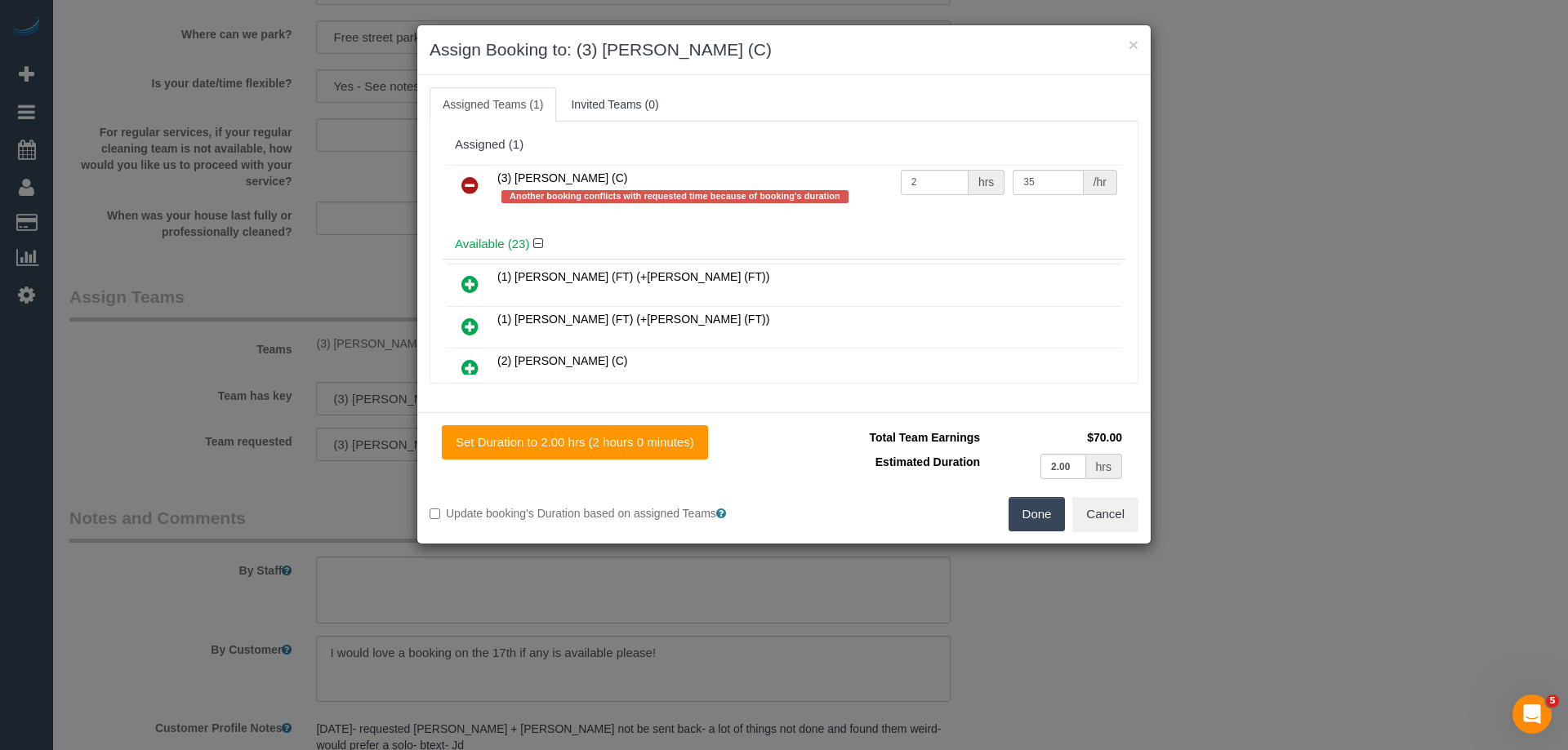
click at [473, 182] on icon at bounding box center [470, 186] width 18 height 19
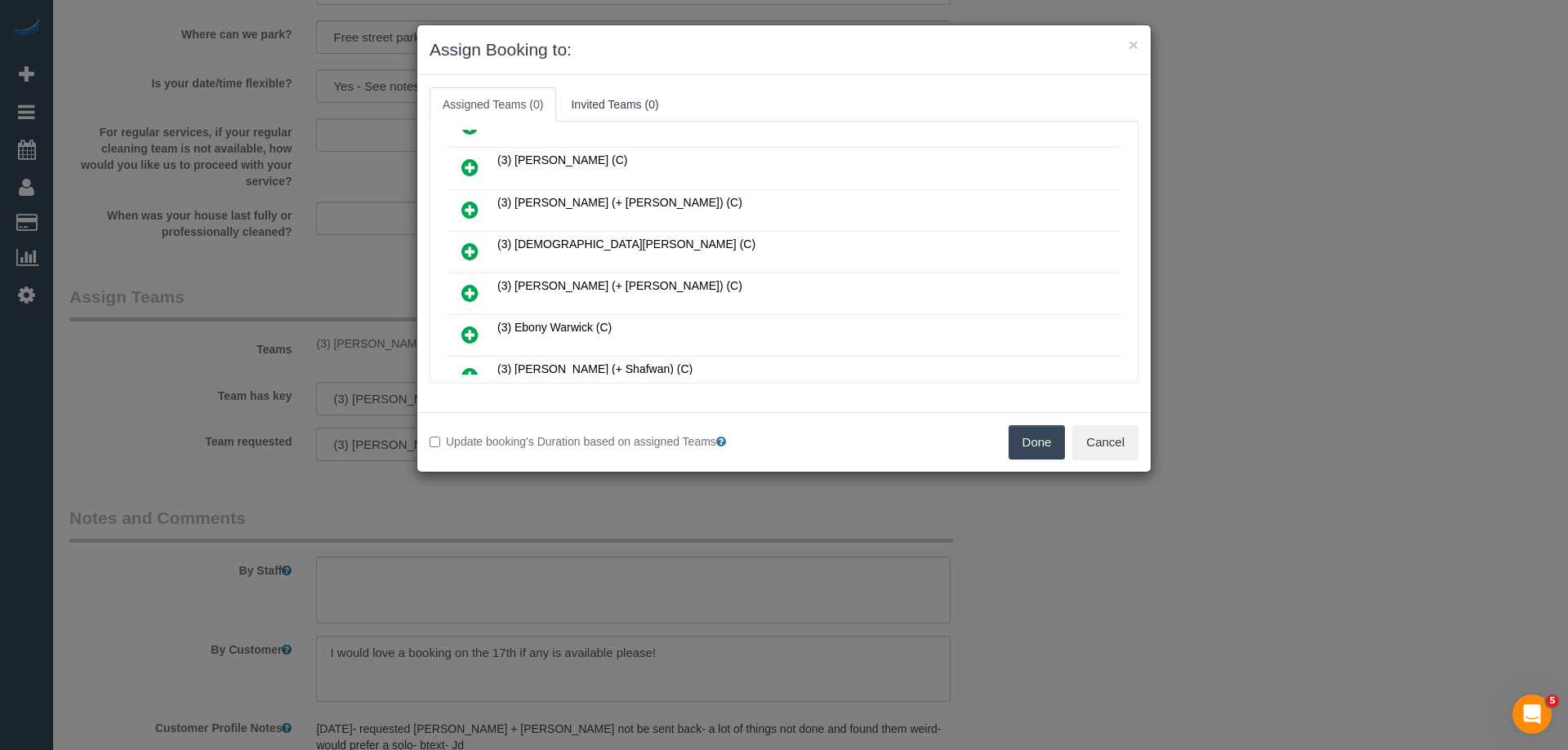
click at [460, 329] on link at bounding box center [470, 335] width 39 height 33
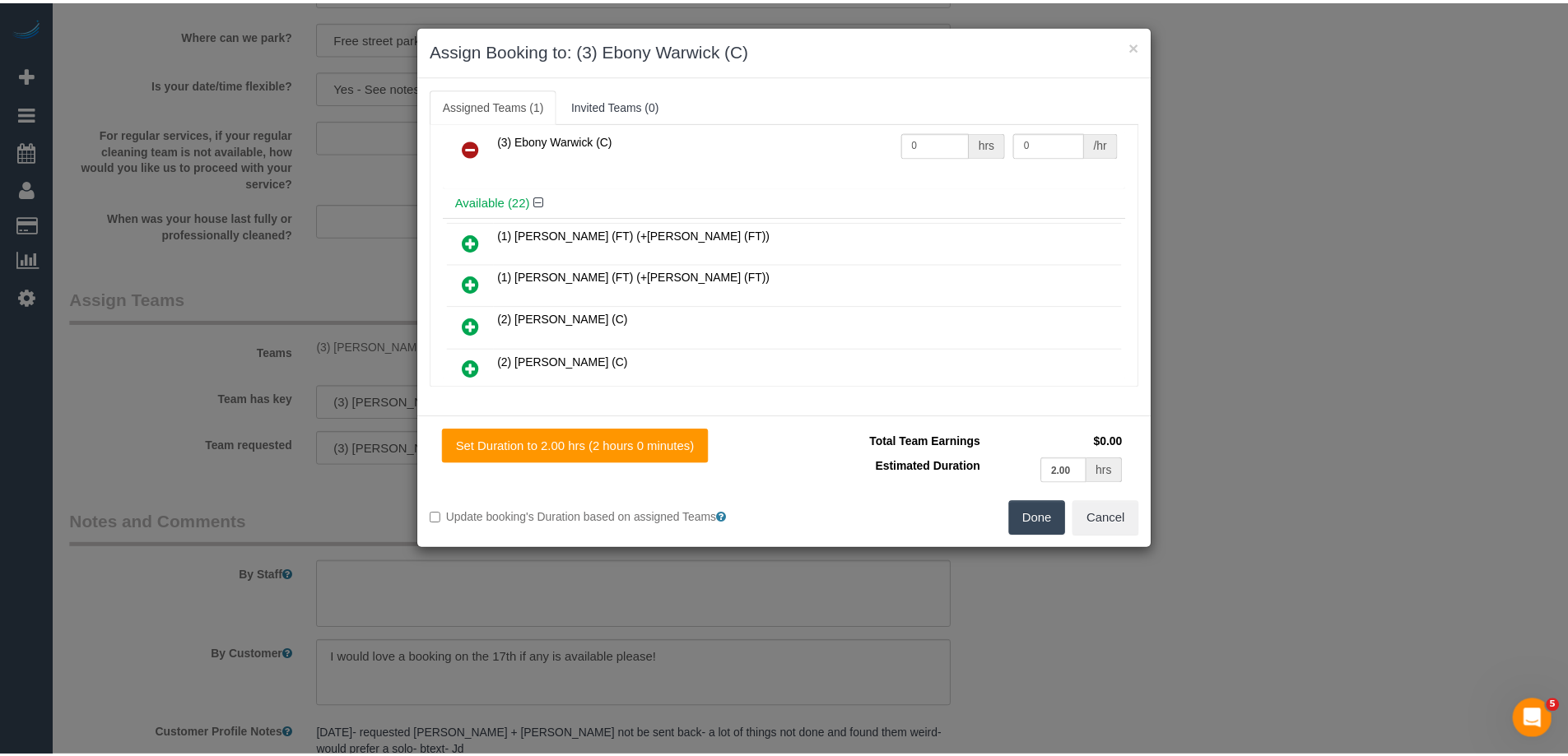
scroll to position [0, 0]
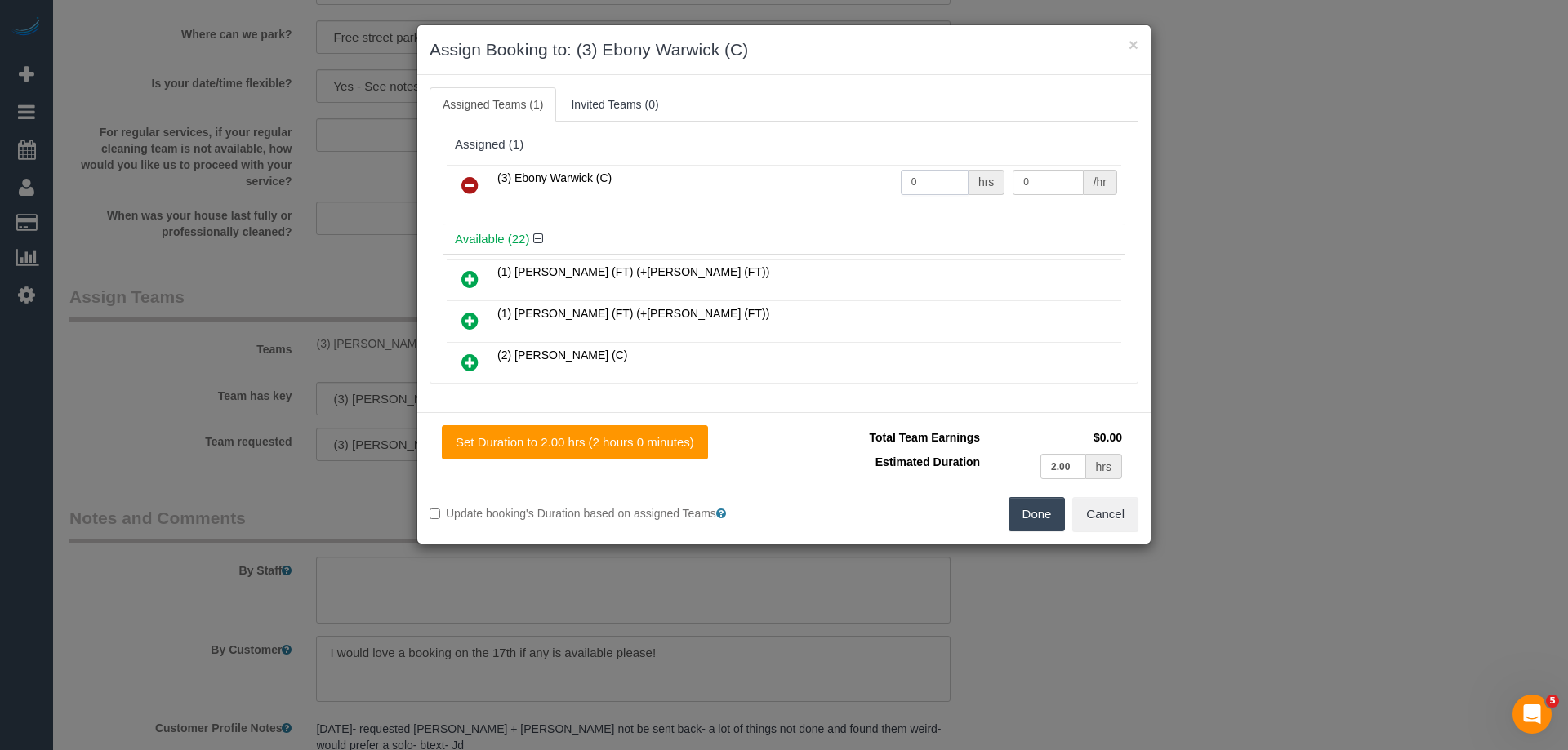
drag, startPoint x: 930, startPoint y: 175, endPoint x: 852, endPoint y: 171, distance: 78.1
click at [873, 175] on tr "(3) Ebony Warwick (C) 0 hrs 0 /hr" at bounding box center [784, 186] width 675 height 41
type input "2"
drag, startPoint x: 1013, startPoint y: 178, endPoint x: 971, endPoint y: 180, distance: 42.0
click at [974, 181] on tr "(3) Ebony Warwick (C) 2 hrs 0 /hr" at bounding box center [784, 186] width 675 height 41
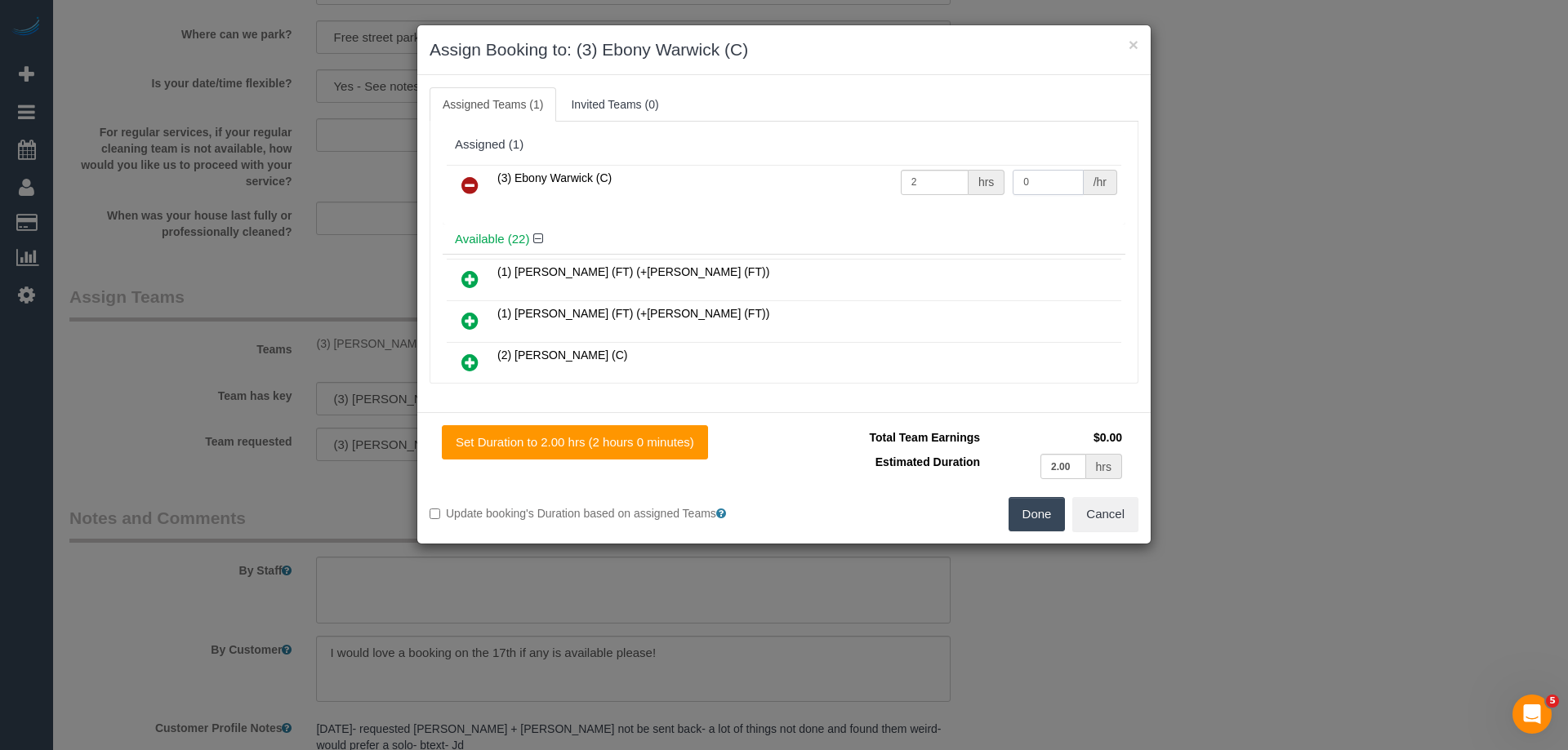
drag, startPoint x: 1044, startPoint y: 184, endPoint x: 776, endPoint y: 182, distance: 268.0
click at [783, 183] on tr "(3) Ebony Warwick (C) 2 hrs 0 /hr" at bounding box center [784, 186] width 675 height 41
type input "35"
click at [1034, 517] on button "Done" at bounding box center [1037, 514] width 57 height 34
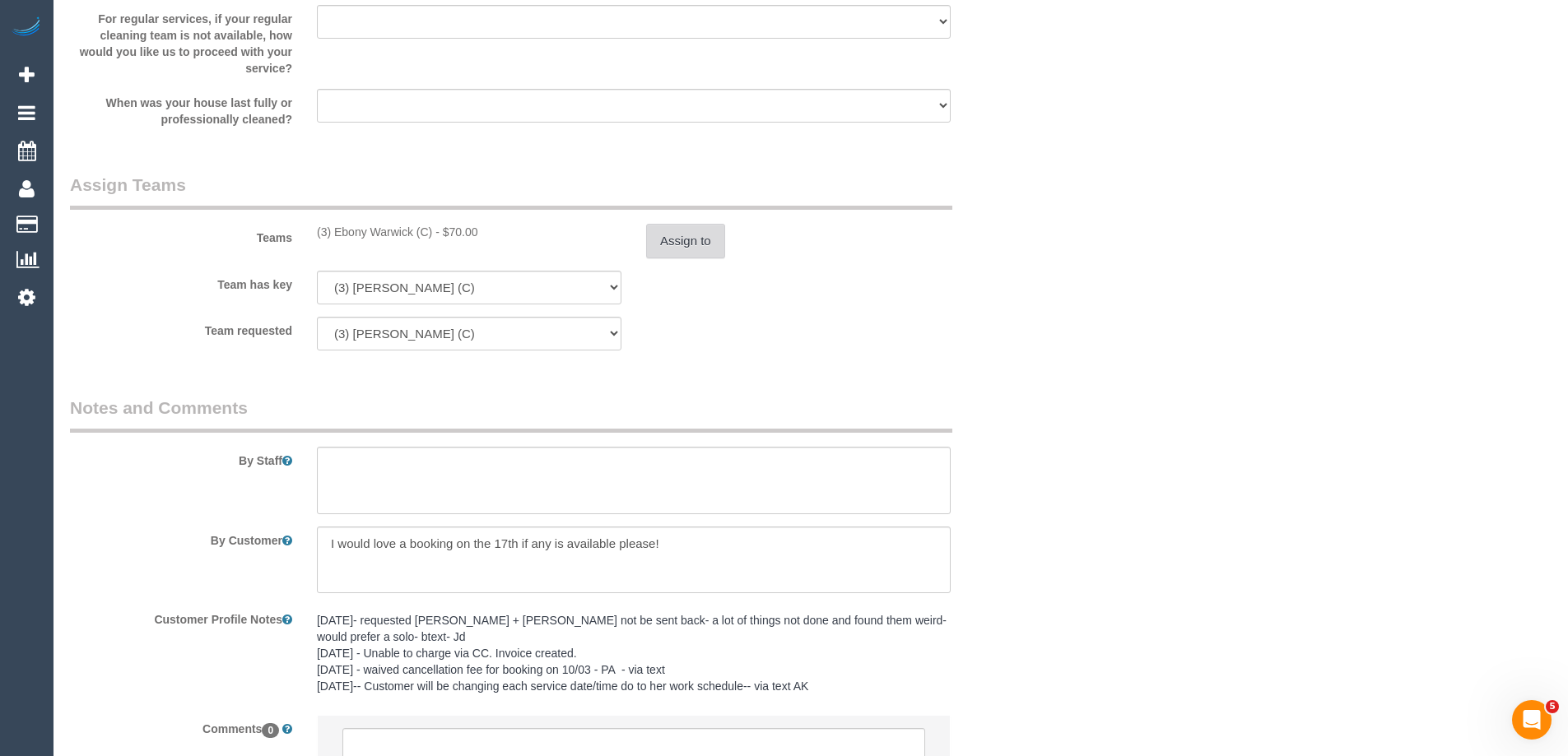
scroll to position [2524, 0]
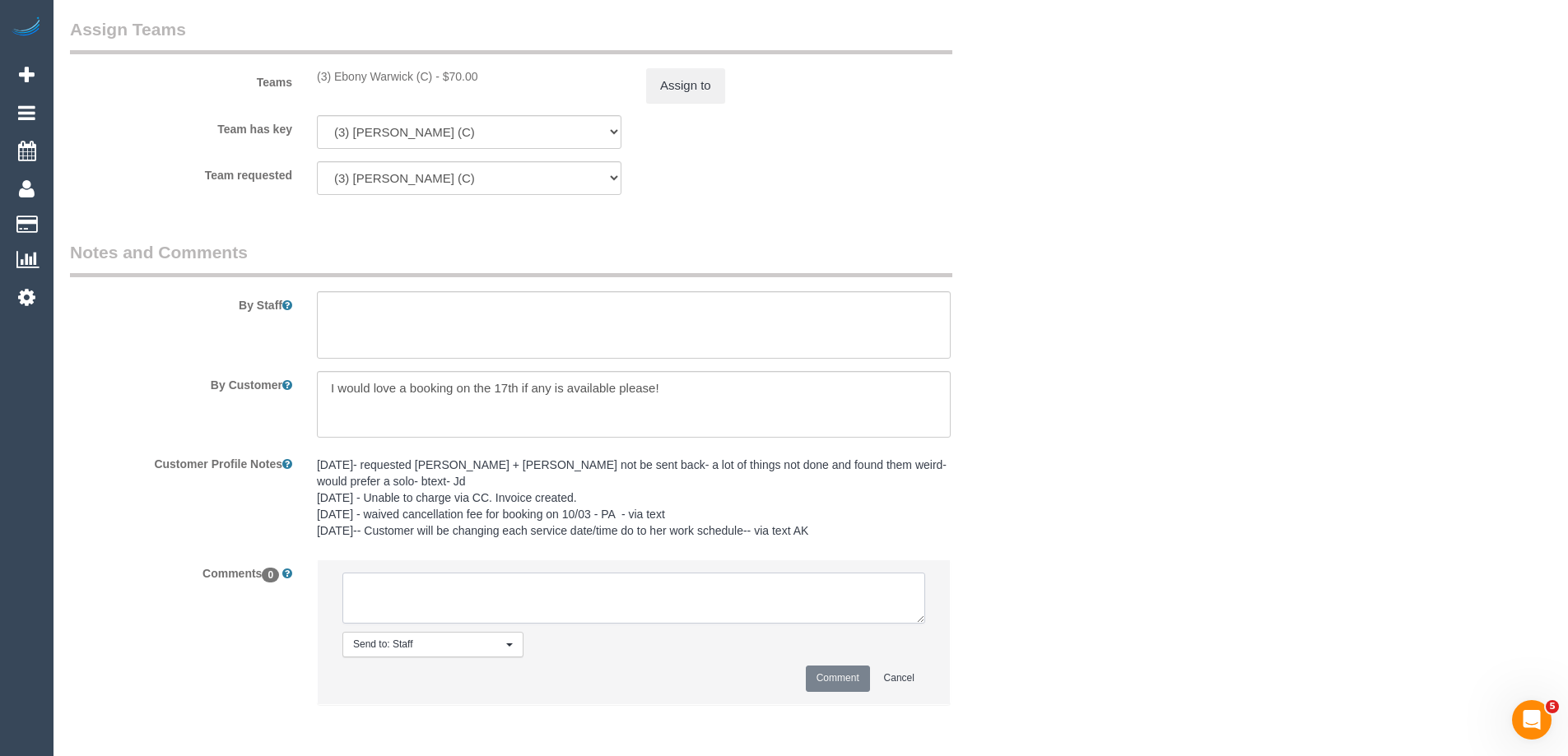
click at [401, 593] on textarea at bounding box center [633, 598] width 582 height 51
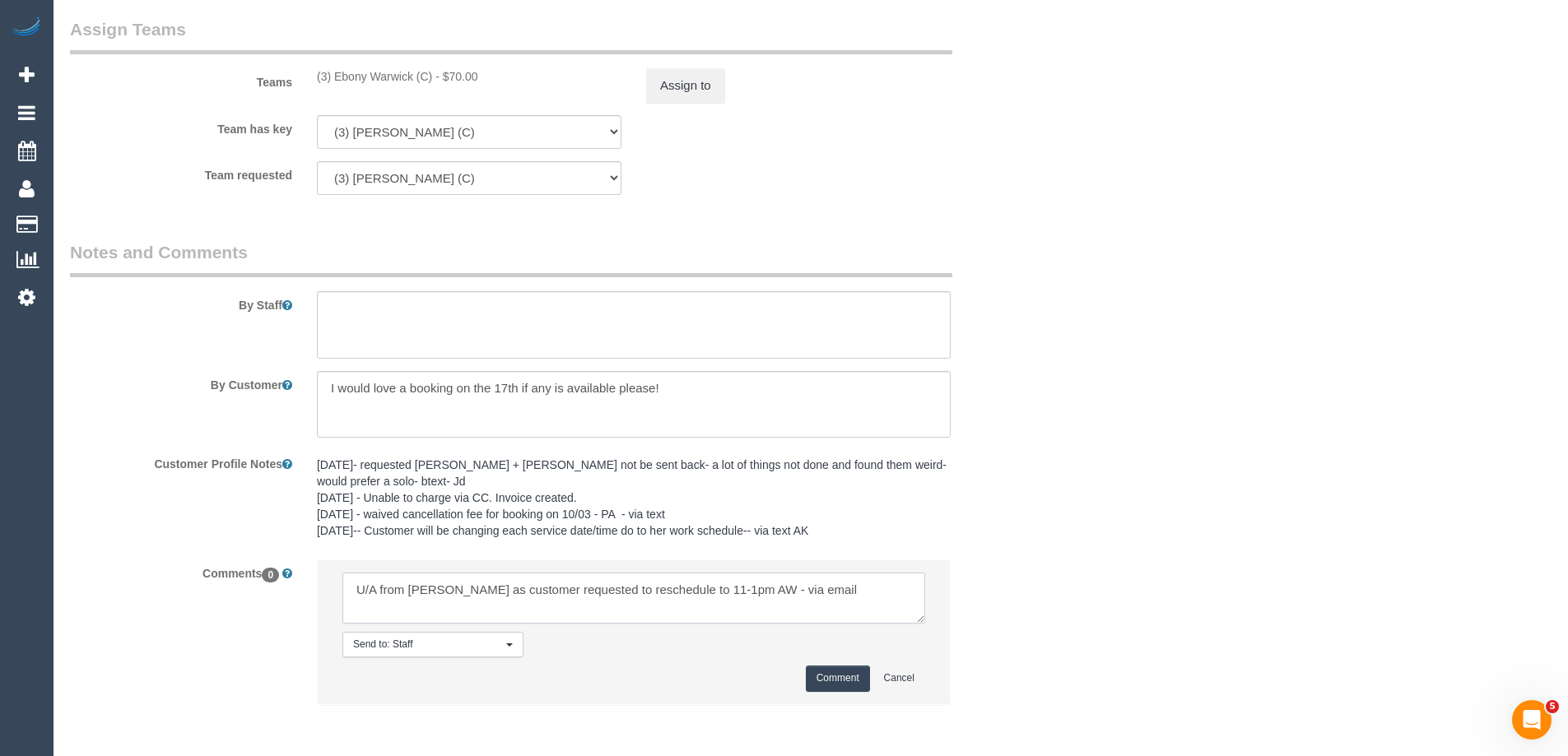
type textarea "U/A from Andrea as customer requested to reschedule to 11-1pm AW - via email"
click at [828, 674] on button "Comment" at bounding box center [838, 678] width 64 height 26
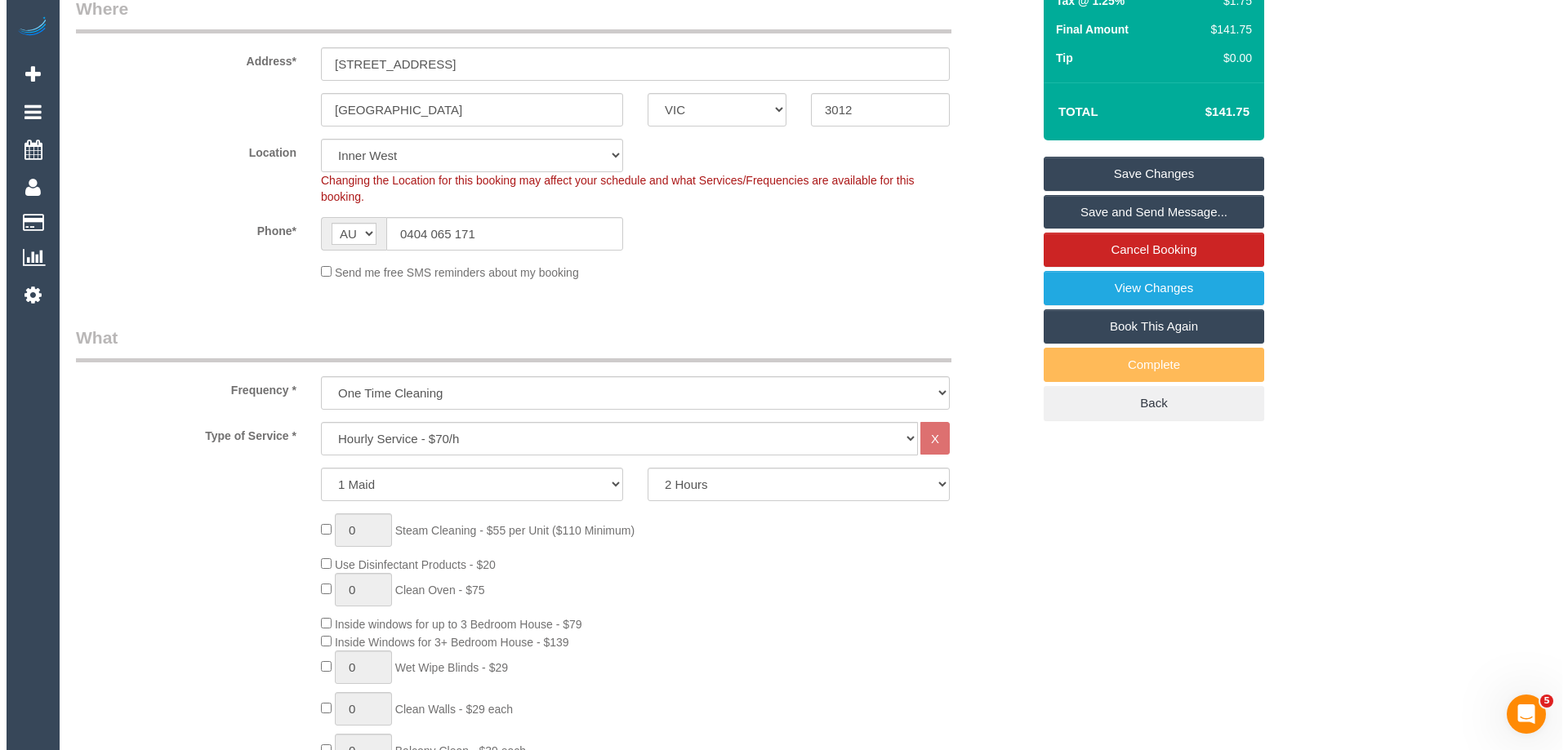
scroll to position [0, 0]
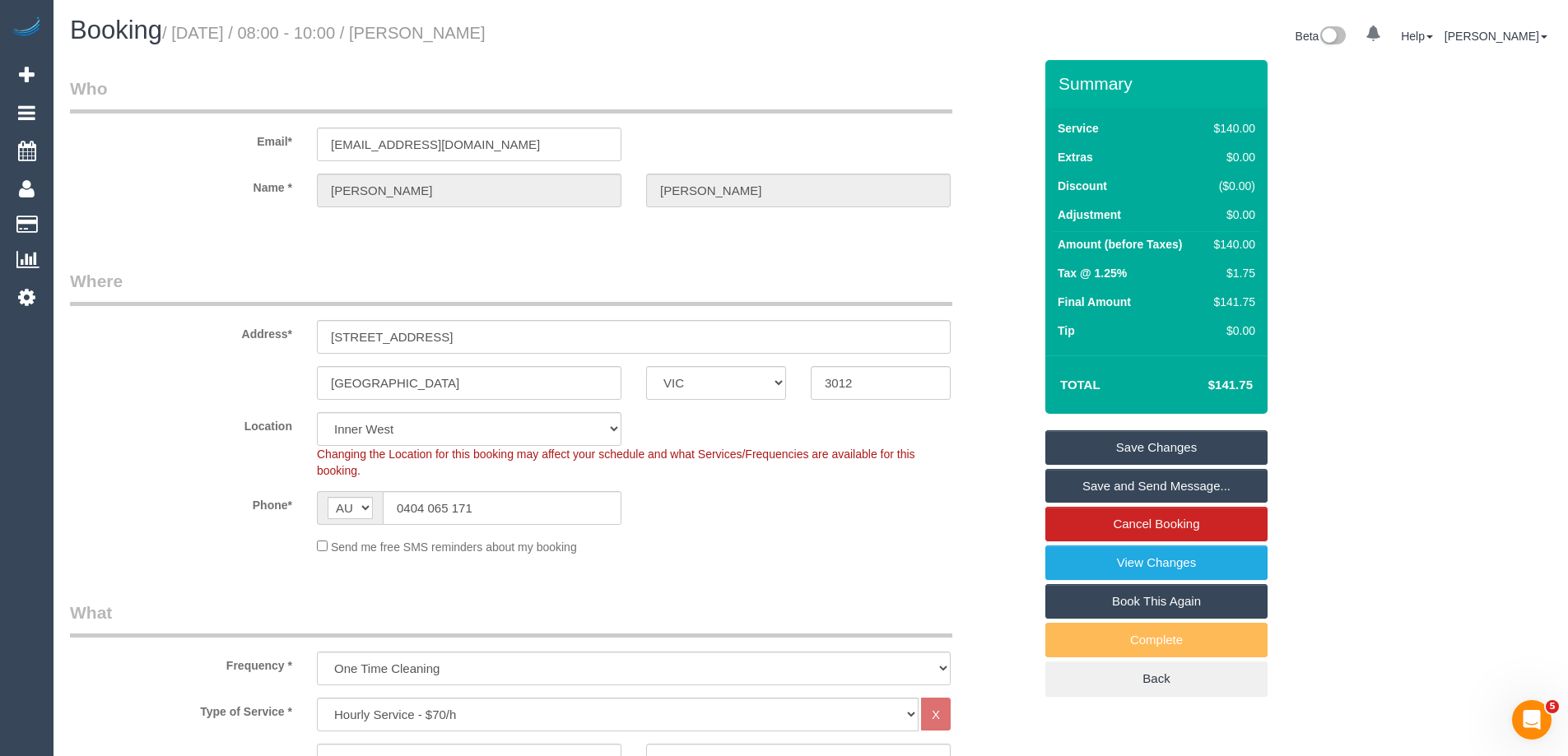
drag, startPoint x: 585, startPoint y: 27, endPoint x: 452, endPoint y: 31, distance: 133.1
click at [452, 31] on h1 "Booking / September 18, 2025 / 08:00 - 10:00 / Rebecca Davies" at bounding box center [434, 31] width 729 height 28
copy small "Rebecca Davies"
click at [1092, 487] on link "Save and Send Message..." at bounding box center [1156, 486] width 222 height 35
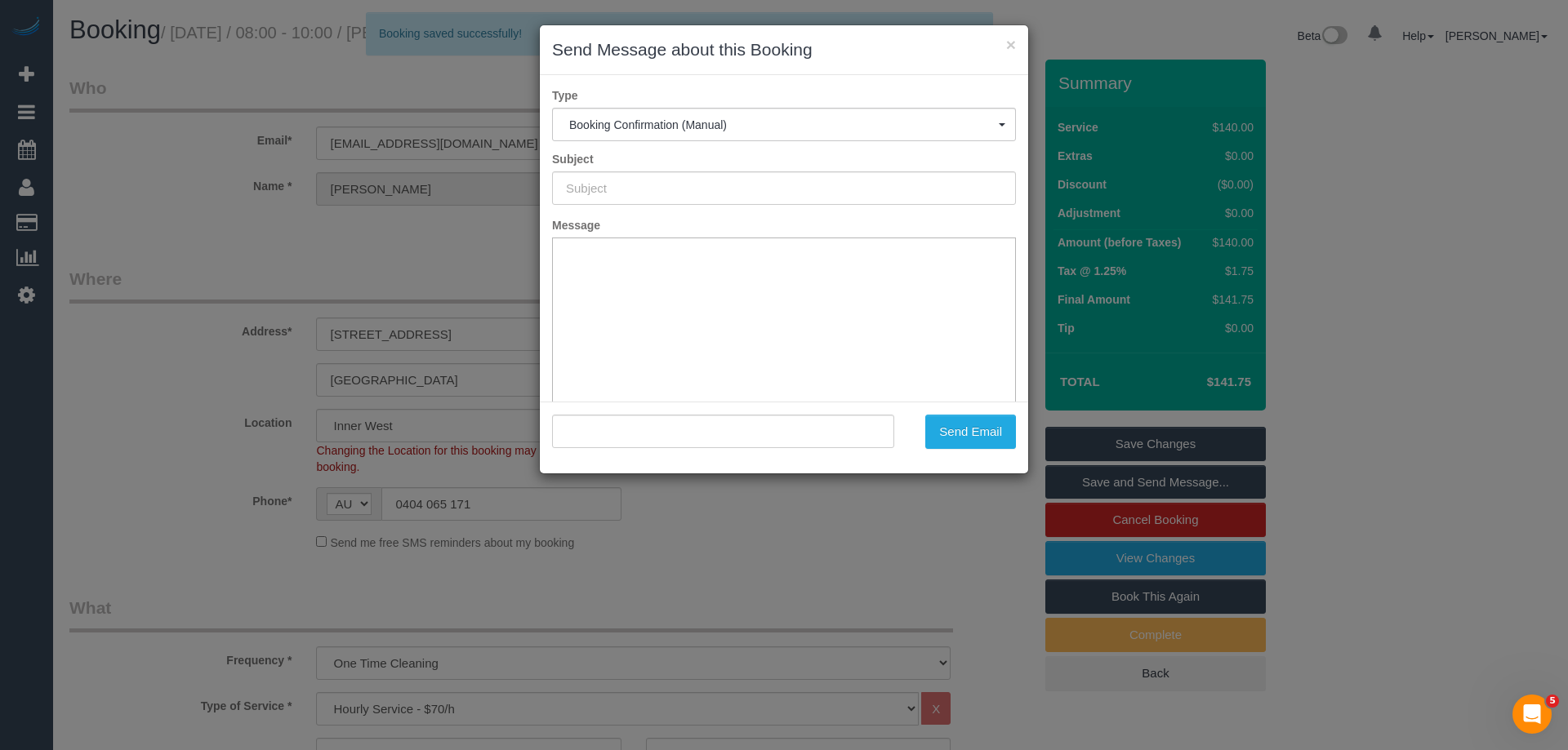
type input "Booking Confirmed"
type input ""Rebecca Davies" <radartechnique@gmail.com>"
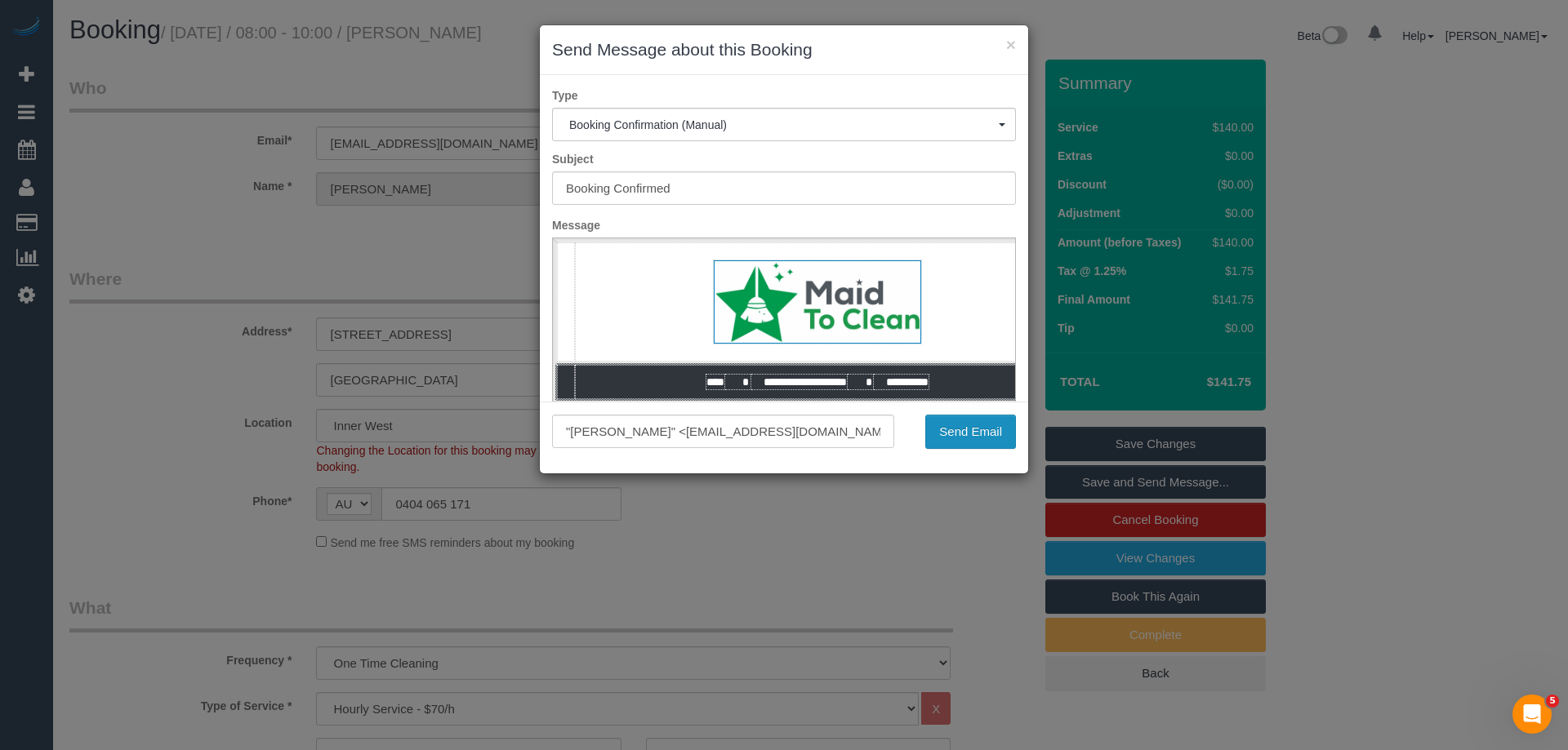
click at [956, 436] on button "Send Email" at bounding box center [970, 432] width 91 height 34
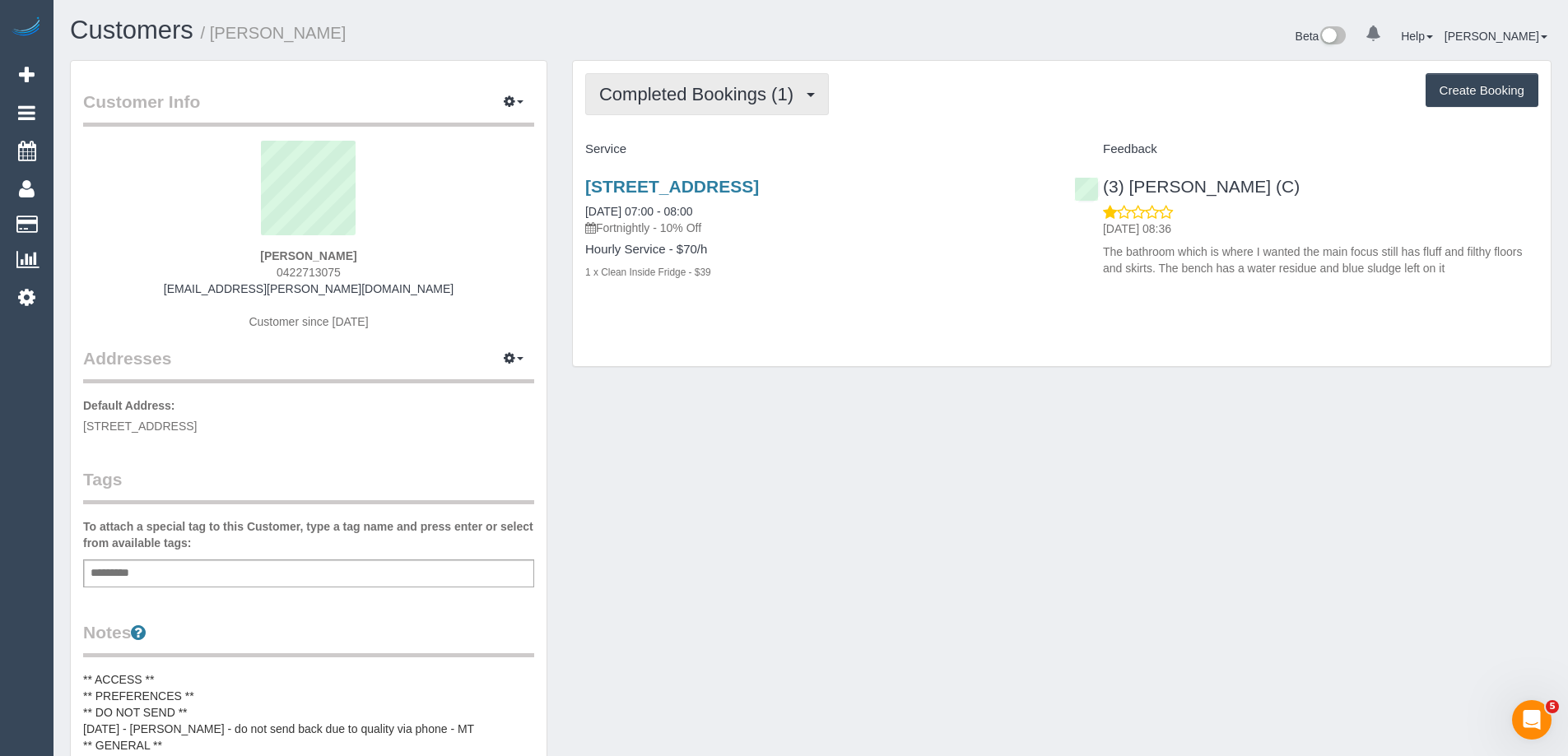
click at [652, 97] on span "Completed Bookings (1)" at bounding box center [700, 94] width 202 height 20
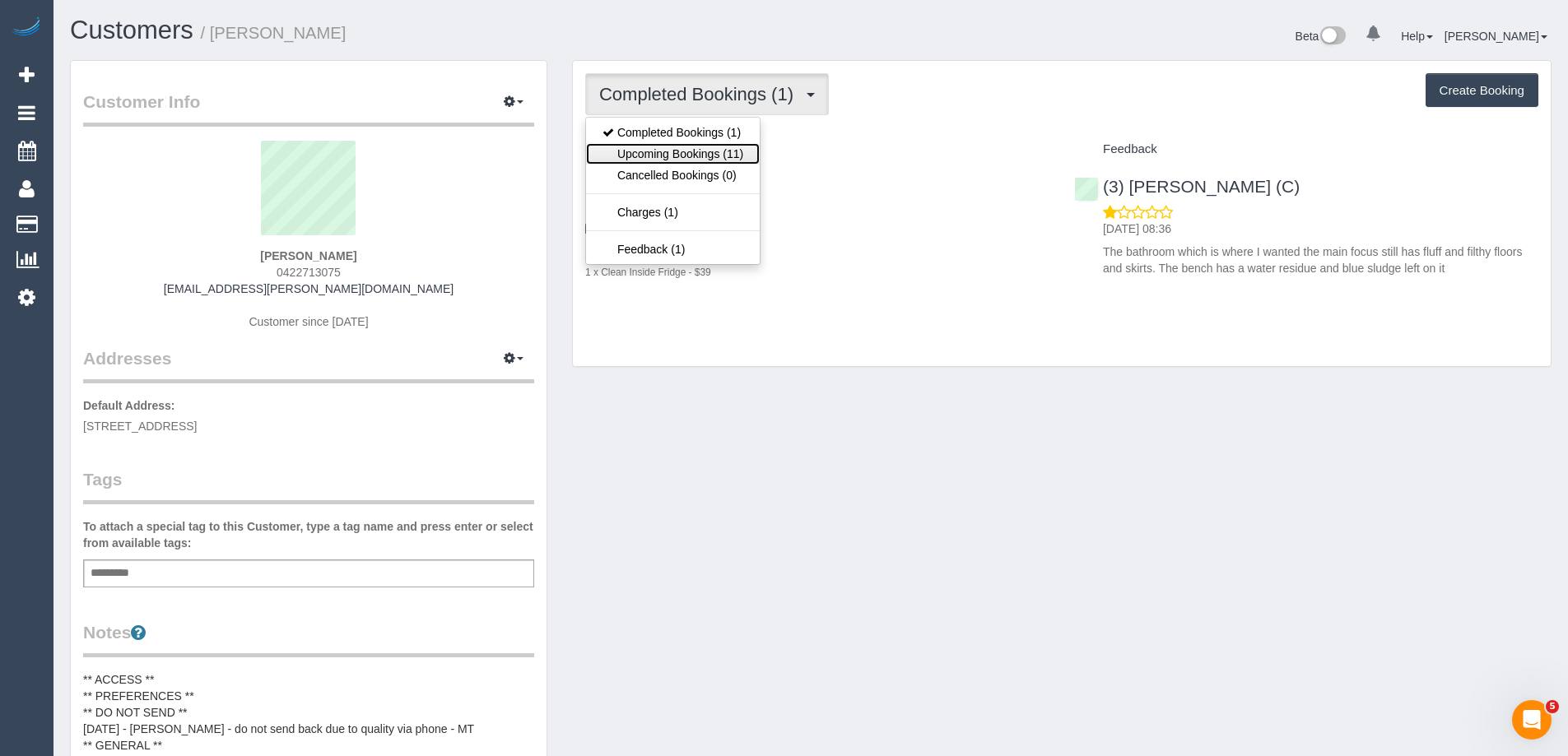
click at [653, 147] on link "Upcoming Bookings (11)" at bounding box center [673, 154] width 174 height 21
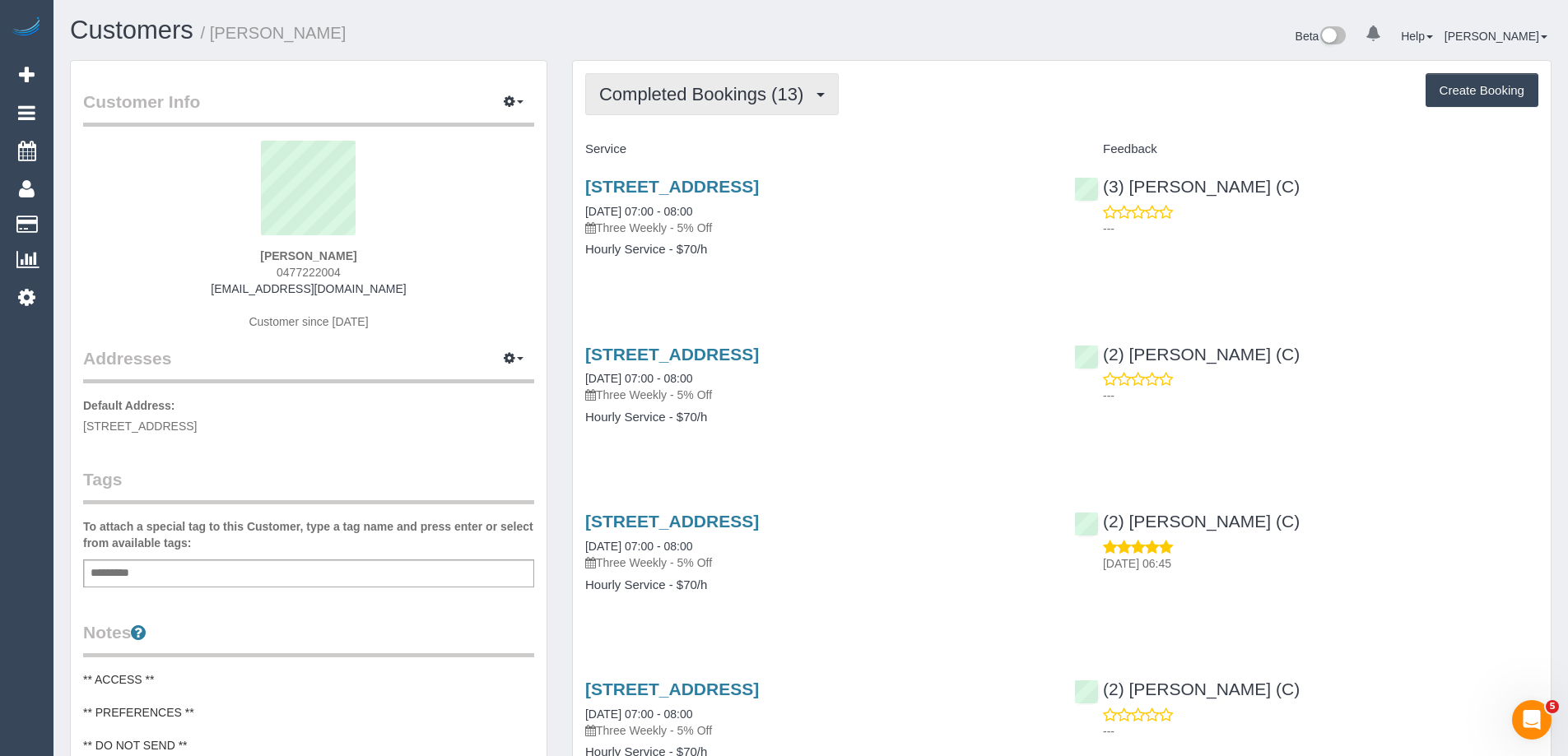
click at [660, 92] on span "Completed Bookings (13)" at bounding box center [706, 94] width 213 height 20
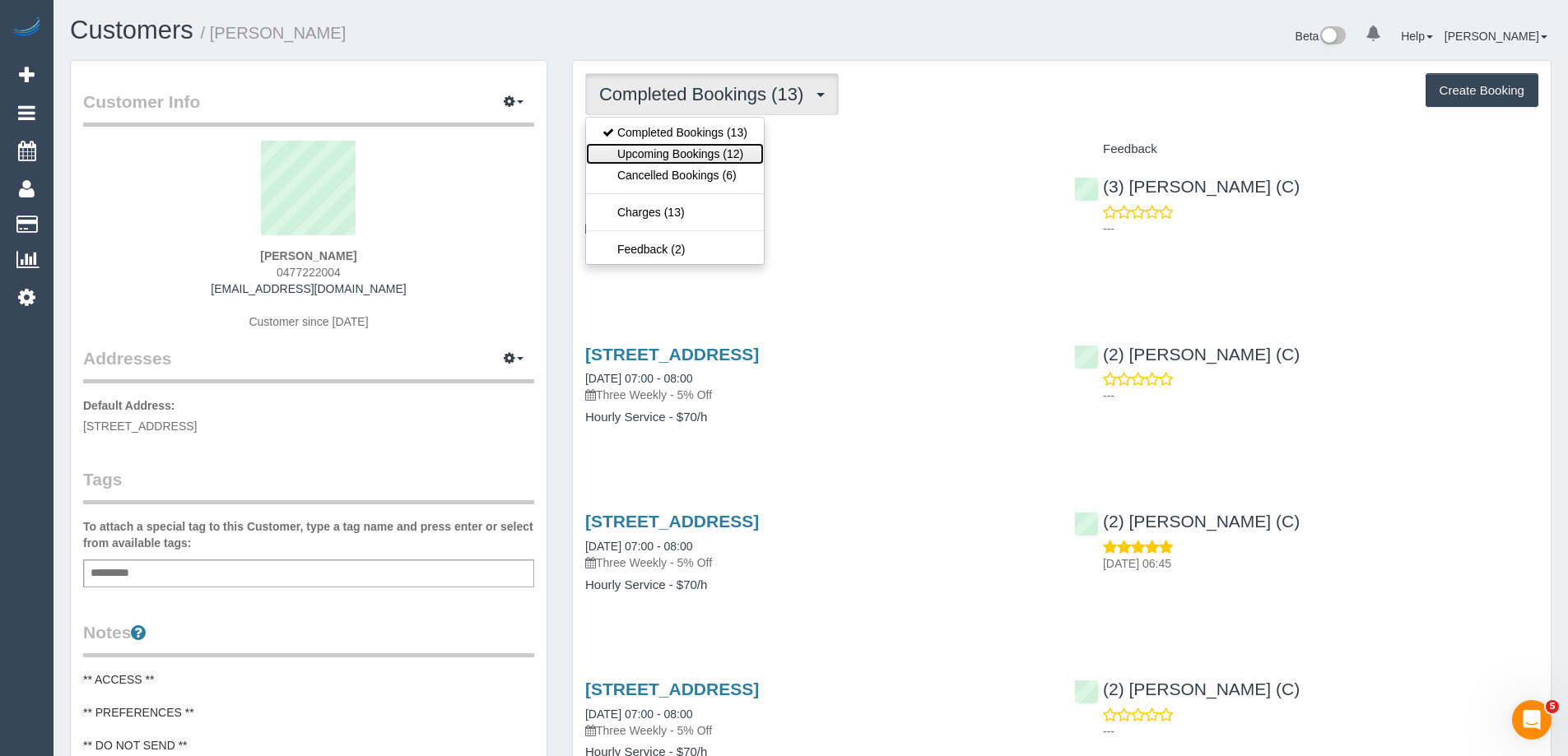
click at [667, 148] on link "Upcoming Bookings (12)" at bounding box center [675, 154] width 178 height 21
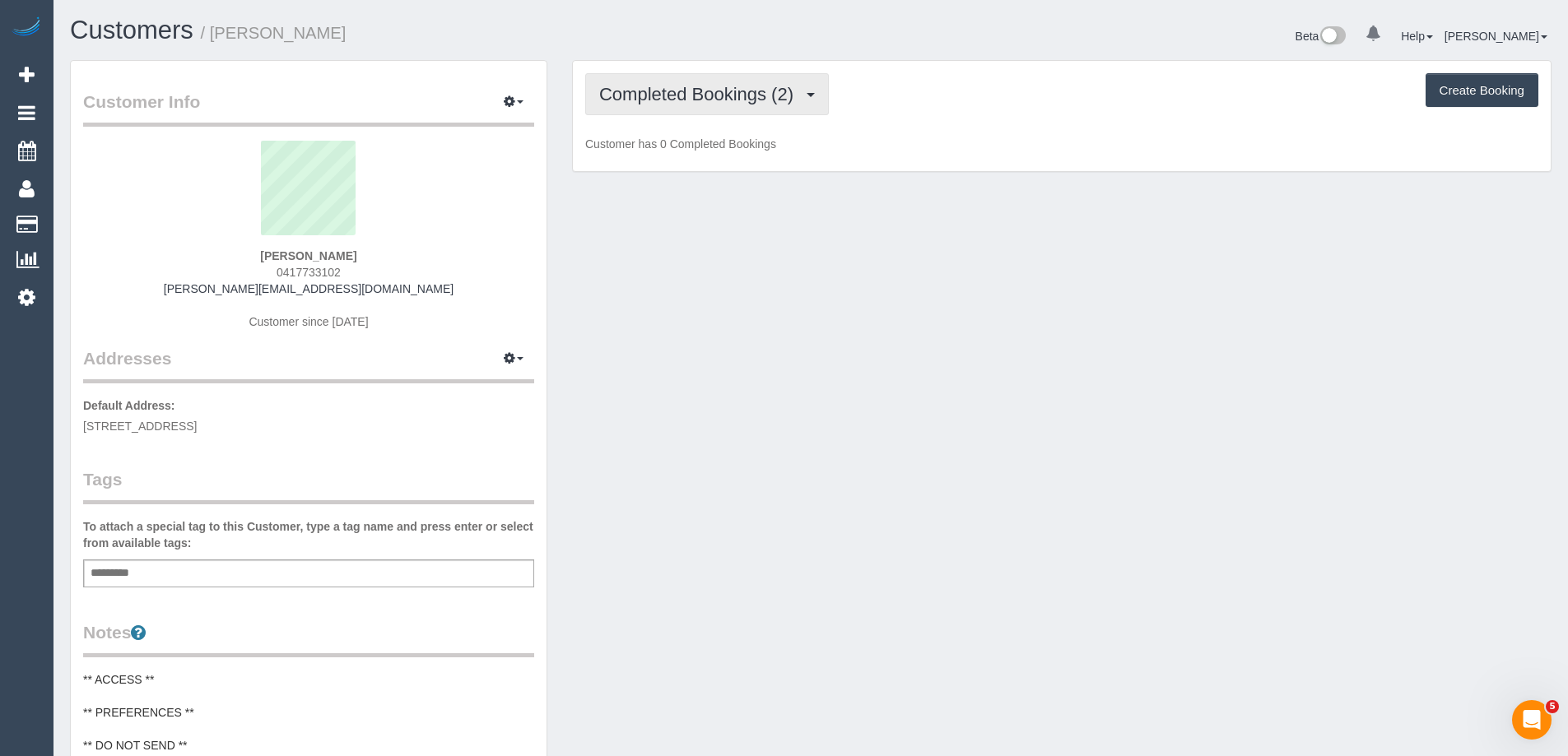
click at [651, 105] on button "Completed Bookings (2)" at bounding box center [706, 94] width 244 height 42
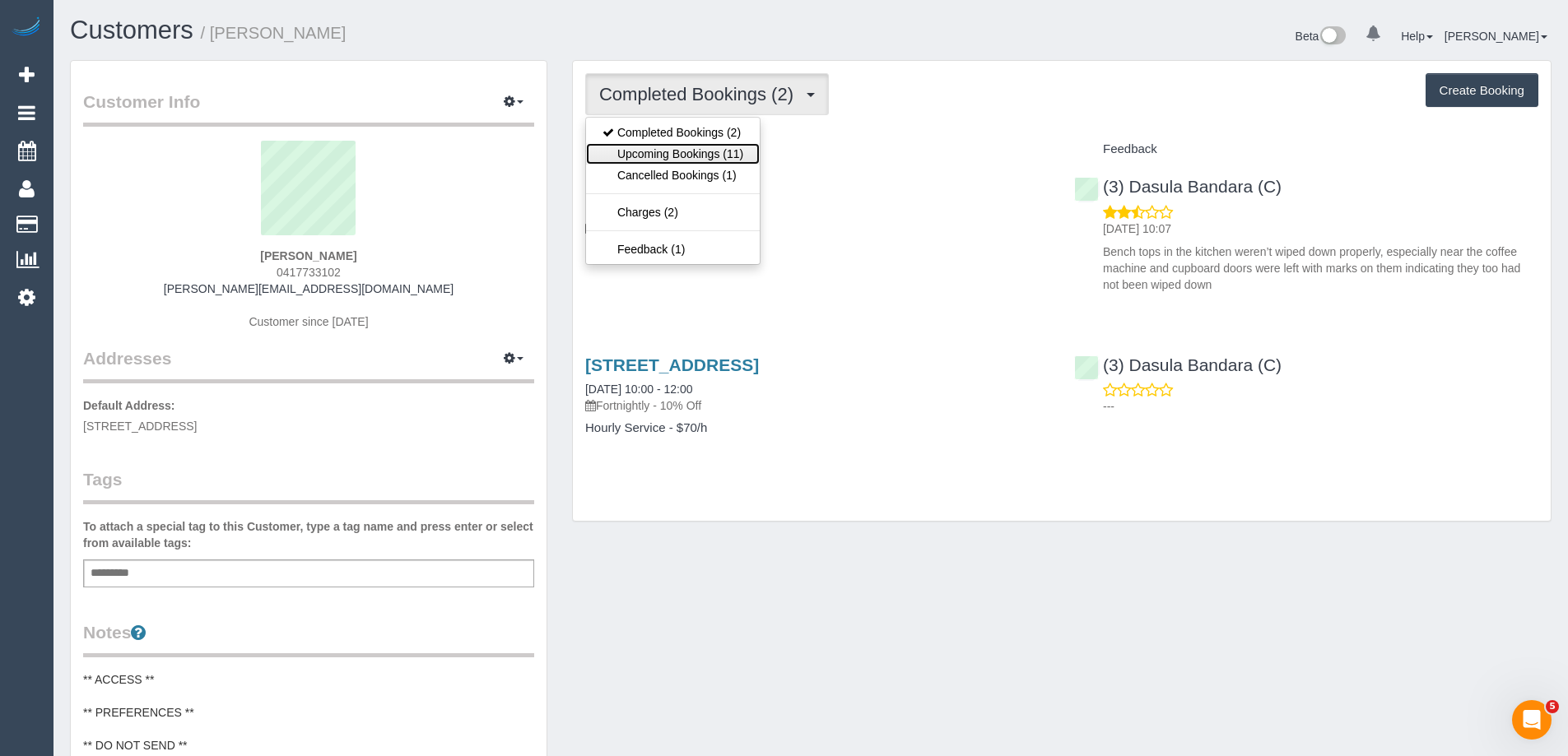
click at [677, 155] on link "Upcoming Bookings (11)" at bounding box center [673, 154] width 174 height 21
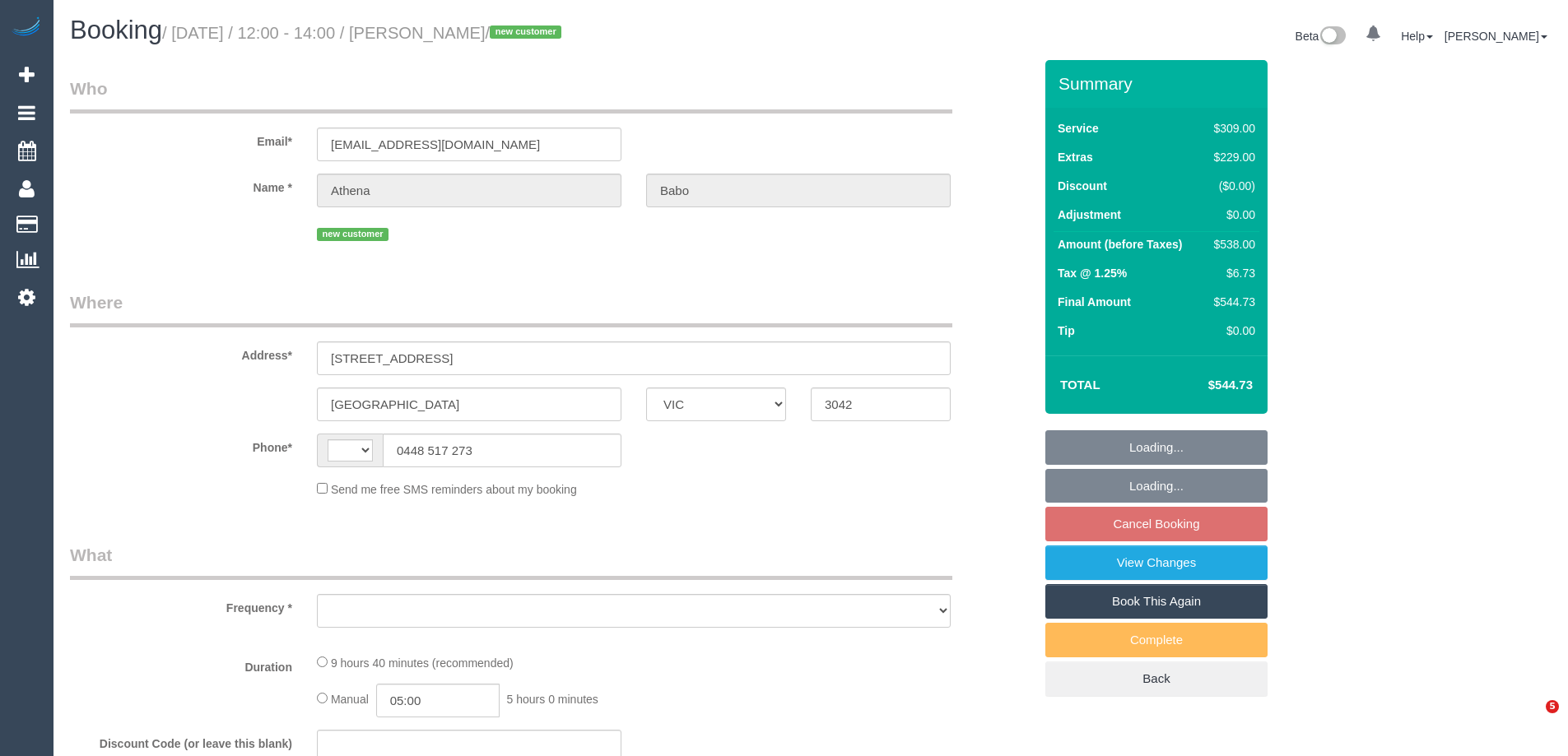
select select "VIC"
select select "string:AU"
select select "object:541"
select select "string:stripe-pm_1RYGDT2GScqysDRV31qALUSs"
select select "number:27"
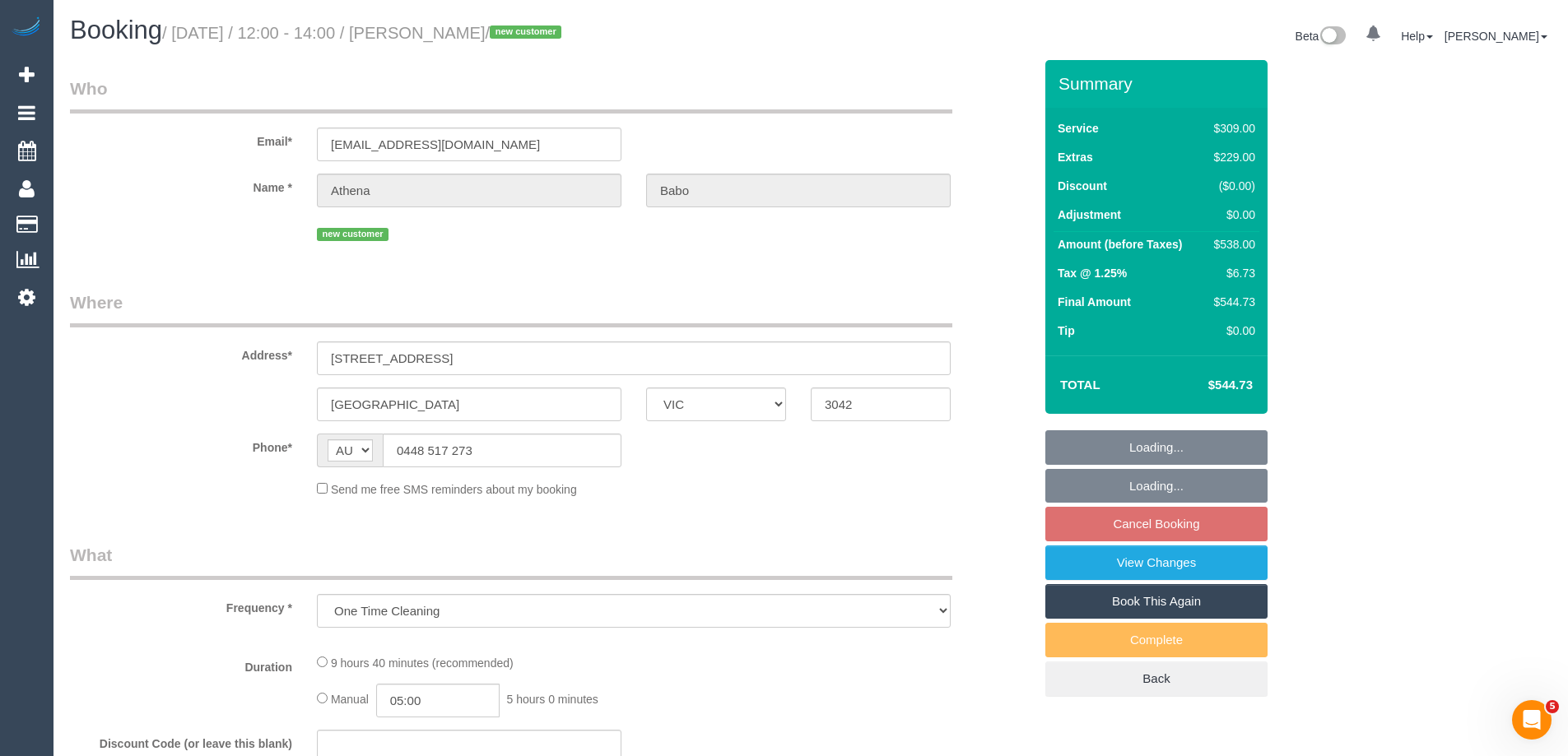
select select "number:14"
select select "number:19"
select select "number:24"
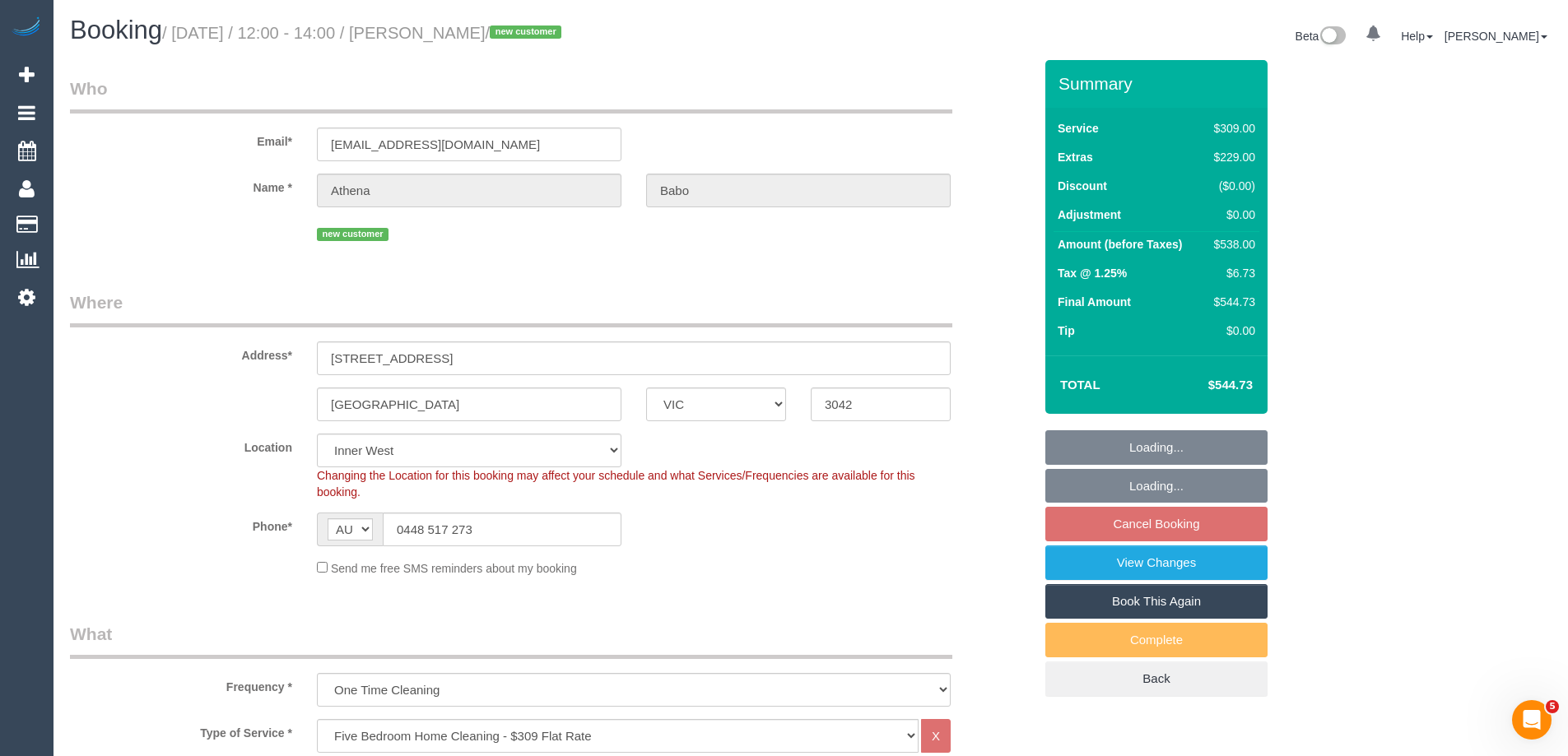
select select "object:1521"
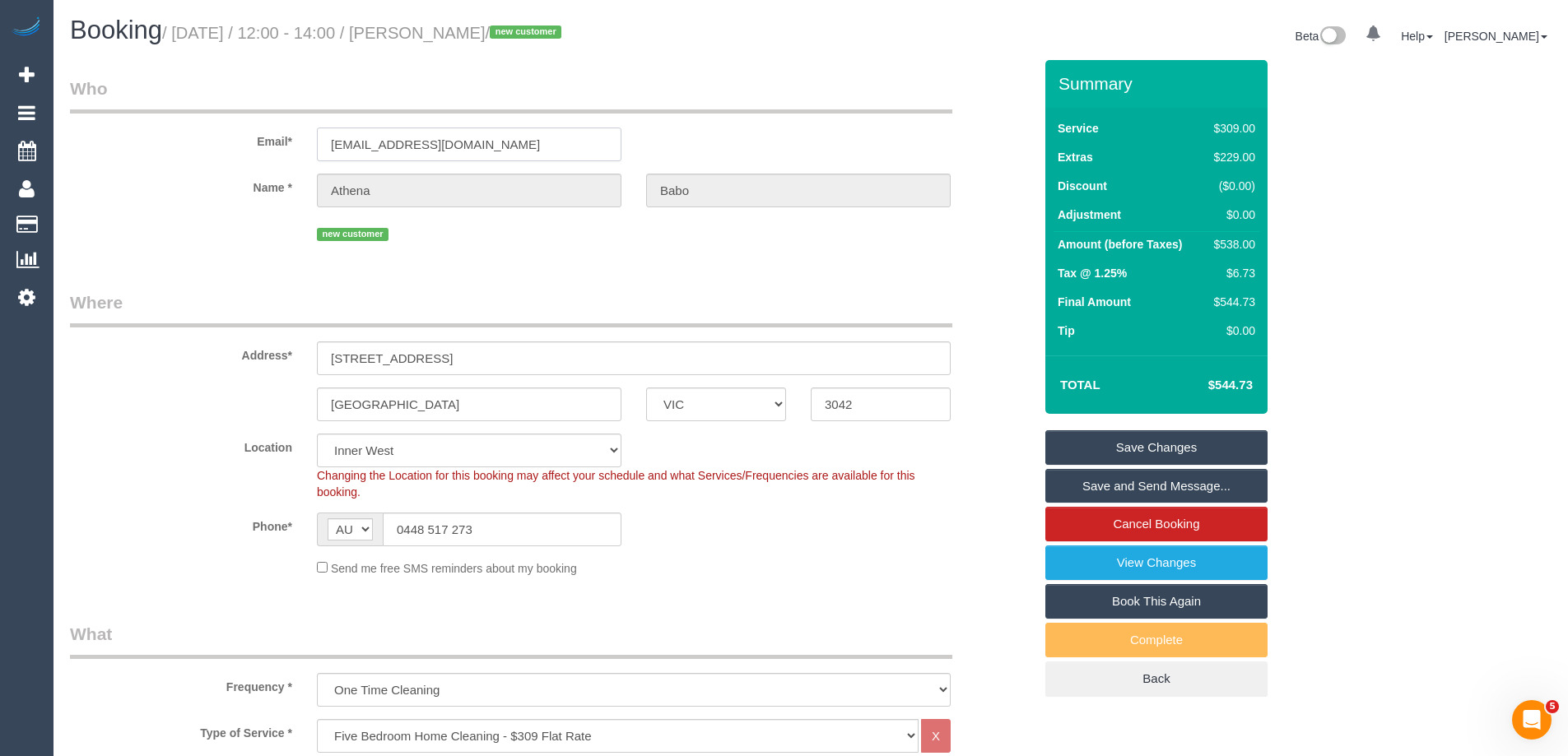
drag, startPoint x: 160, startPoint y: 140, endPoint x: 61, endPoint y: 149, distance: 99.4
click at [61, 149] on div "Email* [EMAIL_ADDRESS][DOMAIN_NAME]" at bounding box center [551, 119] width 987 height 85
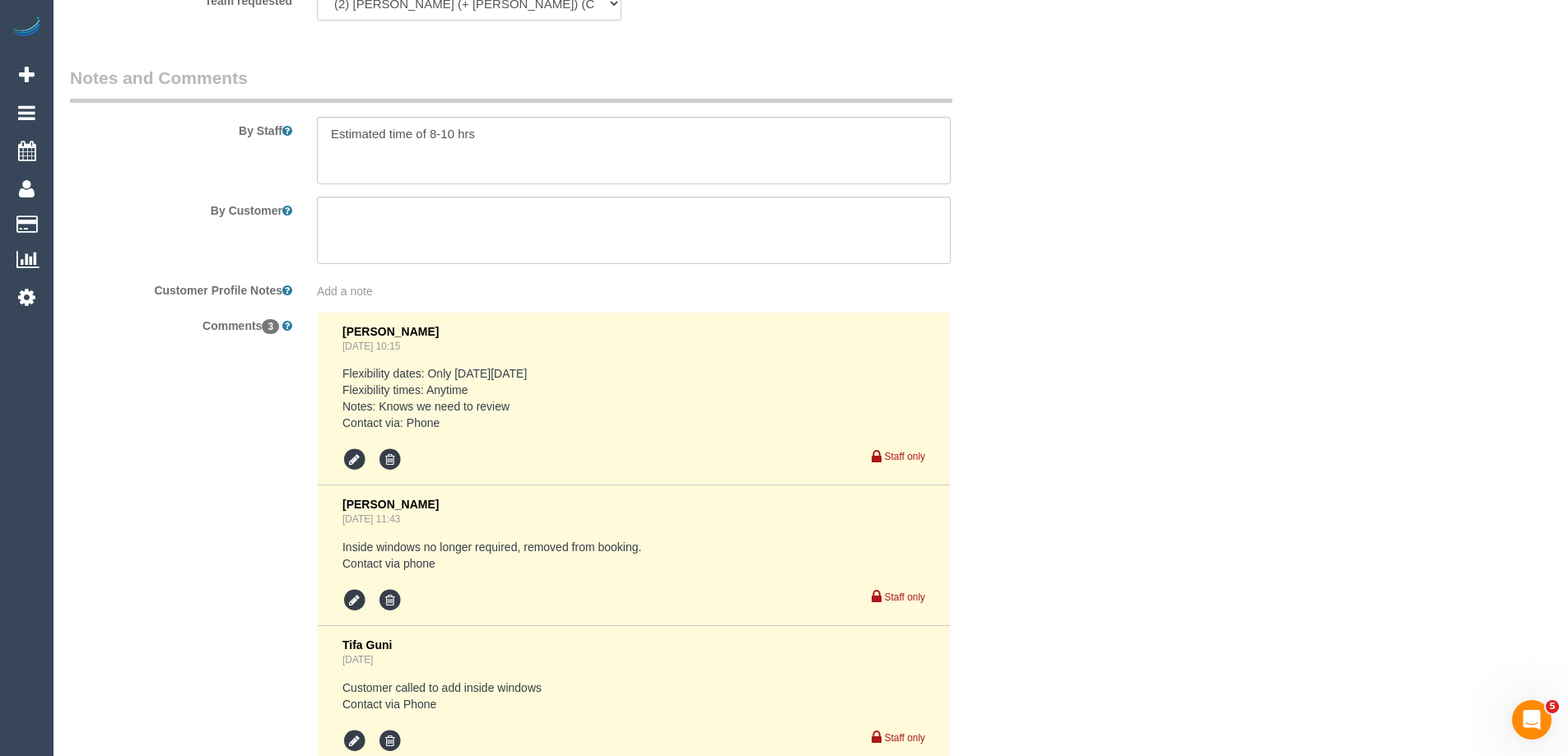
scroll to position [2971, 0]
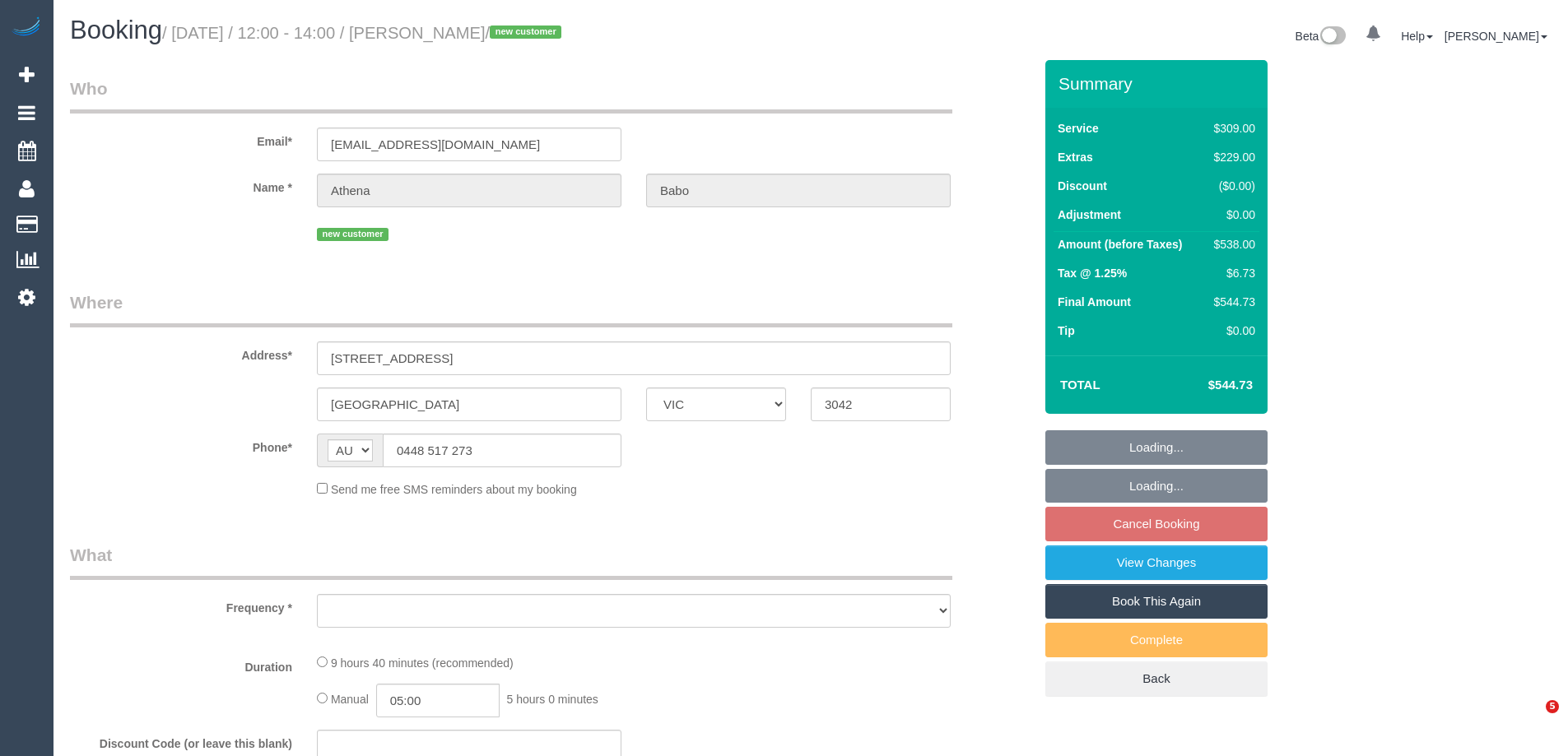
select select "VIC"
select select "object:598"
select select "string:stripe-pm_1RYGDT2GScqysDRV31qALUSs"
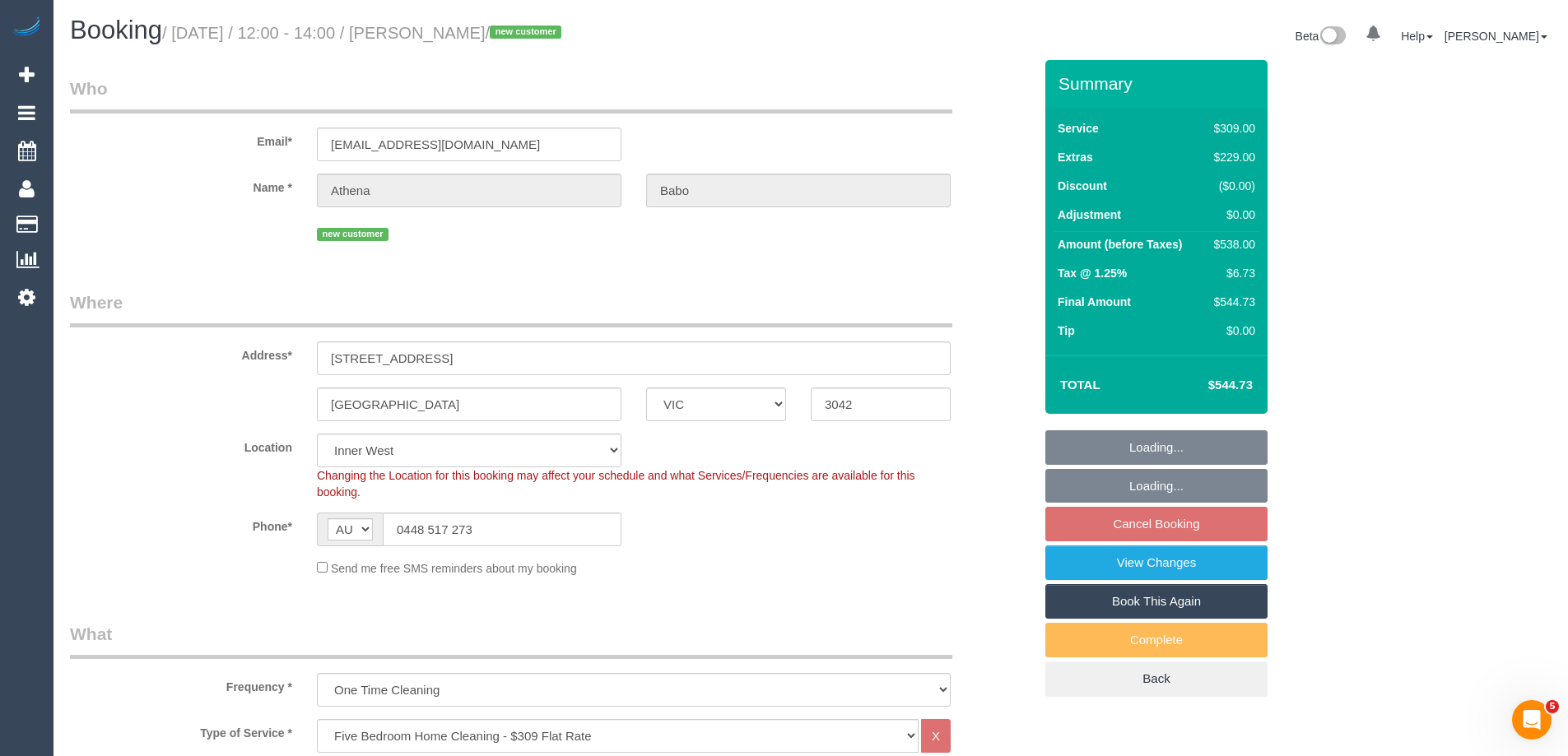
select select "object:1521"
select select "number:27"
select select "number:14"
select select "number:19"
select select "number:24"
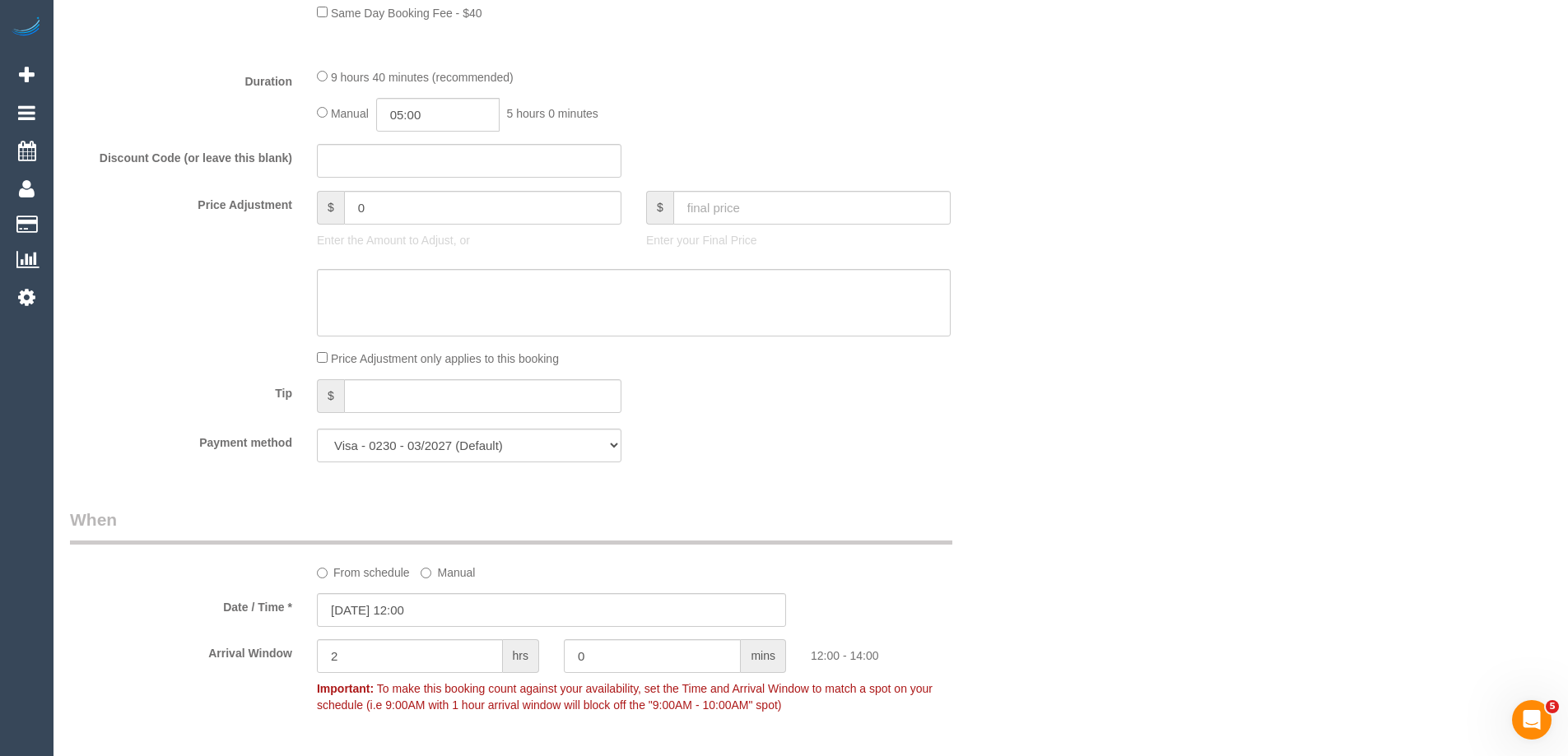
scroll to position [2971, 0]
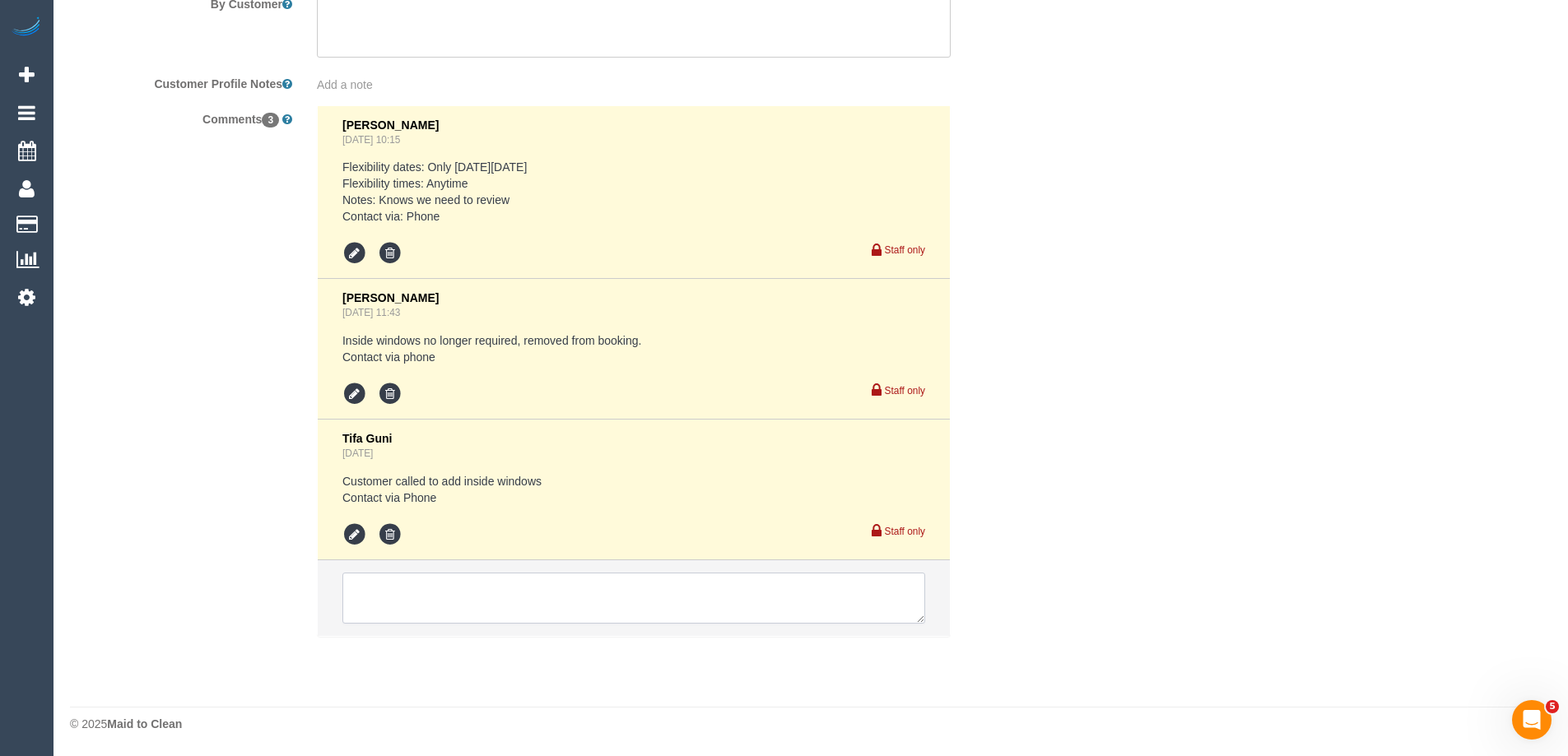
click at [391, 602] on textarea at bounding box center [633, 598] width 582 height 51
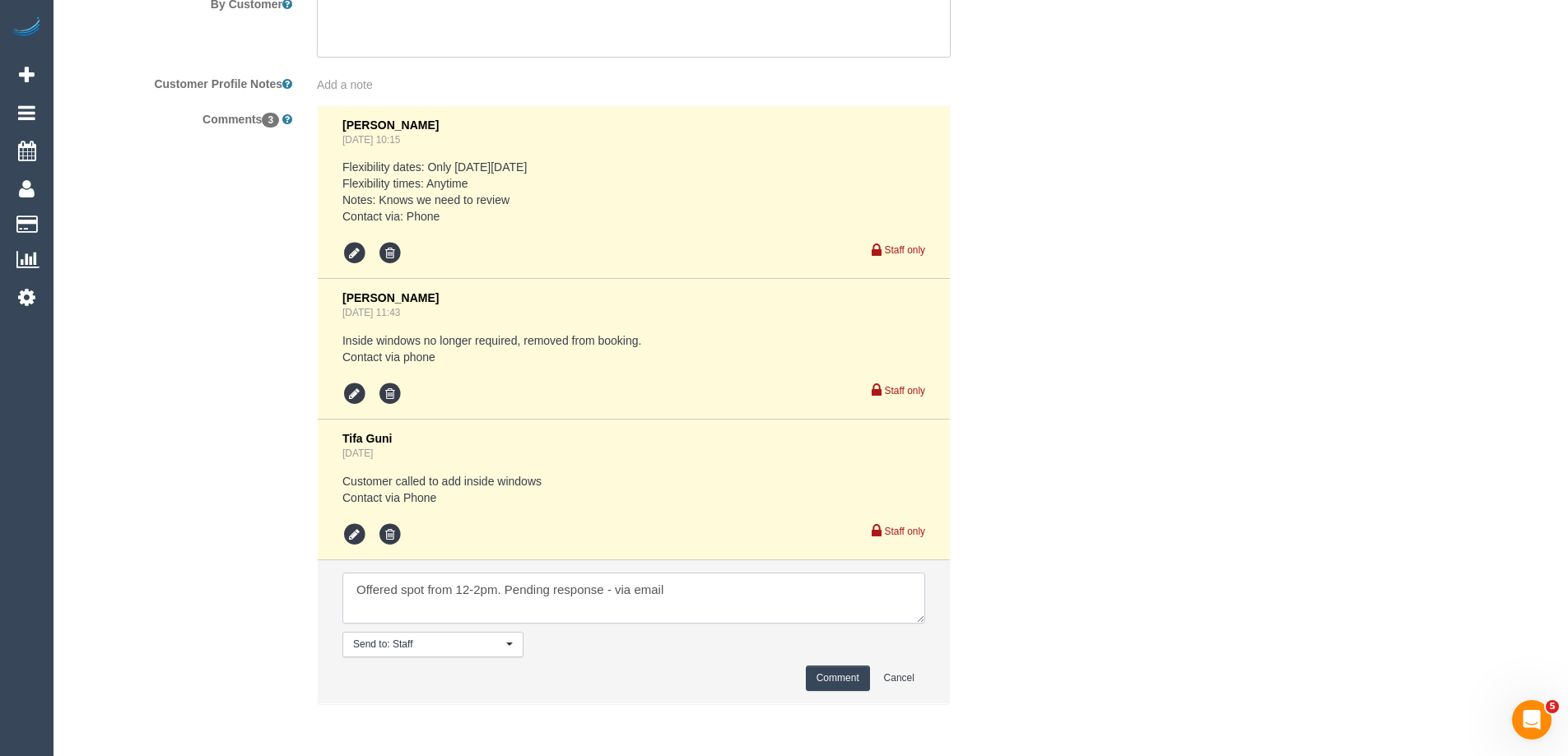
type textarea "Offered spot from 12-2pm. Pending response - via email"
click at [825, 682] on button "Comment" at bounding box center [838, 678] width 64 height 26
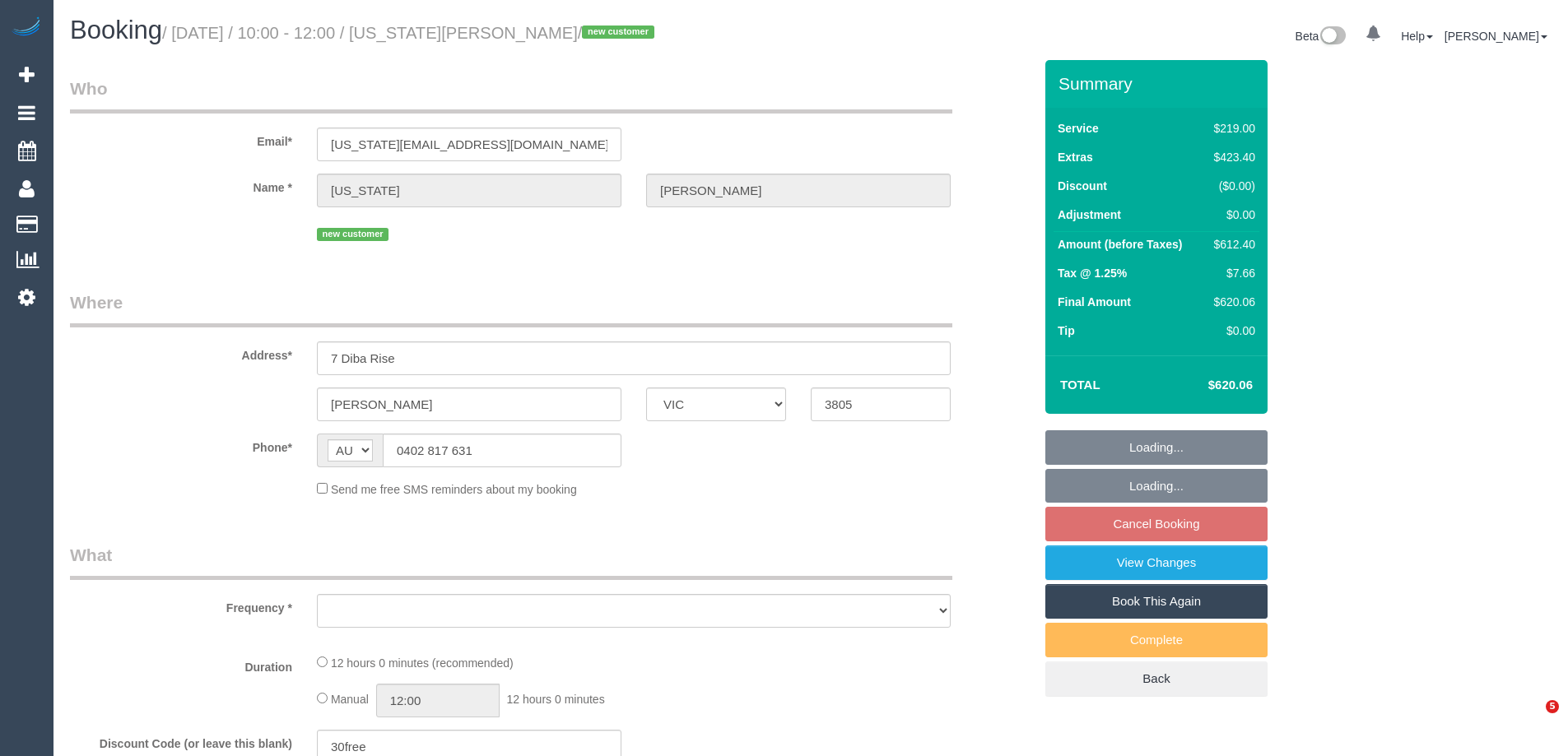
select select "VIC"
select select "object:554"
select select "string:stripe-pm_1S6OL32GScqysDRVsqvPPekB"
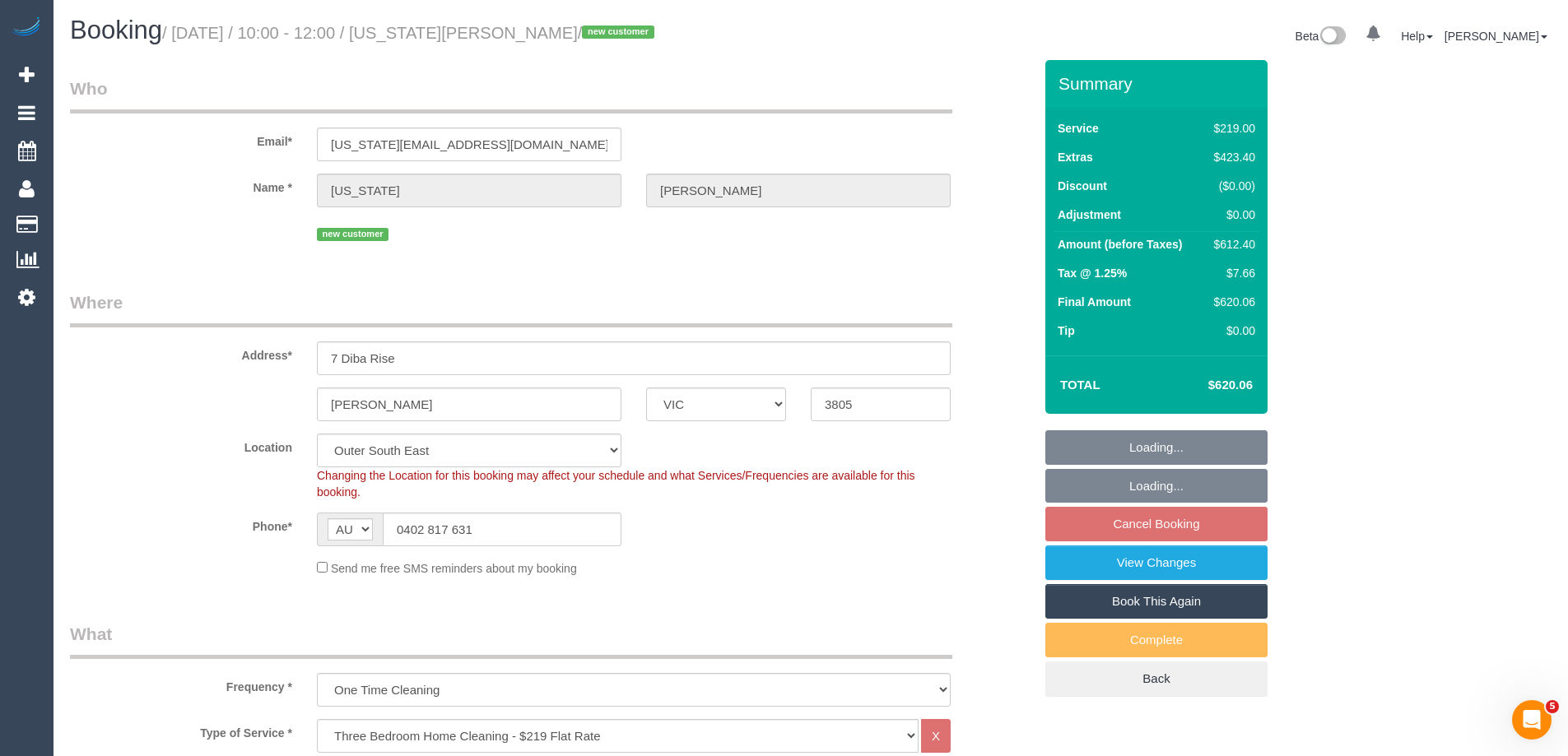
select select "object:955"
select select "number:29"
select select "number:17"
select select "number:19"
select select "number:24"
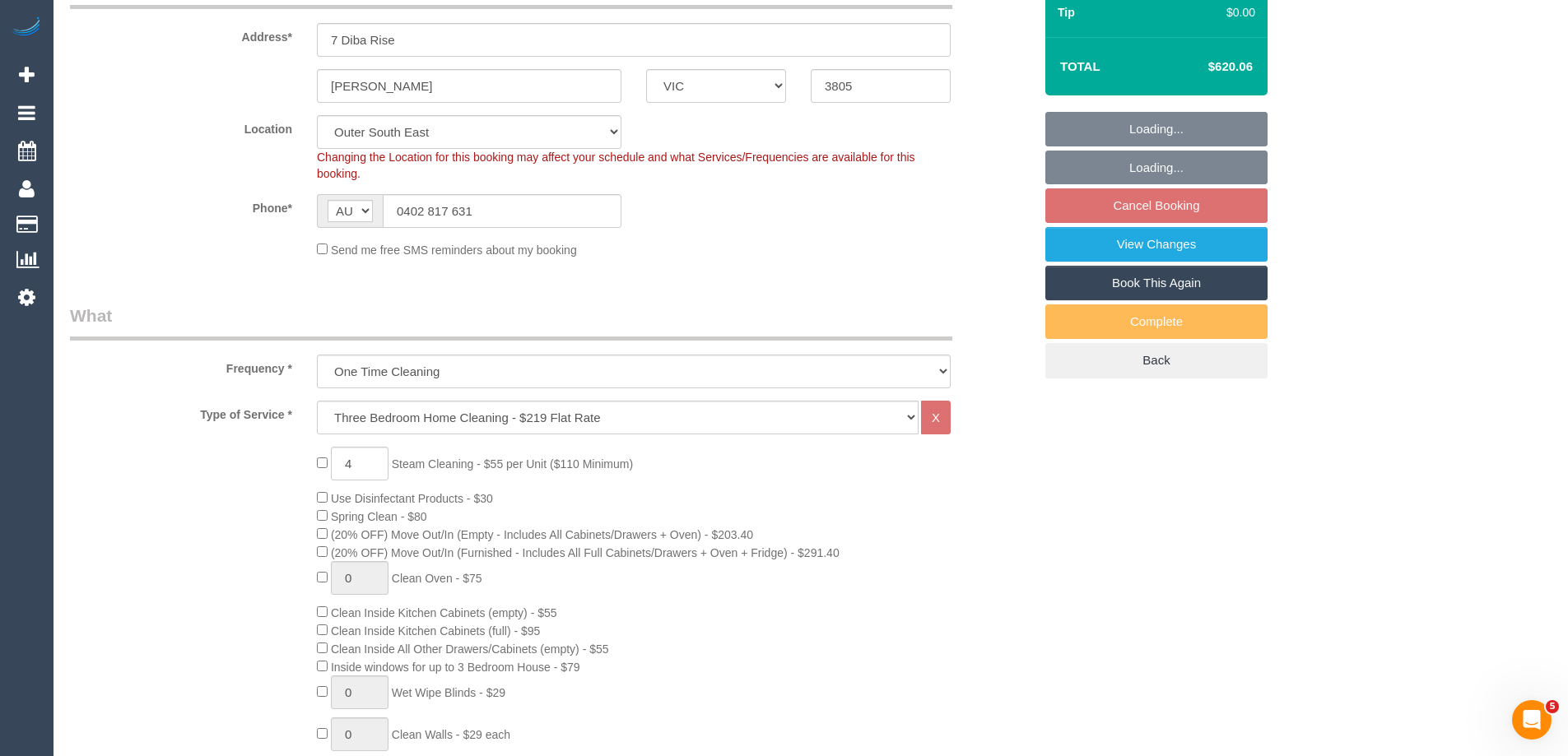
scroll to position [411, 0]
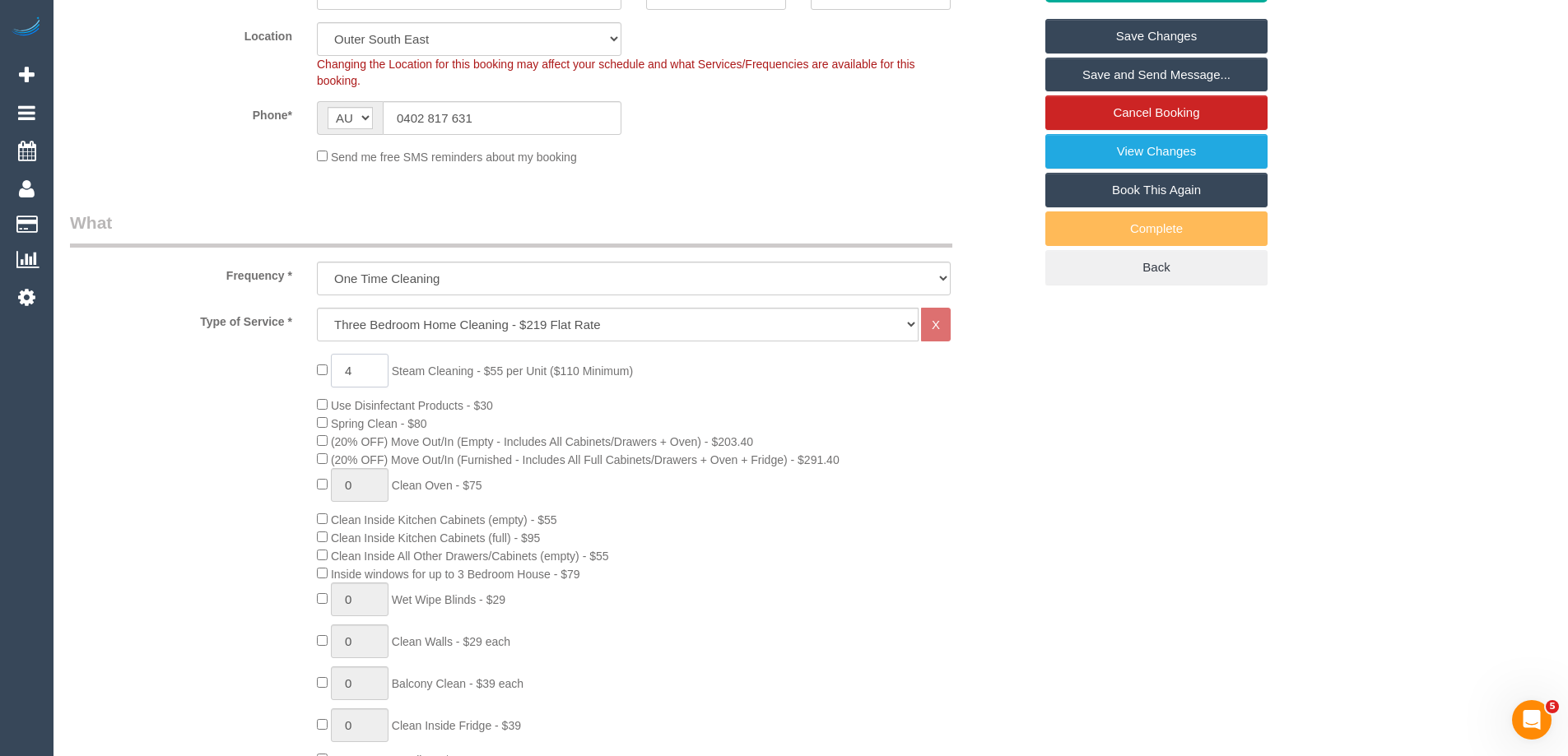
drag, startPoint x: 357, startPoint y: 367, endPoint x: 314, endPoint y: 363, distance: 43.2
click at [314, 363] on div "4 Steam Cleaning - $55 per Unit ($110 Minimum) Use Disinfectant Products - $30 …" at bounding box center [675, 642] width 741 height 577
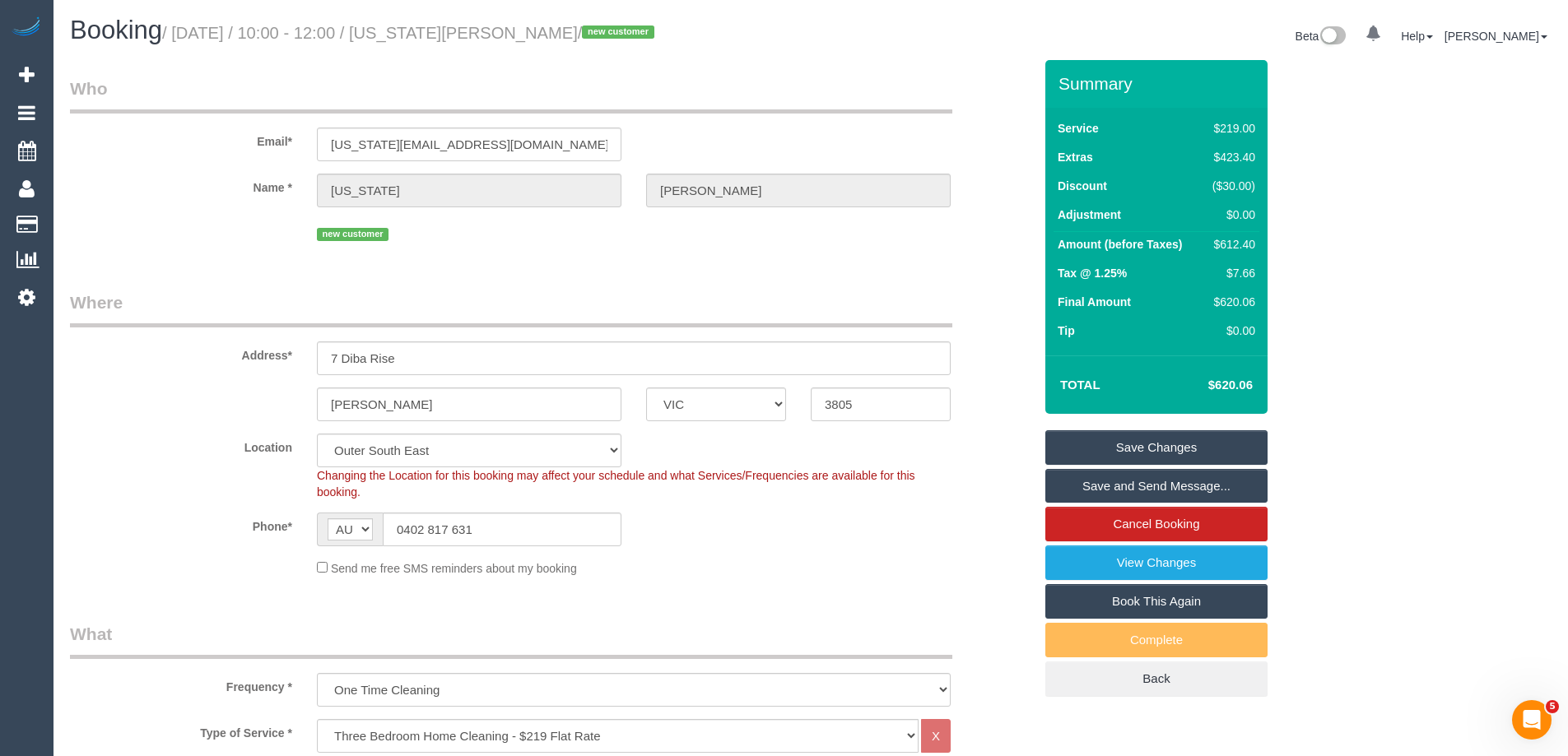
scroll to position [329, 0]
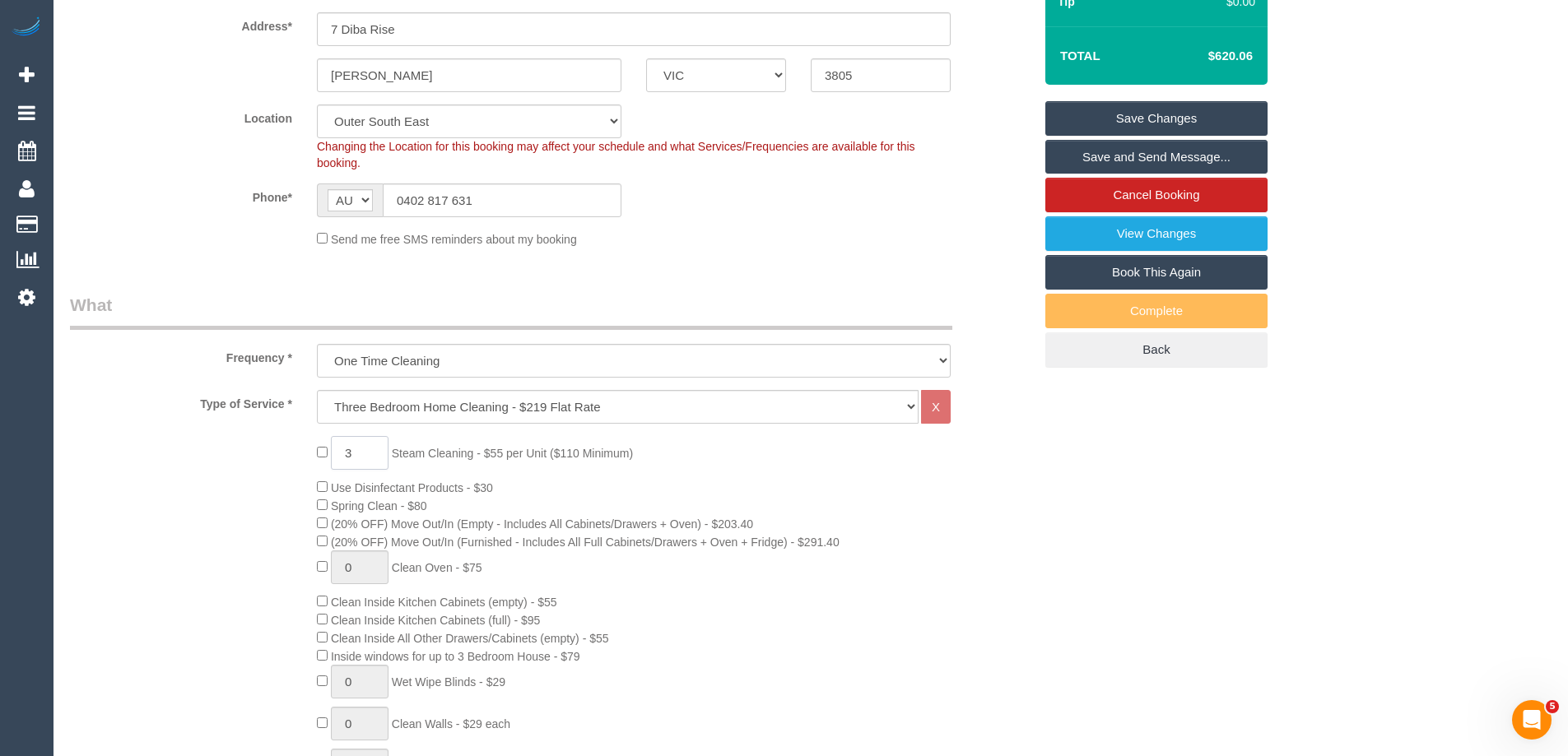
type input "3"
click at [261, 493] on div "3 Steam Cleaning - $55 per Unit ($110 Minimum) Use Disinfectant Products - $30 …" at bounding box center [551, 724] width 987 height 577
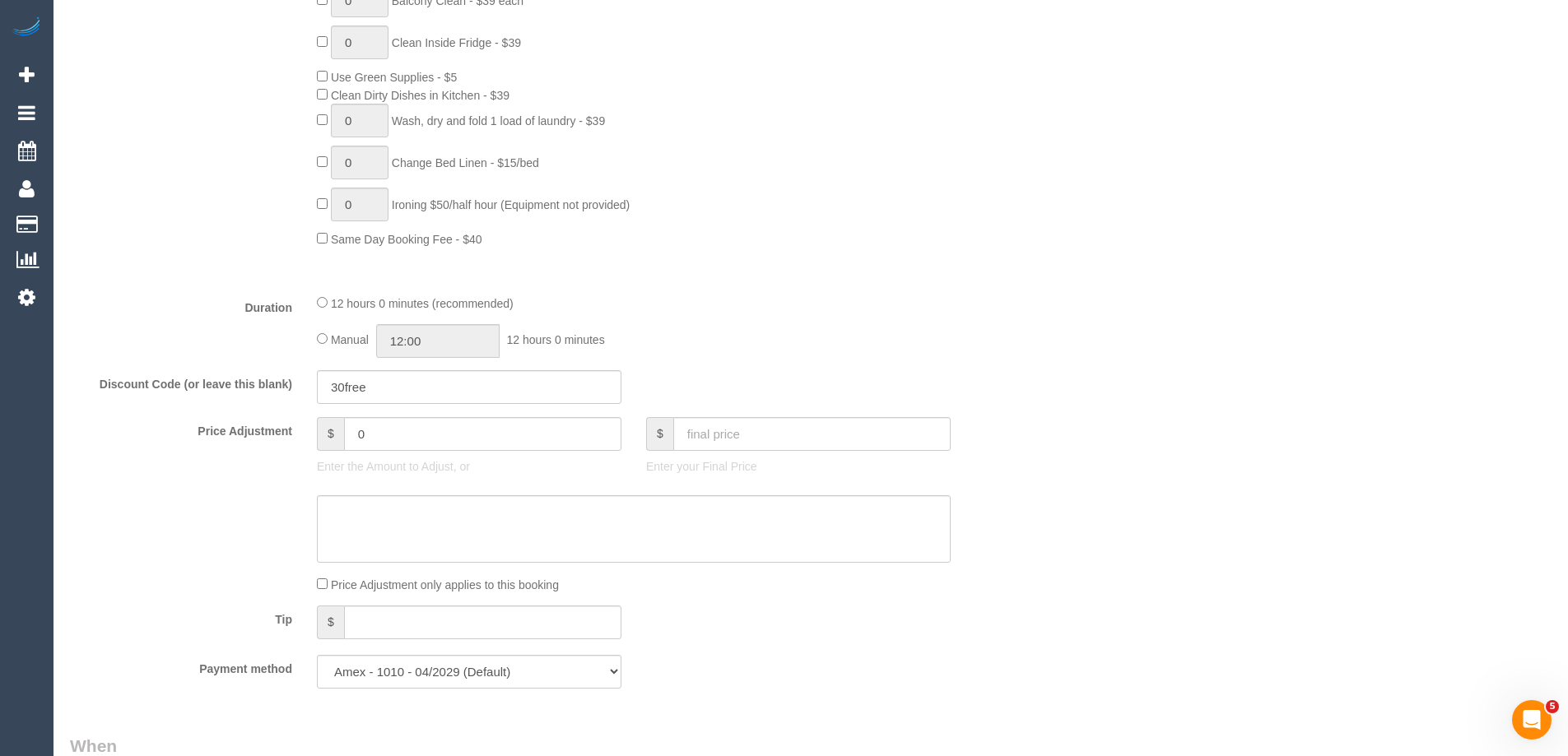
scroll to position [1152, 0]
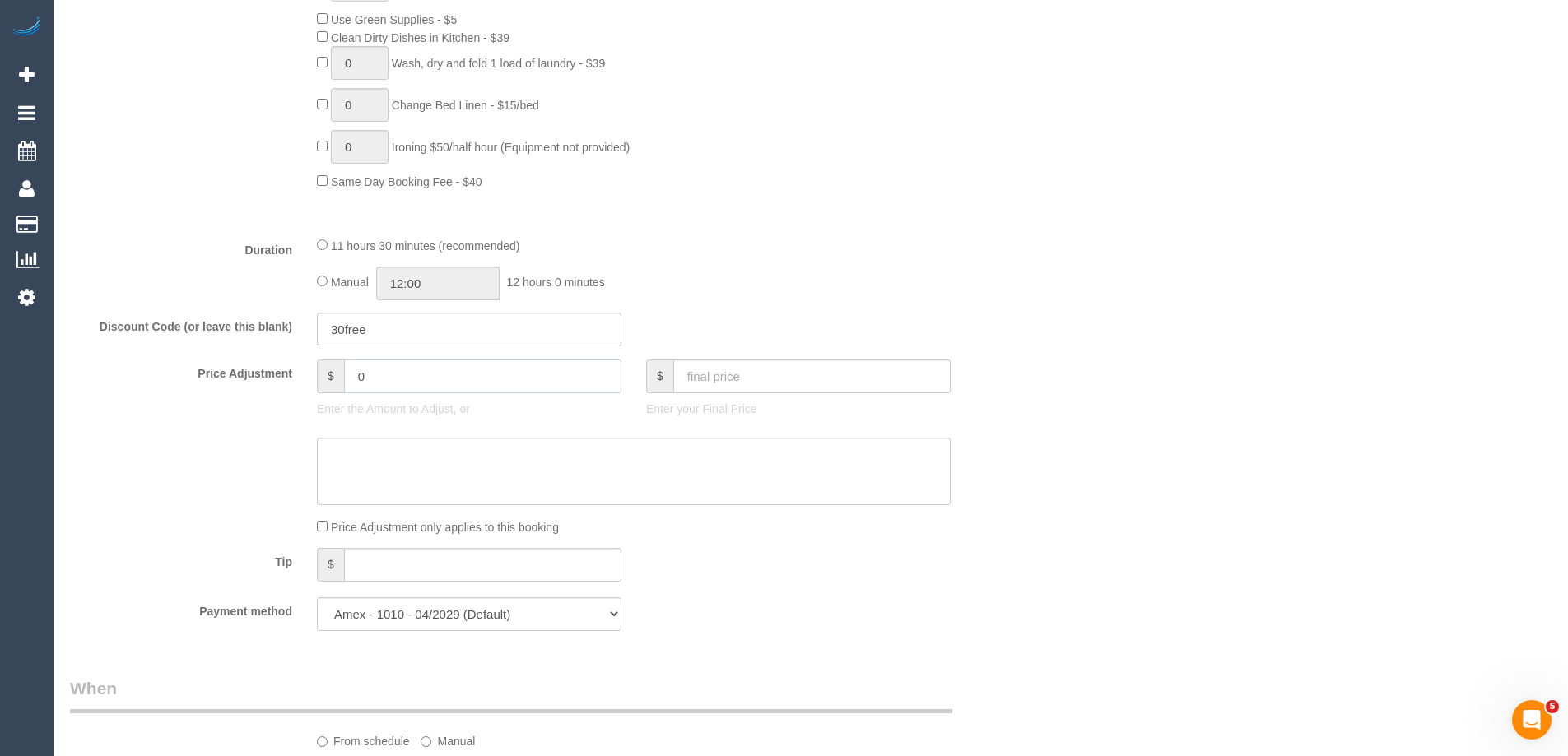
drag, startPoint x: 386, startPoint y: 378, endPoint x: 225, endPoint y: 366, distance: 161.4
click at [225, 366] on div "Price Adjustment $ 0 Enter the Amount to Adjust, or $ Enter your Final Price" at bounding box center [551, 393] width 987 height 66
type input "27.5"
click at [382, 457] on textarea at bounding box center [634, 472] width 634 height 67
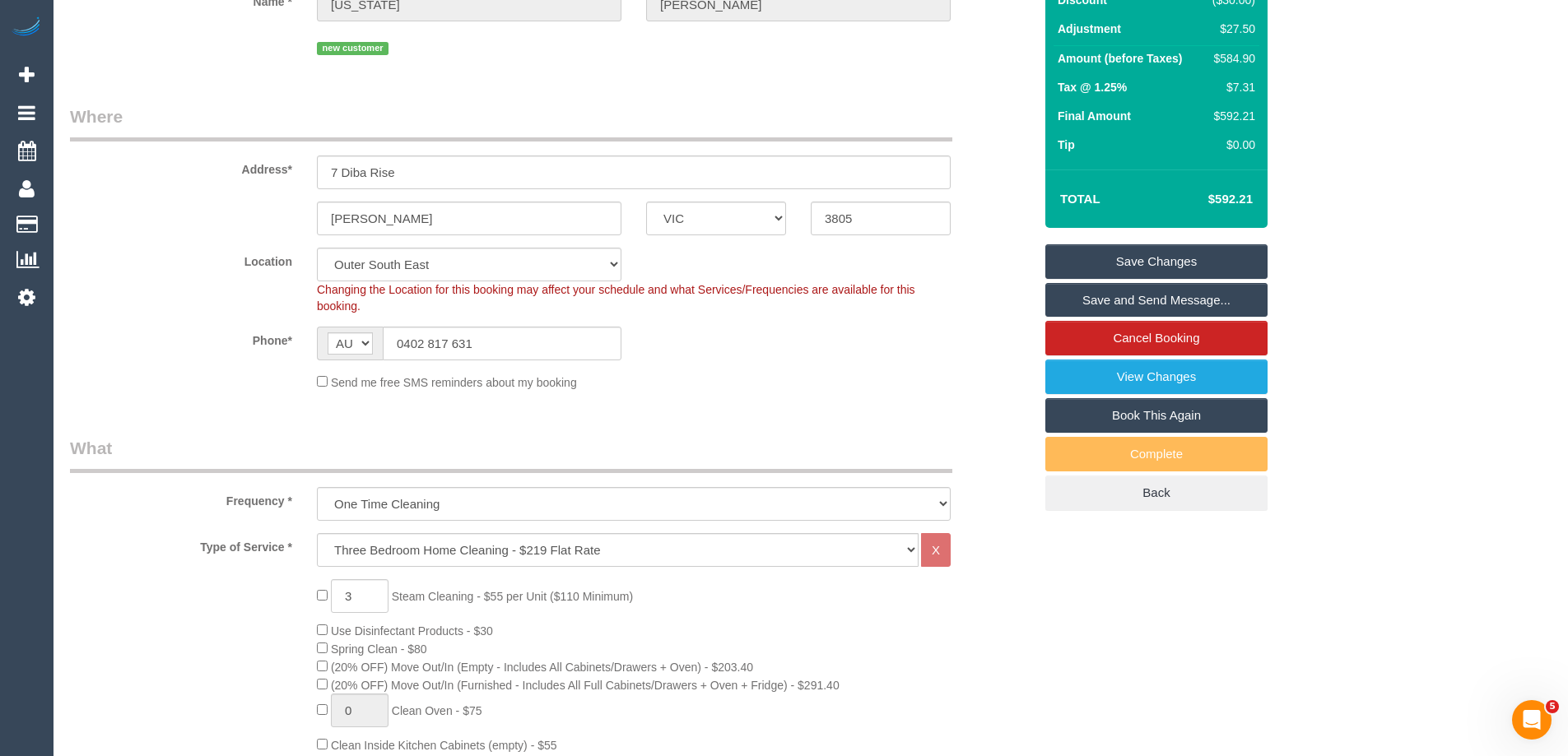
scroll to position [0, 0]
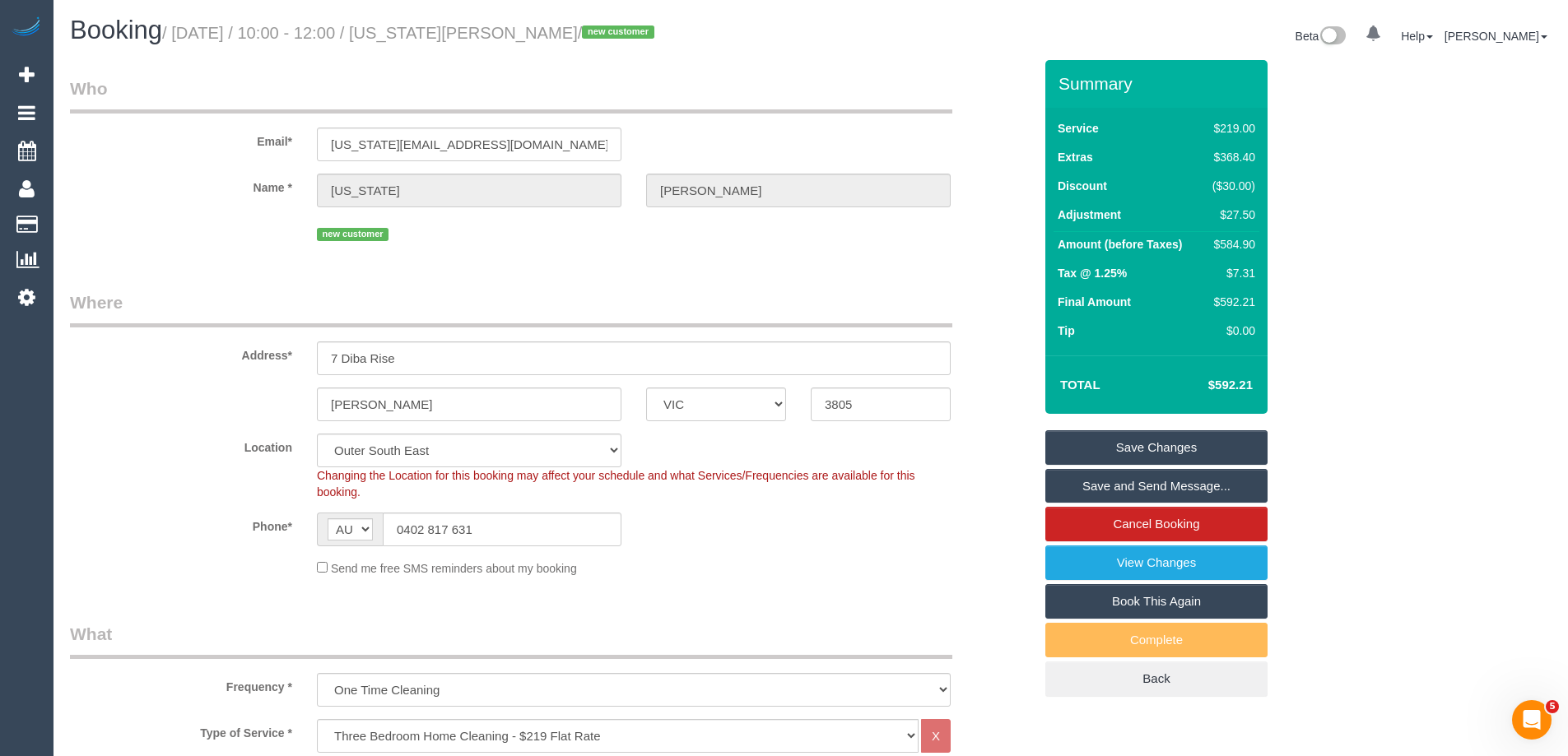
type textarea "Price adjusted for steam cleaning of landing - SC"
click at [766, 233] on div "new customer" at bounding box center [634, 232] width 634 height 26
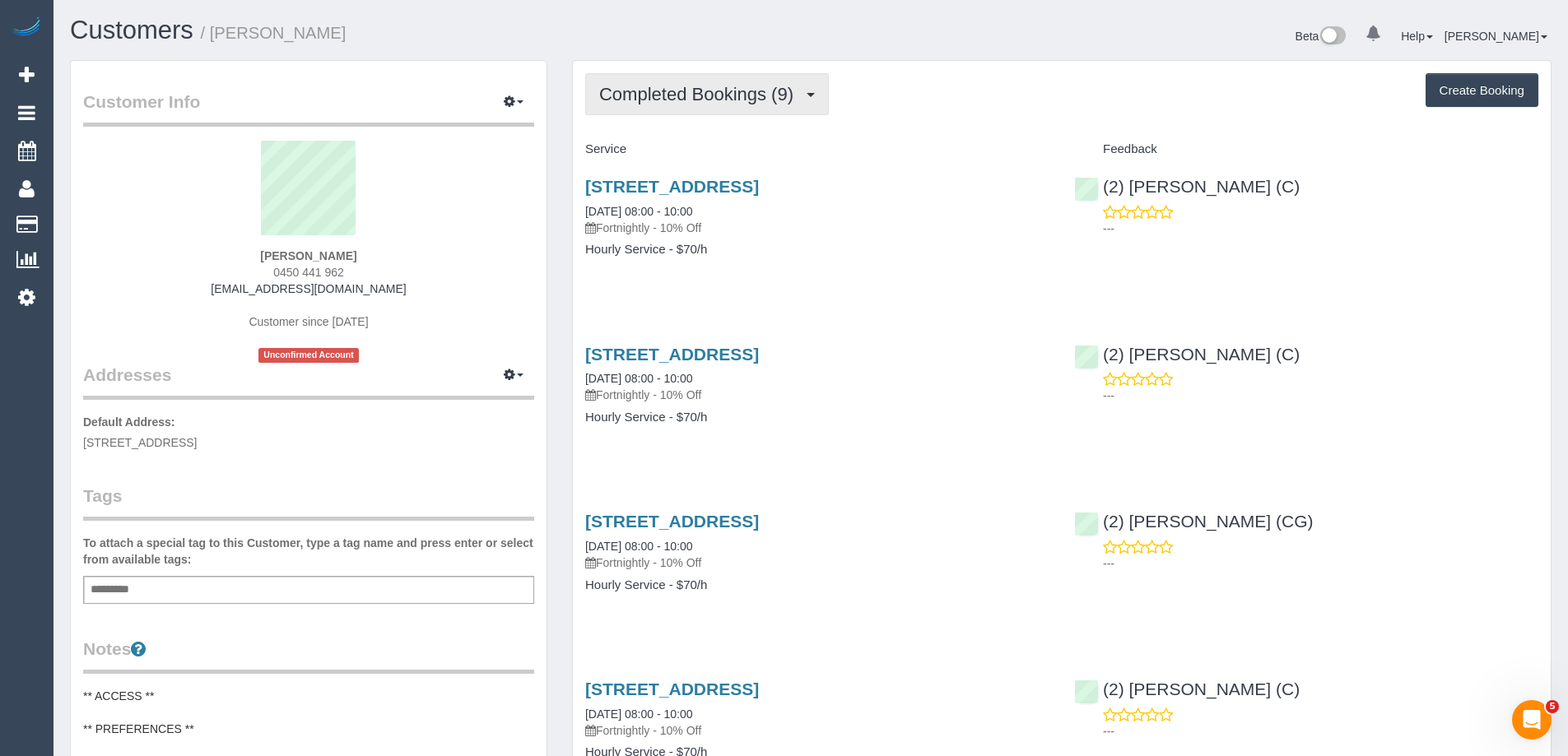
click at [698, 105] on button "Completed Bookings (9)" at bounding box center [706, 94] width 244 height 42
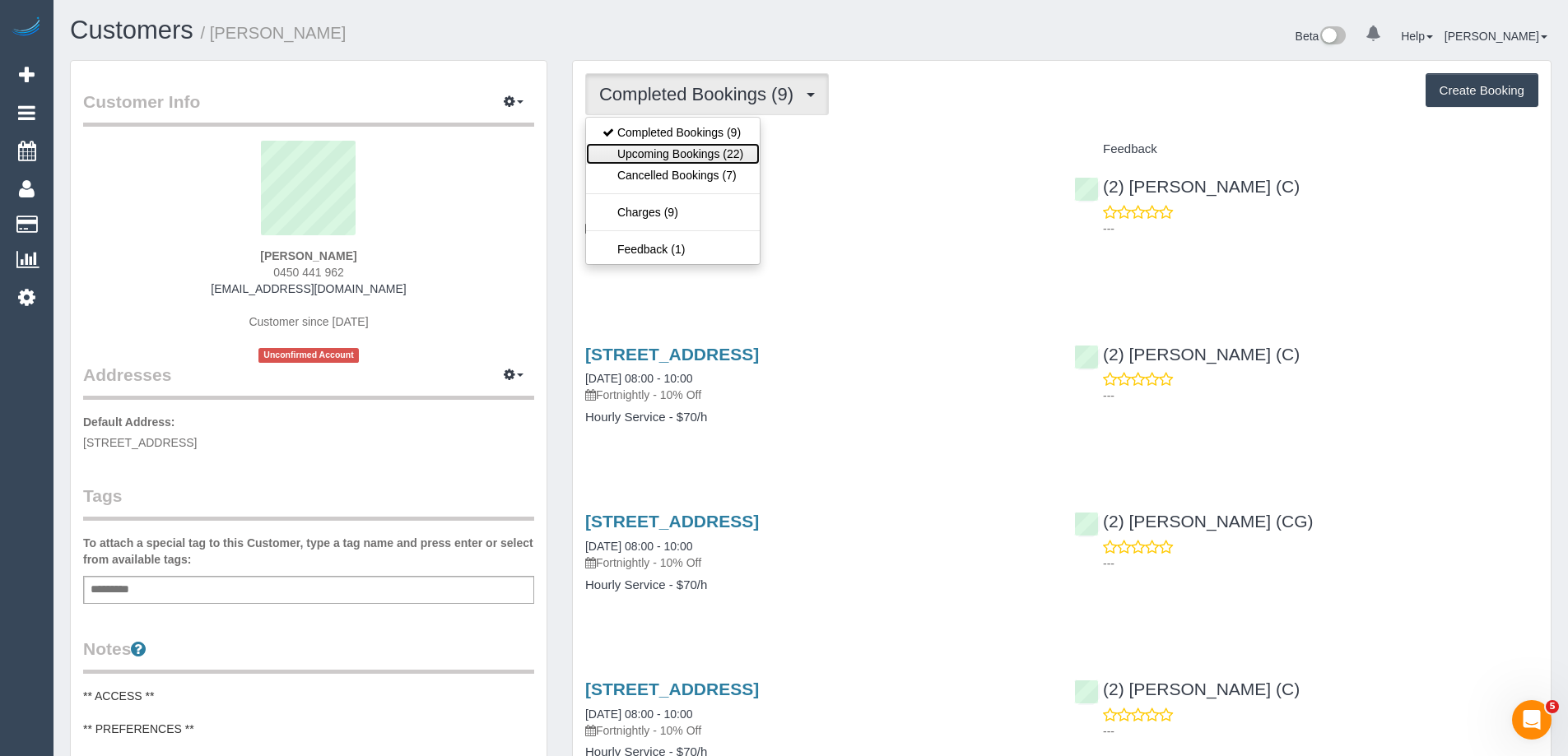
click at [701, 157] on link "Upcoming Bookings (22)" at bounding box center [673, 154] width 174 height 21
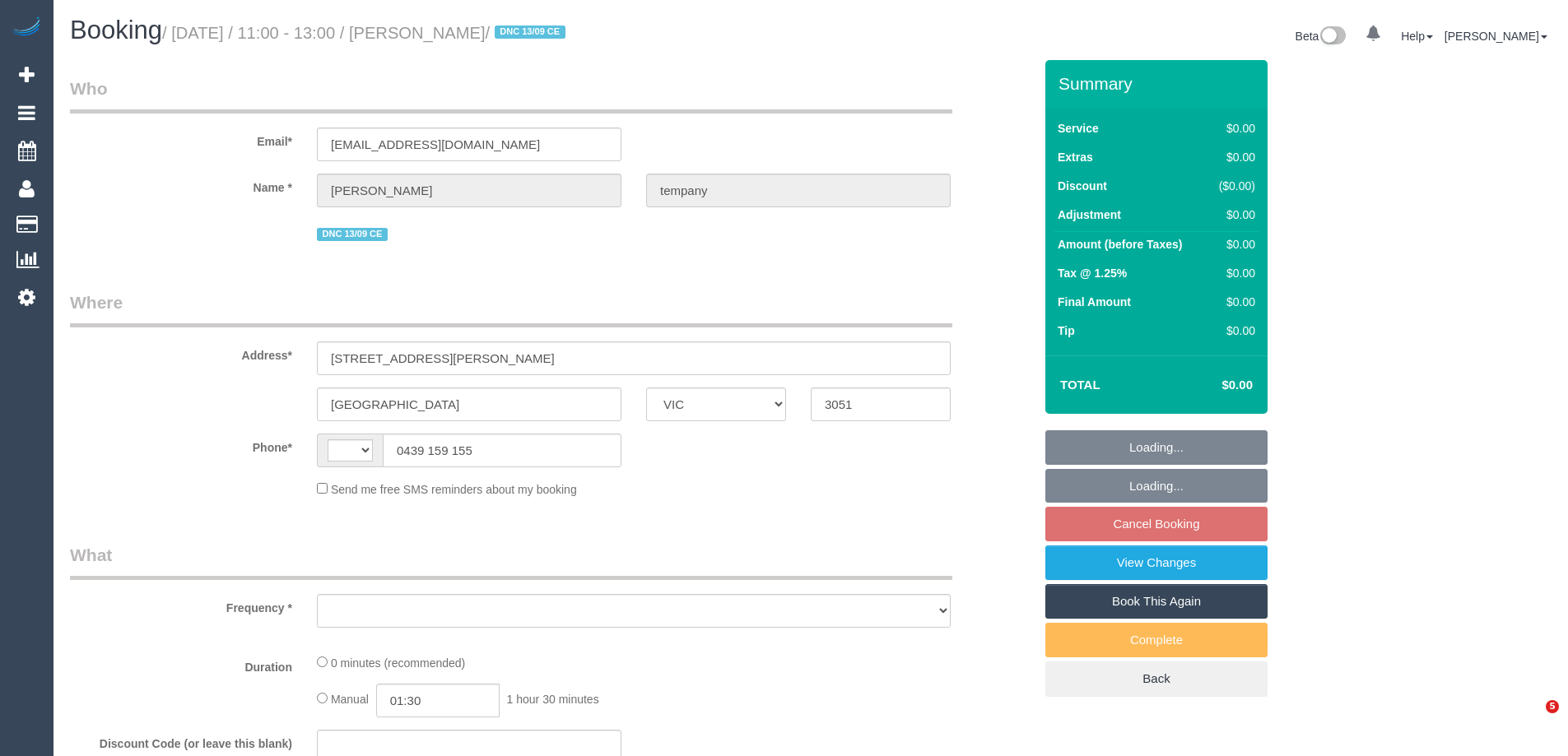
select select "VIC"
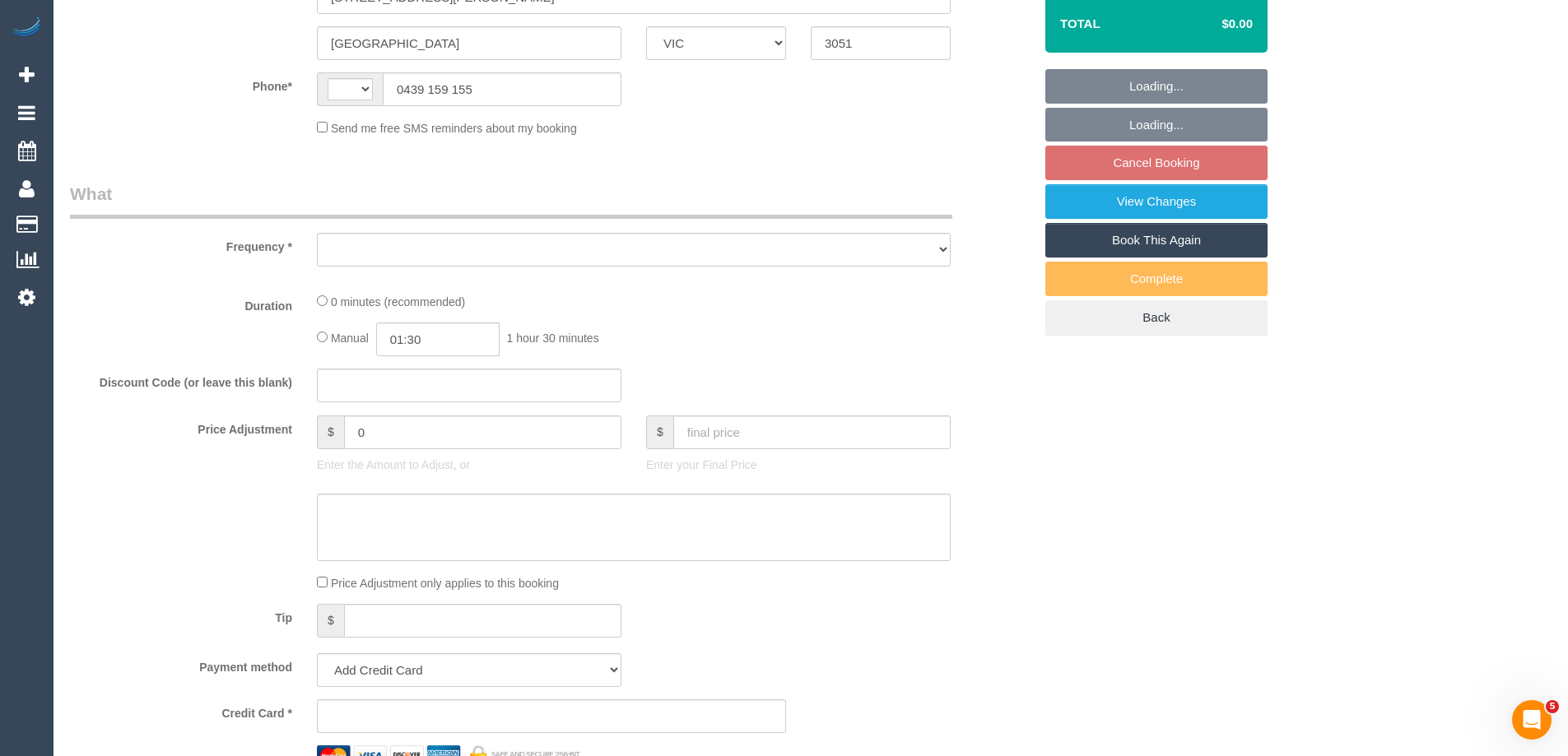
scroll to position [411, 0]
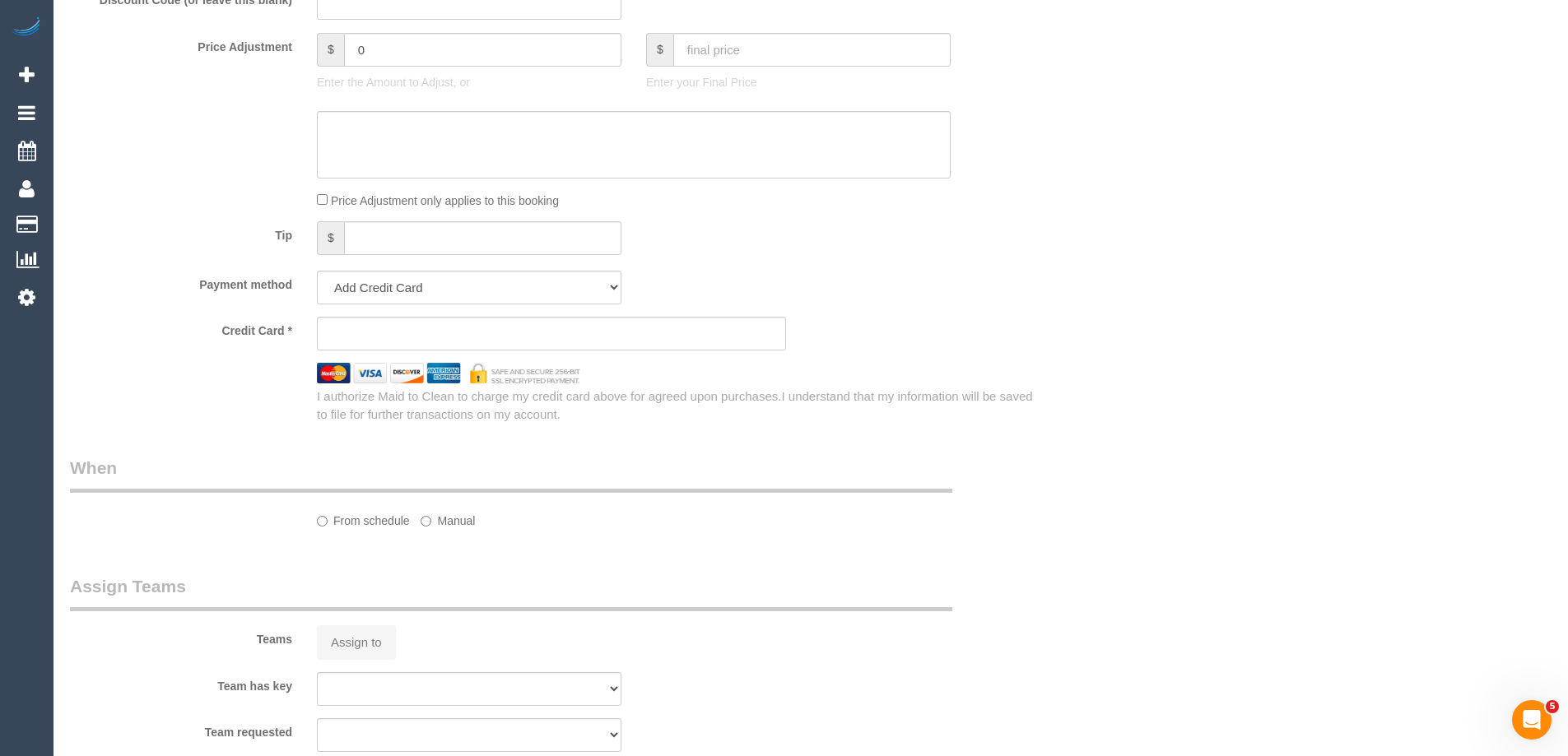
select select "string:AU"
select select "object:552"
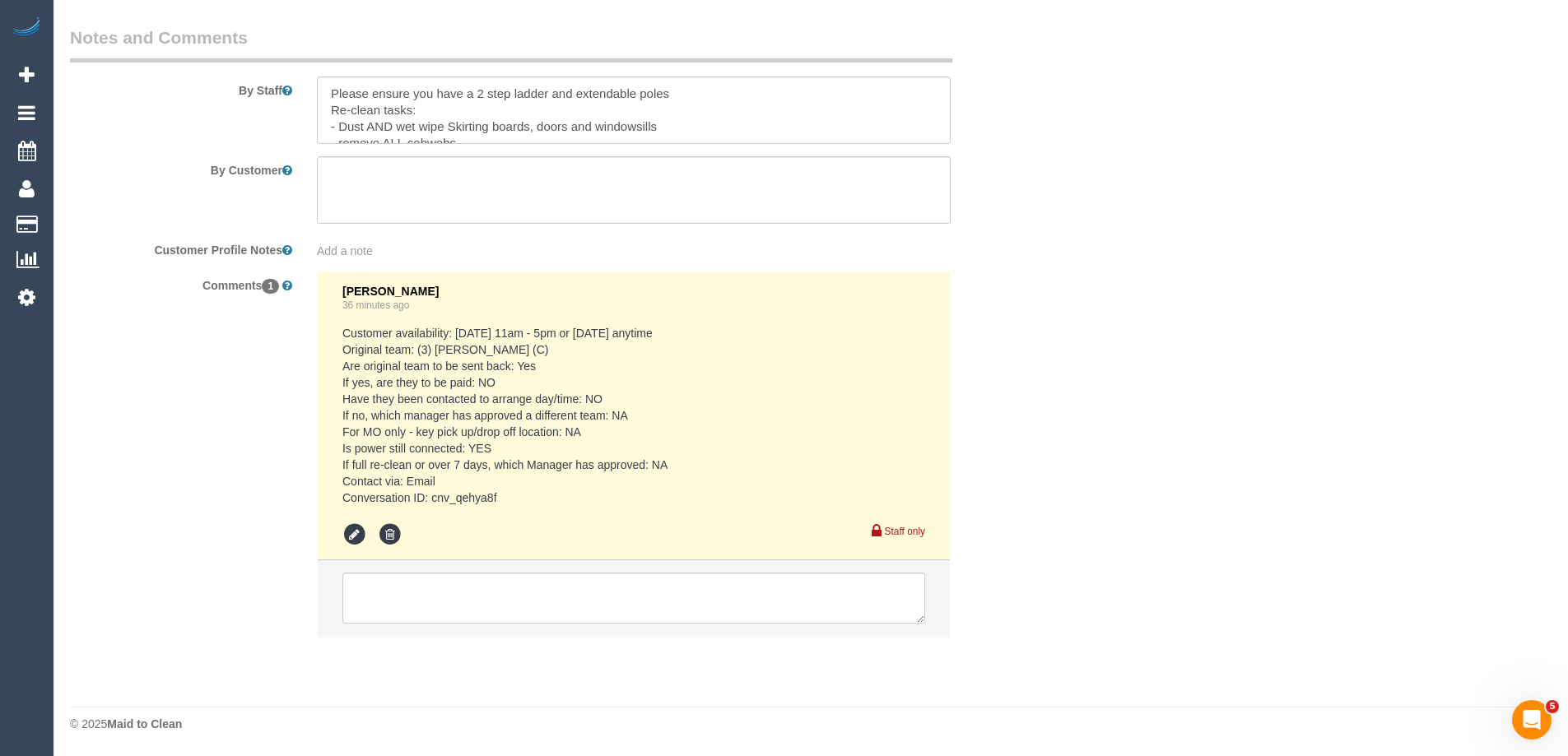
select select "string:stripe-pm_1S64gY2GScqysDRV2PhwI451"
select select "number:28"
select select "number:14"
select select "number:19"
select select "number:24"
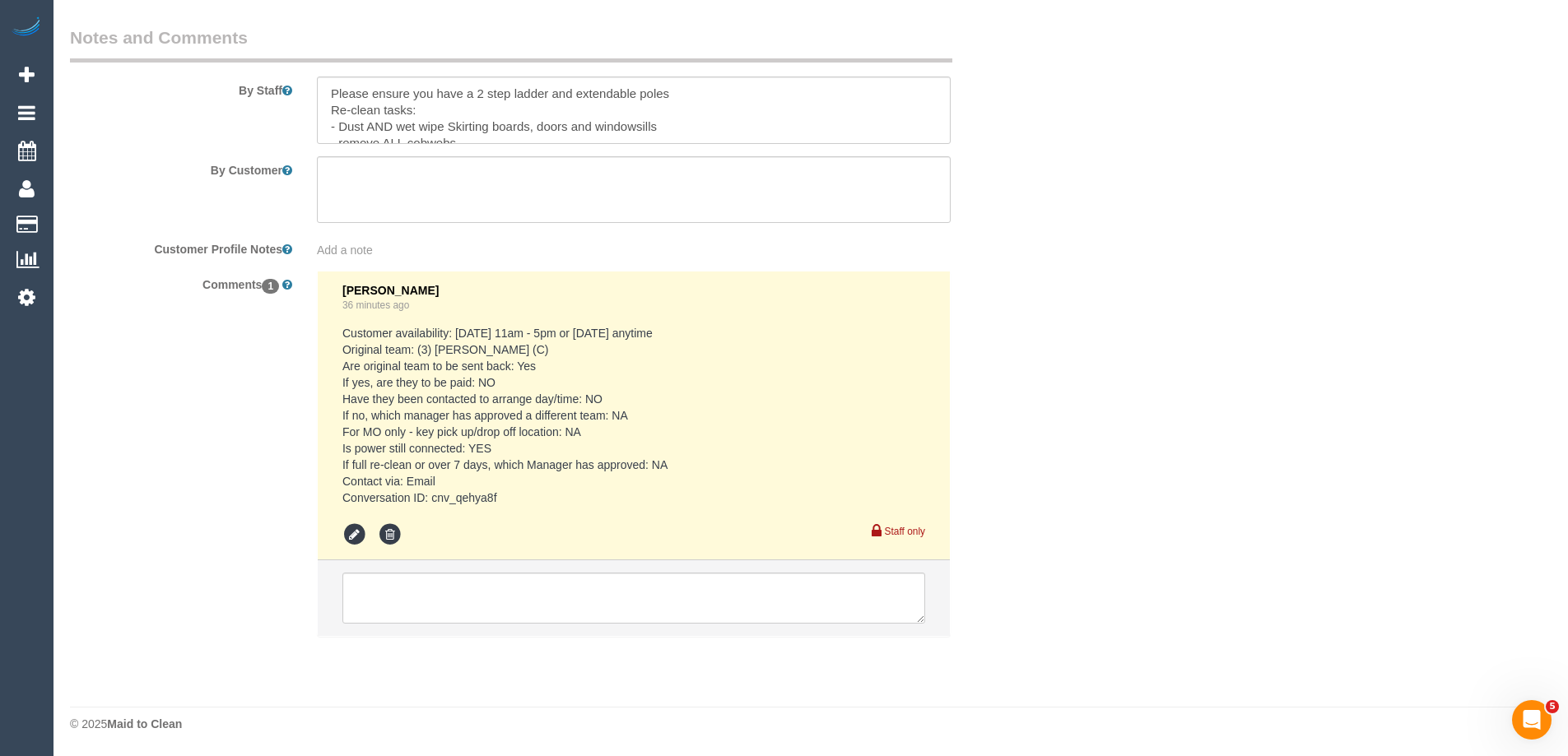
select select "number:26"
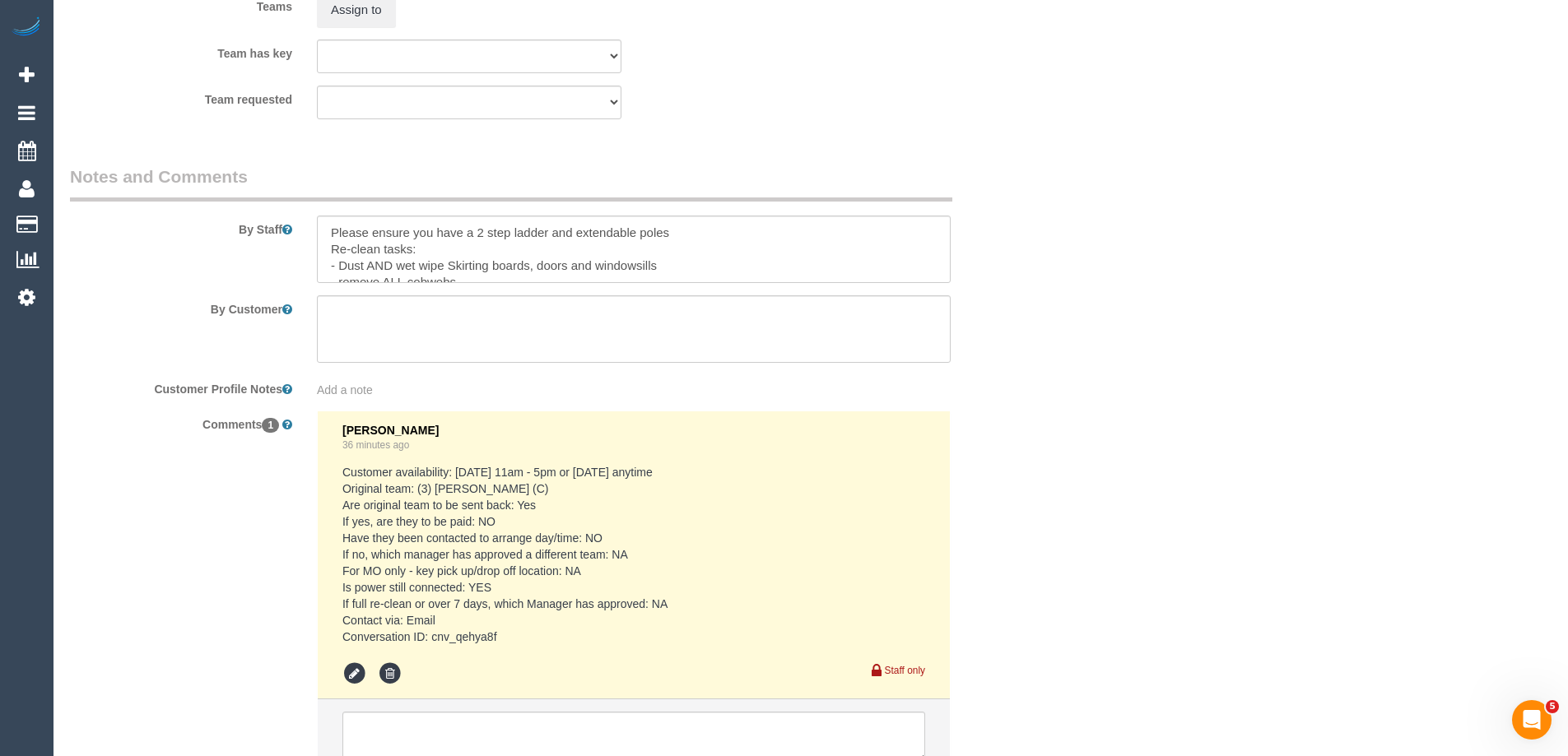
select select "object:2028"
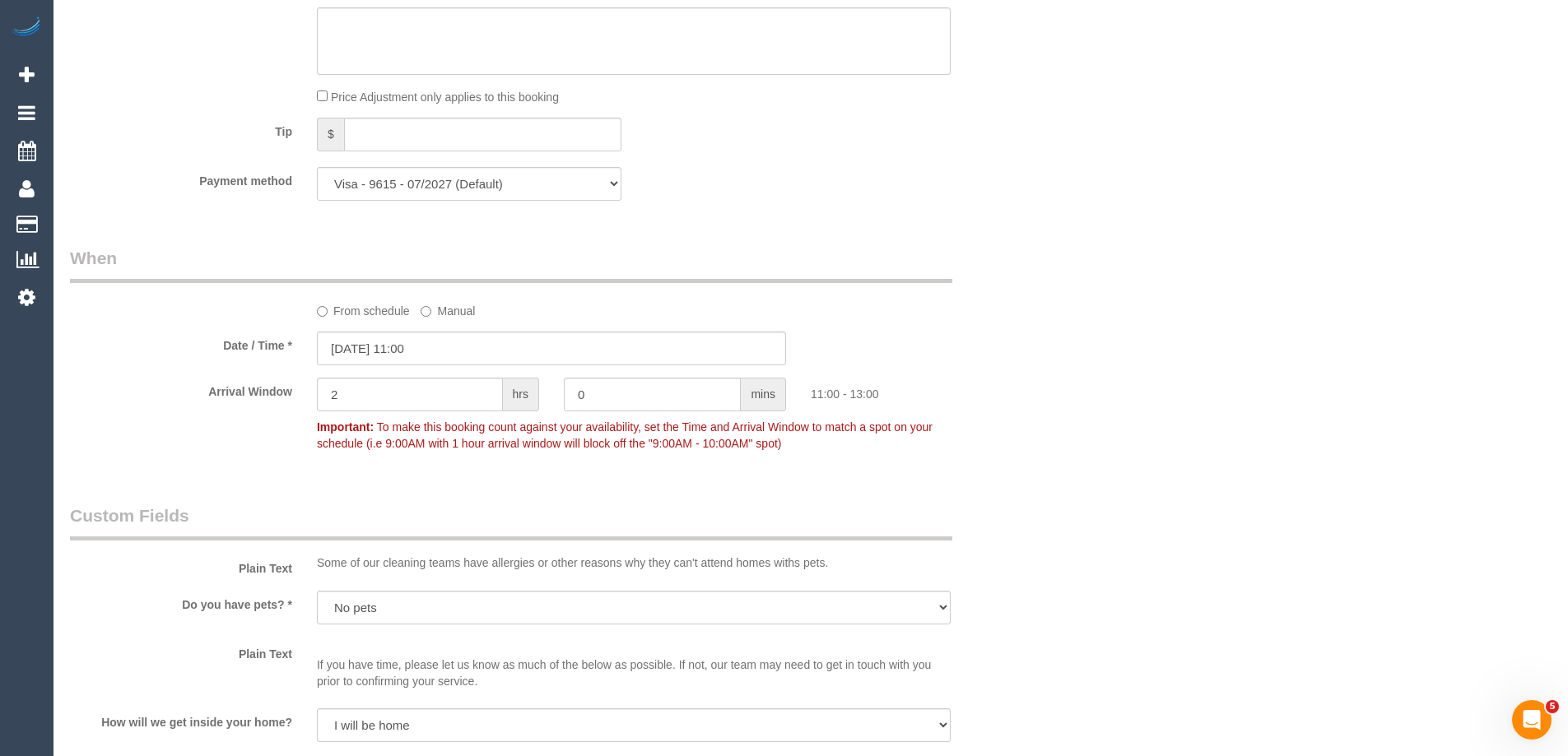
scroll to position [1317, 0]
click at [379, 347] on input "[DATE] 11:00" at bounding box center [551, 344] width 469 height 34
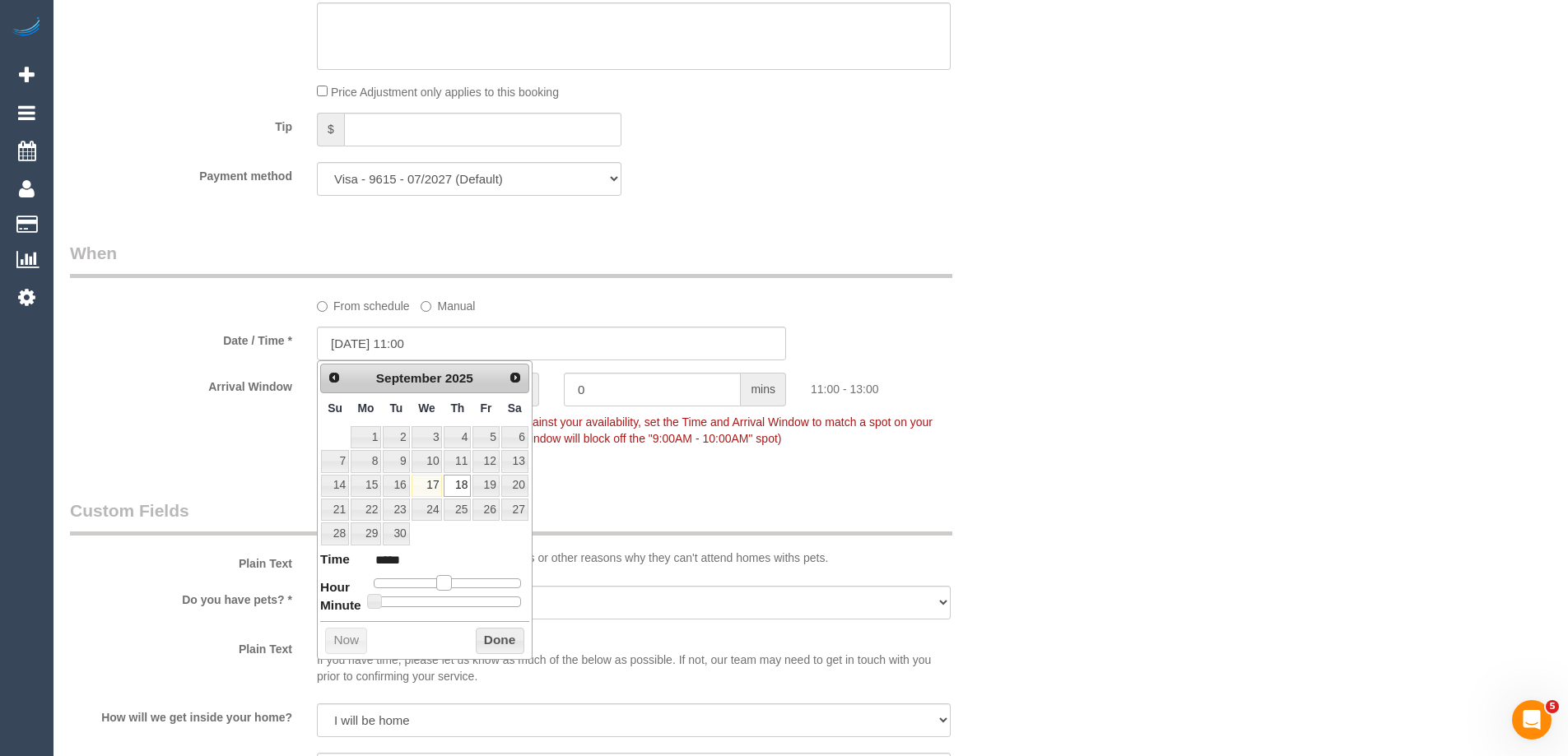
type input "18/09/2025 12:00"
type input "*****"
type input "18/09/2025 13:00"
type input "*****"
type input "18/09/2025 14:00"
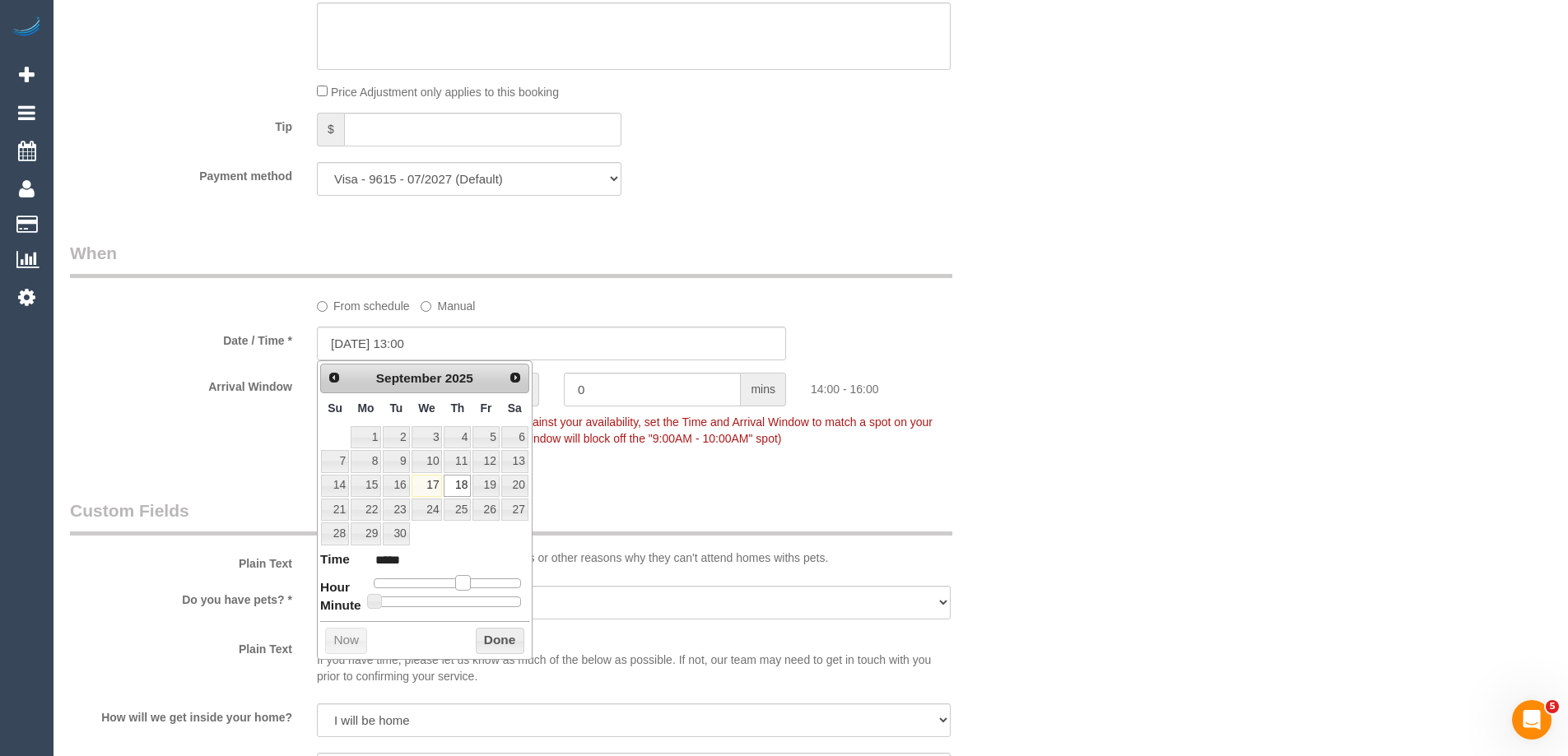
type input "*****"
type input "18/09/2025 15:00"
type input "*****"
type input "18/09/2025 14:00"
type input "*****"
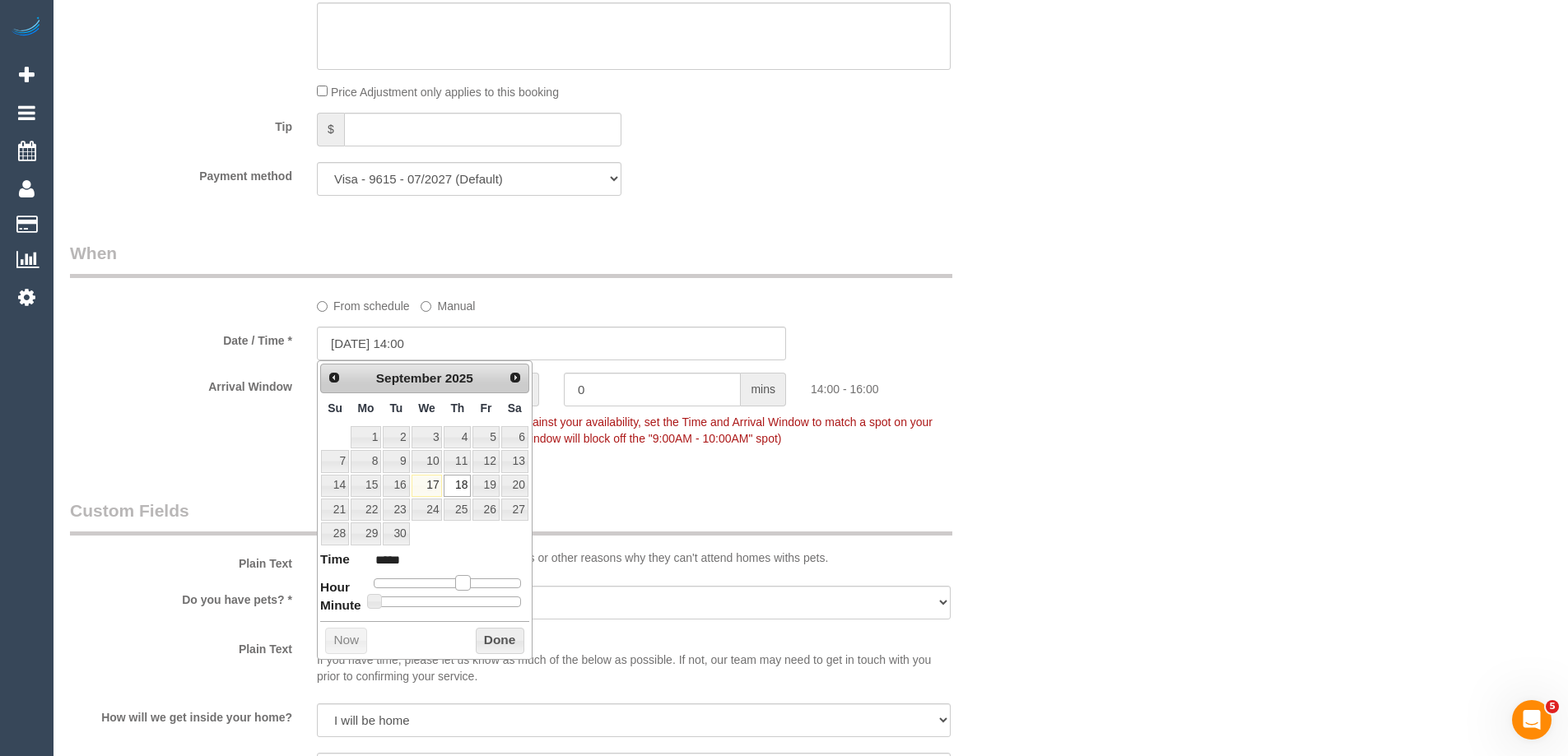
drag, startPoint x: 445, startPoint y: 580, endPoint x: 464, endPoint y: 586, distance: 19.9
click at [464, 586] on span at bounding box center [463, 582] width 15 height 15
type input "18/09/2025 14:25"
type input "*****"
type input "18/09/2025 14:30"
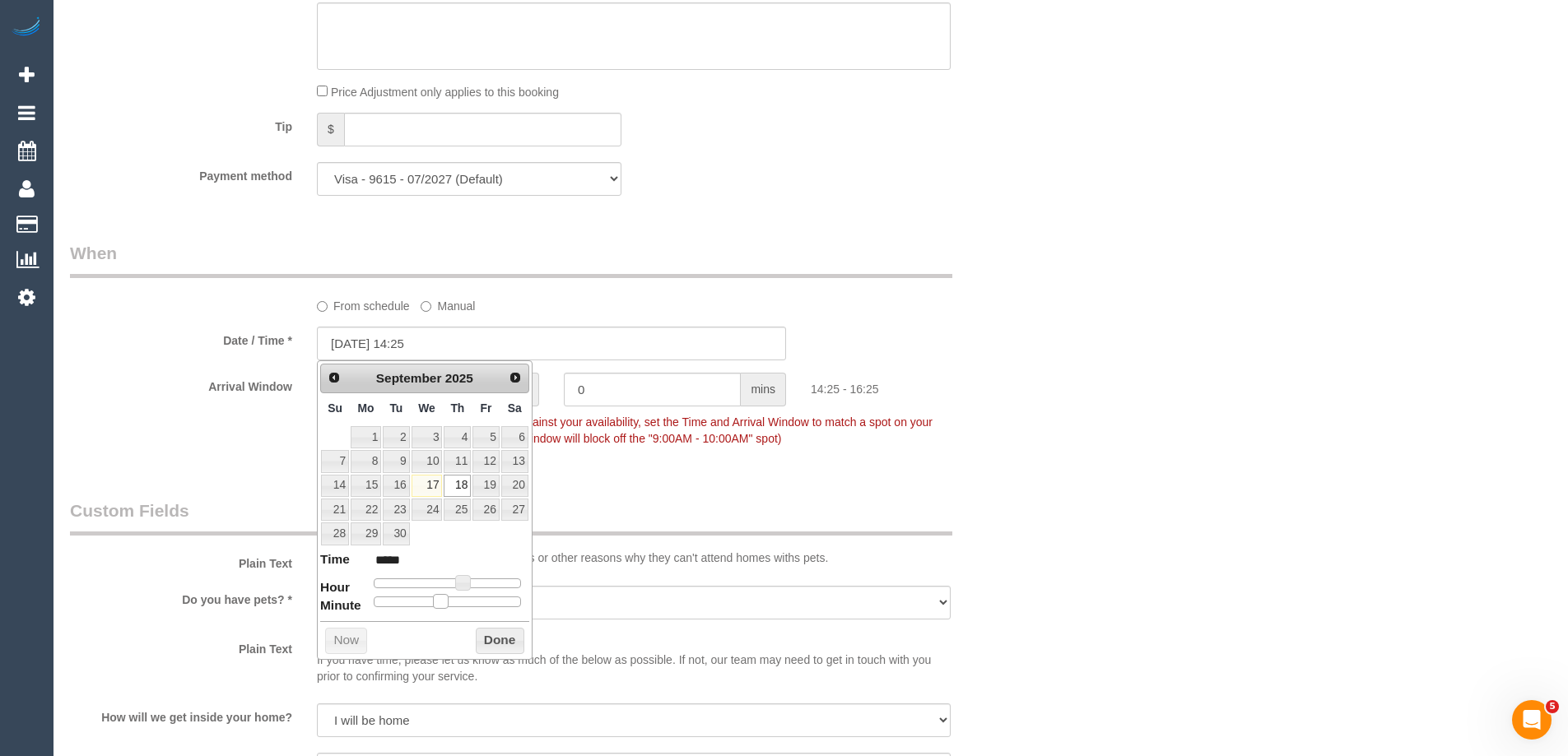
type input "*****"
drag, startPoint x: 429, startPoint y: 602, endPoint x: 451, endPoint y: 607, distance: 22.6
click at [451, 607] on span at bounding box center [453, 601] width 15 height 15
click at [494, 636] on button "Done" at bounding box center [500, 642] width 49 height 27
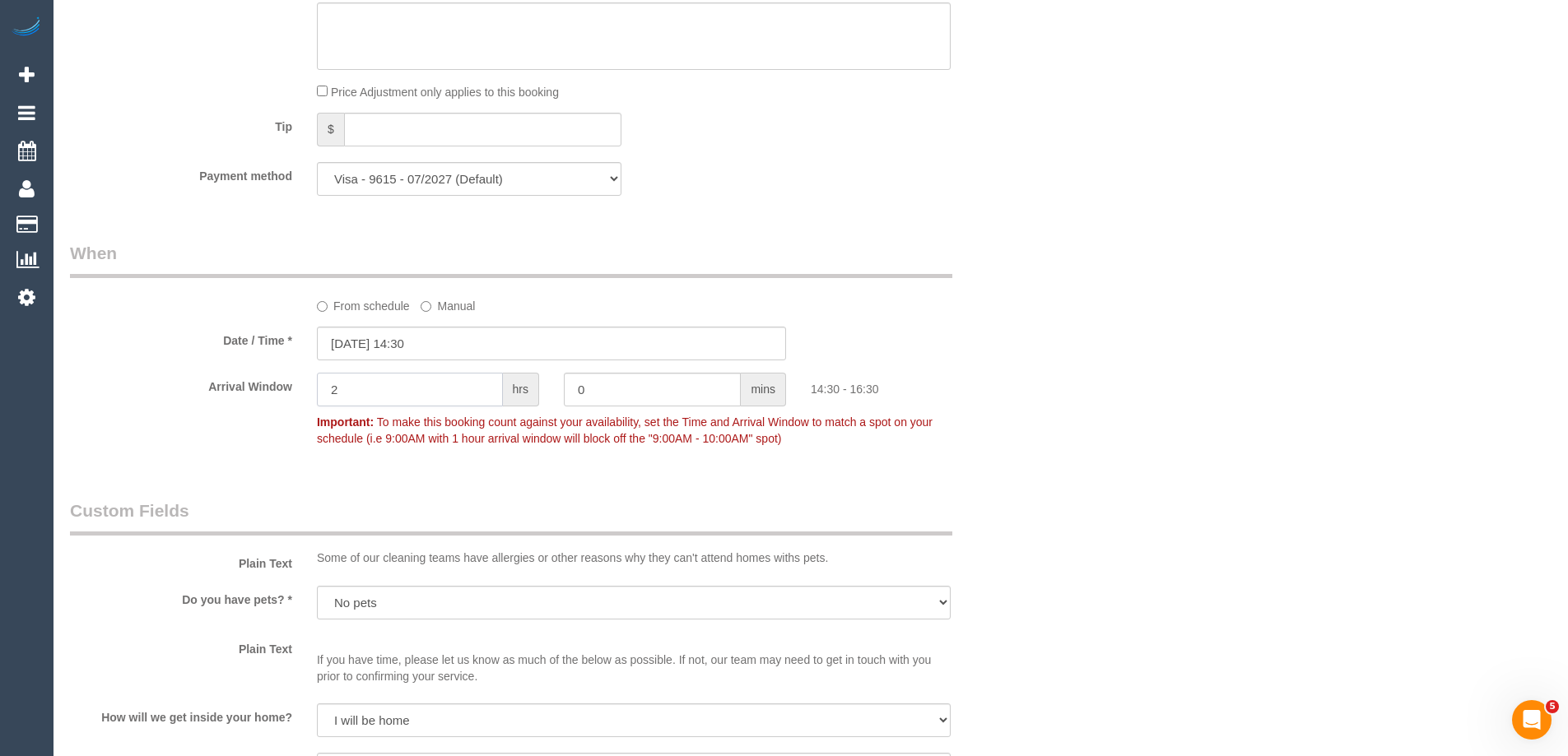
click at [363, 381] on input "2" at bounding box center [410, 390] width 186 height 34
click at [360, 386] on input "2" at bounding box center [410, 390] width 186 height 34
drag, startPoint x: 359, startPoint y: 386, endPoint x: 295, endPoint y: 383, distance: 64.1
click at [296, 383] on div "Arrival Window 2 hrs 0 mins 14:30 - 16:30 Important: To make this booking count…" at bounding box center [551, 414] width 987 height 82
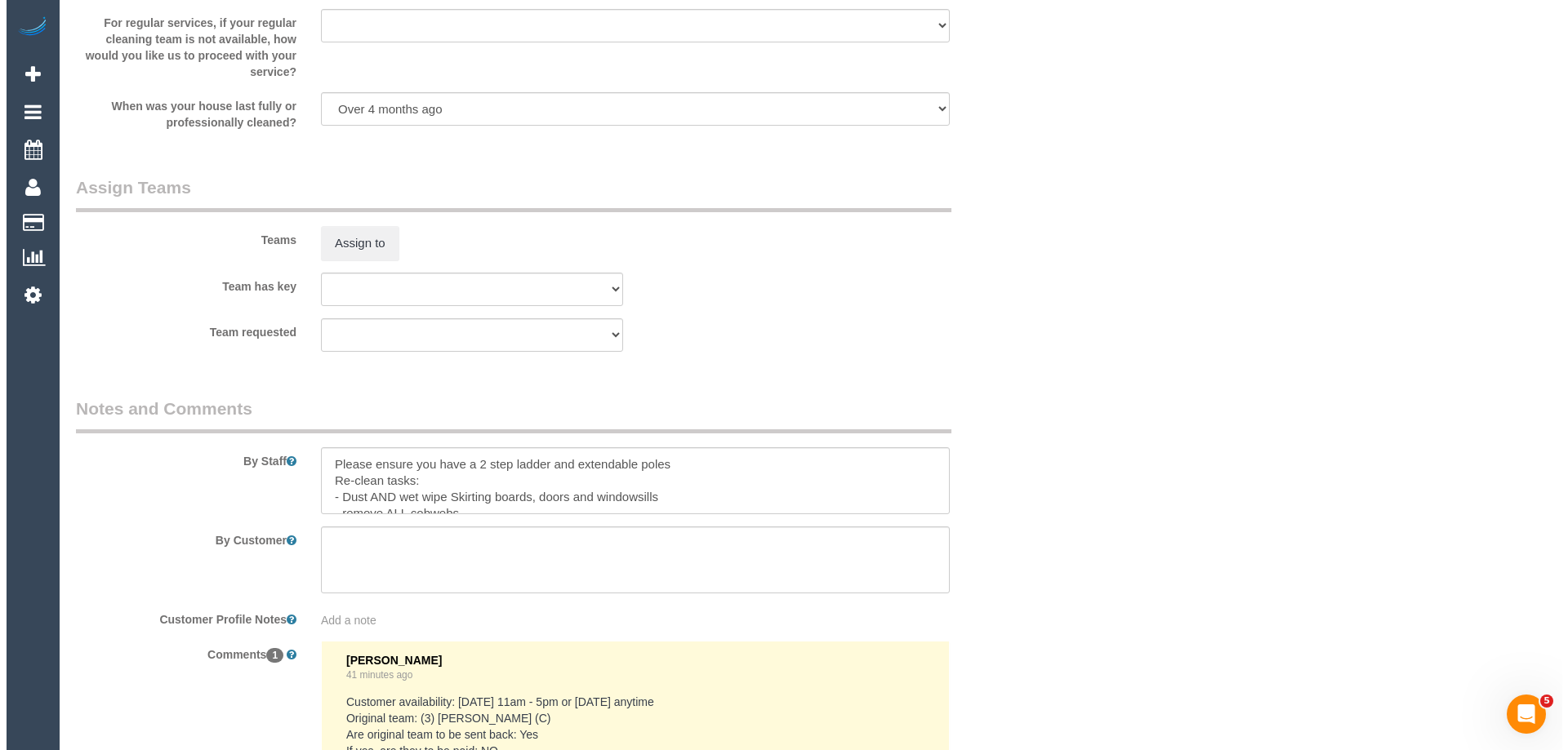
scroll to position [2286, 0]
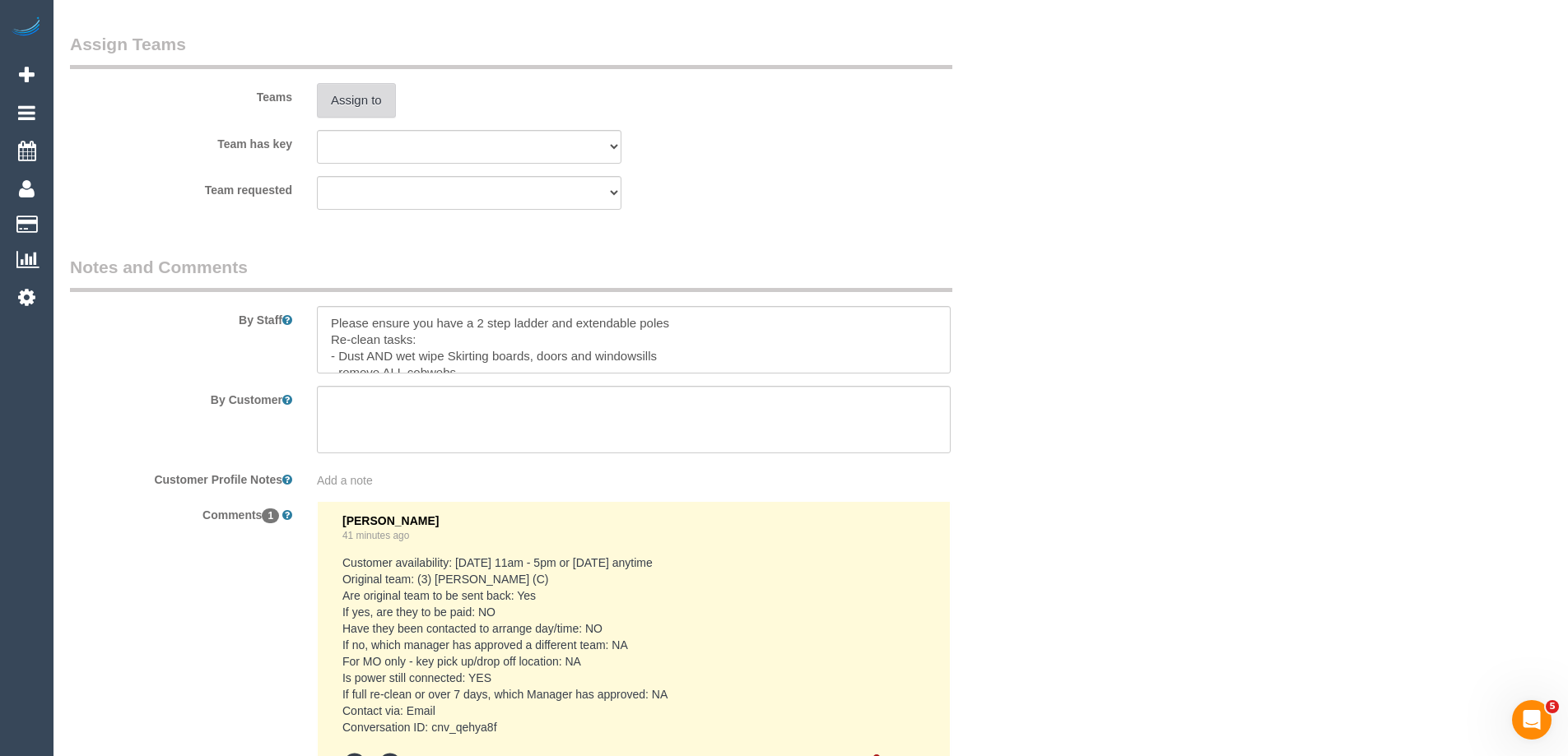
type input "1"
click at [357, 98] on button "Assign to" at bounding box center [356, 100] width 79 height 35
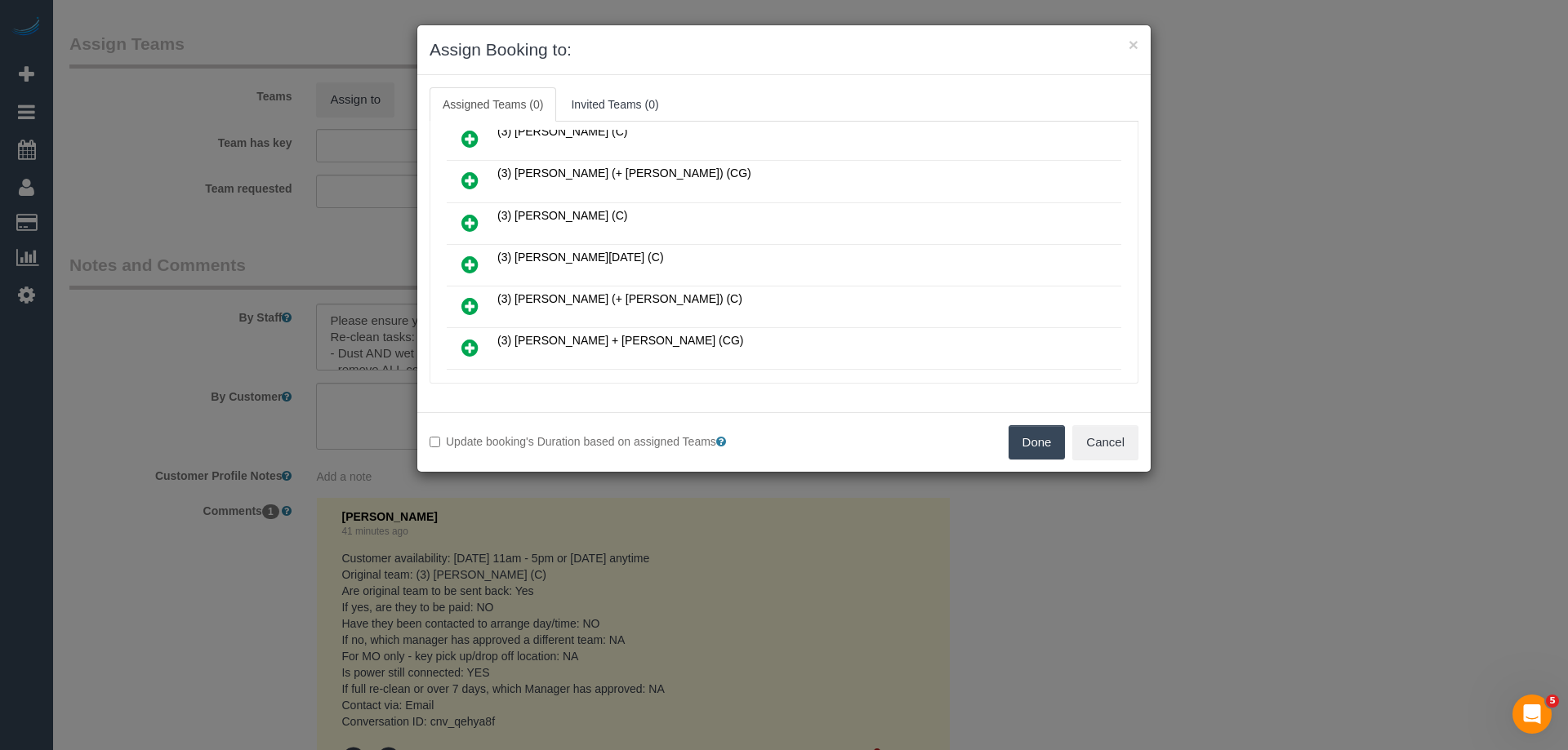
click at [471, 214] on icon at bounding box center [470, 222] width 18 height 19
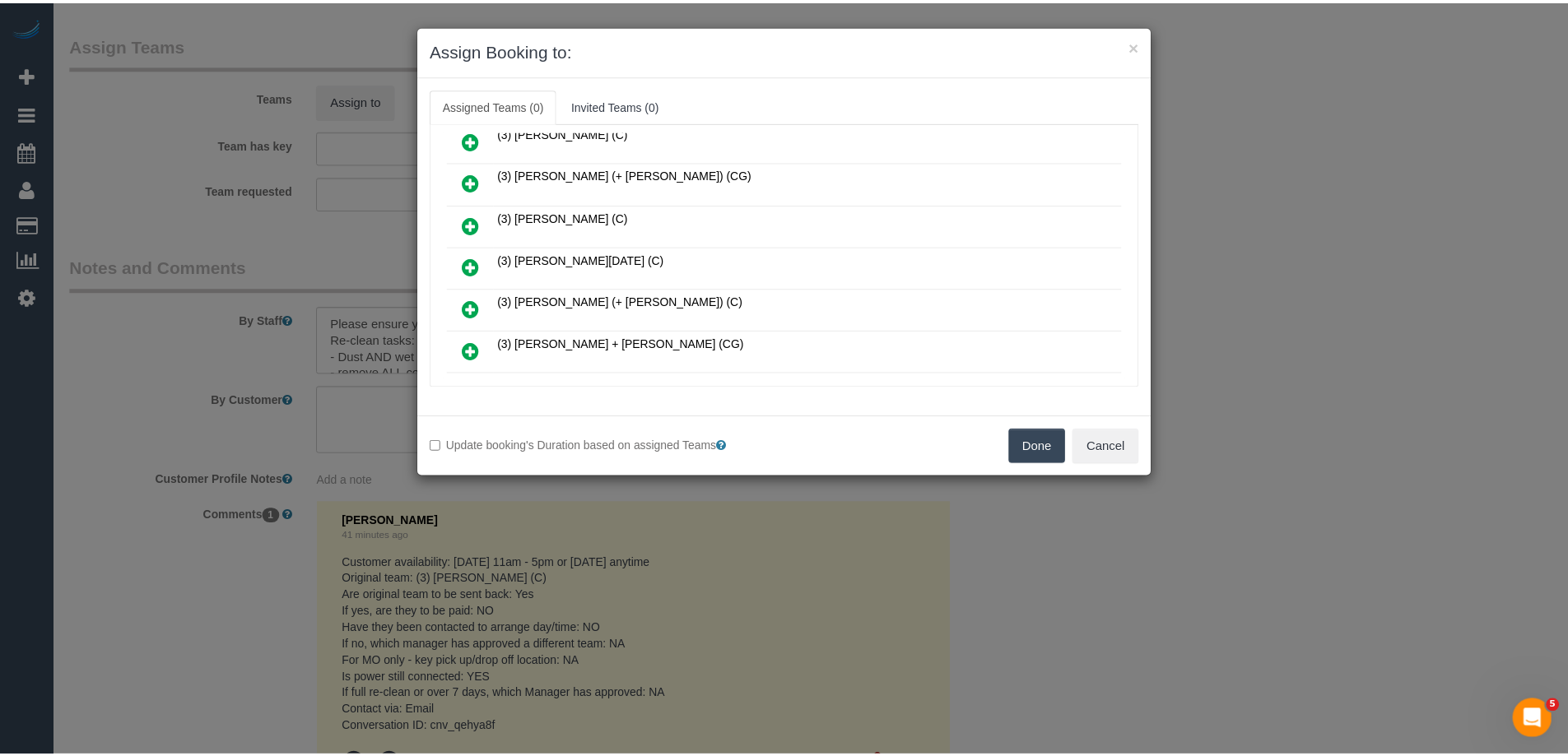
scroll to position [1110, 0]
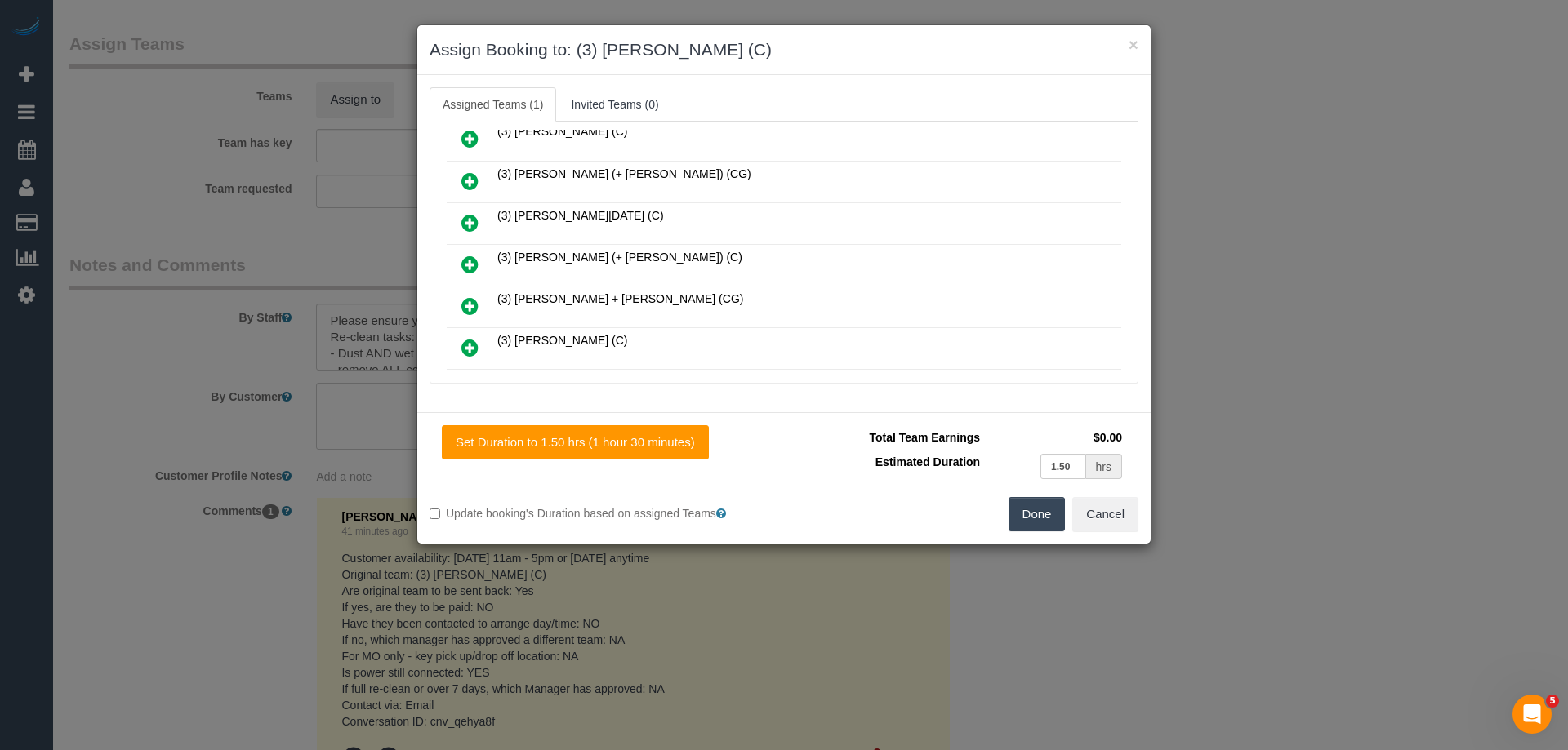
click at [1027, 509] on button "Done" at bounding box center [1037, 514] width 57 height 34
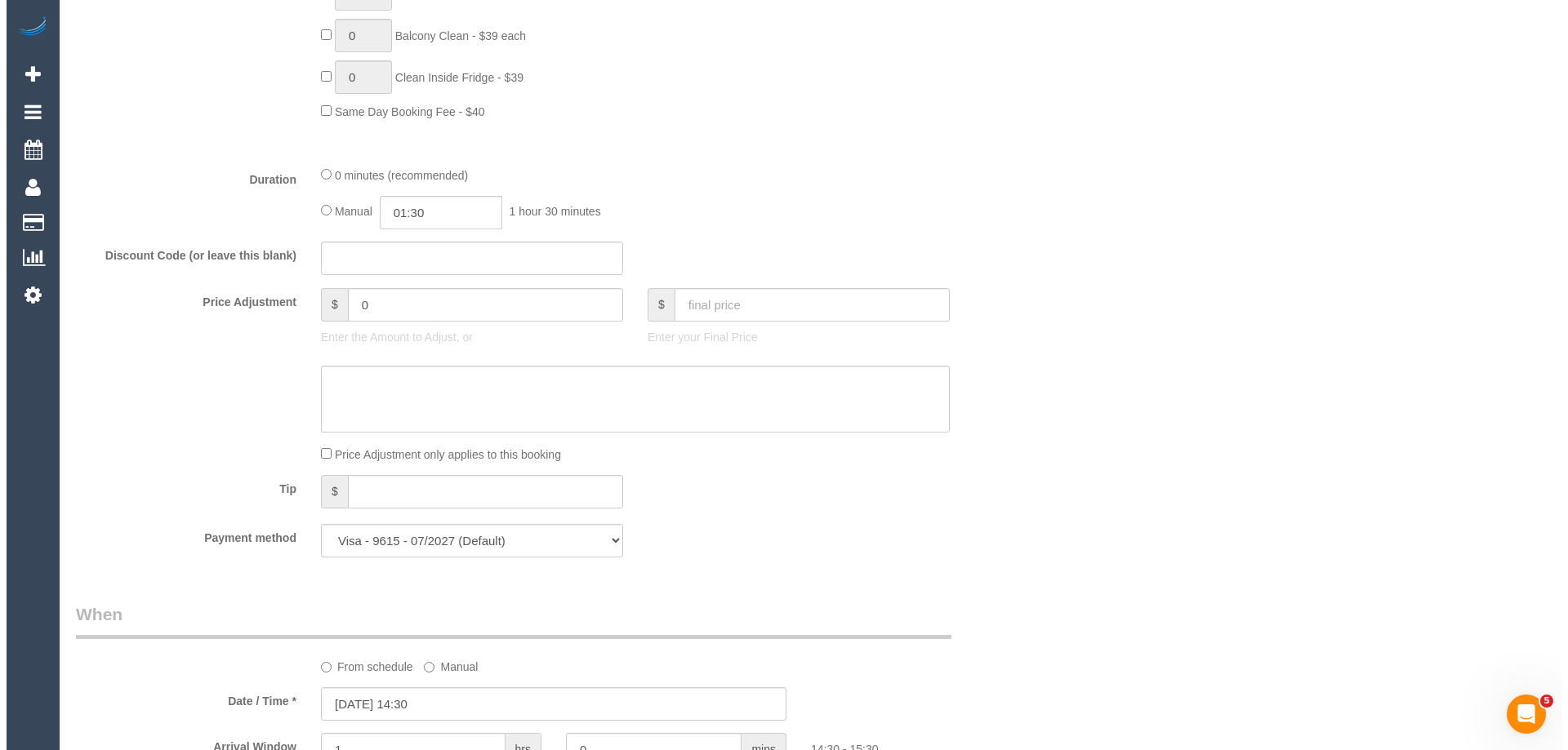
scroll to position [0, 0]
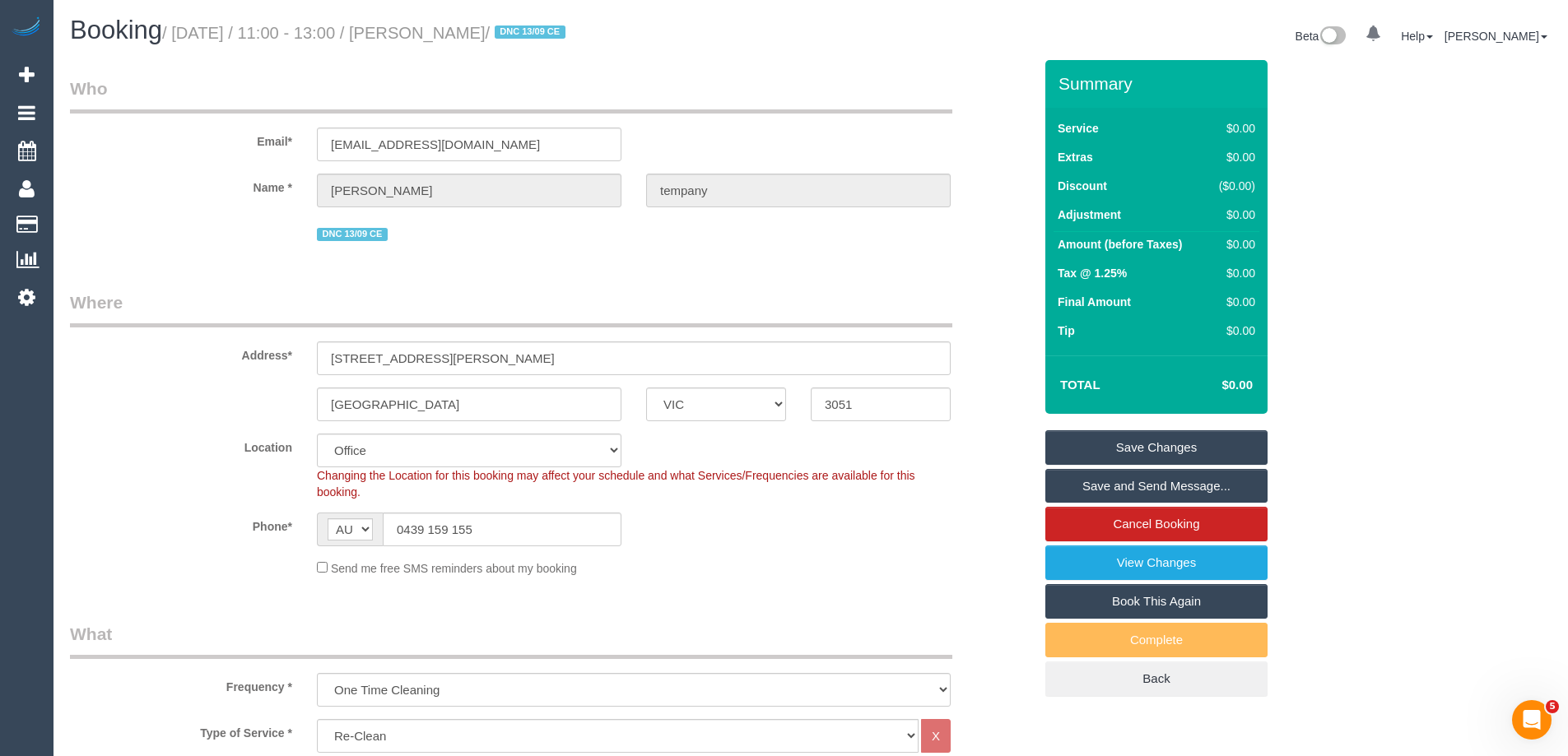
drag, startPoint x: 568, startPoint y: 32, endPoint x: 456, endPoint y: 32, distance: 112.0
click at [456, 32] on small "/ September 18, 2025 / 11:00 - 13:00 / ashlea tempany / DNC 13/09 CE" at bounding box center [366, 33] width 409 height 18
copy small "ashlea tempany"
click at [1127, 448] on link "Save Changes" at bounding box center [1156, 448] width 222 height 35
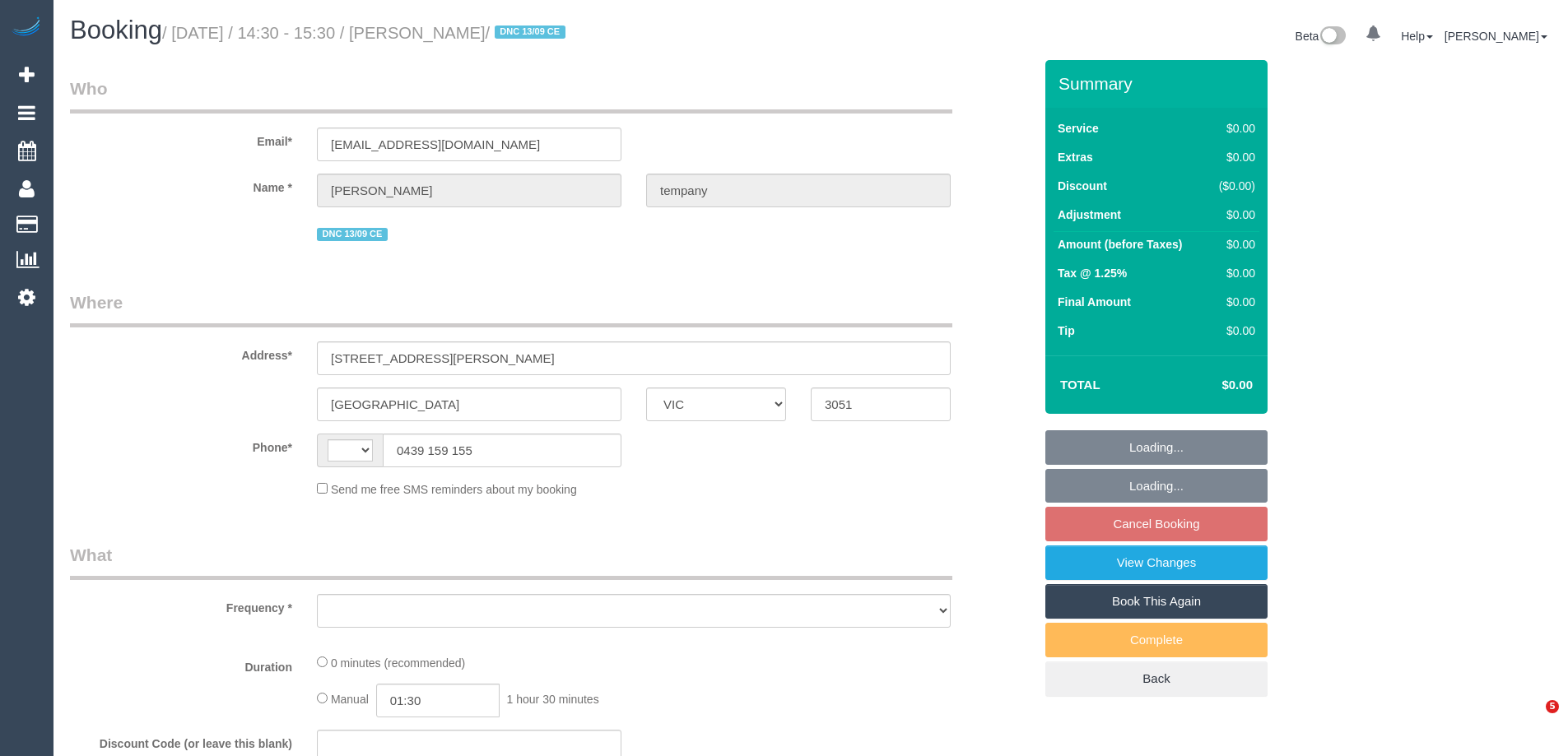
select select "VIC"
select select "string:AU"
select select "object:558"
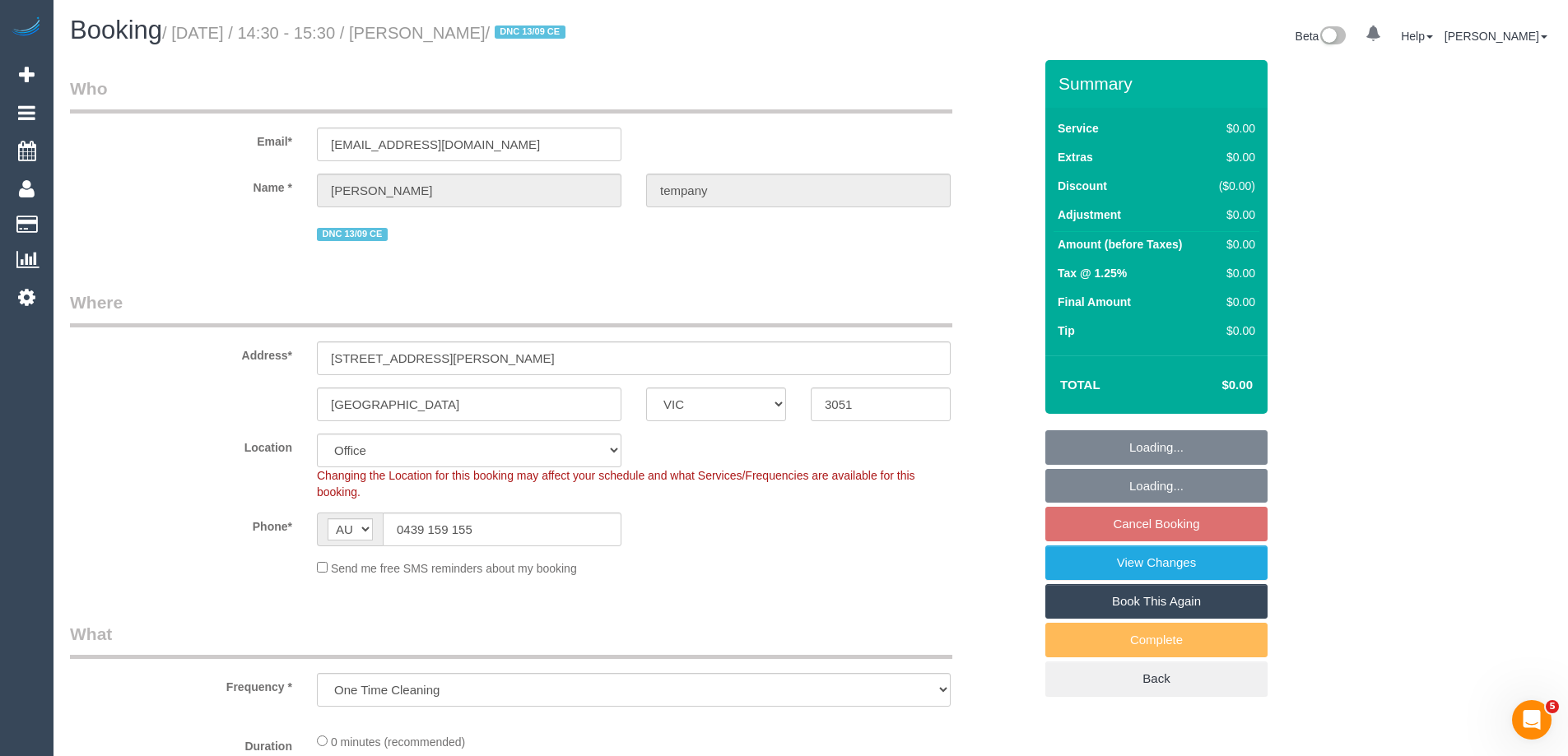
select select "string:stripe-pm_1S64gY2GScqysDRV2PhwI451"
select select "object:579"
select select "number:28"
select select "number:14"
select select "number:19"
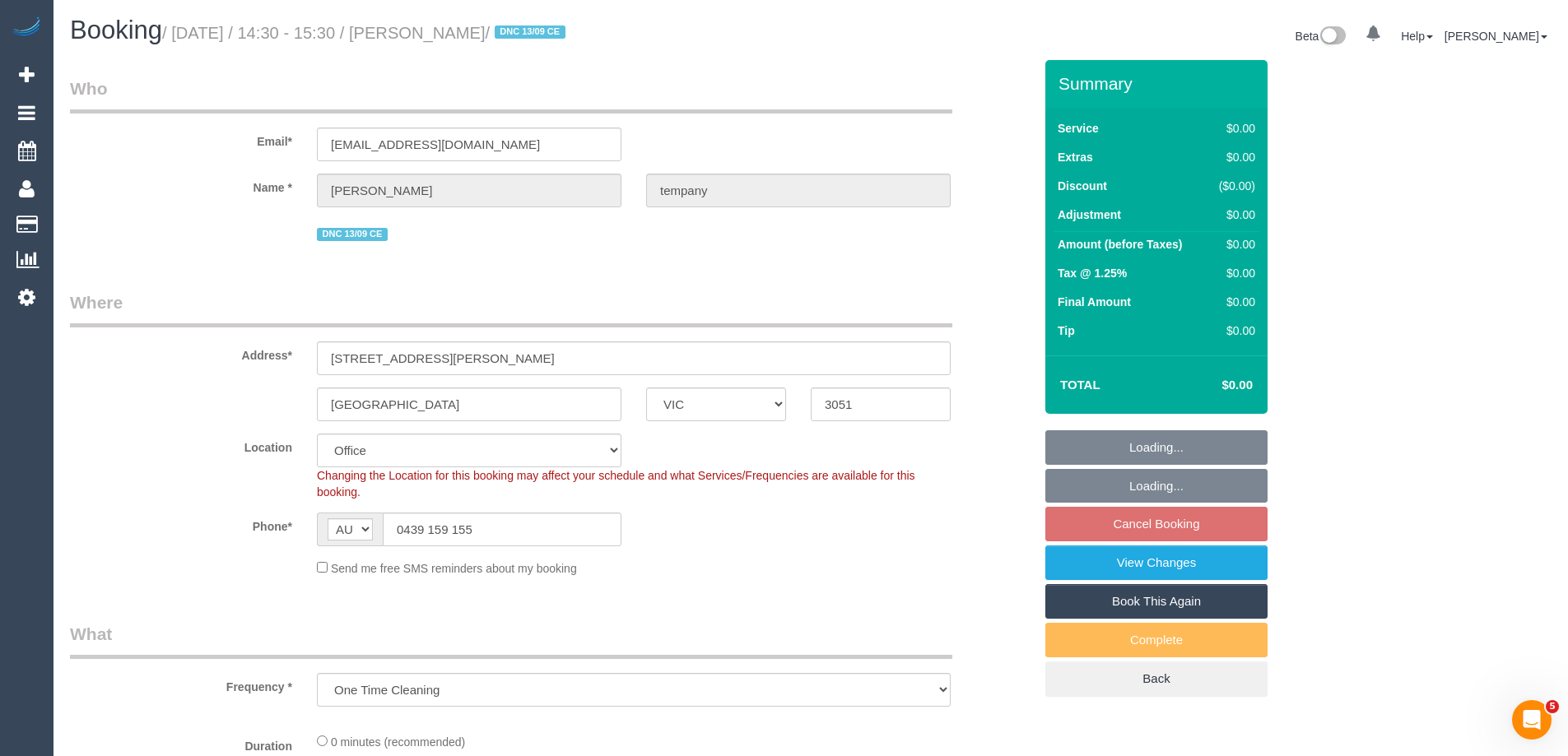
select select "number:24"
select select "number:26"
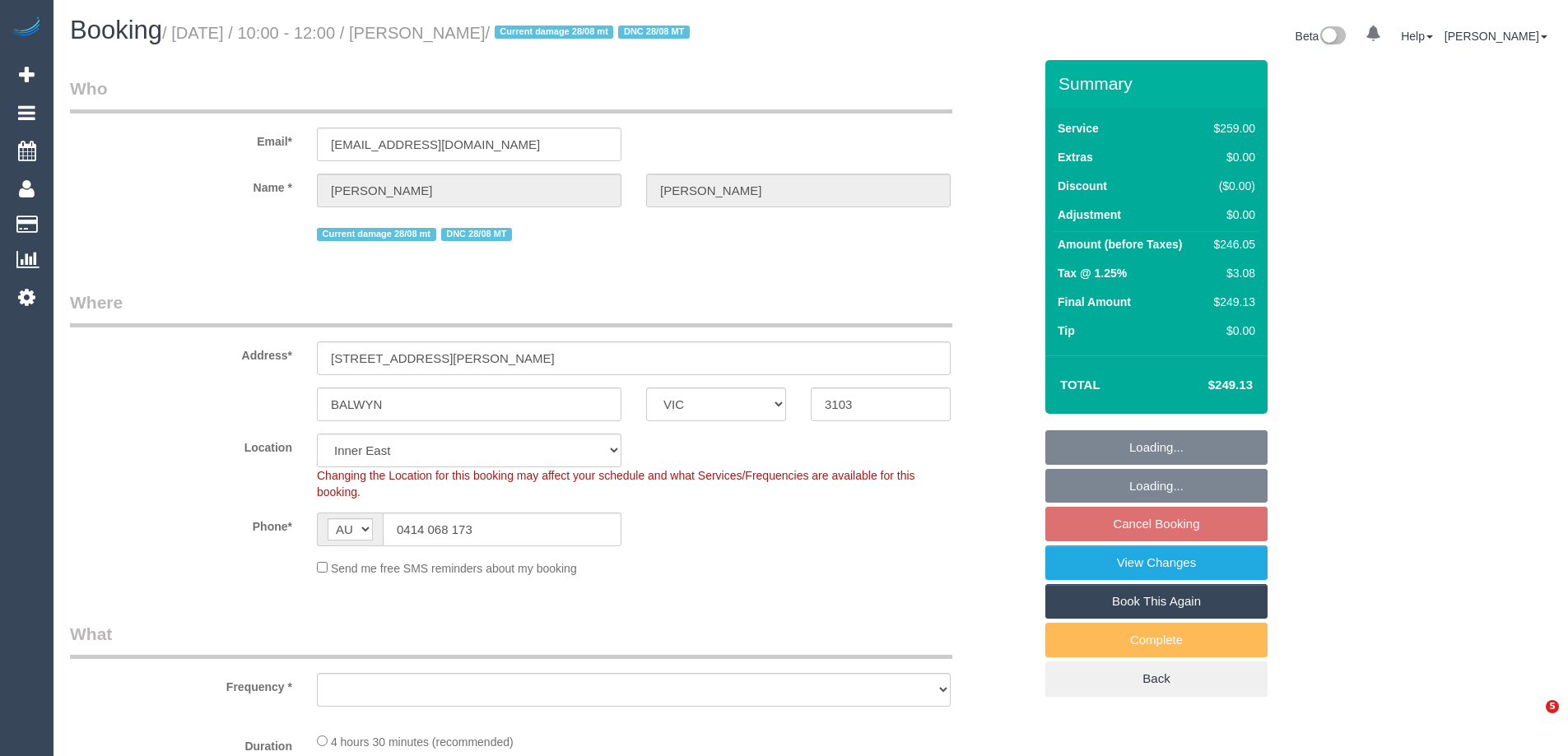
select select "VIC"
select select "string:stripe-pm_1RIO802GScqysDRVtVtZynzm"
select select "object:1324"
select select "number:28"
select select "number:14"
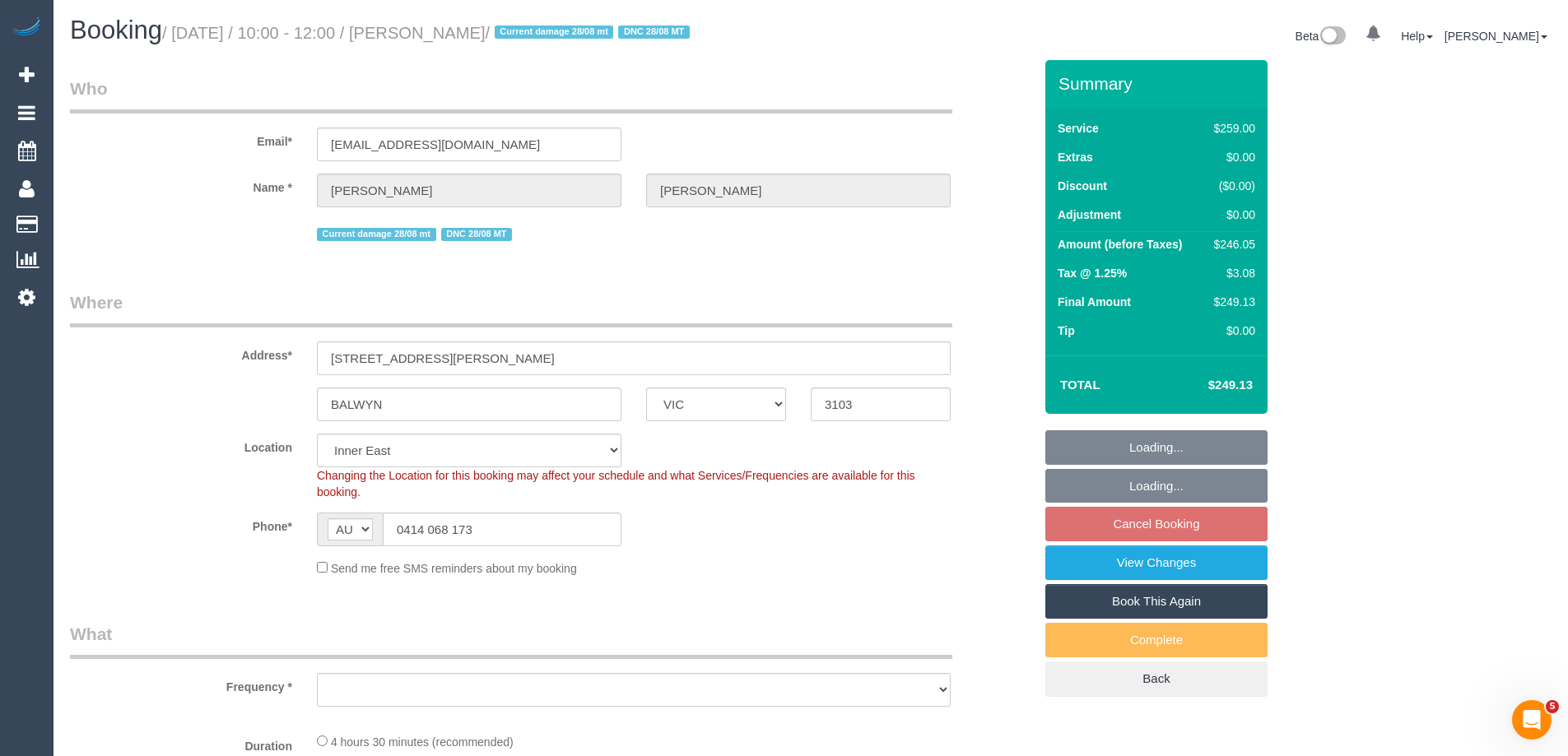
select select "number:19"
select select "number:22"
select select "number:34"
select select "number:12"
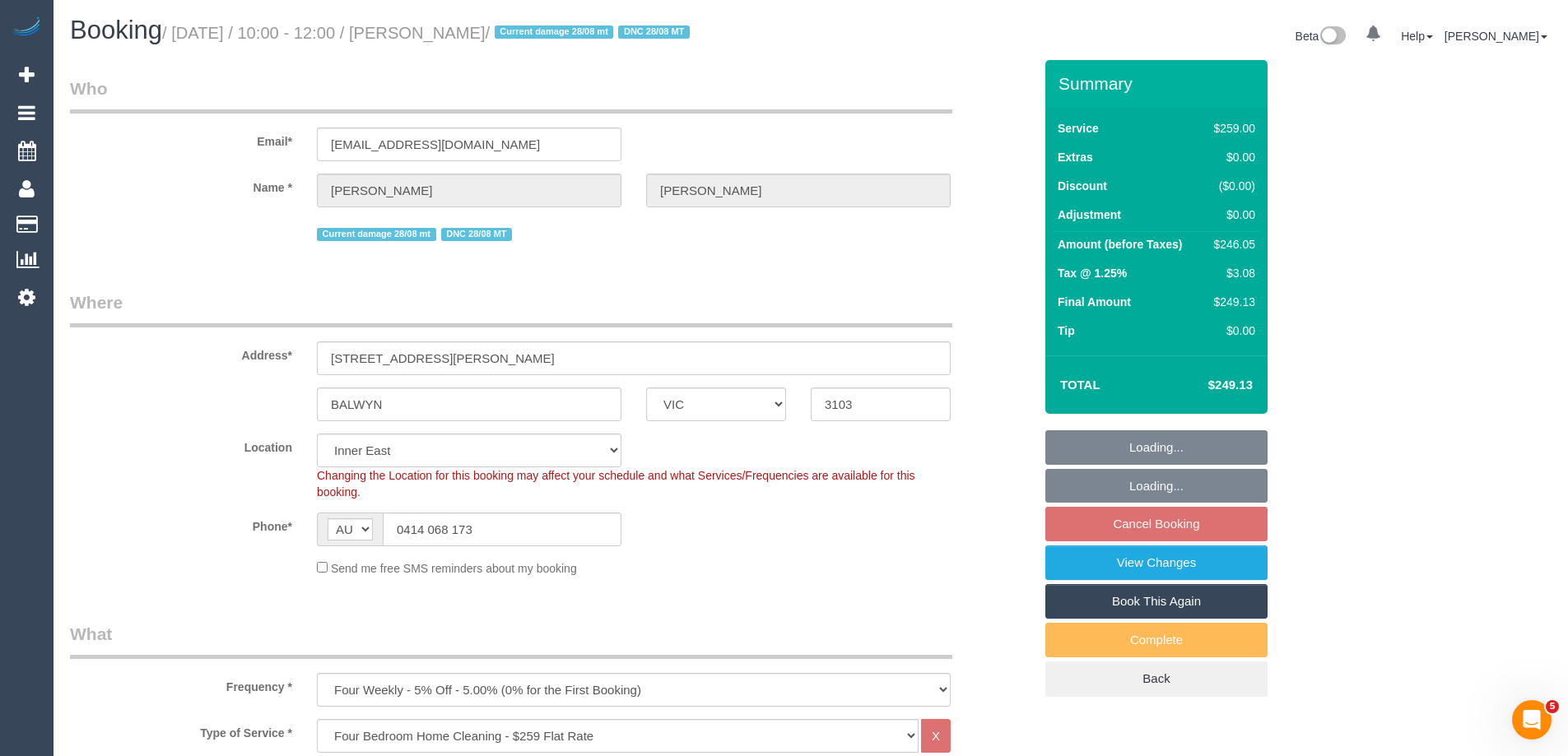
select select "object:1439"
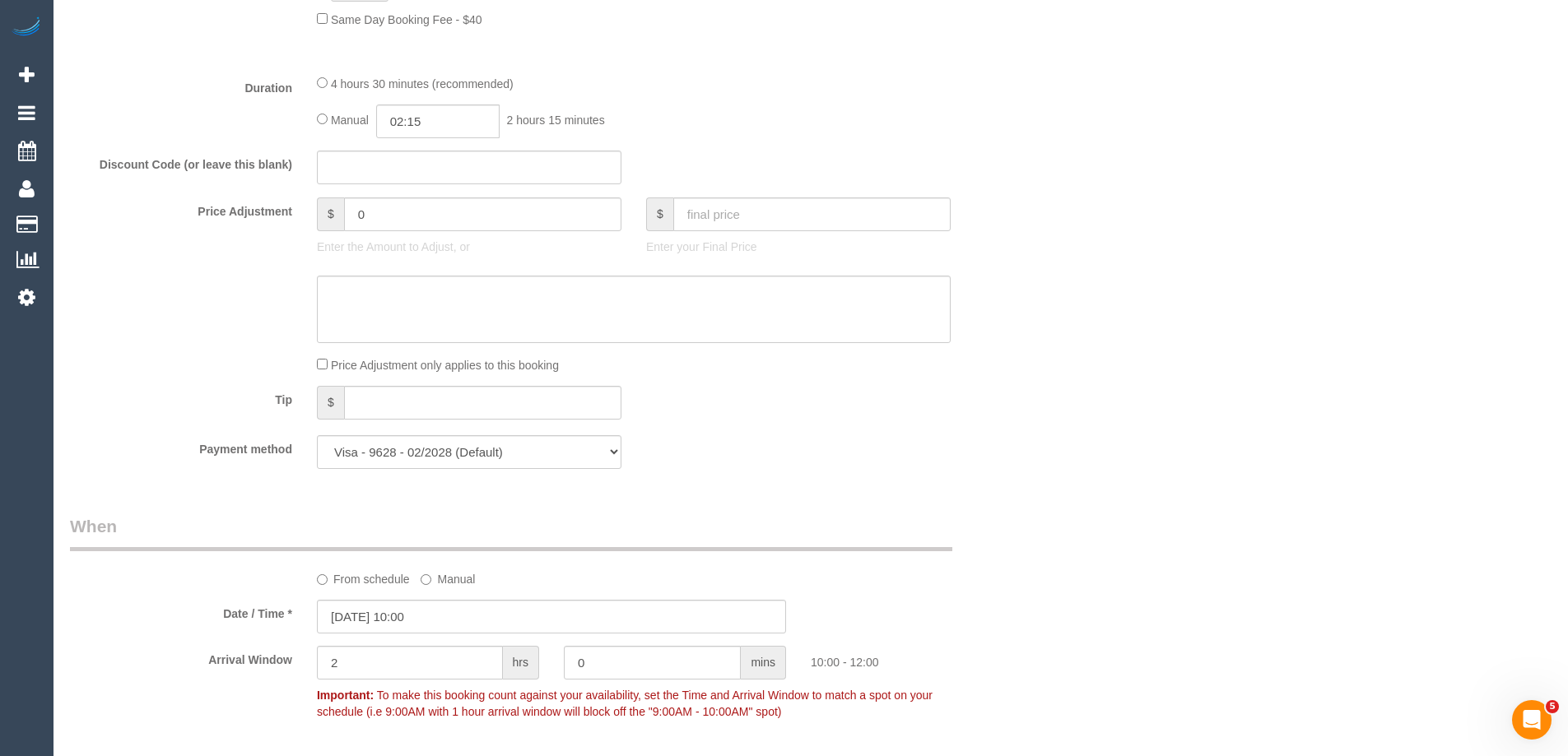
scroll to position [1200, 0]
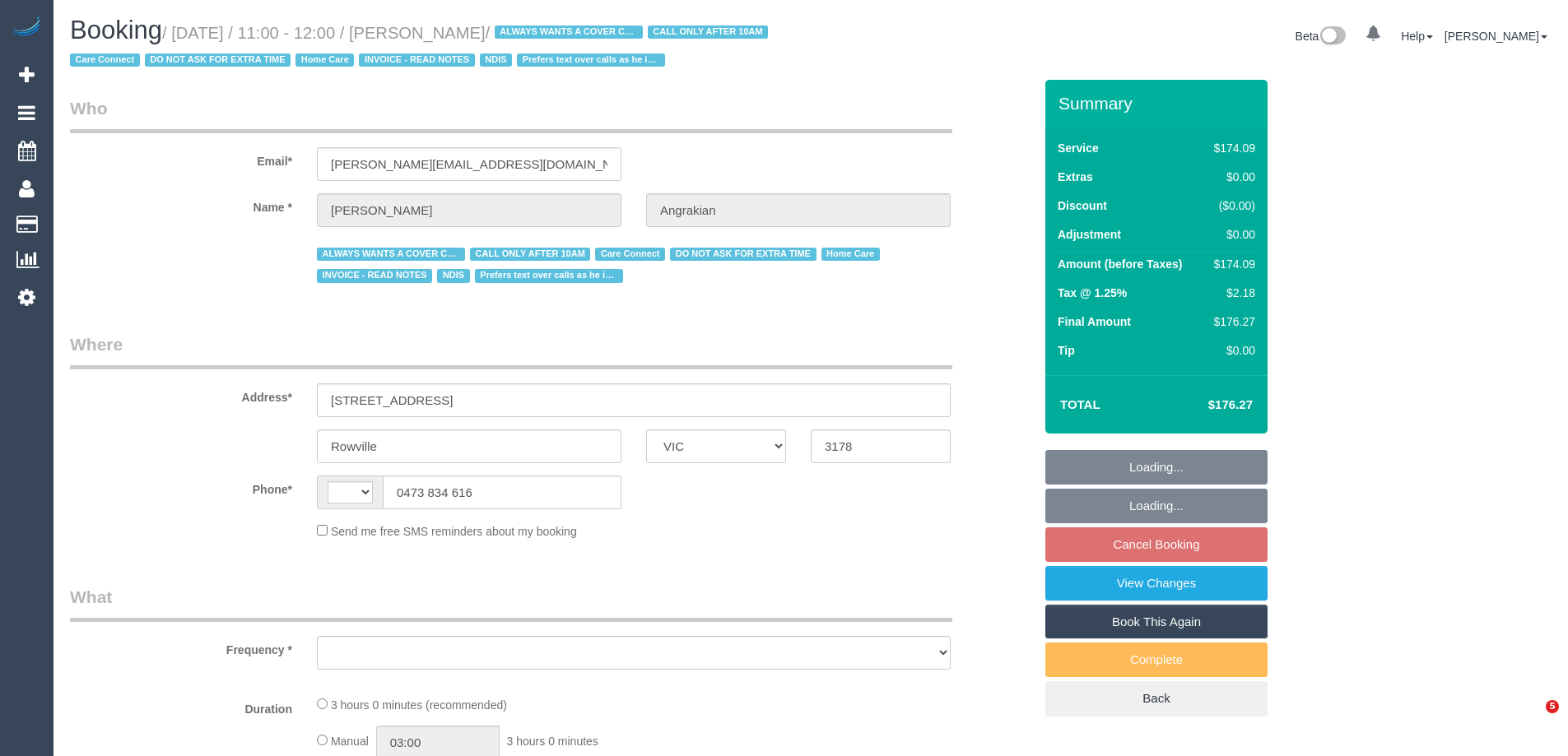
select select "VIC"
select select "string:AU"
select select "object:549"
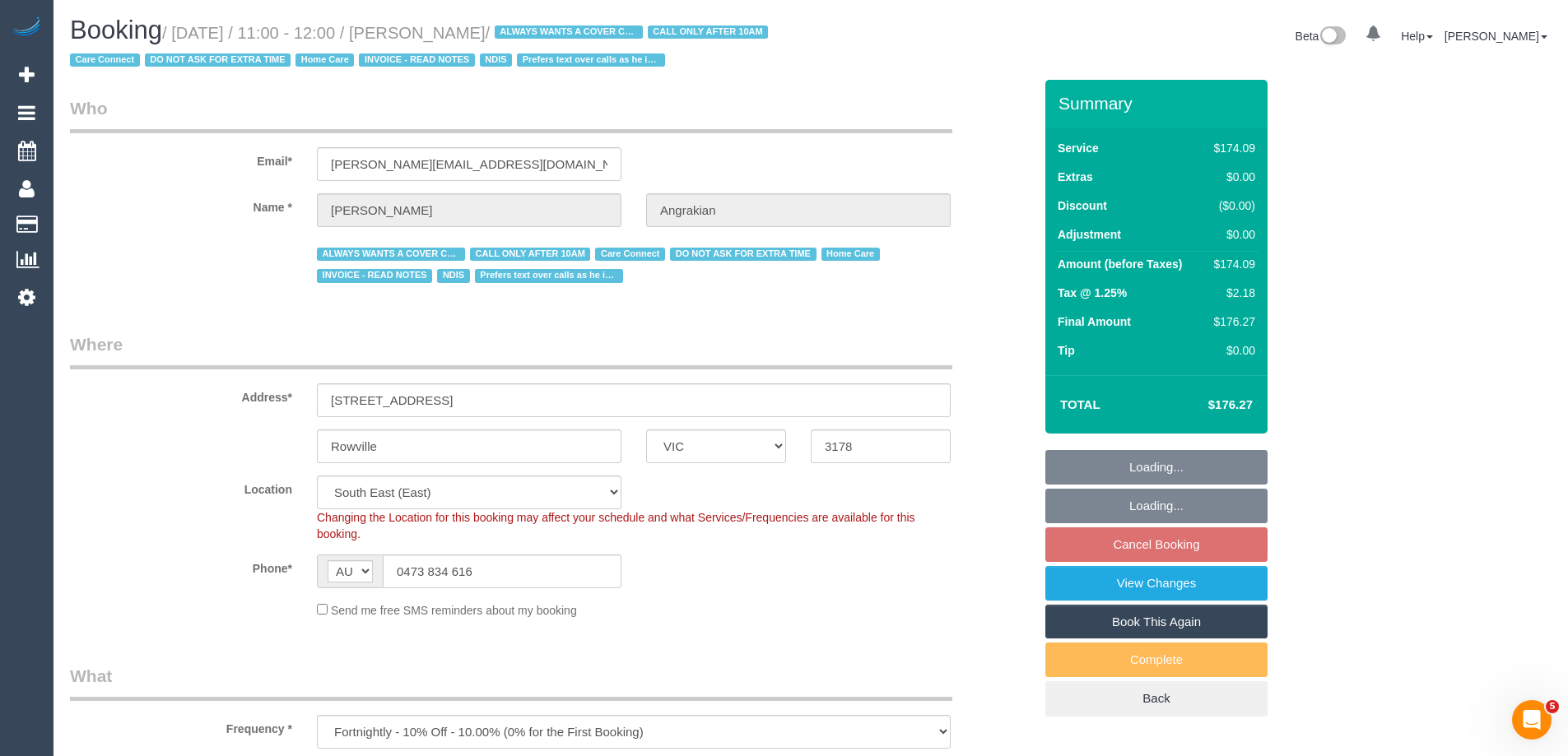
select select "number:28"
select select "number:14"
select select "number:19"
select select "number:22"
select select "number:34"
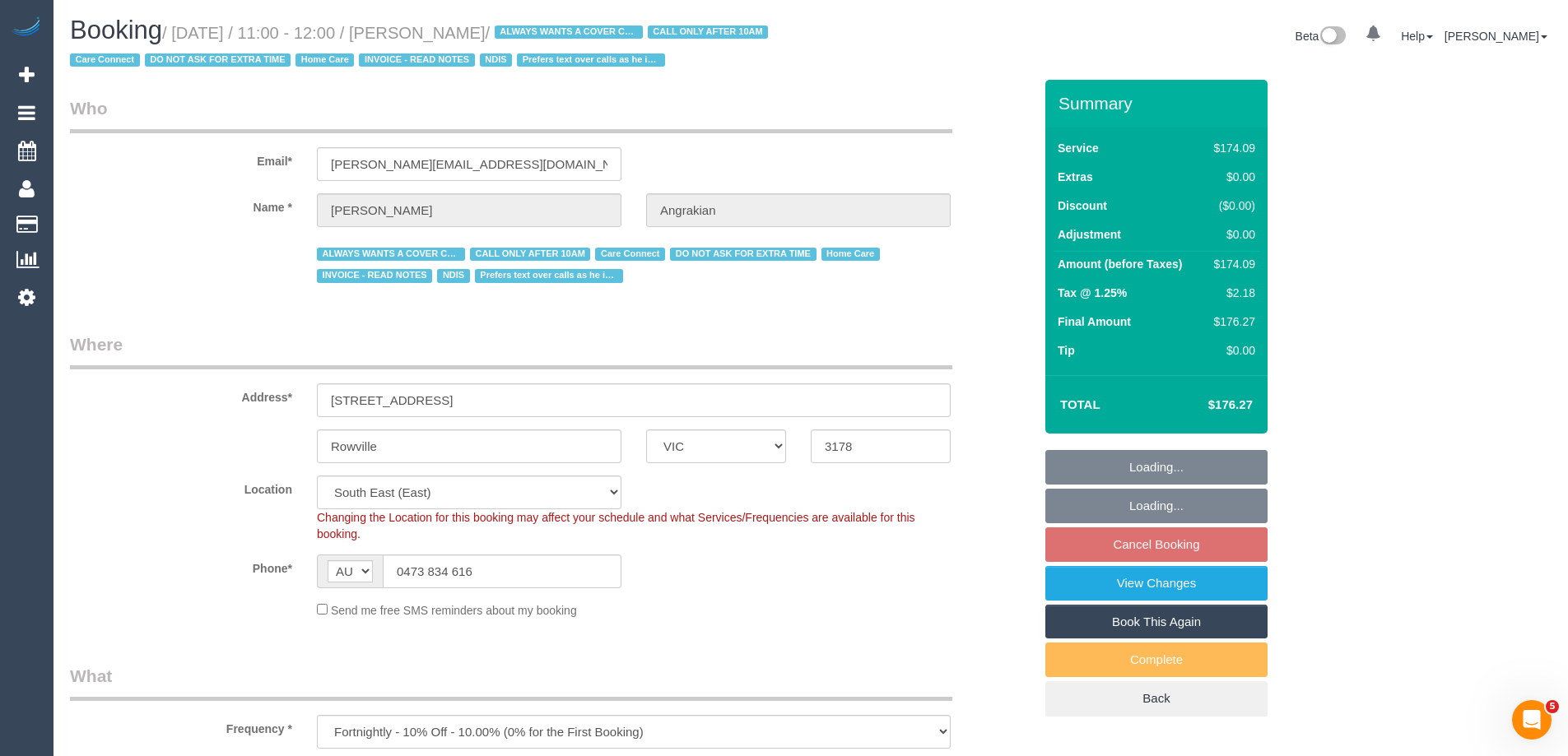
select select "object:1230"
select select "180"
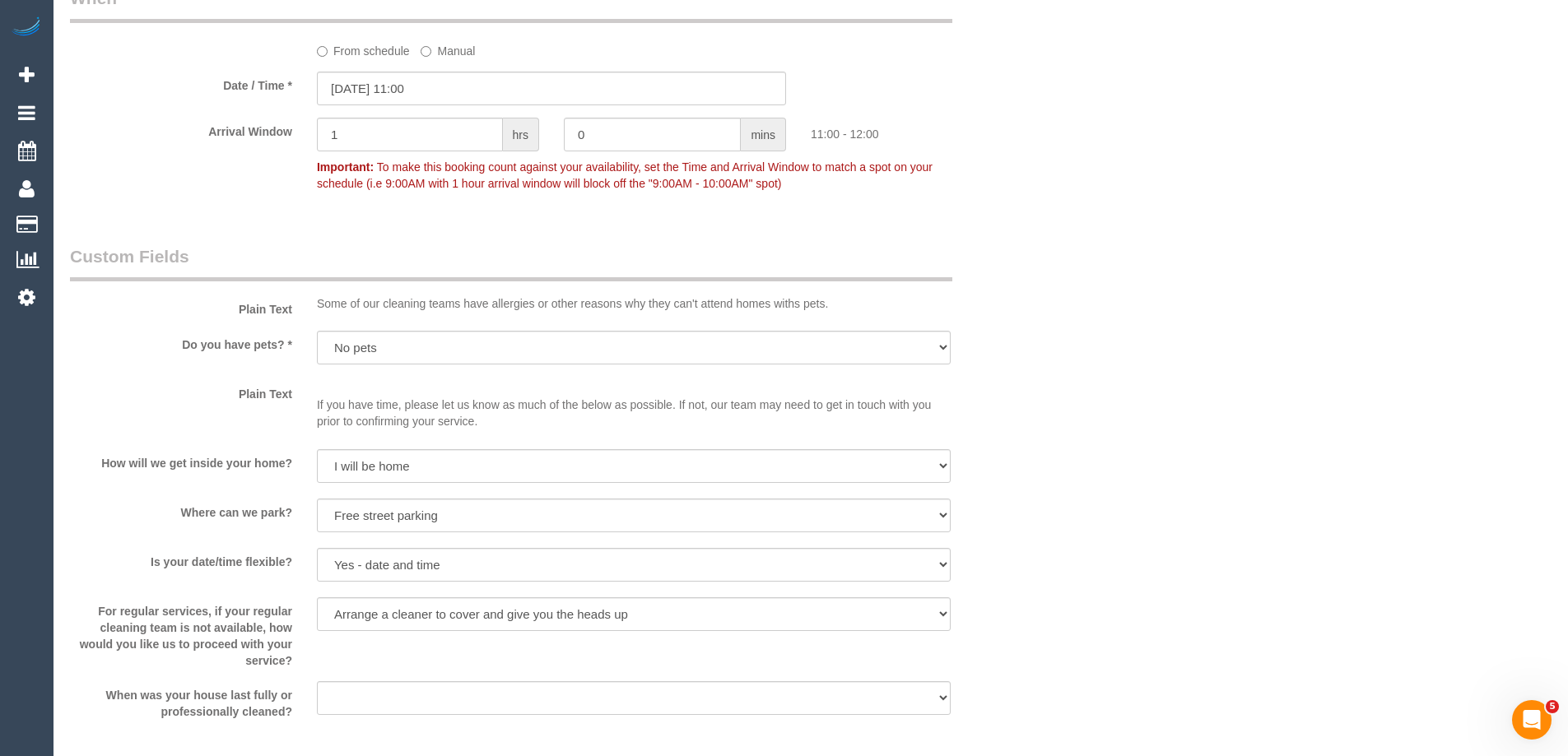
scroll to position [860, 0]
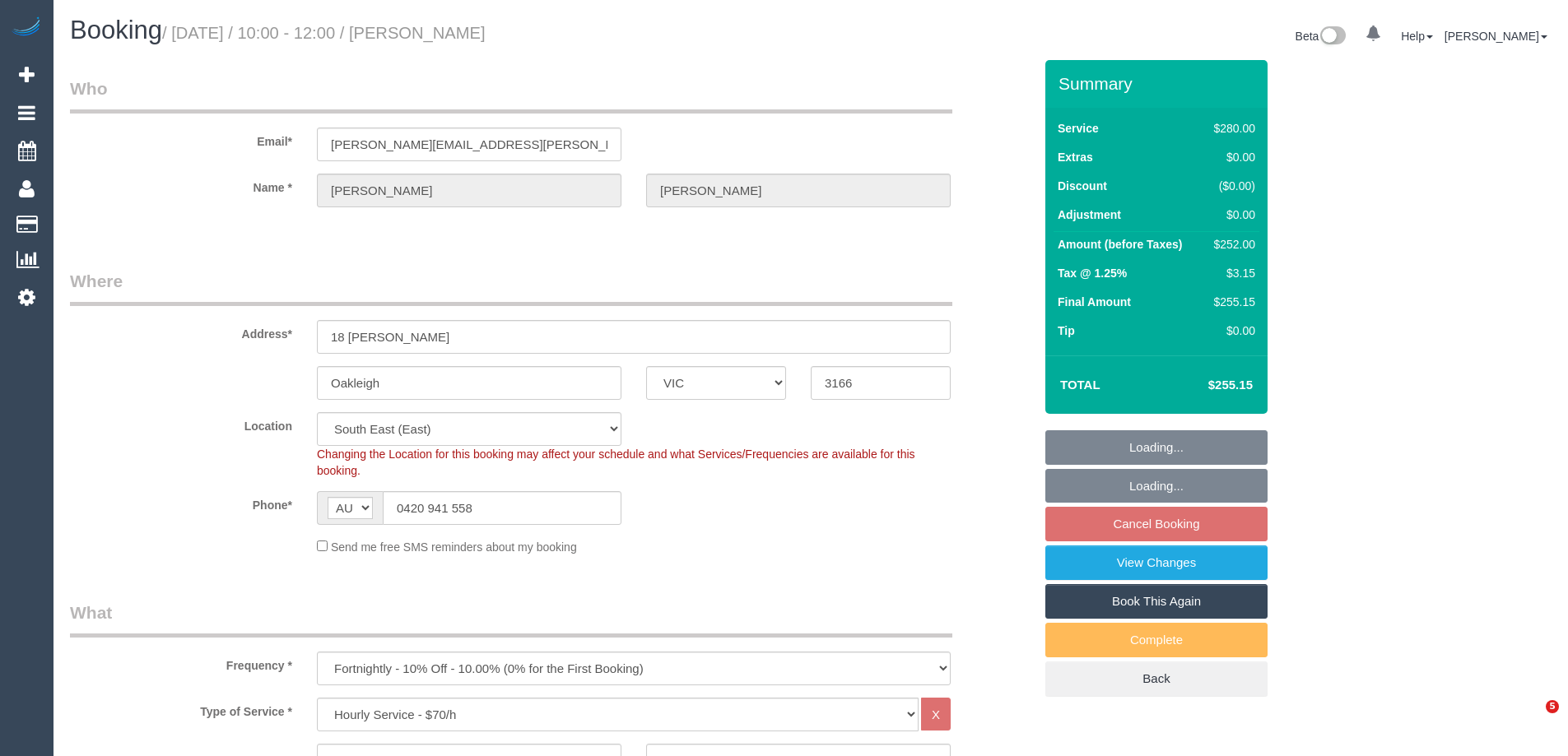
select select "VIC"
select select "2"
select select "spot3"
select select "number:27"
select select "number:14"
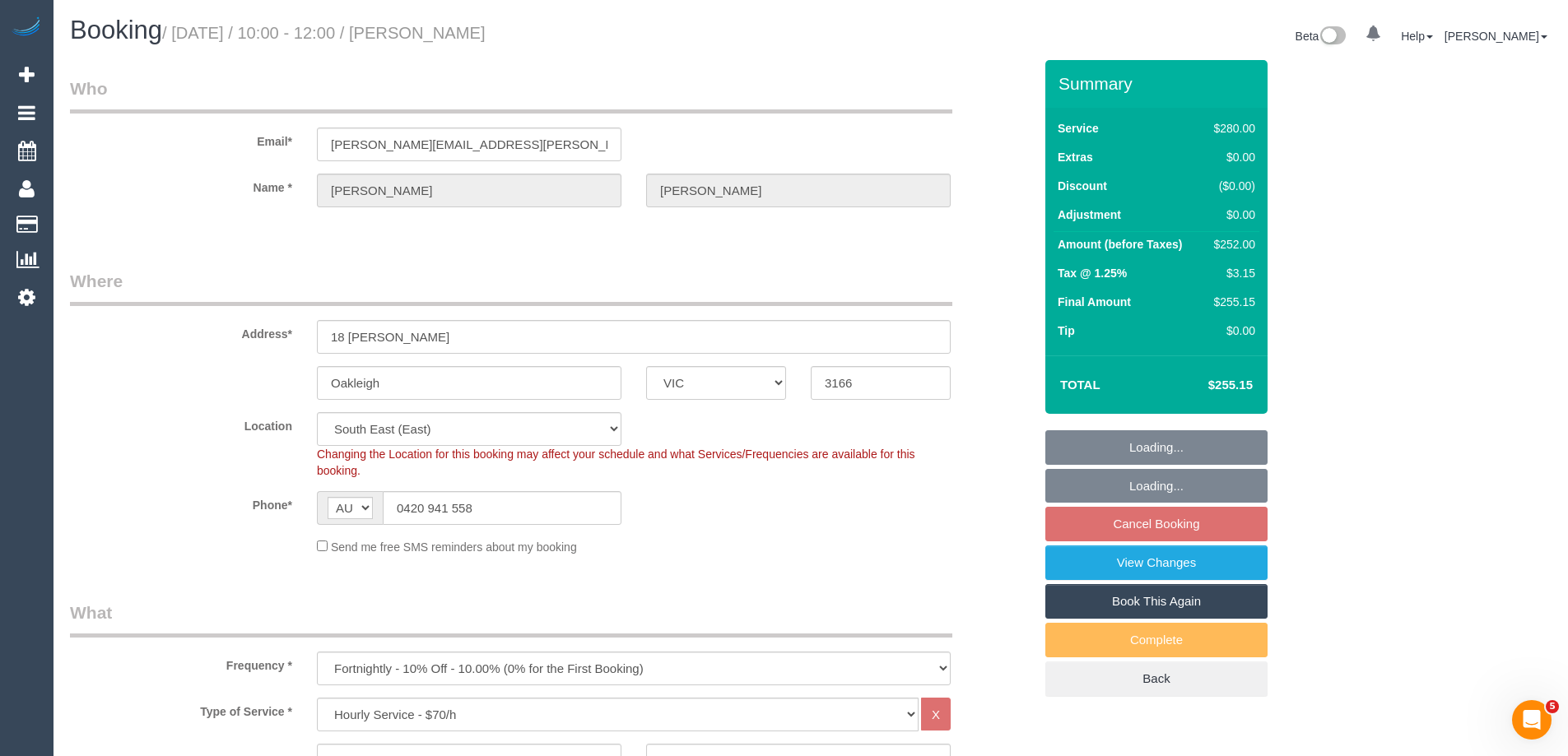
select select "number:19"
select select "number:25"
select select "number:34"
select select "number:11"
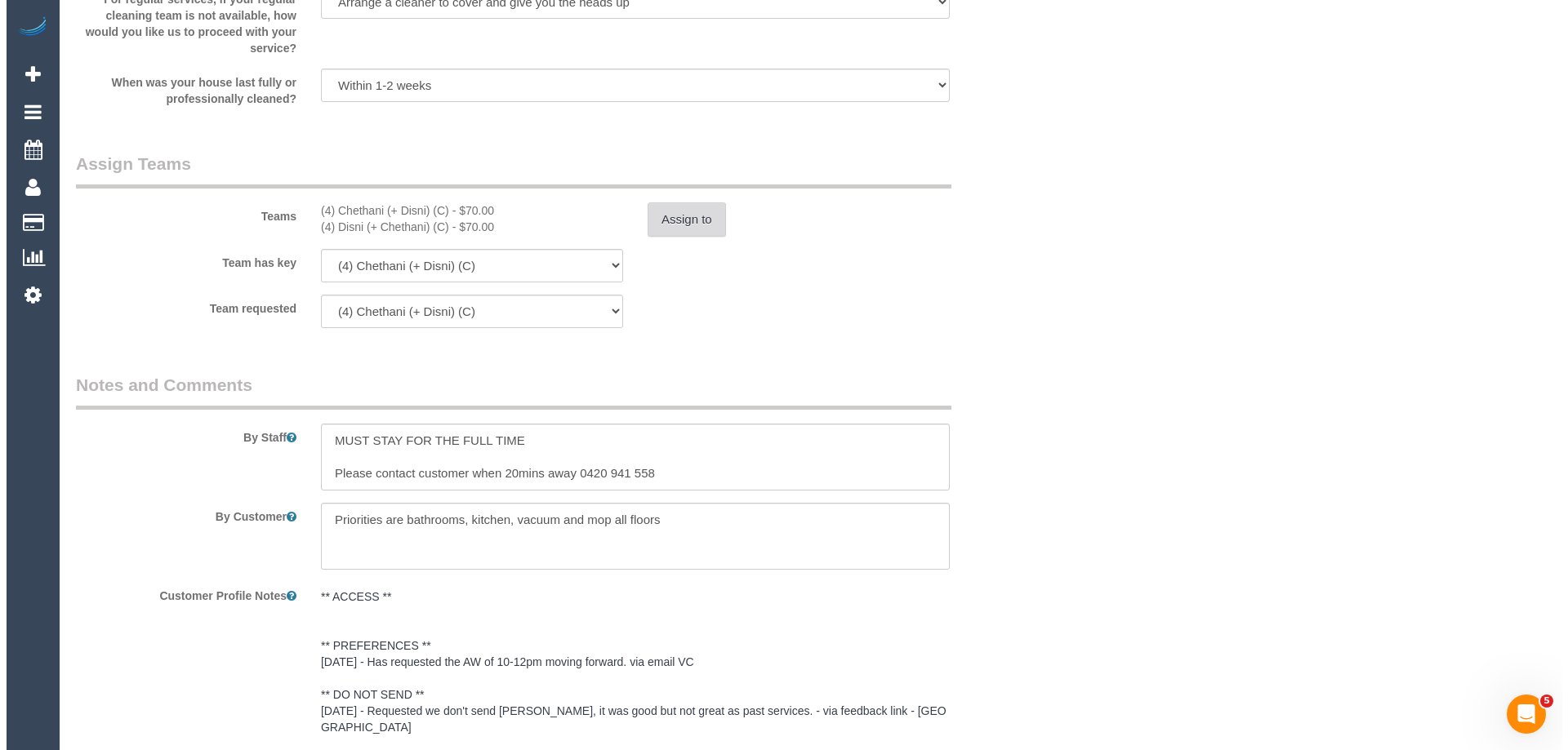
scroll to position [2268, 0]
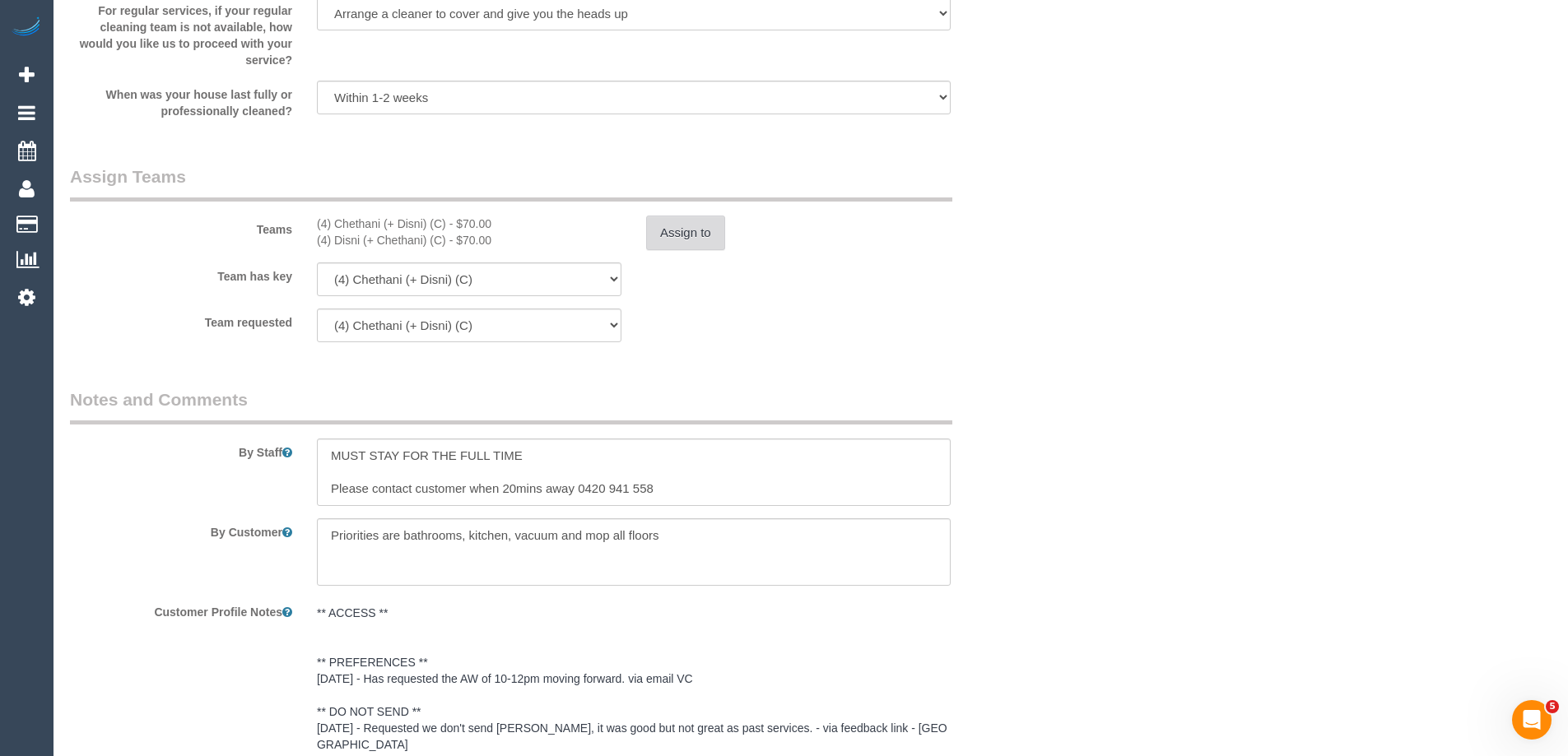
click at [692, 225] on button "Assign to" at bounding box center [685, 232] width 79 height 35
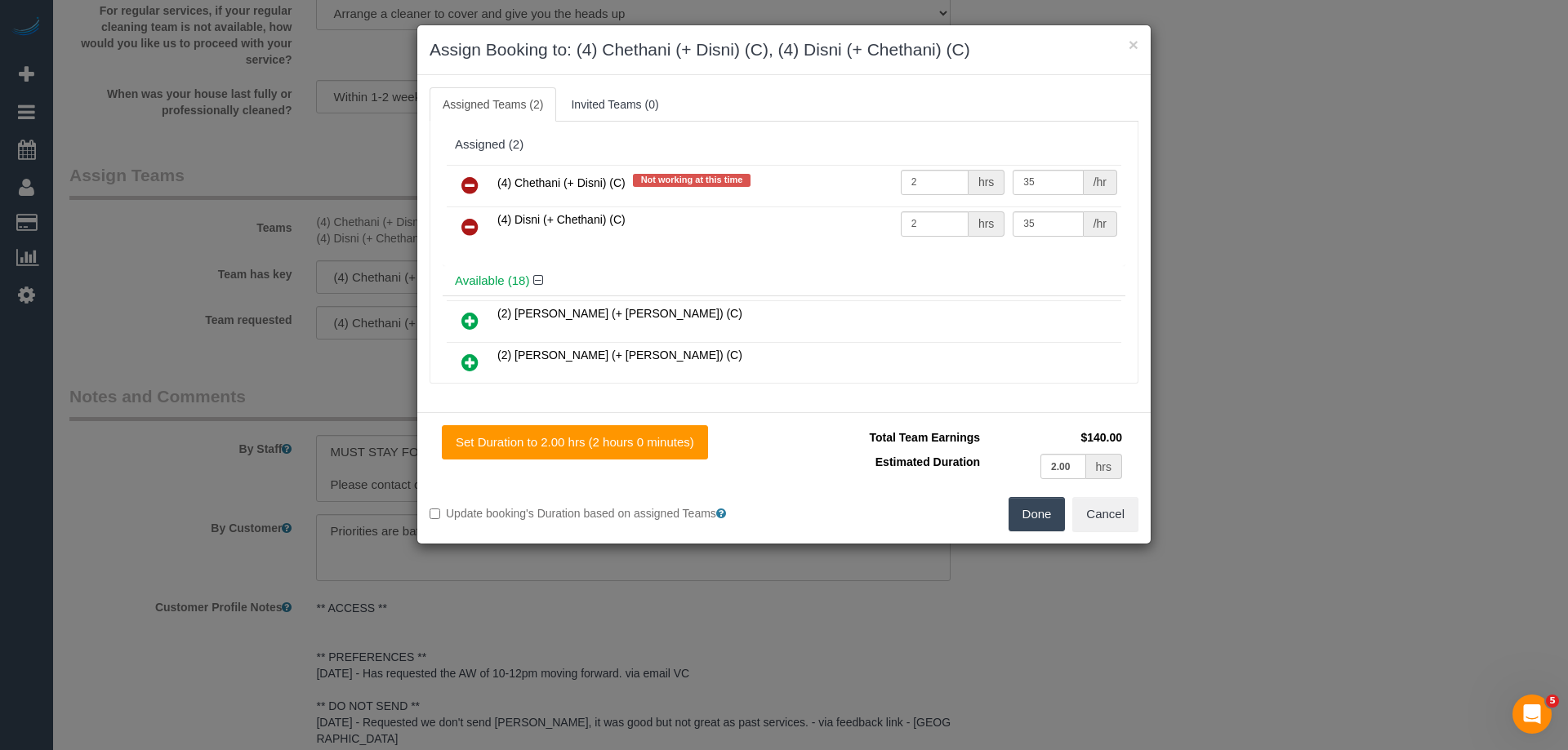
click at [469, 182] on icon at bounding box center [470, 186] width 18 height 19
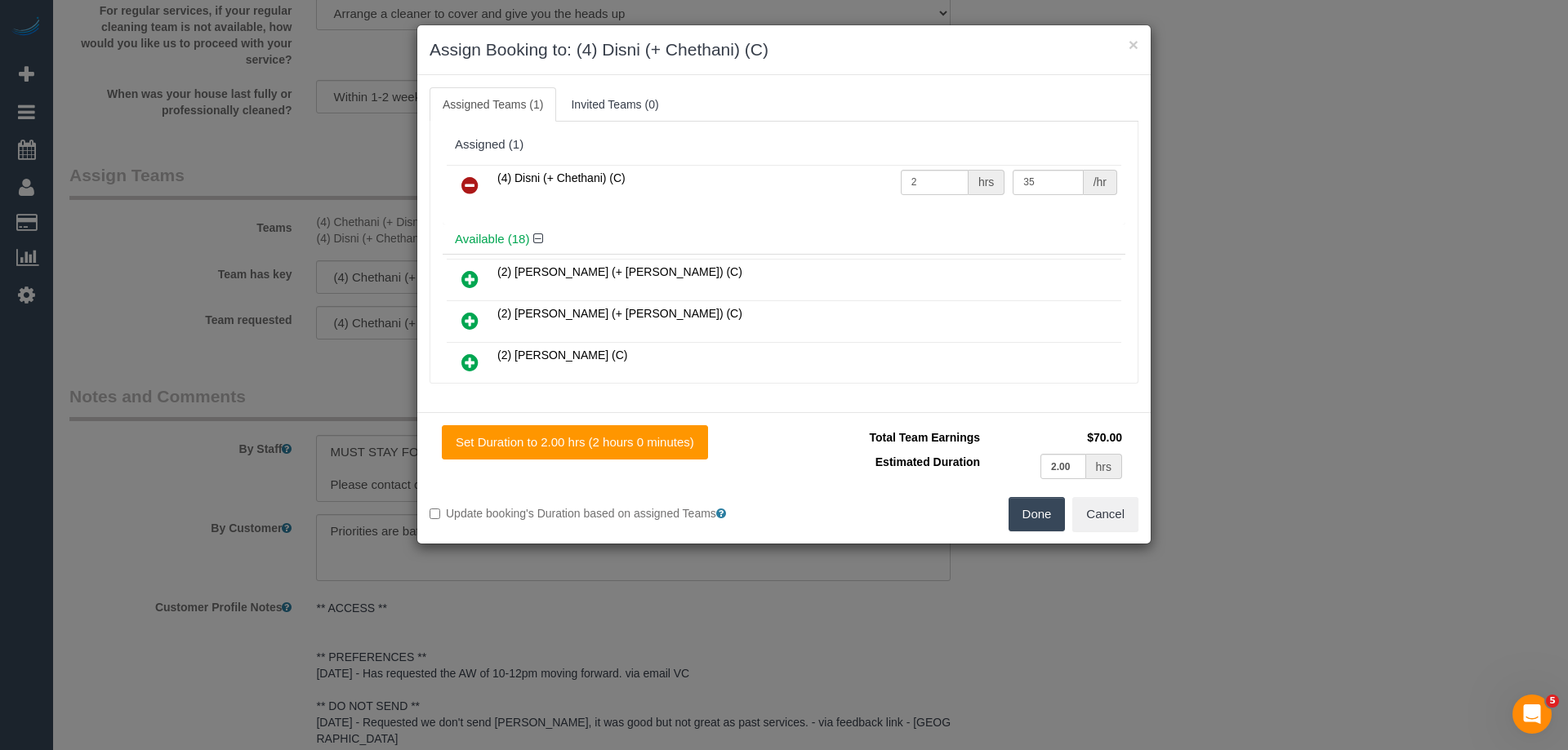
click at [471, 187] on icon at bounding box center [470, 186] width 18 height 19
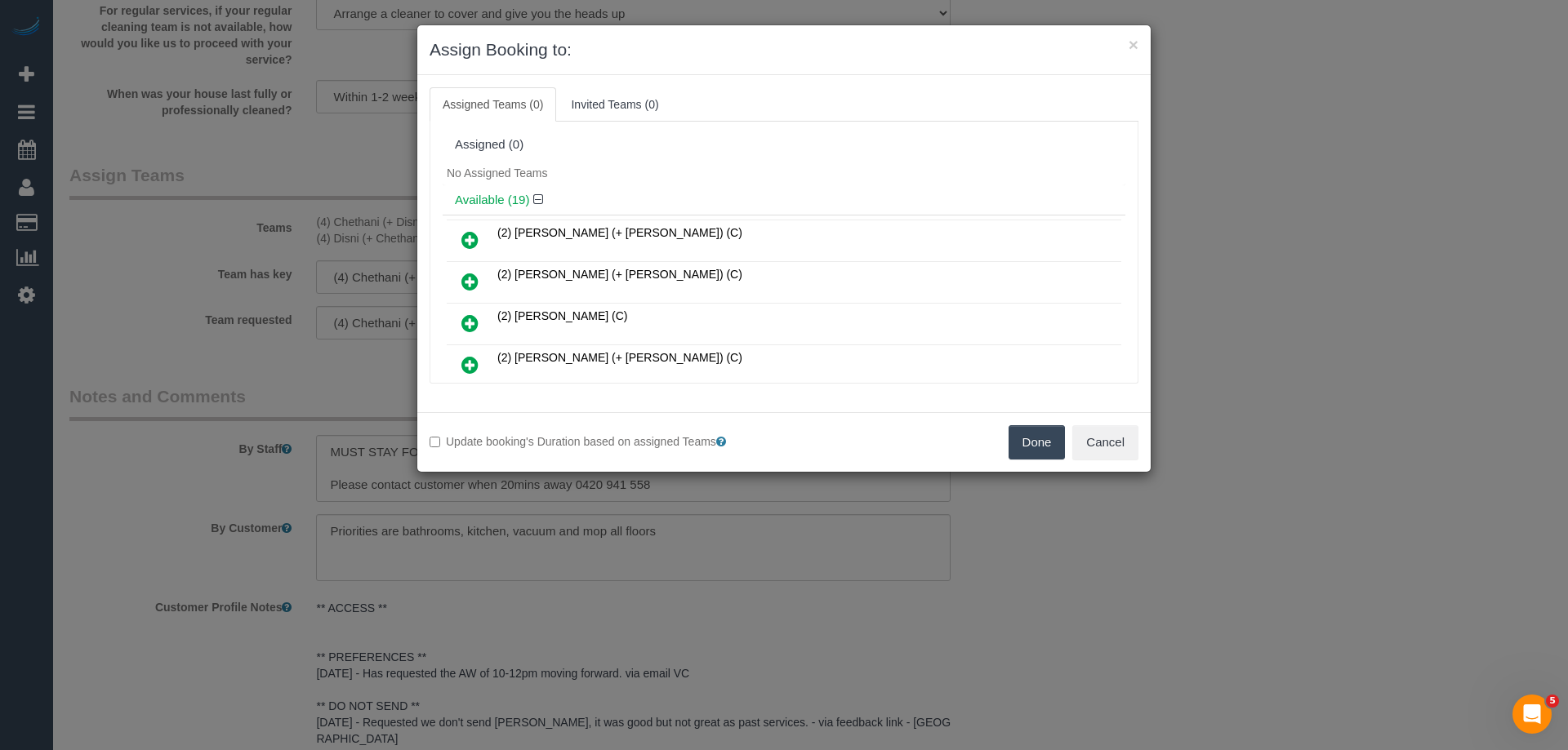
click at [1024, 438] on button "Done" at bounding box center [1037, 442] width 57 height 34
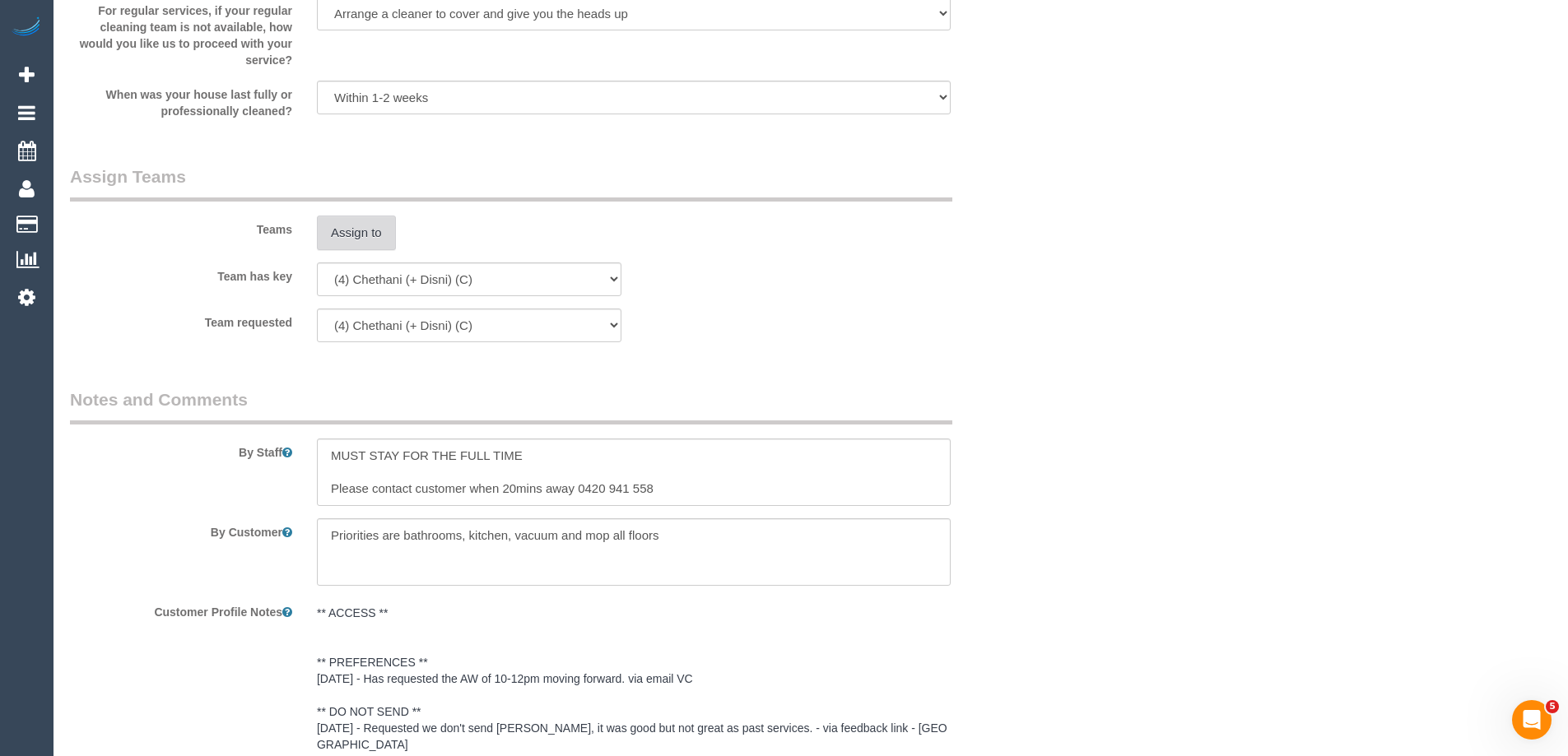
click at [364, 244] on button "Assign to" at bounding box center [356, 232] width 79 height 35
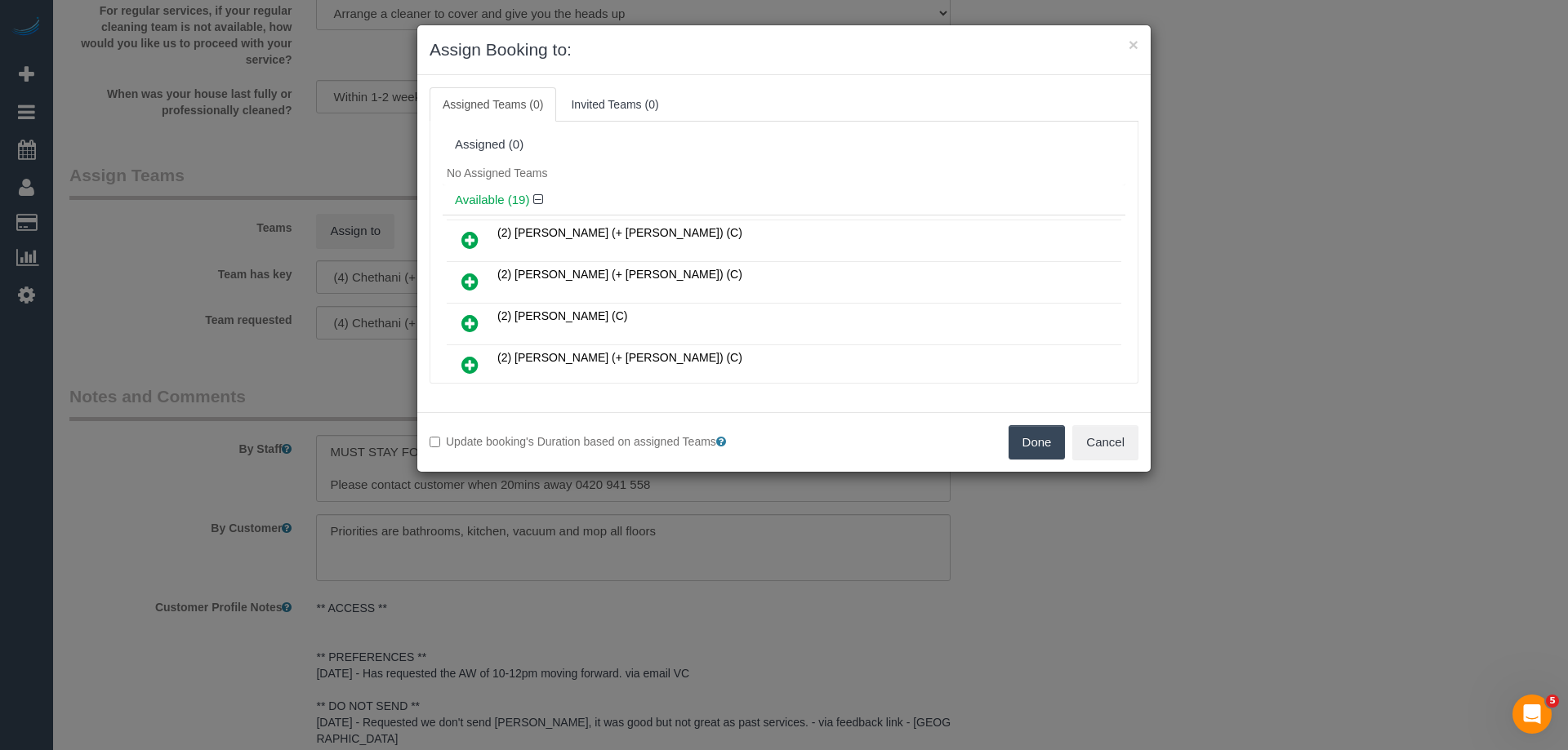
click at [477, 237] on icon at bounding box center [470, 240] width 18 height 19
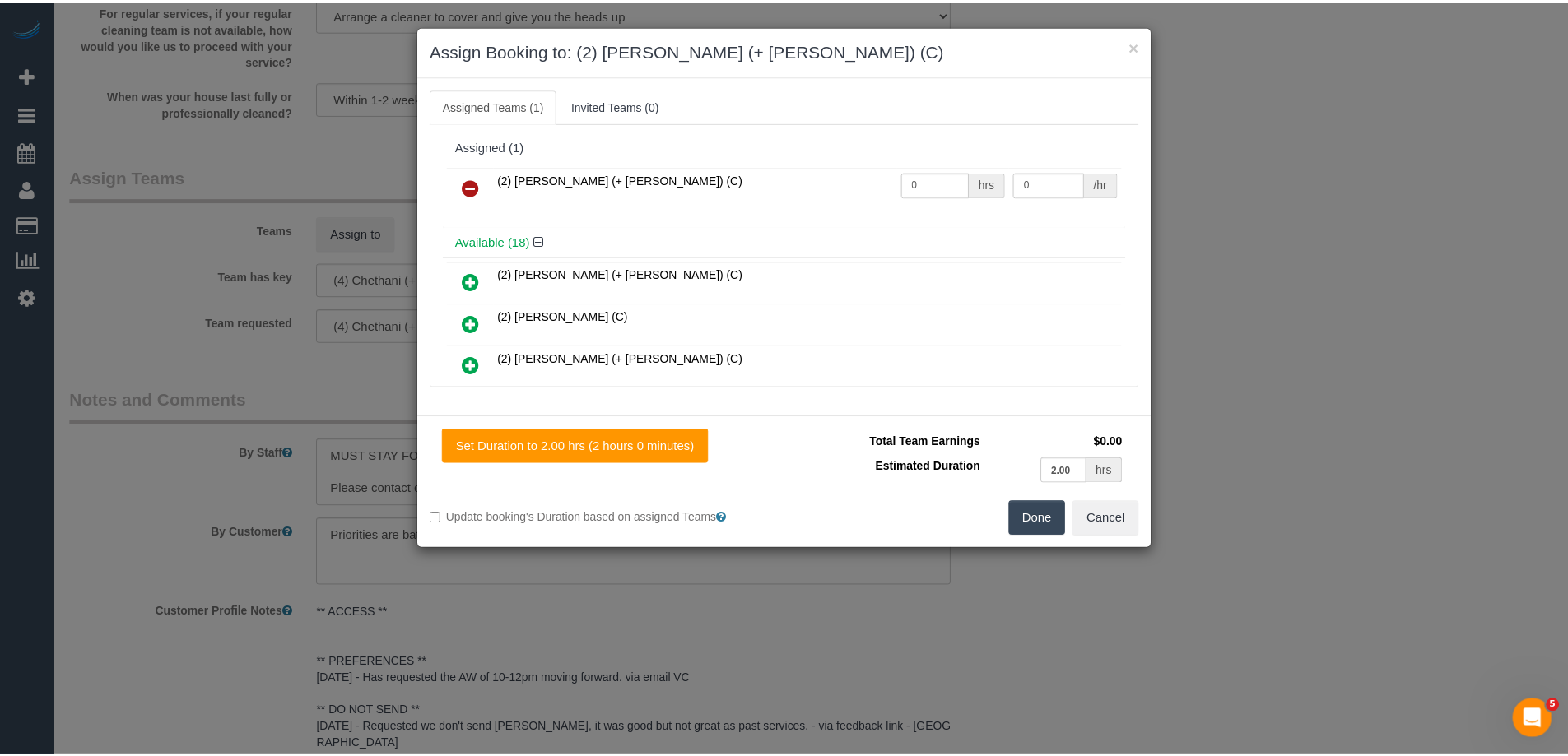
scroll to position [82, 0]
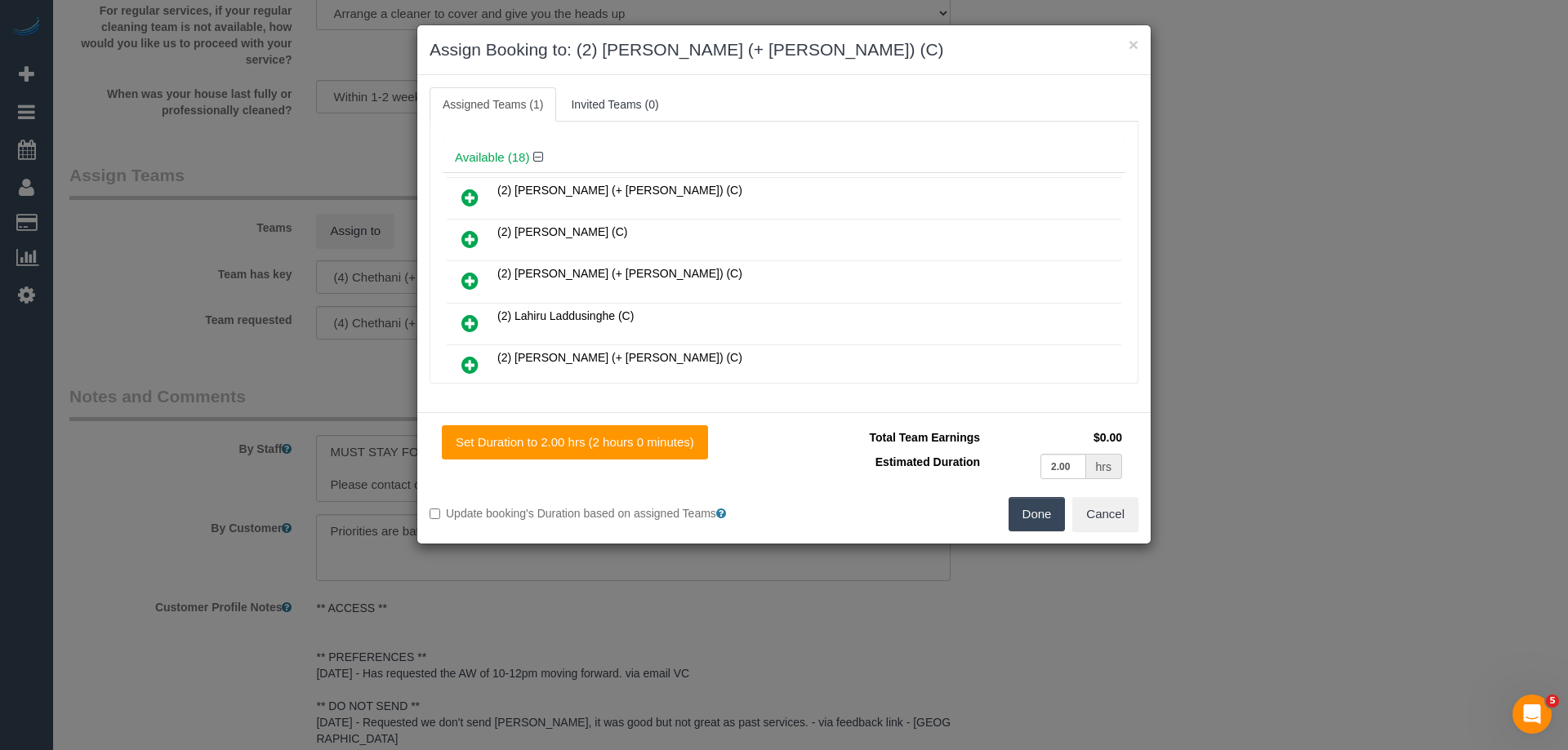
click at [477, 364] on icon at bounding box center [470, 365] width 18 height 19
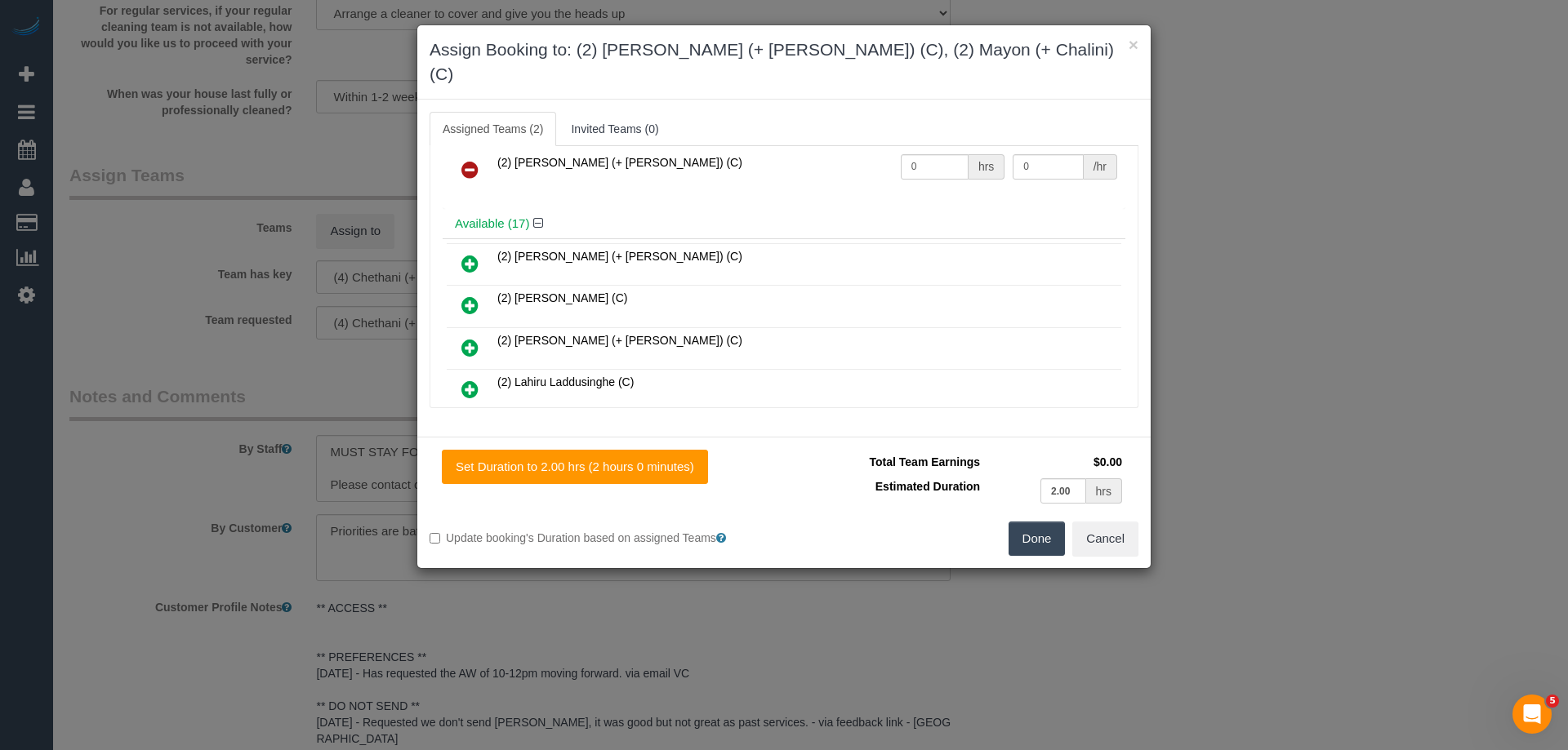
click at [1035, 521] on button "Done" at bounding box center [1037, 538] width 57 height 34
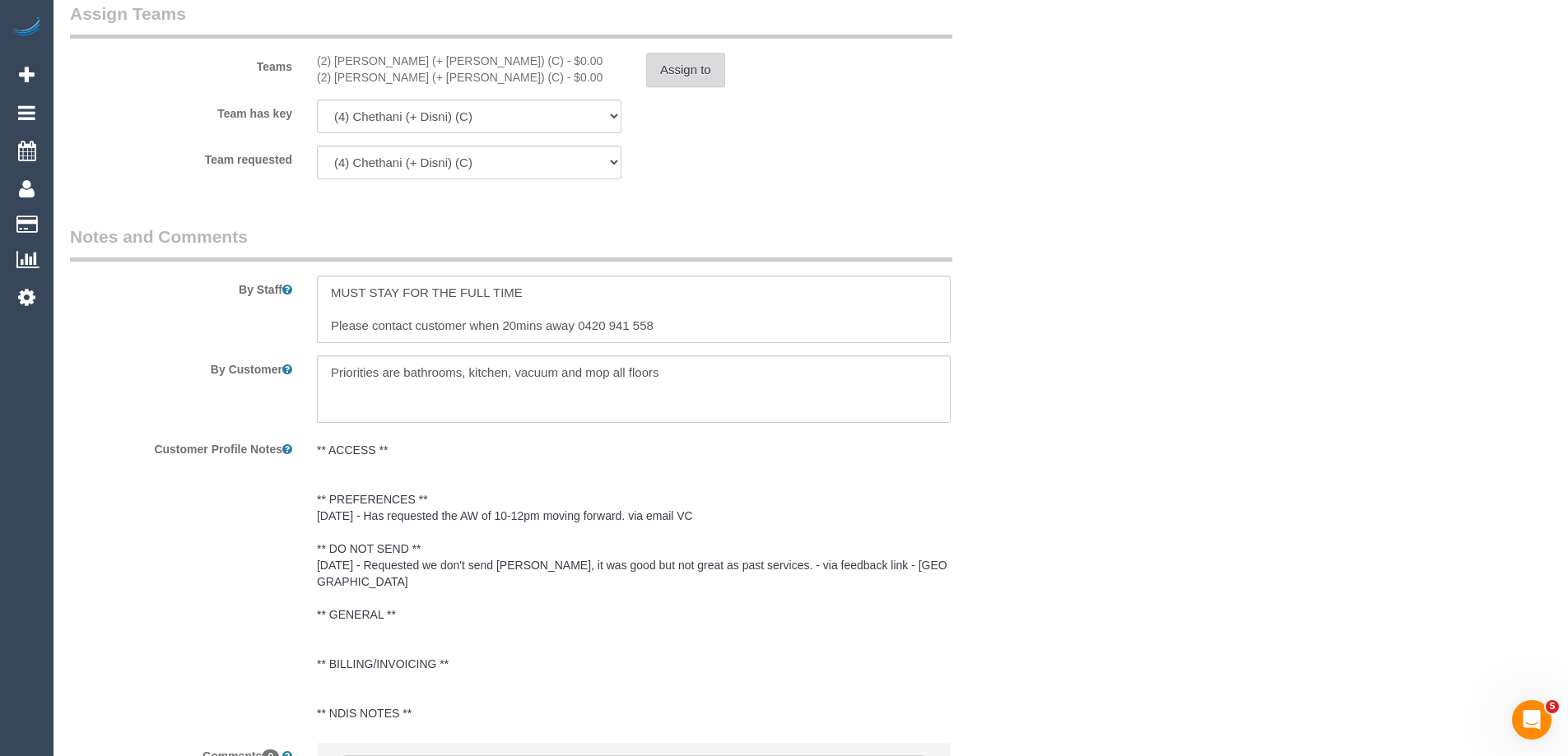
scroll to position [2615, 0]
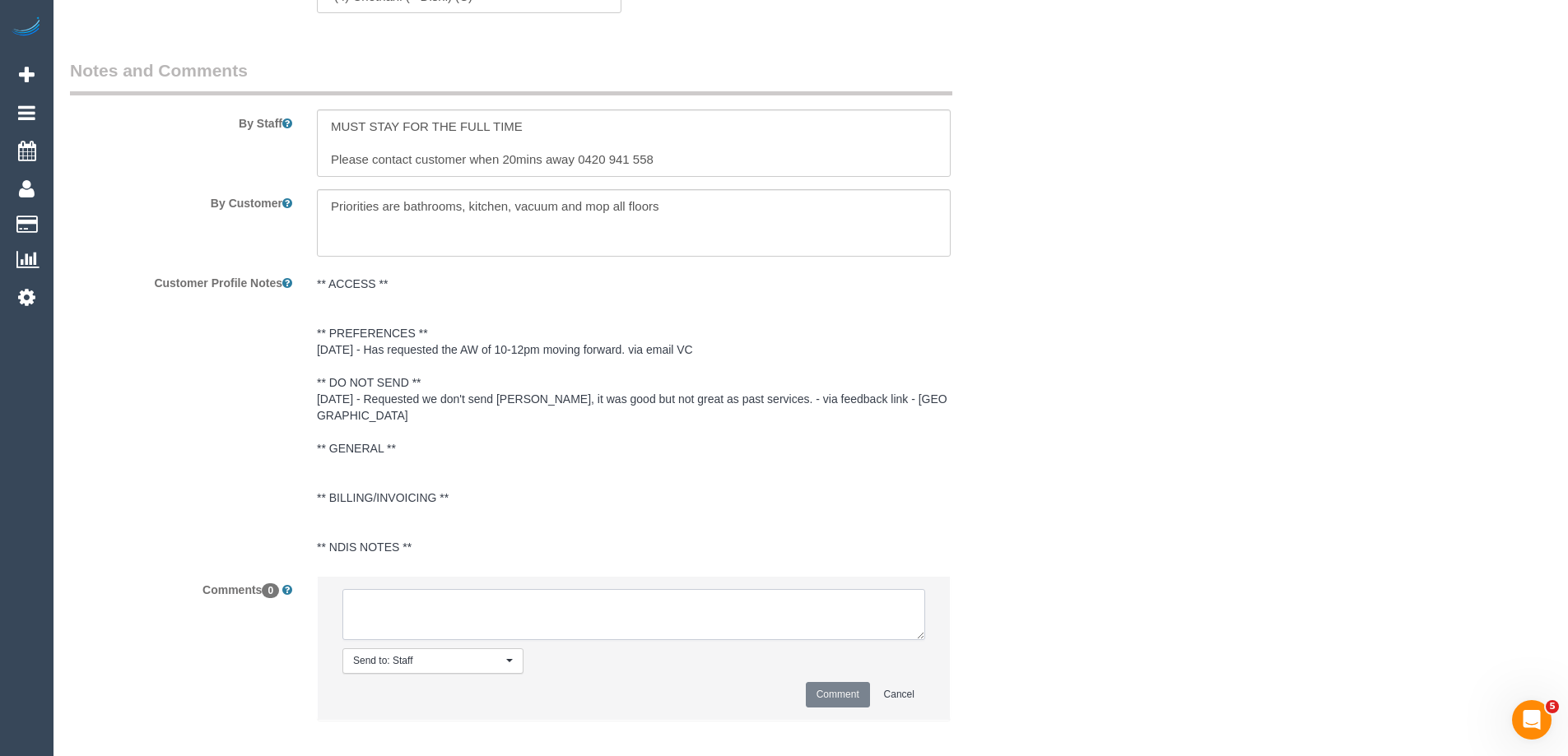
click at [389, 592] on textarea at bounding box center [633, 615] width 582 height 51
type textarea "U/A from C+D as customer requested M+C ongoing - via email"
click at [829, 682] on button "Comment" at bounding box center [838, 695] width 64 height 26
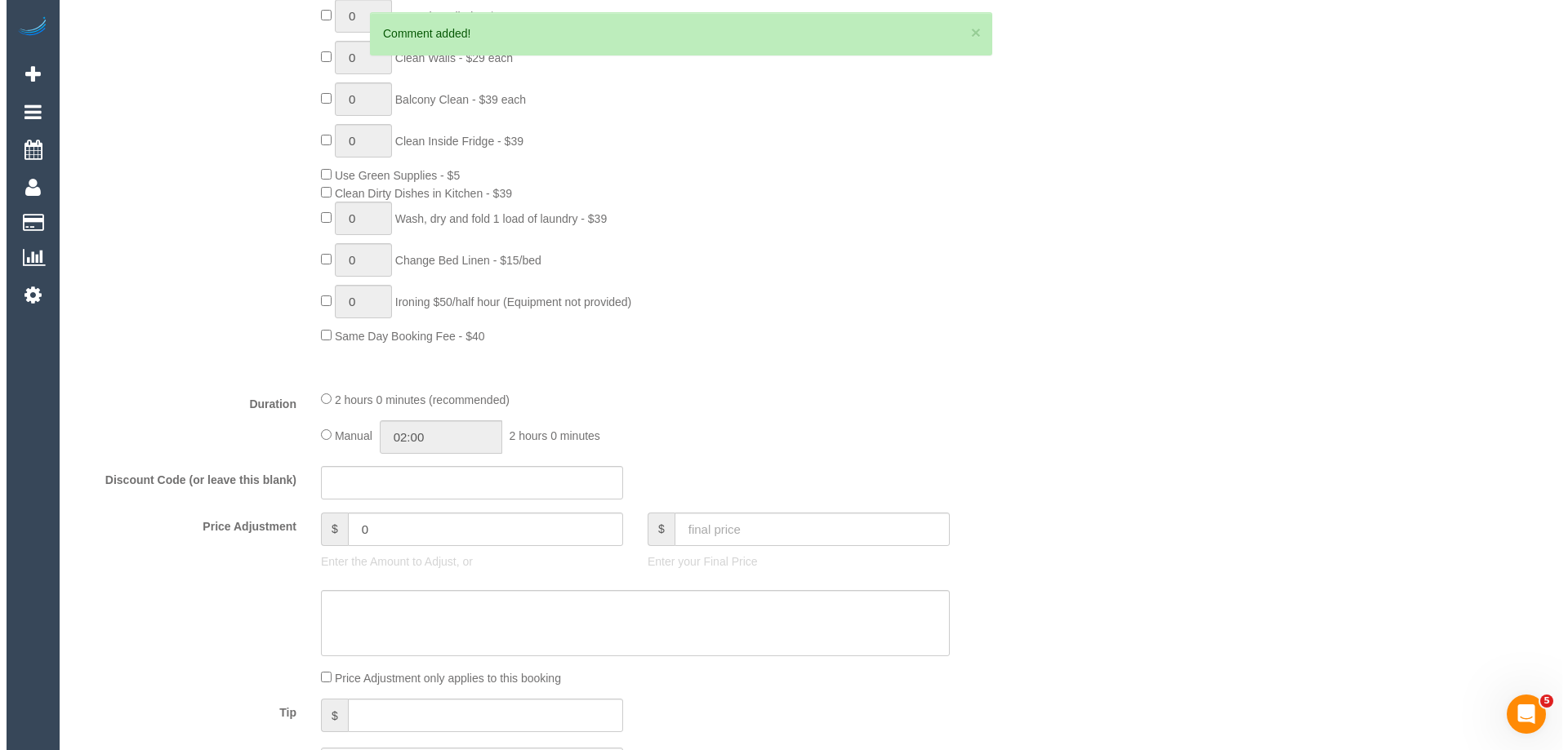
scroll to position [0, 0]
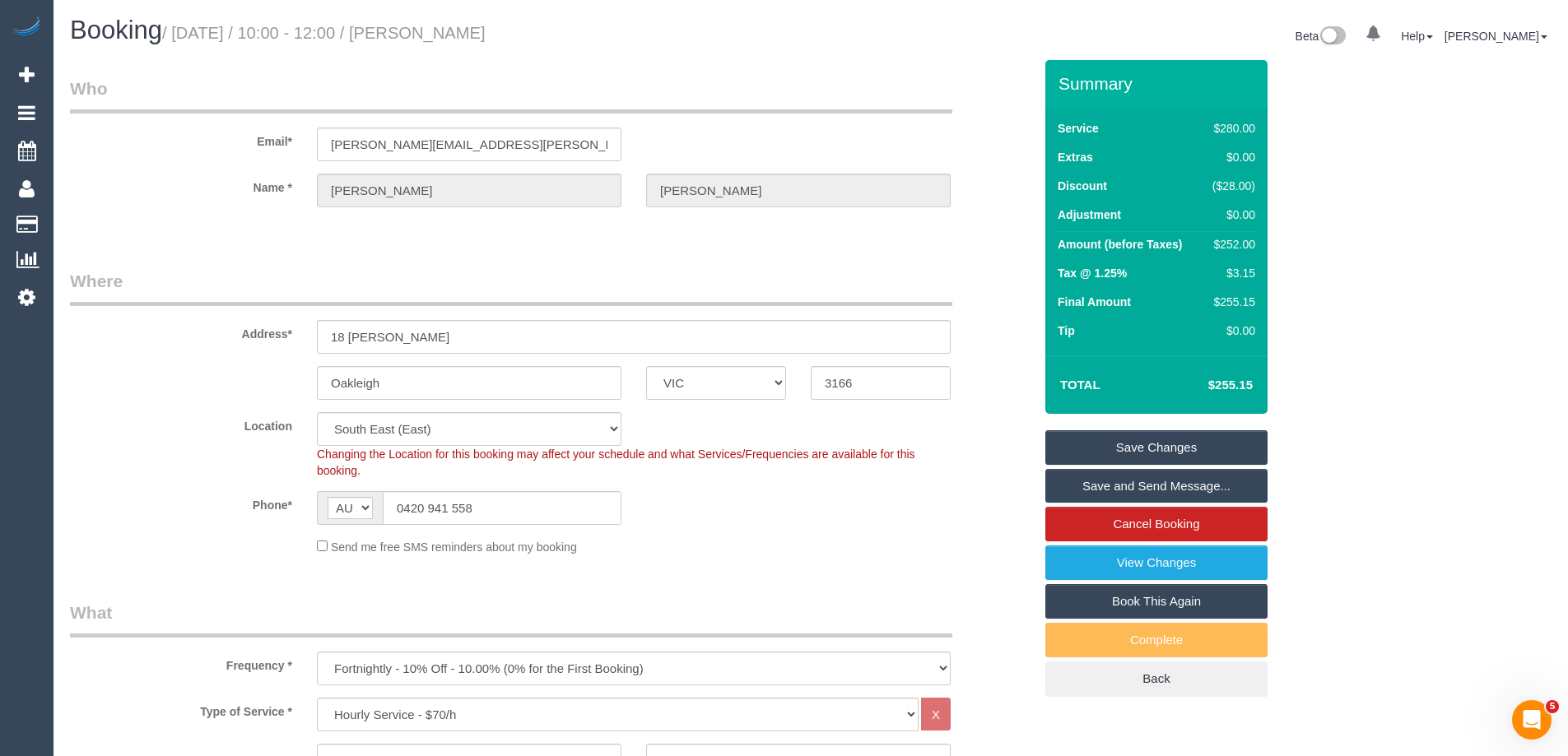
drag, startPoint x: 607, startPoint y: 24, endPoint x: 455, endPoint y: 26, distance: 152.0
click at [455, 26] on h1 "Booking / September 29, 2025 / 10:00 - 12:00 / Jonathan Byrnes" at bounding box center [434, 31] width 729 height 28
copy small "Jonathan Byrnes"
click at [1111, 447] on link "Save Changes" at bounding box center [1156, 448] width 222 height 35
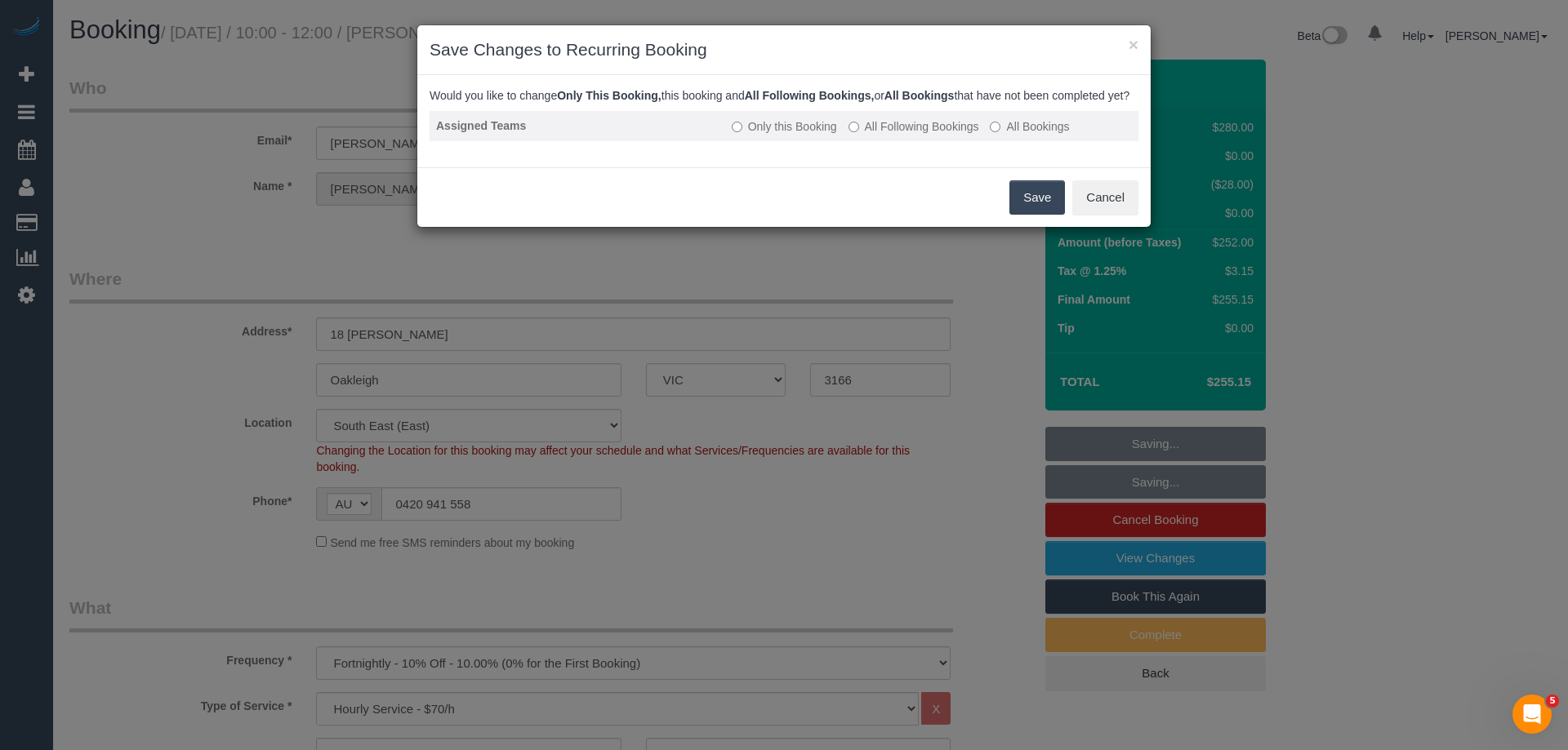
click at [870, 135] on label "All Following Bookings" at bounding box center [914, 127] width 131 height 17
click at [862, 135] on label "All Following Bookings" at bounding box center [914, 127] width 131 height 17
click at [1035, 209] on button "Save" at bounding box center [1037, 197] width 55 height 34
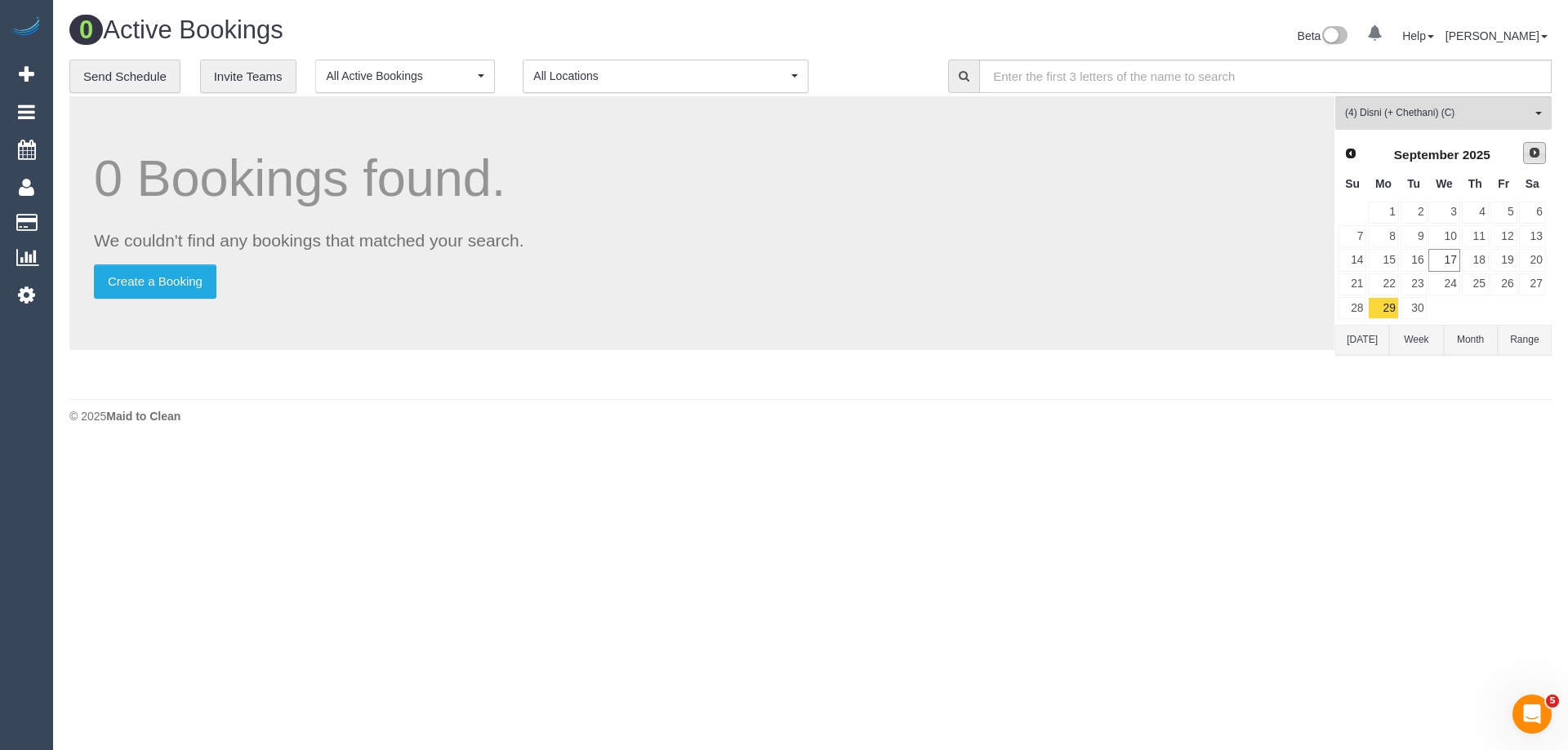
click at [1535, 160] on link "Next" at bounding box center [1535, 154] width 23 height 23
click at [1391, 239] on link "6" at bounding box center [1382, 236] width 30 height 22
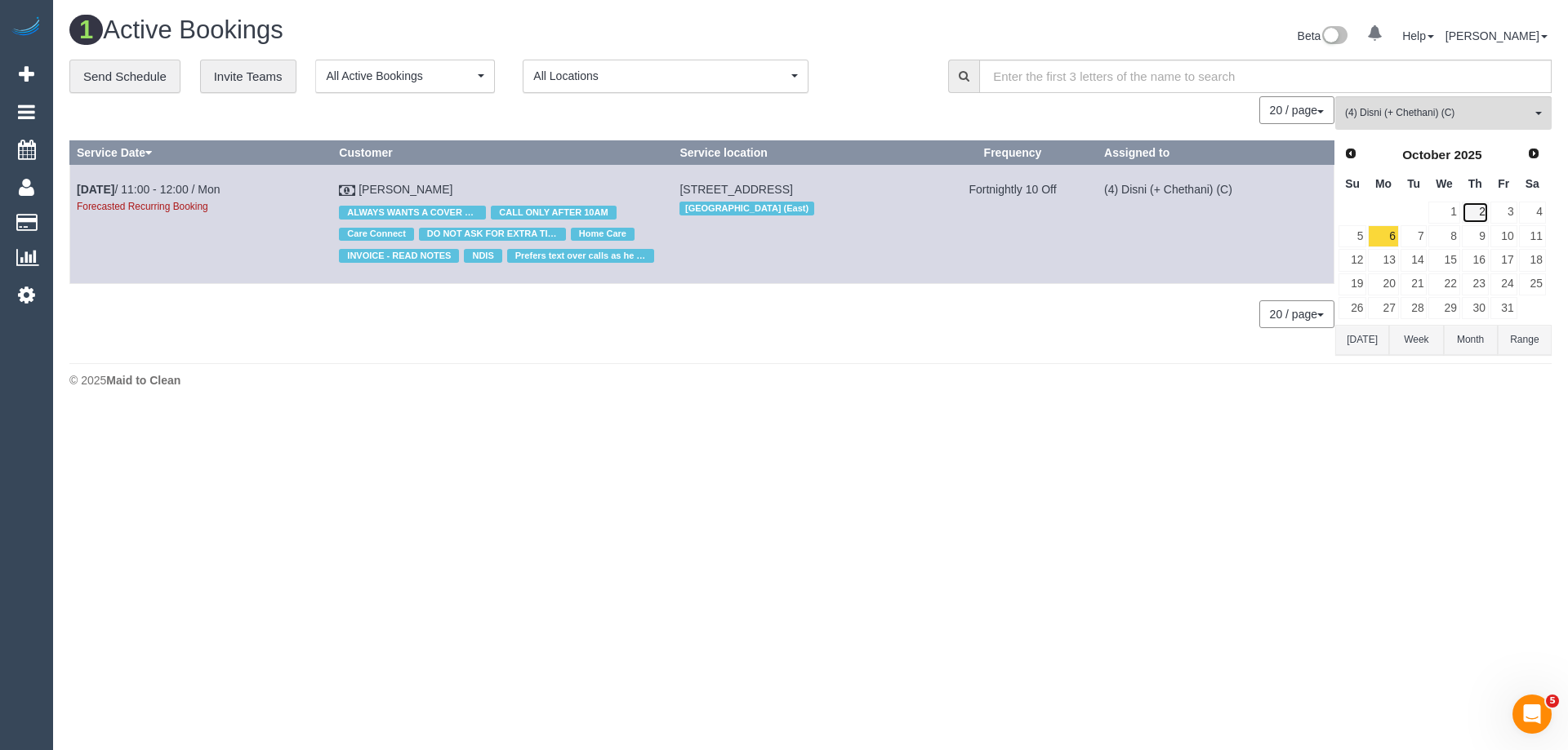
click at [1475, 214] on link "2" at bounding box center [1475, 212] width 27 height 22
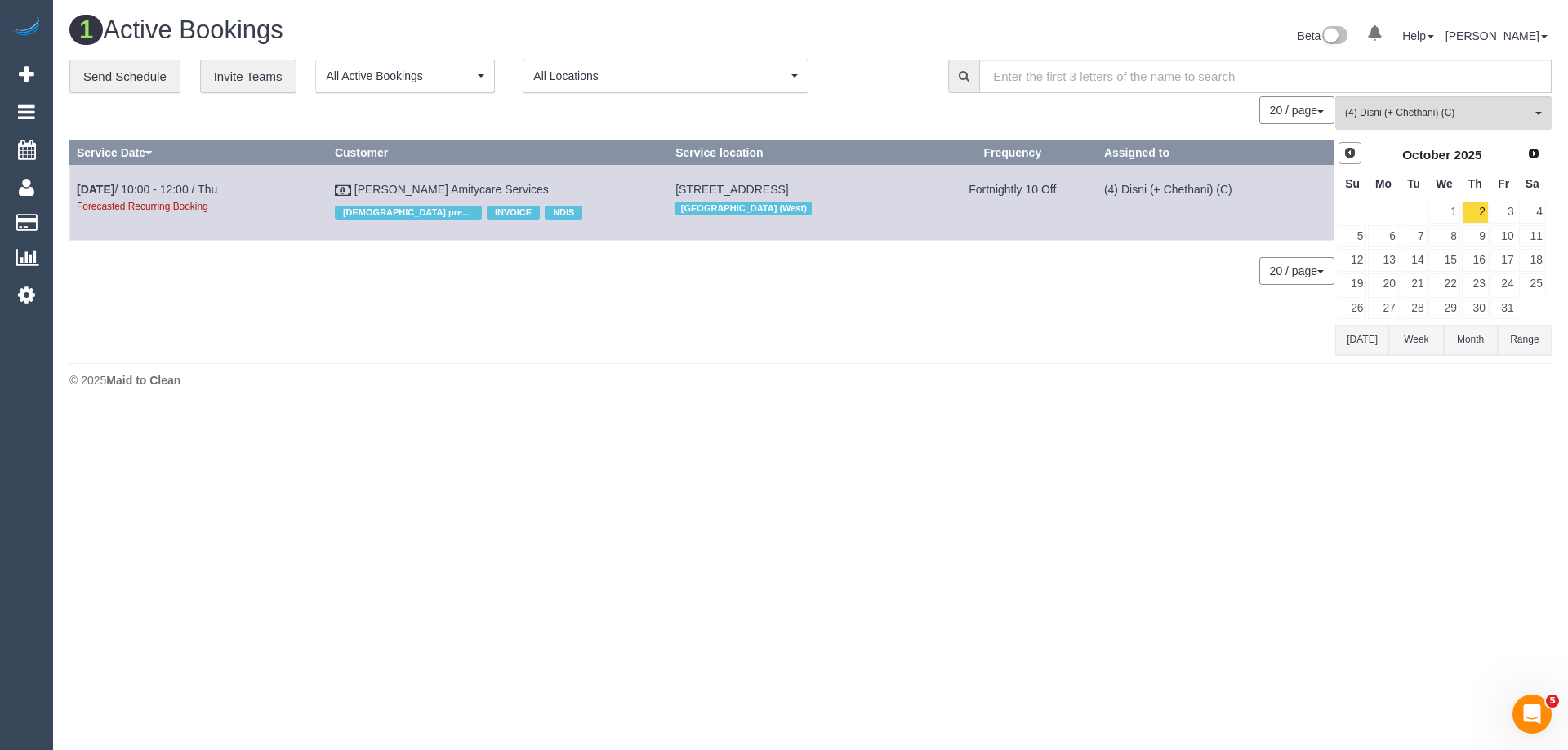
click at [1341, 151] on link "Prev" at bounding box center [1350, 154] width 23 height 23
click at [1480, 280] on link "25" at bounding box center [1475, 284] width 27 height 22
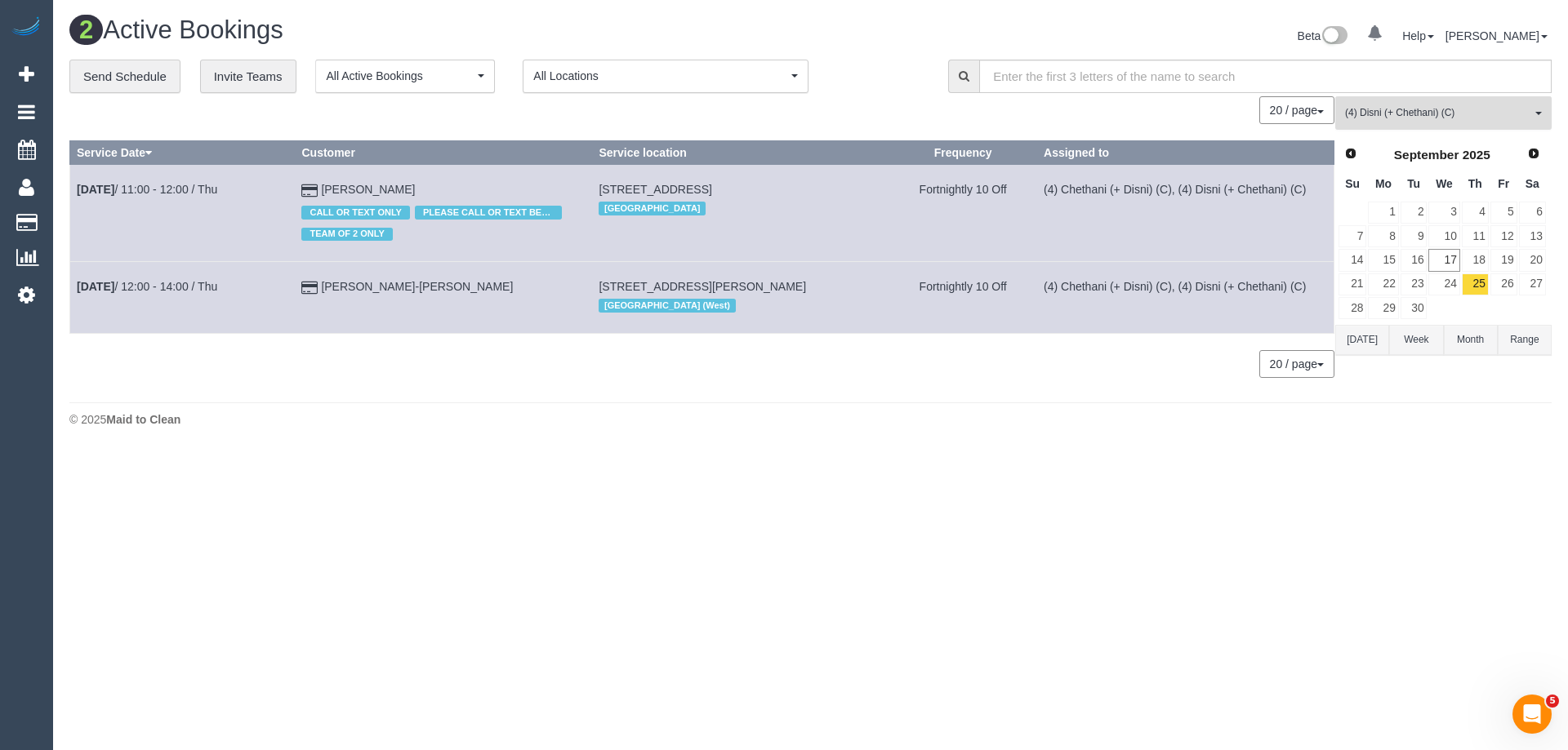
click at [1391, 103] on button "(4) Disni (+ Chethani) (C) All Teams" at bounding box center [1443, 113] width 216 height 33
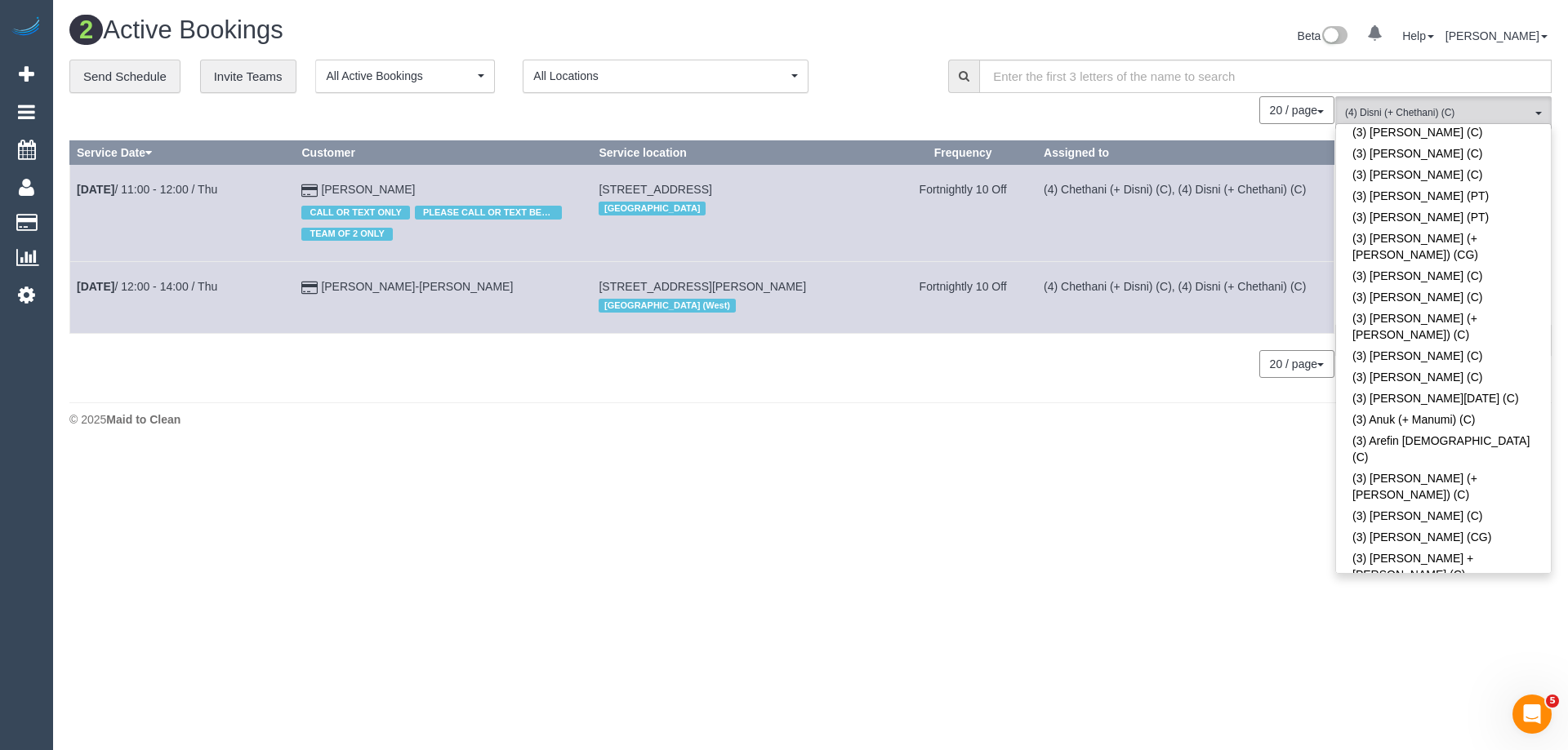
scroll to position [1985, 0]
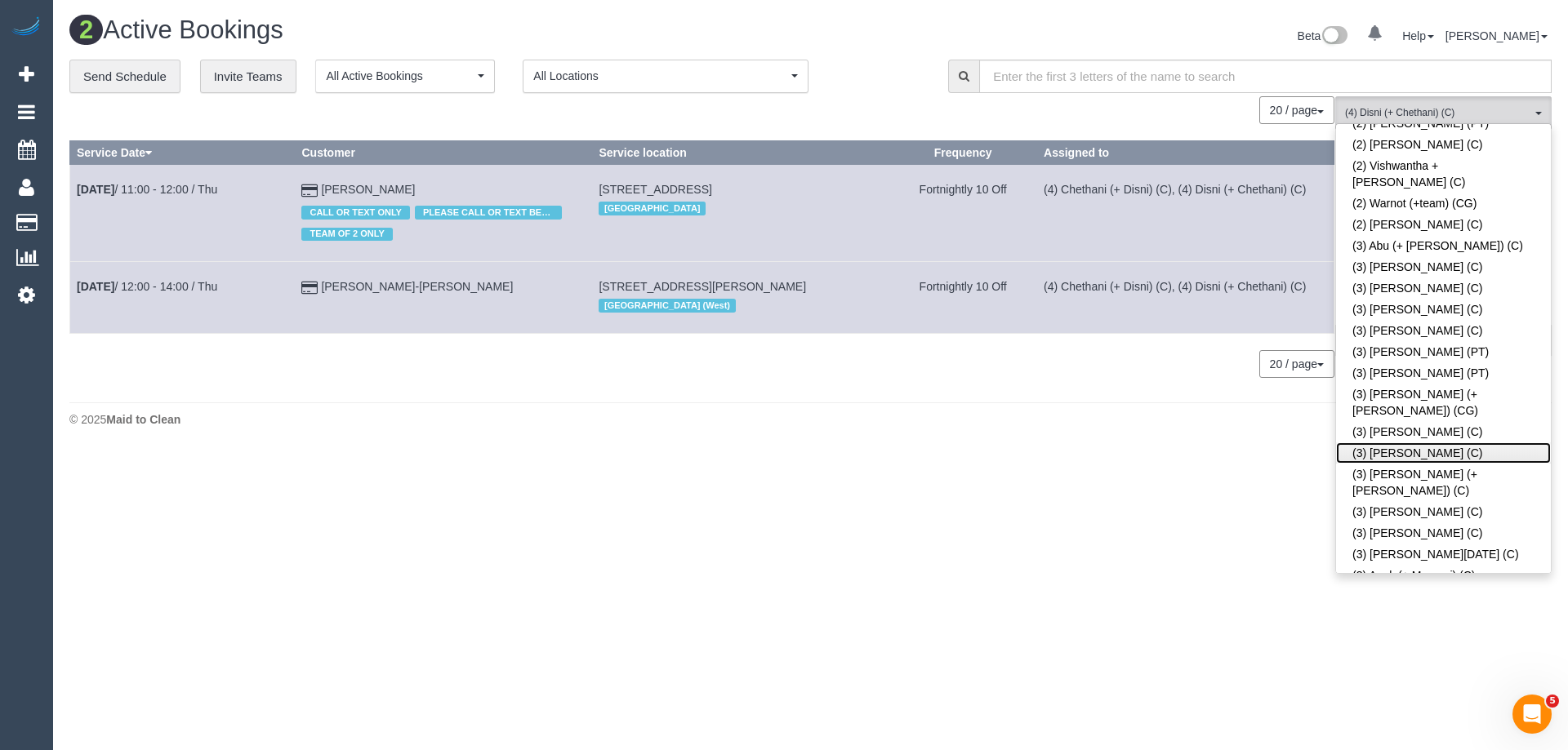
click at [1394, 442] on link "(3) [PERSON_NAME] (C)" at bounding box center [1443, 453] width 215 height 21
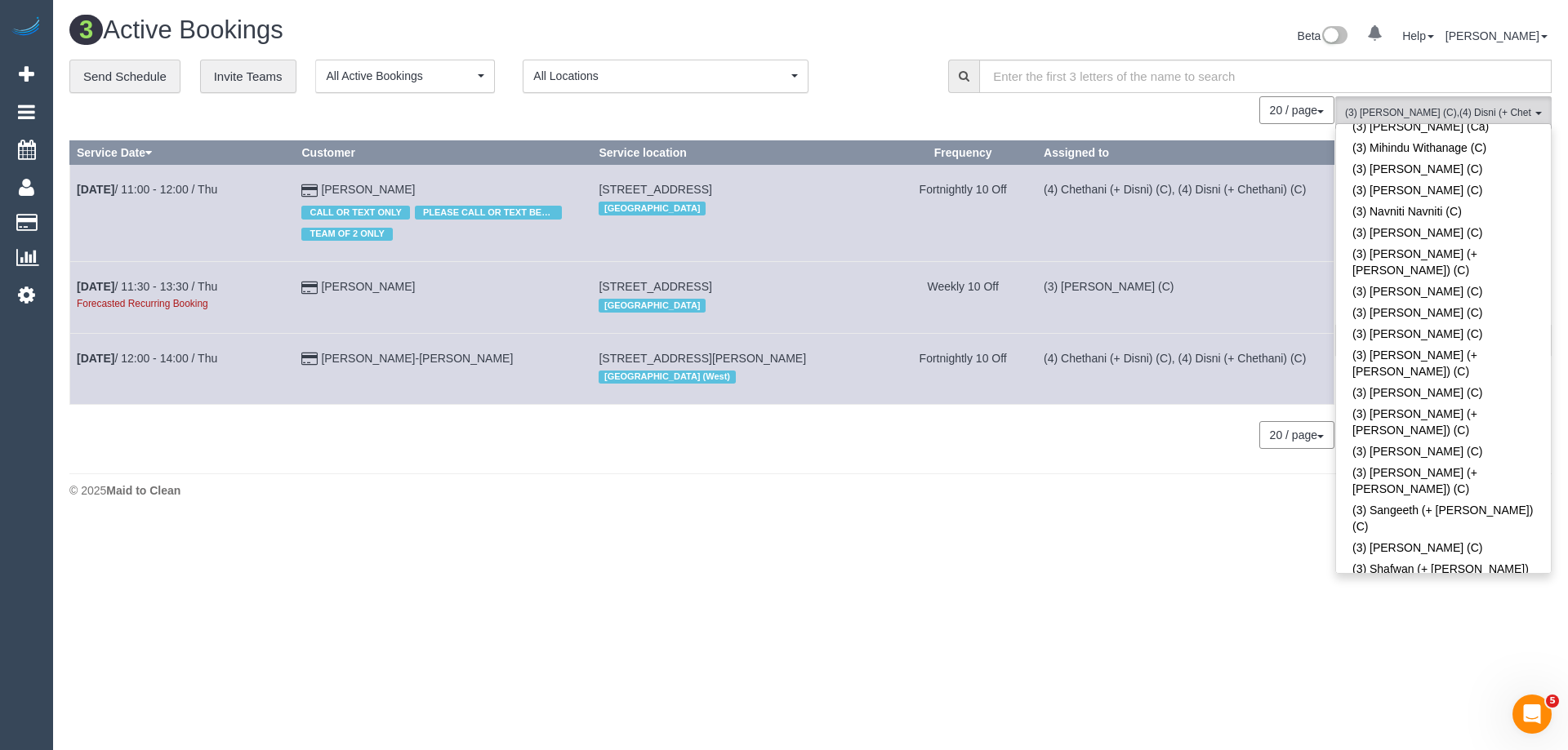
scroll to position [4027, 0]
click at [1133, 517] on div "1 Active Bookings Beta 0 Your Notifications You have 0 alerts Help Help Docs Ta…" at bounding box center [810, 261] width 1515 height 522
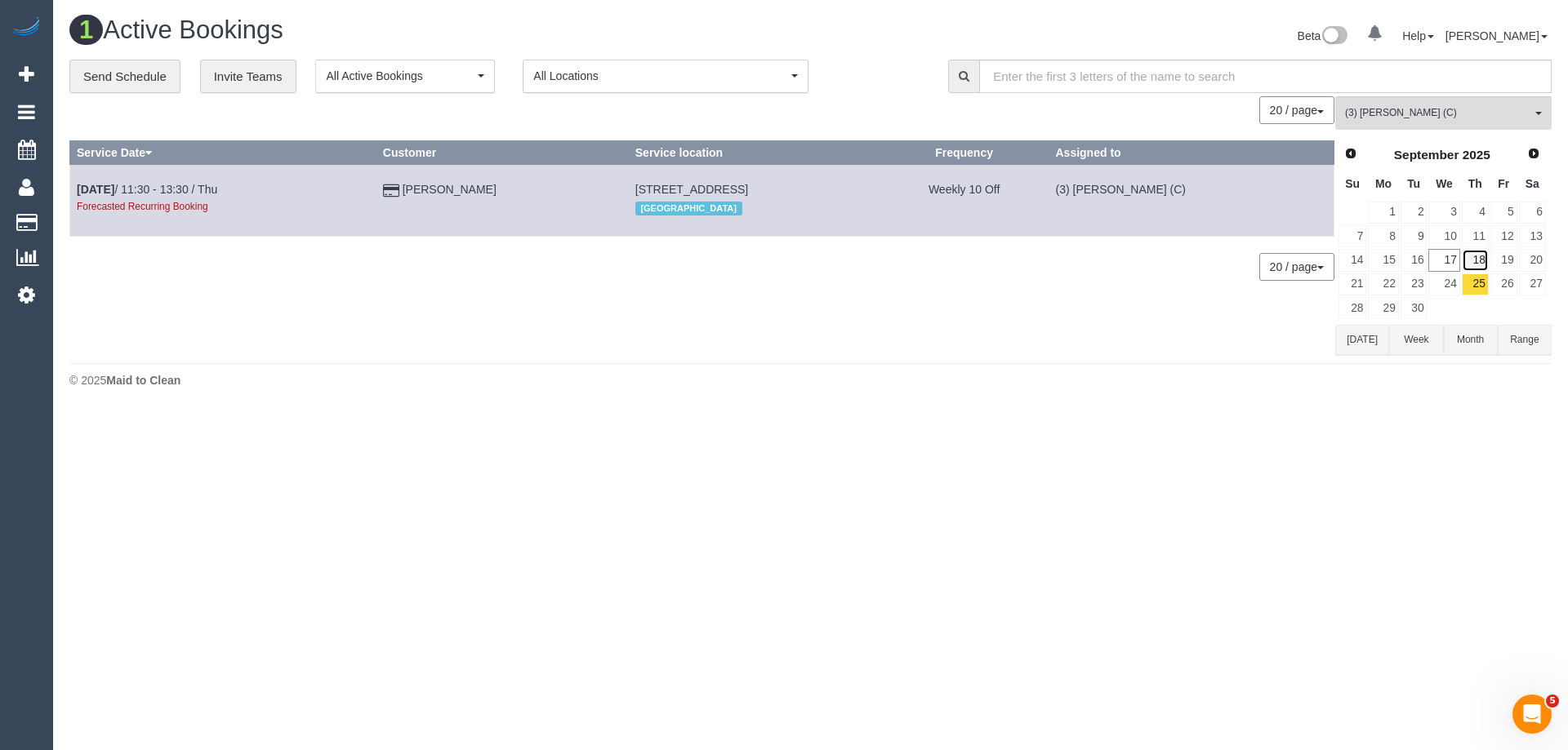
click at [1476, 262] on link "18" at bounding box center [1475, 259] width 27 height 22
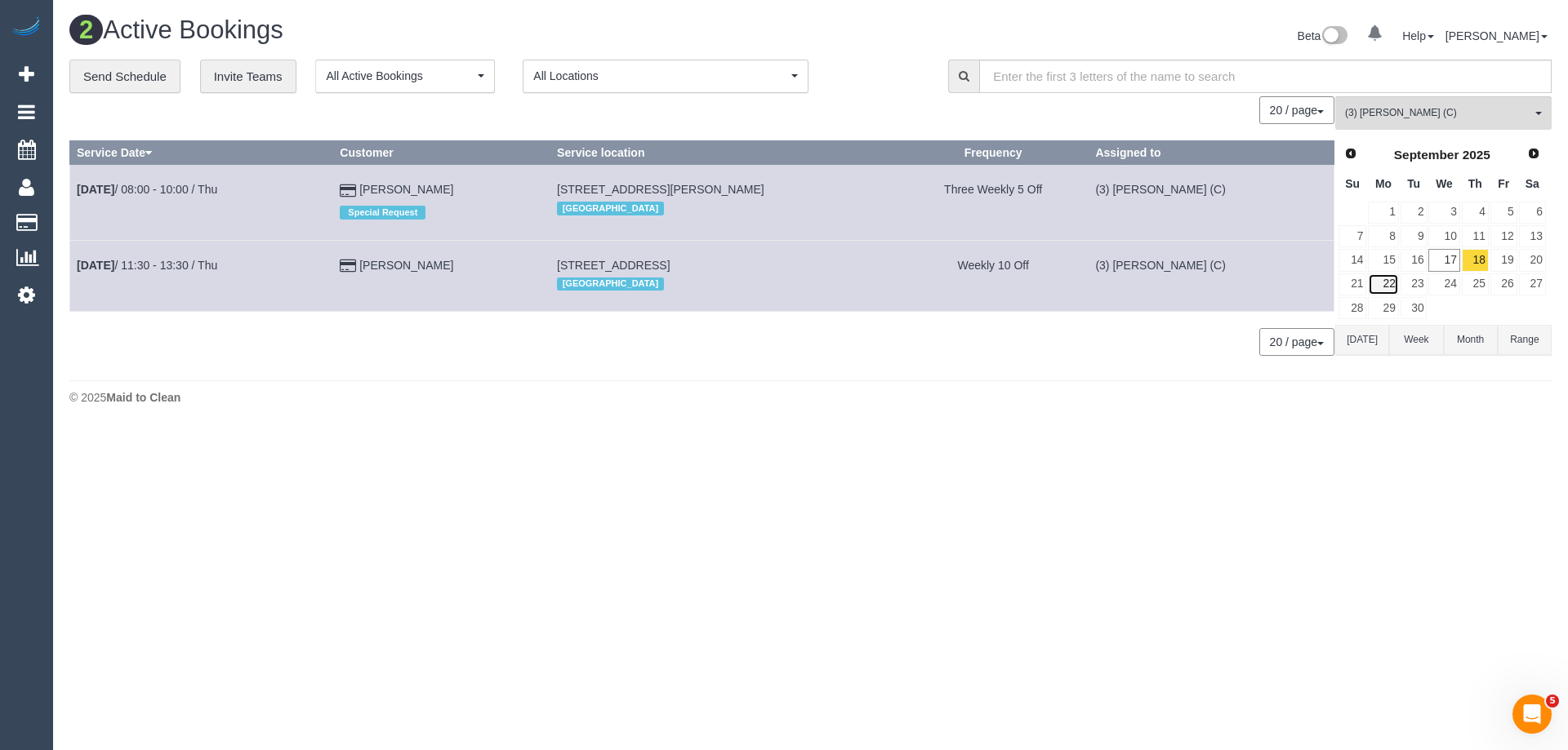
click at [1382, 280] on link "22" at bounding box center [1382, 284] width 30 height 22
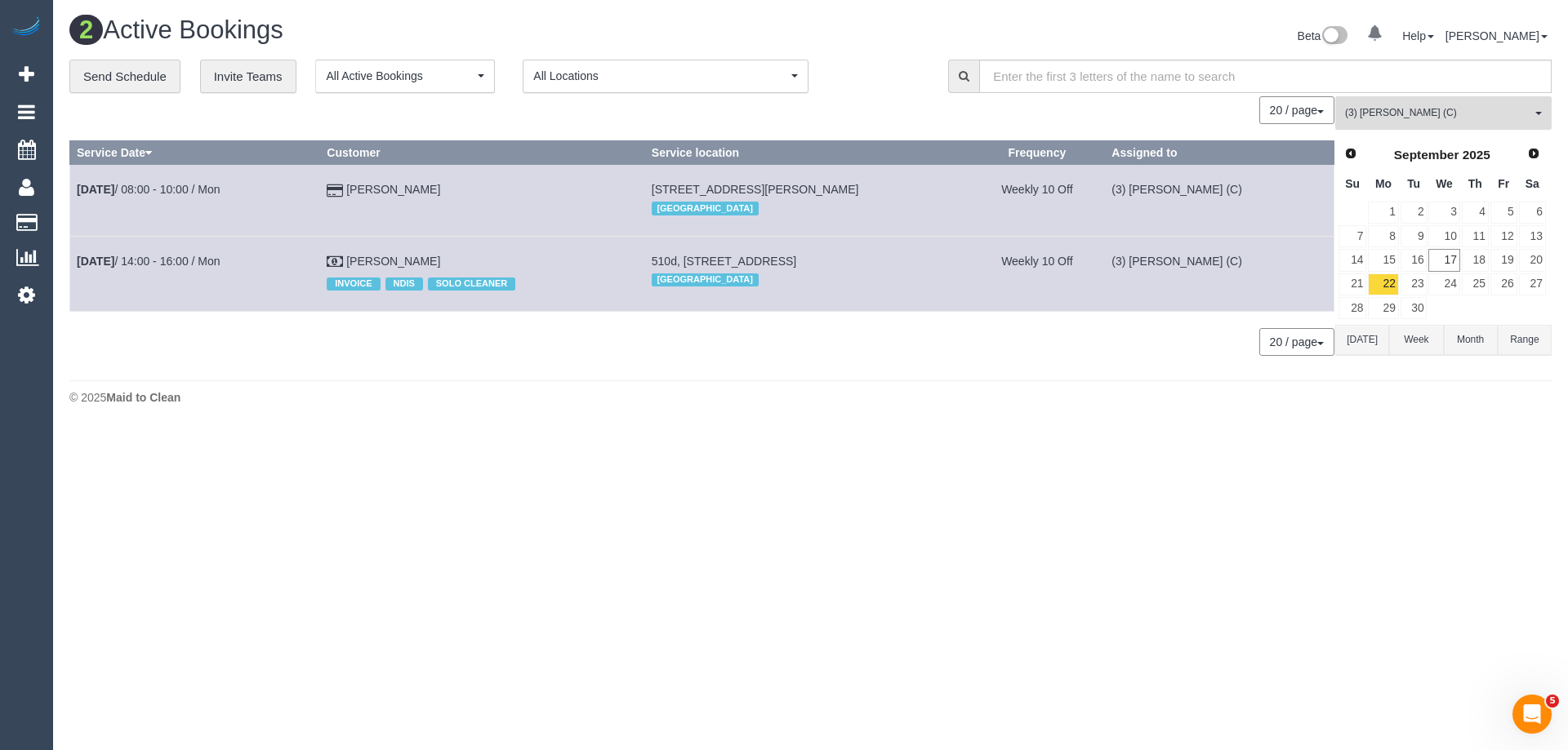
click at [1384, 120] on button "(3) Andres Arredondo (C) All Teams" at bounding box center [1443, 113] width 216 height 33
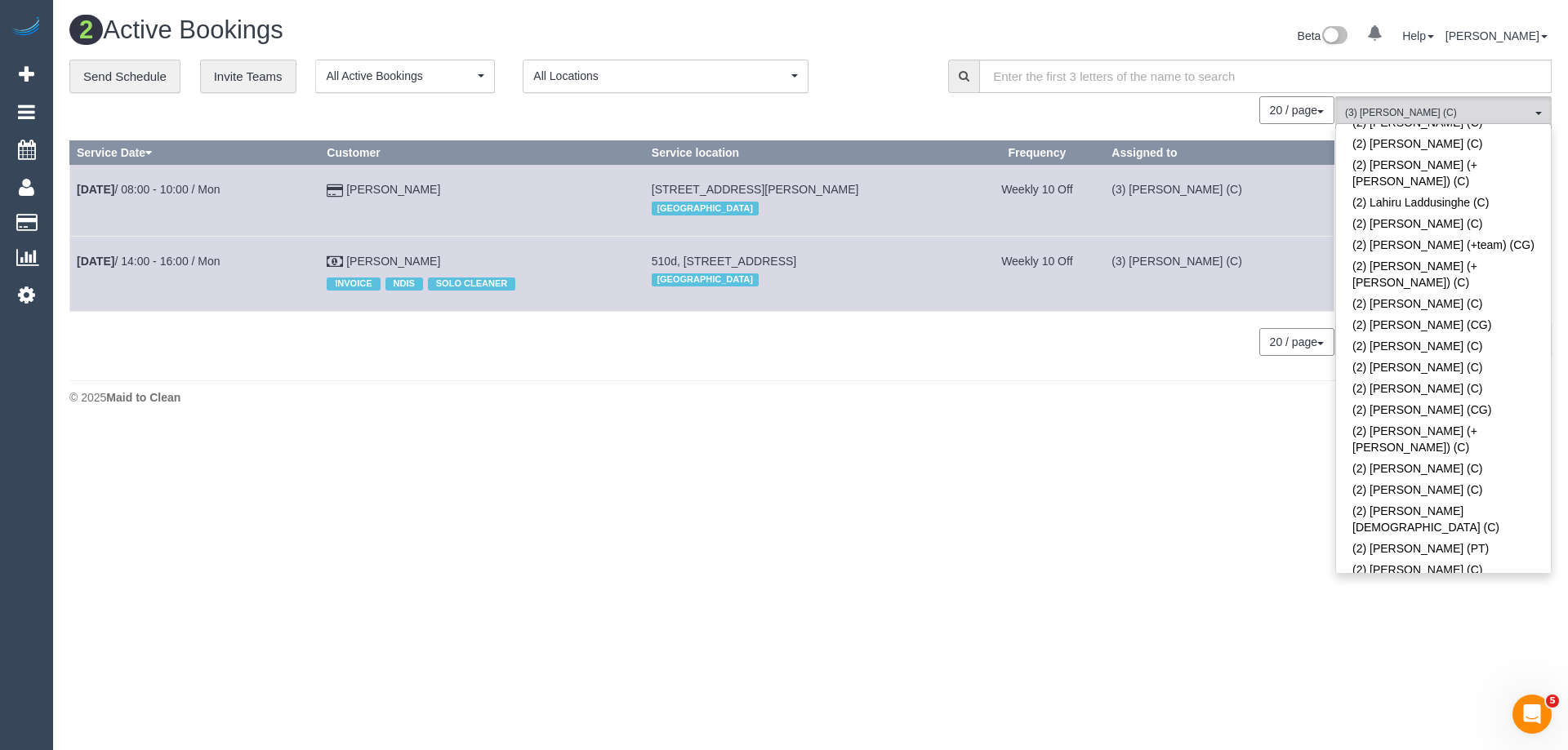
scroll to position [1290, 0]
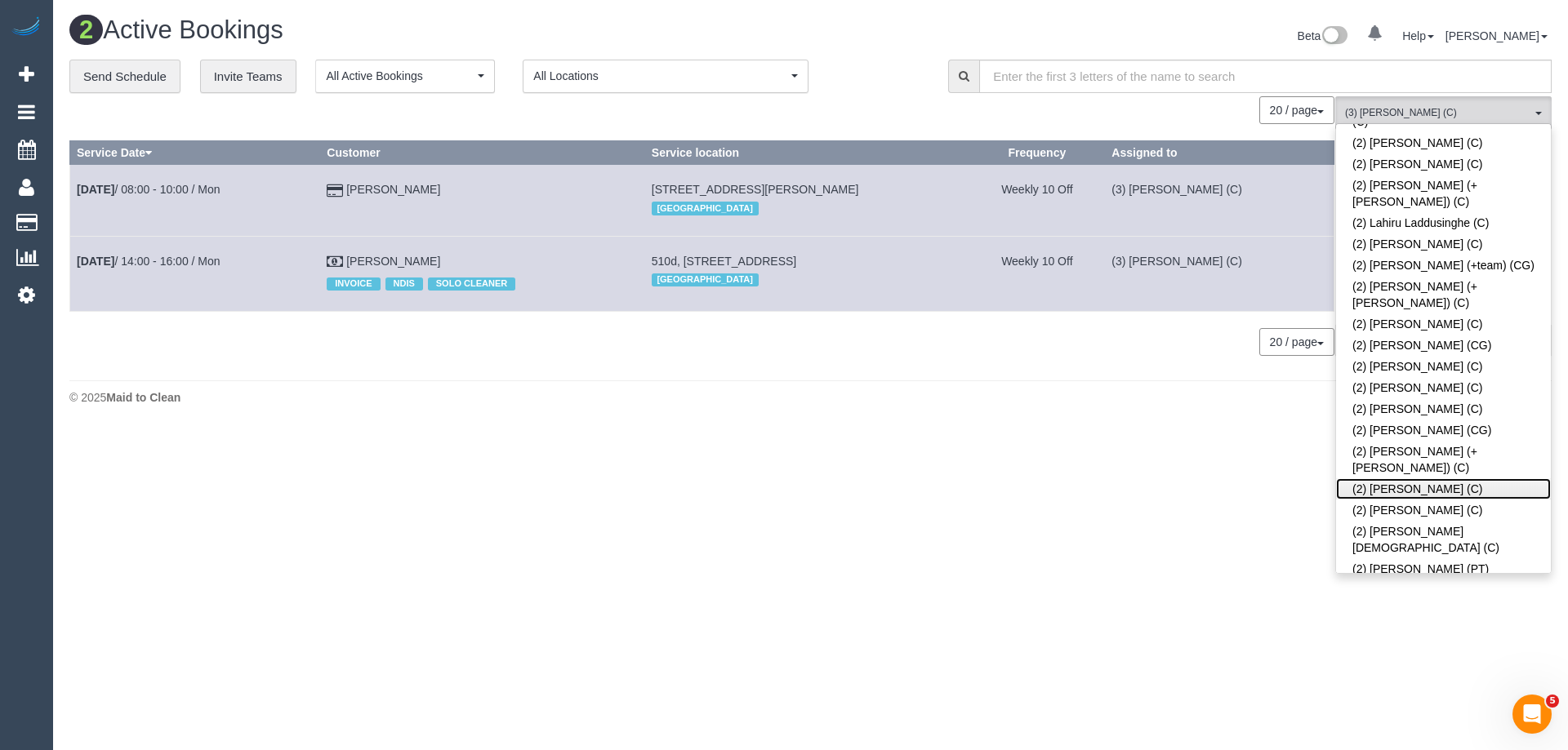
click at [1391, 478] on link "(2) [PERSON_NAME] (C)" at bounding box center [1443, 489] width 215 height 21
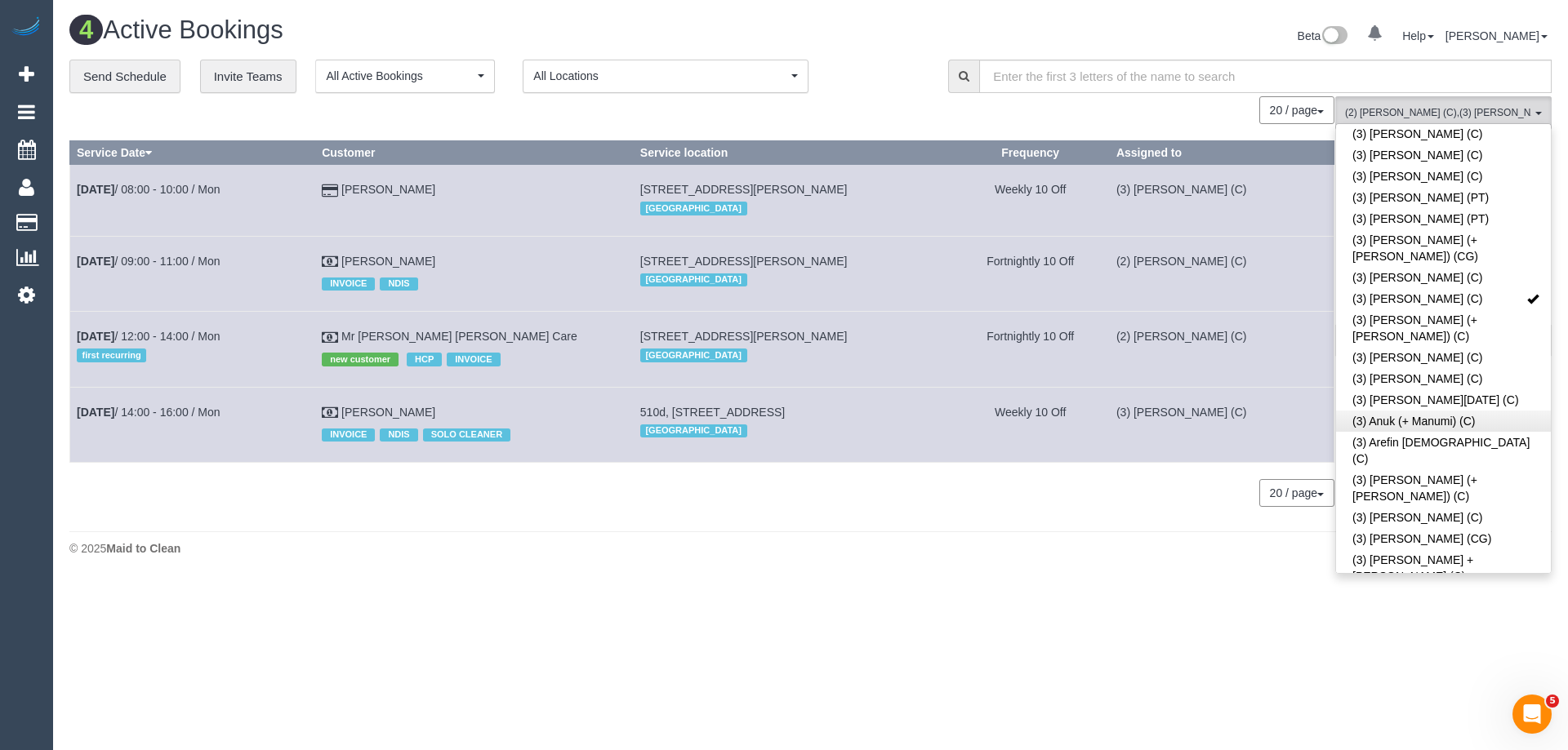
scroll to position [1943, 0]
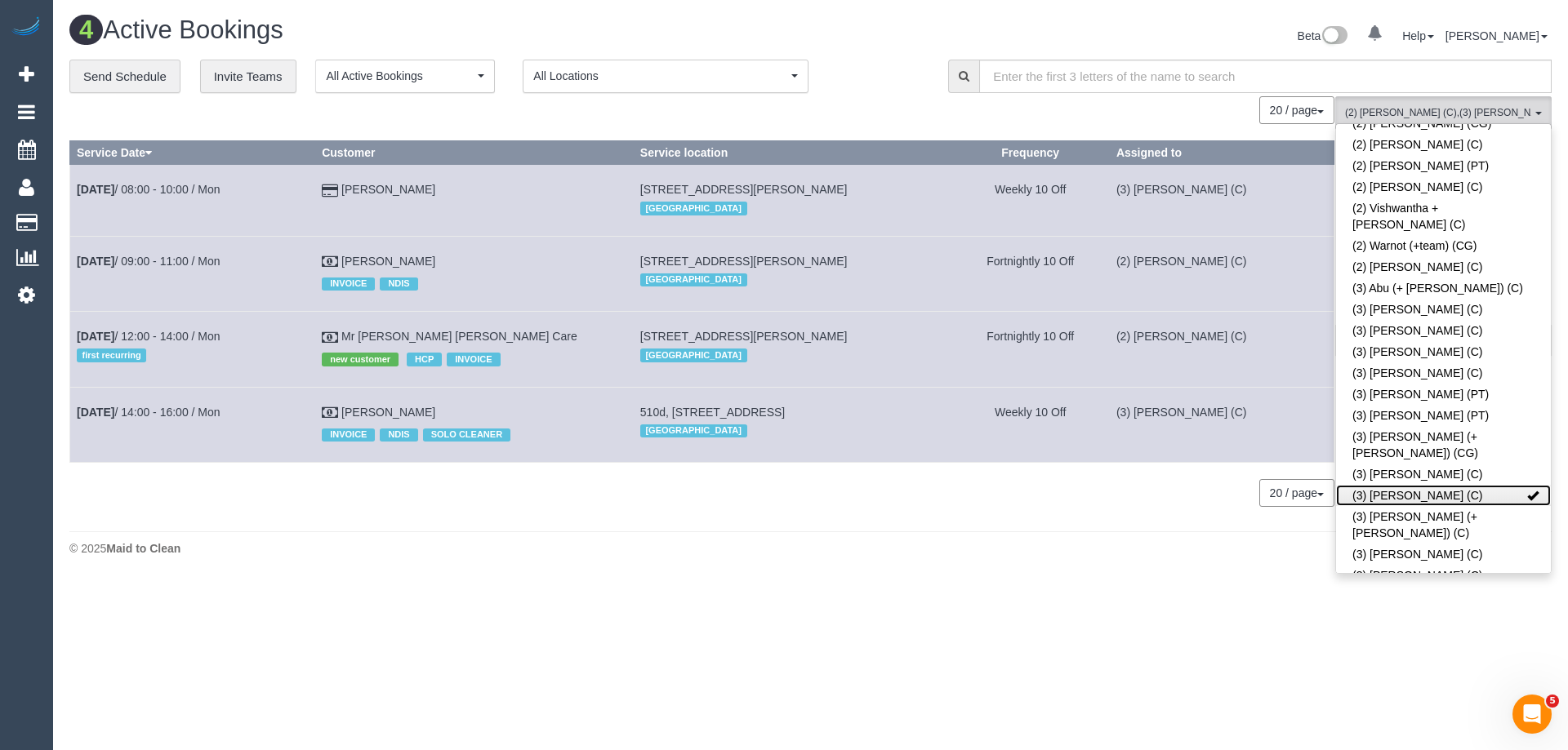
click at [1435, 485] on link "(3) Andres Arredondo (C)" at bounding box center [1443, 496] width 215 height 21
click at [1058, 500] on div "20 / page 10 / page 20 / page 30 / page 40 / page 50 / page 100 / page" at bounding box center [702, 493] width 1265 height 28
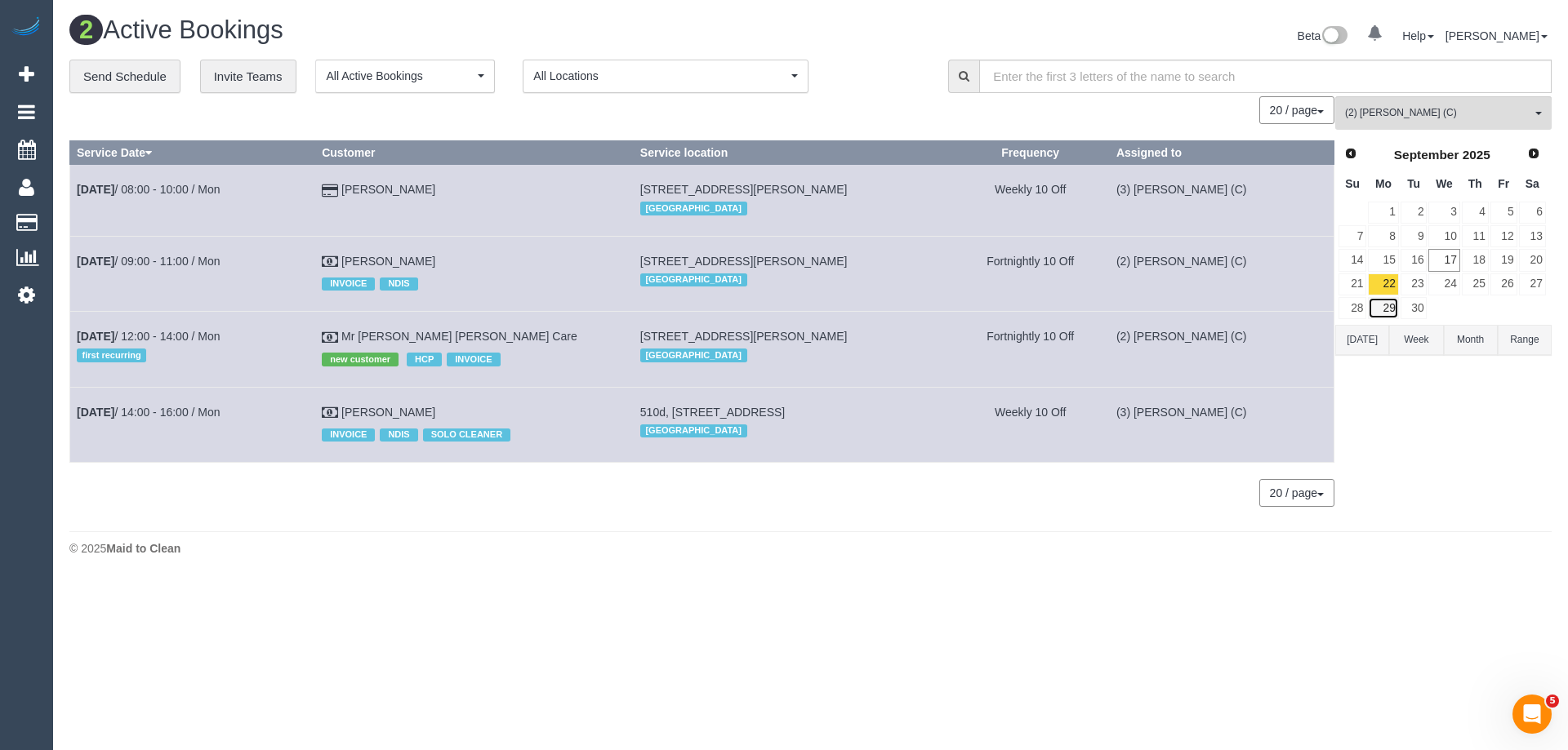
click at [1383, 302] on link "29" at bounding box center [1382, 308] width 30 height 22
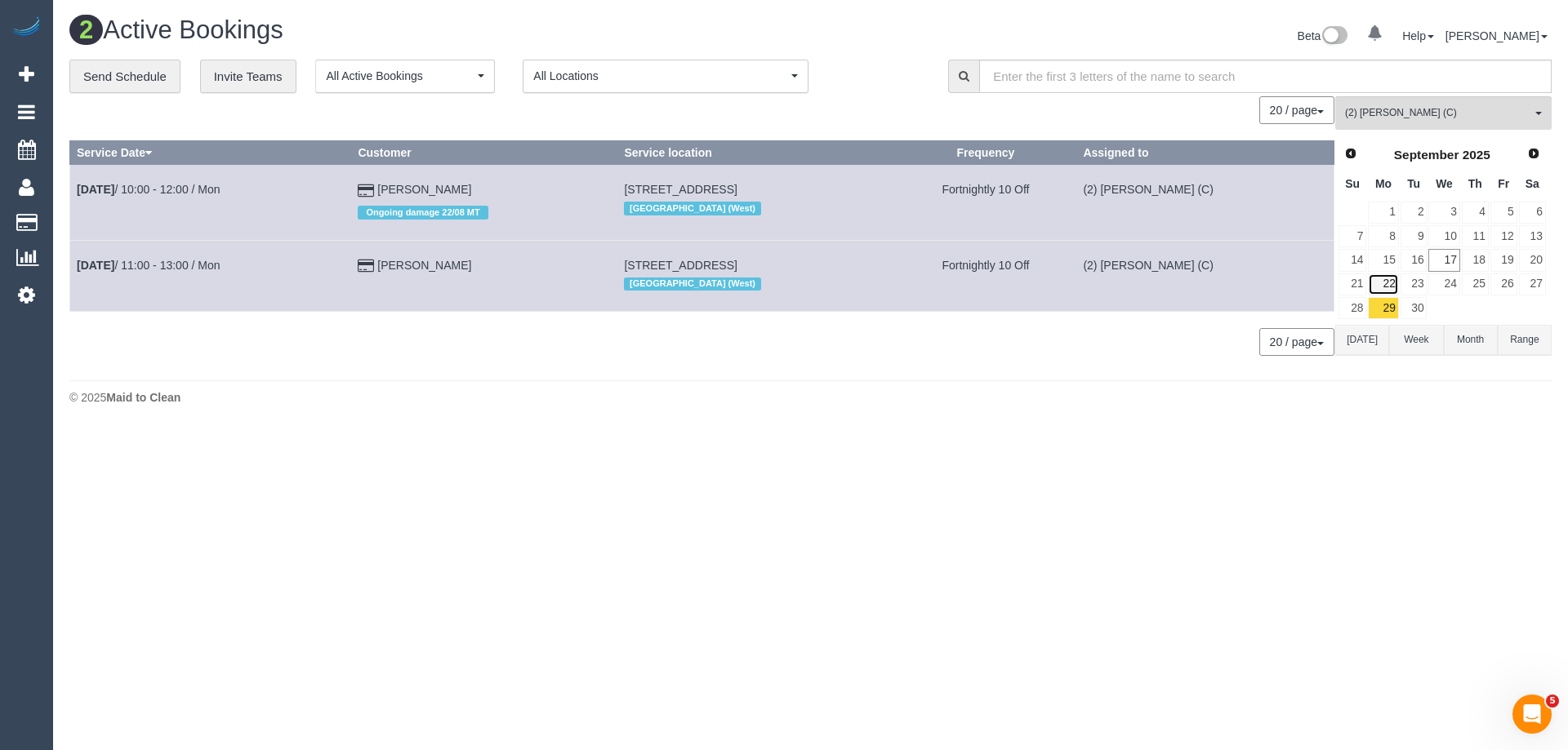
click at [1383, 288] on link "22" at bounding box center [1382, 284] width 30 height 22
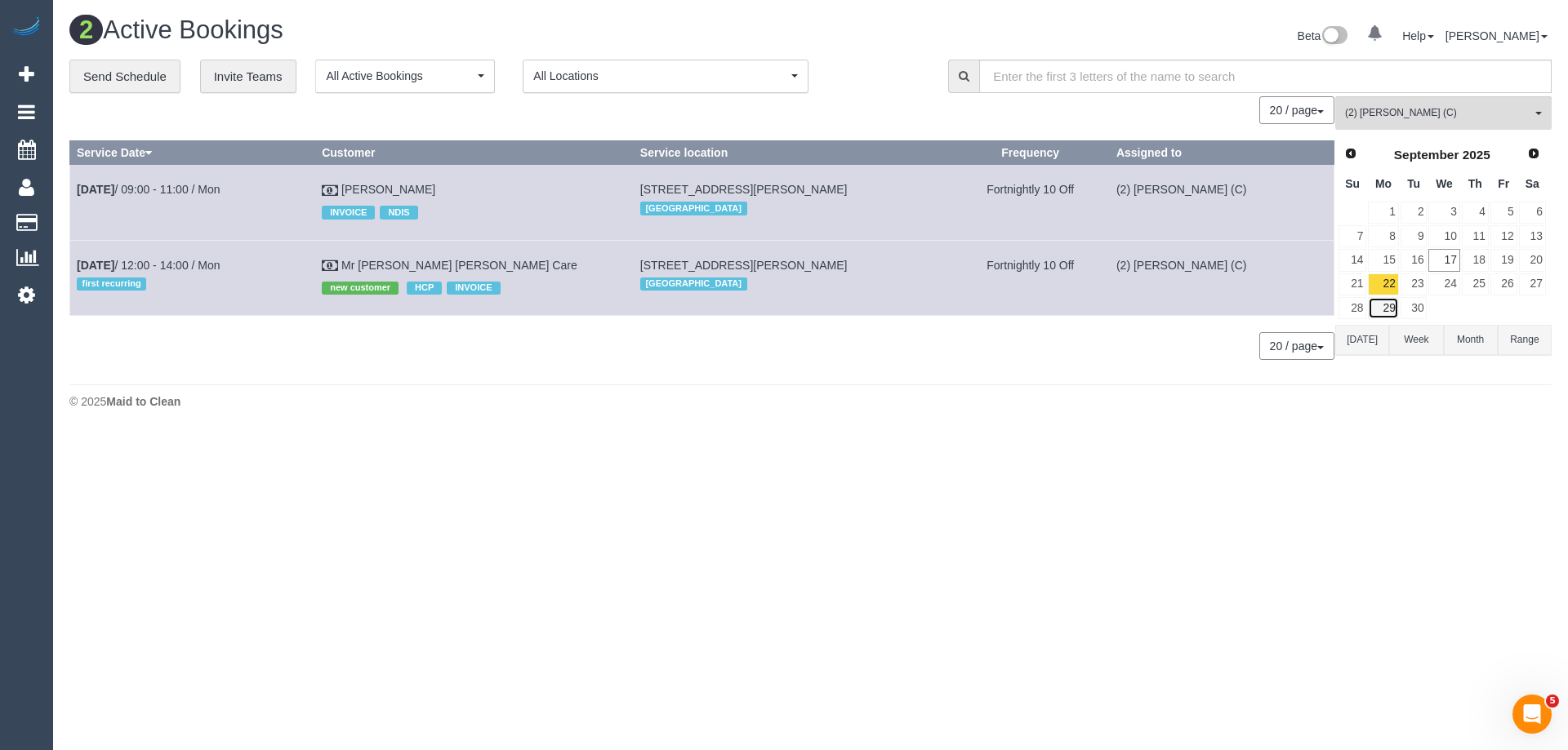
click at [1384, 303] on link "29" at bounding box center [1382, 308] width 30 height 22
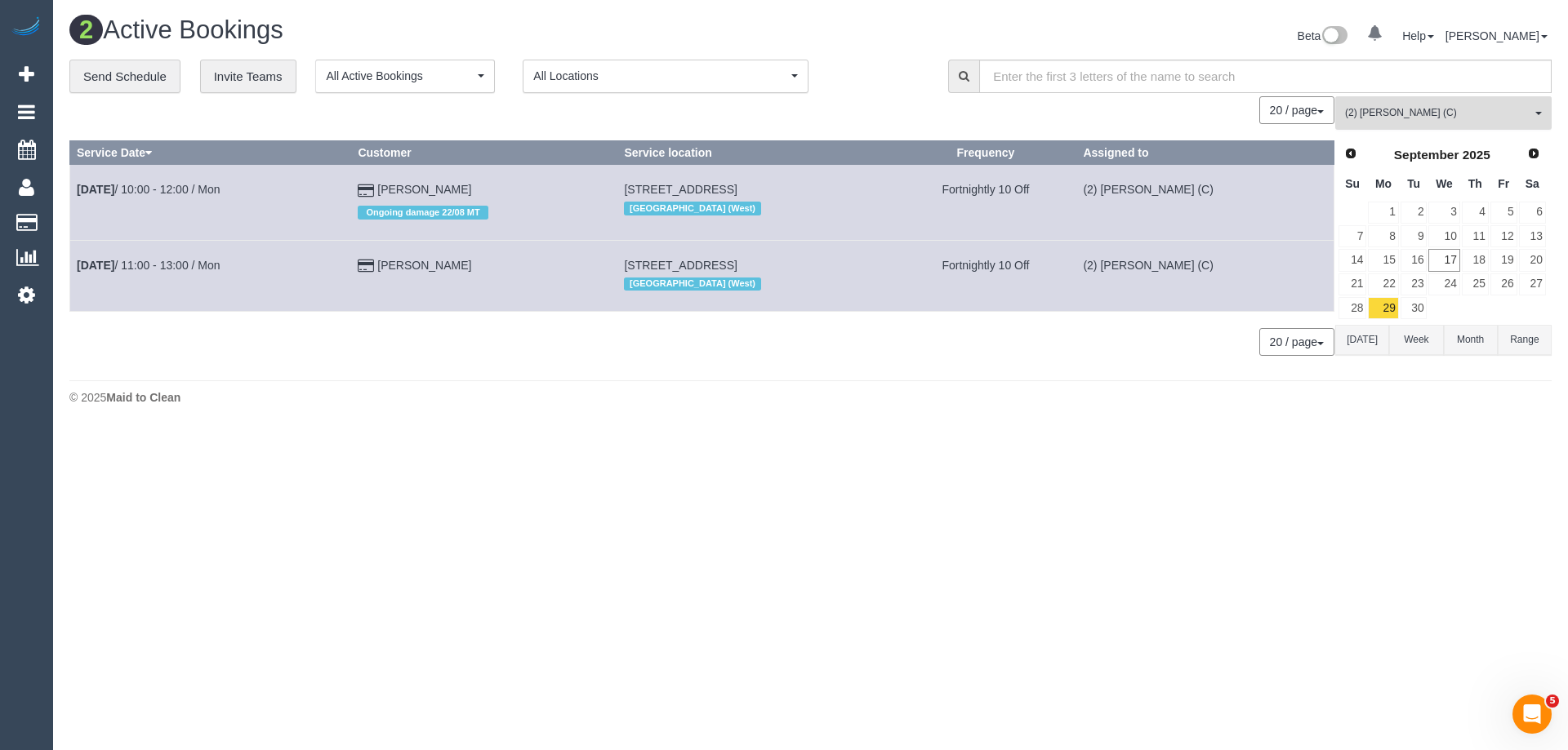
click at [1387, 107] on span "(2) [PERSON_NAME] (C)" at bounding box center [1438, 113] width 186 height 14
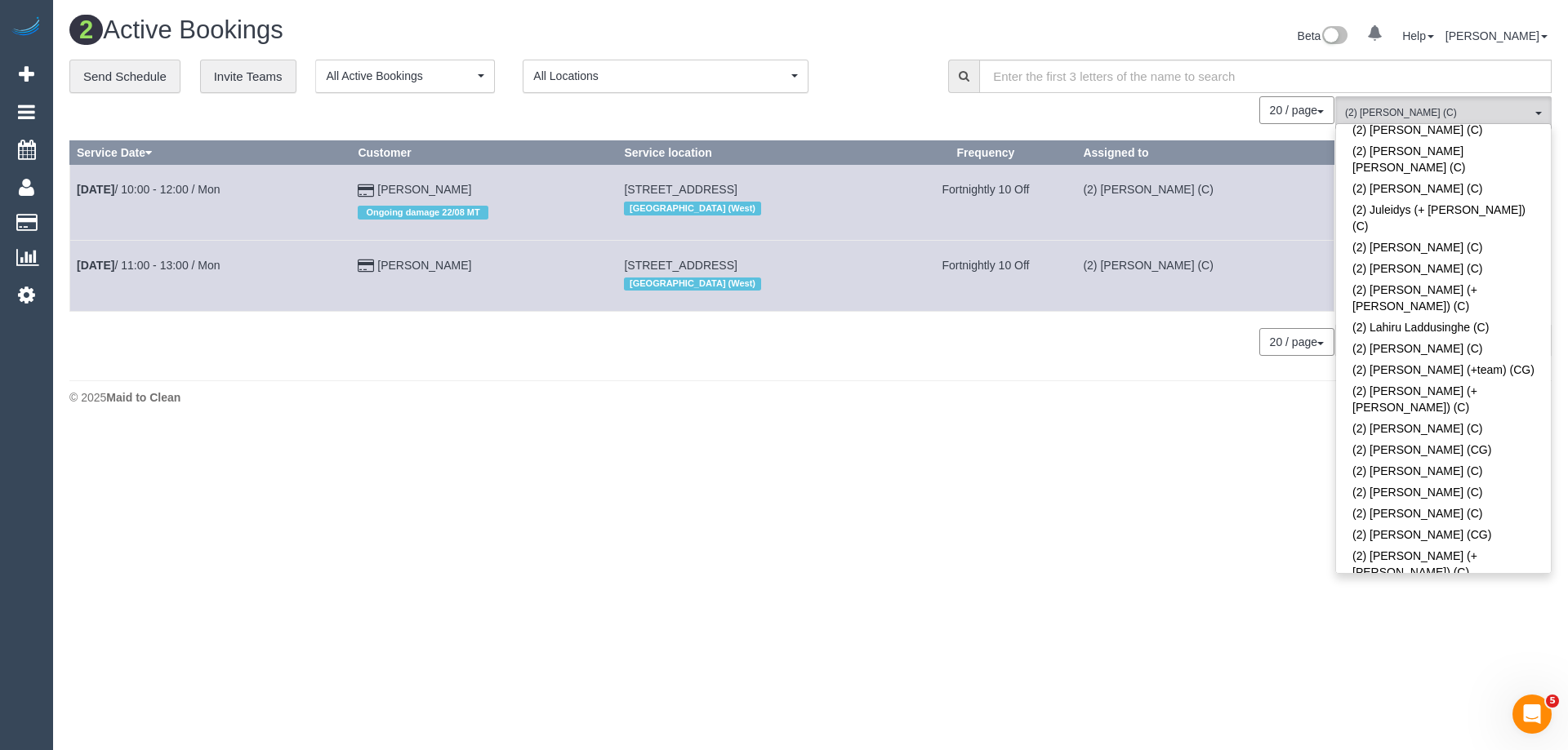
click at [1437, 583] on link "(2) [PERSON_NAME] (C)" at bounding box center [1443, 593] width 215 height 21
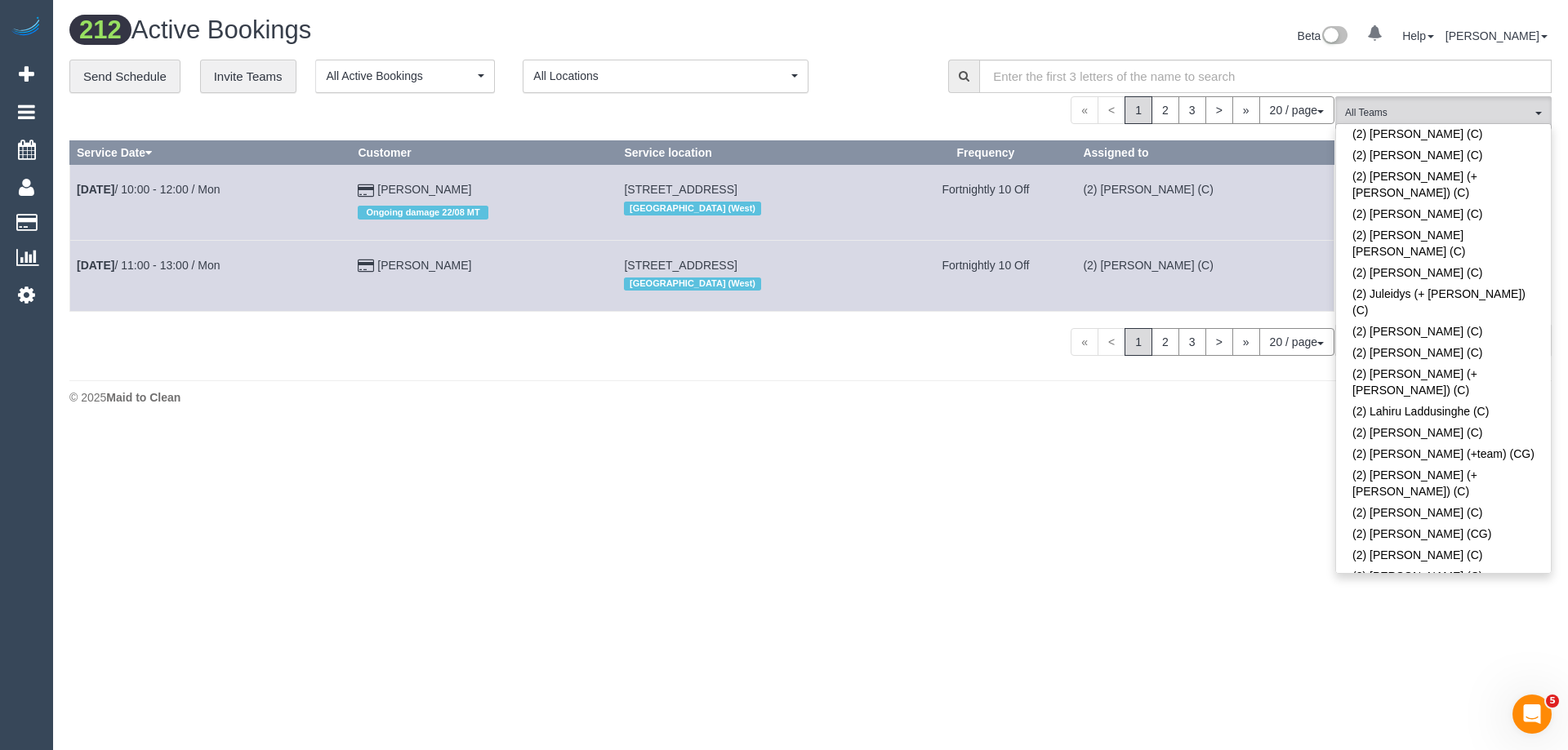
scroll to position [0, 0]
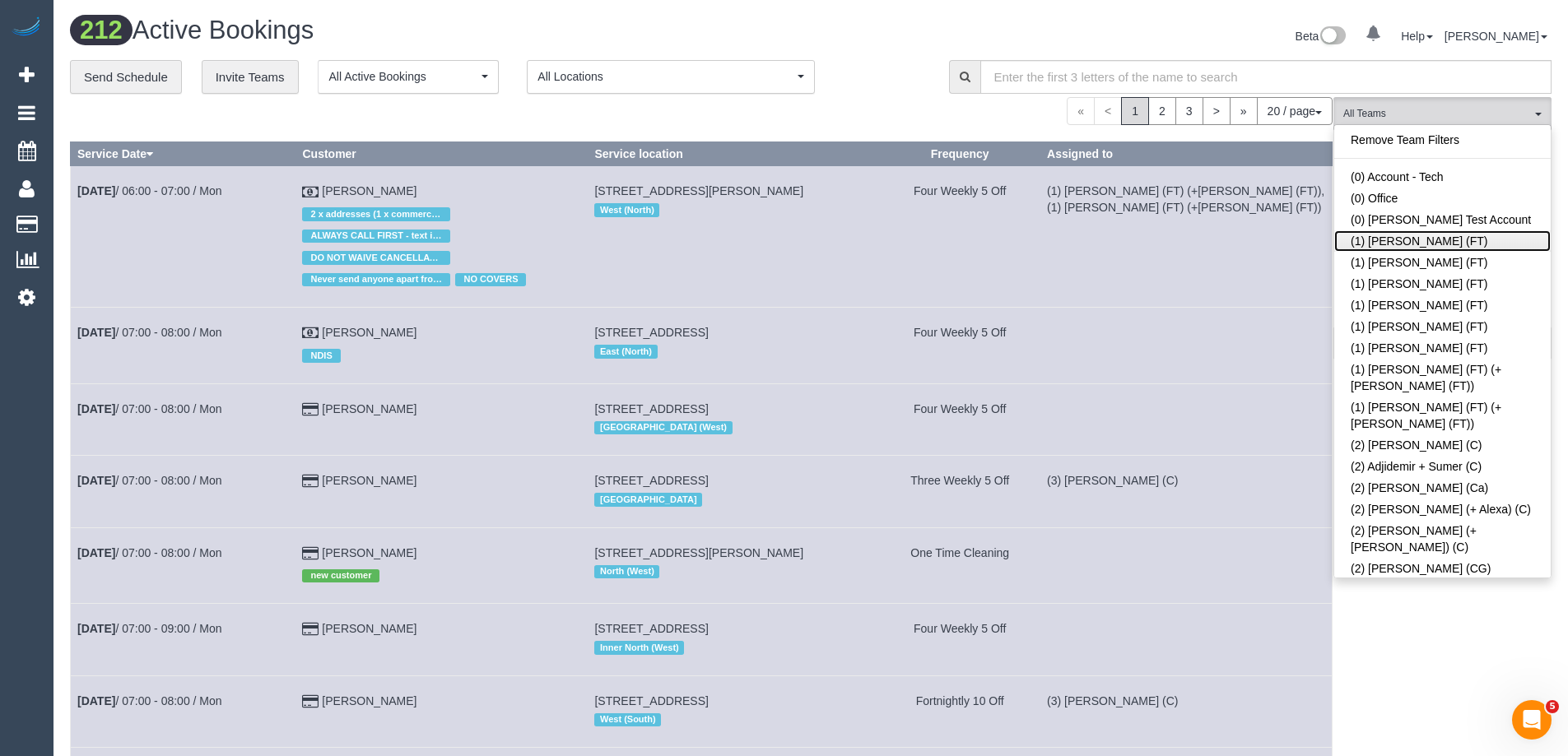
click at [1423, 232] on link "(1) Debbie Brodjanac (FT)" at bounding box center [1442, 241] width 216 height 21
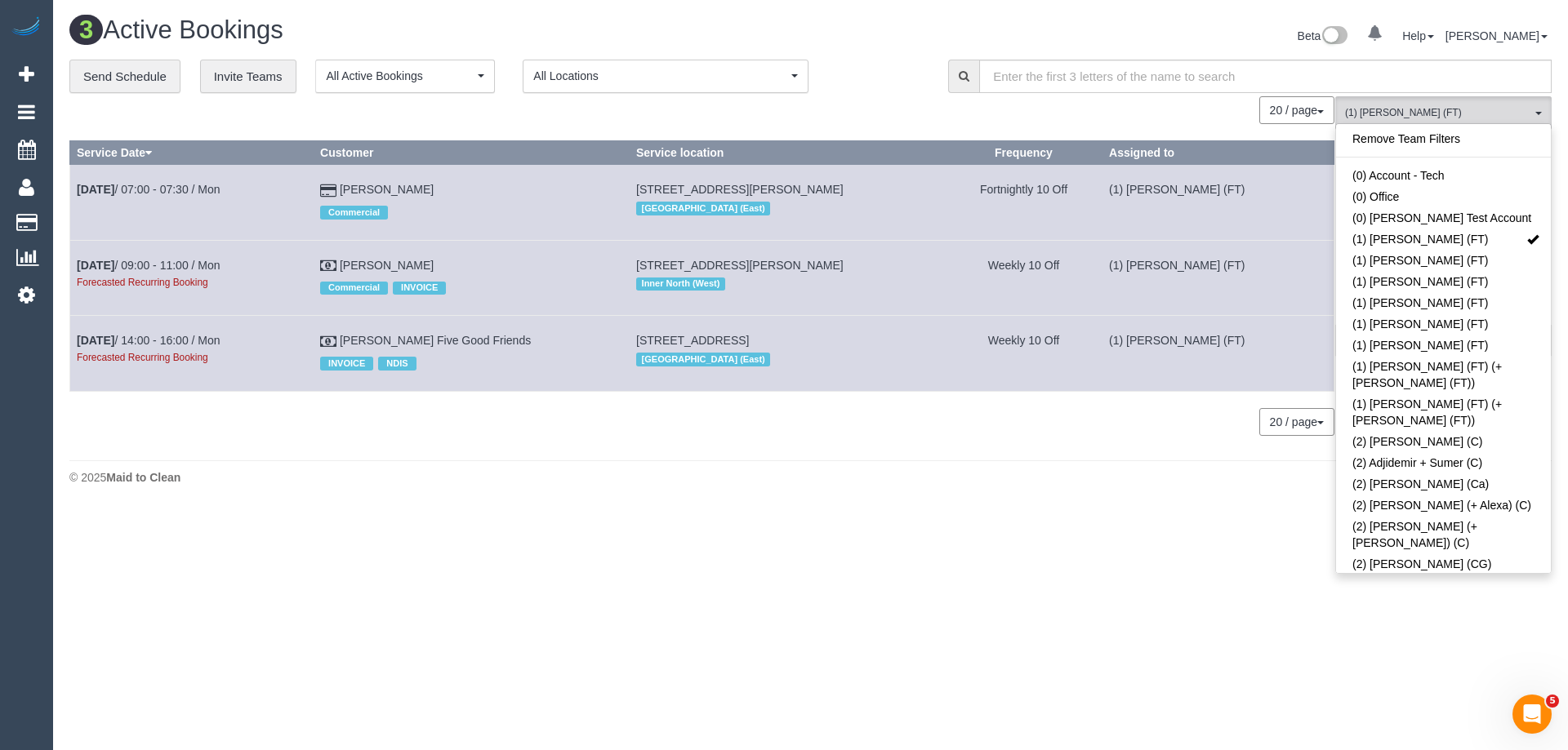
click at [912, 91] on div "**********" at bounding box center [496, 76] width 854 height 34
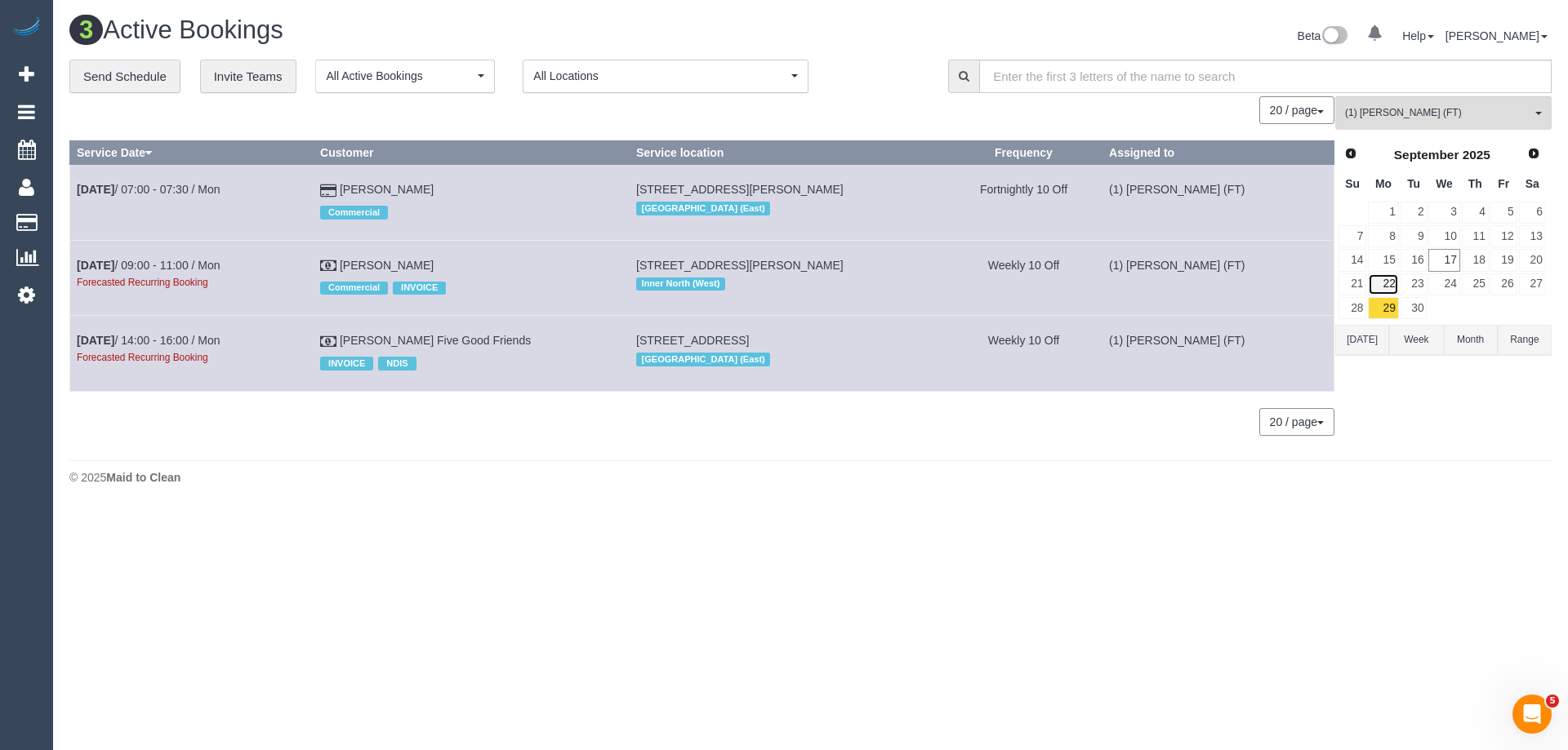
click at [1389, 284] on link "22" at bounding box center [1382, 284] width 30 height 22
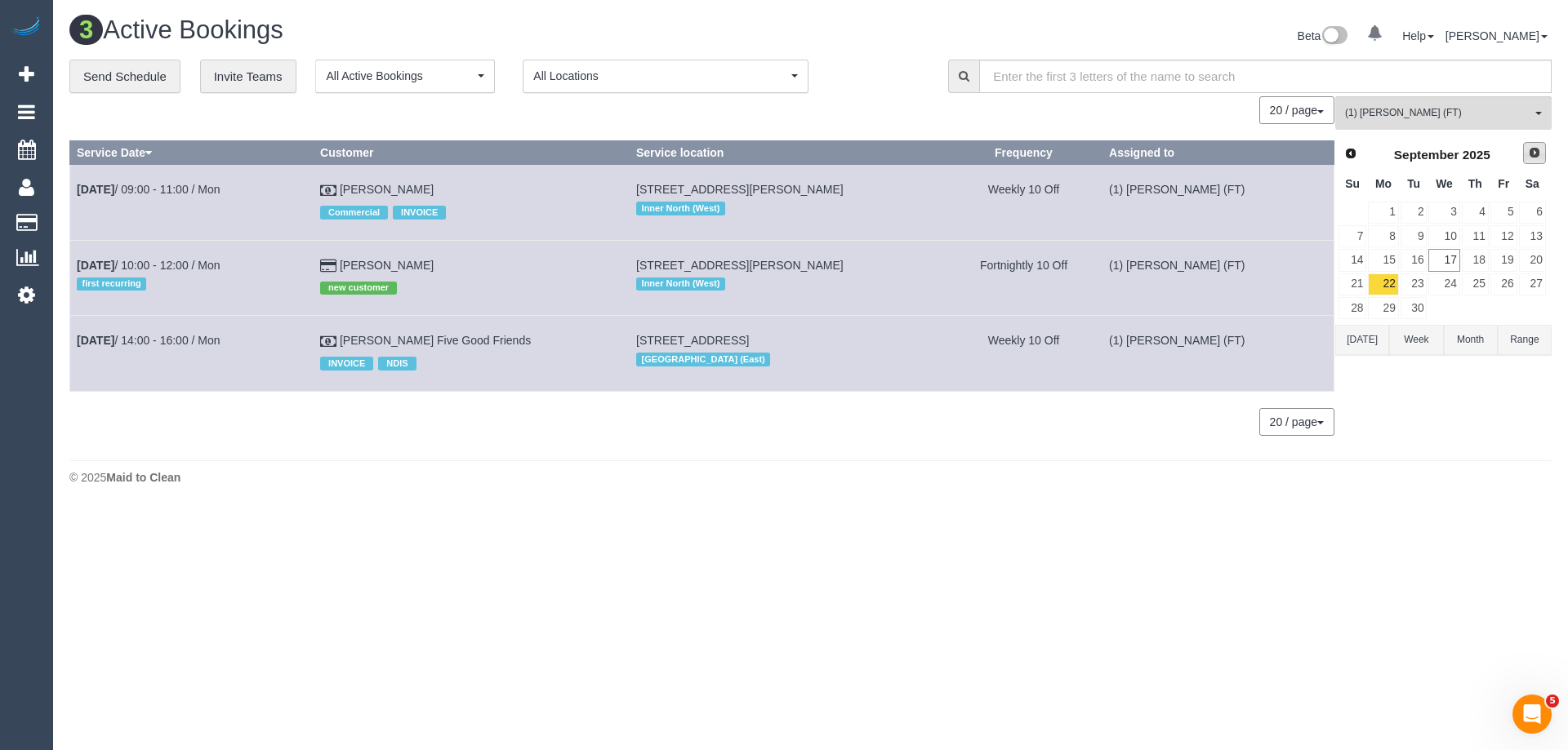
click at [1535, 152] on span "Next" at bounding box center [1534, 152] width 13 height 13
click at [1387, 234] on link "6" at bounding box center [1382, 236] width 30 height 22
click at [1393, 102] on button "(1) Debbie Brodjanac (FT) All Teams" at bounding box center [1443, 113] width 216 height 33
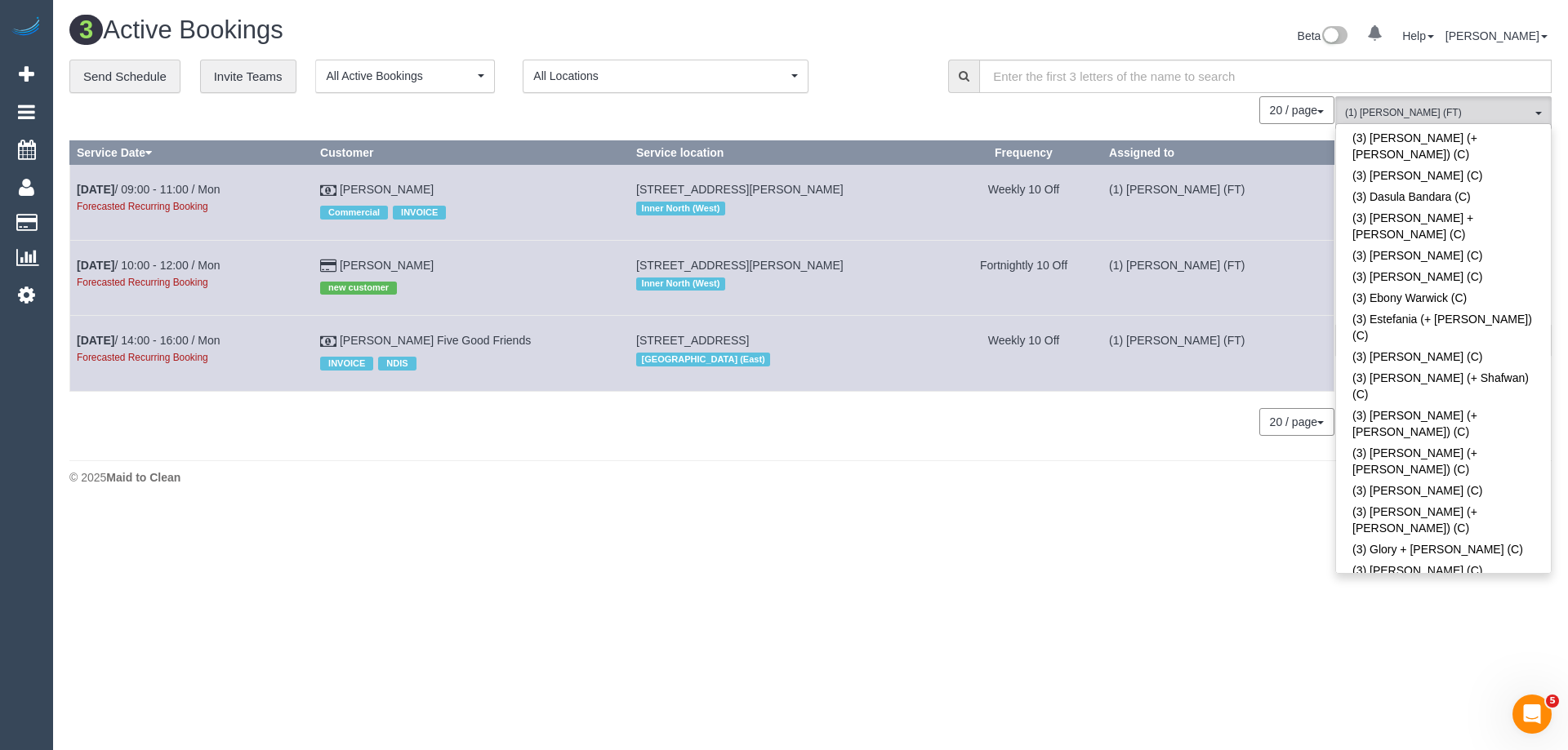
scroll to position [2858, 0]
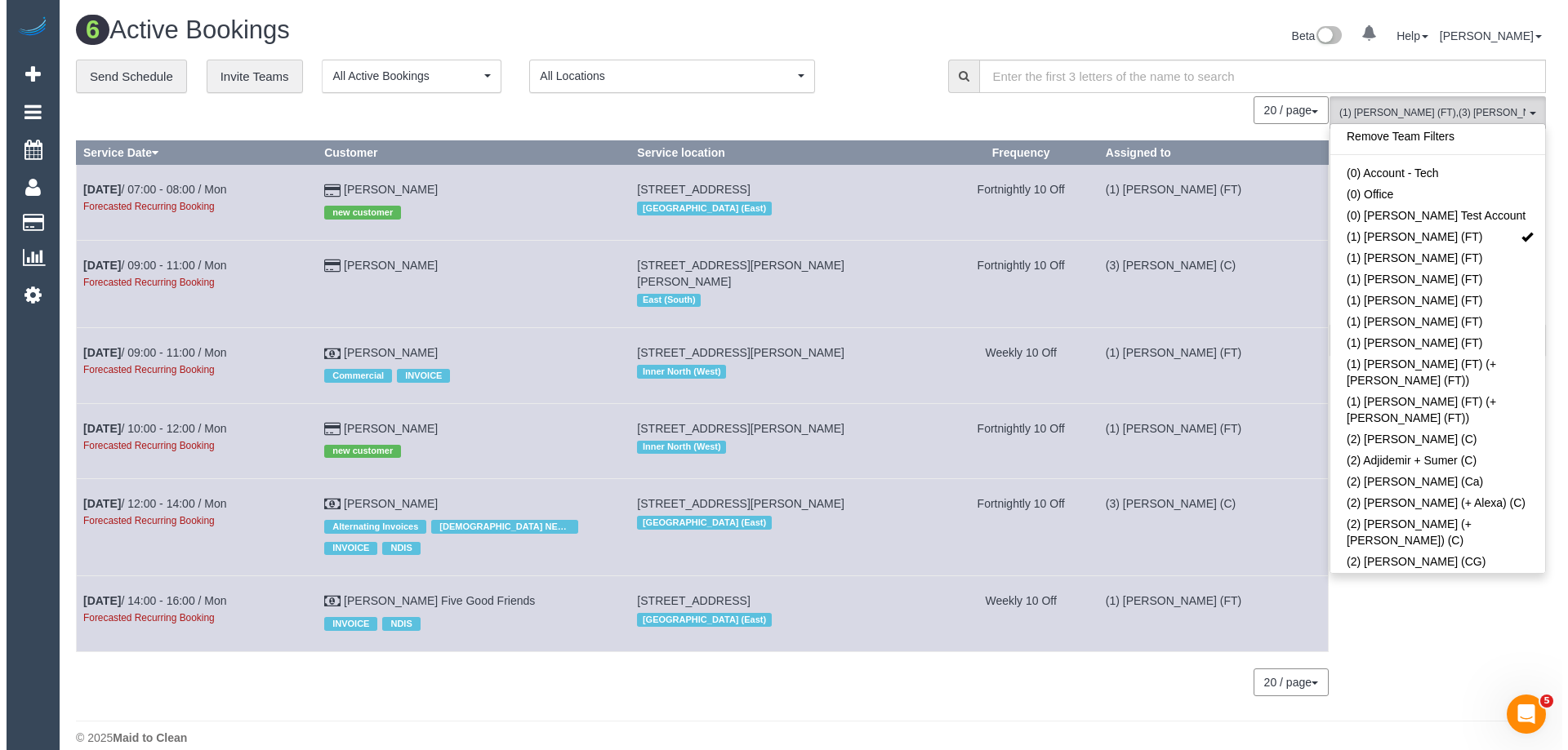
scroll to position [0, 0]
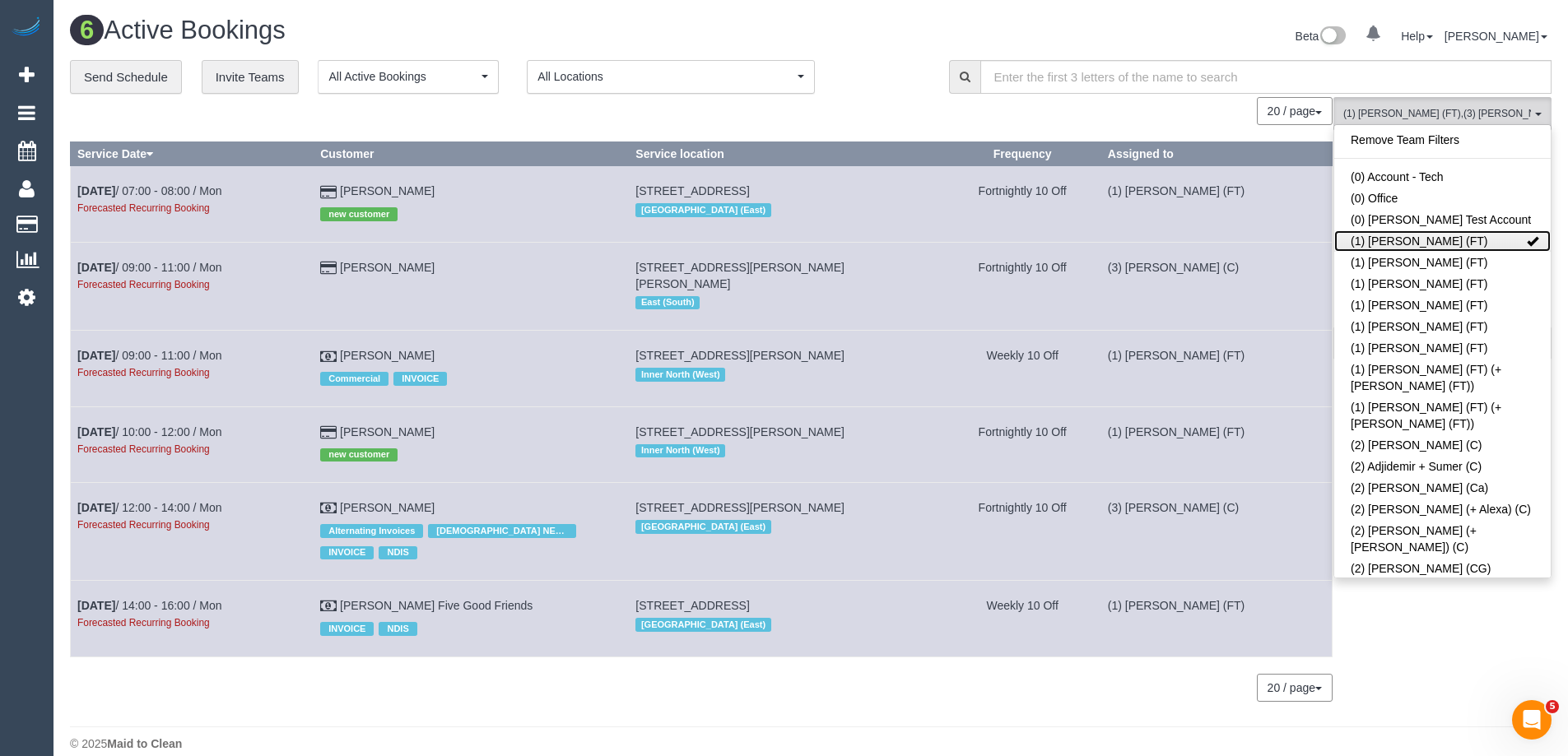
click at [1389, 242] on link "(1) Debbie Brodjanac (FT)" at bounding box center [1442, 241] width 216 height 21
click at [1069, 260] on td "Fortnightly 10 Off" at bounding box center [1022, 285] width 156 height 88
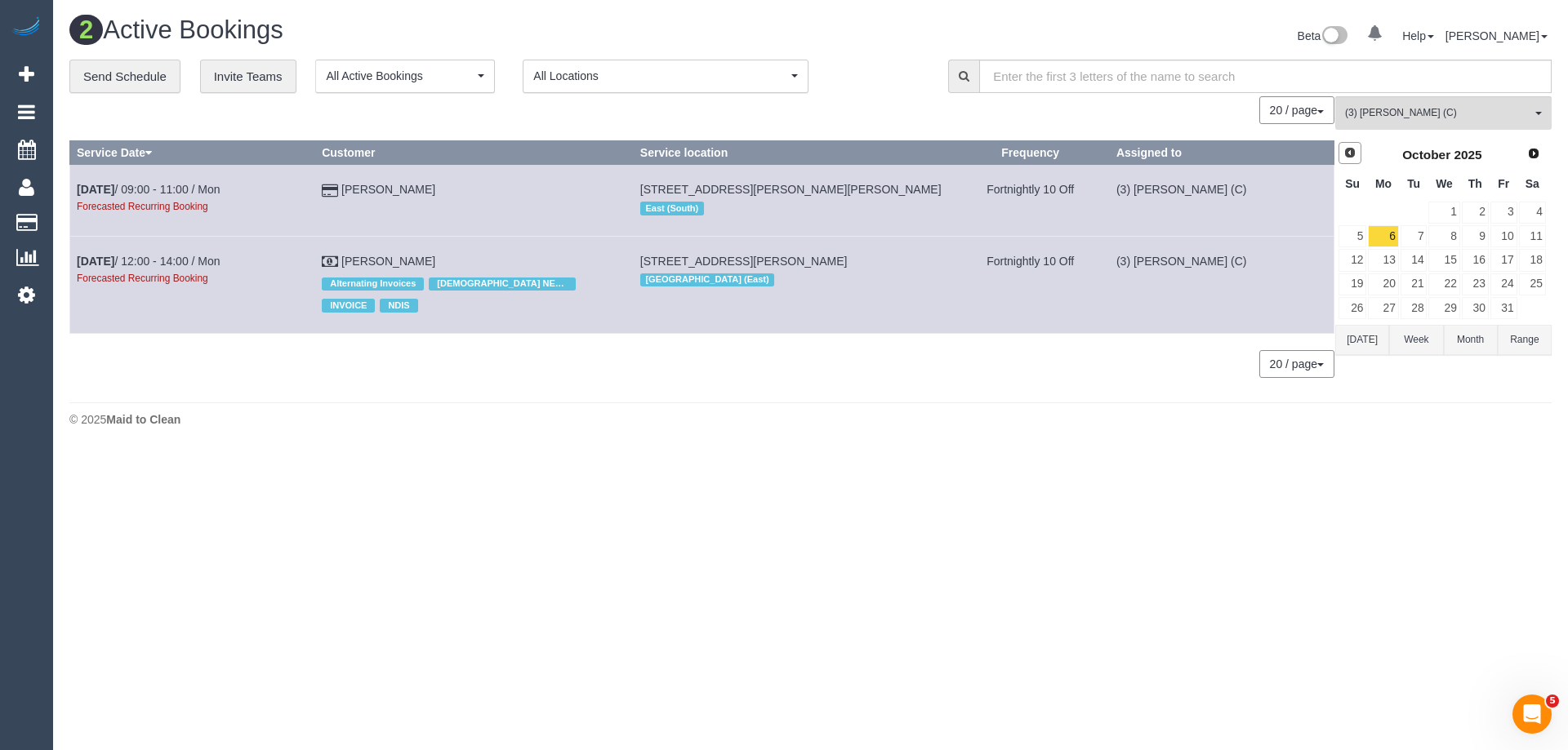
click at [1355, 151] on span "Prev" at bounding box center [1350, 152] width 13 height 13
click at [1393, 236] on link "8" at bounding box center [1382, 236] width 30 height 22
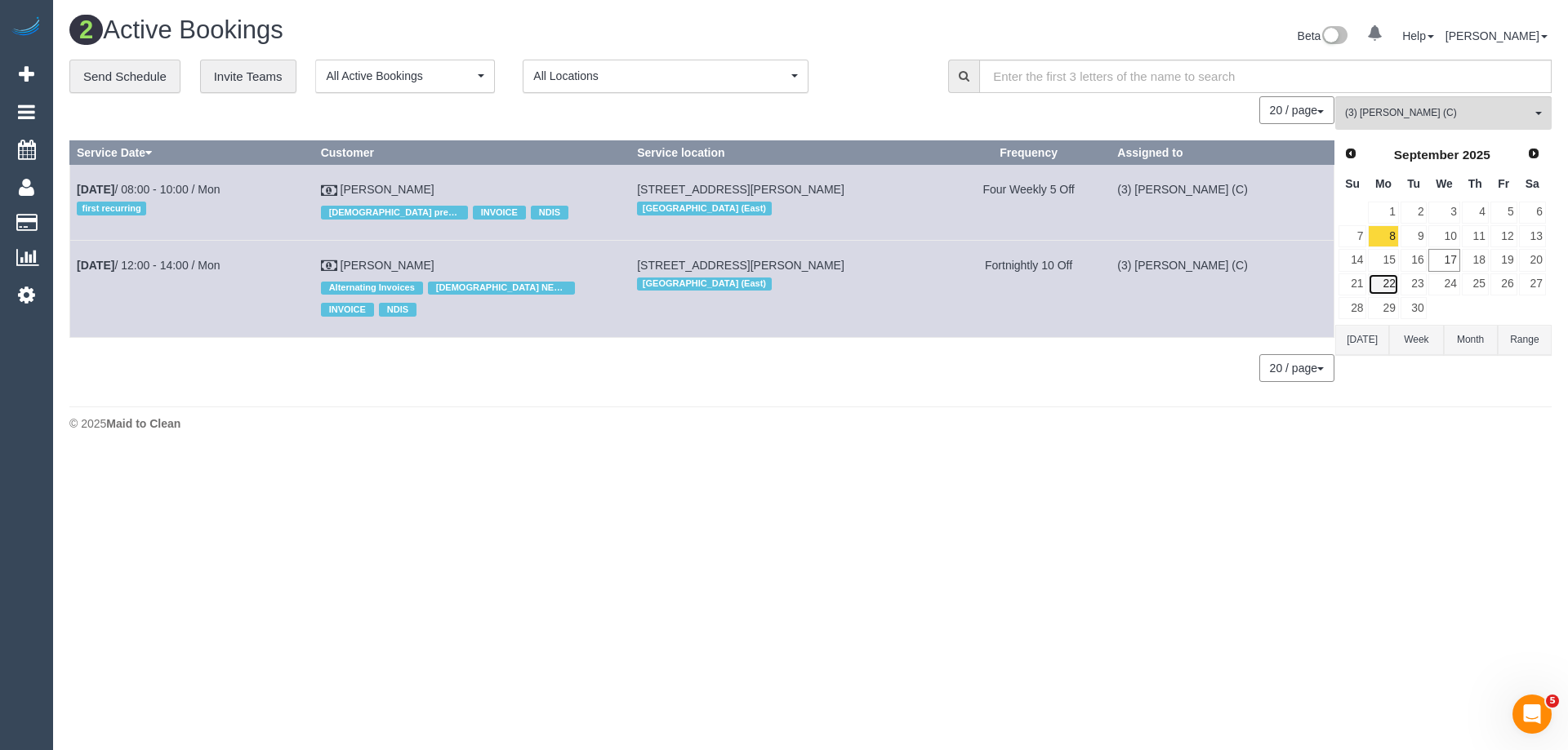
click at [1389, 289] on link "22" at bounding box center [1382, 284] width 30 height 22
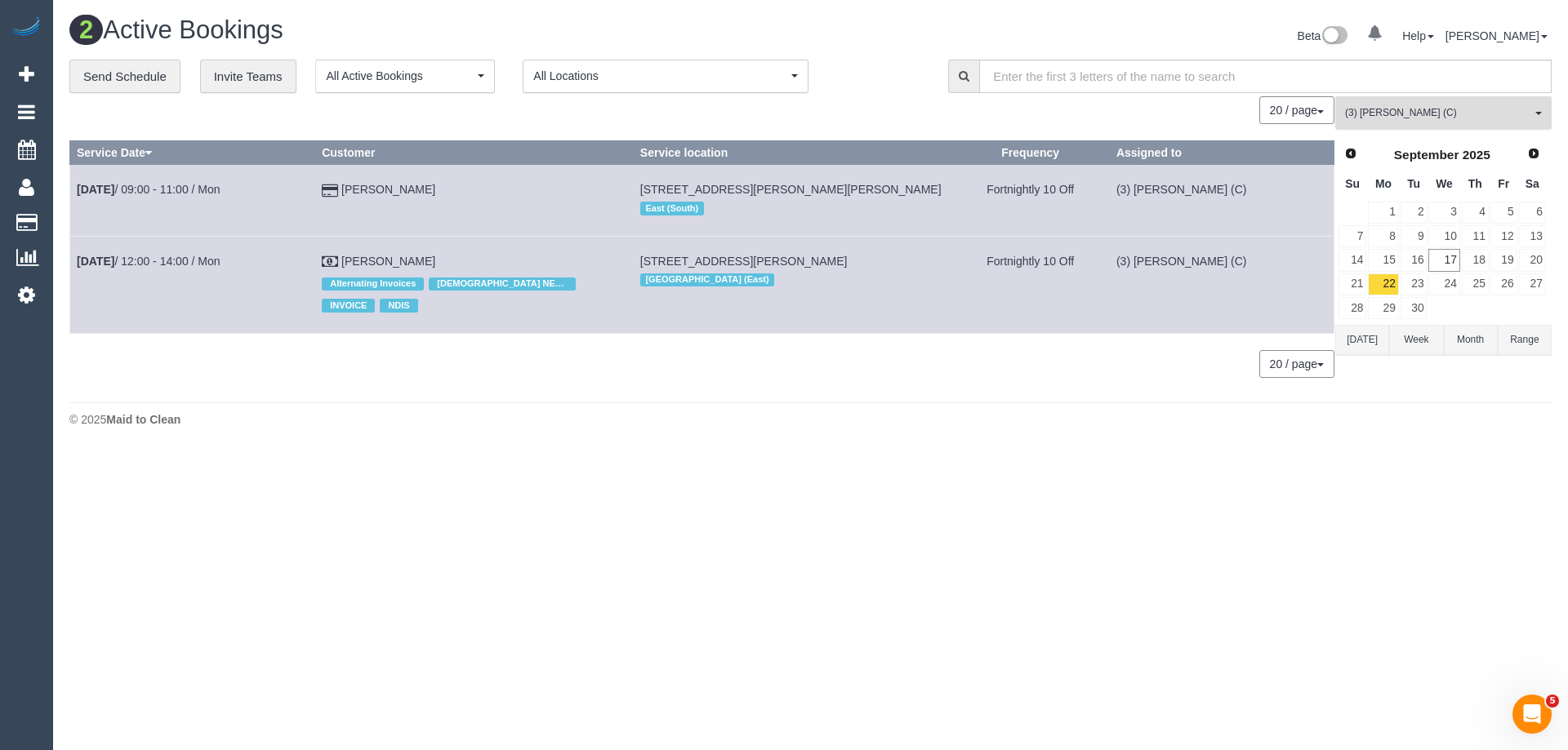
click at [1388, 114] on span "(3) [PERSON_NAME] (C)" at bounding box center [1438, 113] width 186 height 14
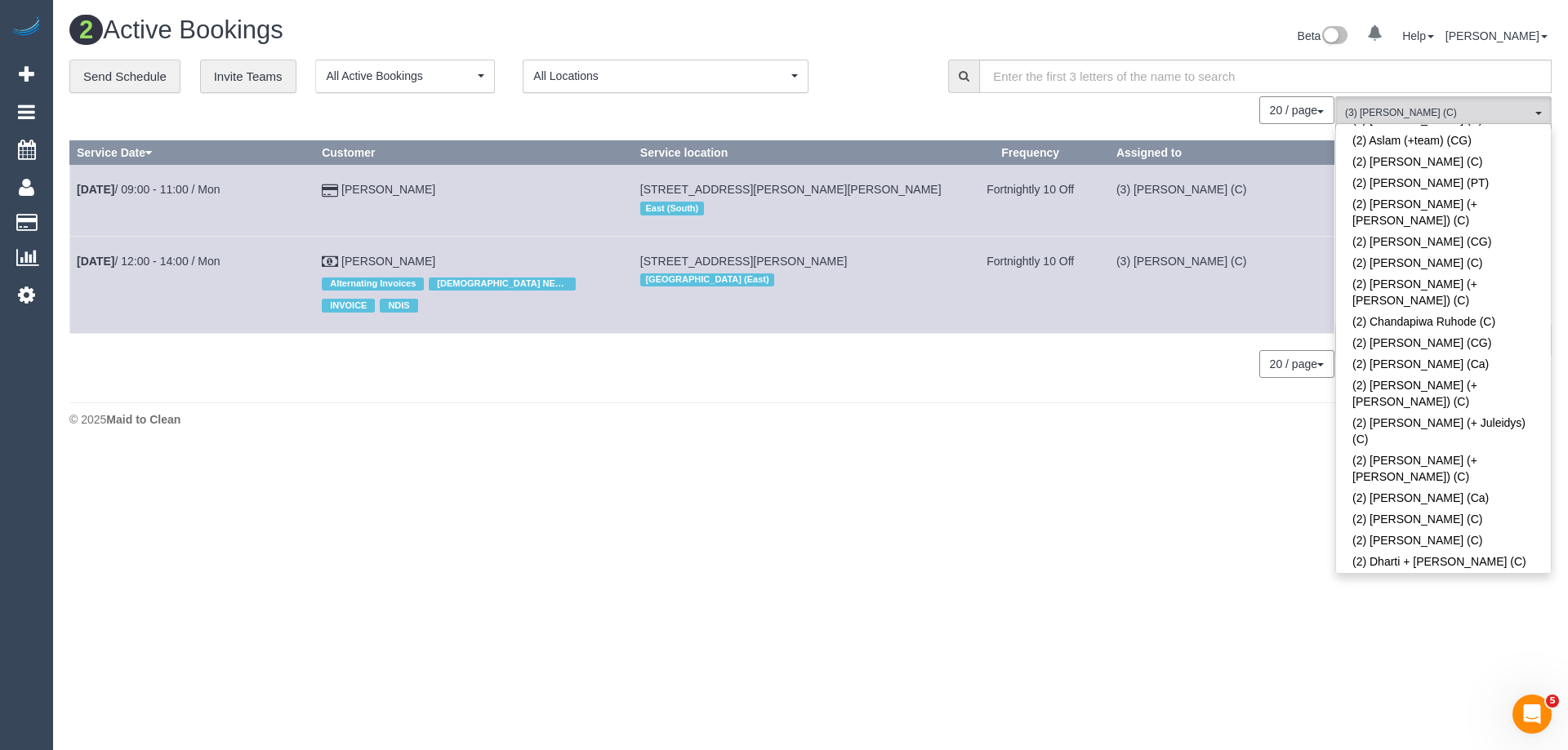
scroll to position [516, 0]
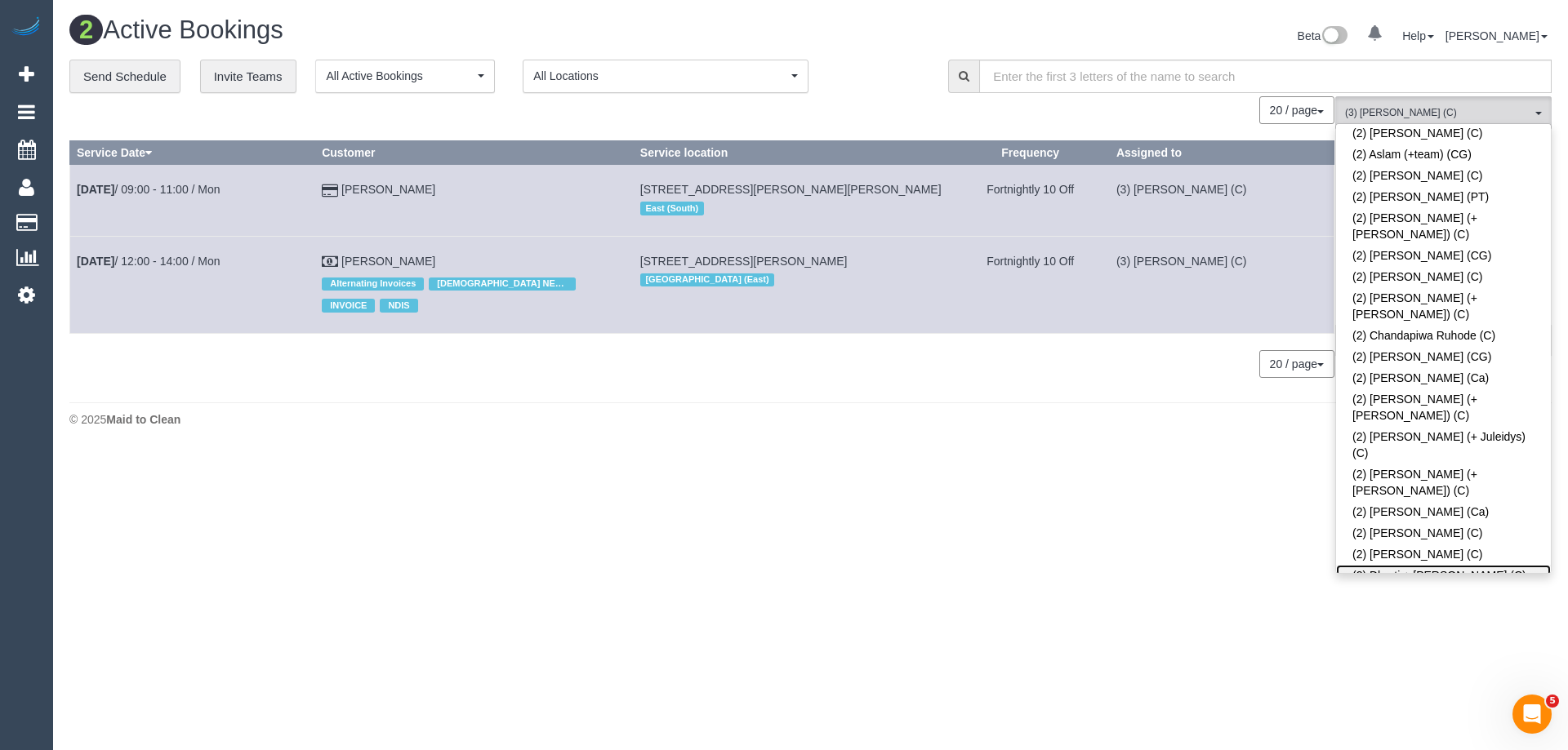
click at [1387, 565] on link "(2) Dharti + [PERSON_NAME] (C)" at bounding box center [1443, 576] width 215 height 21
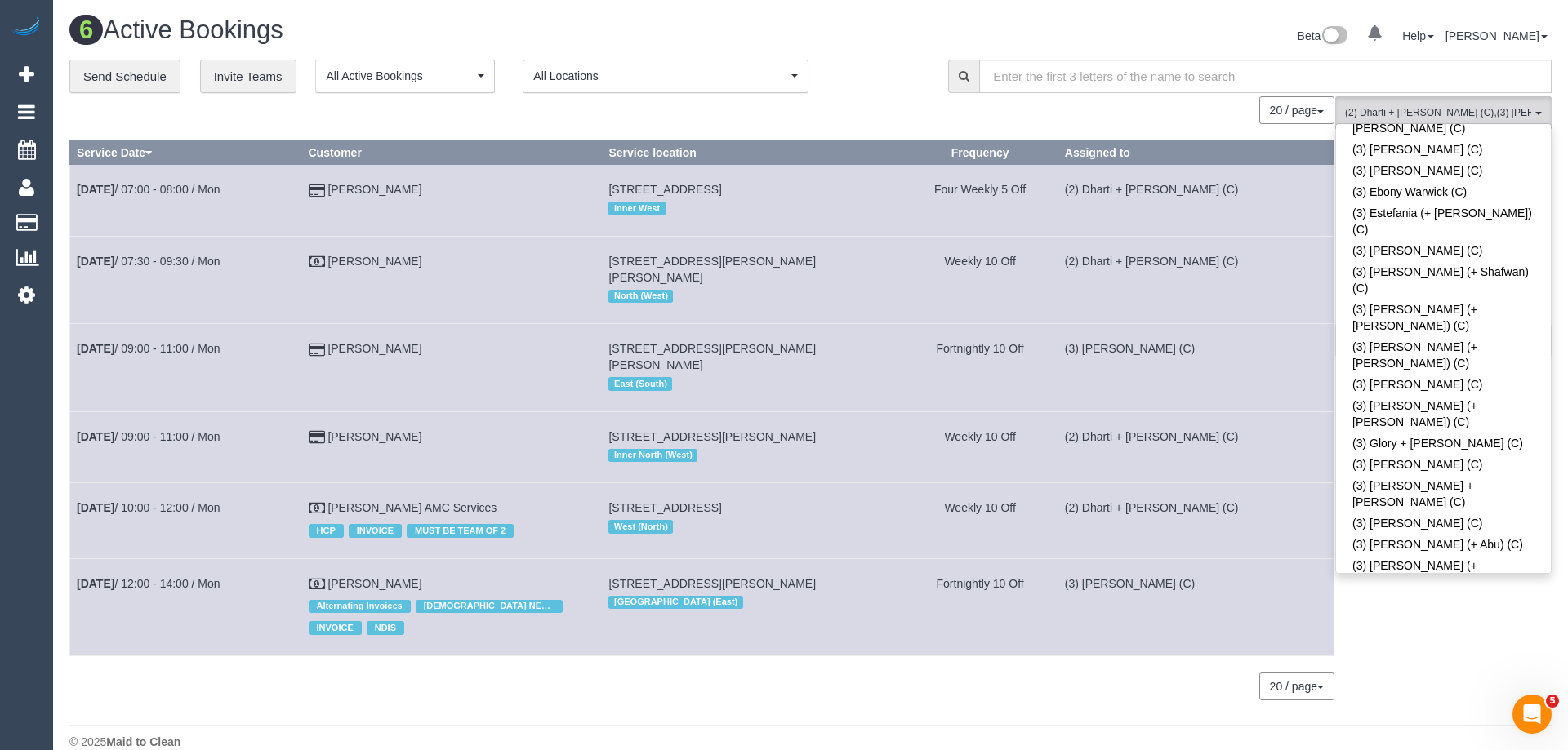
scroll to position [2884, 0]
click at [1058, 356] on td "Fortnightly 10 Off" at bounding box center [980, 368] width 155 height 87
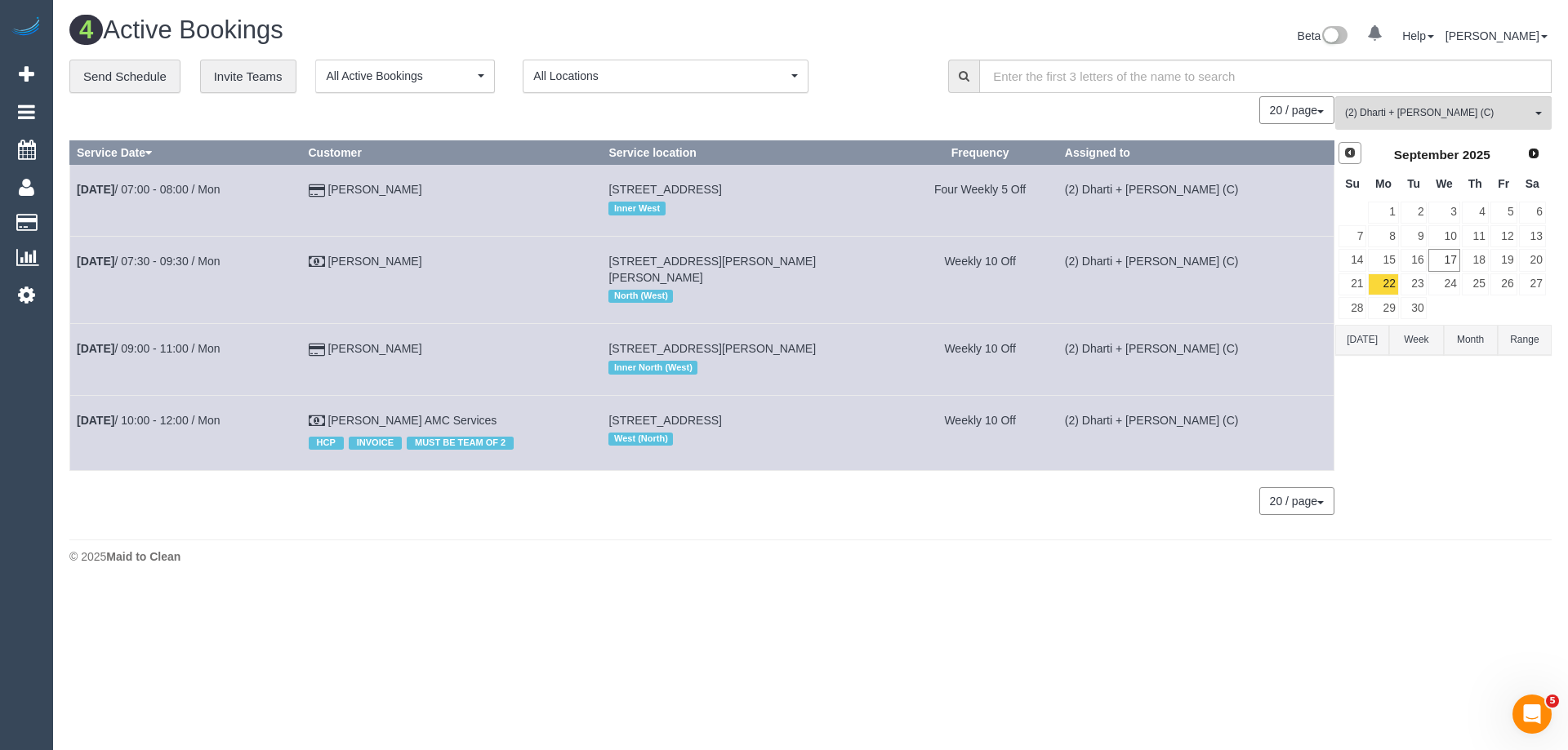
click at [1358, 152] on link "Prev" at bounding box center [1350, 154] width 23 height 23
click at [1387, 303] on link "25" at bounding box center [1382, 308] width 30 height 22
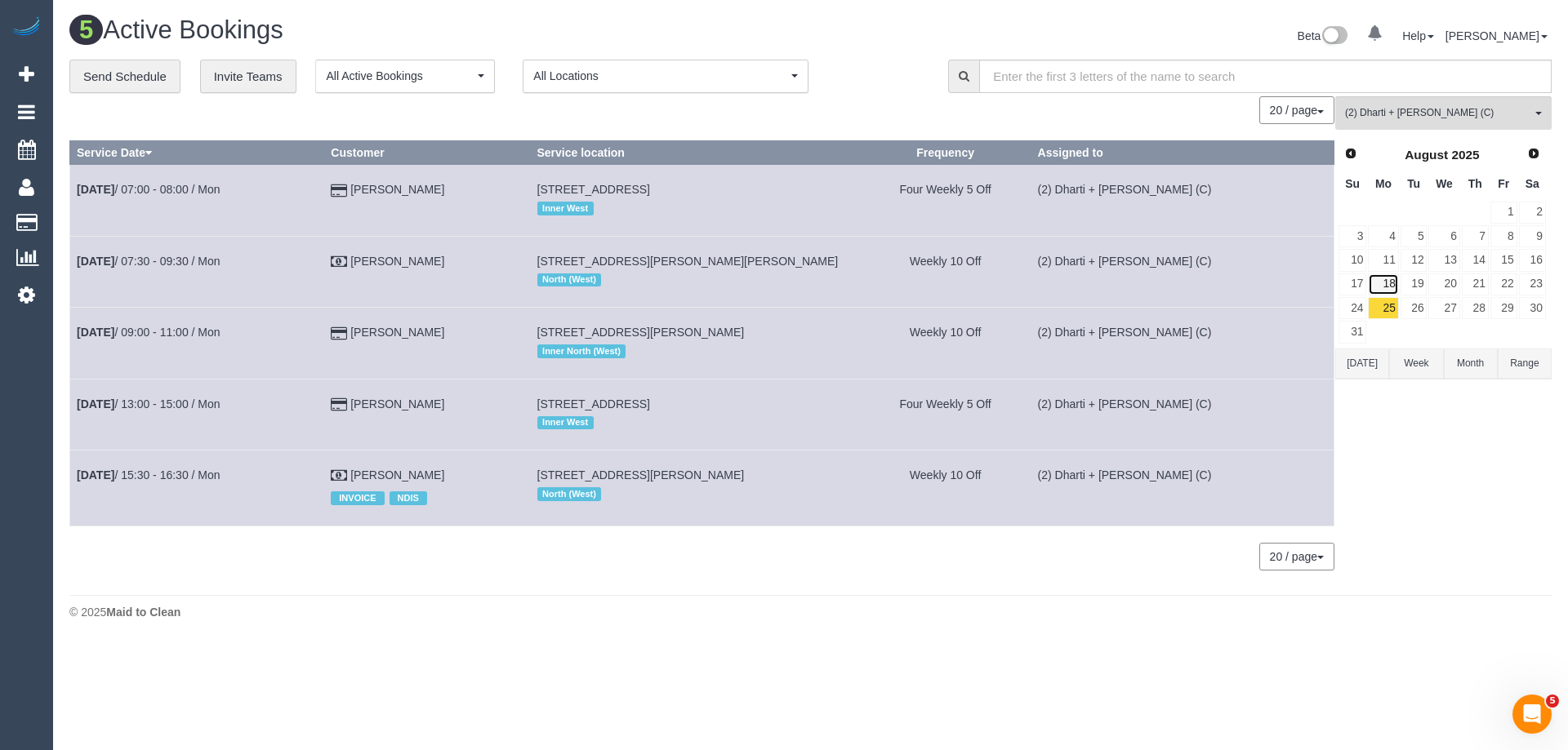
click at [1390, 284] on link "18" at bounding box center [1382, 284] width 30 height 22
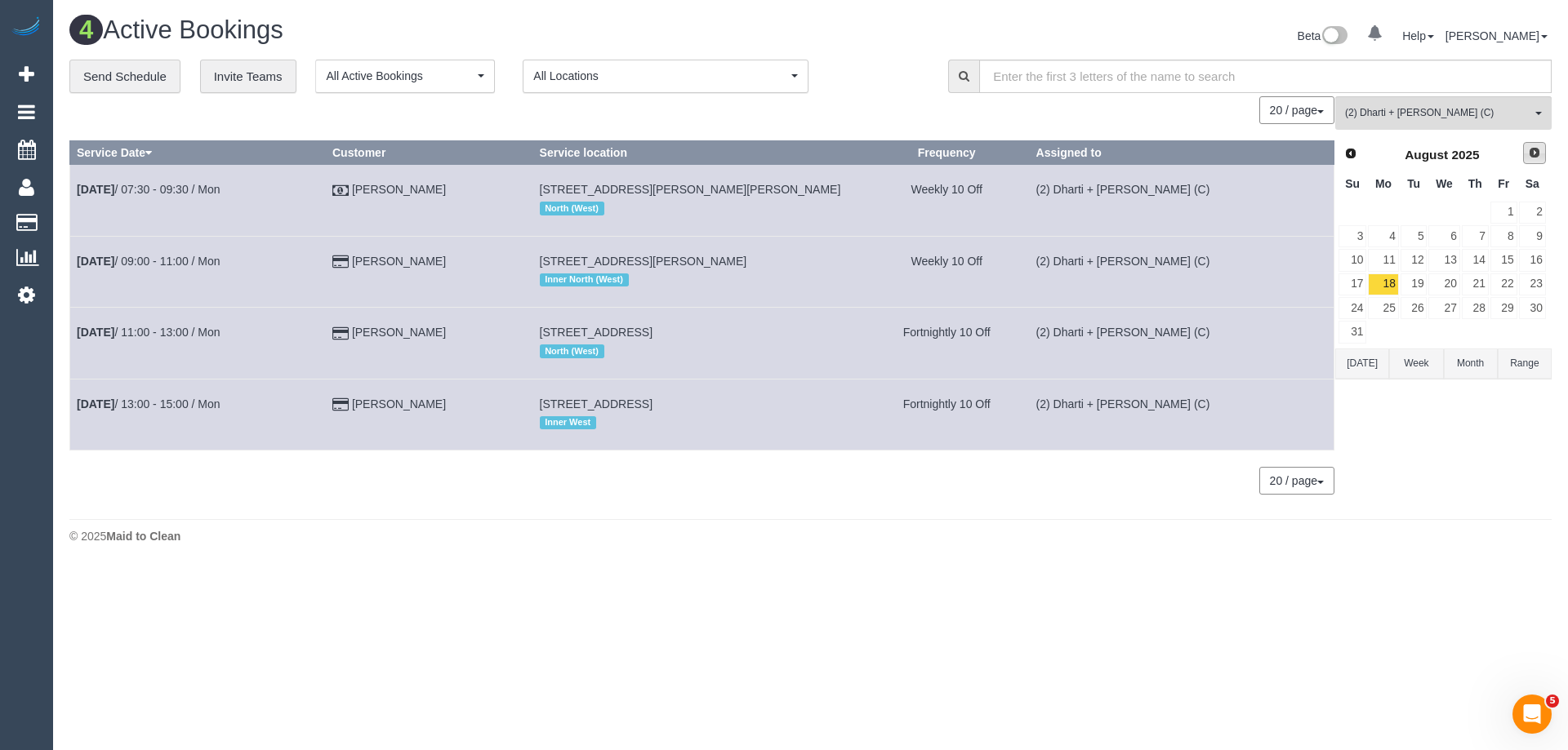
click at [1530, 155] on span "Next" at bounding box center [1534, 152] width 13 height 13
click at [1382, 214] on link "1" at bounding box center [1382, 212] width 30 height 22
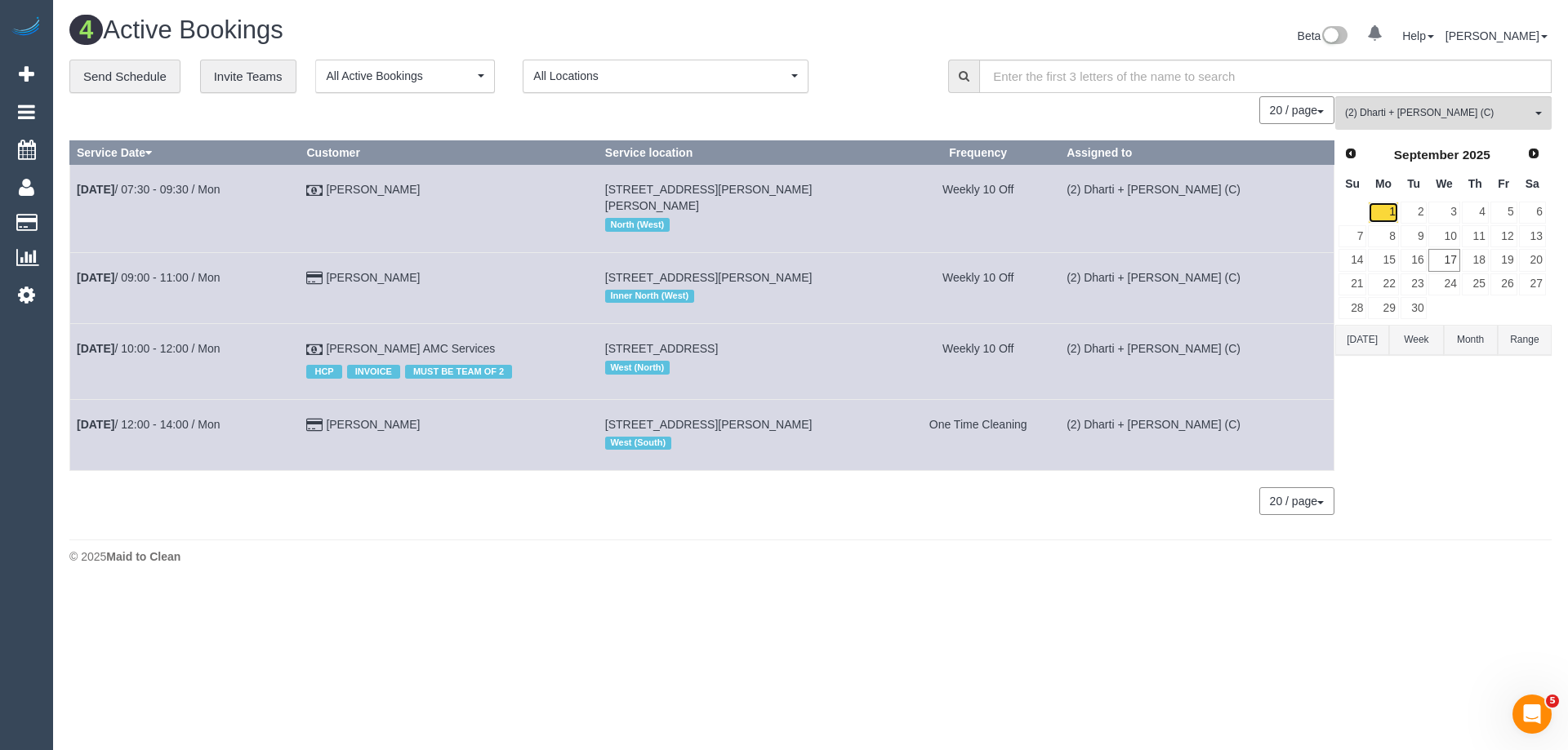
click at [1386, 213] on link "1" at bounding box center [1382, 212] width 30 height 22
click at [1386, 237] on link "8" at bounding box center [1382, 236] width 30 height 22
click at [1387, 266] on link "15" at bounding box center [1382, 259] width 30 height 22
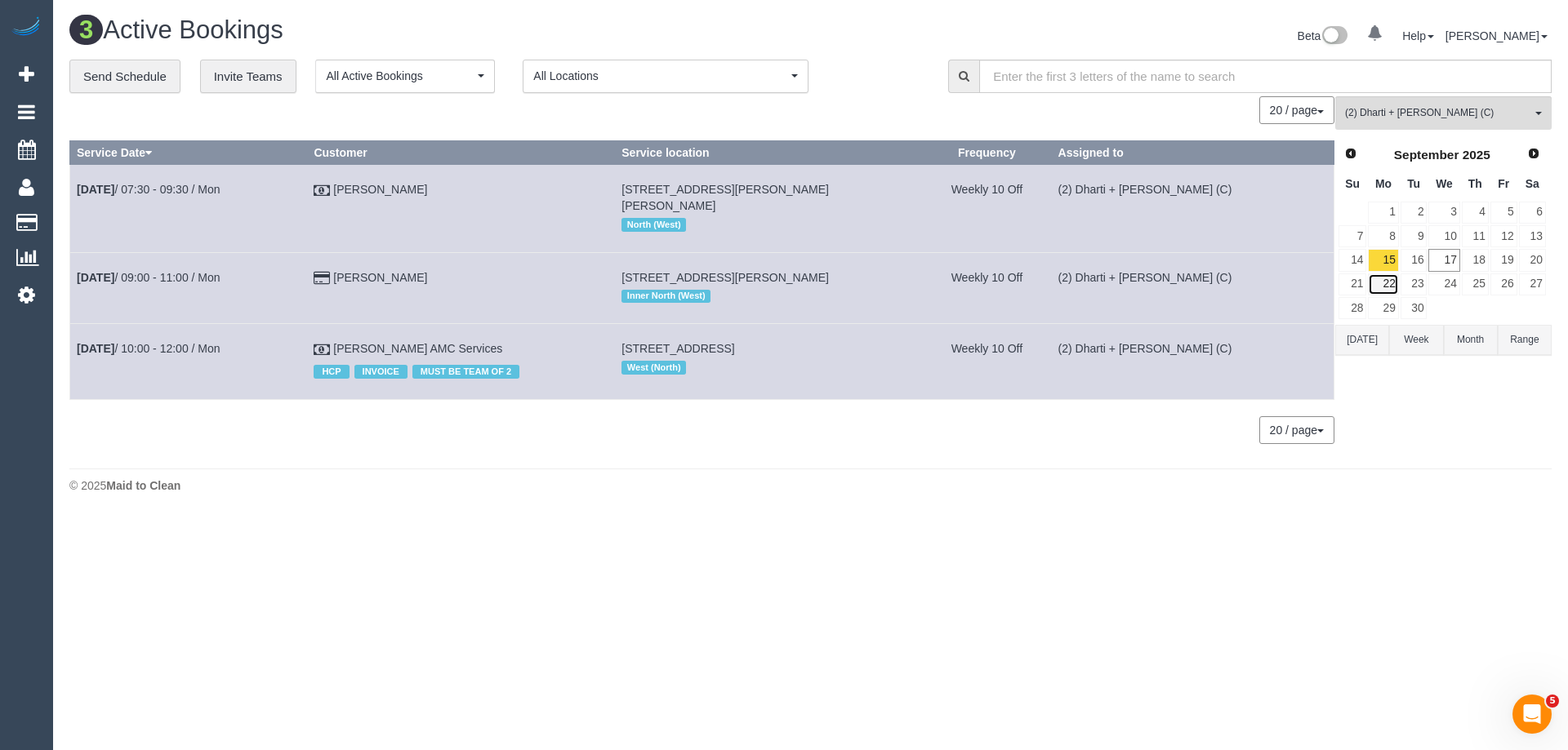
click at [1389, 283] on link "22" at bounding box center [1382, 284] width 30 height 22
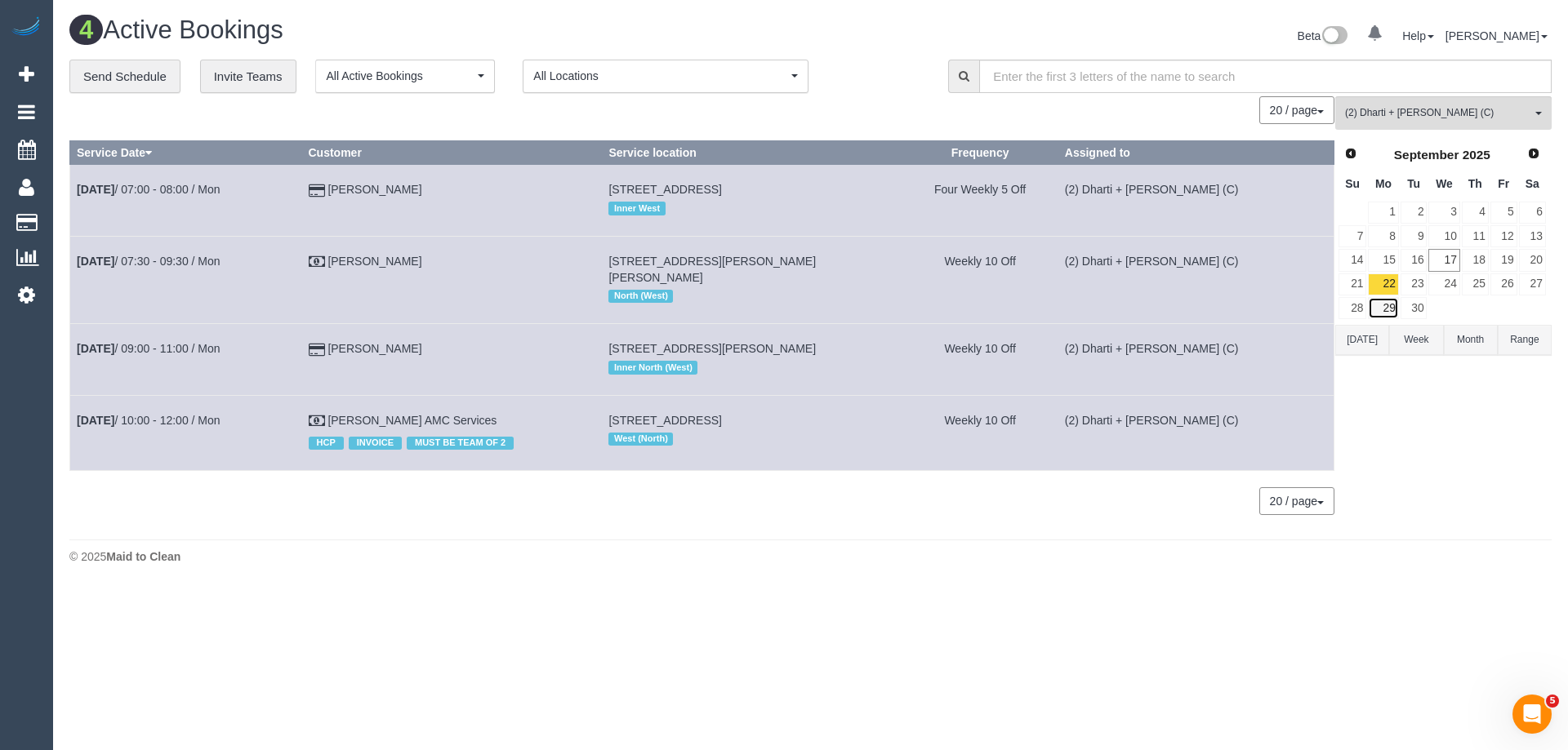
click at [1387, 302] on link "29" at bounding box center [1382, 308] width 30 height 22
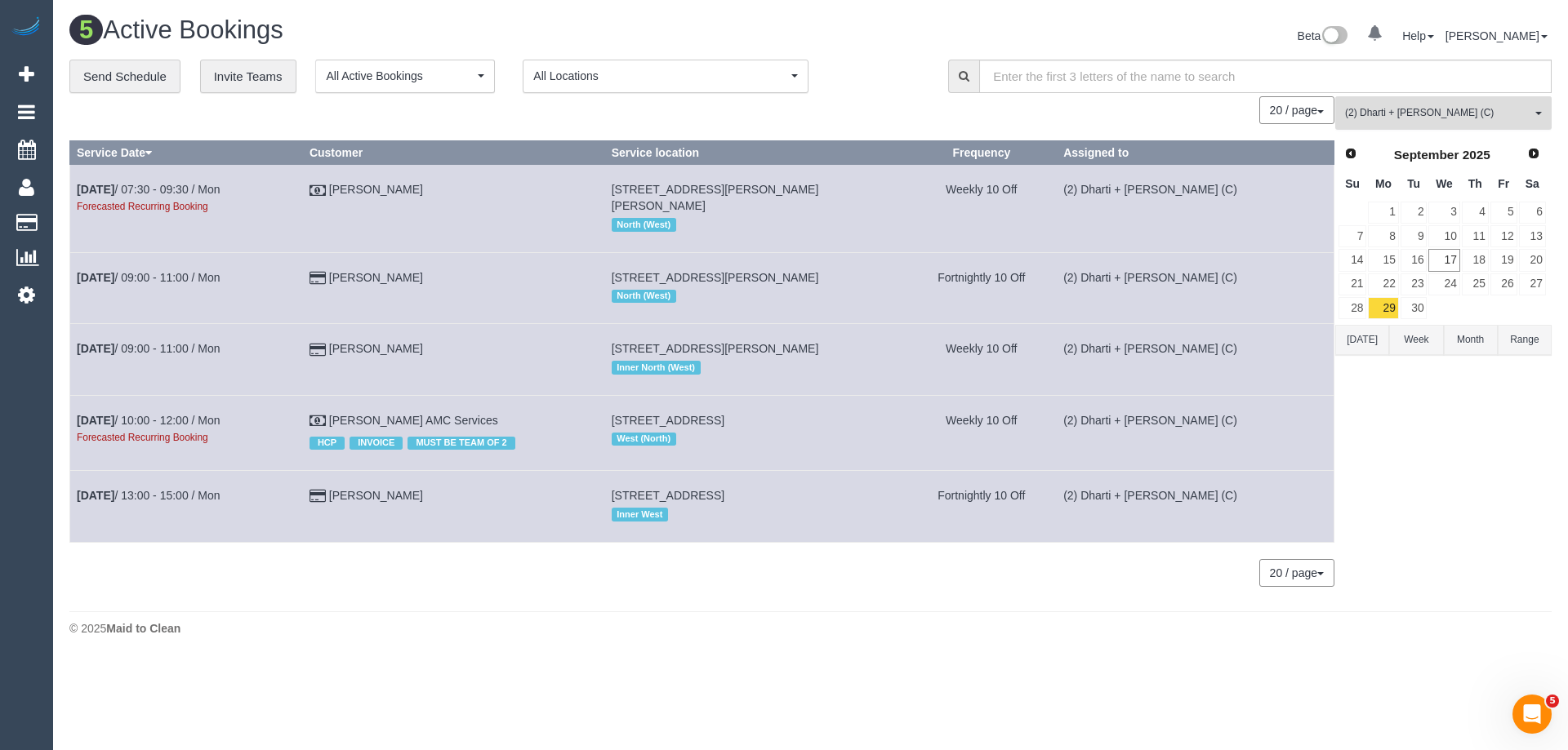
click at [1401, 123] on button "(2) Dharti + Kishan (C) All Teams" at bounding box center [1443, 113] width 216 height 33
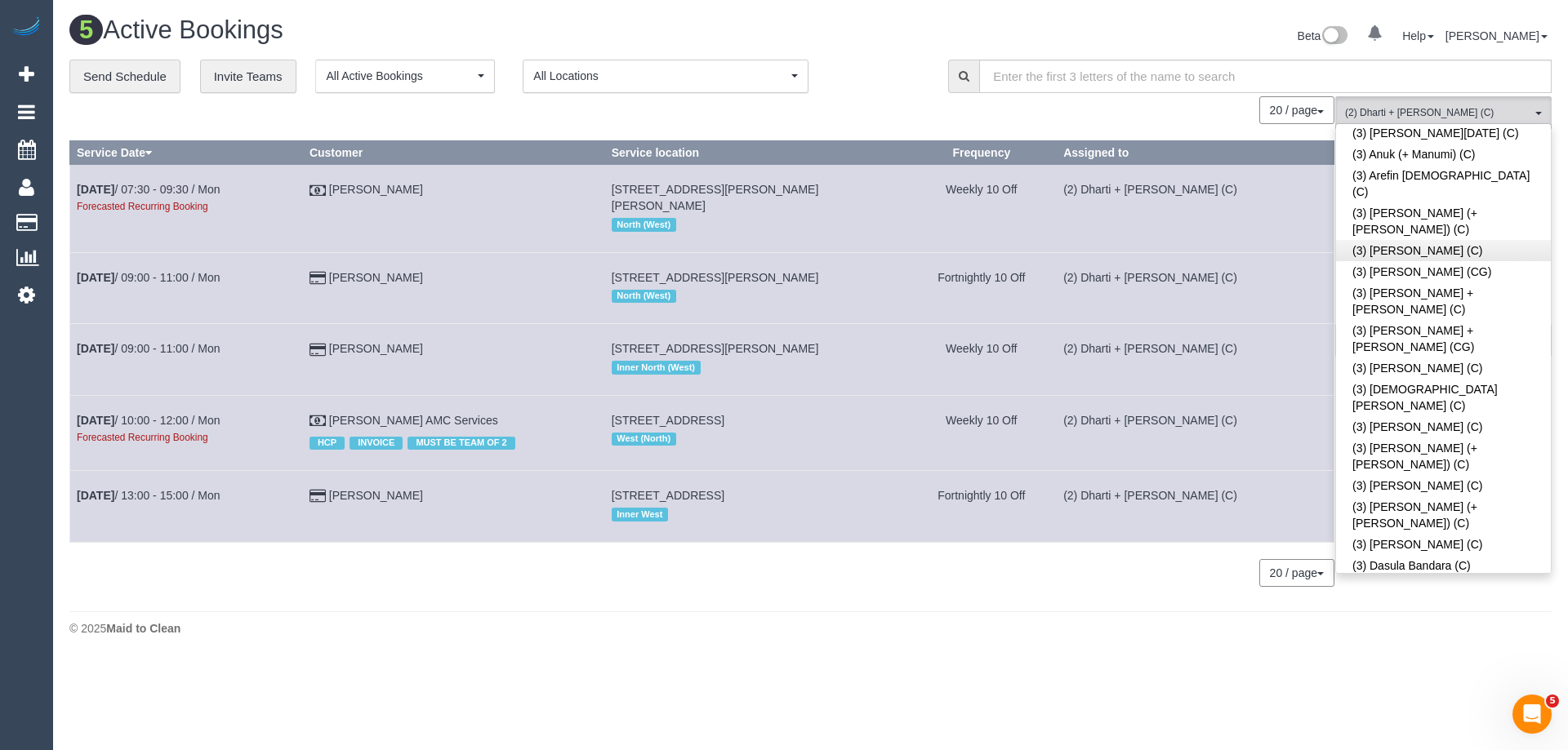
scroll to position [2408, 0]
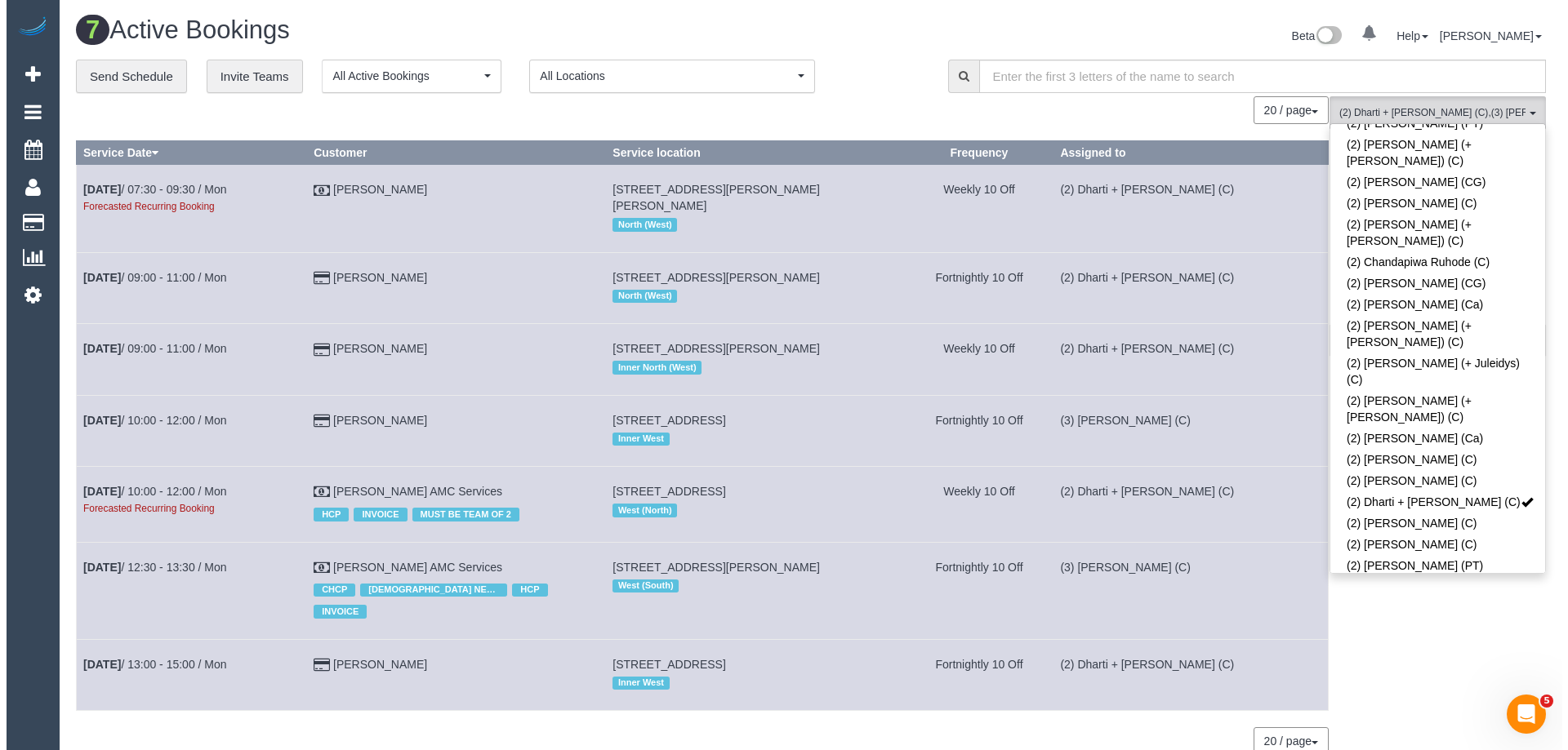
scroll to position [531, 0]
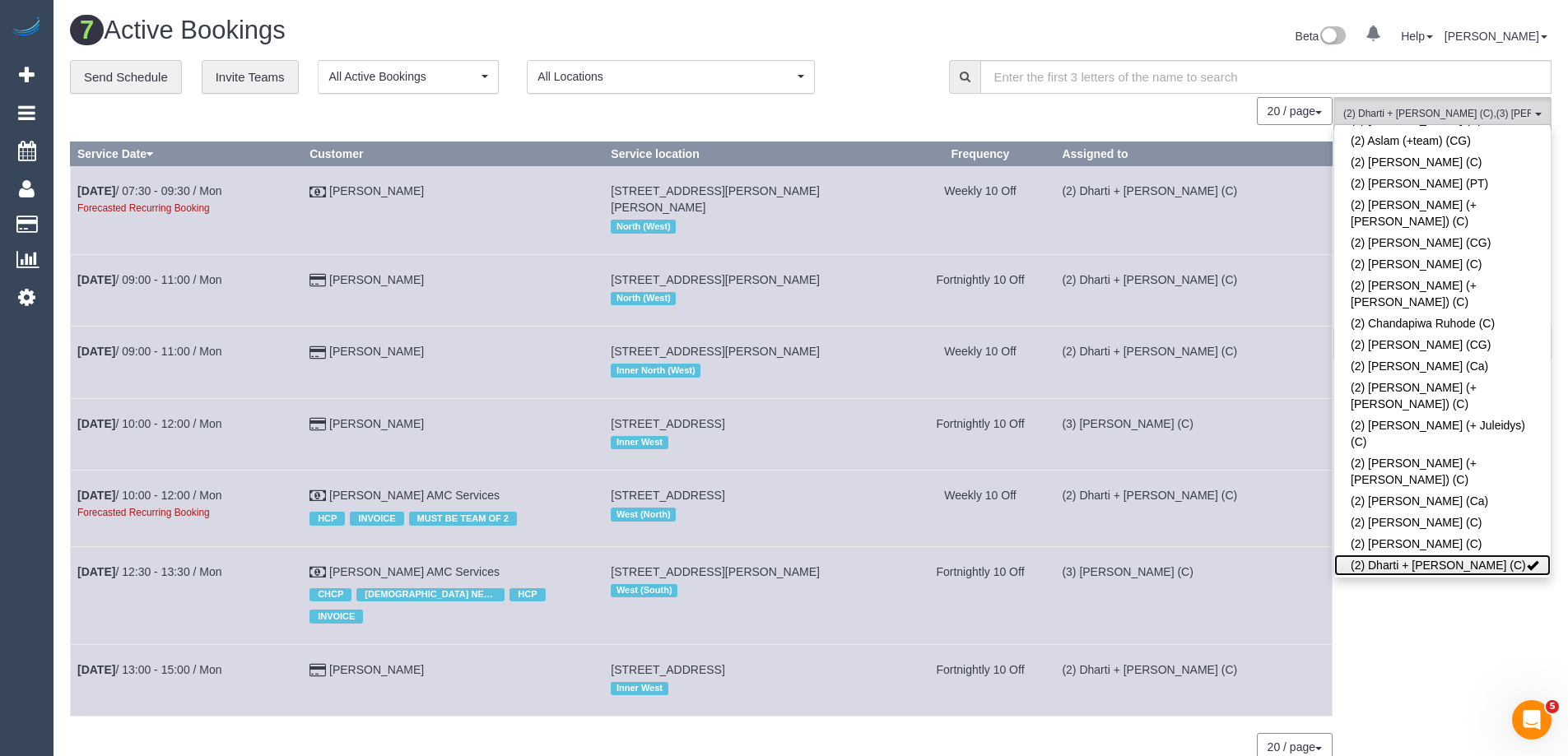
click at [1403, 555] on link "(2) Dharti + [PERSON_NAME] (C)" at bounding box center [1442, 565] width 216 height 21
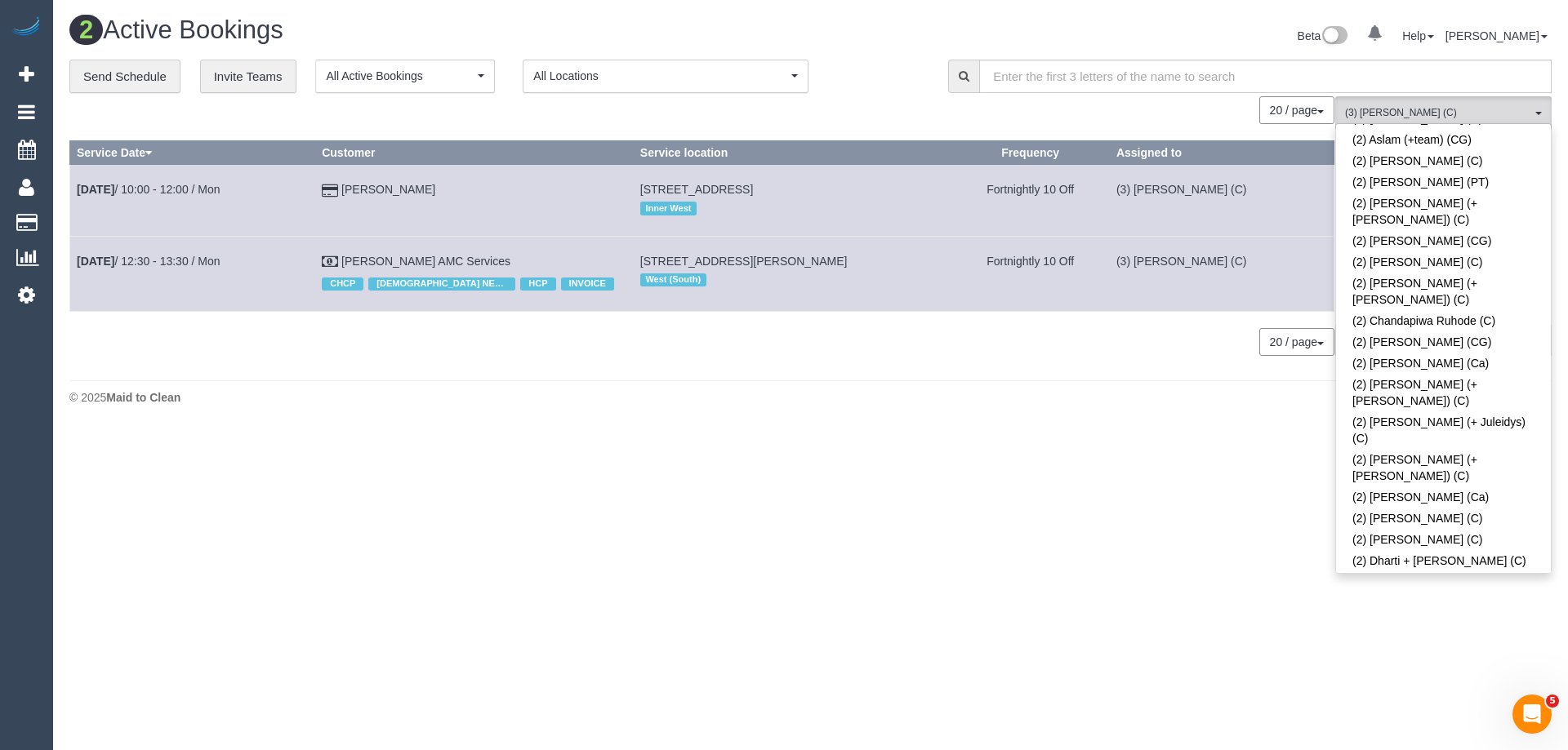
click at [900, 91] on div "**********" at bounding box center [496, 76] width 854 height 34
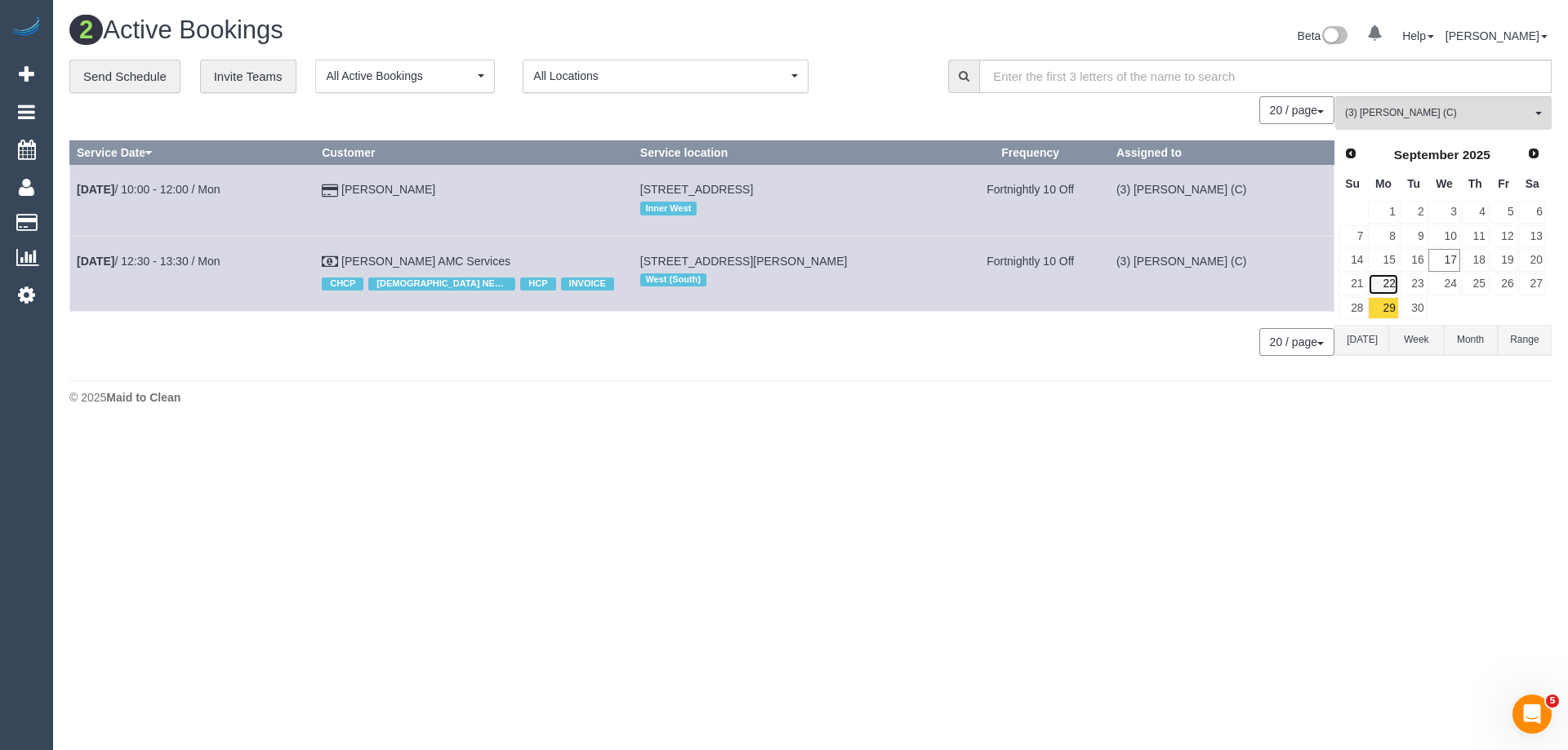
click at [1388, 280] on link "22" at bounding box center [1382, 284] width 30 height 22
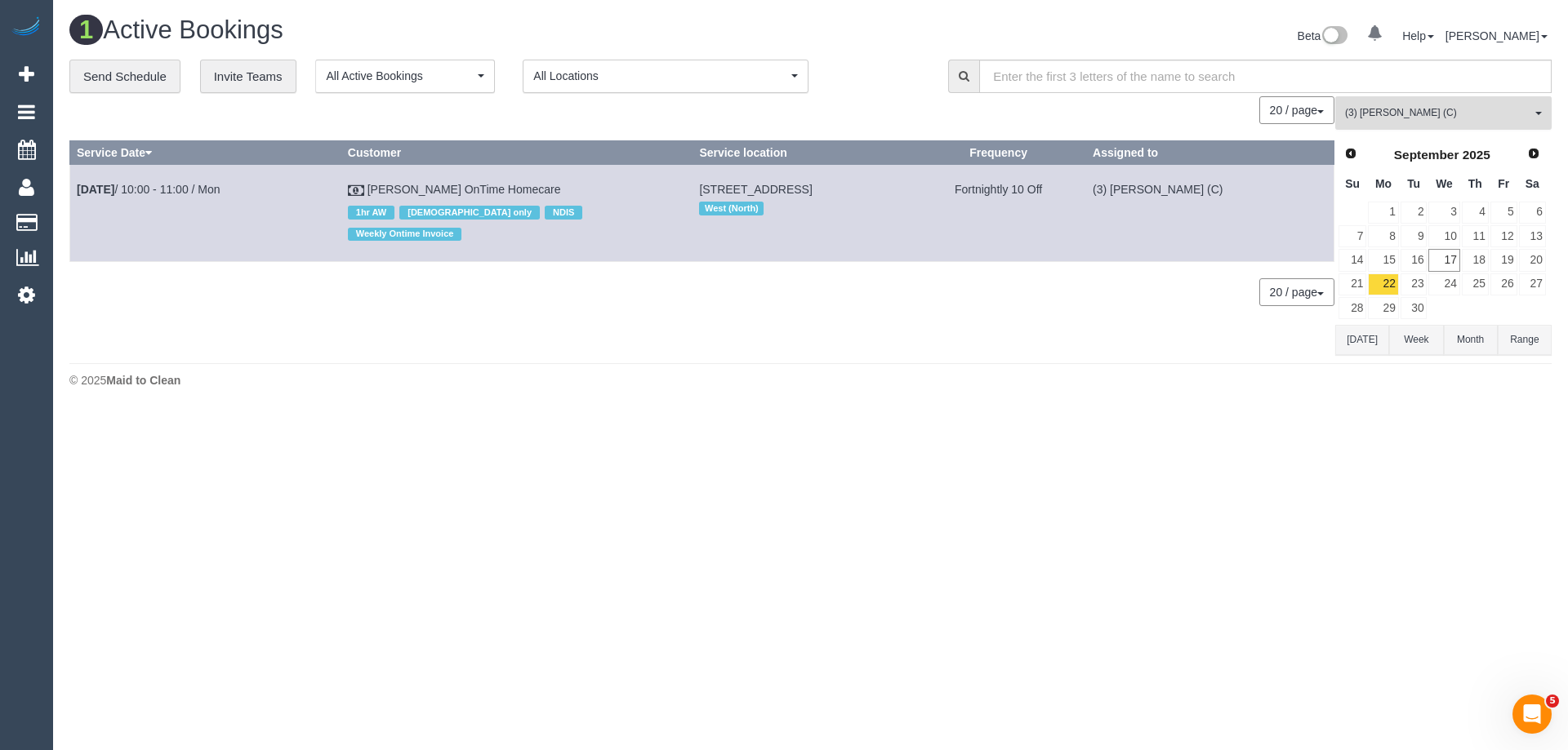
click at [1395, 108] on span "(3) Gwendolyn Allen (C)" at bounding box center [1438, 113] width 186 height 14
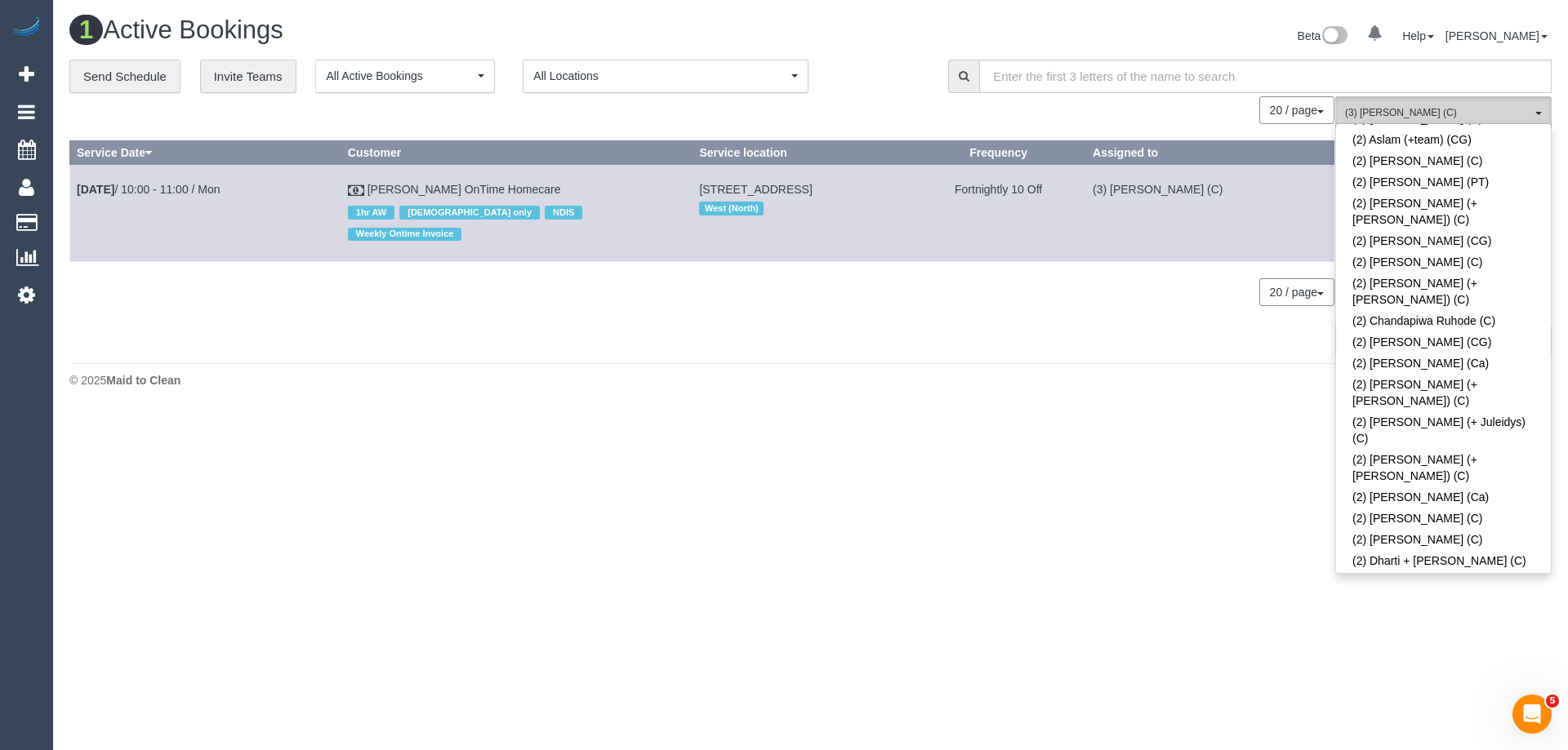
scroll to position [2501, 0]
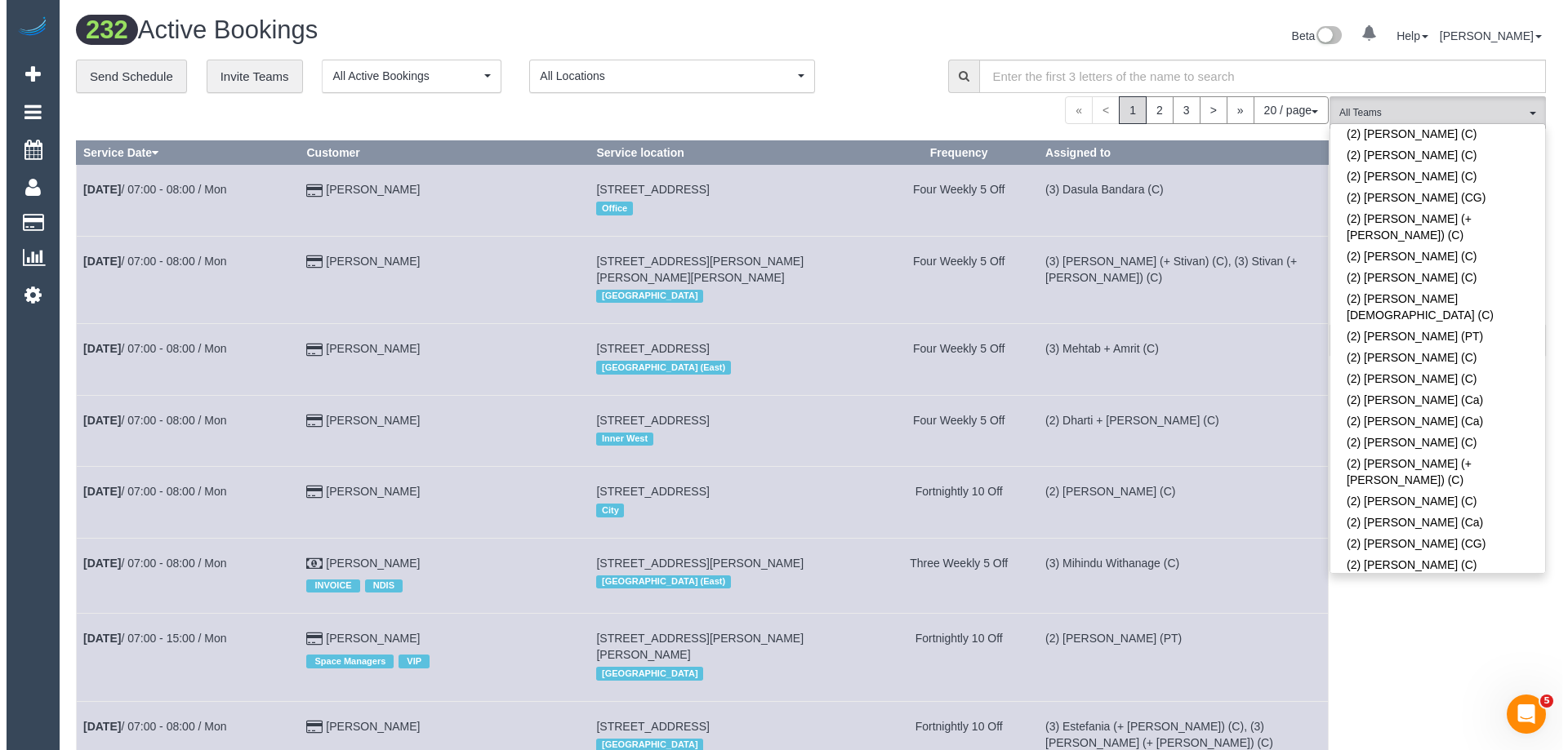
scroll to position [1522, 0]
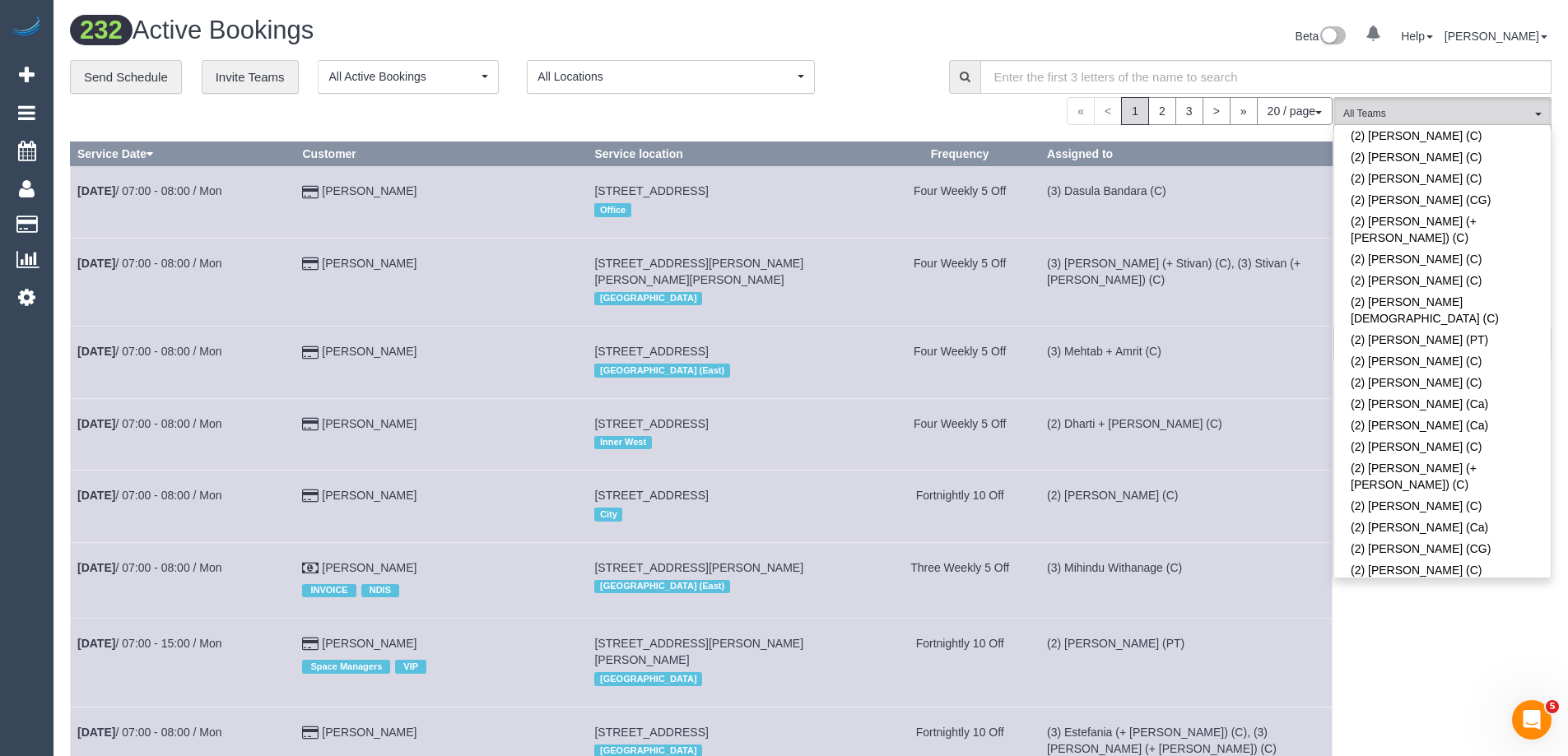
click at [1404, 603] on link "(2) Uzair Saleem (C)" at bounding box center [1442, 613] width 216 height 21
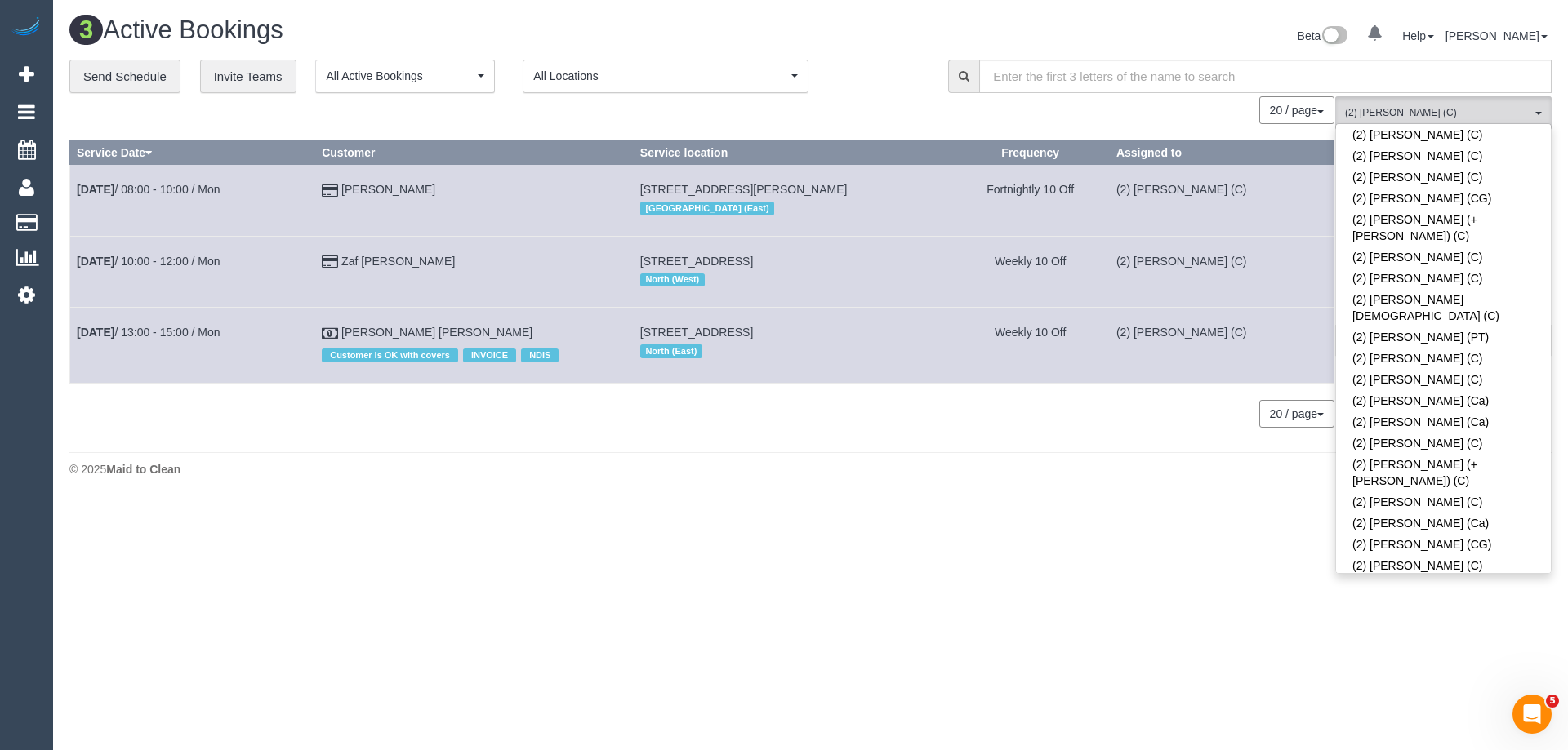
click at [886, 69] on div "**********" at bounding box center [496, 76] width 854 height 34
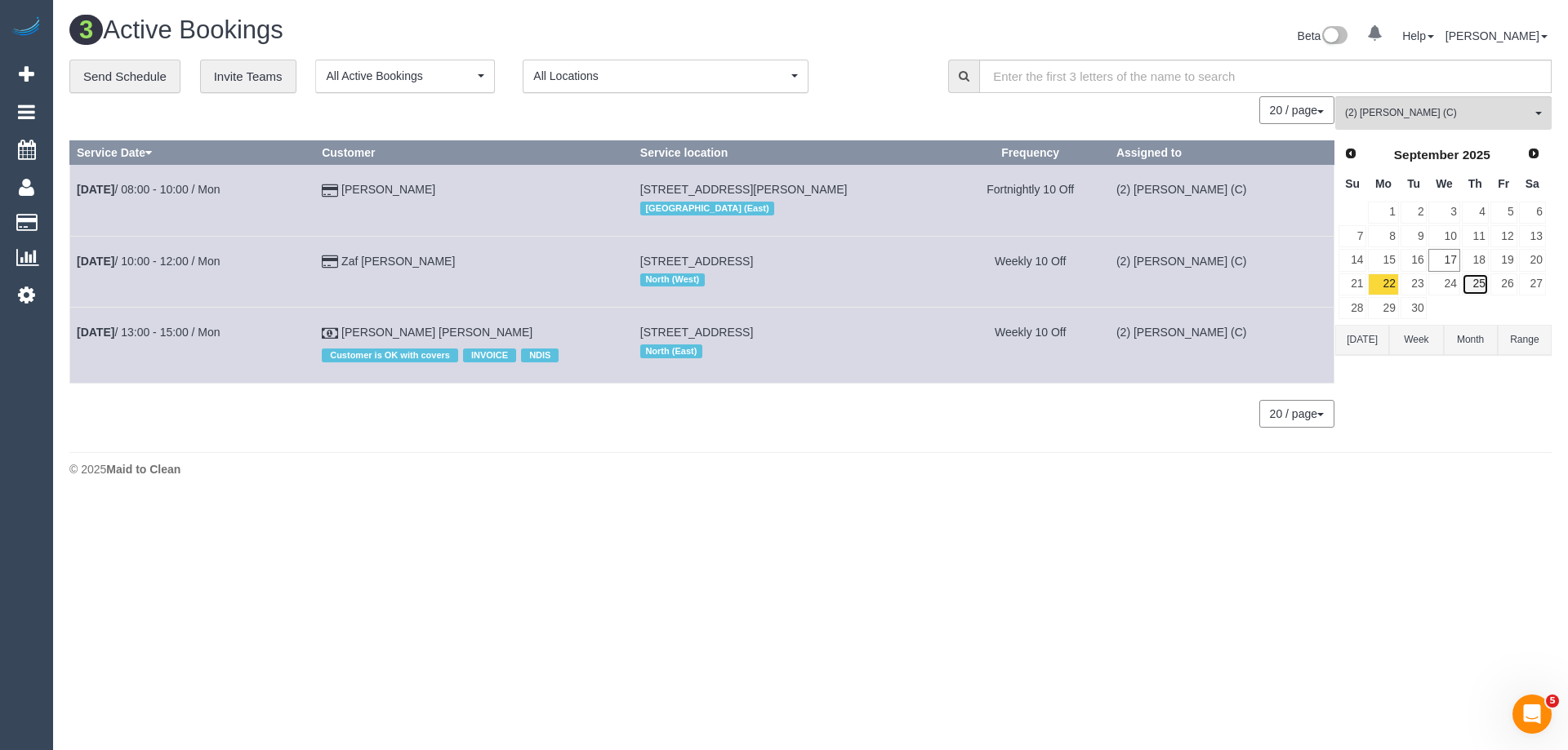
click at [1478, 279] on link "25" at bounding box center [1475, 284] width 27 height 22
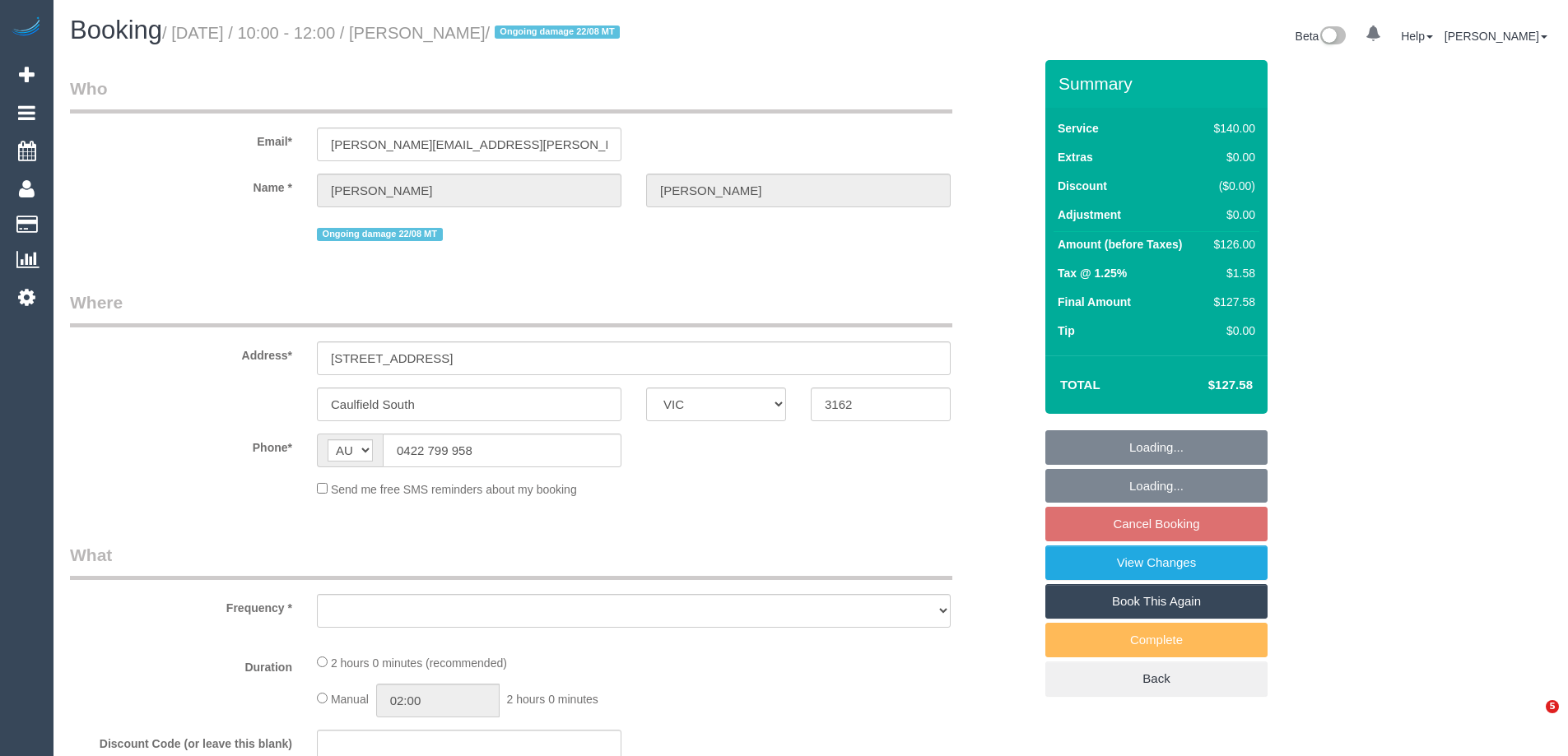
select select "VIC"
select select "object:537"
select select "string:stripe-pm_1QXwfs2GScqysDRVCBdcMq9N"
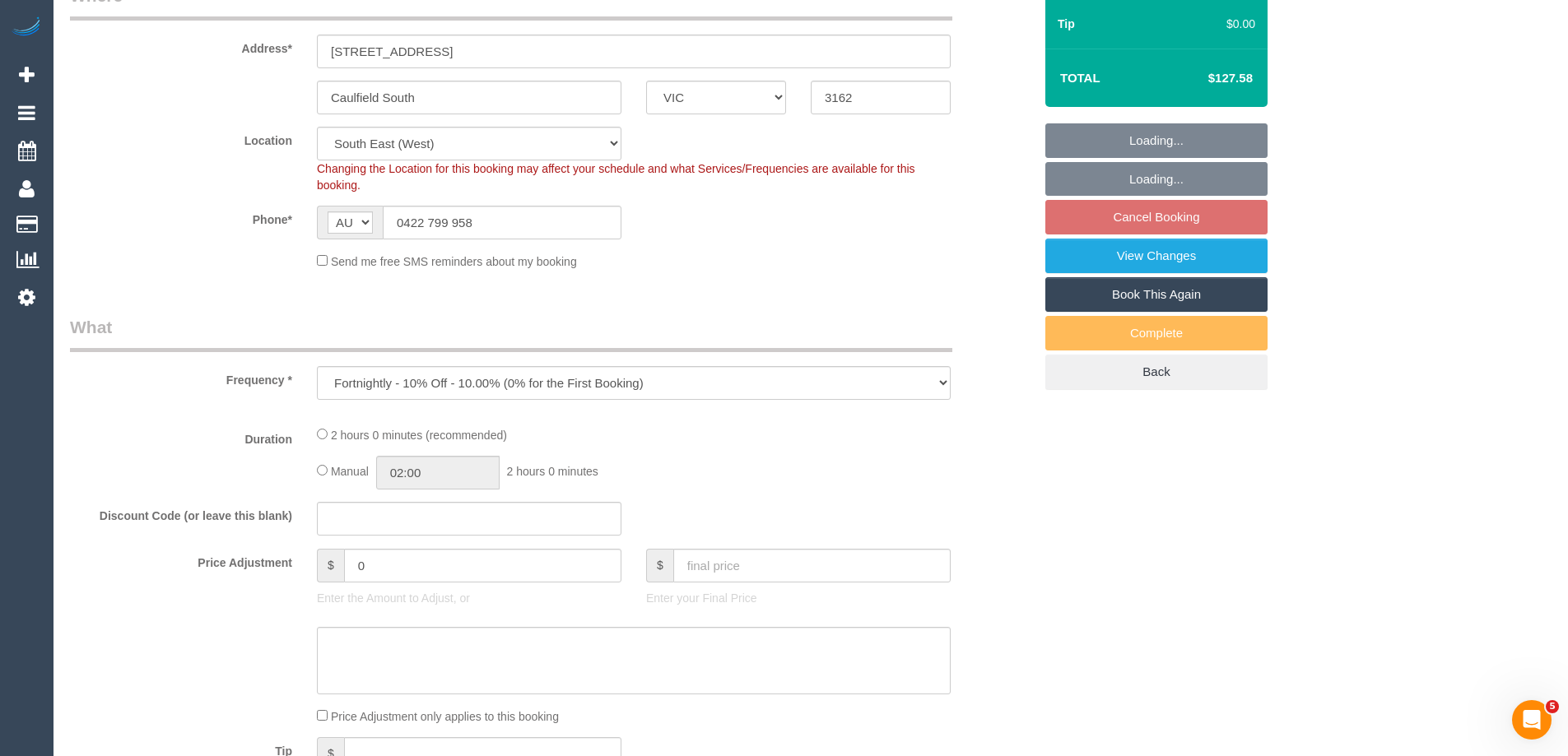
select select "number:28"
select select "number:14"
select select "number:19"
select select "number:24"
select select "number:34"
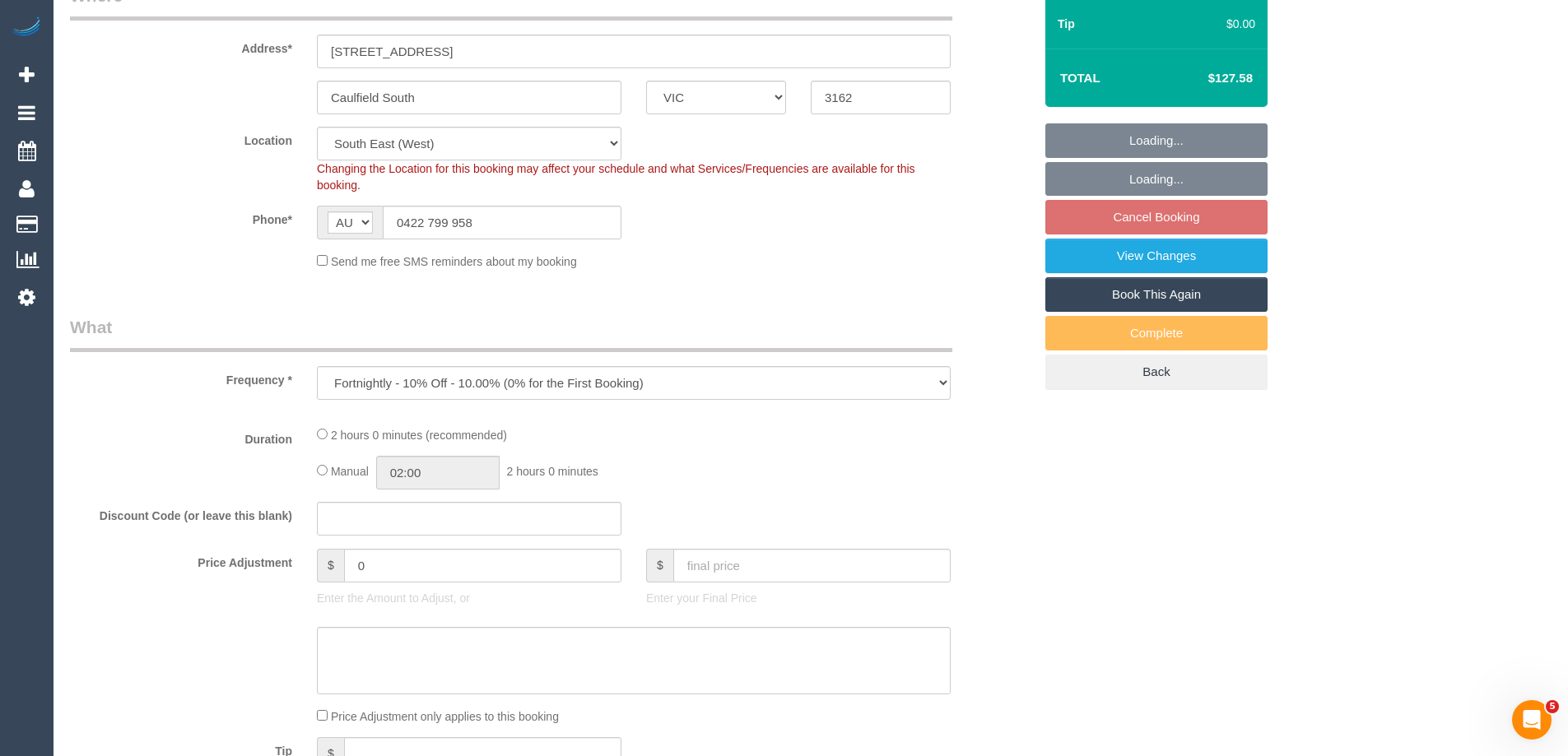
select select "number:11"
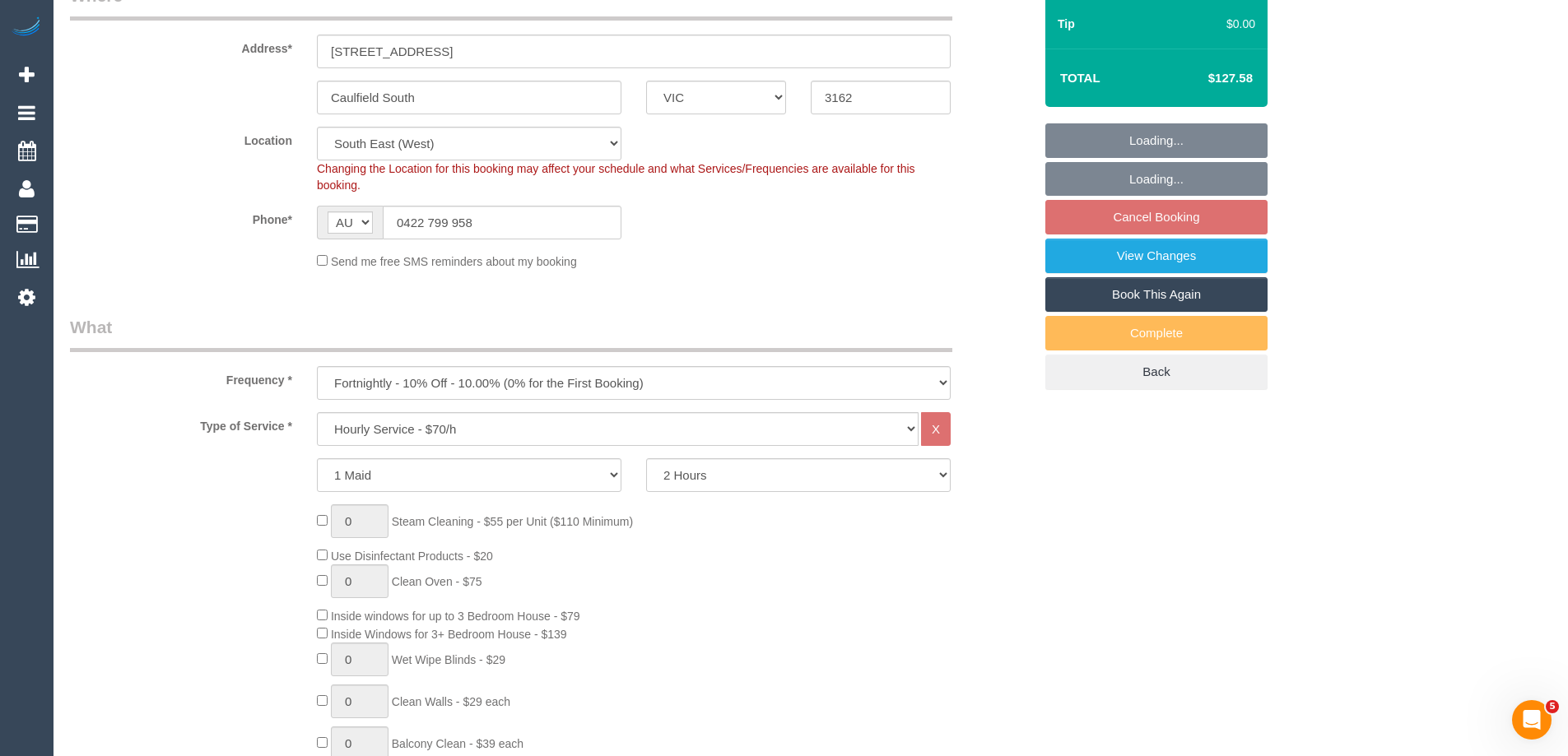
select select "object:1357"
select select "spot3"
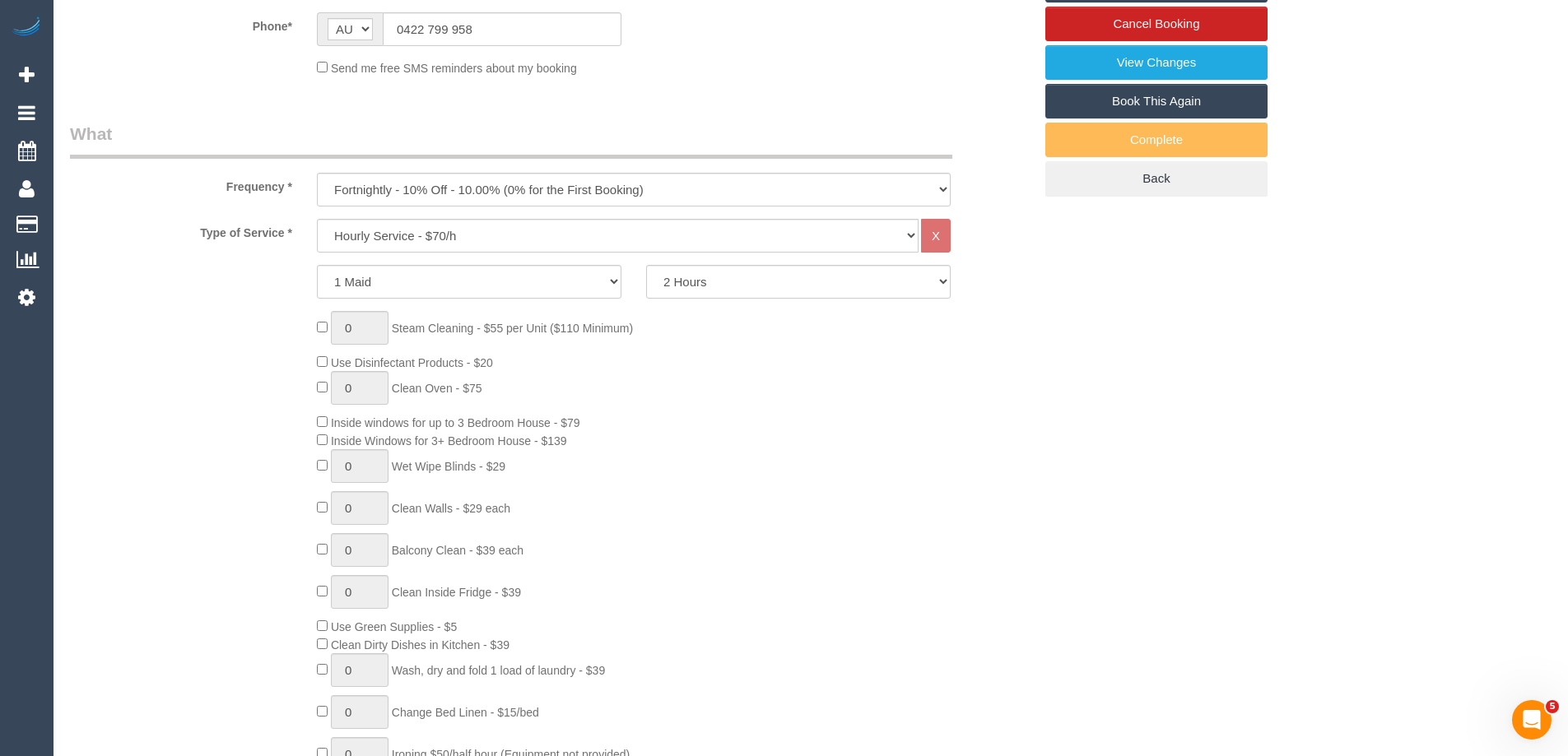
scroll to position [741, 0]
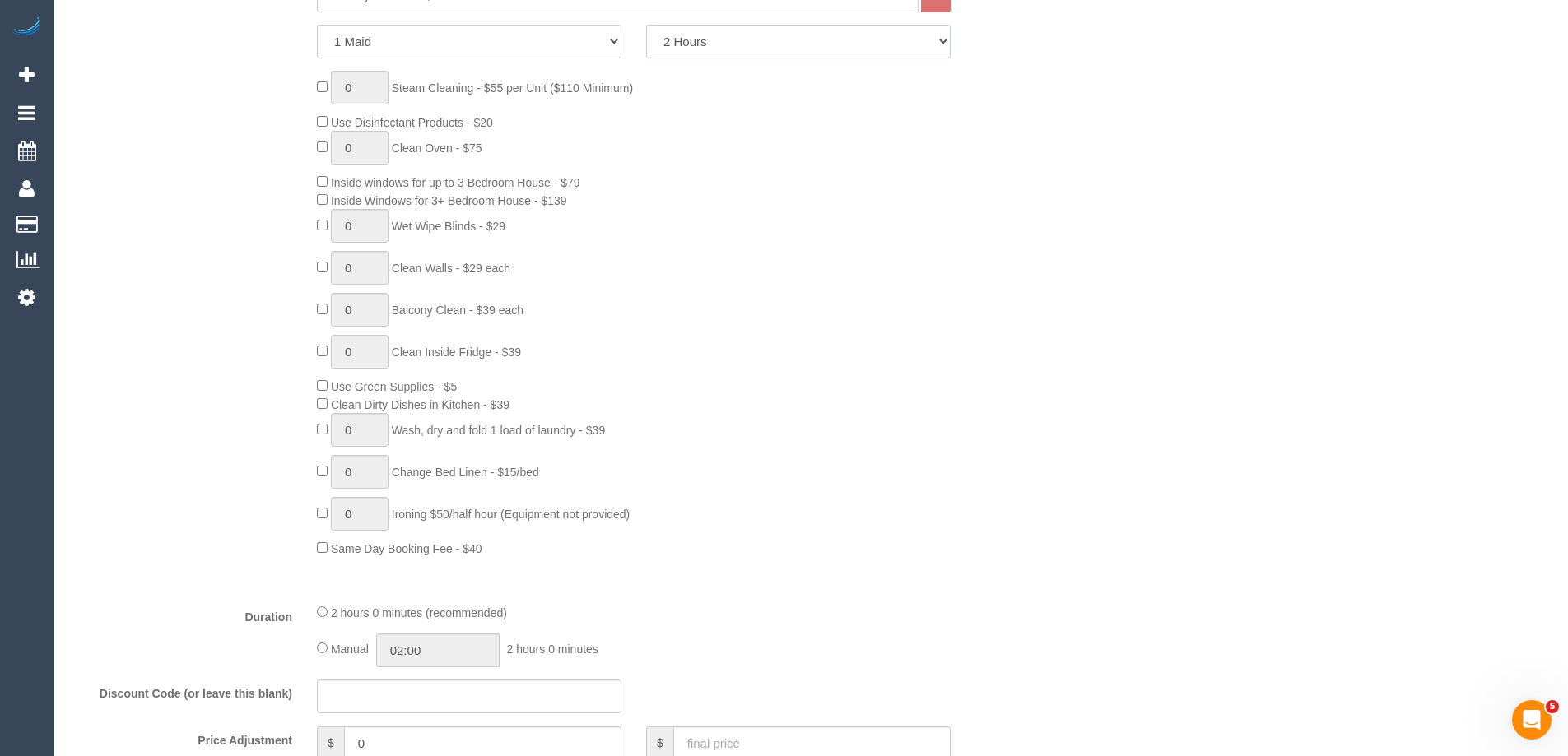
click at [708, 44] on select "2 Hours 2.5 Hours 3 Hours 3.5 Hours 4 Hours 4.5 Hours 5 Hours 5.5 Hours 6 Hours…" at bounding box center [799, 42] width 305 height 34
select select "180"
click at [646, 25] on select "2 Hours 2.5 Hours 3 Hours 3.5 Hours 4 Hours 4.5 Hours 5 Hours 5.5 Hours 6 Hours…" at bounding box center [799, 42] width 305 height 34
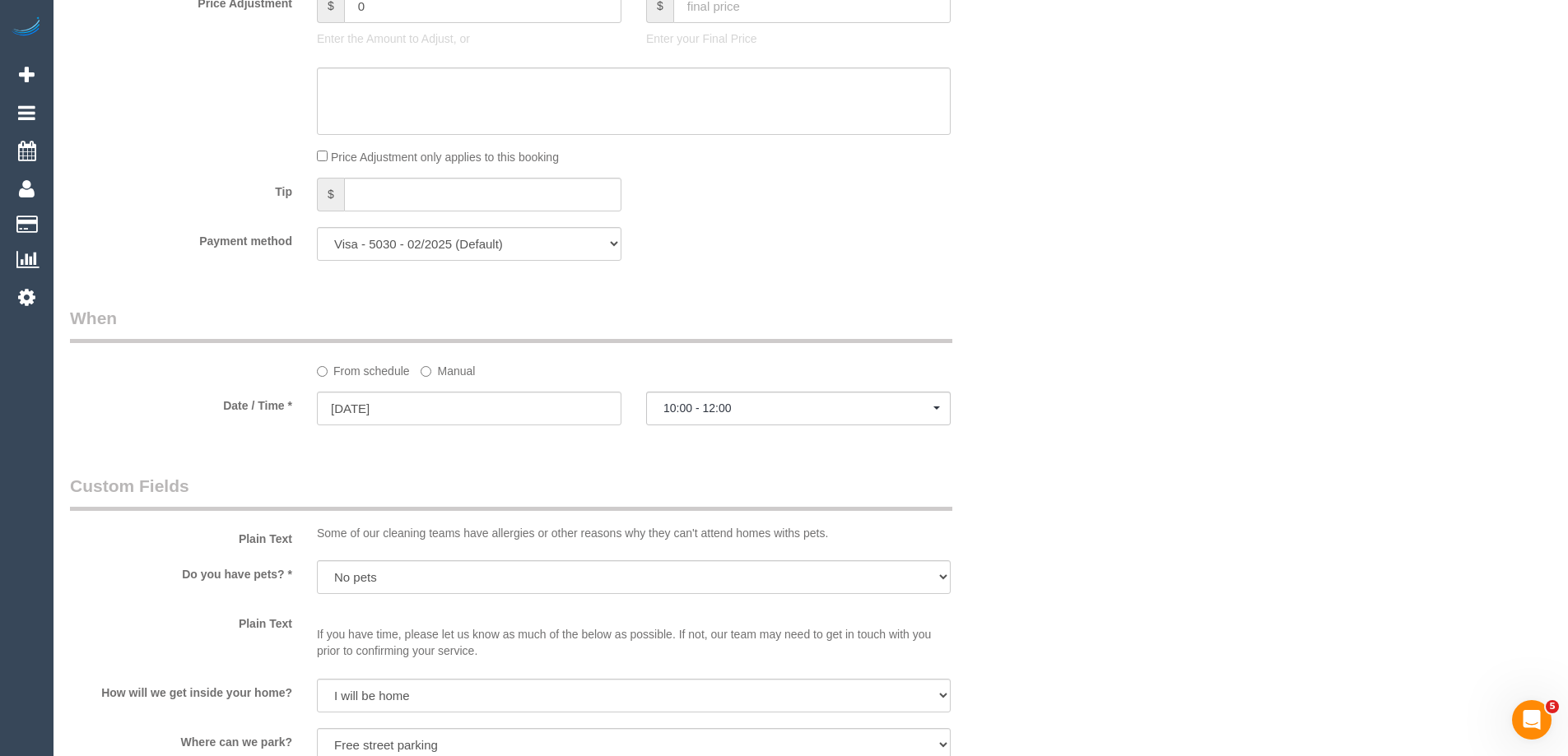
scroll to position [1481, 0]
click at [445, 367] on label "Manual" at bounding box center [448, 364] width 54 height 22
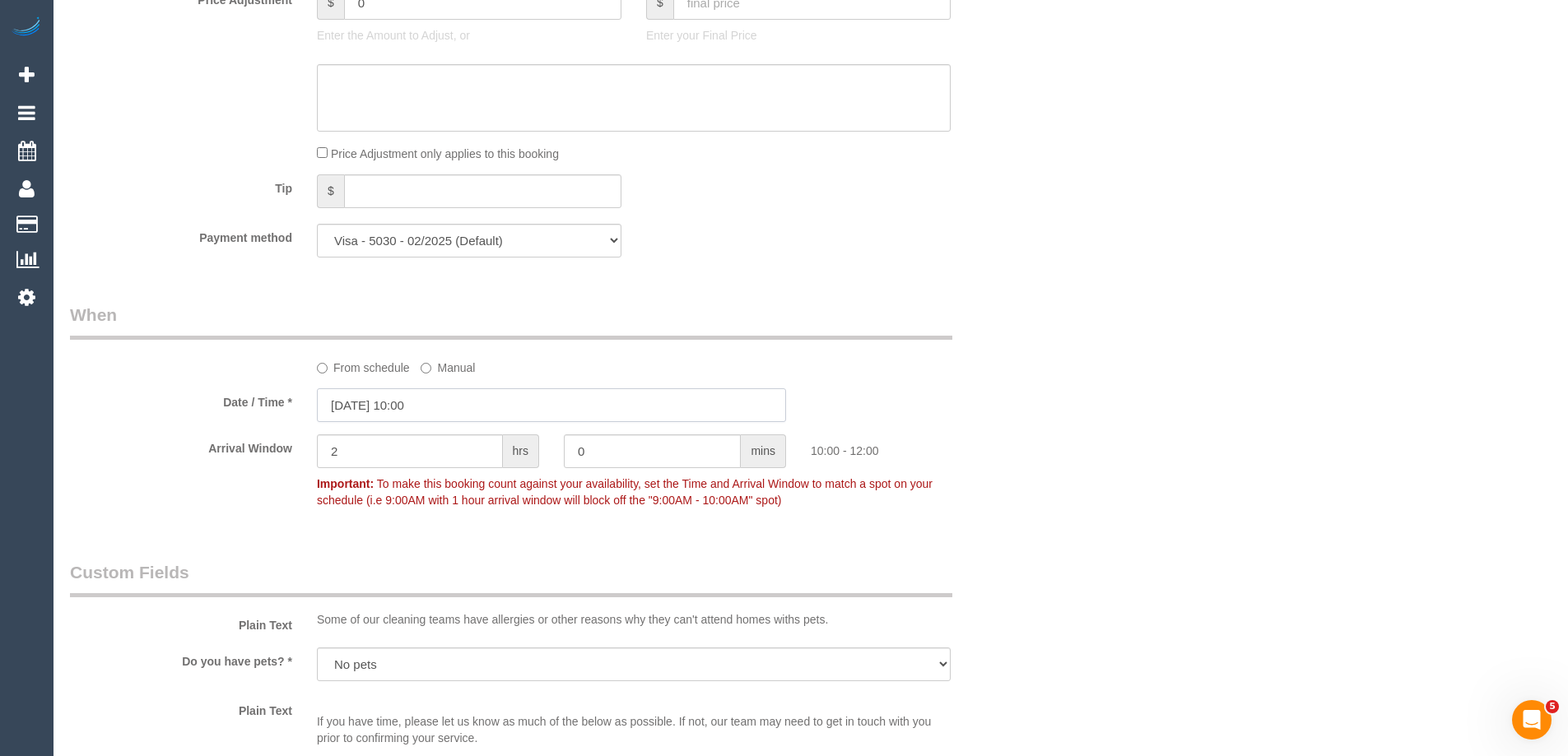
click at [364, 408] on input "29/09/2025 10:00" at bounding box center [551, 405] width 469 height 34
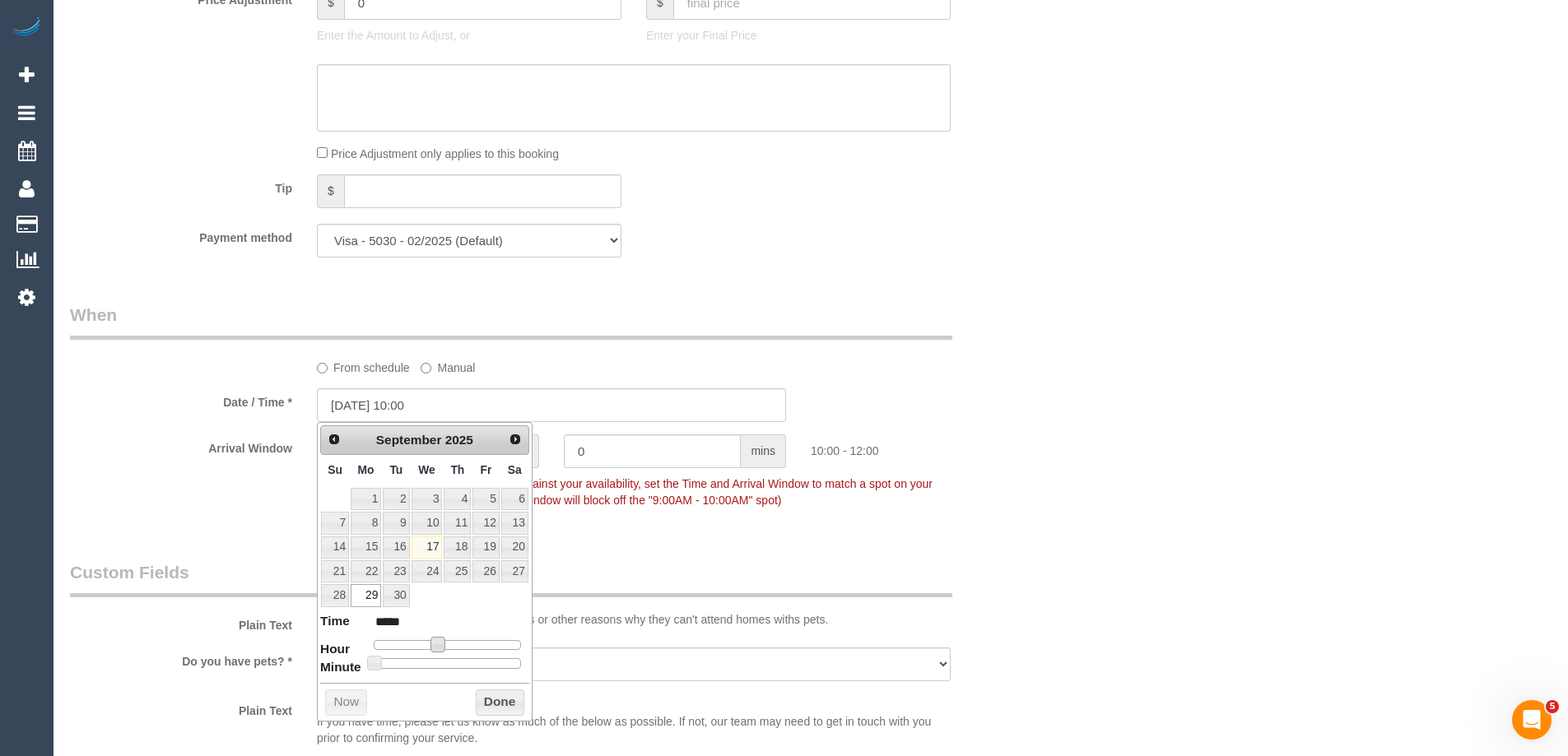
type input "29/09/2025 09:00"
type input "*****"
click at [433, 641] on span at bounding box center [431, 644] width 15 height 15
click at [491, 698] on button "Done" at bounding box center [500, 703] width 49 height 27
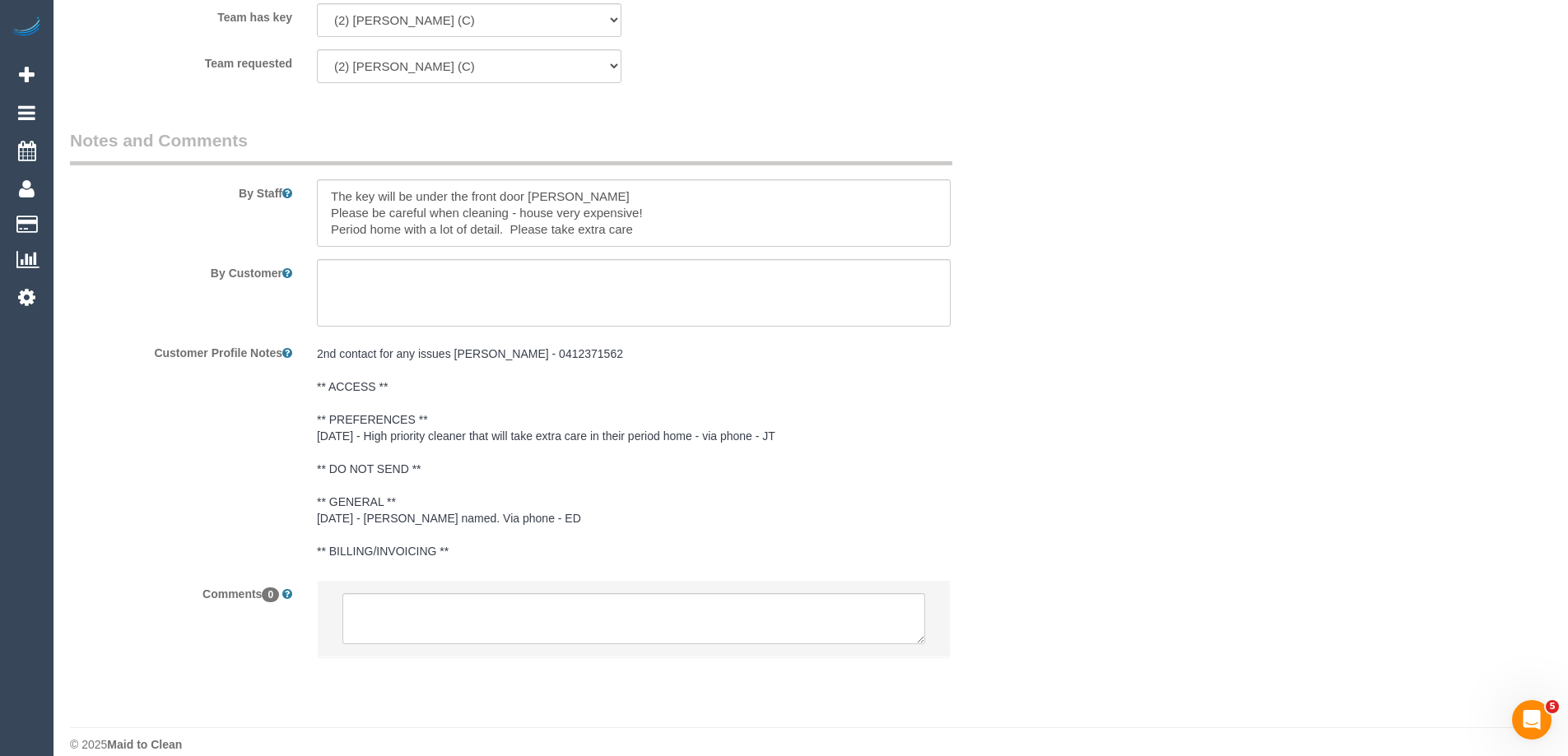
scroll to position [2678, 0]
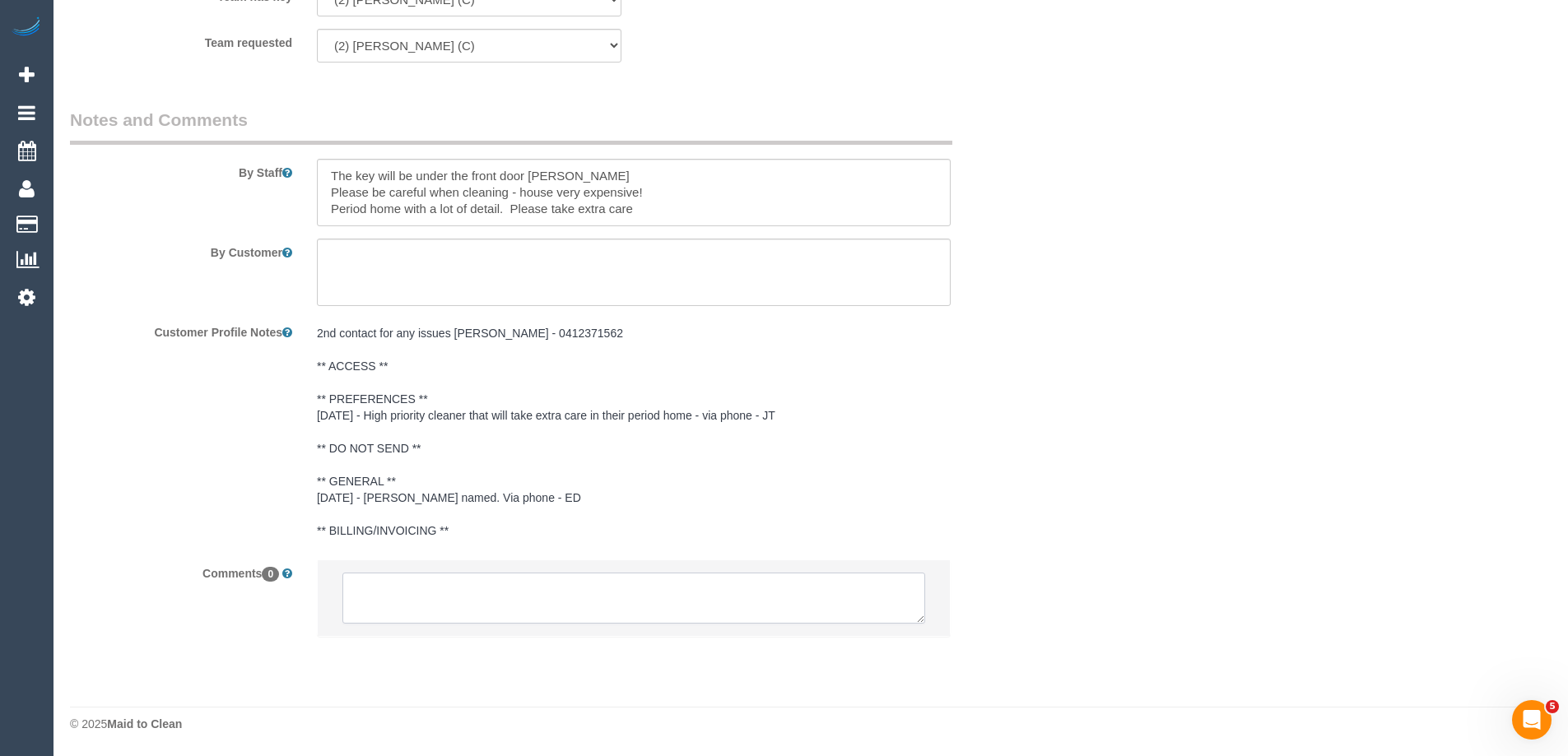
click at [364, 608] on textarea at bounding box center [633, 598] width 582 height 51
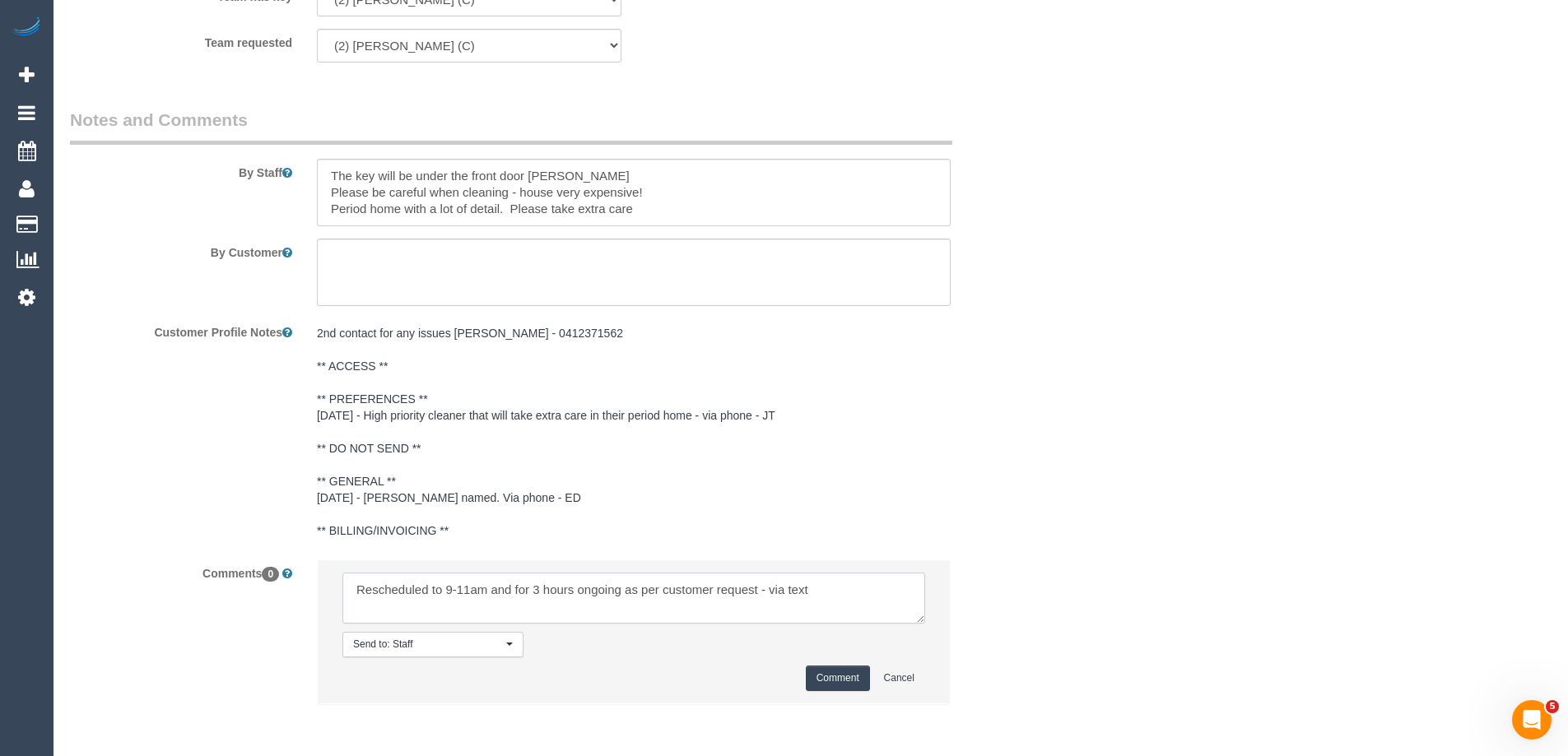
type textarea "Rescheduled to 9-11am and for 3 hours ongoing as per customer request - via text"
click at [837, 670] on button "Comment" at bounding box center [838, 678] width 64 height 26
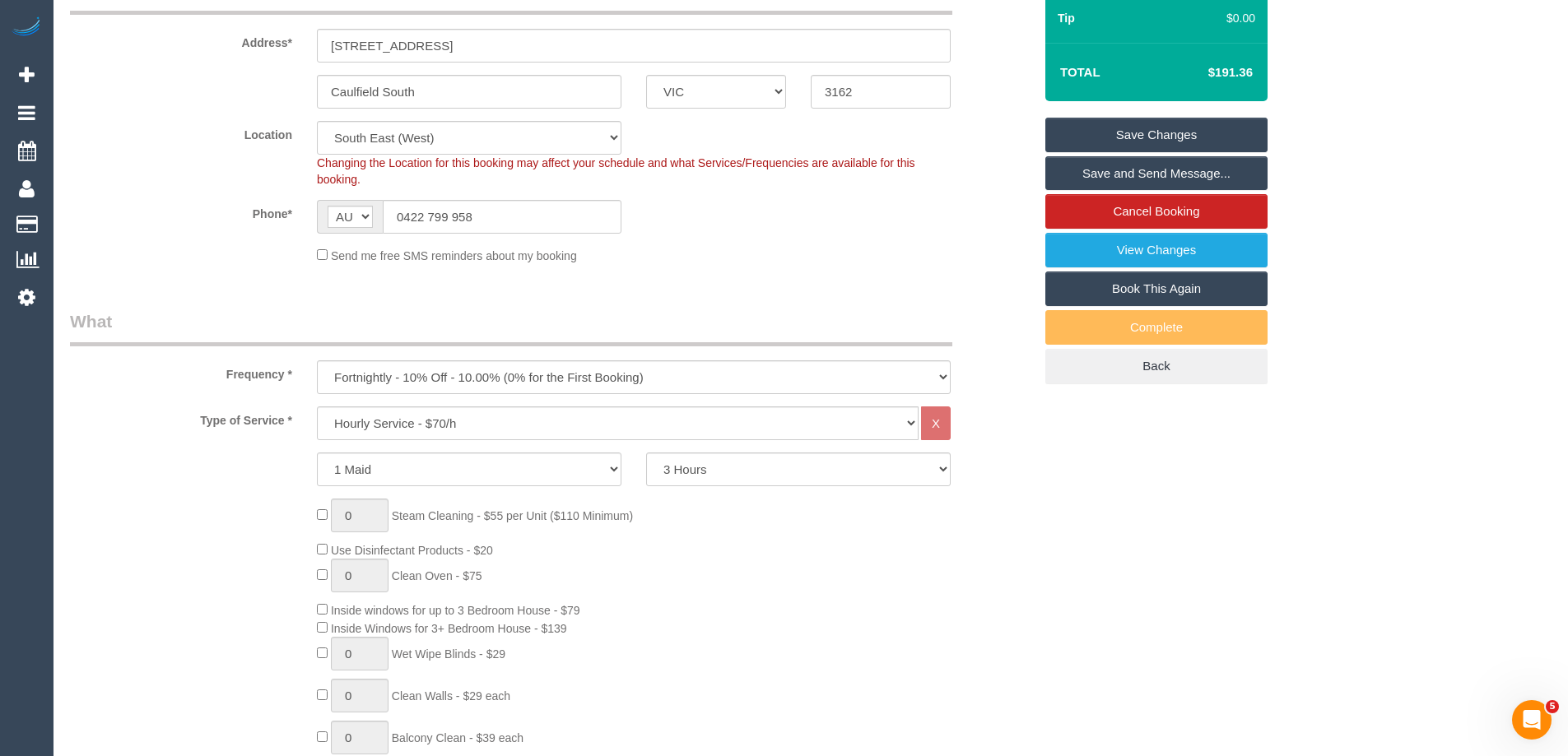
scroll to position [0, 0]
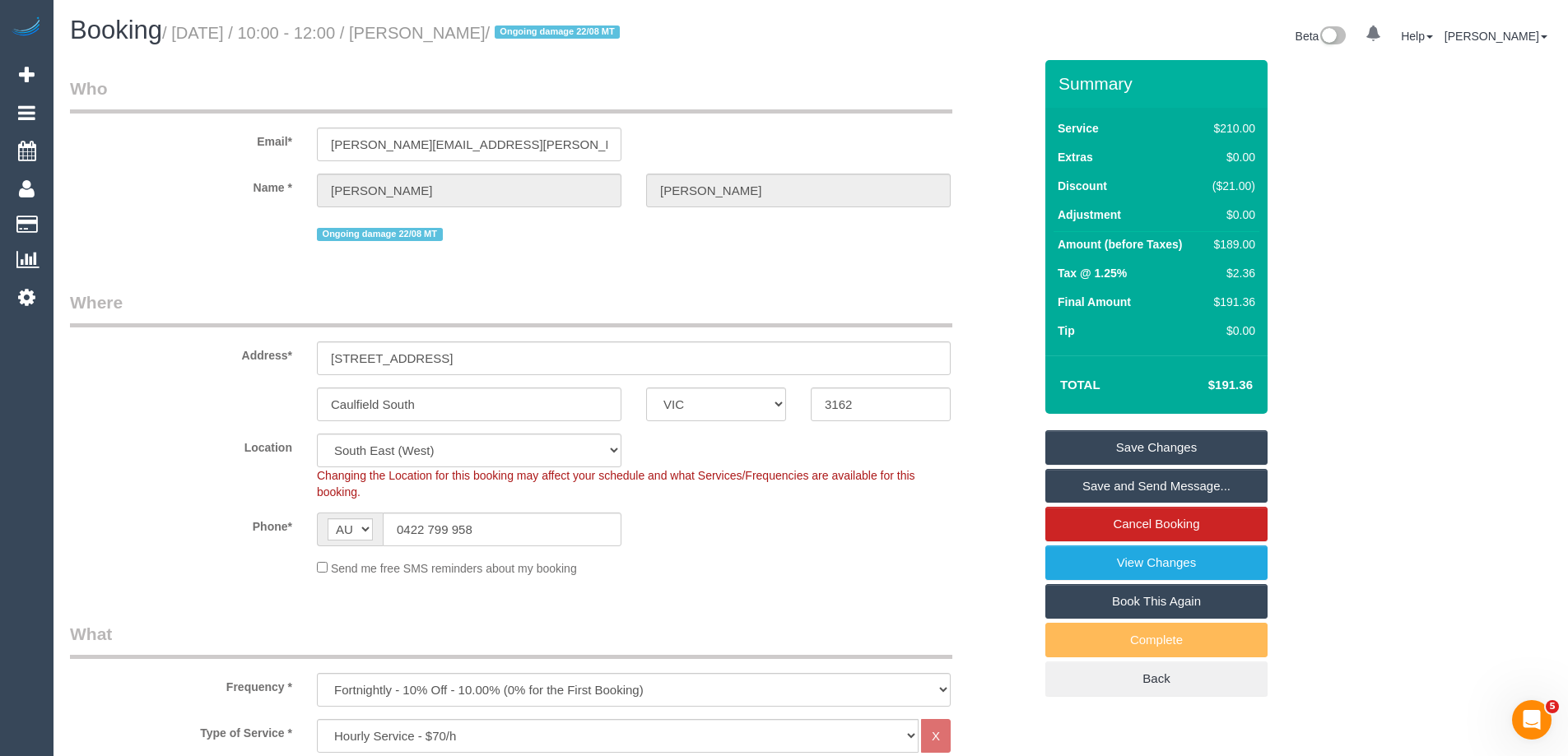
click at [1066, 488] on link "Save and Send Message..." at bounding box center [1156, 486] width 222 height 35
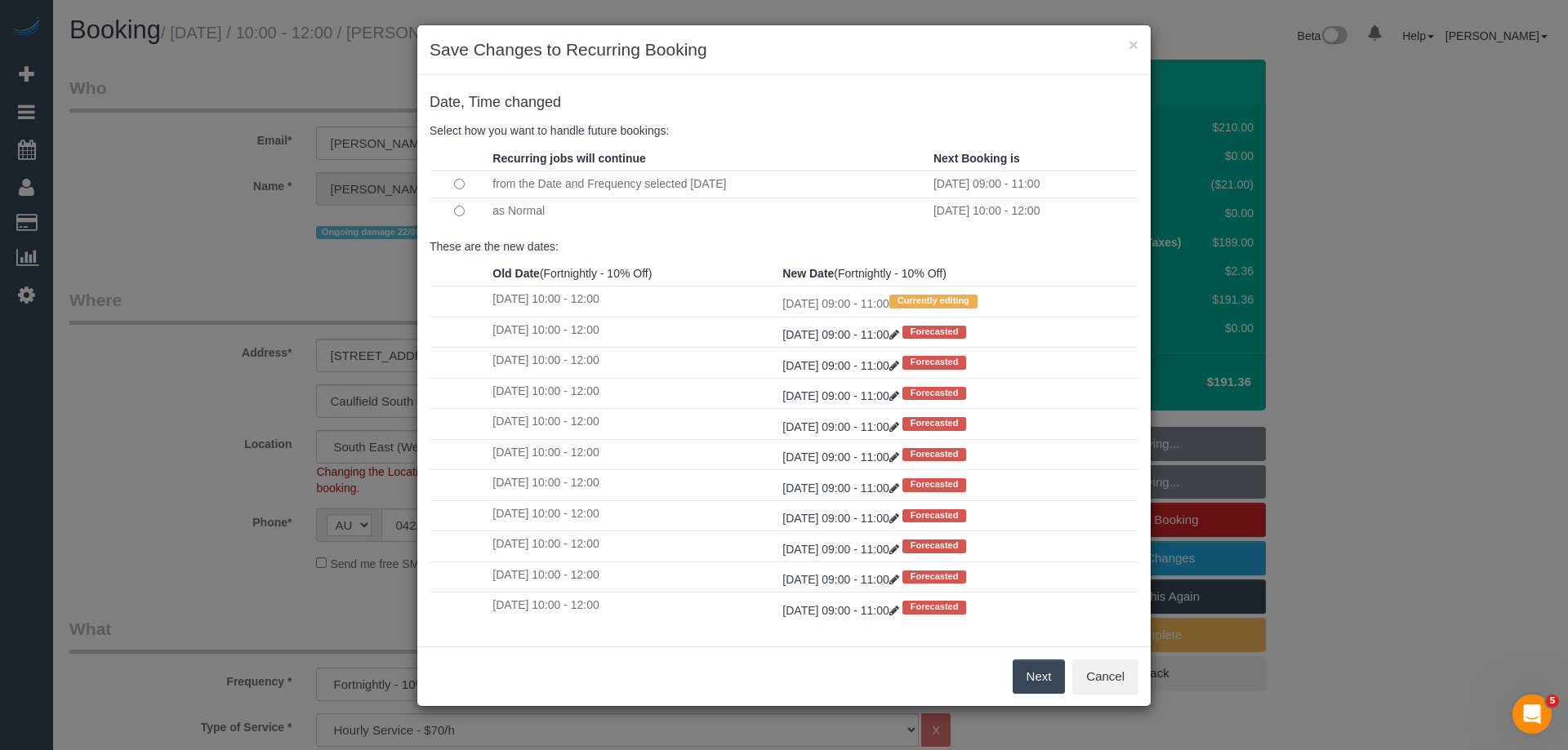
click at [1029, 675] on button "Next" at bounding box center [1039, 676] width 53 height 34
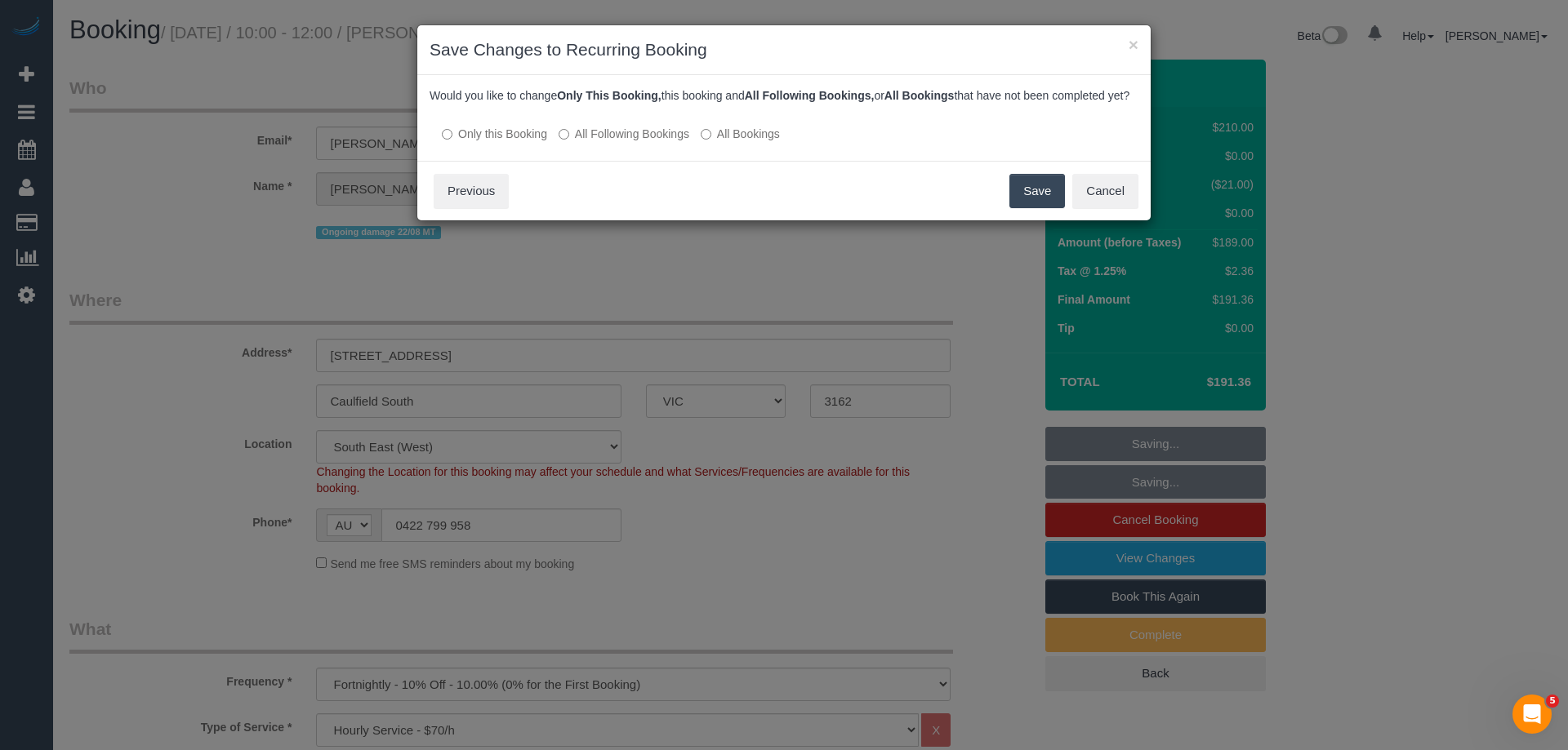
click at [594, 125] on div at bounding box center [784, 118] width 709 height 14
click at [593, 142] on label "All Following Bookings" at bounding box center [624, 134] width 131 height 17
click at [1123, 206] on button "Cancel" at bounding box center [1105, 191] width 66 height 34
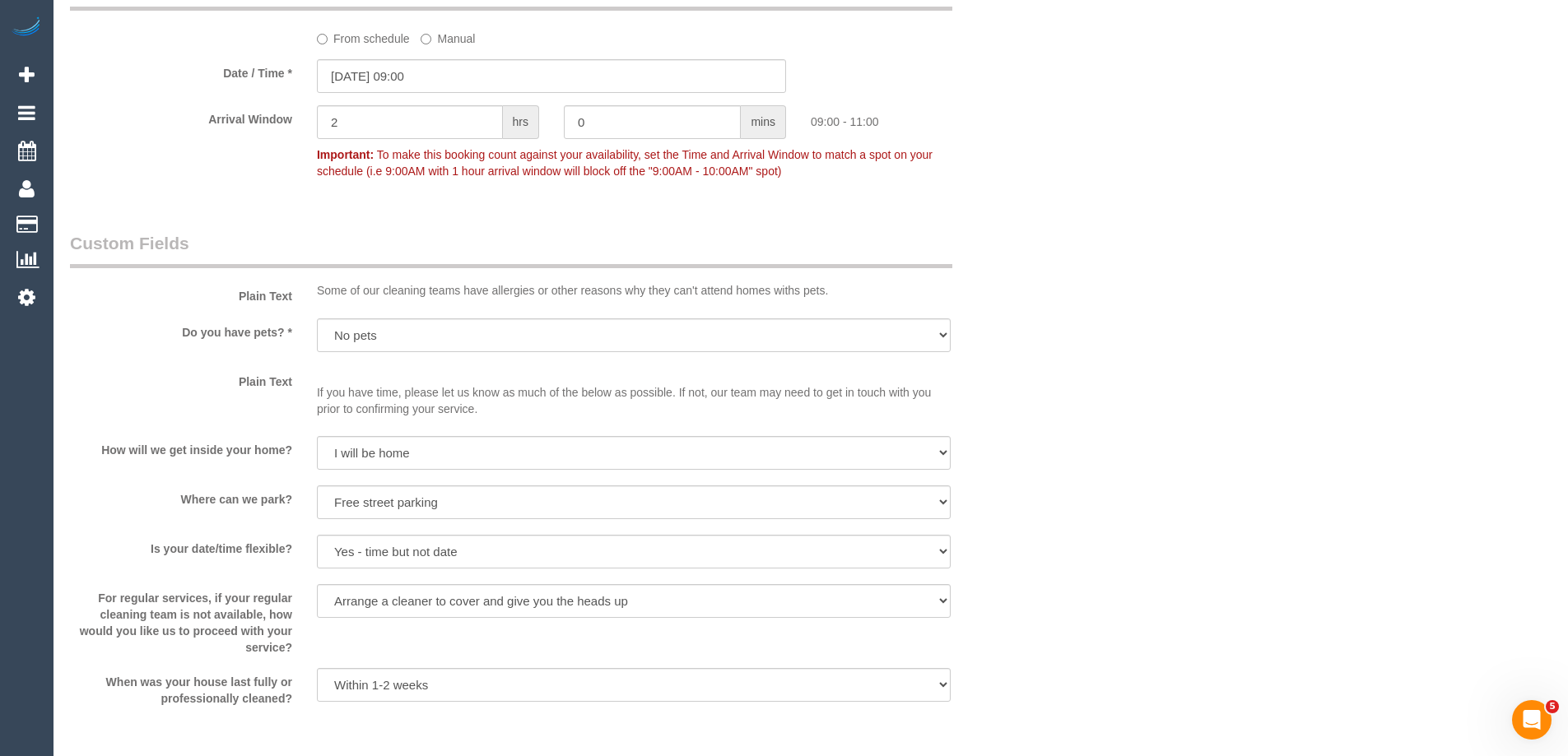
scroll to position [2222, 0]
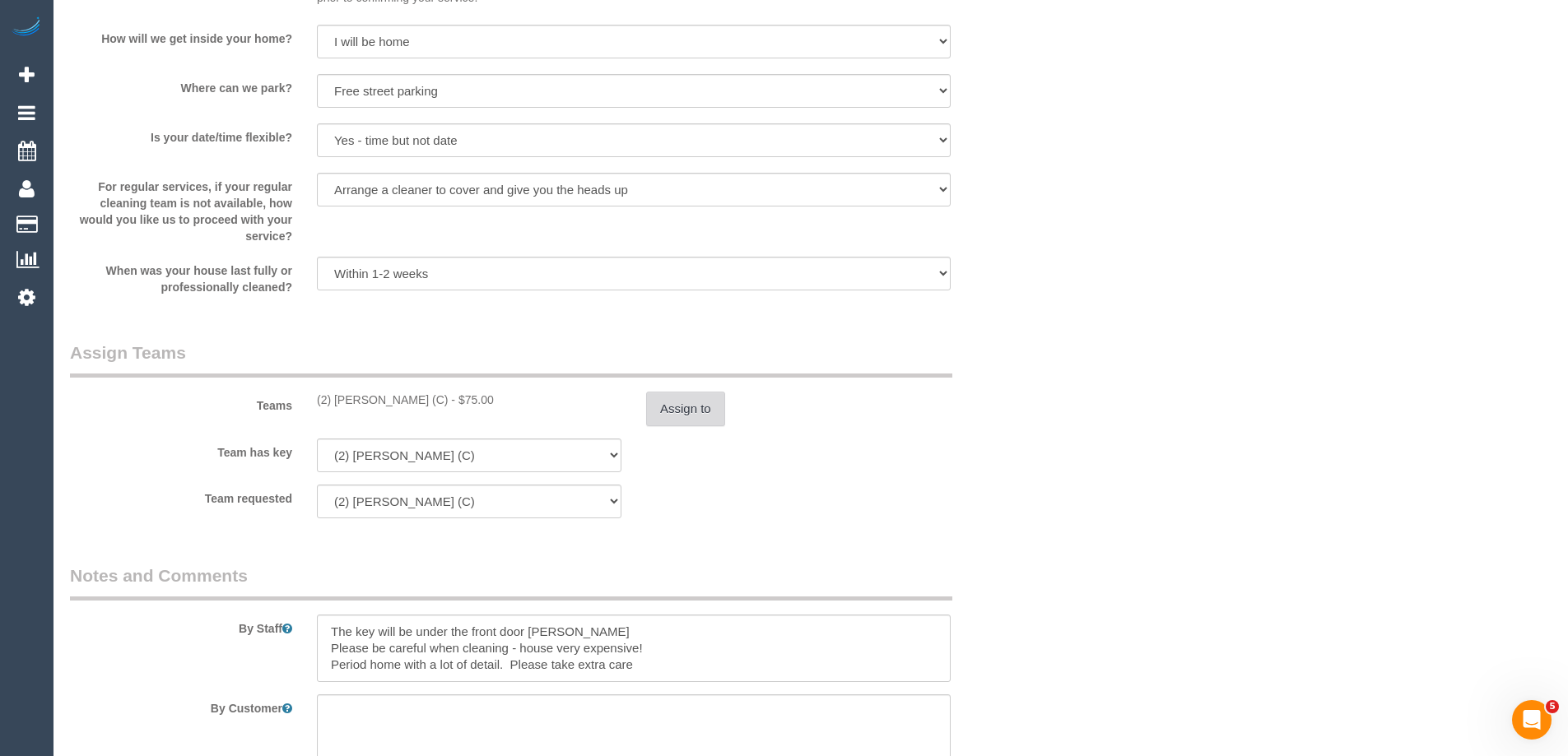
click at [669, 423] on button "Assign to" at bounding box center [685, 409] width 79 height 35
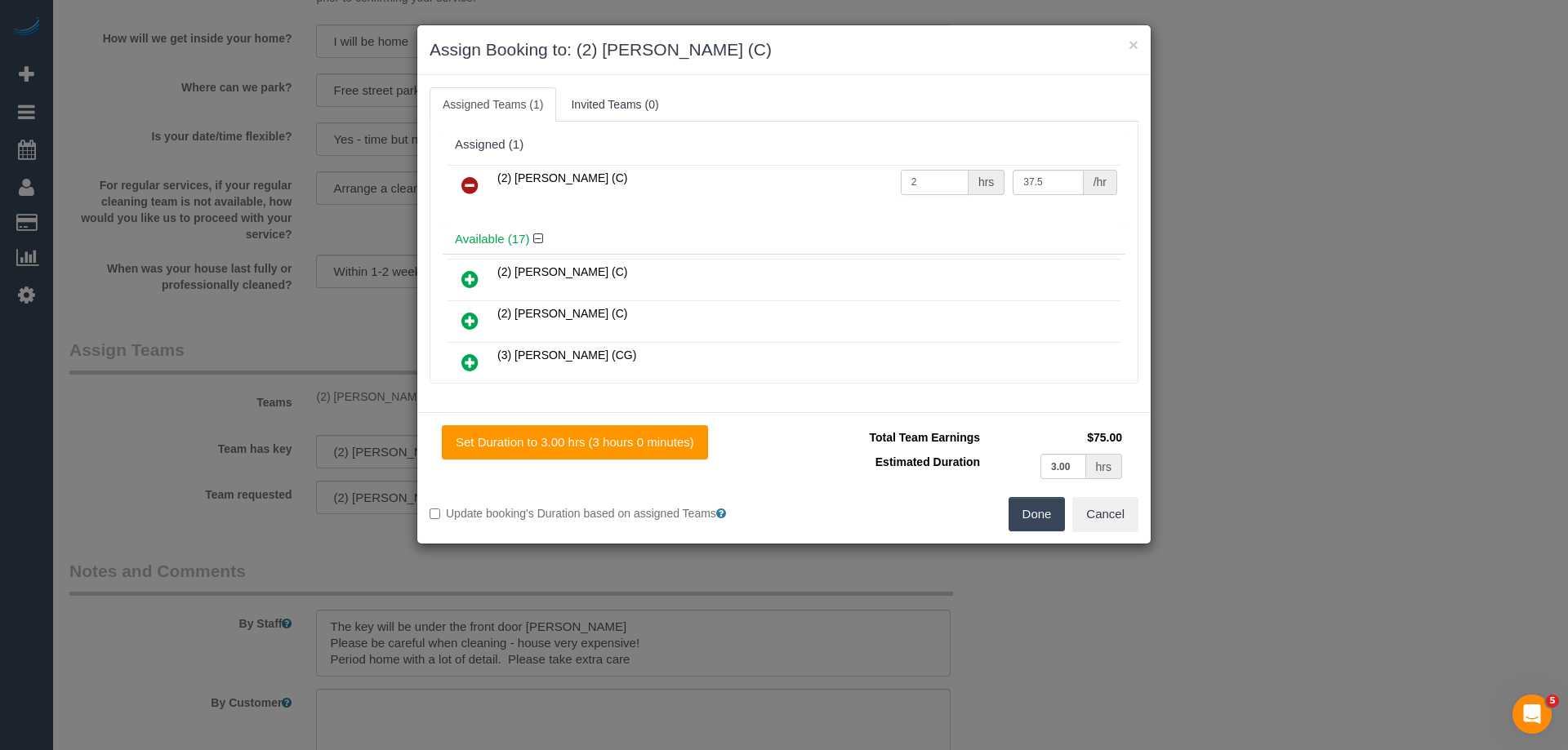
drag, startPoint x: 941, startPoint y: 185, endPoint x: 807, endPoint y: 186, distance: 134.0
click at [841, 186] on tr "(2) Priyanshi Patel (C) 2 hrs 37.5 /hr" at bounding box center [784, 186] width 675 height 41
type input "3"
click at [1023, 521] on button "Done" at bounding box center [1037, 514] width 57 height 34
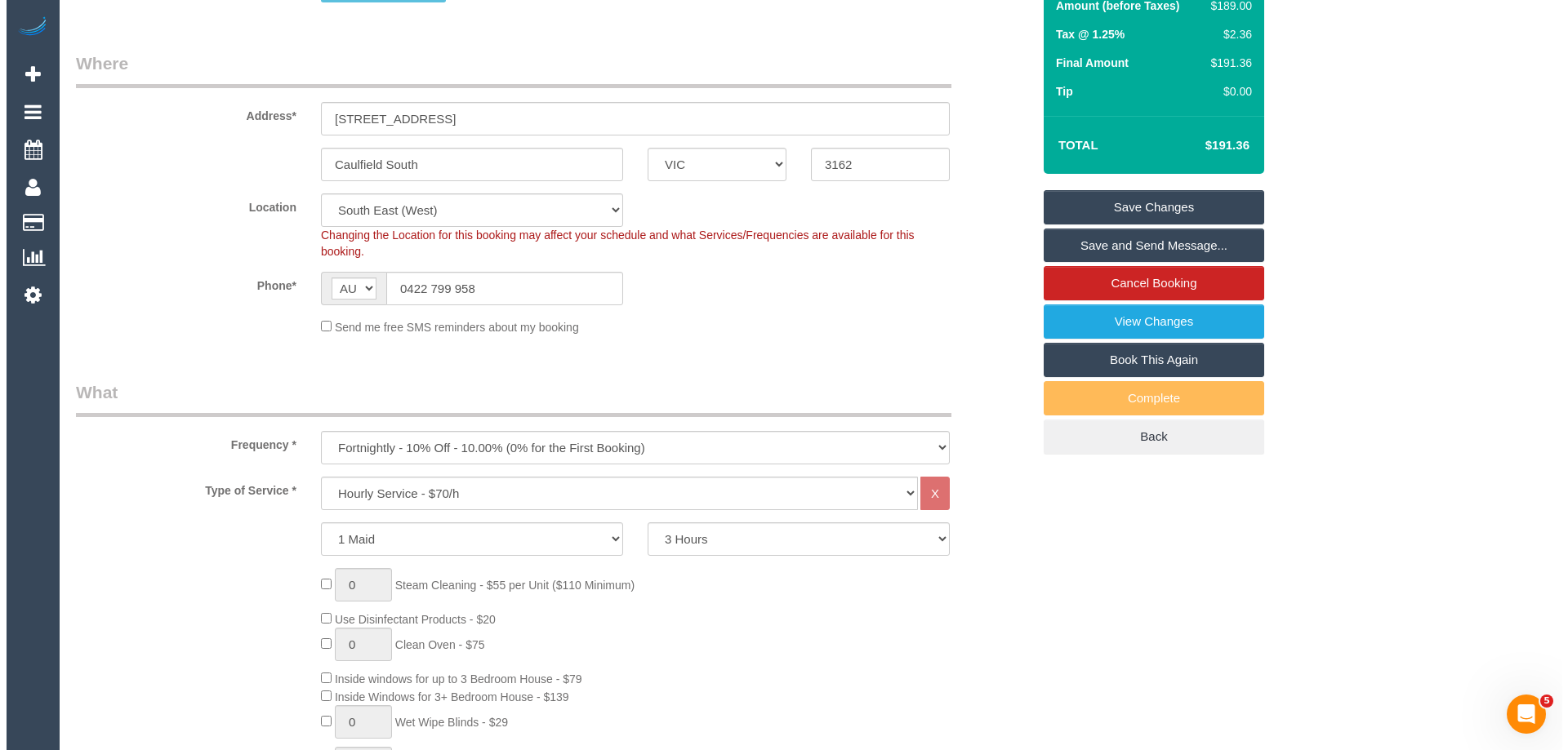
scroll to position [0, 0]
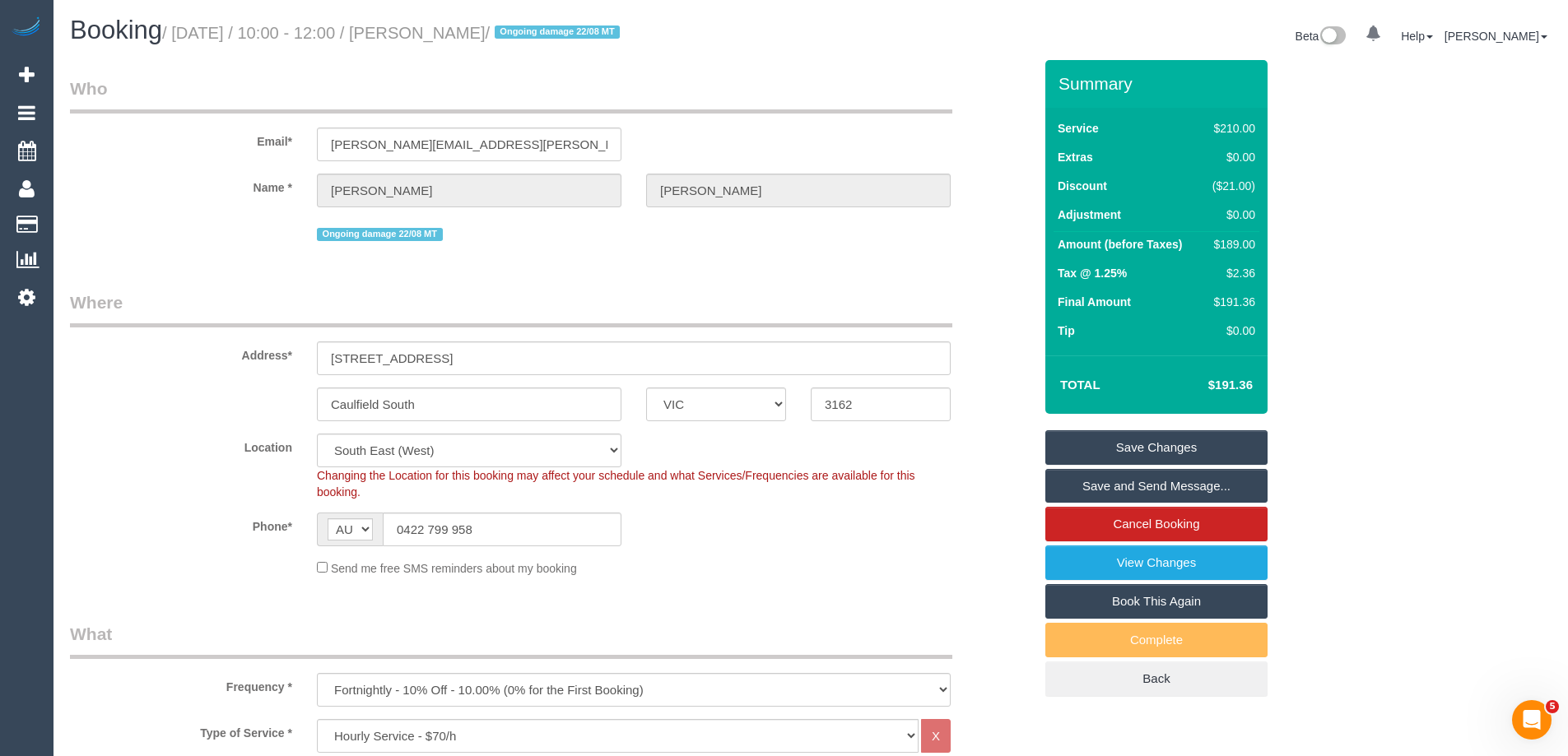
click at [1106, 482] on link "Save and Send Message..." at bounding box center [1156, 486] width 222 height 35
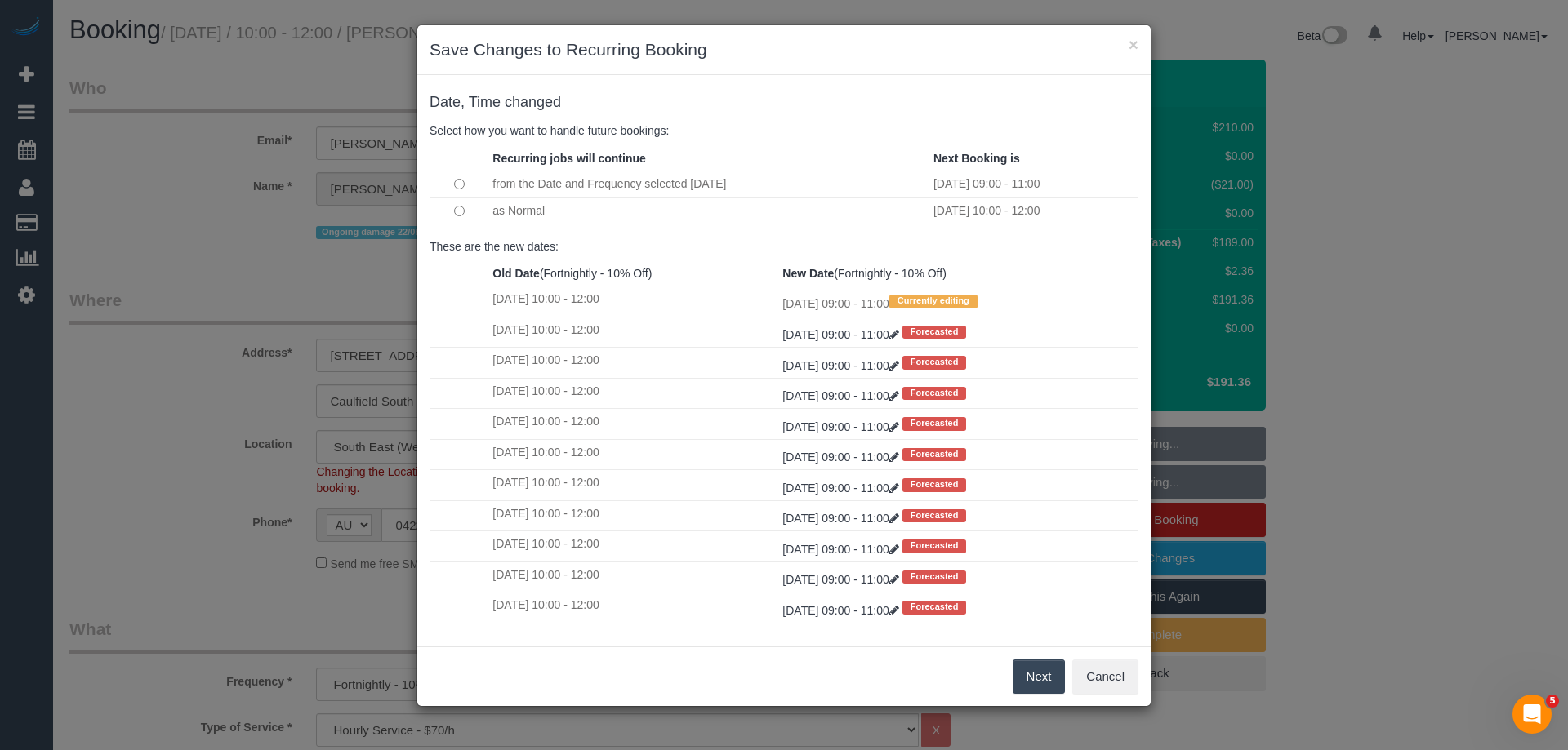
click at [1027, 670] on button "Next" at bounding box center [1039, 676] width 53 height 34
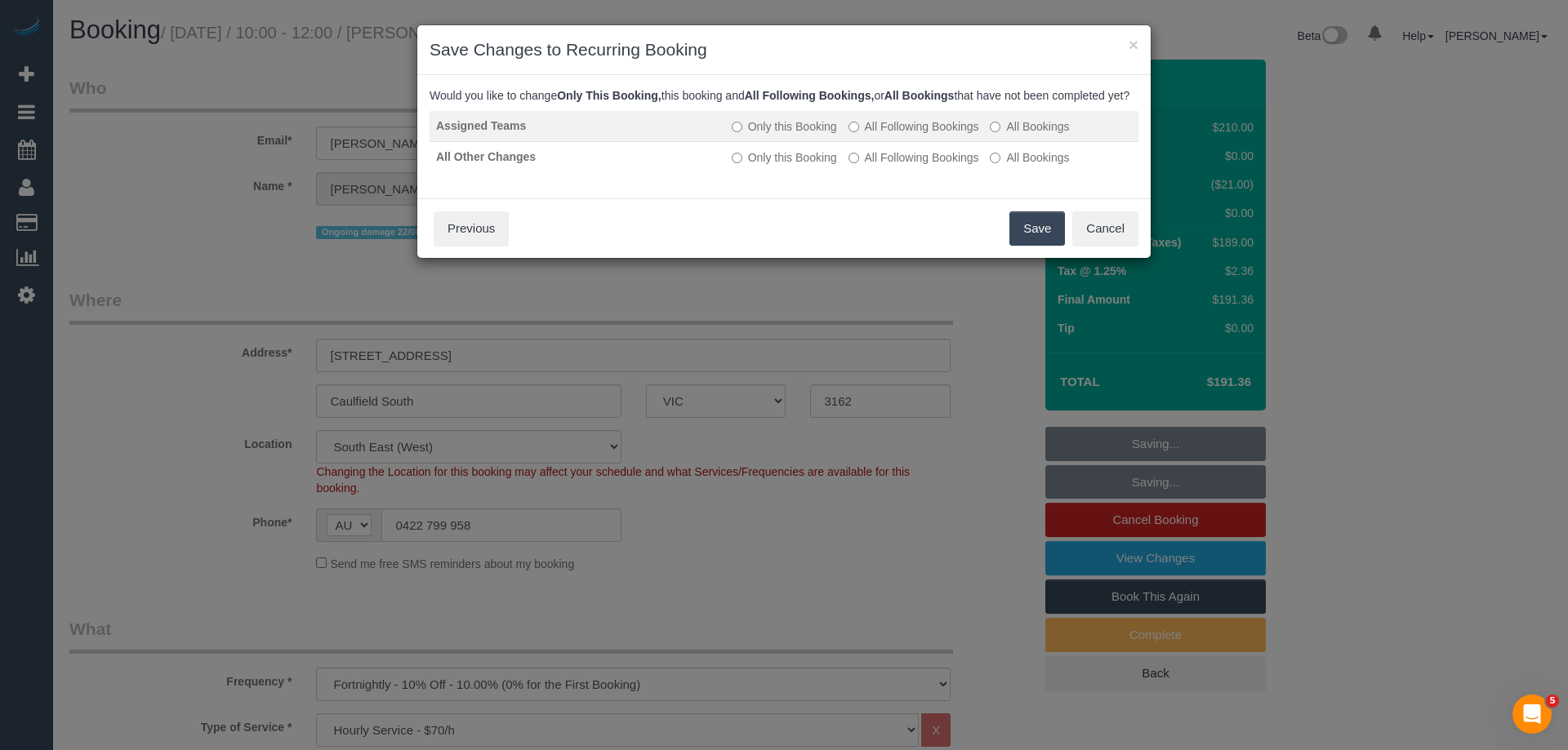
click at [861, 135] on label "All Following Bookings" at bounding box center [914, 127] width 131 height 17
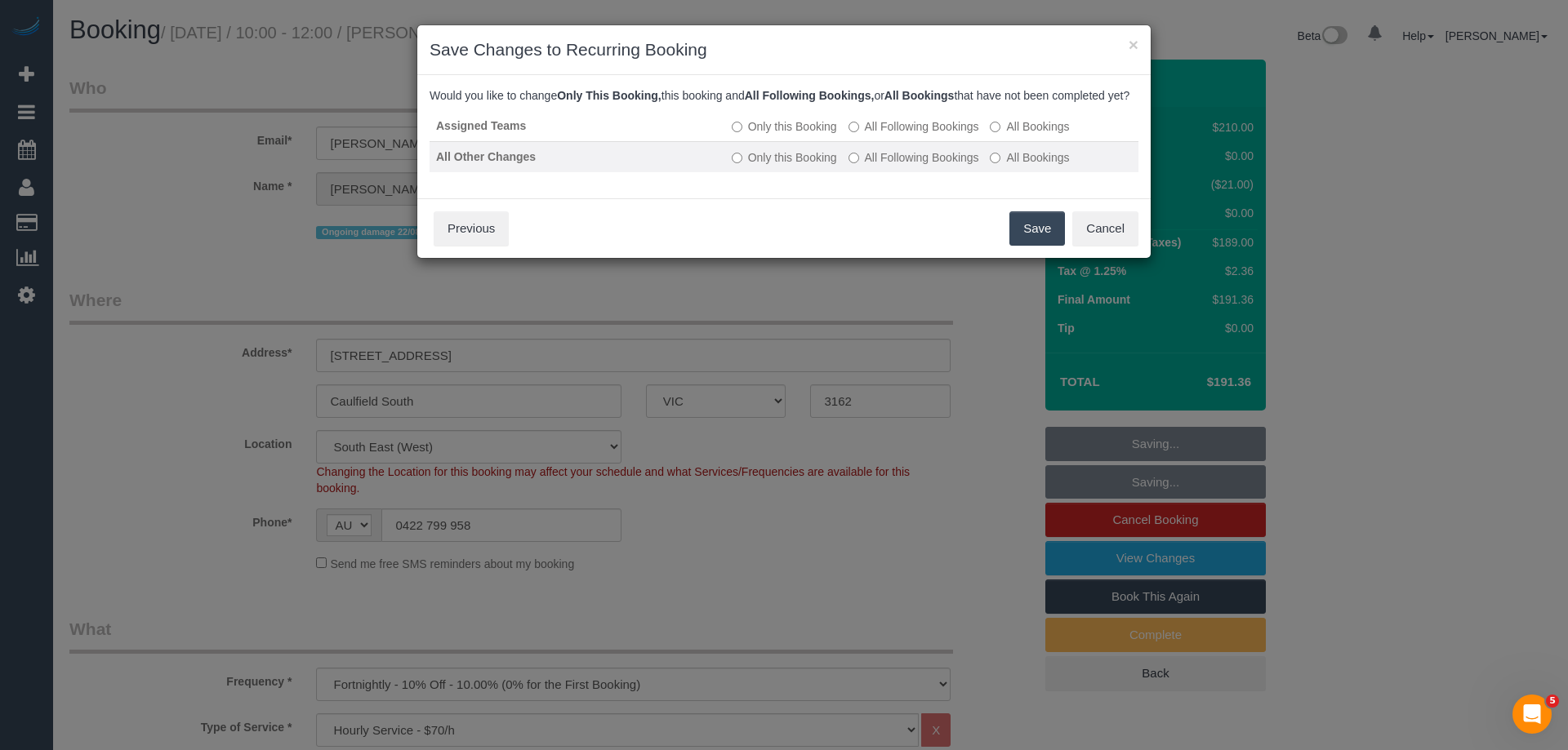
click at [865, 166] on label "All Following Bookings" at bounding box center [914, 157] width 131 height 17
click at [1031, 244] on button "Save" at bounding box center [1037, 229] width 55 height 34
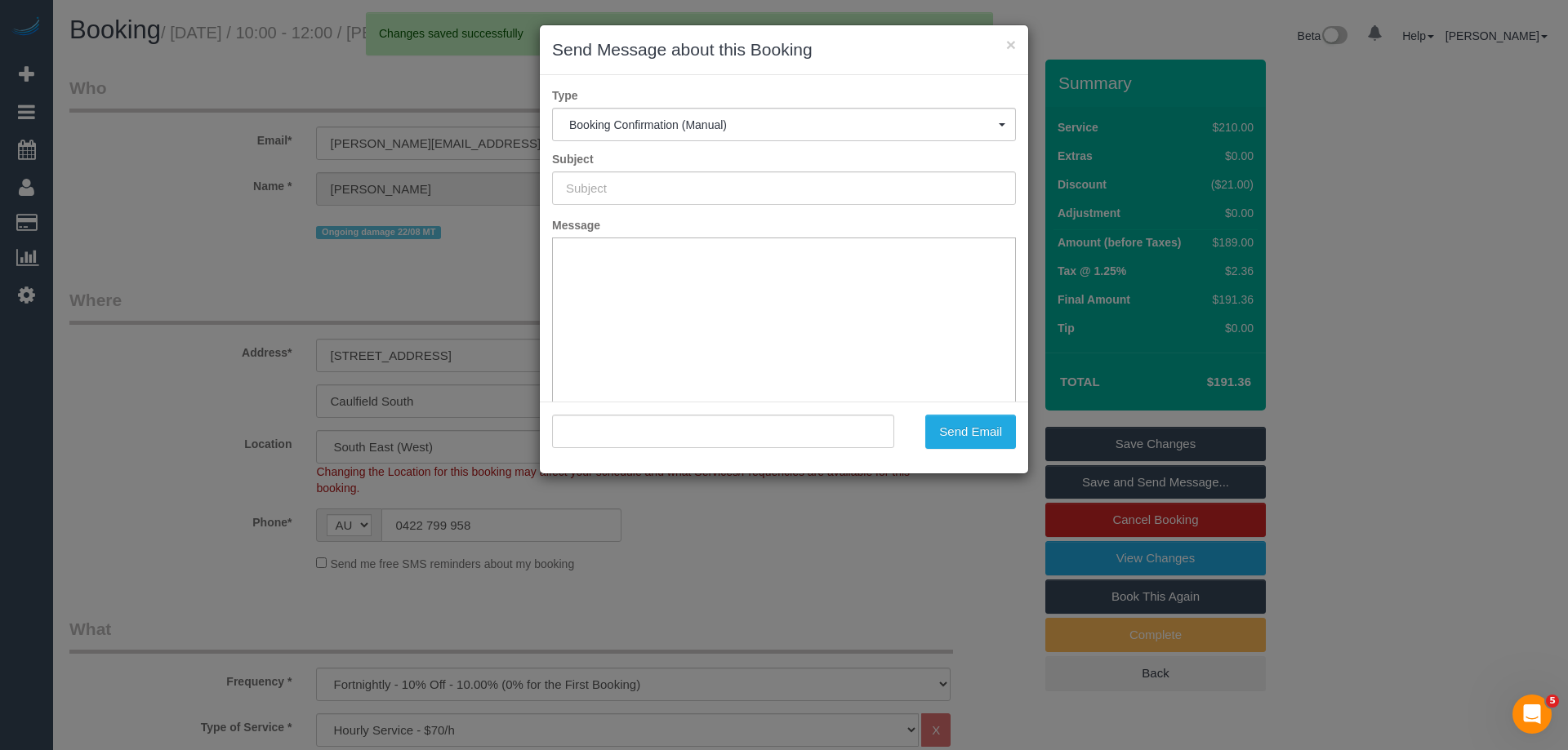
type input "Booking Confirmed"
type input ""Nancy Phan" <nance.phan@gmail.com>"
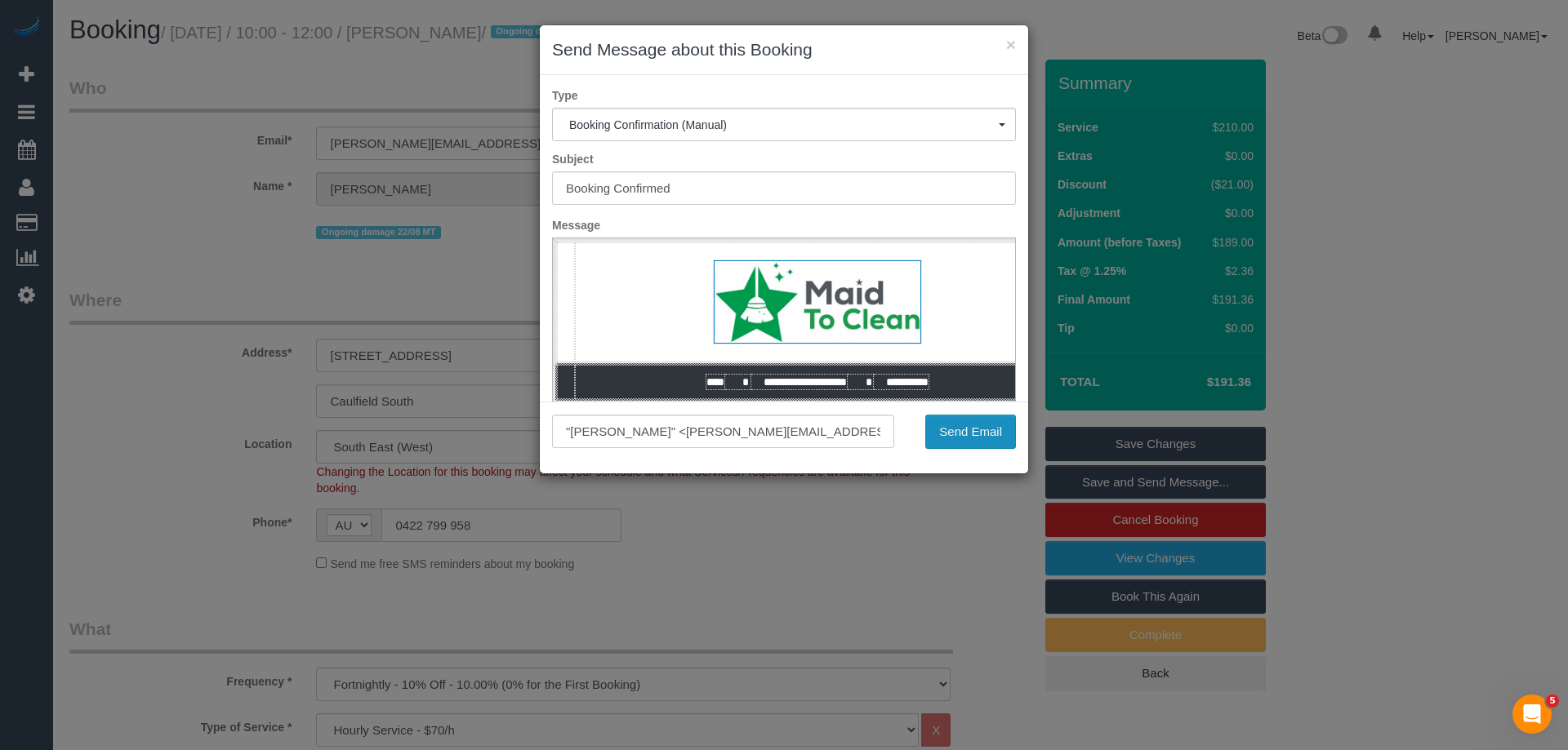
click at [955, 423] on button "Send Email" at bounding box center [970, 432] width 91 height 34
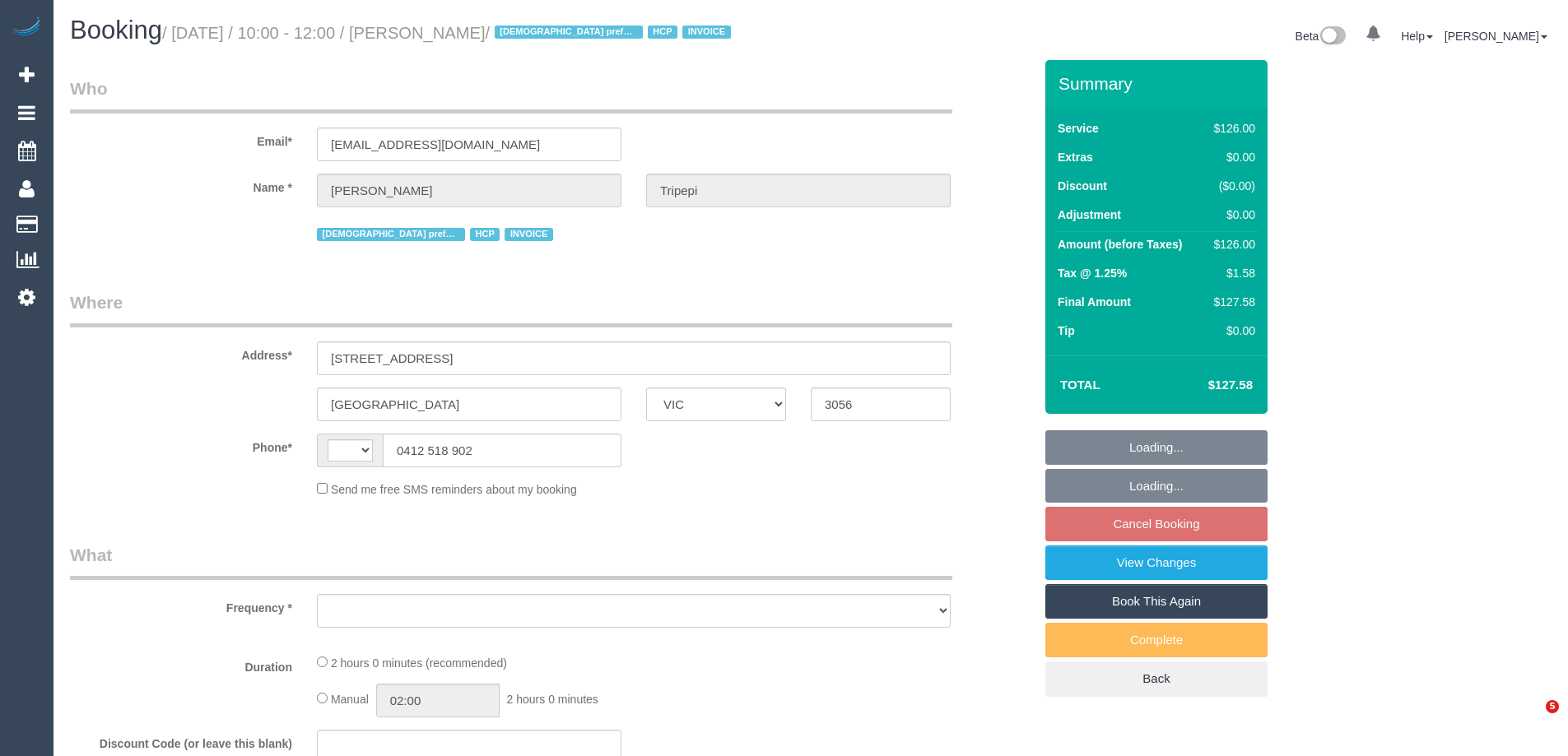
select select "VIC"
select select "string:AU"
select select "120"
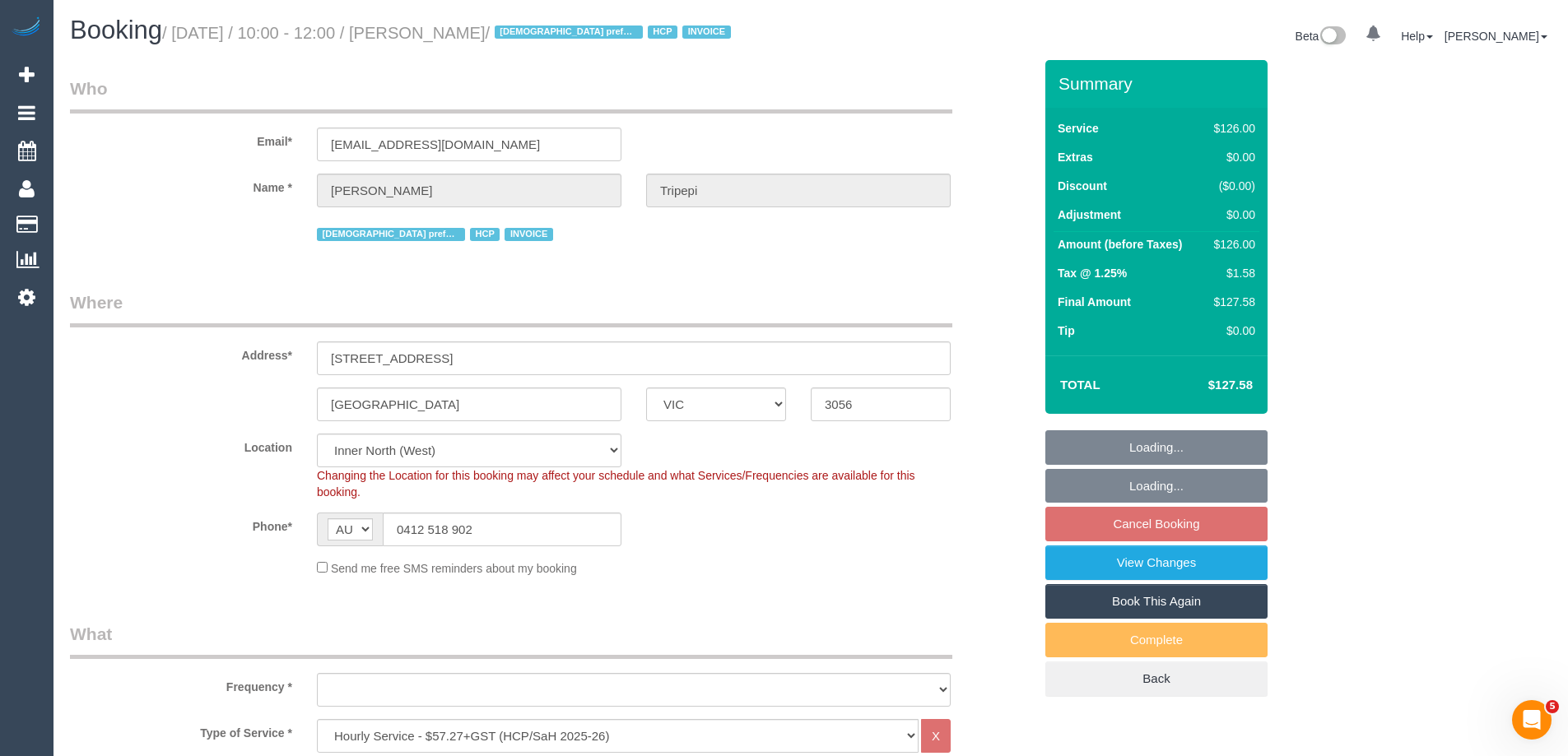
select select "object:779"
select select "number:28"
select select "number:14"
select select "number:19"
select select "number:25"
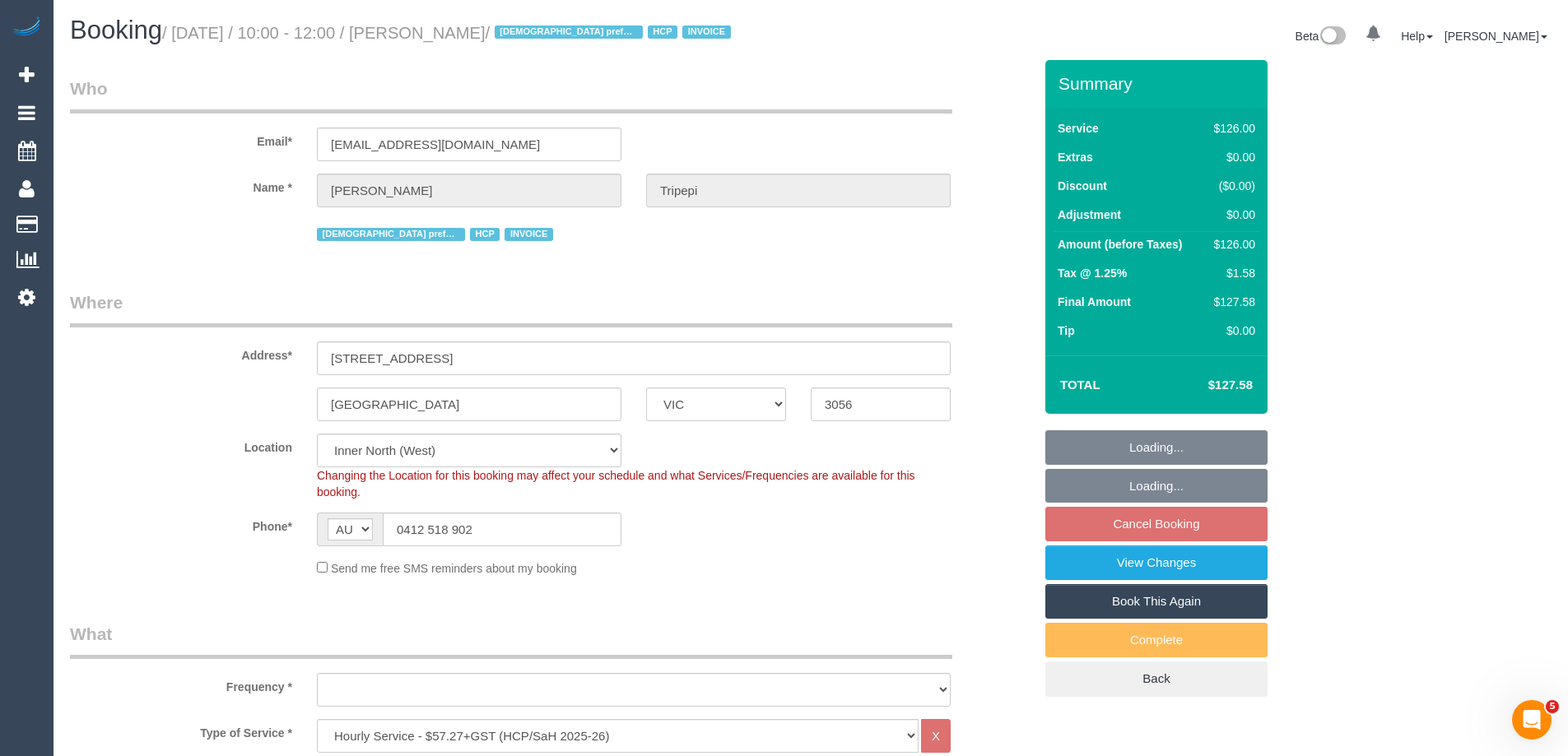
select select "number:34"
select select "number:26"
select select "object:1637"
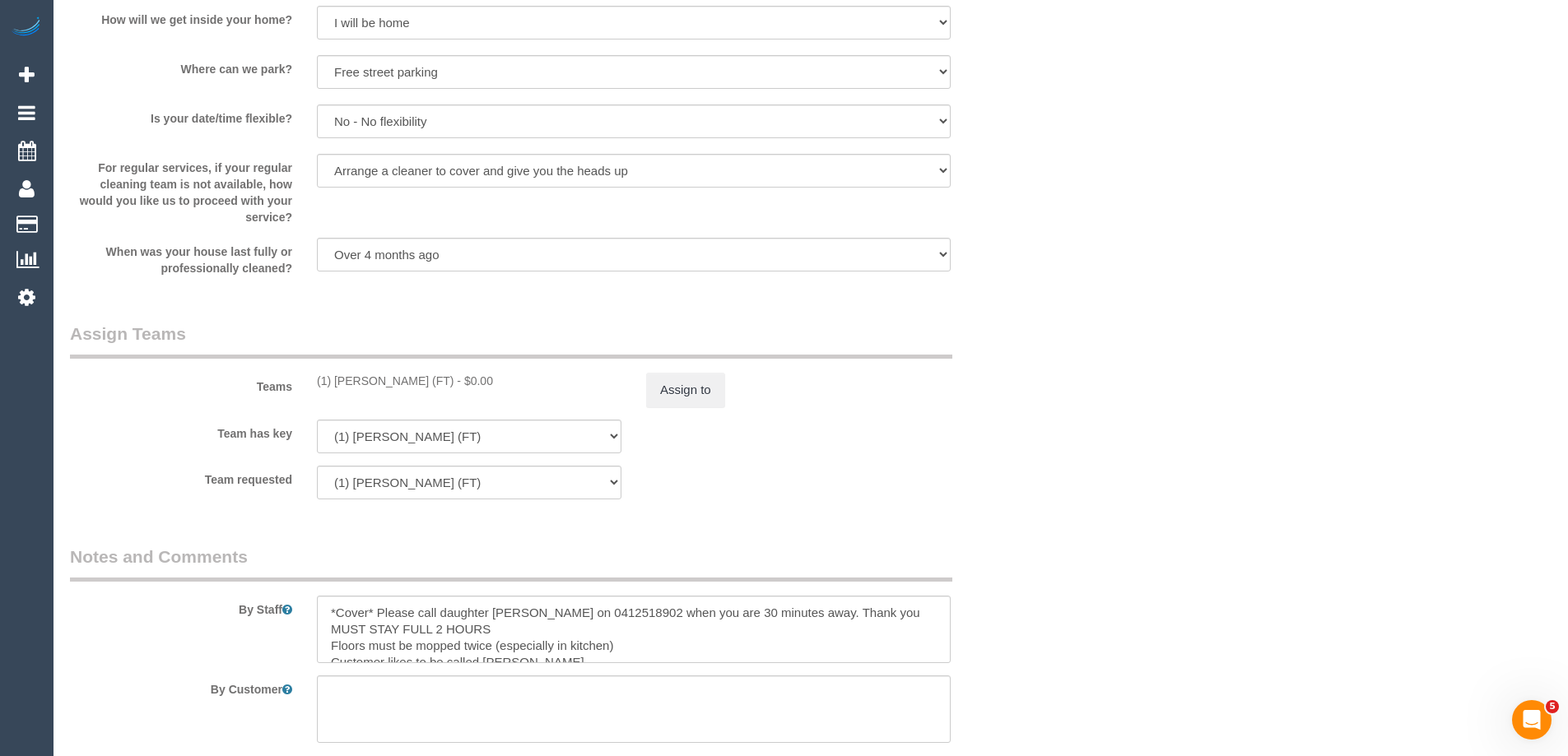
scroll to position [2057, 0]
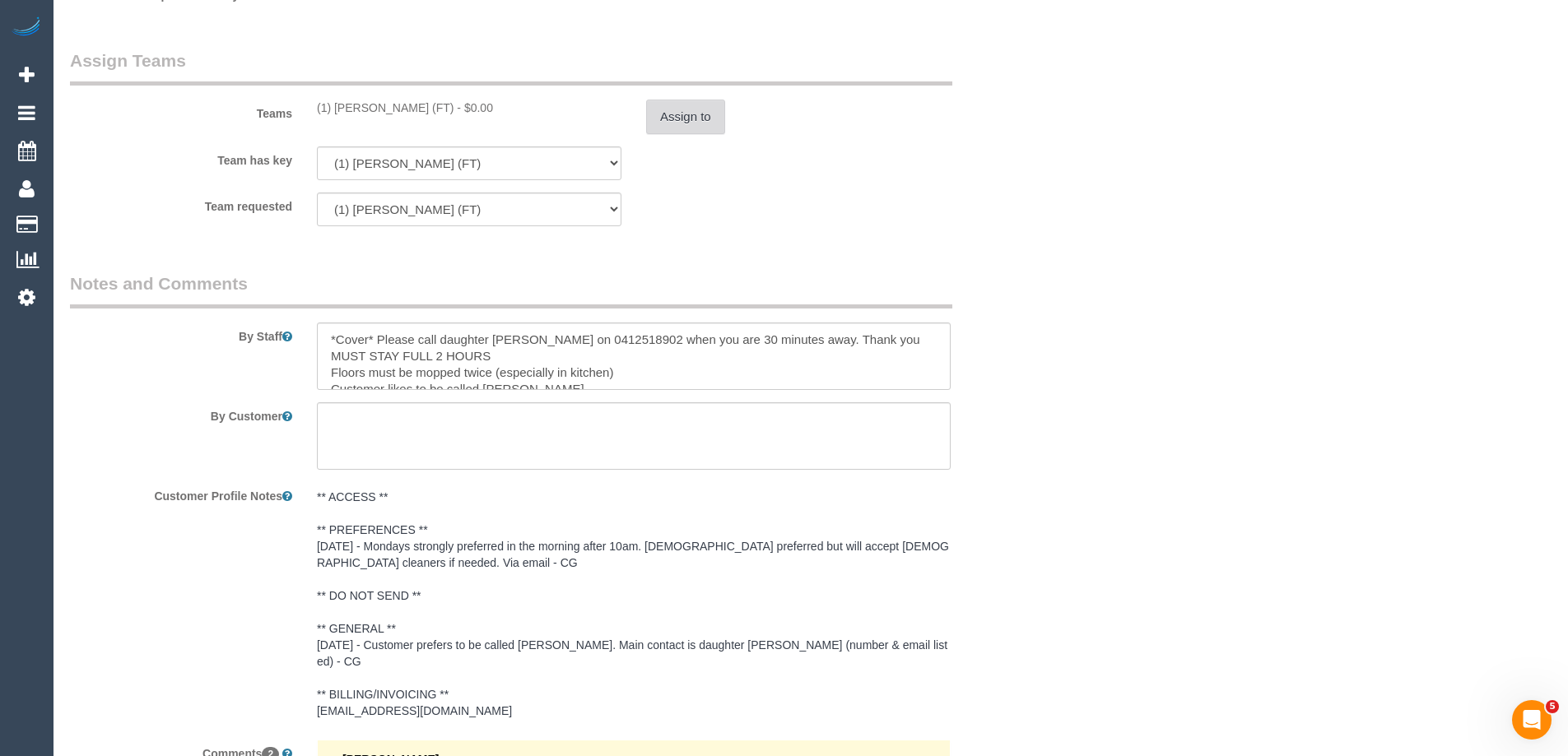
click at [689, 110] on button "Assign to" at bounding box center [685, 116] width 79 height 35
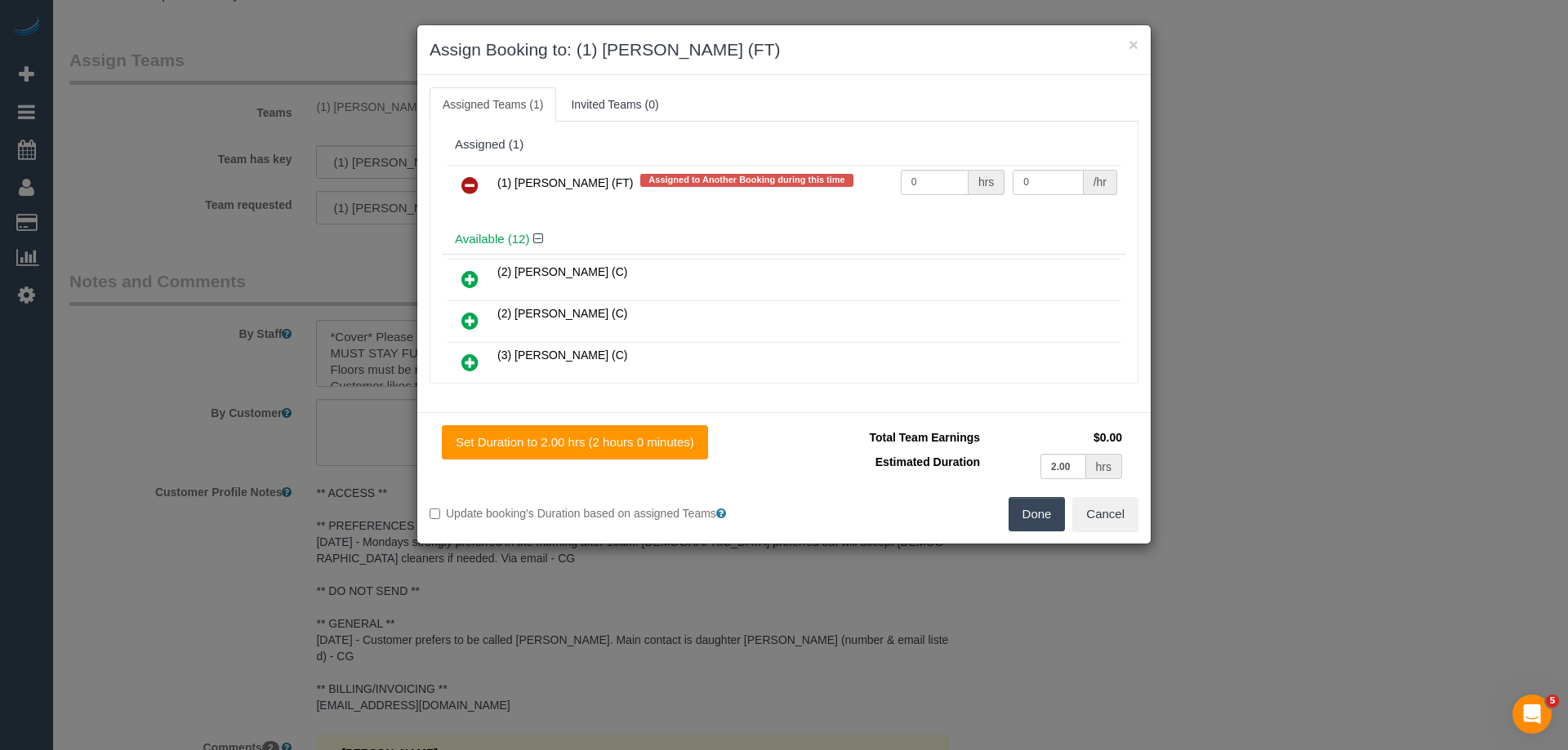
click at [475, 183] on icon at bounding box center [470, 186] width 18 height 19
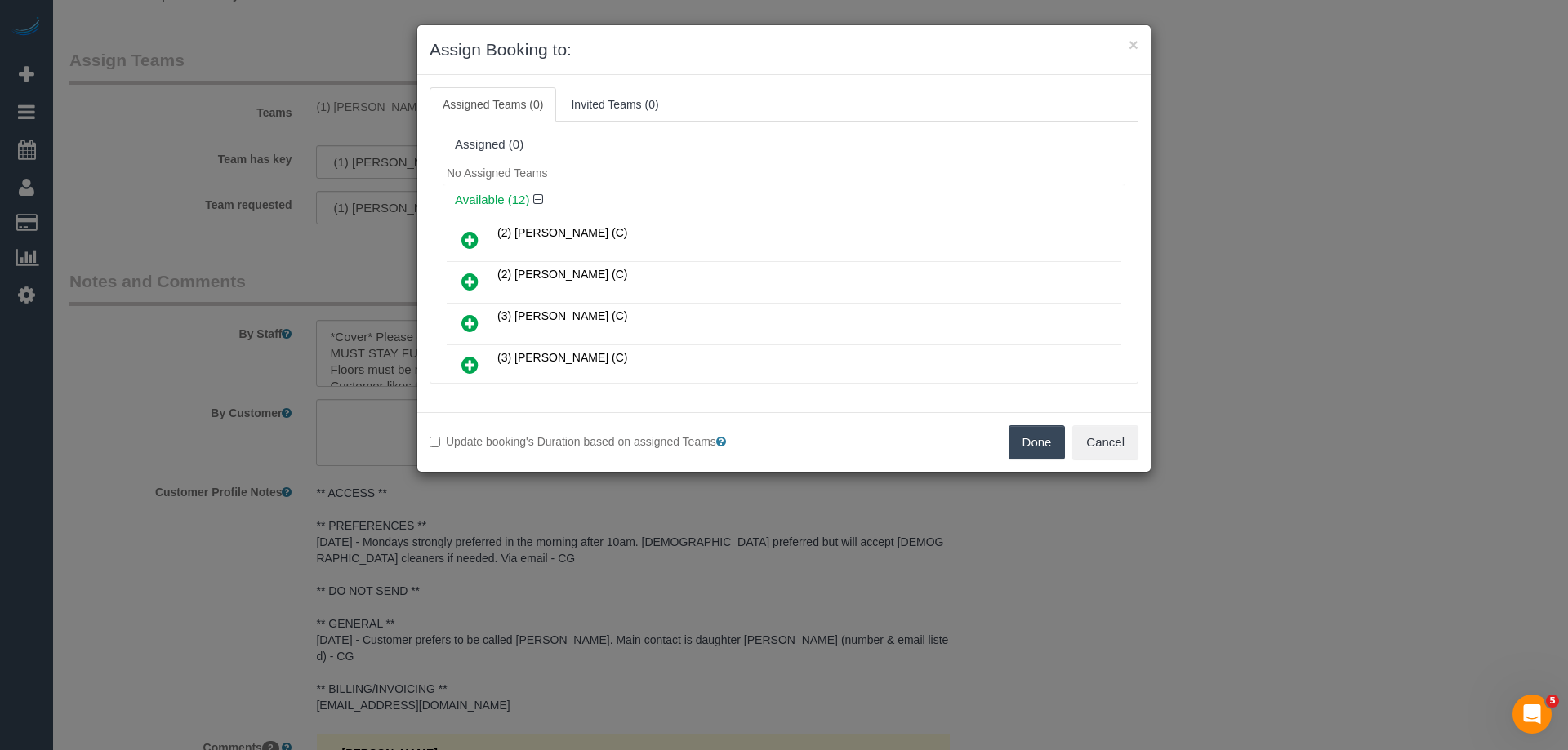
click at [1048, 442] on button "Done" at bounding box center [1037, 442] width 57 height 34
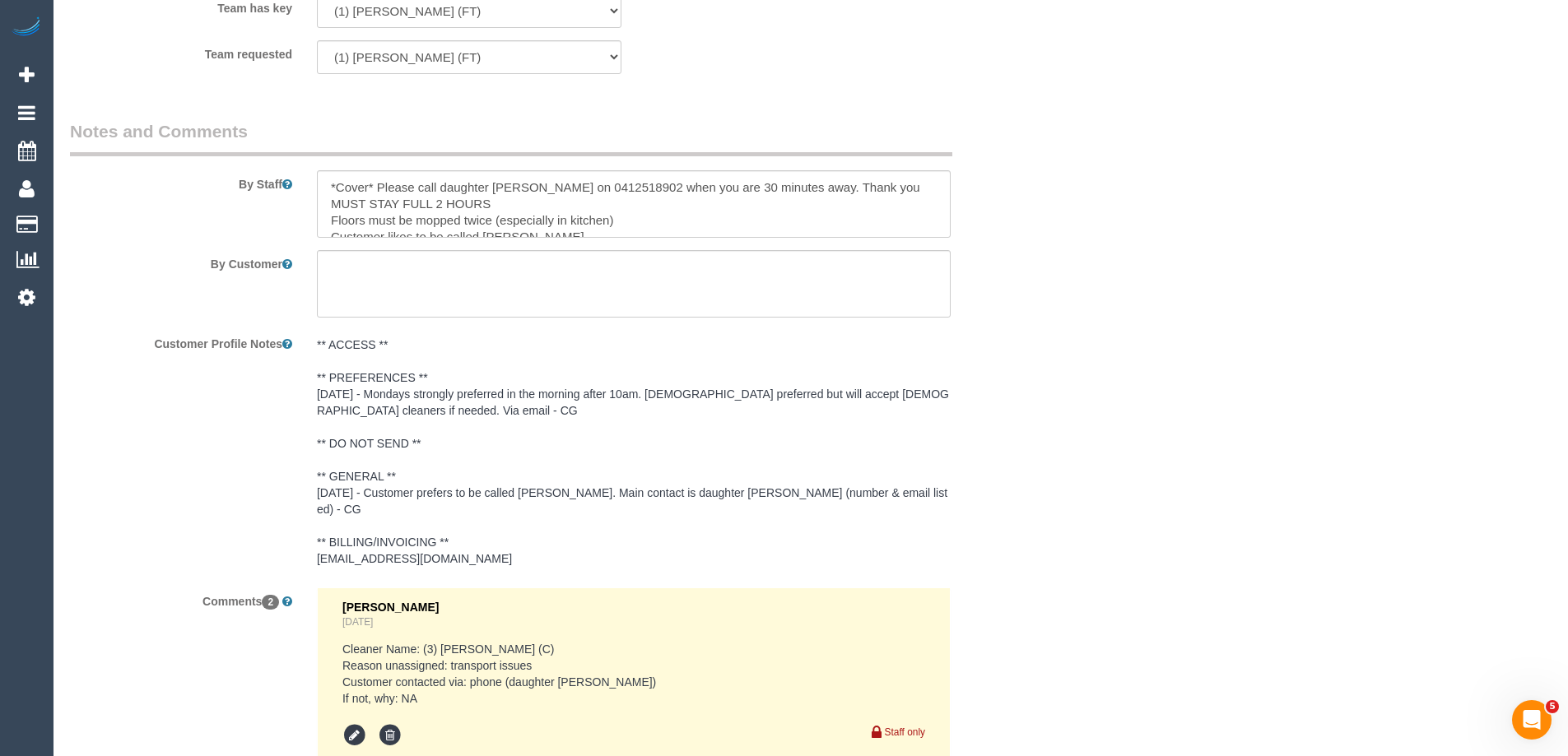
scroll to position [2552, 0]
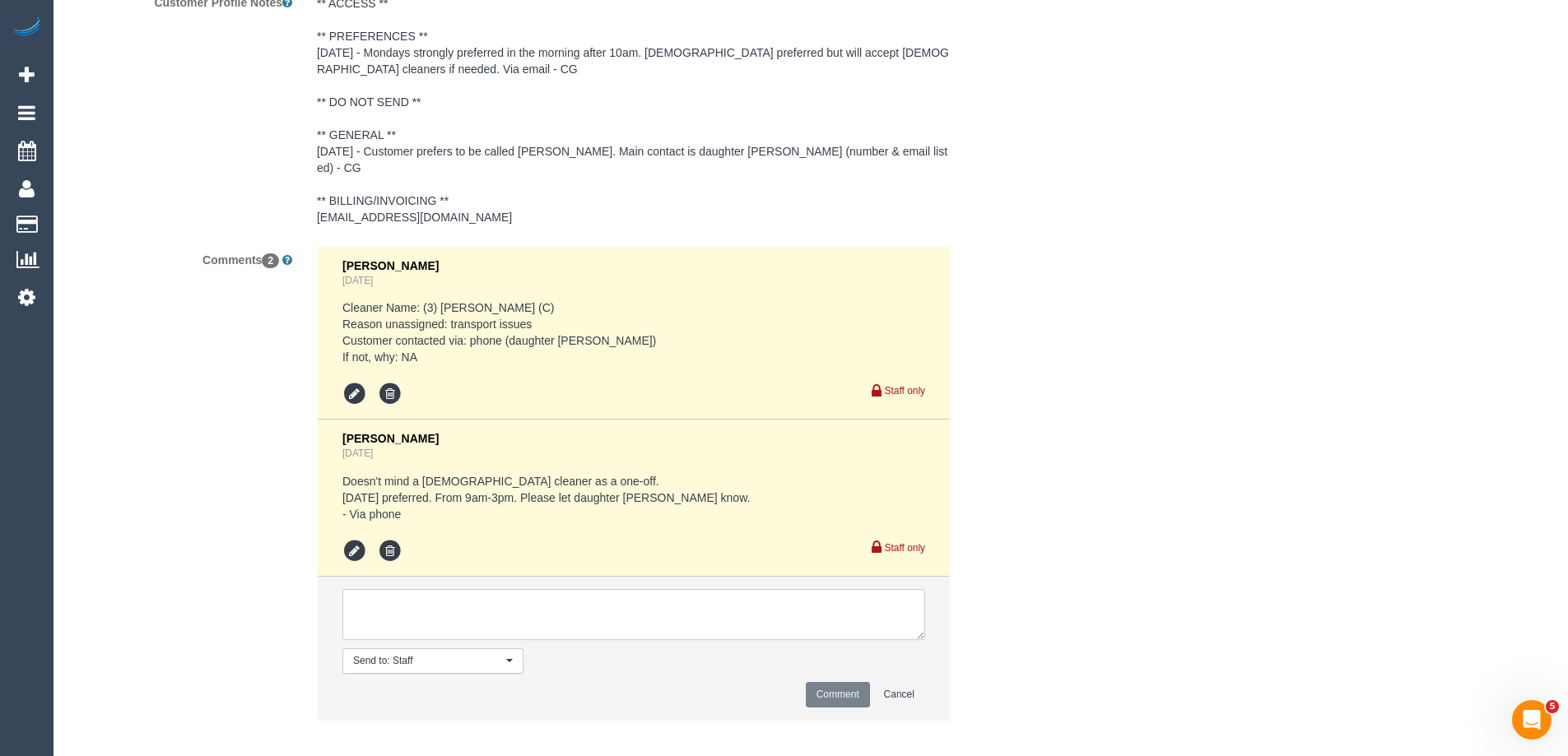
click at [383, 605] on textarea at bounding box center [633, 615] width 582 height 51
type textarea "U/A from [PERSON_NAME] as clashes with a regular. Not notified as is a cover"
click at [834, 682] on button "Comment" at bounding box center [838, 695] width 64 height 26
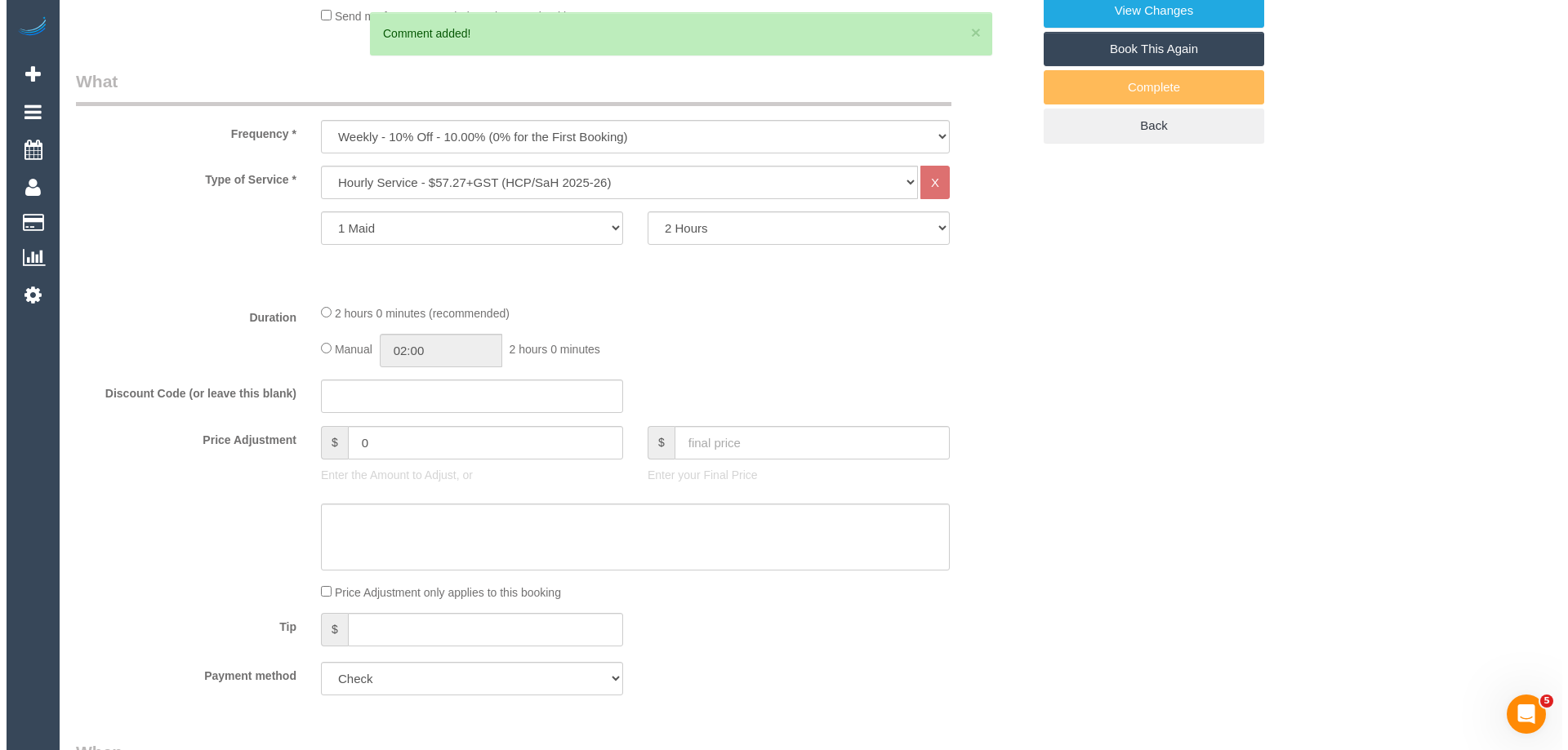
scroll to position [0, 0]
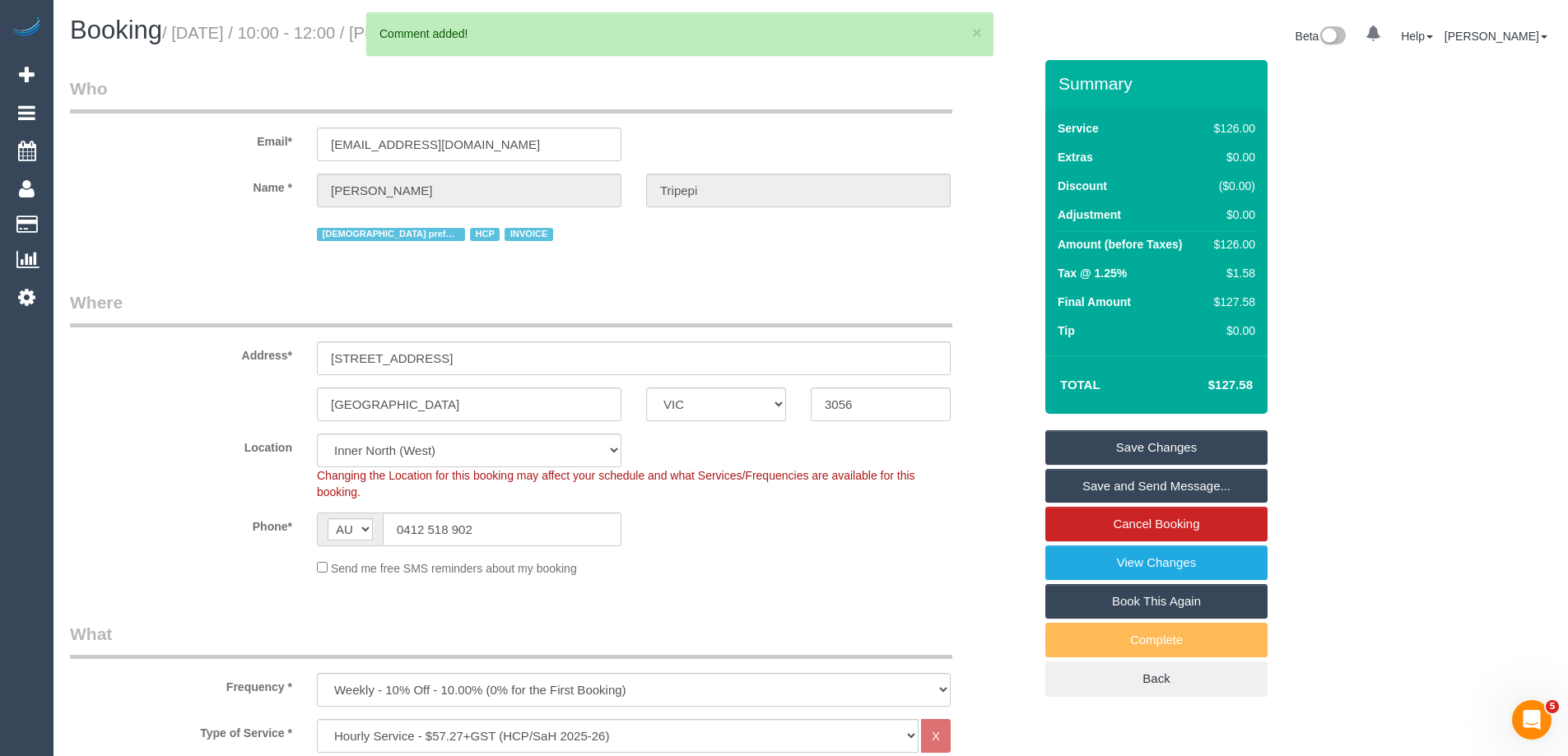
click at [1121, 449] on link "Save Changes" at bounding box center [1156, 448] width 222 height 35
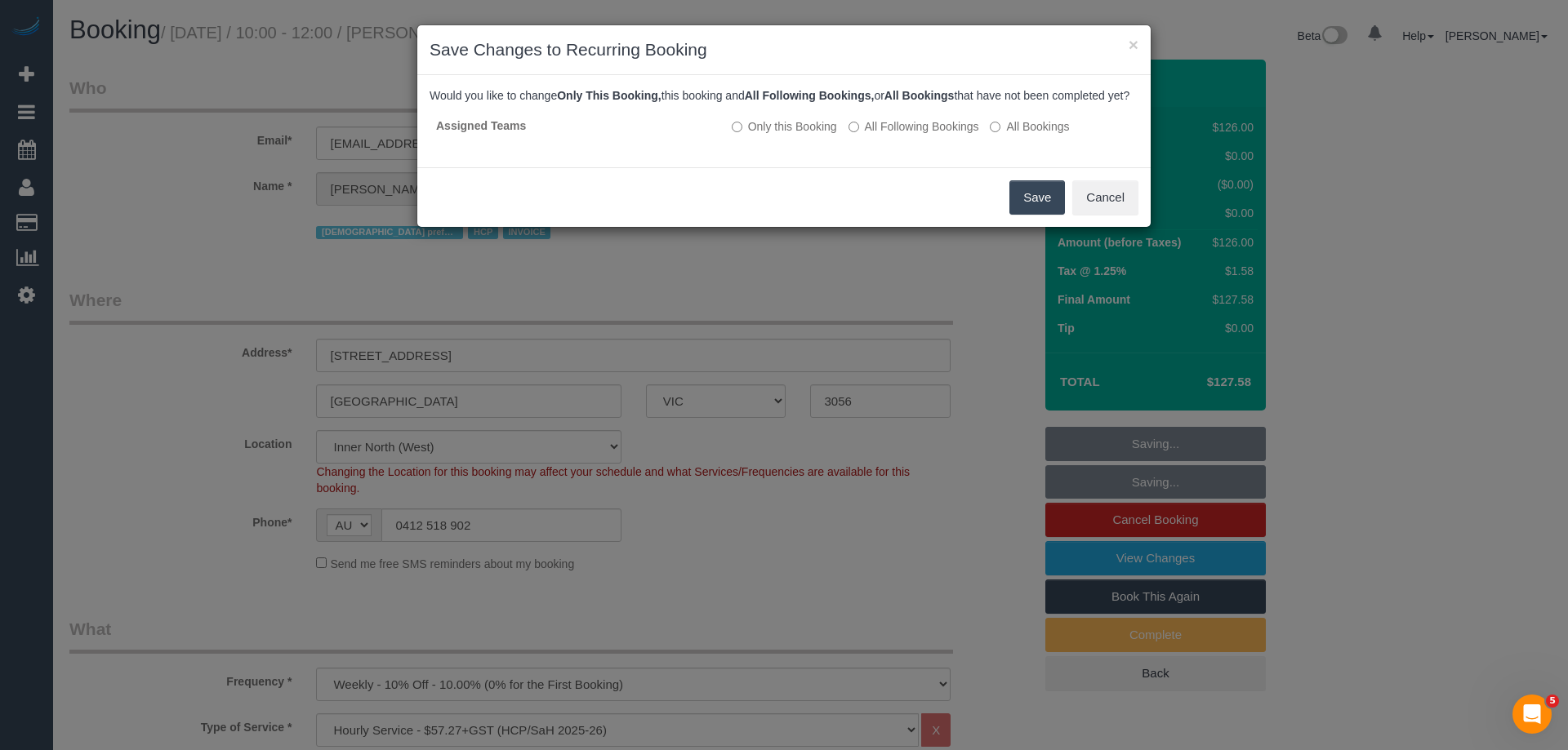
click at [1031, 215] on button "Save" at bounding box center [1037, 197] width 55 height 34
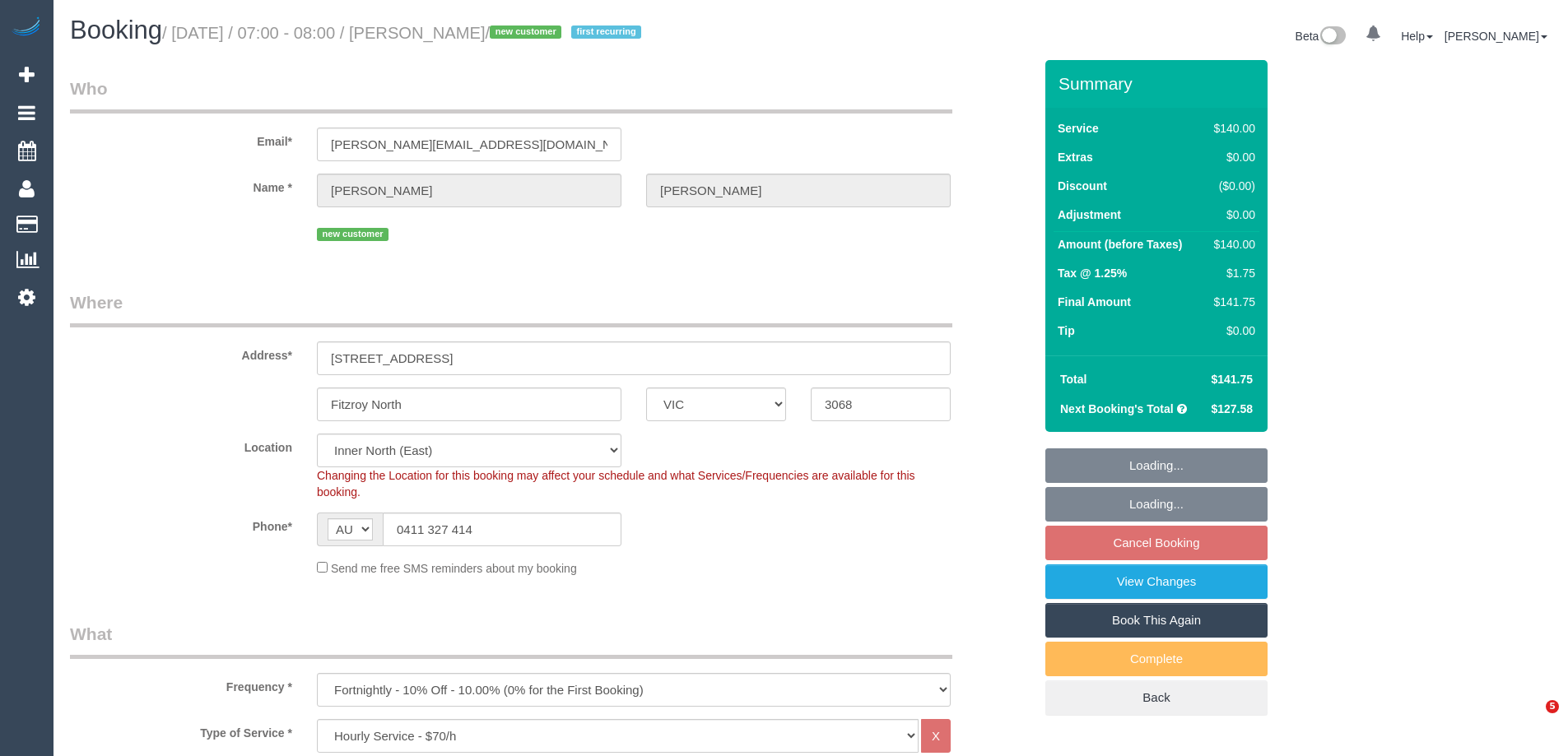
select select "VIC"
select select "number:27"
select select "number:15"
select select "number:19"
select select "number:24"
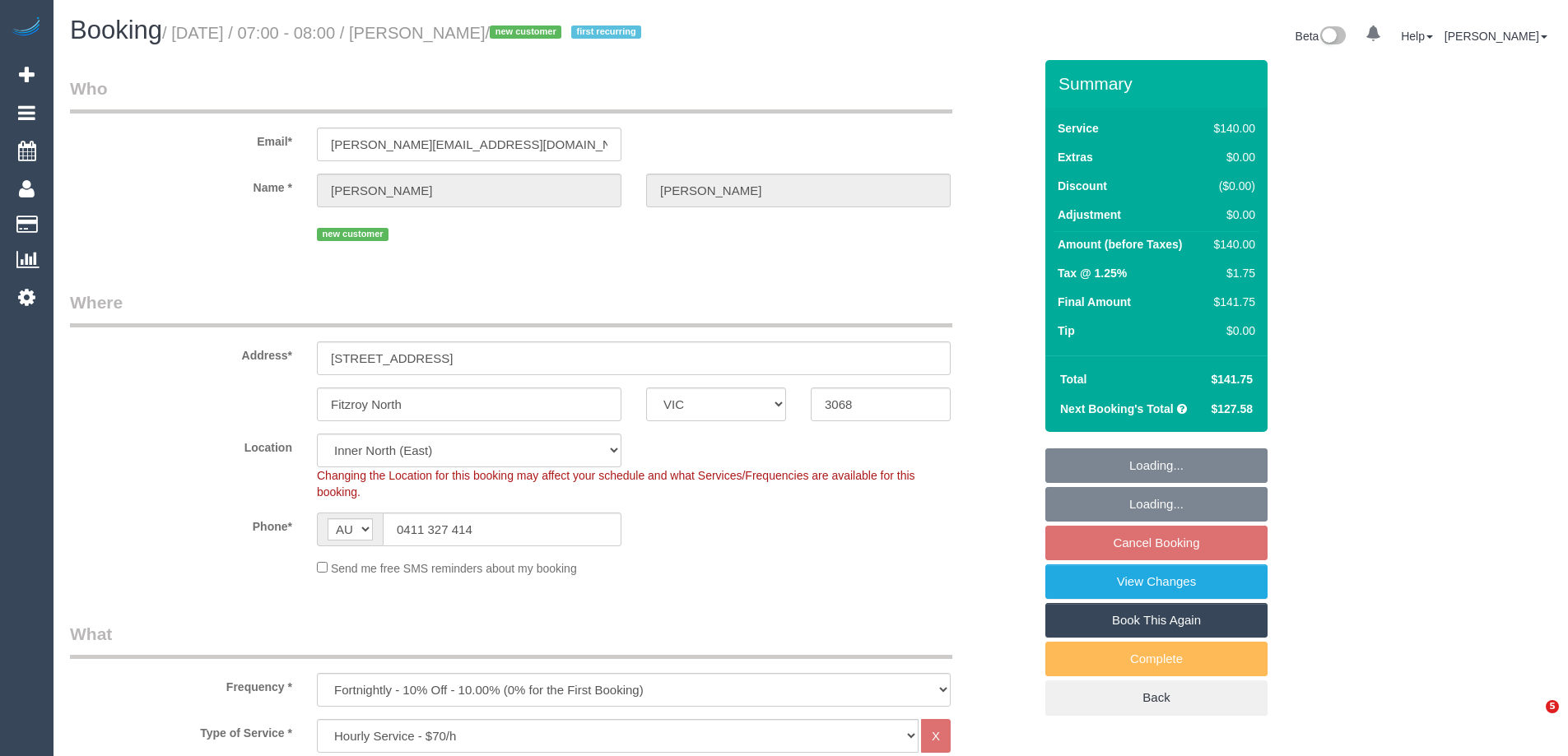
select select "number:34"
select select "number:13"
select select "object:1678"
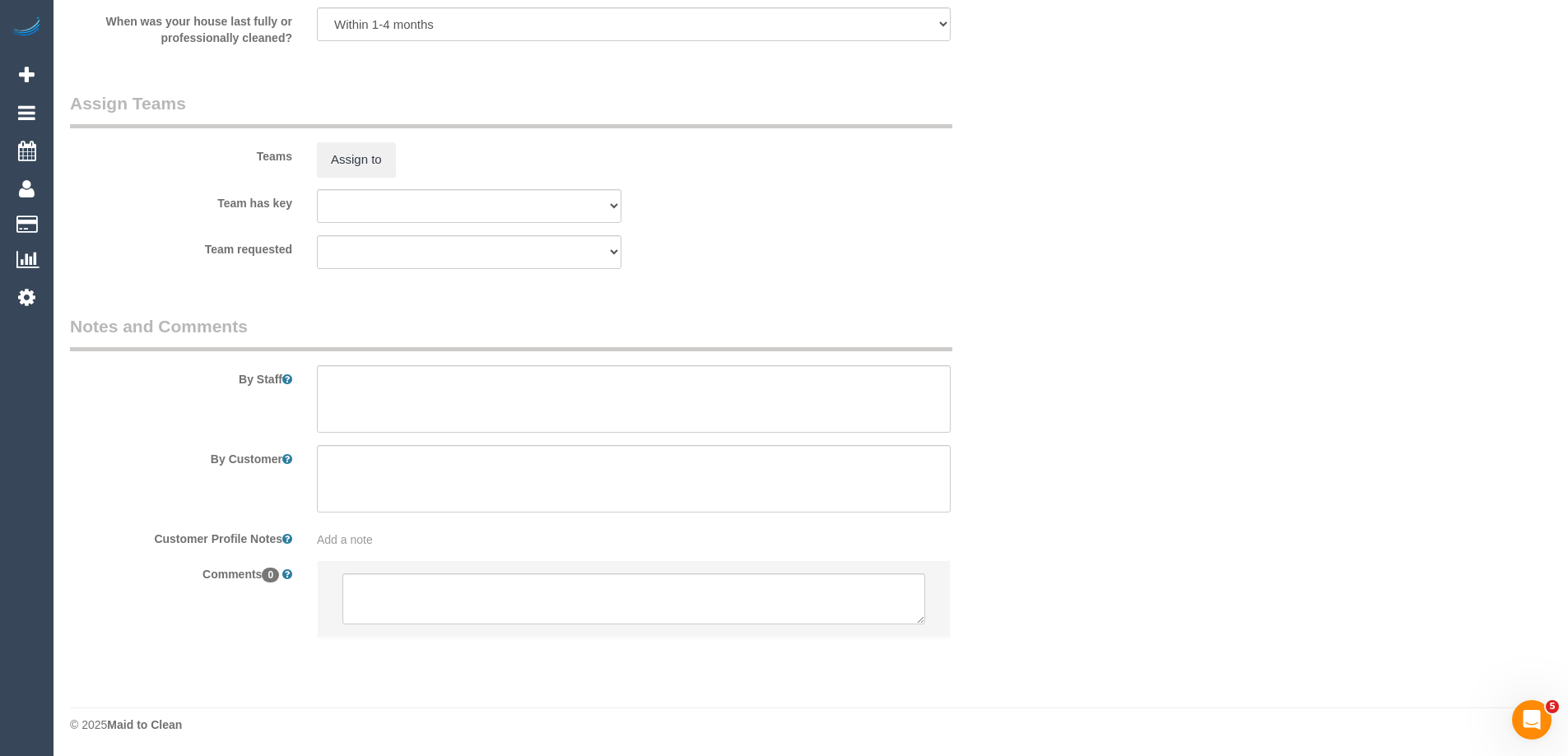
scroll to position [2473, 0]
click at [352, 160] on button "Assign to" at bounding box center [356, 159] width 79 height 35
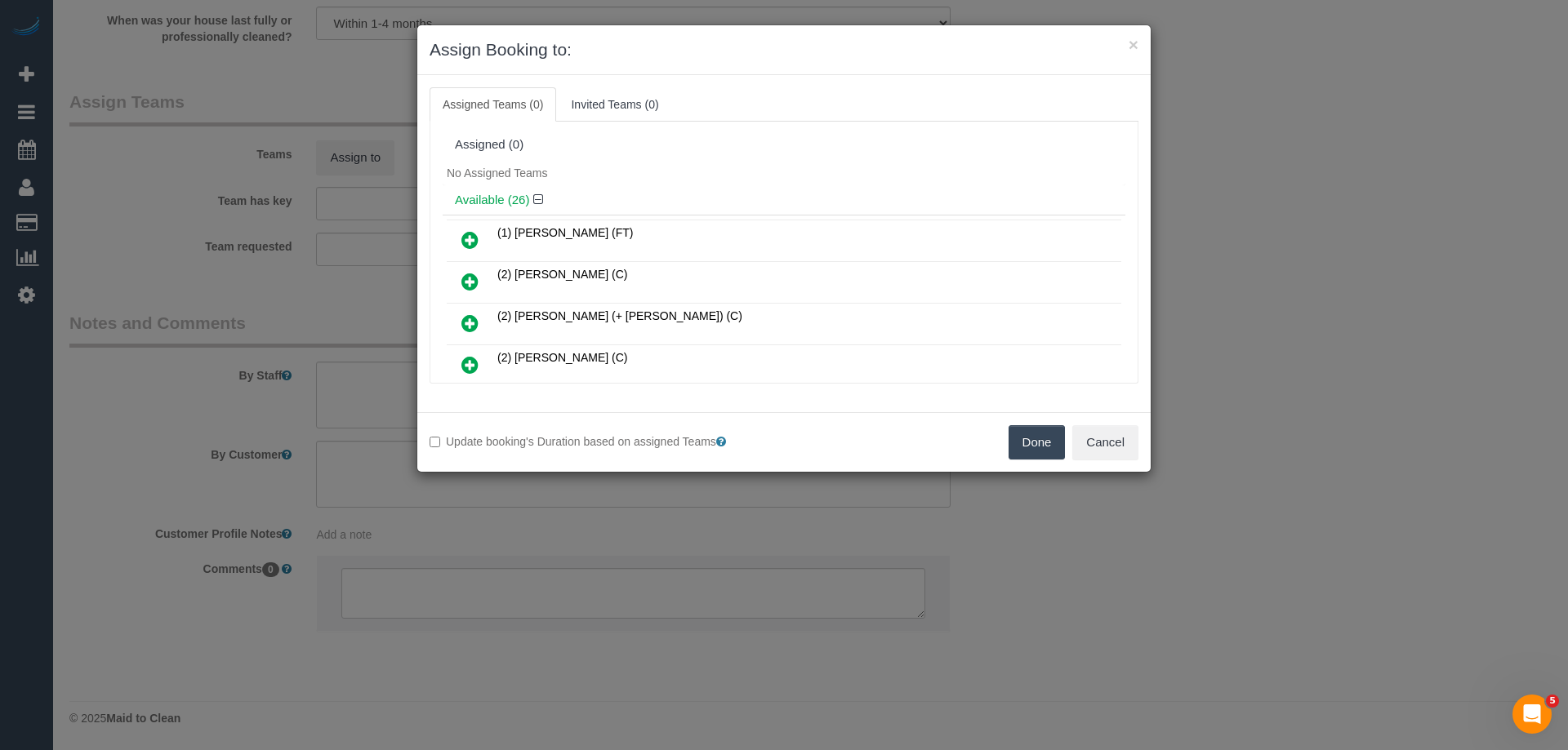
click at [462, 237] on icon at bounding box center [470, 240] width 18 height 19
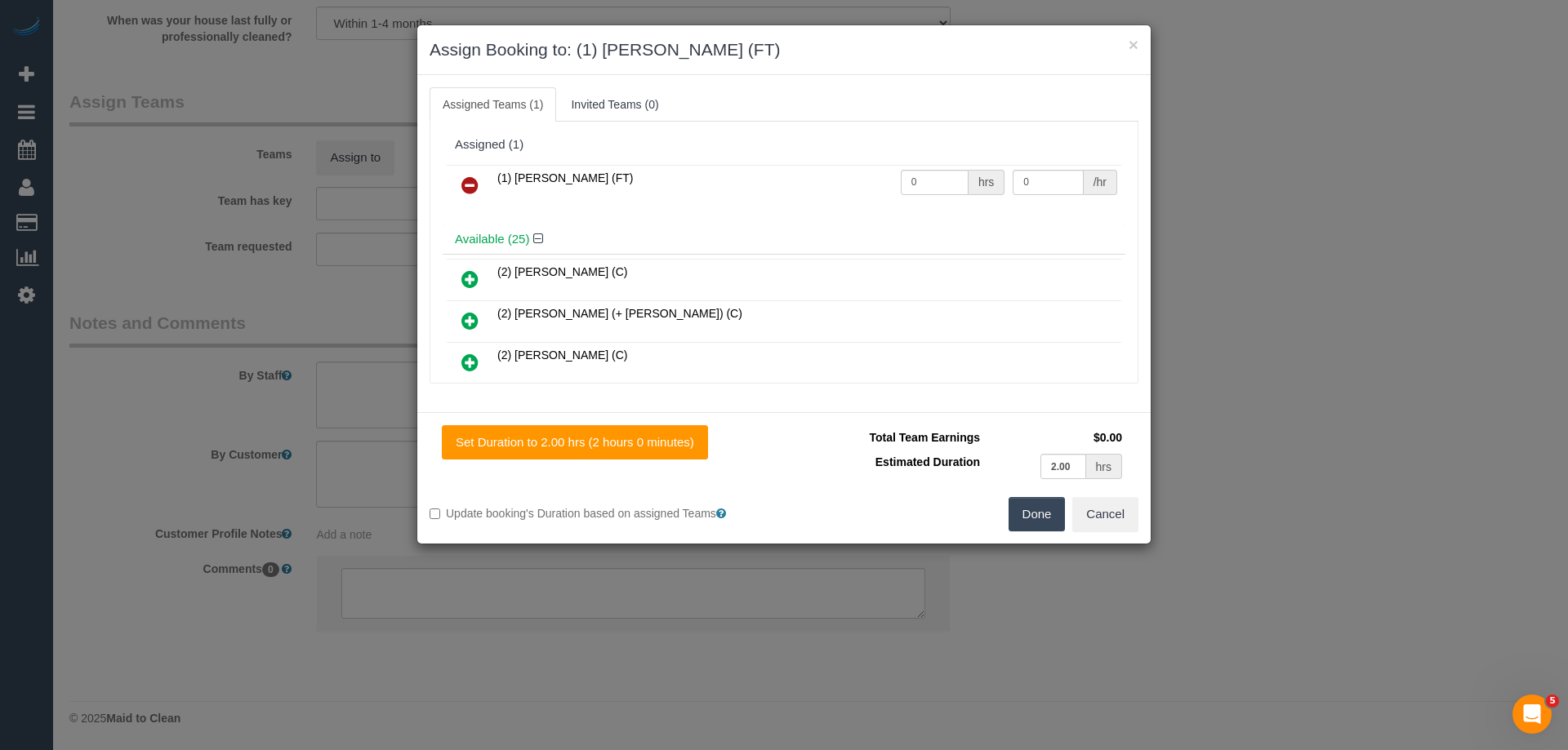
click at [1035, 517] on button "Done" at bounding box center [1037, 514] width 57 height 34
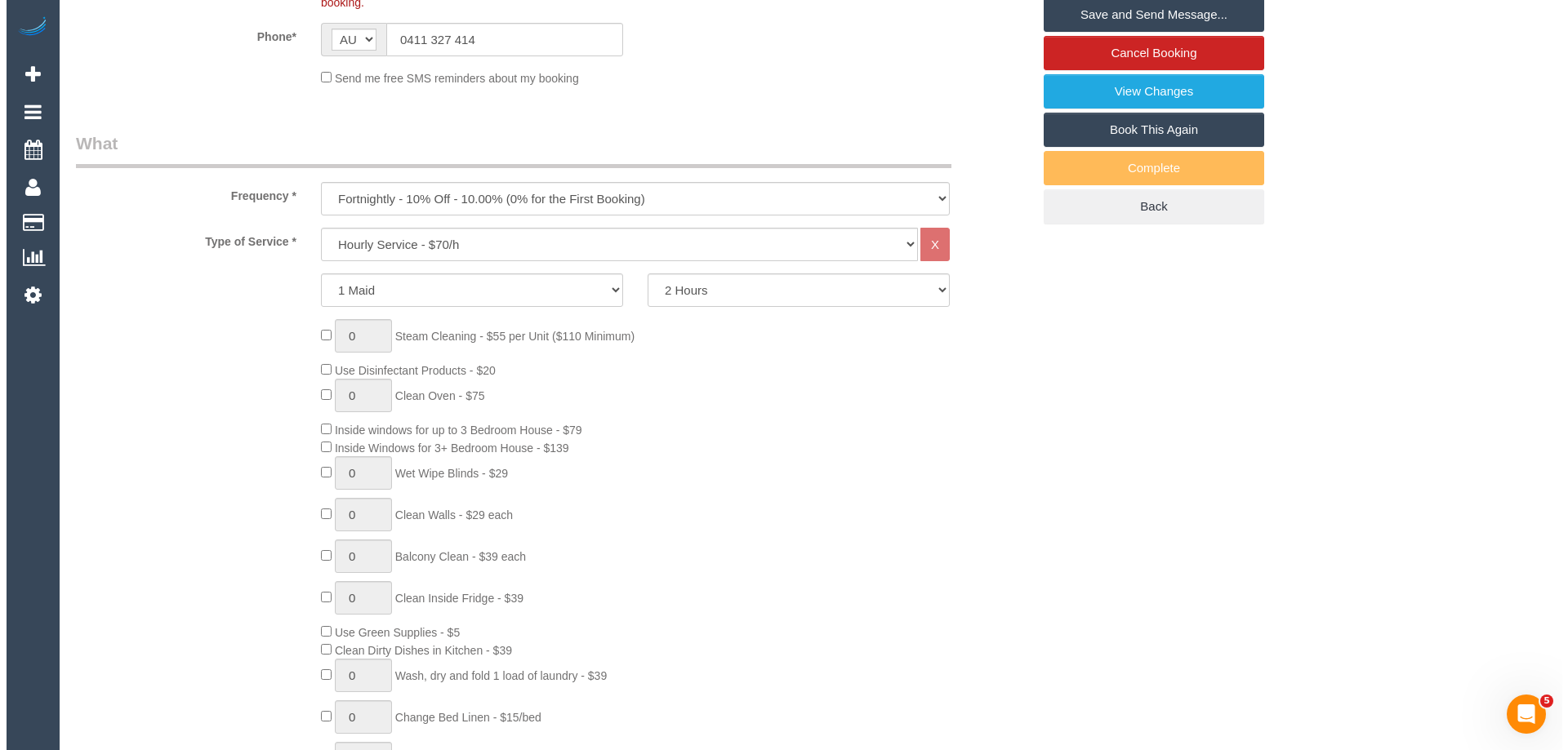
scroll to position [0, 0]
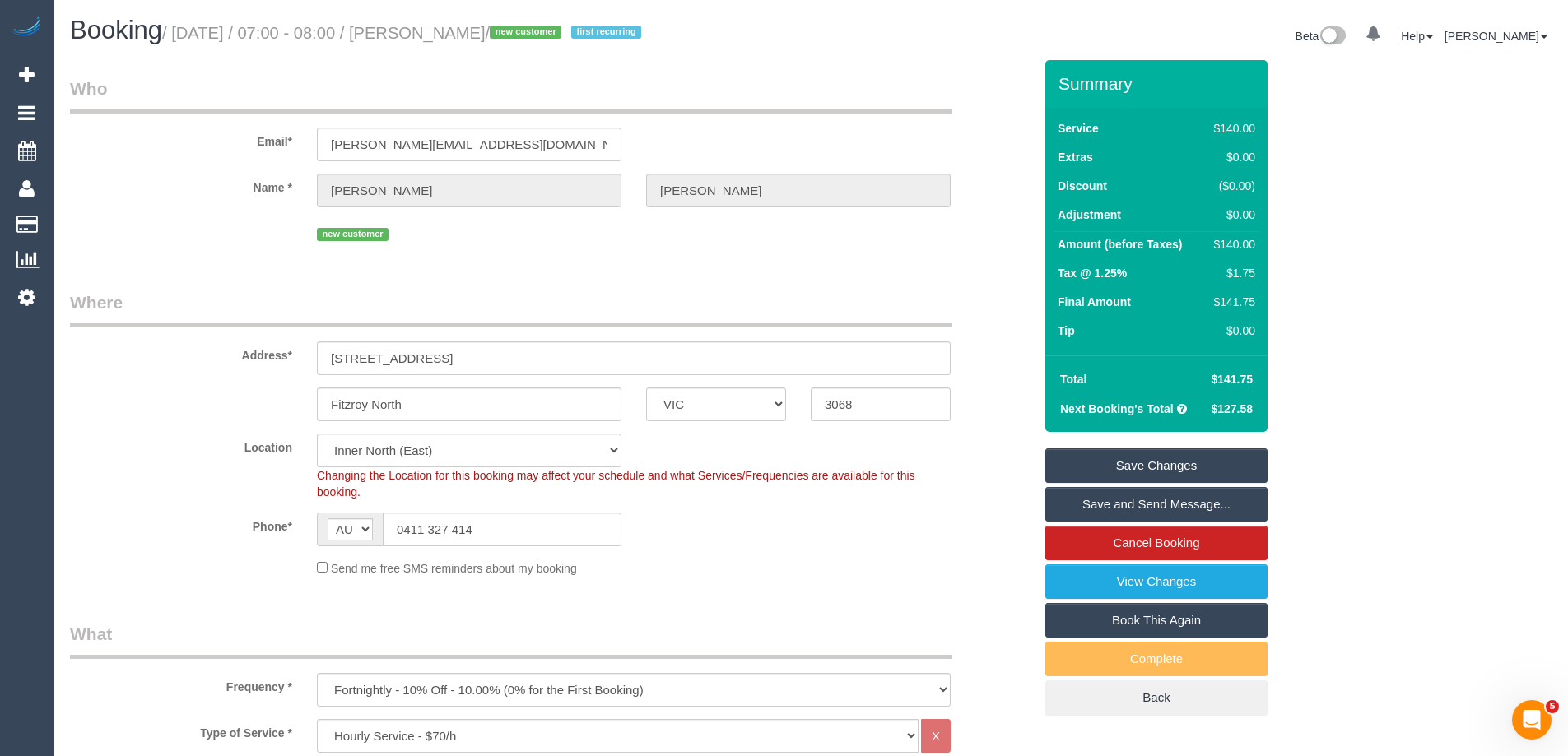
drag, startPoint x: 523, startPoint y: 32, endPoint x: 456, endPoint y: 29, distance: 67.1
click at [456, 29] on small "/ [DATE] / 07:00 - 08:00 / [PERSON_NAME] / new customer first recurring" at bounding box center [404, 33] width 484 height 18
copy small "[PERSON_NAME]"
click at [1070, 500] on link "Save and Send Message..." at bounding box center [1156, 504] width 222 height 35
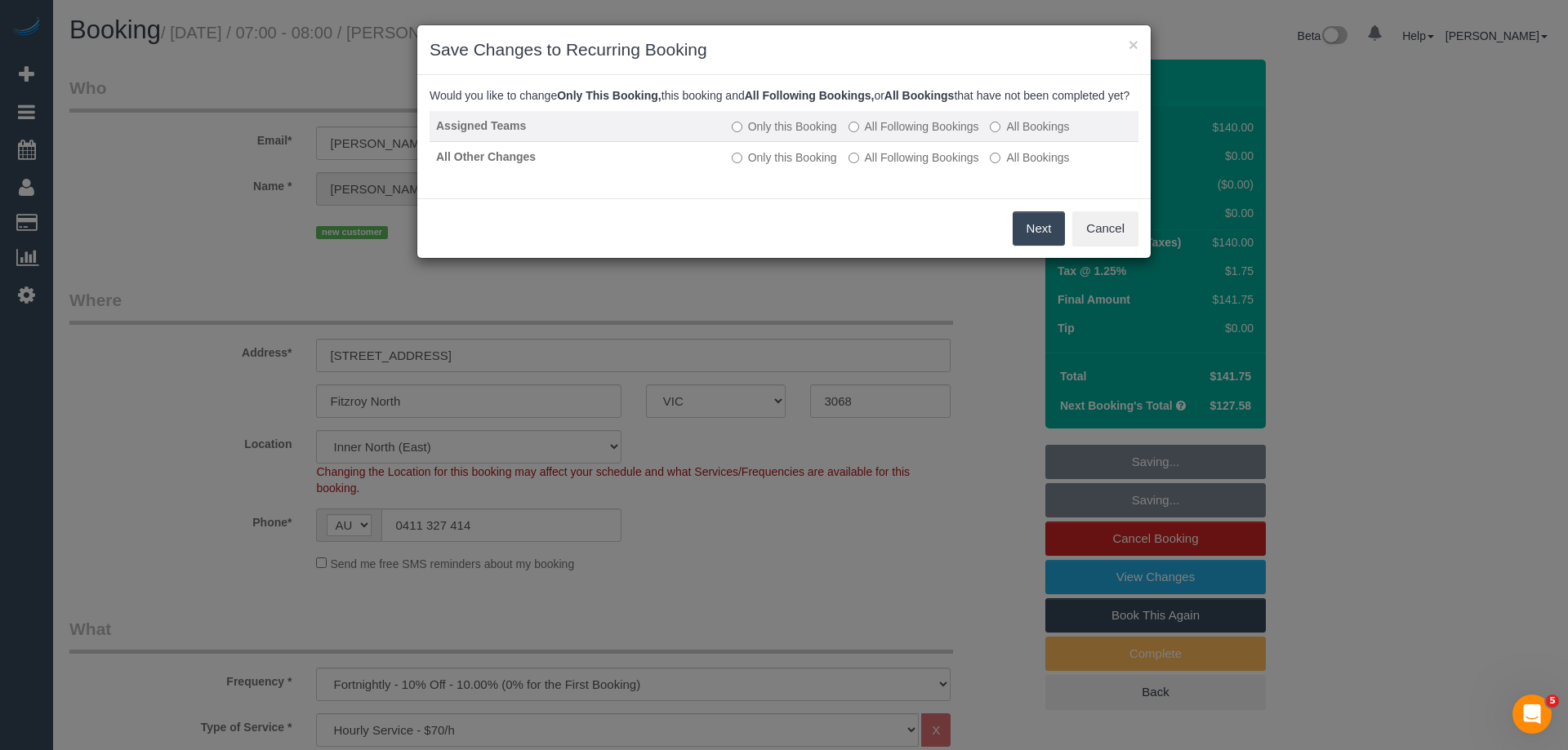
click at [915, 135] on label "All Following Bookings" at bounding box center [914, 127] width 131 height 17
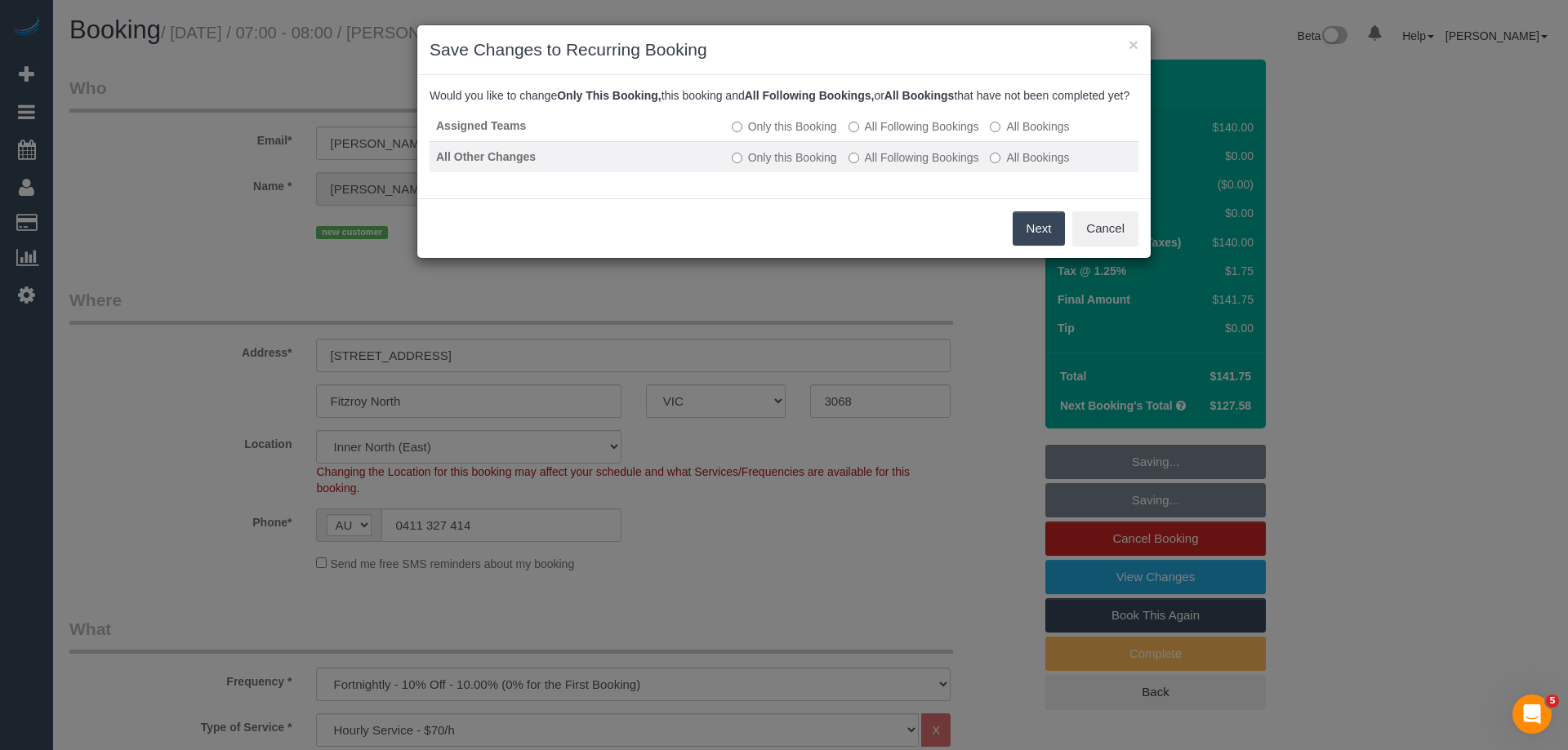
click at [890, 166] on label "All Following Bookings" at bounding box center [914, 157] width 131 height 17
click at [1028, 237] on button "Save" at bounding box center [1037, 229] width 55 height 34
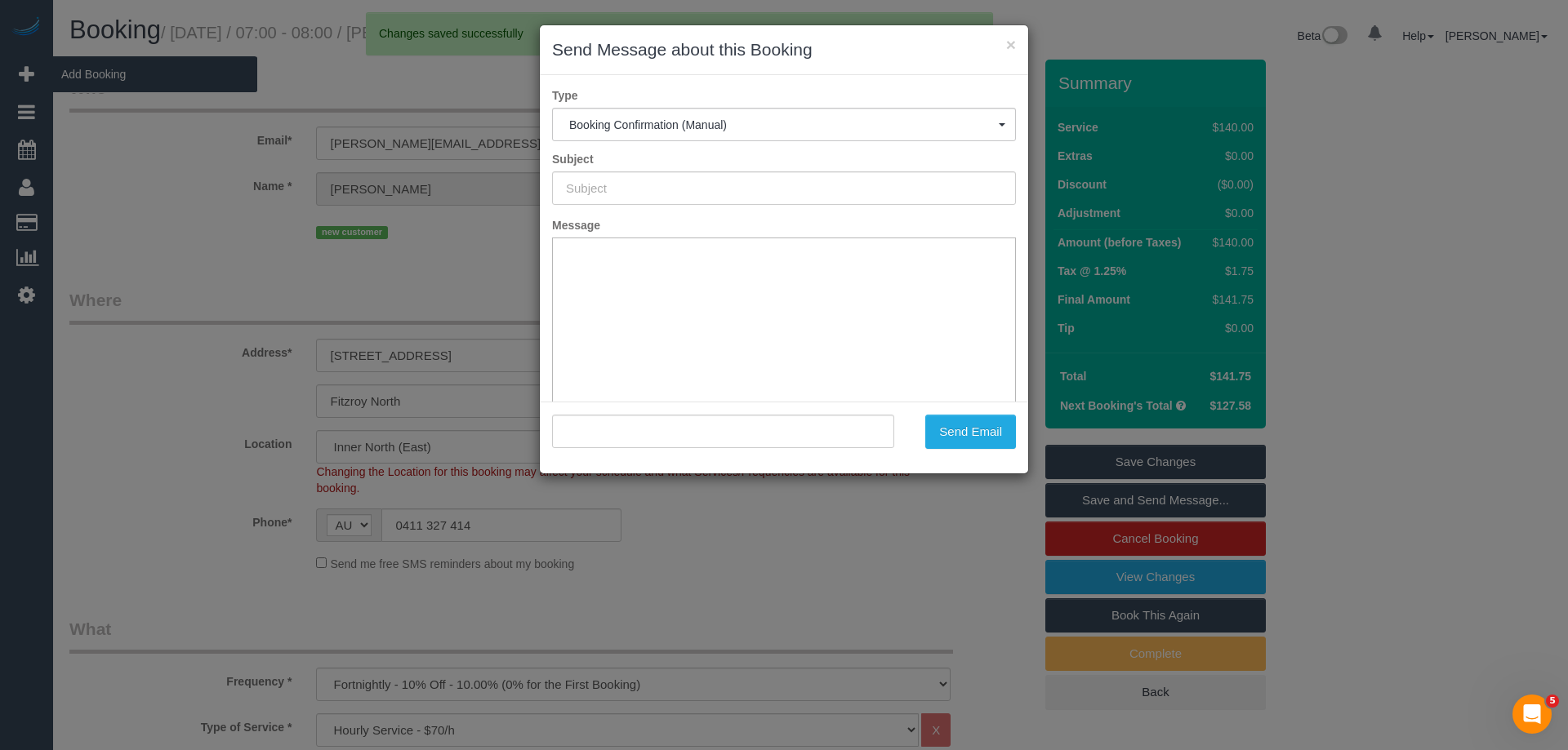
type input "Booking Confirmed"
type input ""[PERSON_NAME]" <[PERSON_NAME][EMAIL_ADDRESS][DOMAIN_NAME]>"
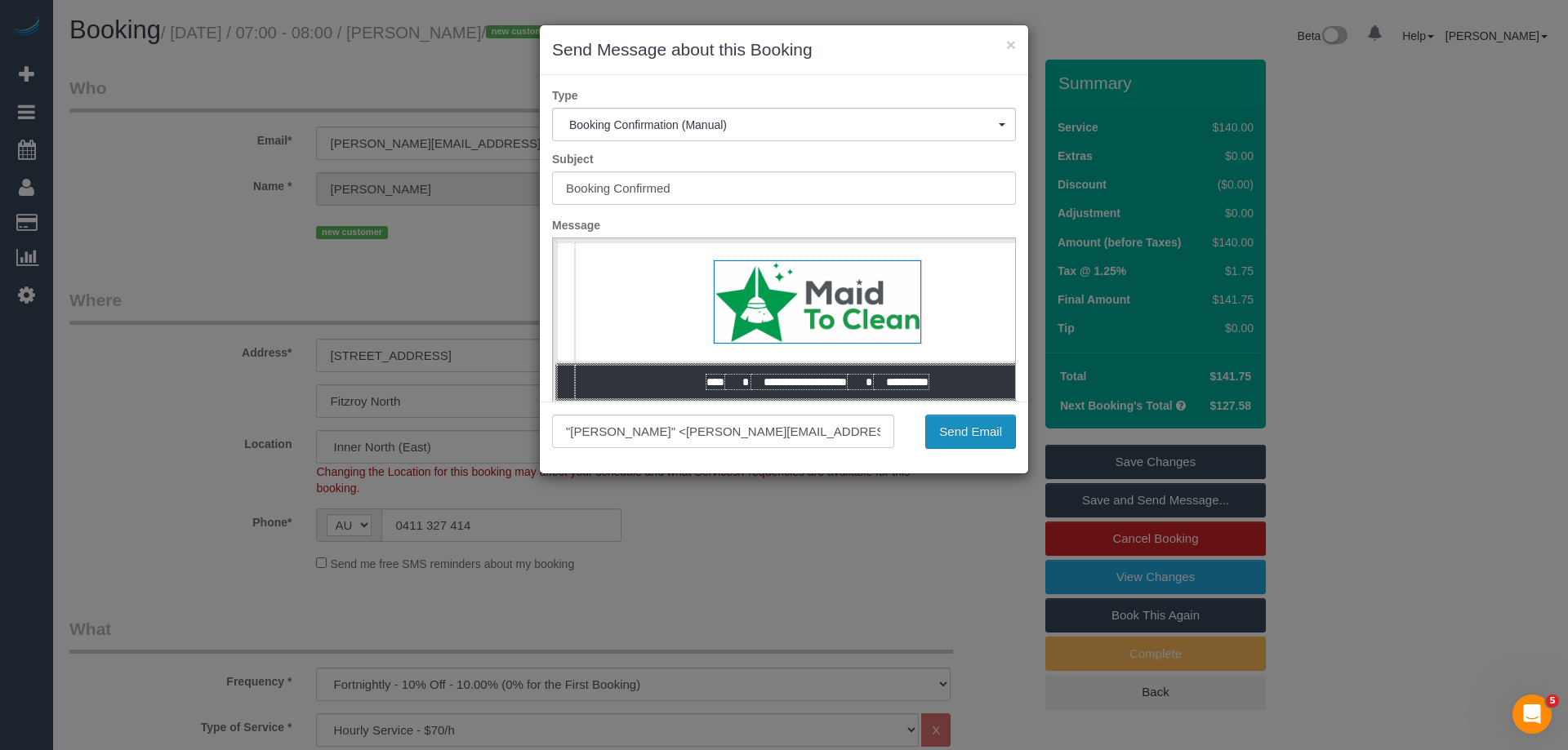
click at [959, 428] on button "Send Email" at bounding box center [970, 432] width 91 height 34
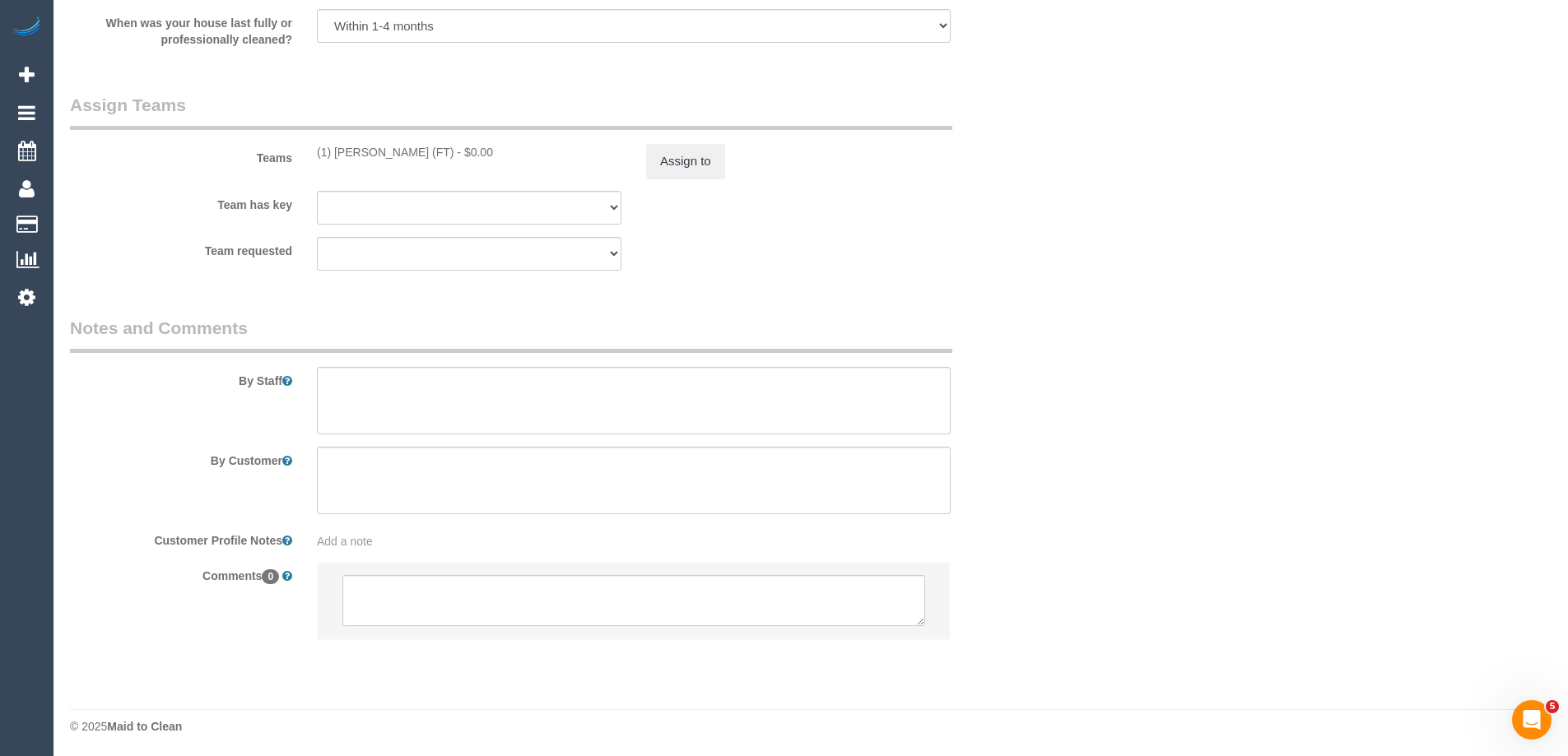
scroll to position [2531, 0]
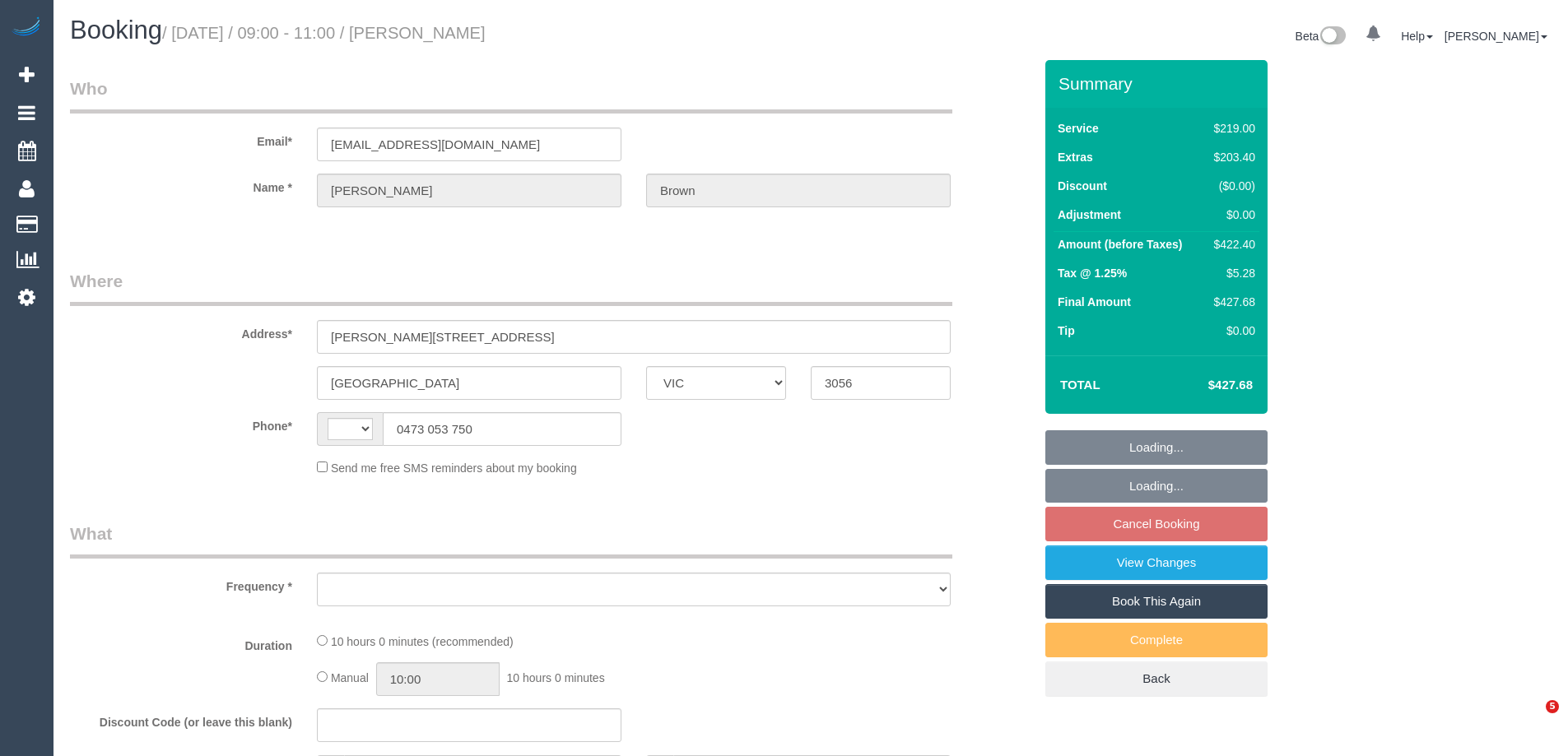
select select "VIC"
select select "string:AU"
select select "object:275"
select select "string:stripe-pm_1ROz5F2GScqysDRVKP952VMm"
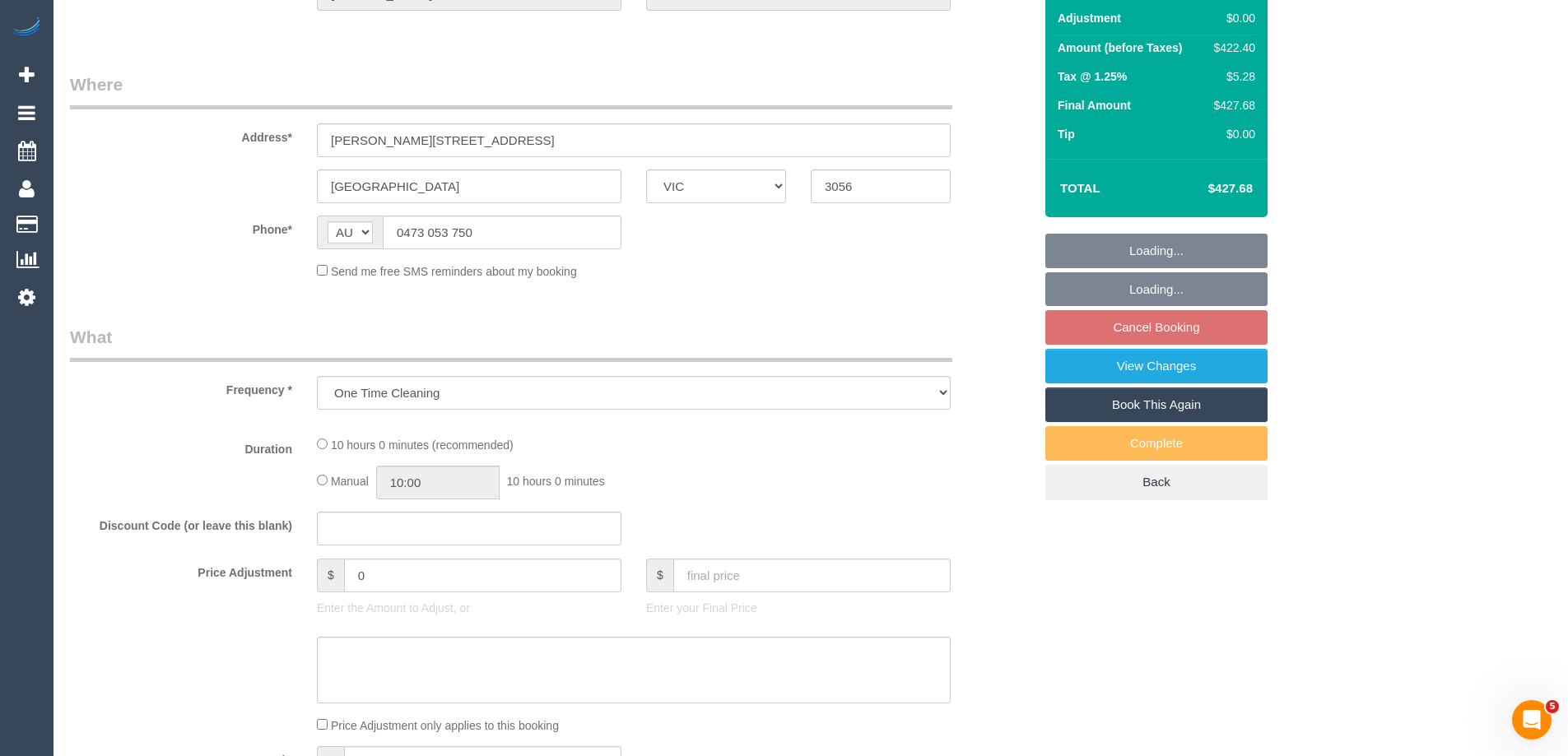
select select "number:28"
select select "number:14"
select select "number:19"
select select "number:25"
select select "number:35"
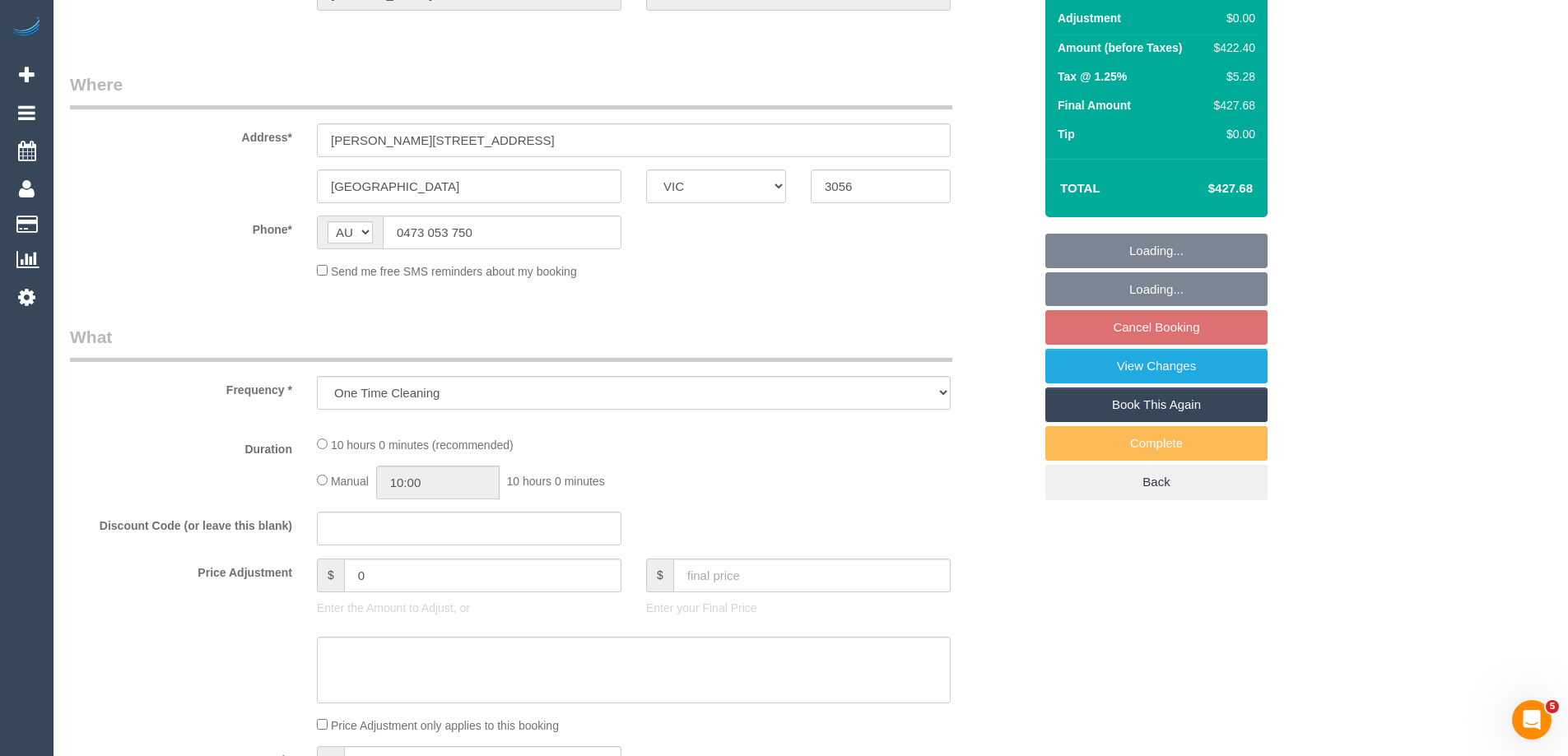
select select "number:26"
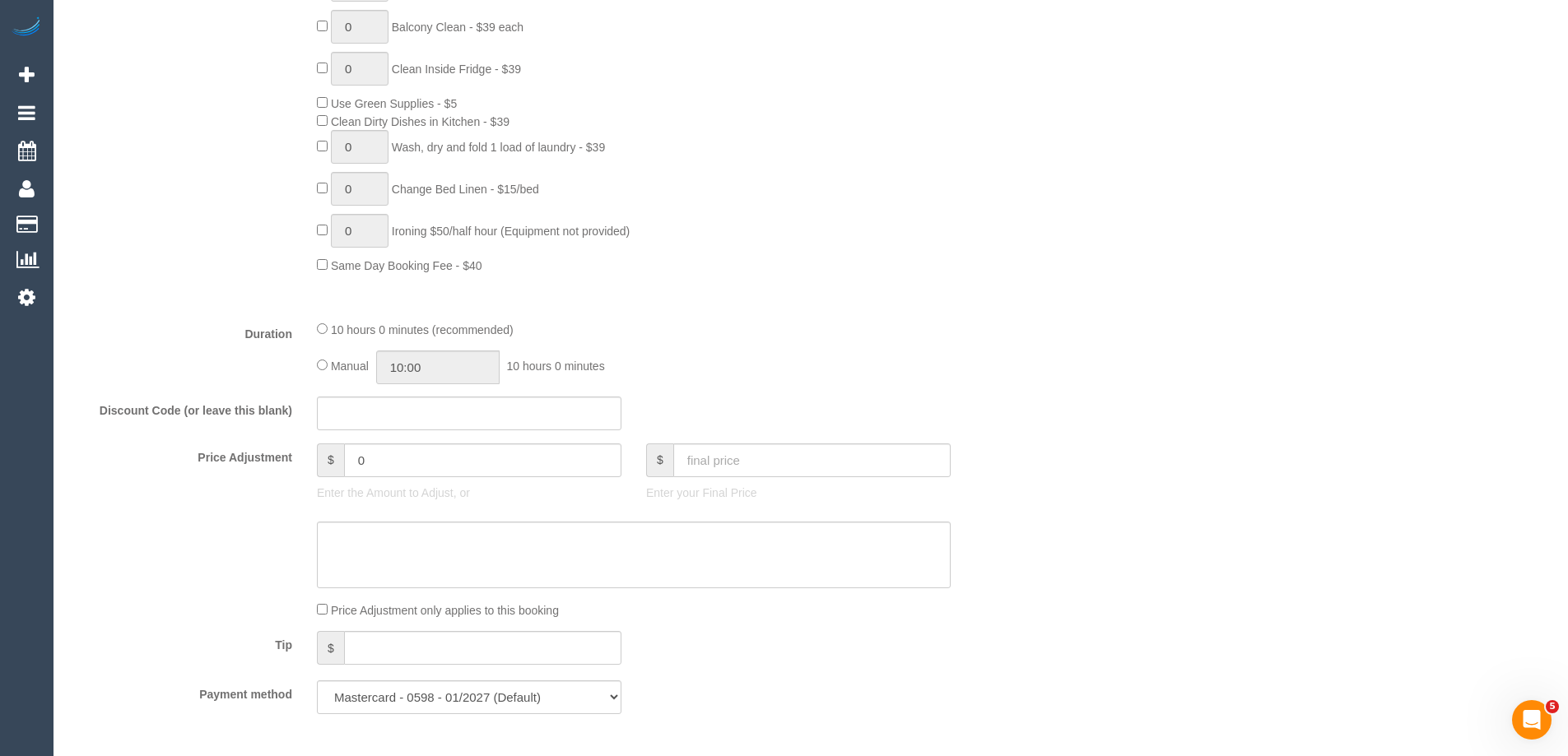
select select "object:1657"
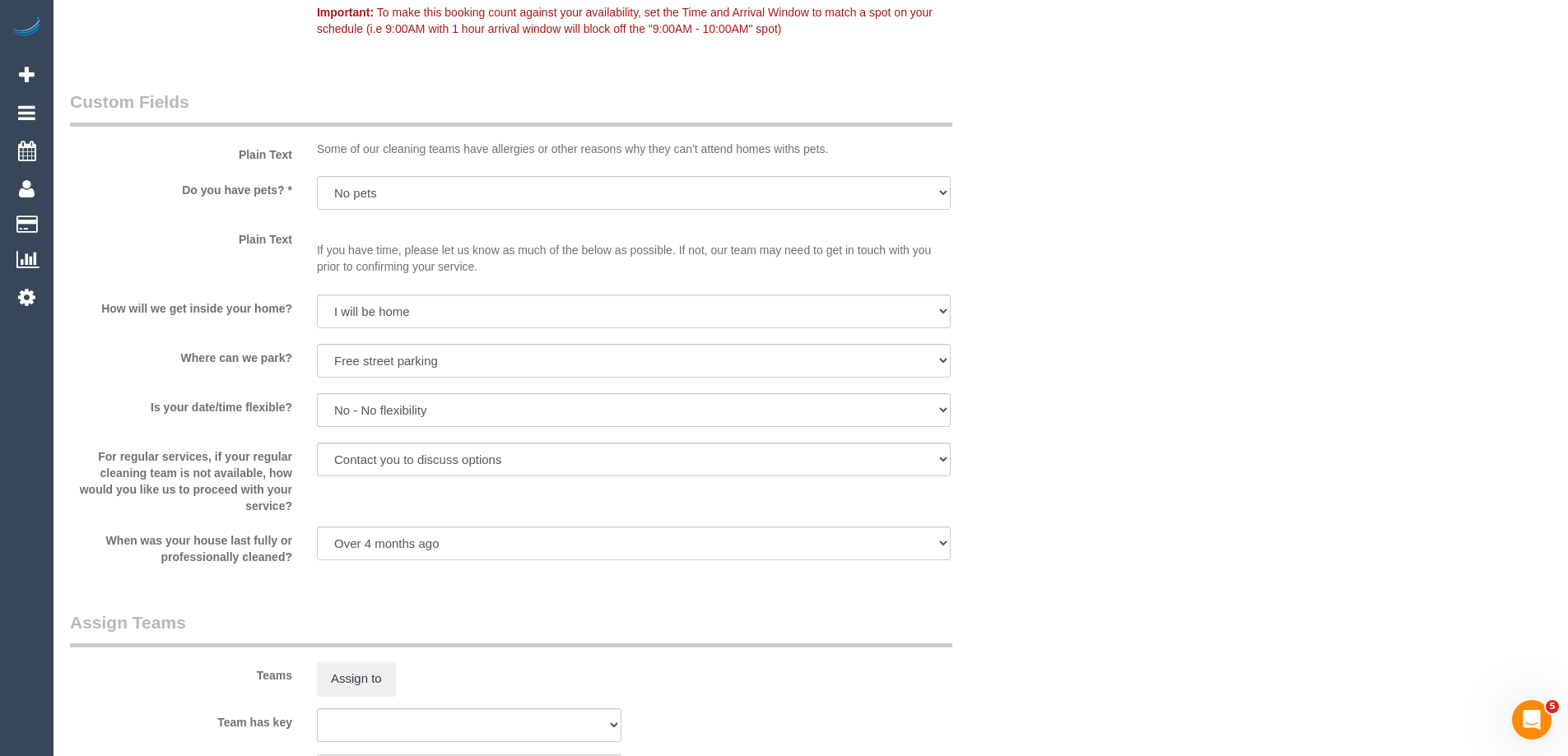
scroll to position [2619, 0]
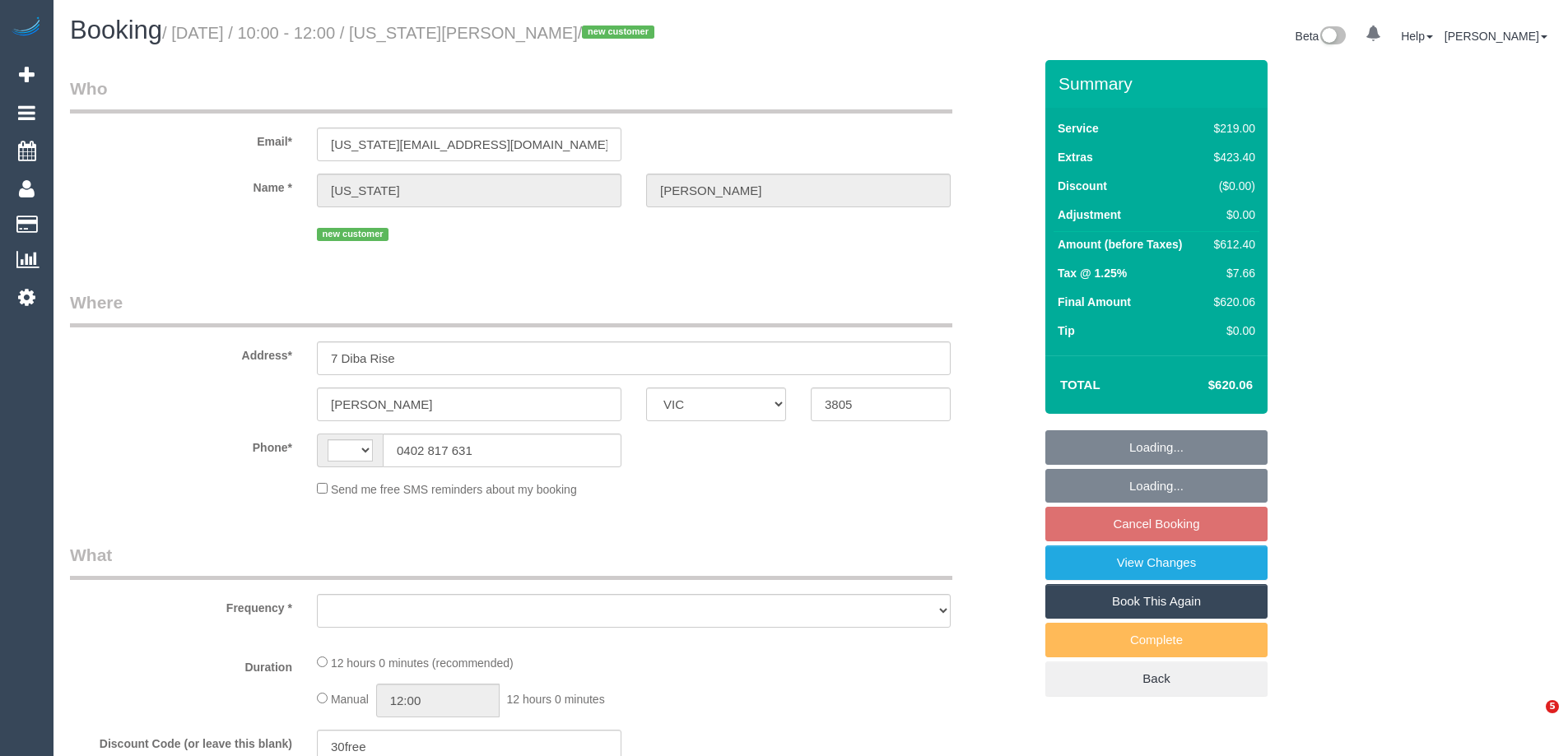
select select "VIC"
select select "string:AU"
select select "object:552"
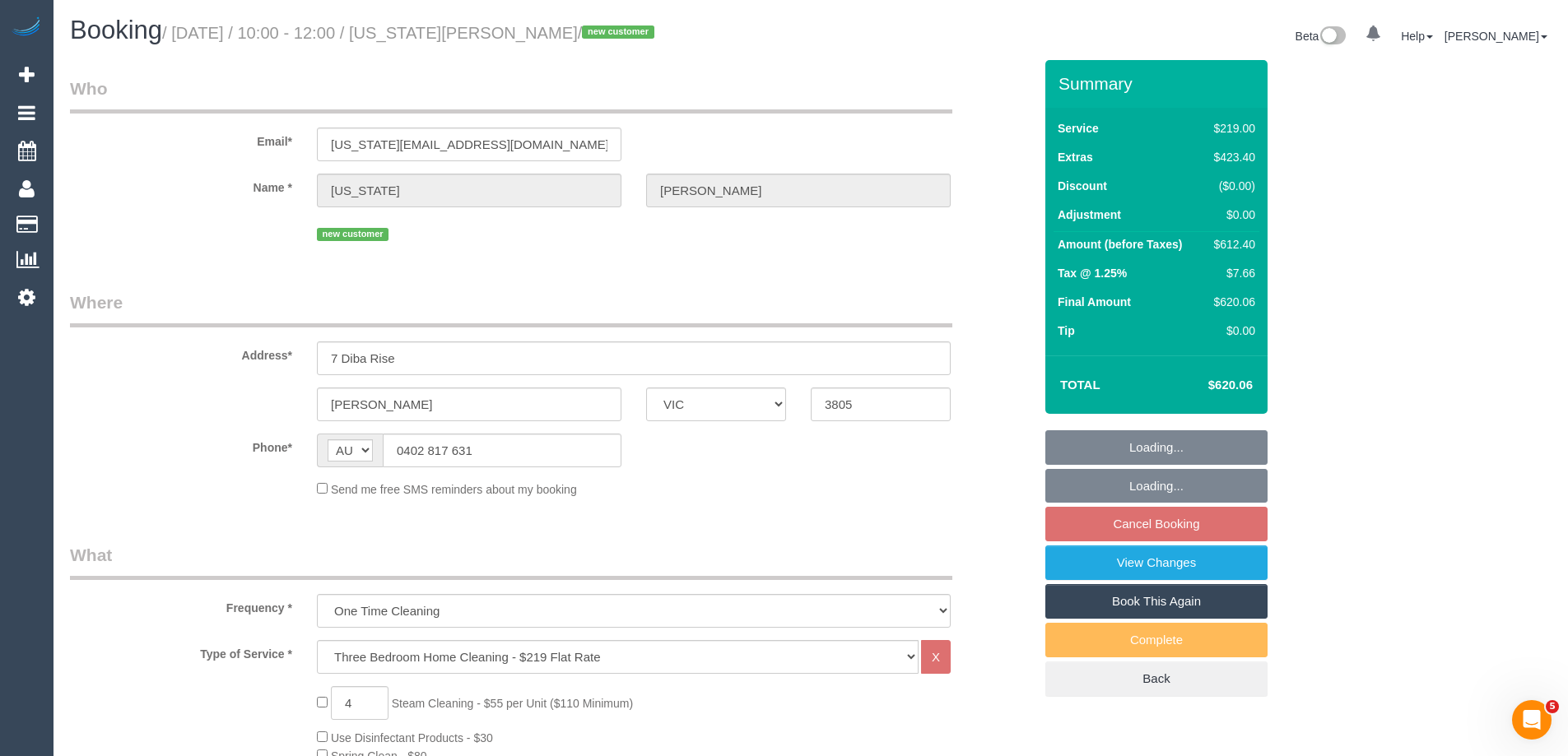
select select "string:stripe-pm_1S6OL32GScqysDRVsqvPPekB"
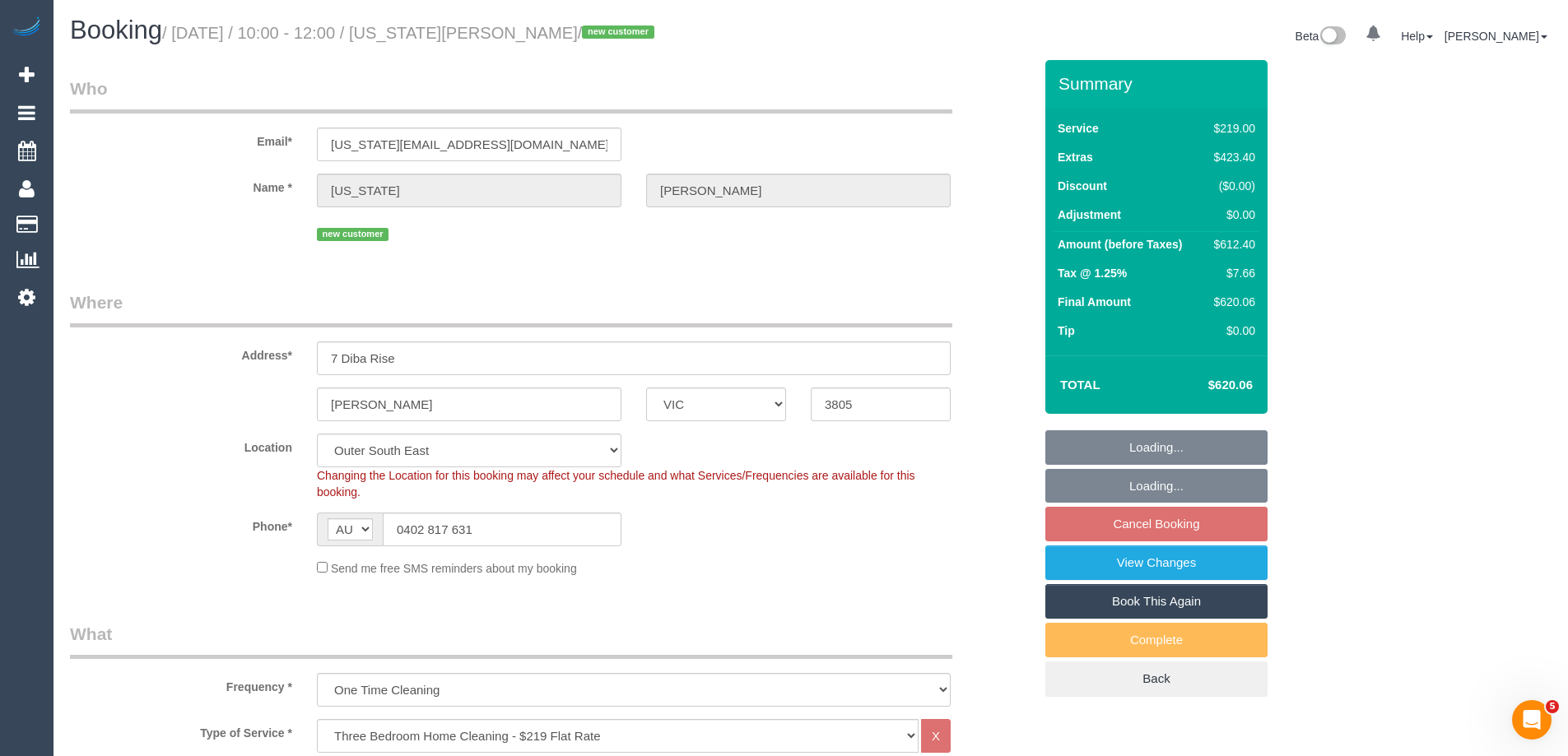
select select "number:29"
select select "number:17"
select select "number:19"
select select "number:24"
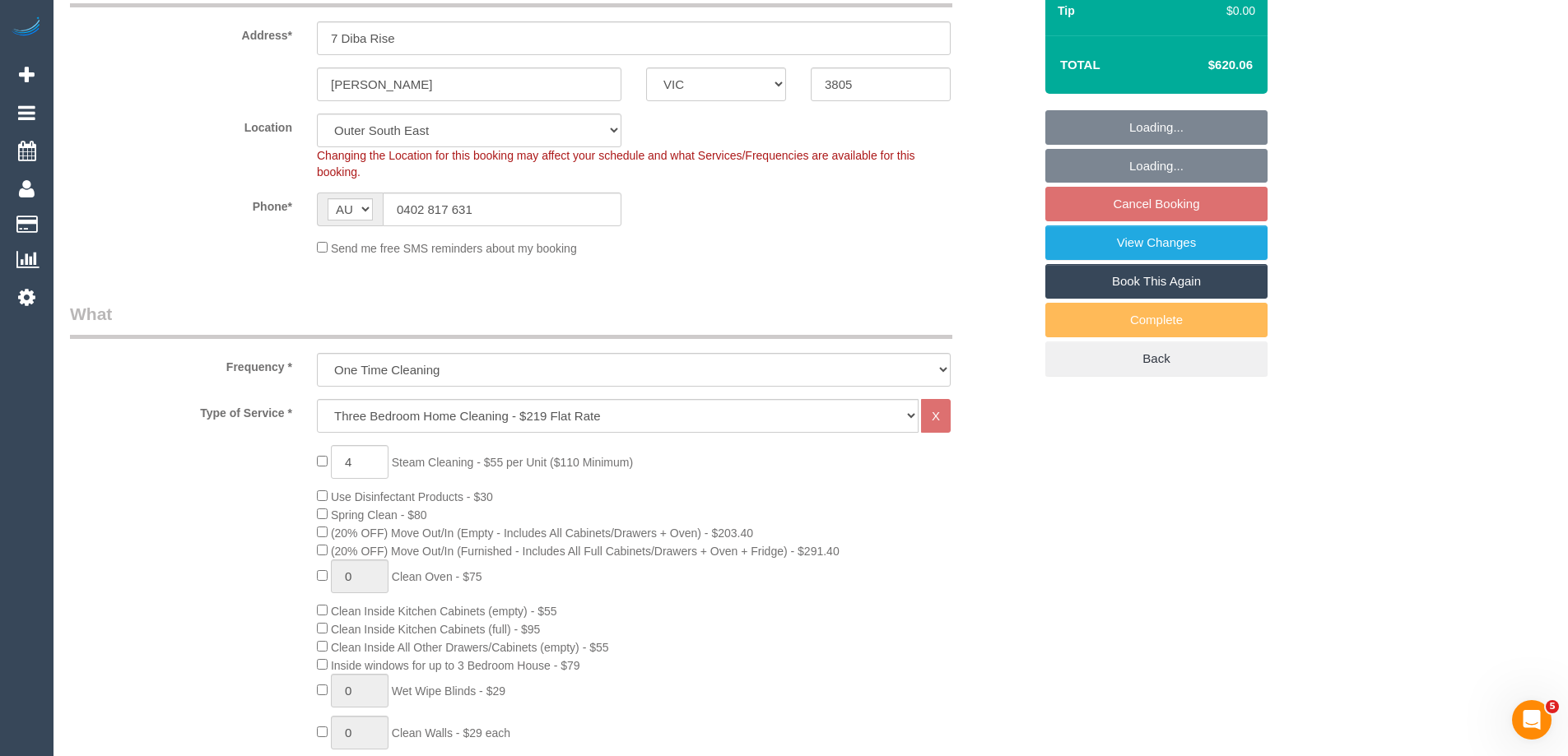
select select "object:815"
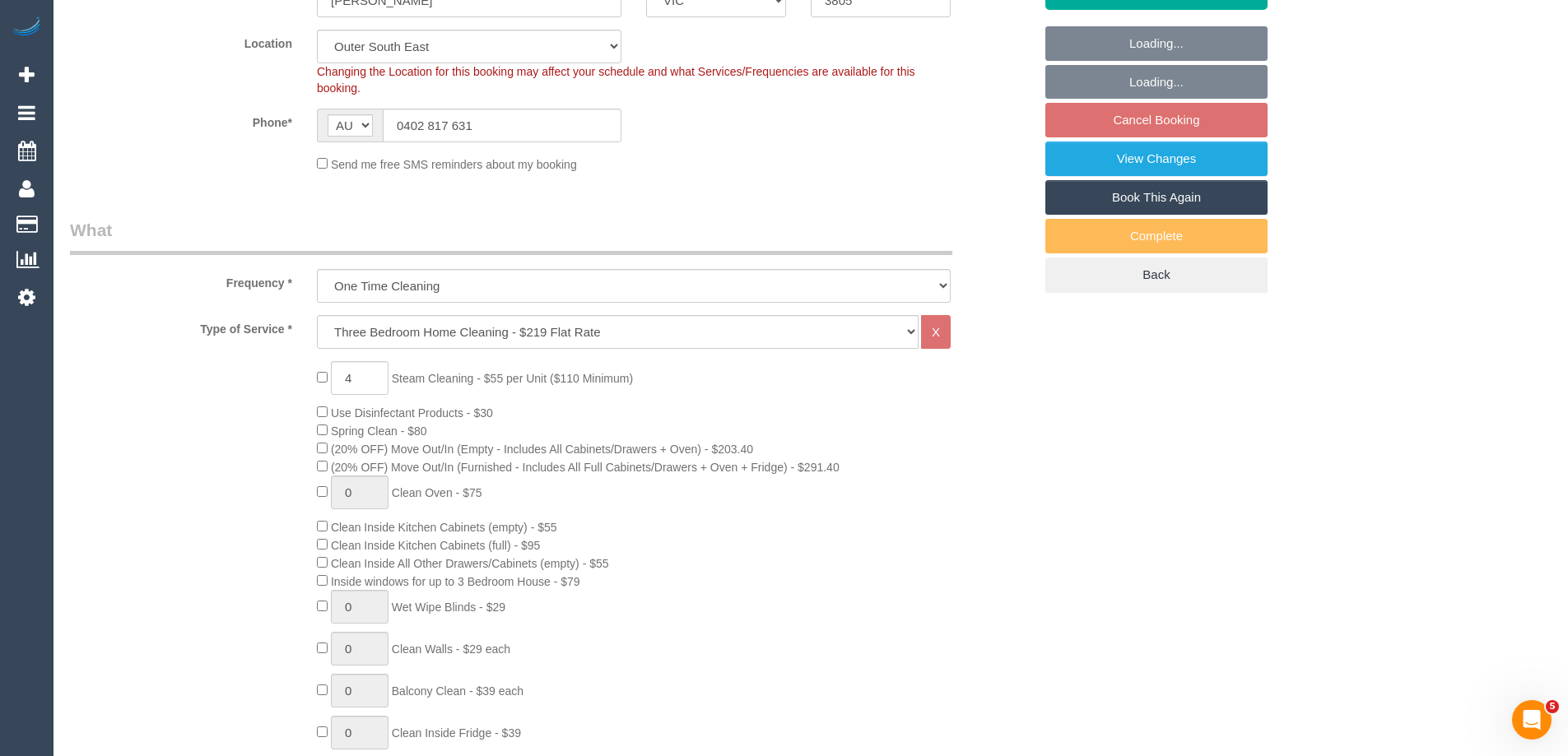
scroll to position [411, 0]
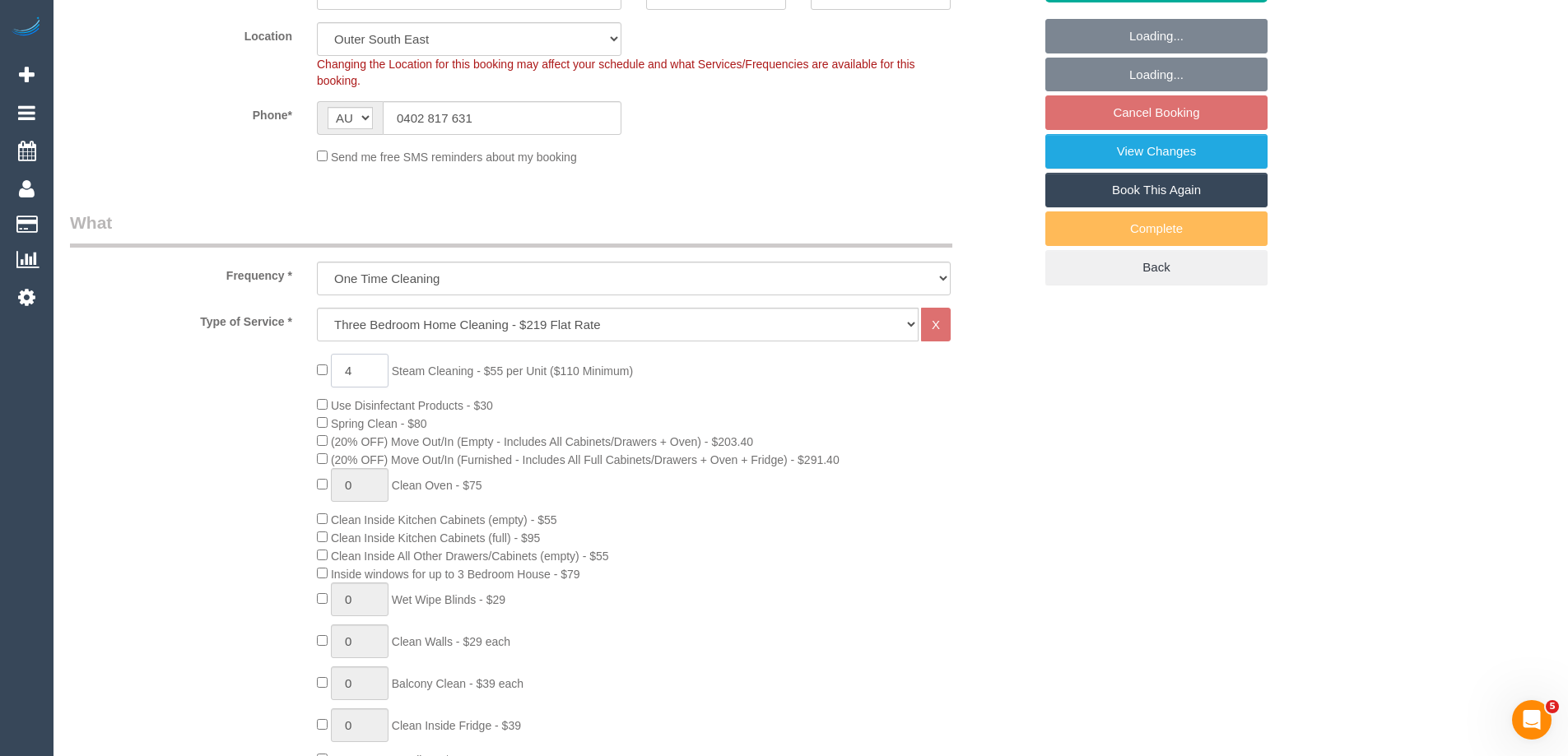
drag, startPoint x: 358, startPoint y: 375, endPoint x: 277, endPoint y: 368, distance: 81.3
click at [277, 368] on div "4 Steam Cleaning - $55 per Unit ($110 Minimum) Use Disinfectant Products - $30 …" at bounding box center [551, 642] width 987 height 577
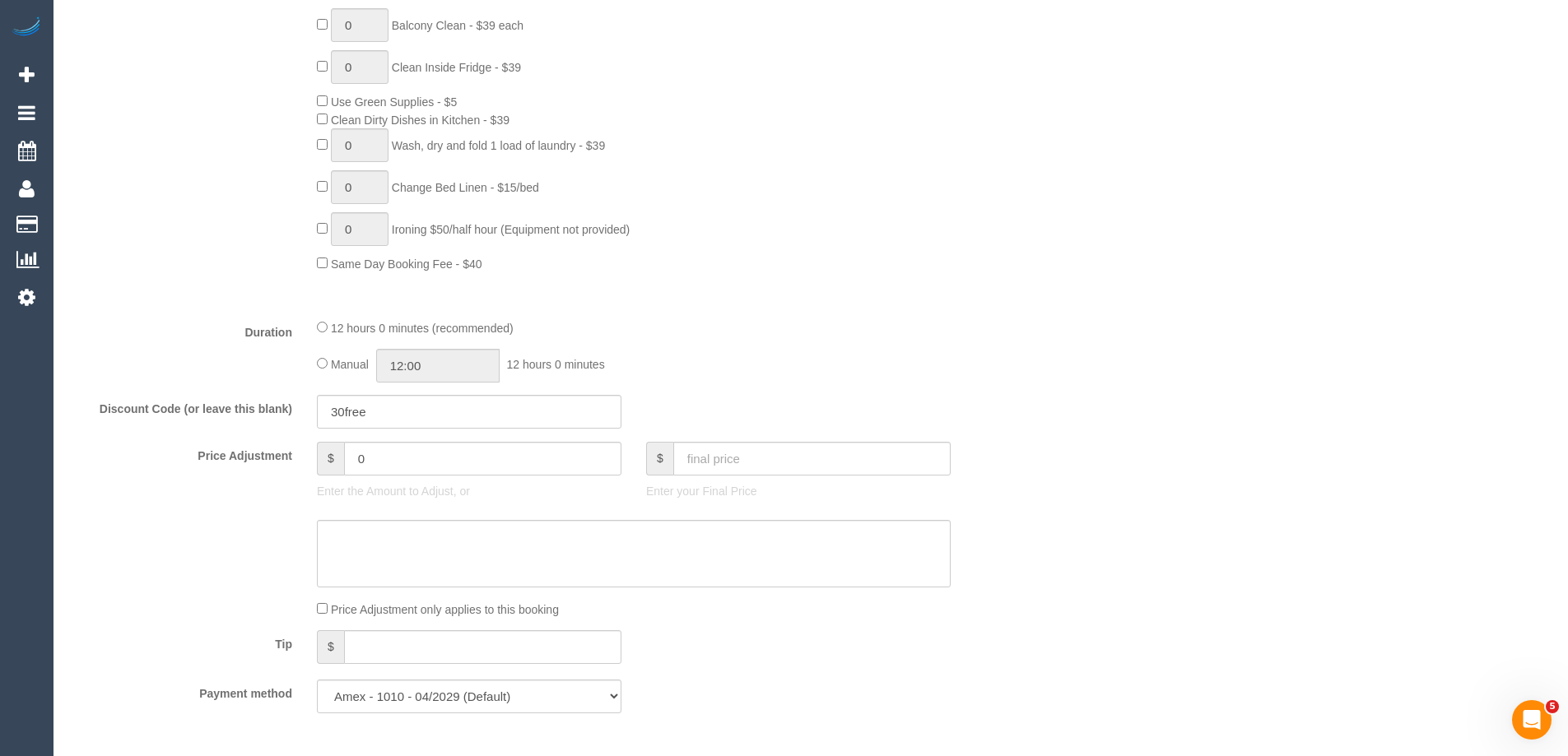
scroll to position [1317, 0]
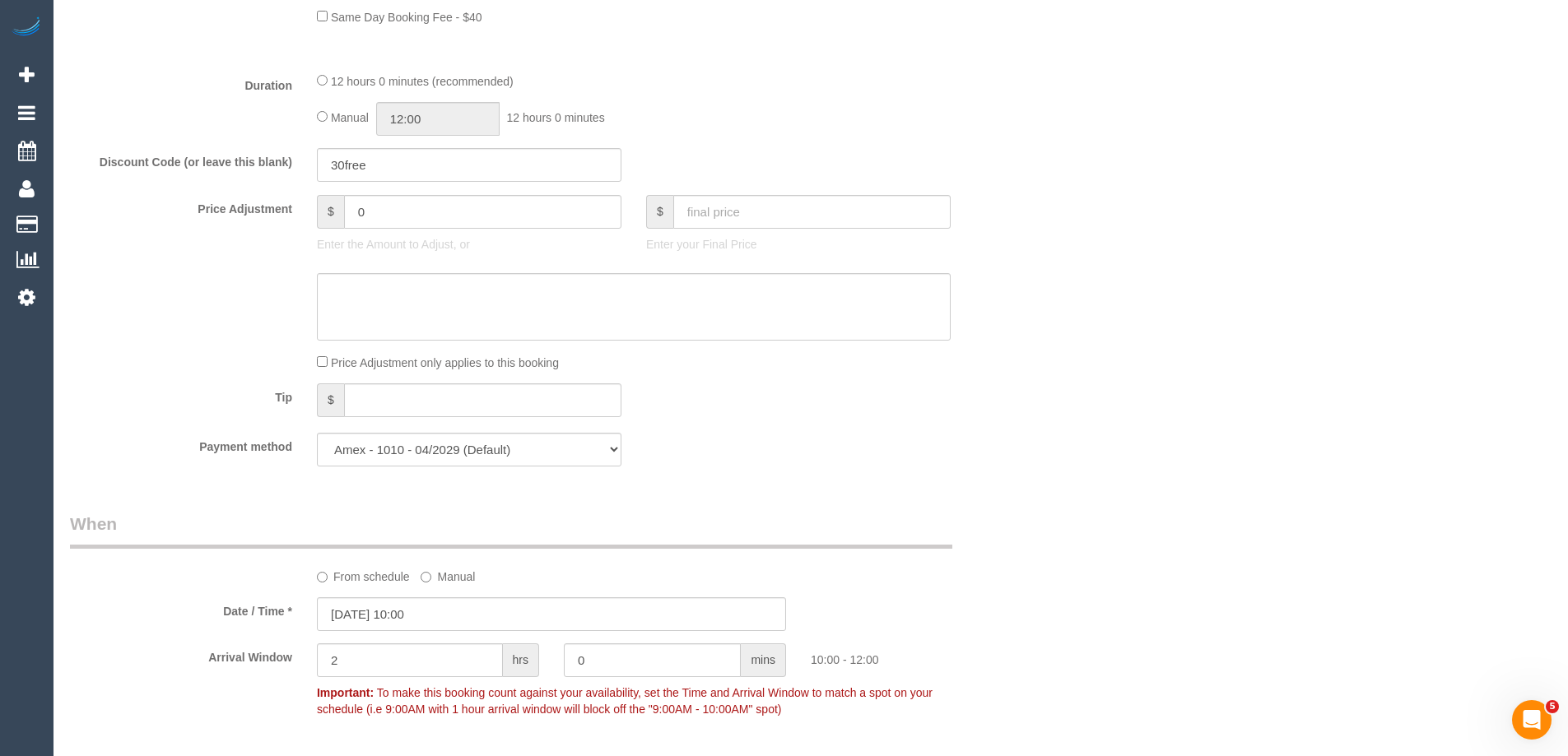
type input "3"
drag, startPoint x: 395, startPoint y: 217, endPoint x: 245, endPoint y: 209, distance: 150.2
click at [245, 209] on div "Price Adjustment $ 0 Enter the Amount to Adjust, or $ Enter your Final Price" at bounding box center [551, 228] width 987 height 66
type input "27.5"
click at [374, 277] on textarea at bounding box center [634, 307] width 634 height 67
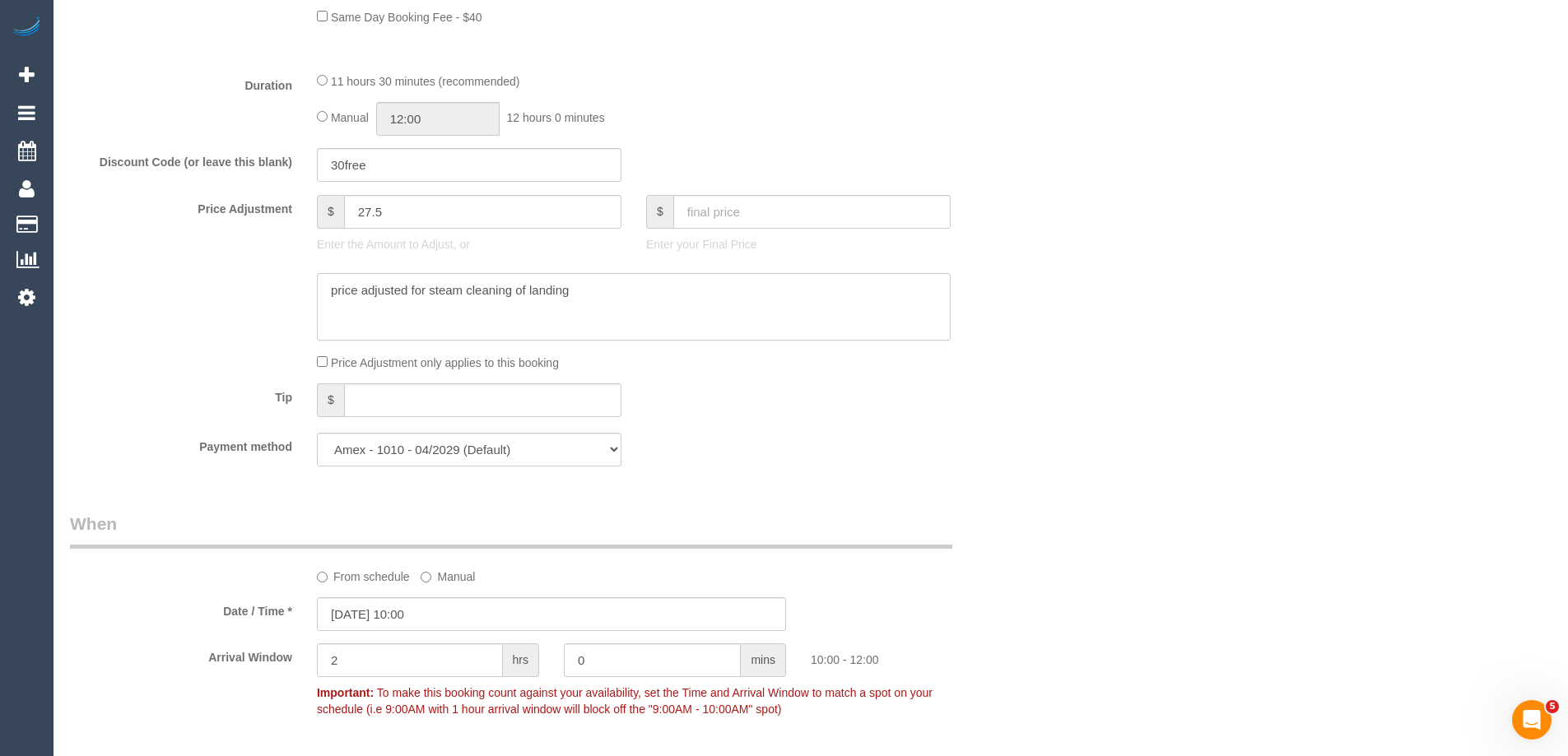
type textarea "price adjusted for steam cleaning of landing"
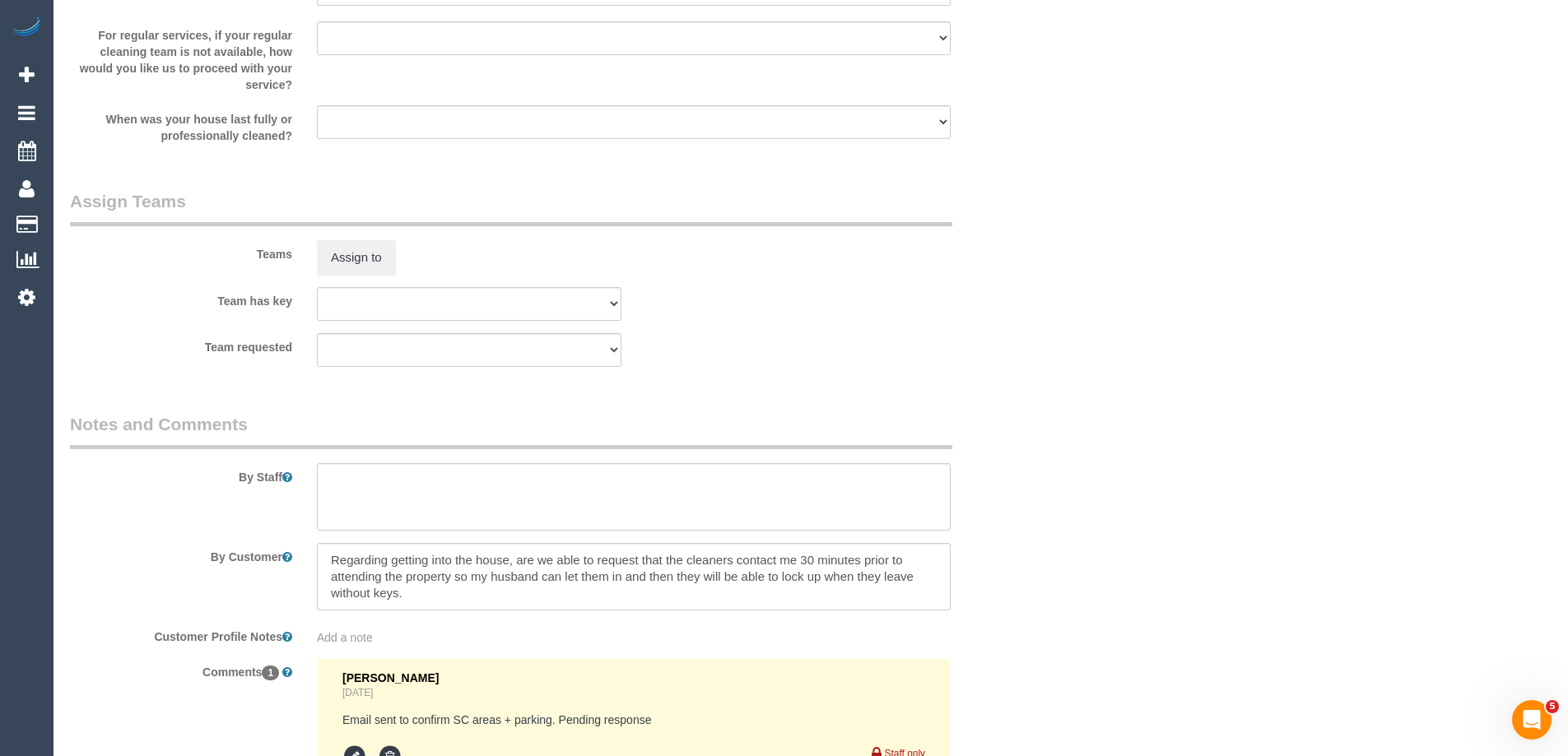
scroll to position [2640, 0]
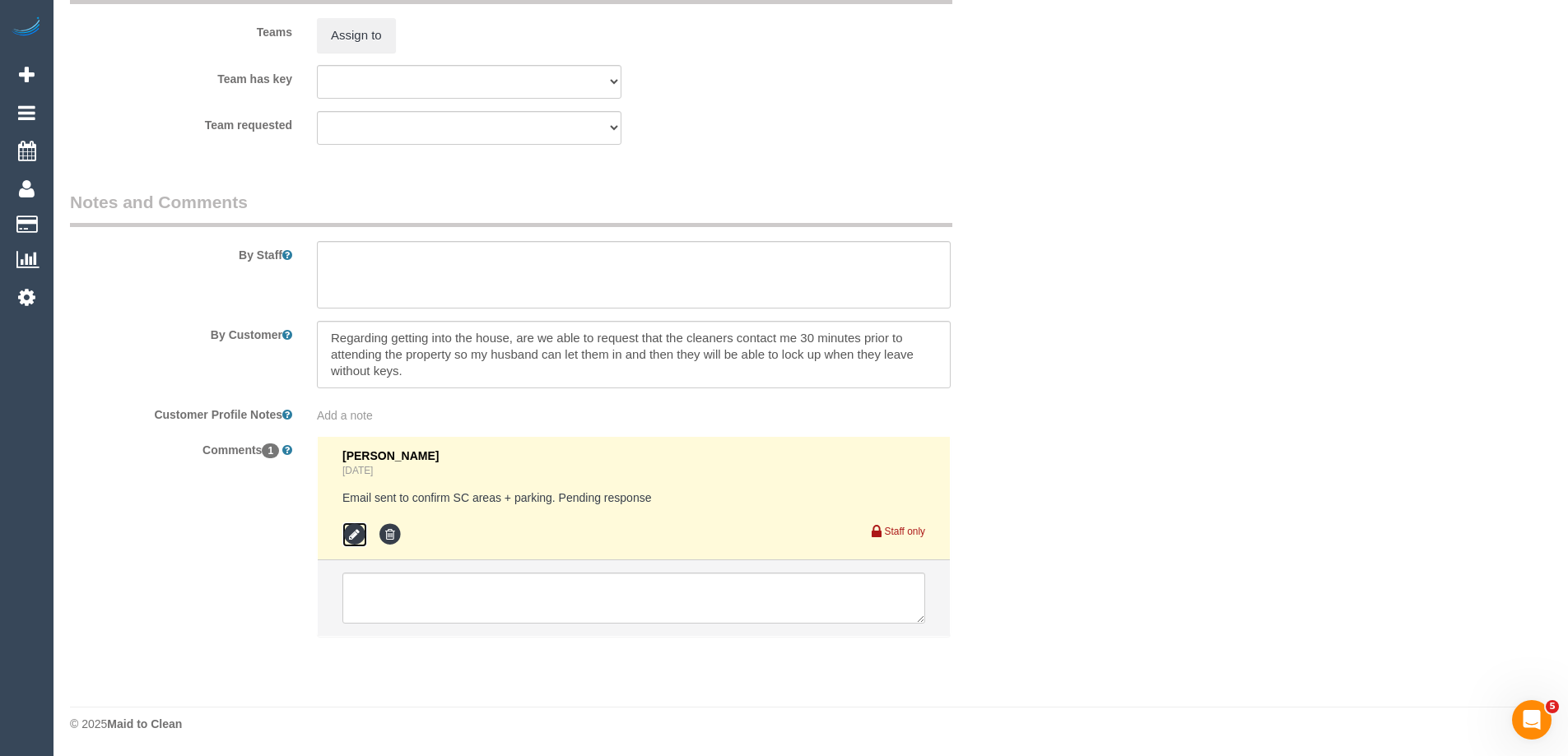
click at [352, 525] on icon at bounding box center [355, 535] width 25 height 25
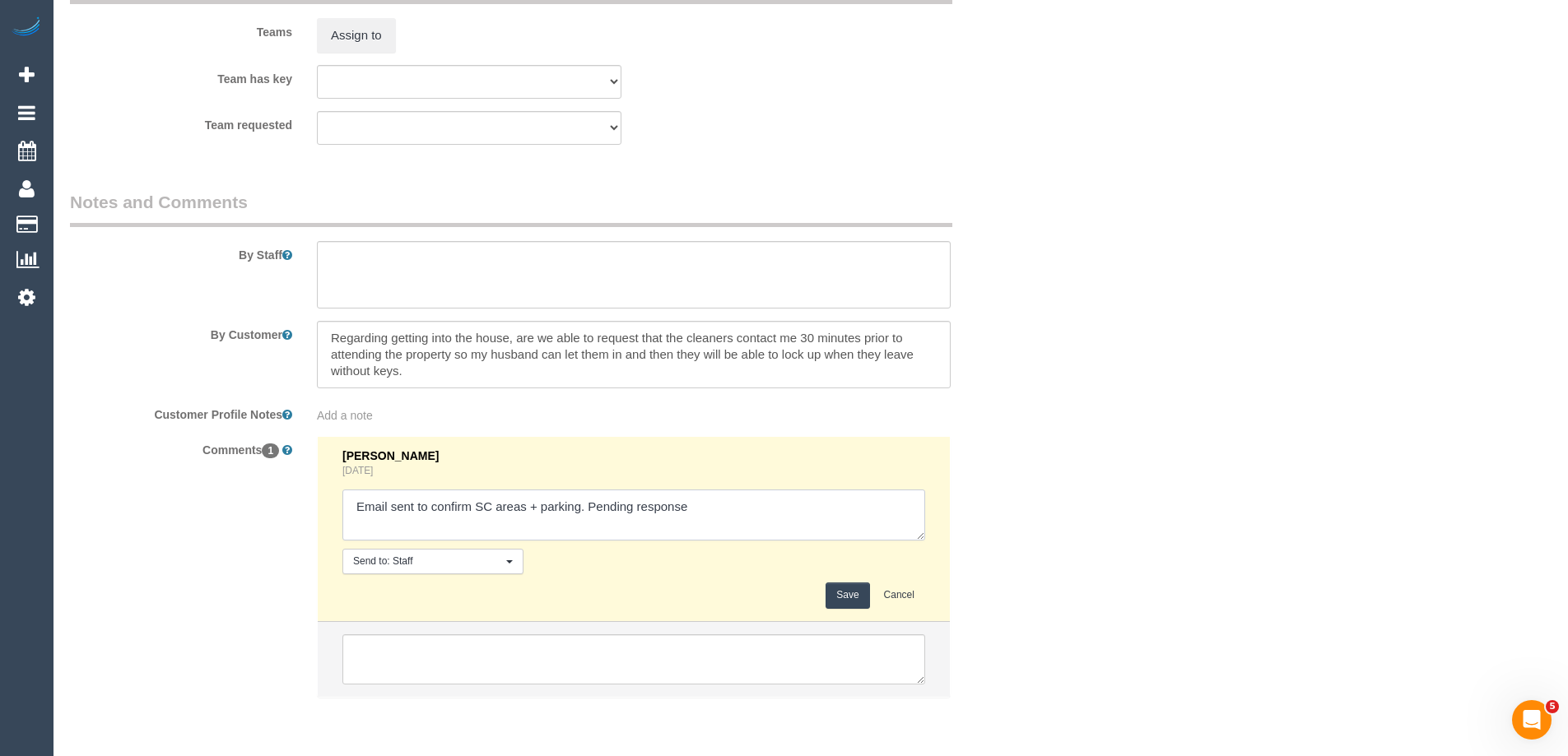
click at [701, 507] on textarea at bounding box center [633, 516] width 582 height 51
type textarea "Email sent to confirm SC areas + parking. Pending response - confirmed"
click at [839, 598] on button "Save" at bounding box center [846, 595] width 43 height 26
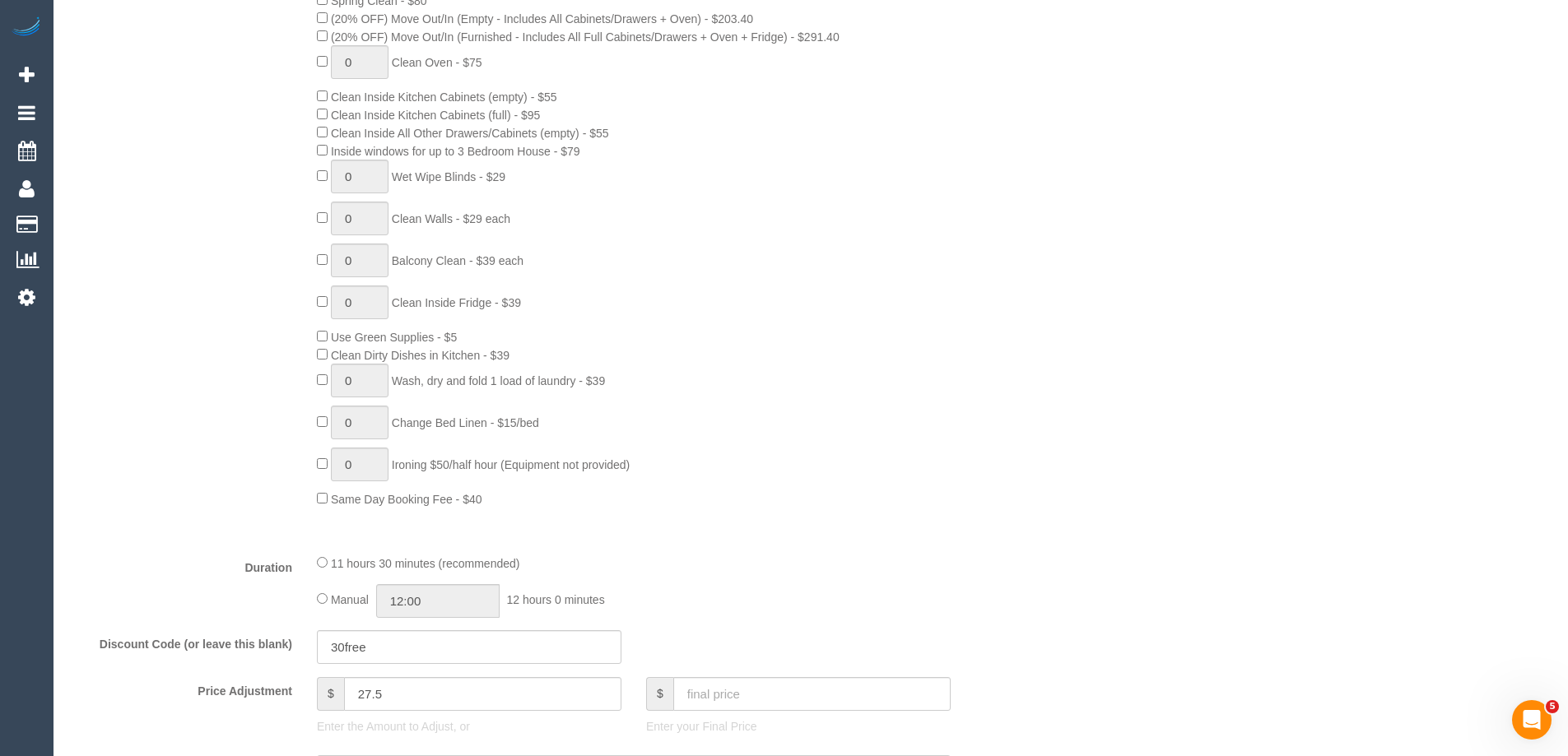
scroll to position [1152, 0]
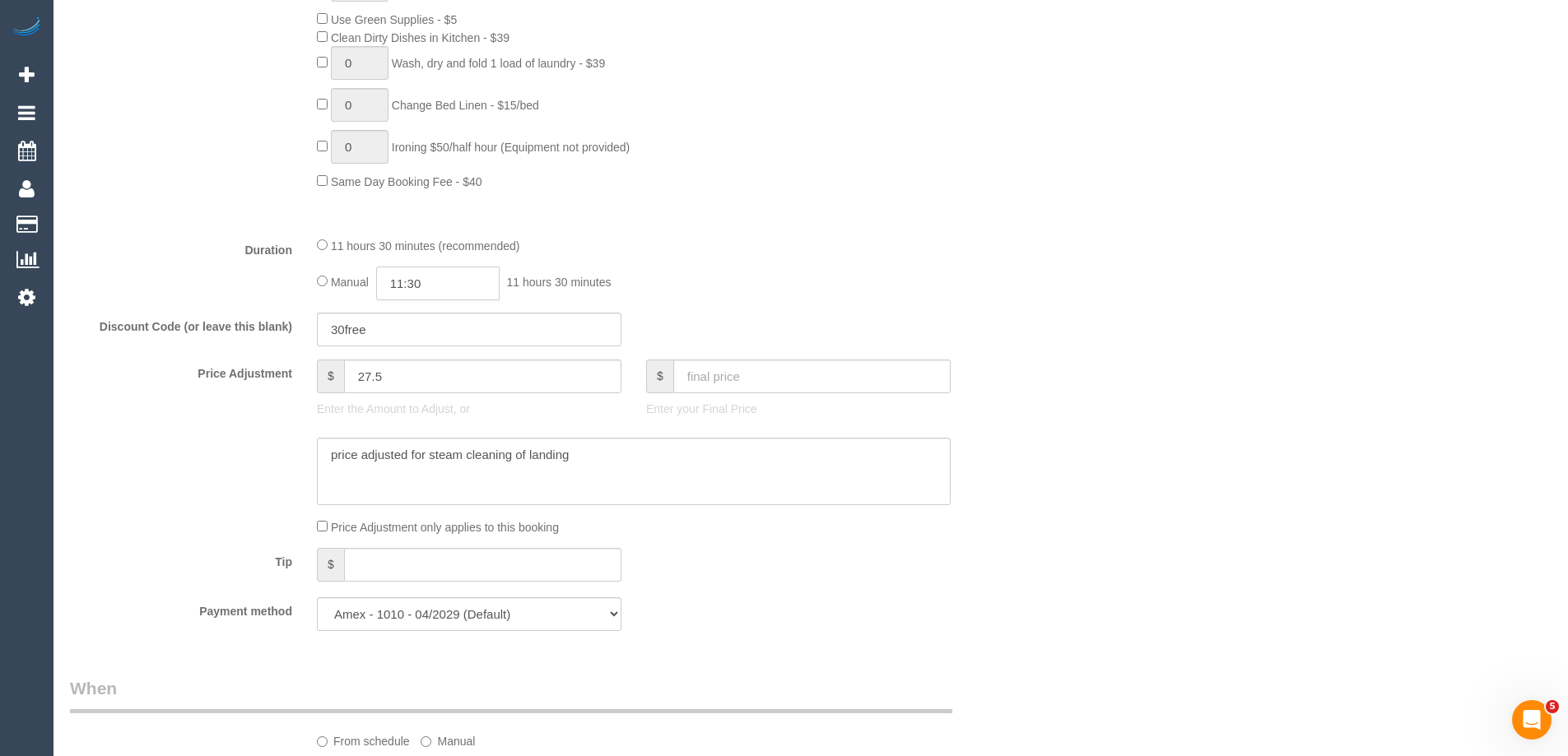
click at [466, 288] on input "11:30" at bounding box center [437, 284] width 123 height 34
type input "08:00"
click at [413, 342] on li "08:00" at bounding box center [419, 348] width 74 height 21
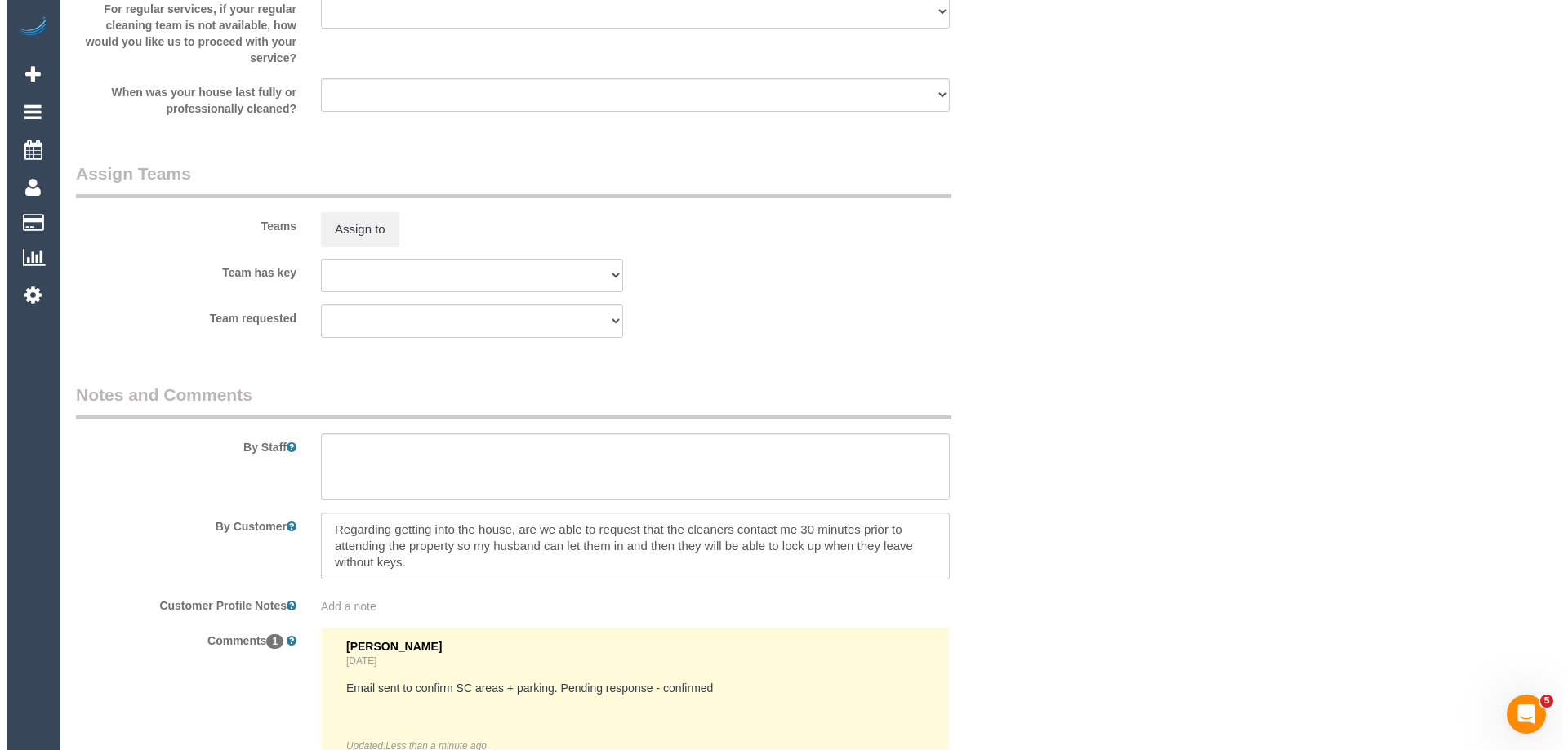
scroll to position [2531, 0]
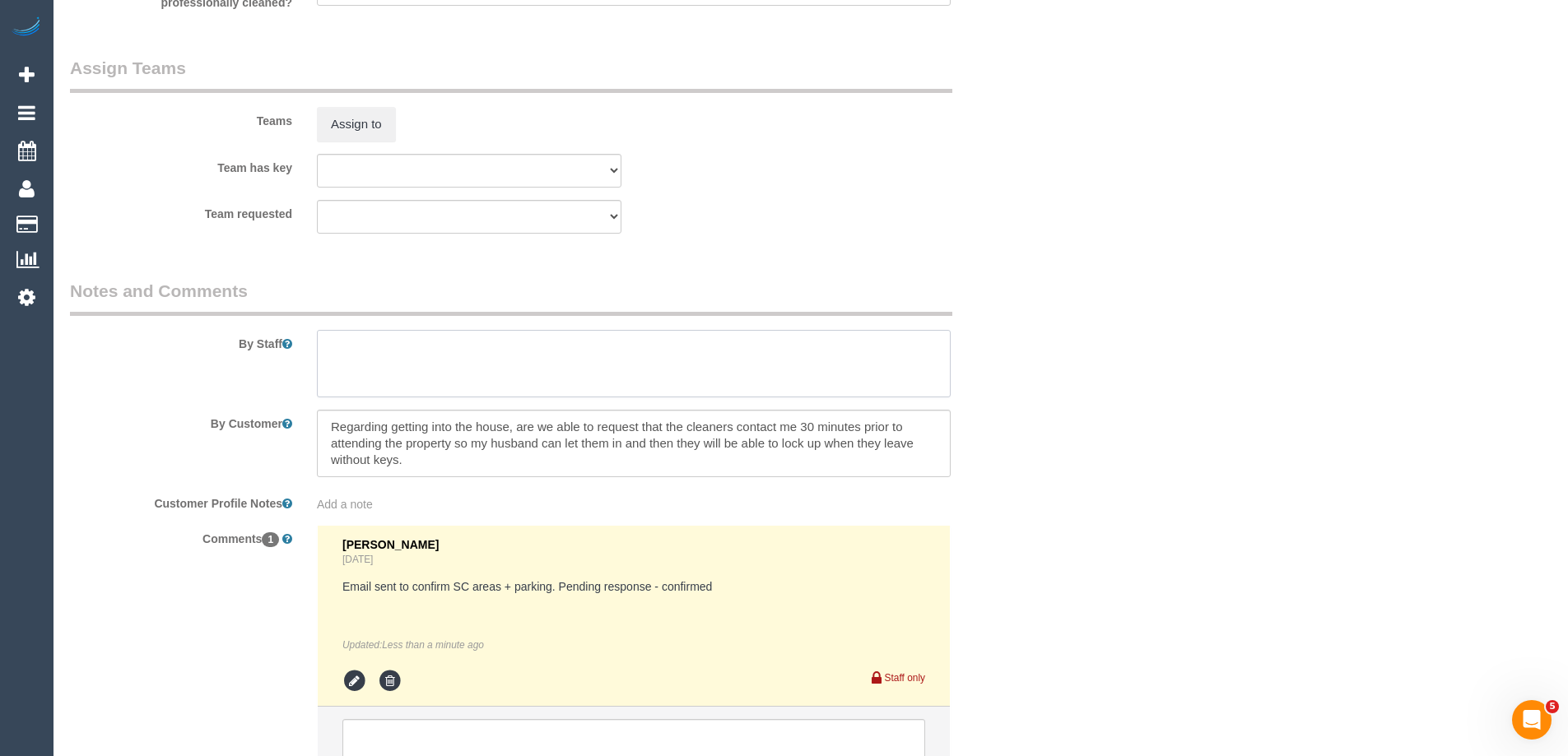
click at [363, 358] on textarea at bounding box center [634, 363] width 634 height 67
type textarea "Estimated time of 7-8 hrs + SC. Steam cleaning of 3 bedrooms + landing"
click at [387, 121] on button "Assign to" at bounding box center [356, 124] width 79 height 35
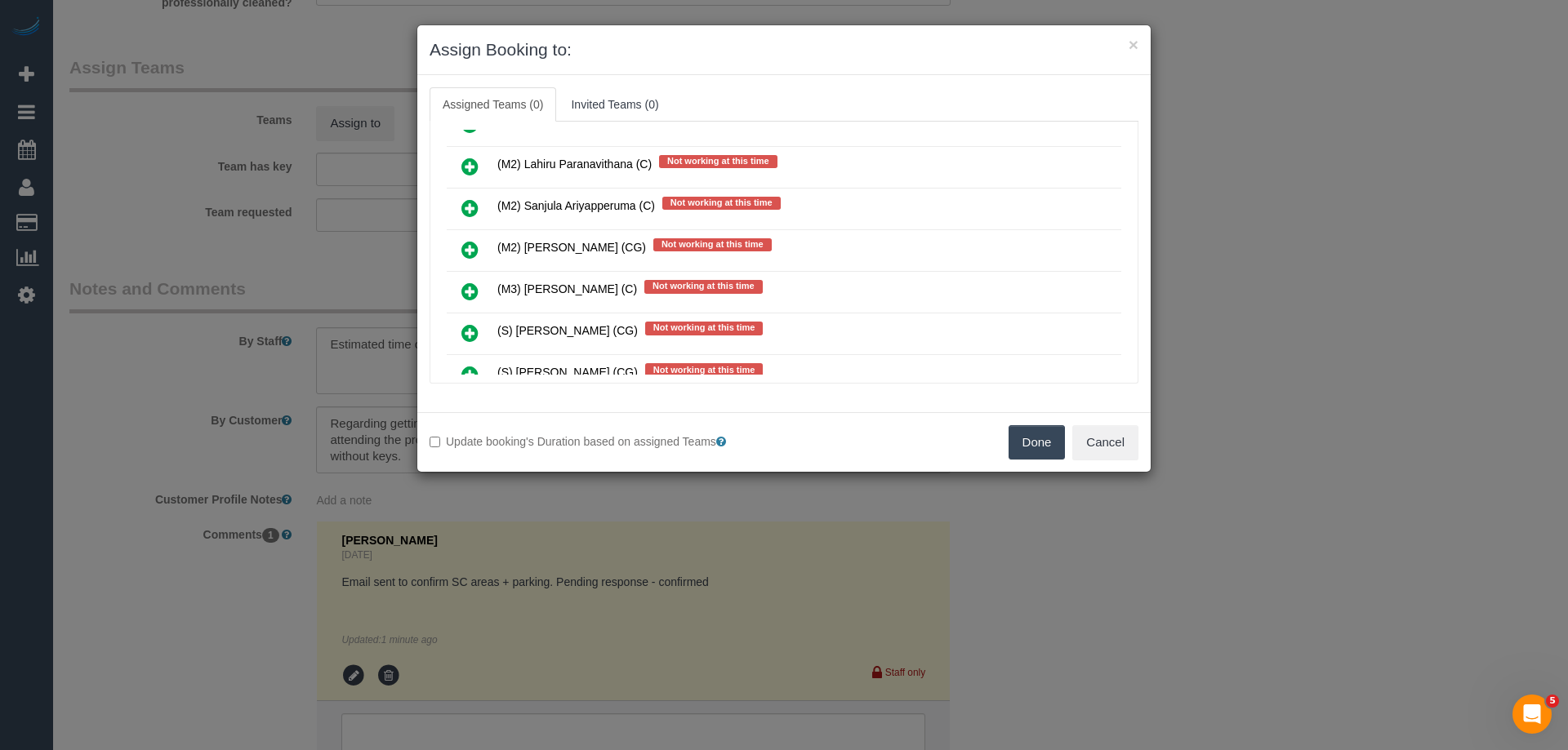
scroll to position [1796, 0]
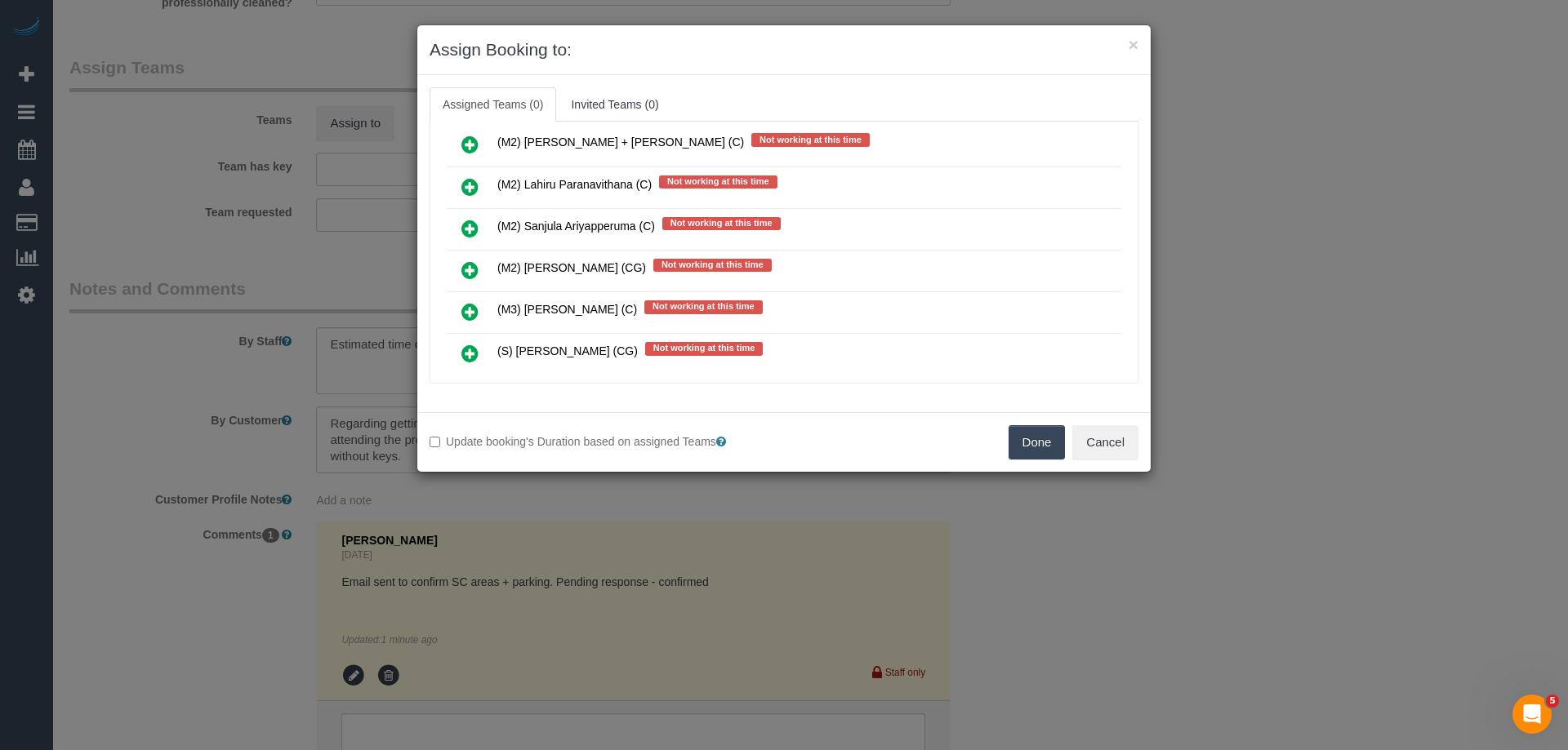
click at [467, 265] on icon at bounding box center [470, 270] width 18 height 19
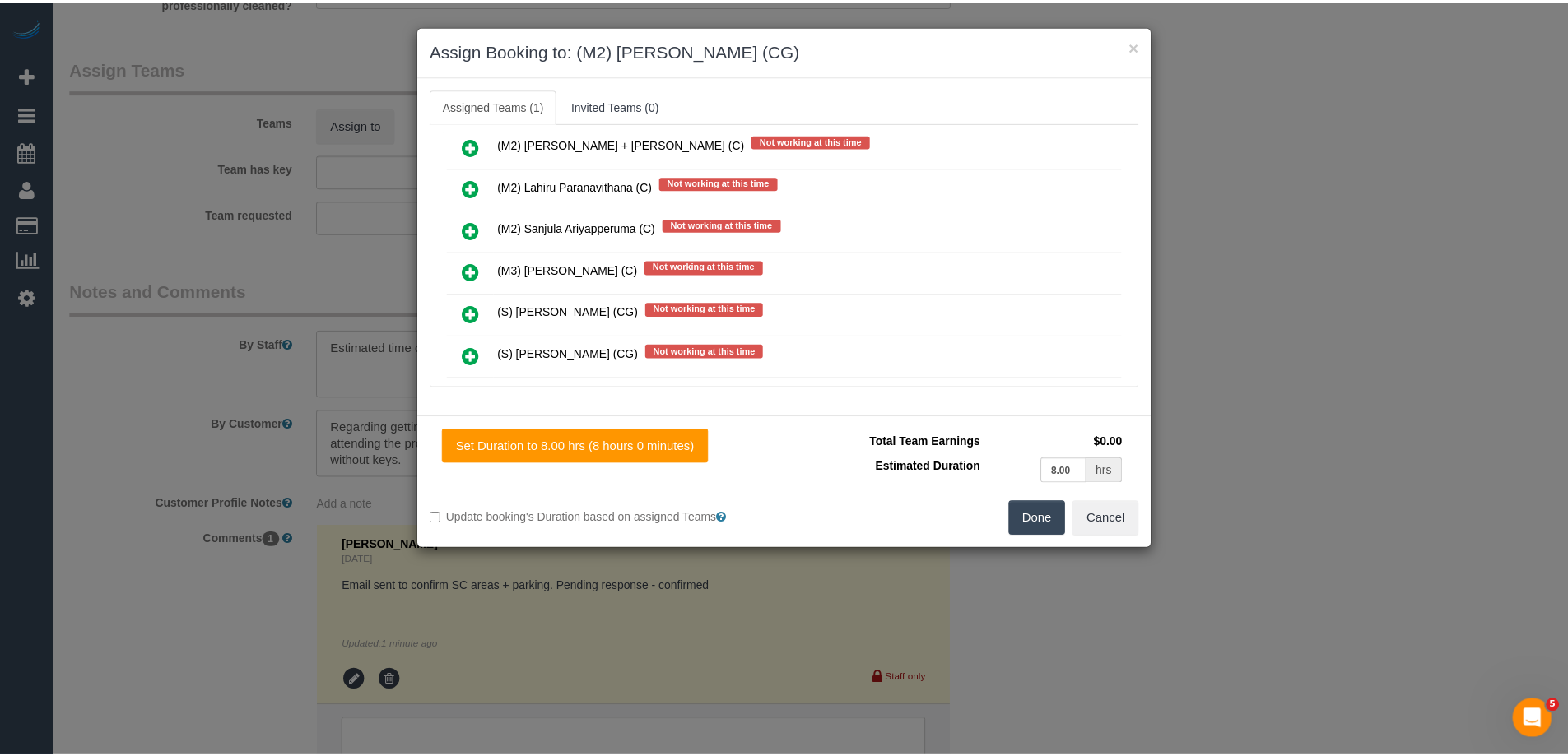
scroll to position [0, 0]
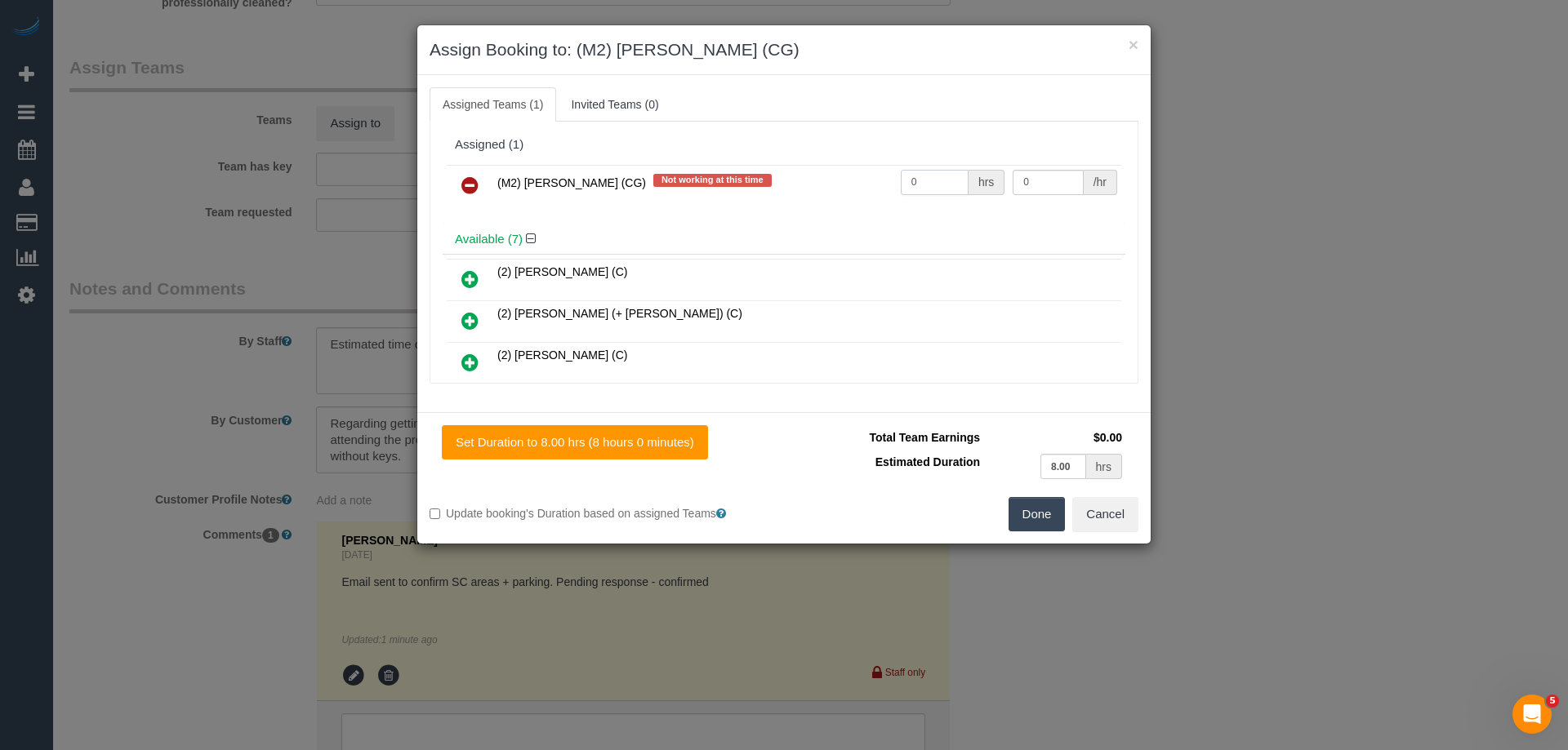
click at [813, 185] on tr "(M2) [PERSON_NAME] (CG) Not working at this time 0 hrs 0 /hr" at bounding box center [784, 186] width 675 height 41
type input "1"
drag, startPoint x: 1045, startPoint y: 180, endPoint x: 941, endPoint y: 178, distance: 104.0
click at [941, 178] on tr "(M2) [PERSON_NAME] (CG) Not working at this time 1 hrs 0 /hr" at bounding box center [784, 186] width 675 height 41
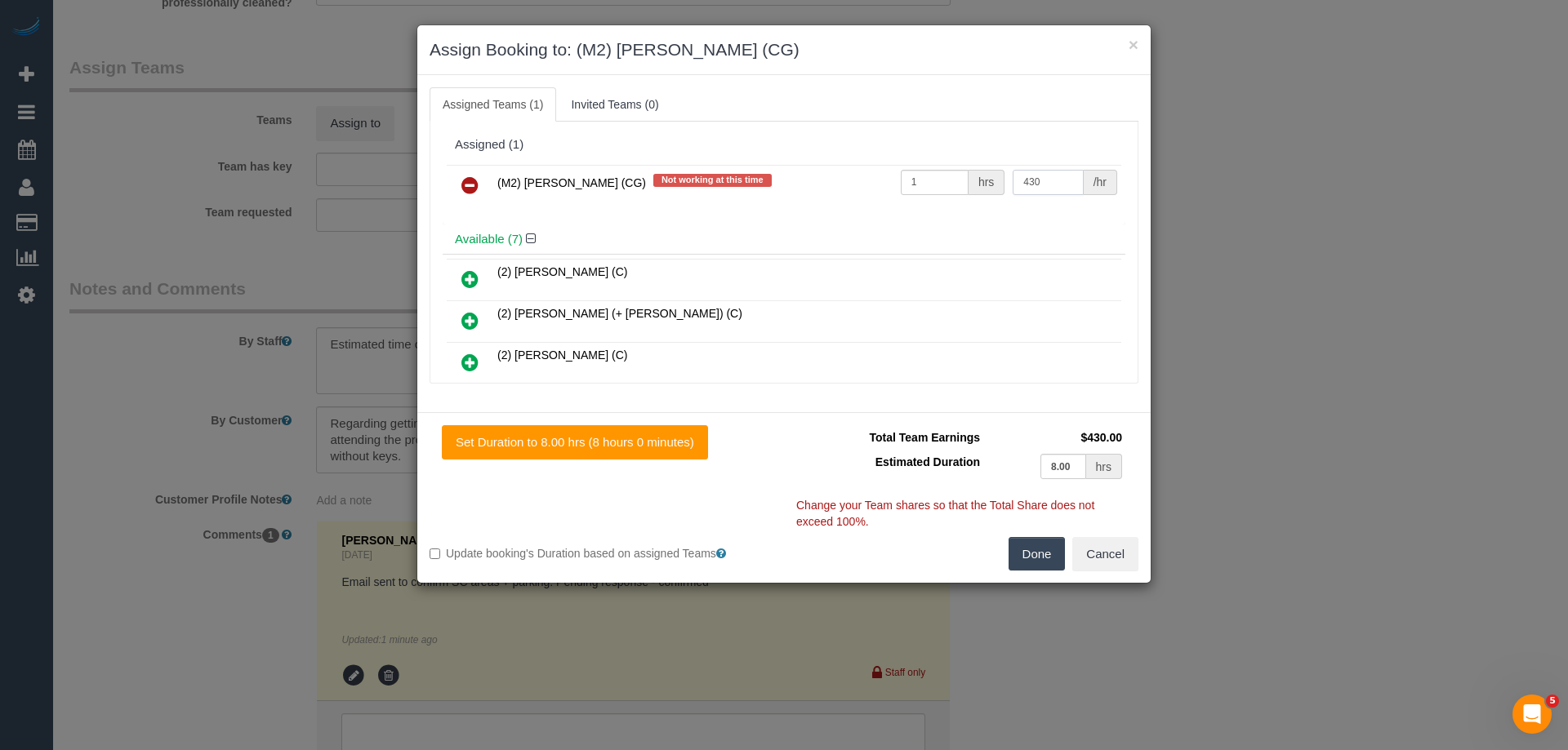
type input "430"
click at [1043, 550] on button "Done" at bounding box center [1037, 554] width 57 height 34
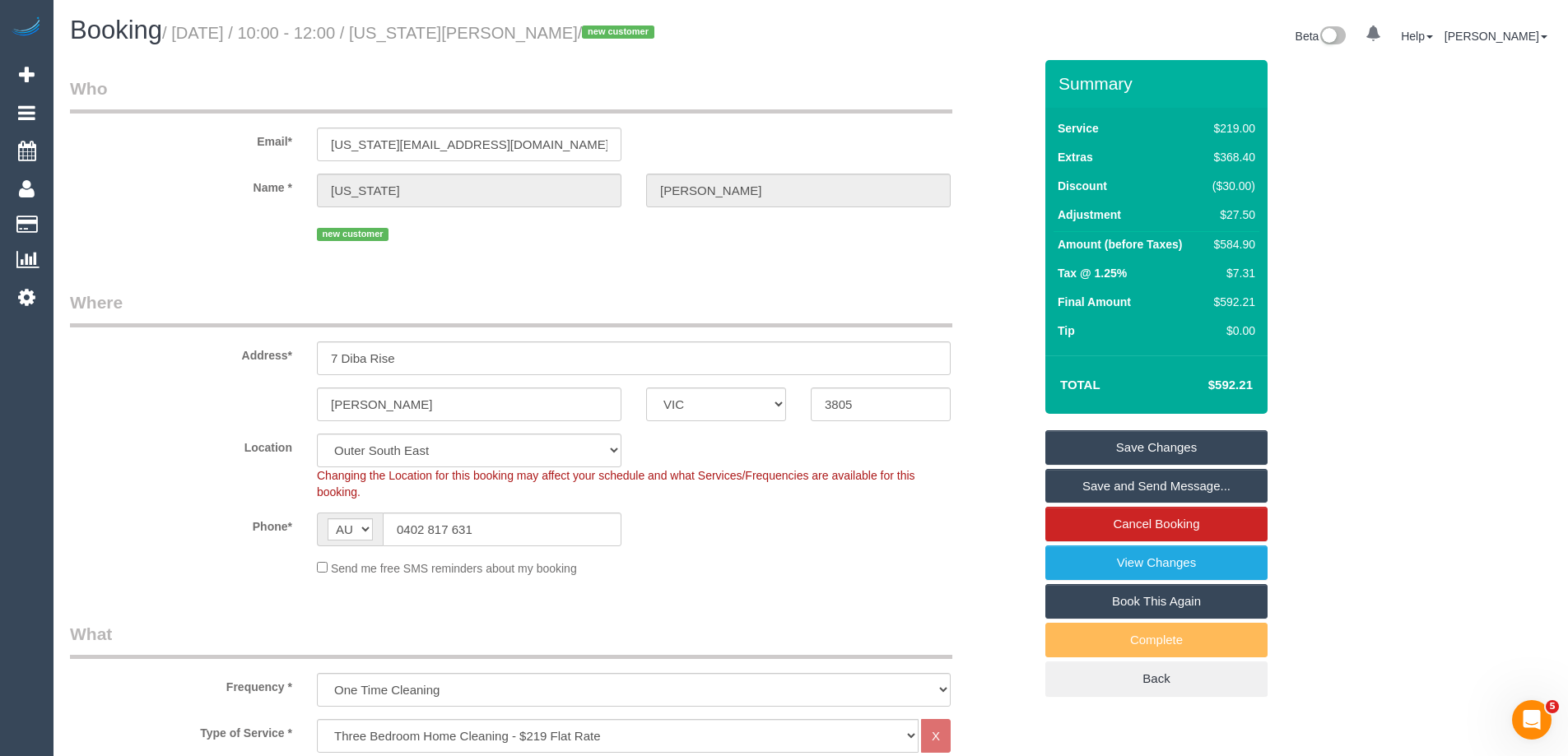
click at [555, 34] on small "/ [DATE] / 10:00 - 12:00 / [US_STATE][PERSON_NAME] / new customer" at bounding box center [410, 33] width 497 height 18
drag, startPoint x: 552, startPoint y: 31, endPoint x: 454, endPoint y: 27, distance: 98.1
click at [454, 27] on small "/ [DATE] / 10:00 - 12:00 / [US_STATE][PERSON_NAME] / new customer" at bounding box center [410, 33] width 497 height 18
copy small "[US_STATE][PERSON_NAME]"
click at [1065, 487] on link "Save and Send Message..." at bounding box center [1156, 486] width 222 height 35
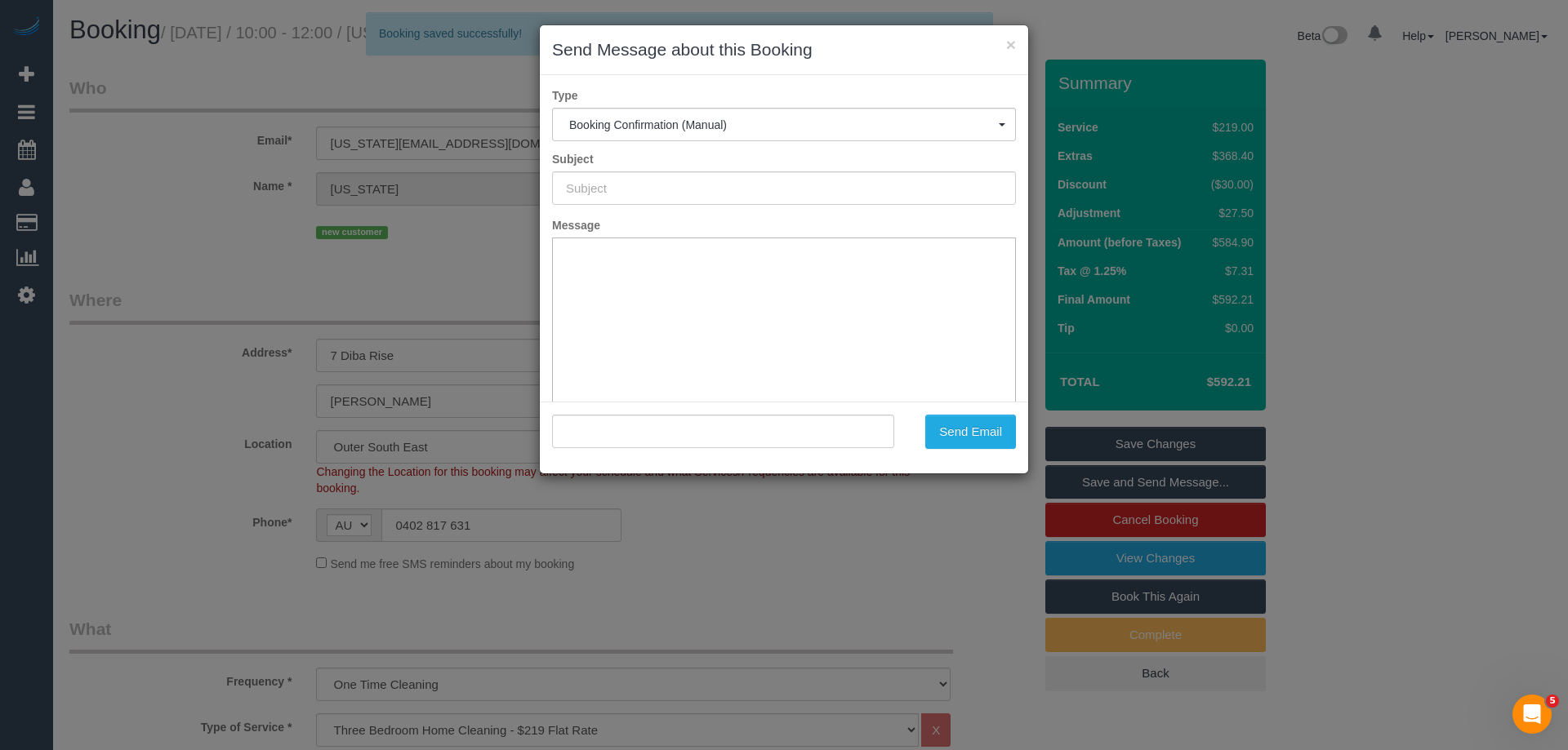
type input "Booking Confirmed"
type input ""[US_STATE][PERSON_NAME]" <[US_STATE][EMAIL_ADDRESS][DOMAIN_NAME]>"
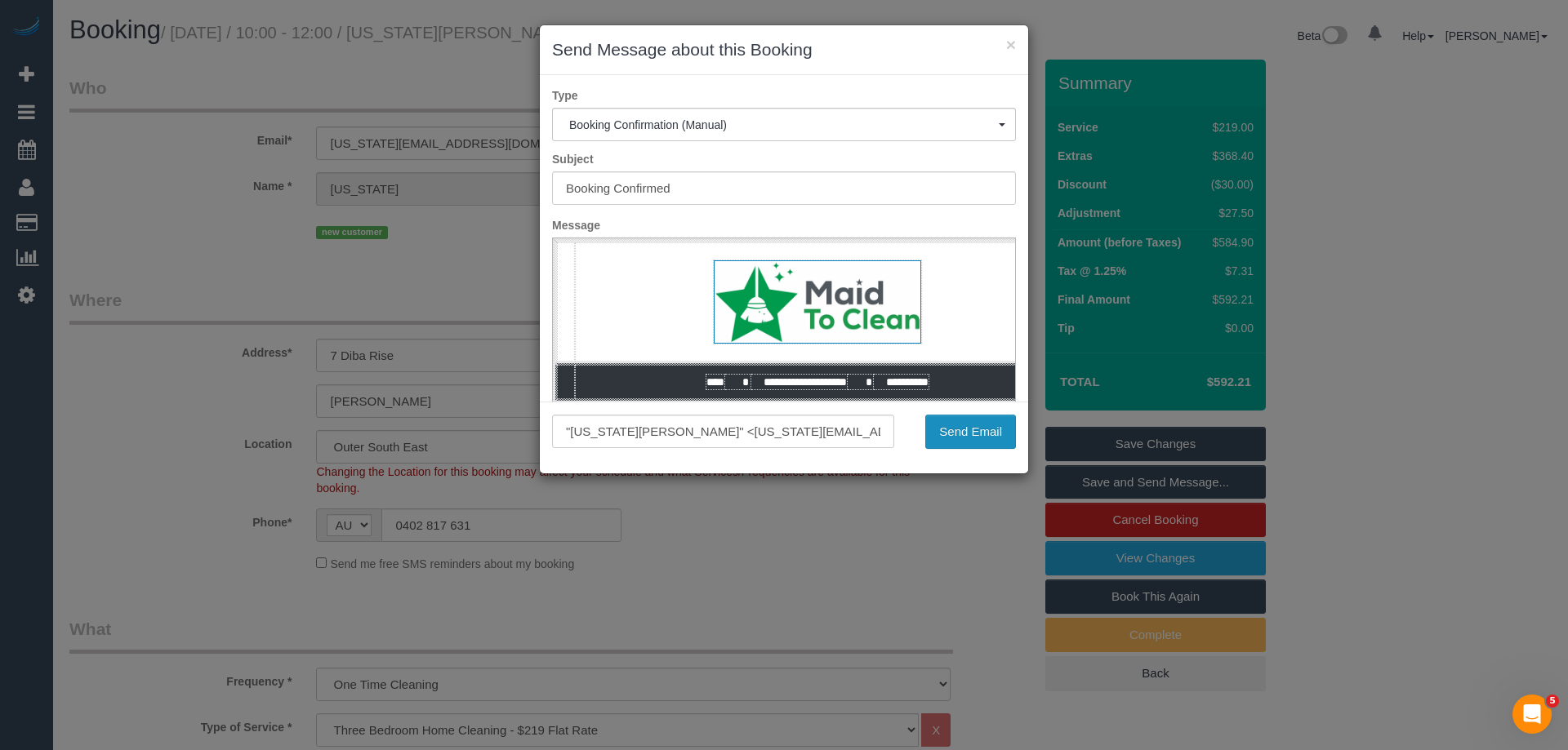
click at [958, 433] on button "Send Email" at bounding box center [970, 432] width 91 height 34
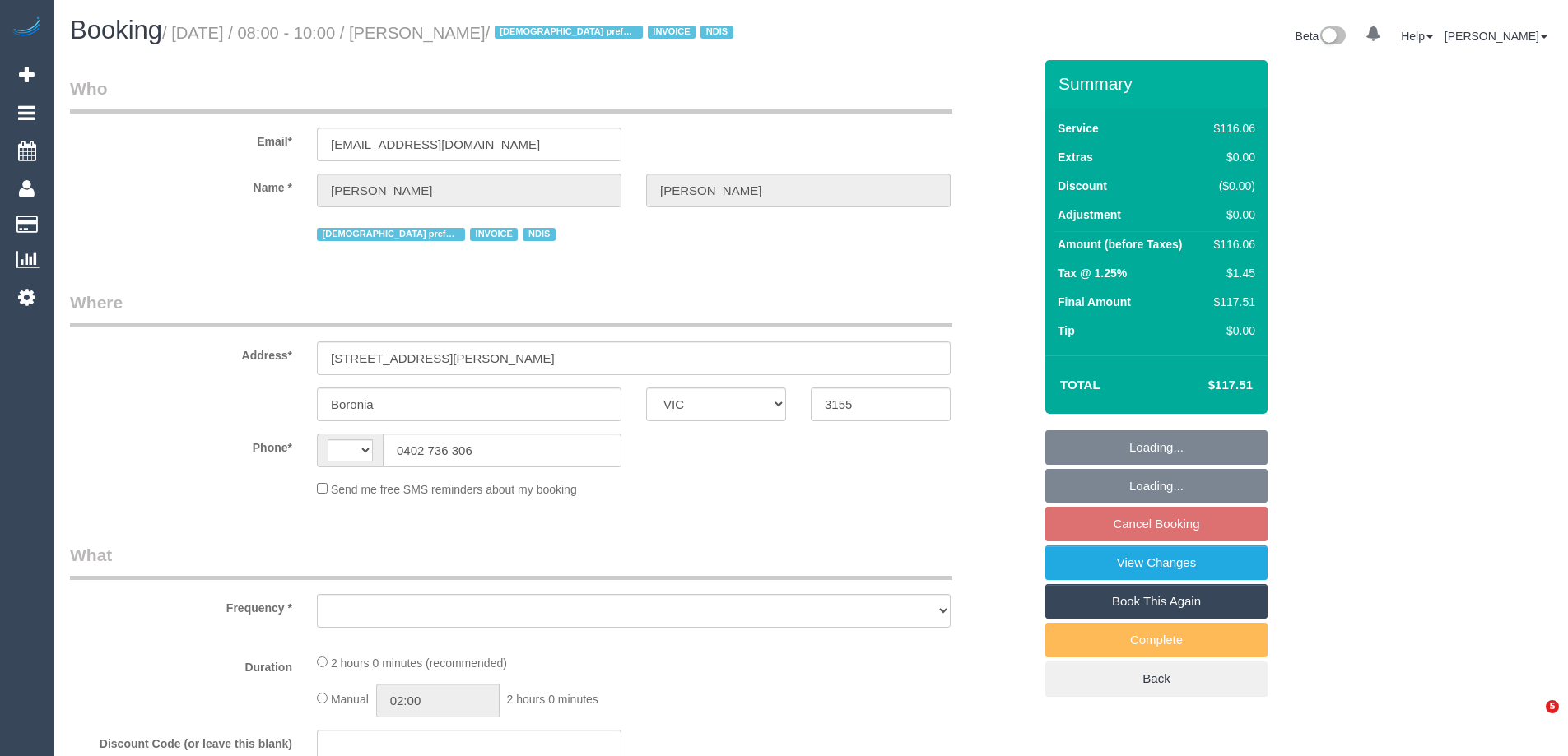
select select "VIC"
select select "string:AU"
select select "object:562"
select select "number:27"
select select "number:14"
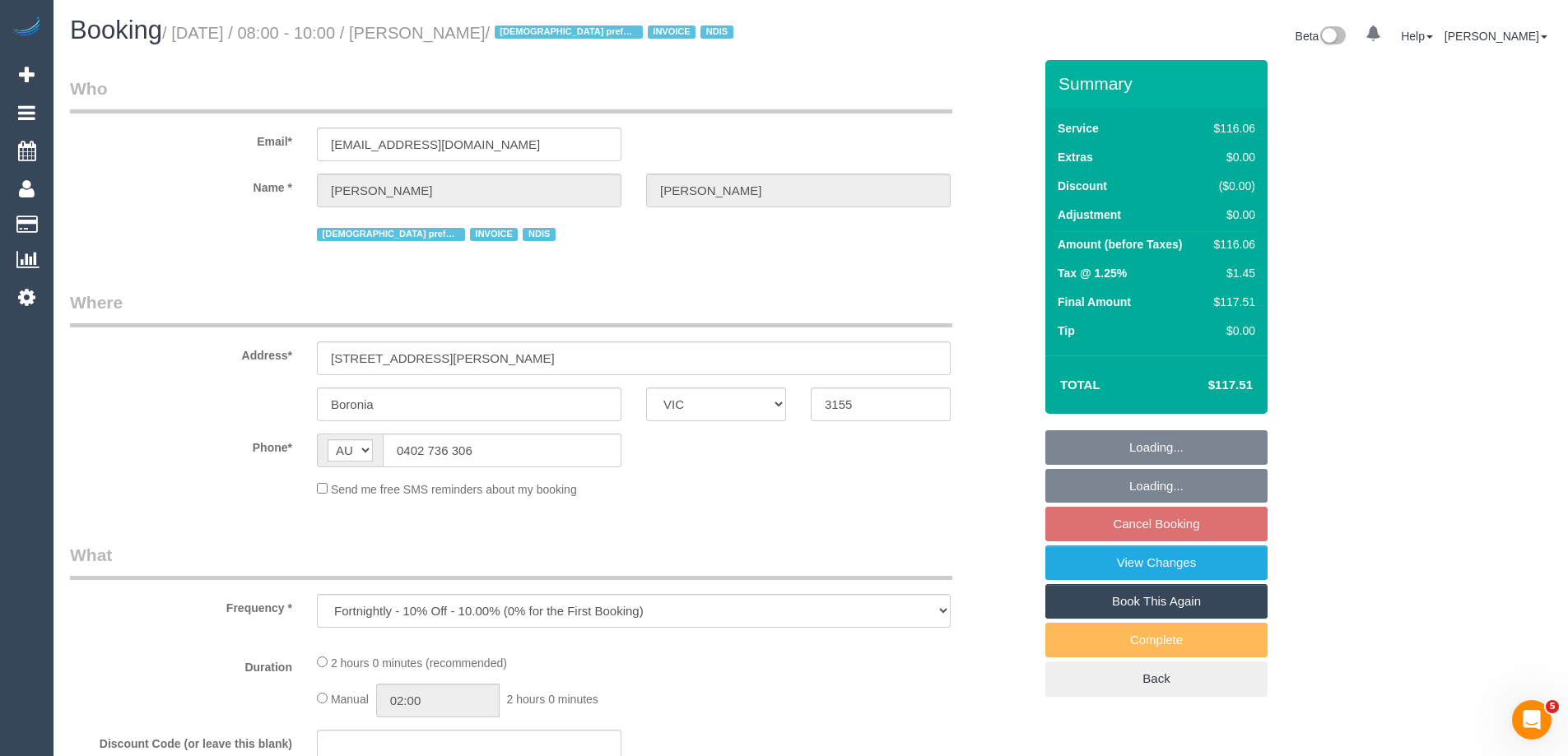
select select "number:18"
select select "number:25"
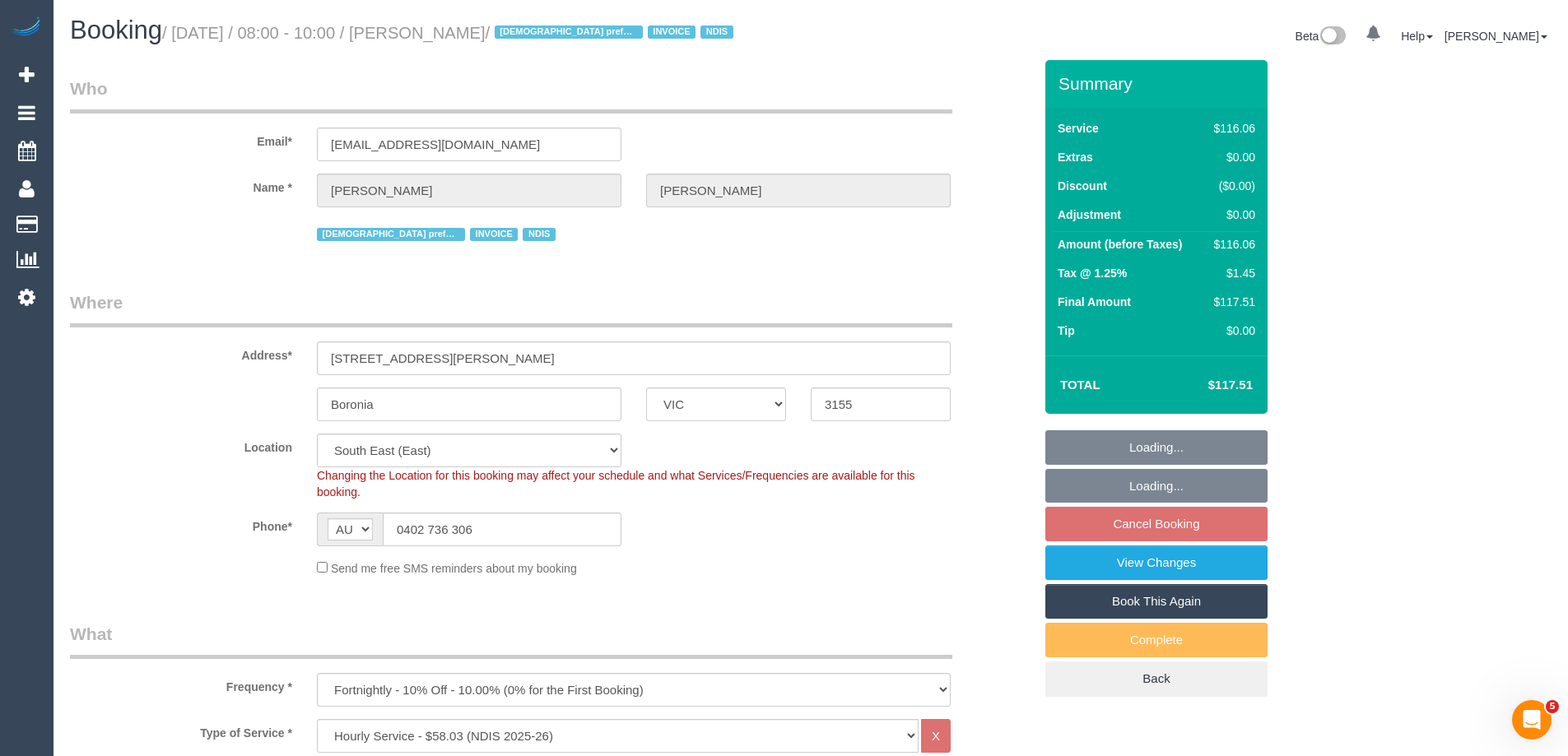
select select "object:1265"
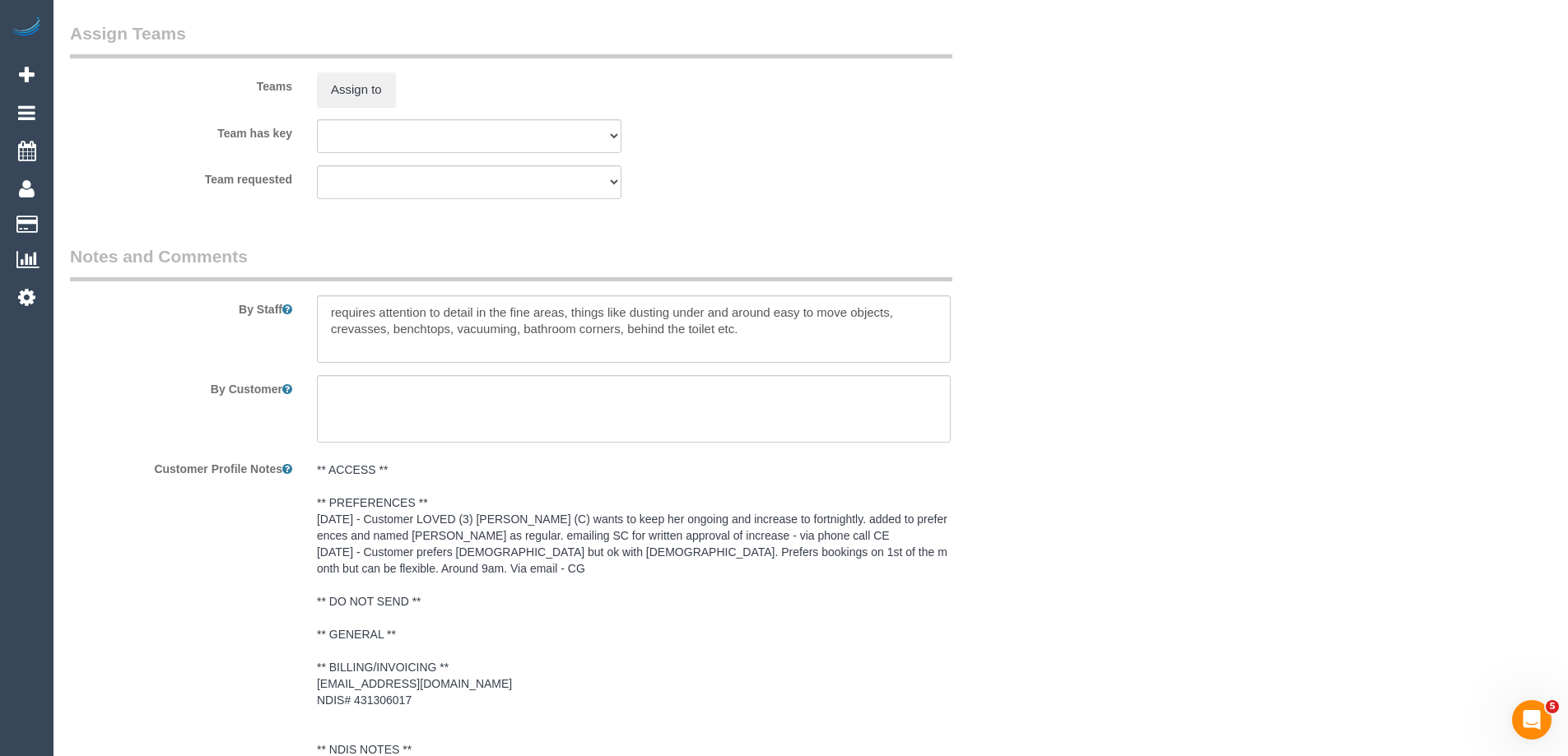
scroll to position [2057, 0]
